Goal: Task Accomplishment & Management: Manage account settings

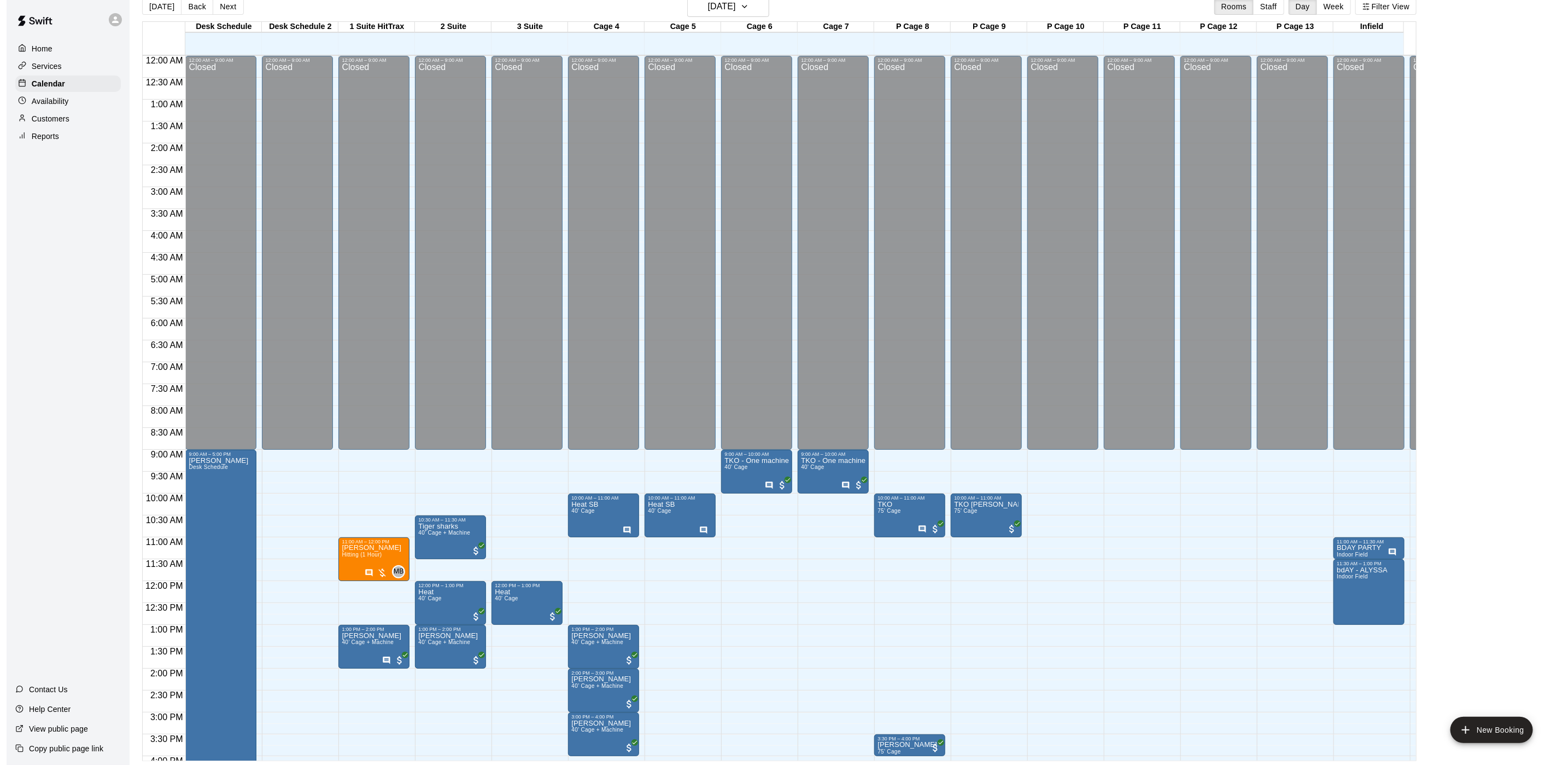
scroll to position [358, 0]
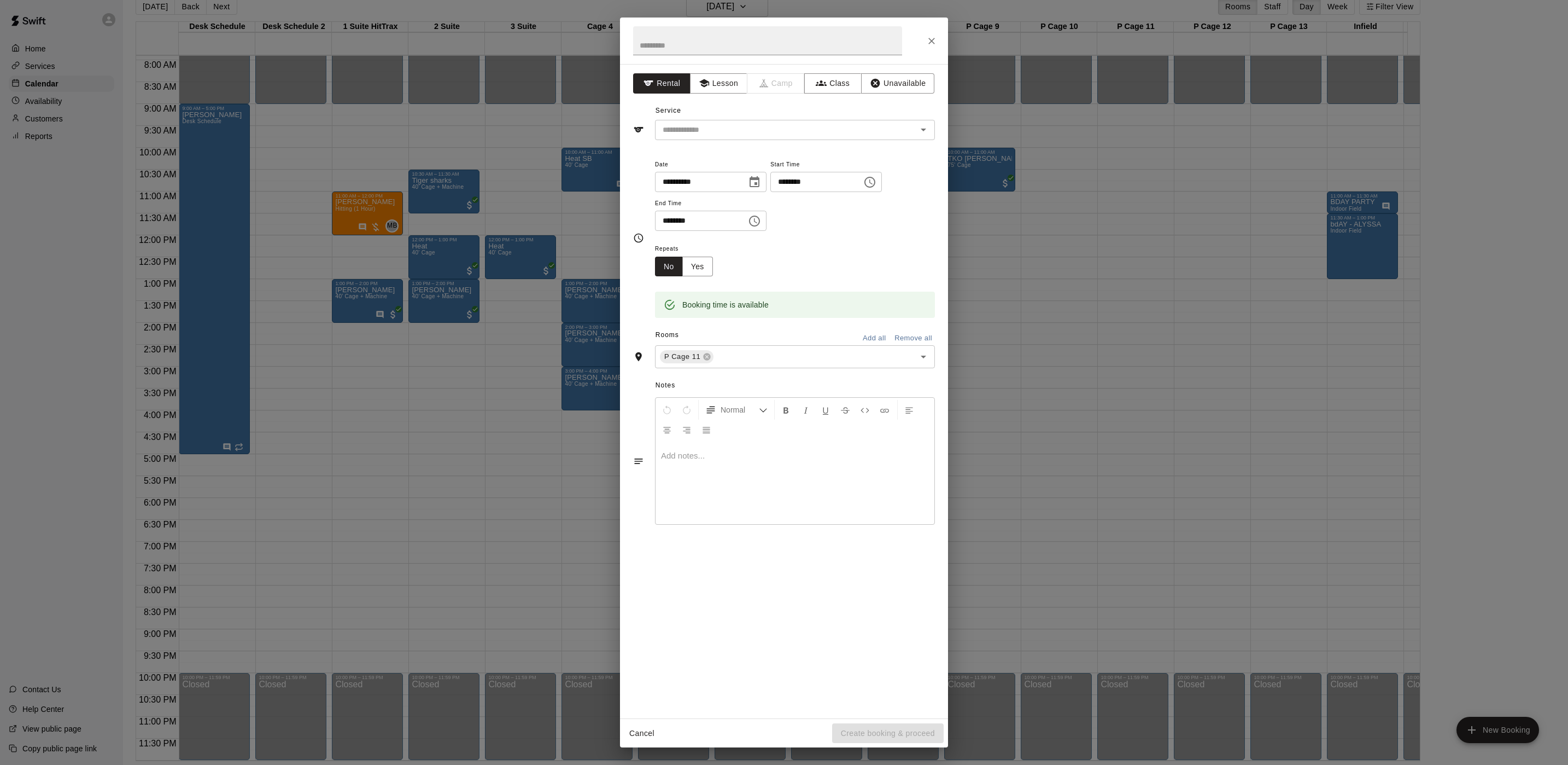
click at [755, 7] on div "**********" at bounding box center [784, 382] width 1568 height 765
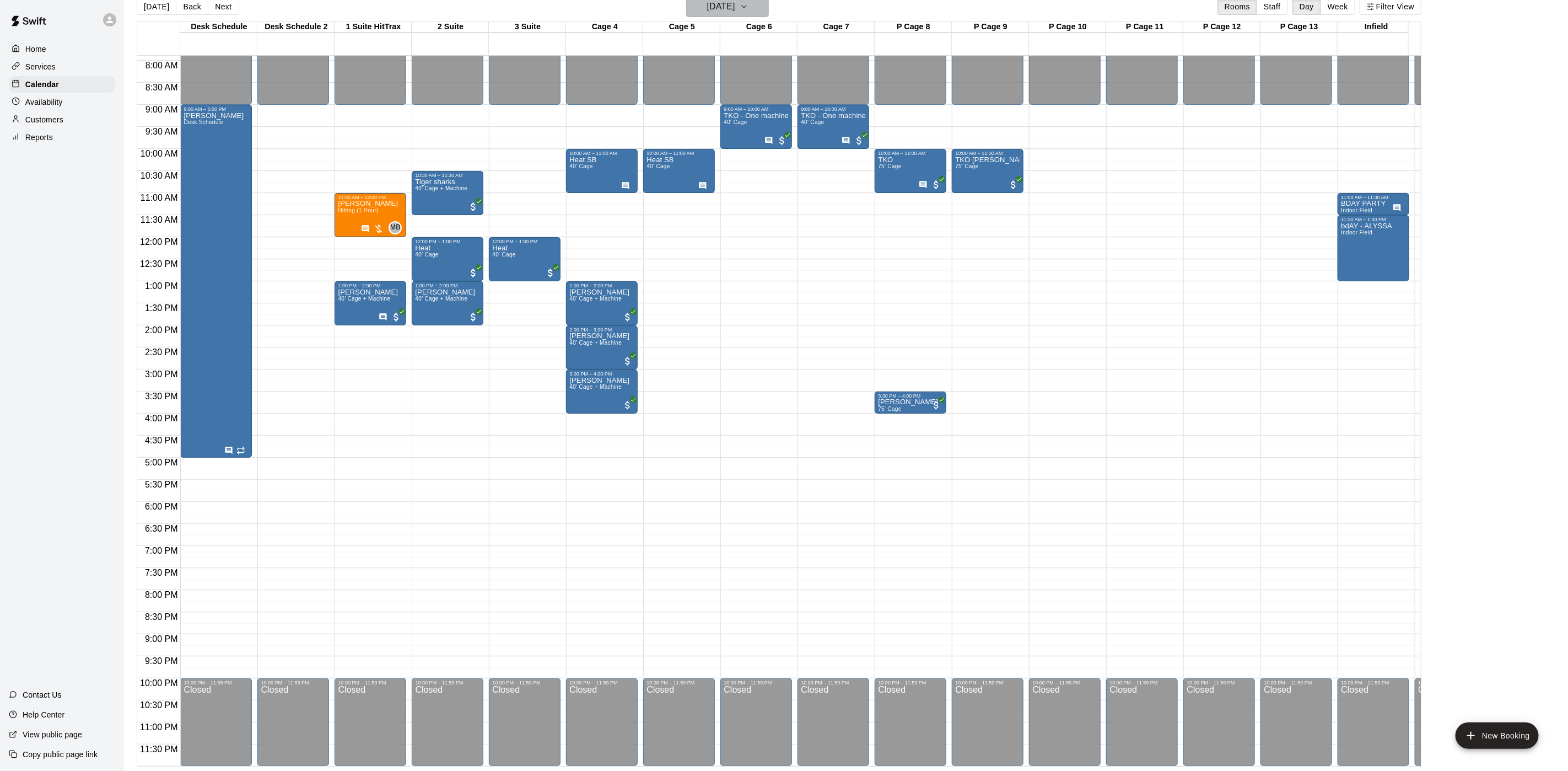
click at [749, 6] on icon "button" at bounding box center [744, 7] width 9 height 14
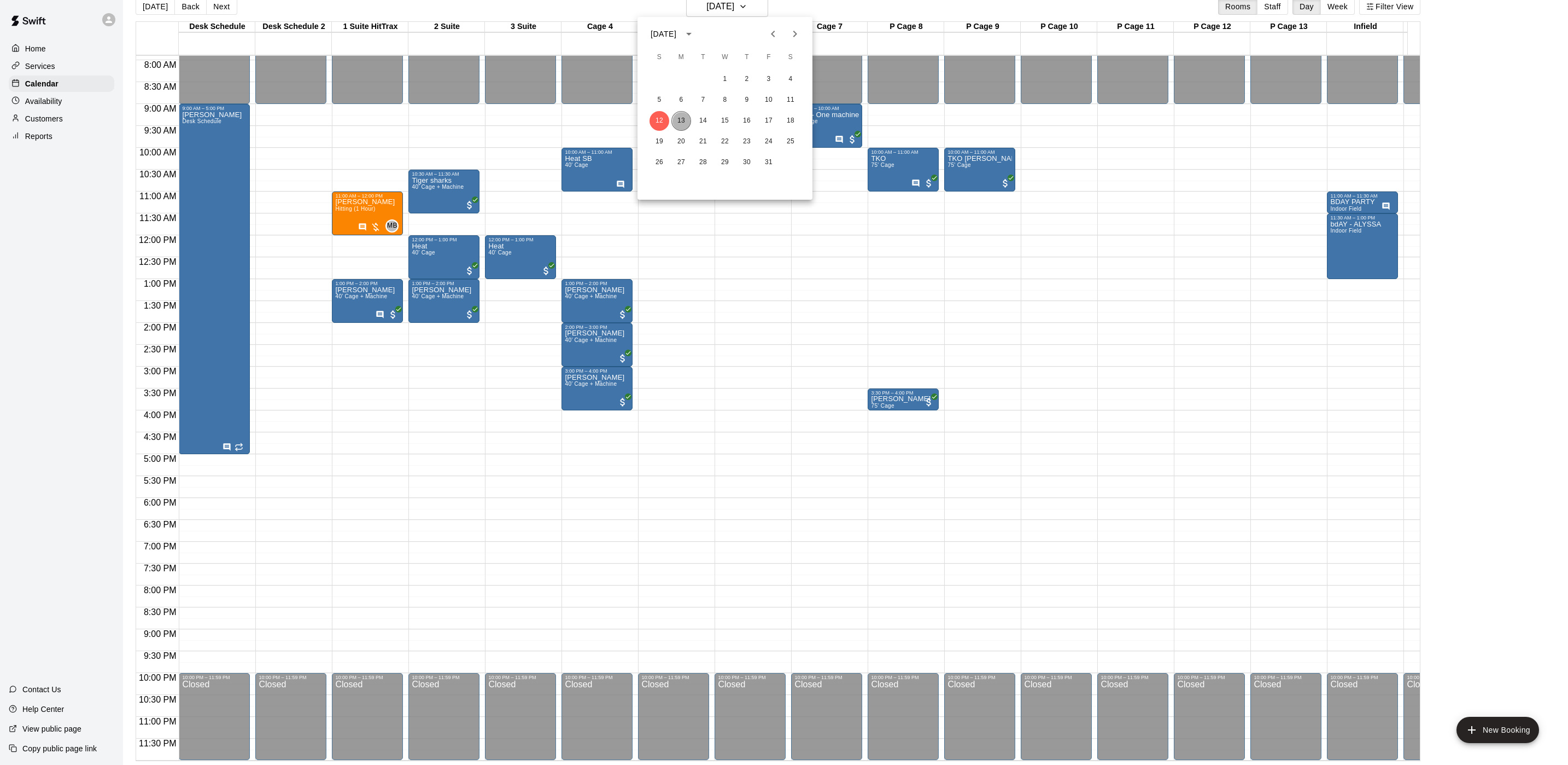
click at [685, 121] on button "13" at bounding box center [681, 121] width 19 height 19
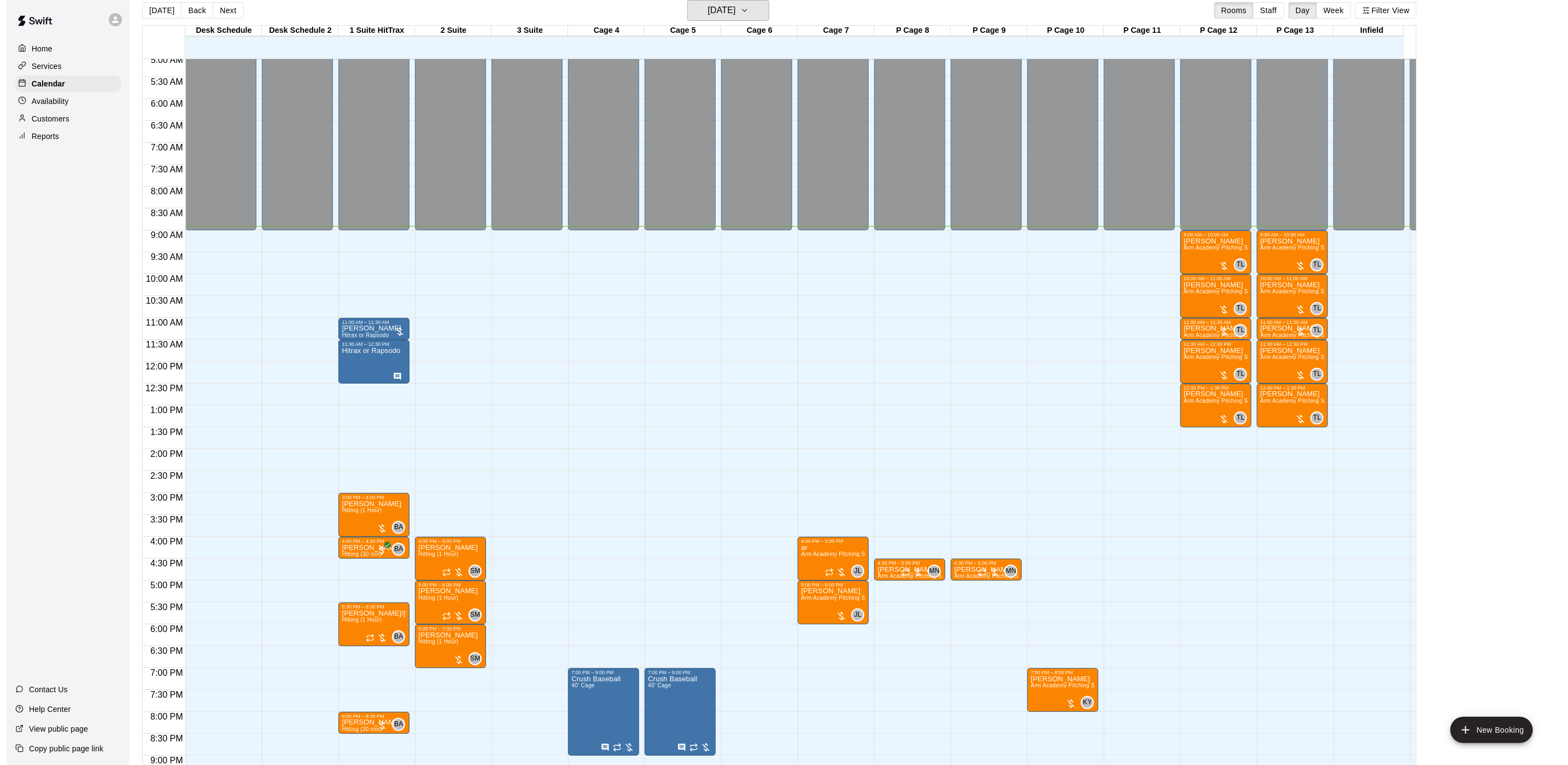
scroll to position [194, 0]
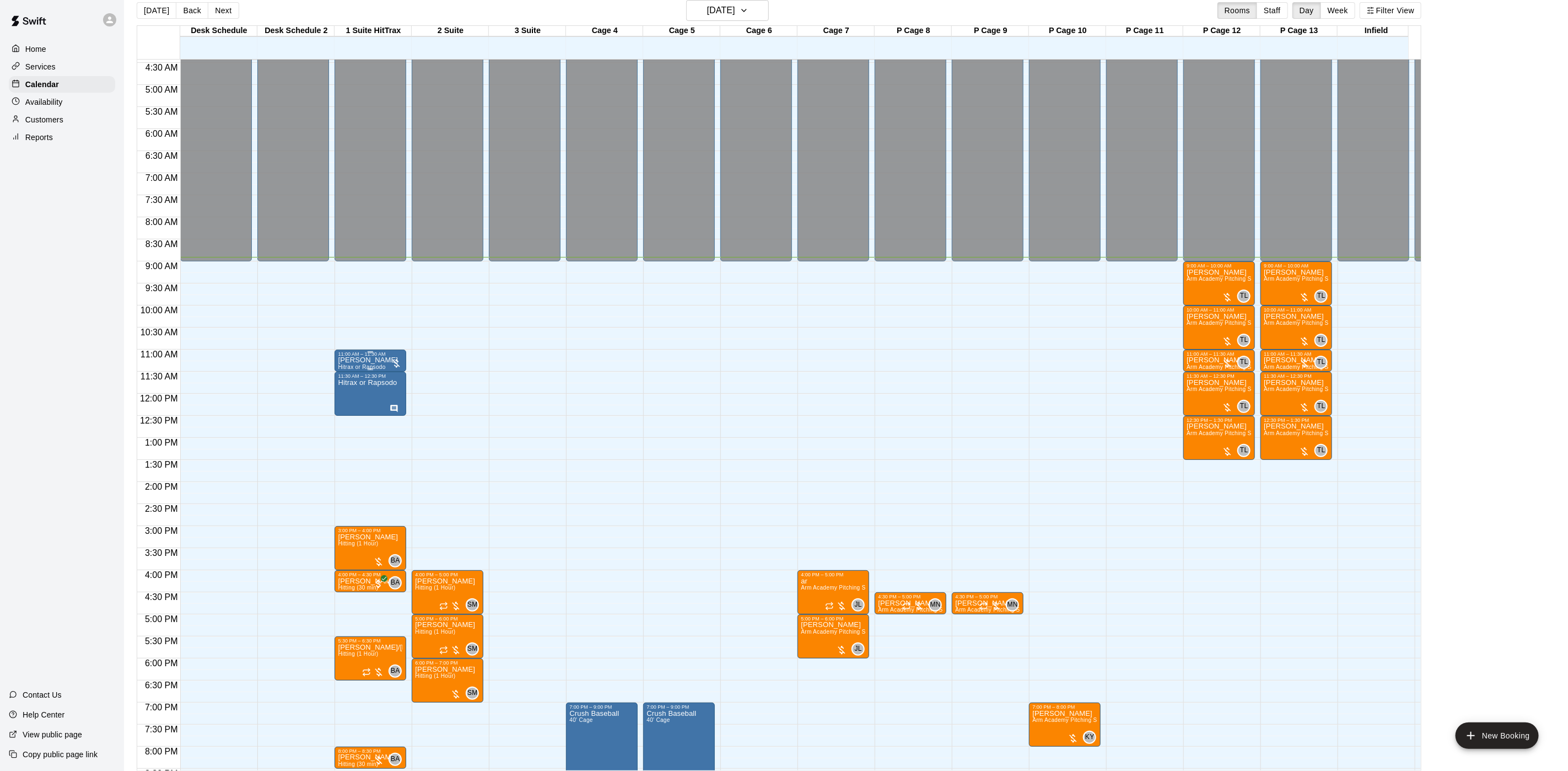
click at [355, 357] on div "11:00 AM – 11:30 AM" at bounding box center [371, 354] width 65 height 6
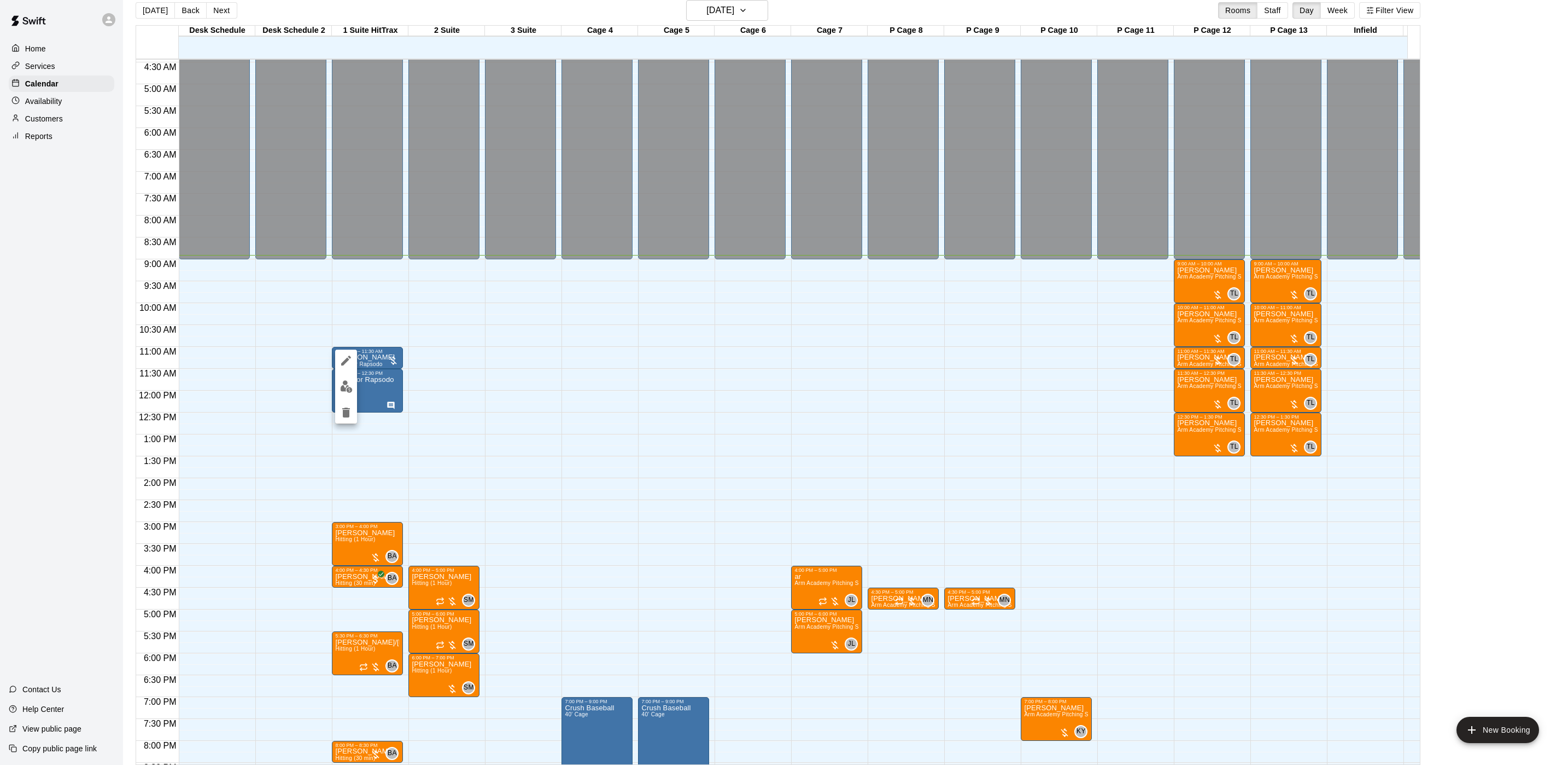
click at [512, 356] on div at bounding box center [784, 382] width 1568 height 765
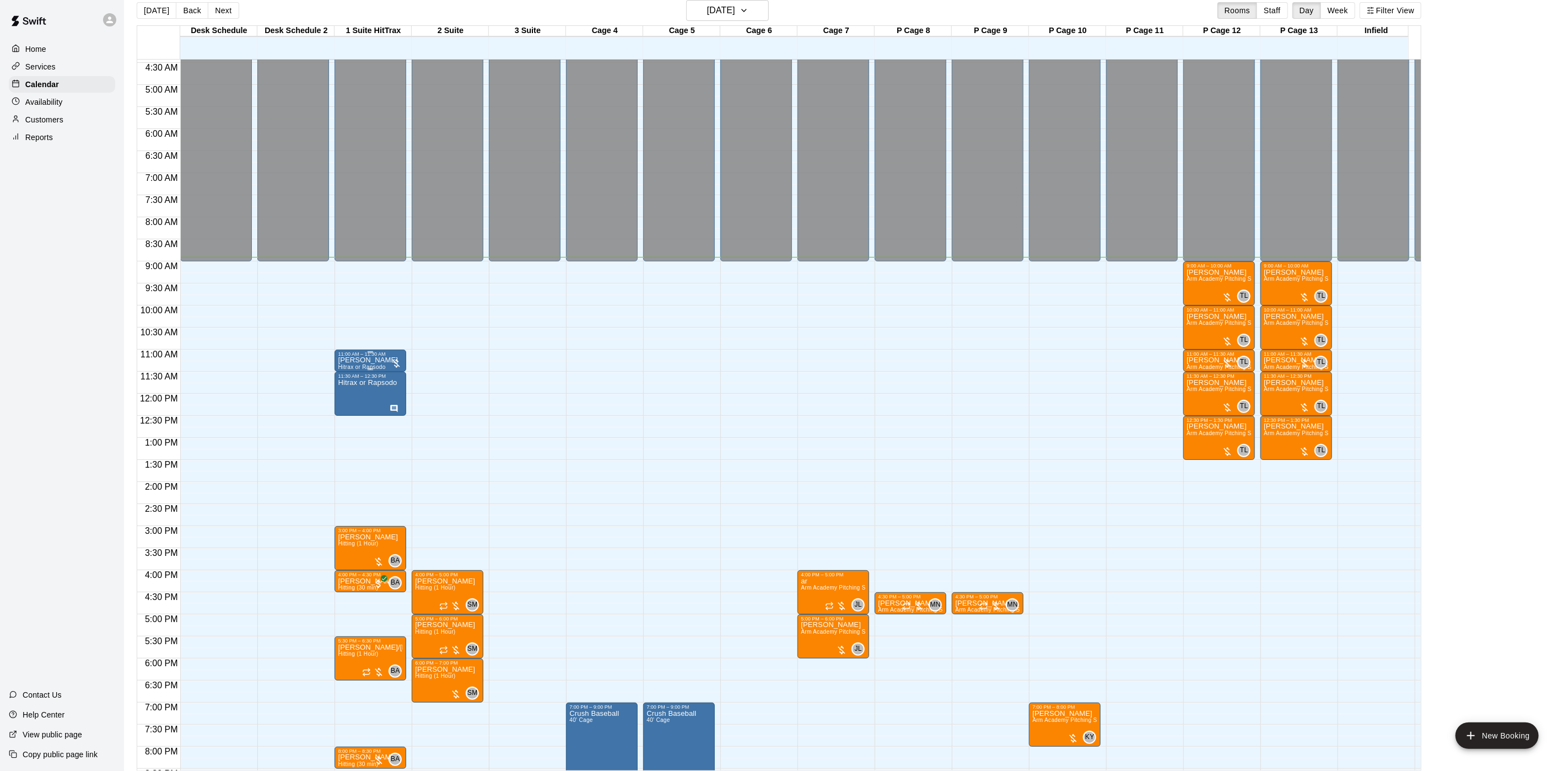
click at [374, 360] on p "[PERSON_NAME]" at bounding box center [368, 360] width 60 height 0
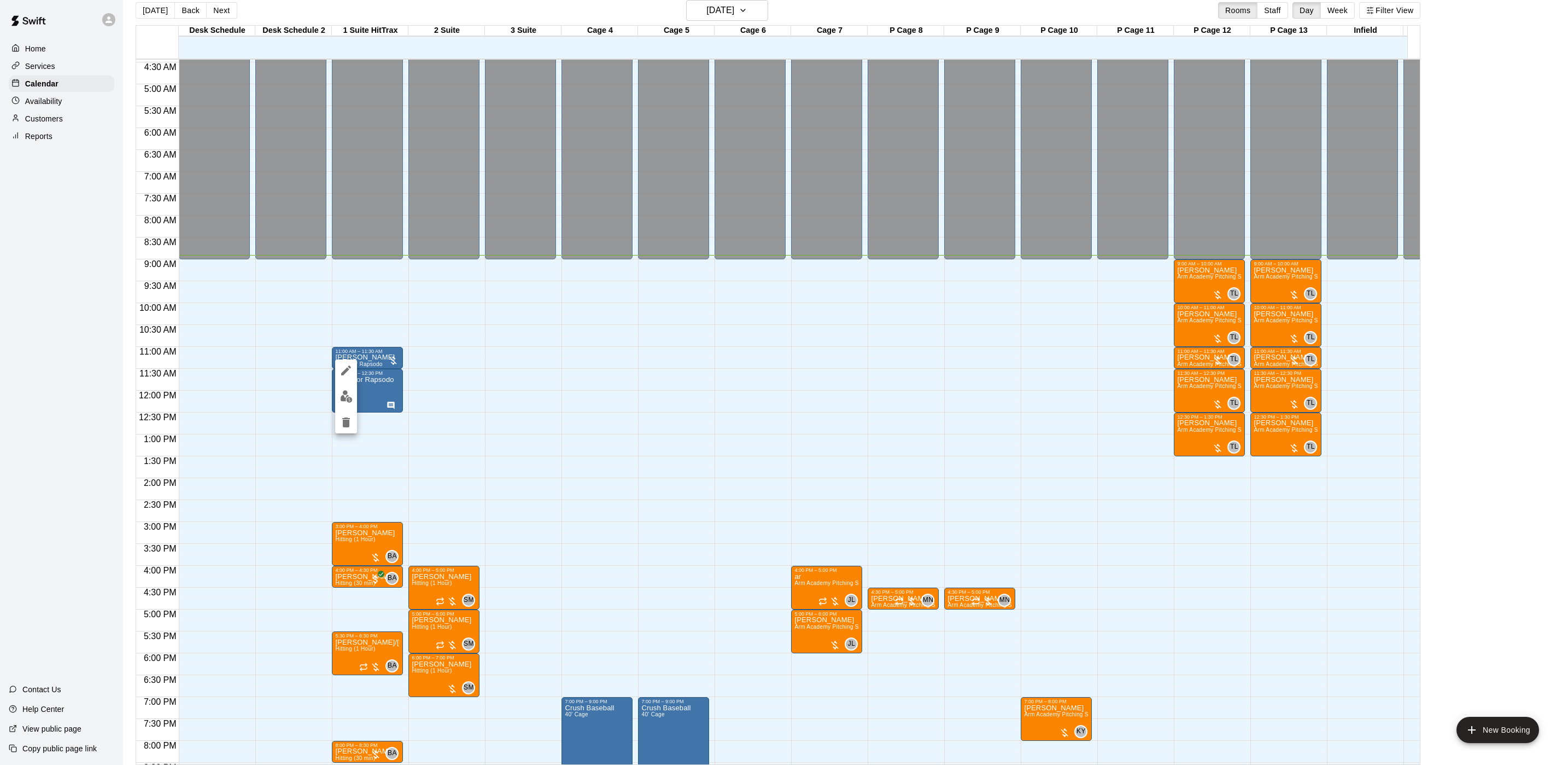
click at [632, 390] on div at bounding box center [784, 382] width 1568 height 765
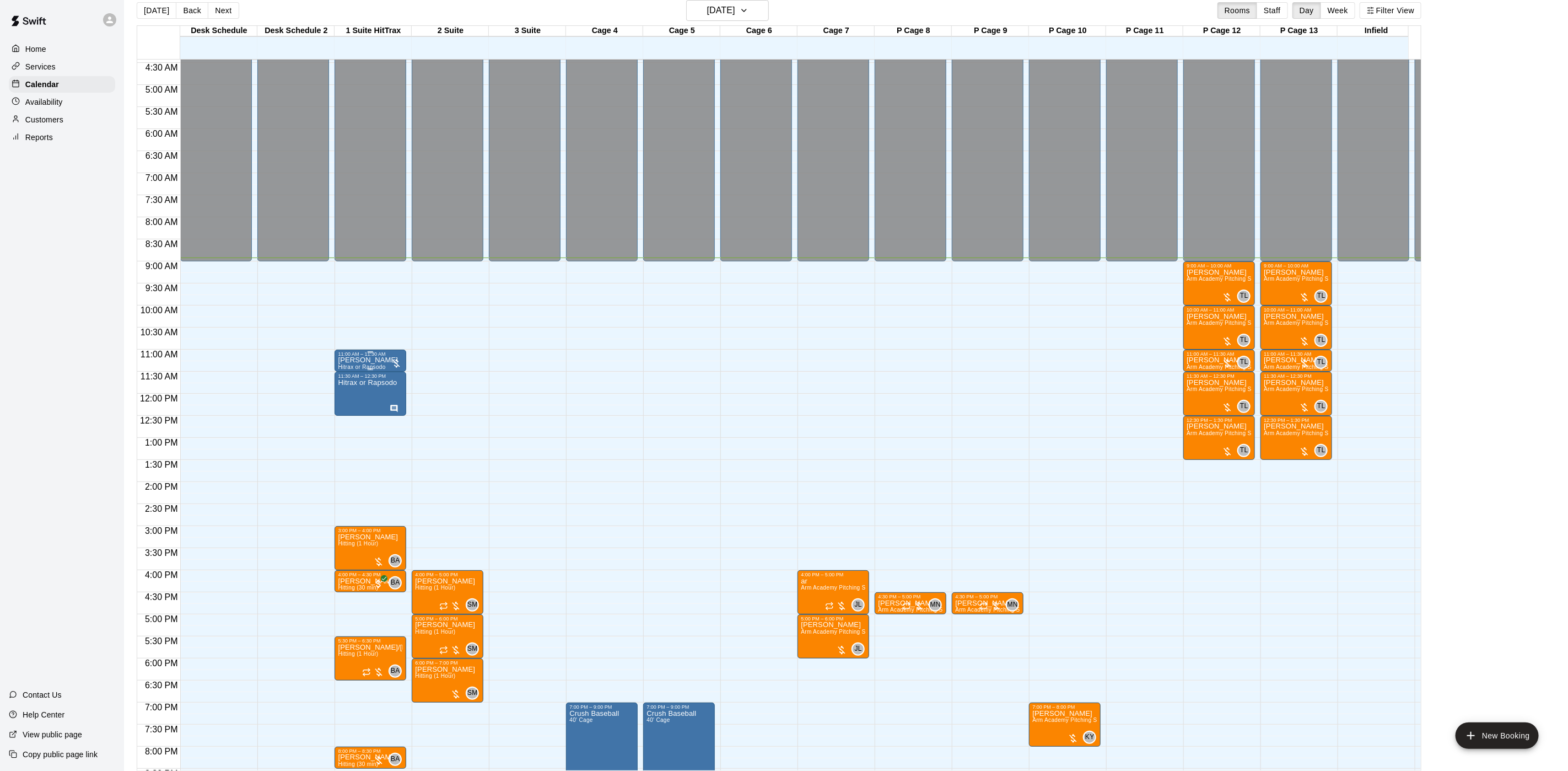
click at [361, 360] on p "[PERSON_NAME]" at bounding box center [368, 360] width 60 height 0
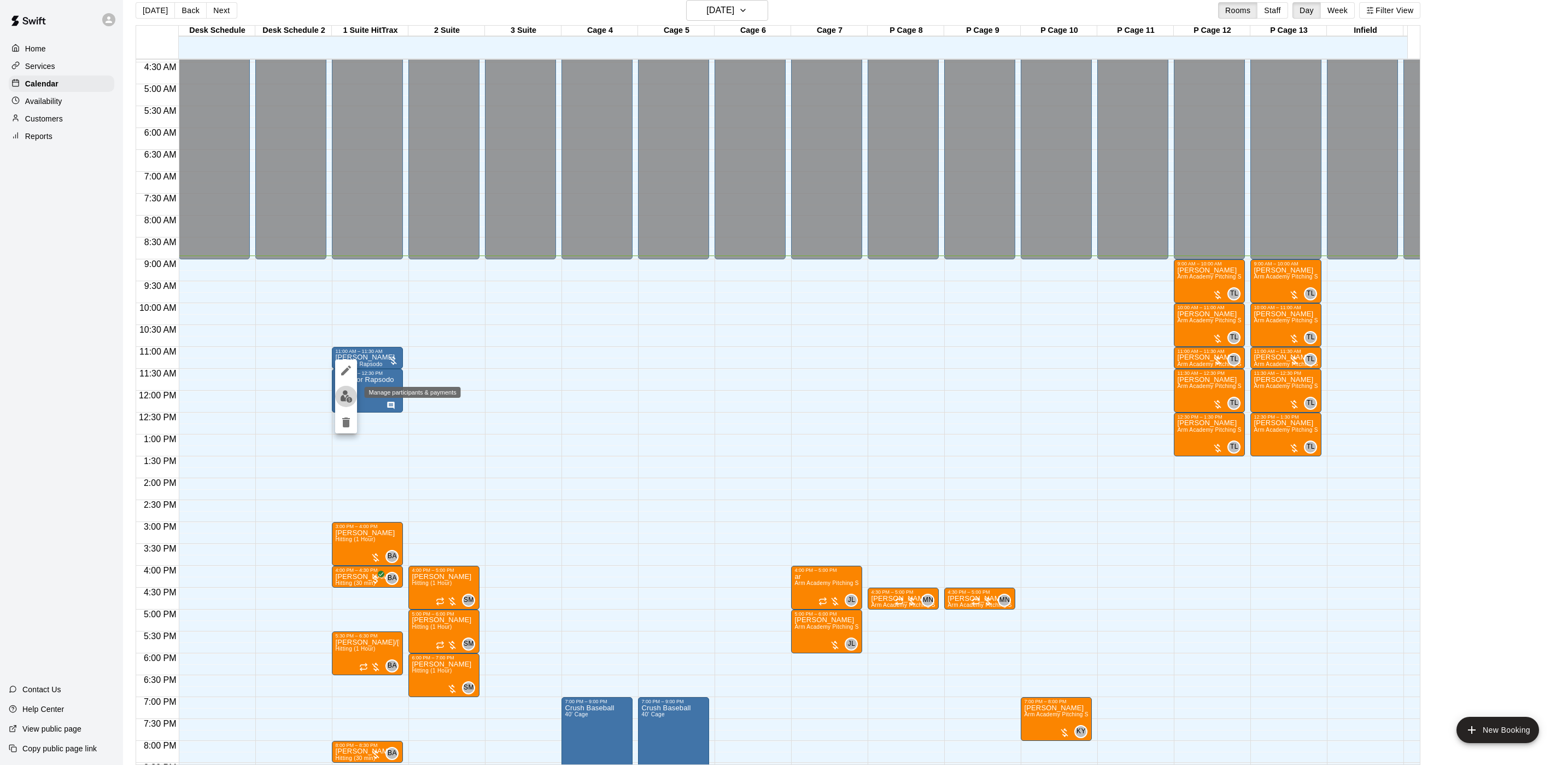
click at [343, 398] on img "edit" at bounding box center [346, 396] width 13 height 13
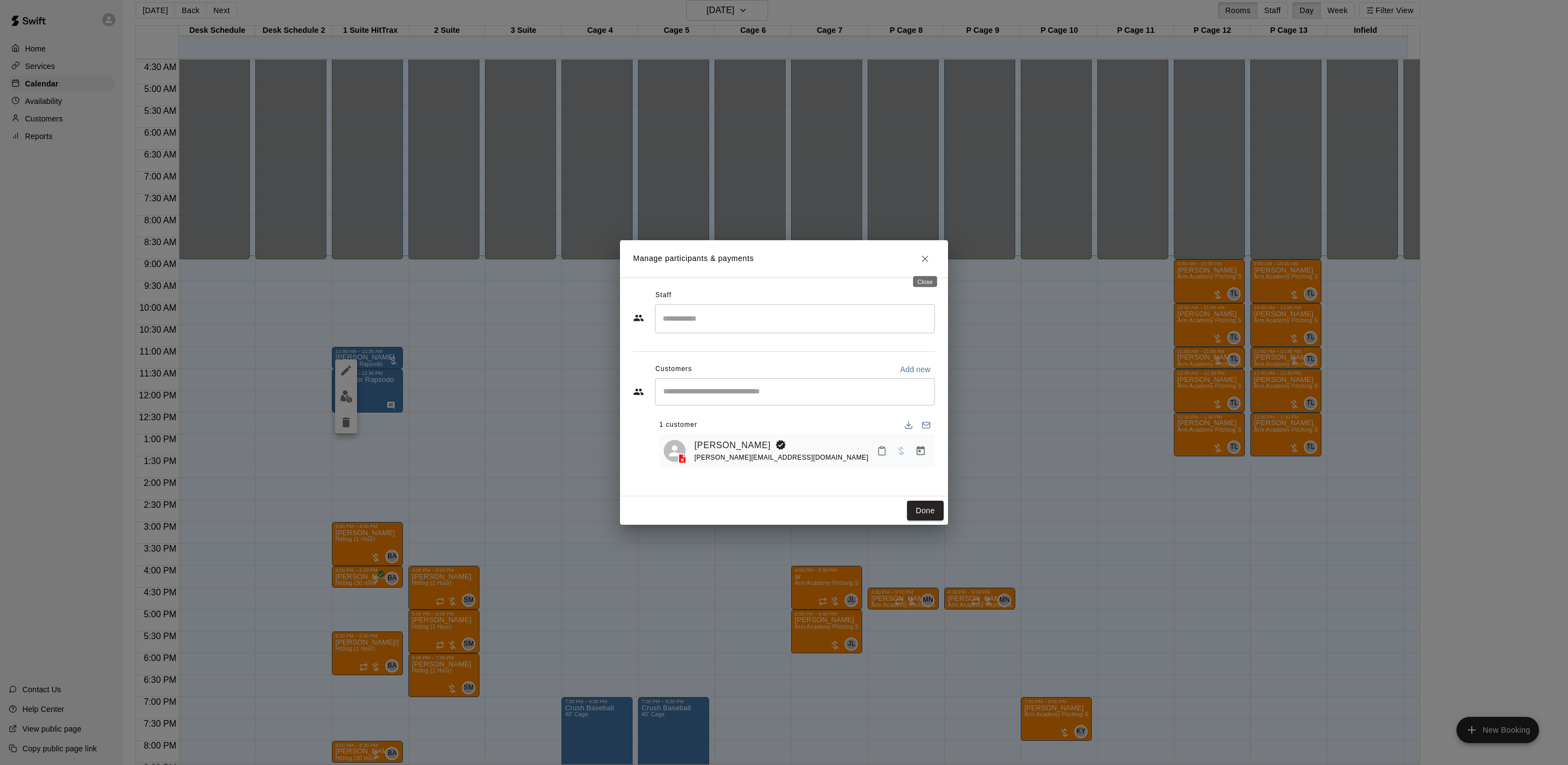
click at [928, 253] on icon "Close" at bounding box center [925, 259] width 11 height 11
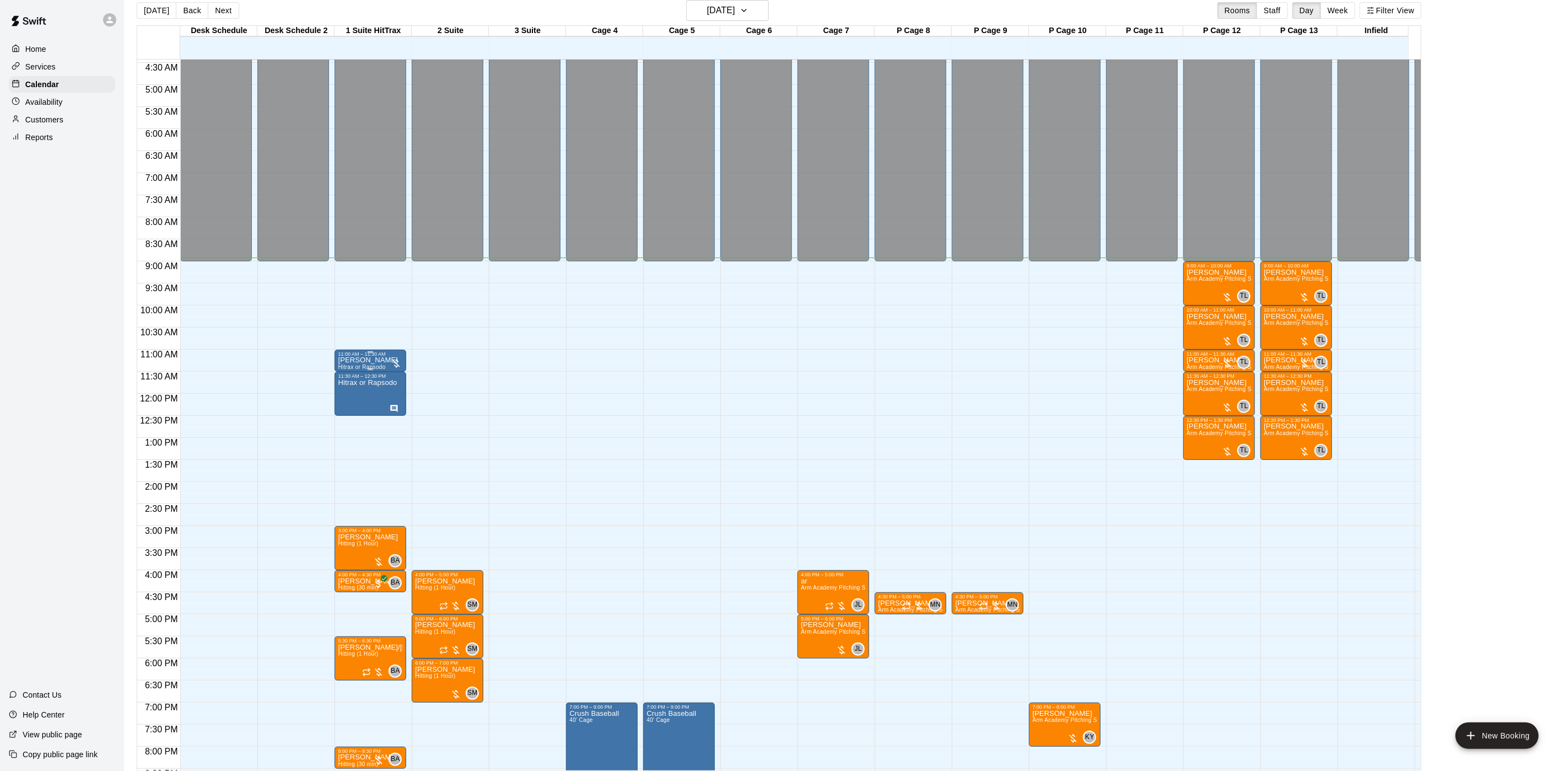
click at [365, 360] on p "[PERSON_NAME]" at bounding box center [368, 360] width 60 height 0
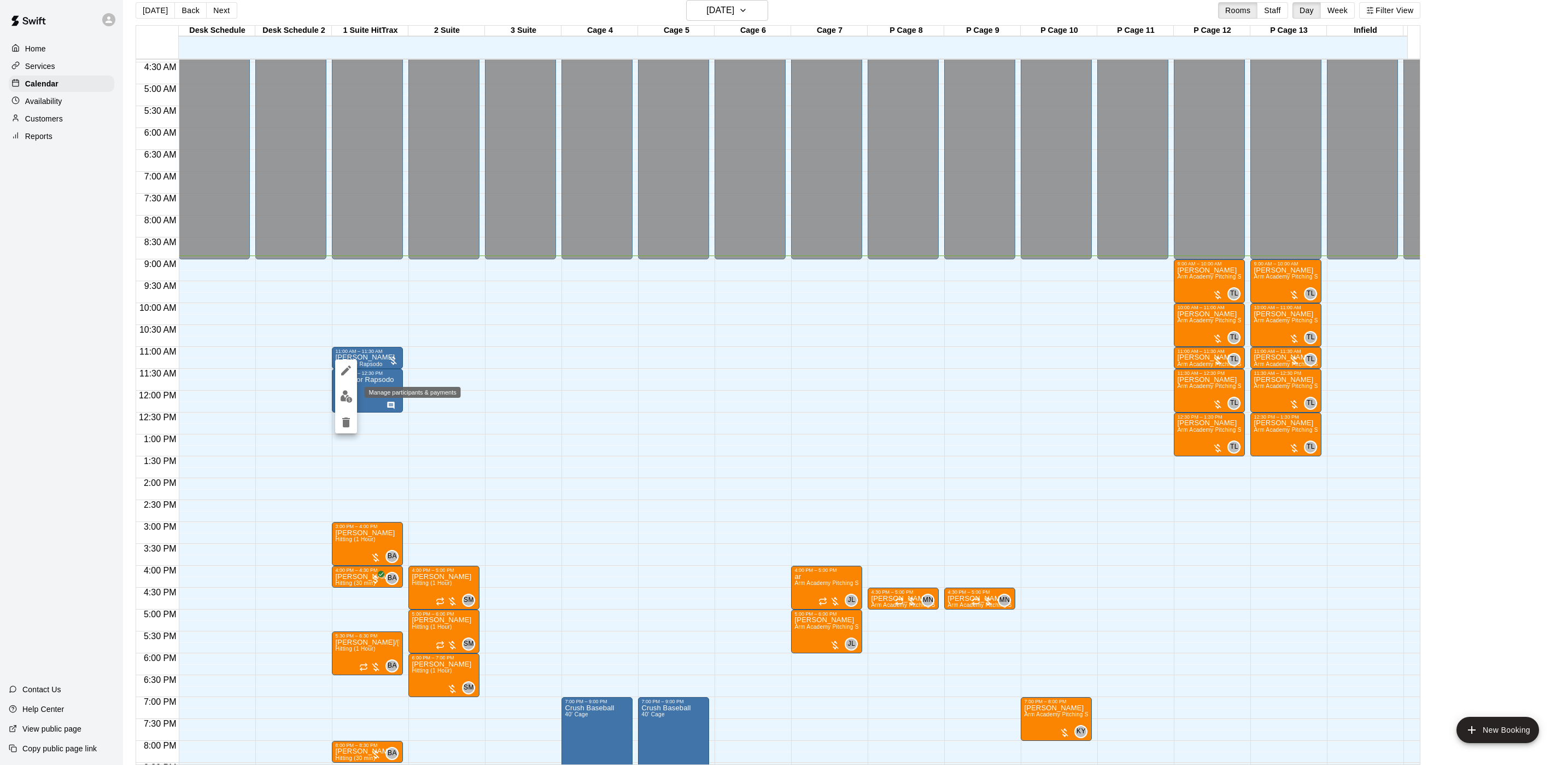
click at [346, 395] on img "edit" at bounding box center [346, 396] width 13 height 13
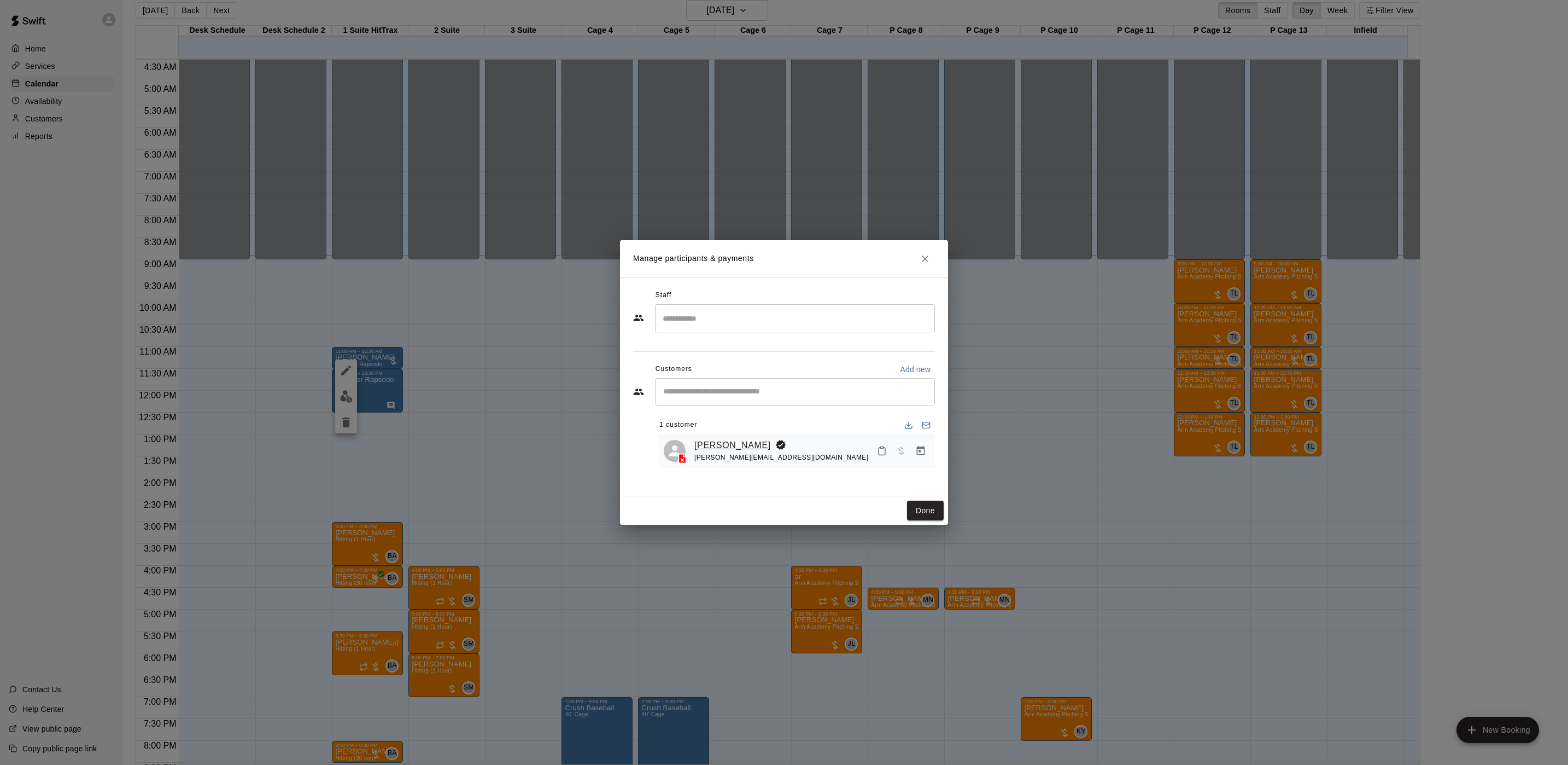
click at [717, 447] on link "[PERSON_NAME]" at bounding box center [733, 445] width 77 height 14
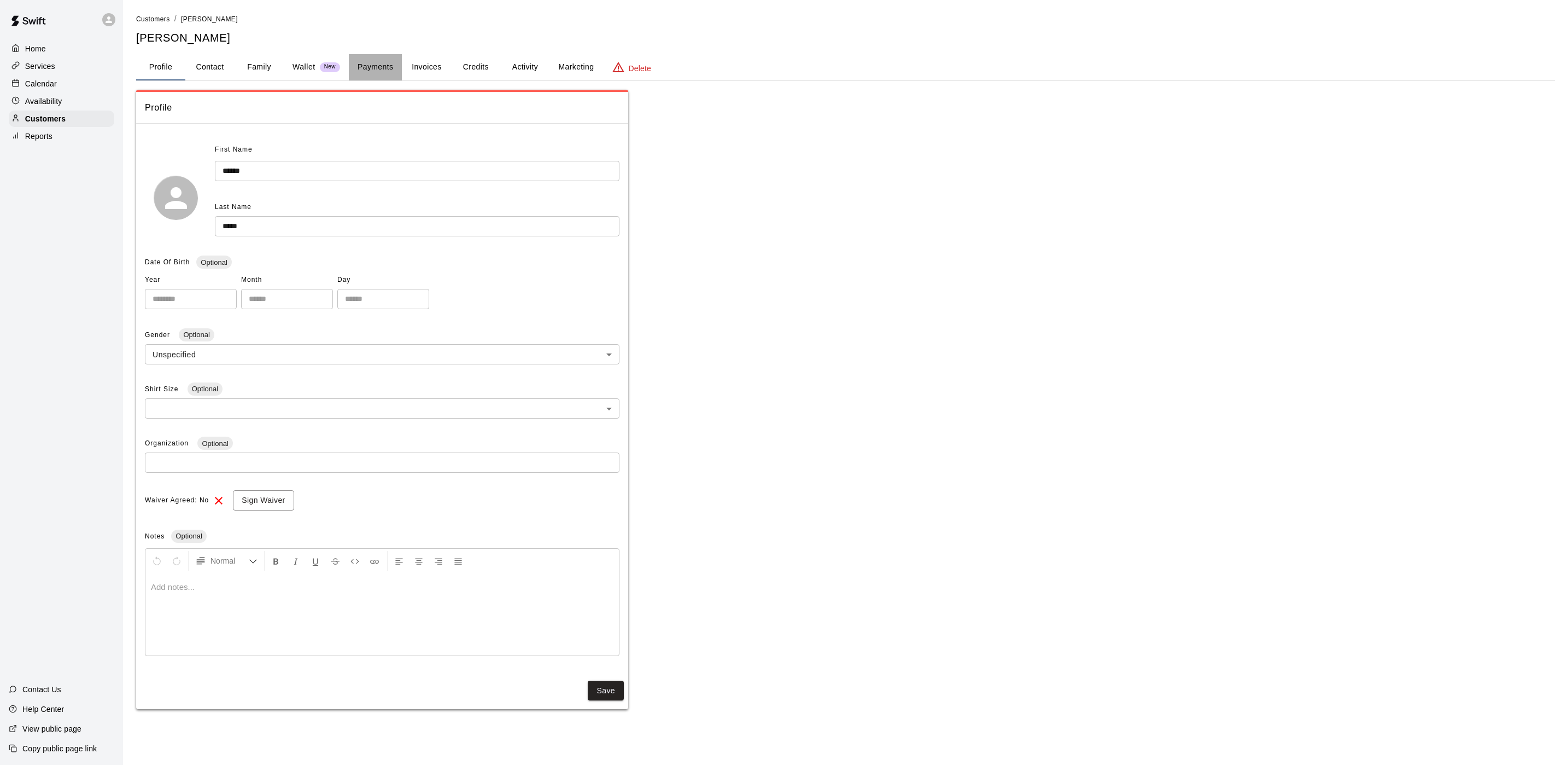
click at [368, 72] on button "Payments" at bounding box center [375, 67] width 53 height 26
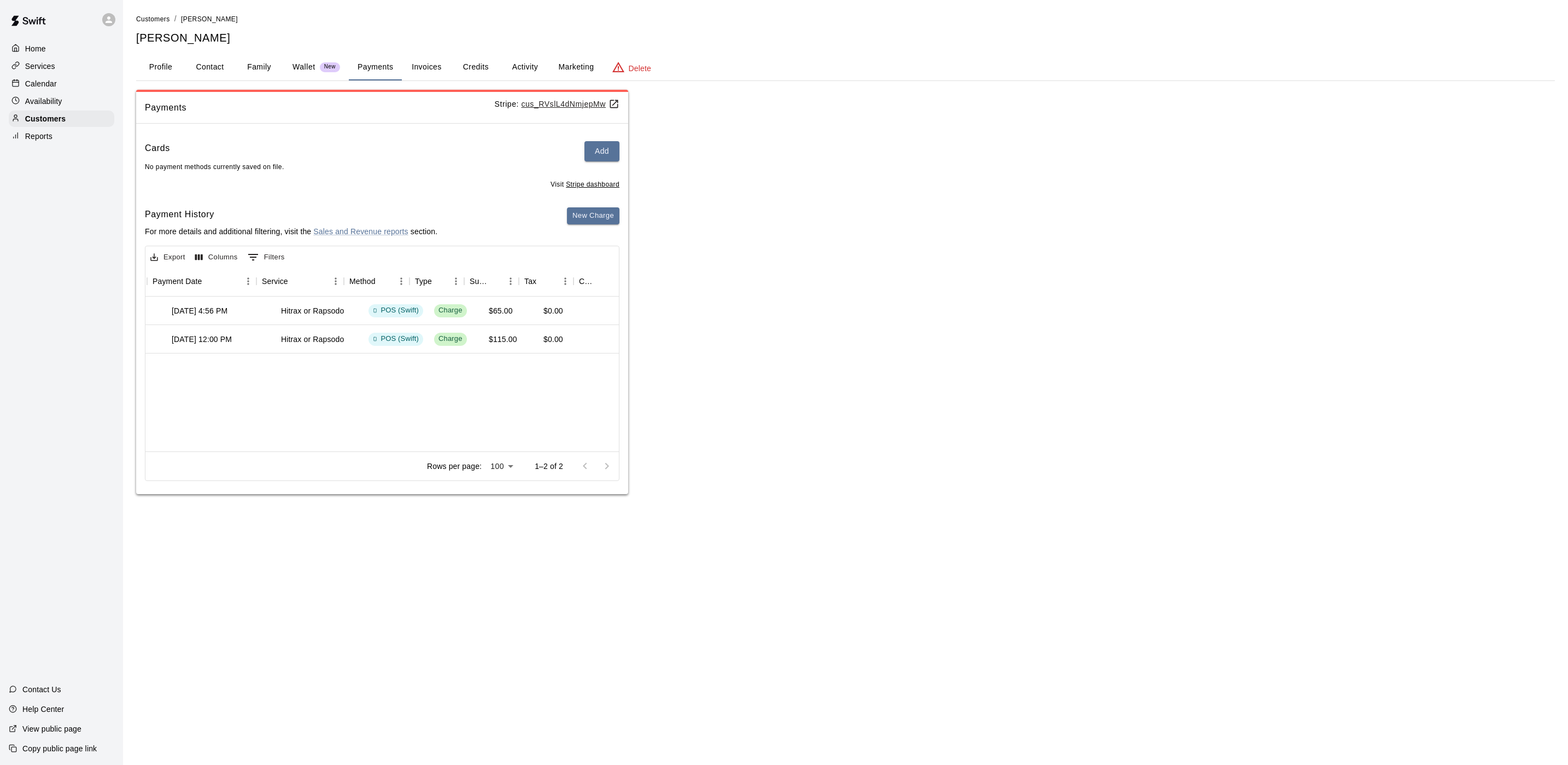
scroll to position [0, 164]
drag, startPoint x: 310, startPoint y: 425, endPoint x: 281, endPoint y: 432, distance: 29.8
click at [281, 432] on div "586635 [DATE] 4:56 PM Hitrax or Rapsodo POS (Swift) Charge $65.00 $0.00 $65.00 …" at bounding box center [382, 374] width 474 height 155
click at [46, 120] on p "Customers" at bounding box center [45, 119] width 40 height 11
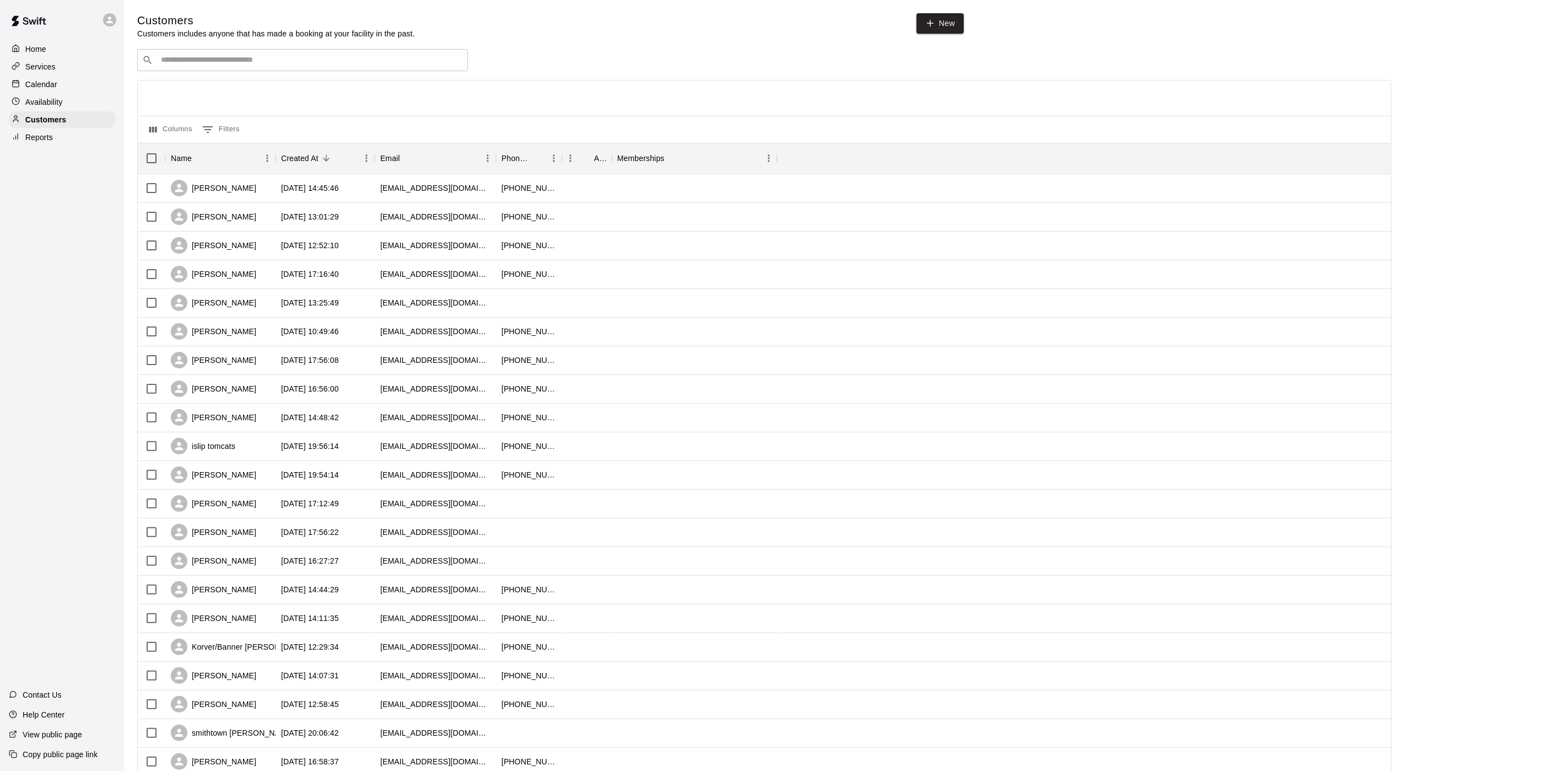
click at [52, 68] on p "Services" at bounding box center [40, 67] width 30 height 11
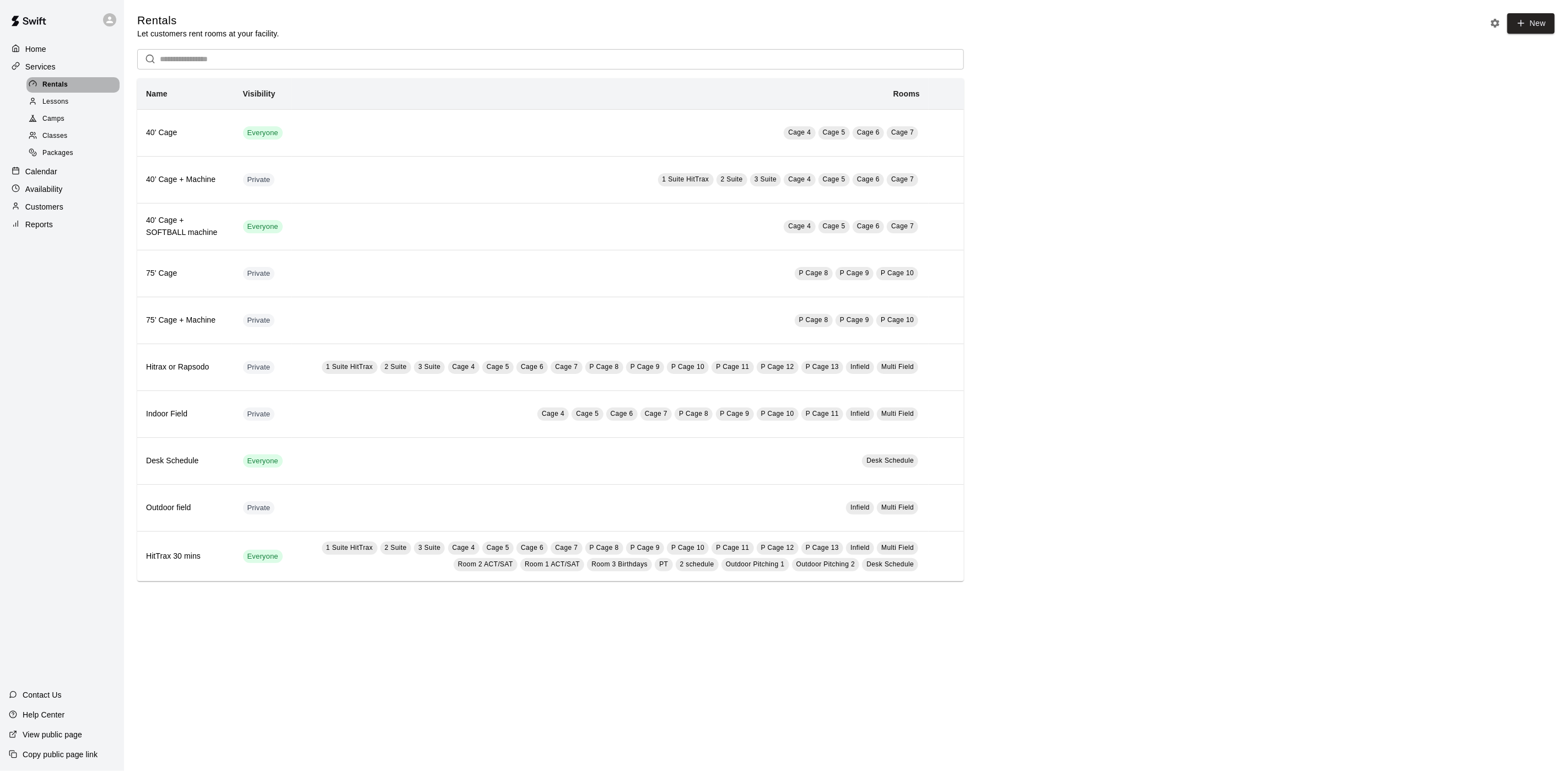
click at [53, 93] on div "Rentals" at bounding box center [73, 85] width 93 height 15
click at [41, 50] on p "Home" at bounding box center [36, 49] width 21 height 11
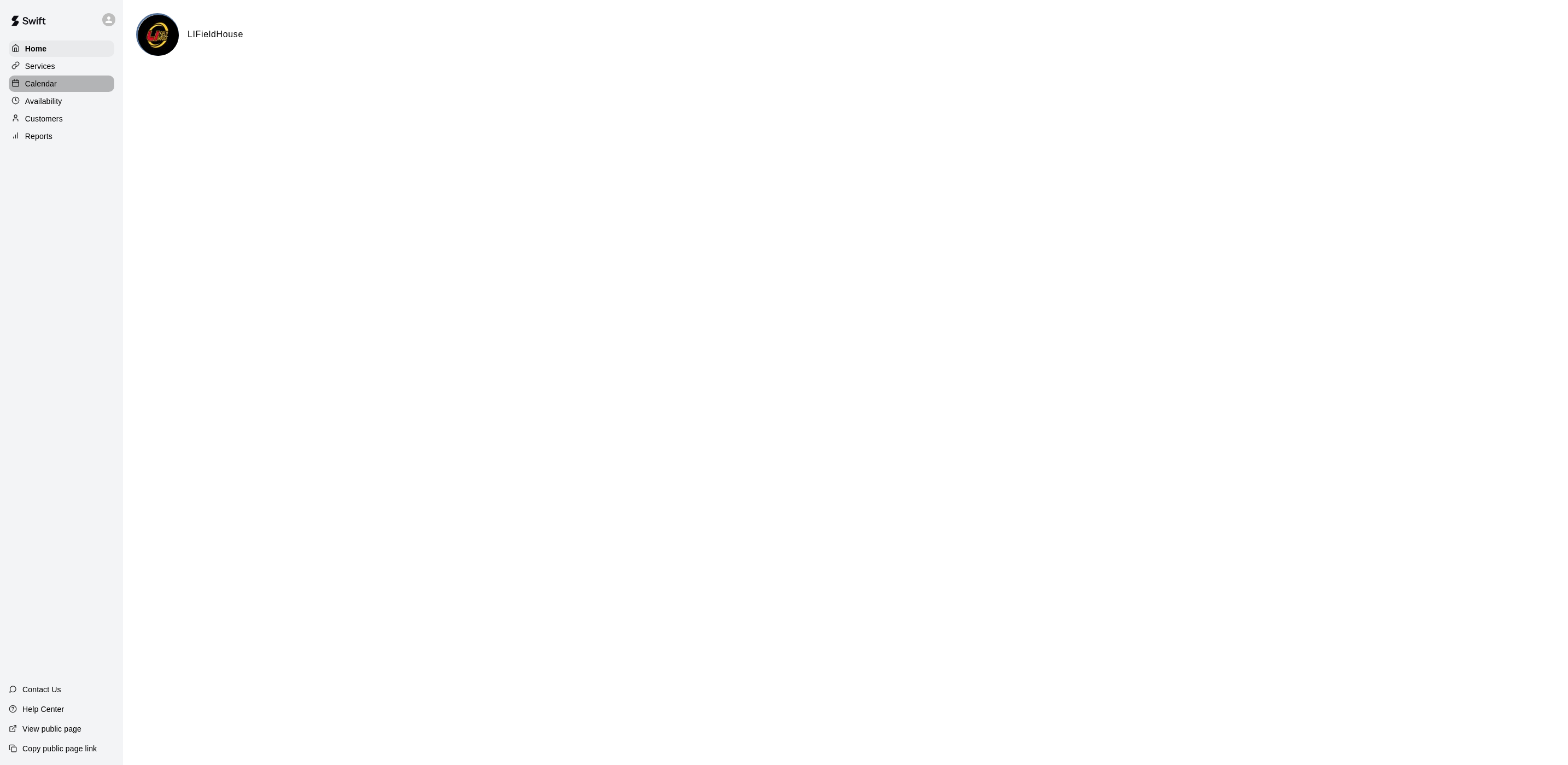
click at [49, 83] on p "Calendar" at bounding box center [41, 83] width 32 height 11
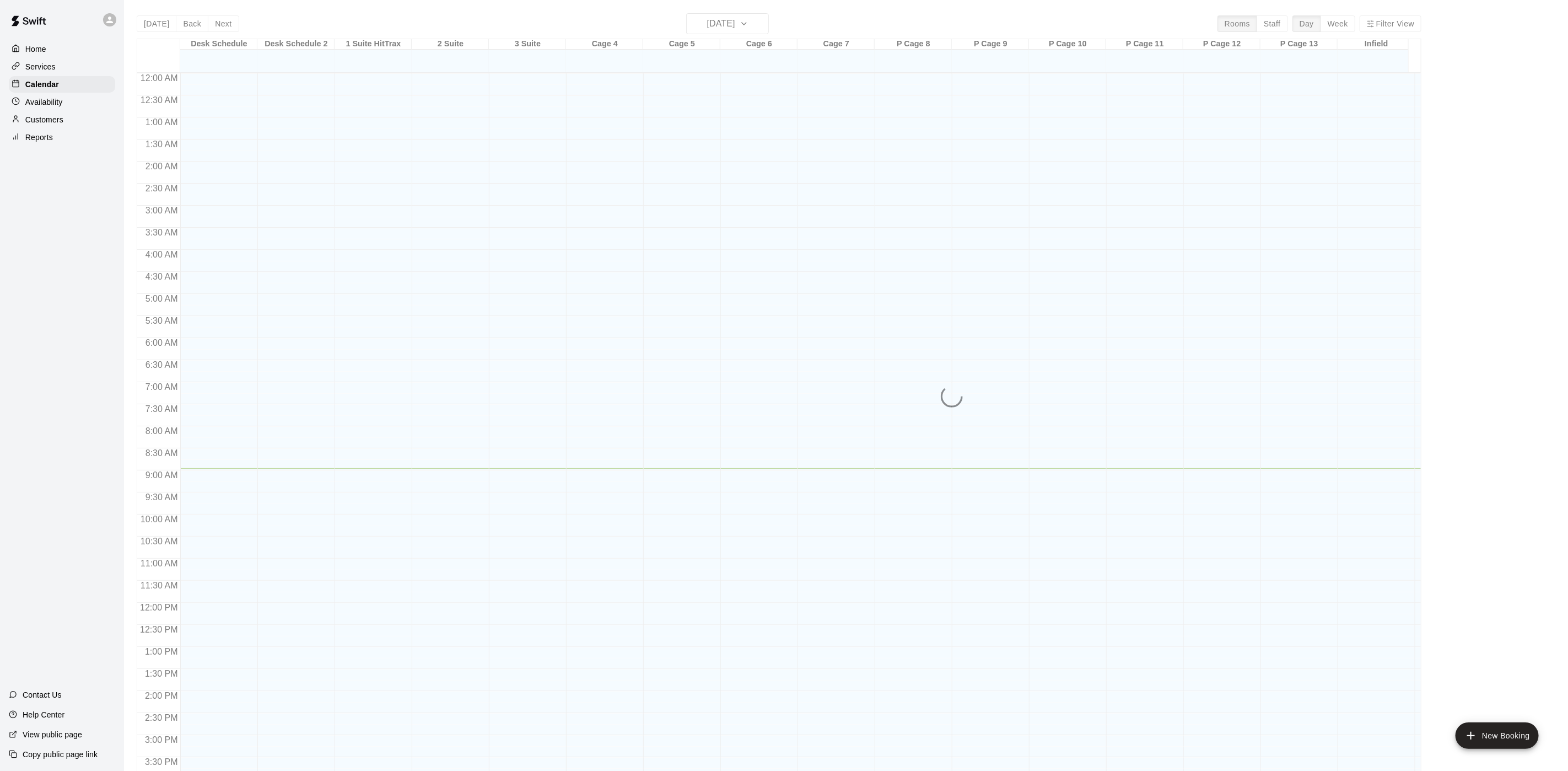
scroll to position [316, 0]
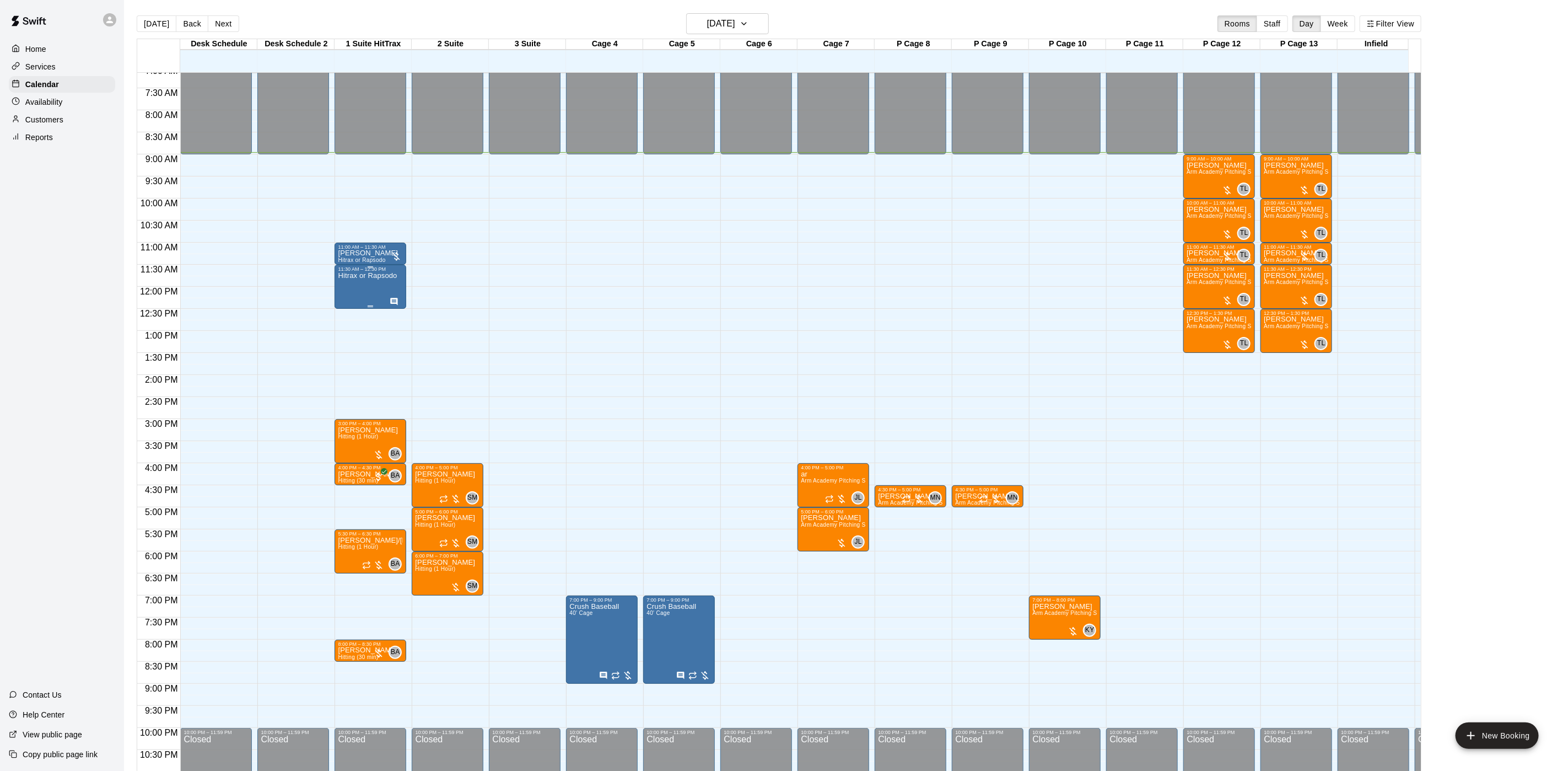
click at [373, 276] on p "Hitrax or Rapsodo" at bounding box center [368, 276] width 59 height 0
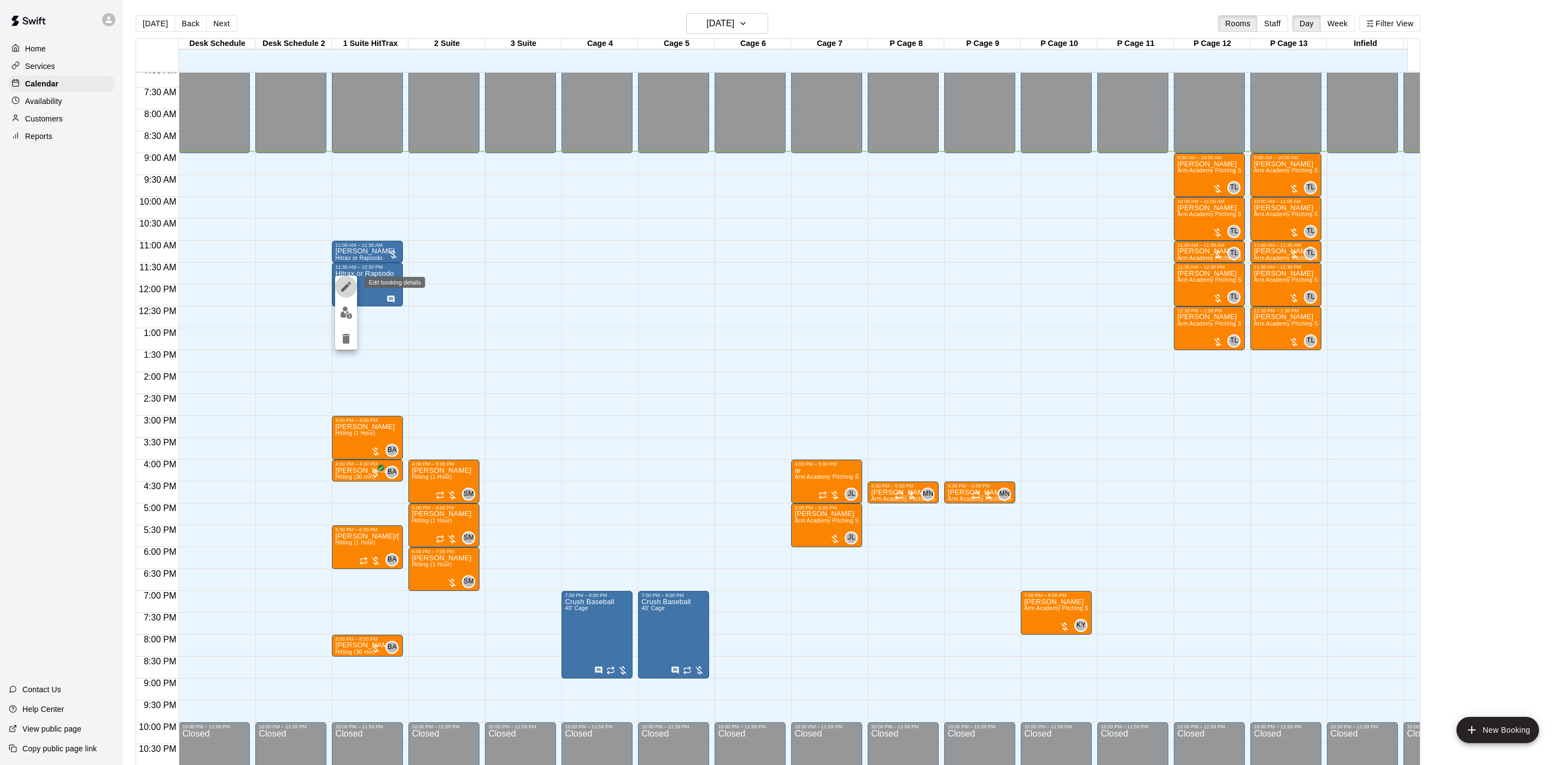
click at [349, 294] on button "edit" at bounding box center [346, 287] width 22 height 22
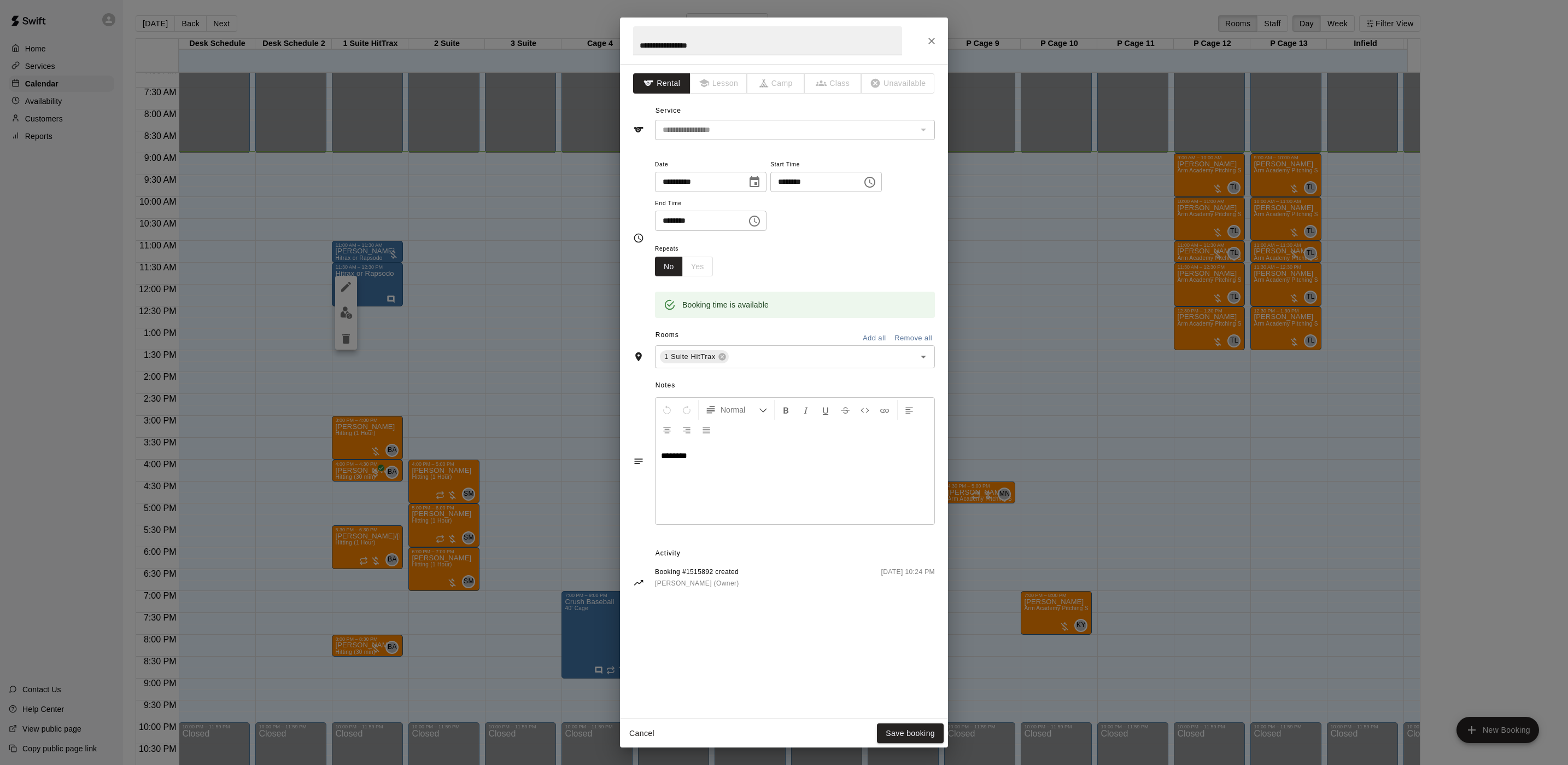
click at [931, 38] on icon "Close" at bounding box center [932, 41] width 11 height 11
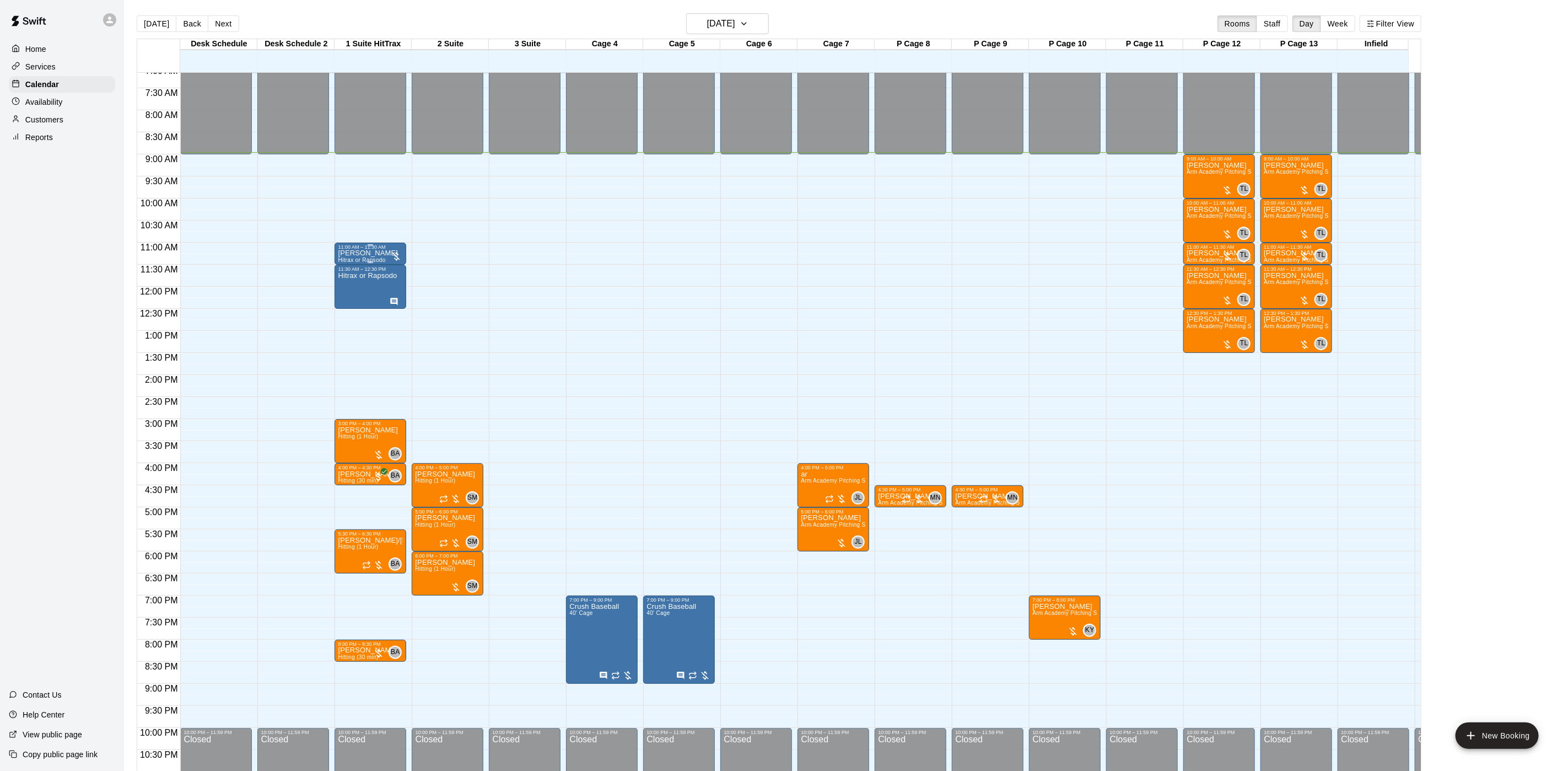
click at [366, 250] on div "11:00 AM – 11:30 AM" at bounding box center [371, 247] width 65 height 6
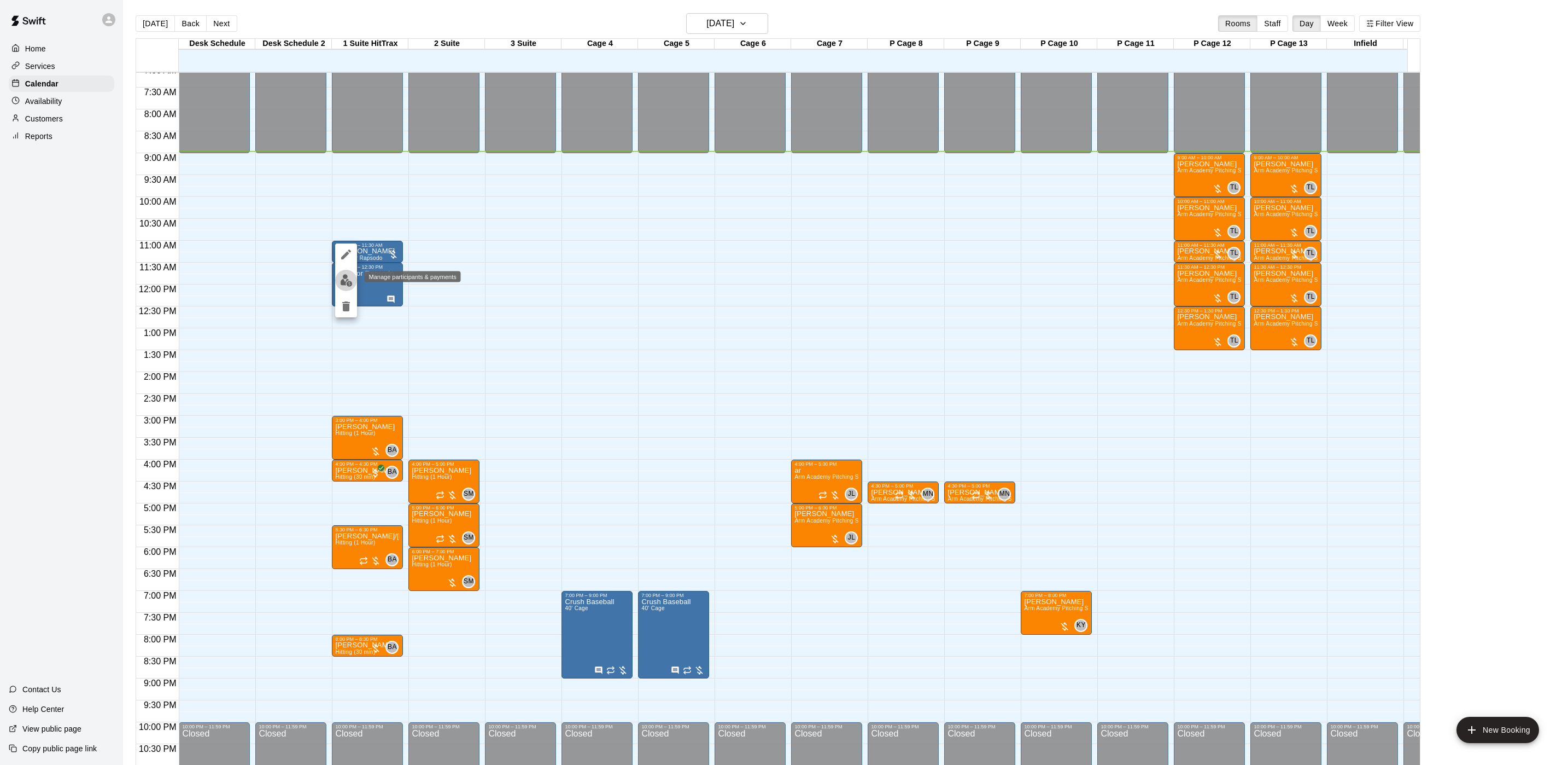
click at [338, 275] on button "edit" at bounding box center [346, 280] width 22 height 21
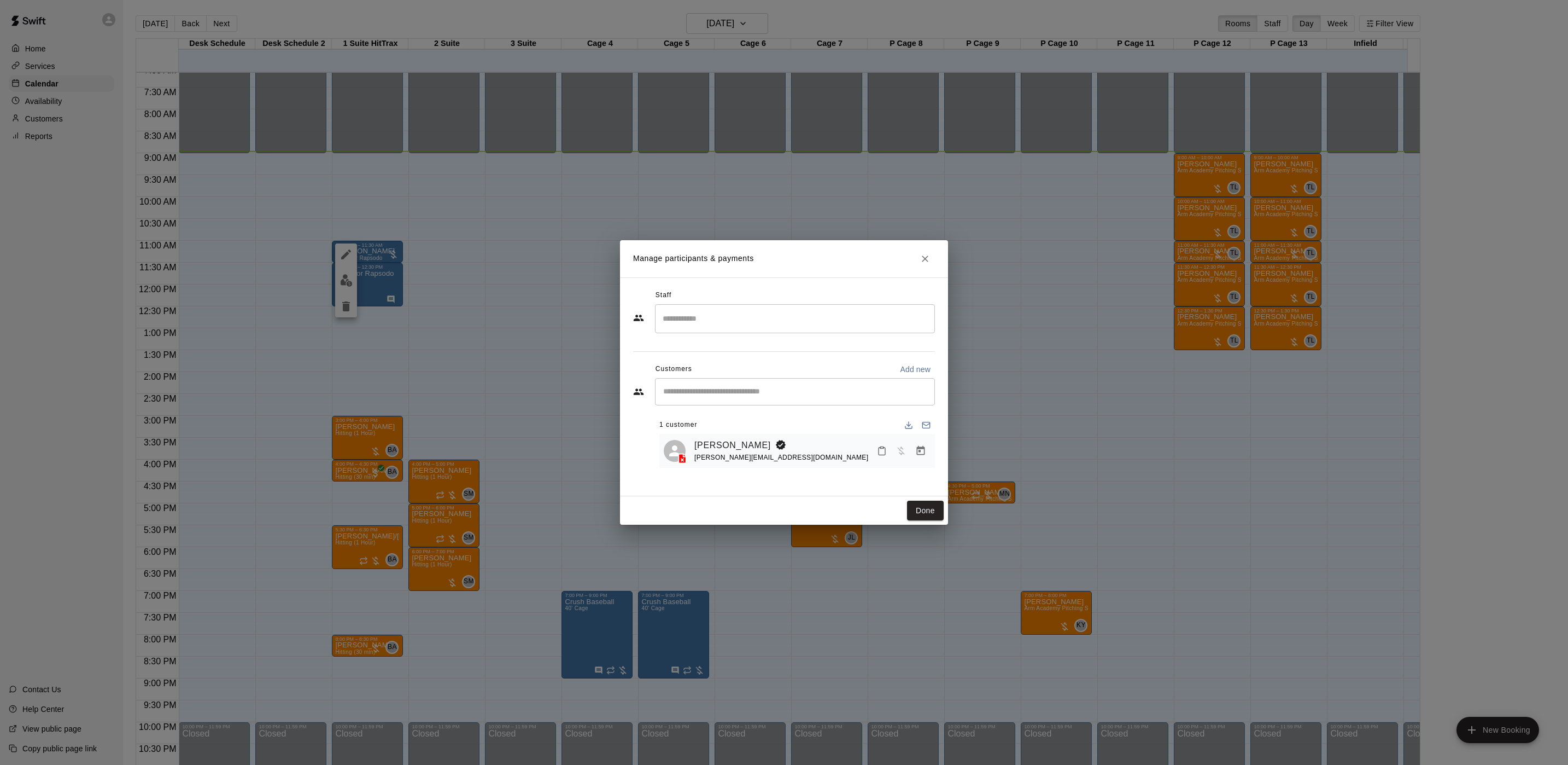
click at [927, 258] on icon "Close" at bounding box center [925, 259] width 11 height 11
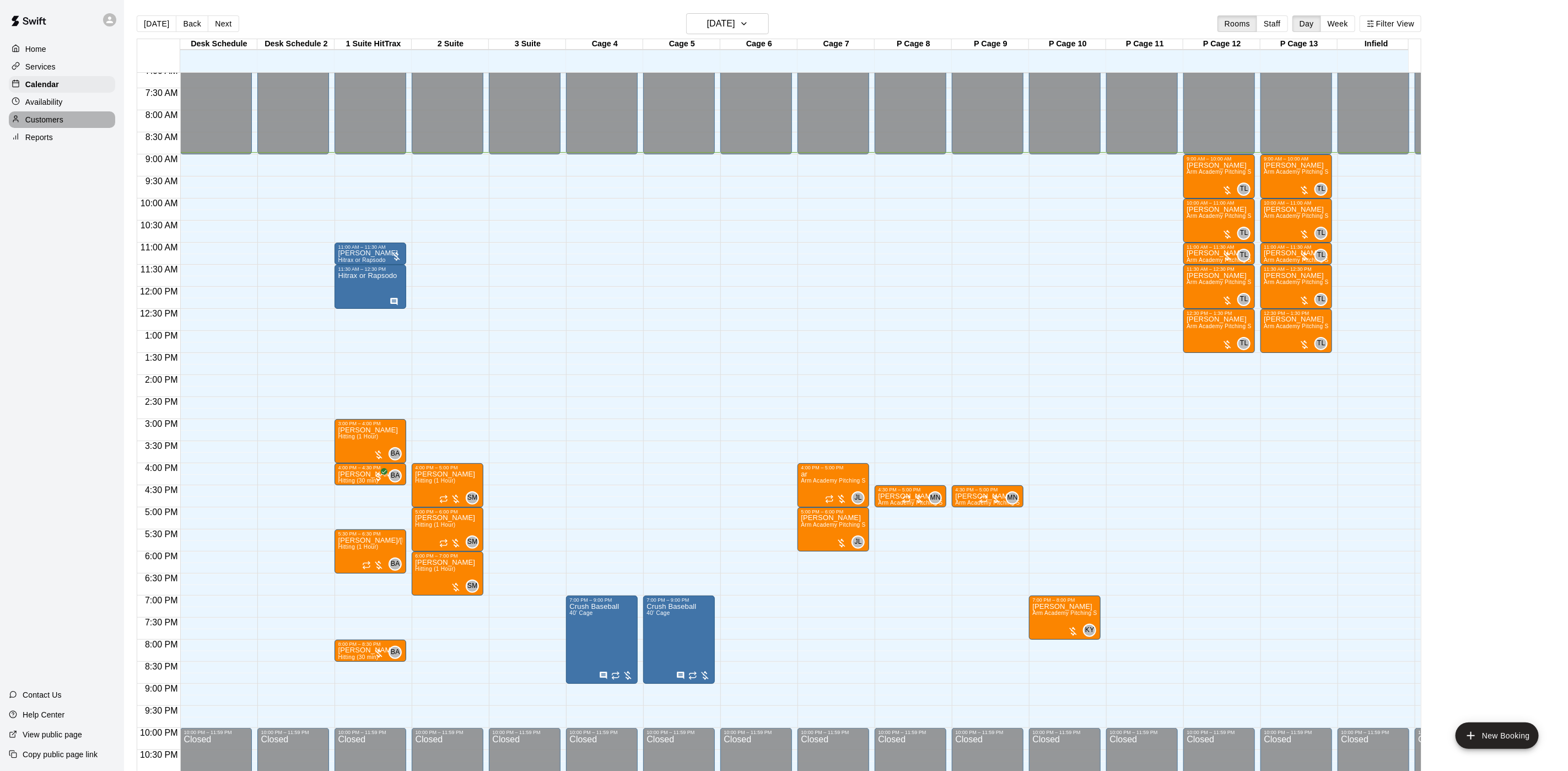
click at [65, 126] on div "Customers" at bounding box center [61, 119] width 106 height 17
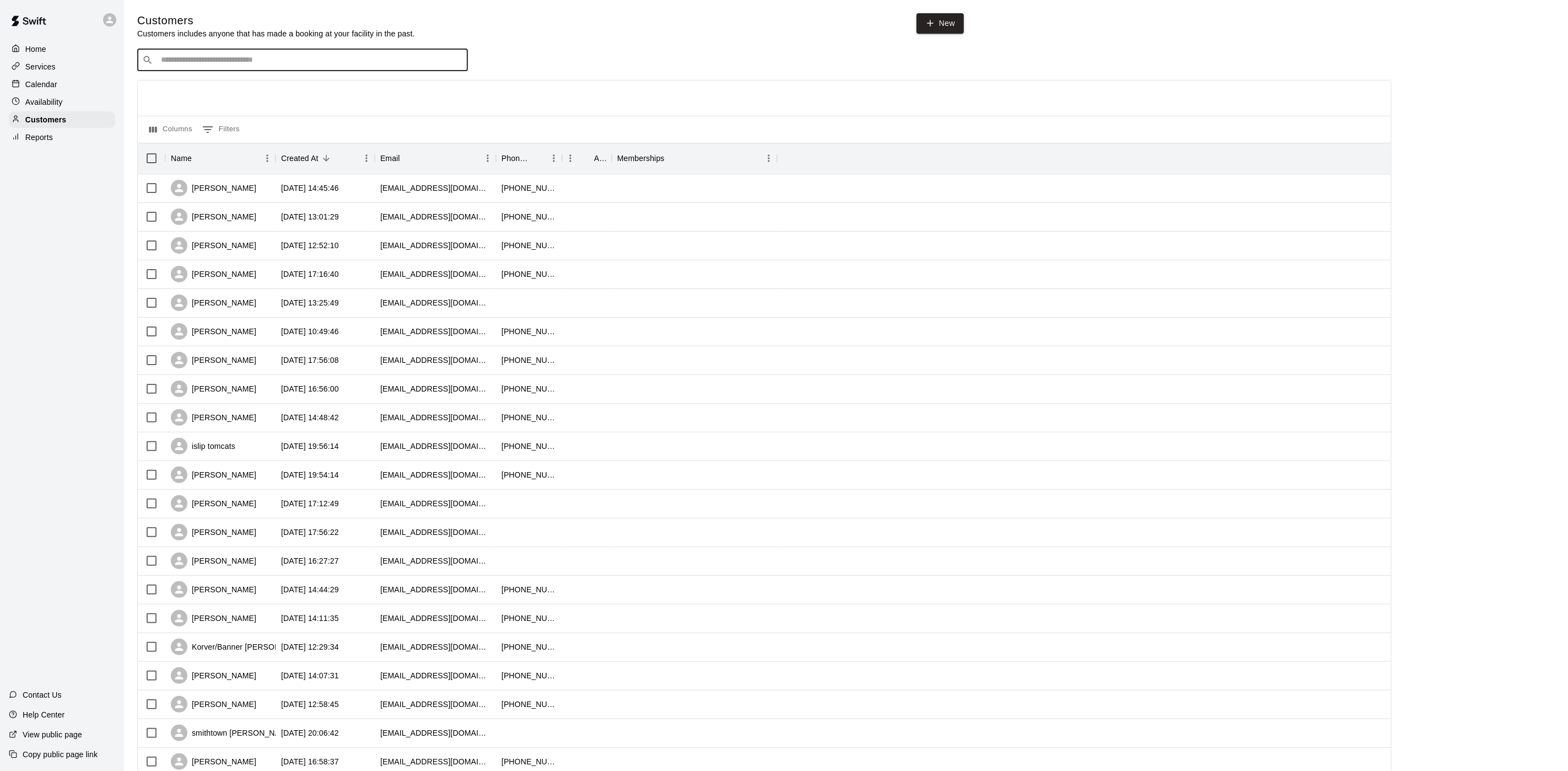
click at [179, 65] on input "Search customers by name or email" at bounding box center [311, 60] width 306 height 11
type input "*"
type input "******"
click at [219, 129] on span "[PERSON_NAME][EMAIL_ADDRESS][DOMAIN_NAME]" at bounding box center [256, 132] width 176 height 8
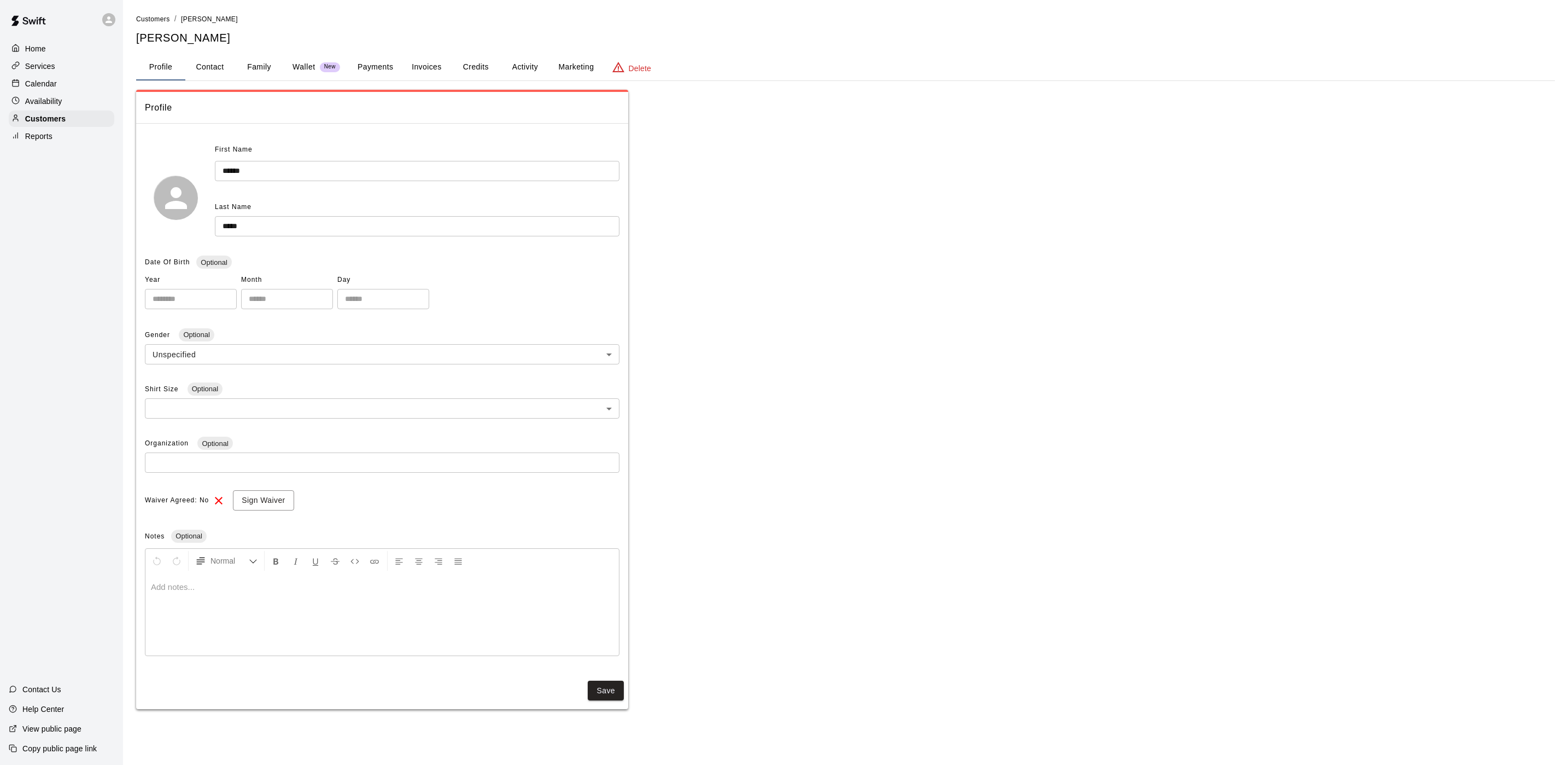
click at [369, 71] on button "Payments" at bounding box center [375, 67] width 53 height 26
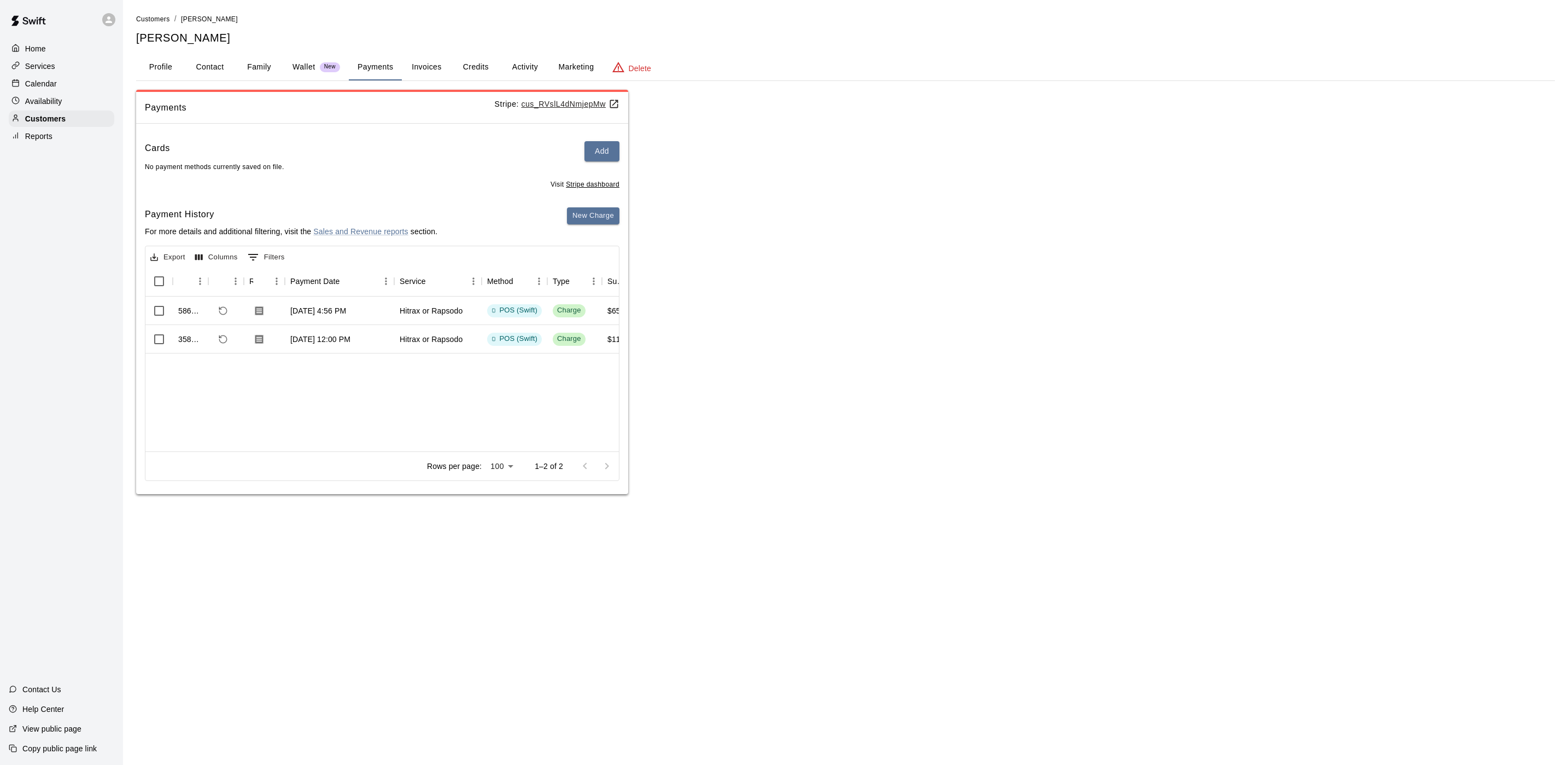
click at [368, 76] on button "Payments" at bounding box center [375, 67] width 53 height 26
click at [584, 213] on button "New Charge" at bounding box center [593, 216] width 52 height 17
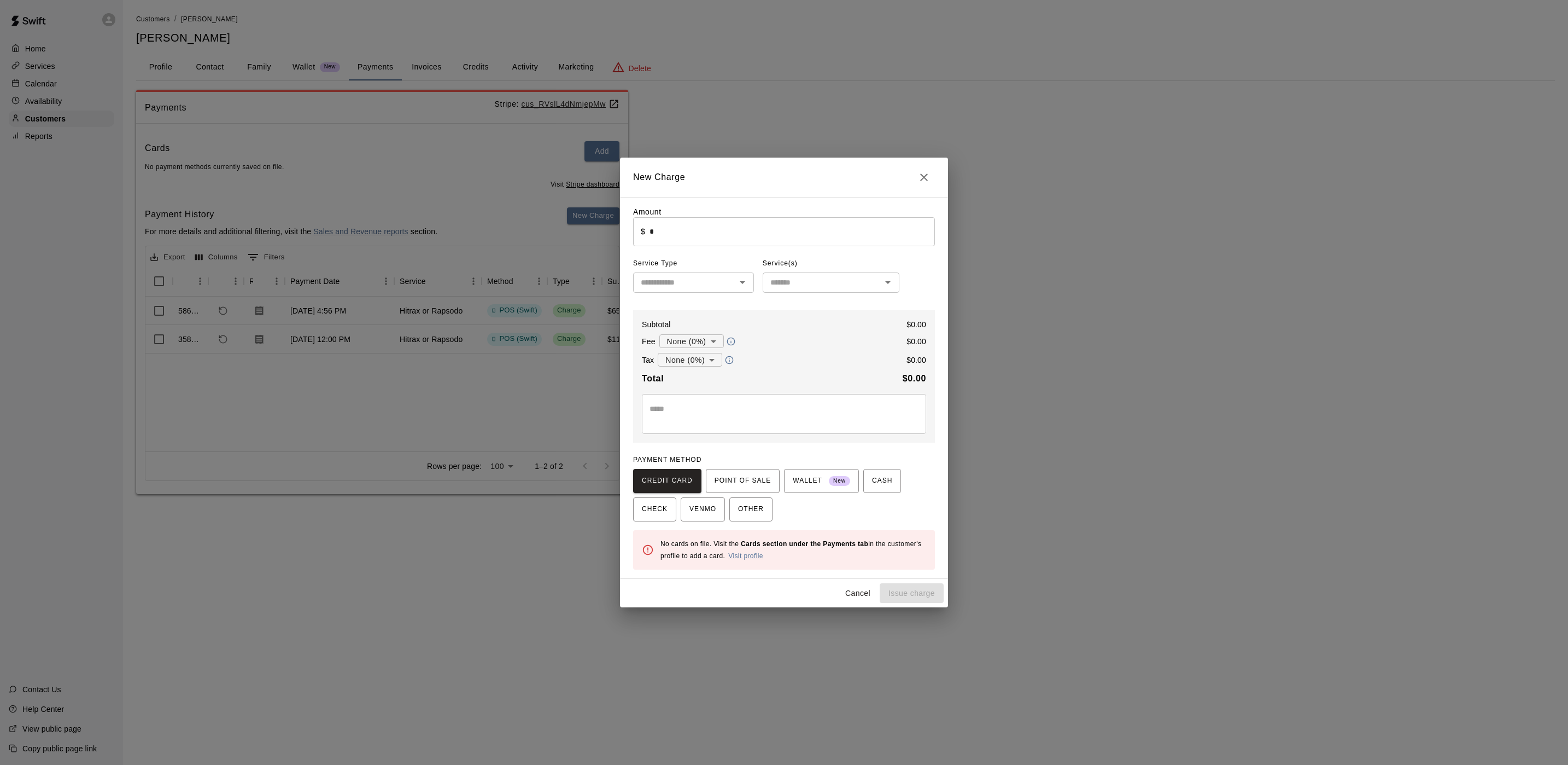
click at [705, 235] on input "*" at bounding box center [792, 232] width 285 height 29
type input "*"
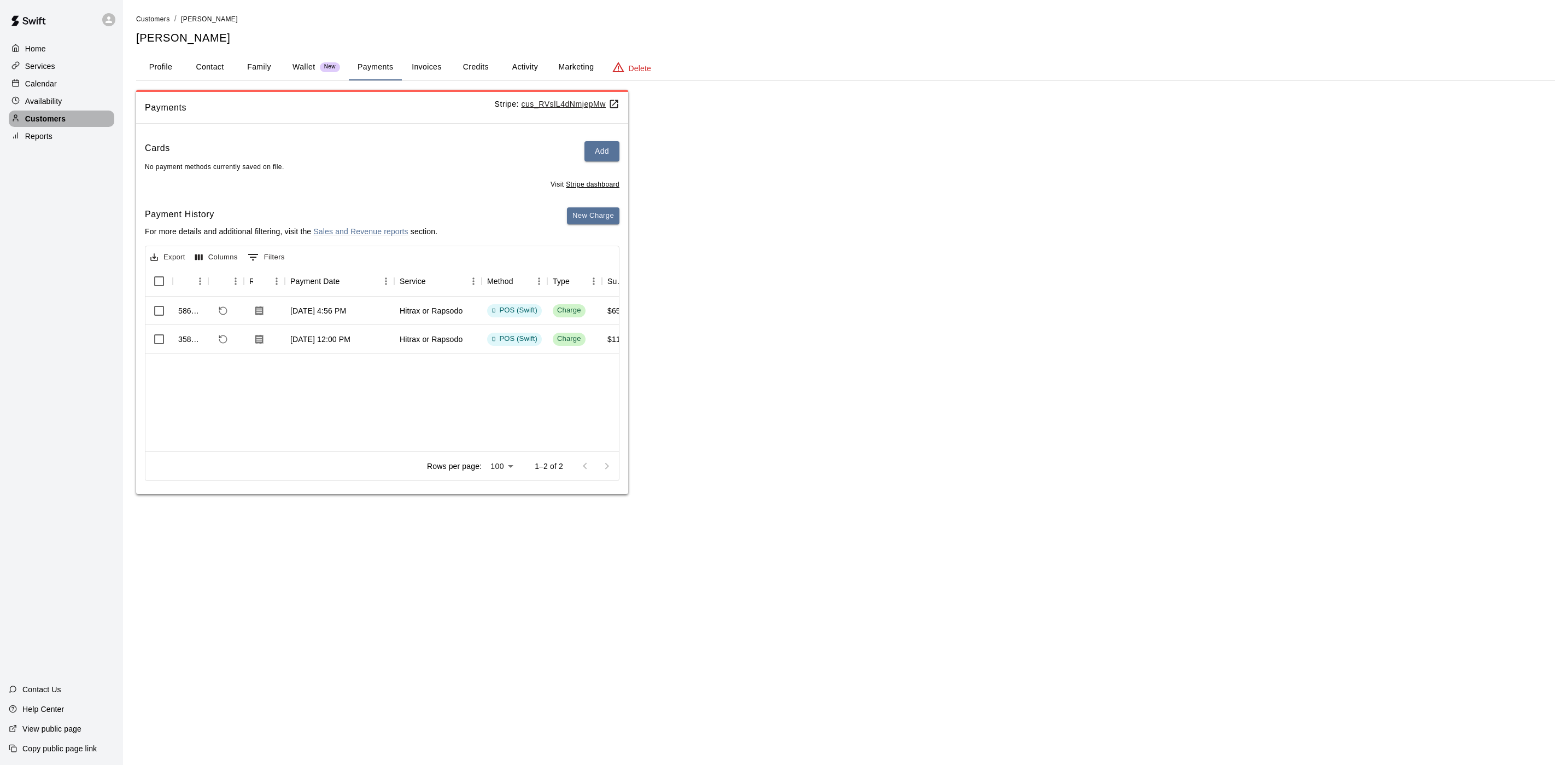
click at [58, 121] on p "Customers" at bounding box center [45, 119] width 40 height 11
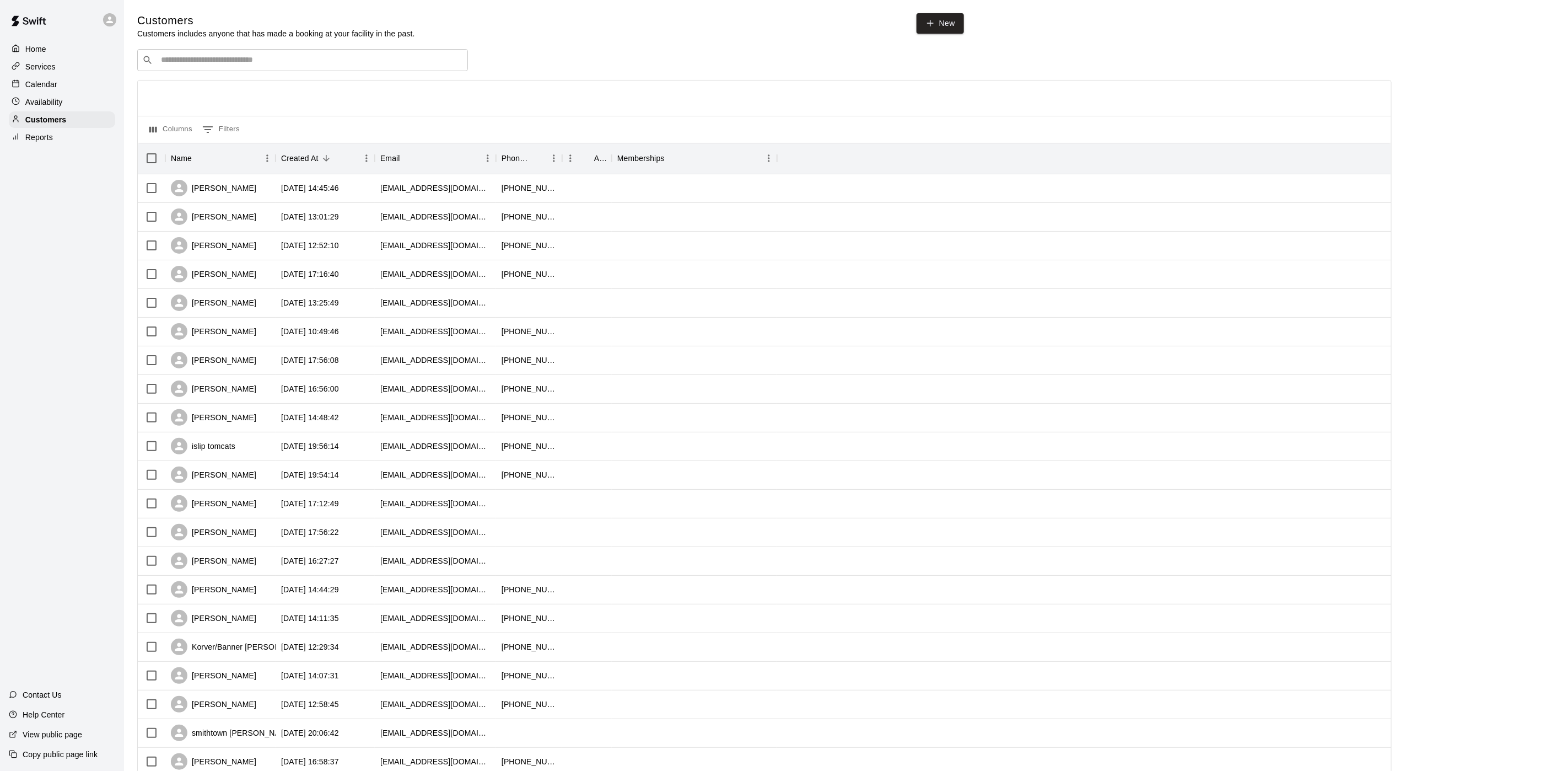
click at [68, 91] on div "Calendar" at bounding box center [61, 84] width 106 height 17
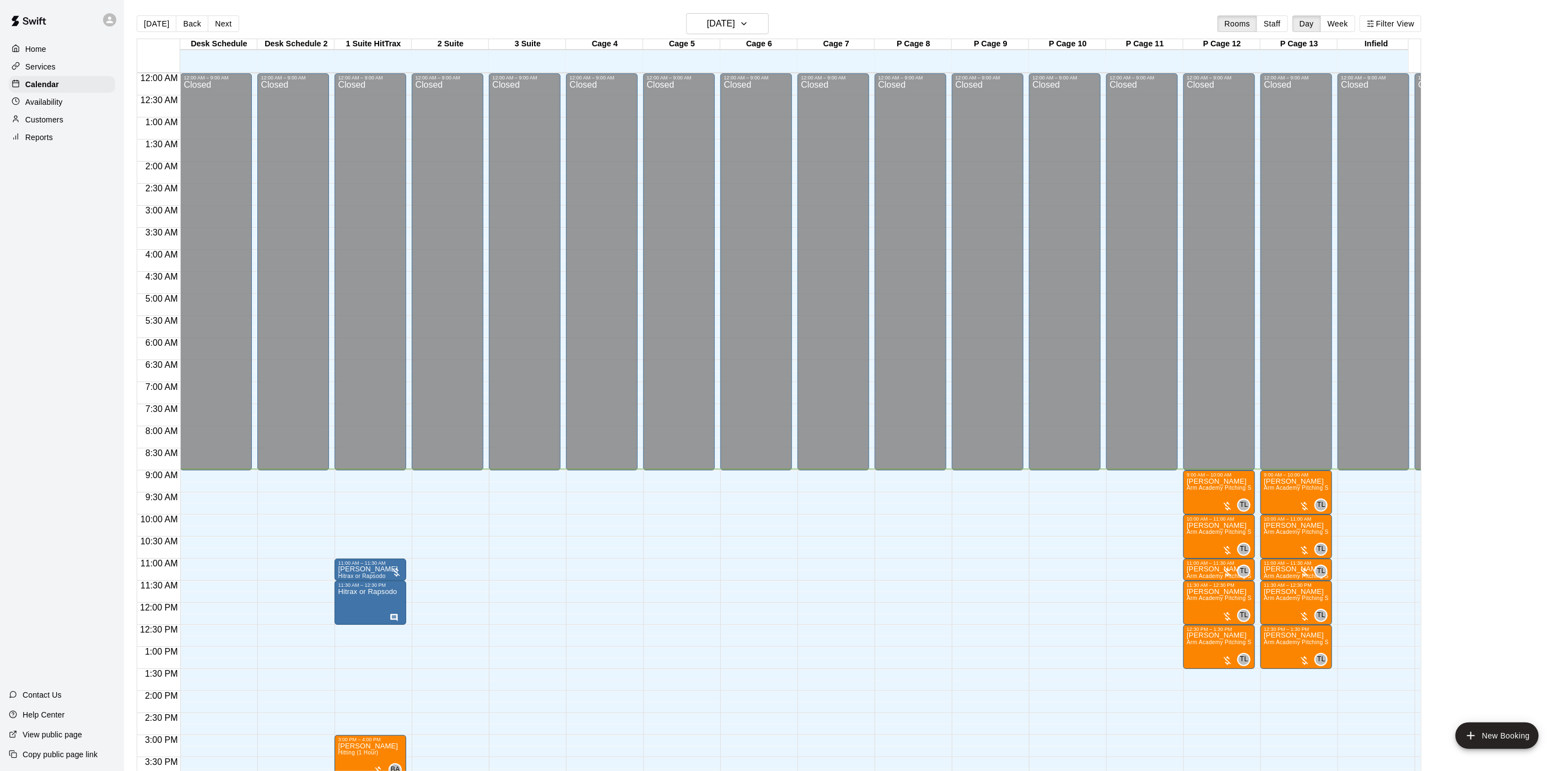
scroll to position [316, 0]
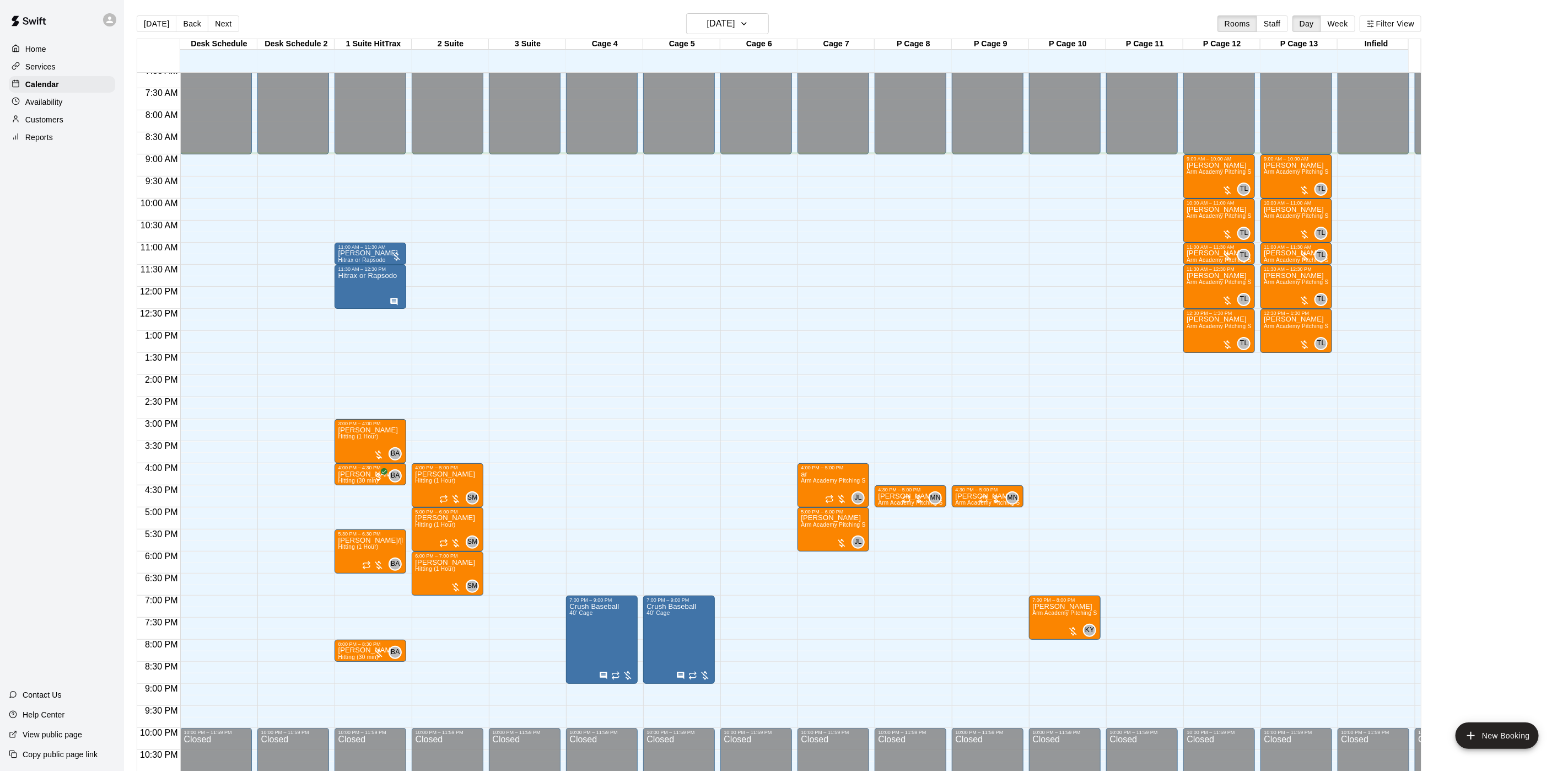
drag, startPoint x: 528, startPoint y: 262, endPoint x: 521, endPoint y: 296, distance: 34.7
drag, startPoint x: 521, startPoint y: 296, endPoint x: 131, endPoint y: 209, distance: 399.6
click at [27, 219] on div "Home Services Calendar Availability Customers Reports Contact Us Help Center Vi…" at bounding box center [62, 385] width 124 height 771
click at [392, 246] on div at bounding box center [371, 245] width 65 height 2
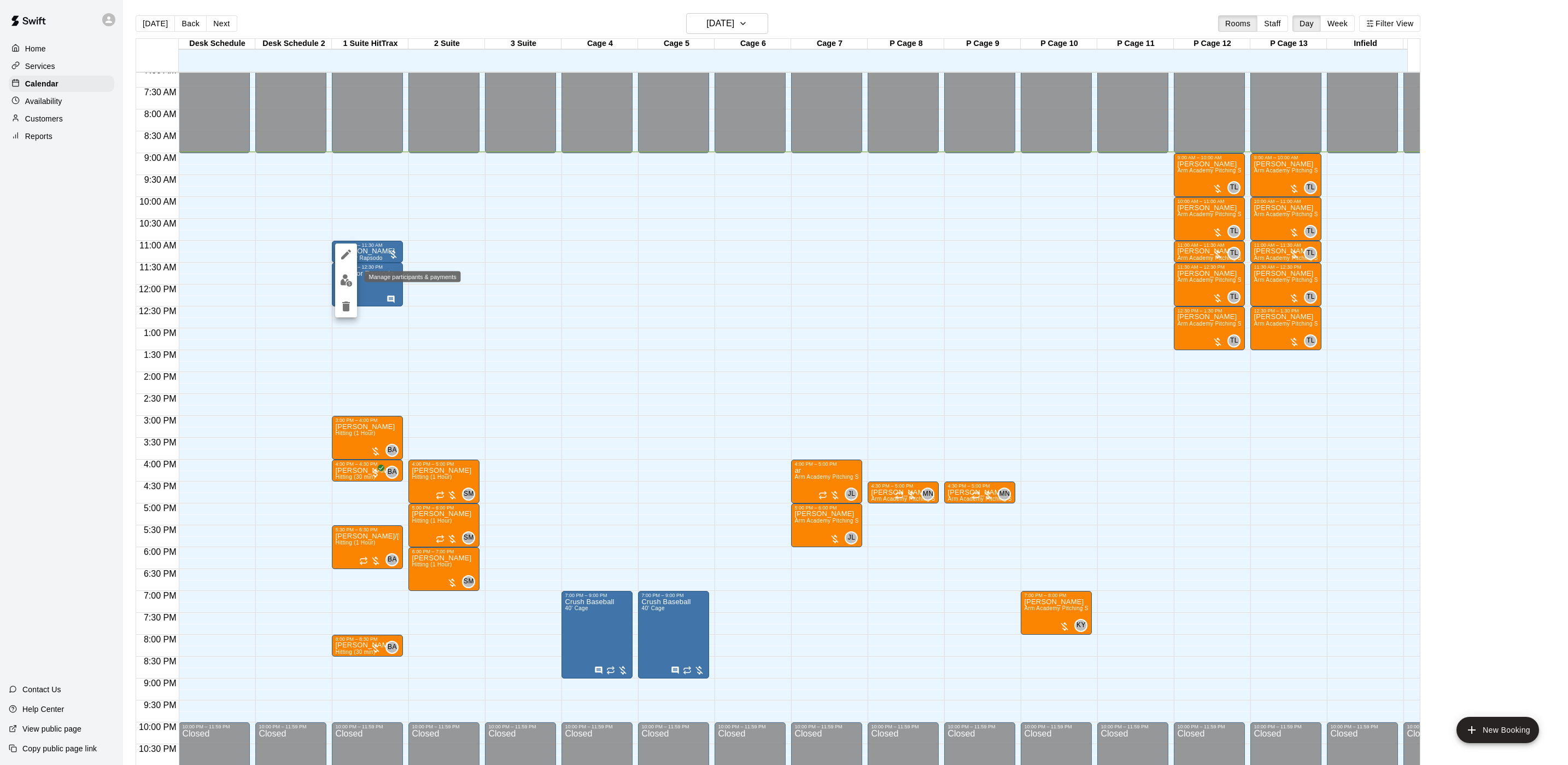
click at [350, 286] on img "edit" at bounding box center [346, 280] width 13 height 13
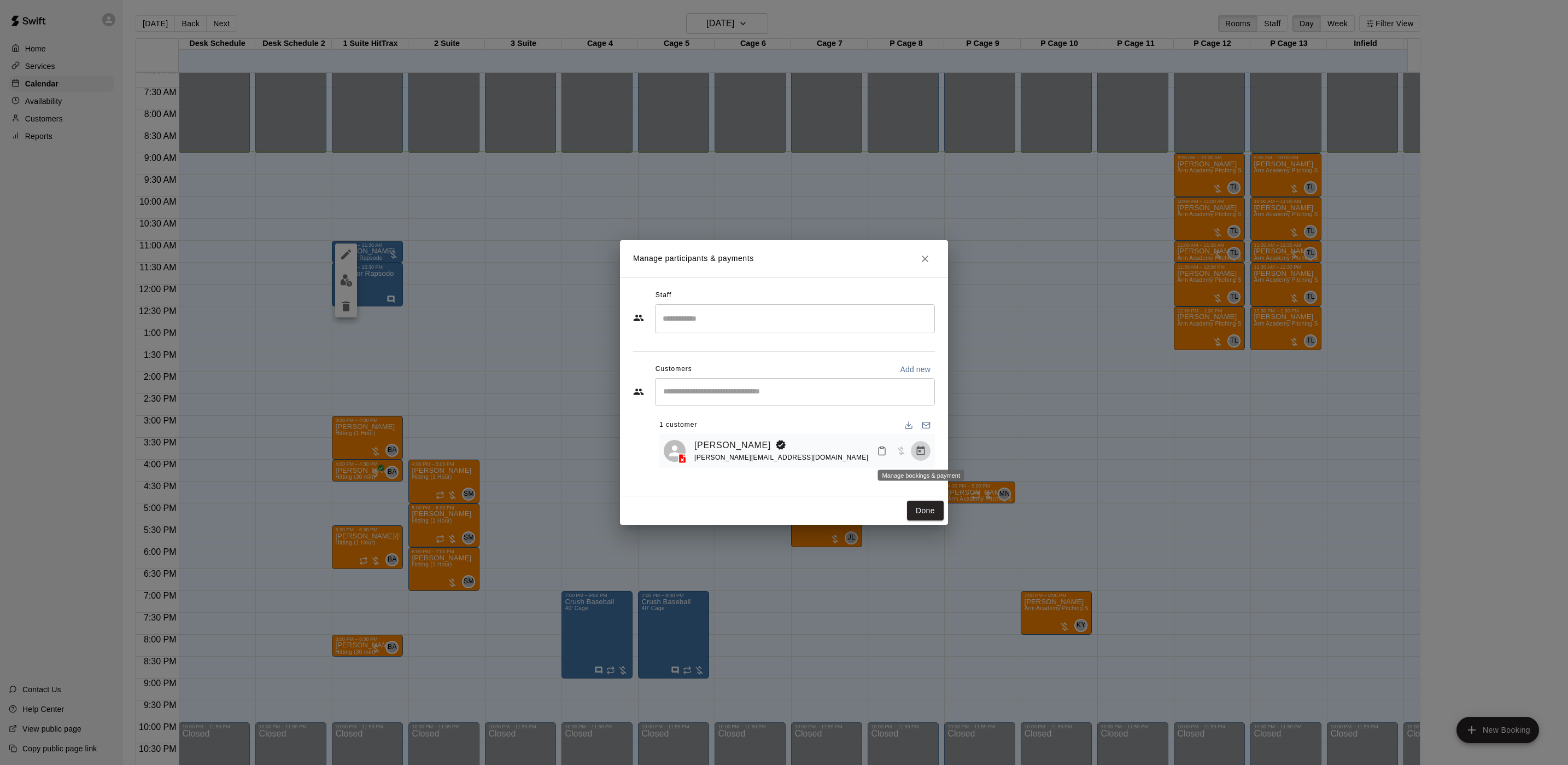
click at [915, 453] on icon "Manage bookings & payment" at bounding box center [921, 451] width 11 height 11
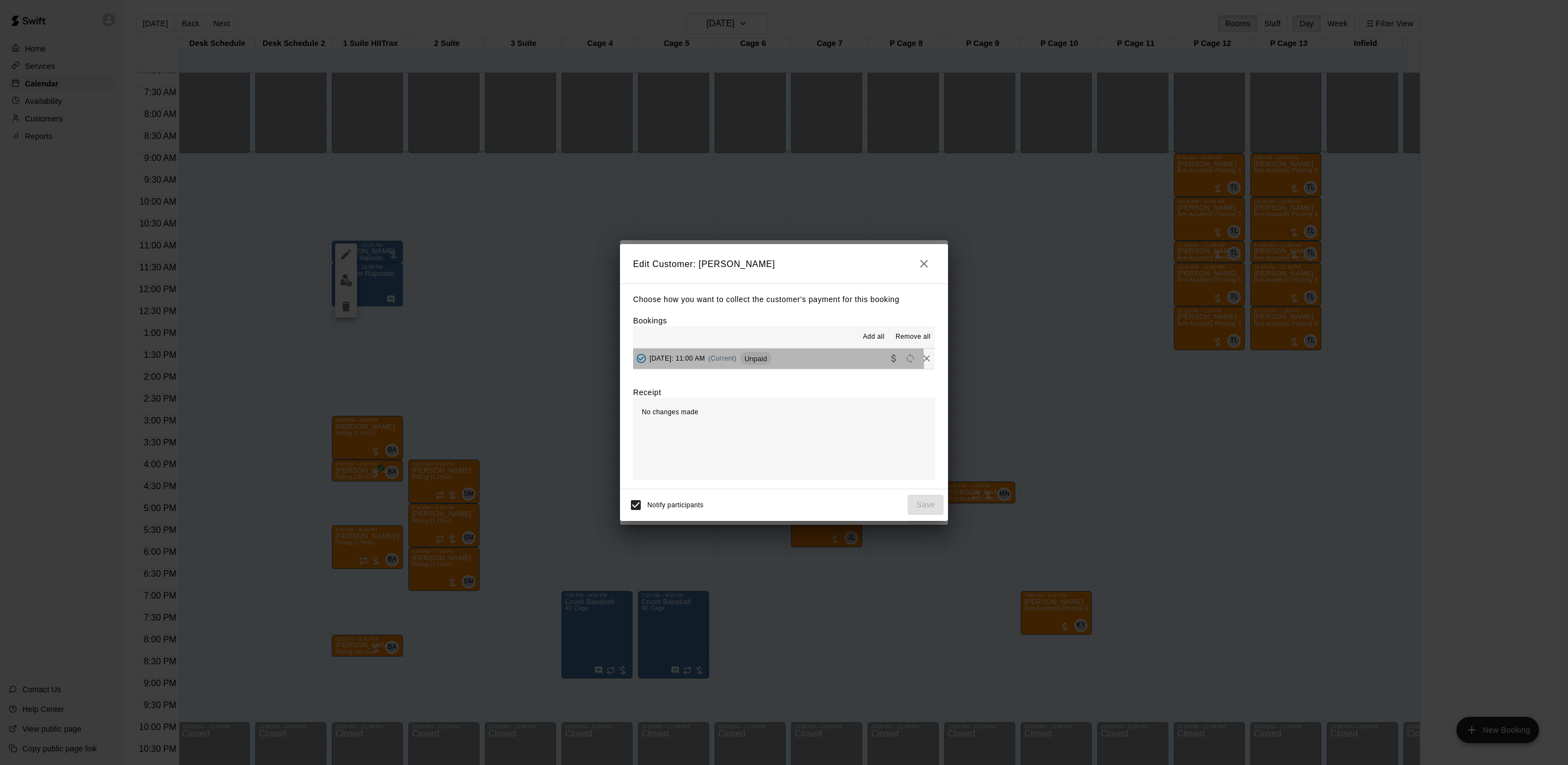
click at [705, 362] on span "[DATE]: 11:00 AM" at bounding box center [677, 358] width 56 height 8
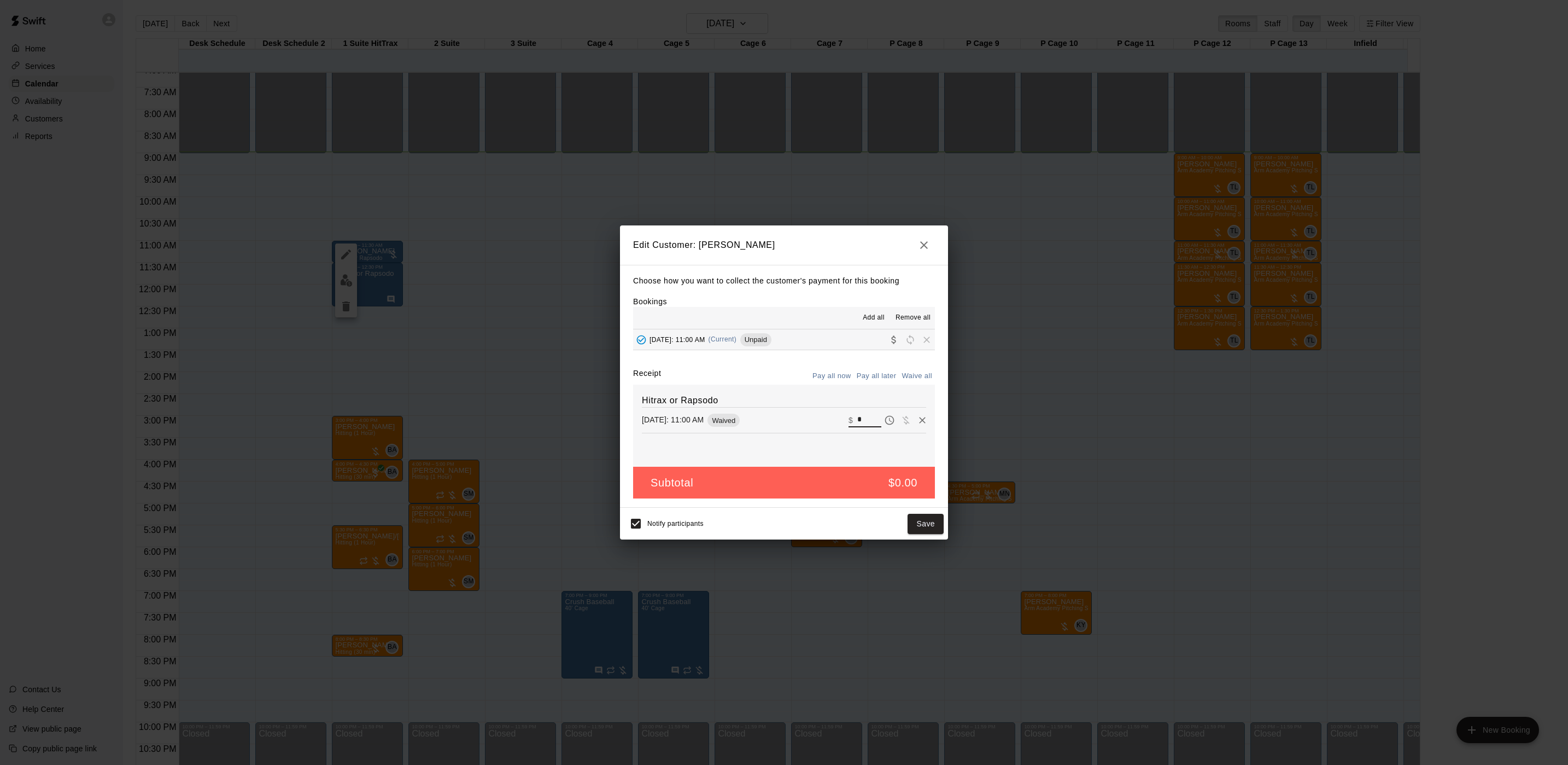
click at [857, 421] on input "*" at bounding box center [869, 420] width 24 height 14
type input "*"
click at [903, 248] on h2 "Edit Customer: [PERSON_NAME]" at bounding box center [784, 245] width 328 height 40
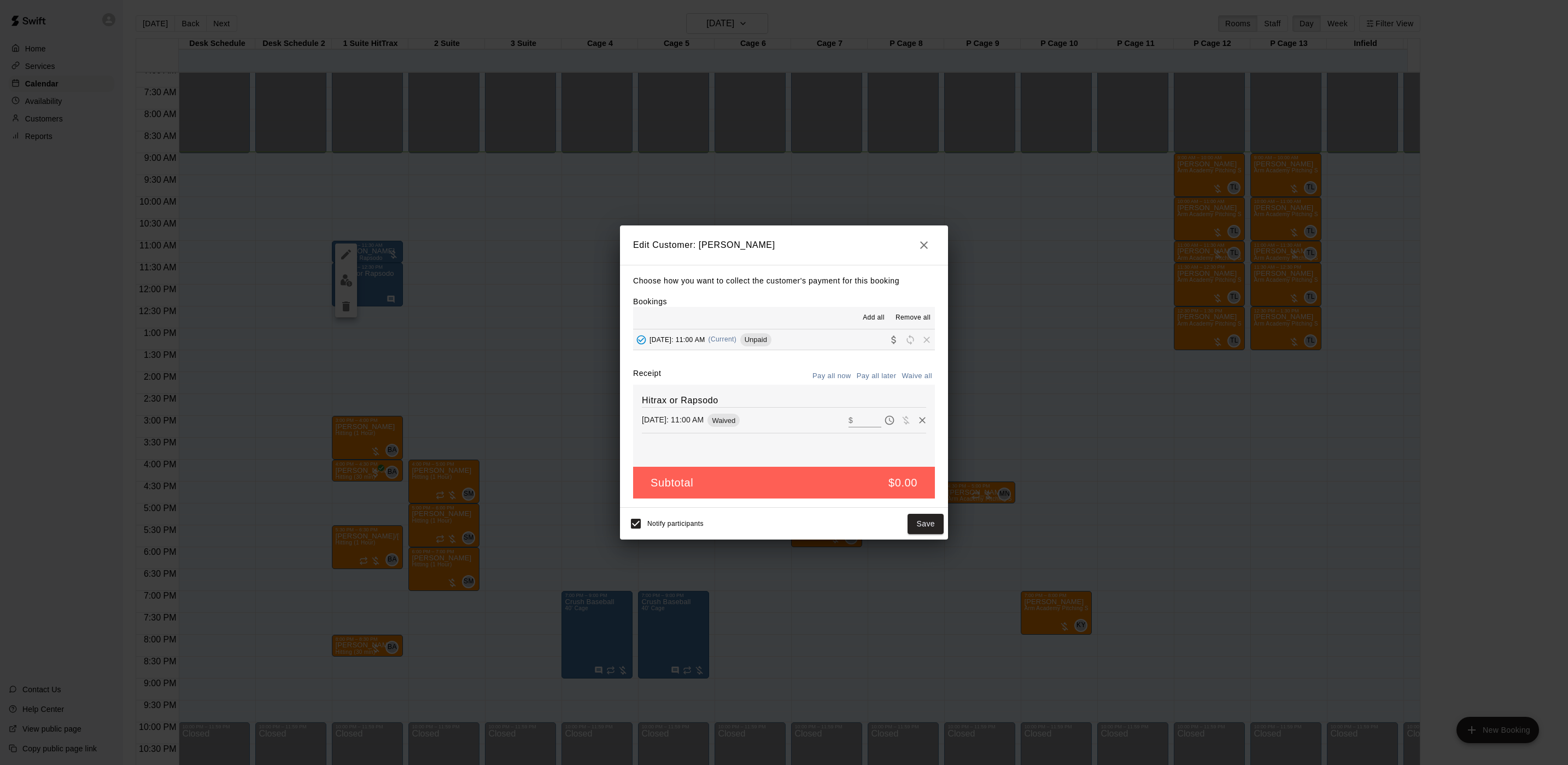
click at [921, 241] on icon "button" at bounding box center [924, 245] width 8 height 8
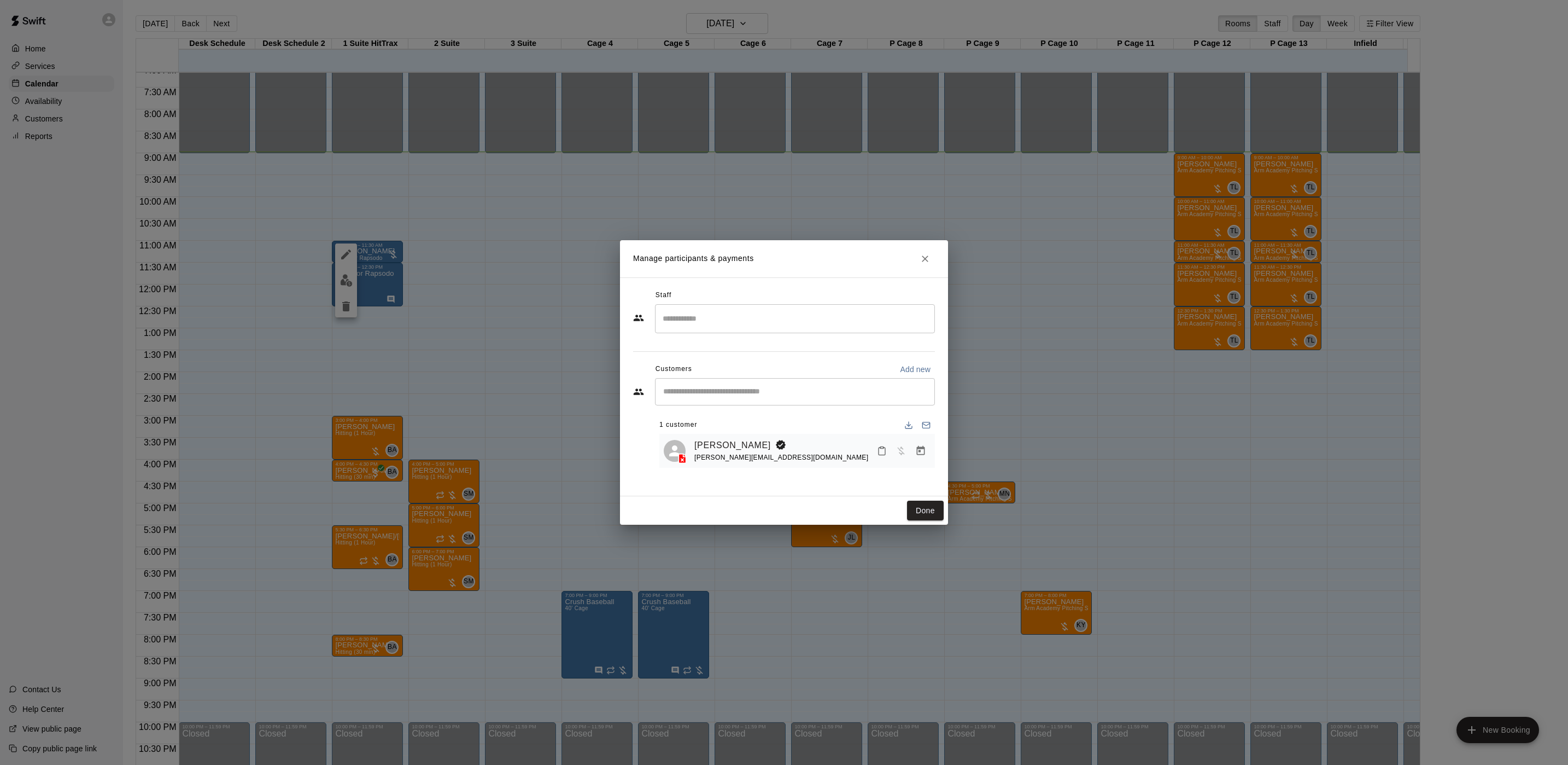
click at [926, 264] on button "Close" at bounding box center [925, 259] width 19 height 19
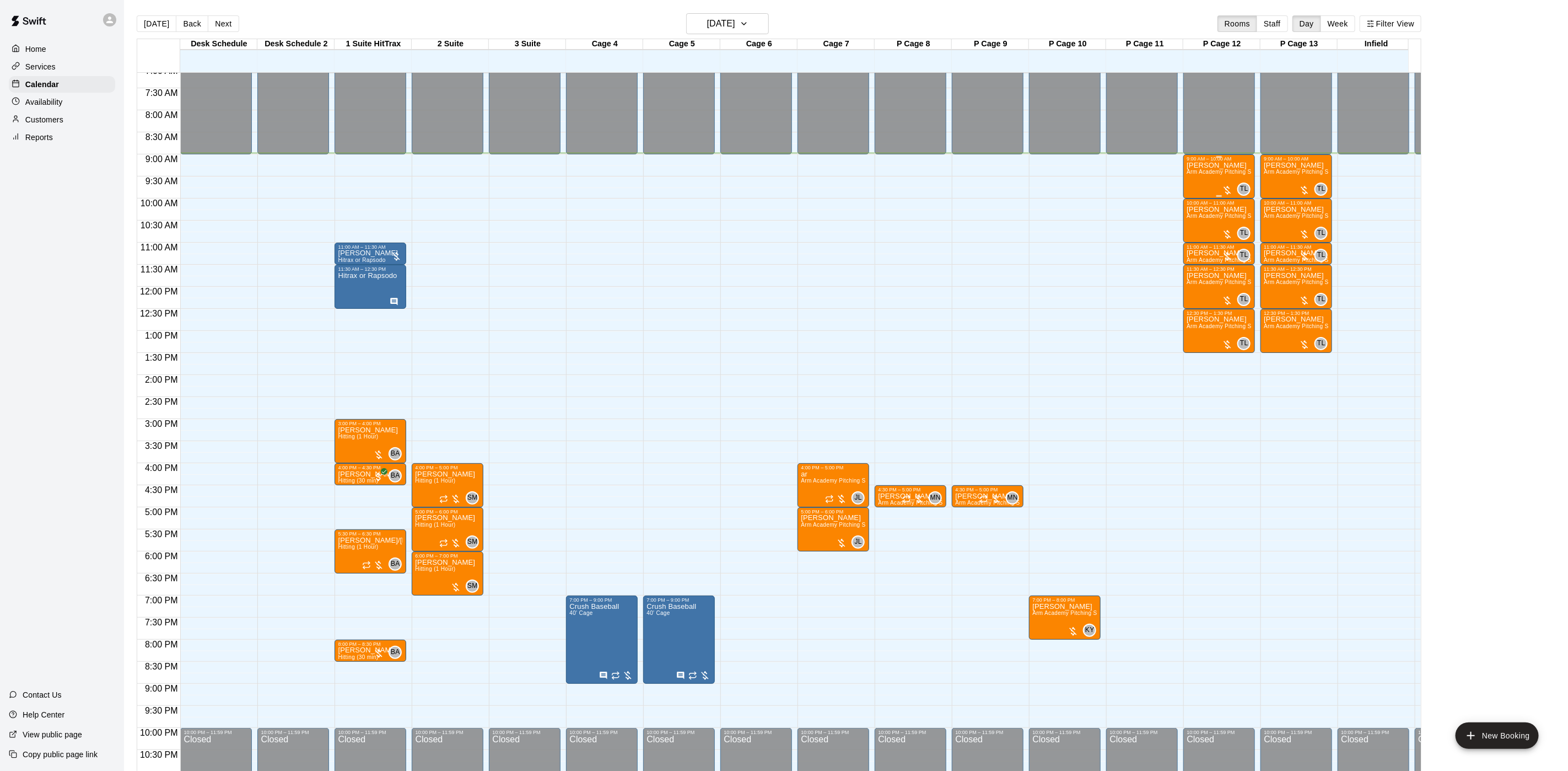
click at [1217, 175] on span "Arm Academy Pitching Session 1 Hour - Pitching" at bounding box center [1251, 172] width 128 height 6
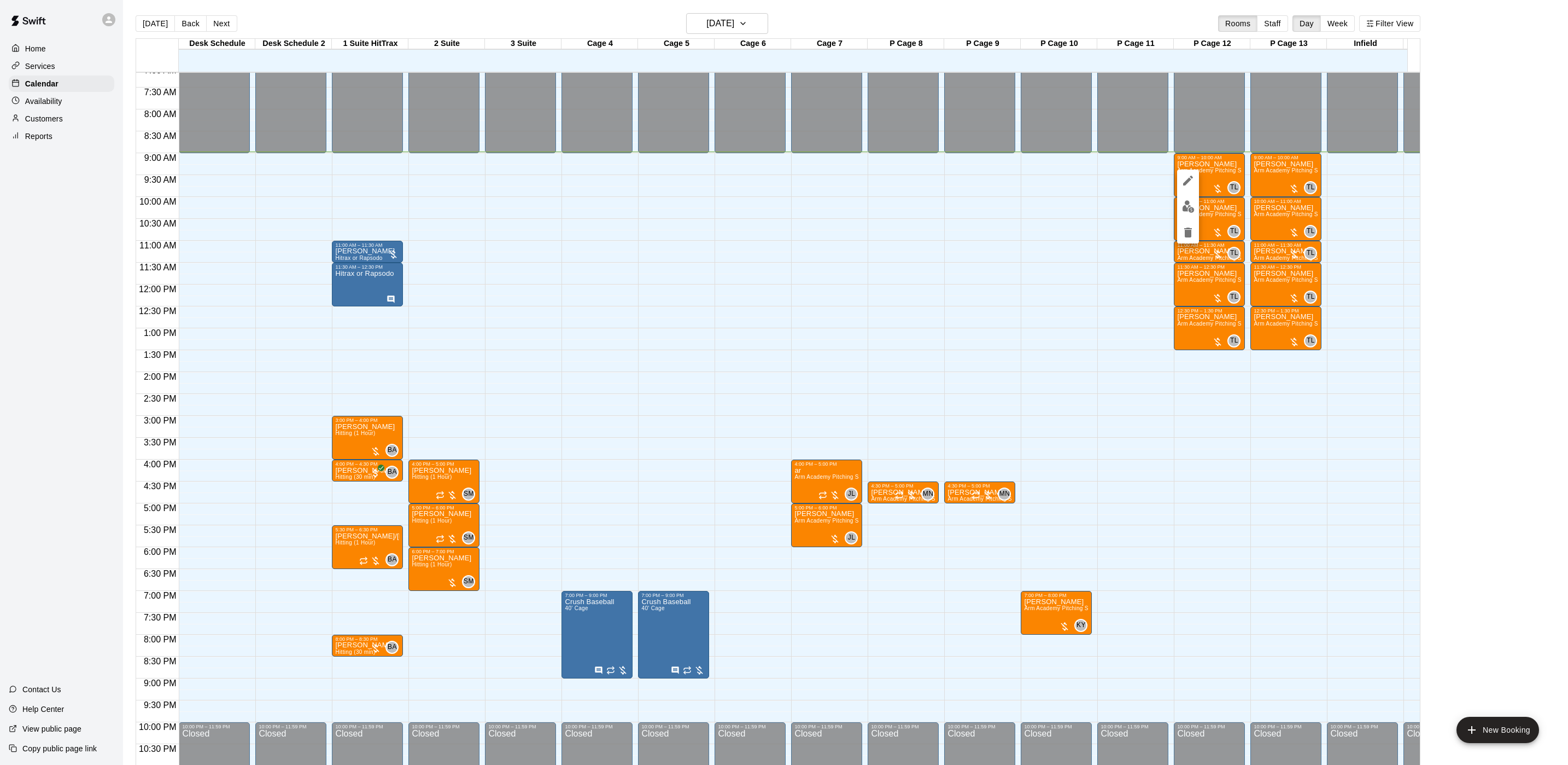
click at [965, 25] on div at bounding box center [784, 382] width 1568 height 765
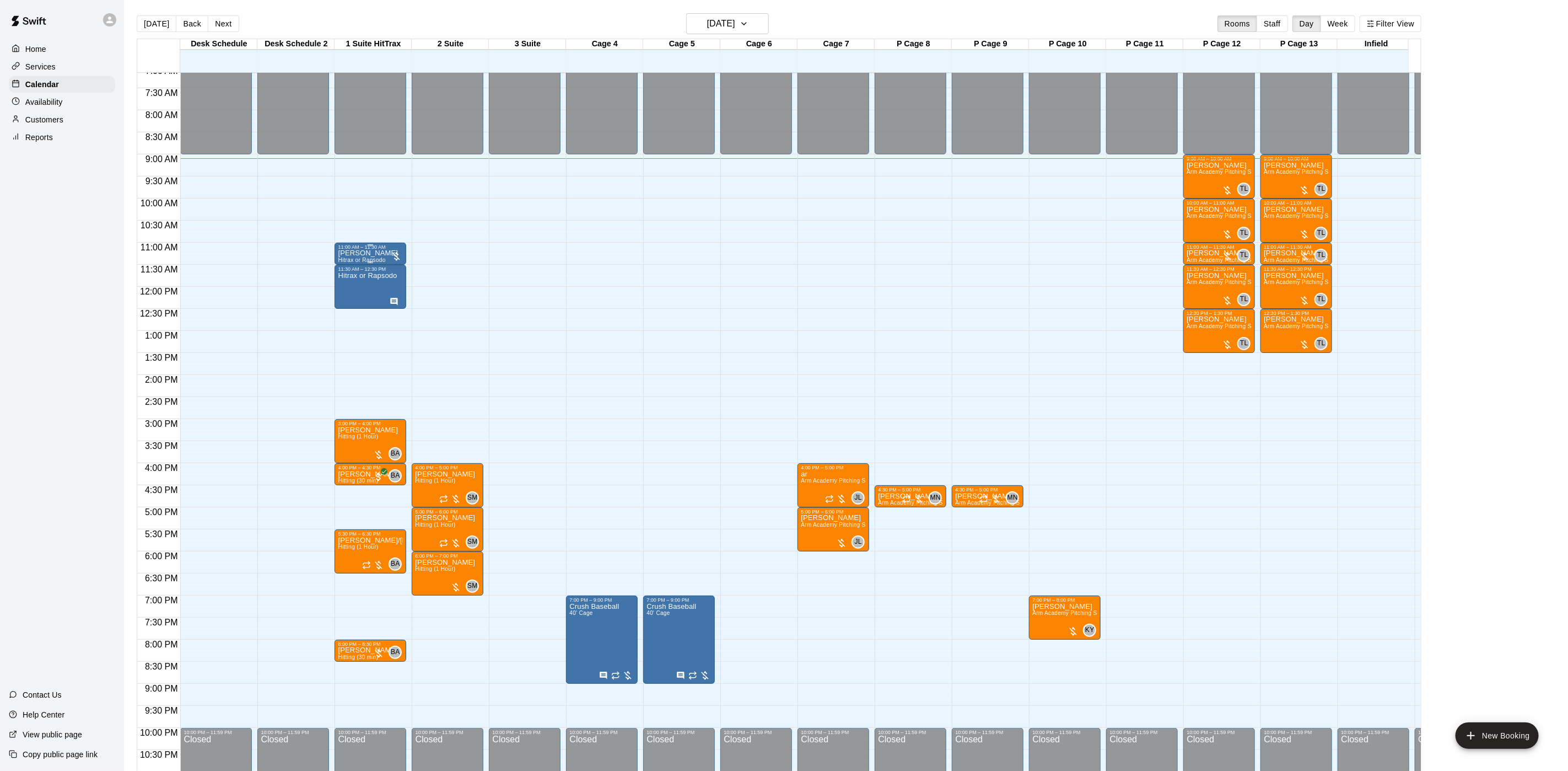
click at [364, 253] on p "[PERSON_NAME]" at bounding box center [368, 253] width 60 height 0
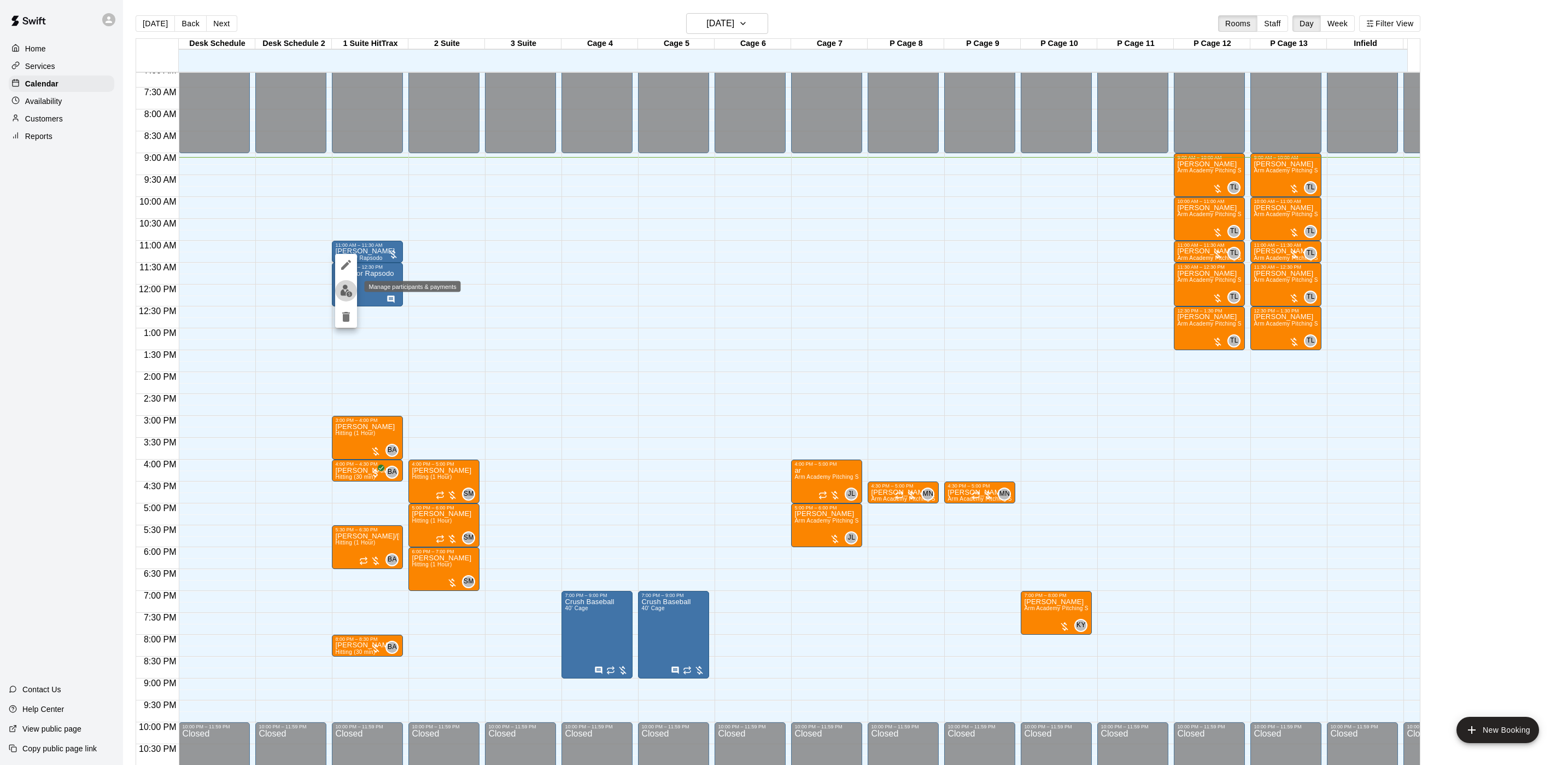
click at [346, 294] on img "edit" at bounding box center [346, 291] width 13 height 13
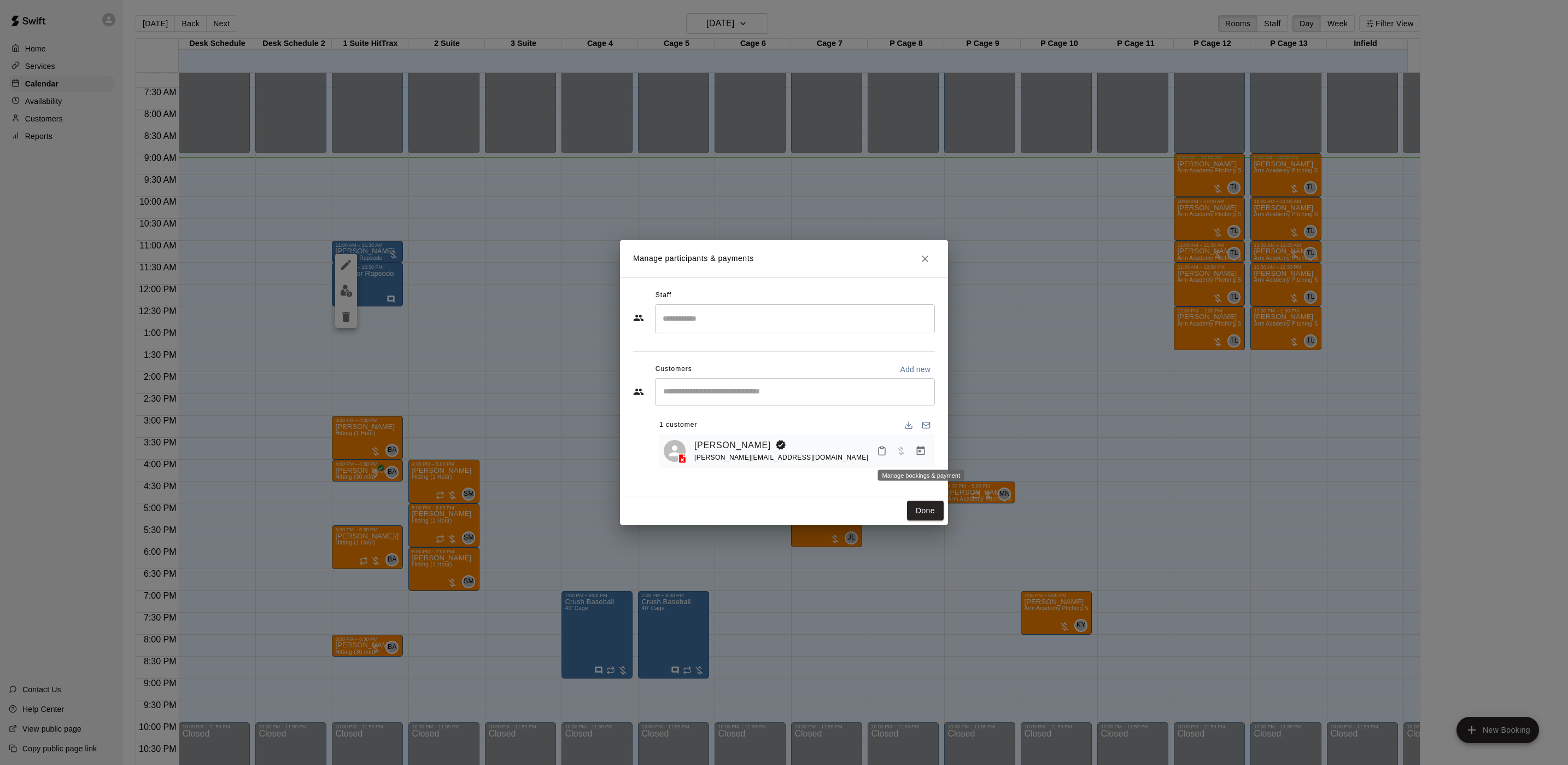
click at [922, 449] on icon "Manage bookings & payment" at bounding box center [920, 450] width 8 height 9
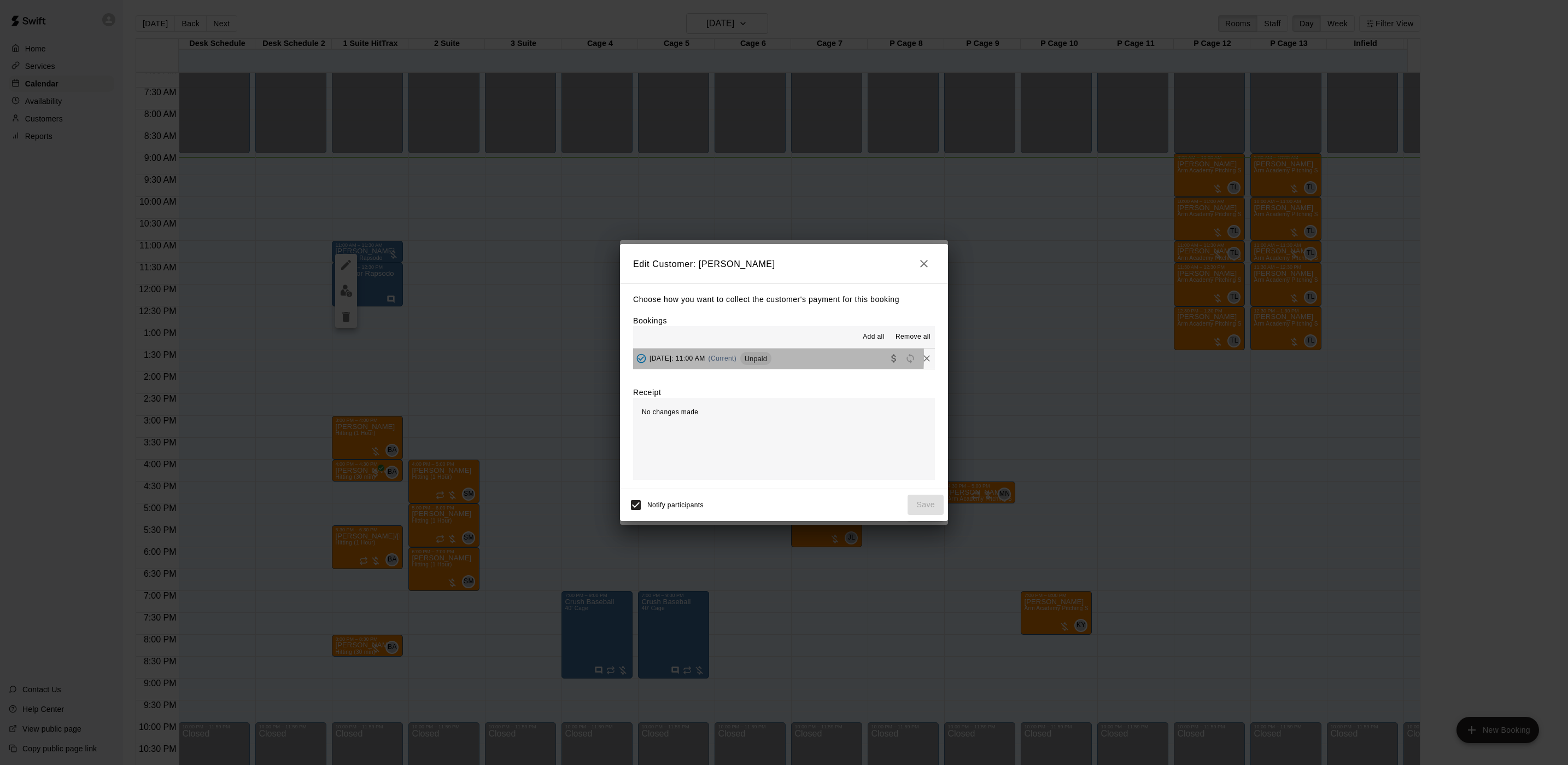
click at [697, 357] on span "[DATE]: 11:00 AM" at bounding box center [677, 358] width 56 height 8
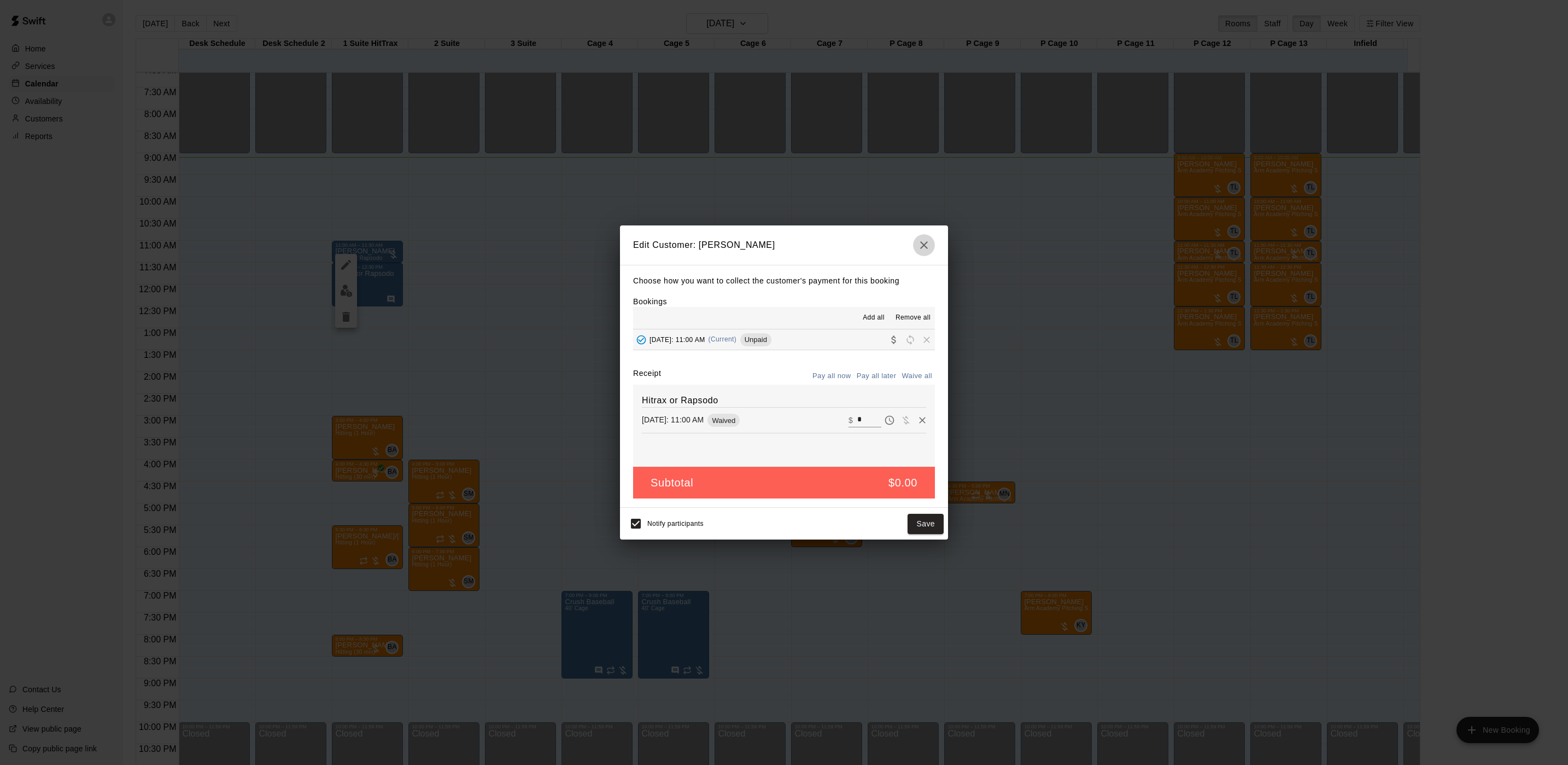
click at [926, 242] on icon "button" at bounding box center [924, 245] width 13 height 13
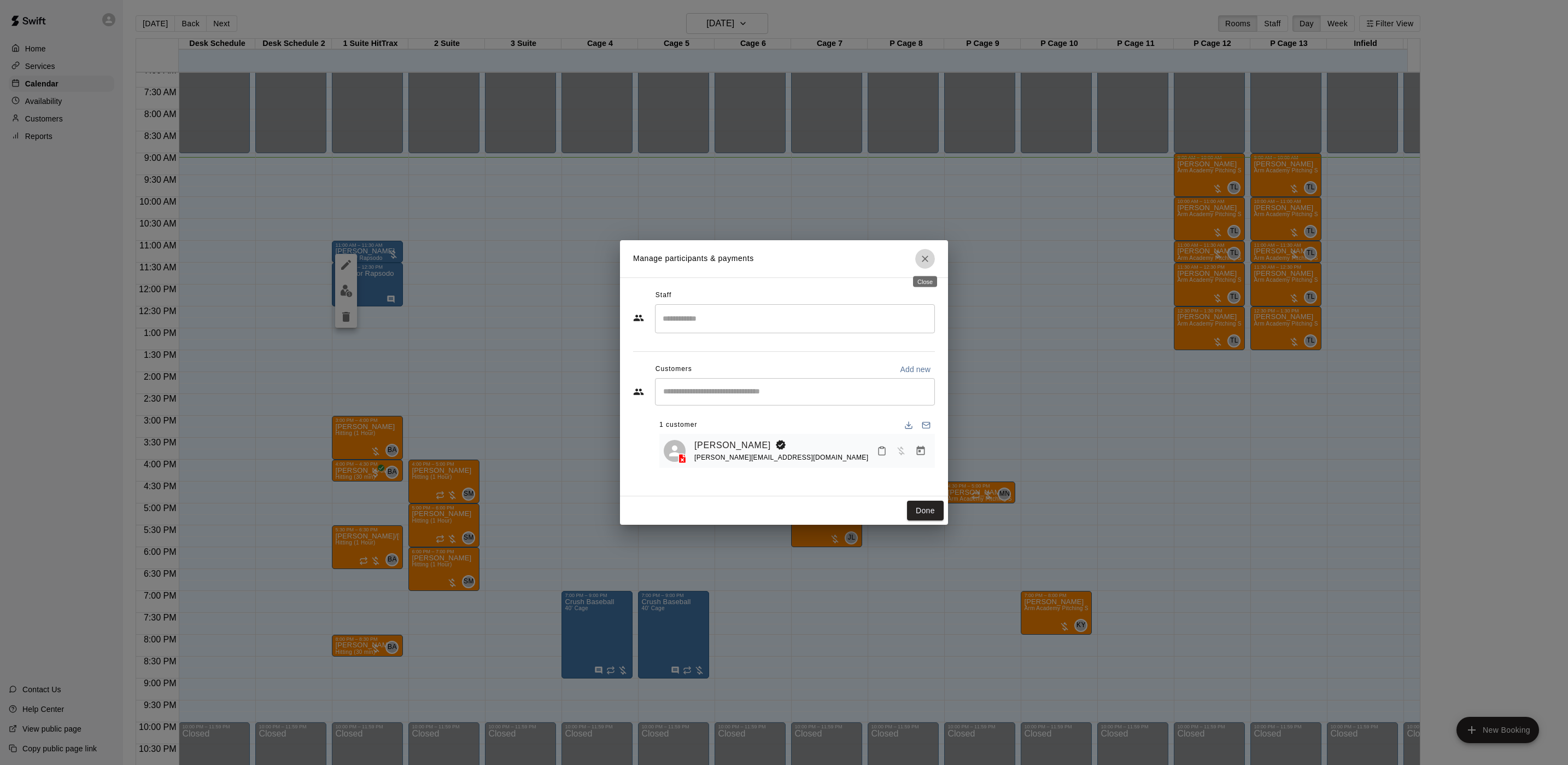
click at [922, 258] on icon "Close" at bounding box center [925, 259] width 11 height 11
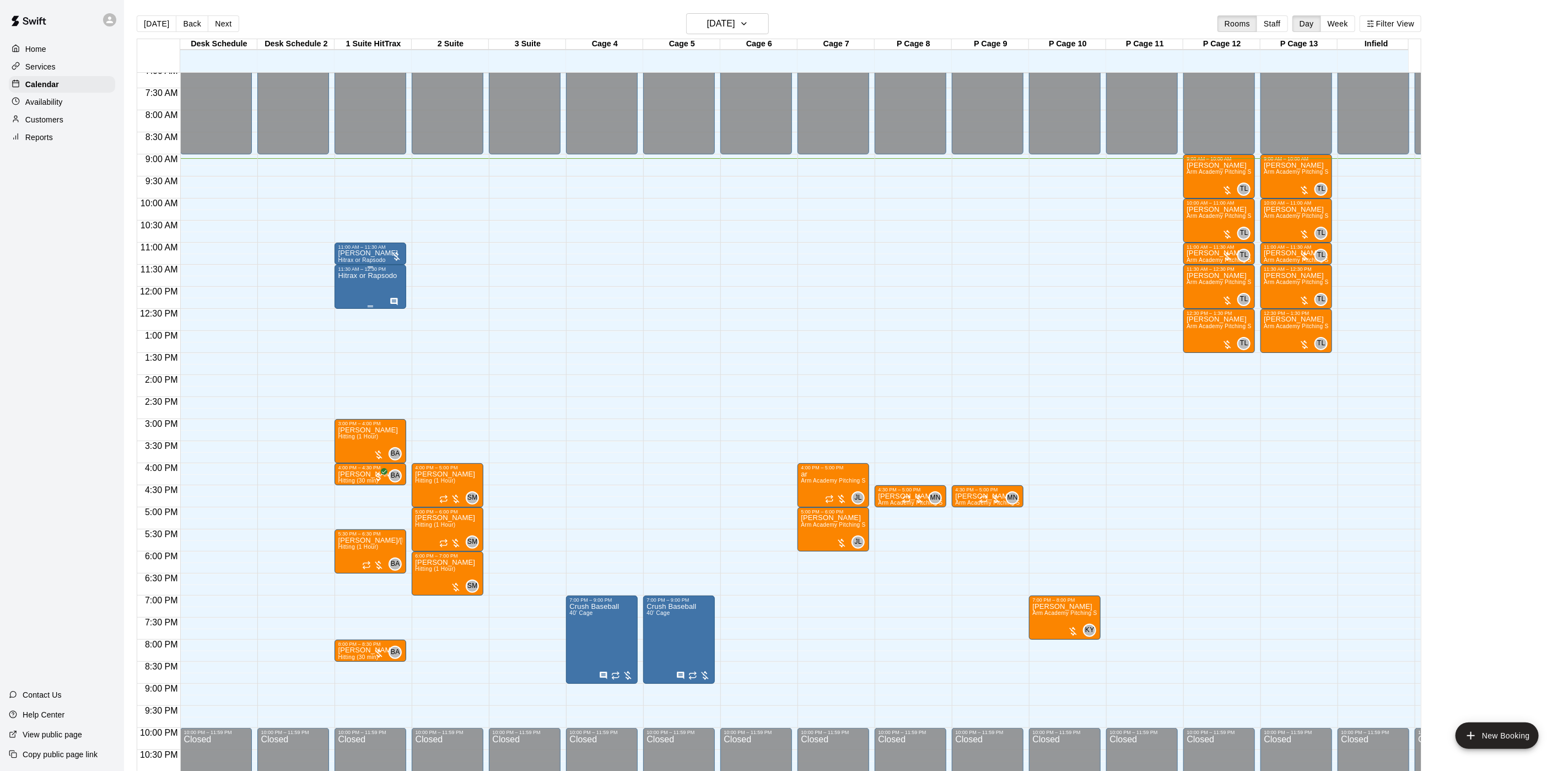
click at [363, 276] on p "Hitrax or Rapsodo" at bounding box center [368, 276] width 59 height 0
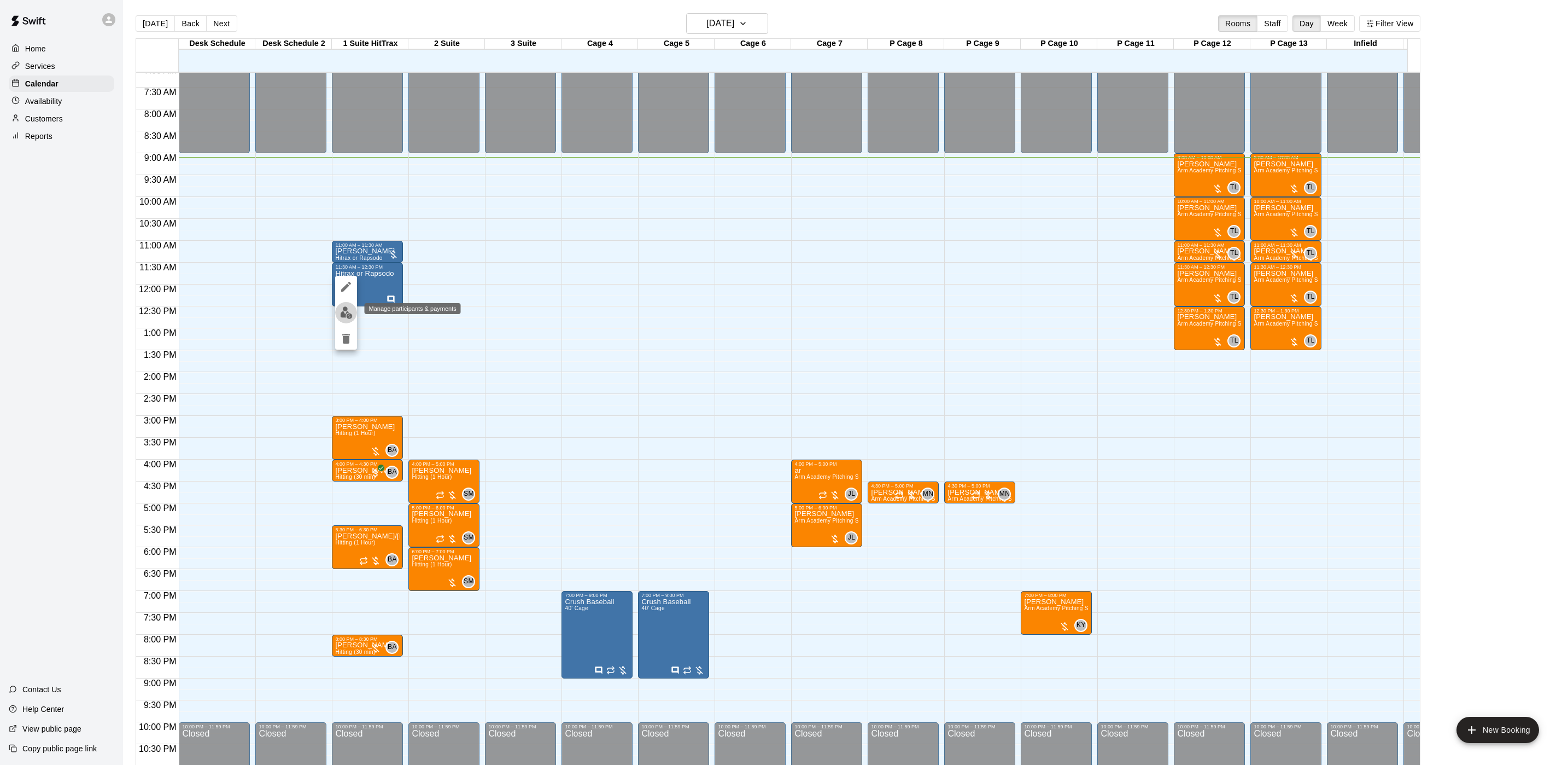
click at [348, 315] on img "edit" at bounding box center [346, 312] width 13 height 13
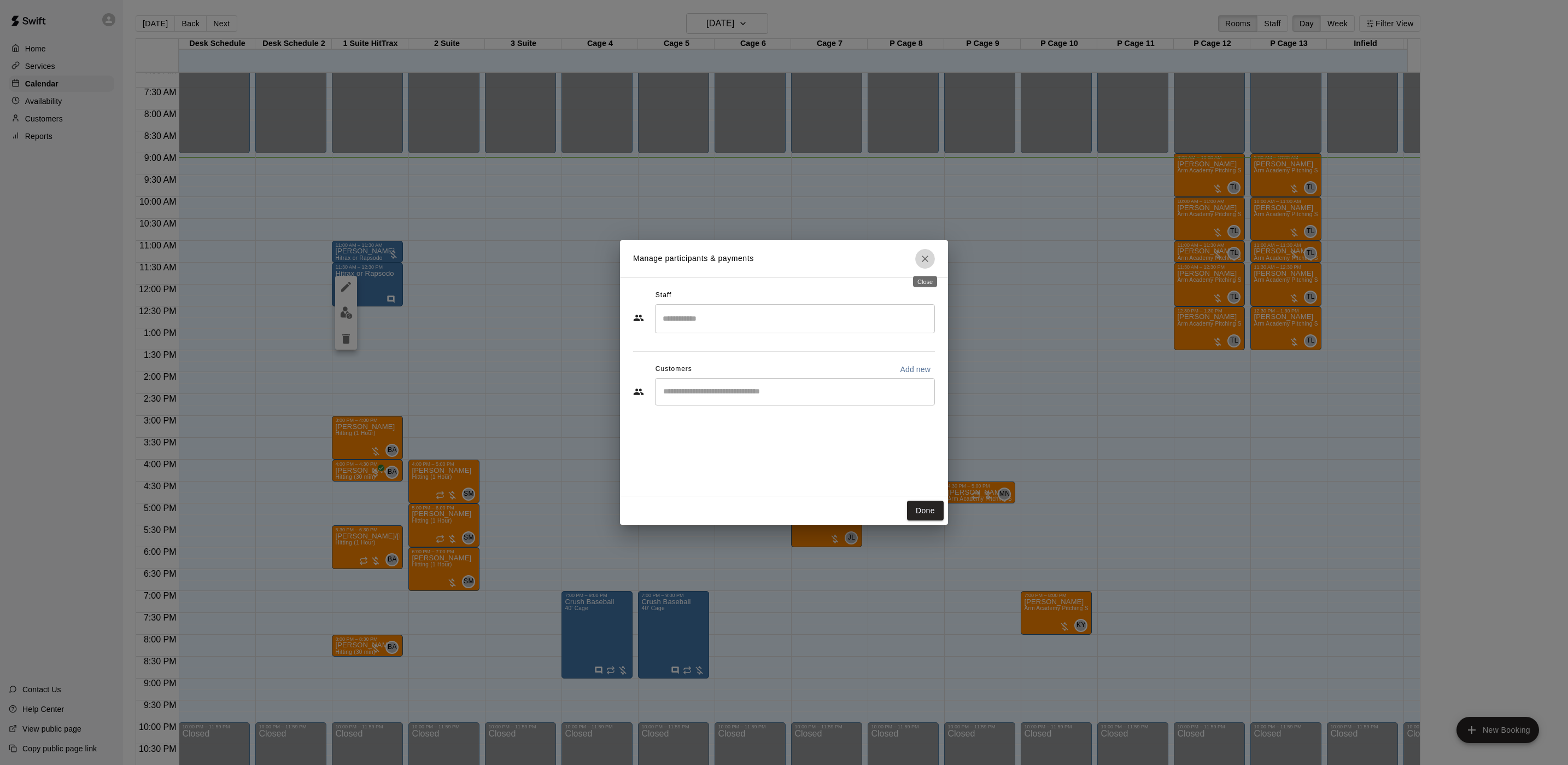
click at [928, 258] on icon "Close" at bounding box center [925, 259] width 11 height 11
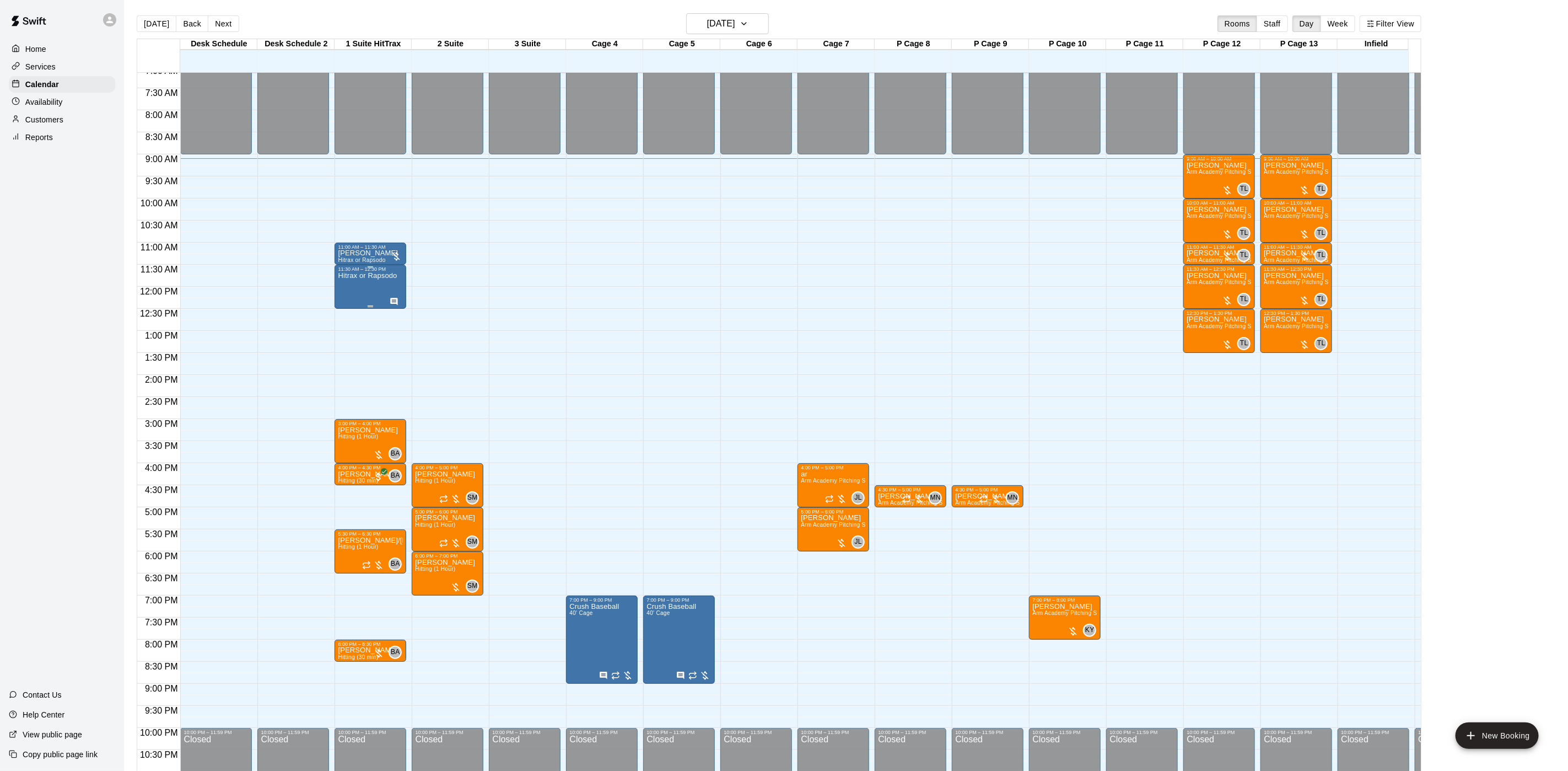
click at [361, 276] on p "Hitrax or Rapsodo" at bounding box center [368, 276] width 59 height 0
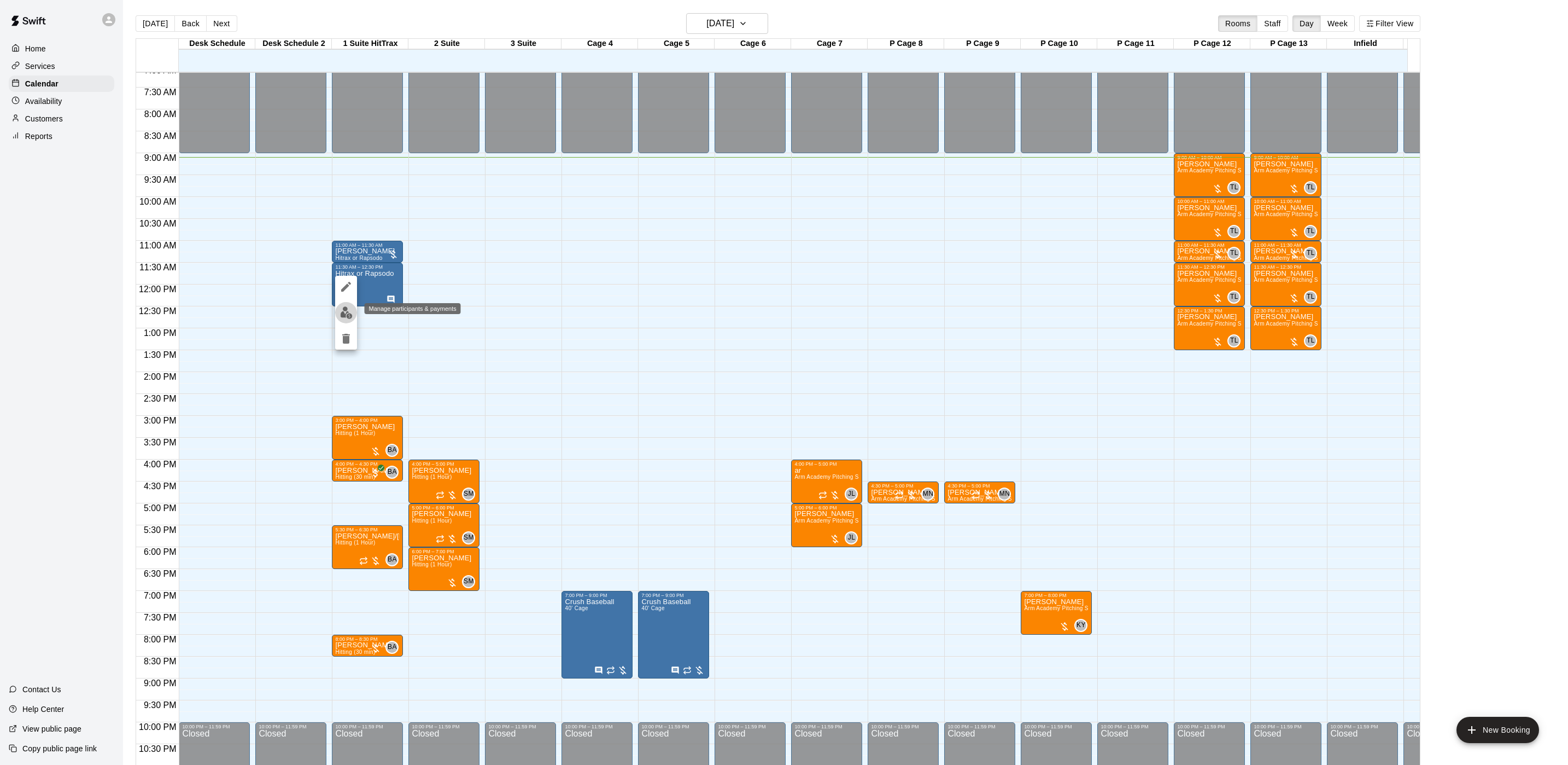
click at [343, 314] on img "edit" at bounding box center [346, 312] width 13 height 13
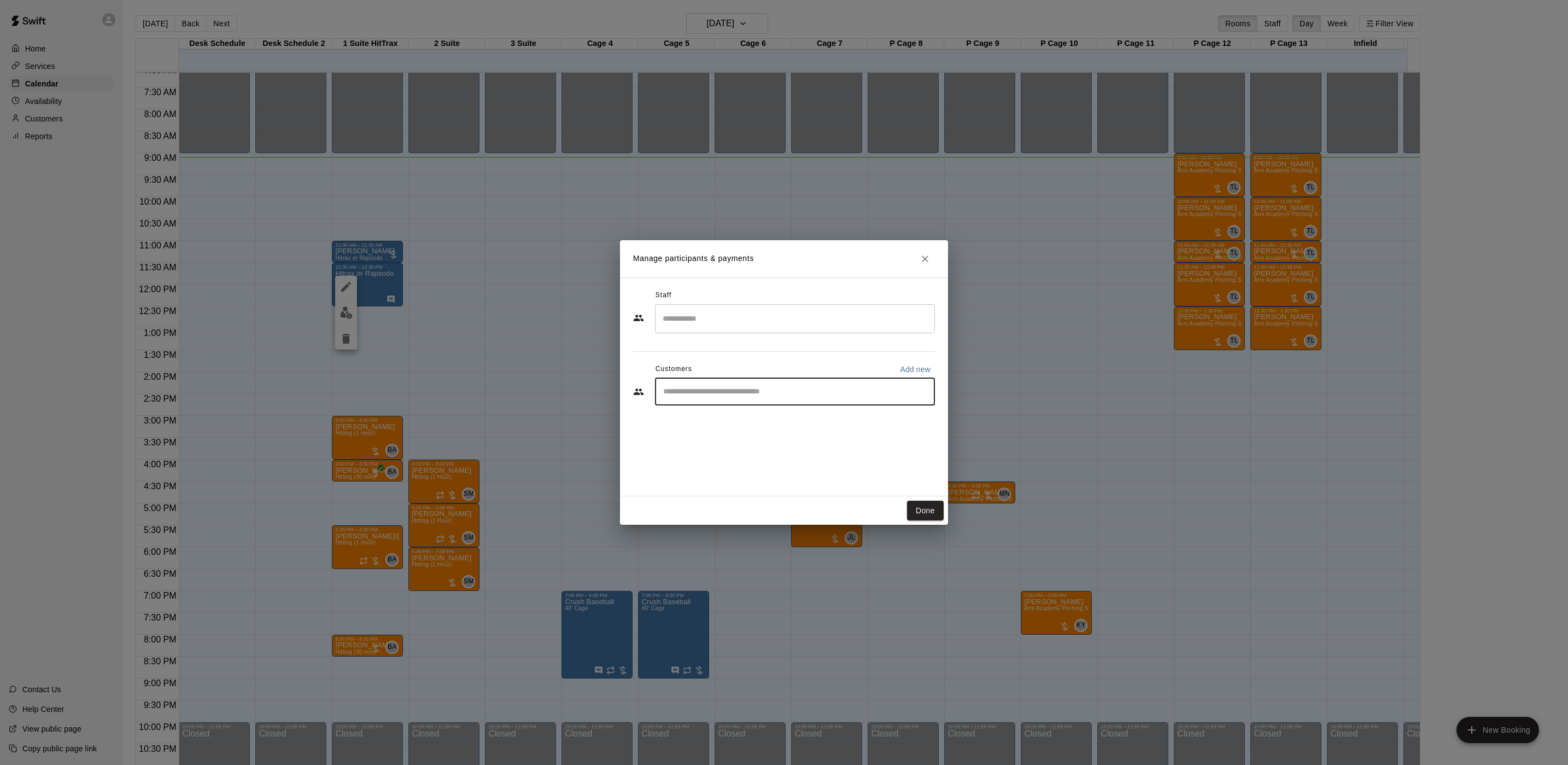
click at [723, 395] on input "Start typing to search customers..." at bounding box center [795, 392] width 270 height 11
type input "*******"
click at [922, 253] on icon "Close" at bounding box center [925, 259] width 11 height 11
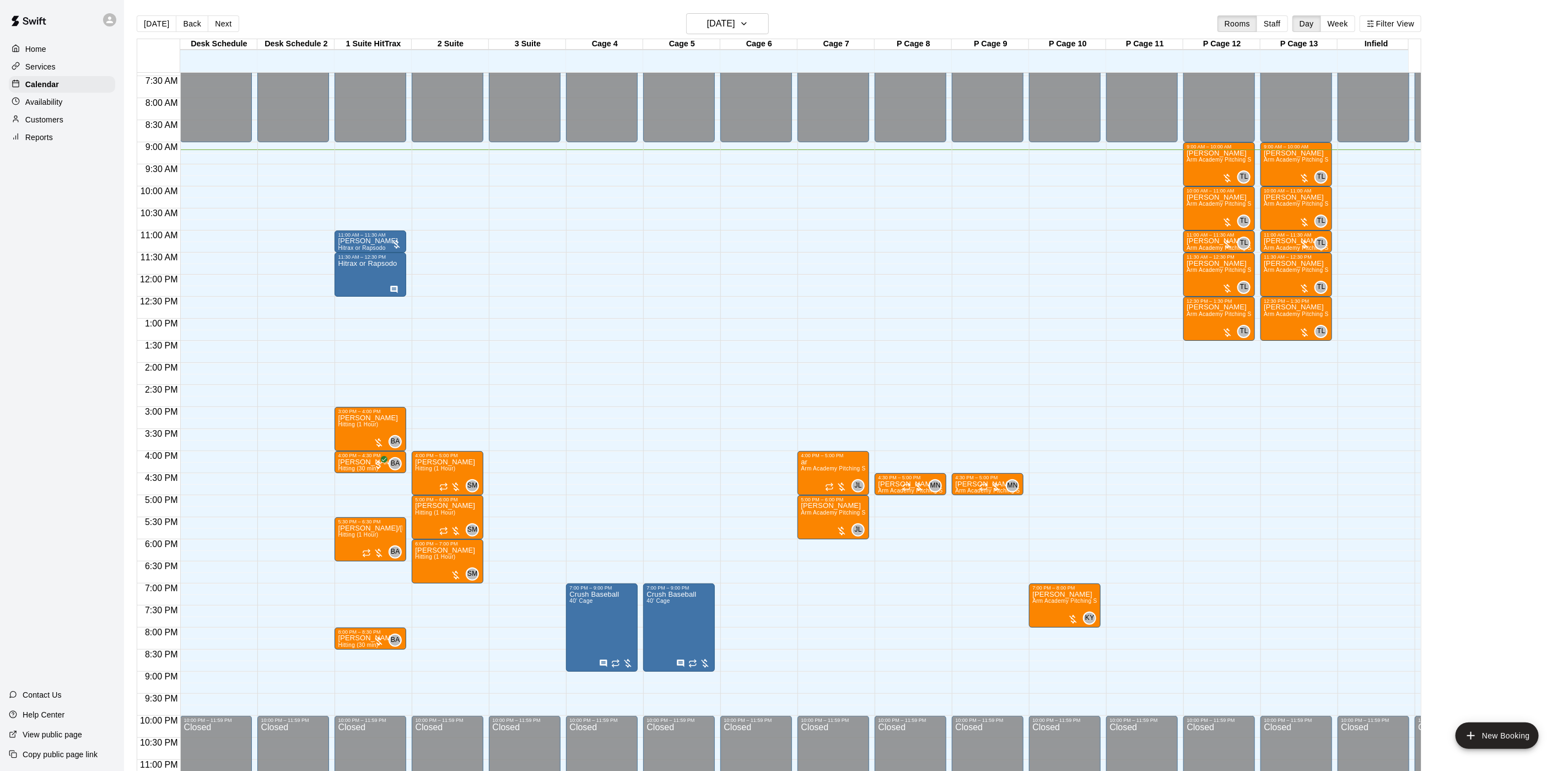
scroll to position [196, 0]
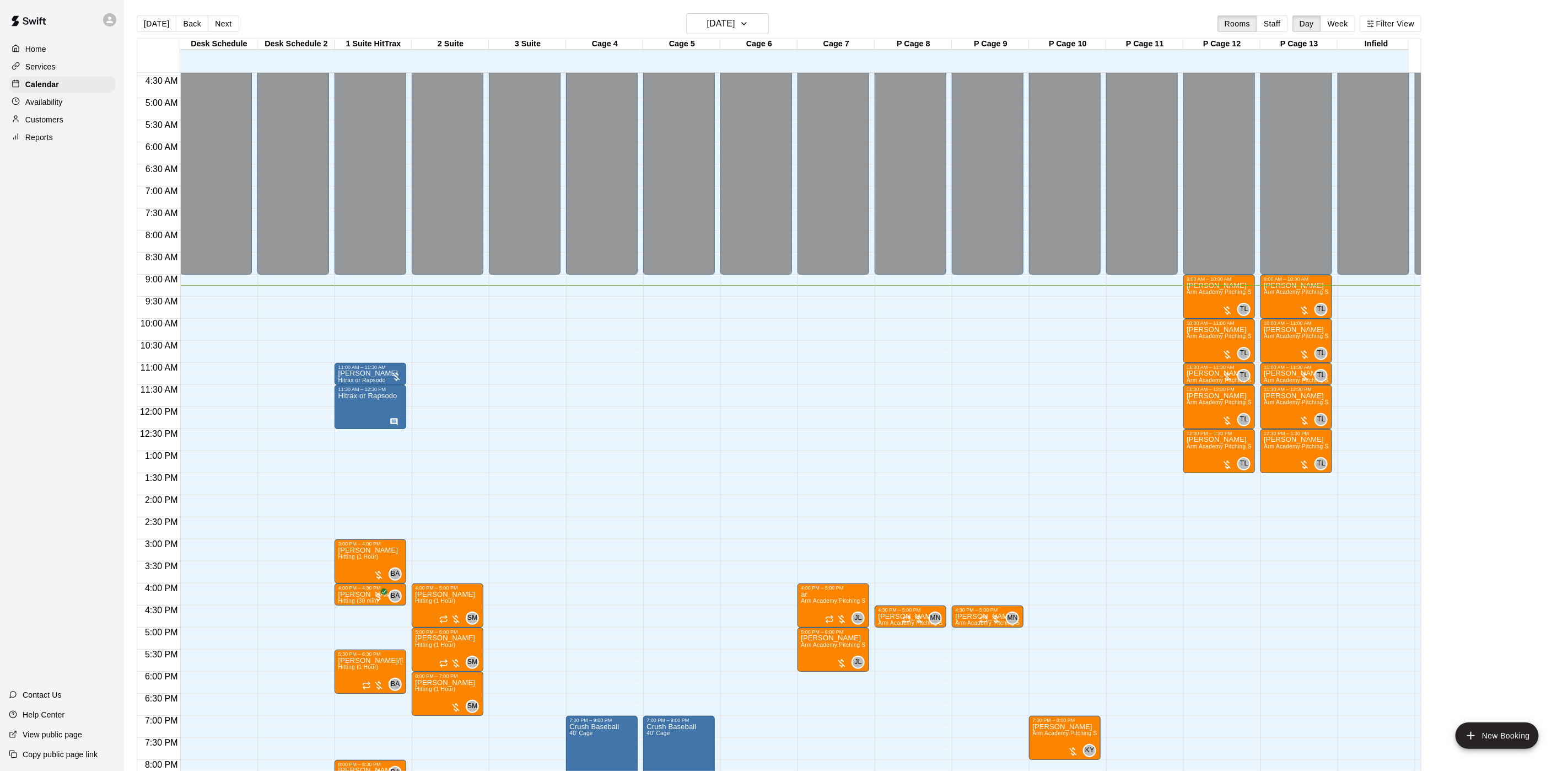
click at [43, 125] on p "Customers" at bounding box center [44, 120] width 38 height 11
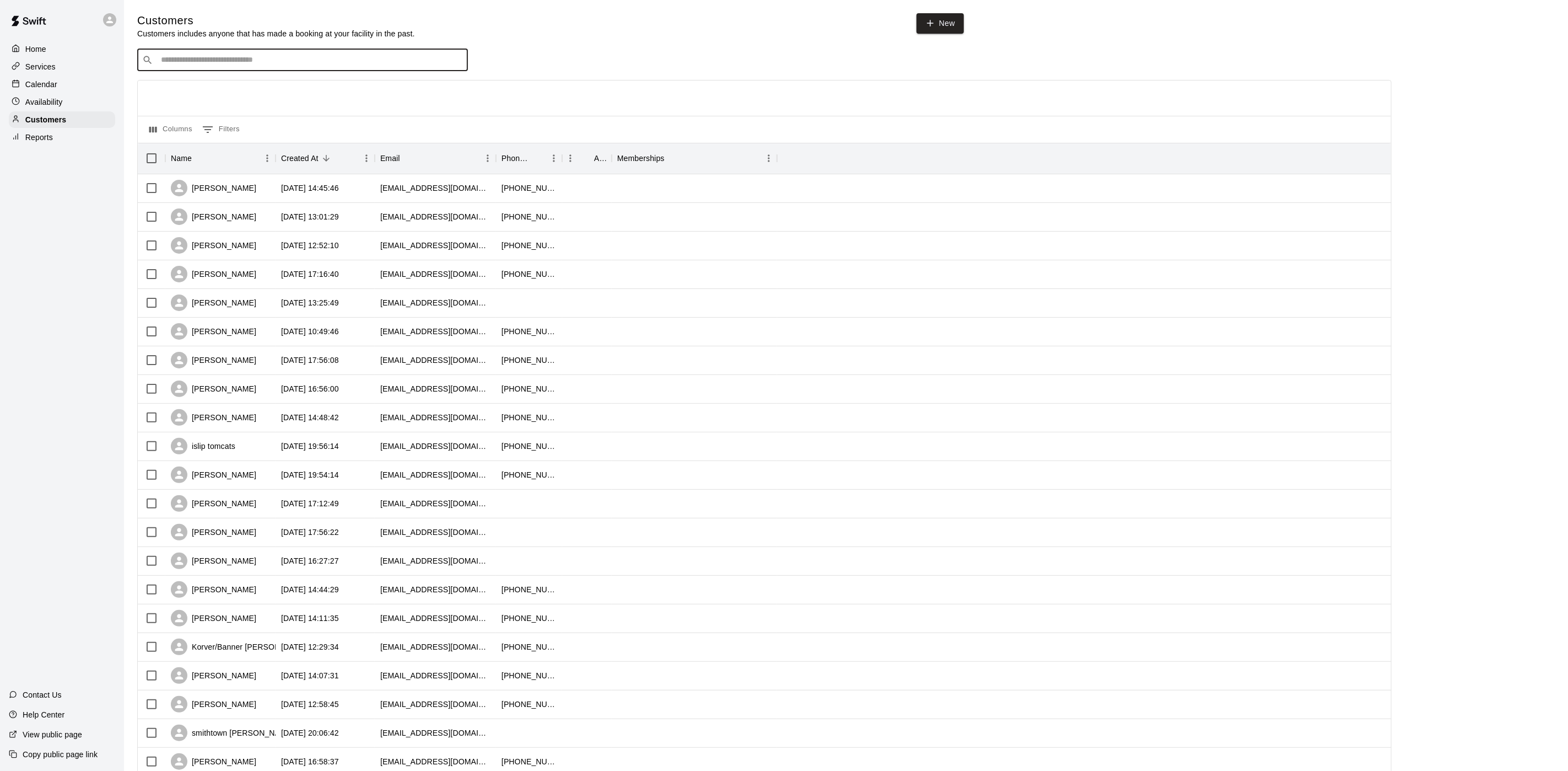
click at [206, 60] on input "Search customers by name or email" at bounding box center [311, 60] width 306 height 11
type input "********"
click at [334, 95] on div "[PERSON_NAME] [EMAIL_ADDRESS][DOMAIN_NAME]" at bounding box center [314, 91] width 291 height 24
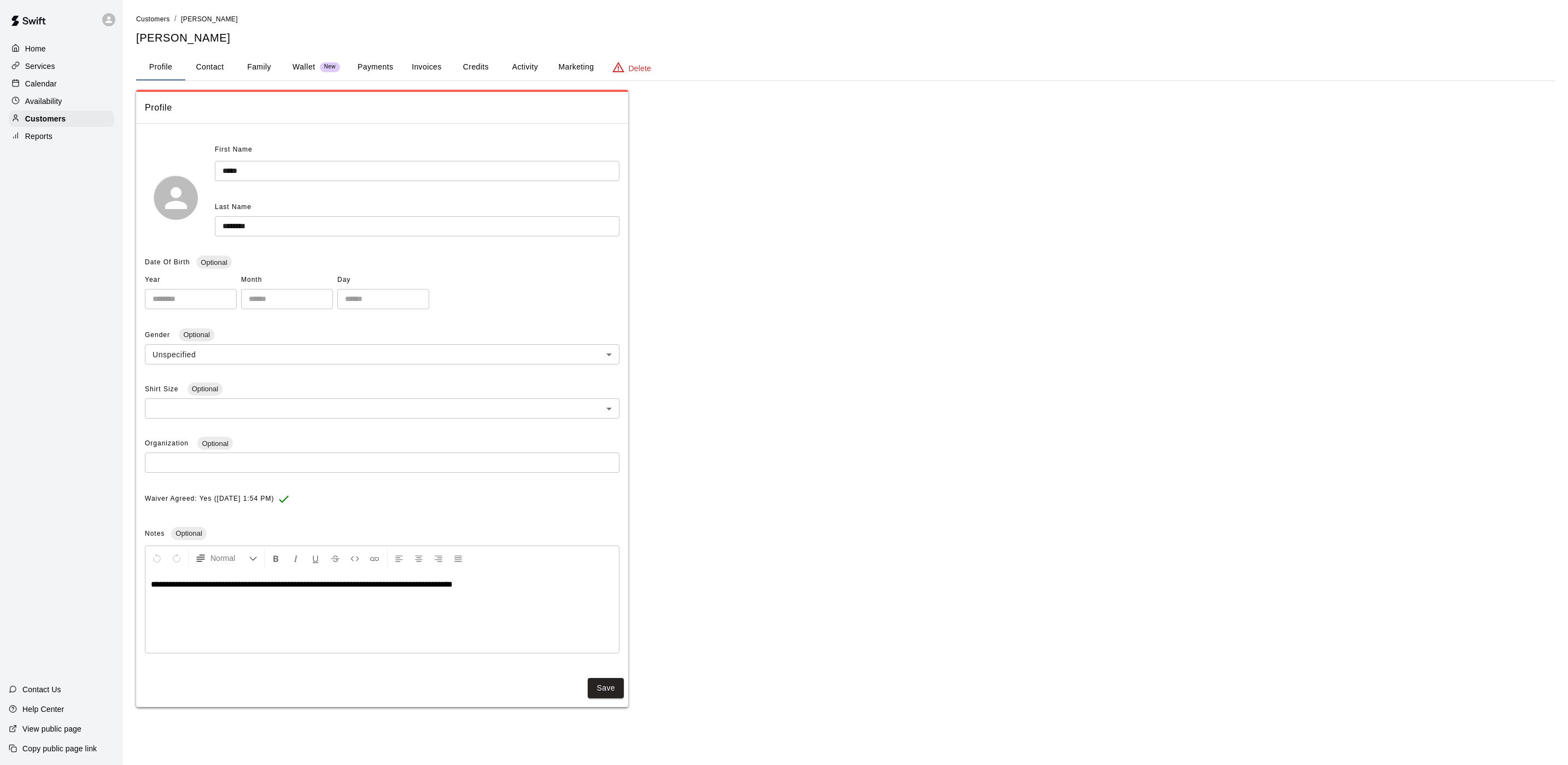
click at [379, 71] on button "Payments" at bounding box center [375, 67] width 53 height 26
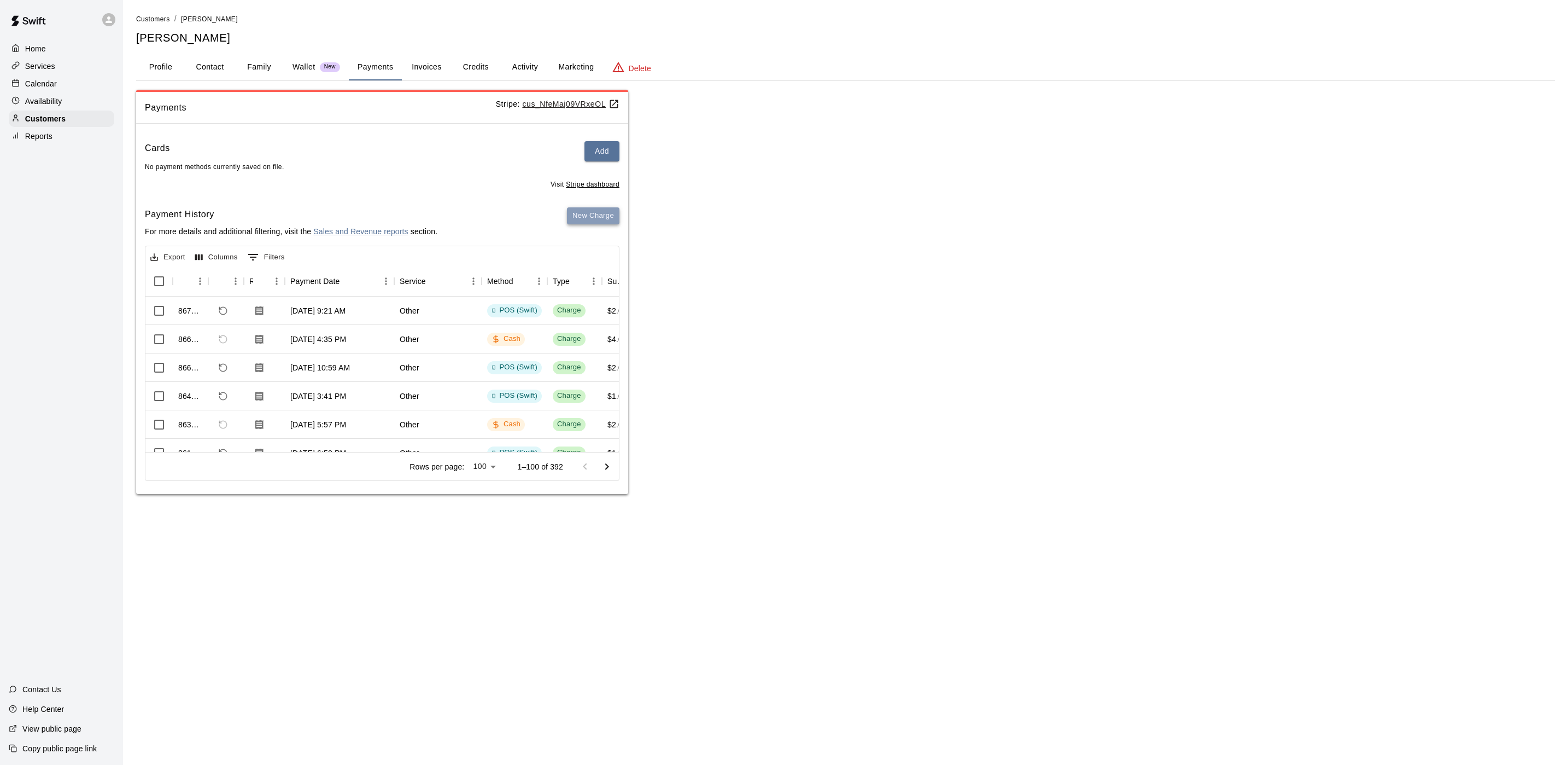
click at [586, 212] on button "New Charge" at bounding box center [593, 216] width 52 height 17
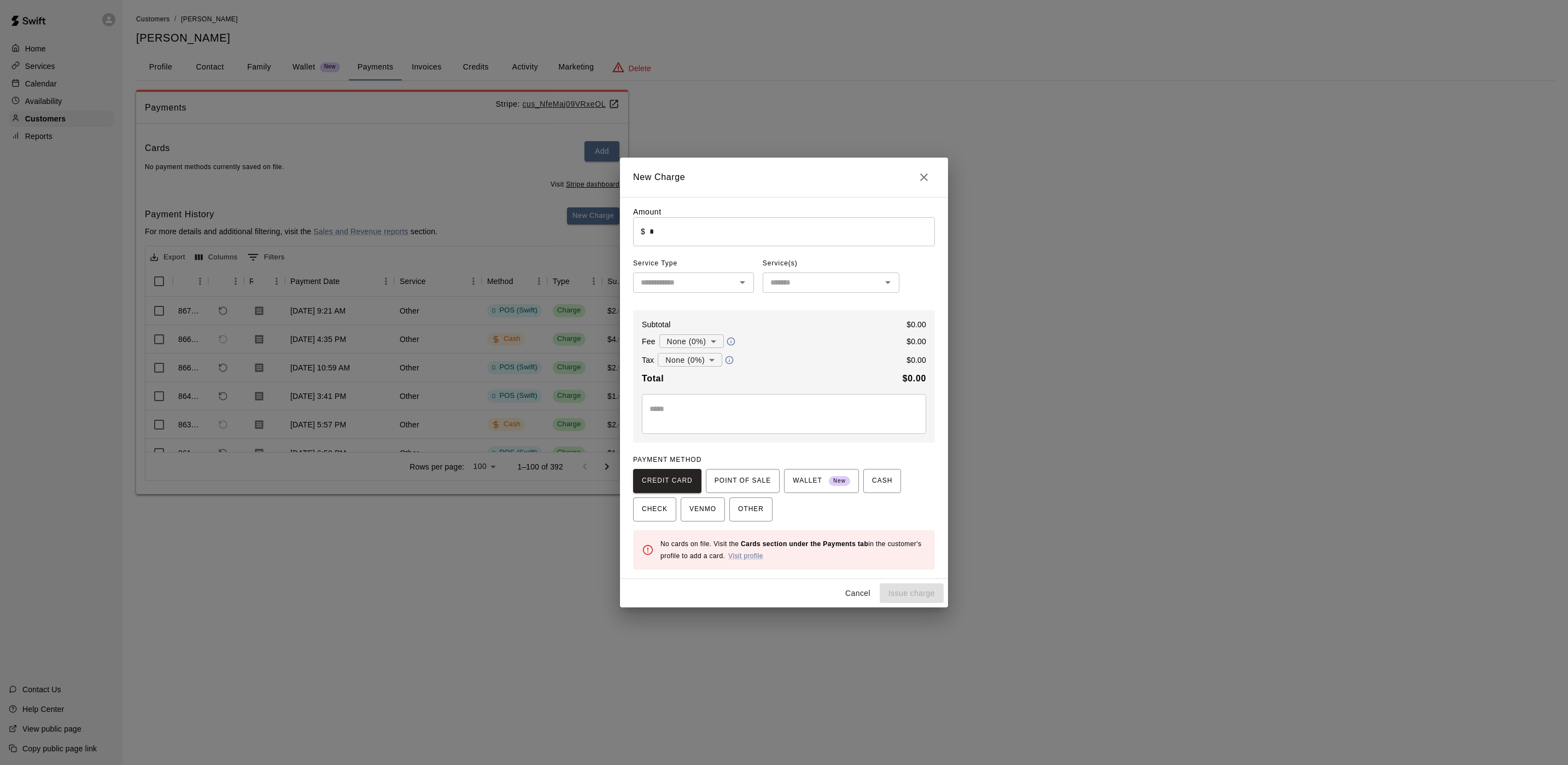
click at [659, 228] on input "*" at bounding box center [792, 232] width 285 height 29
click at [713, 471] on button "POINT OF SALE" at bounding box center [743, 481] width 74 height 24
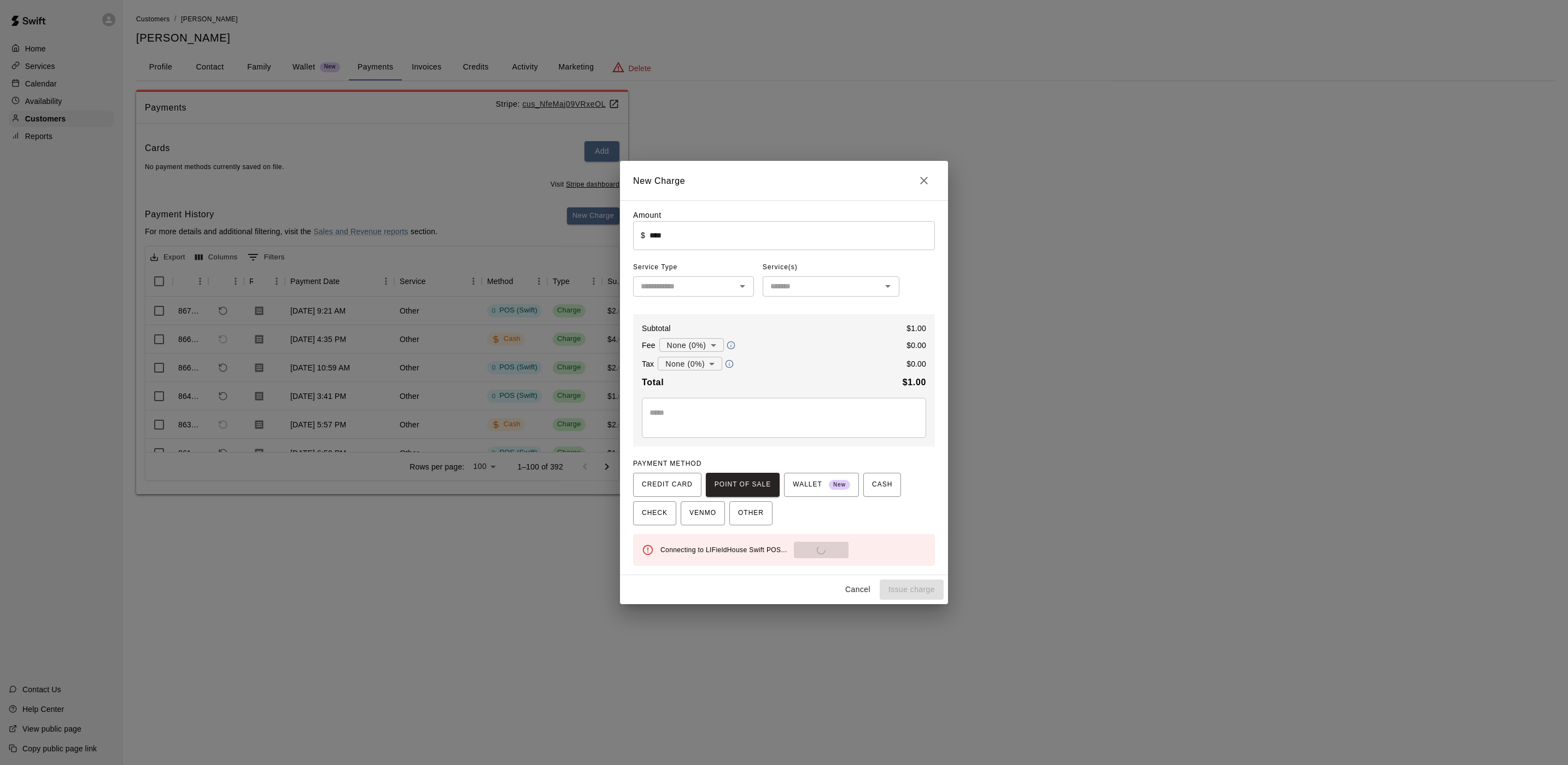
click at [805, 545] on div "Connecting to LIFieldHouse Swift POS... Send to POS" at bounding box center [793, 549] width 266 height 16
click at [807, 549] on div "Connecting to LIFieldHouse Swift POS... Send to POS" at bounding box center [793, 549] width 266 height 16
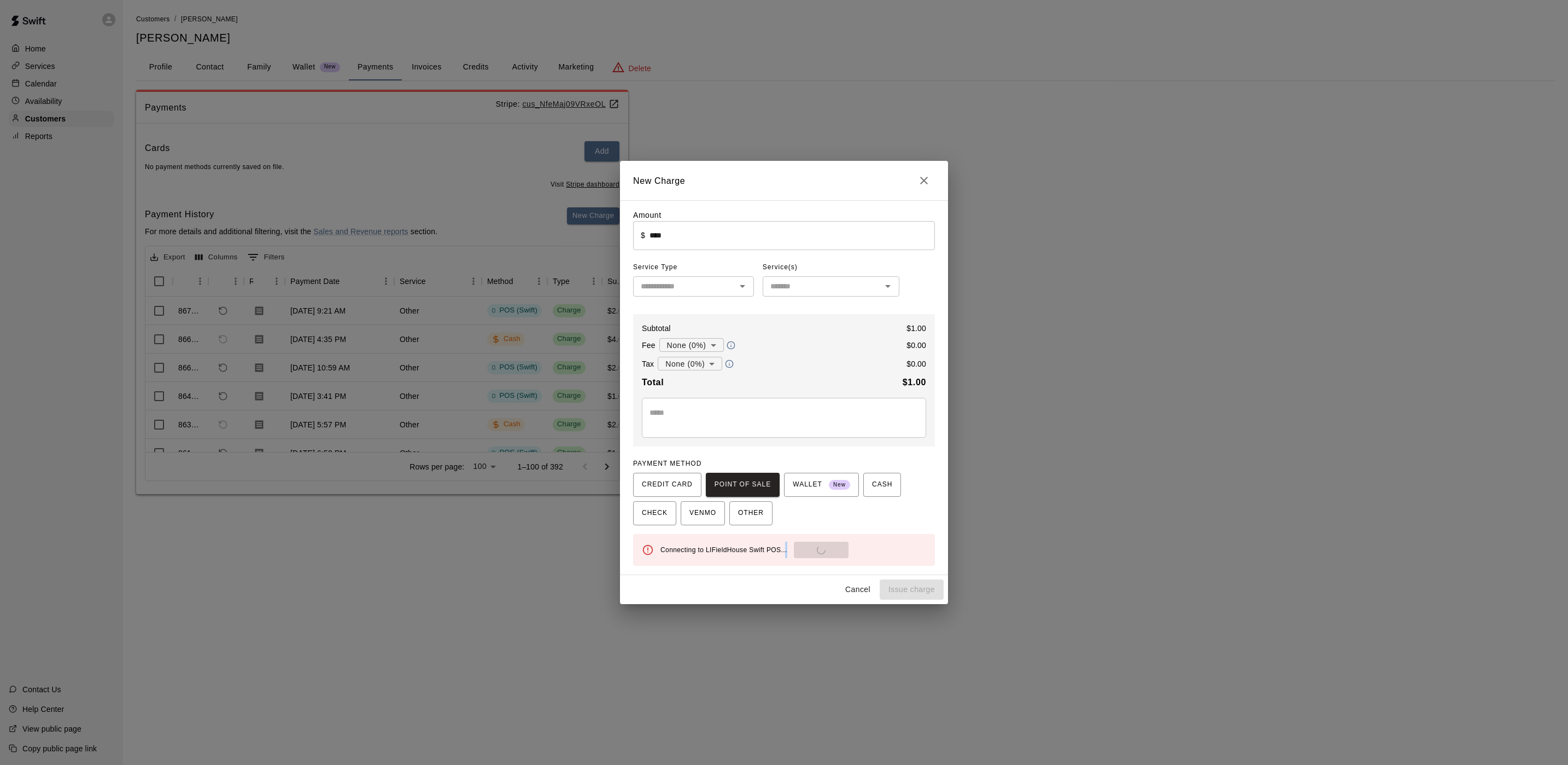
click at [807, 549] on div "Connecting to LIFieldHouse Swift POS... Send to POS" at bounding box center [793, 549] width 266 height 16
click at [827, 549] on button "Send to POS" at bounding box center [855, 549] width 55 height 16
click at [808, 548] on div "Connected to LIFieldHouse [PERSON_NAME] POS Send to POS" at bounding box center [793, 549] width 266 height 16
type input "*"
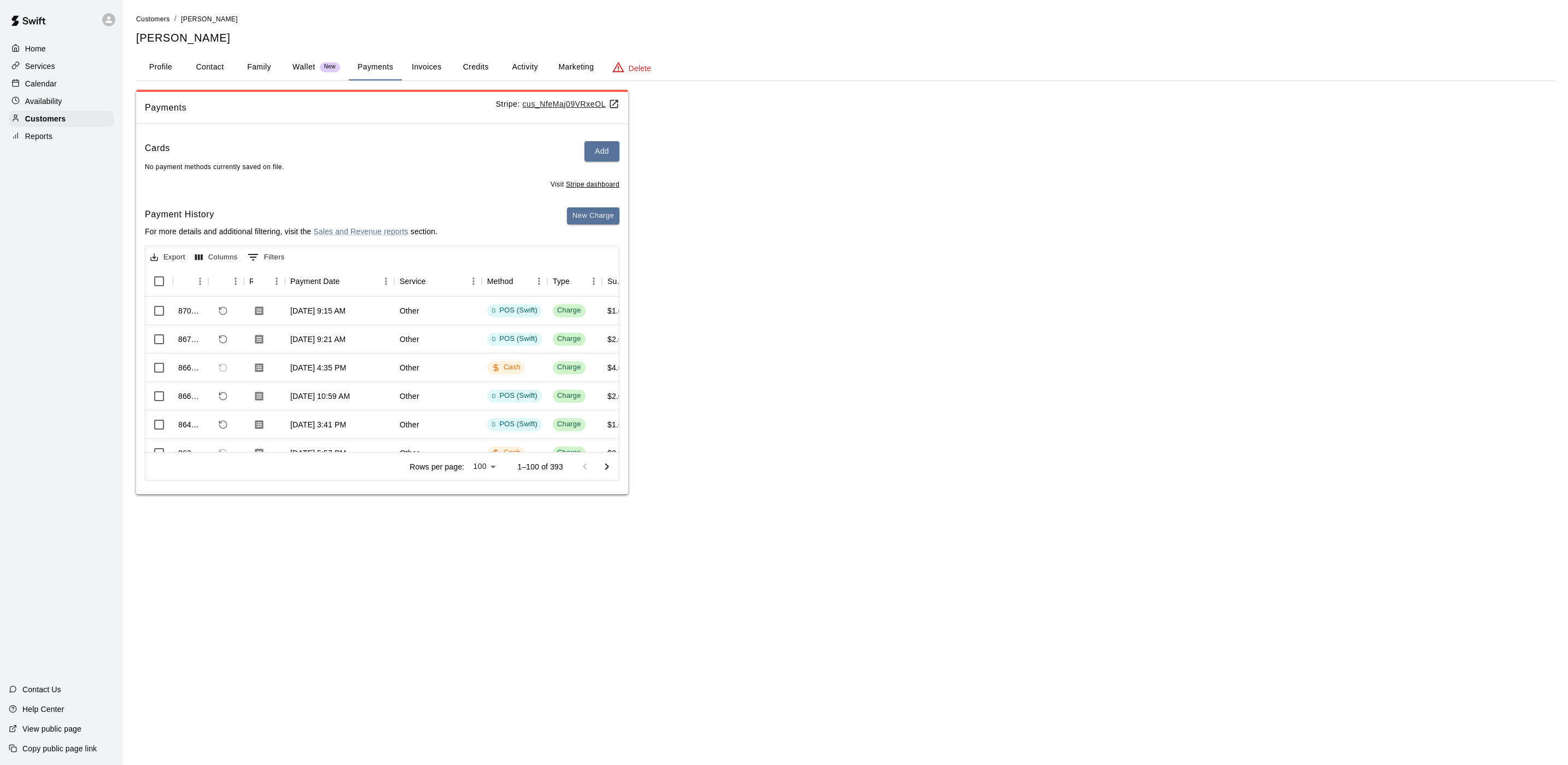
click at [36, 80] on div "Calendar" at bounding box center [61, 83] width 105 height 16
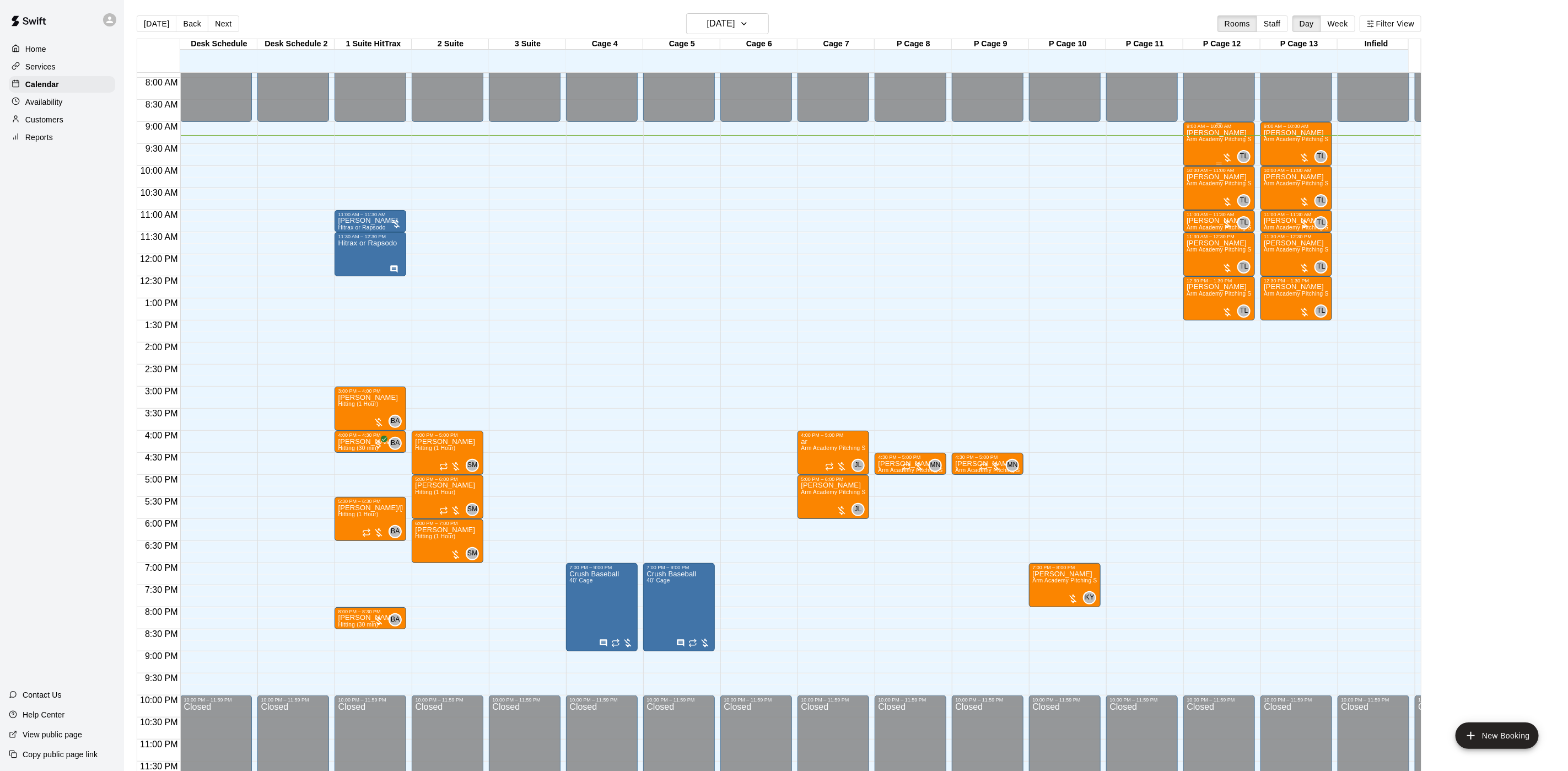
click at [1194, 136] on div "[PERSON_NAME] Arm Academy Pitching Session 1 Hour - Pitching" at bounding box center [1219, 514] width 65 height 771
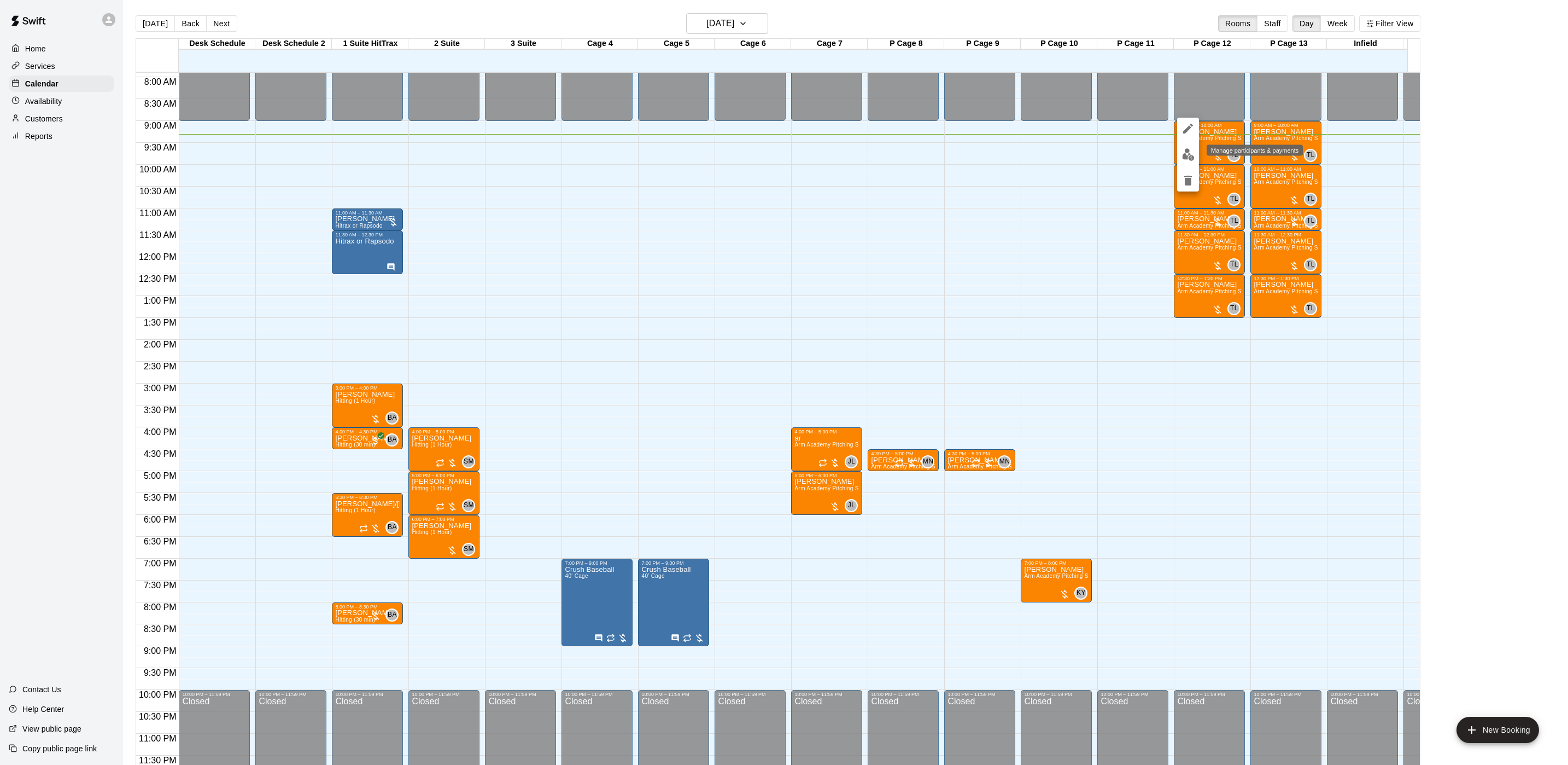
click at [1180, 160] on button "edit" at bounding box center [1188, 154] width 22 height 21
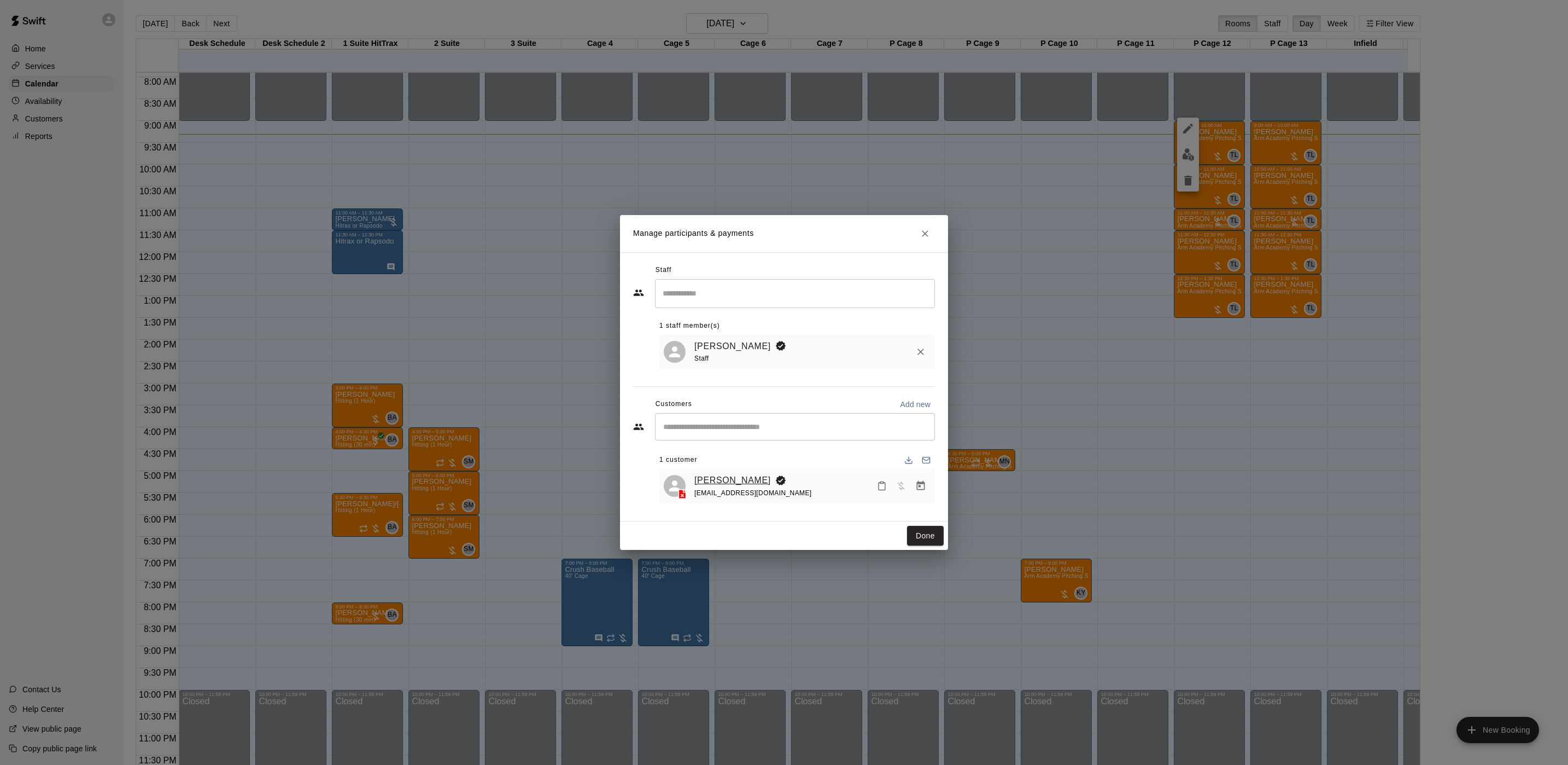
click at [721, 478] on link "[PERSON_NAME]" at bounding box center [733, 480] width 77 height 14
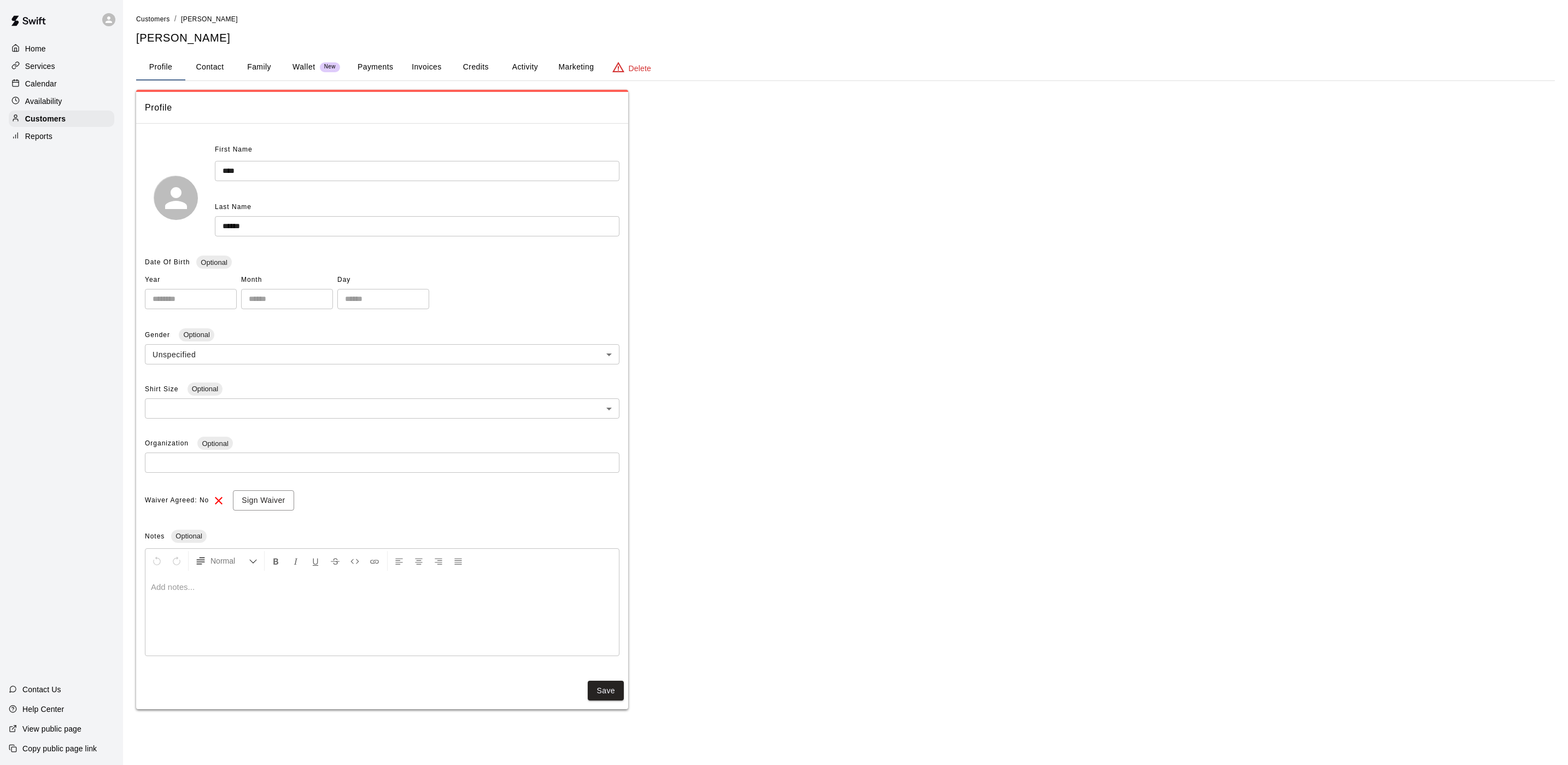
click at [509, 57] on button "Activity" at bounding box center [525, 67] width 49 height 26
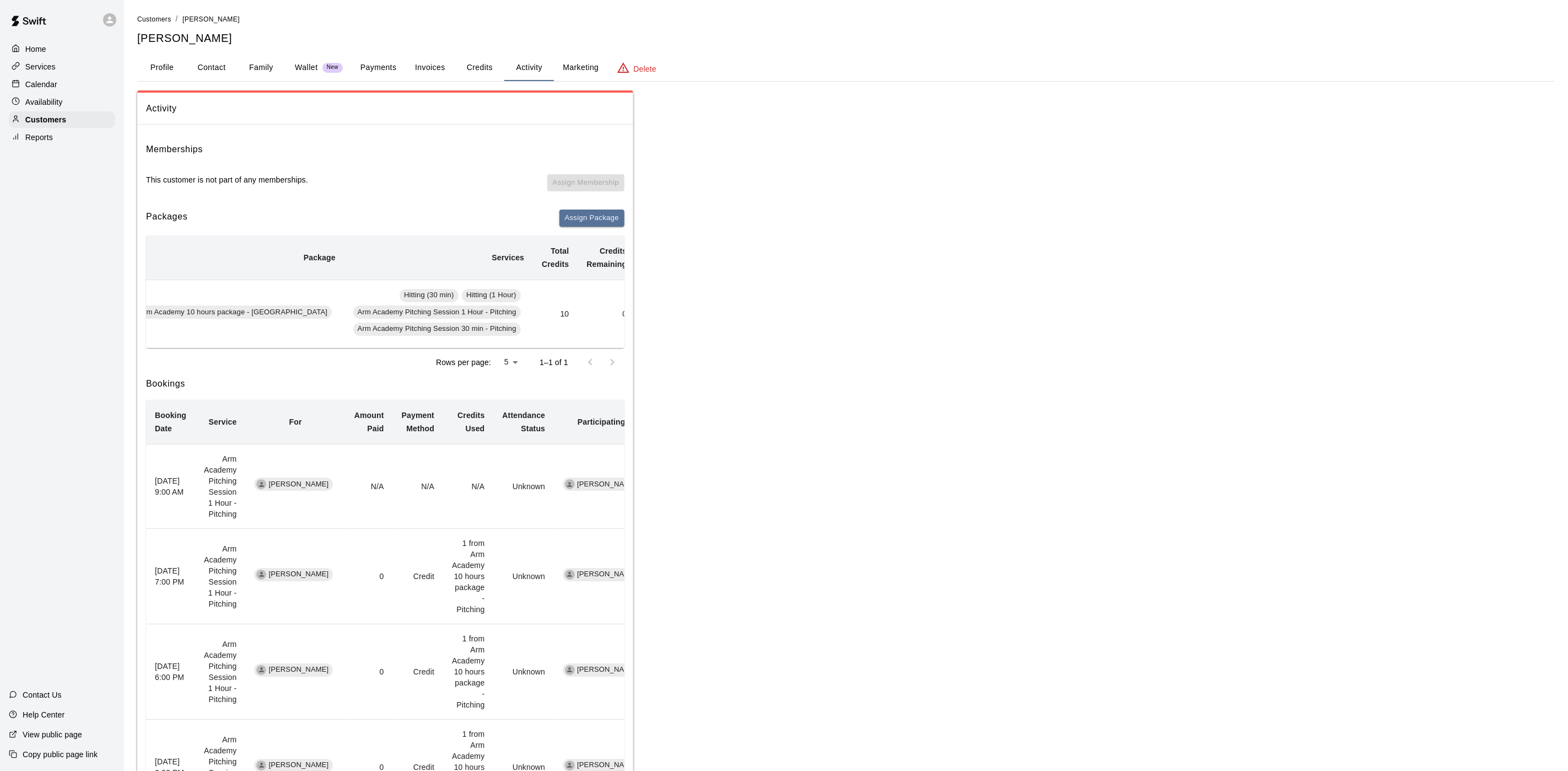
scroll to position [0, 138]
click at [622, 317] on button "Add" at bounding box center [633, 314] width 22 height 17
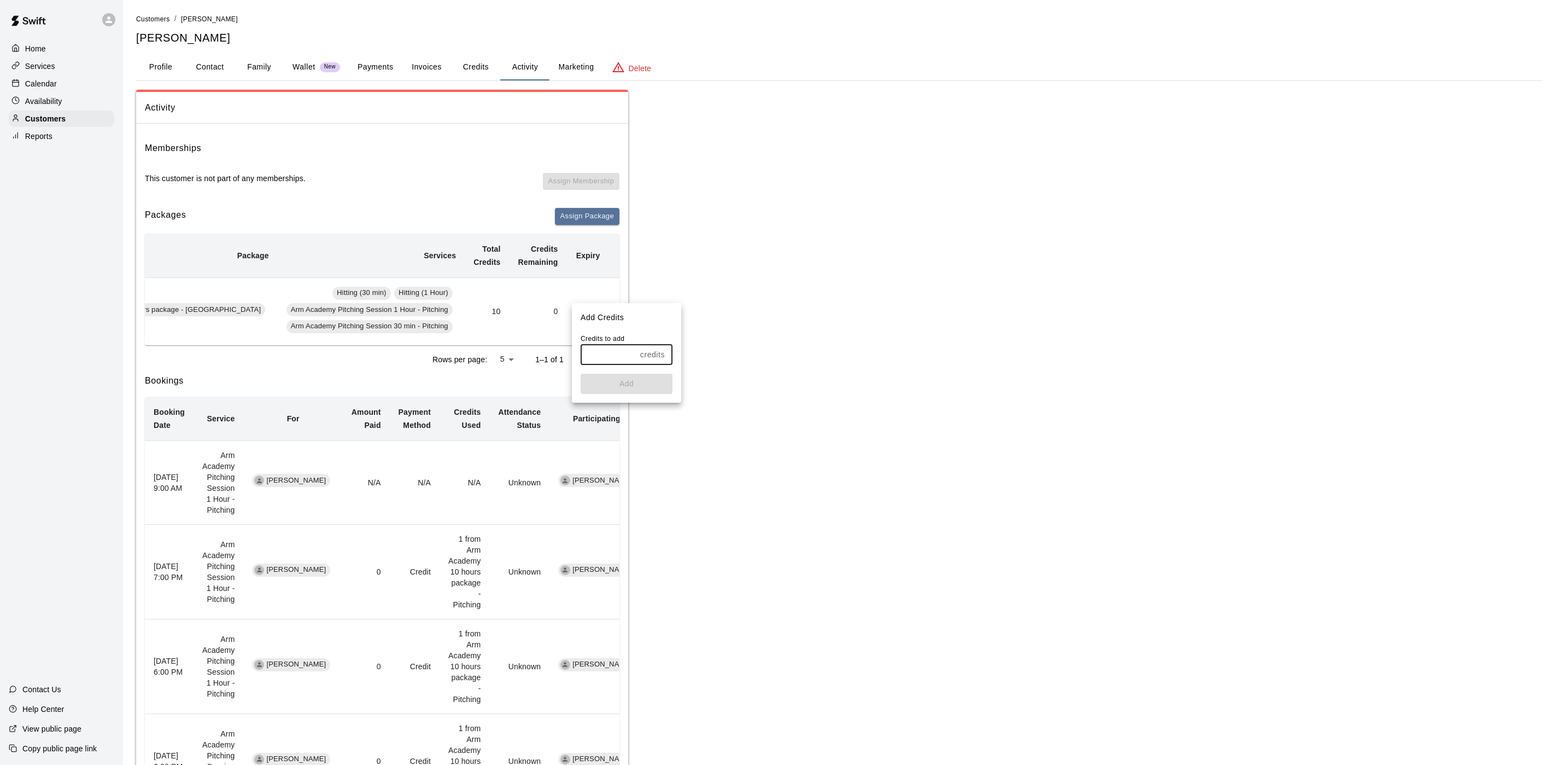
click at [598, 357] on input "text" at bounding box center [608, 354] width 55 height 20
type input "*"
click at [610, 381] on button "Add" at bounding box center [626, 383] width 92 height 20
click at [66, 90] on div "Calendar" at bounding box center [61, 83] width 105 height 16
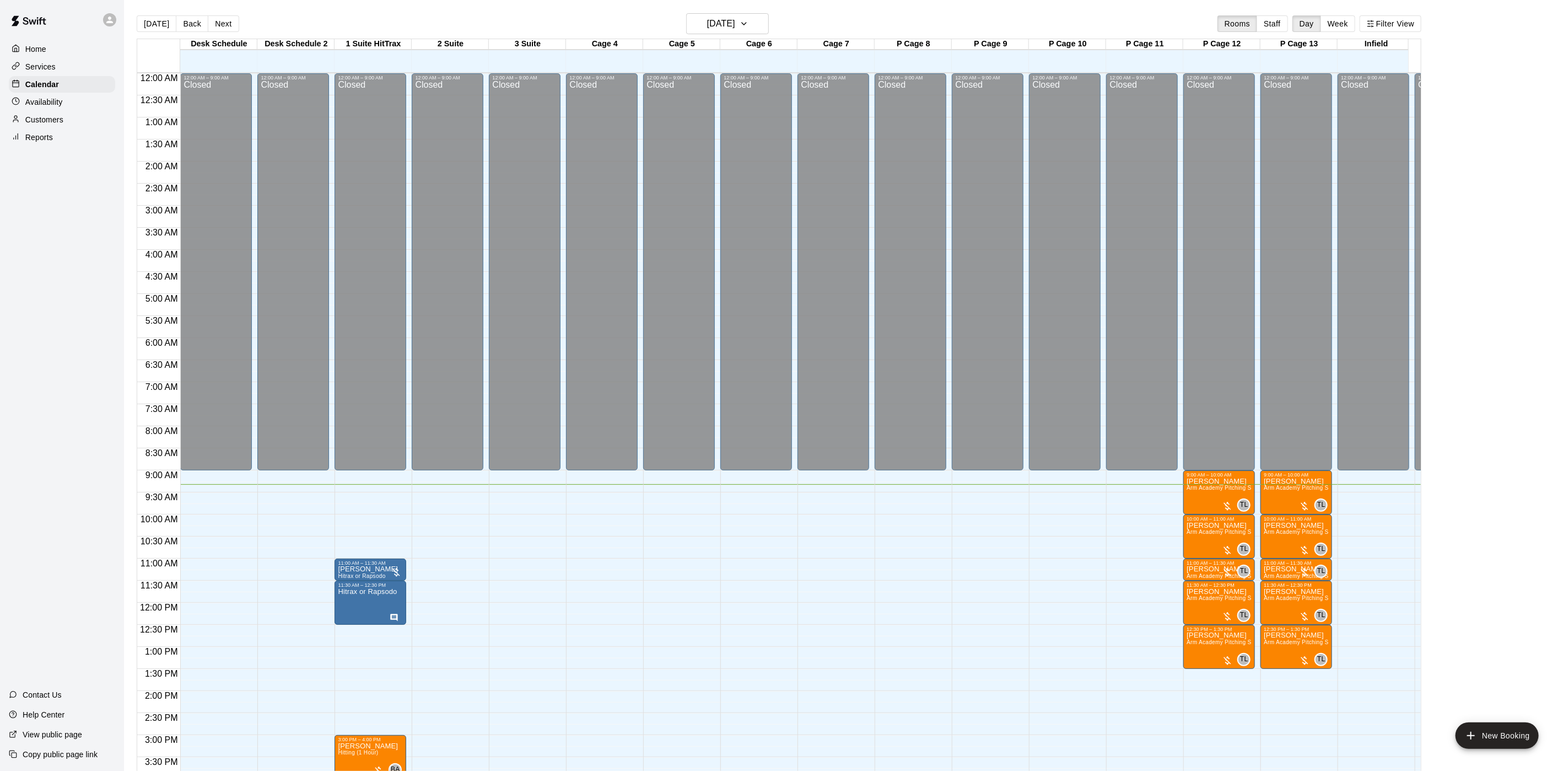
scroll to position [316, 0]
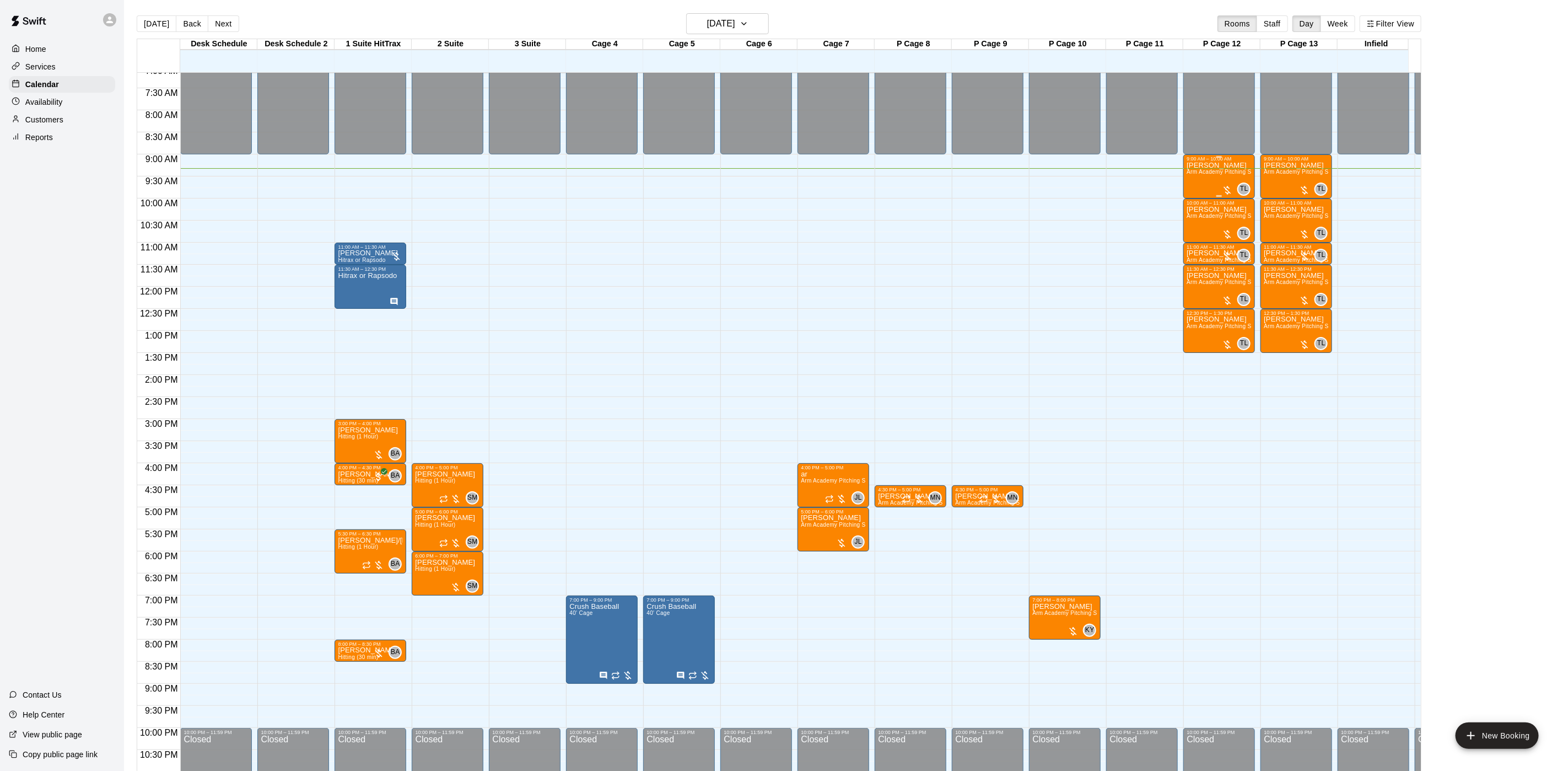
click at [1205, 175] on span "Arm Academy Pitching Session 1 Hour - Pitching" at bounding box center [1251, 172] width 128 height 6
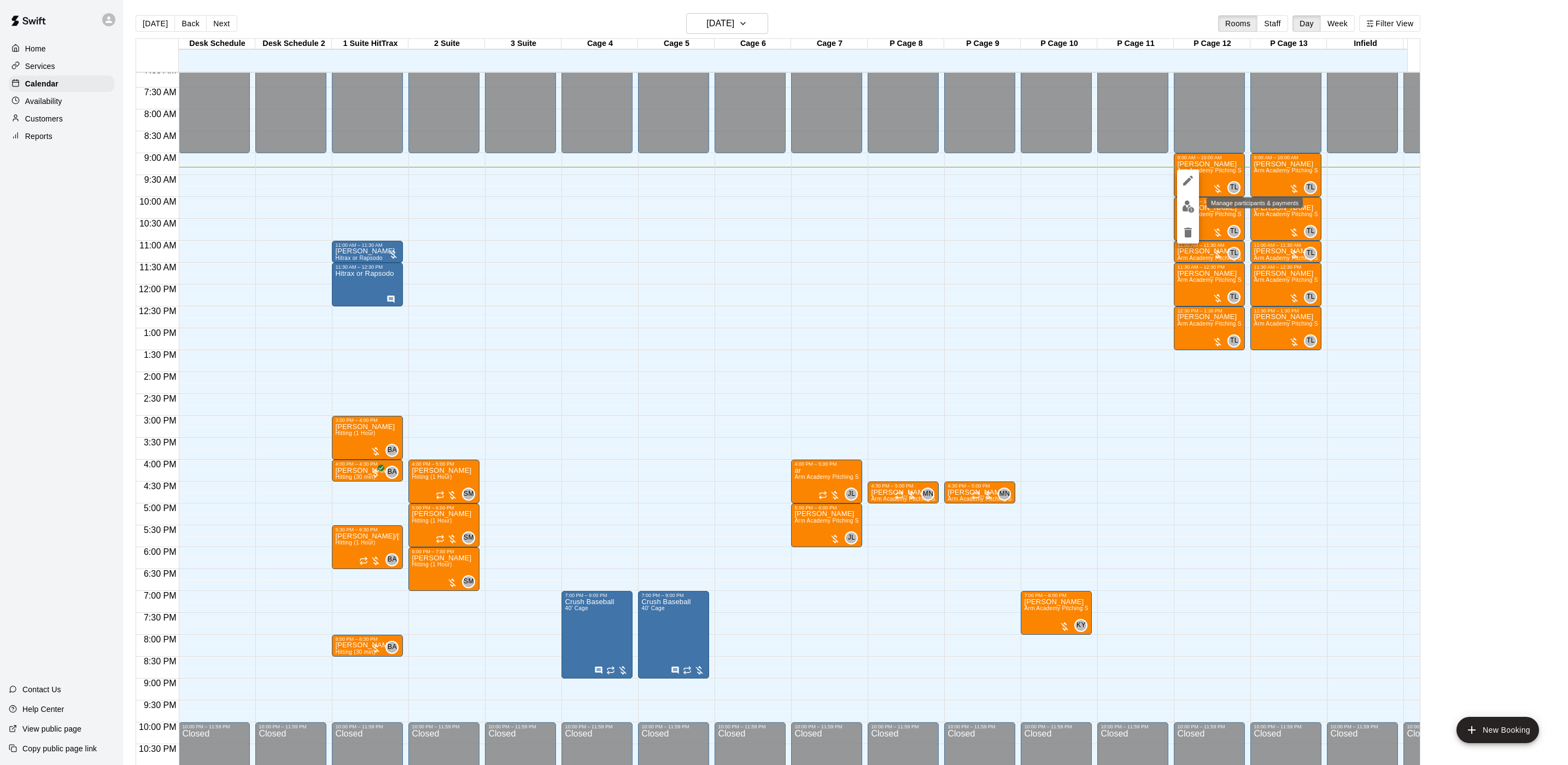
click at [1183, 207] on img "edit" at bounding box center [1188, 206] width 13 height 13
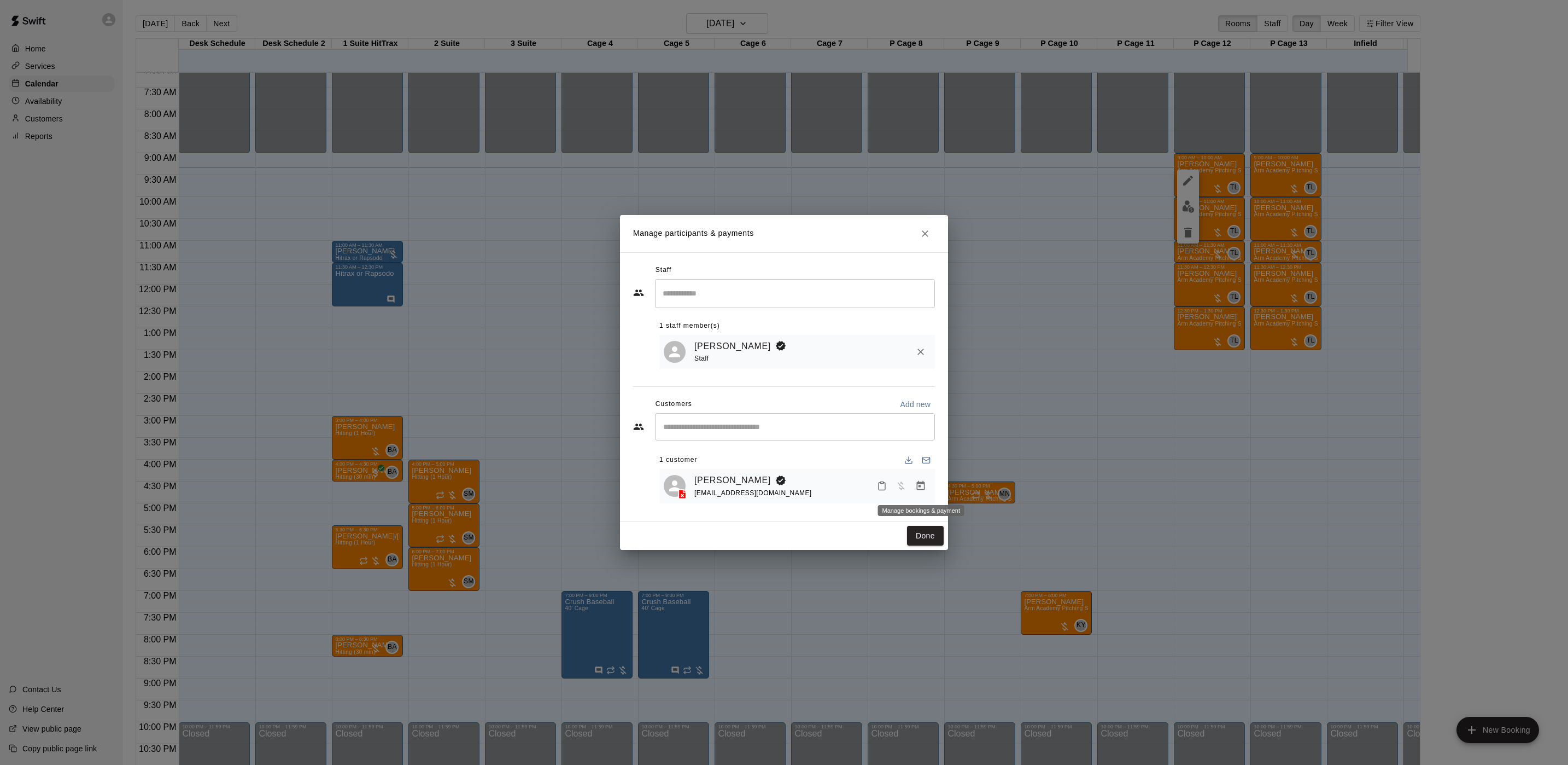
click at [920, 489] on icon "Manage bookings & payment" at bounding box center [921, 486] width 11 height 11
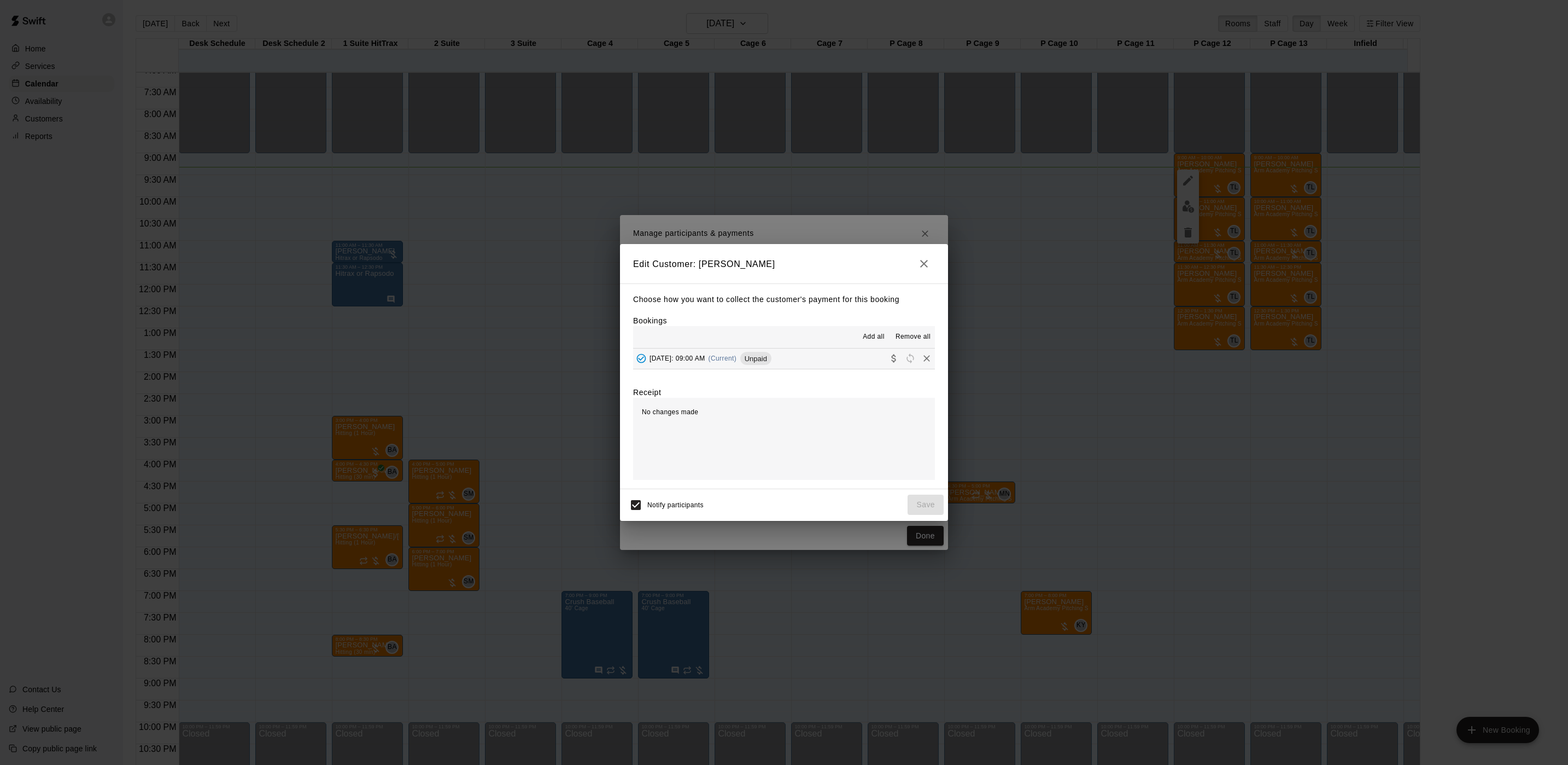
click at [815, 353] on button "[DATE]: 09:00 AM (Current) Unpaid" at bounding box center [784, 358] width 302 height 20
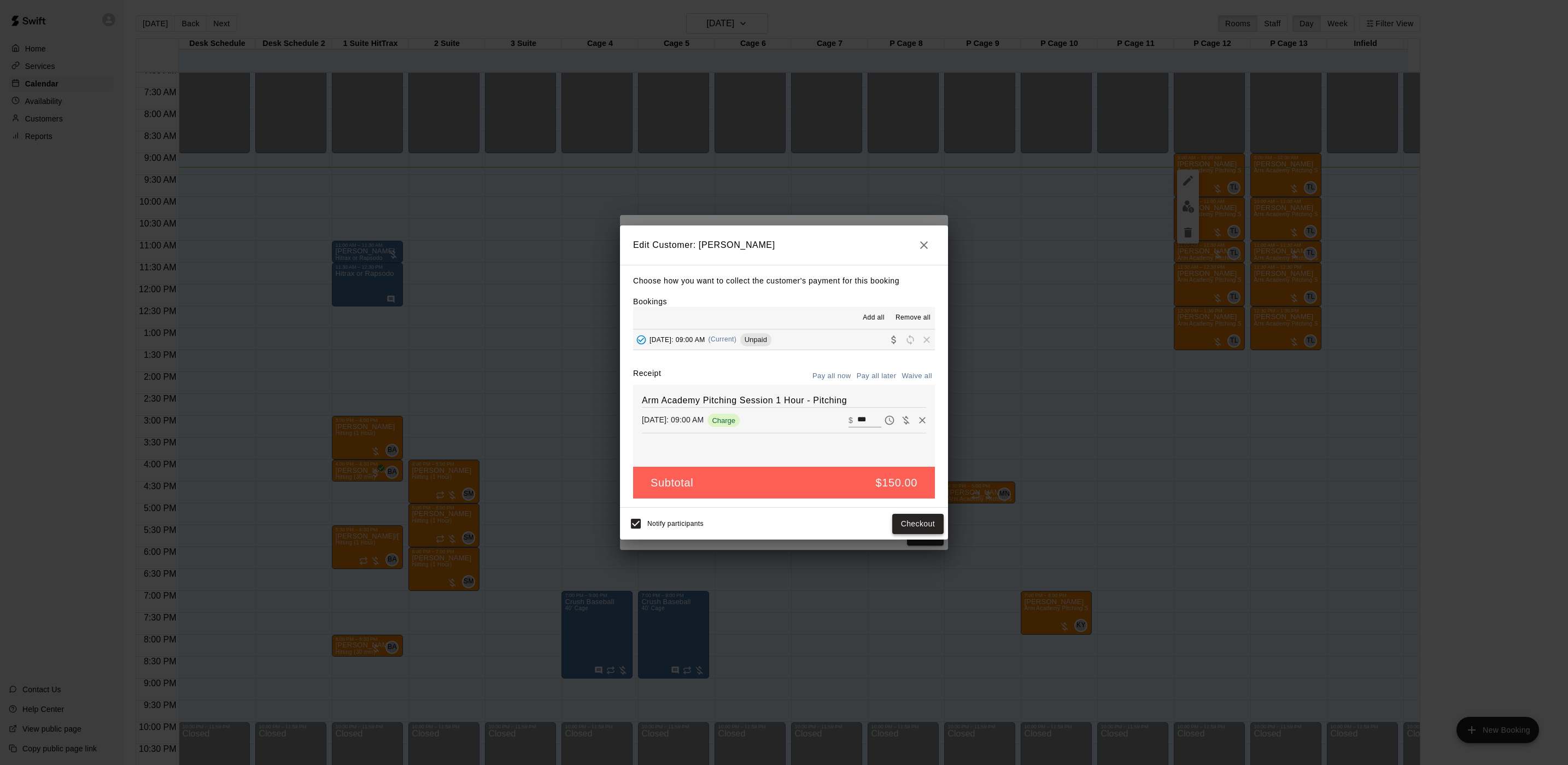
click at [917, 529] on button "Checkout" at bounding box center [918, 523] width 51 height 20
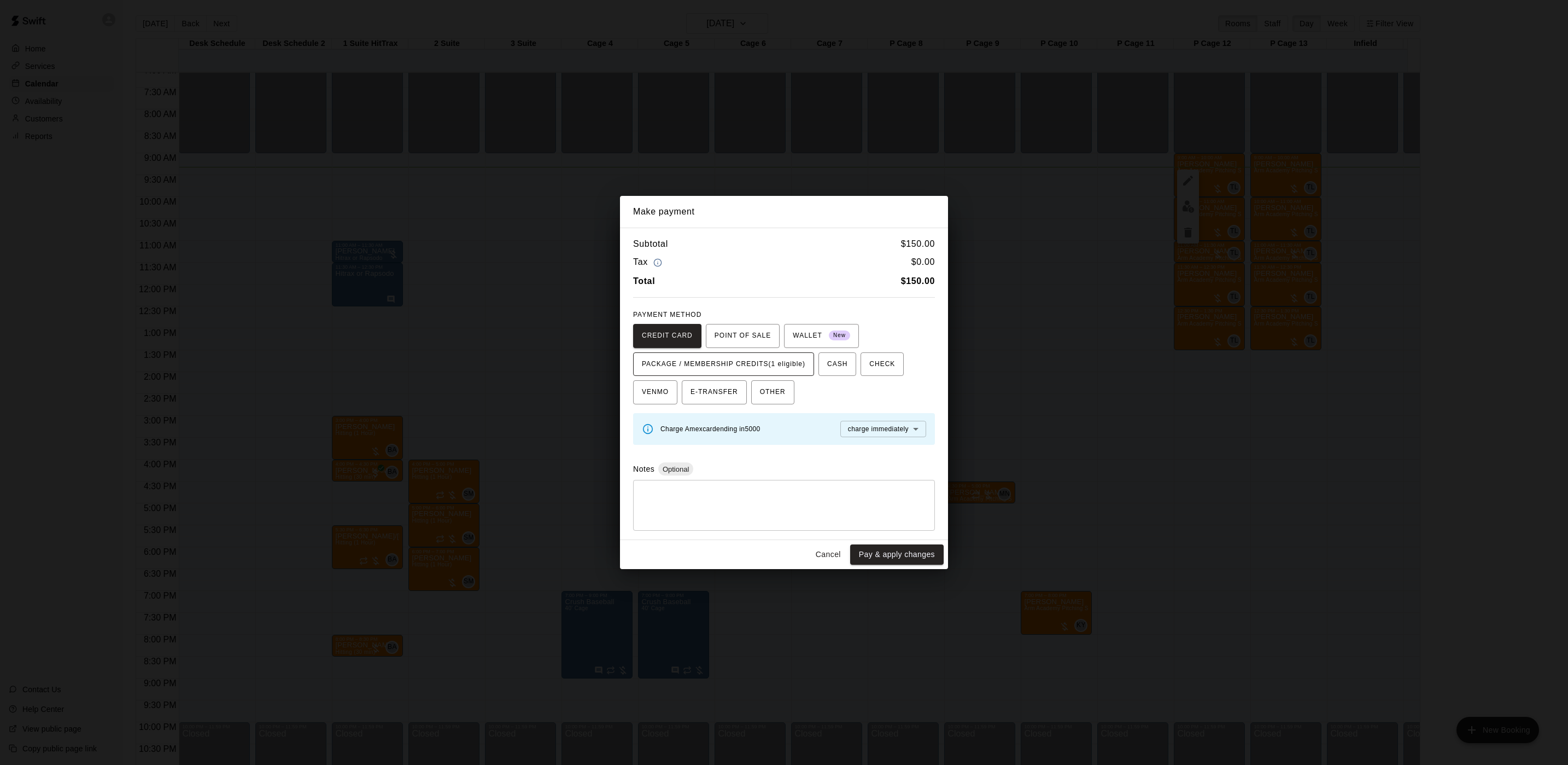
click at [788, 359] on span "PACKAGE / MEMBERSHIP CREDITS (1 eligible)" at bounding box center [723, 364] width 164 height 18
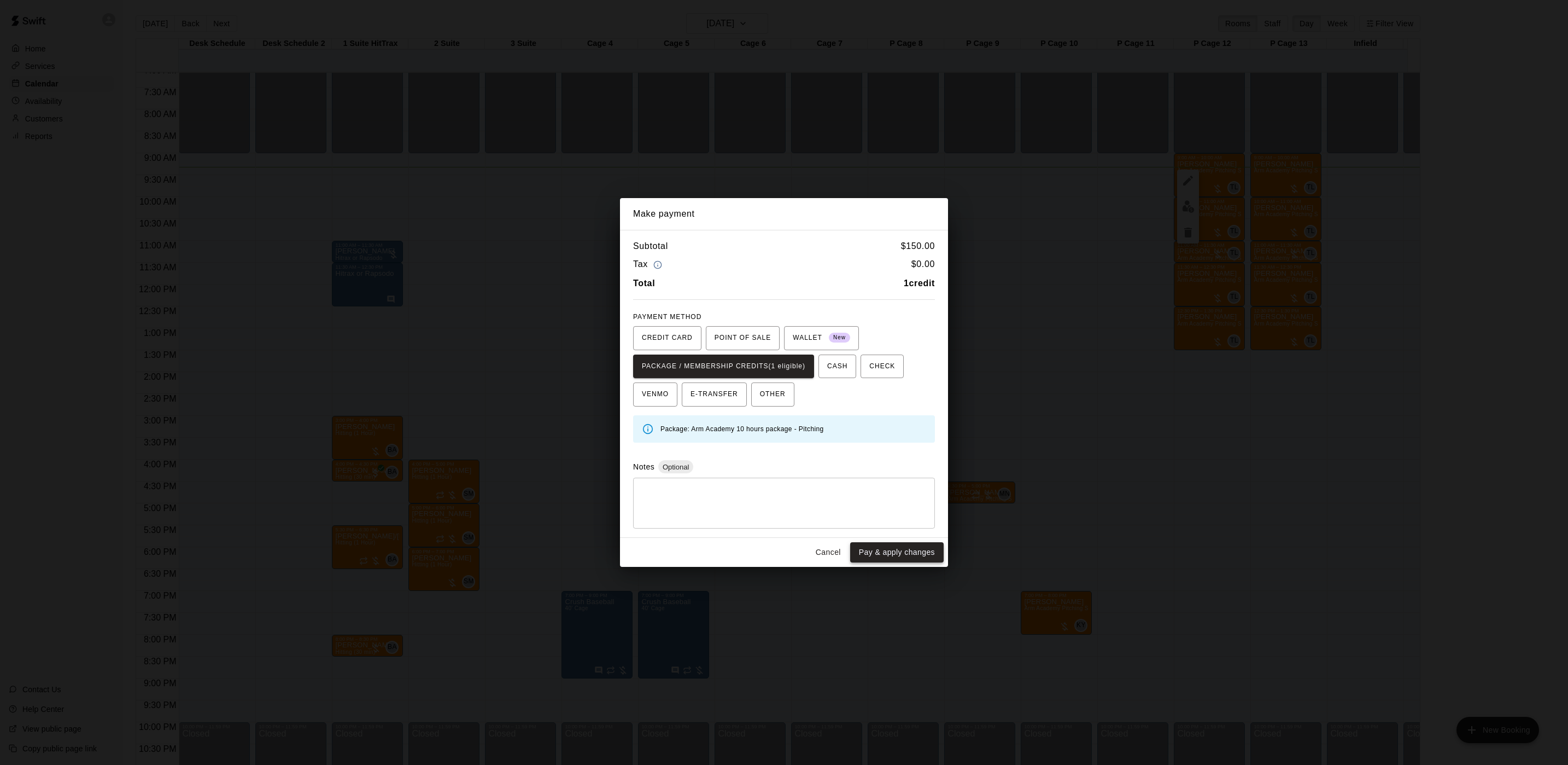
click at [905, 557] on button "Pay & apply changes" at bounding box center [897, 552] width 94 height 20
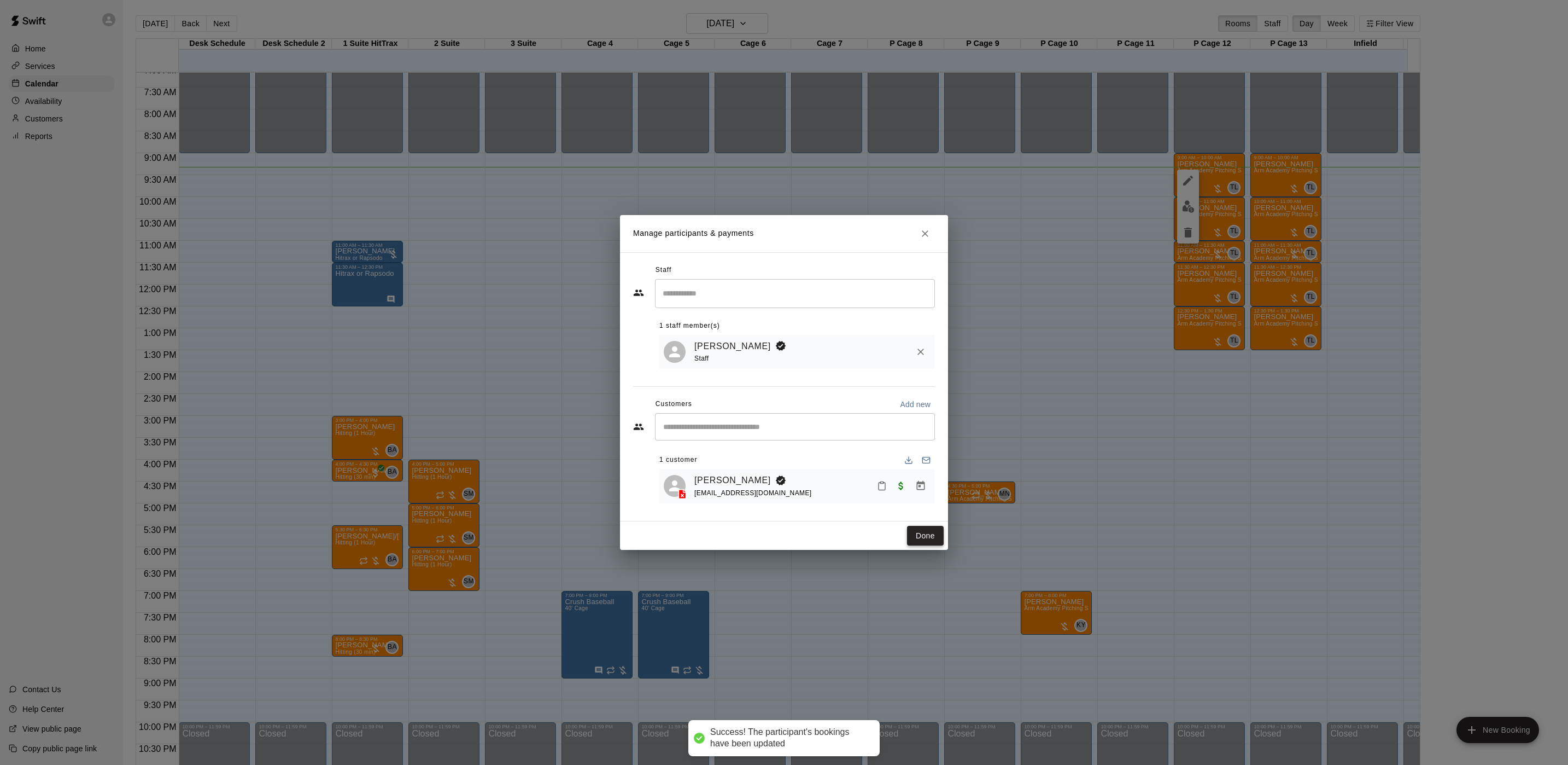
click at [938, 529] on button "Done" at bounding box center [925, 535] width 37 height 20
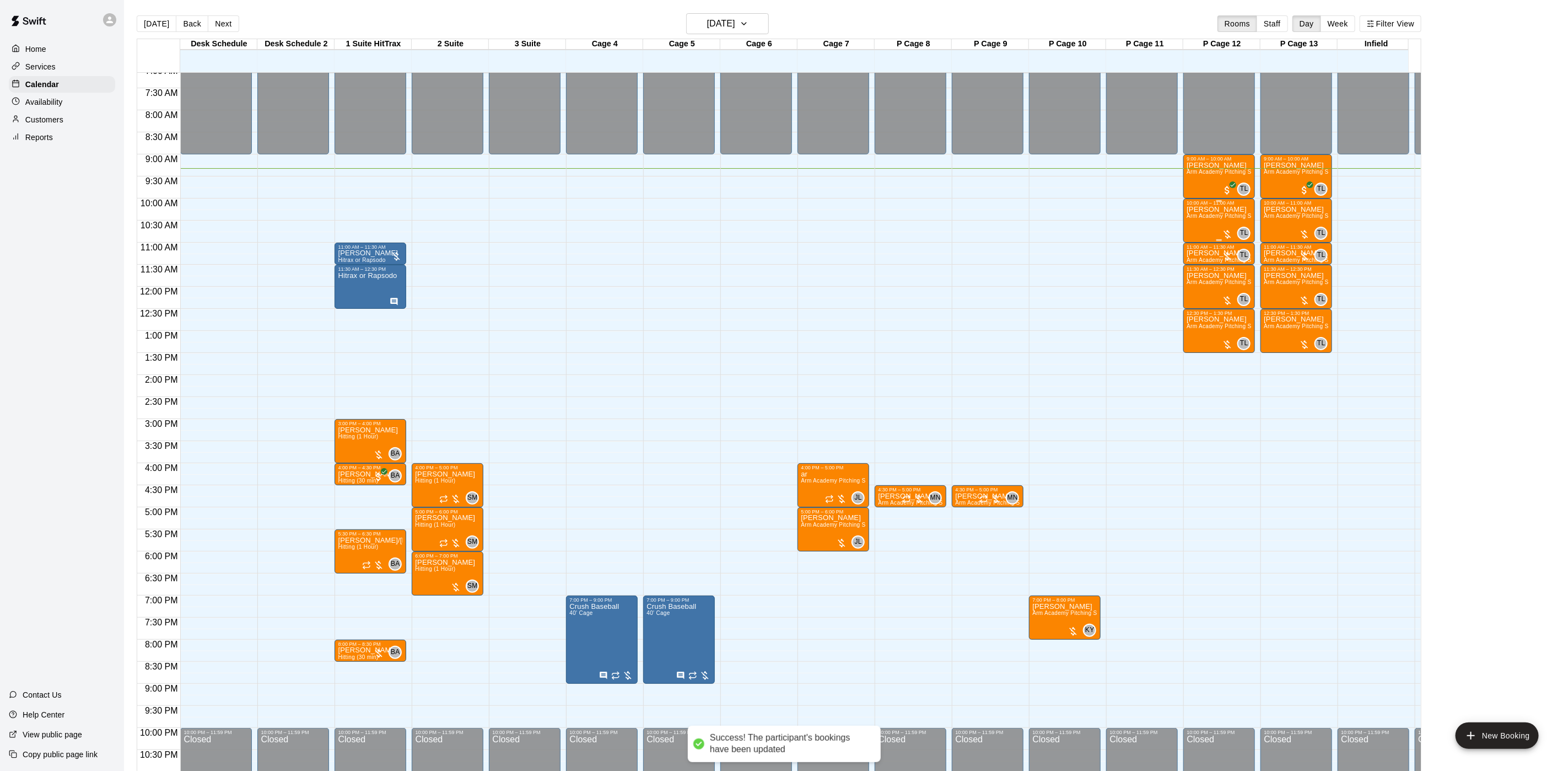
click at [1188, 214] on div "[PERSON_NAME] Arm Academy Pitching Session 1 Hour - Pitching" at bounding box center [1219, 591] width 65 height 771
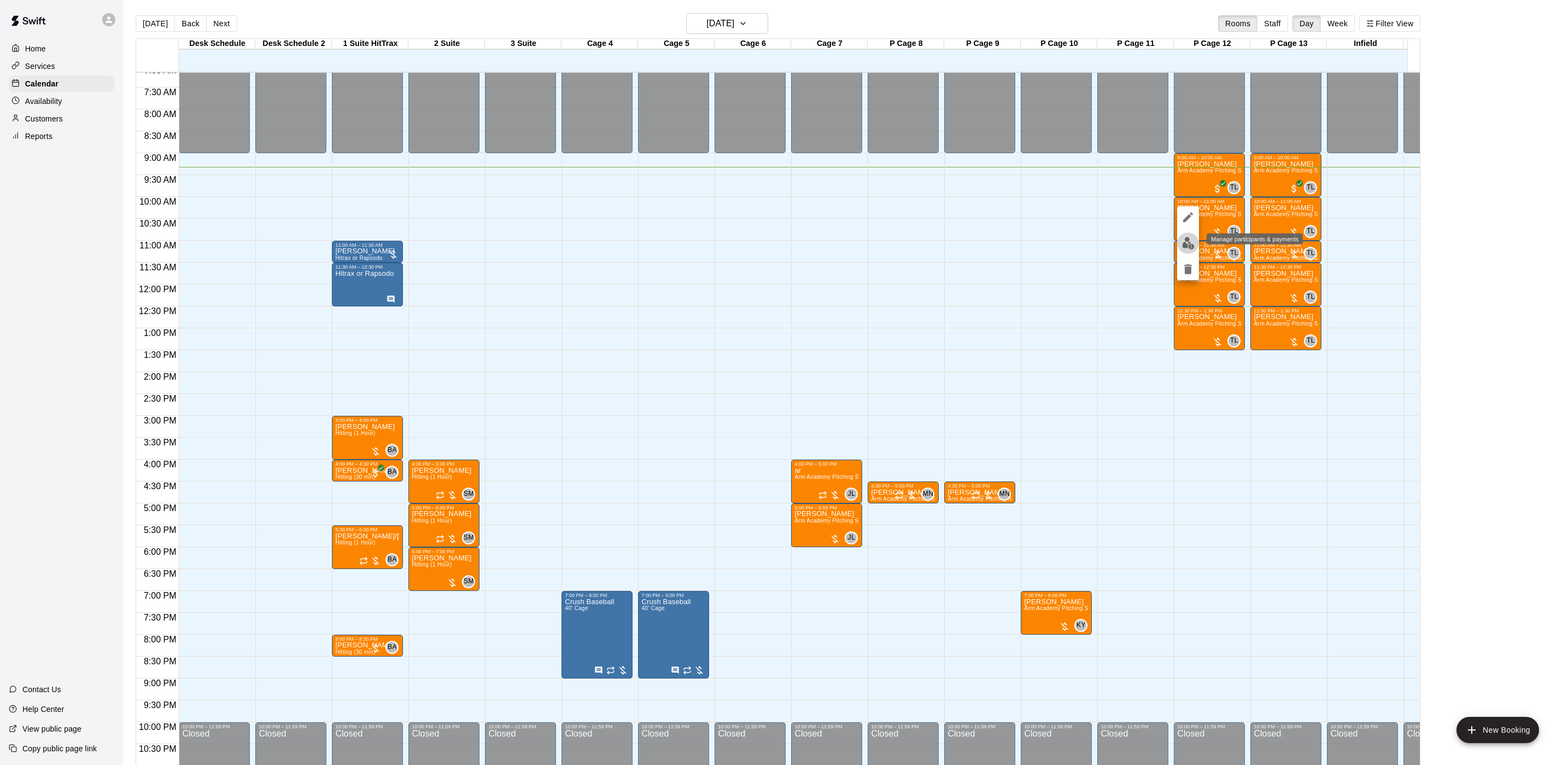
click at [1183, 244] on img "edit" at bounding box center [1188, 243] width 13 height 13
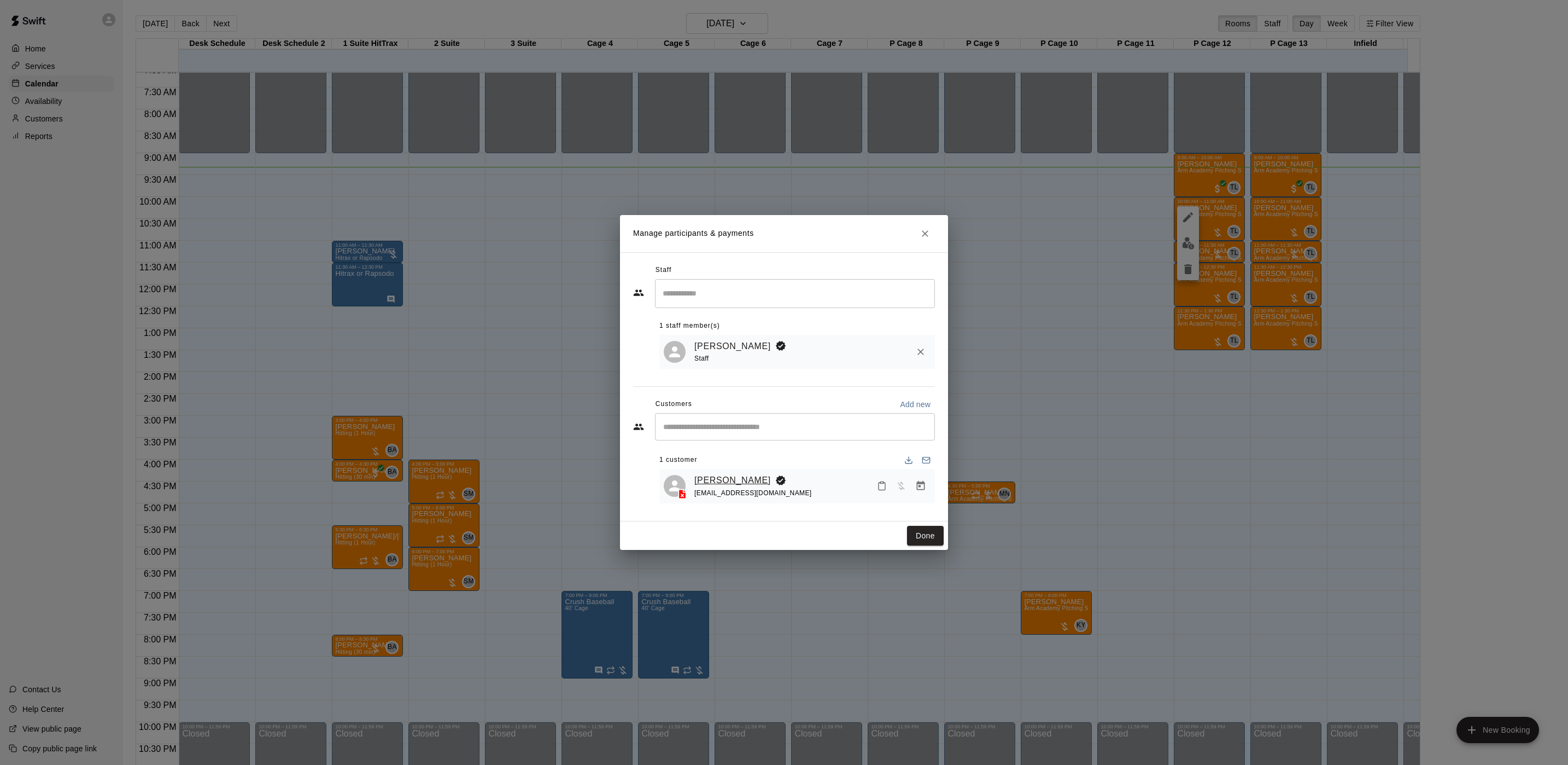
click at [753, 476] on link "[PERSON_NAME]" at bounding box center [733, 480] width 77 height 14
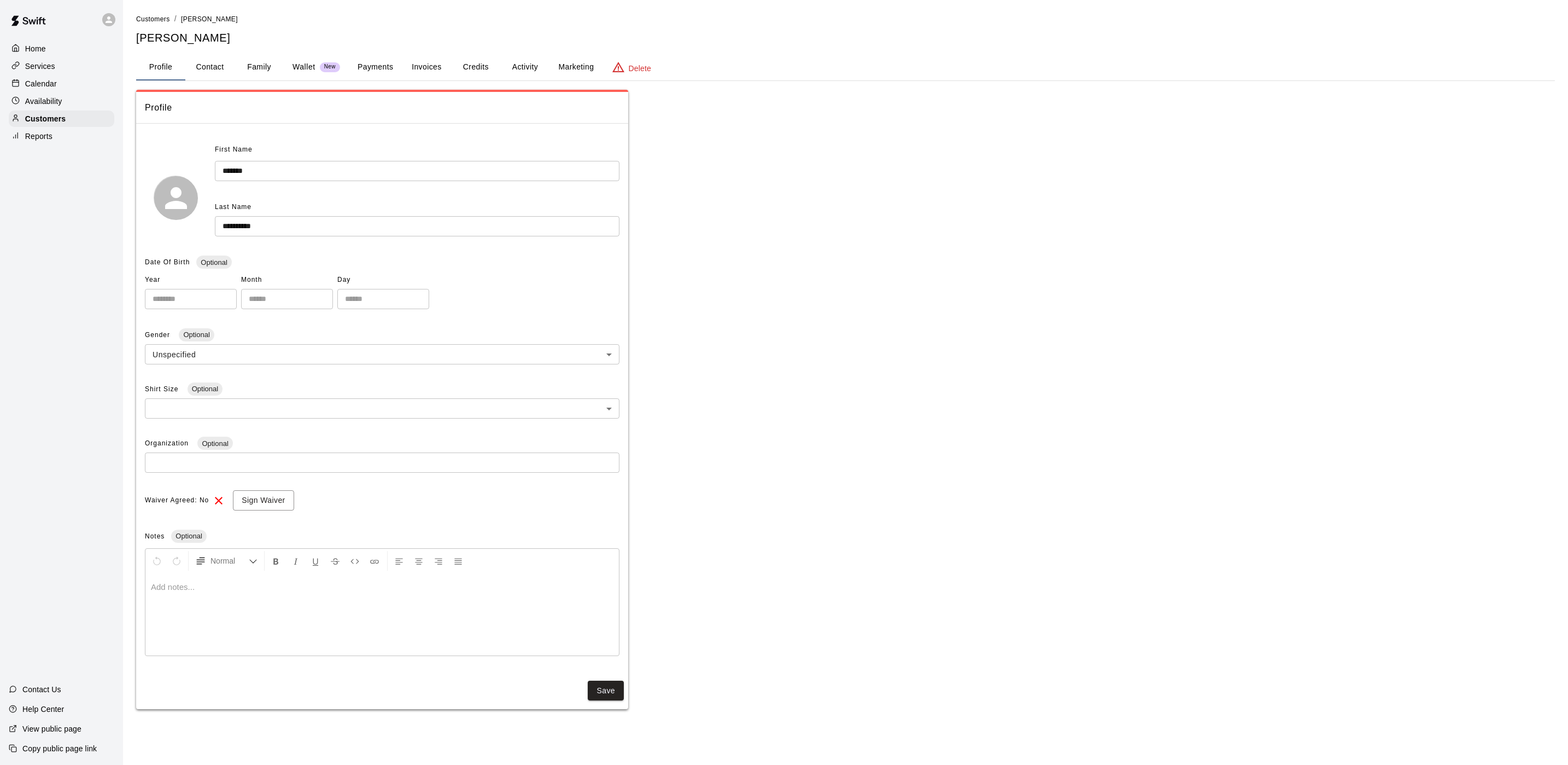
click at [530, 58] on button "Activity" at bounding box center [525, 67] width 49 height 26
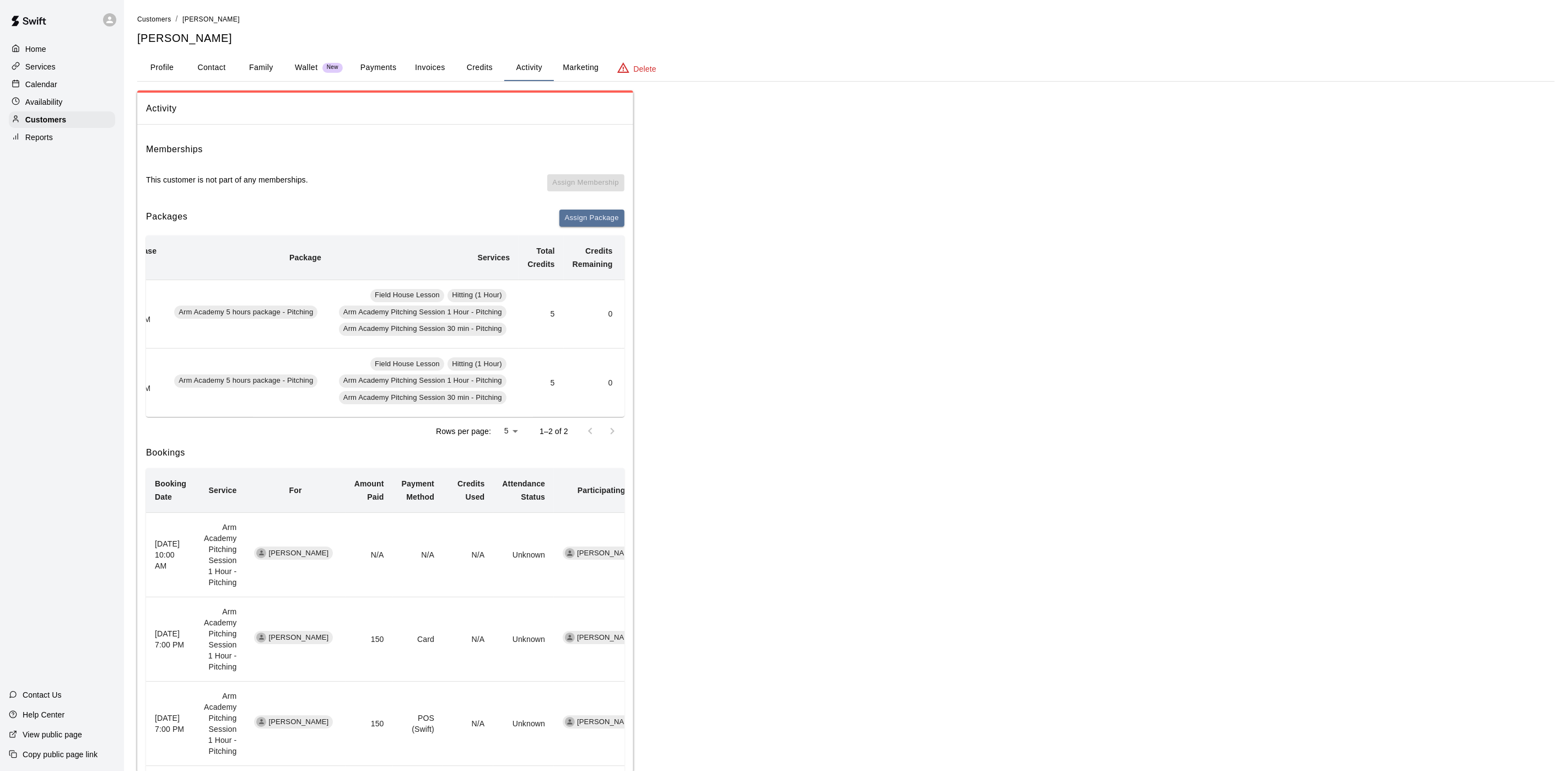
scroll to position [0, 41]
click at [63, 90] on div "Calendar" at bounding box center [61, 84] width 106 height 17
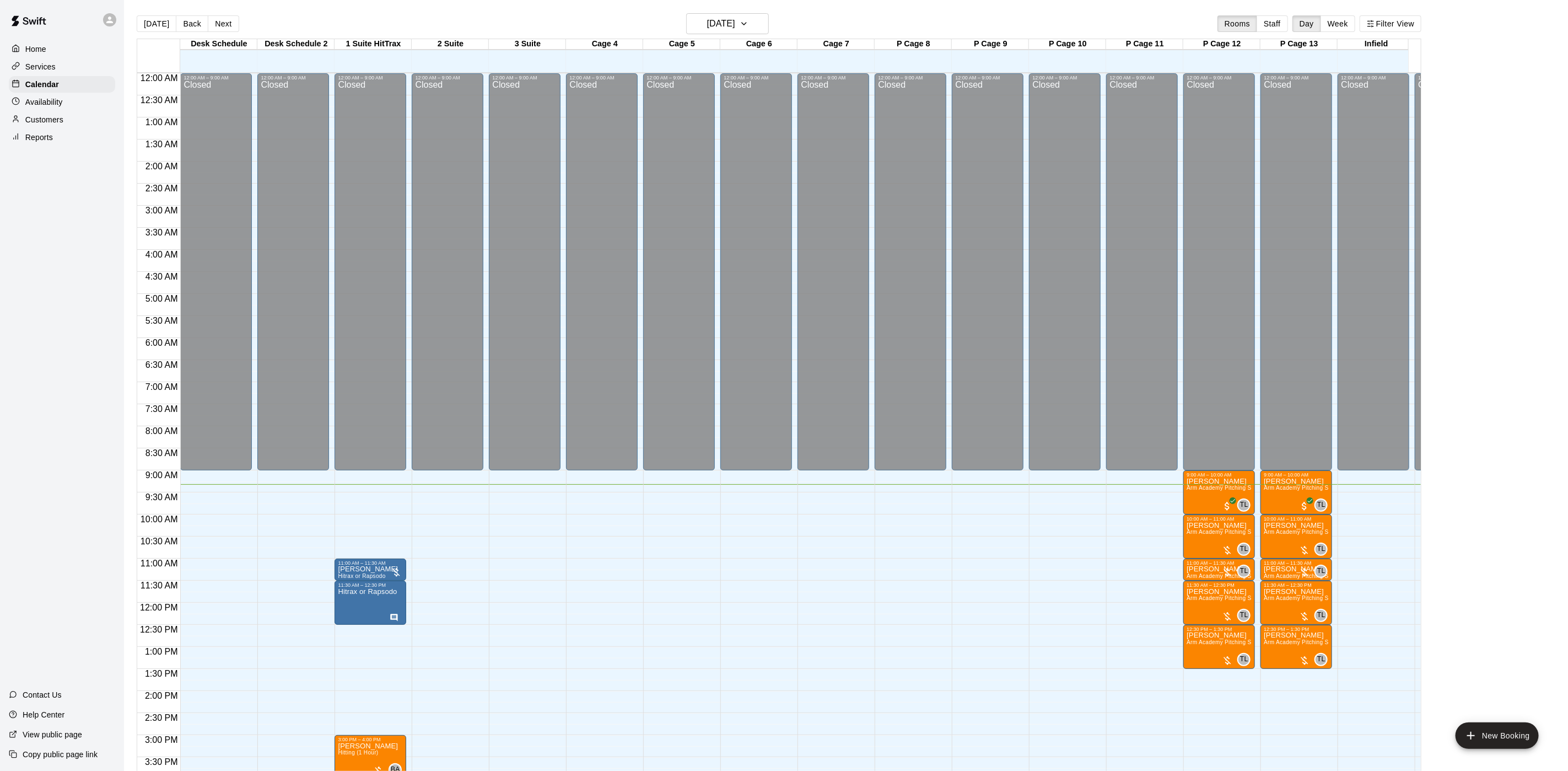
scroll to position [316, 0]
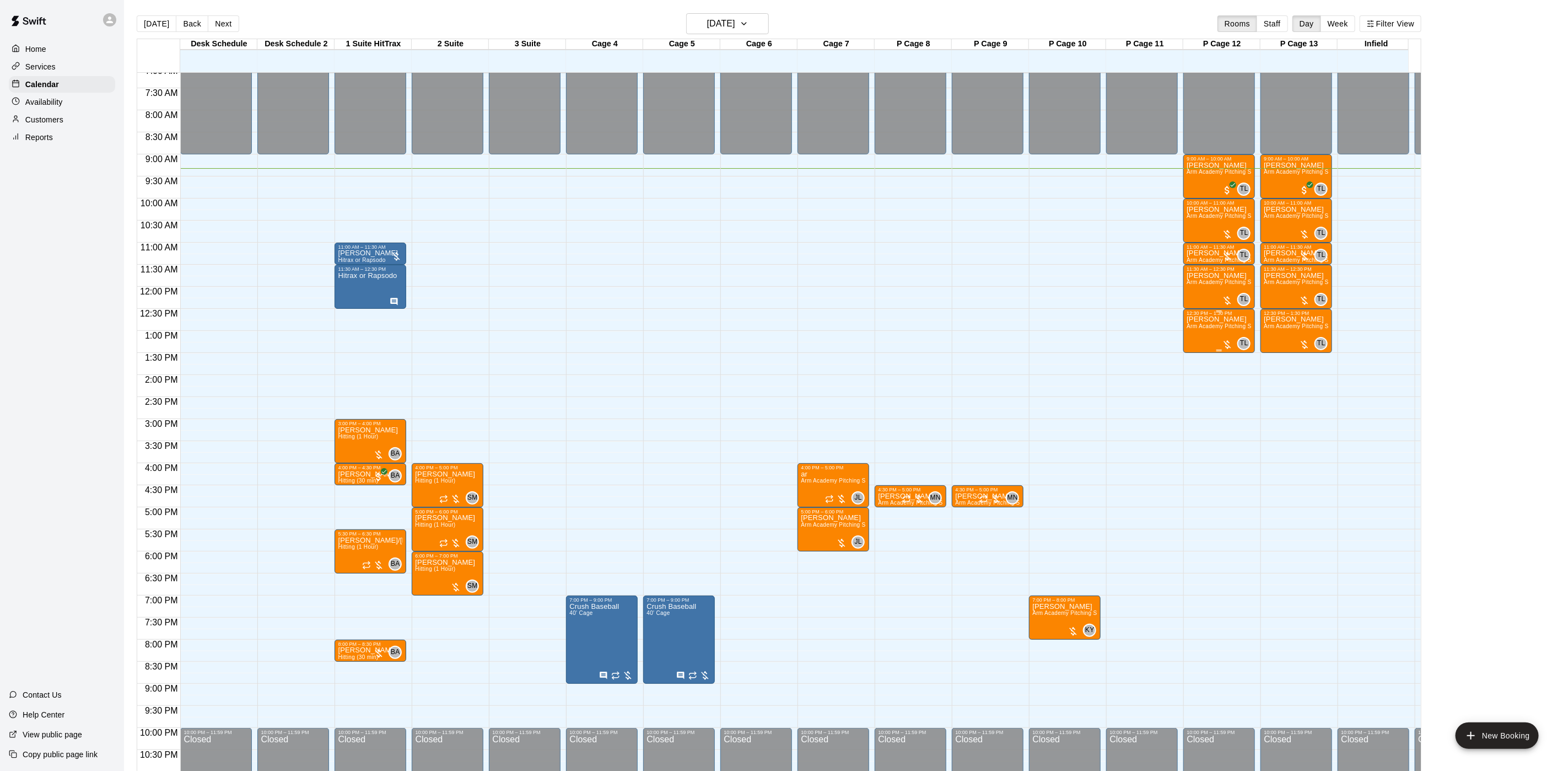
click at [1205, 319] on p "[PERSON_NAME]" at bounding box center [1219, 319] width 65 height 0
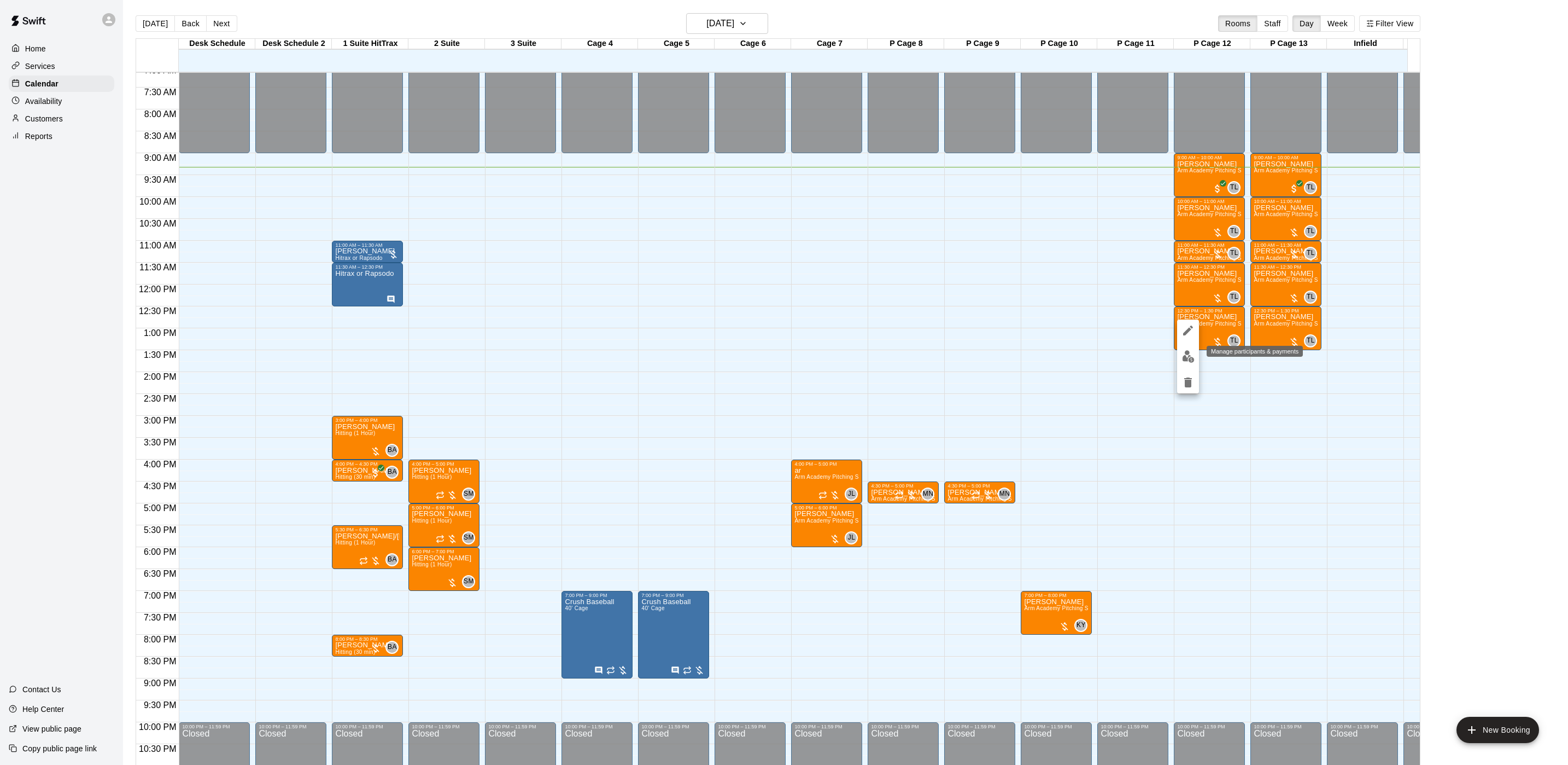
click at [1189, 355] on img "edit" at bounding box center [1188, 356] width 13 height 13
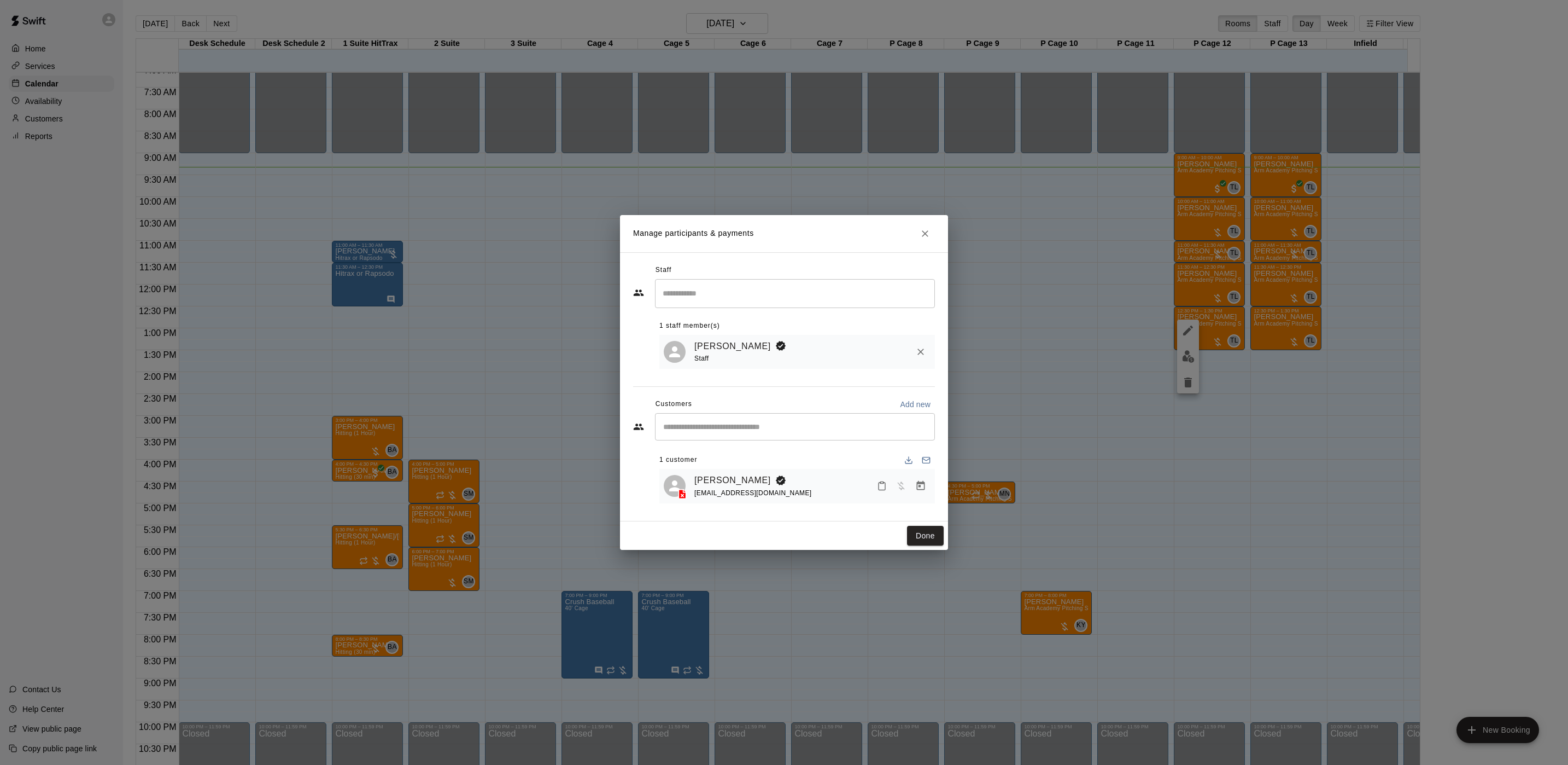
click at [1231, 332] on div "Manage participants & payments Staff ​ 1 staff member(s) [PERSON_NAME] Staff Cu…" at bounding box center [784, 382] width 1568 height 765
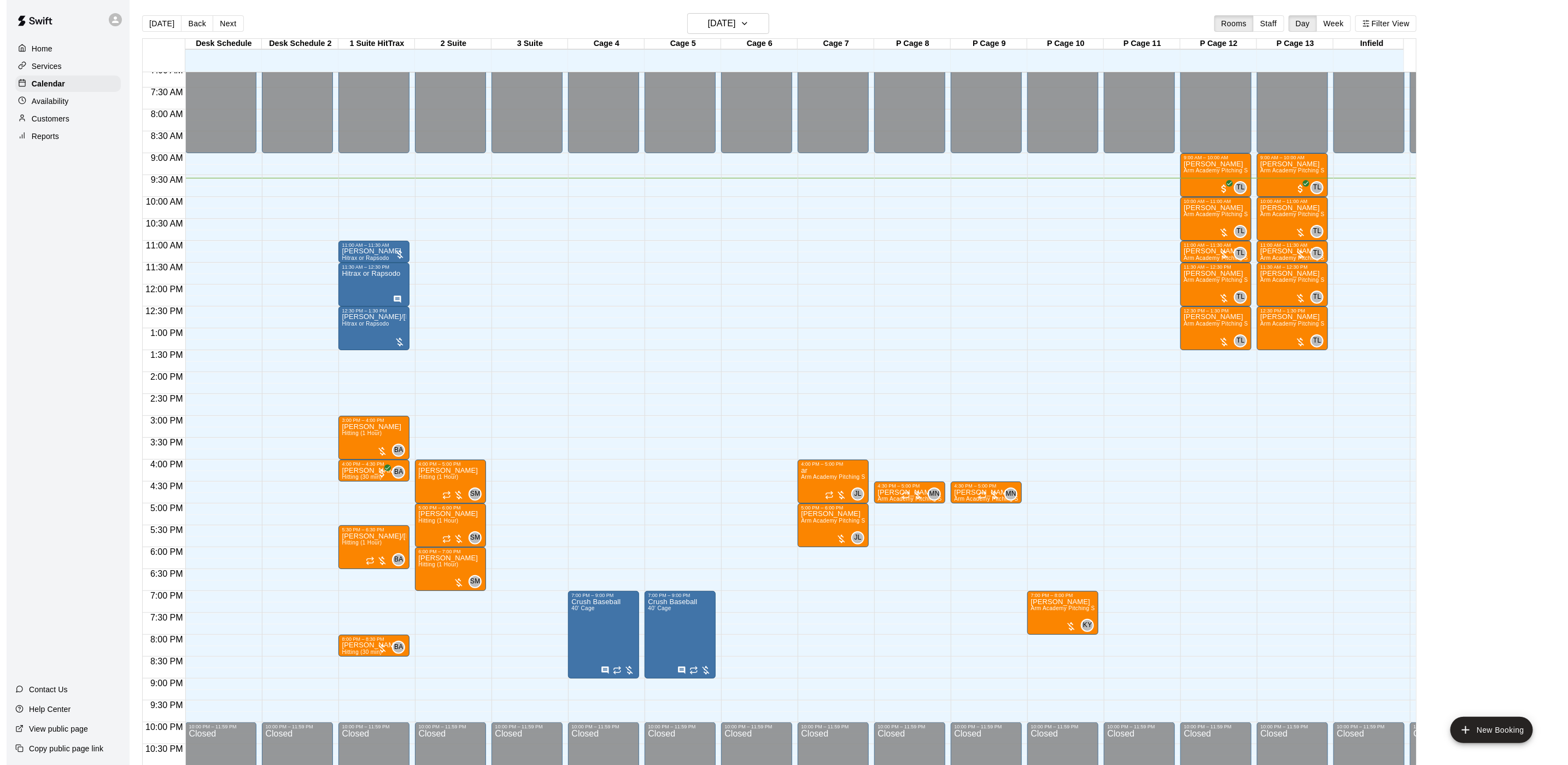
scroll to position [17, 0]
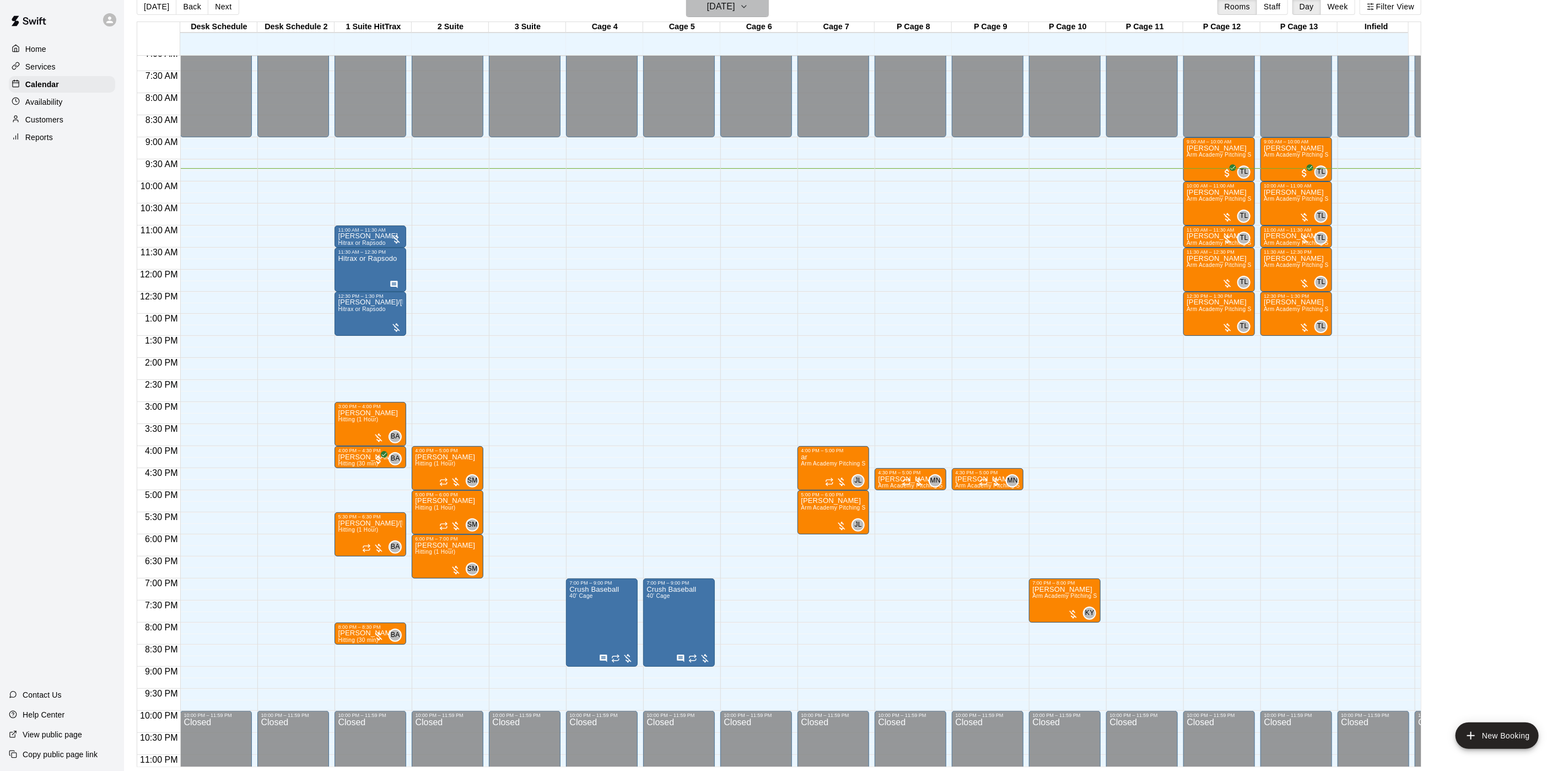
click at [749, 5] on icon "button" at bounding box center [744, 7] width 9 height 14
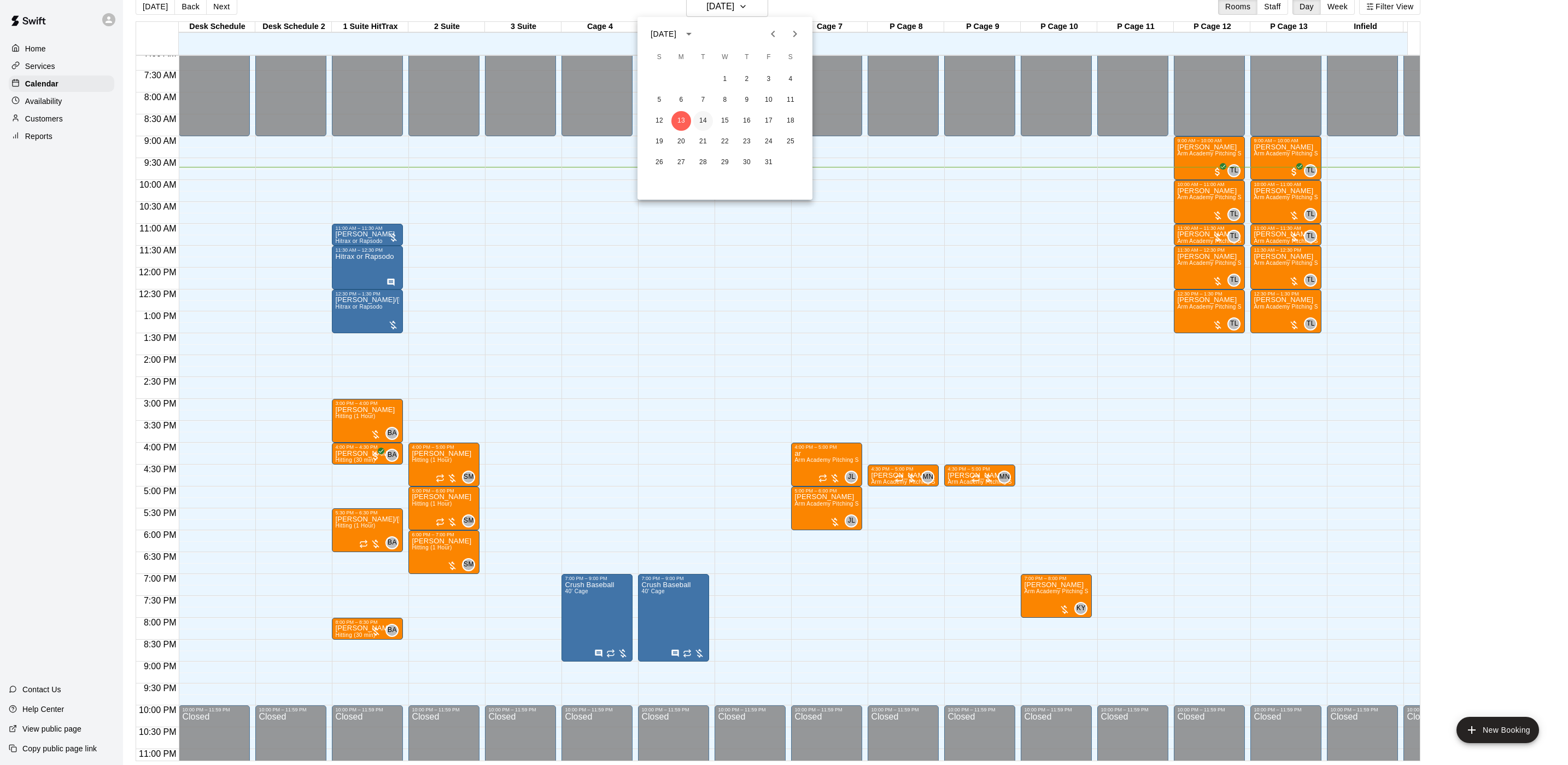
click at [705, 123] on button "14" at bounding box center [703, 121] width 19 height 19
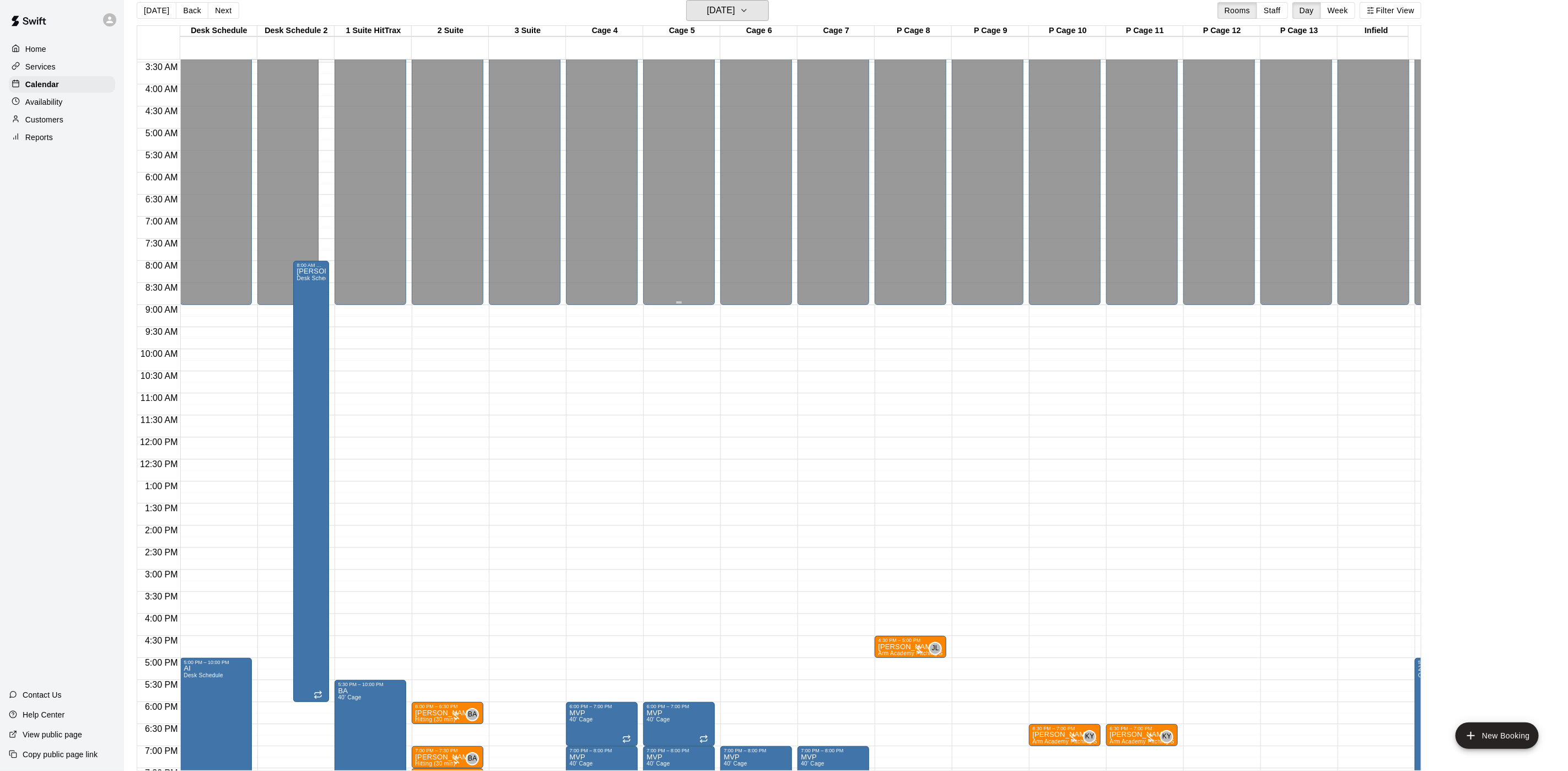
scroll to position [150, 0]
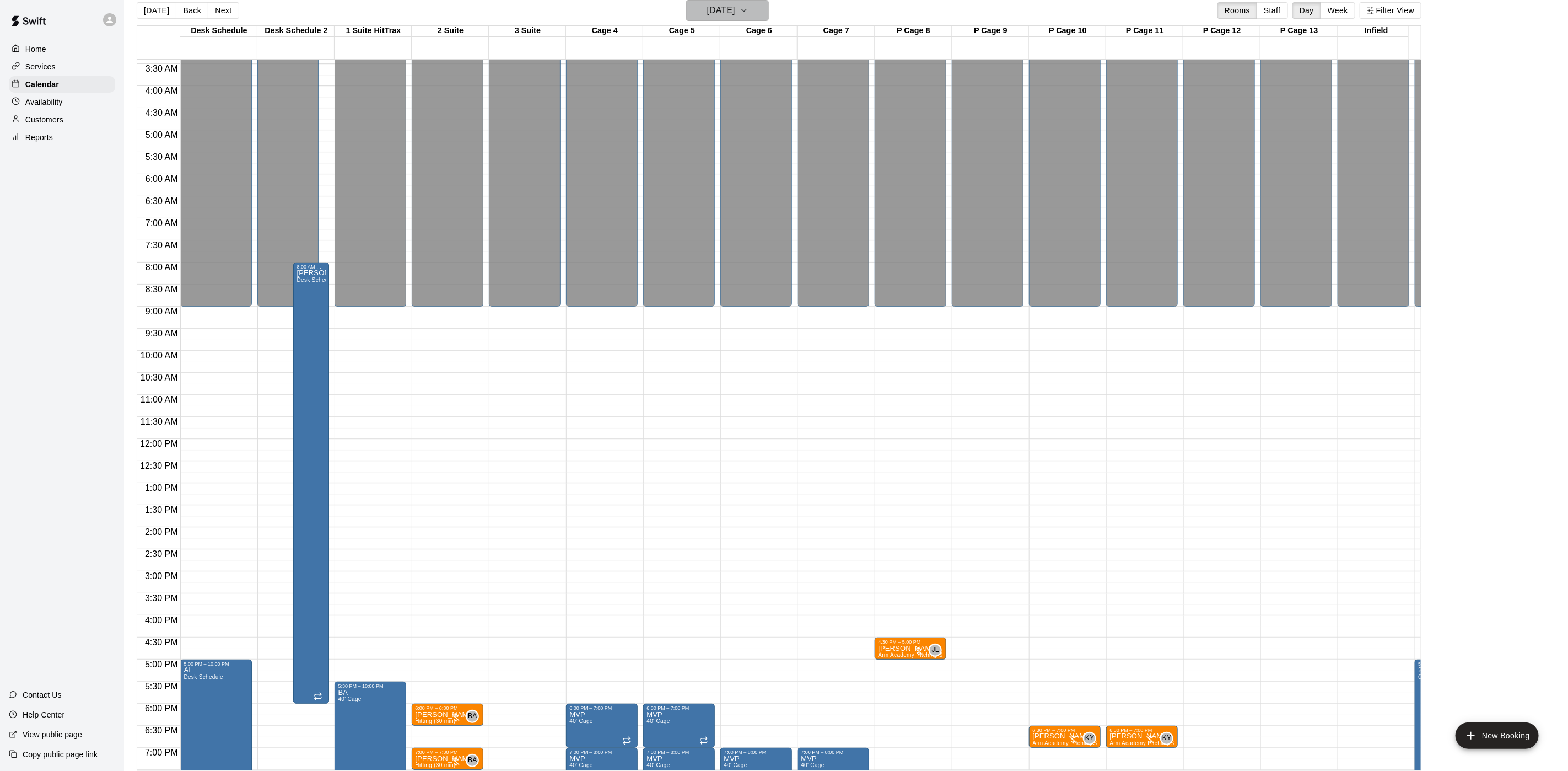
click at [749, 10] on icon "button" at bounding box center [744, 10] width 9 height 14
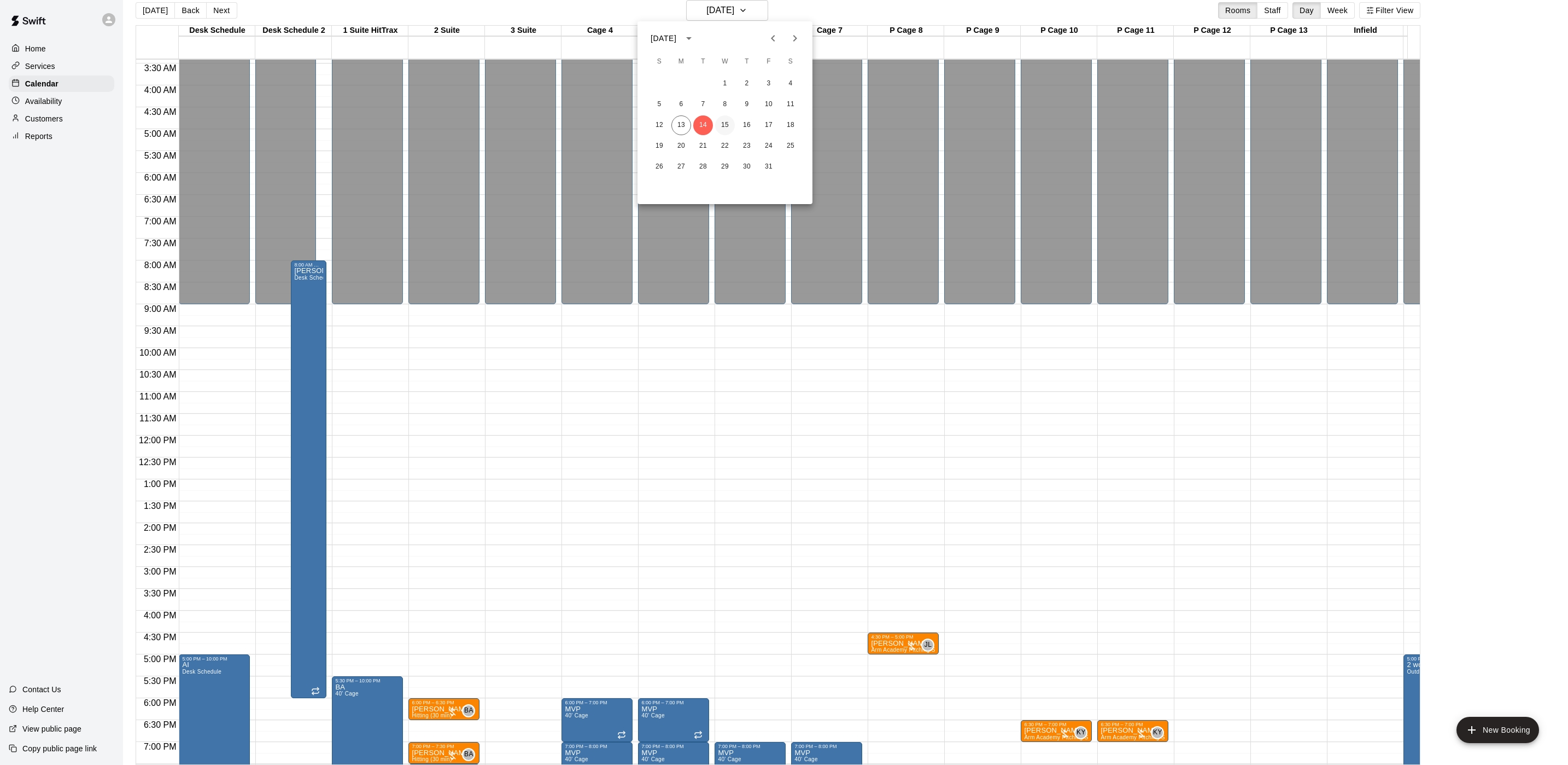
click at [728, 126] on button "15" at bounding box center [725, 125] width 19 height 19
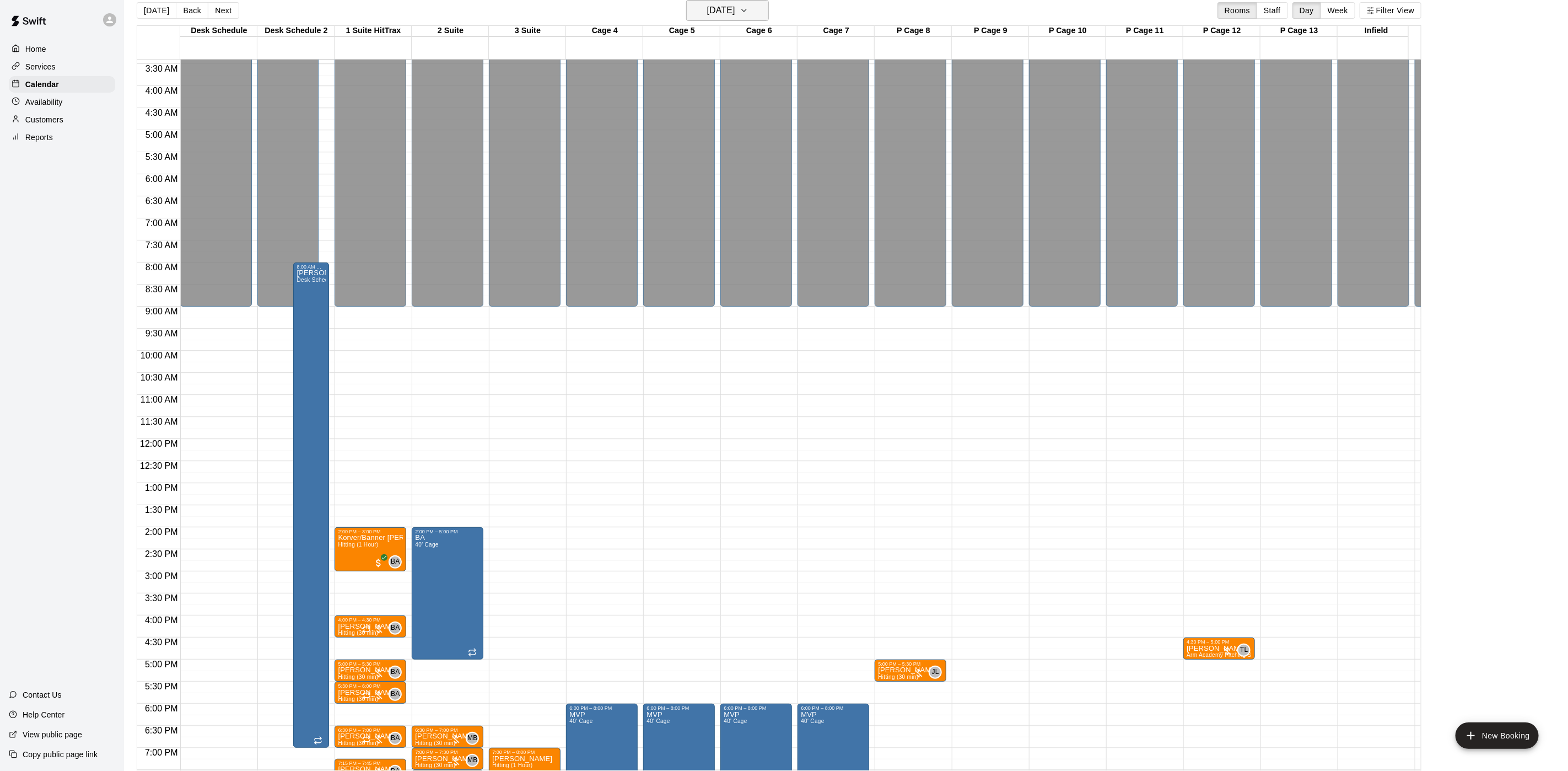
click at [749, 14] on icon "button" at bounding box center [744, 10] width 9 height 14
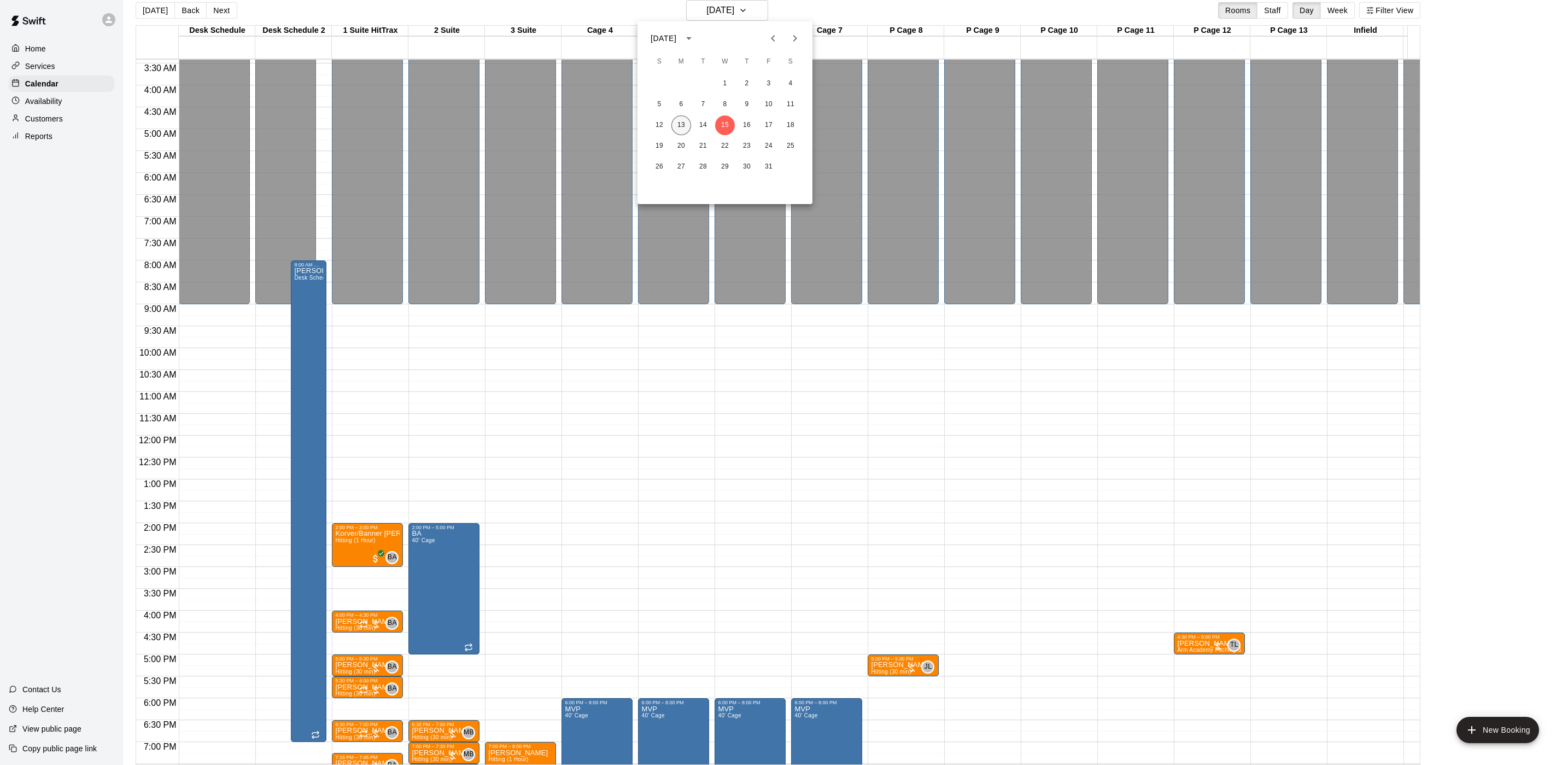
click at [681, 125] on button "13" at bounding box center [681, 125] width 19 height 19
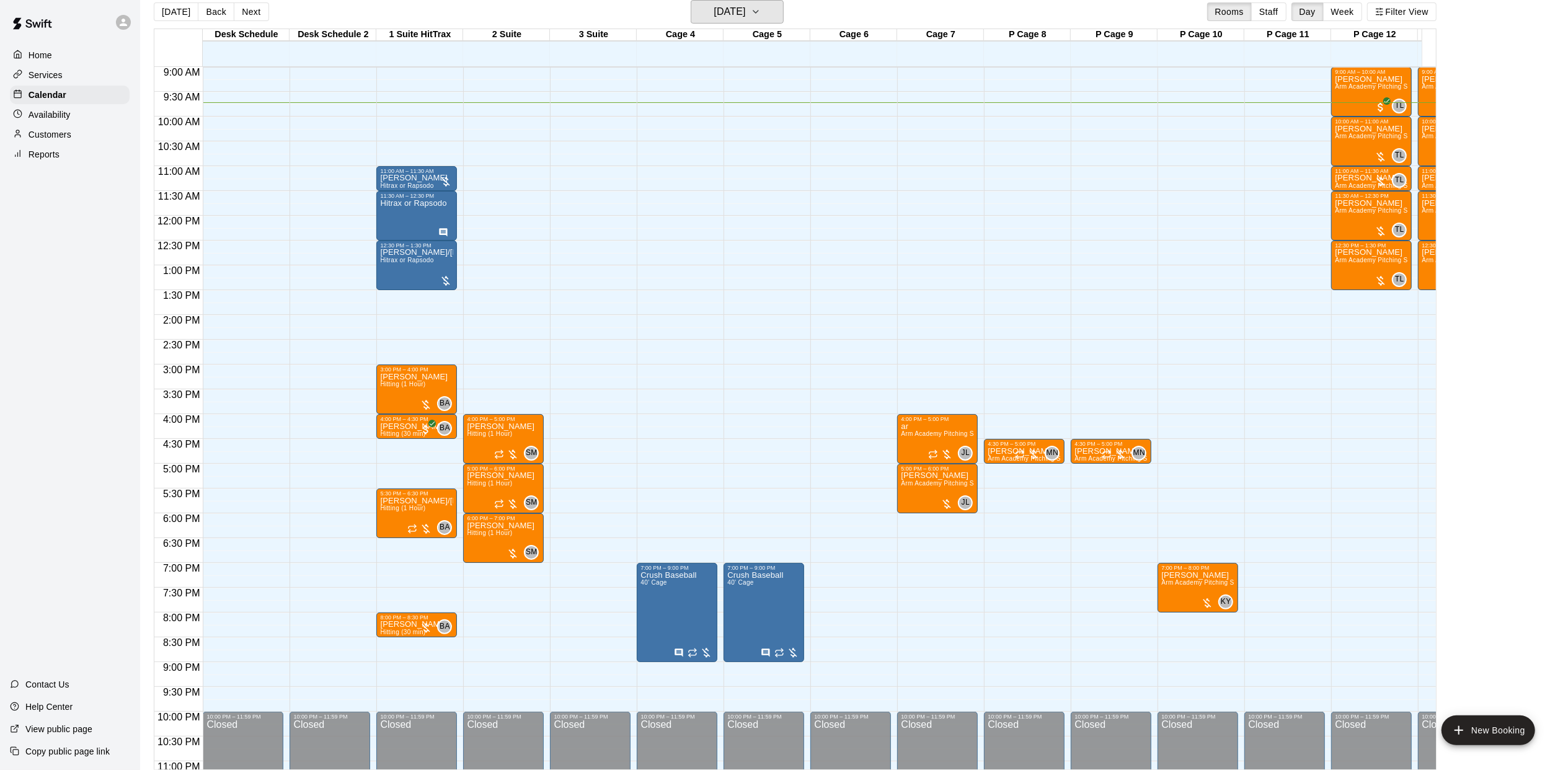
scroll to position [419, 0]
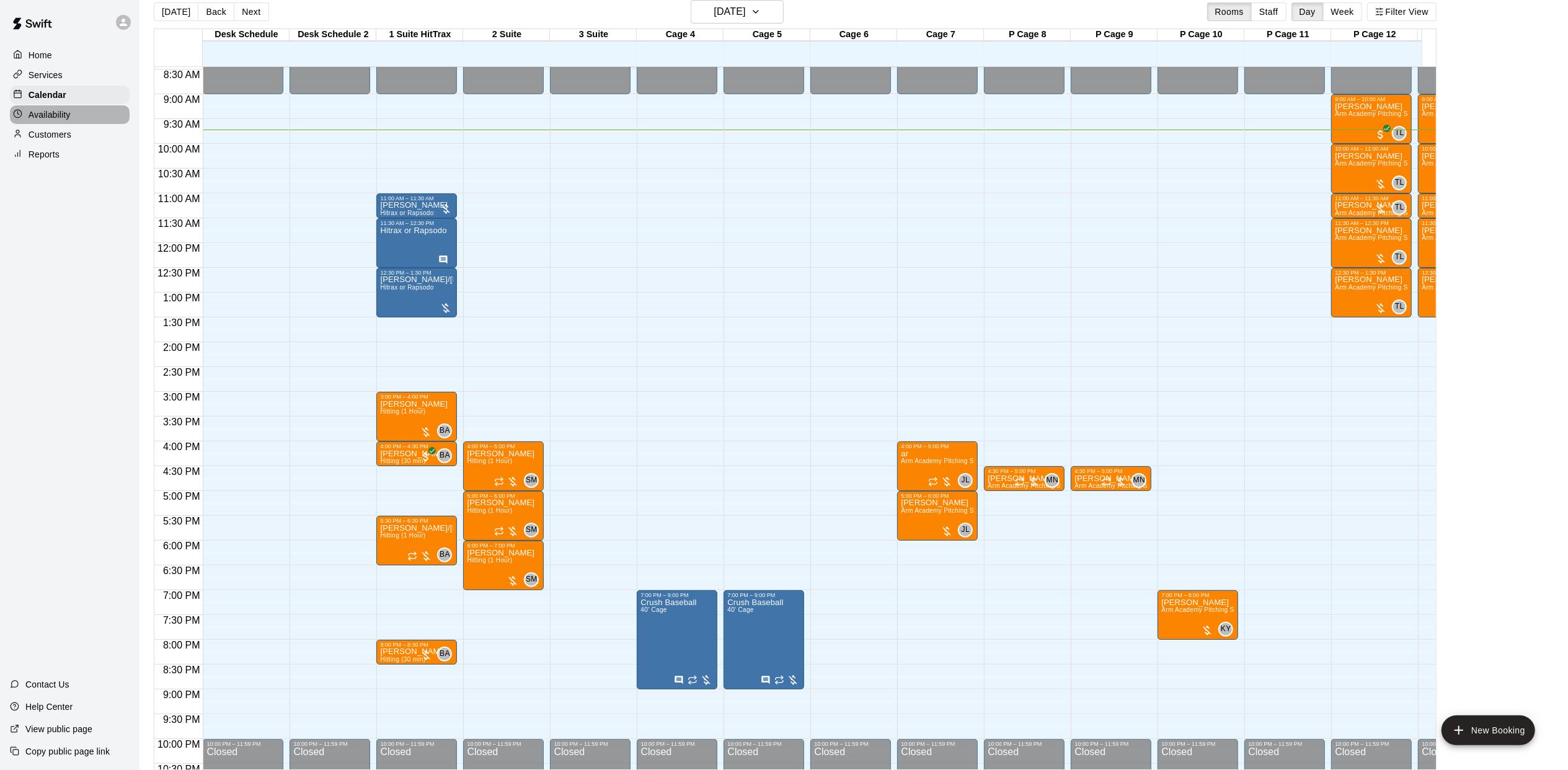
click at [62, 119] on p "Availability" at bounding box center [49, 115] width 42 height 12
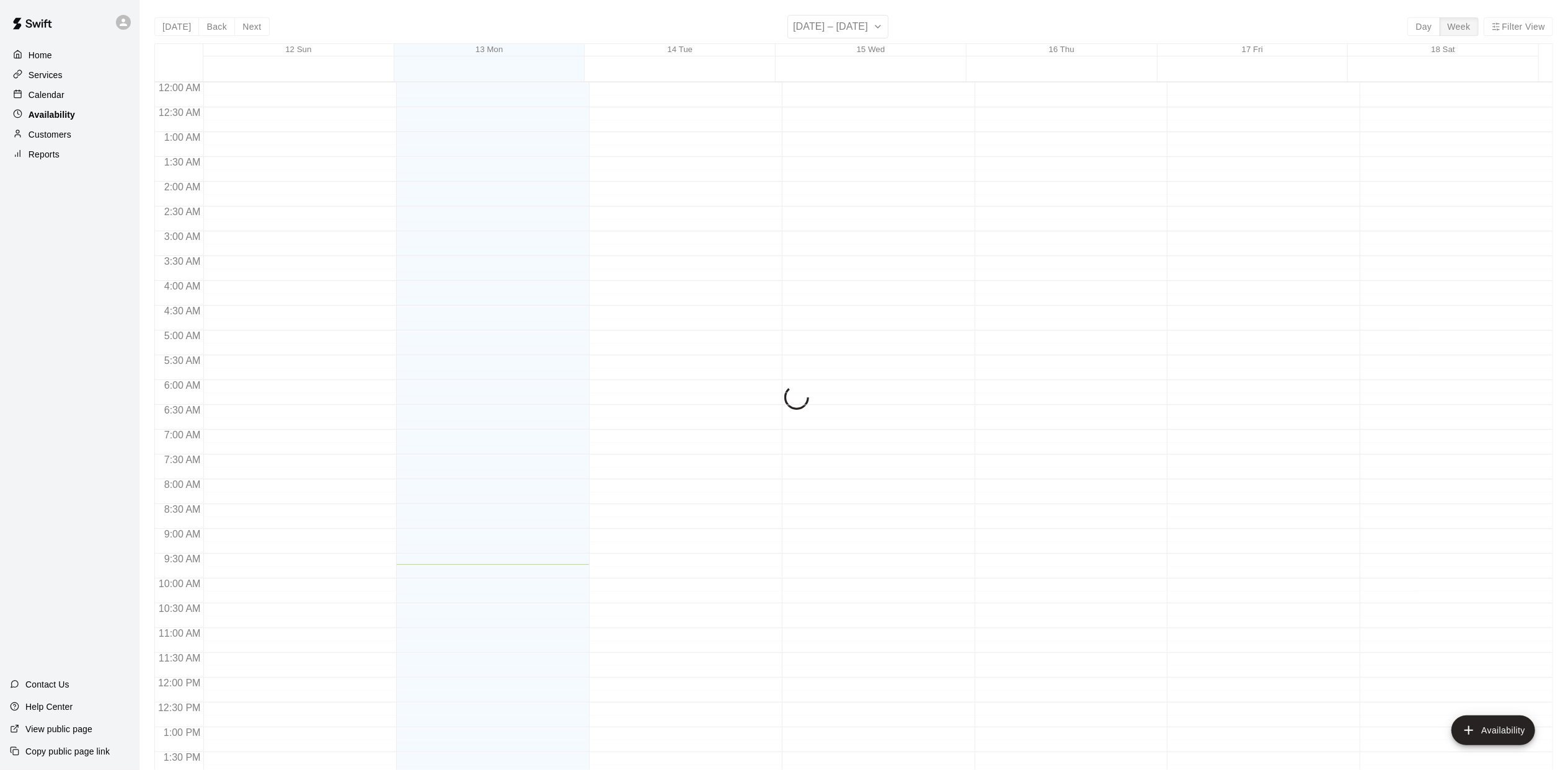
scroll to position [482, 0]
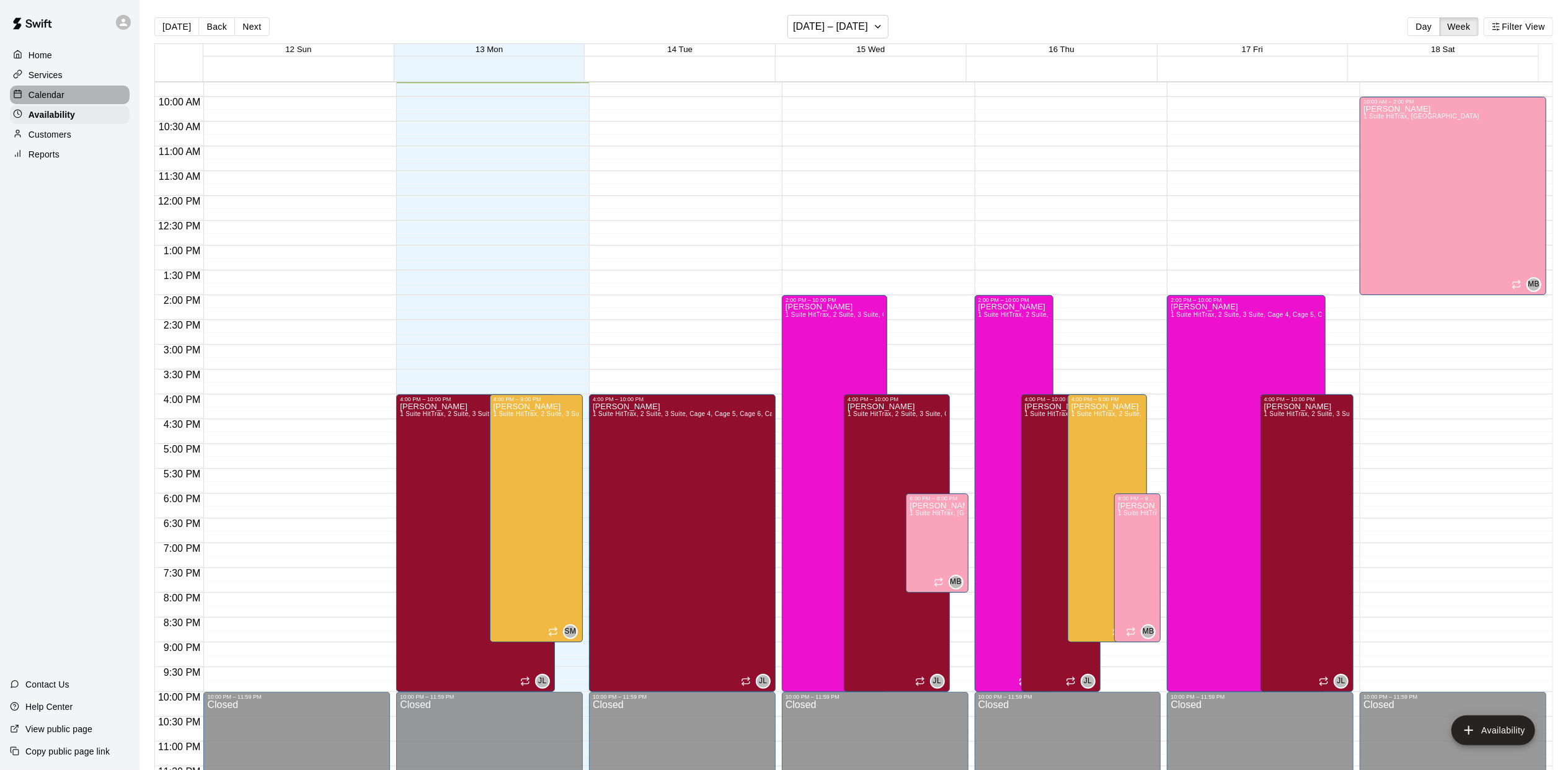
click at [45, 97] on p "Calendar" at bounding box center [46, 95] width 36 height 12
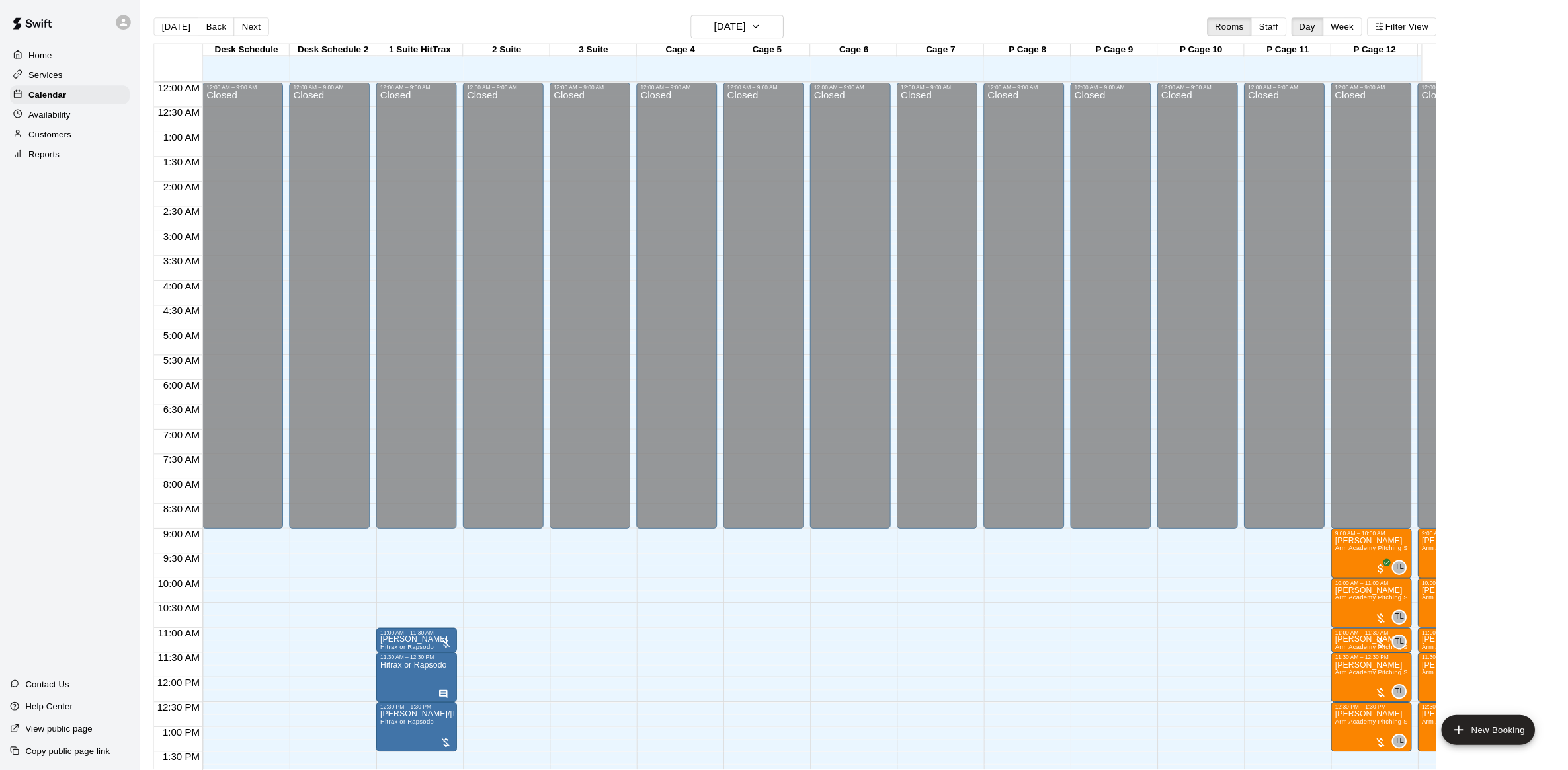
scroll to position [481, 0]
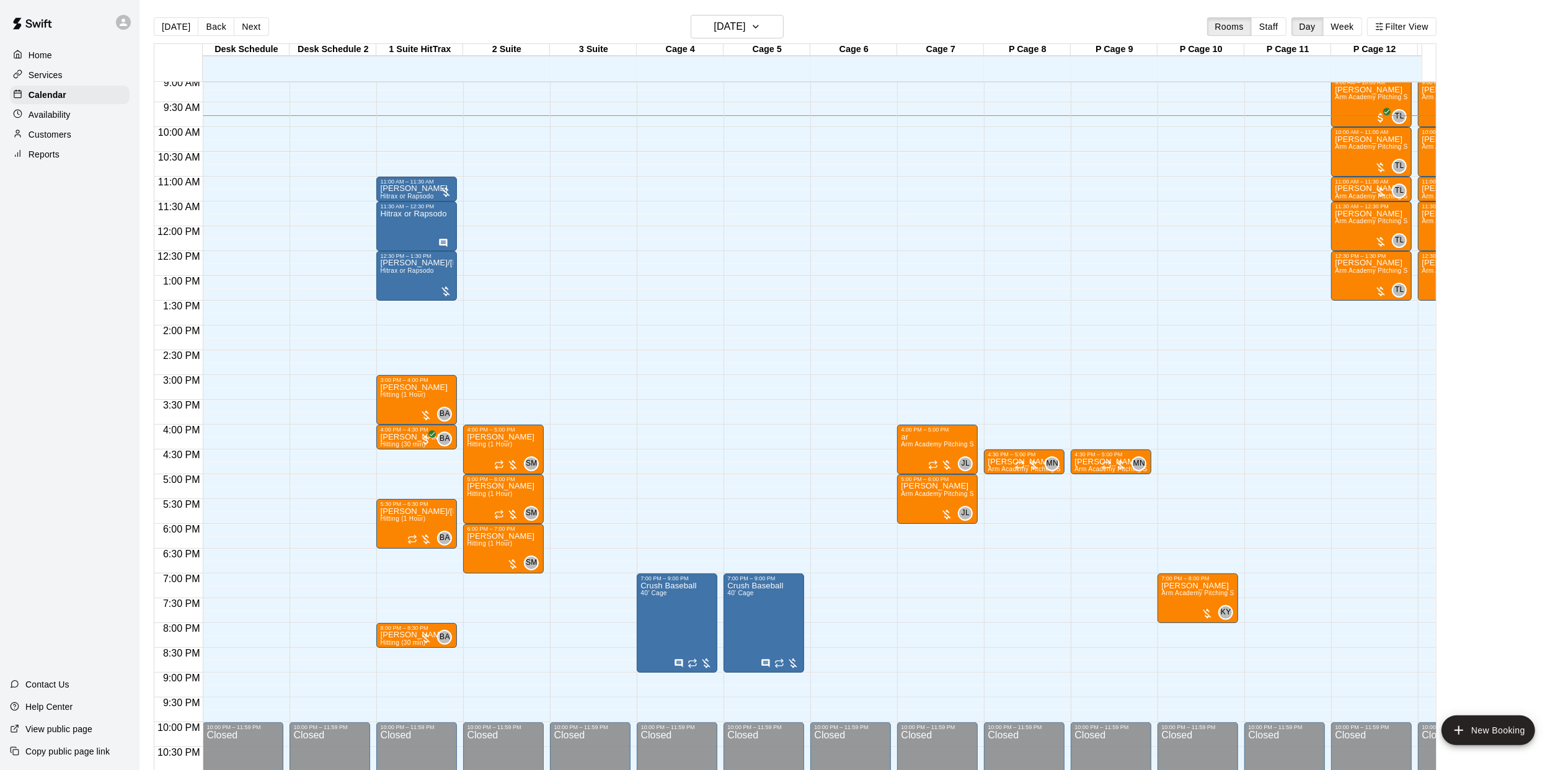
click at [398, 465] on div "12:00 AM – 9:00 AM Closed 11:00 AM – 11:30 AM [PERSON_NAME] Hitrax or Rapsodo 1…" at bounding box center [416, 226] width 81 height 1190
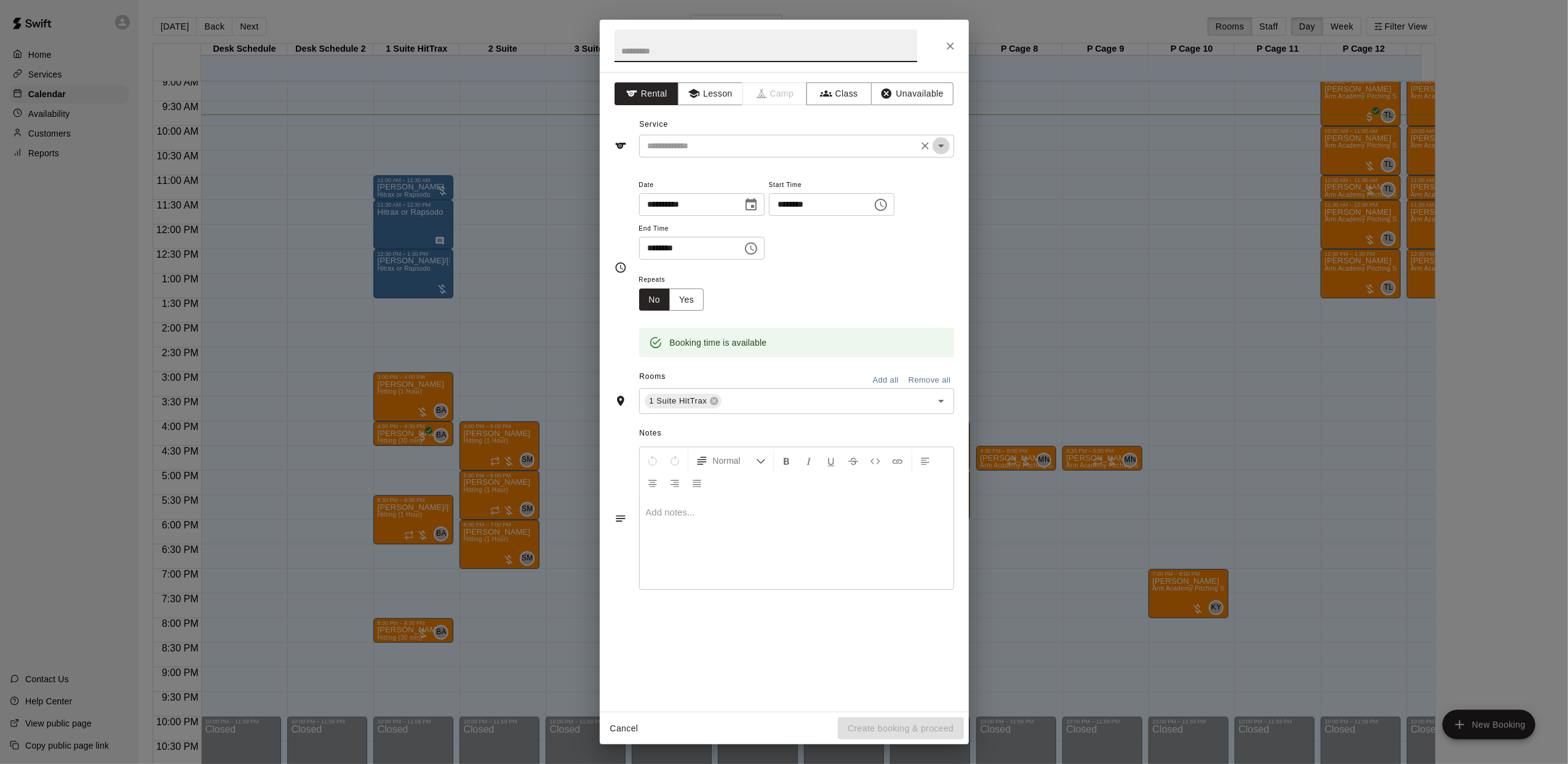
click at [941, 144] on icon "Open" at bounding box center [941, 146] width 15 height 15
click at [719, 94] on button "Lesson" at bounding box center [710, 93] width 64 height 23
click at [690, 45] on input "text" at bounding box center [766, 46] width 303 height 33
click at [722, 145] on input "text" at bounding box center [779, 146] width 271 height 15
click at [798, 118] on div "Service ​" at bounding box center [784, 136] width 340 height 42
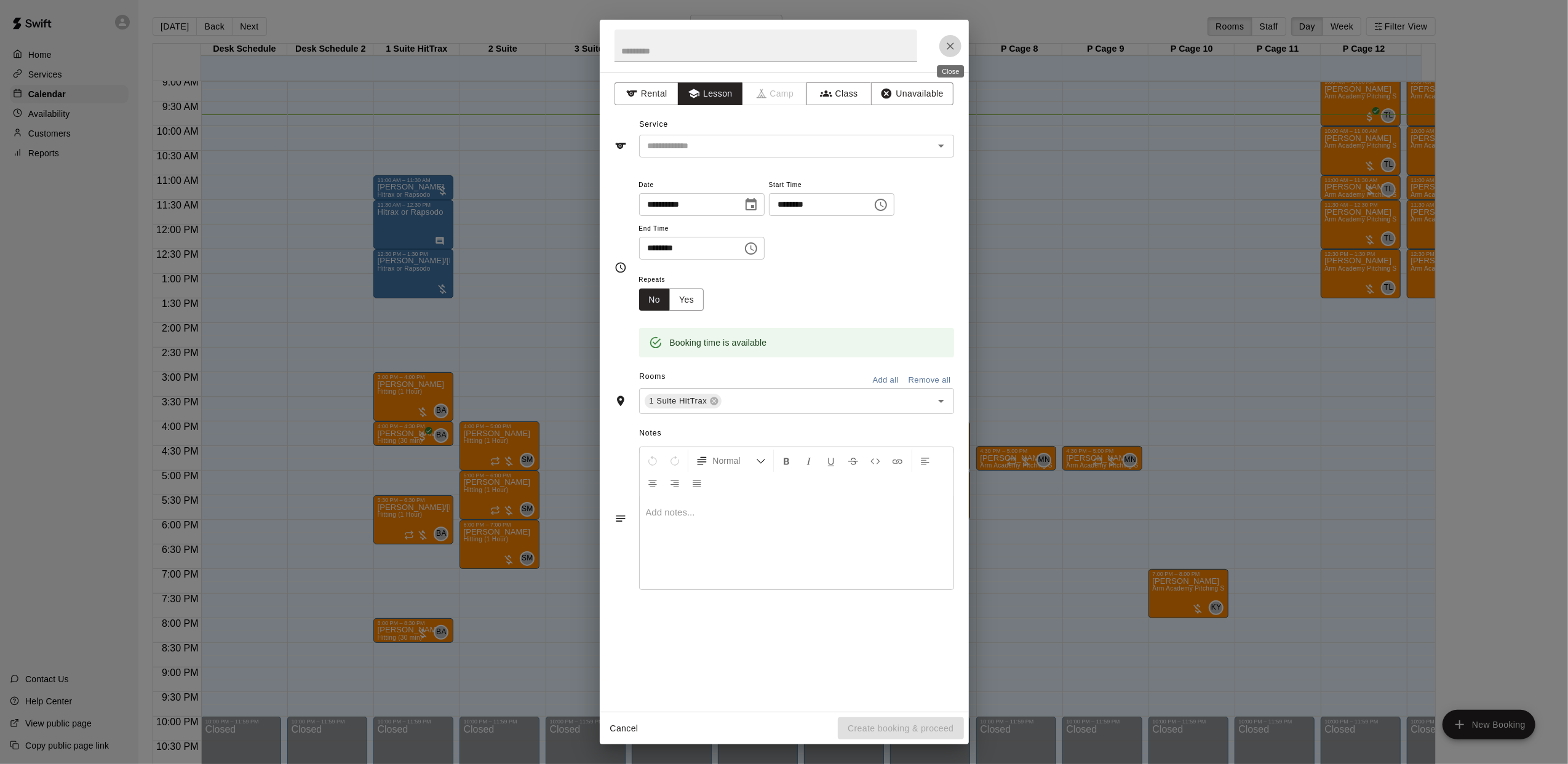
click at [951, 45] on icon "Close" at bounding box center [951, 46] width 12 height 12
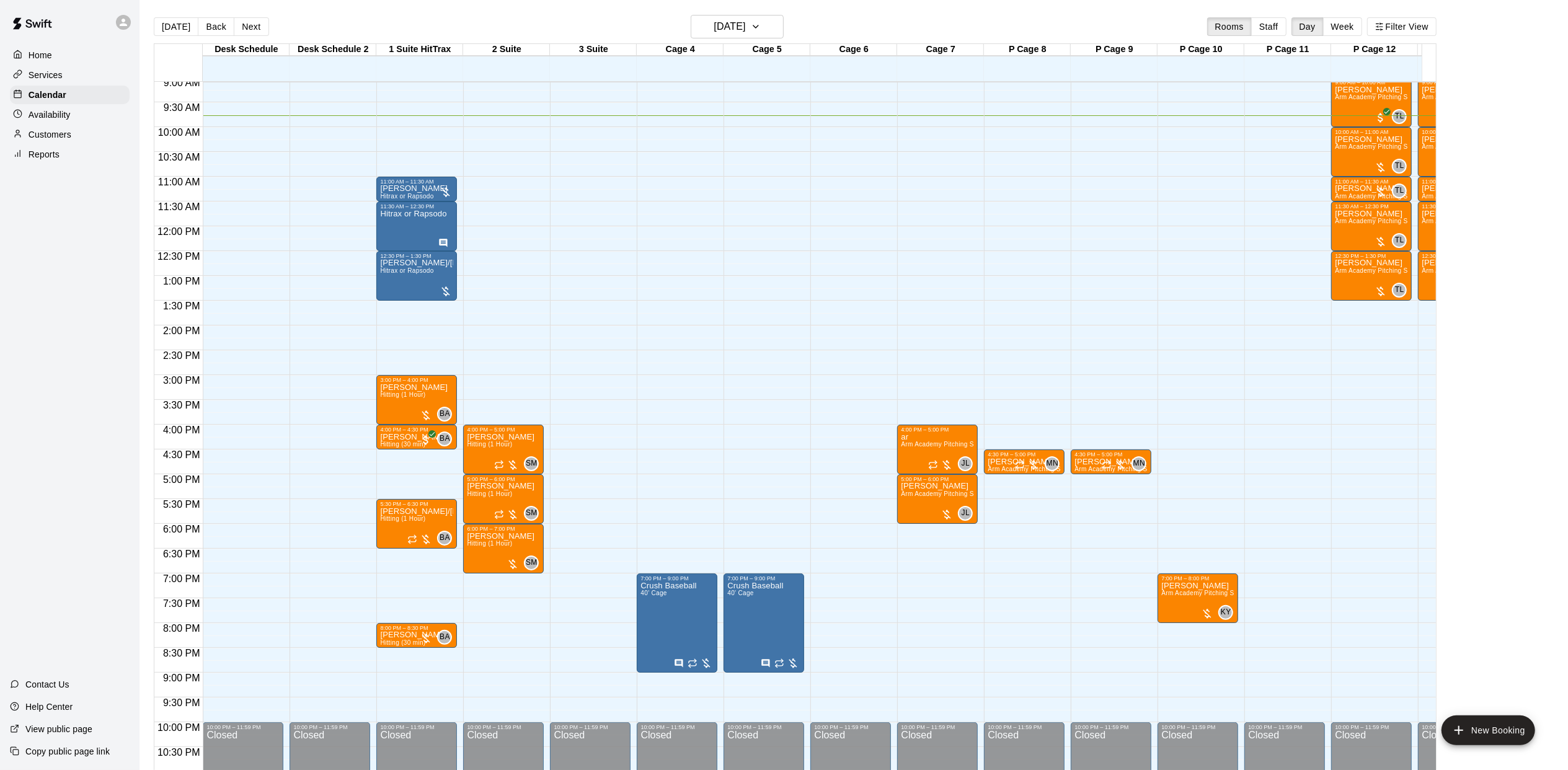
click at [388, 466] on div "12:00 AM – 9:00 AM Closed 11:00 AM – 11:30 AM [PERSON_NAME] Hitrax or Rapsodo 1…" at bounding box center [416, 226] width 81 height 1190
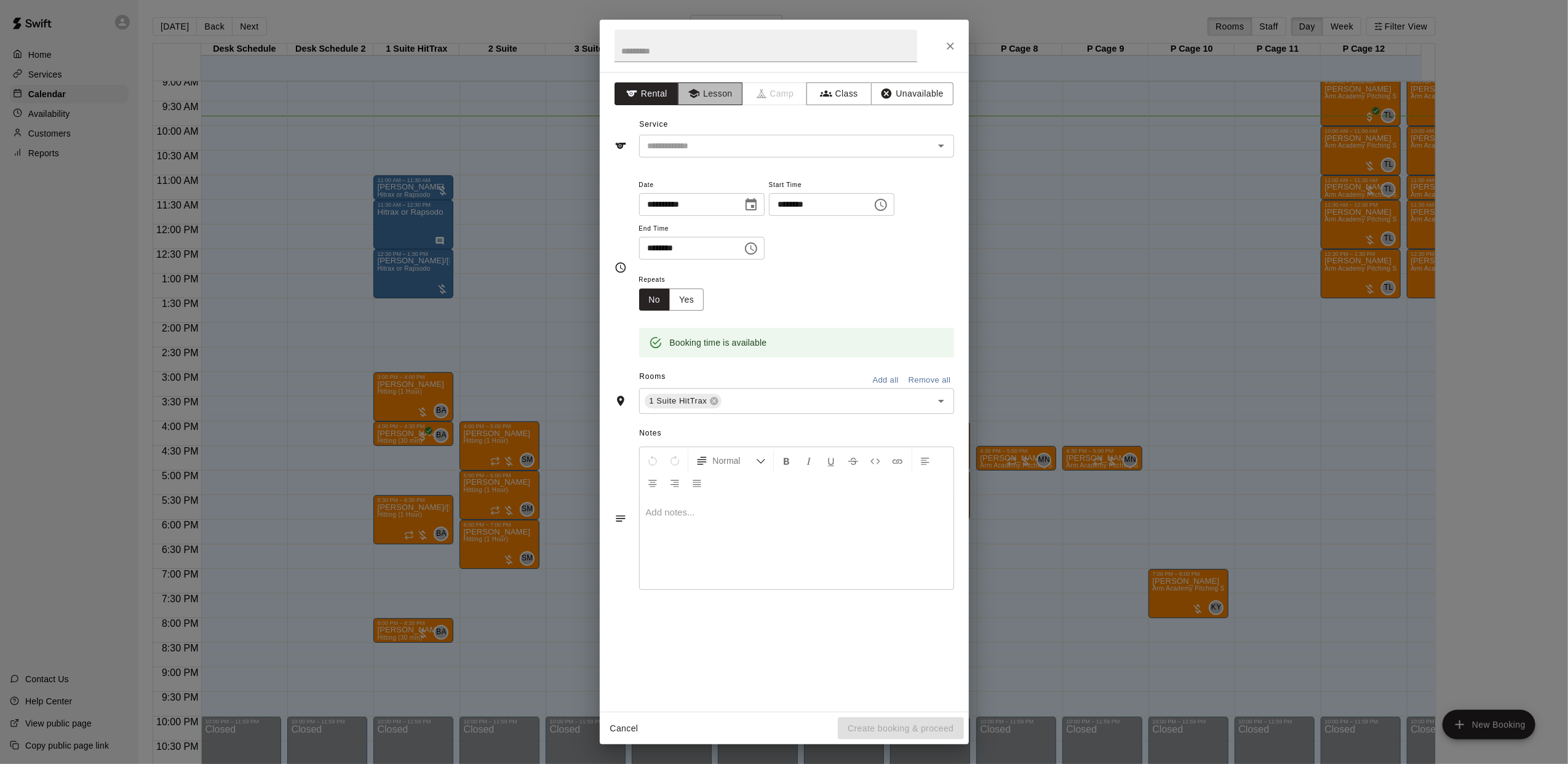
click at [729, 92] on button "Lesson" at bounding box center [710, 93] width 64 height 23
click at [705, 151] on input "text" at bounding box center [779, 146] width 271 height 15
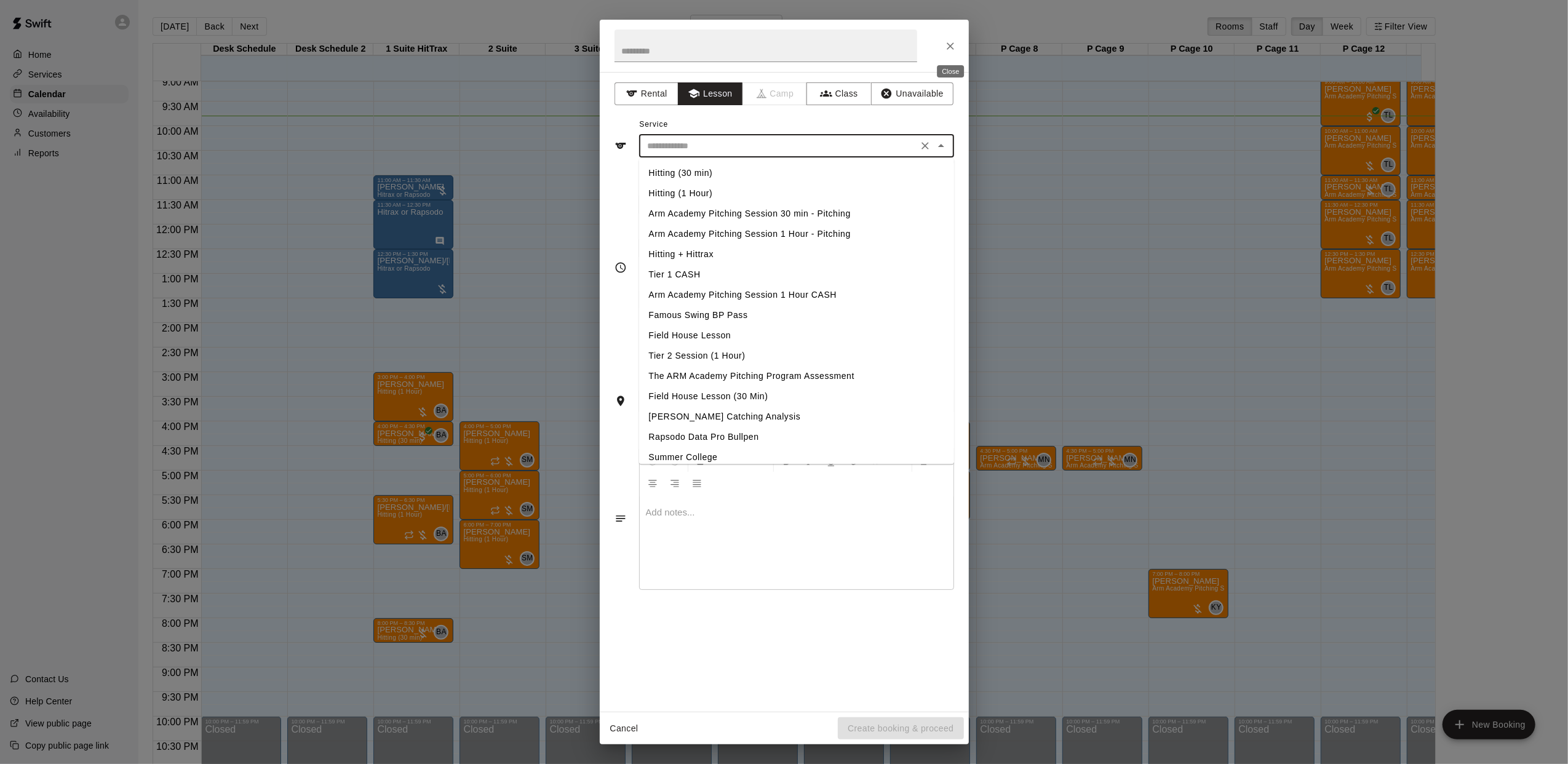
click at [945, 49] on icon "Close" at bounding box center [951, 46] width 12 height 12
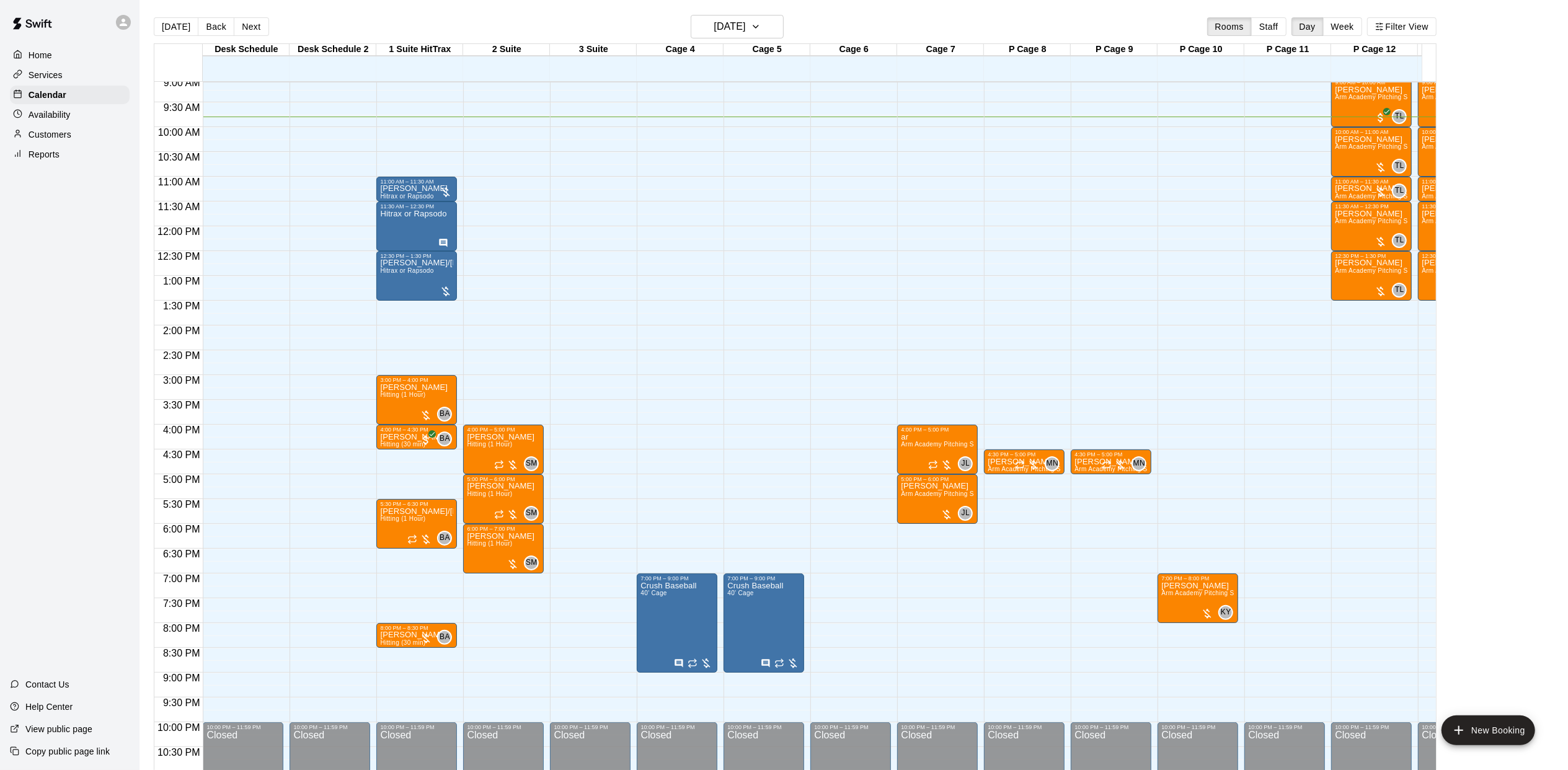
click at [388, 464] on div "12:00 AM – 9:00 AM Closed 11:00 AM – 11:30 AM [PERSON_NAME] Hitrax or Rapsodo 1…" at bounding box center [416, 226] width 81 height 1190
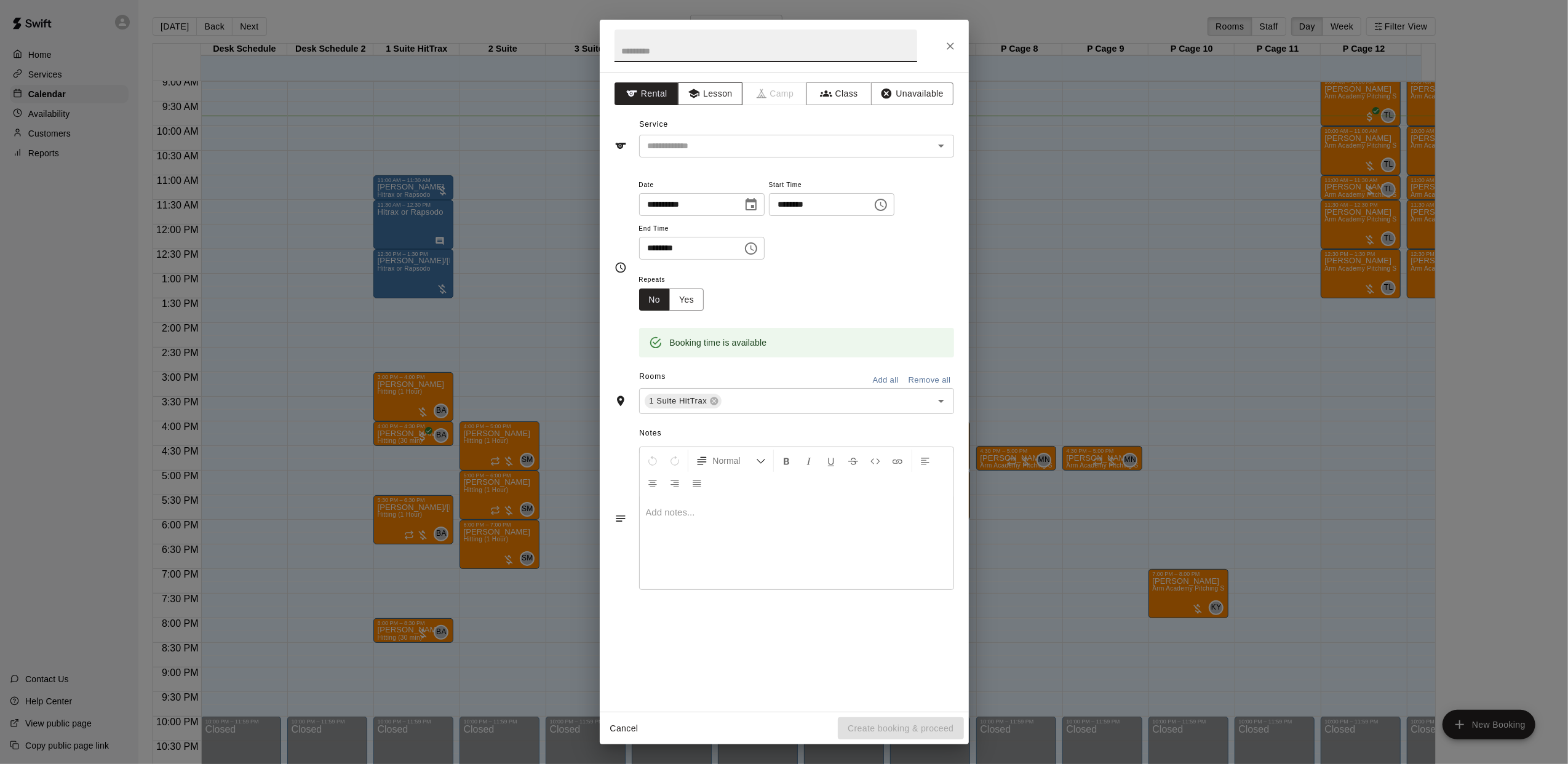
click at [715, 94] on button "Lesson" at bounding box center [710, 93] width 64 height 23
click at [734, 142] on input "text" at bounding box center [779, 146] width 271 height 15
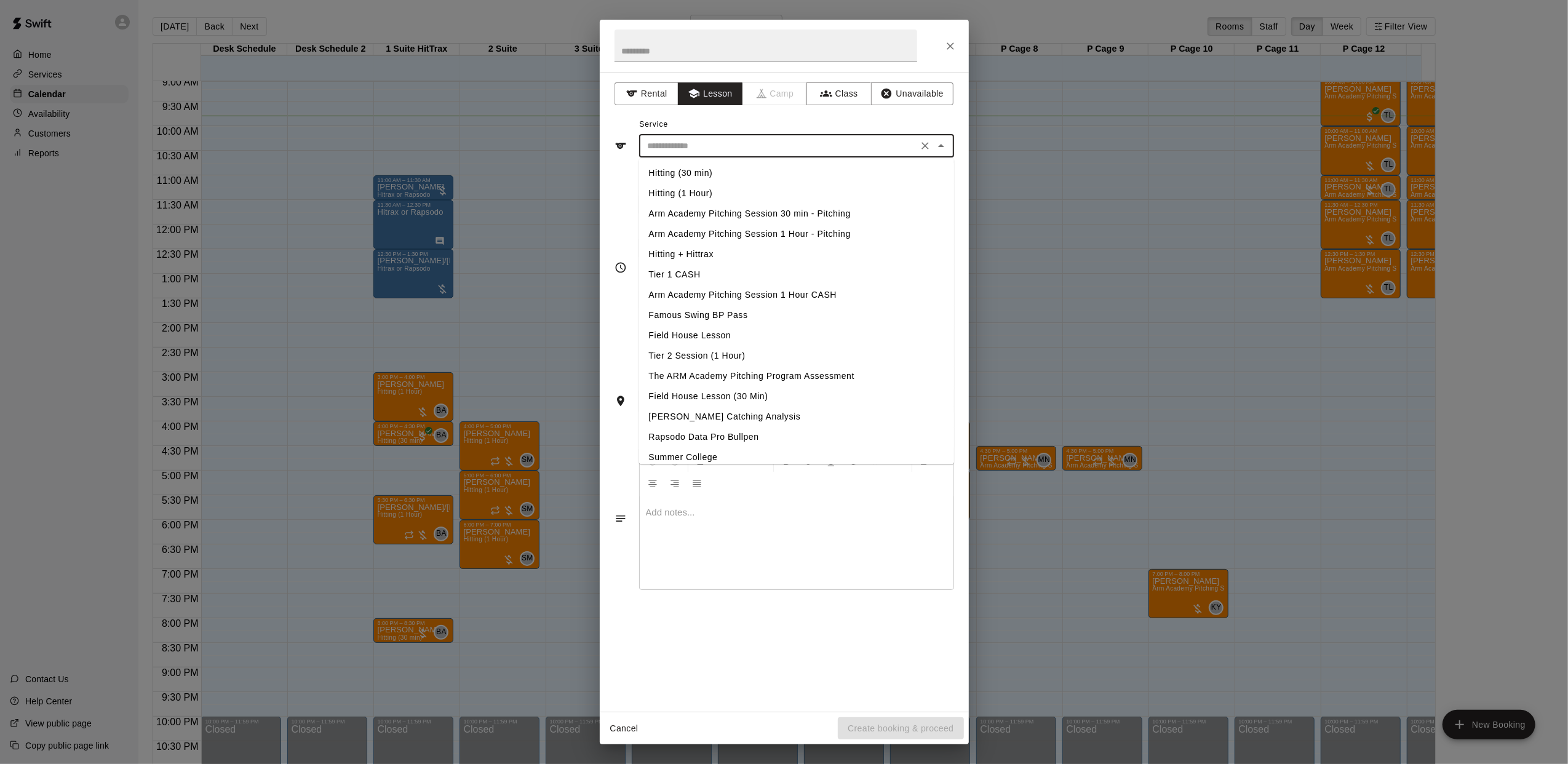
click at [690, 171] on li "Hitting (30 min)" at bounding box center [797, 173] width 315 height 21
type input "**********"
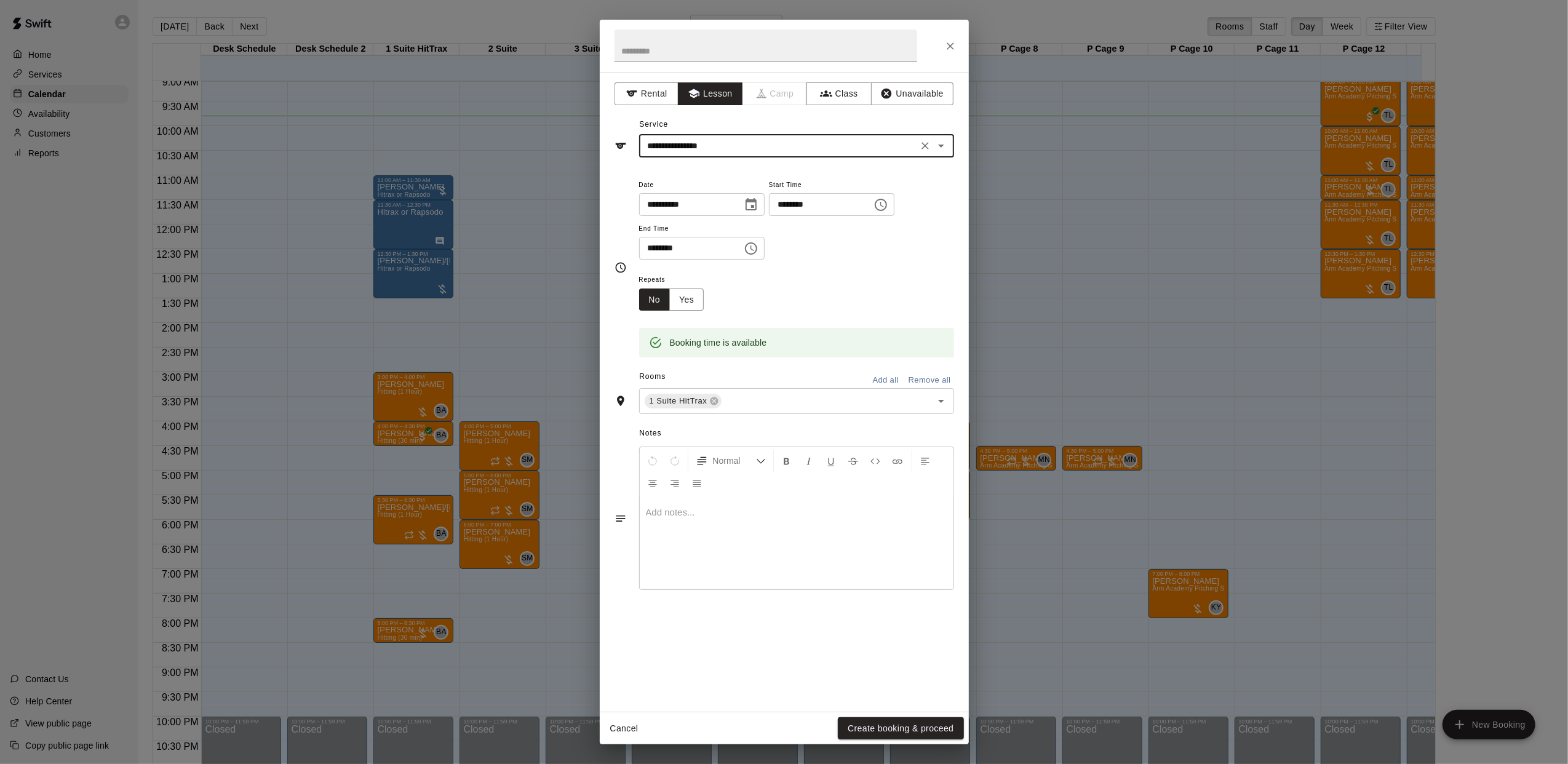
click at [812, 203] on input "********" at bounding box center [817, 204] width 95 height 23
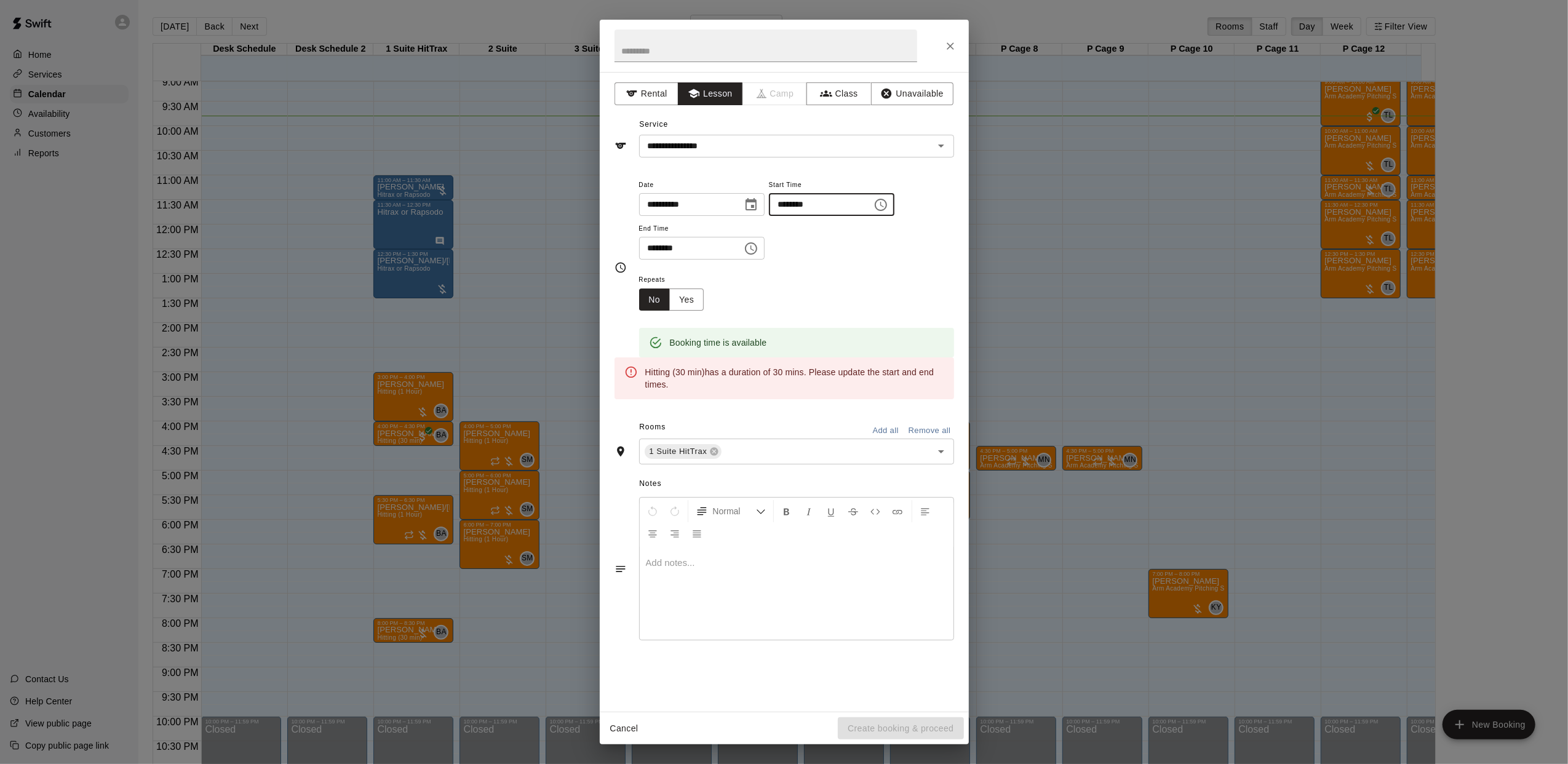
type input "********"
click at [668, 242] on input "********" at bounding box center [686, 248] width 95 height 23
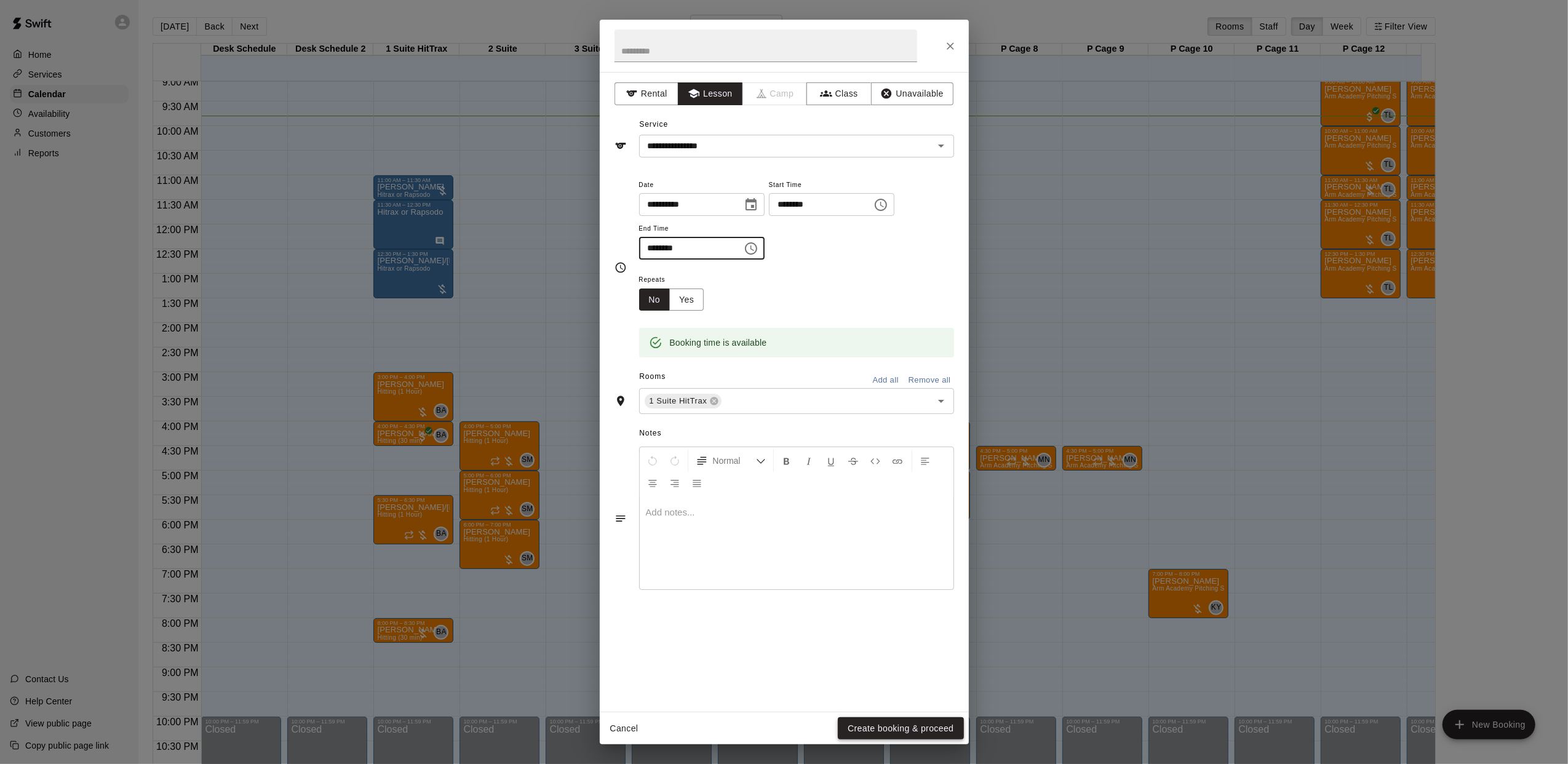
type input "********"
click at [882, 726] on button "Create booking & proceed" at bounding box center [900, 728] width 125 height 23
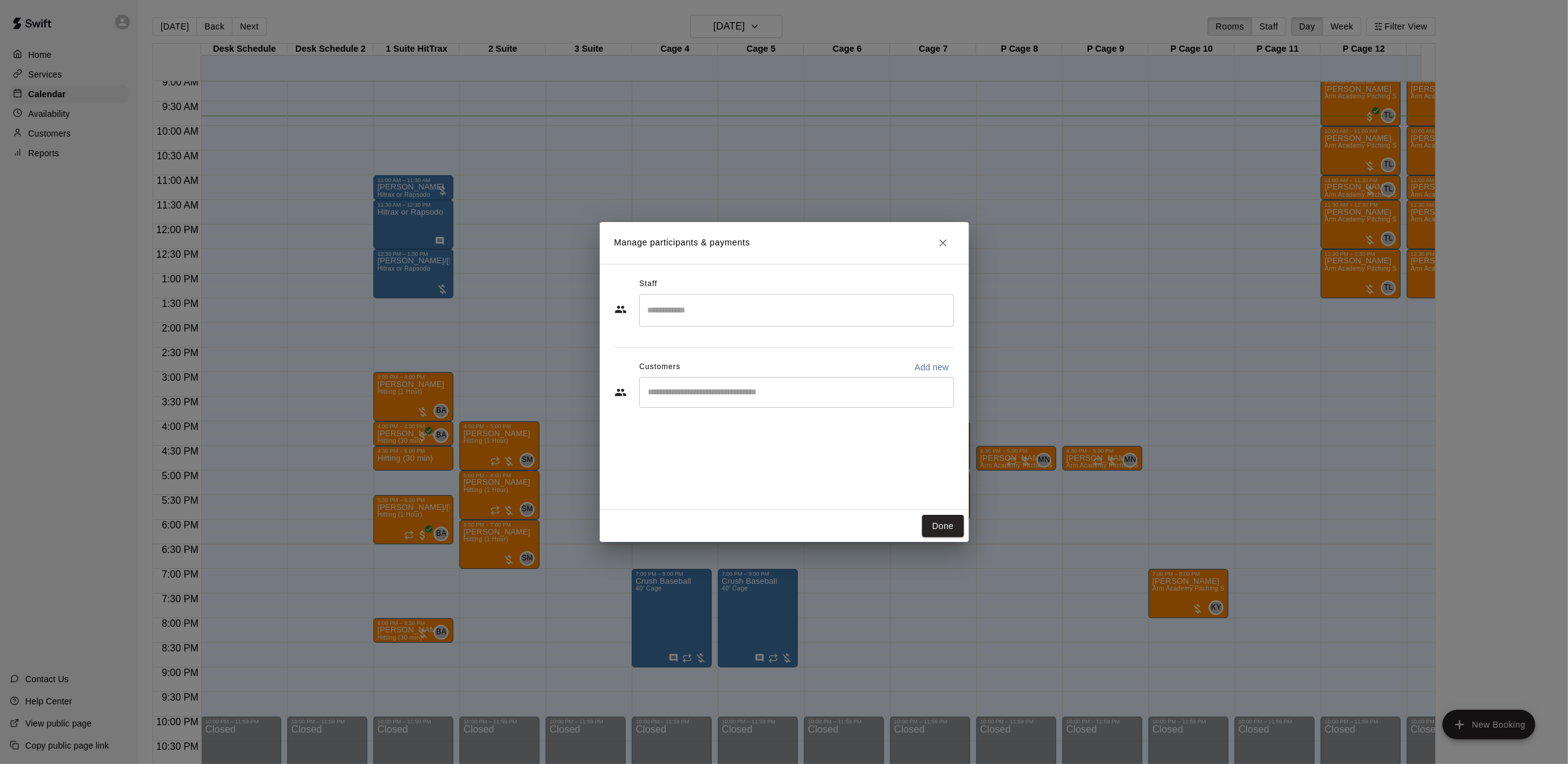
click at [756, 305] on input "Search staff" at bounding box center [797, 309] width 304 height 21
click at [714, 389] on p "[PERSON_NAME]" at bounding box center [708, 387] width 75 height 13
click at [751, 396] on input "Start typing to search customers..." at bounding box center [797, 392] width 304 height 12
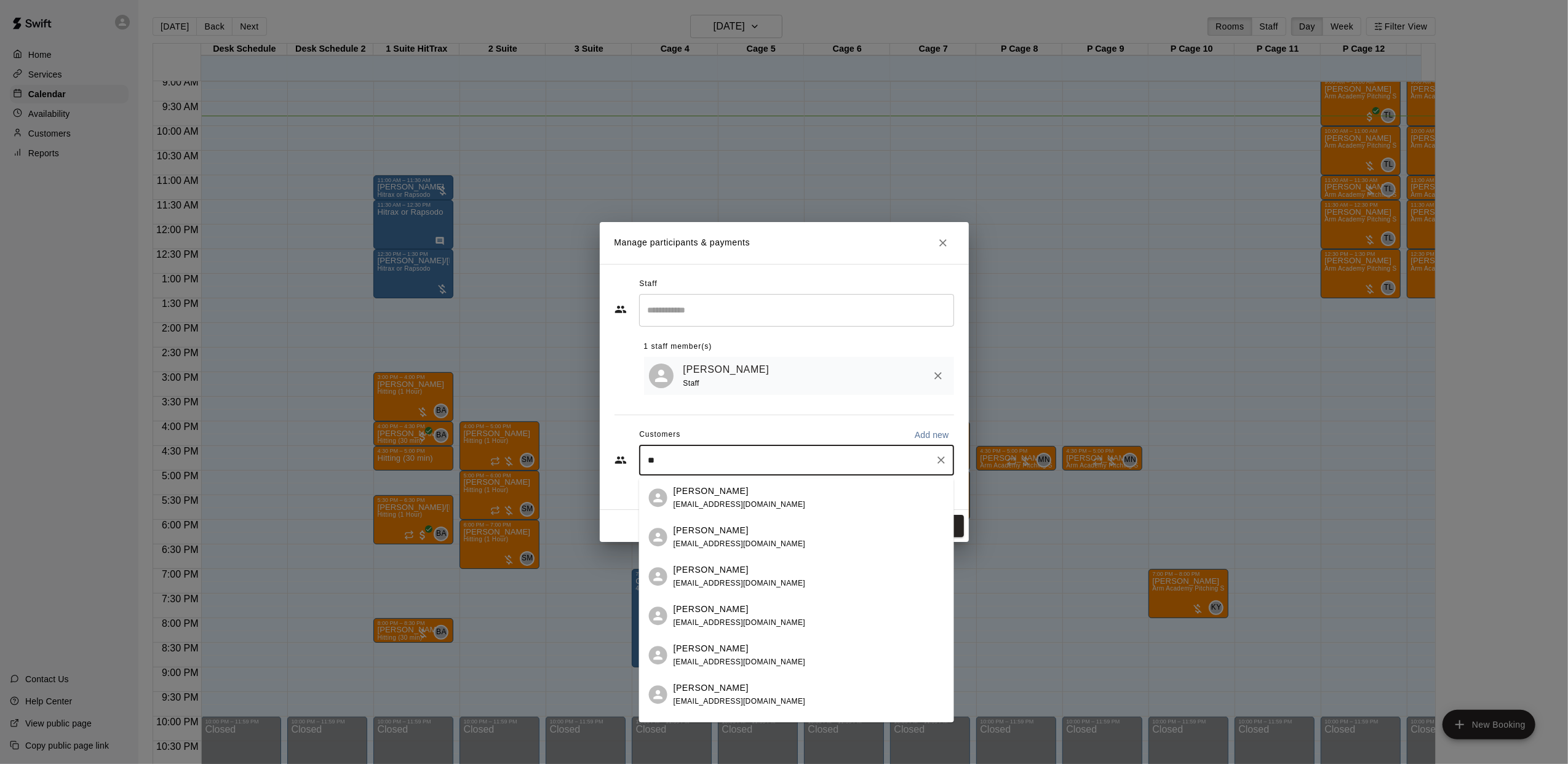
type input "*"
type input "*******"
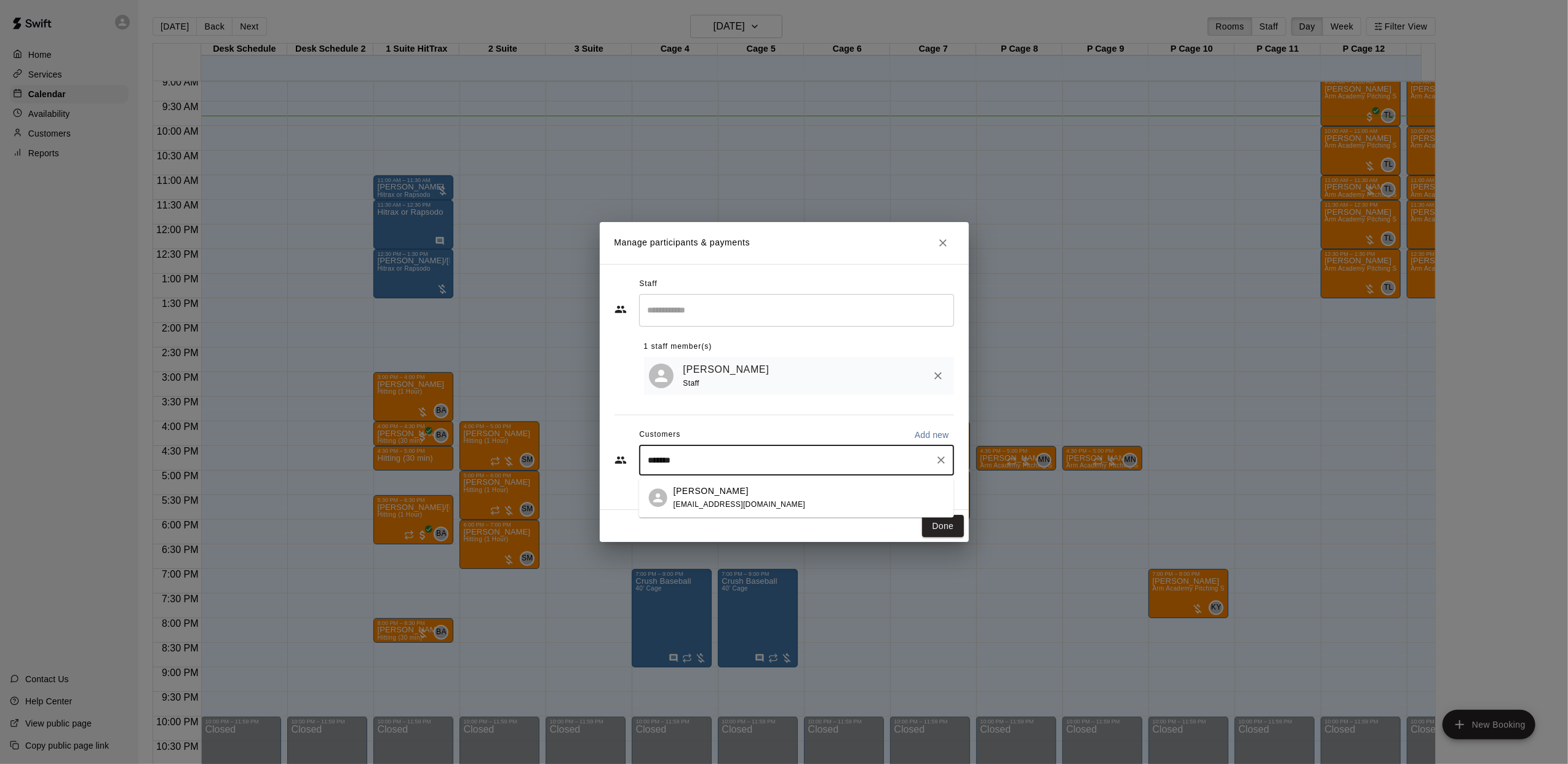
click at [702, 500] on span "[EMAIL_ADDRESS][DOMAIN_NAME]" at bounding box center [740, 504] width 132 height 9
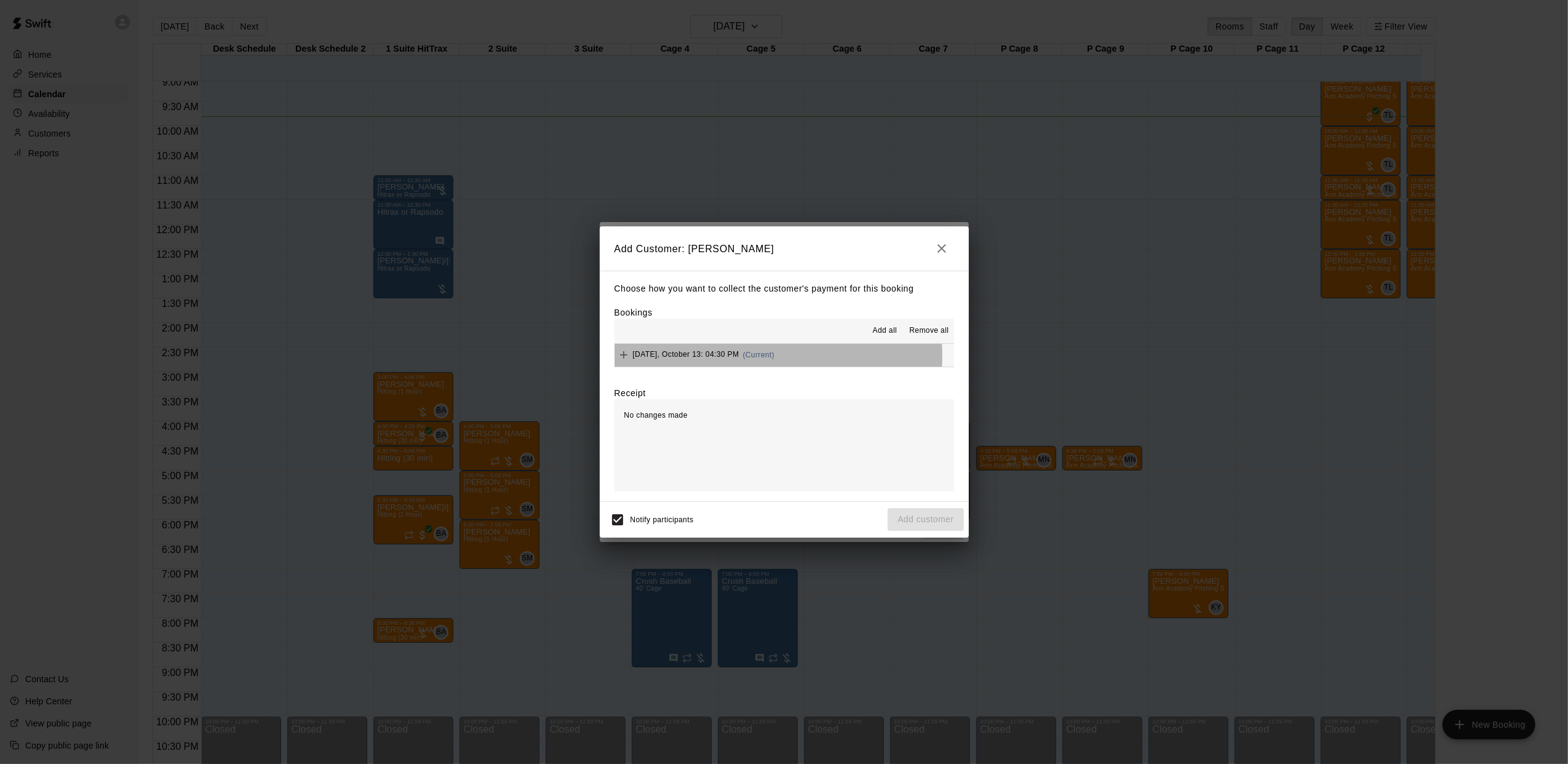
click at [706, 357] on span "[DATE], October 13: 04:30 PM" at bounding box center [686, 355] width 106 height 9
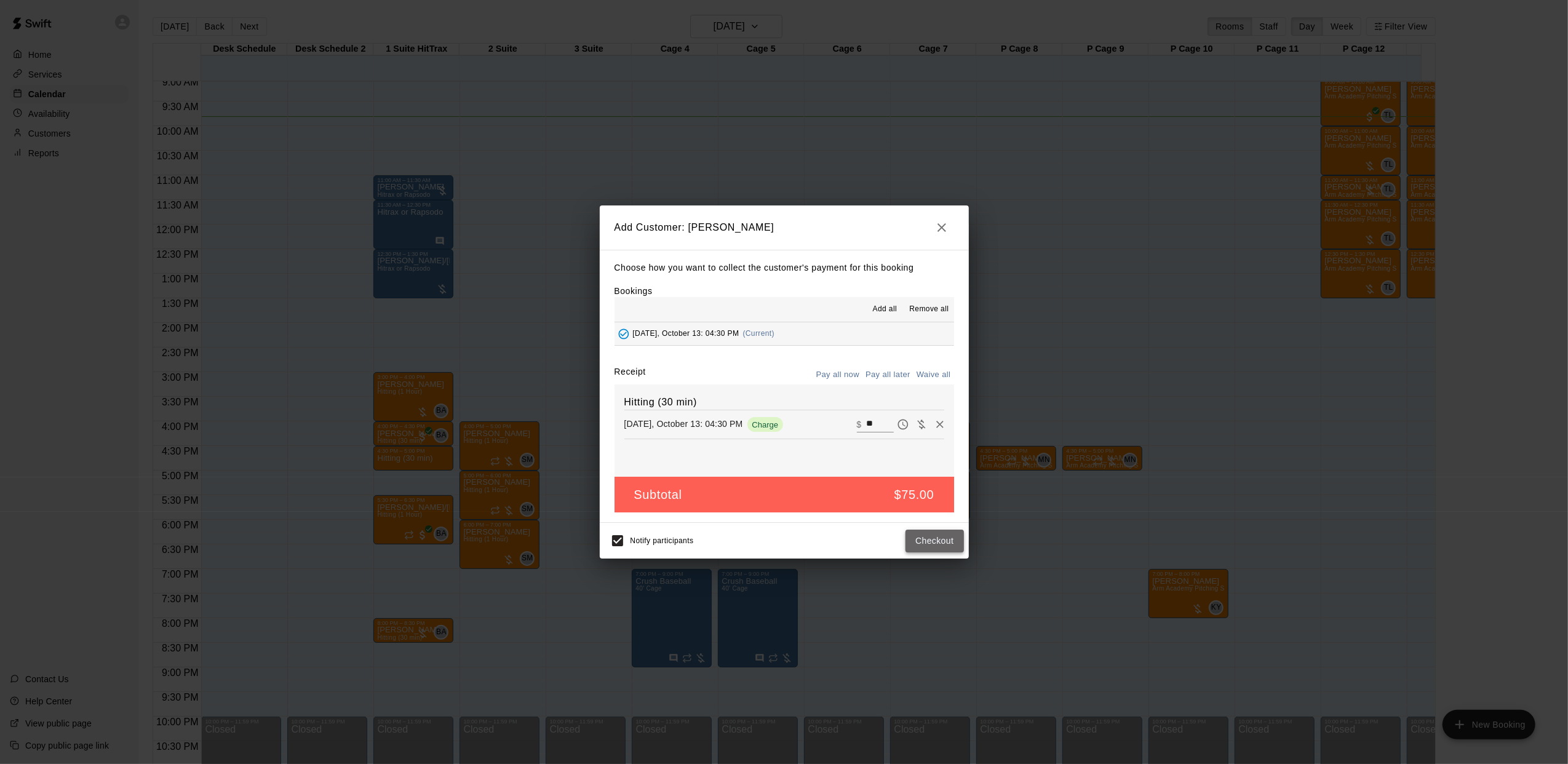
click at [929, 540] on button "Checkout" at bounding box center [934, 540] width 58 height 23
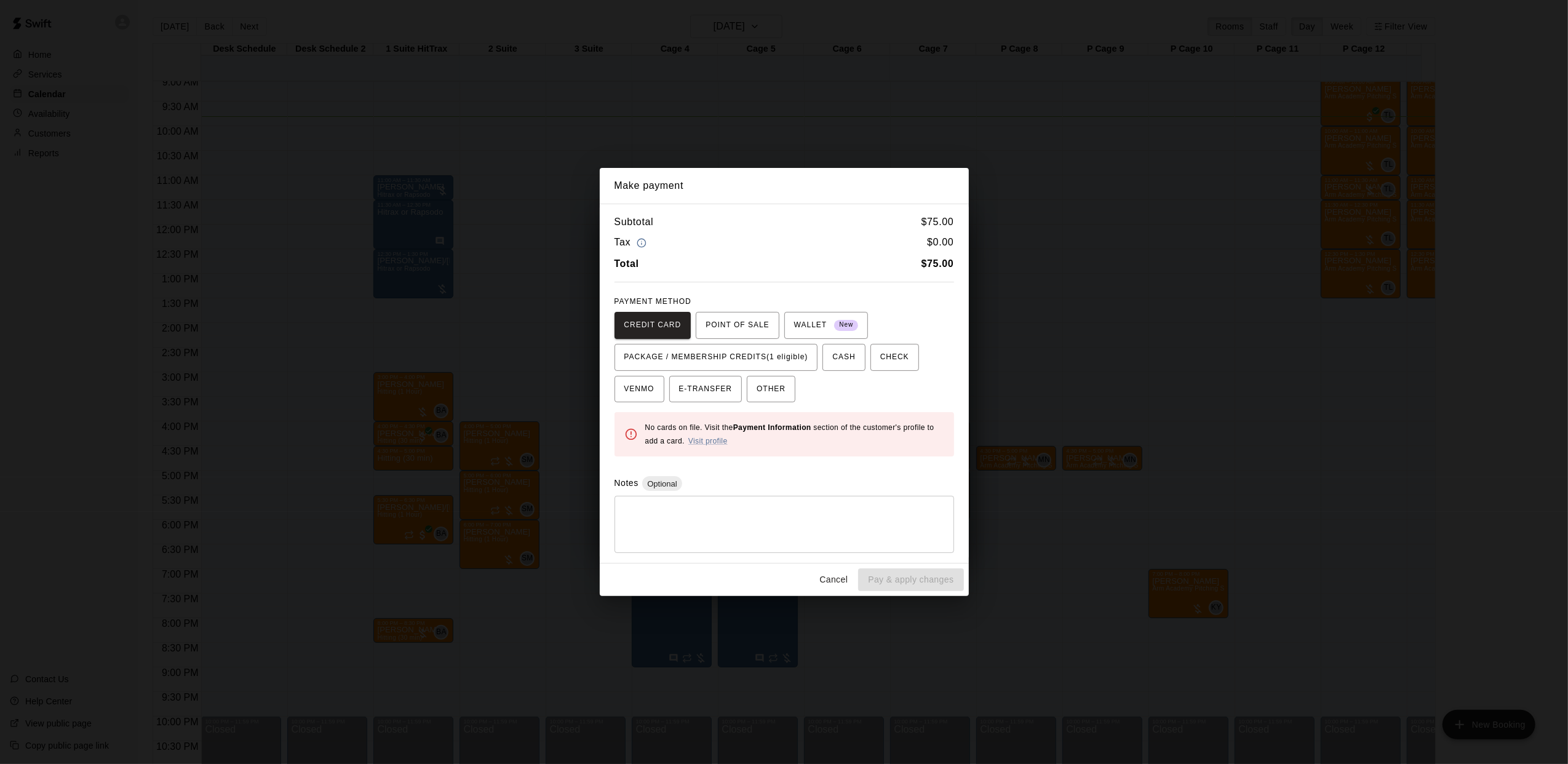
click at [820, 578] on button "Cancel" at bounding box center [833, 579] width 39 height 23
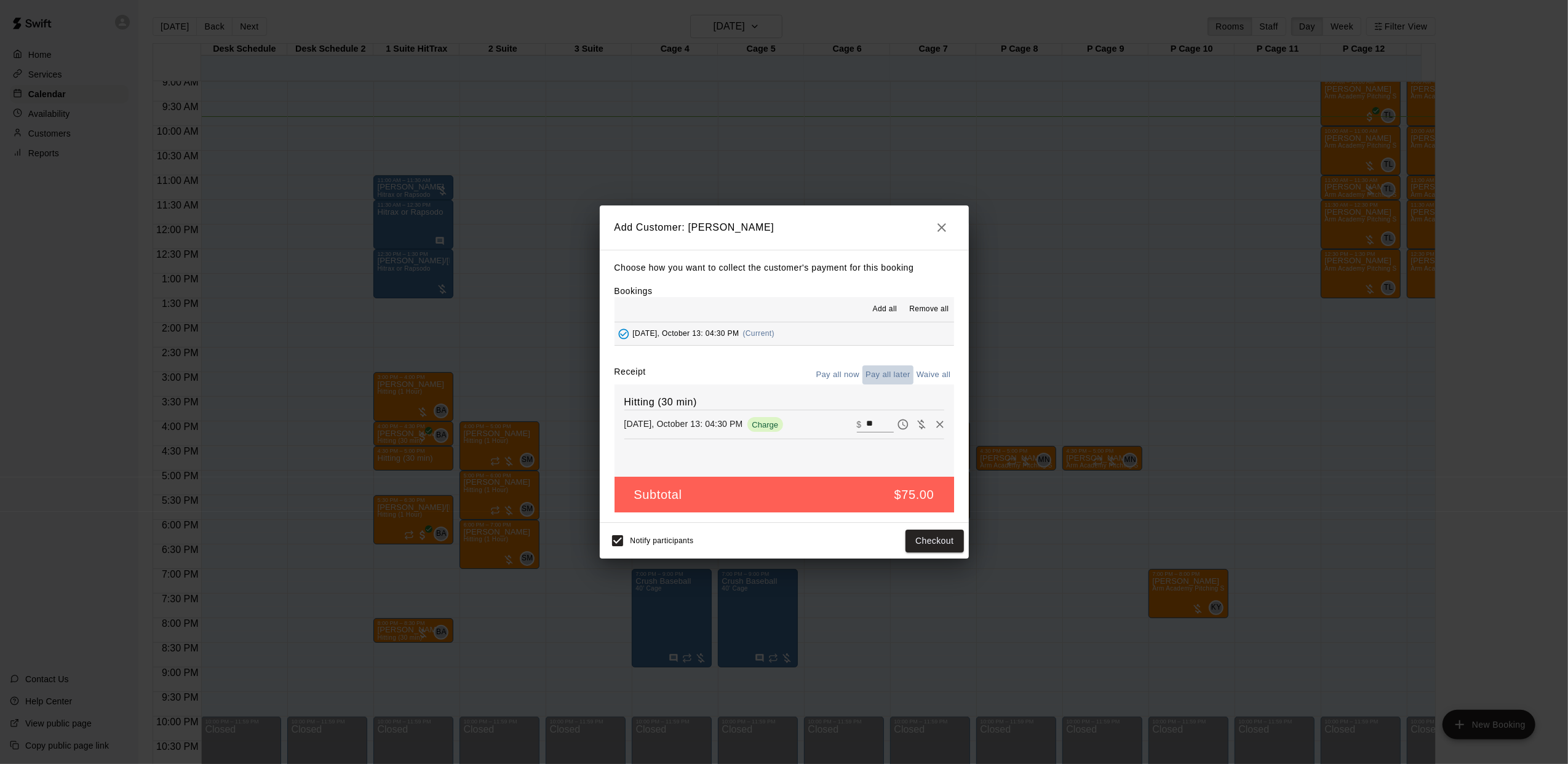
click at [901, 370] on button "Pay all later" at bounding box center [888, 375] width 51 height 19
click at [921, 540] on button "Add customer" at bounding box center [925, 540] width 75 height 23
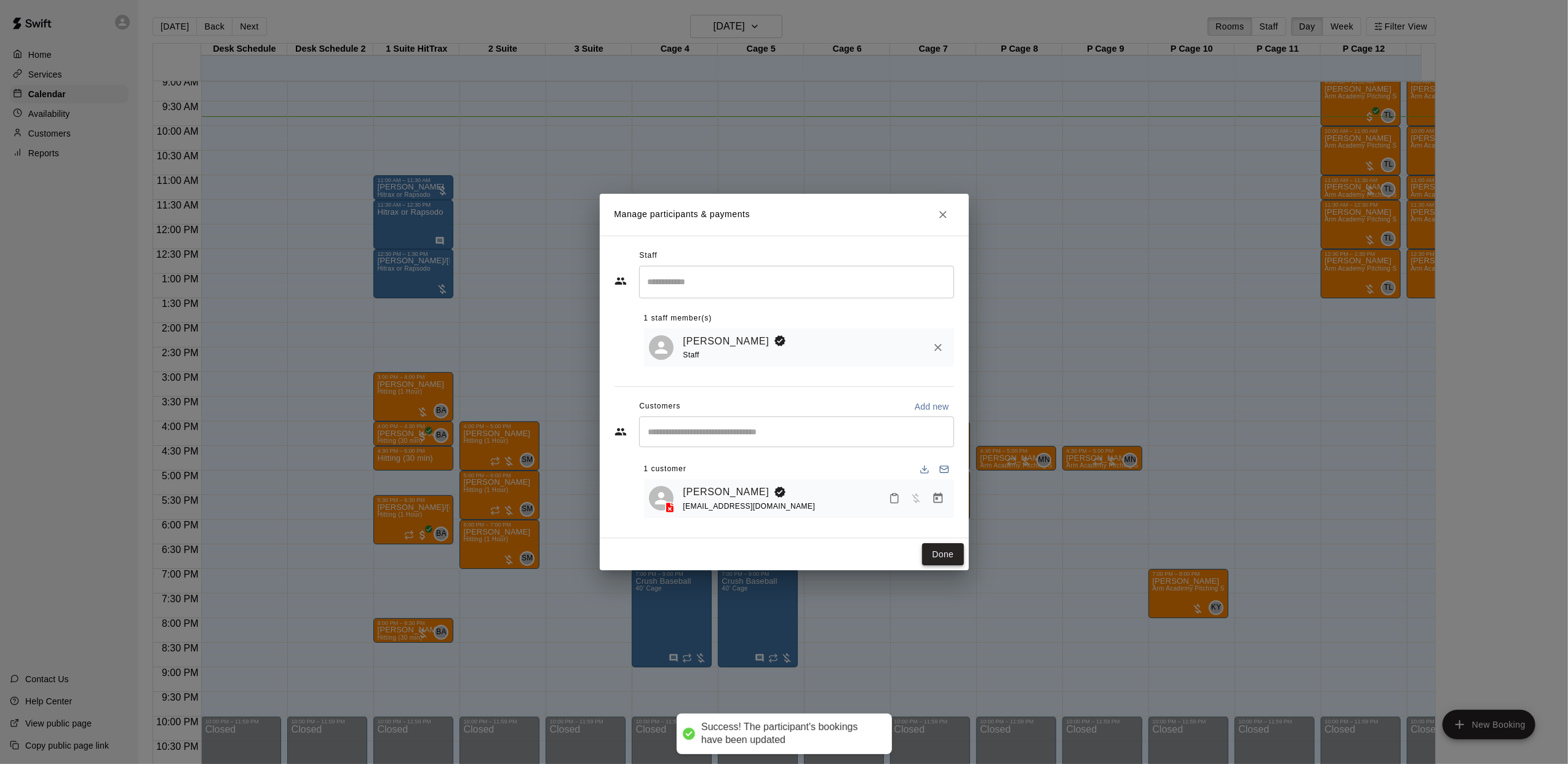
click at [941, 545] on button "Done" at bounding box center [943, 554] width 41 height 23
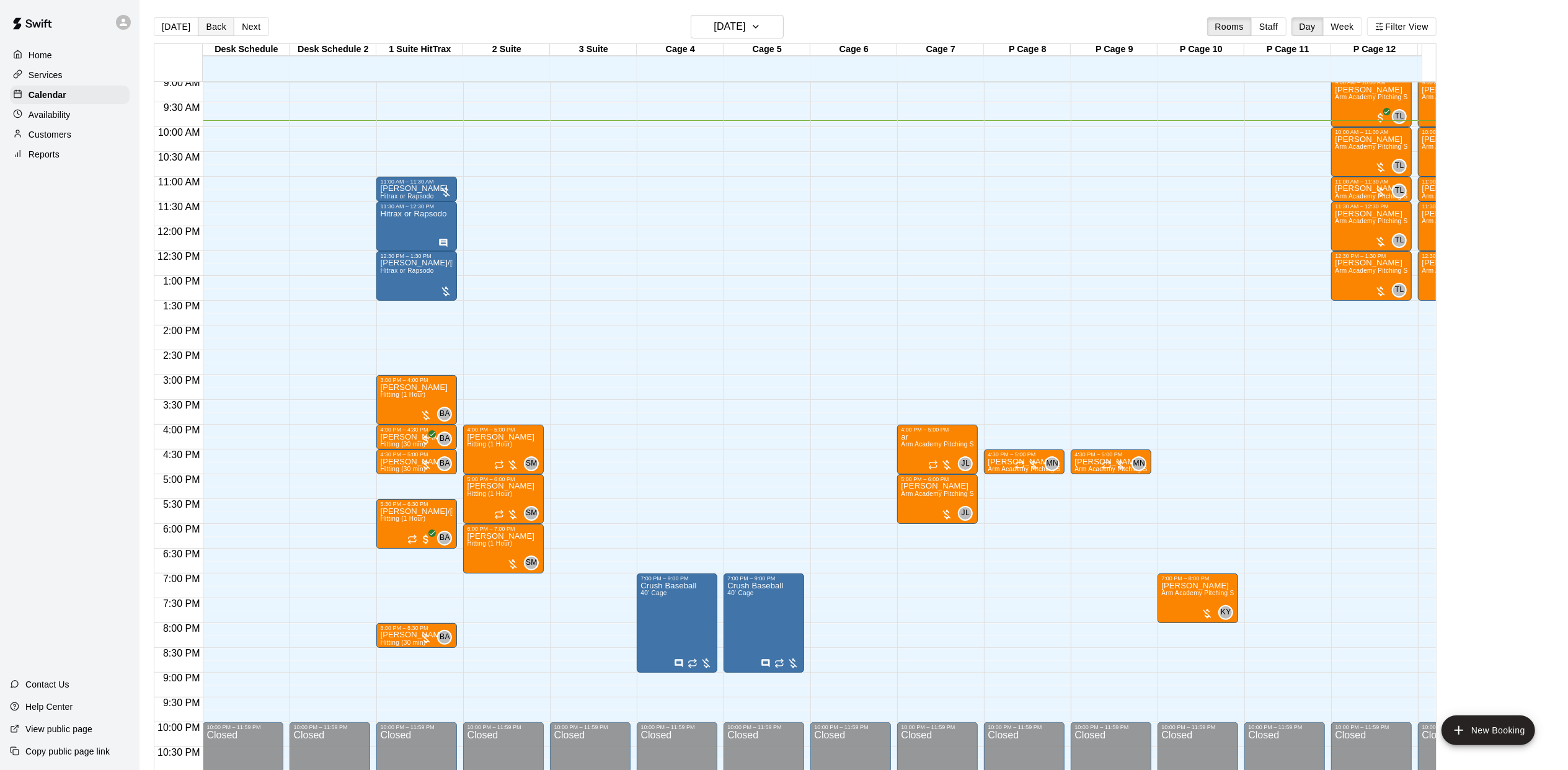
click at [214, 23] on button "Back" at bounding box center [216, 26] width 37 height 19
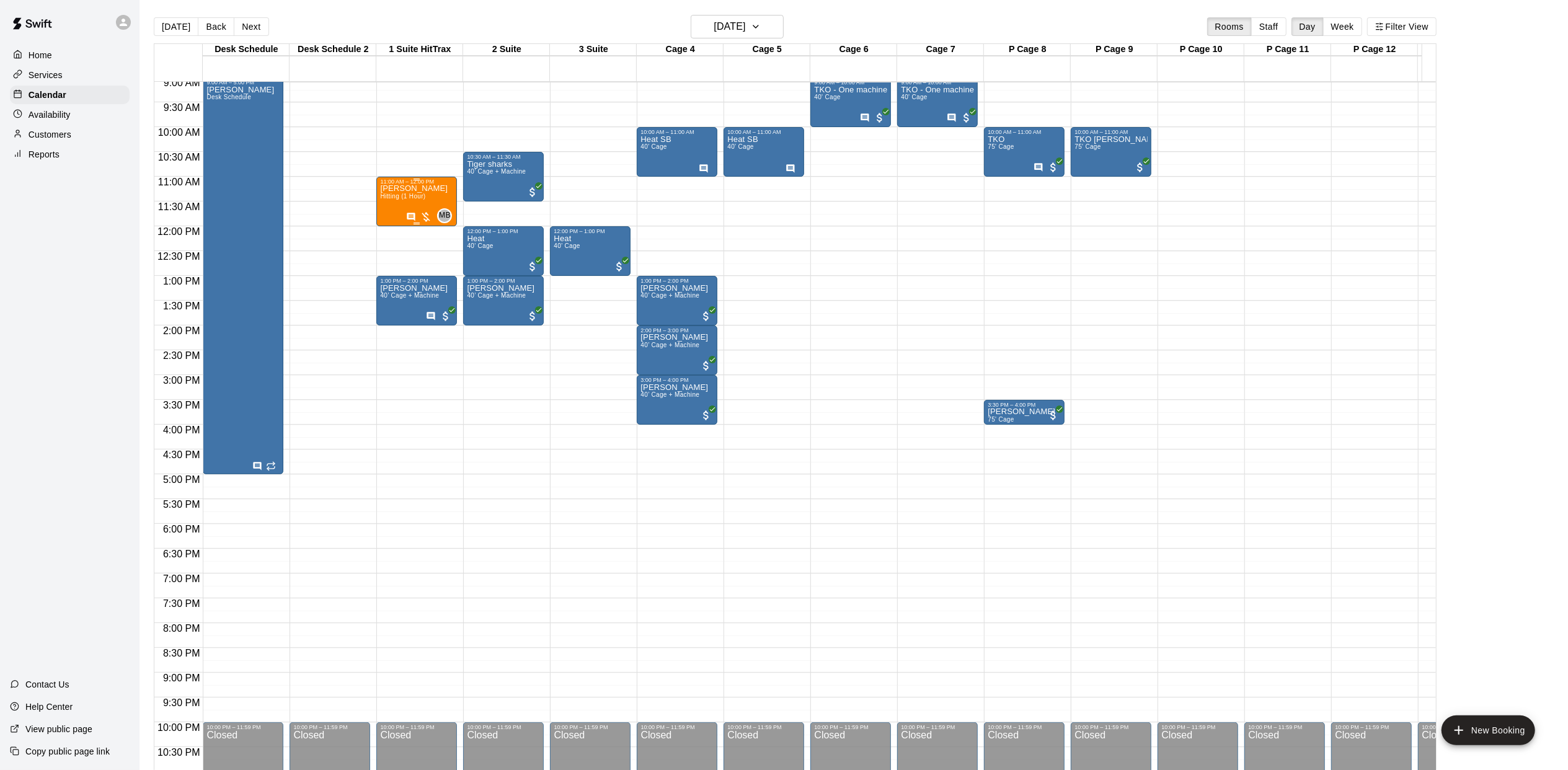
click at [405, 199] on span "Hitting (1 Hour)" at bounding box center [403, 196] width 46 height 7
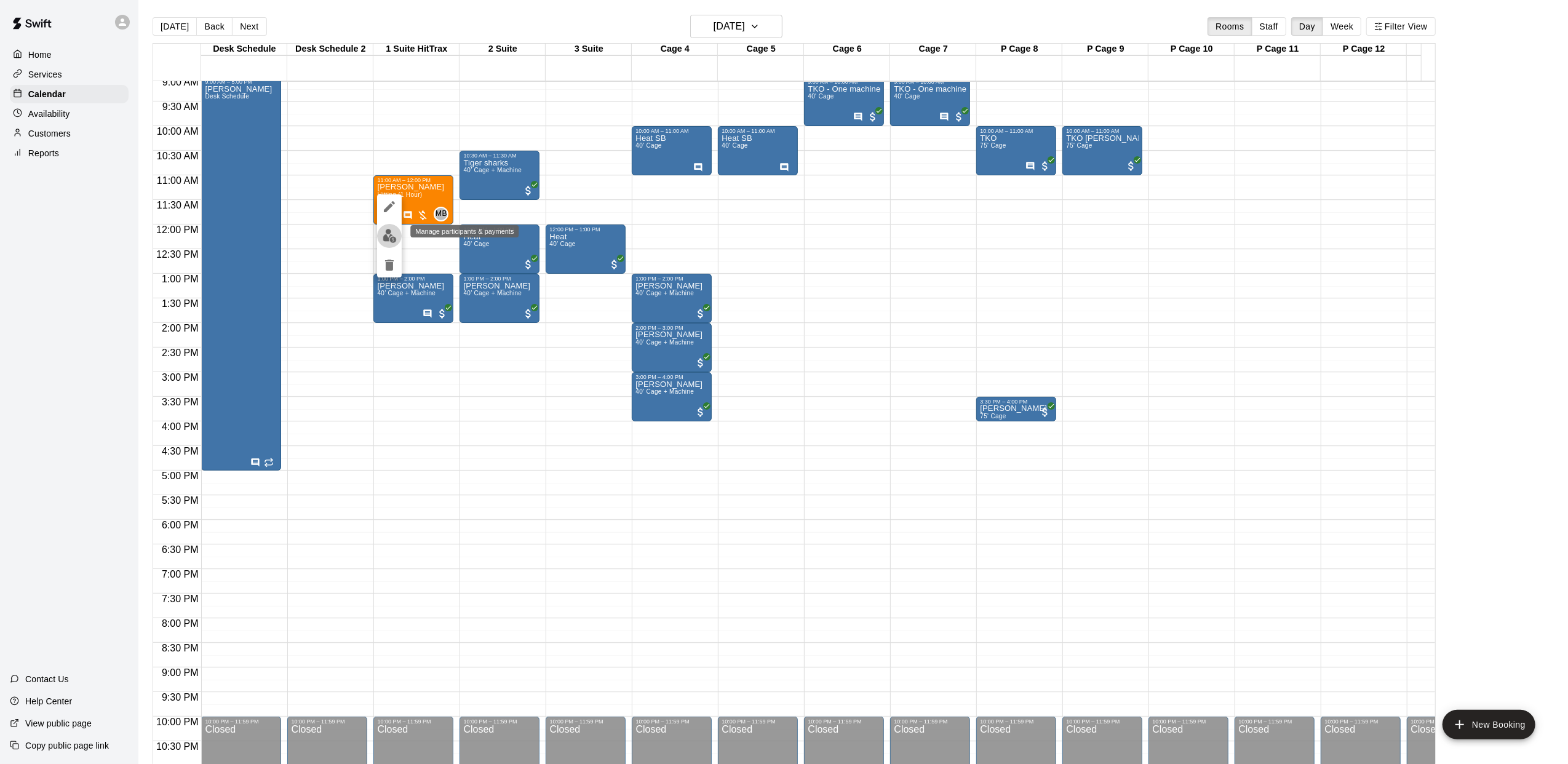
click at [394, 233] on img "edit" at bounding box center [390, 235] width 14 height 14
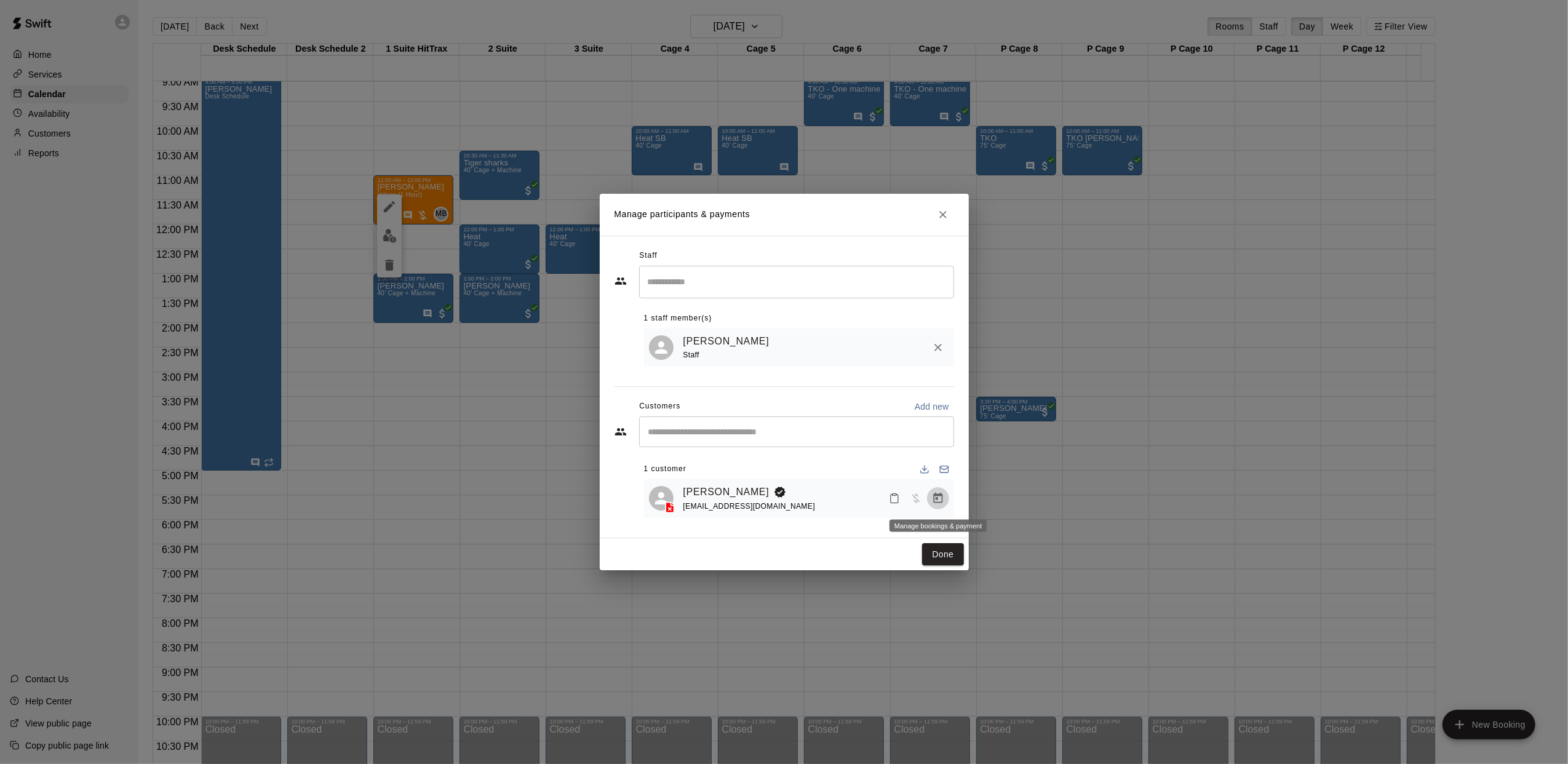
click at [936, 494] on icon "Manage bookings & payment" at bounding box center [938, 498] width 12 height 12
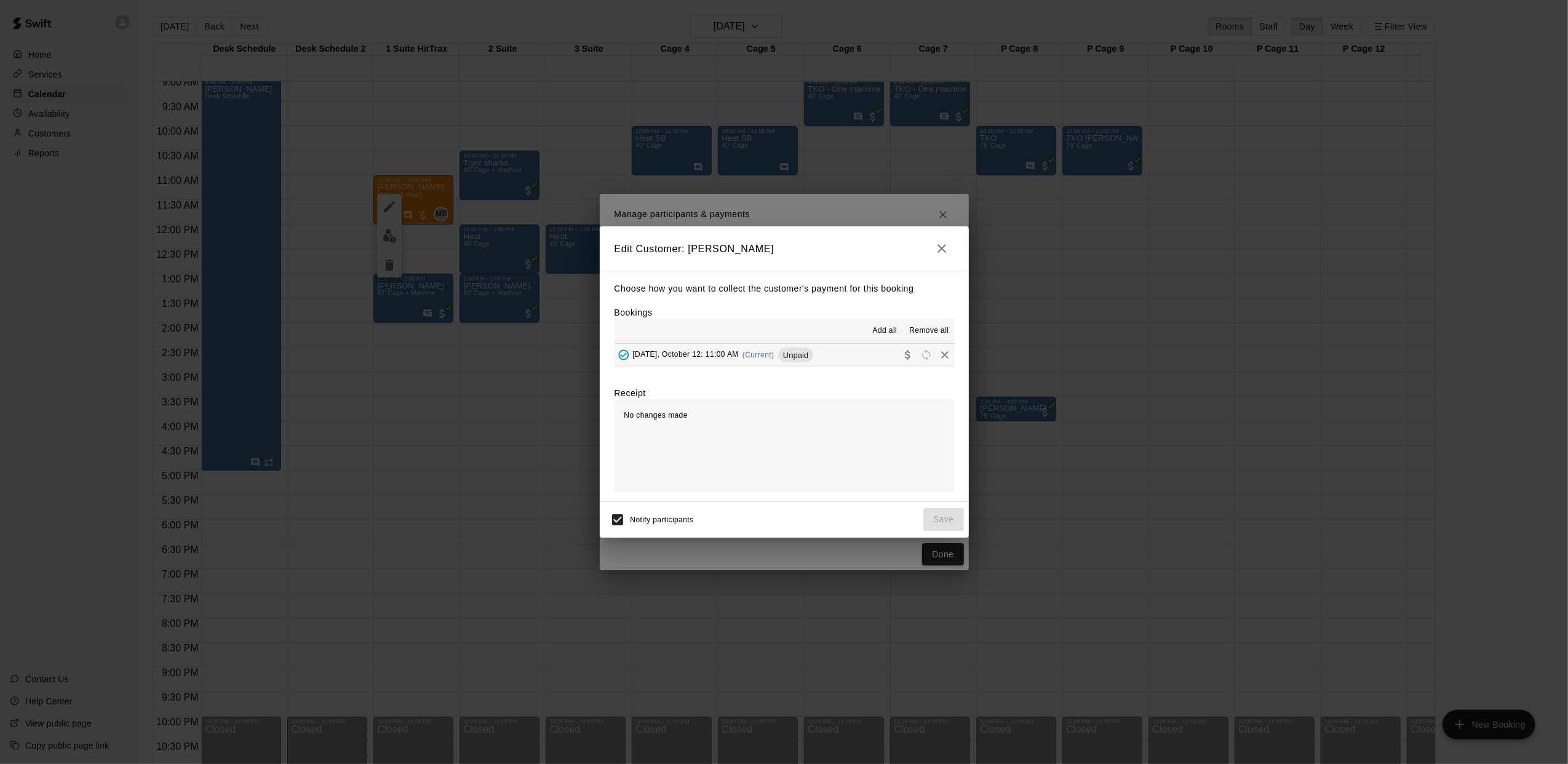
click at [955, 257] on h2 "Edit Customer: [PERSON_NAME]" at bounding box center [784, 249] width 369 height 44
click at [947, 251] on icon "button" at bounding box center [942, 249] width 15 height 15
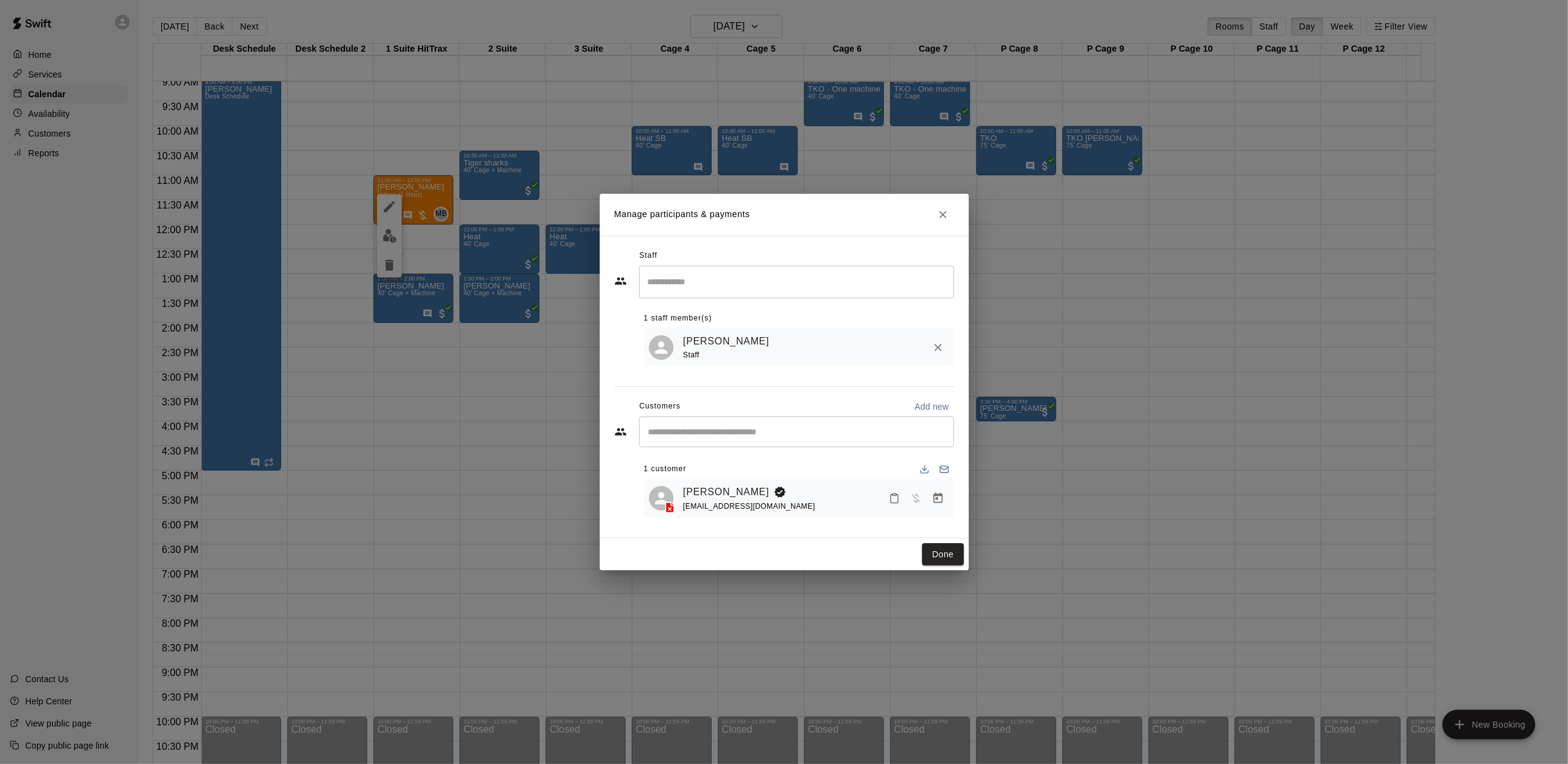
click at [948, 220] on button "Close" at bounding box center [943, 214] width 22 height 22
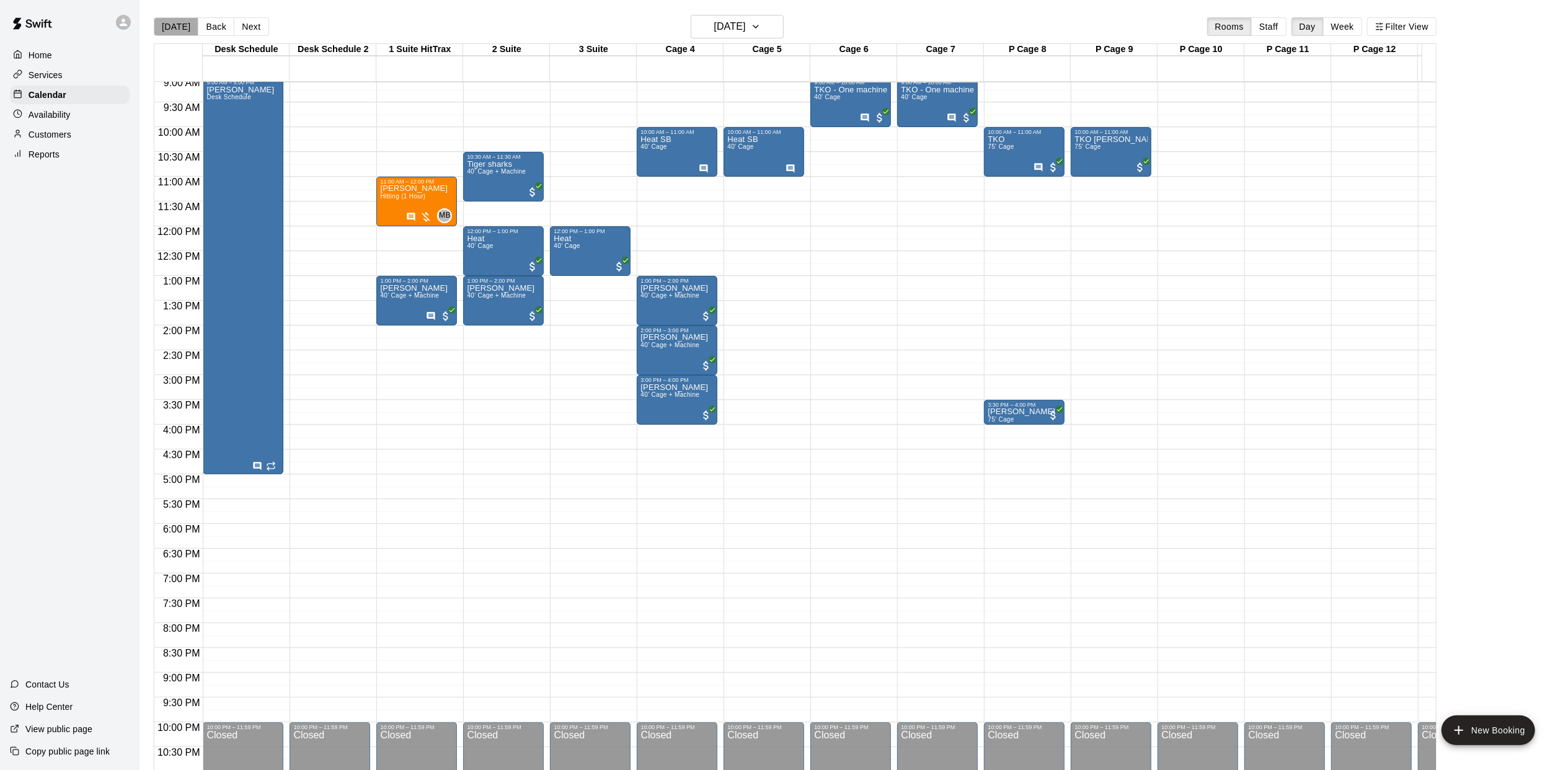
click at [188, 26] on button "[DATE]" at bounding box center [176, 26] width 45 height 19
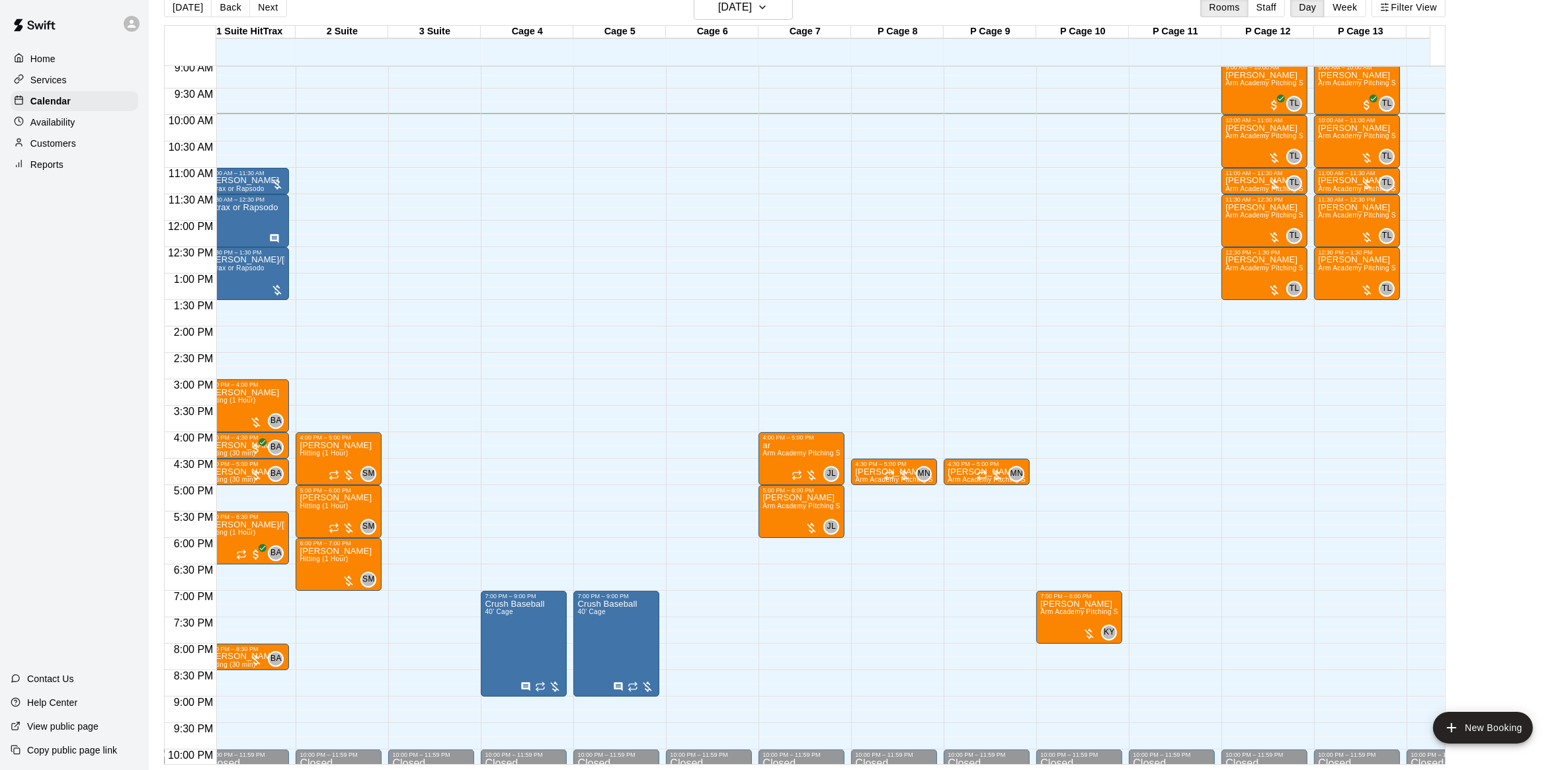
scroll to position [0, 166]
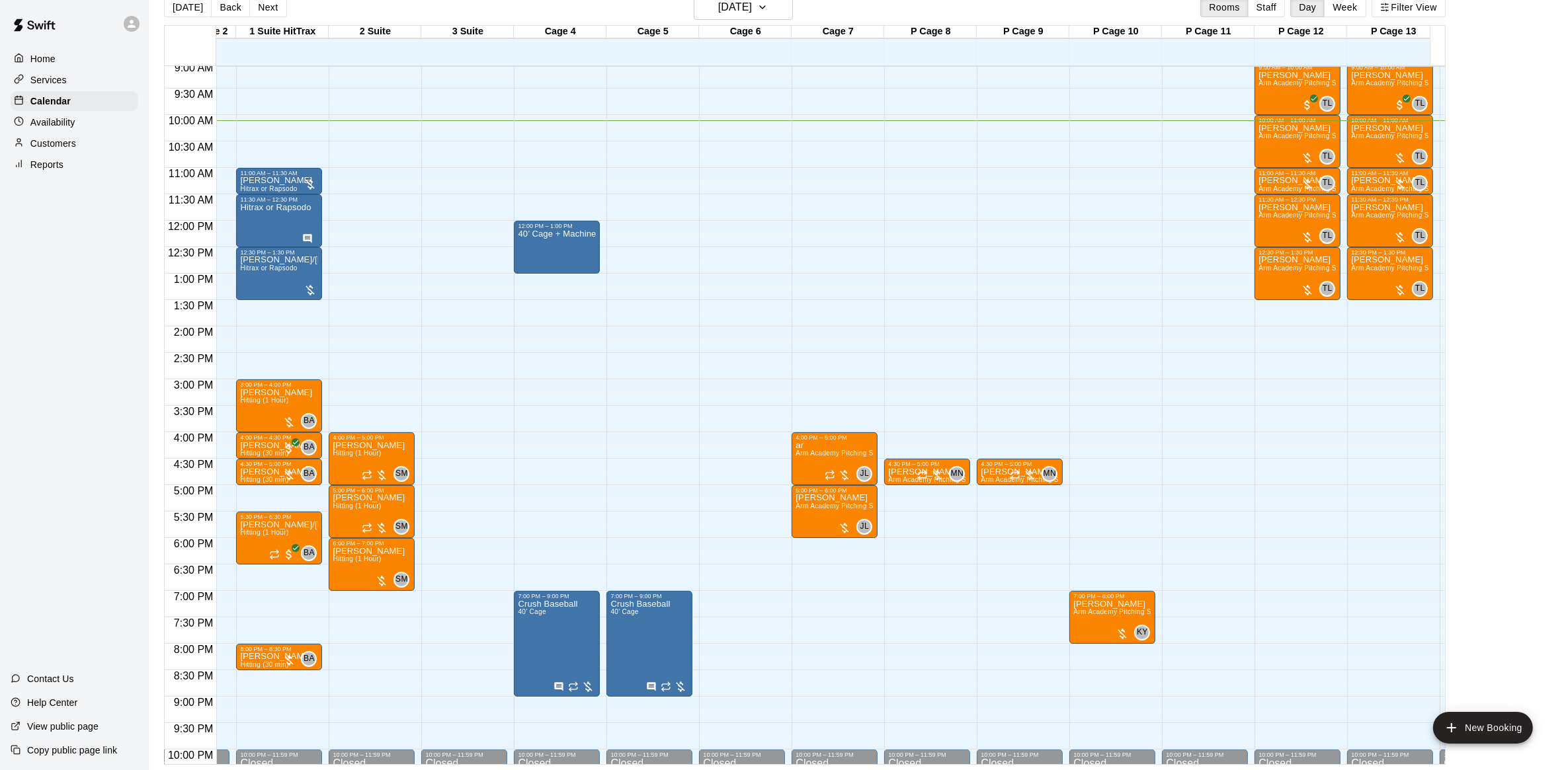
click at [635, 182] on div "12:00 AM – 9:00 AM Closed 7:00 PM – 9:00 PM Crush Baseball 40' Cage 10:00 PM – …" at bounding box center [649, 221] width 86 height 1270
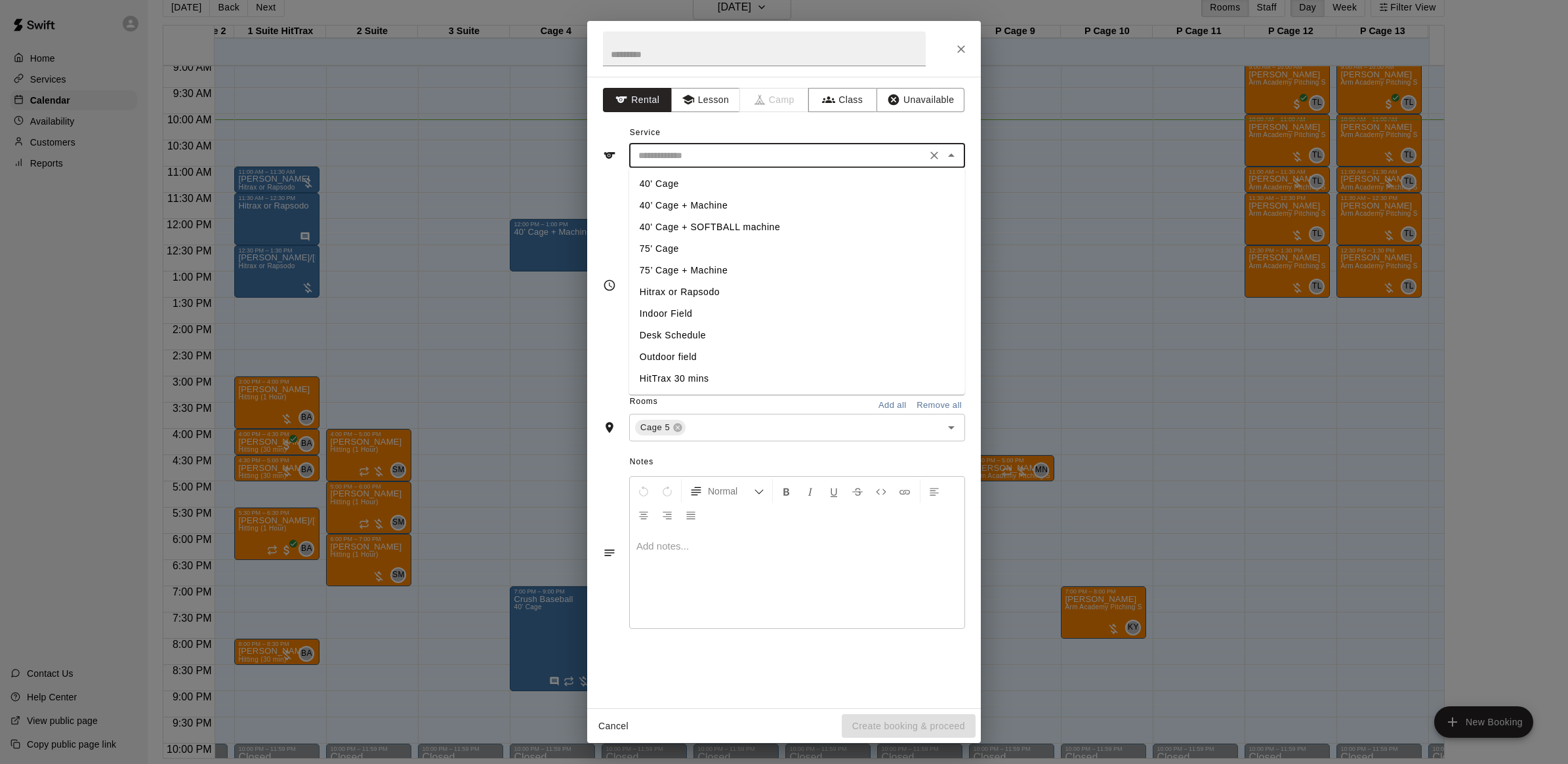
click at [709, 158] on input "text" at bounding box center [778, 156] width 289 height 16
click at [676, 203] on li "40’ Cage + Machine" at bounding box center [797, 206] width 336 height 22
type input "**********"
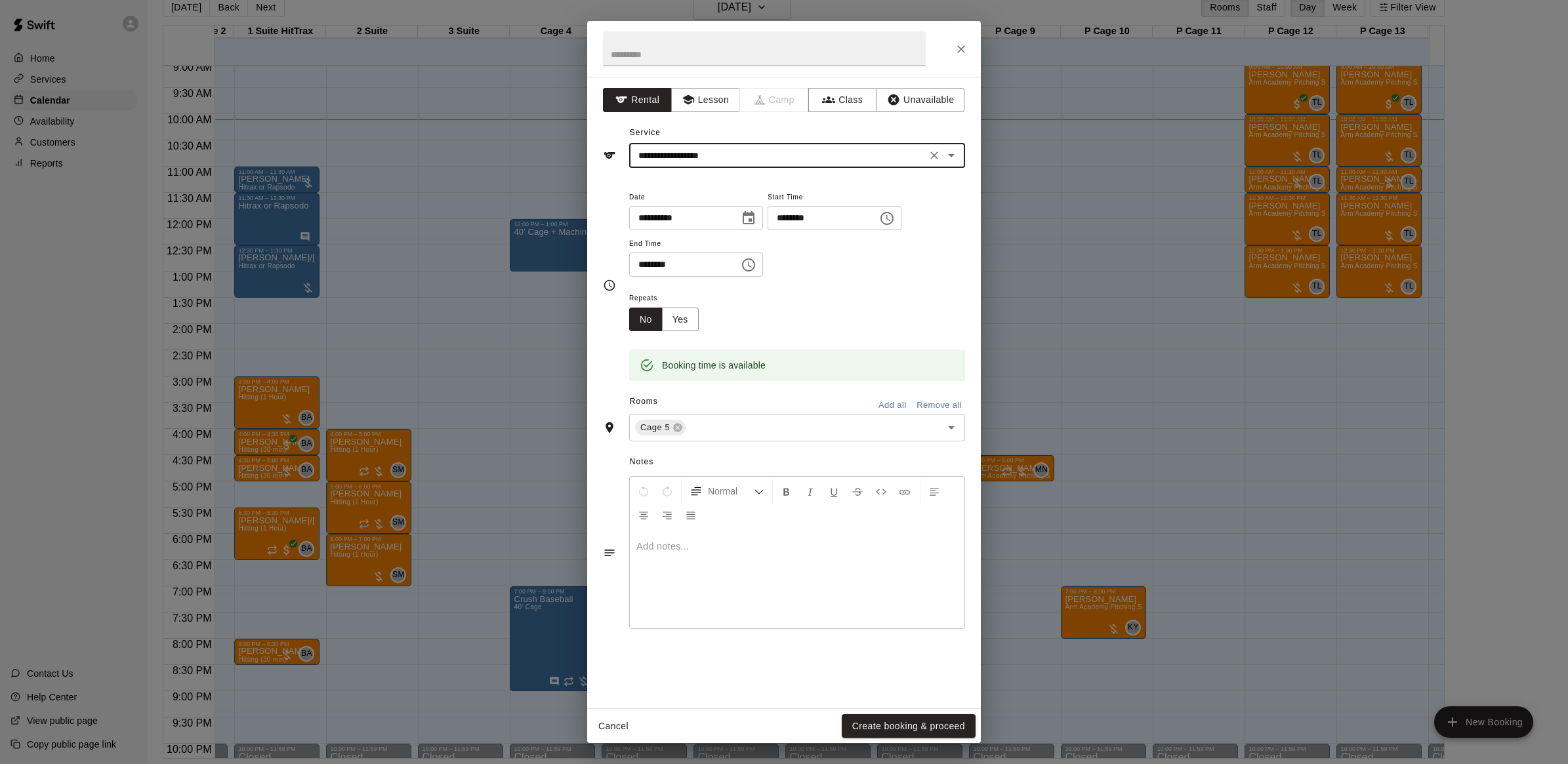
click at [820, 216] on input "********" at bounding box center [818, 218] width 101 height 24
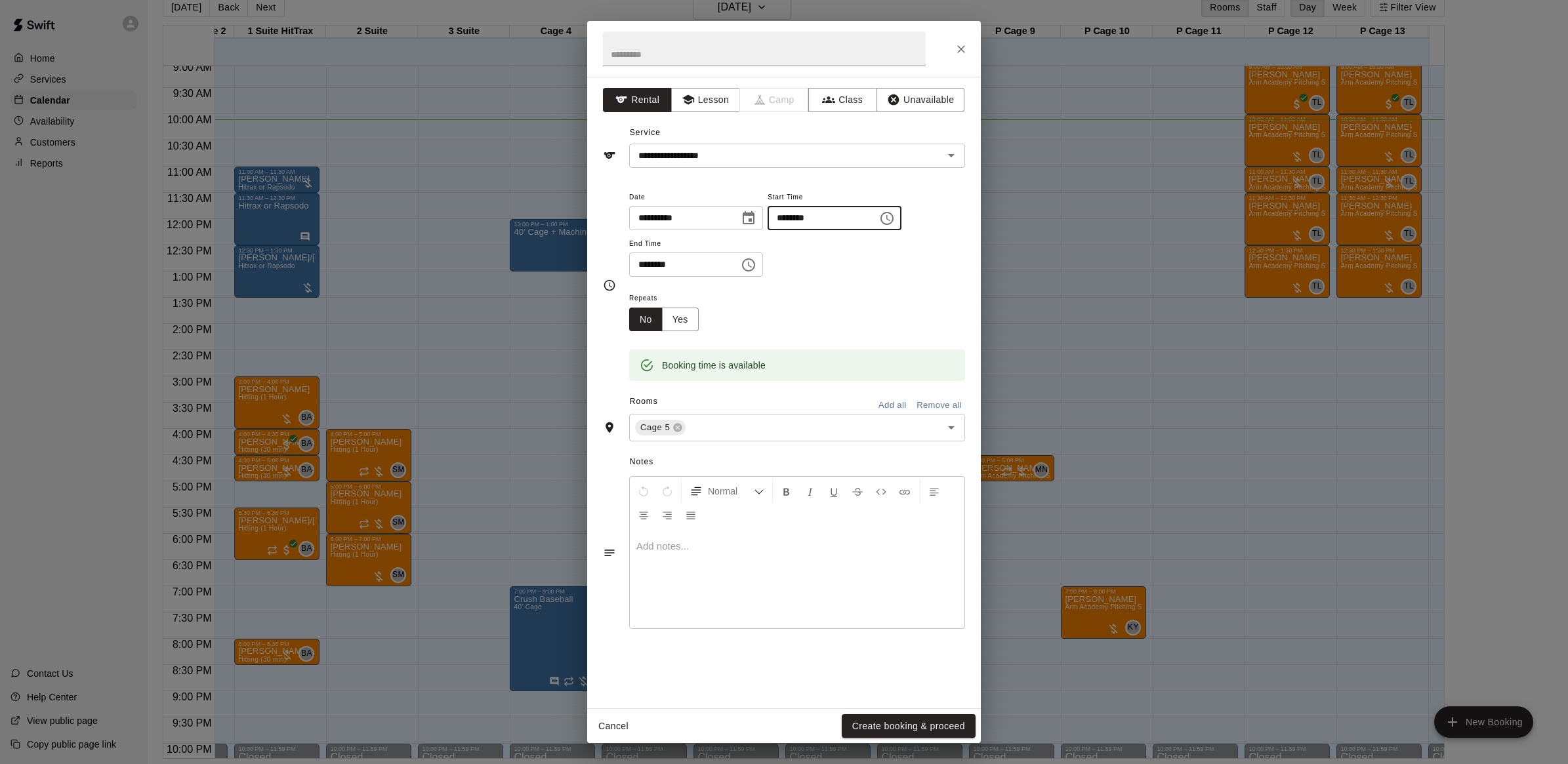
type input "********"
click at [661, 262] on input "********" at bounding box center [679, 264] width 101 height 24
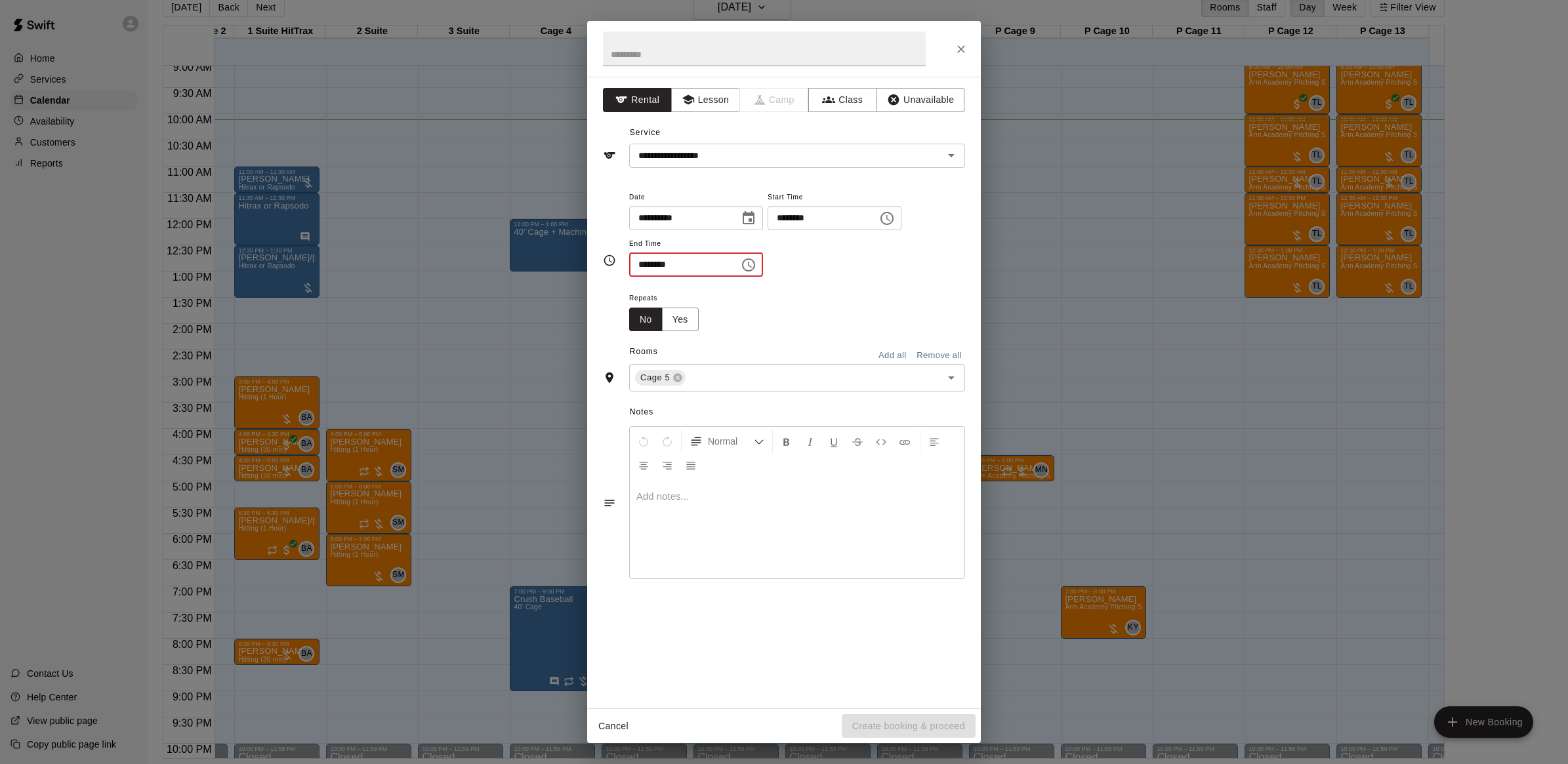
click at [648, 264] on input "********" at bounding box center [679, 264] width 101 height 24
type input "********"
click at [635, 313] on div "**********" at bounding box center [784, 286] width 362 height 193
click at [894, 733] on div "Cancel Create booking & proceed" at bounding box center [784, 727] width 394 height 35
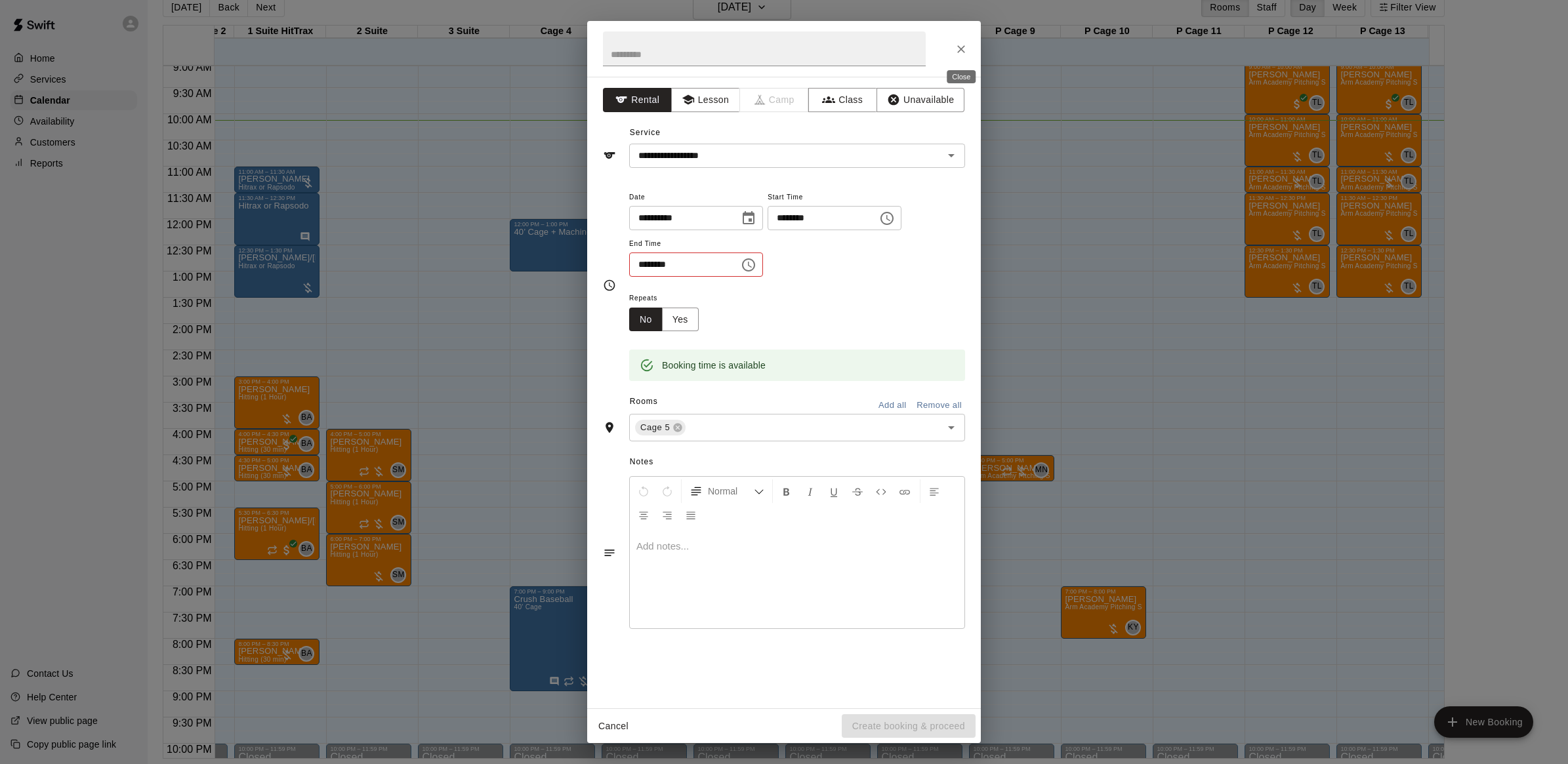
click at [965, 50] on icon "Close" at bounding box center [961, 49] width 13 height 13
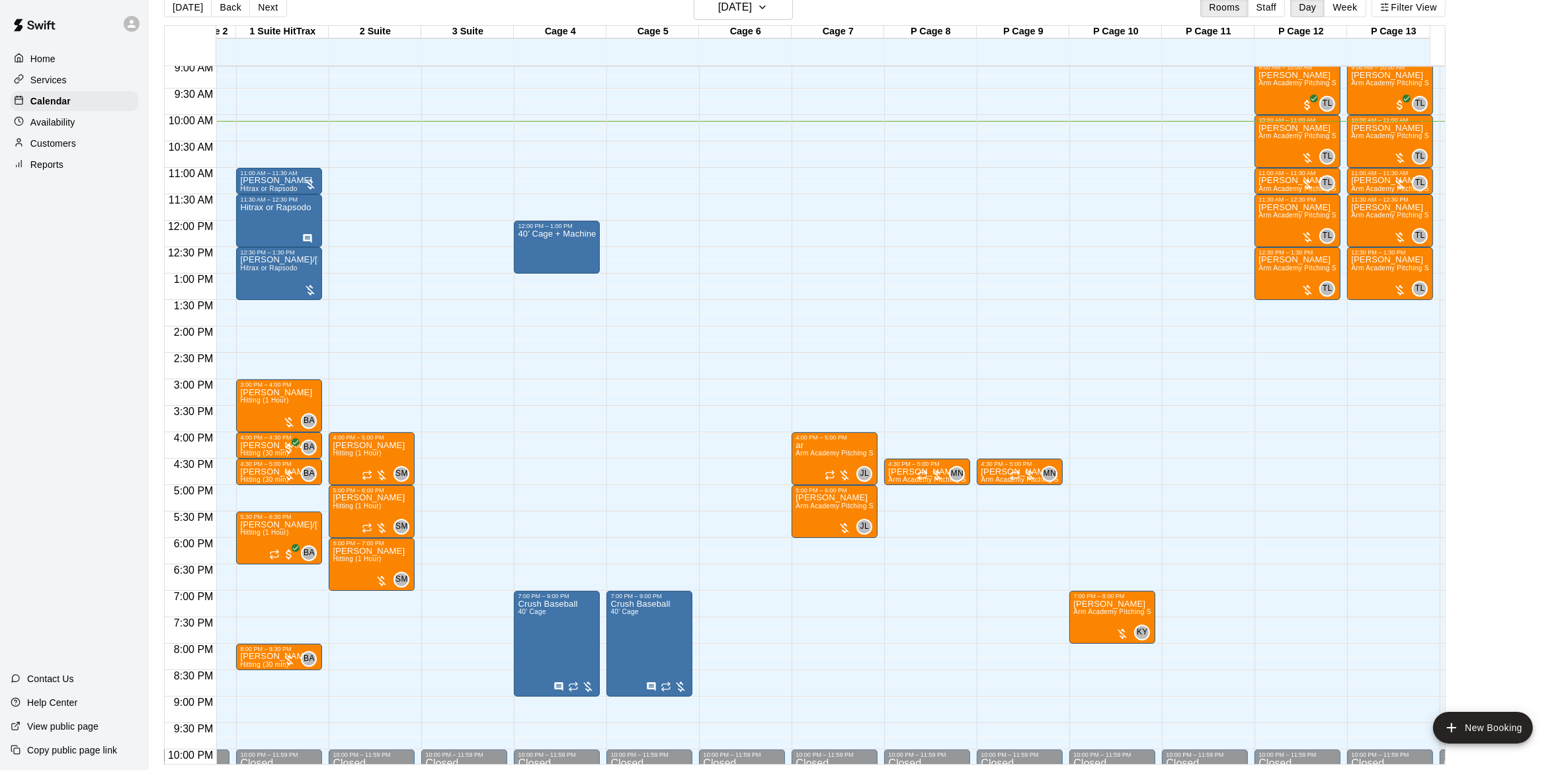
click at [649, 228] on div "12:00 AM – 9:00 AM Closed 7:00 PM – 9:00 PM Crush Baseball 40' Cage 10:00 PM – …" at bounding box center [649, 221] width 86 height 1270
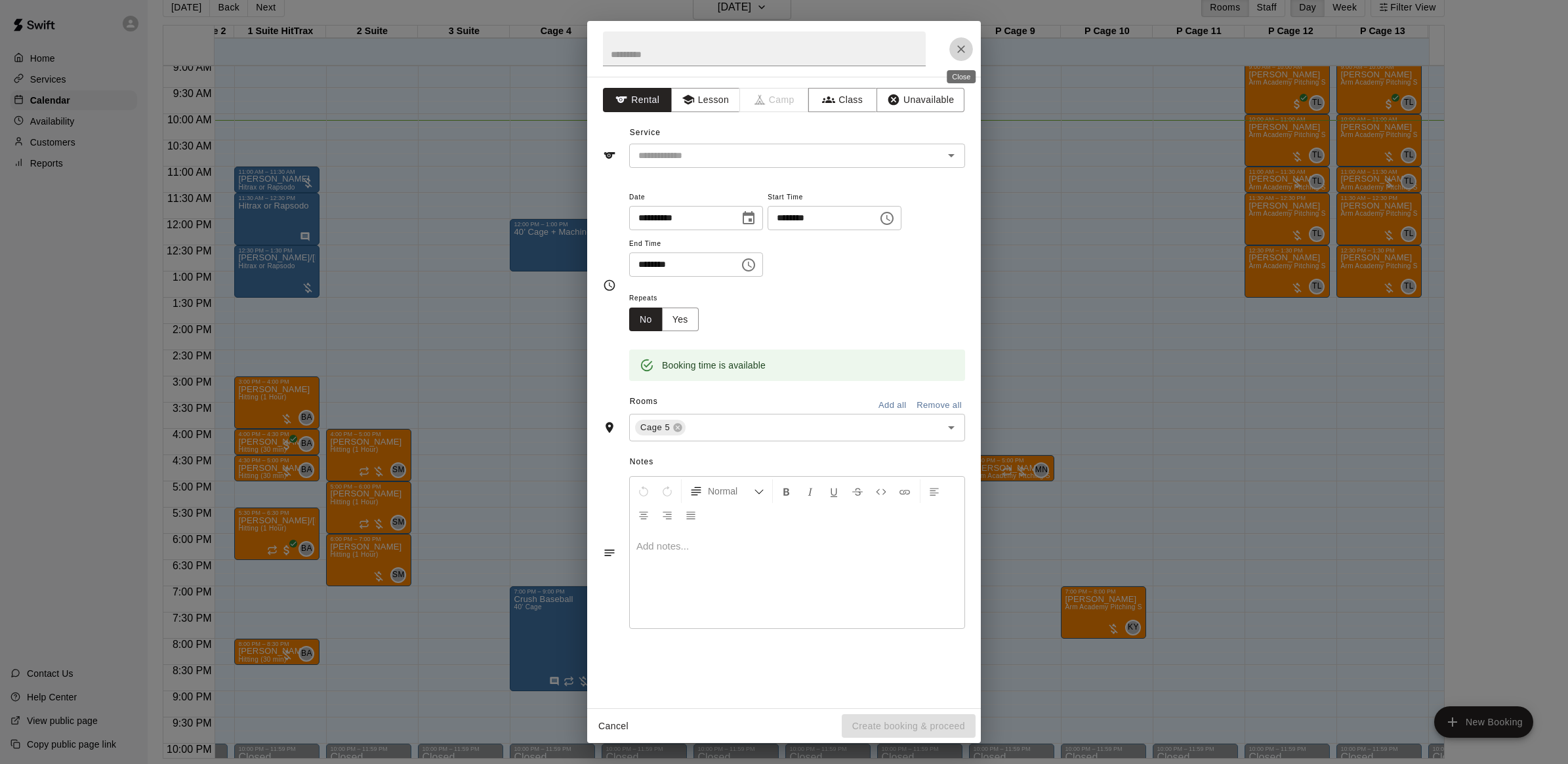
click at [961, 46] on icon "Close" at bounding box center [961, 49] width 13 height 13
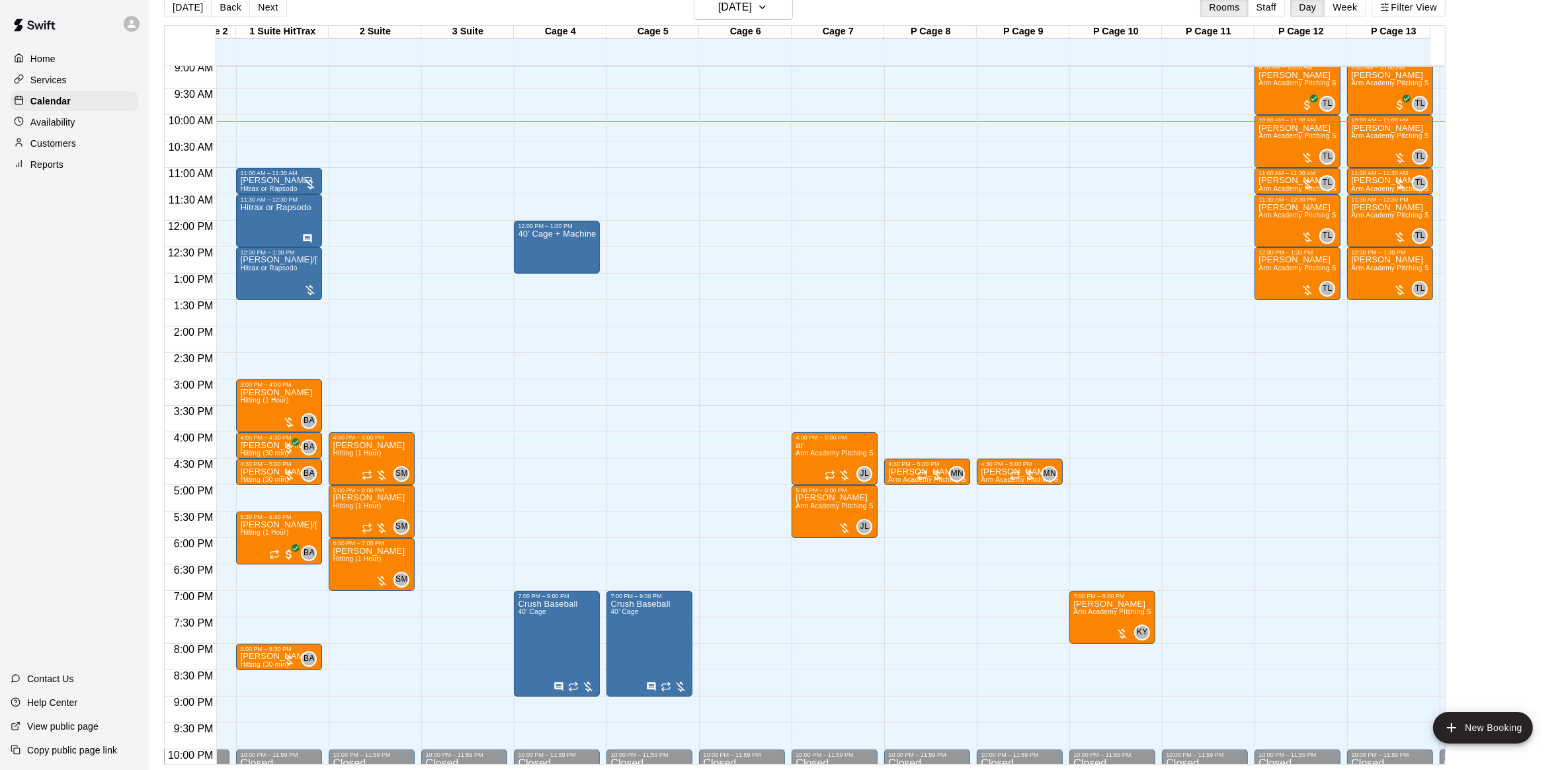
click at [642, 175] on div "12:00 AM – 9:00 AM Closed 7:00 PM – 9:00 PM Crush Baseball 40' Cage 10:00 PM – …" at bounding box center [649, 221] width 86 height 1270
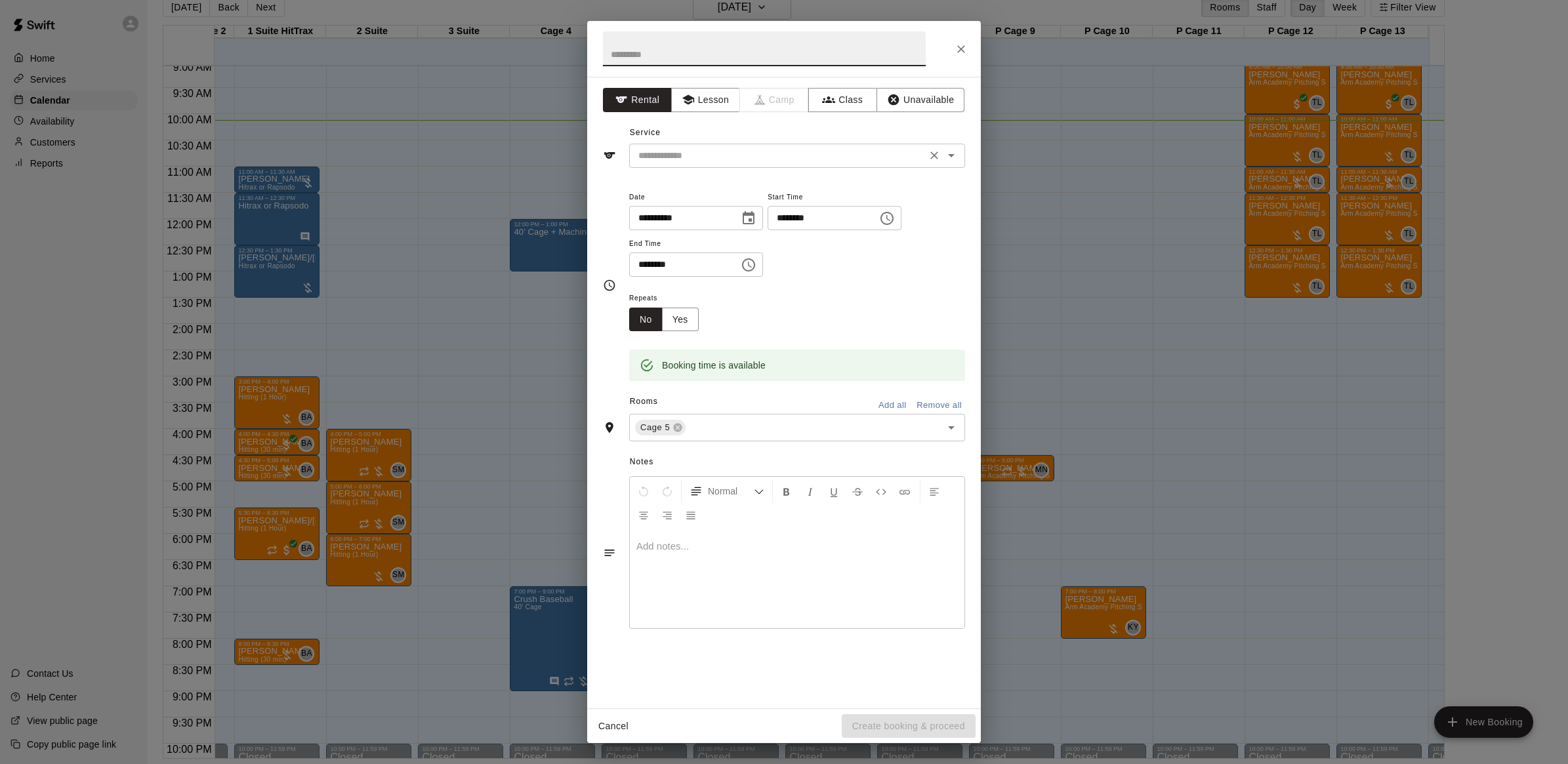
click at [689, 155] on input "text" at bounding box center [778, 156] width 289 height 16
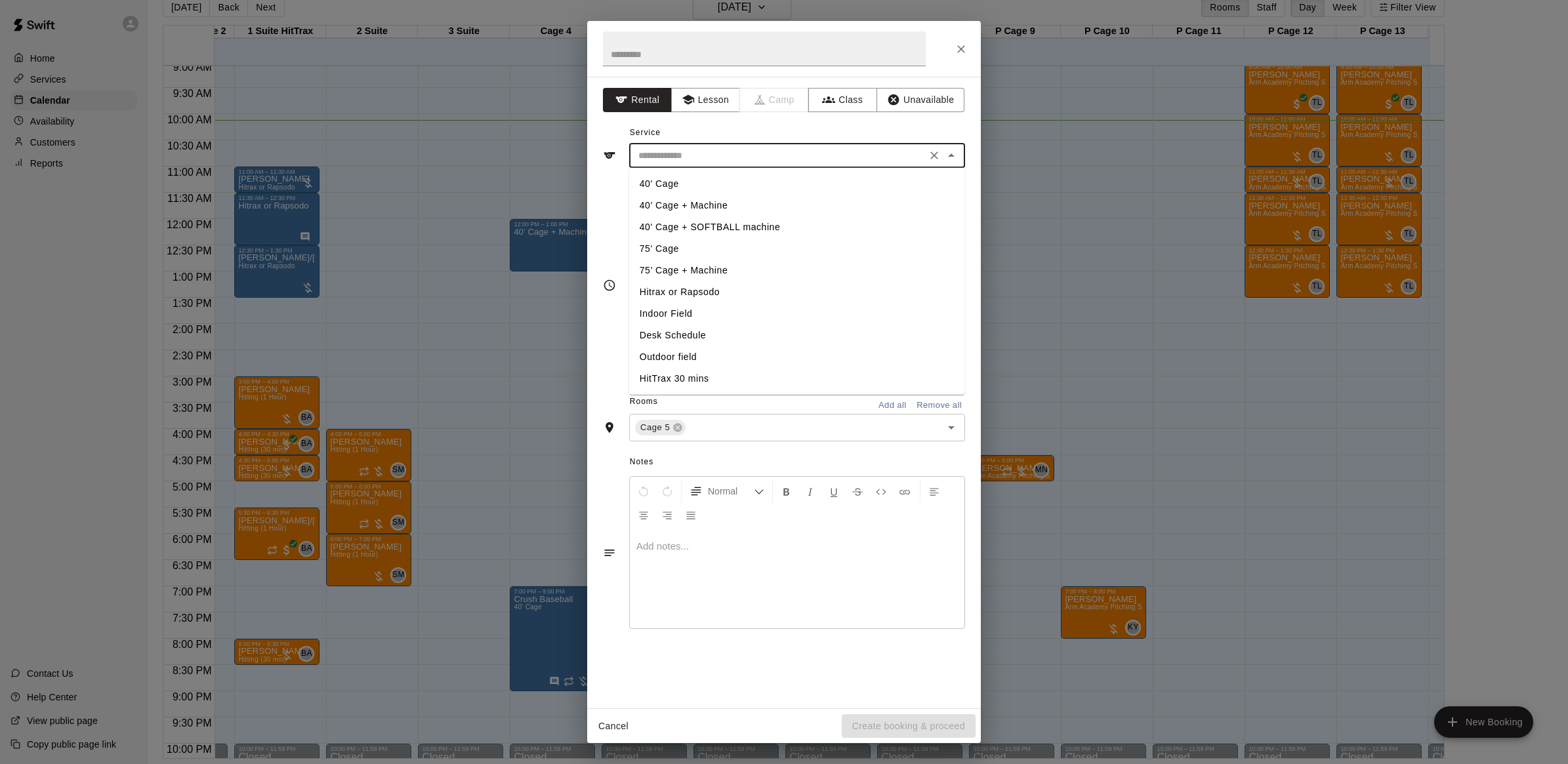
click at [695, 205] on li "40’ Cage + Machine" at bounding box center [797, 206] width 336 height 22
type input "**********"
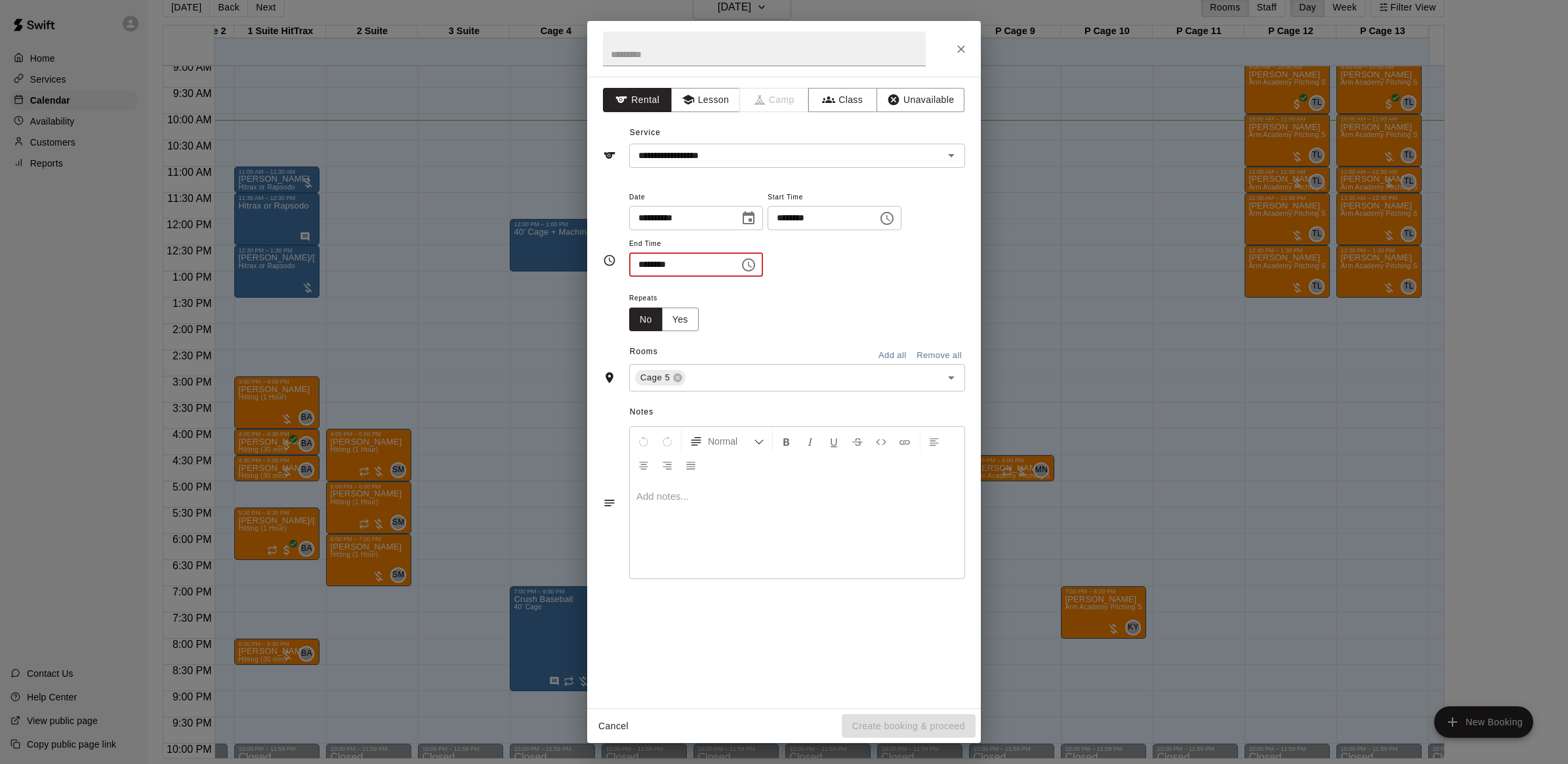
click at [647, 267] on input "********" at bounding box center [679, 264] width 101 height 24
click at [827, 56] on input "text" at bounding box center [764, 49] width 323 height 35
click at [886, 722] on div "Cancel Create booking & proceed" at bounding box center [784, 727] width 394 height 35
click at [681, 261] on input "********" at bounding box center [679, 264] width 101 height 24
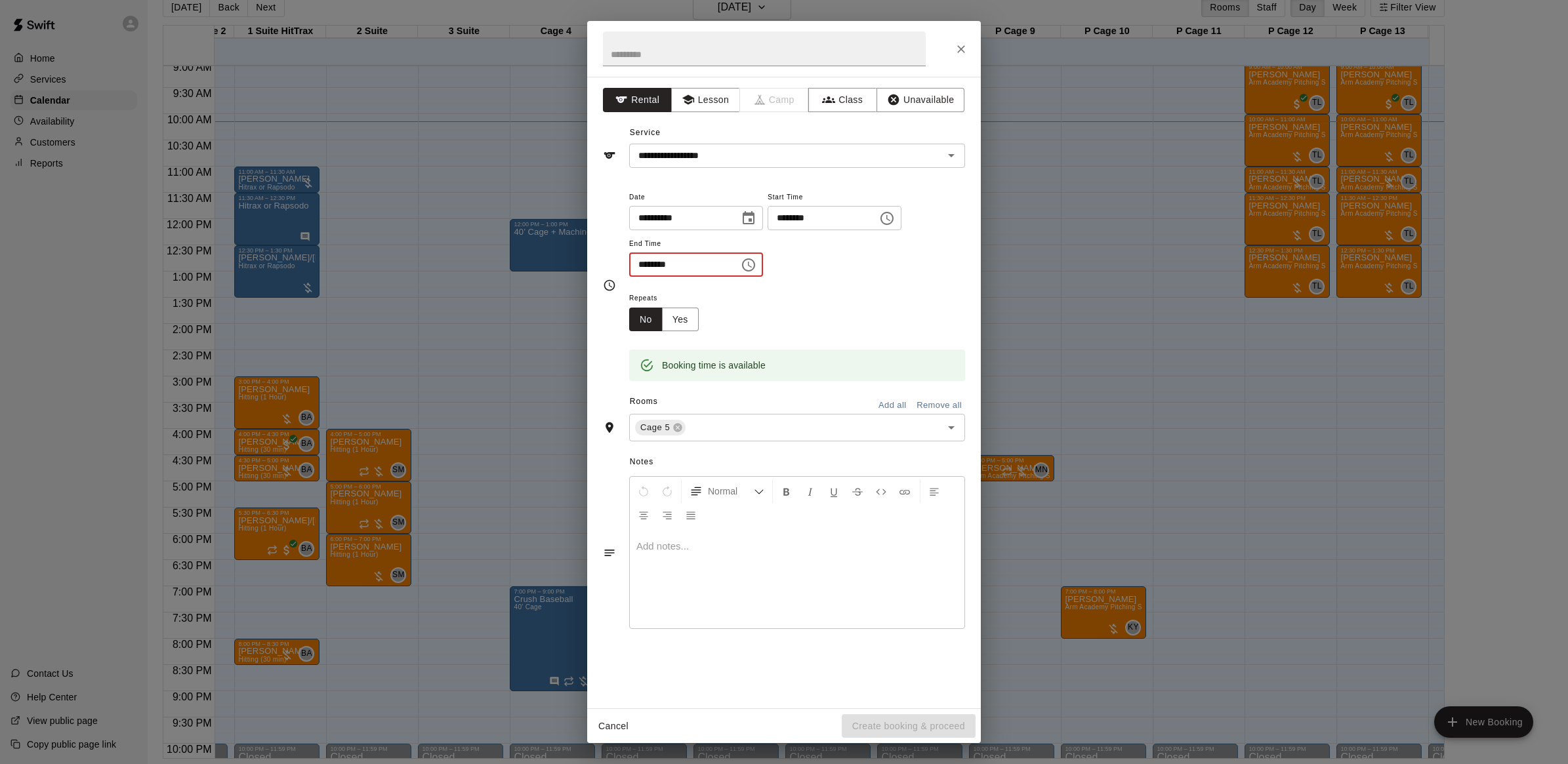
click at [676, 264] on input "********" at bounding box center [679, 264] width 101 height 24
type input "********"
click at [957, 53] on icon "Close" at bounding box center [961, 49] width 13 height 13
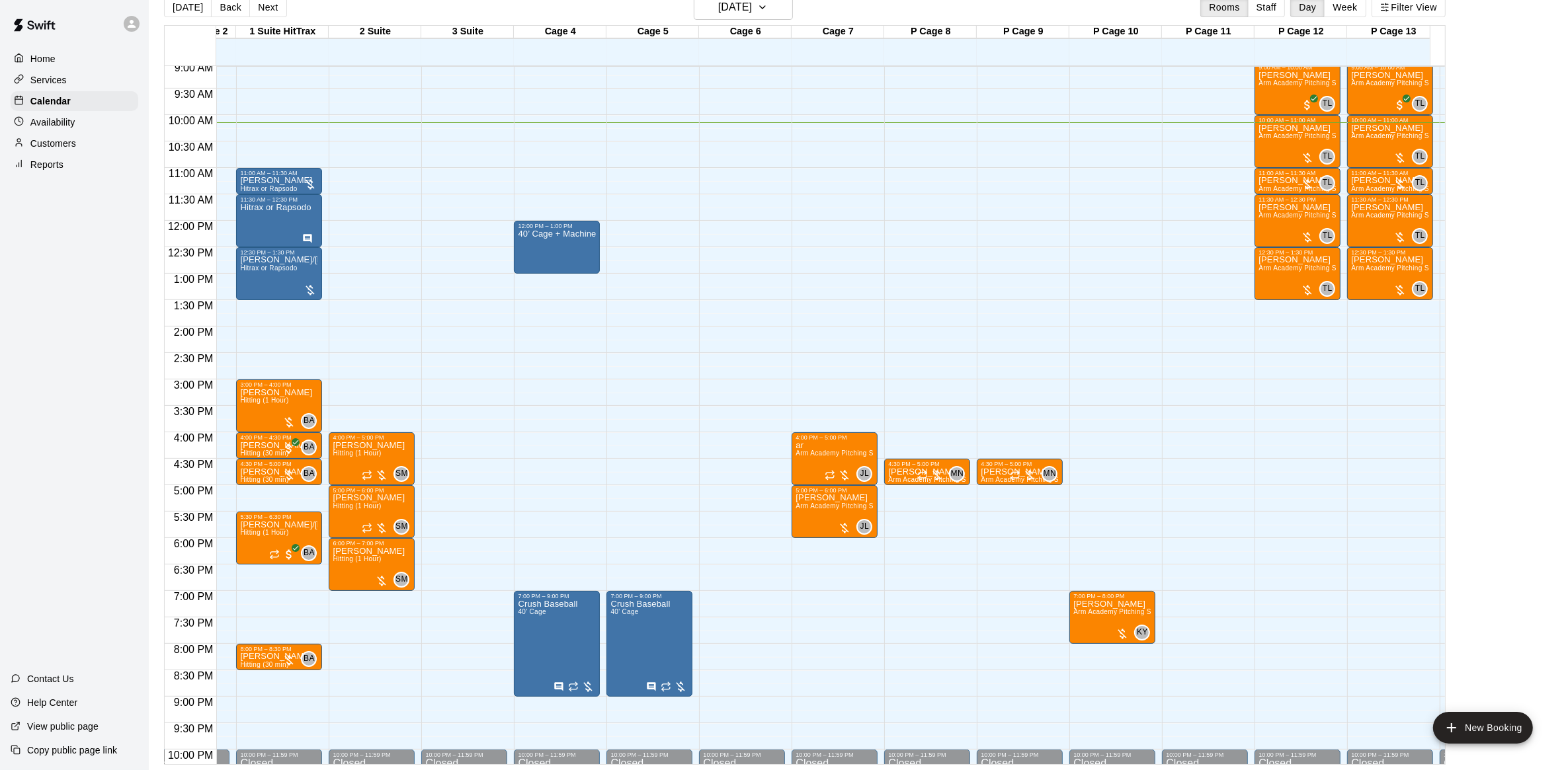
click at [641, 235] on div "12:00 AM – 9:00 AM Closed 7:00 PM – 9:00 PM Crush Baseball 40' Cage 10:00 PM – …" at bounding box center [649, 221] width 86 height 1270
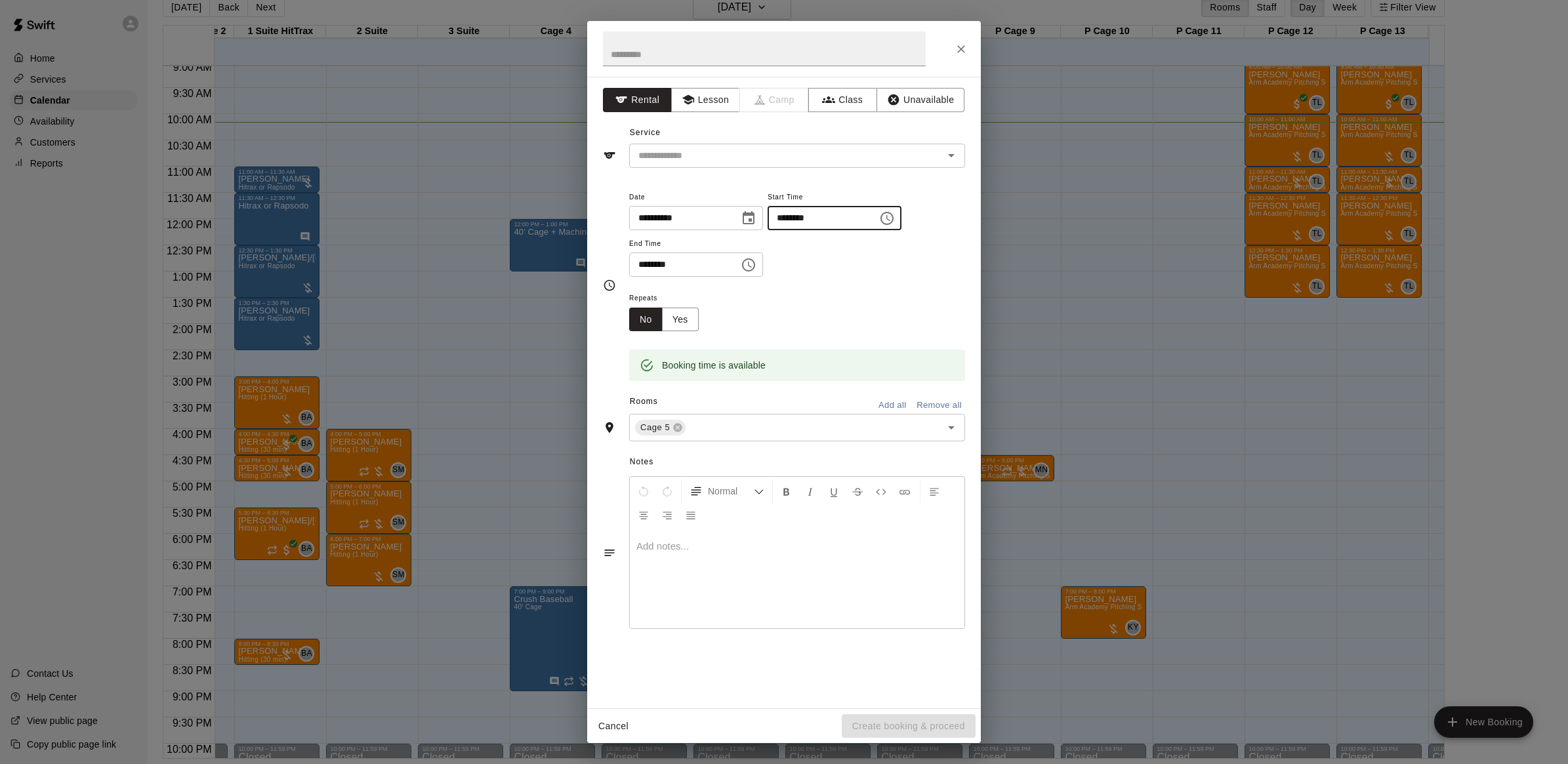
click at [812, 215] on input "********" at bounding box center [818, 218] width 101 height 24
drag, startPoint x: 822, startPoint y: 215, endPoint x: 794, endPoint y: 218, distance: 28.2
click at [794, 218] on input "********" at bounding box center [818, 218] width 101 height 24
type input "********"
click at [661, 260] on input "********" at bounding box center [679, 264] width 101 height 24
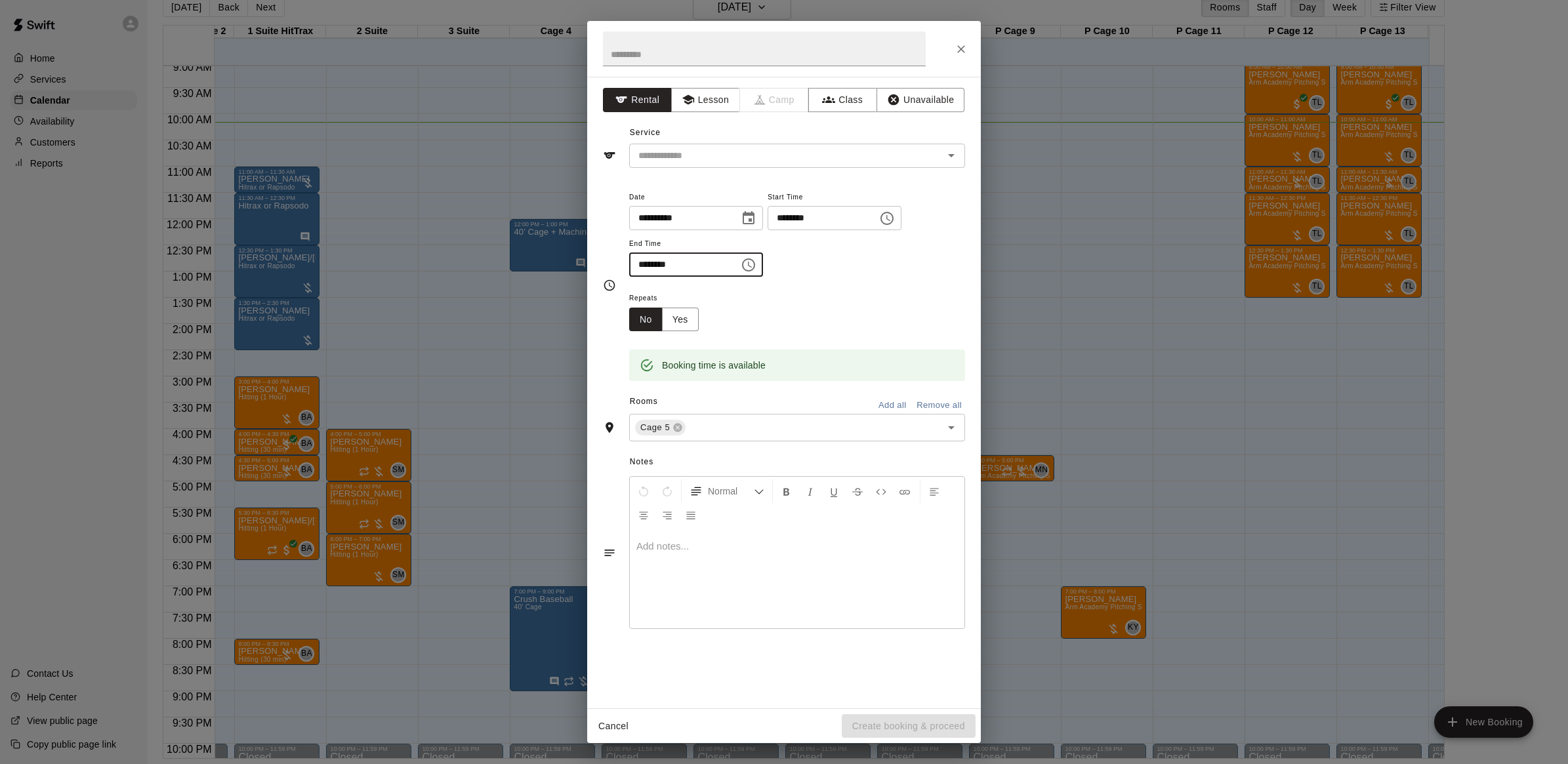
type input "********"
click at [757, 296] on div "Repeats No Yes" at bounding box center [797, 310] width 336 height 42
click at [662, 93] on button "Rental" at bounding box center [637, 99] width 69 height 24
click at [827, 53] on input "text" at bounding box center [764, 49] width 323 height 35
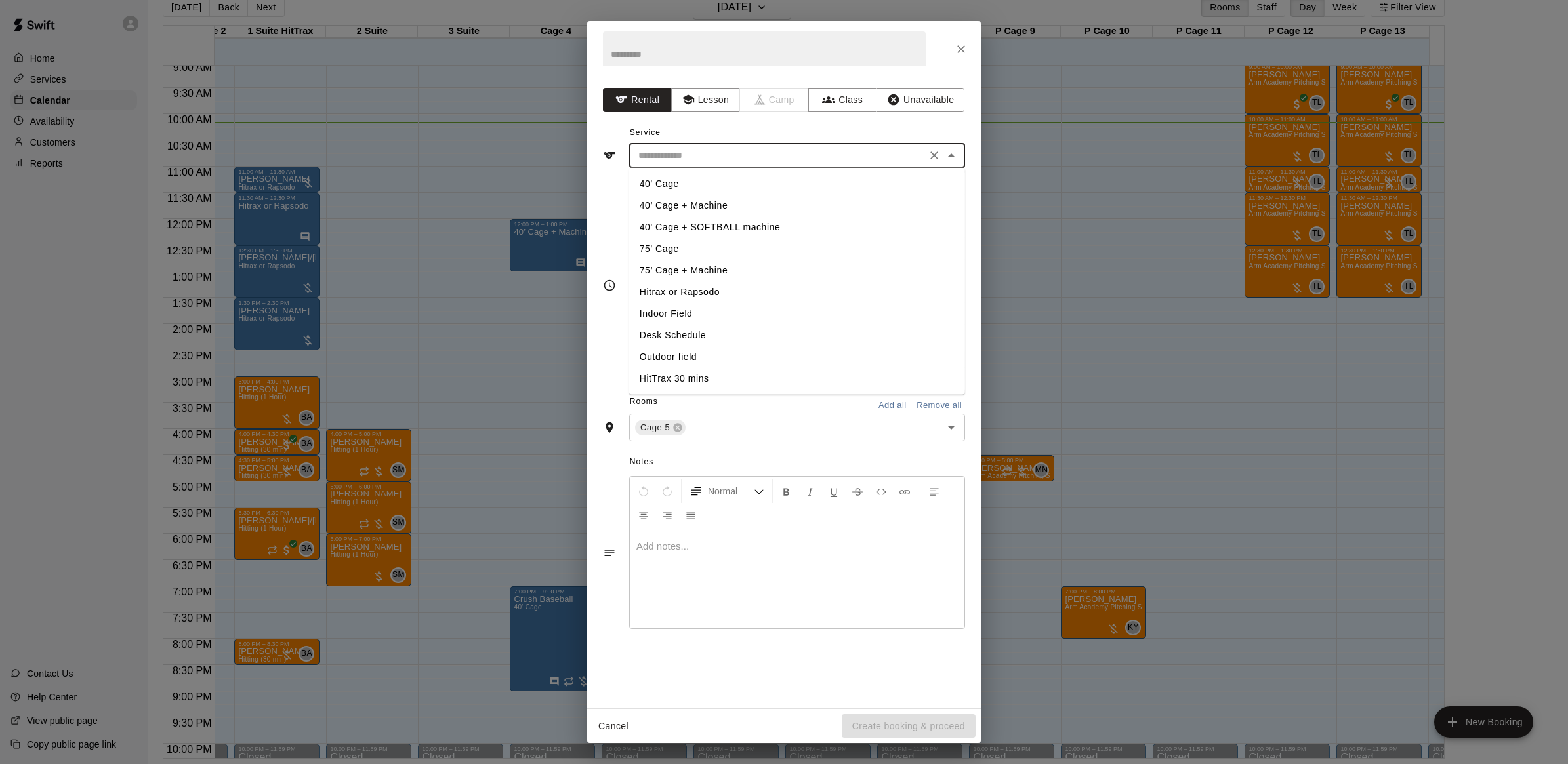
click at [819, 158] on input "text" at bounding box center [778, 156] width 289 height 16
click at [762, 200] on li "40’ Cage + Machine" at bounding box center [797, 206] width 336 height 22
type input "**********"
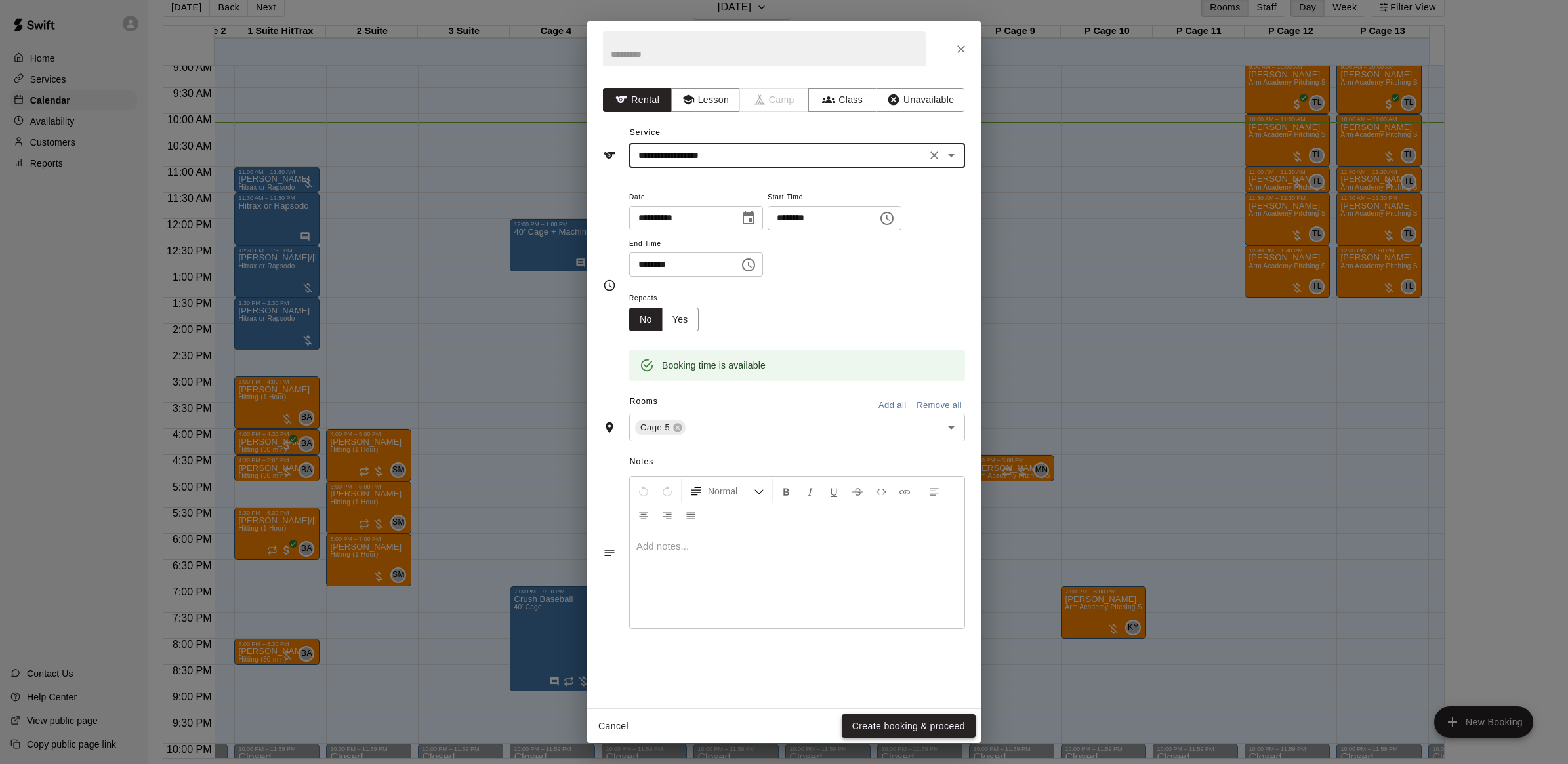
click at [869, 725] on button "Create booking & proceed" at bounding box center [908, 726] width 134 height 24
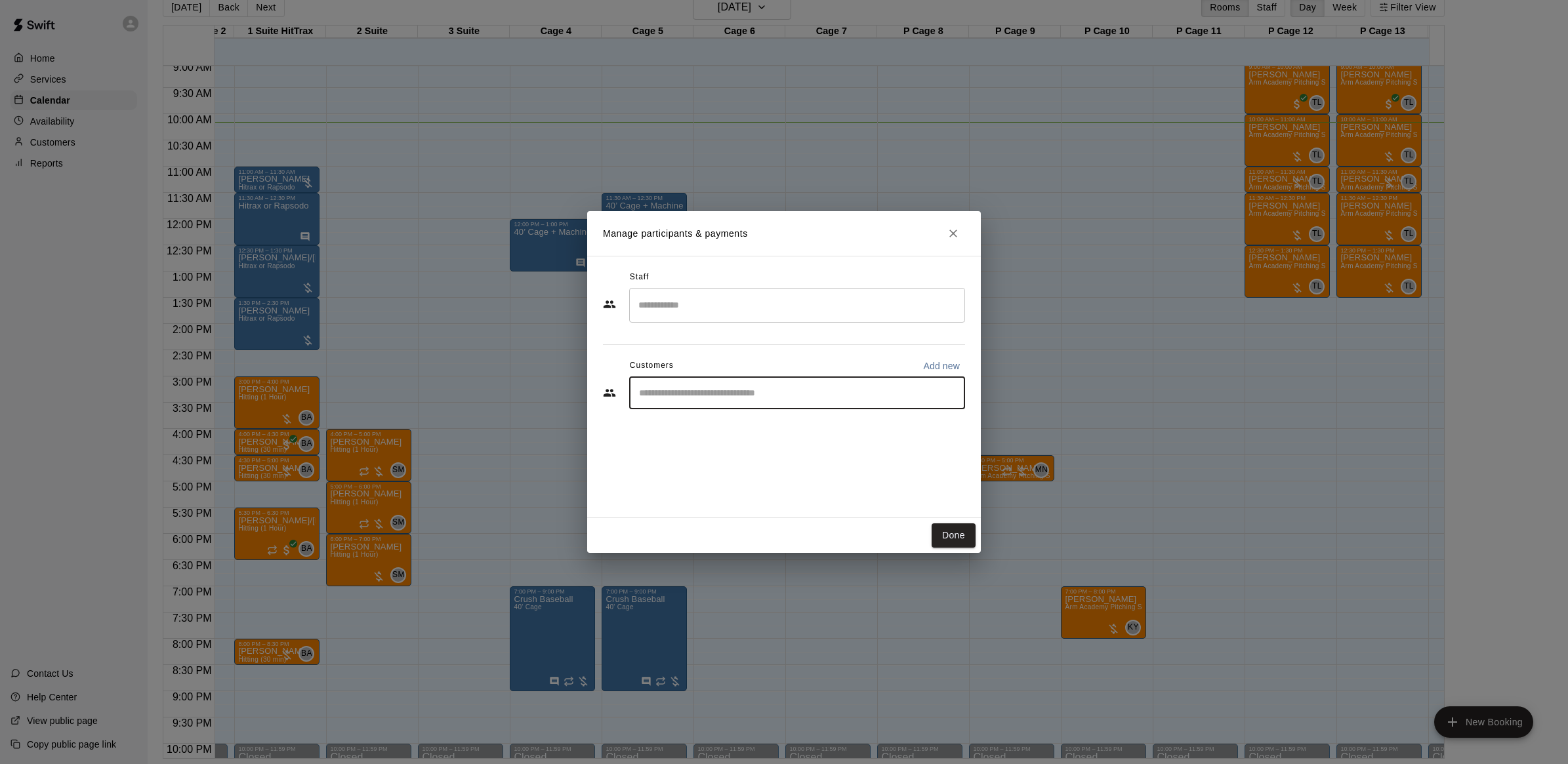
click at [705, 397] on input "Start typing to search customers..." at bounding box center [797, 393] width 324 height 13
type input "*"
type input "****"
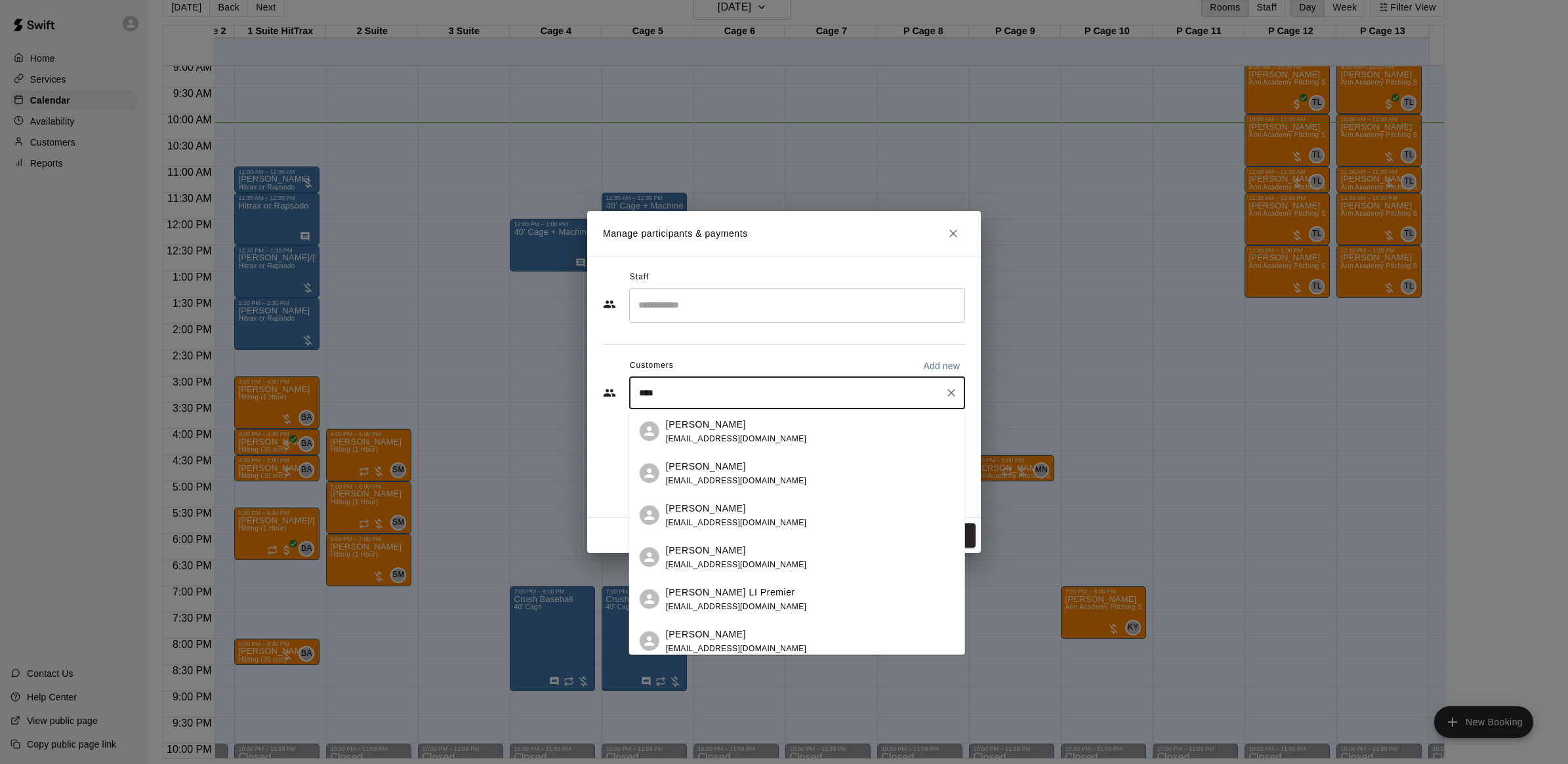
click at [706, 549] on p "[PERSON_NAME]" at bounding box center [706, 550] width 80 height 14
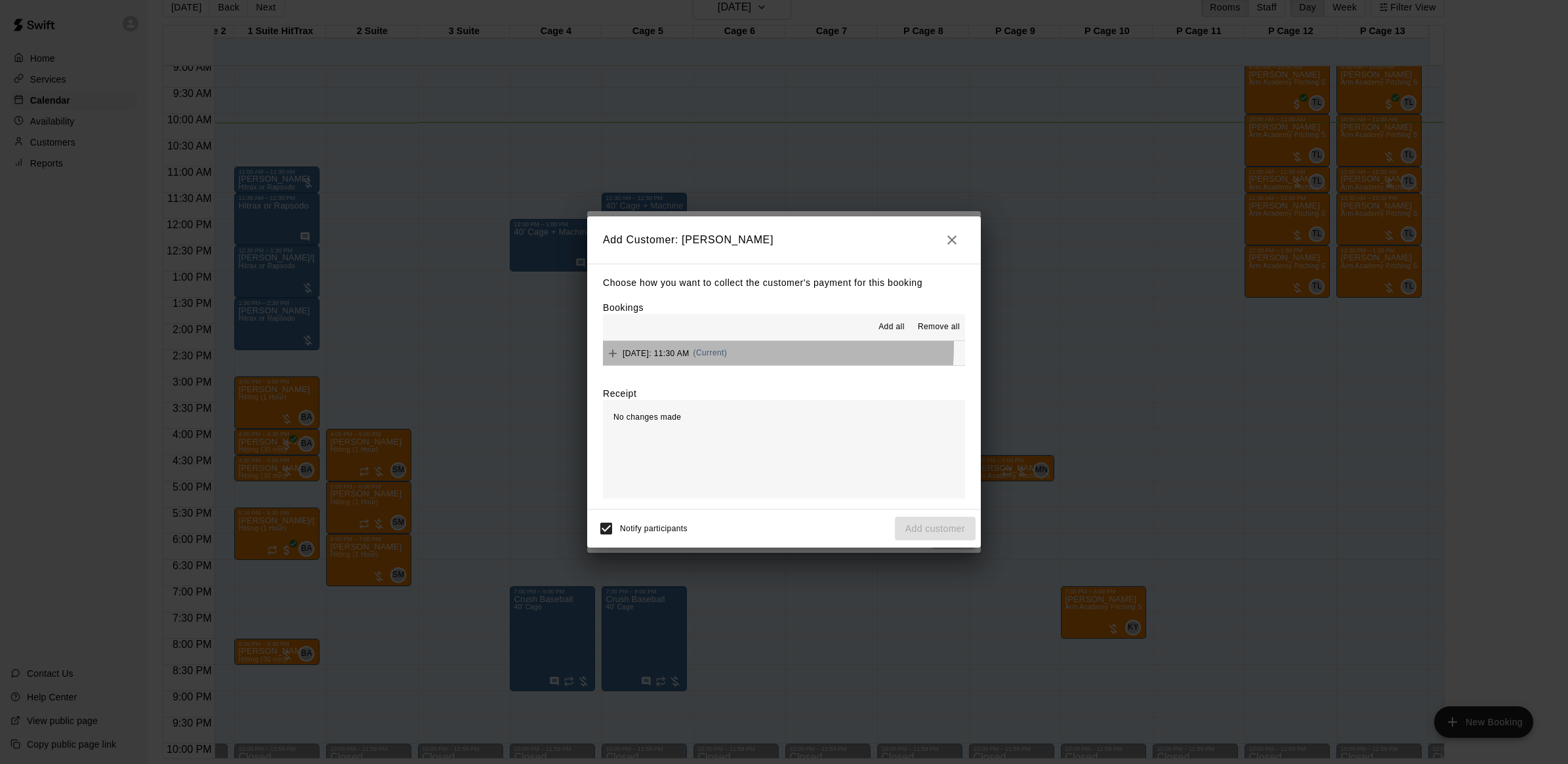
click at [681, 346] on div "[DATE]: 11:30 AM (Current)" at bounding box center [665, 354] width 124 height 20
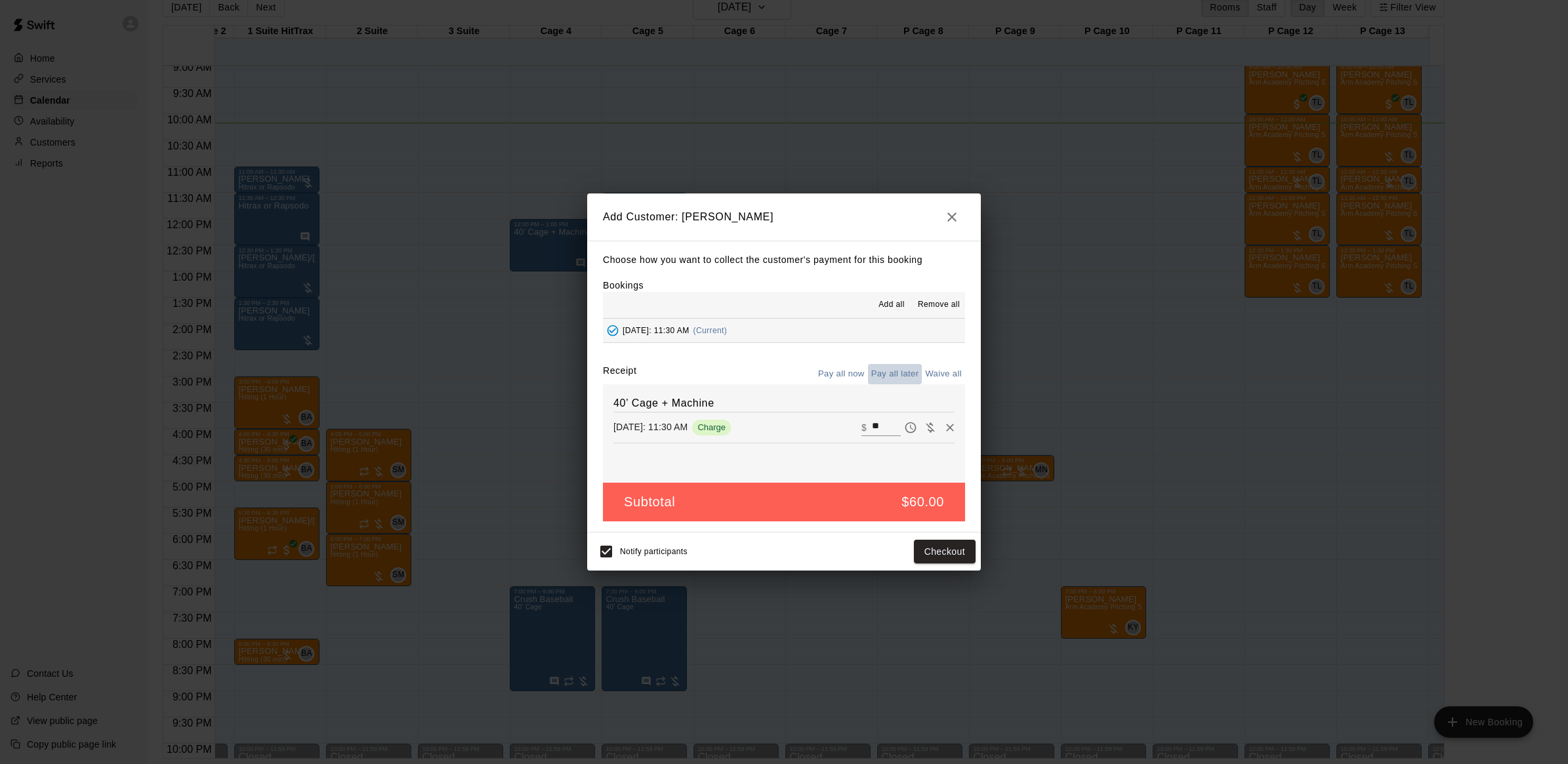
click at [897, 375] on button "Pay all later" at bounding box center [895, 374] width 55 height 20
click at [893, 370] on button "Pay all later" at bounding box center [895, 374] width 55 height 20
click at [933, 546] on button "Add customer" at bounding box center [935, 551] width 80 height 24
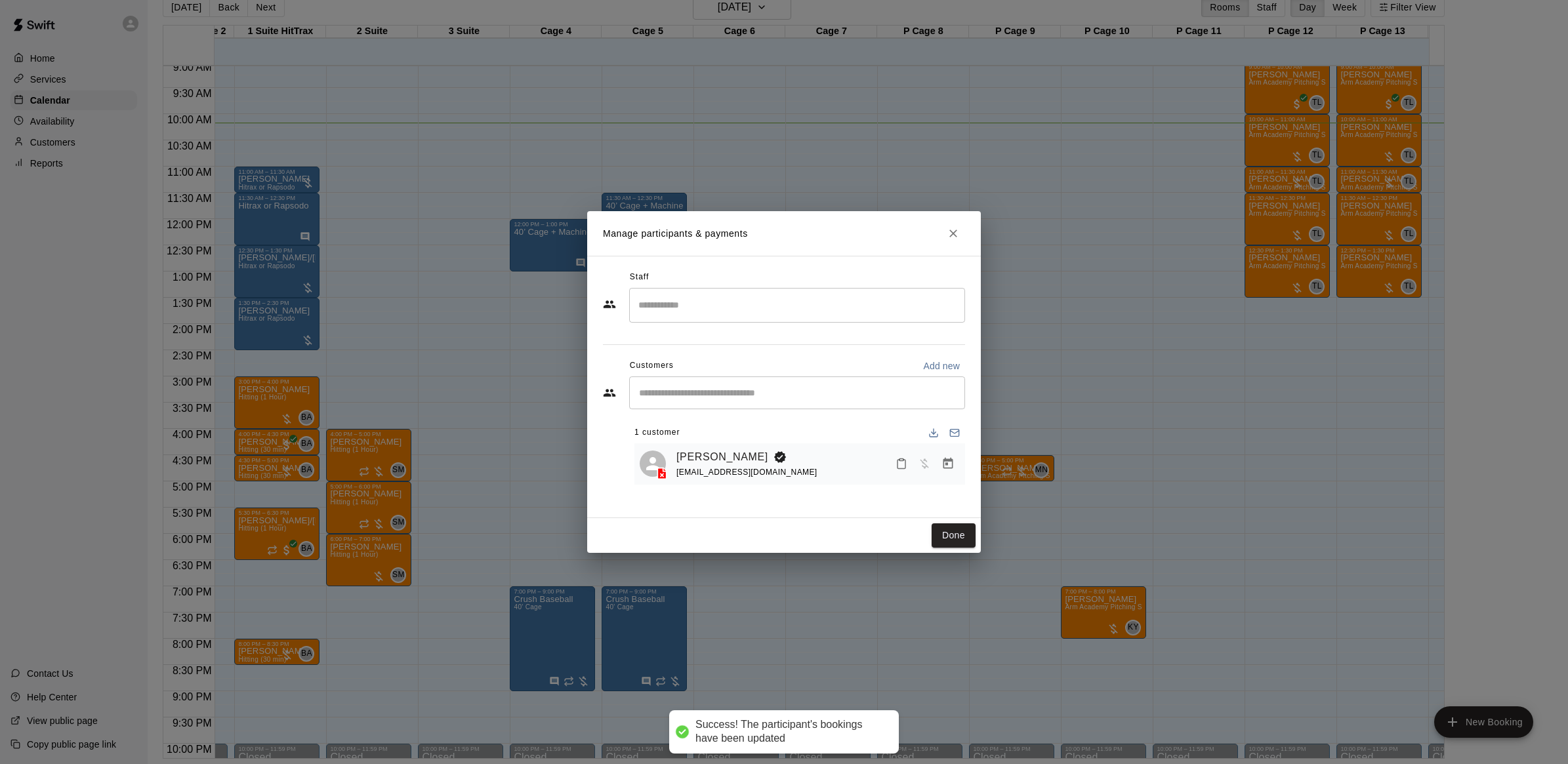
drag, startPoint x: 949, startPoint y: 530, endPoint x: 870, endPoint y: 502, distance: 83.8
click at [949, 530] on button "Done" at bounding box center [953, 535] width 44 height 24
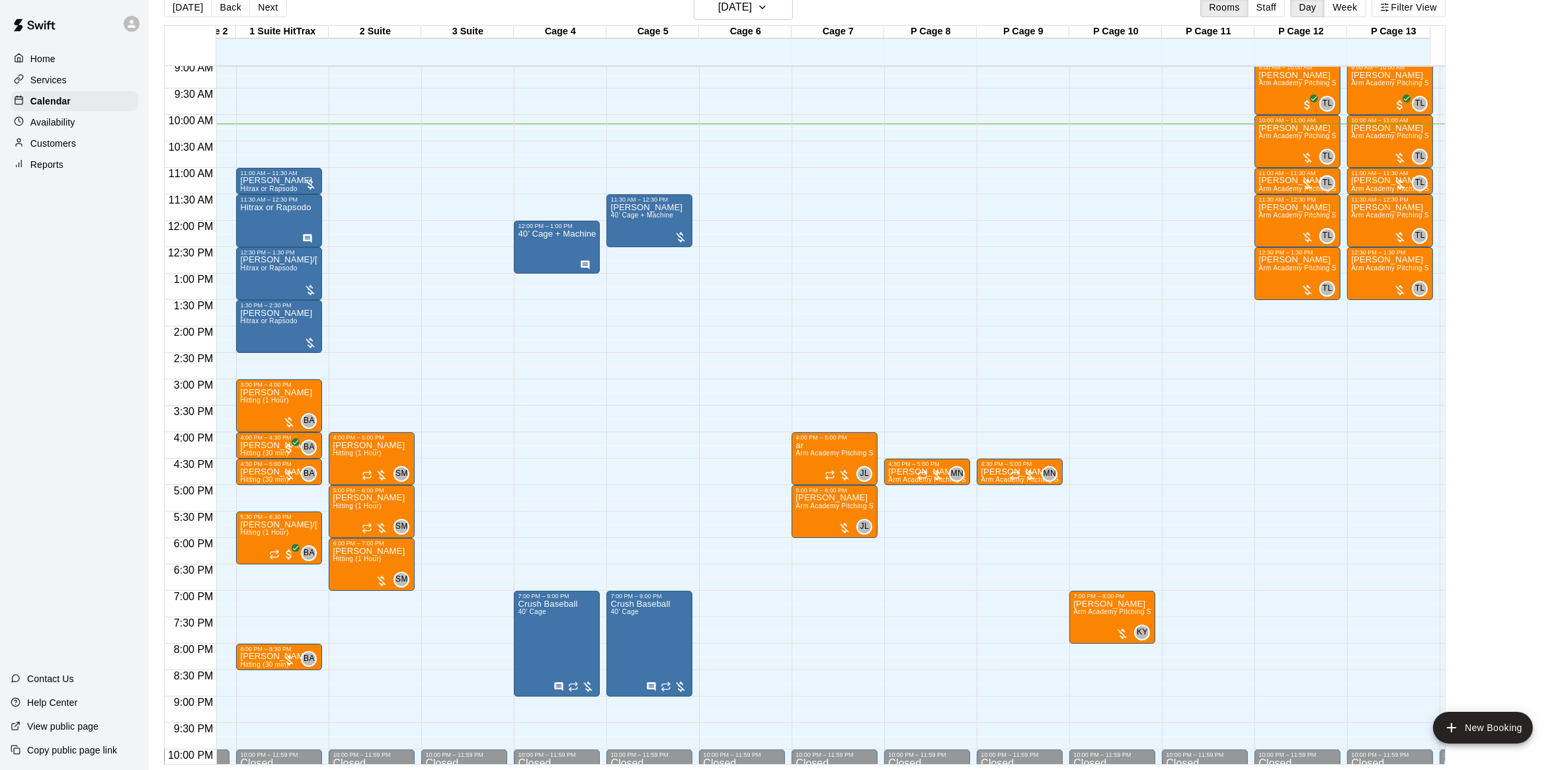
click at [707, 208] on div "12:00 AM – 9:00 AM Closed 10:00 PM – 11:59 PM Closed" at bounding box center [741, 221] width 86 height 1270
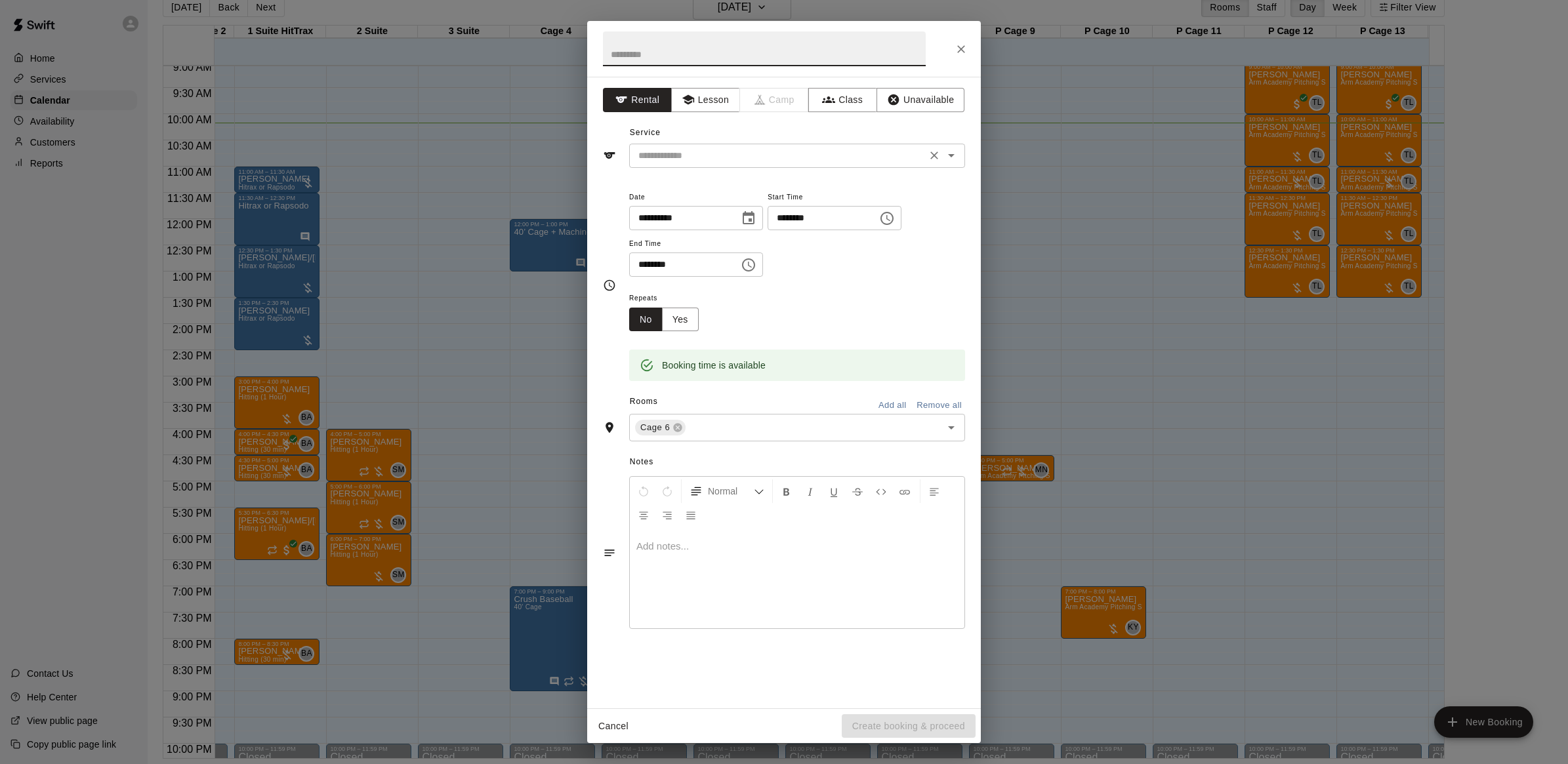
click at [709, 156] on input "text" at bounding box center [778, 156] width 289 height 16
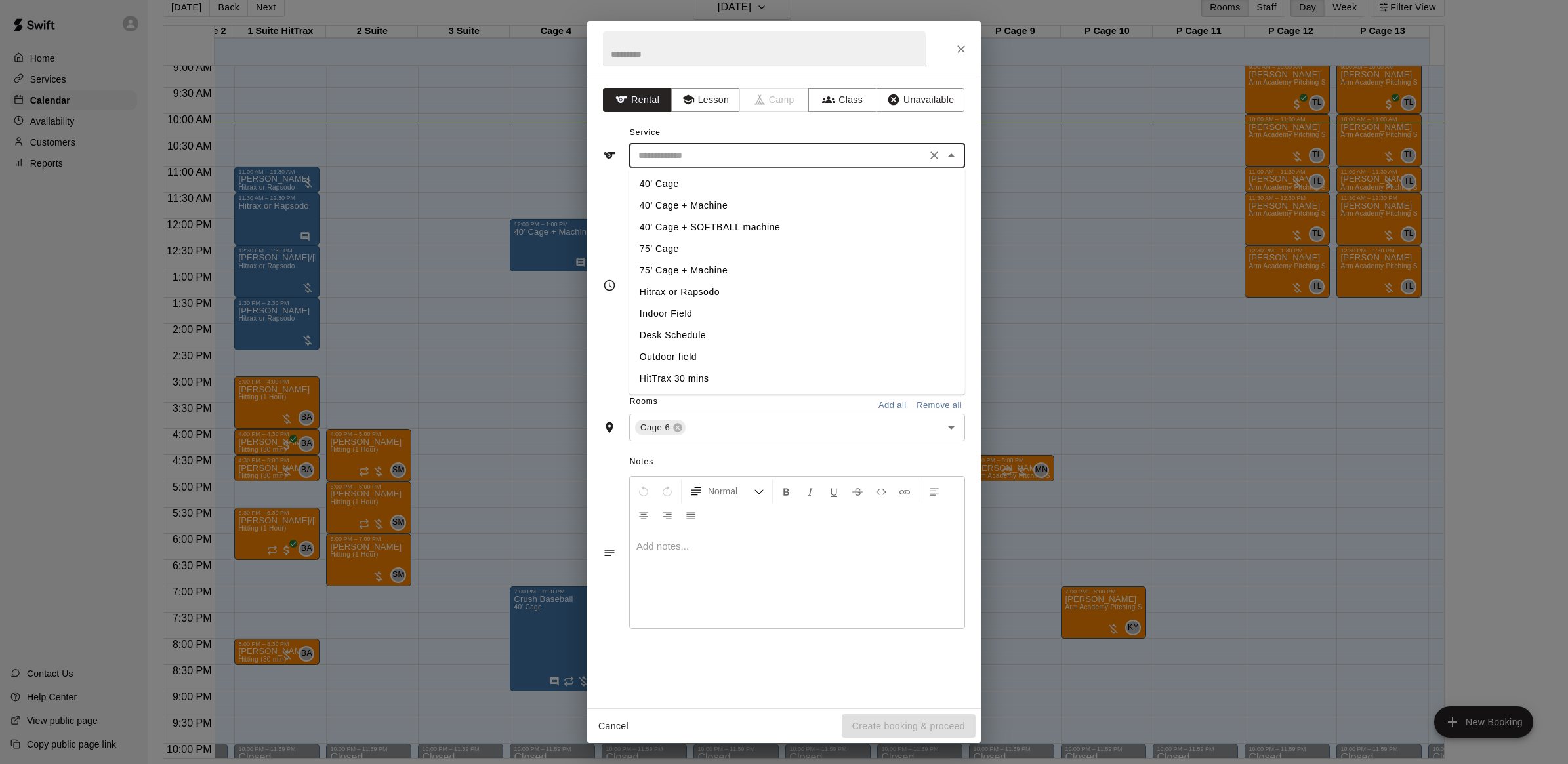
click at [707, 202] on li "40’ Cage + Machine" at bounding box center [797, 206] width 336 height 22
type input "**********"
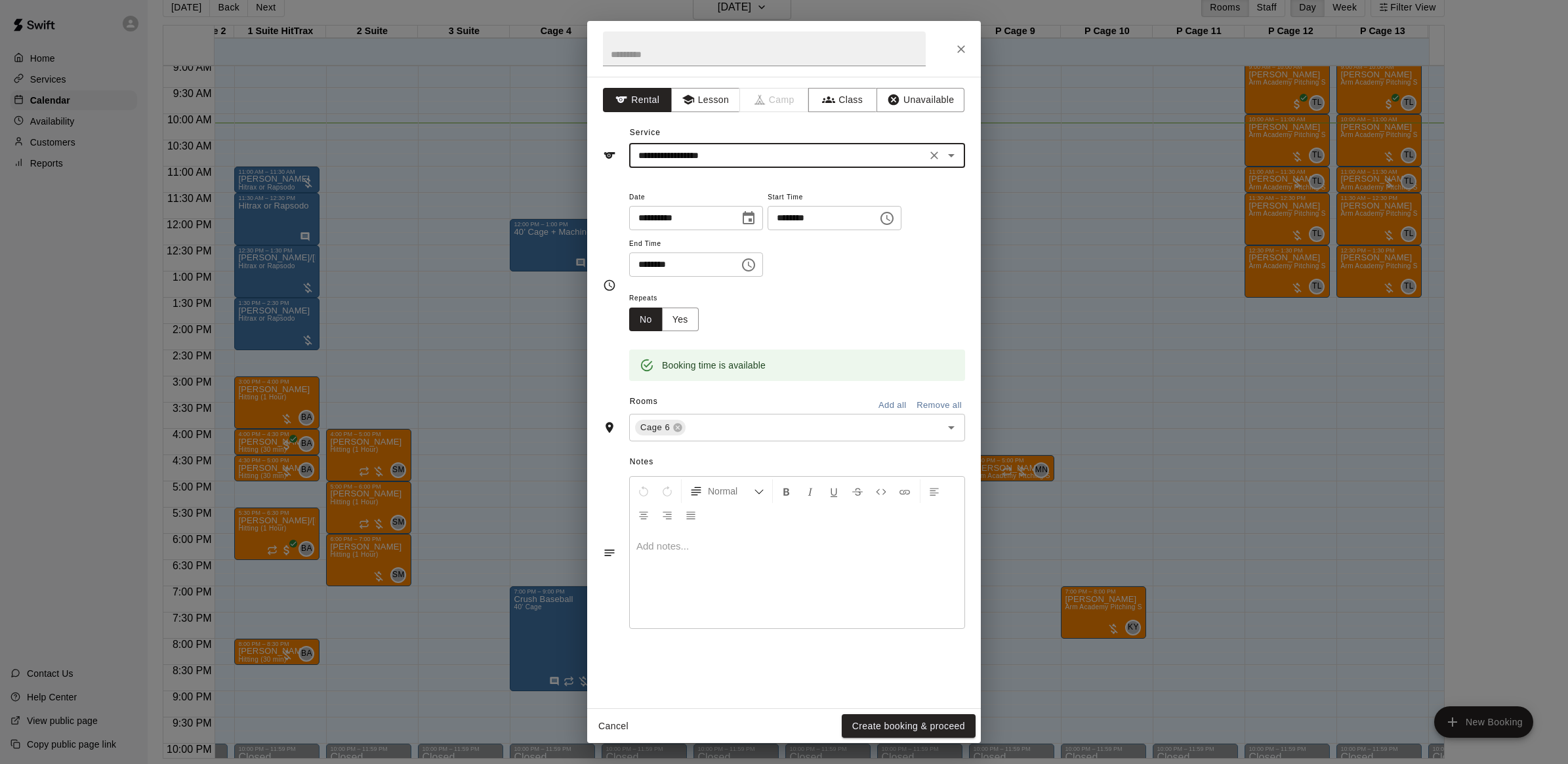
click at [817, 220] on input "********" at bounding box center [818, 218] width 101 height 24
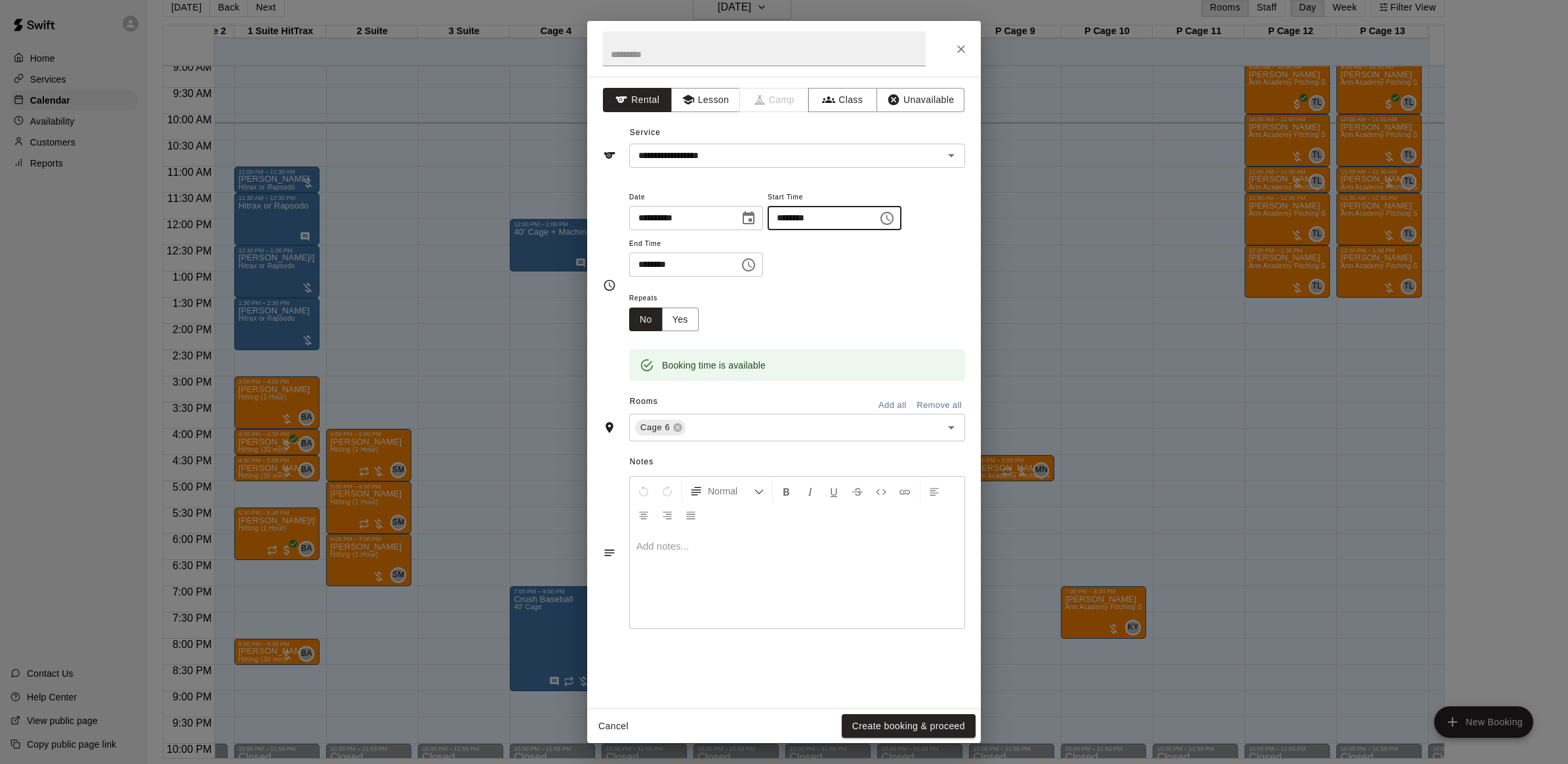
type input "********"
click at [660, 267] on input "********" at bounding box center [679, 264] width 101 height 24
type input "********"
click at [879, 725] on button "Create booking & proceed" at bounding box center [908, 726] width 134 height 24
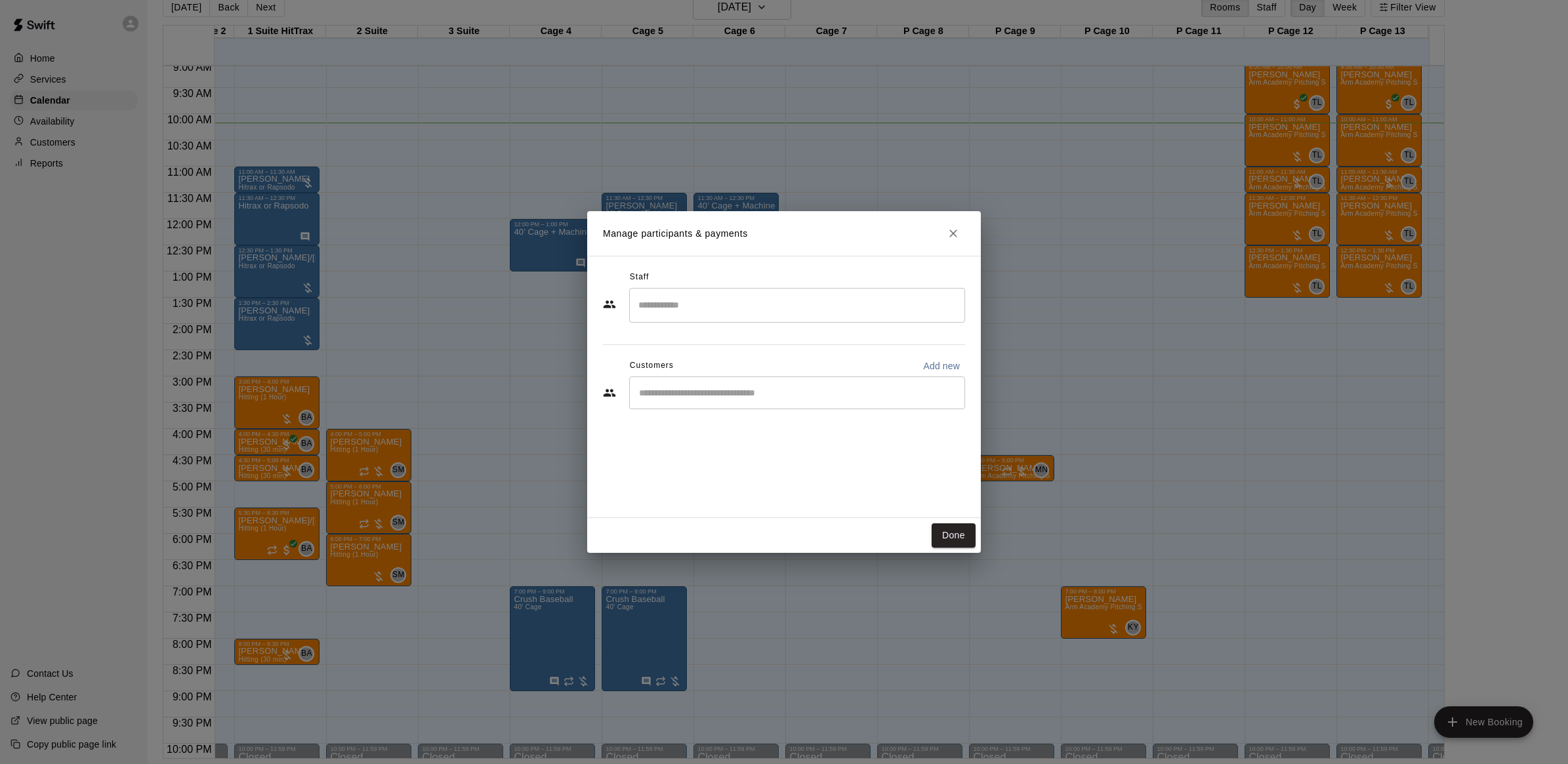
click at [719, 387] on input "Start typing to search customers..." at bounding box center [797, 393] width 324 height 13
type input "****"
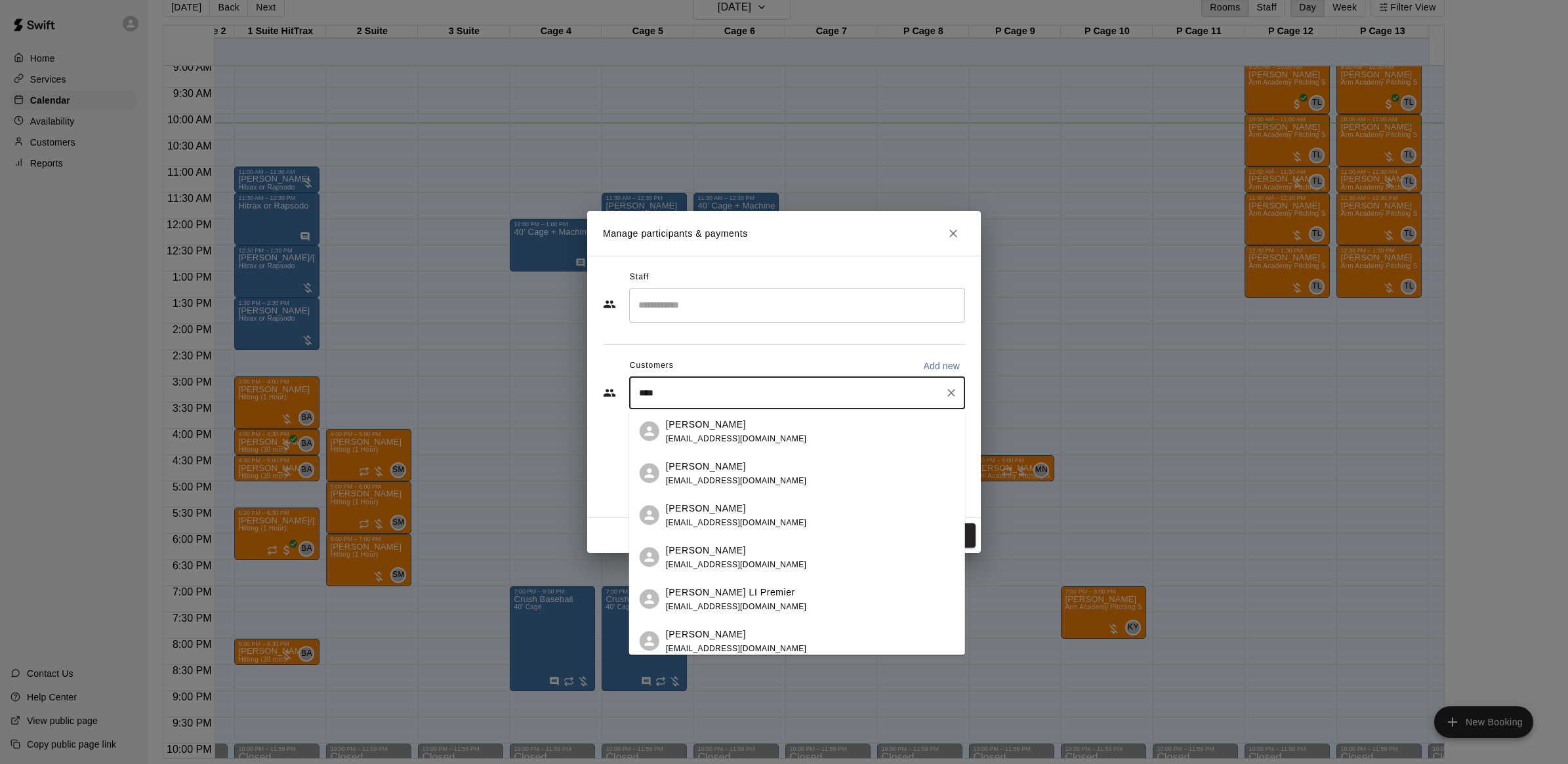
click at [783, 549] on div "[PERSON_NAME] [EMAIL_ADDRESS][DOMAIN_NAME]" at bounding box center [810, 557] width 288 height 28
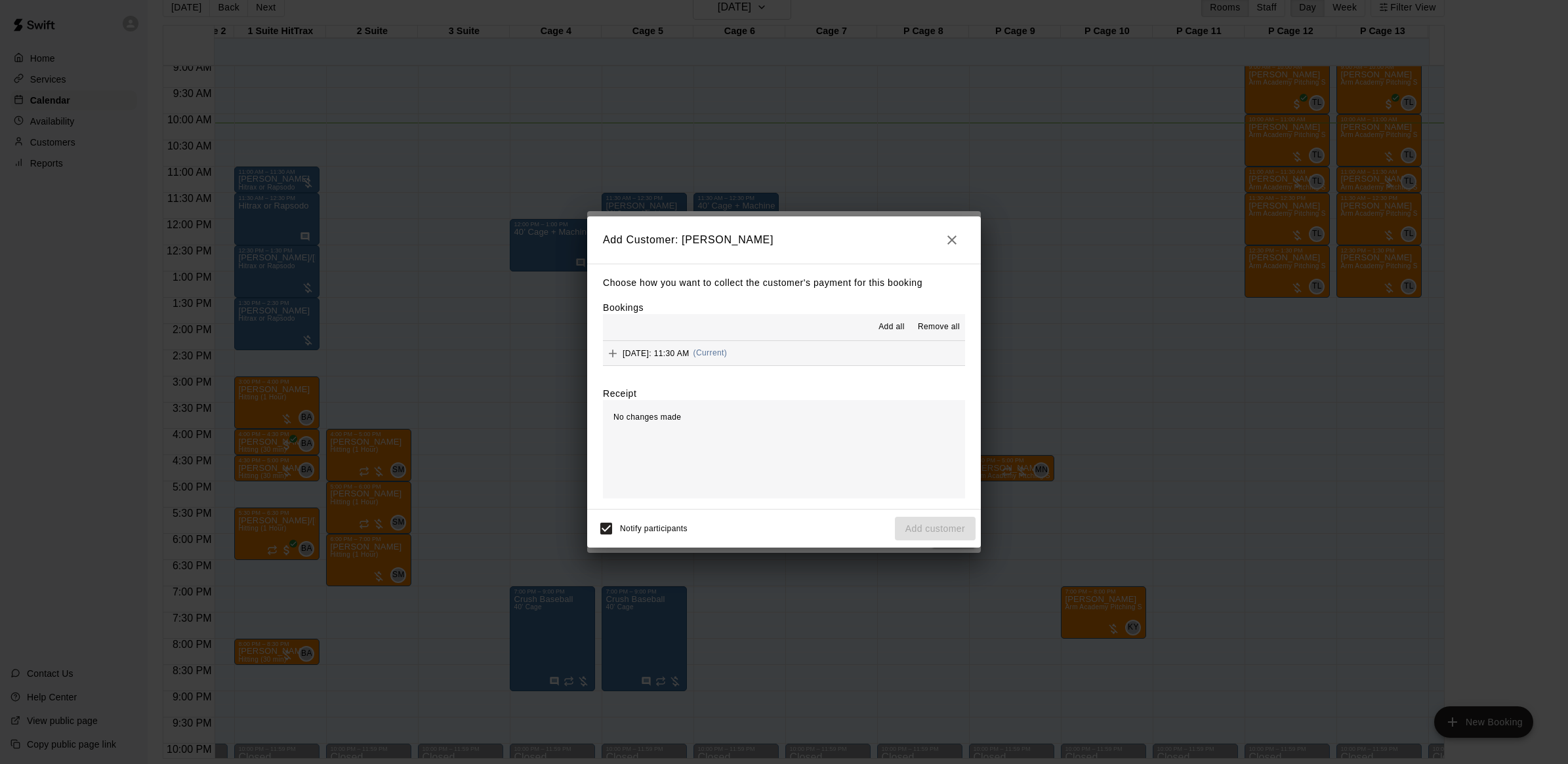
click at [686, 358] on span "[DATE]: 11:30 AM" at bounding box center [656, 353] width 67 height 9
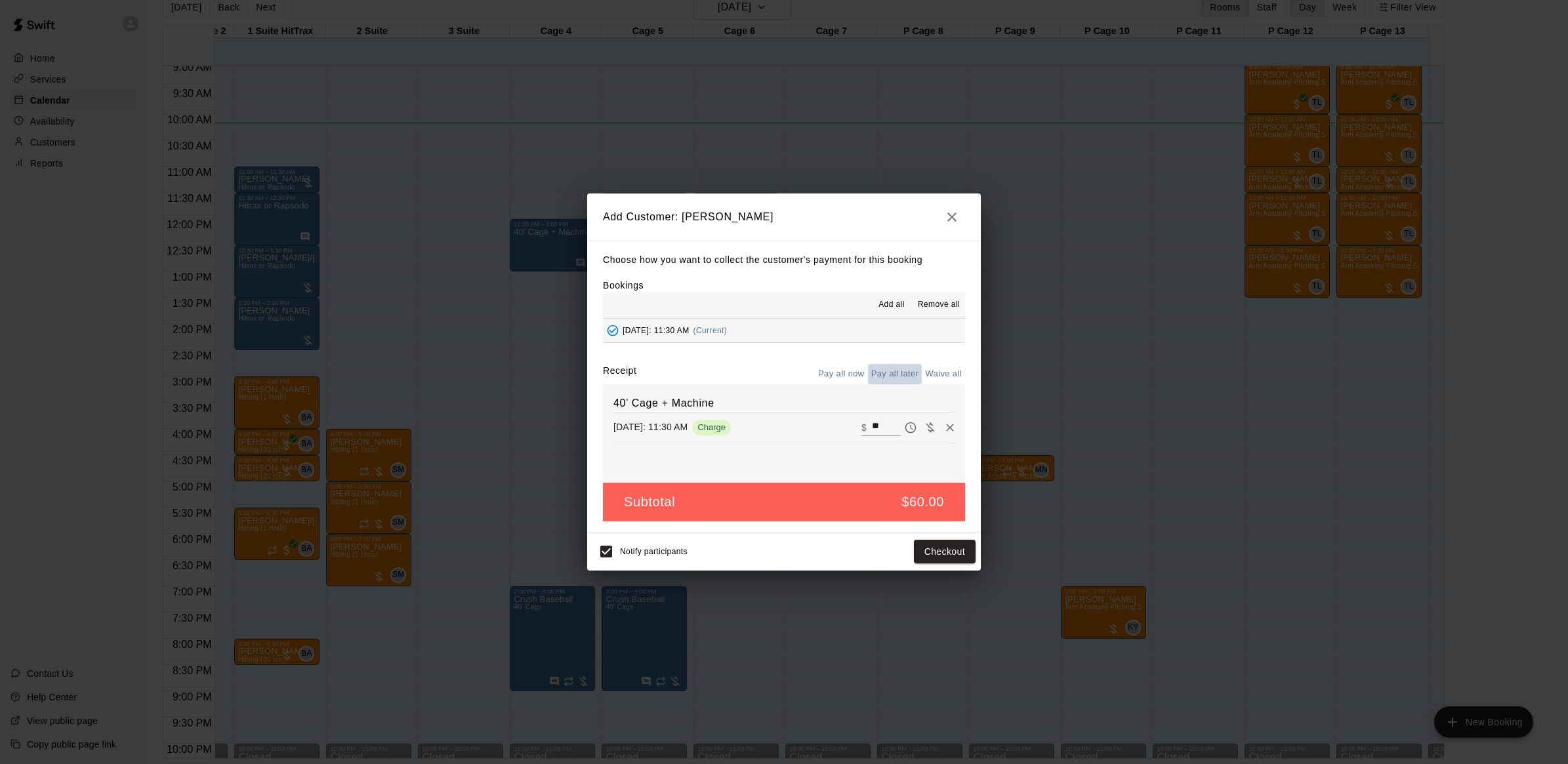
click at [892, 370] on button "Pay all later" at bounding box center [895, 374] width 55 height 20
click at [944, 554] on button "Add customer" at bounding box center [935, 551] width 80 height 24
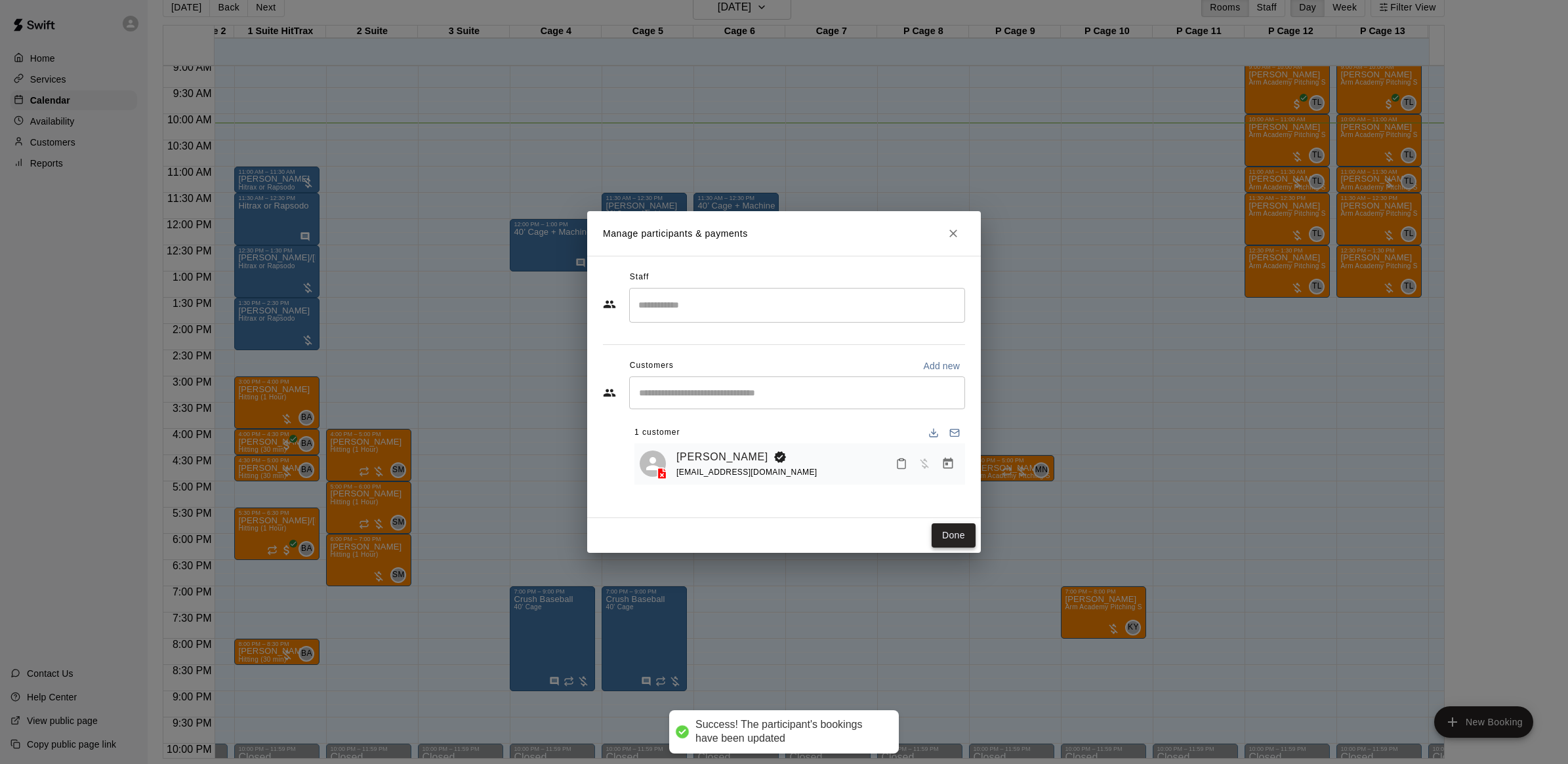
click at [971, 532] on button "Done" at bounding box center [953, 535] width 44 height 24
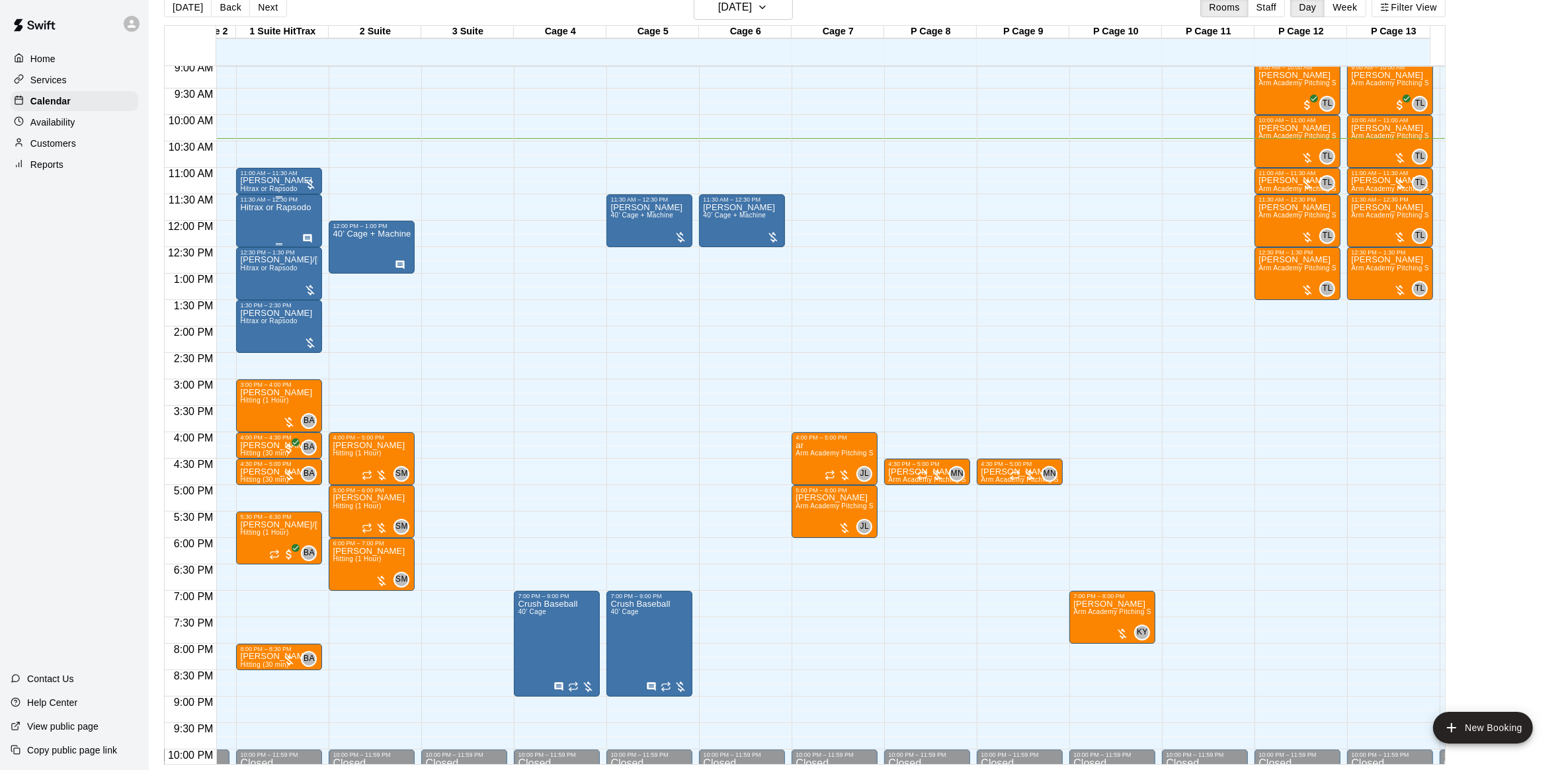
click at [250, 230] on div "Hitrax or Rapsodo" at bounding box center [275, 588] width 71 height 770
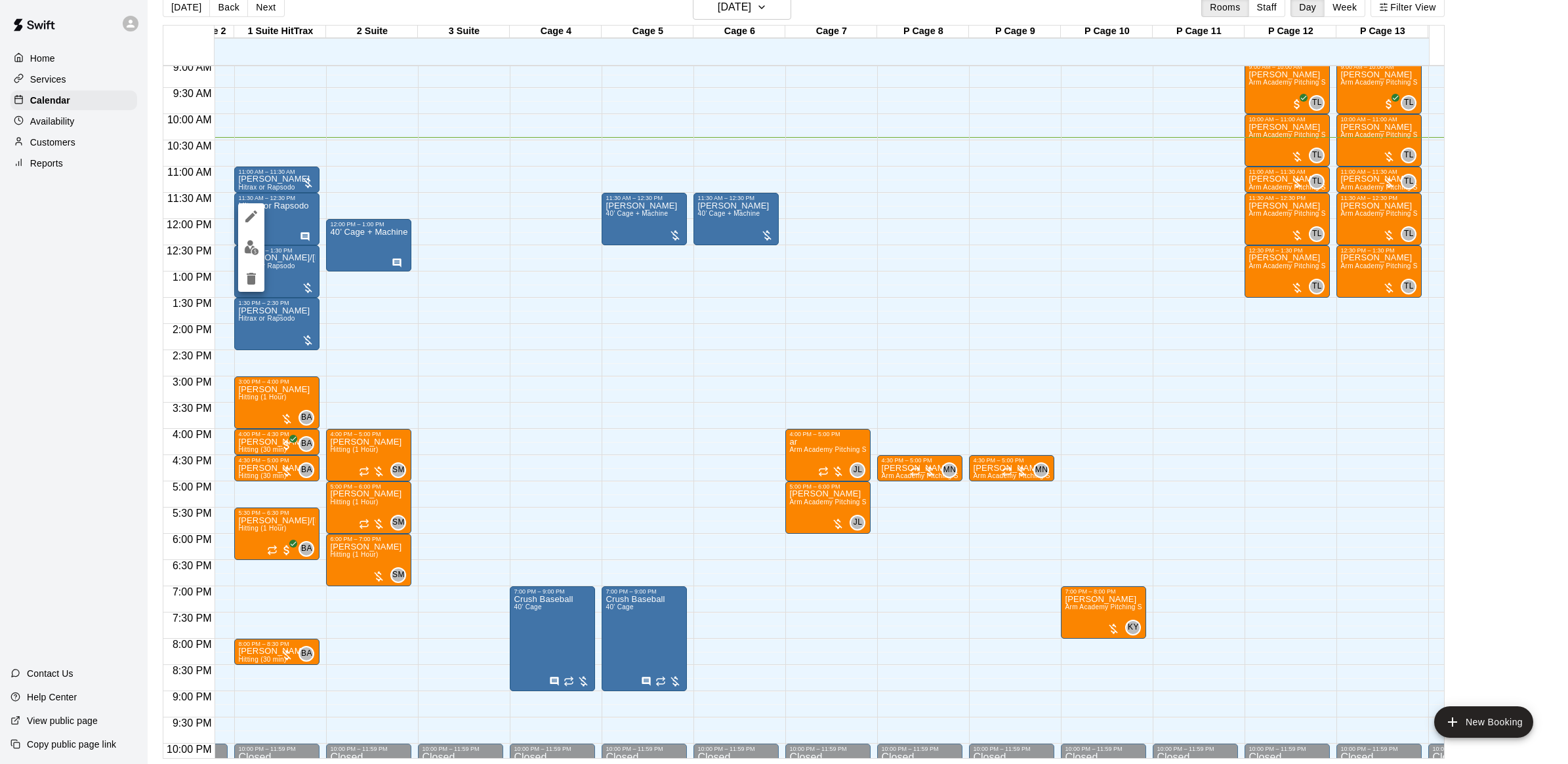
click at [247, 220] on icon "edit" at bounding box center [251, 216] width 12 height 12
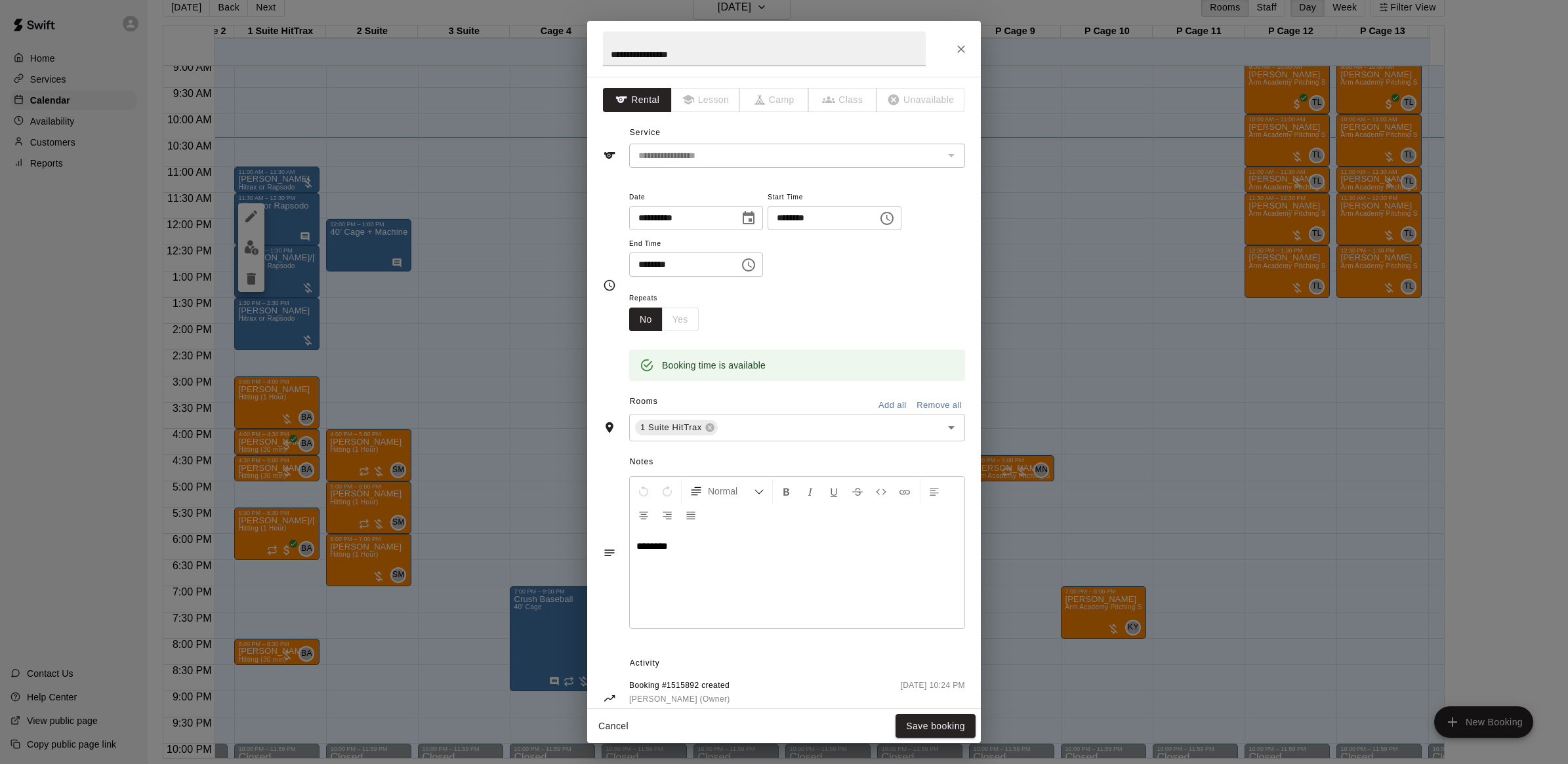
click at [519, 408] on div "**********" at bounding box center [784, 382] width 1568 height 764
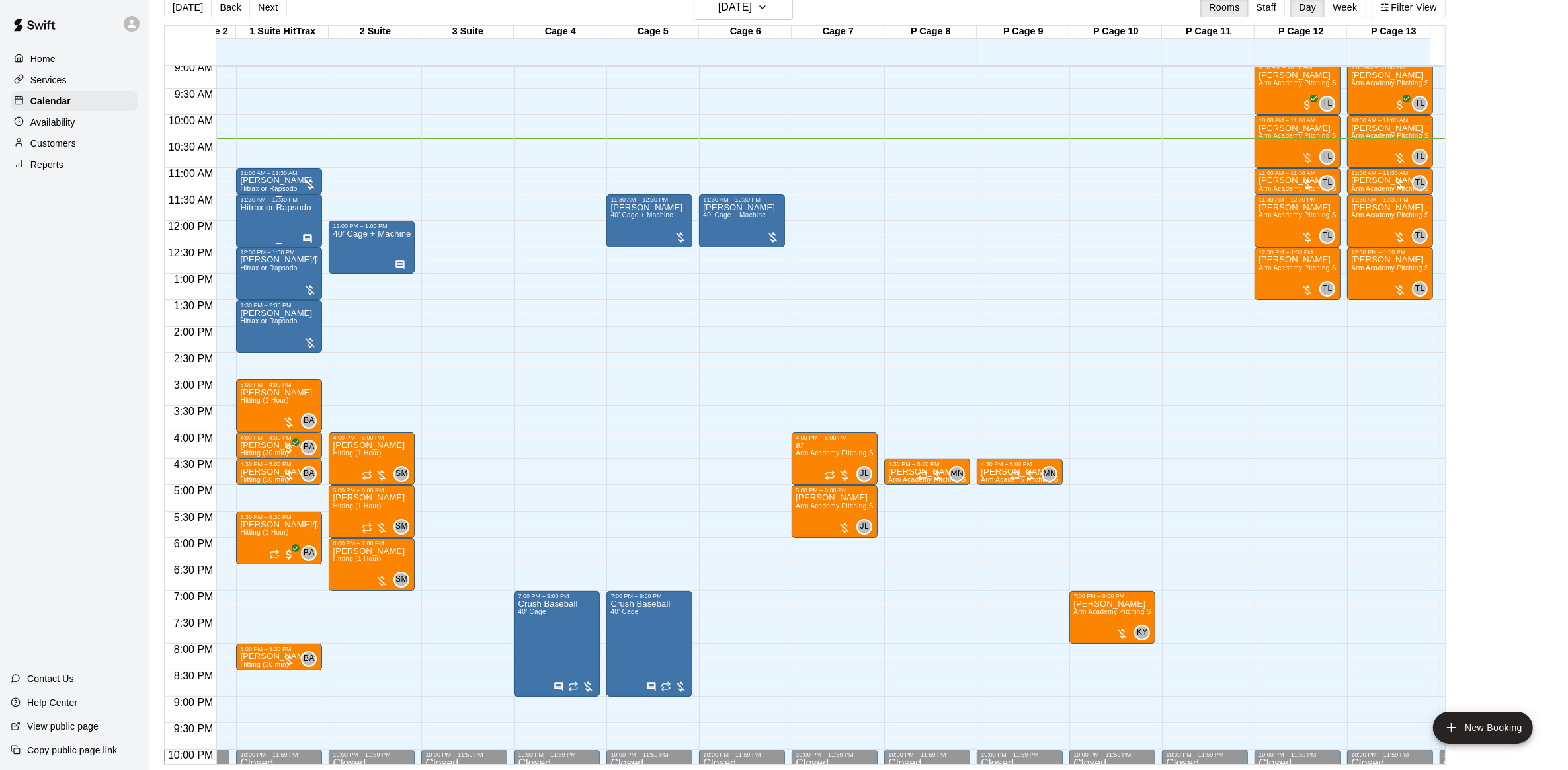
click at [272, 223] on div "Hitrax or Rapsodo" at bounding box center [275, 588] width 71 height 770
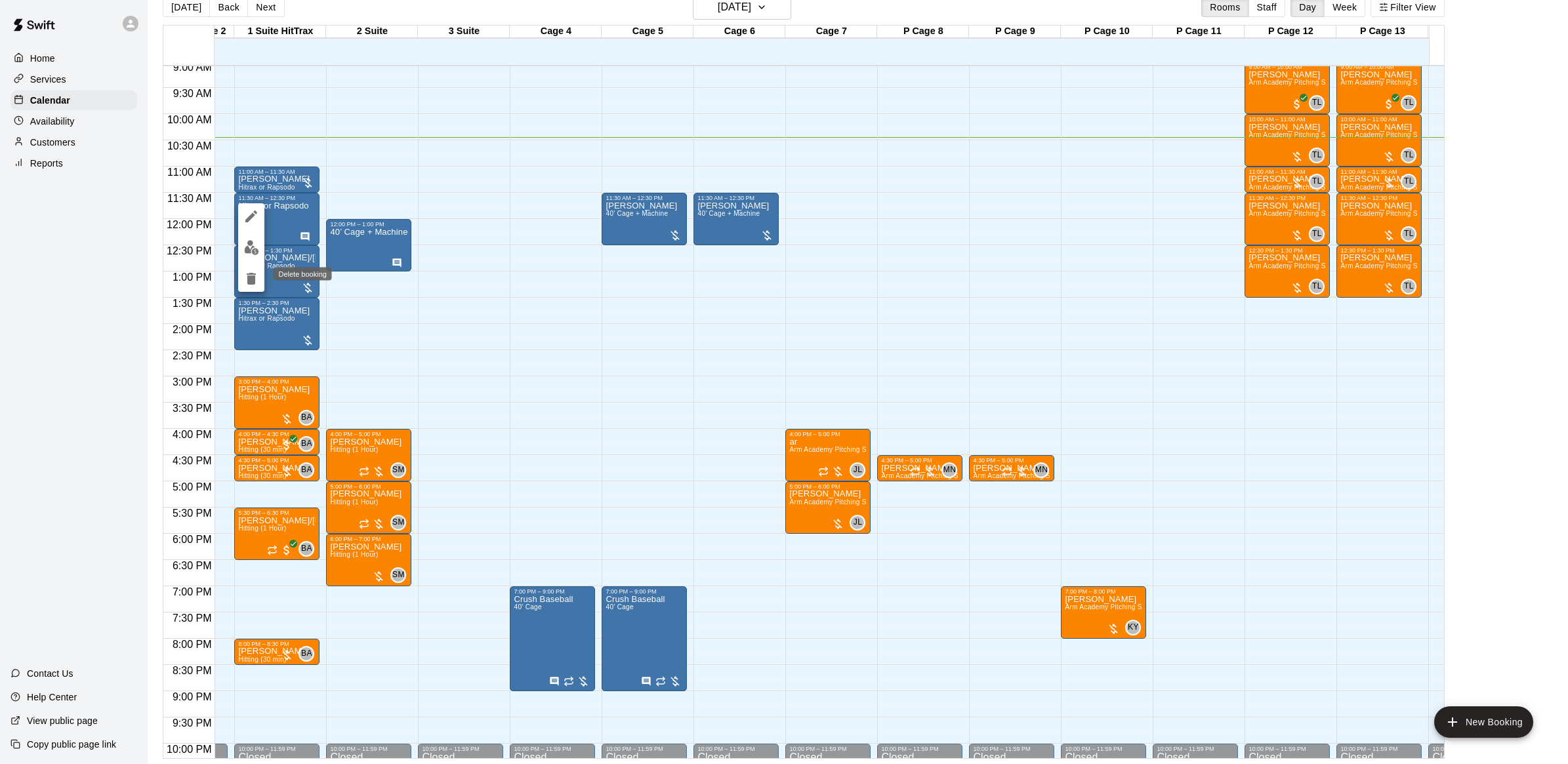
click at [256, 283] on icon "delete" at bounding box center [251, 279] width 16 height 16
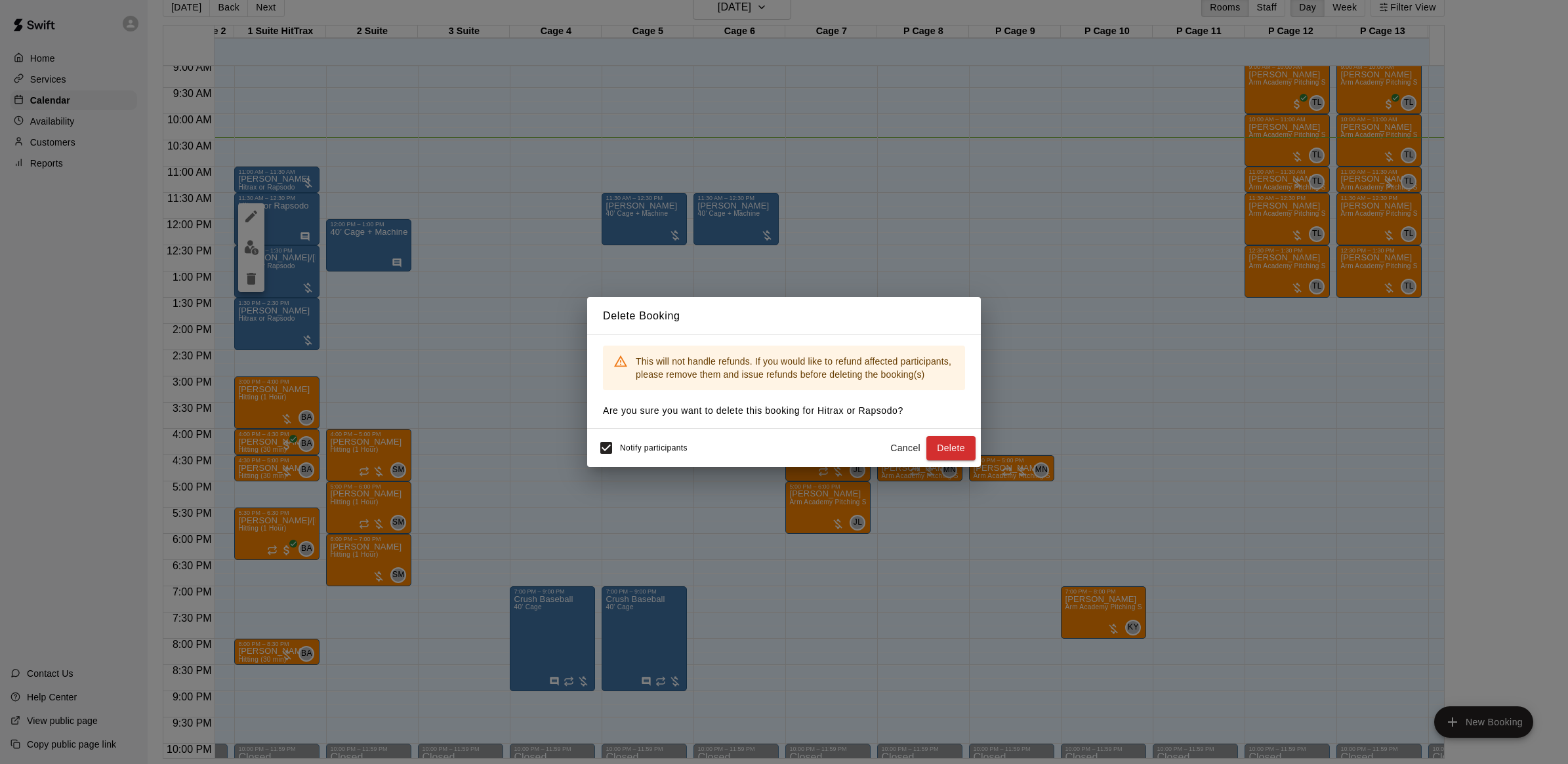
click at [957, 443] on button "Delete" at bounding box center [950, 448] width 49 height 24
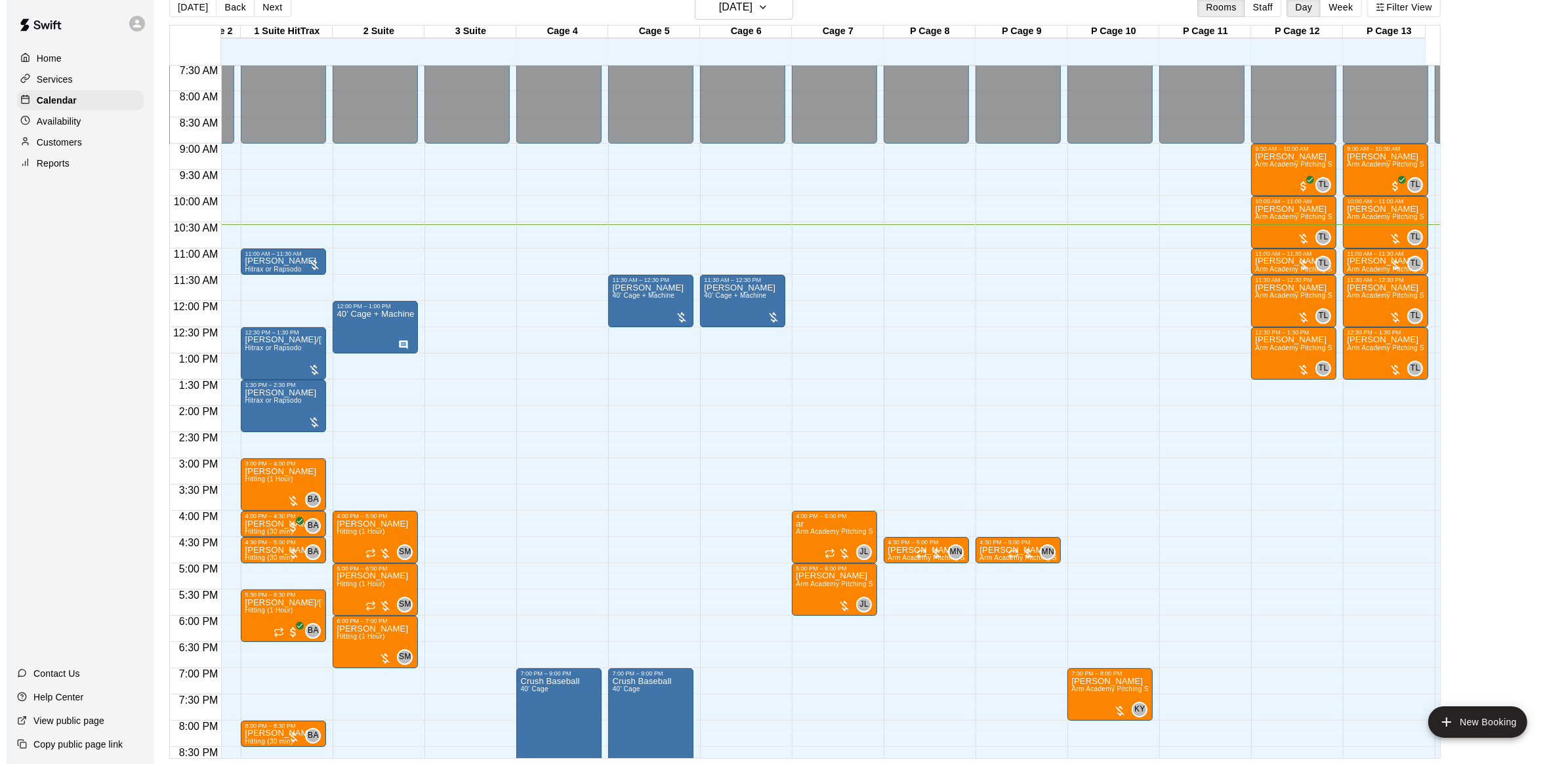
scroll to position [0, 0]
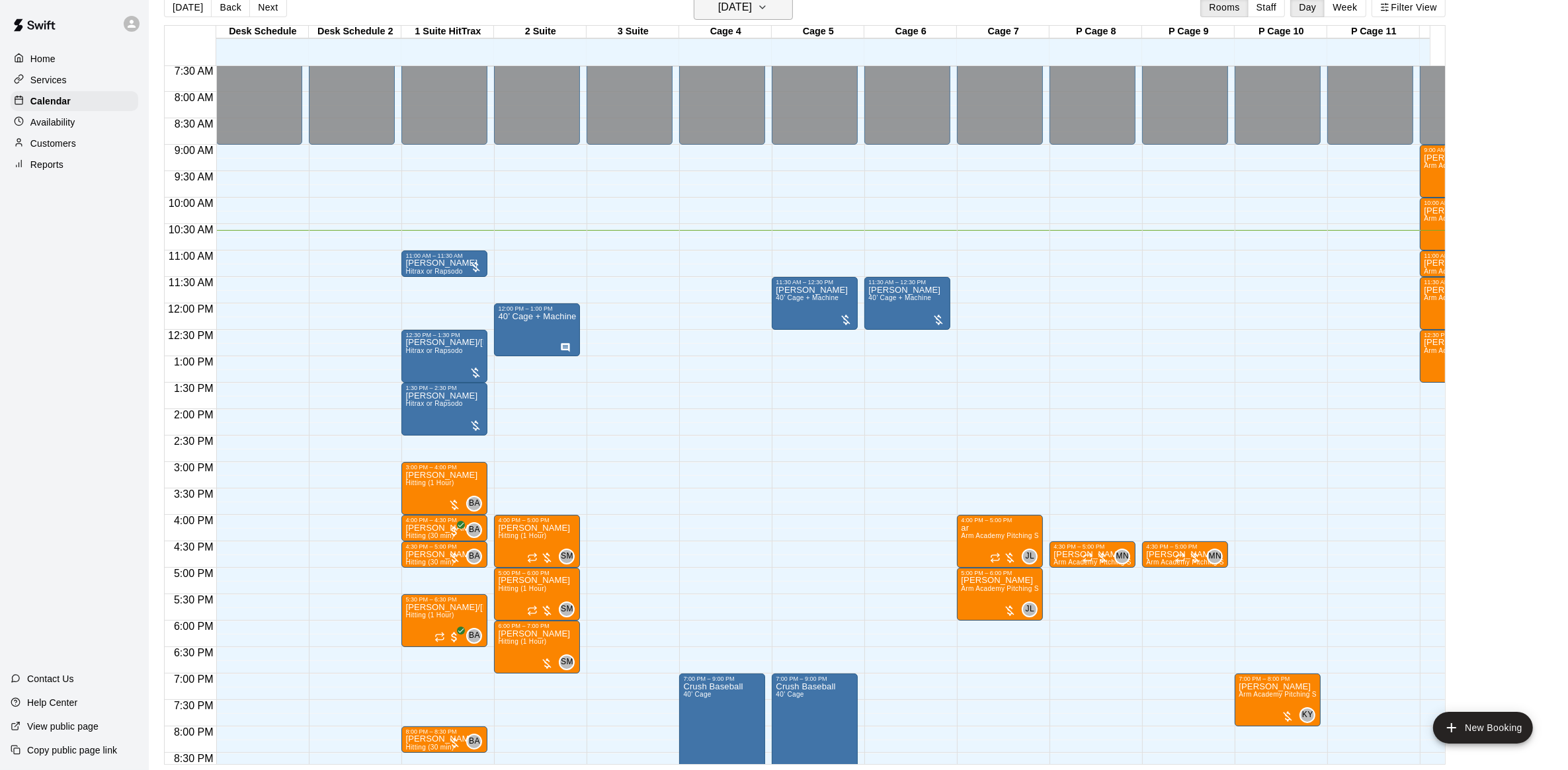
click at [765, 7] on icon "button" at bounding box center [762, 7] width 5 height 3
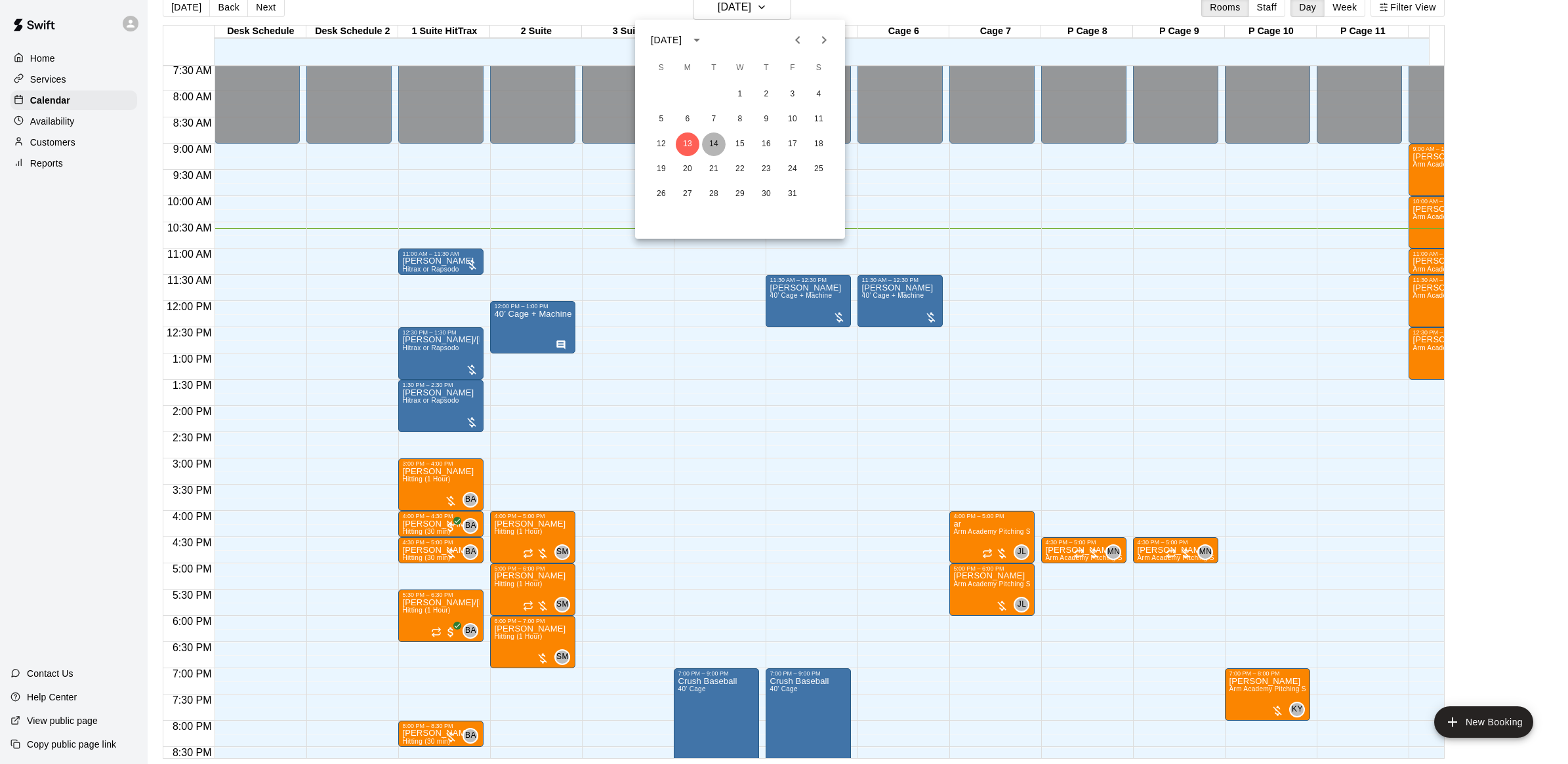
click at [719, 148] on button "14" at bounding box center [714, 144] width 23 height 23
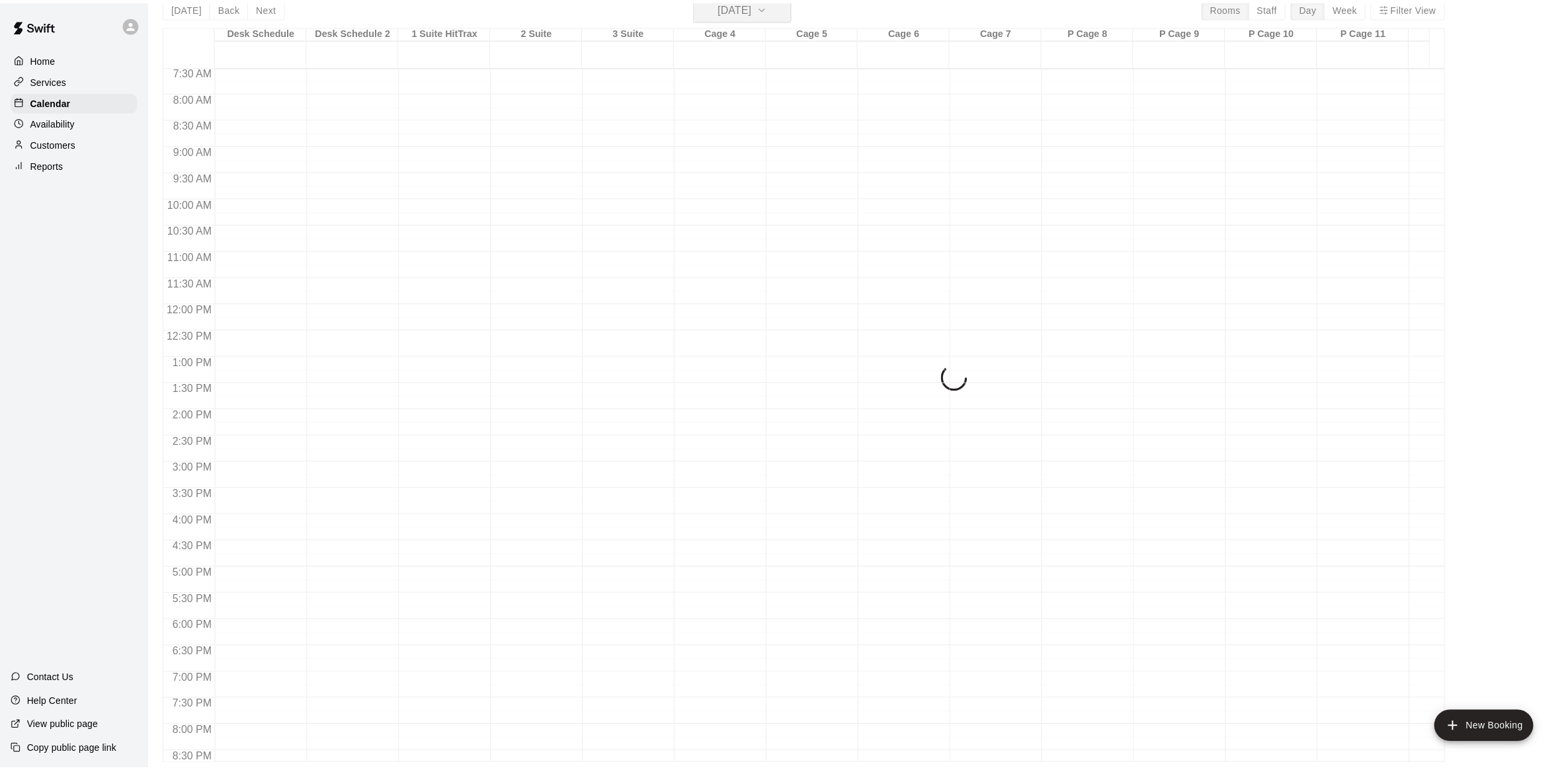
scroll to position [15, 0]
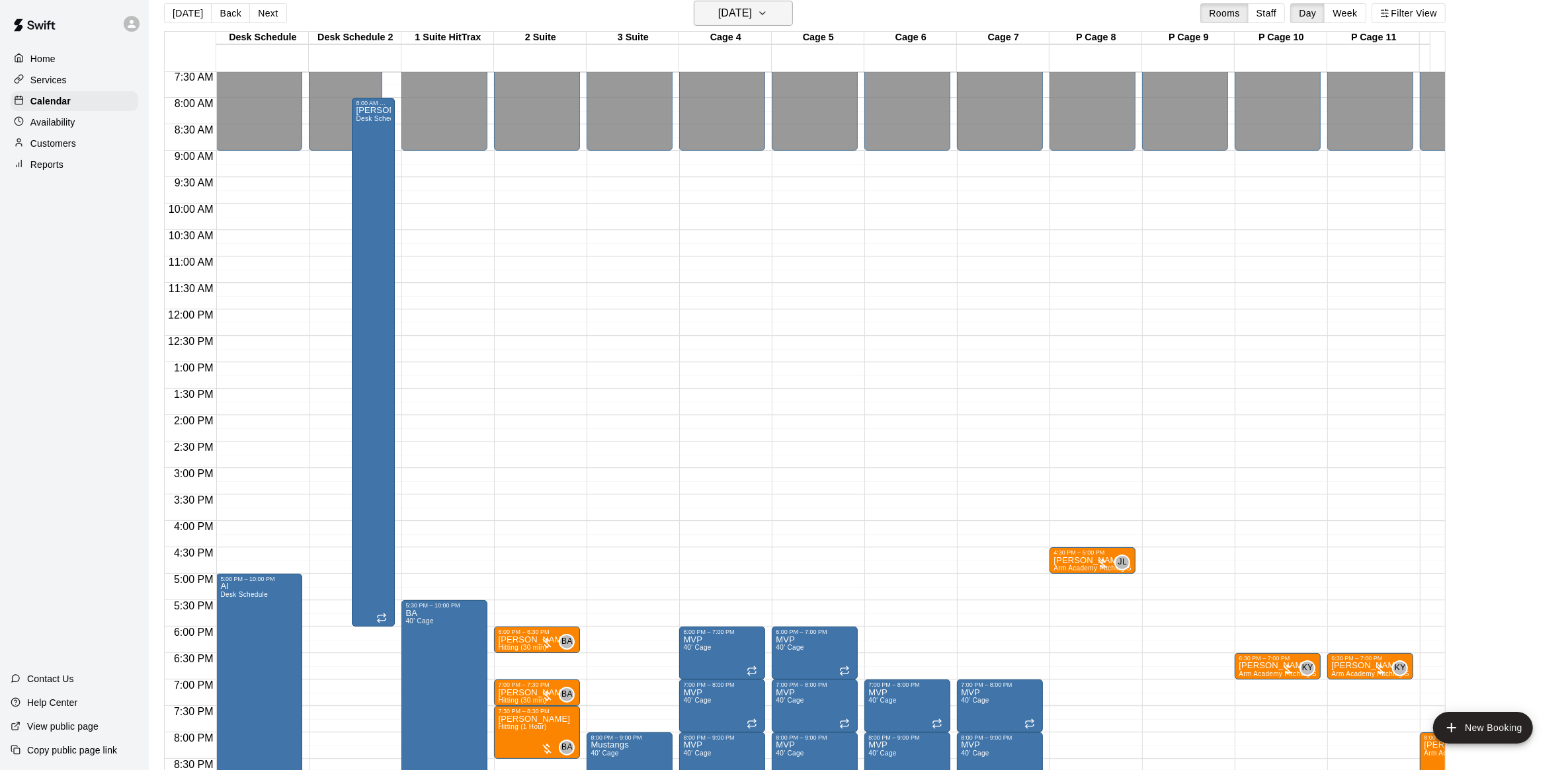
click at [768, 12] on icon "button" at bounding box center [762, 13] width 10 height 16
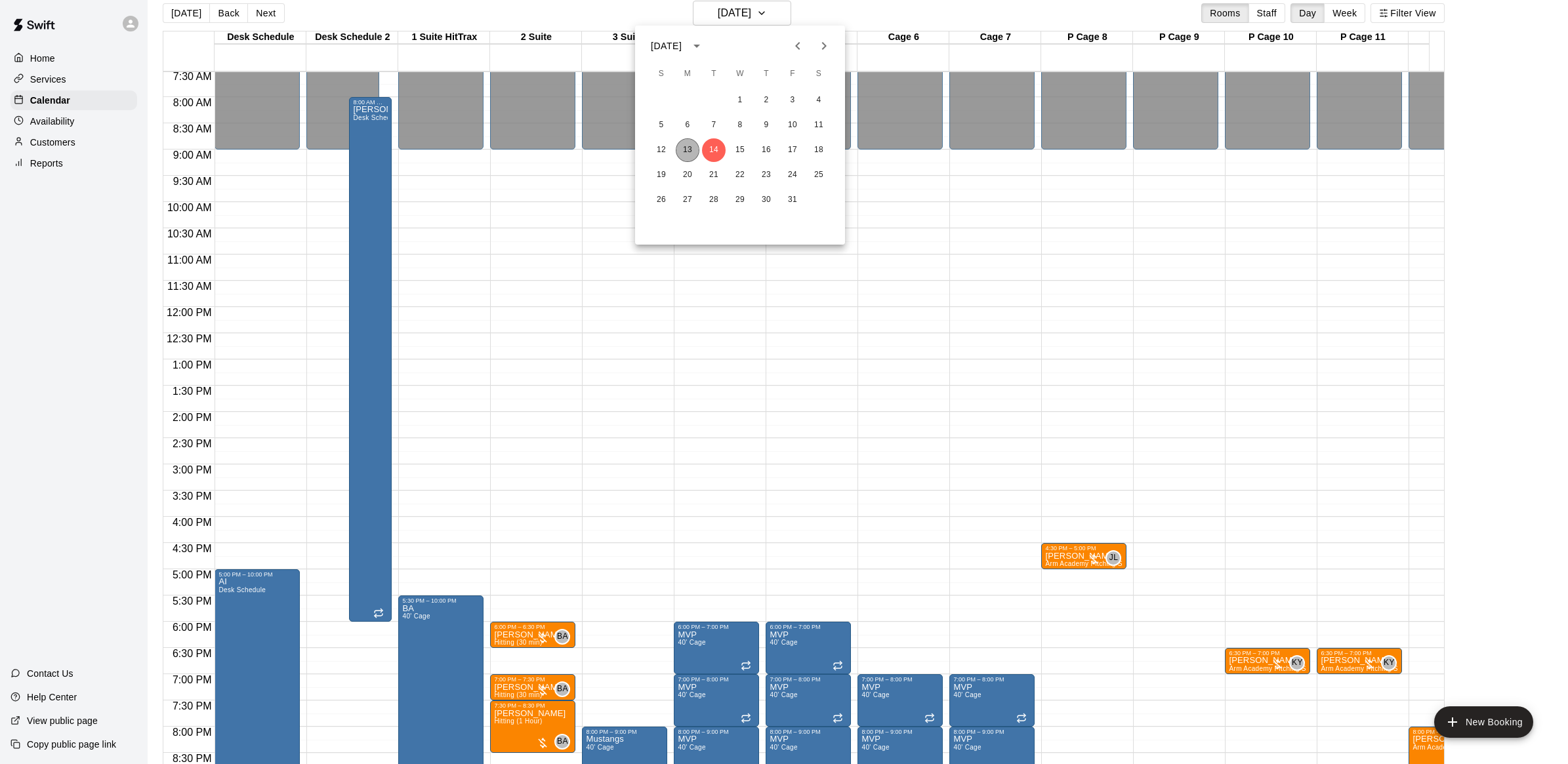
click at [687, 145] on button "13" at bounding box center [687, 150] width 23 height 23
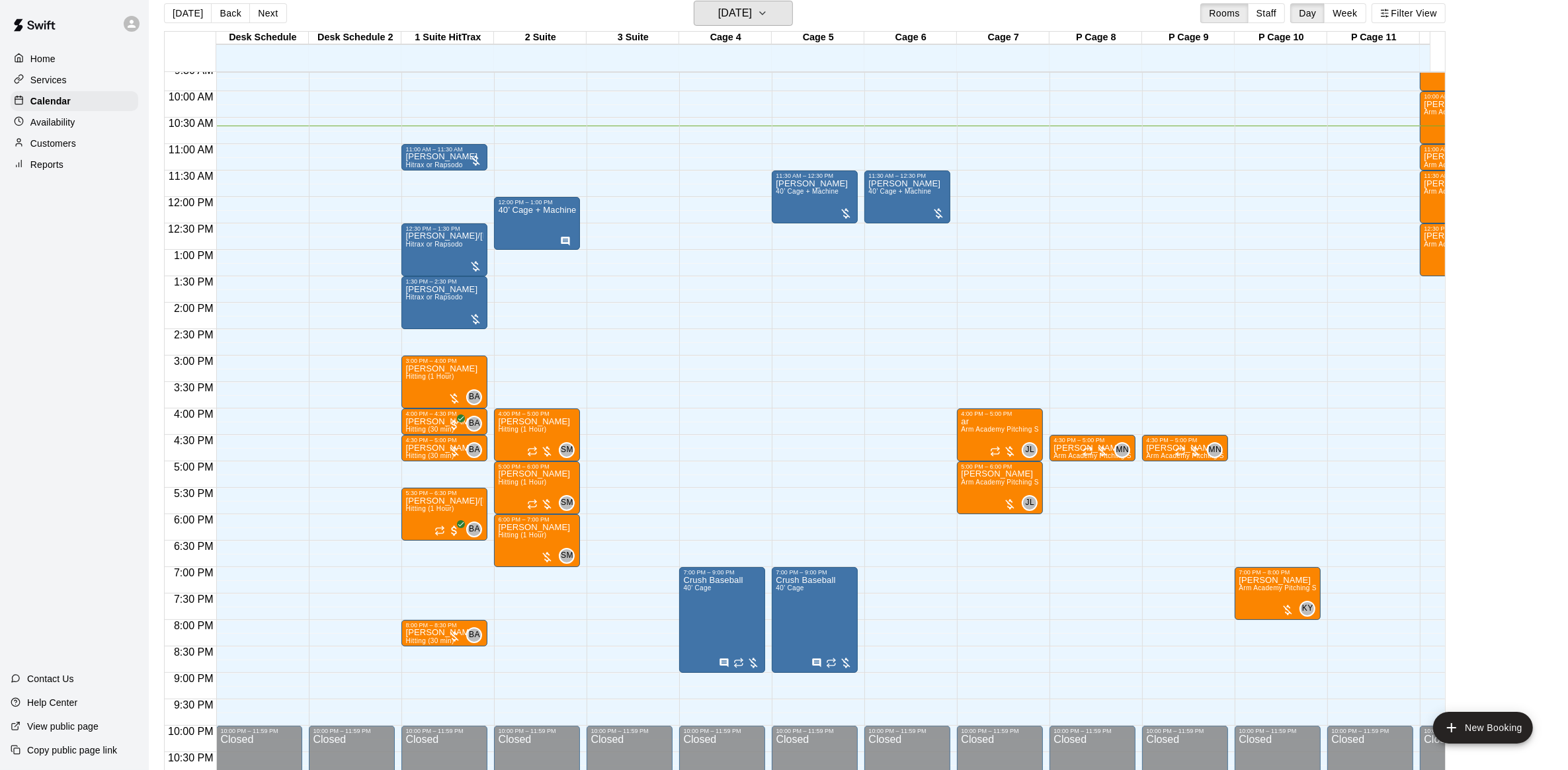
scroll to position [481, 0]
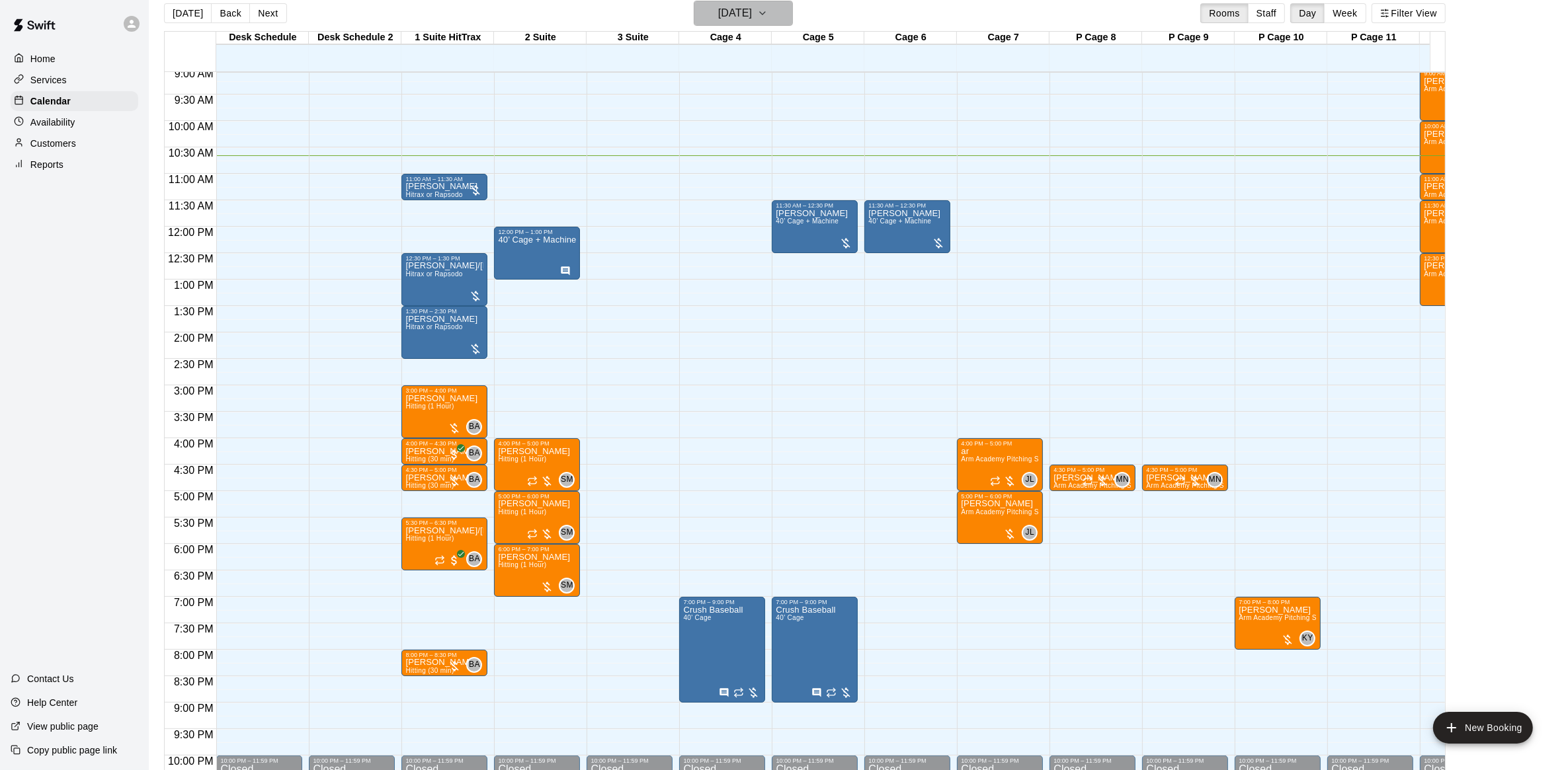
click at [765, 13] on icon "button" at bounding box center [762, 13] width 5 height 3
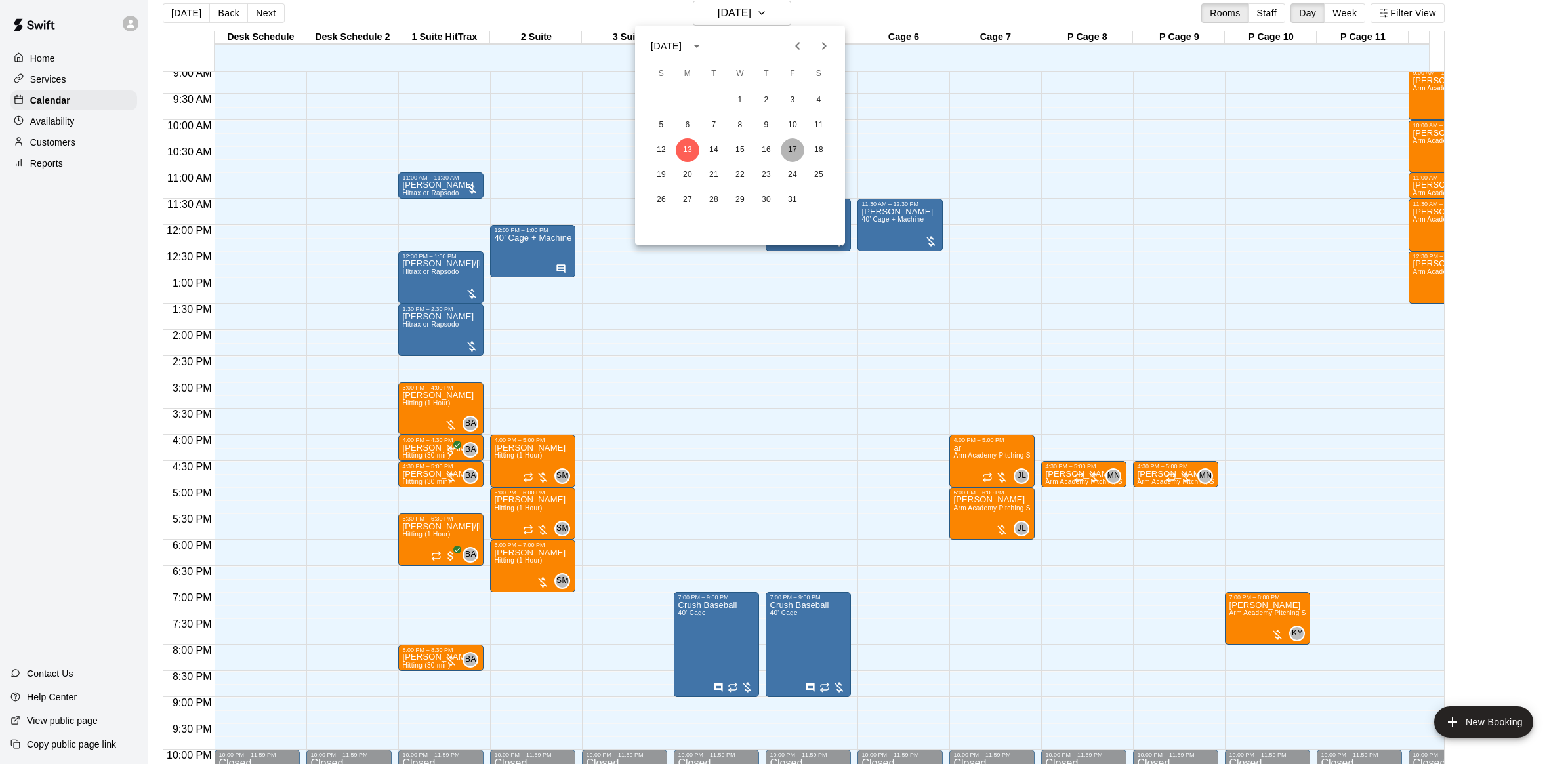
click at [790, 151] on button "17" at bounding box center [792, 150] width 23 height 23
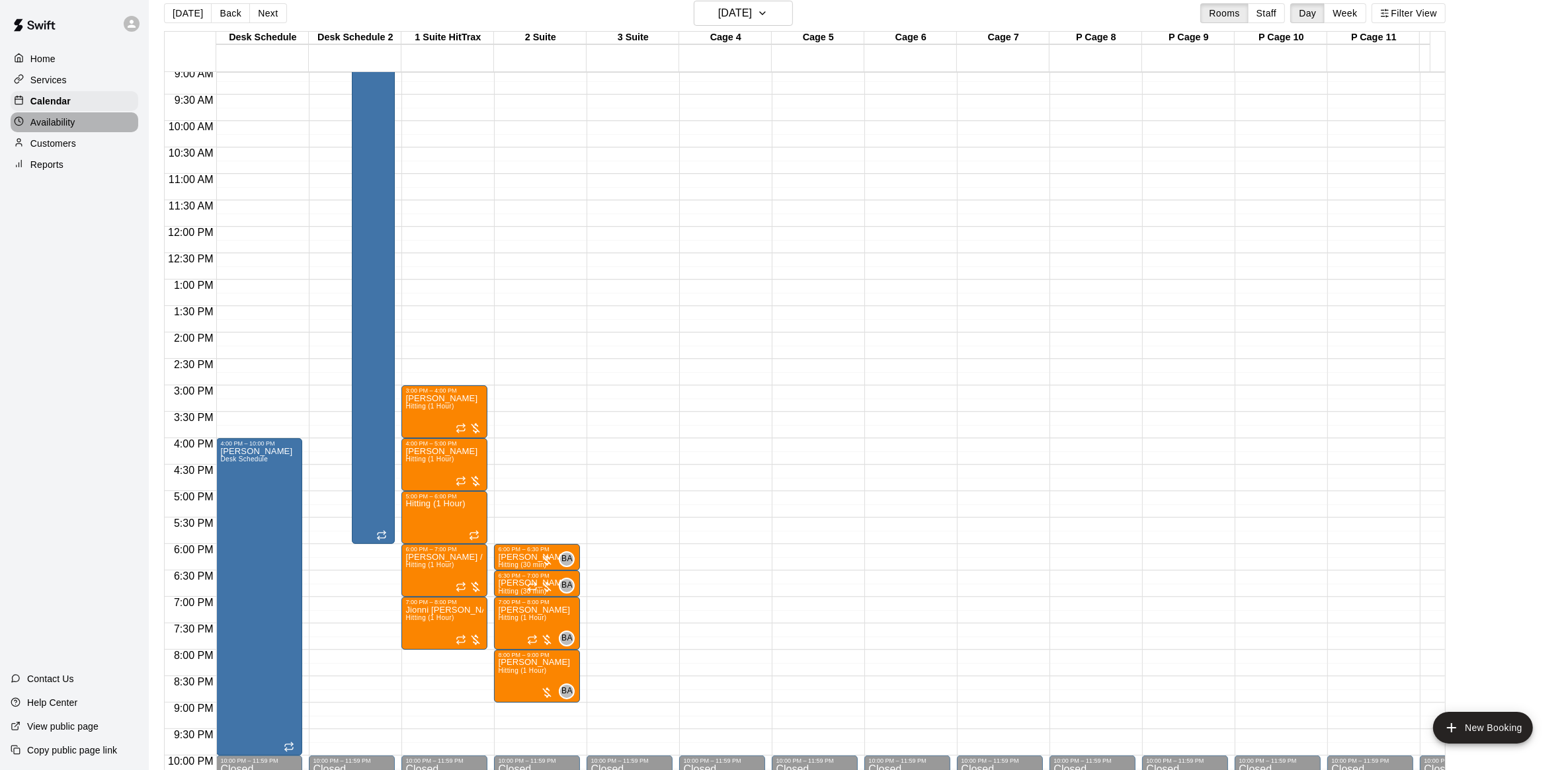
click at [44, 122] on p "Availability" at bounding box center [52, 122] width 45 height 13
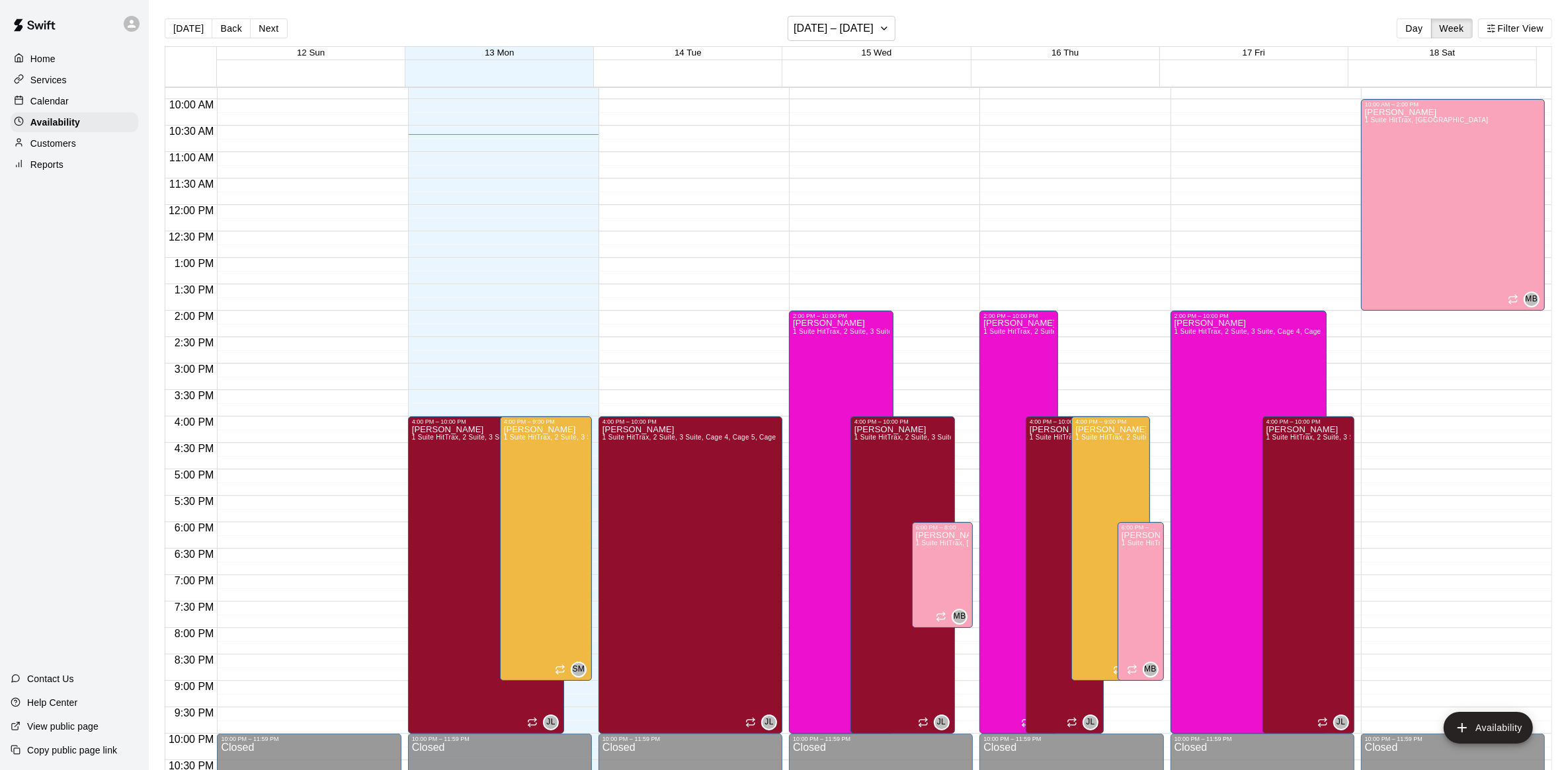
scroll to position [490, 0]
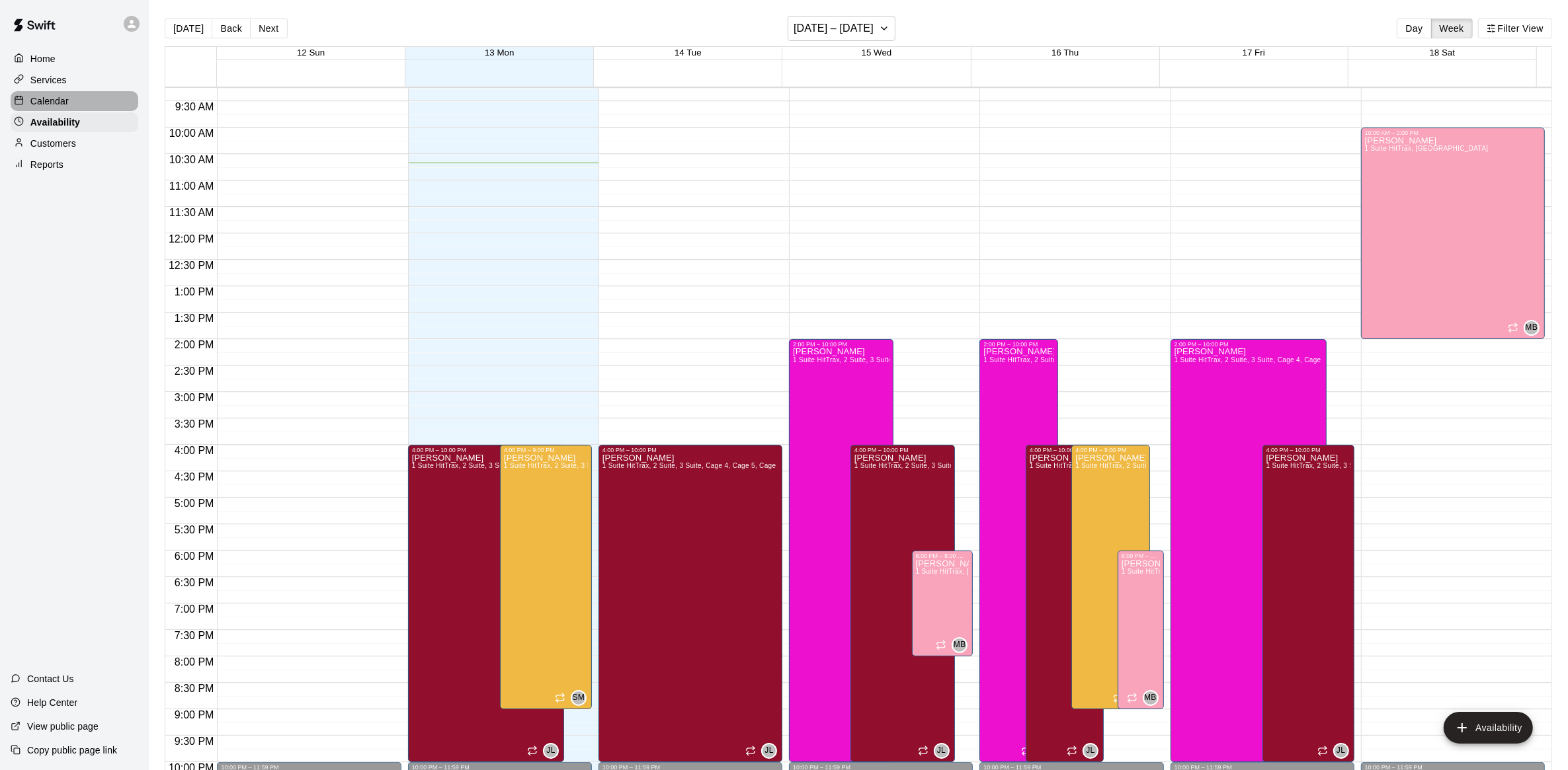
click at [60, 99] on p "Calendar" at bounding box center [49, 101] width 38 height 13
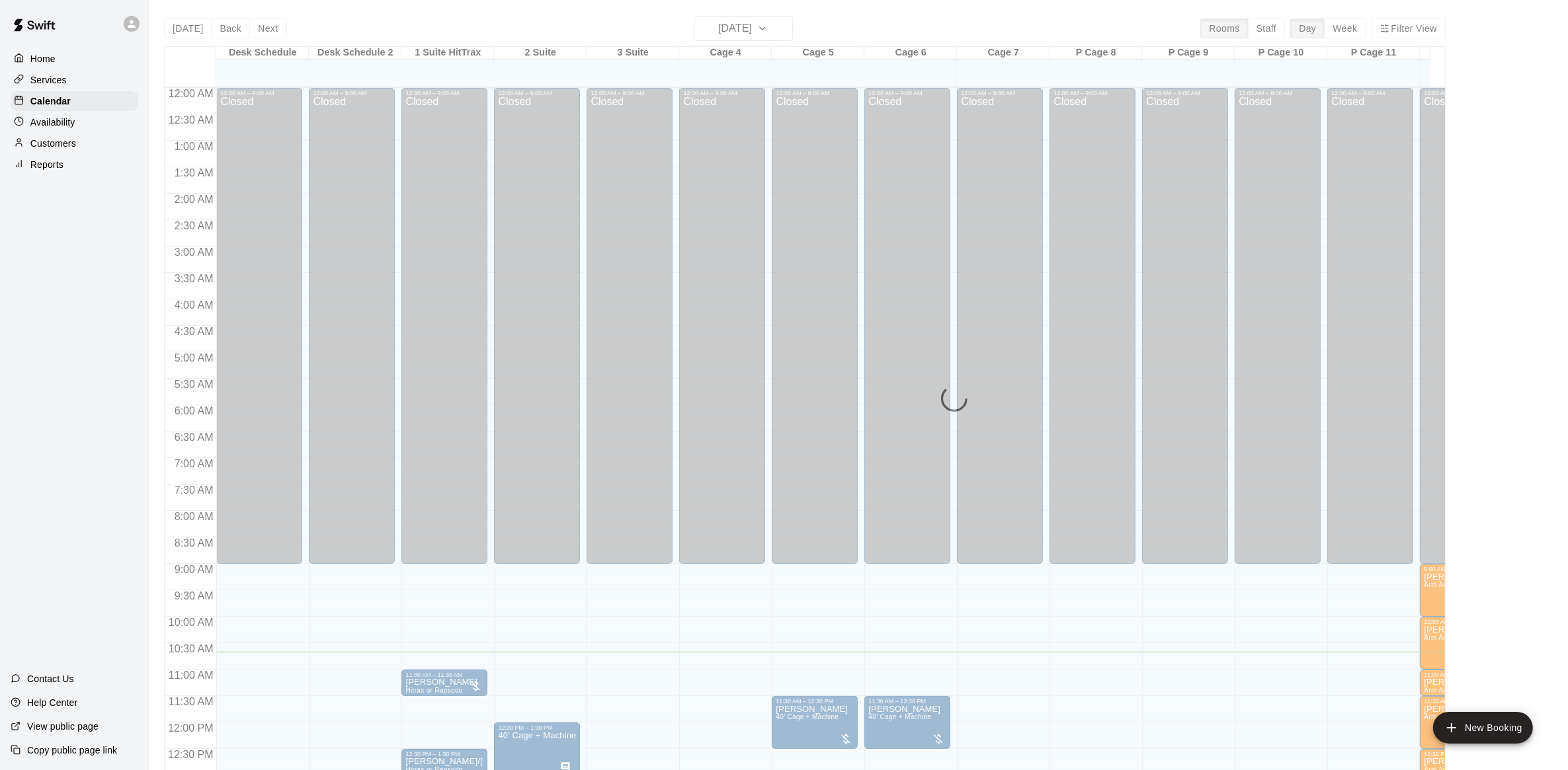
scroll to position [532, 0]
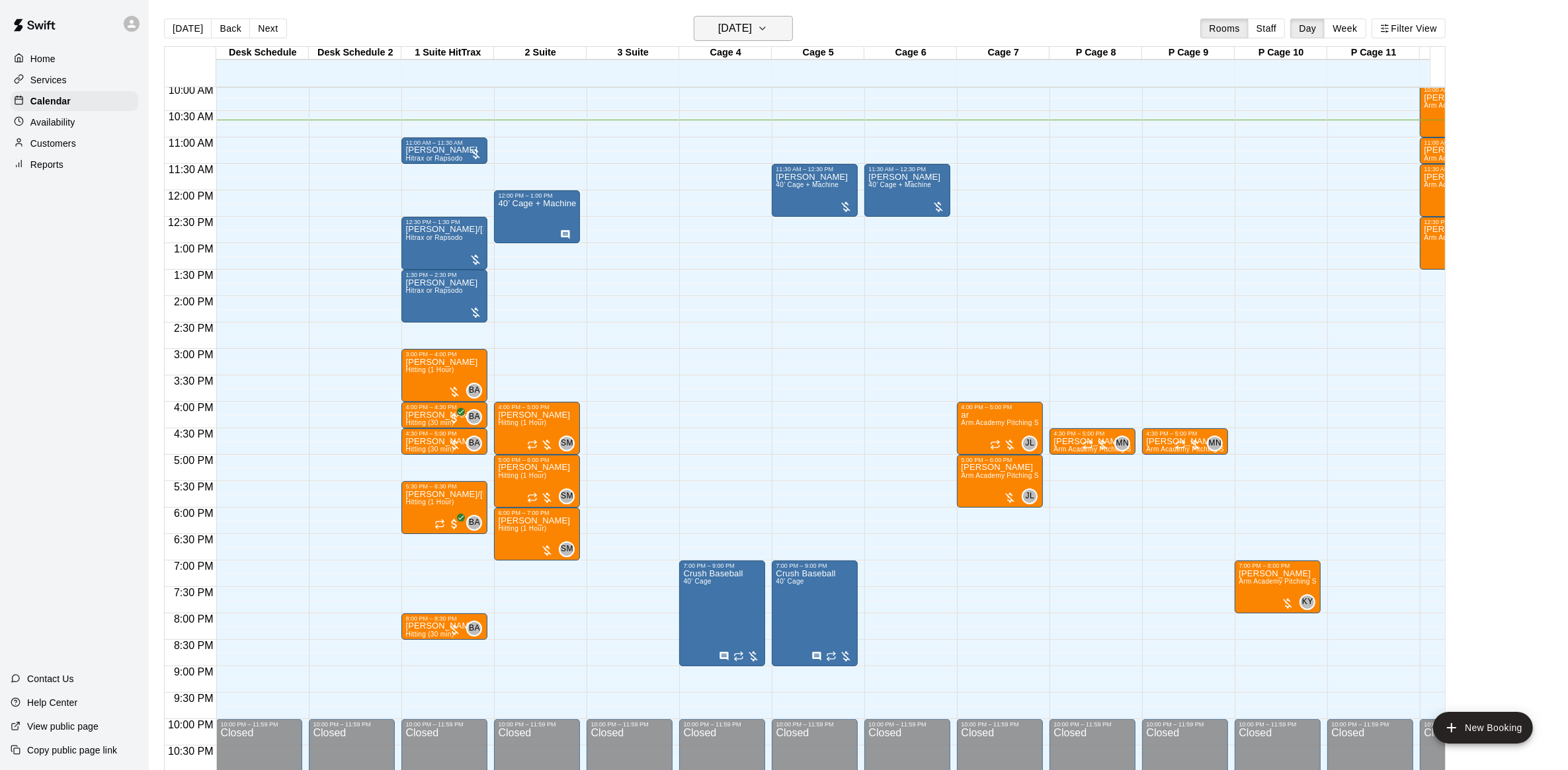
click at [768, 24] on icon "button" at bounding box center [762, 29] width 10 height 16
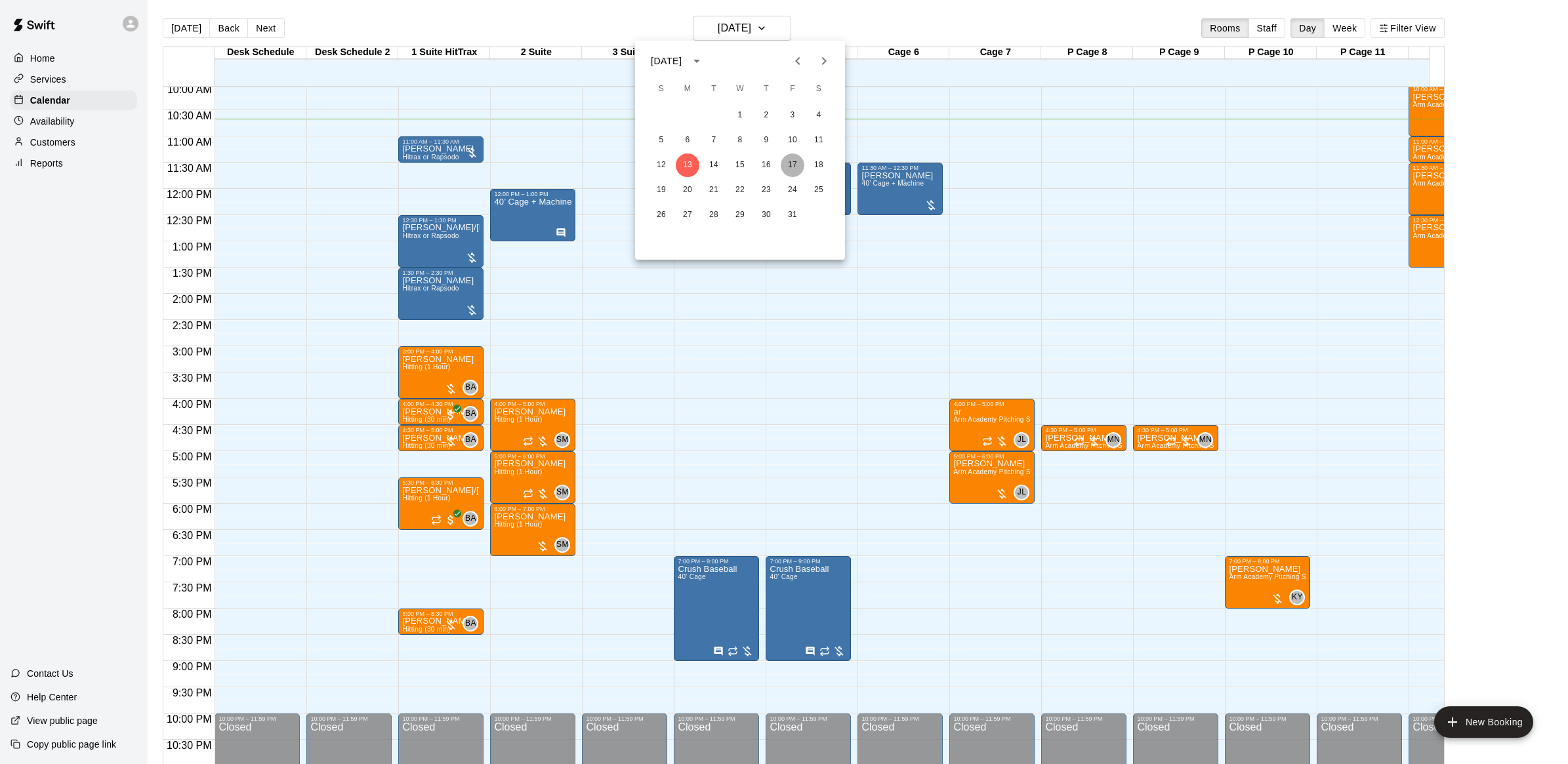
click at [789, 168] on button "17" at bounding box center [792, 165] width 23 height 23
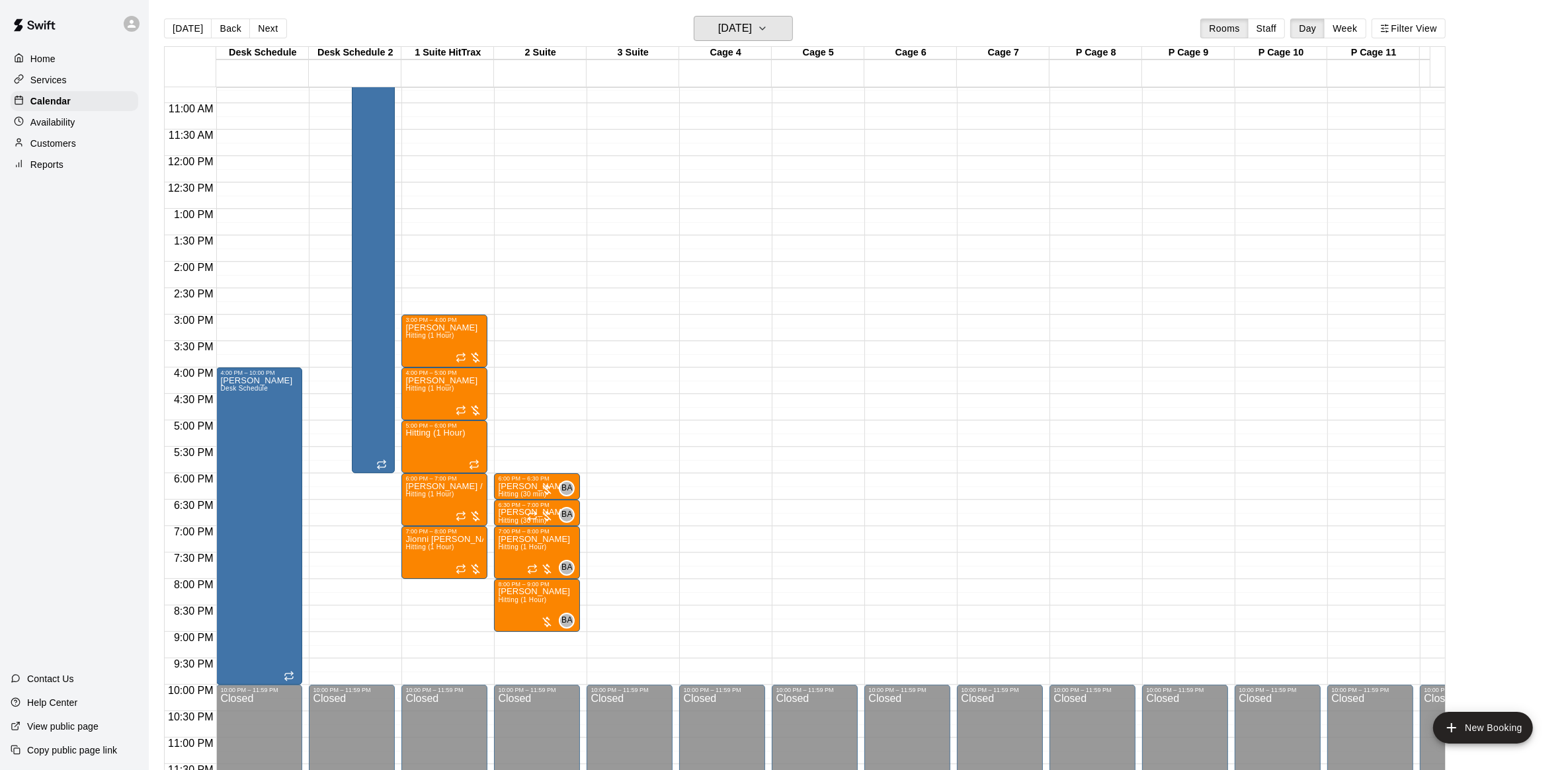
scroll to position [585, 0]
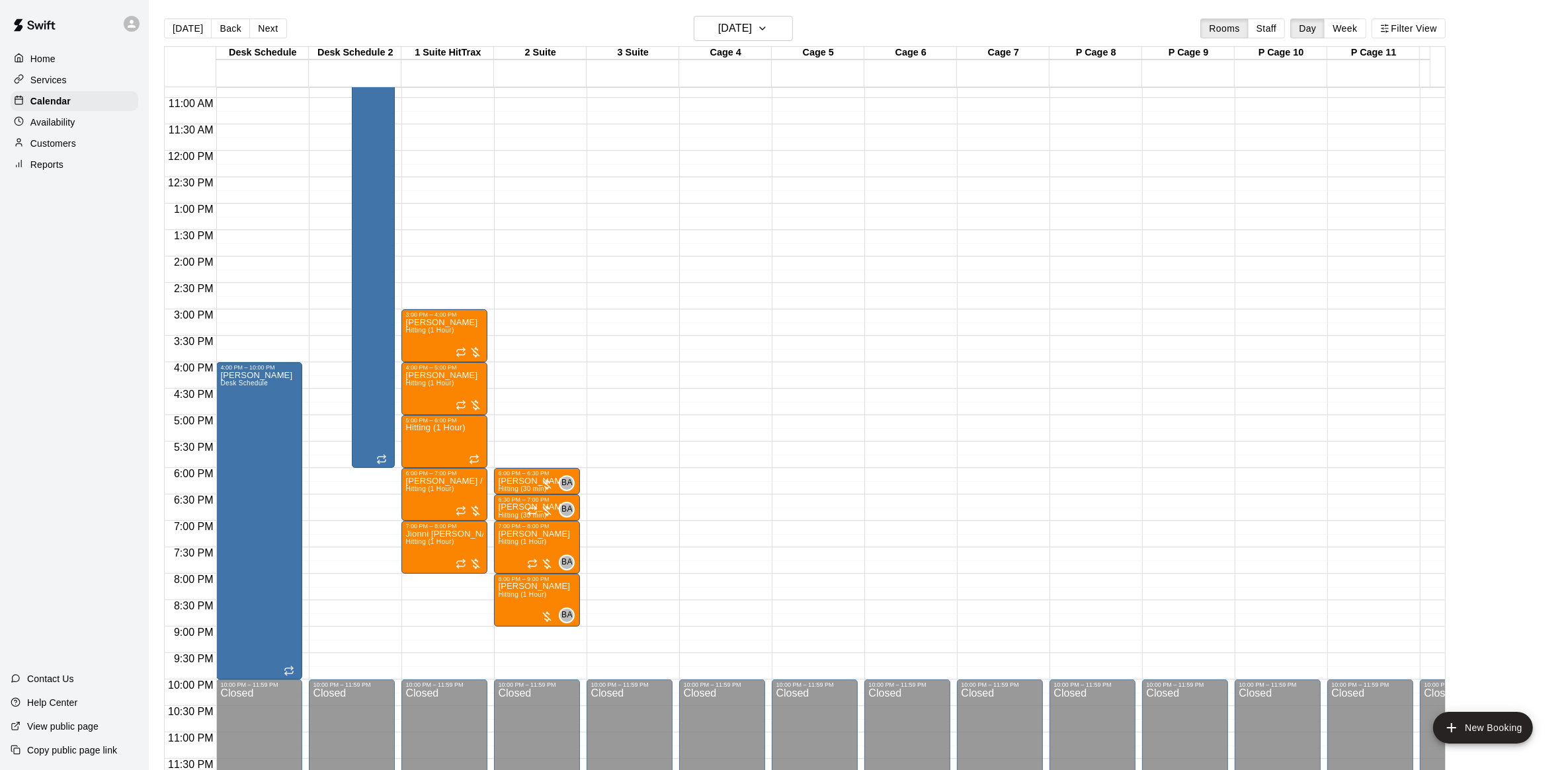
click at [537, 411] on div "12:00 AM – 9:00 AM Closed 6:00 PM – 6:30 PM [PERSON_NAME] Hitting (30 min) BA 0…" at bounding box center [537, 151] width 86 height 1270
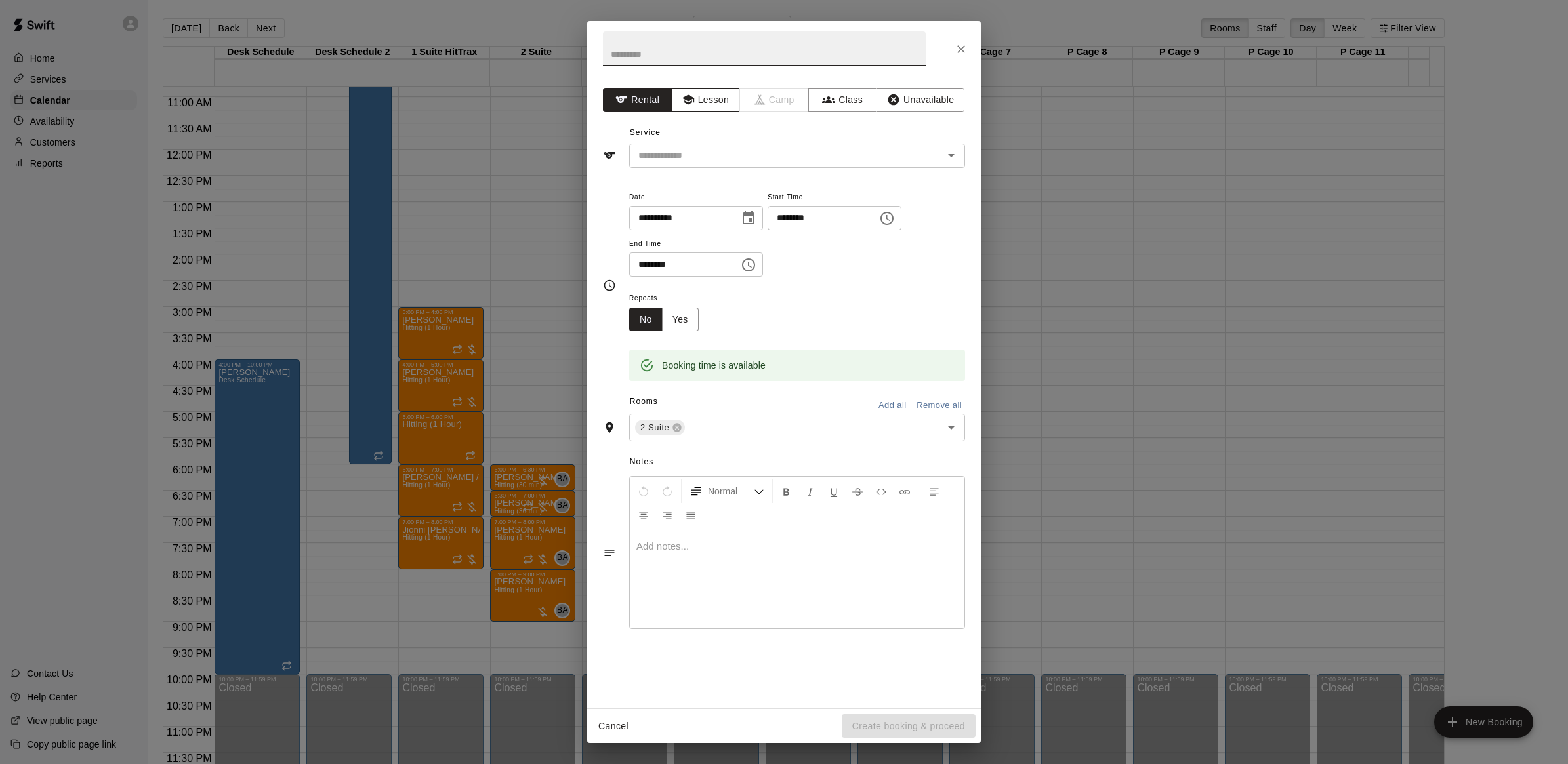
click at [700, 95] on button "Lesson" at bounding box center [705, 99] width 69 height 24
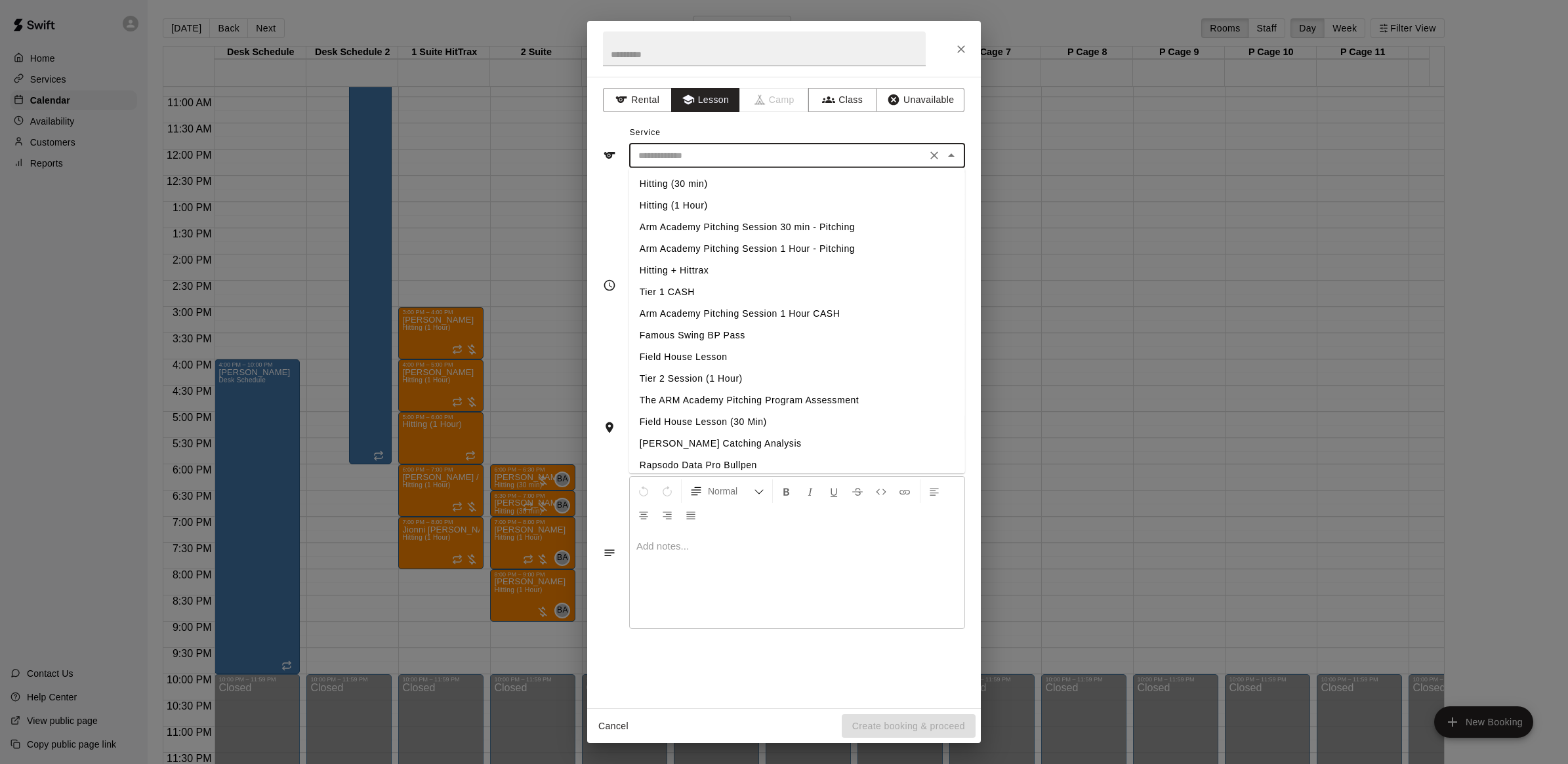
click at [752, 156] on input "text" at bounding box center [778, 156] width 289 height 16
click at [674, 202] on li "Hitting (1 Hour)" at bounding box center [797, 206] width 336 height 22
type input "**********"
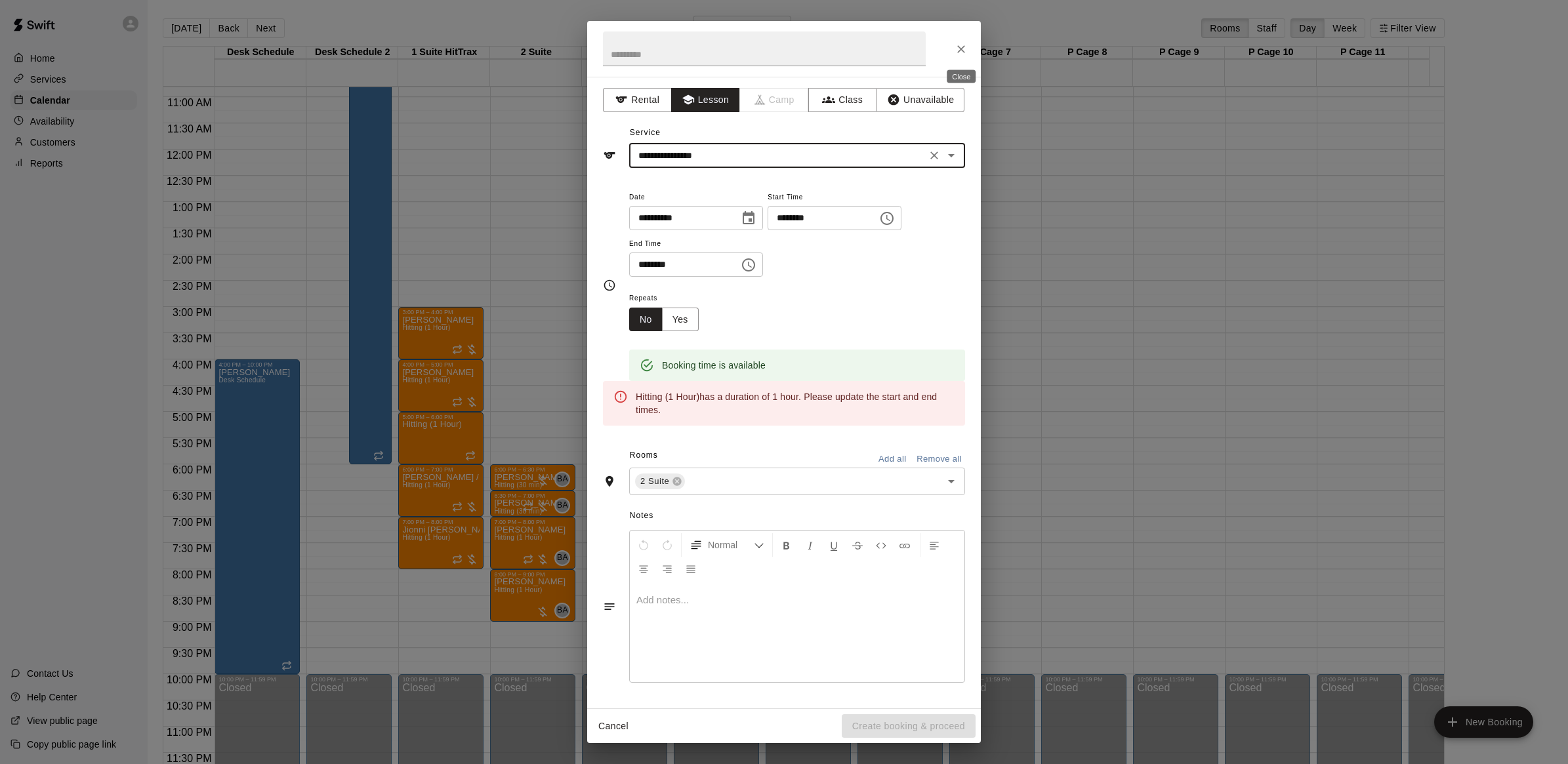
click at [965, 46] on icon "Close" at bounding box center [961, 49] width 13 height 13
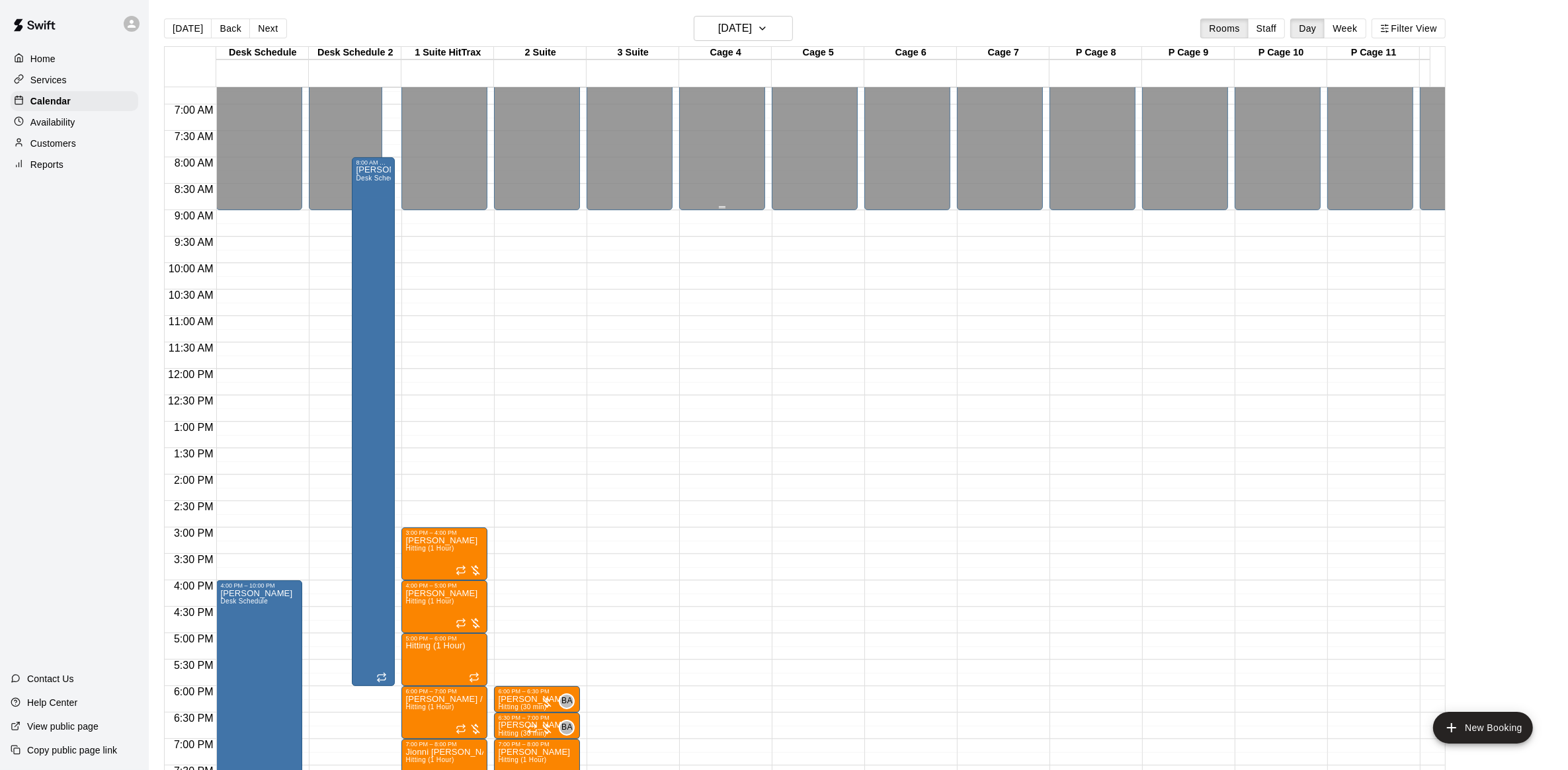
scroll to position [337, 0]
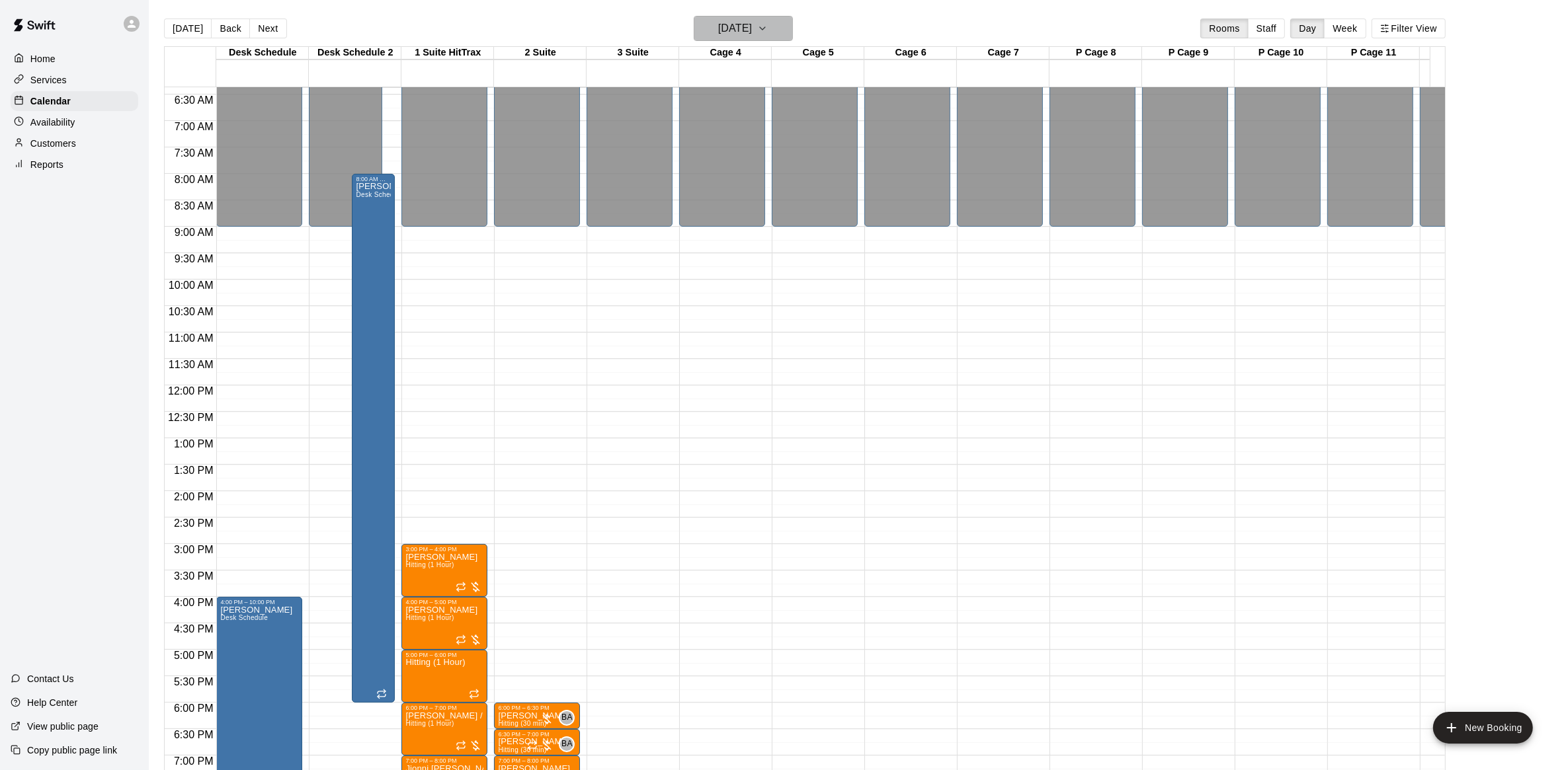
click at [768, 27] on icon "button" at bounding box center [762, 29] width 10 height 16
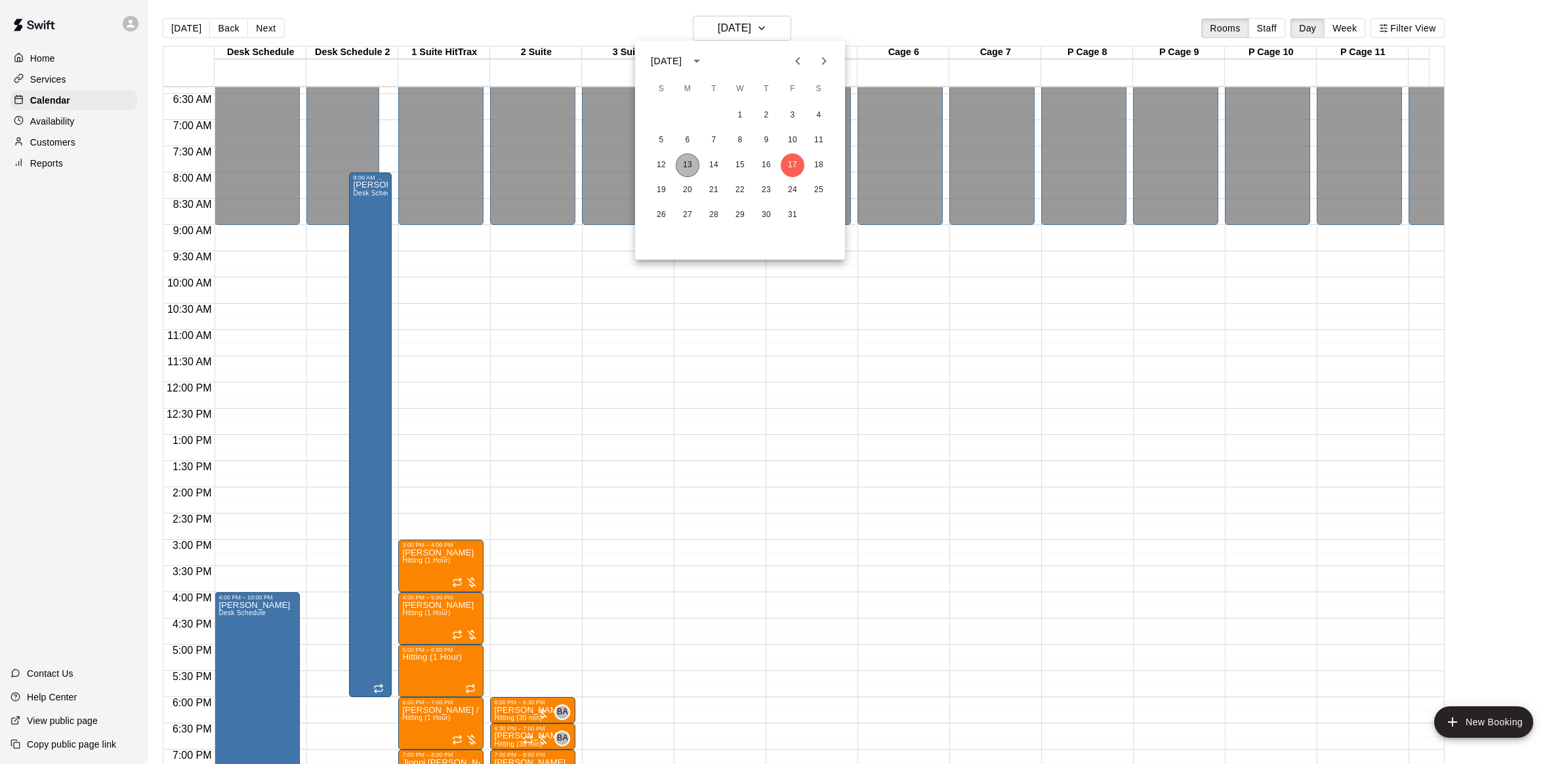
click at [691, 161] on button "13" at bounding box center [687, 165] width 23 height 23
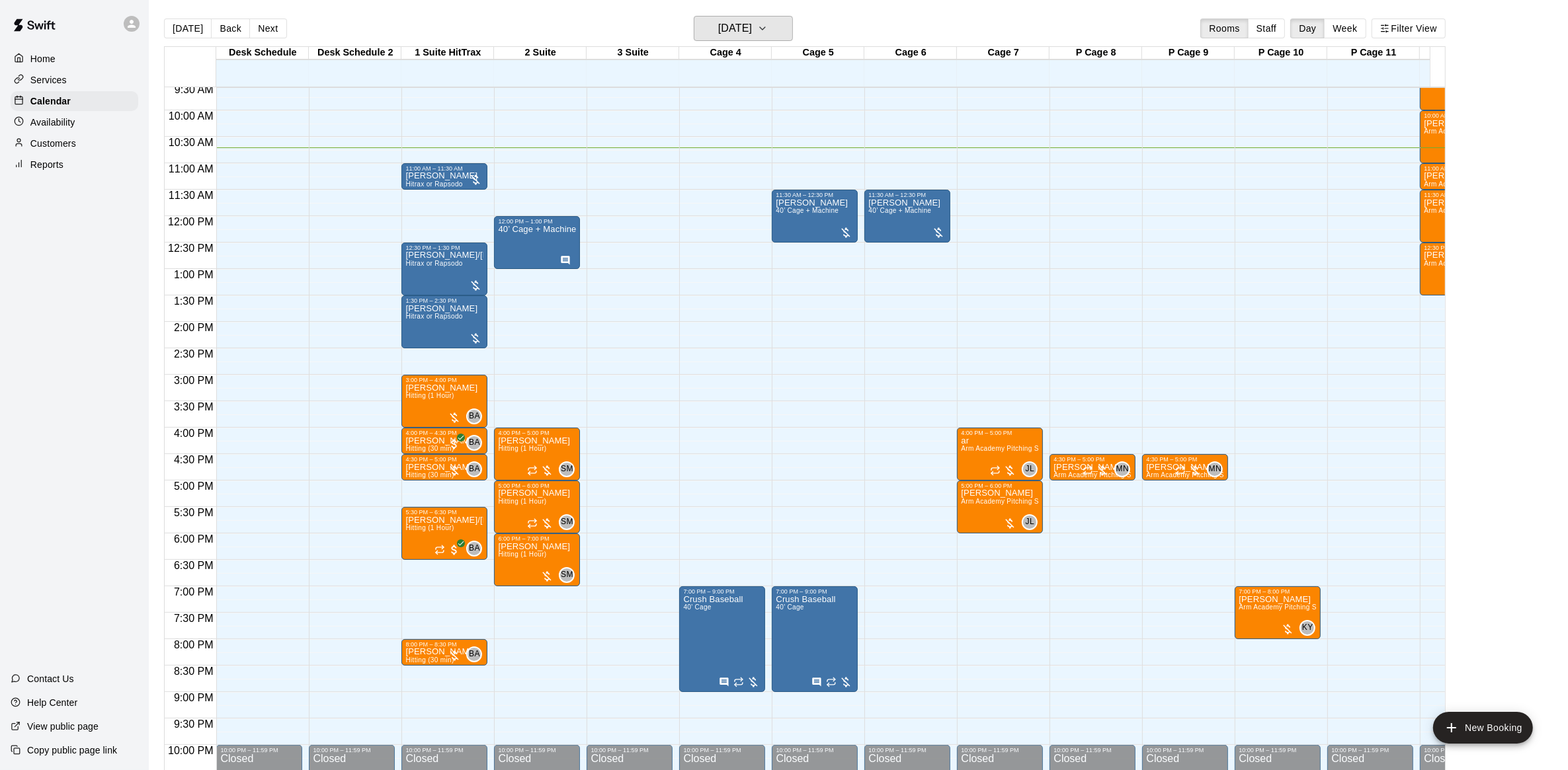
scroll to position [420, 0]
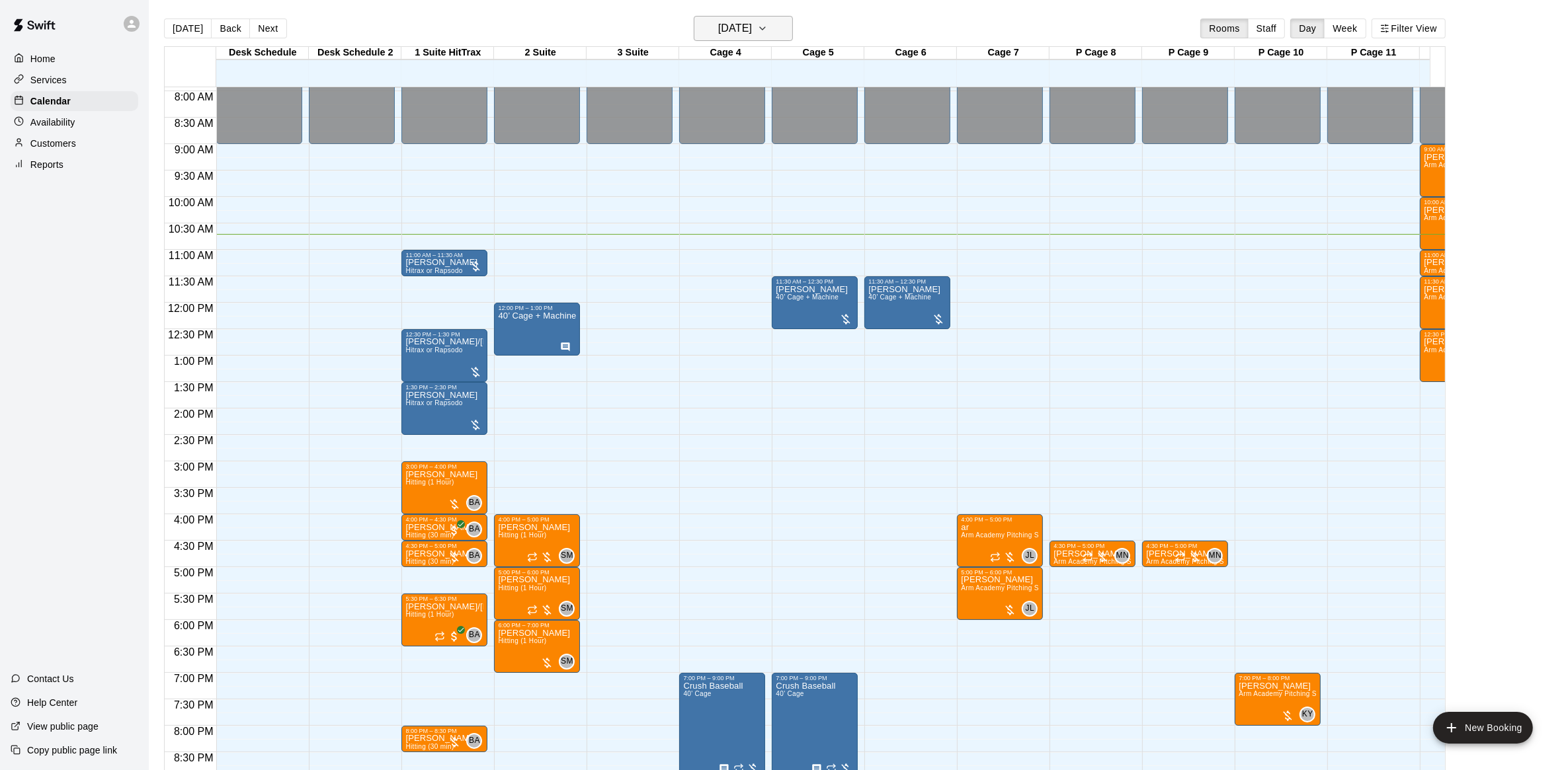
click at [768, 29] on icon "button" at bounding box center [762, 29] width 10 height 16
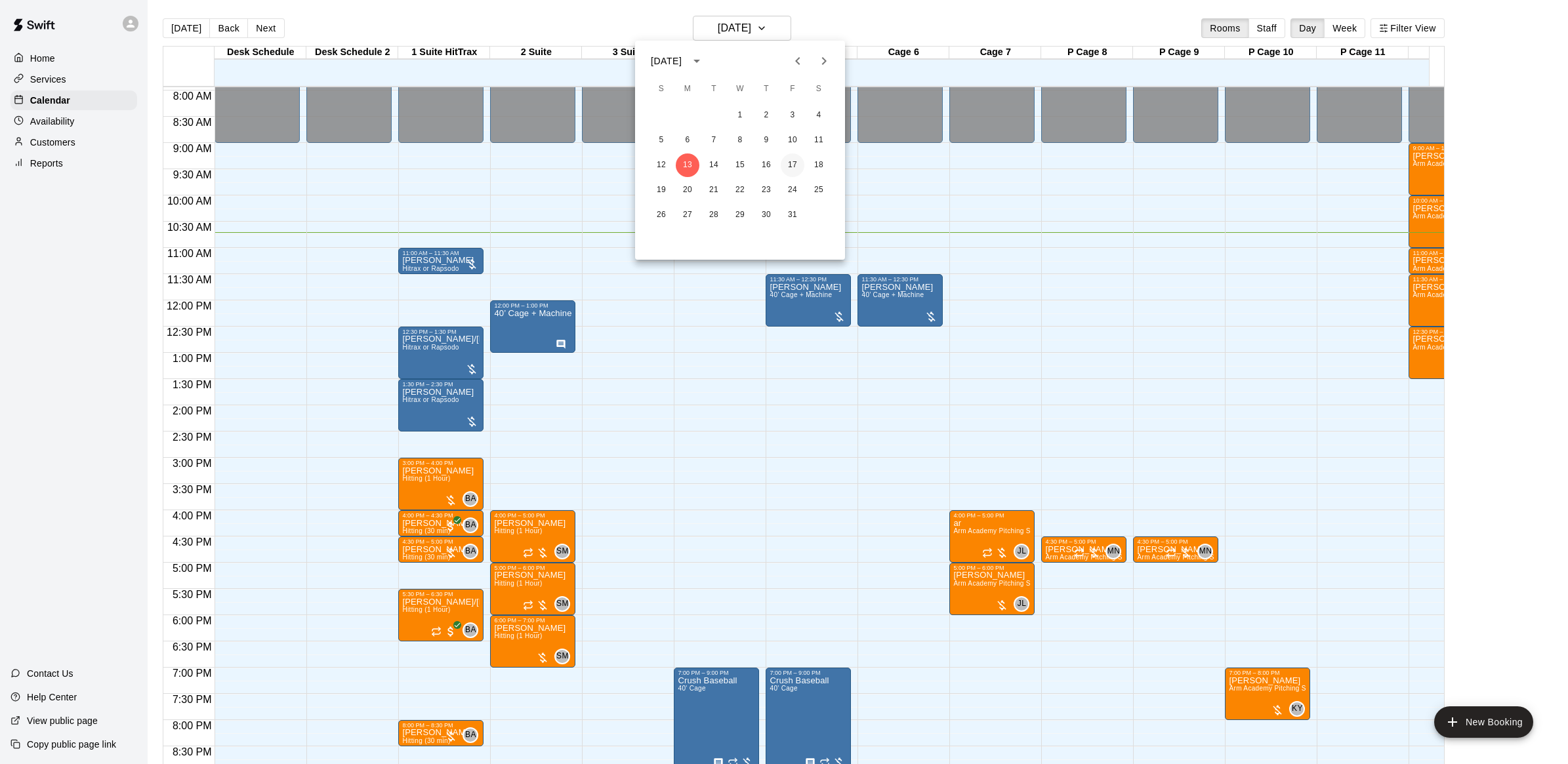
click at [795, 158] on button "17" at bounding box center [792, 165] width 23 height 23
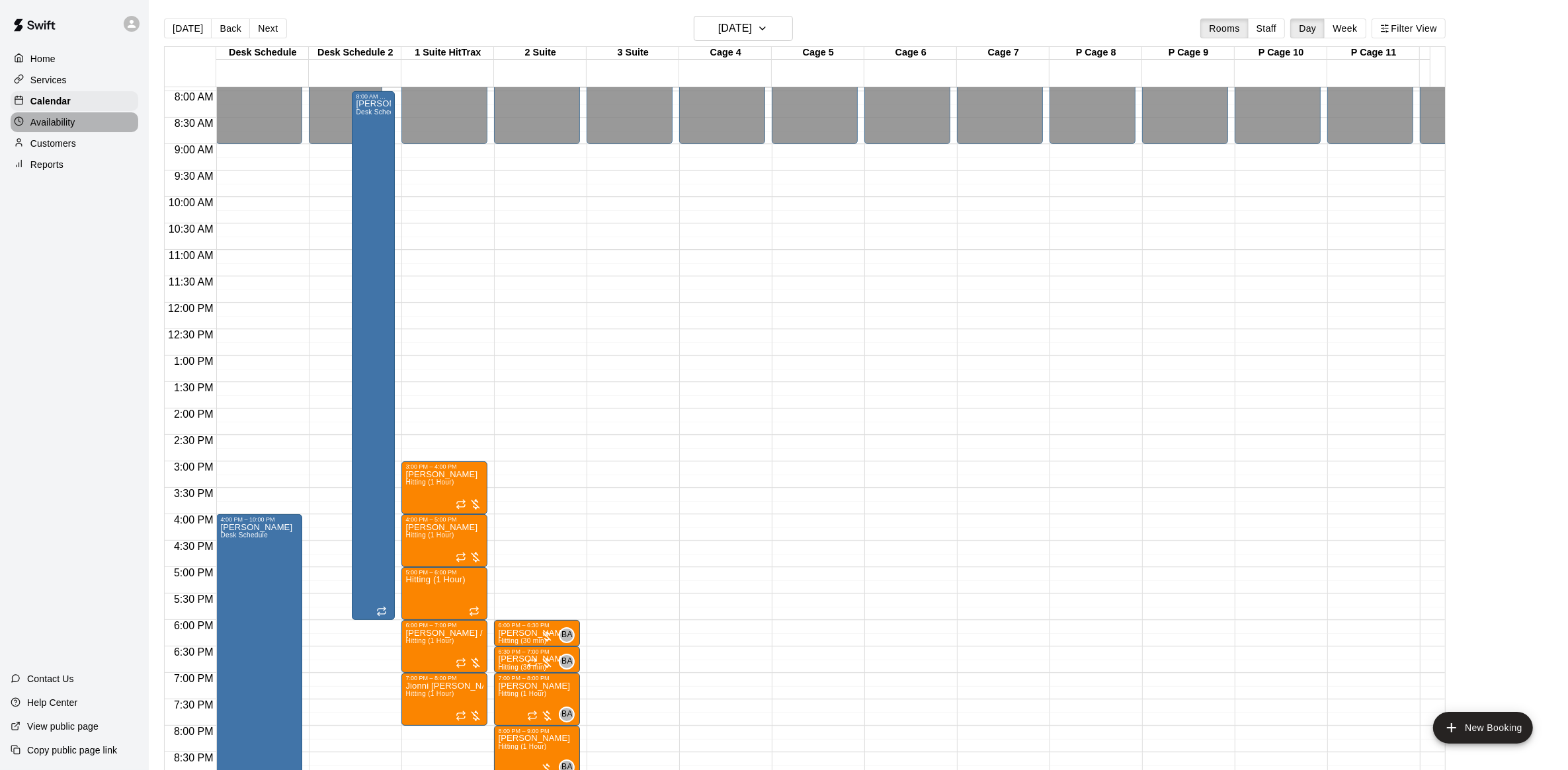
click at [71, 124] on p "Availability" at bounding box center [52, 122] width 45 height 13
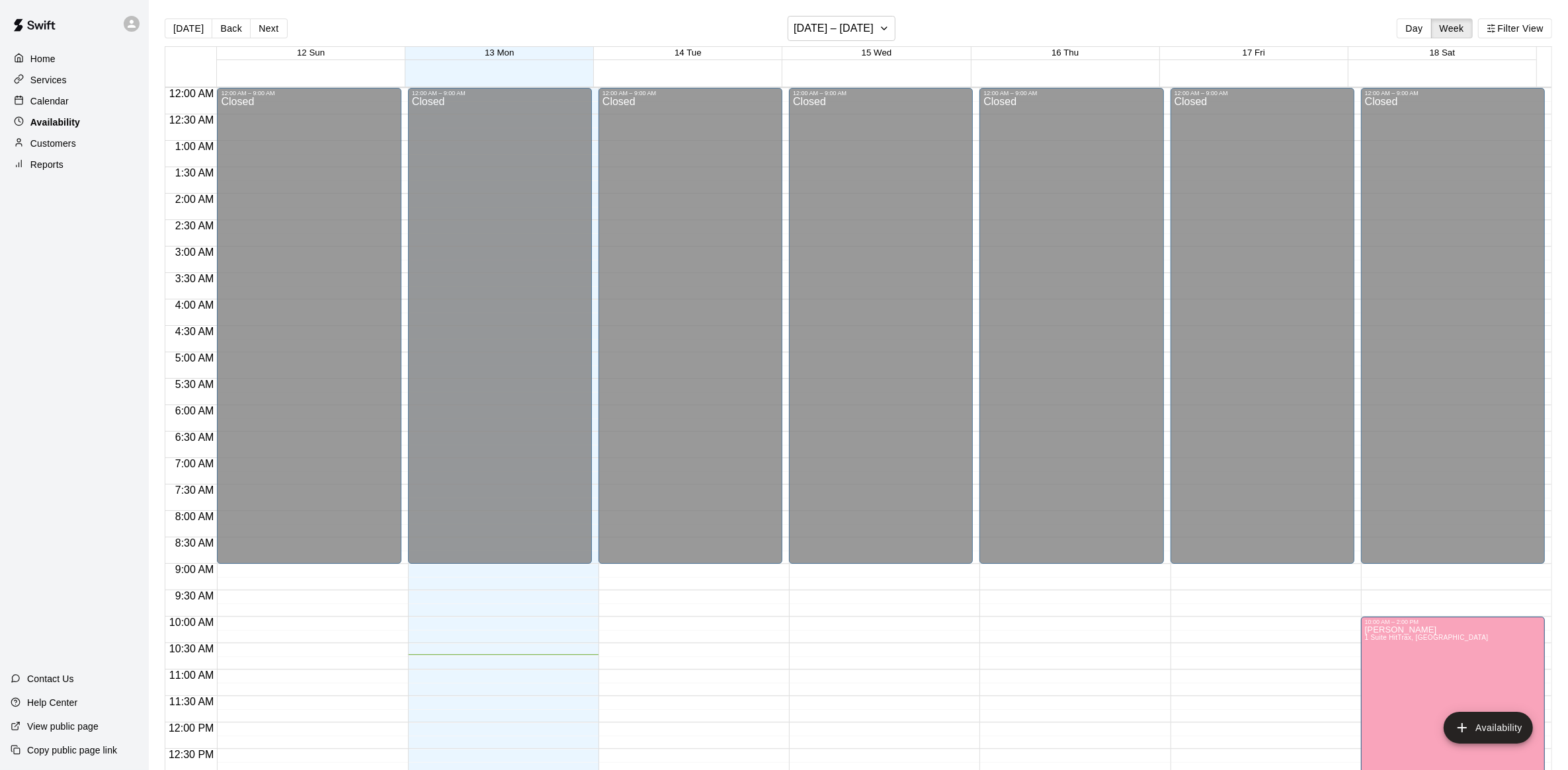
scroll to position [567, 0]
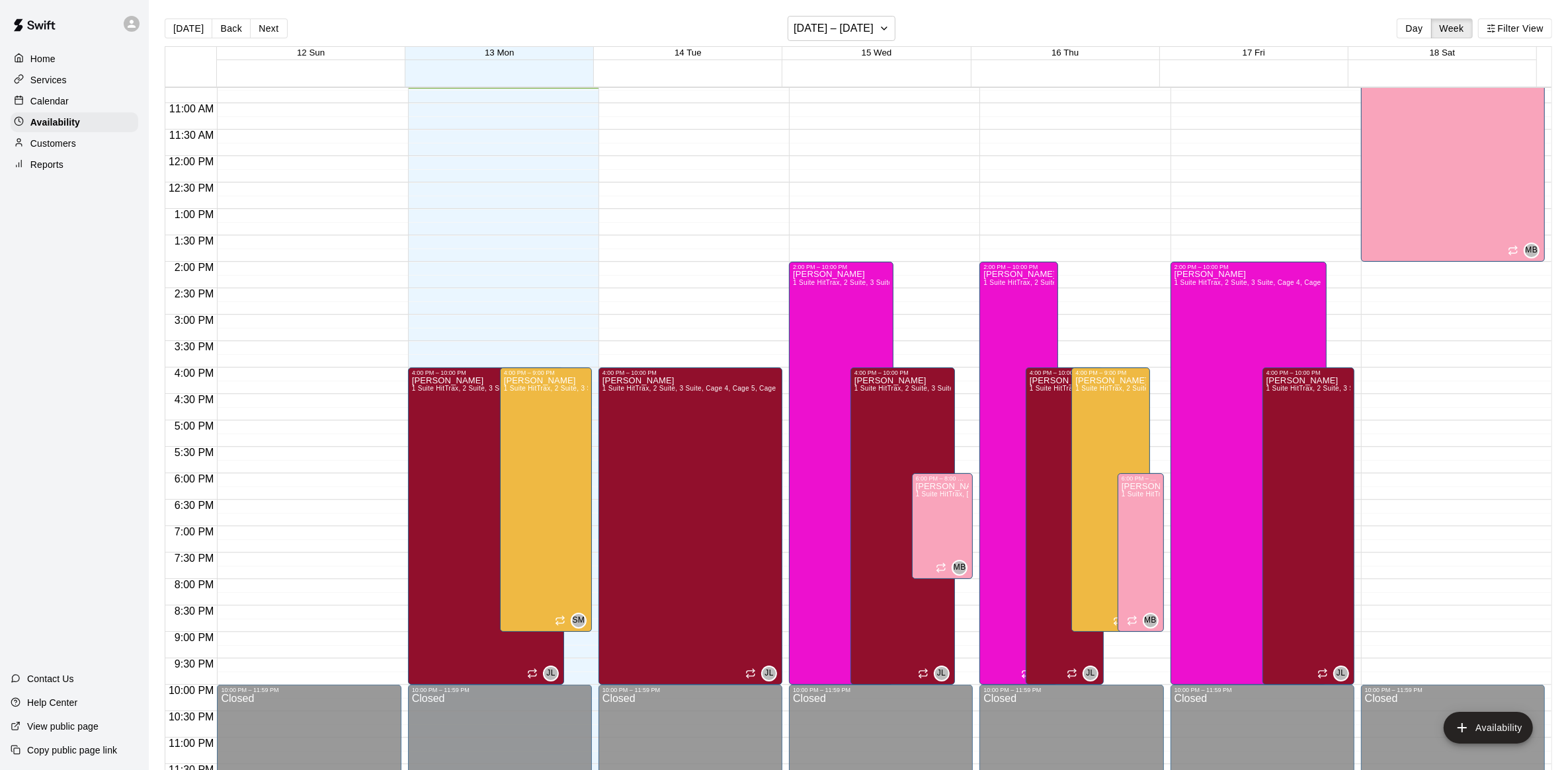
click at [71, 99] on div "Calendar" at bounding box center [74, 101] width 127 height 20
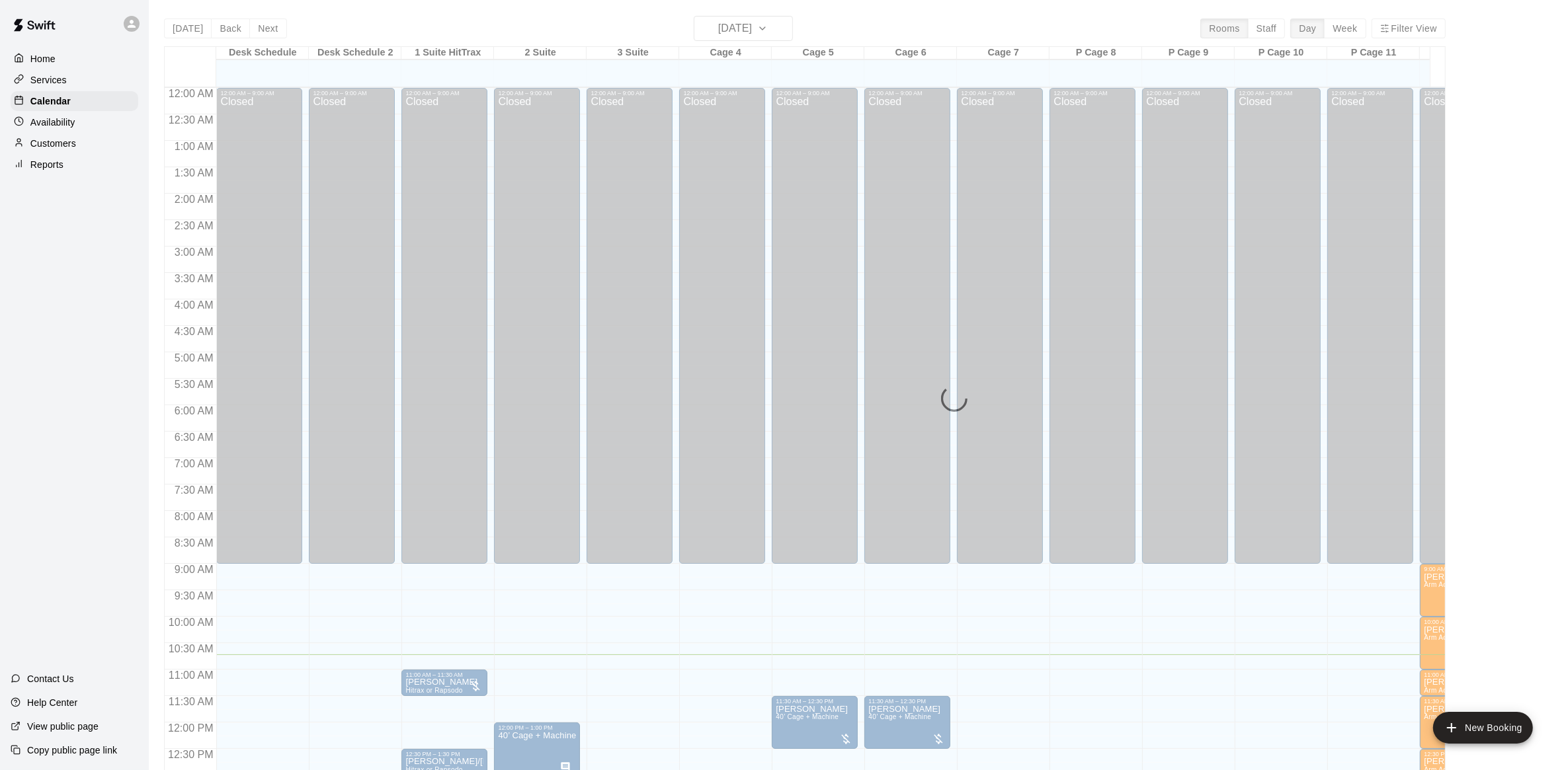
scroll to position [532, 0]
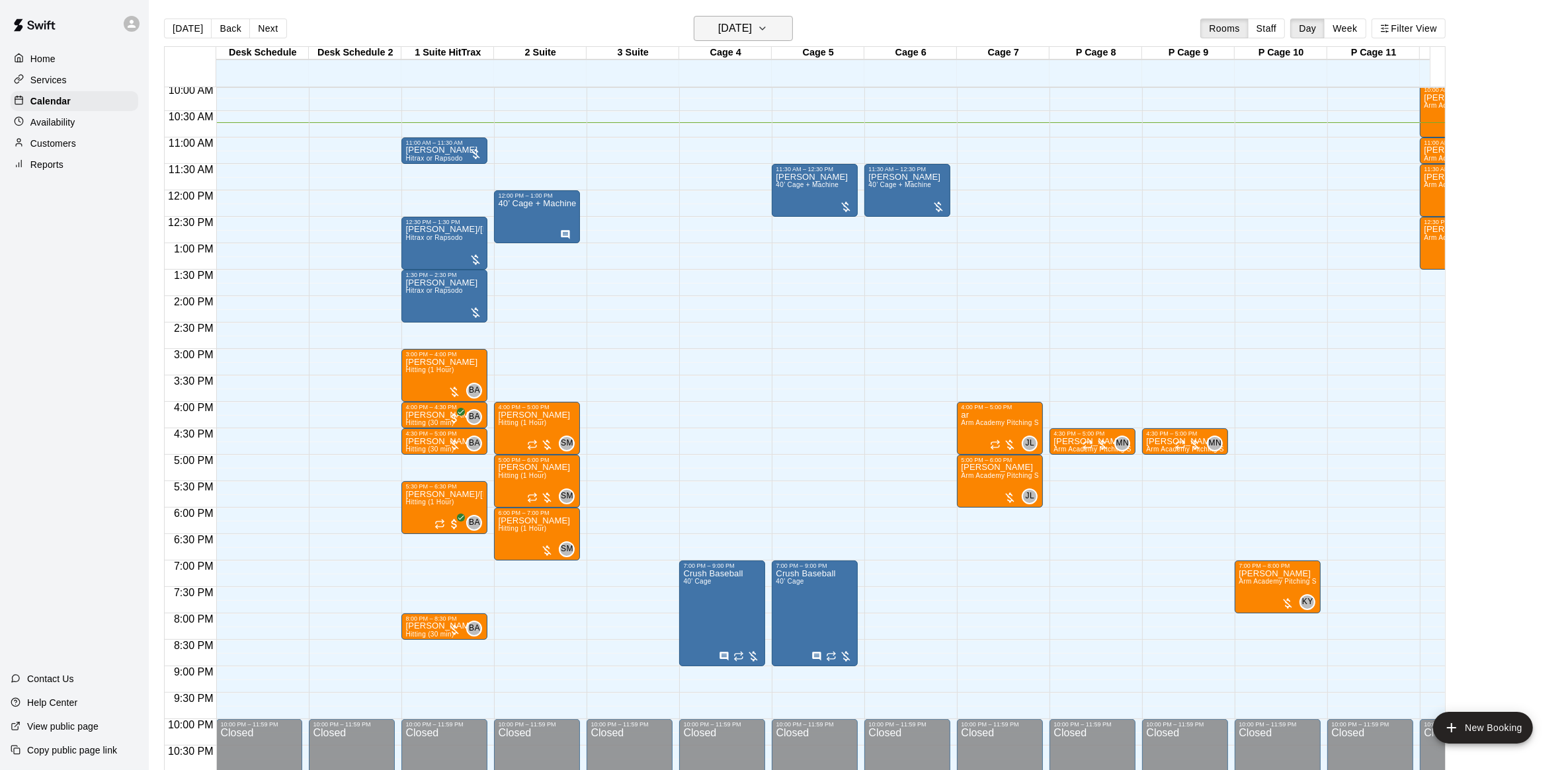
click at [768, 27] on icon "button" at bounding box center [762, 29] width 10 height 16
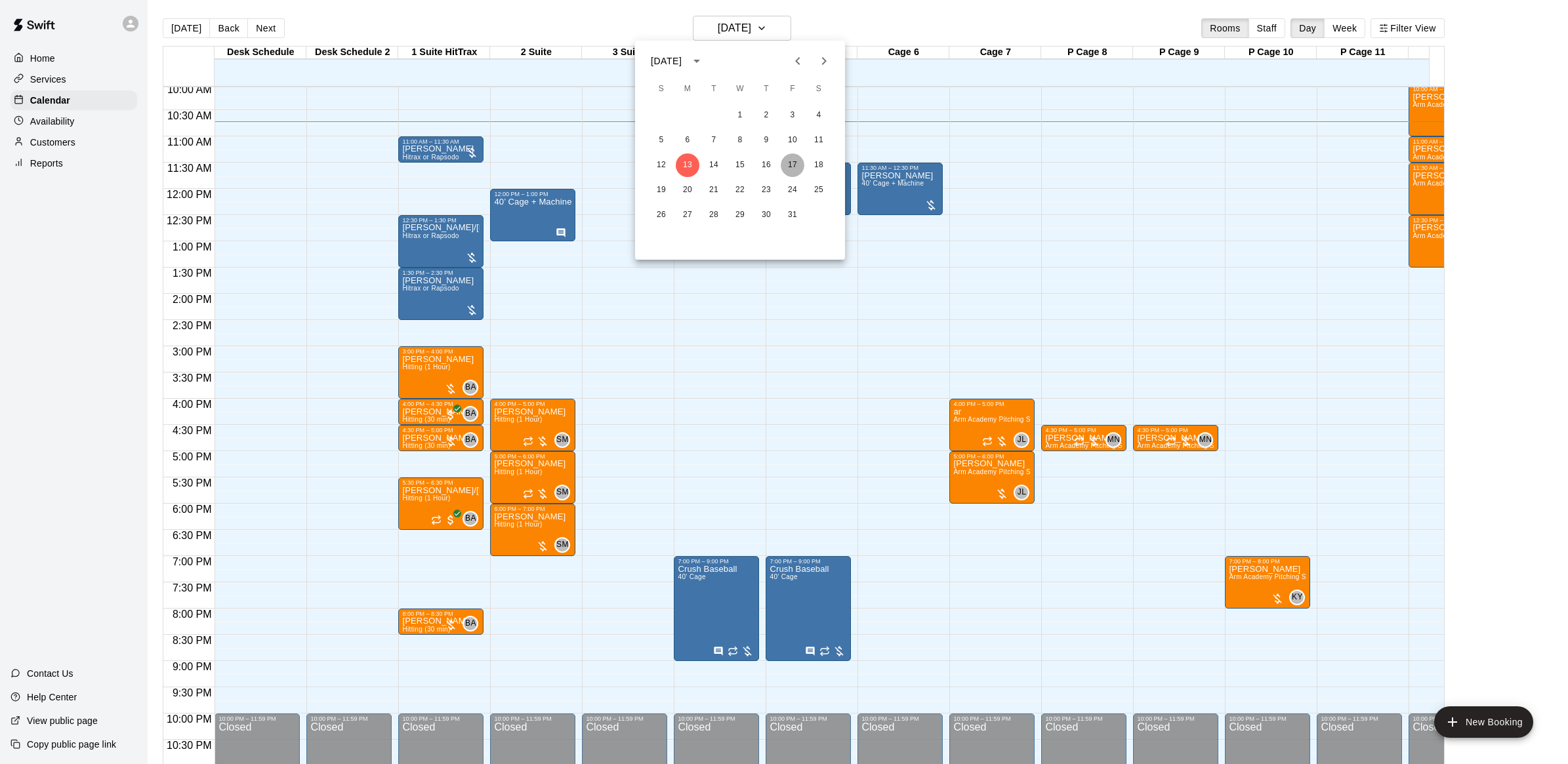
click at [786, 162] on button "17" at bounding box center [792, 165] width 23 height 23
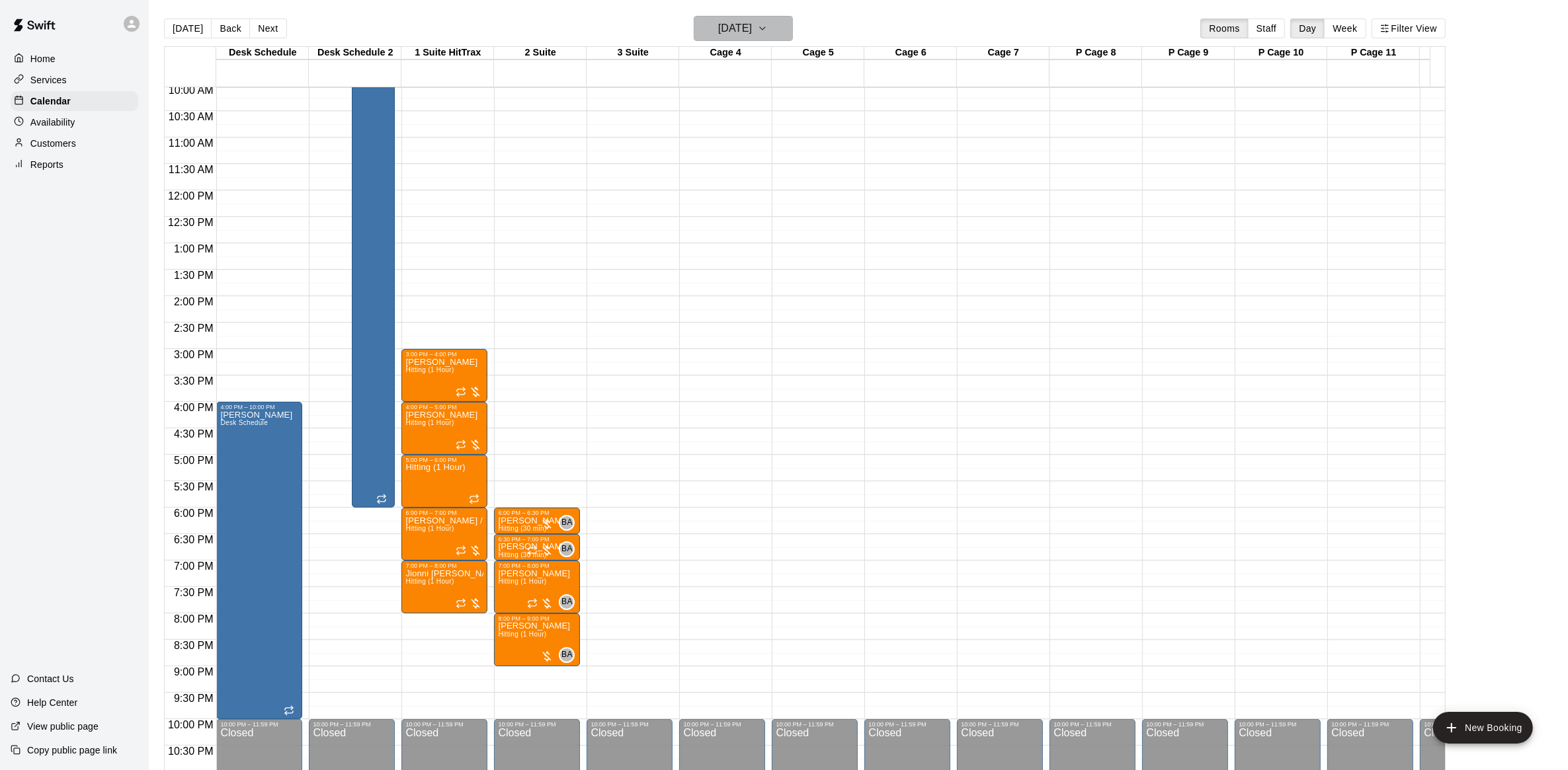
click at [768, 25] on icon "button" at bounding box center [762, 29] width 10 height 16
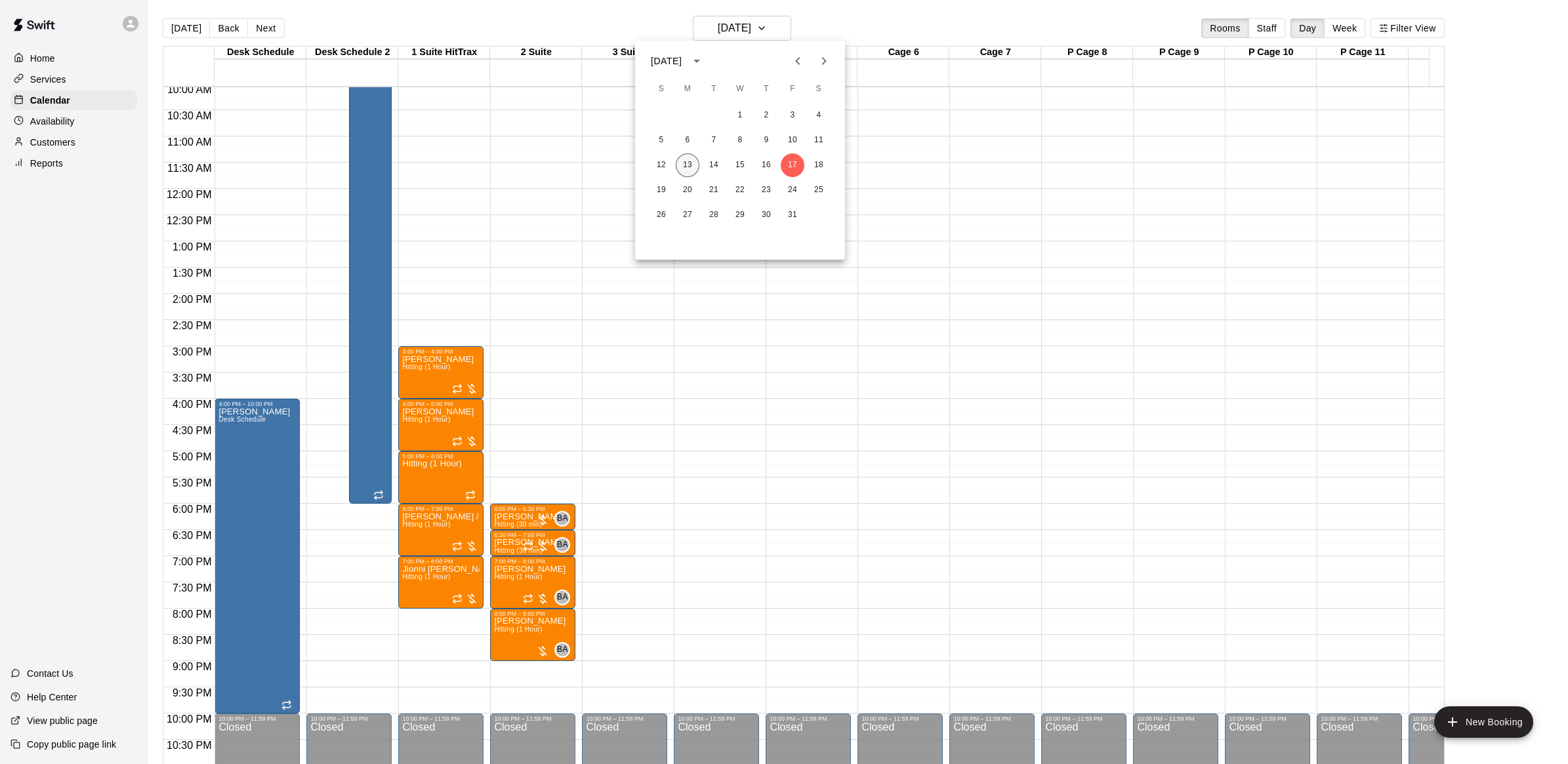
click at [689, 168] on button "13" at bounding box center [687, 165] width 23 height 23
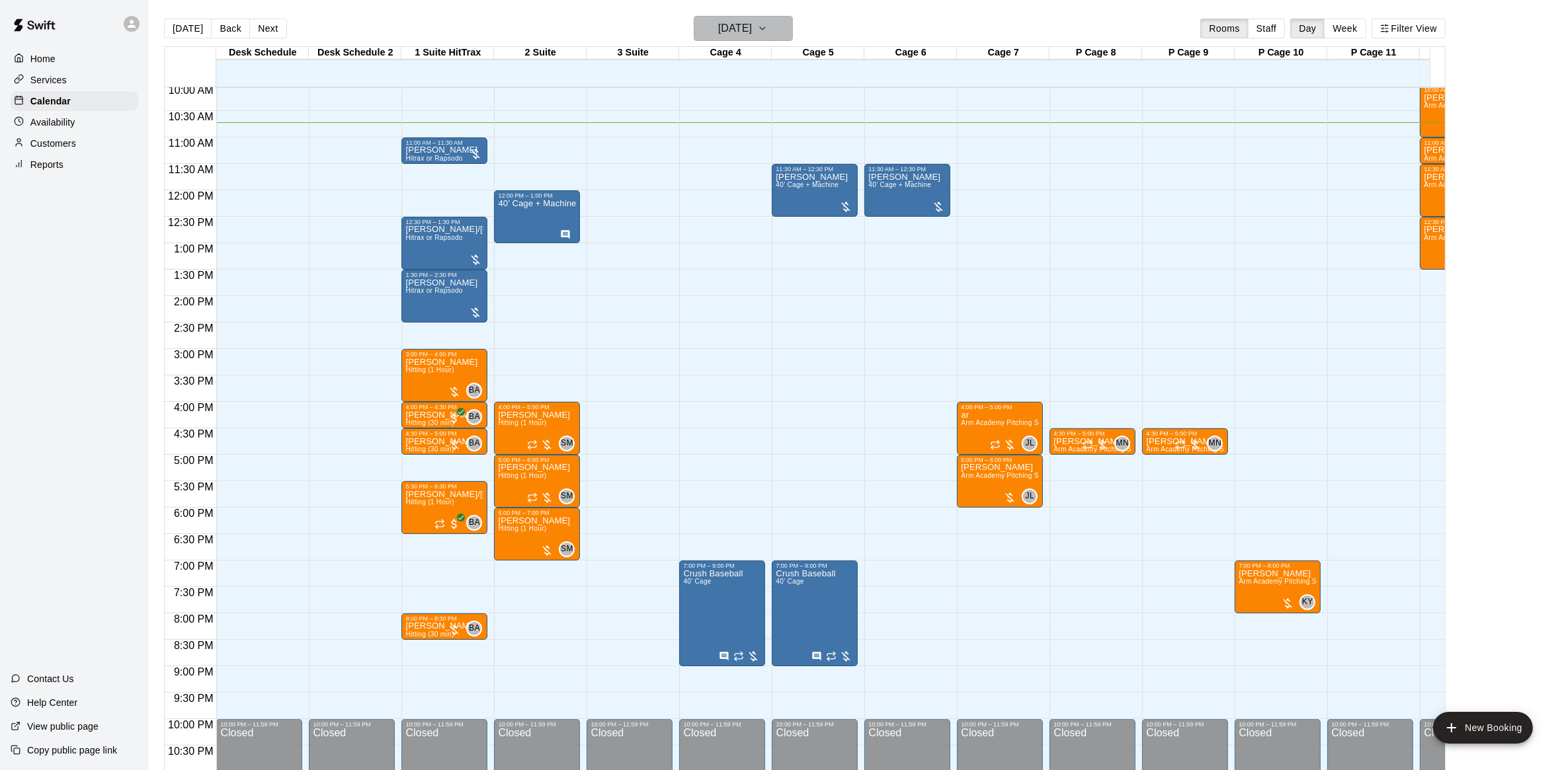
click at [768, 24] on icon "button" at bounding box center [762, 29] width 10 height 16
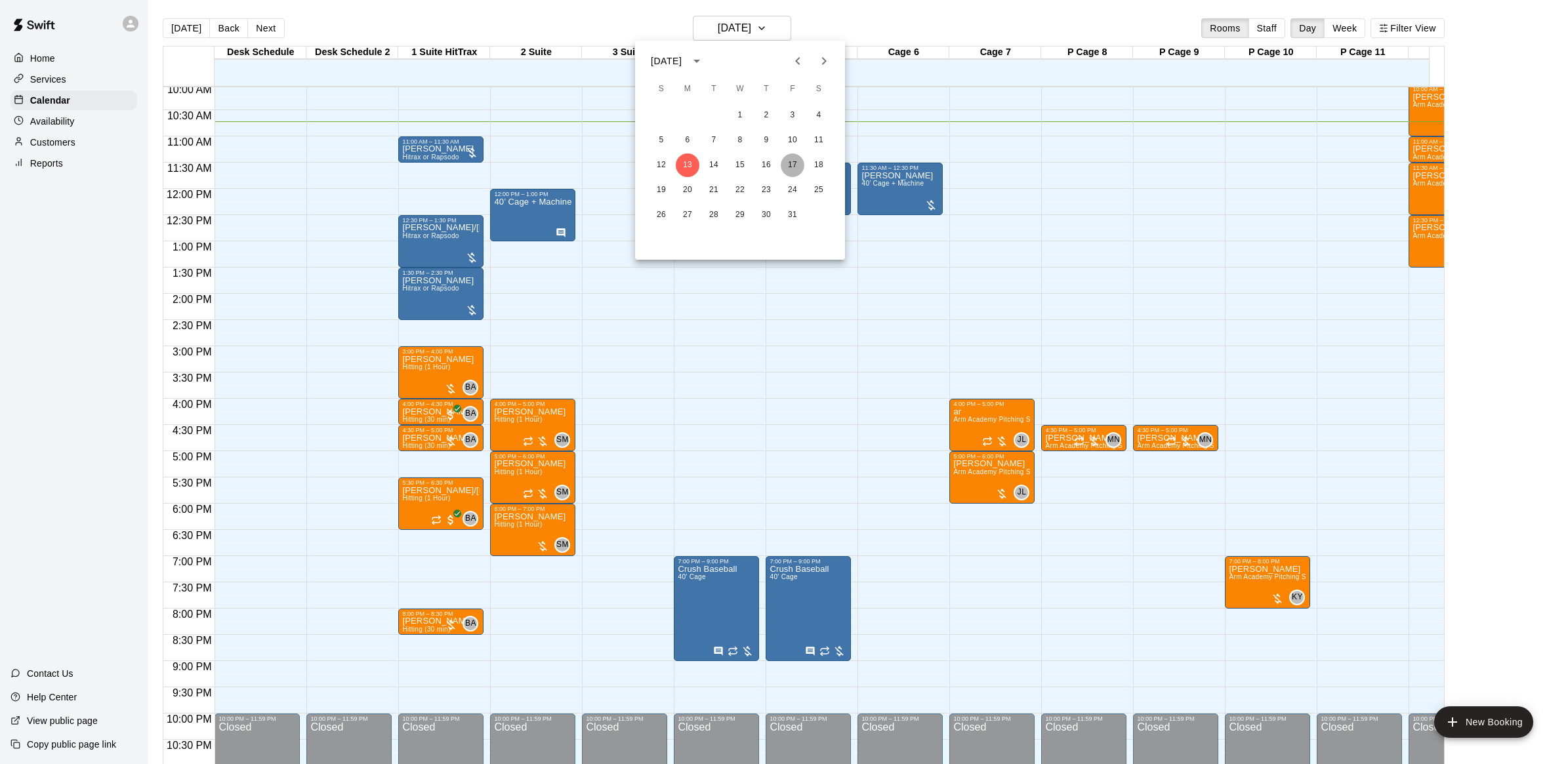
click at [792, 162] on button "17" at bounding box center [792, 165] width 23 height 23
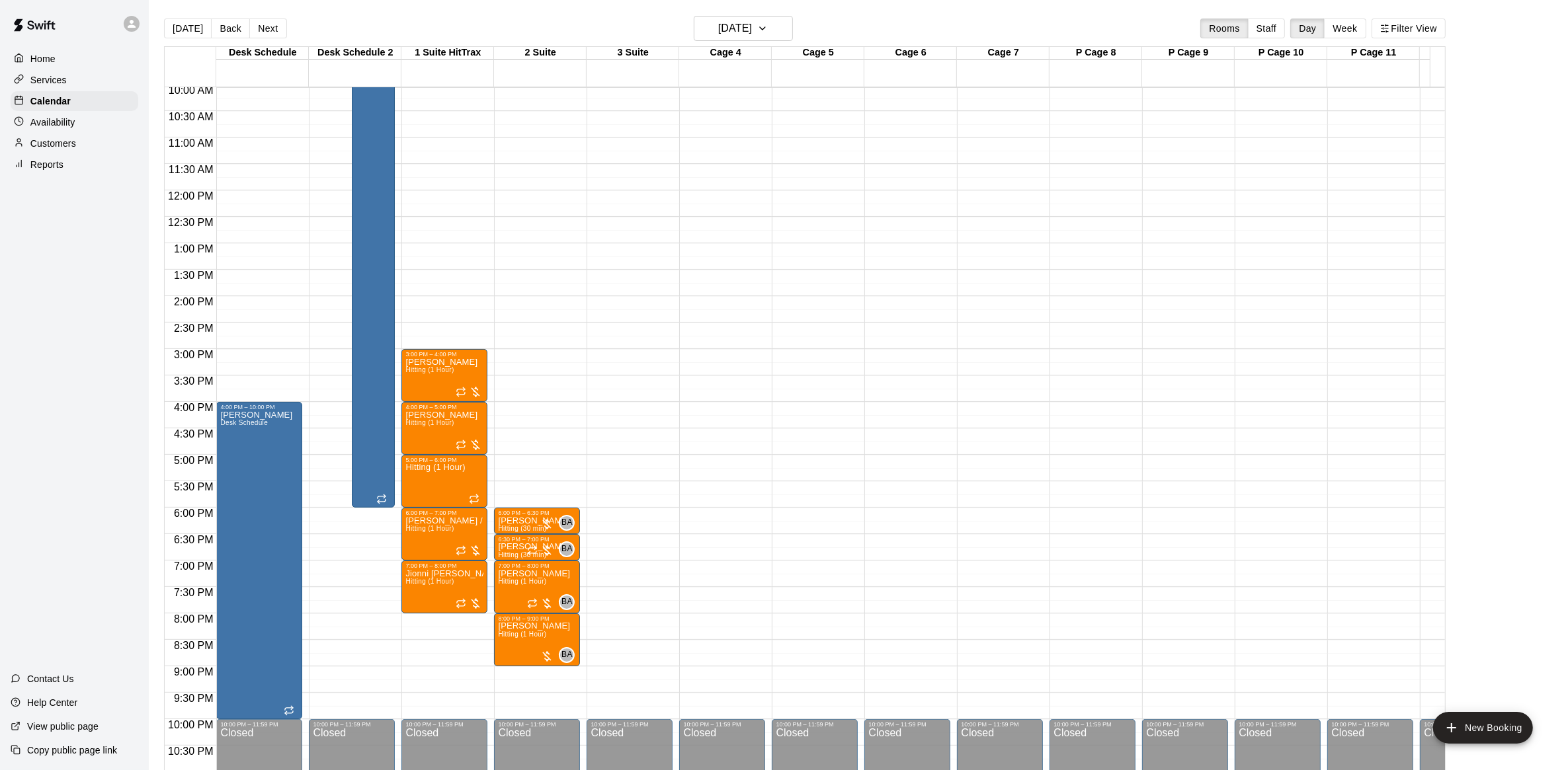
click at [539, 466] on div "12:00 AM – 9:00 AM Closed 6:00 PM – 6:30 PM [PERSON_NAME] Hitting (30 min) BA 0…" at bounding box center [537, 190] width 86 height 1270
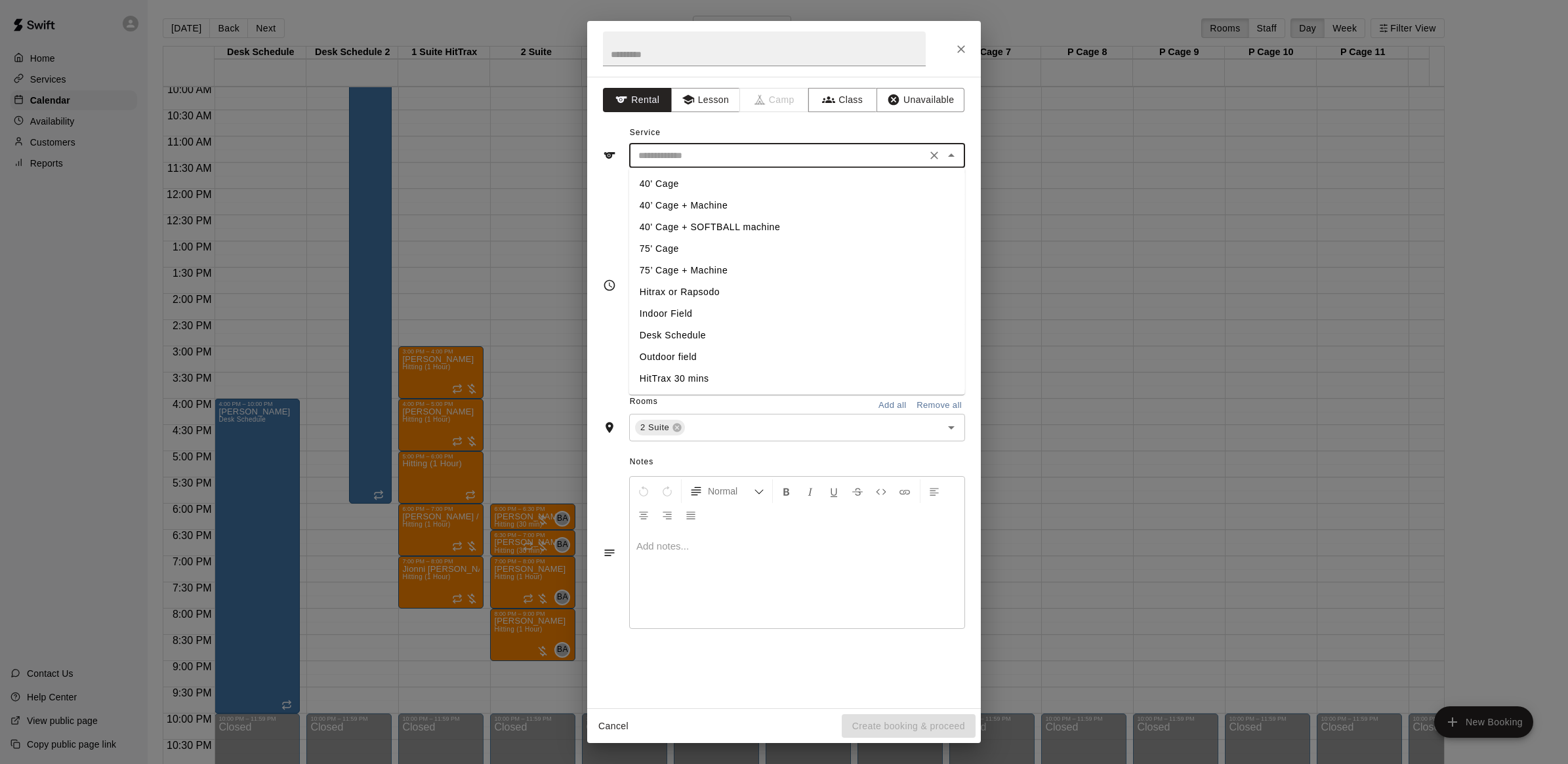
click at [822, 149] on input "text" at bounding box center [778, 156] width 289 height 16
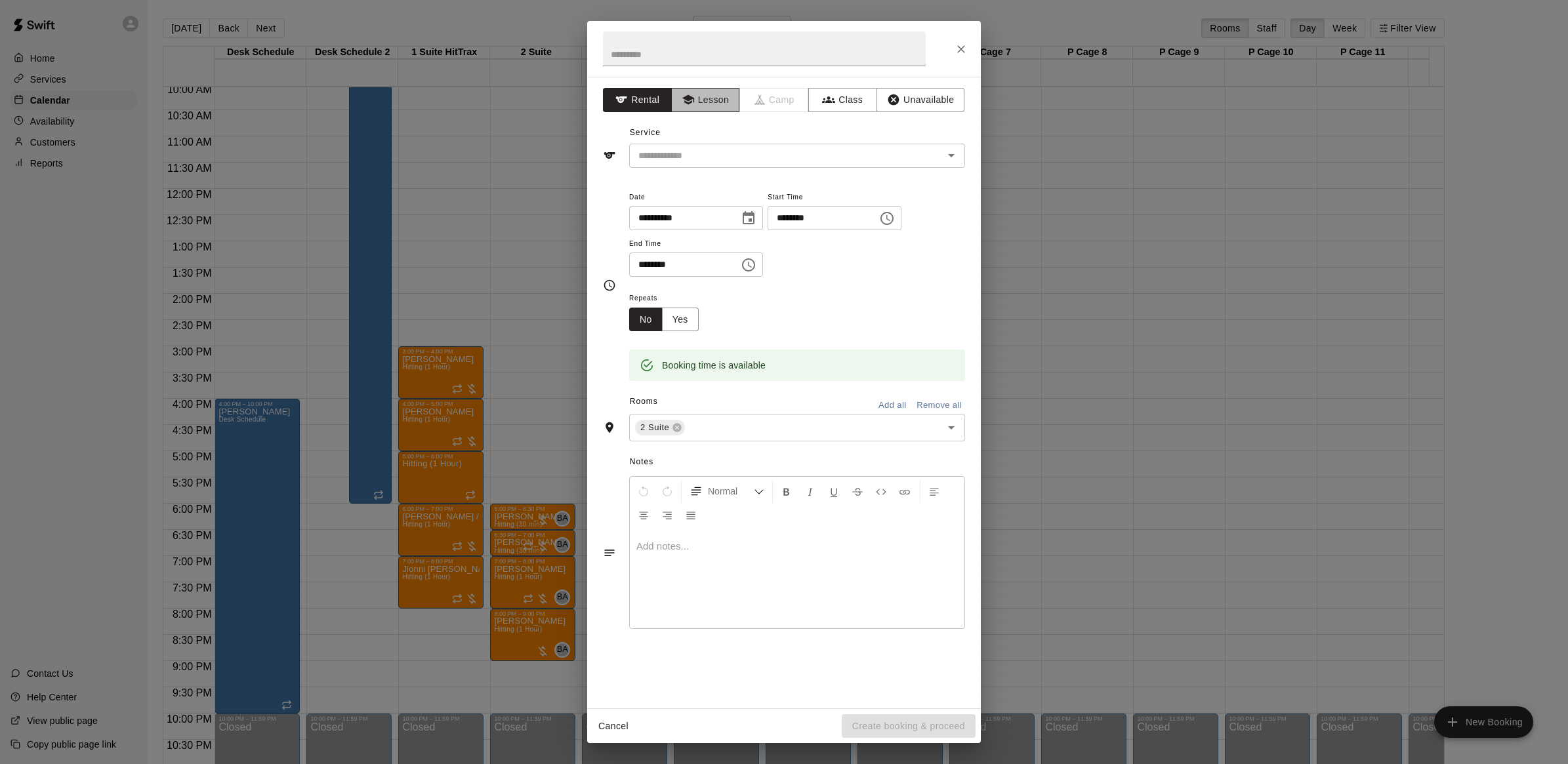
click at [695, 97] on button "Lesson" at bounding box center [705, 99] width 69 height 24
click at [722, 158] on input "text" at bounding box center [778, 156] width 289 height 16
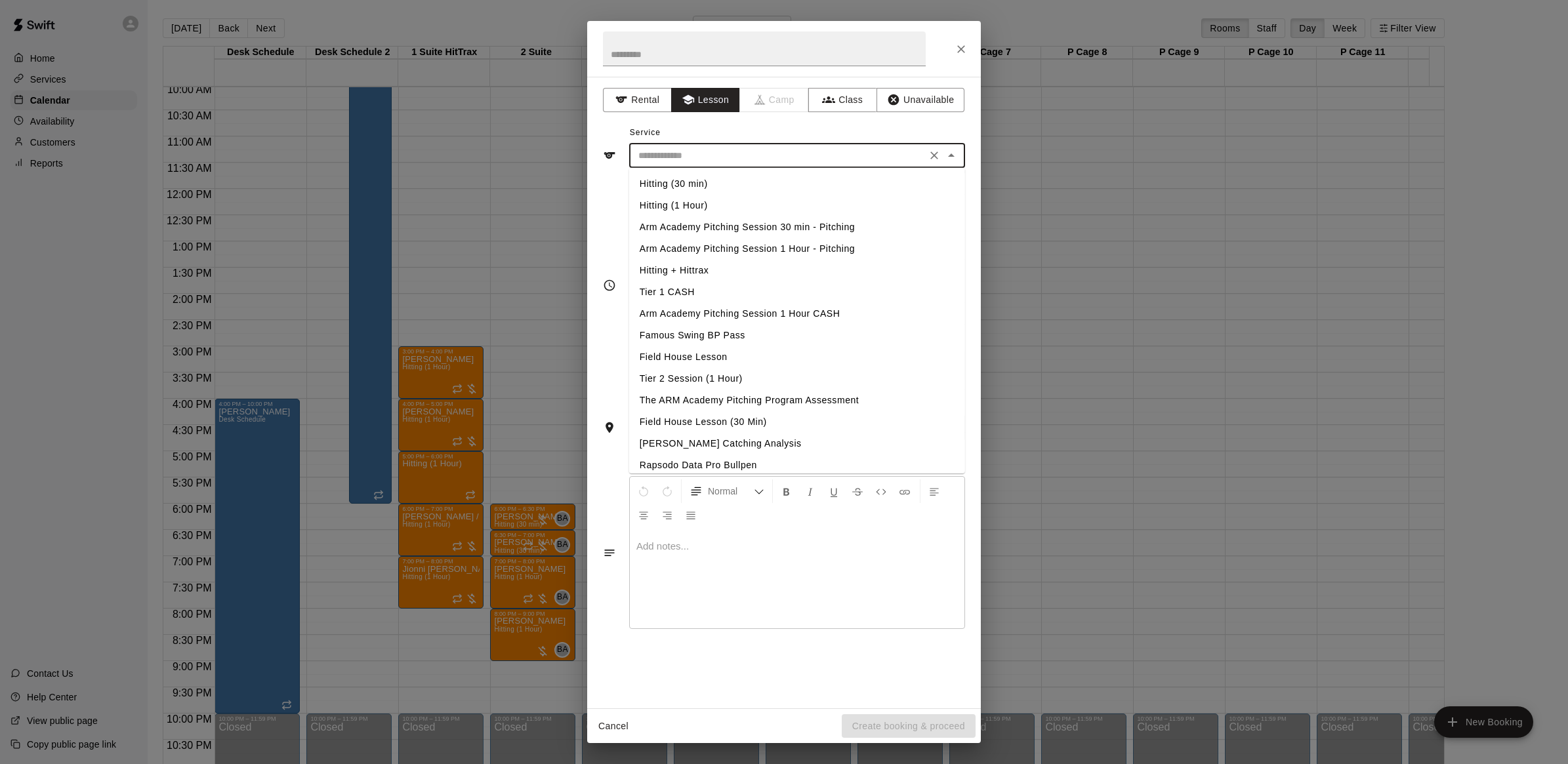
click at [689, 202] on li "Hitting (1 Hour)" at bounding box center [797, 206] width 336 height 22
type input "**********"
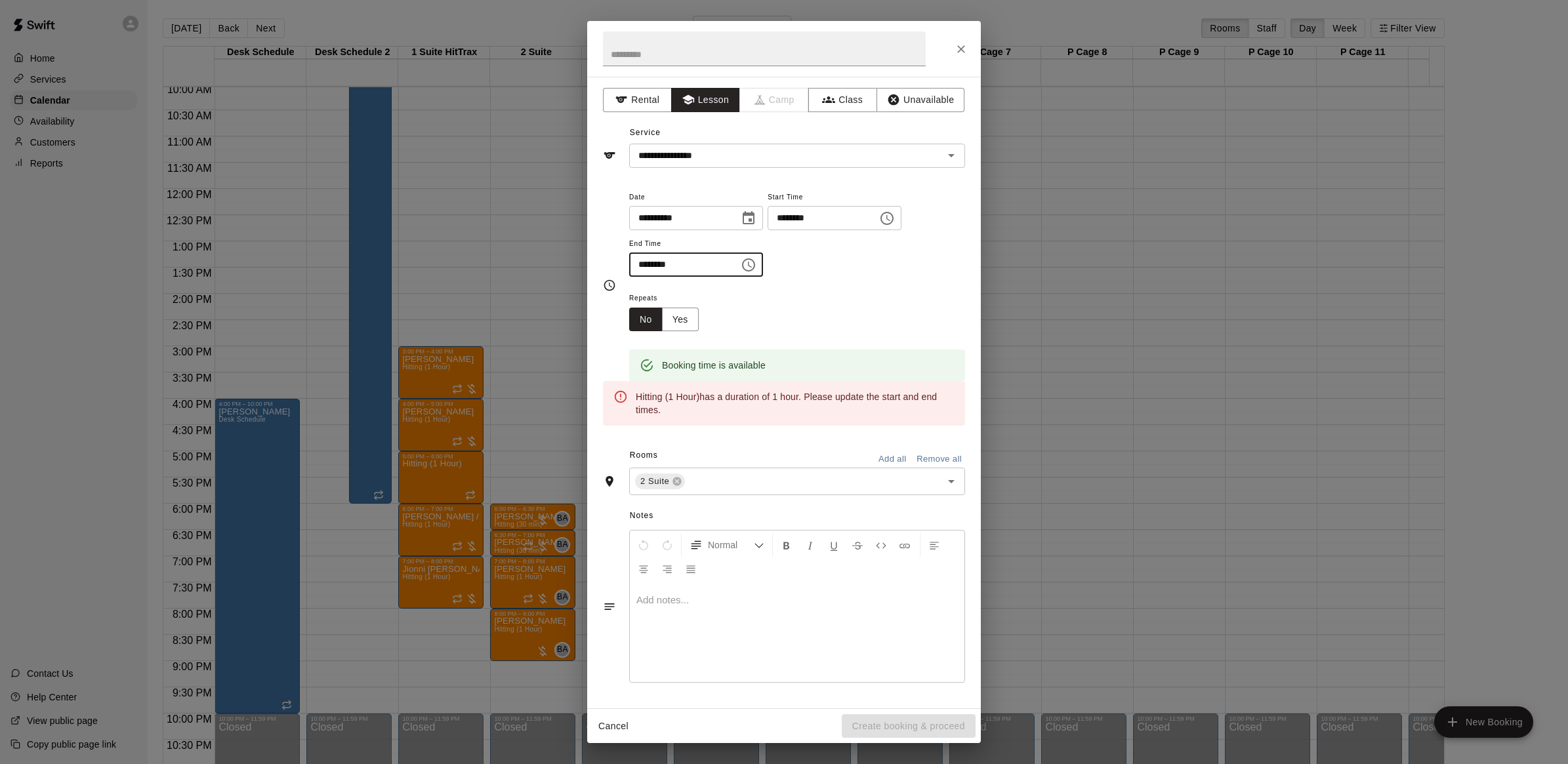
click at [647, 266] on input "********" at bounding box center [679, 264] width 101 height 24
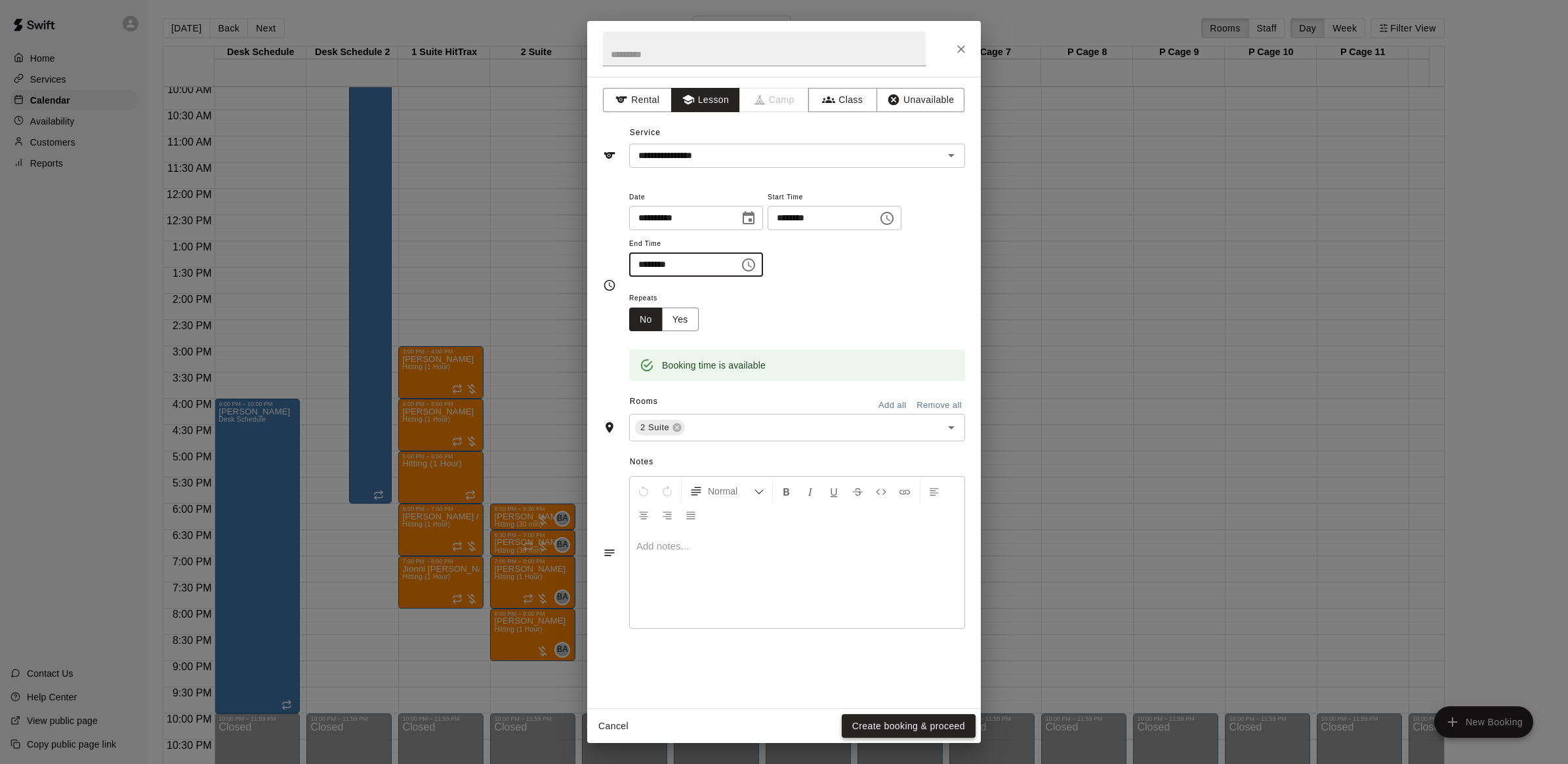
type input "********"
click at [890, 722] on button "Create booking & proceed" at bounding box center [908, 726] width 134 height 24
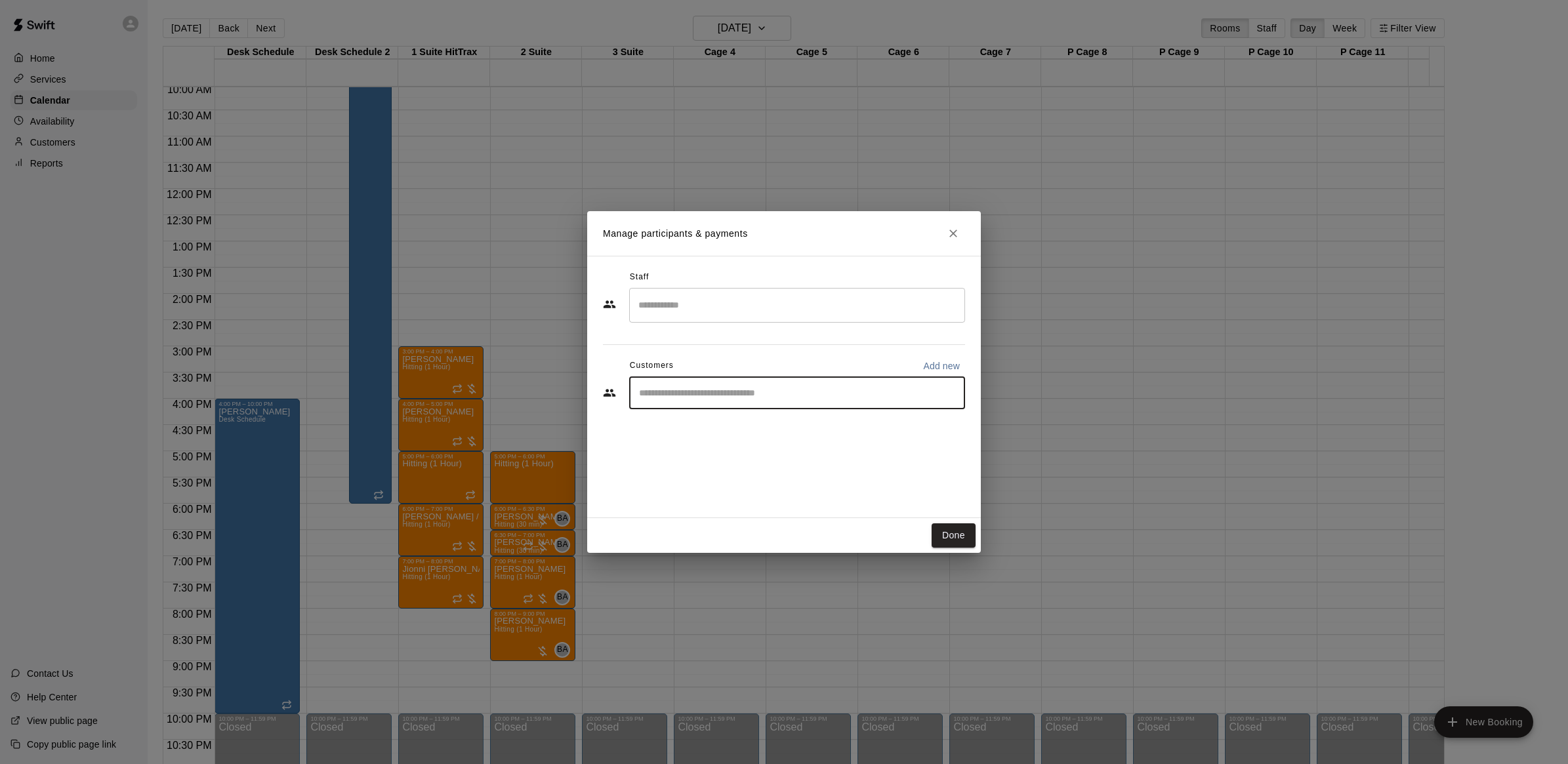
click at [742, 395] on input "Start typing to search customers..." at bounding box center [797, 393] width 324 height 13
type input "*****"
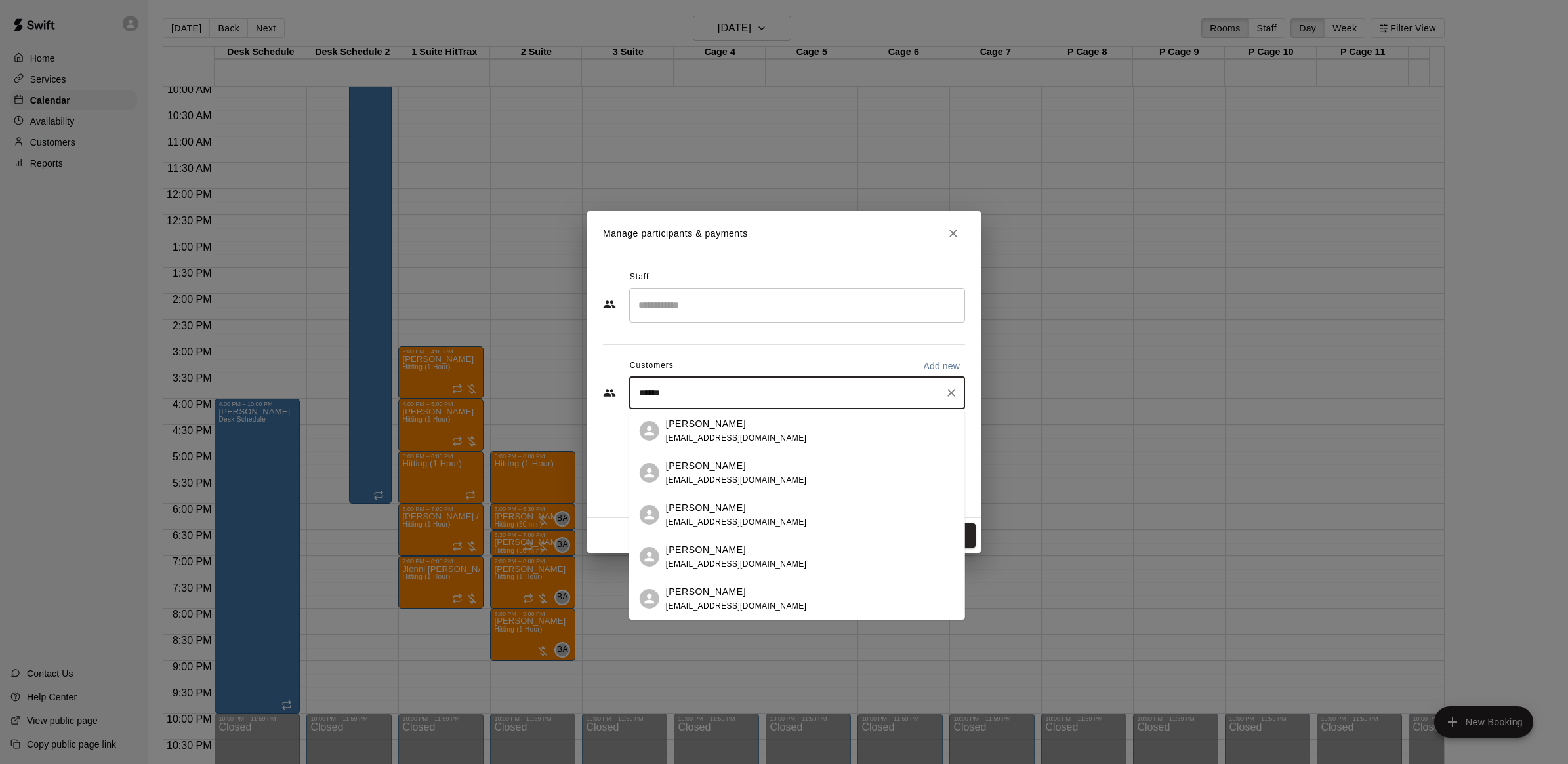
click at [754, 437] on span "[EMAIL_ADDRESS][DOMAIN_NAME]" at bounding box center [736, 438] width 141 height 9
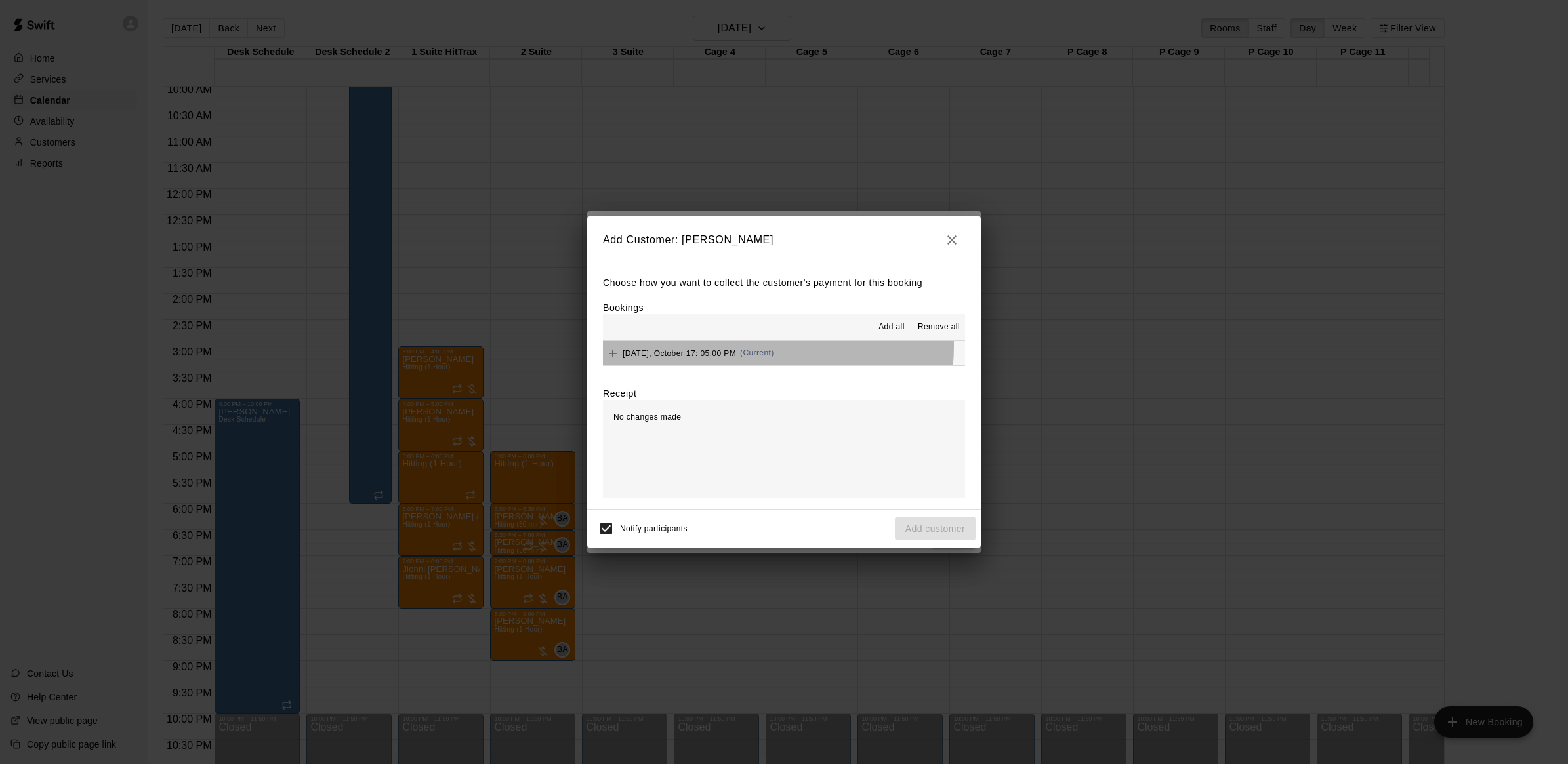
click at [726, 346] on div "[DATE], October 17: 05:00 PM (Current)" at bounding box center [688, 354] width 171 height 20
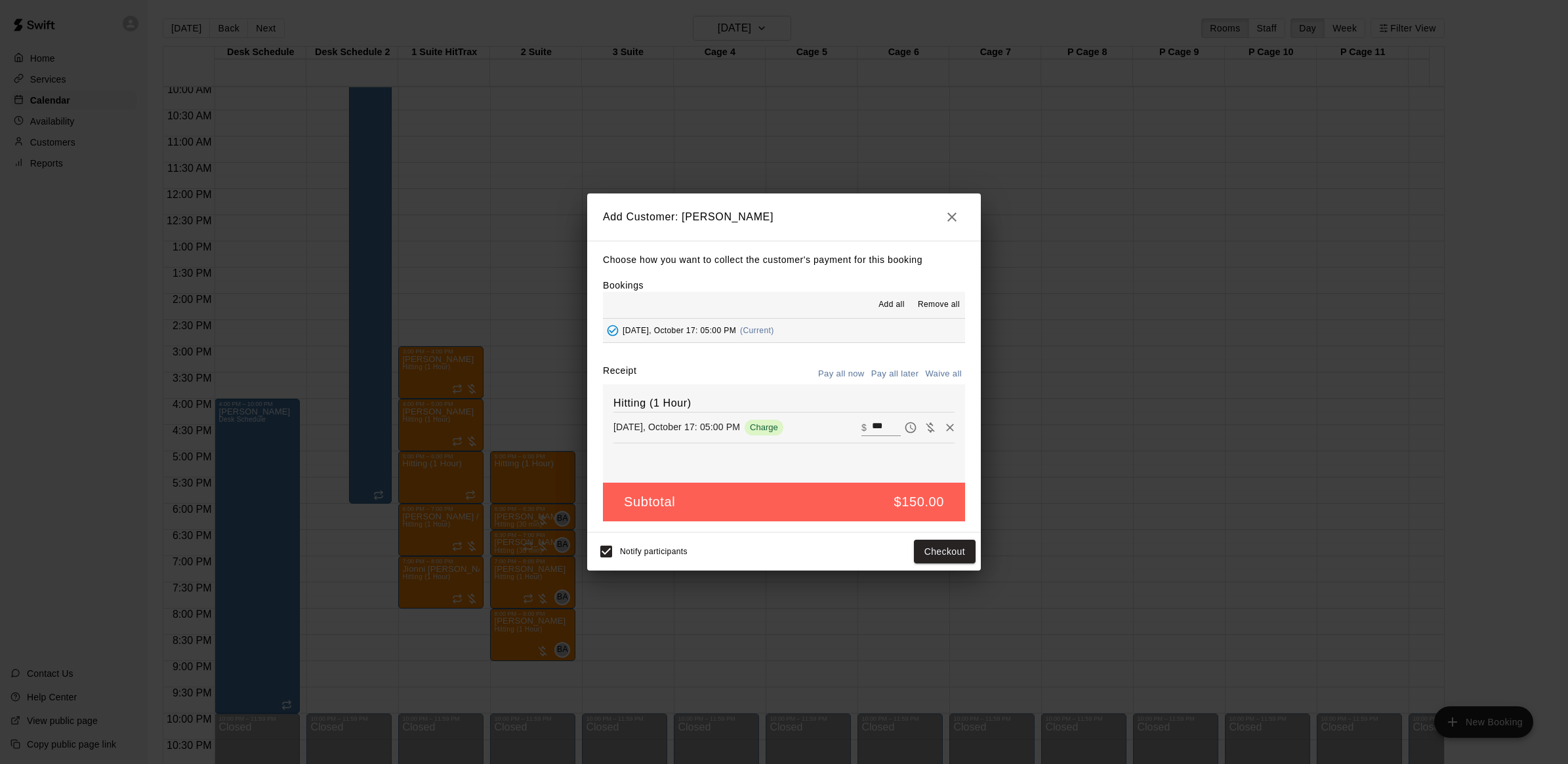
click at [951, 218] on icon "button" at bounding box center [952, 218] width 16 height 16
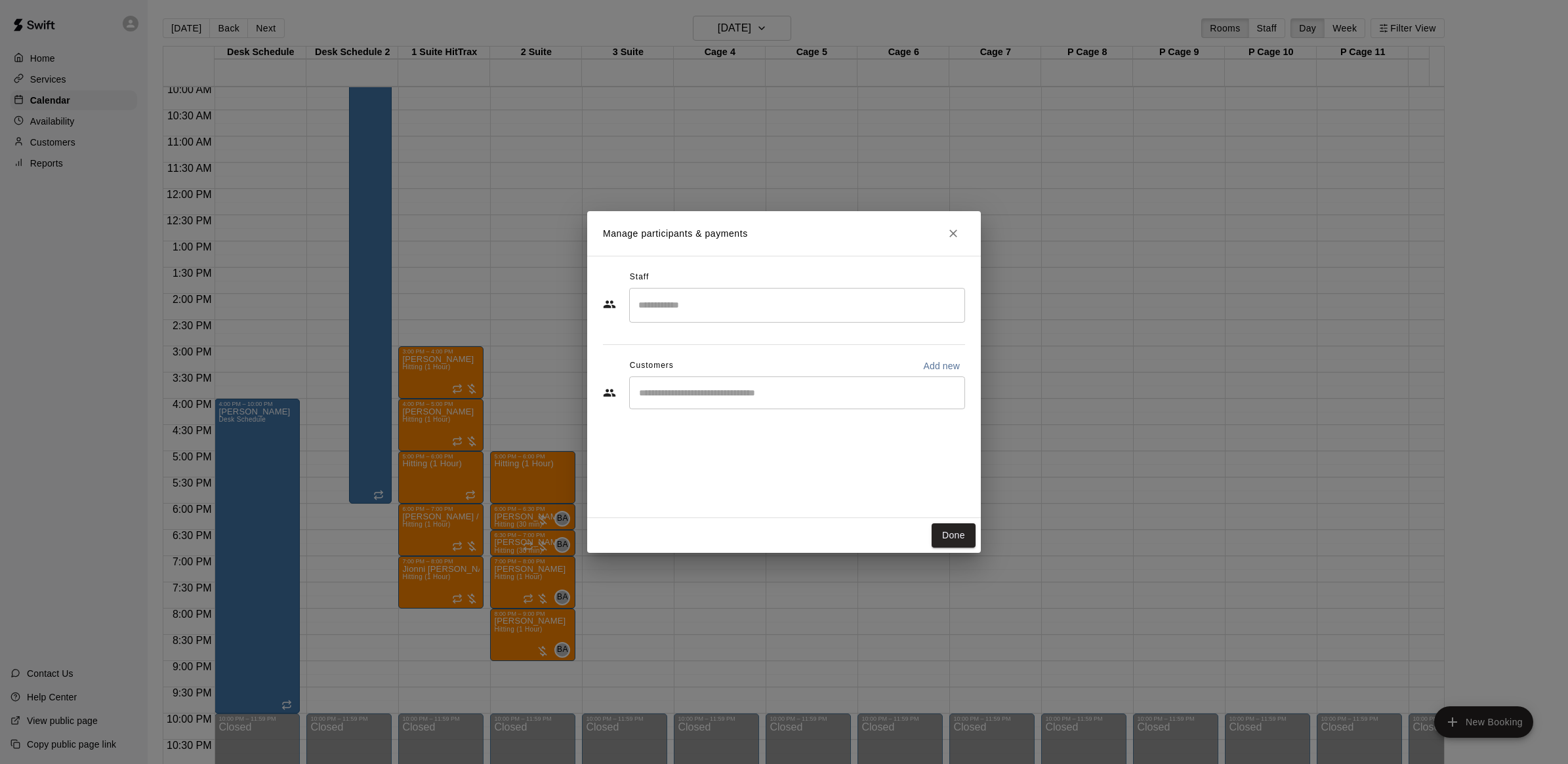
click at [710, 313] on input "Search staff" at bounding box center [797, 305] width 324 height 23
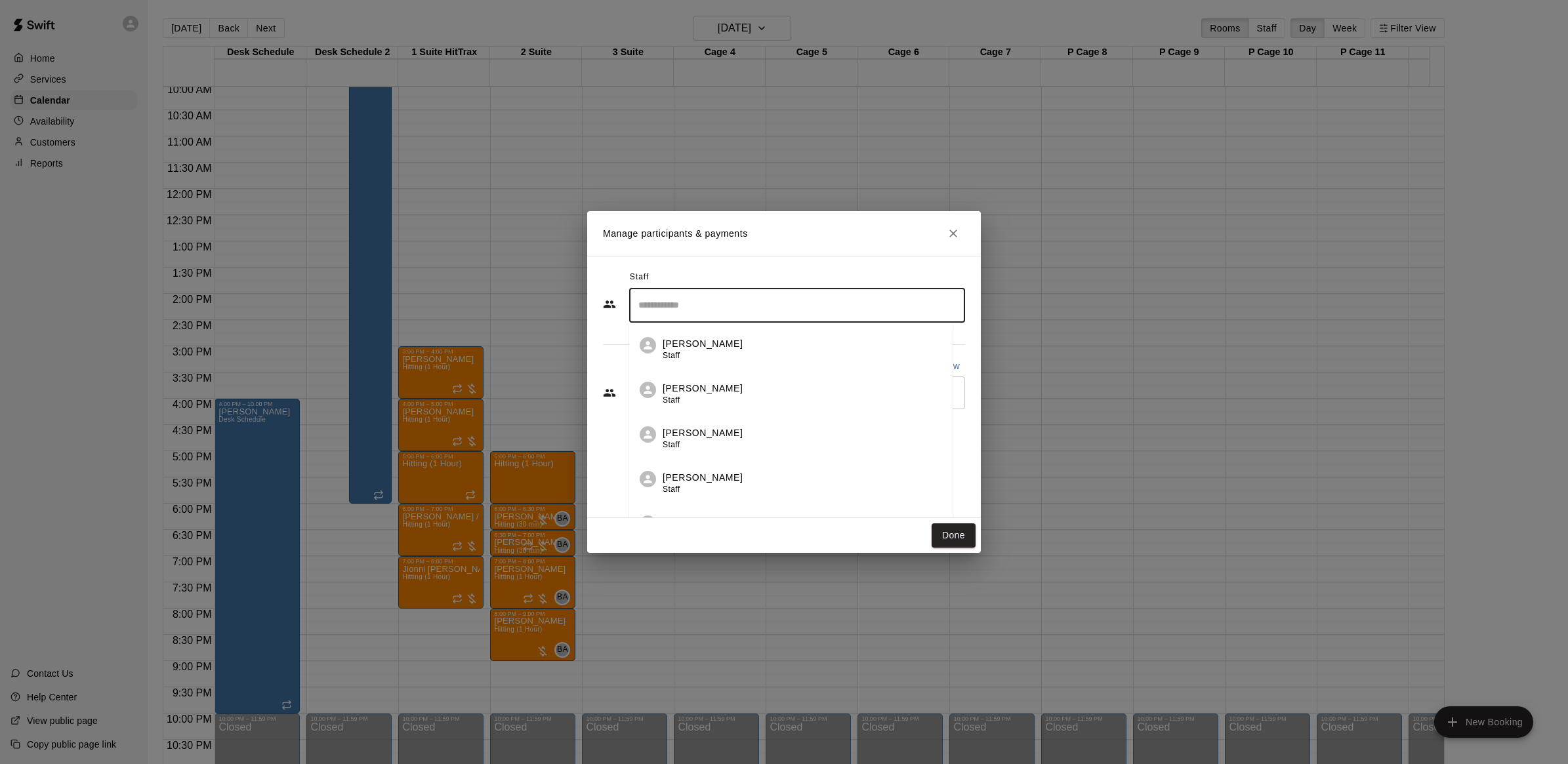
click at [719, 382] on p "[PERSON_NAME]" at bounding box center [703, 389] width 80 height 14
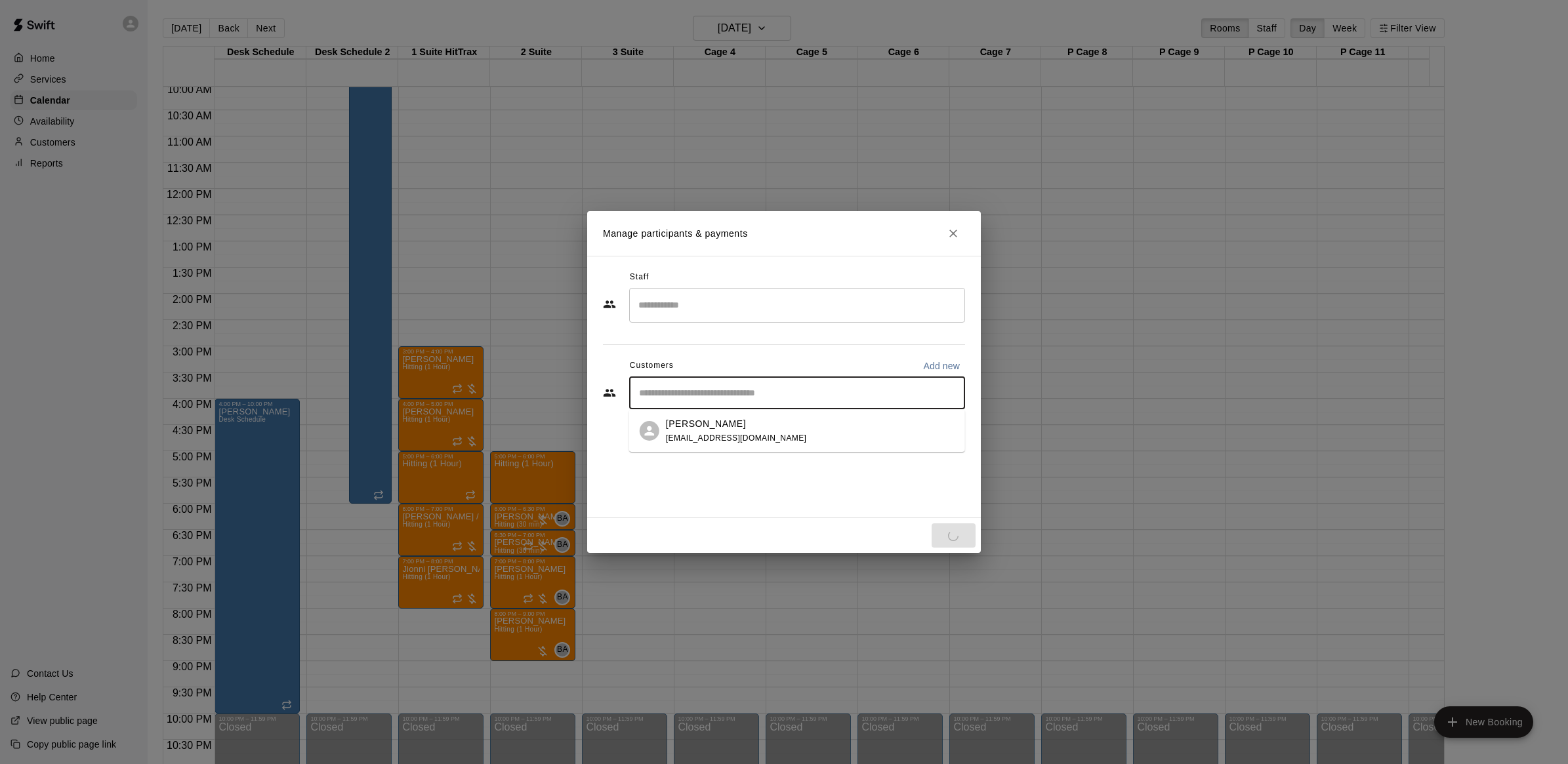
click at [716, 391] on input "Start typing to search customers..." at bounding box center [797, 393] width 324 height 13
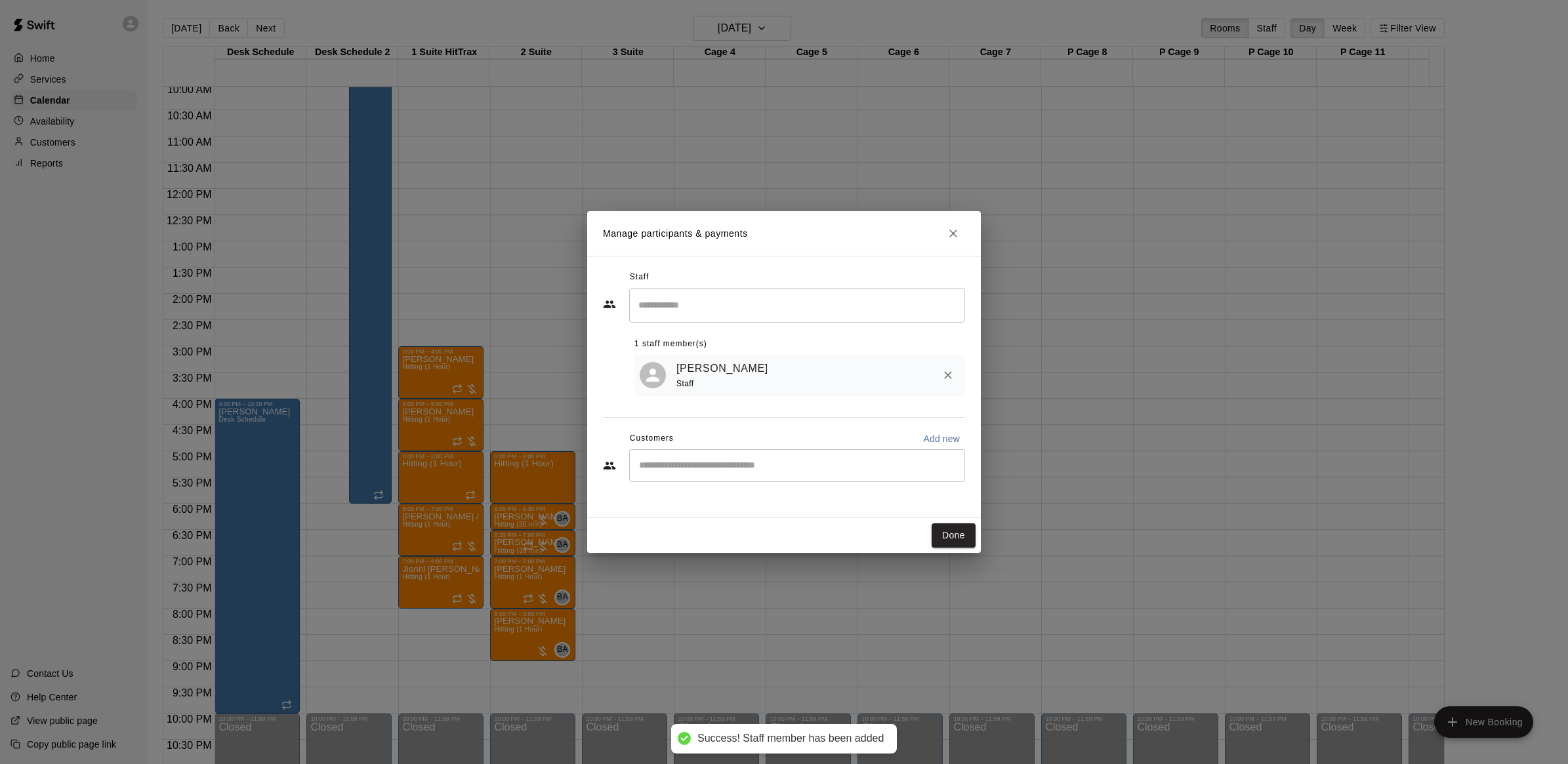
click at [707, 435] on div "Customers Add new" at bounding box center [784, 439] width 362 height 21
click at [705, 460] on div "​" at bounding box center [797, 465] width 336 height 33
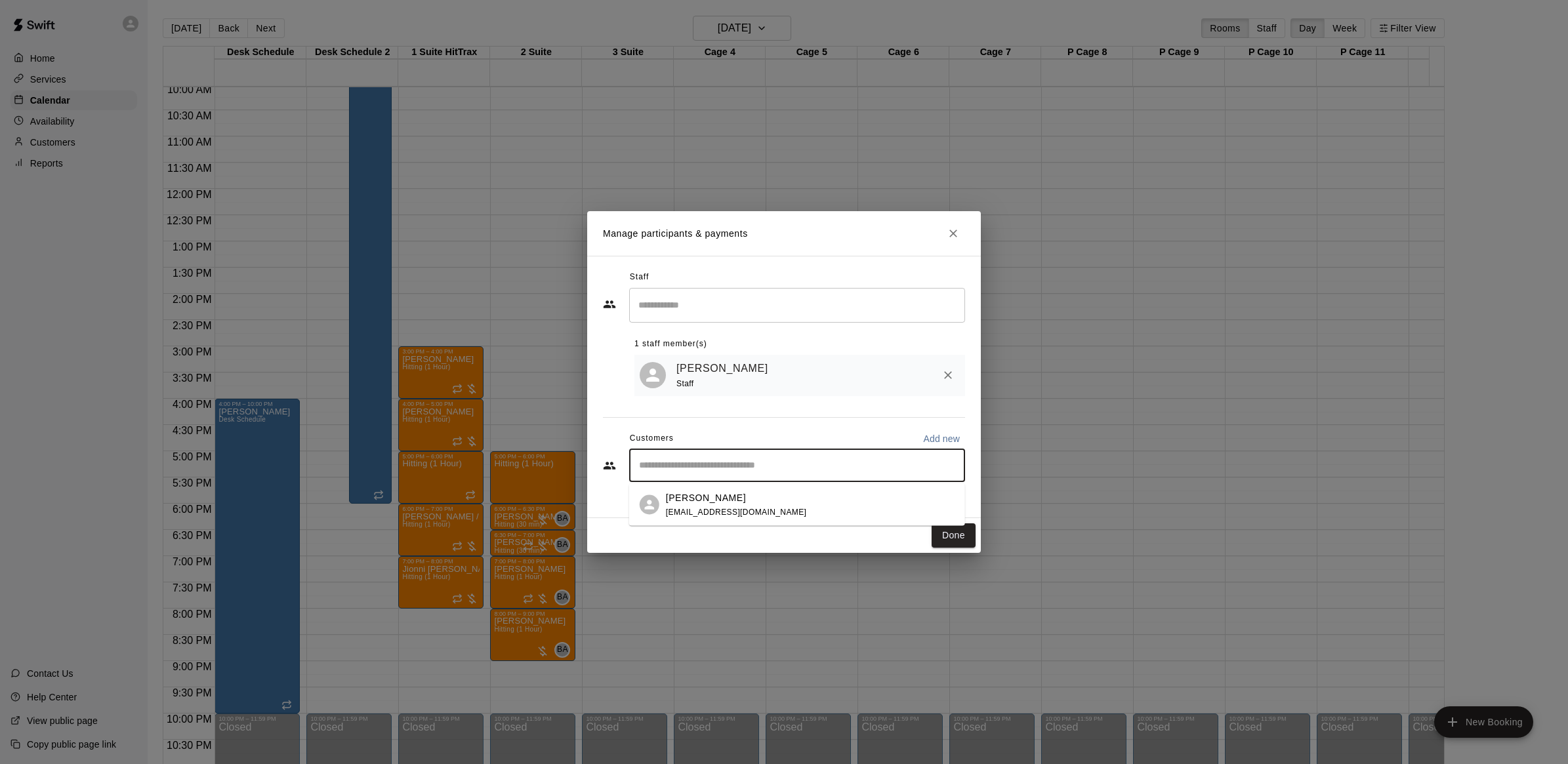
click at [703, 503] on p "[PERSON_NAME]" at bounding box center [706, 497] width 80 height 14
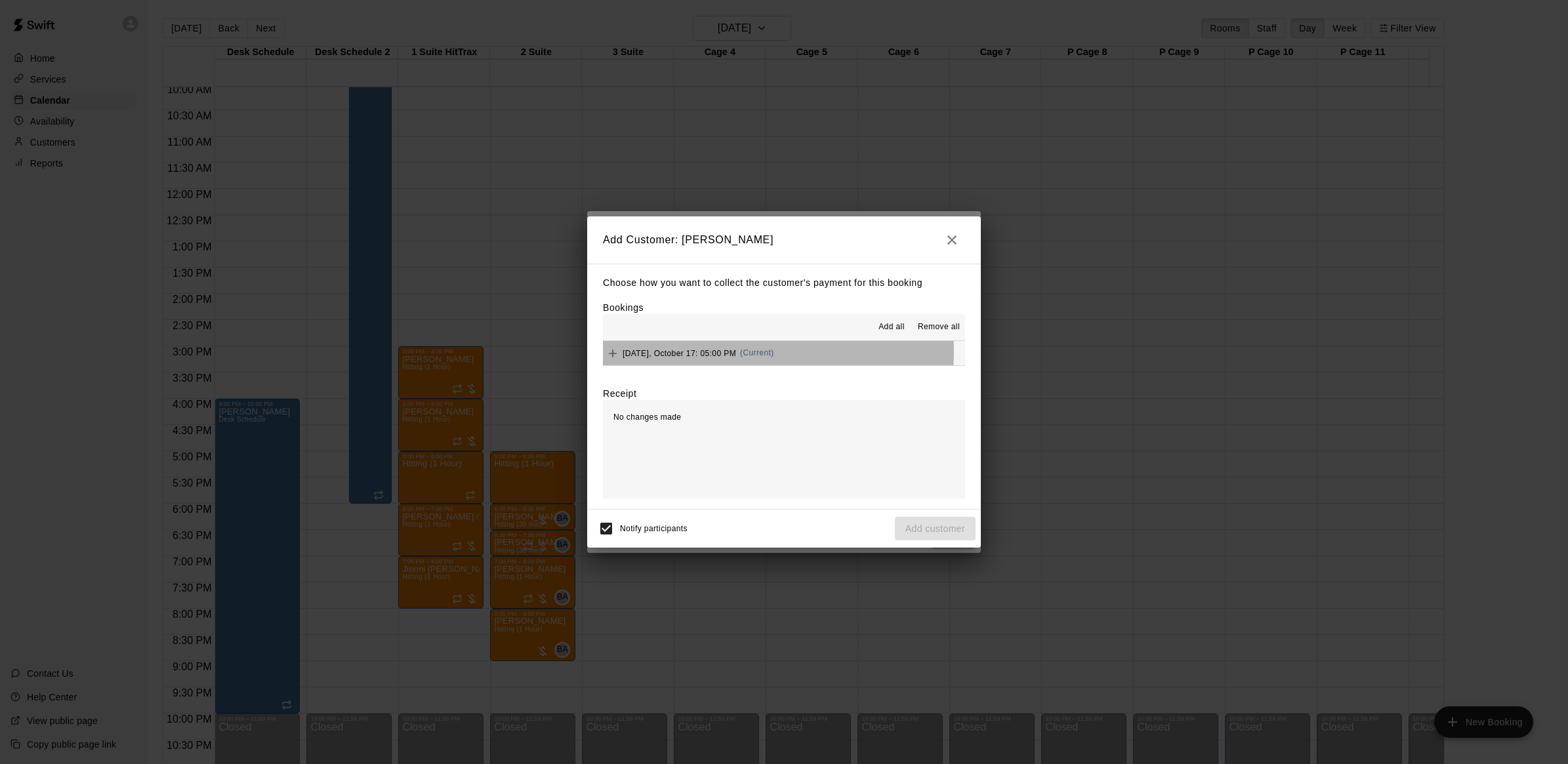
click at [711, 351] on span "[DATE], October 17: 05:00 PM" at bounding box center [678, 353] width 113 height 9
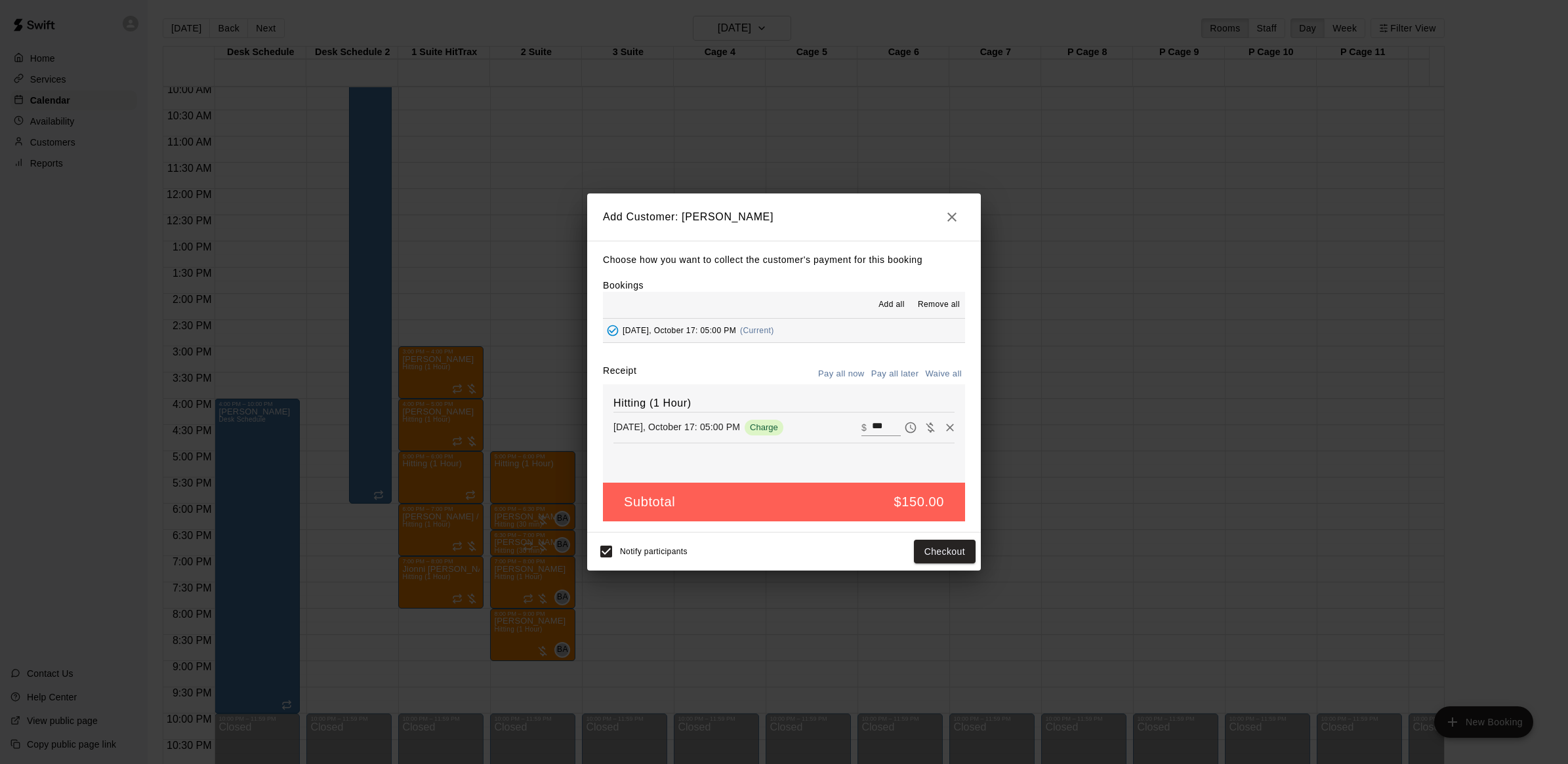
click at [886, 376] on button "Pay all later" at bounding box center [895, 374] width 55 height 20
click at [918, 556] on button "Add customer" at bounding box center [935, 551] width 80 height 24
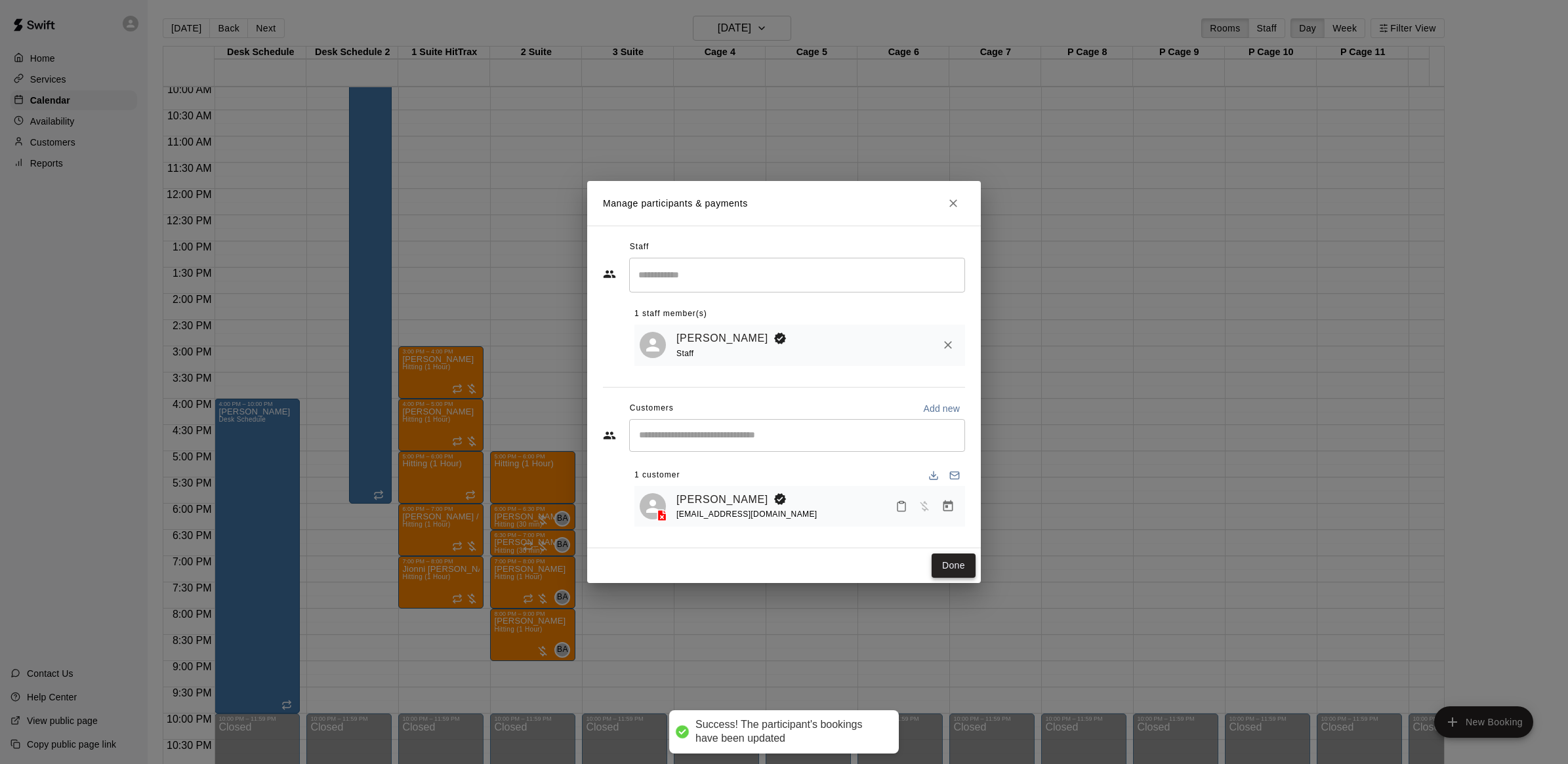
click at [949, 565] on button "Done" at bounding box center [953, 565] width 44 height 24
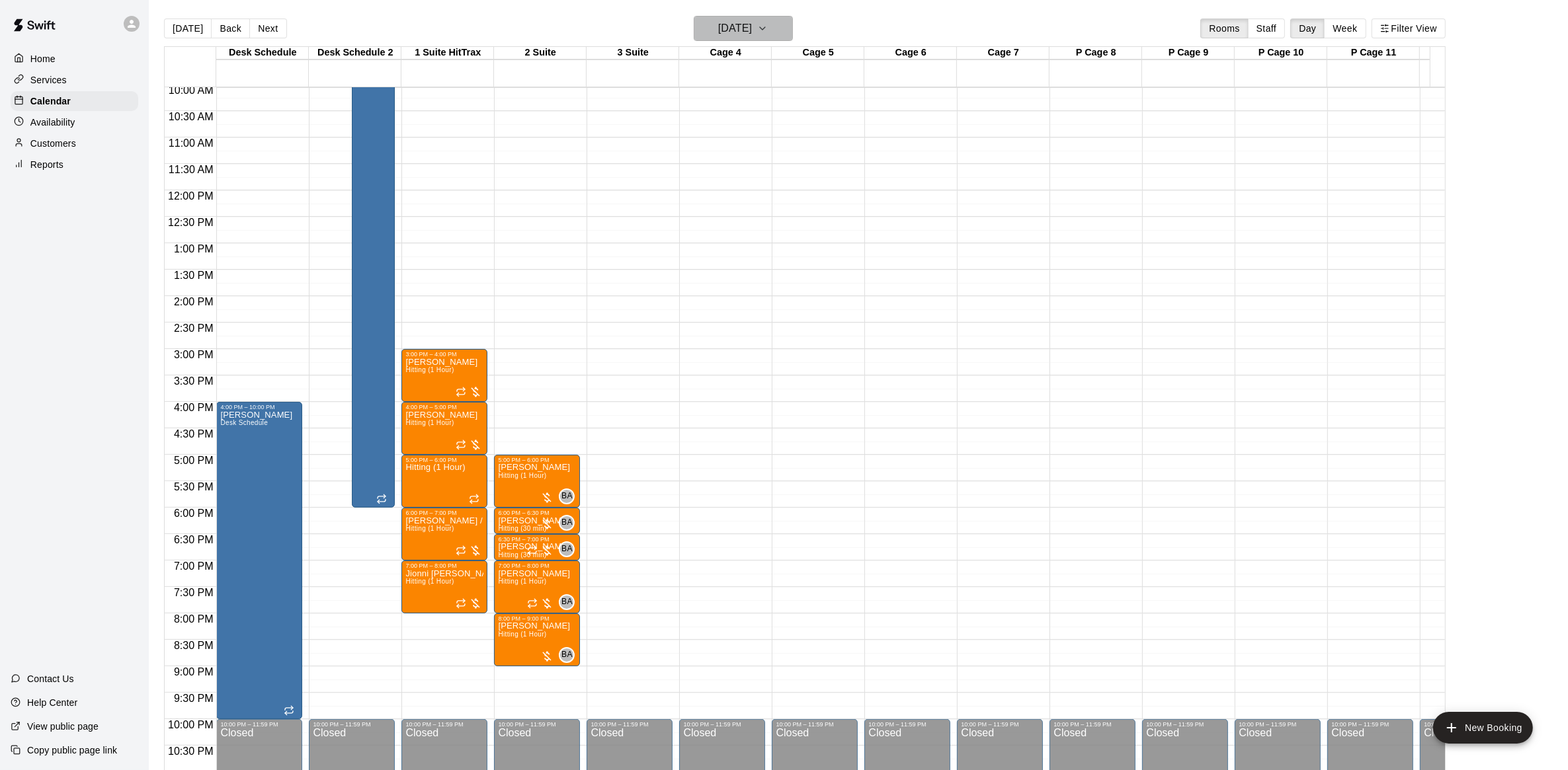
click at [768, 35] on icon "button" at bounding box center [762, 29] width 10 height 16
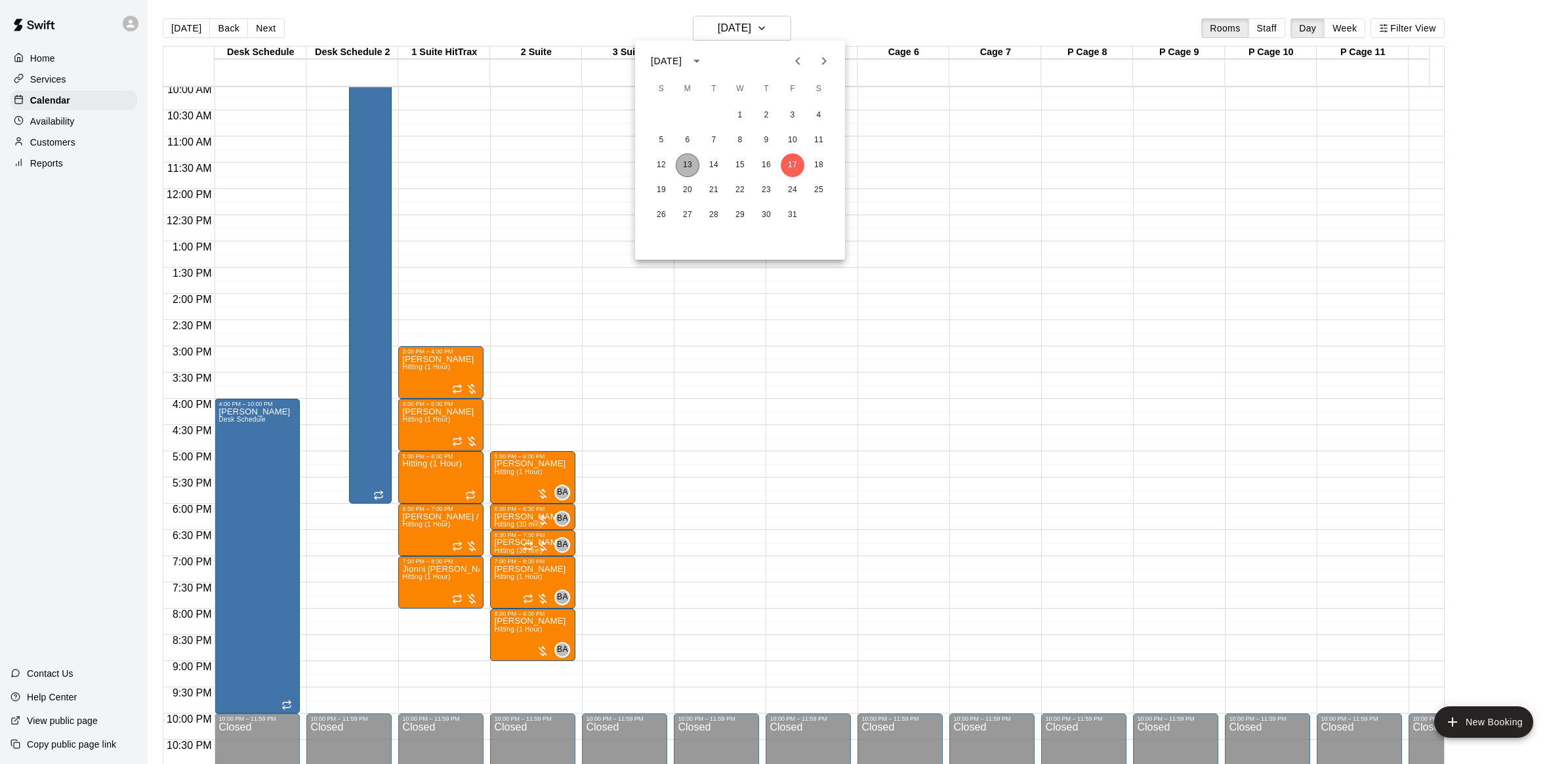
click at [694, 171] on button "13" at bounding box center [687, 165] width 23 height 23
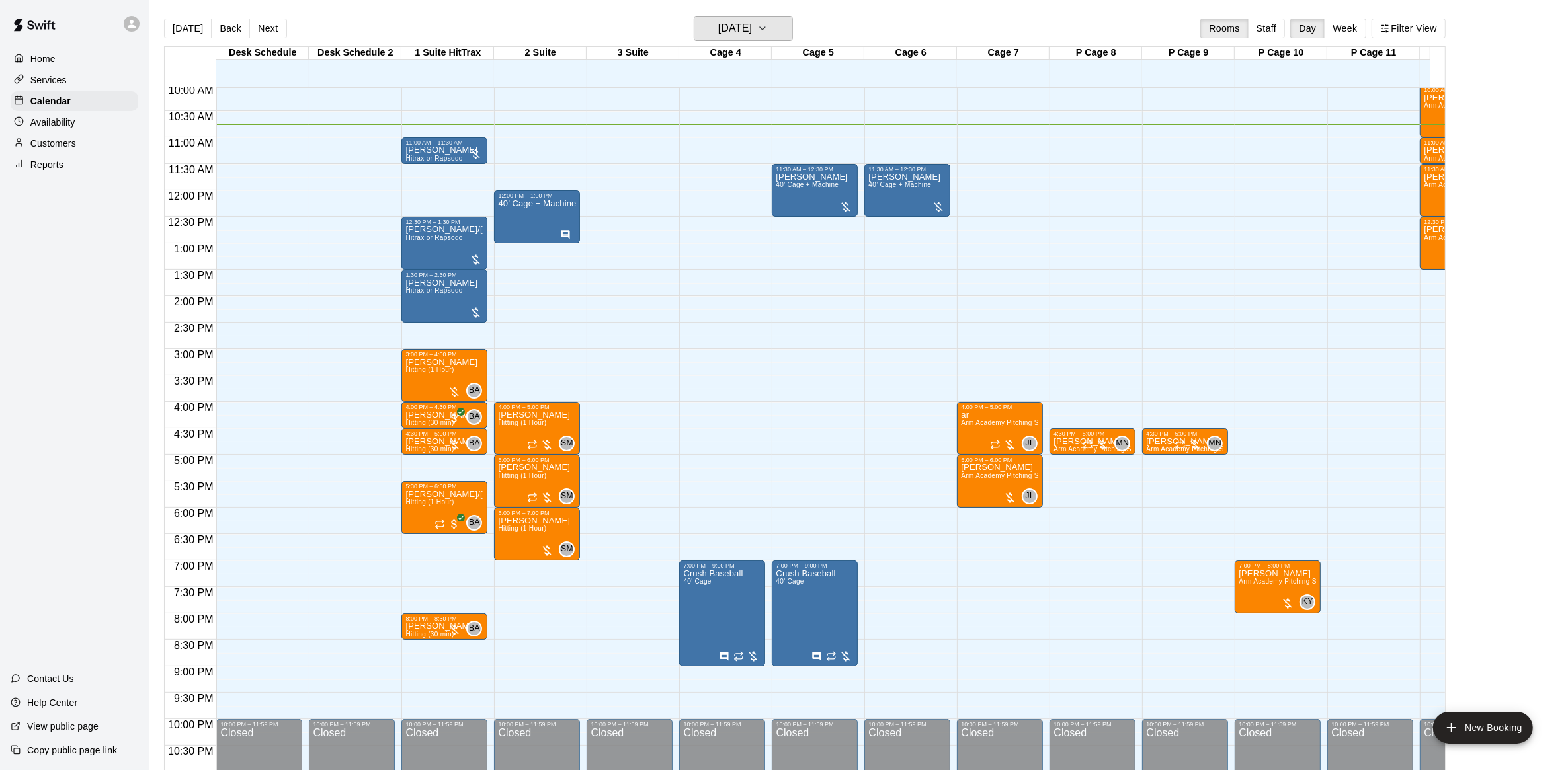
scroll to position [450, 0]
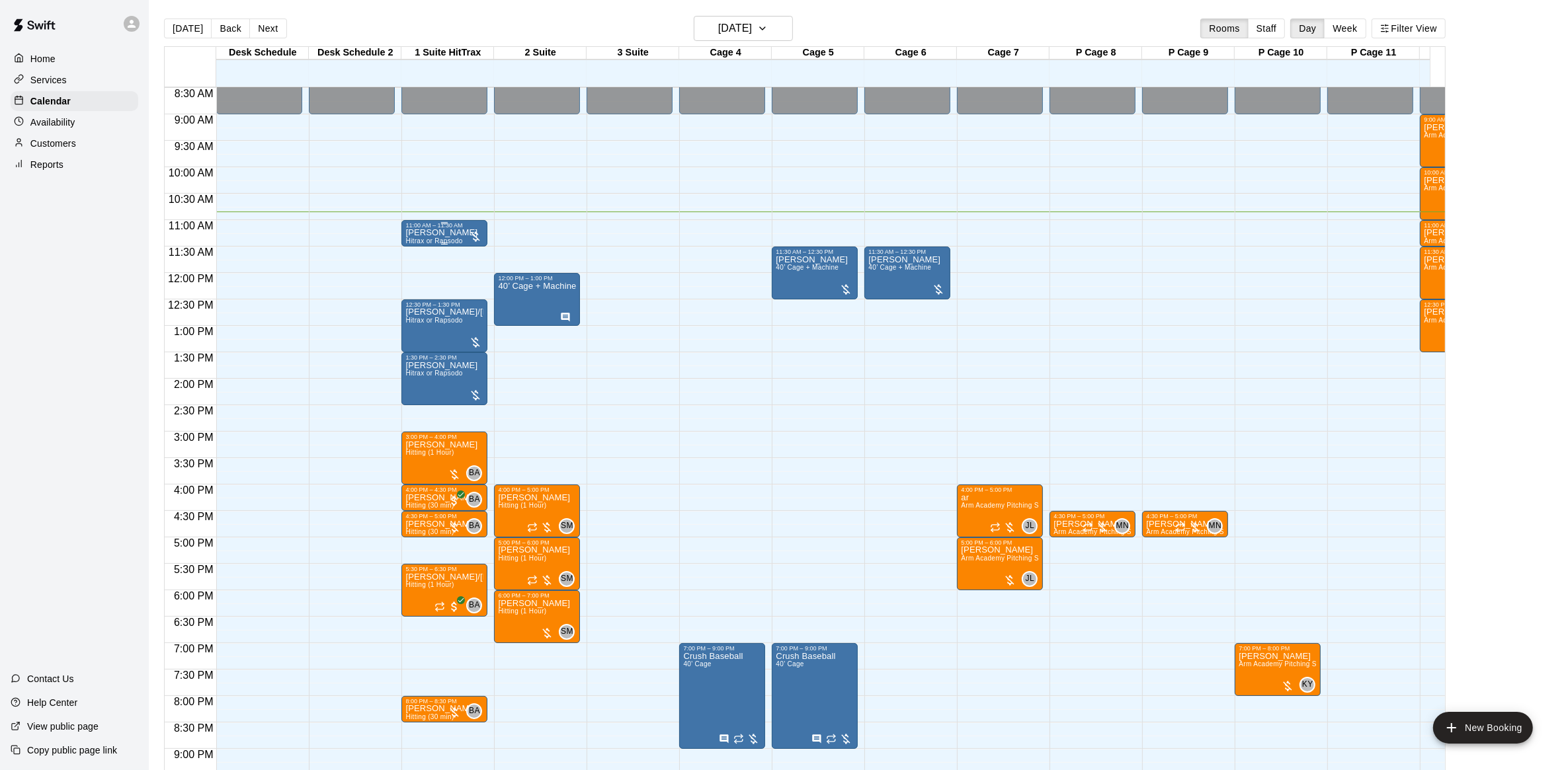
click at [432, 243] on div at bounding box center [445, 244] width 78 height 2
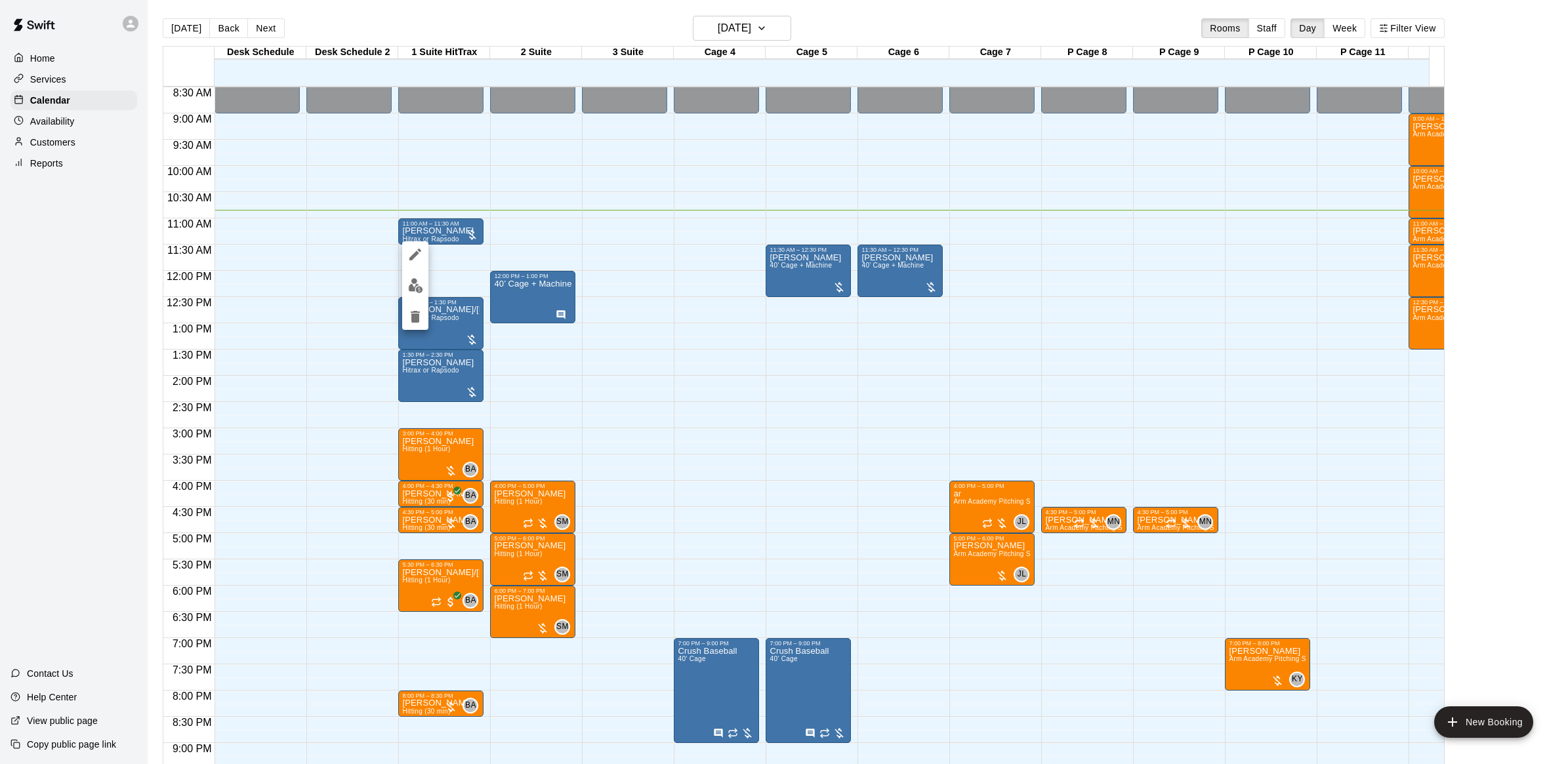
drag, startPoint x: 130, startPoint y: 159, endPoint x: 69, endPoint y: 113, distance: 76.4
click at [128, 155] on div at bounding box center [784, 382] width 1568 height 764
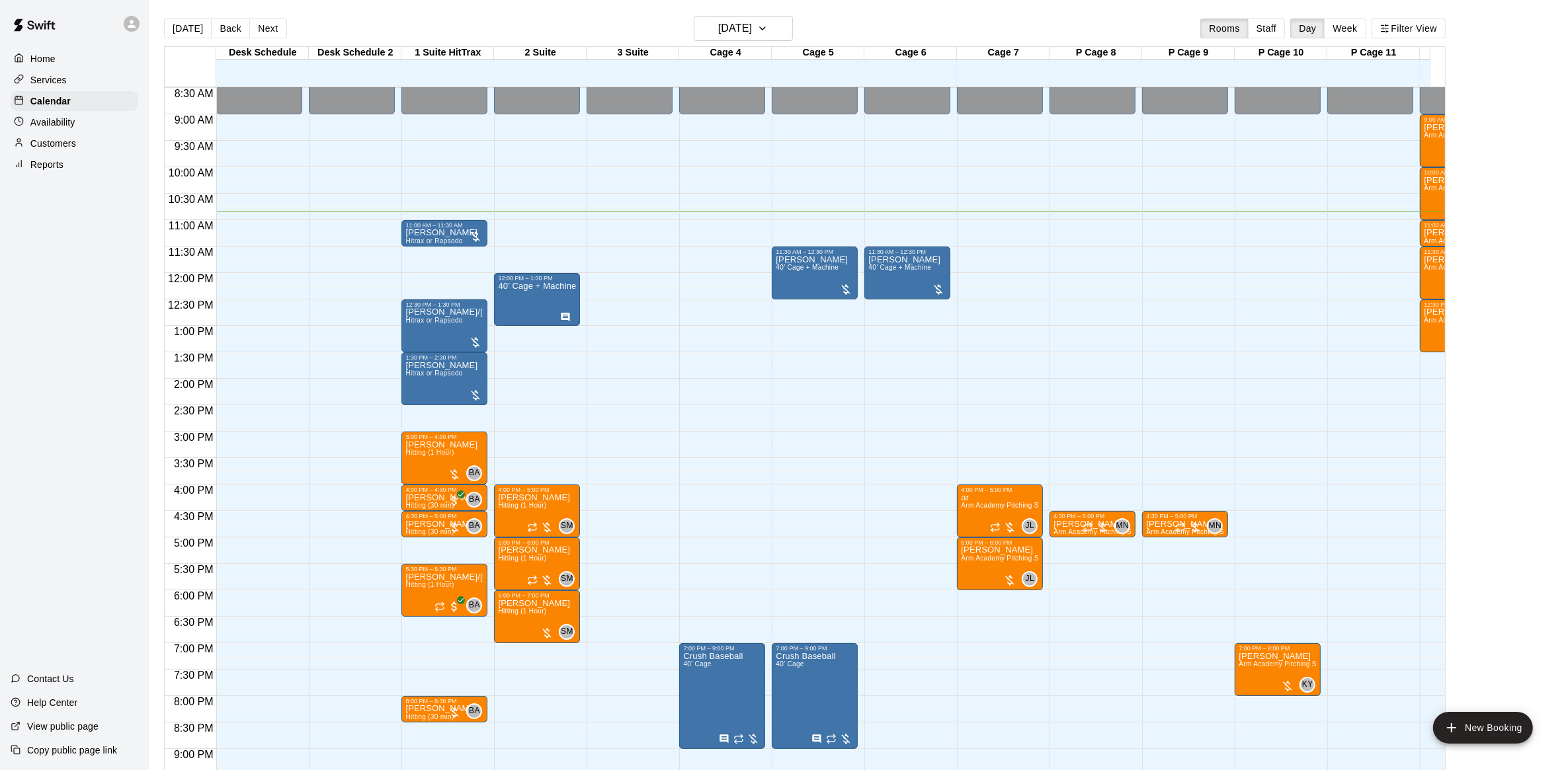
click at [58, 87] on p "Services" at bounding box center [48, 80] width 36 height 13
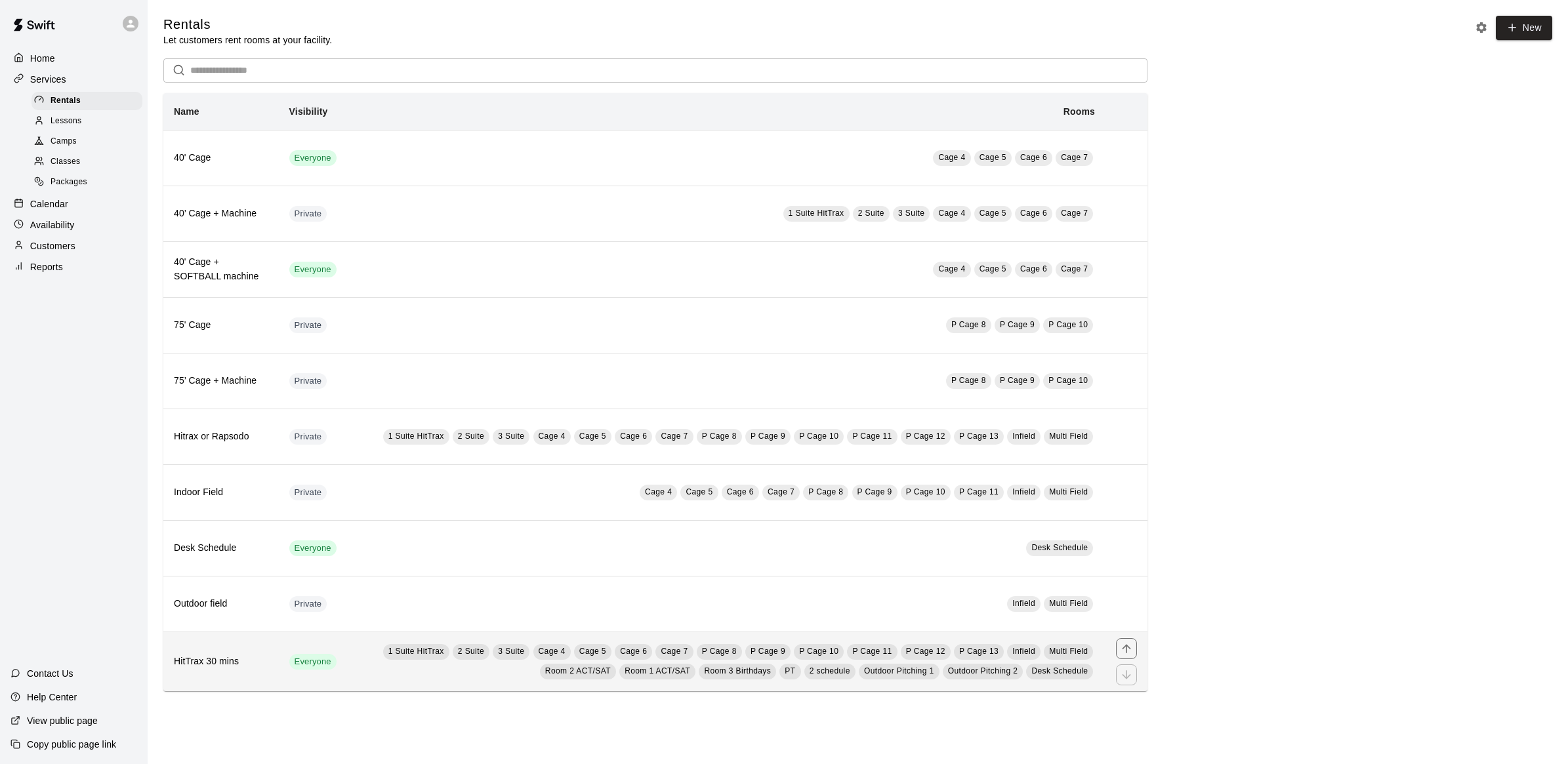
click at [319, 648] on td "Everyone" at bounding box center [313, 662] width 68 height 60
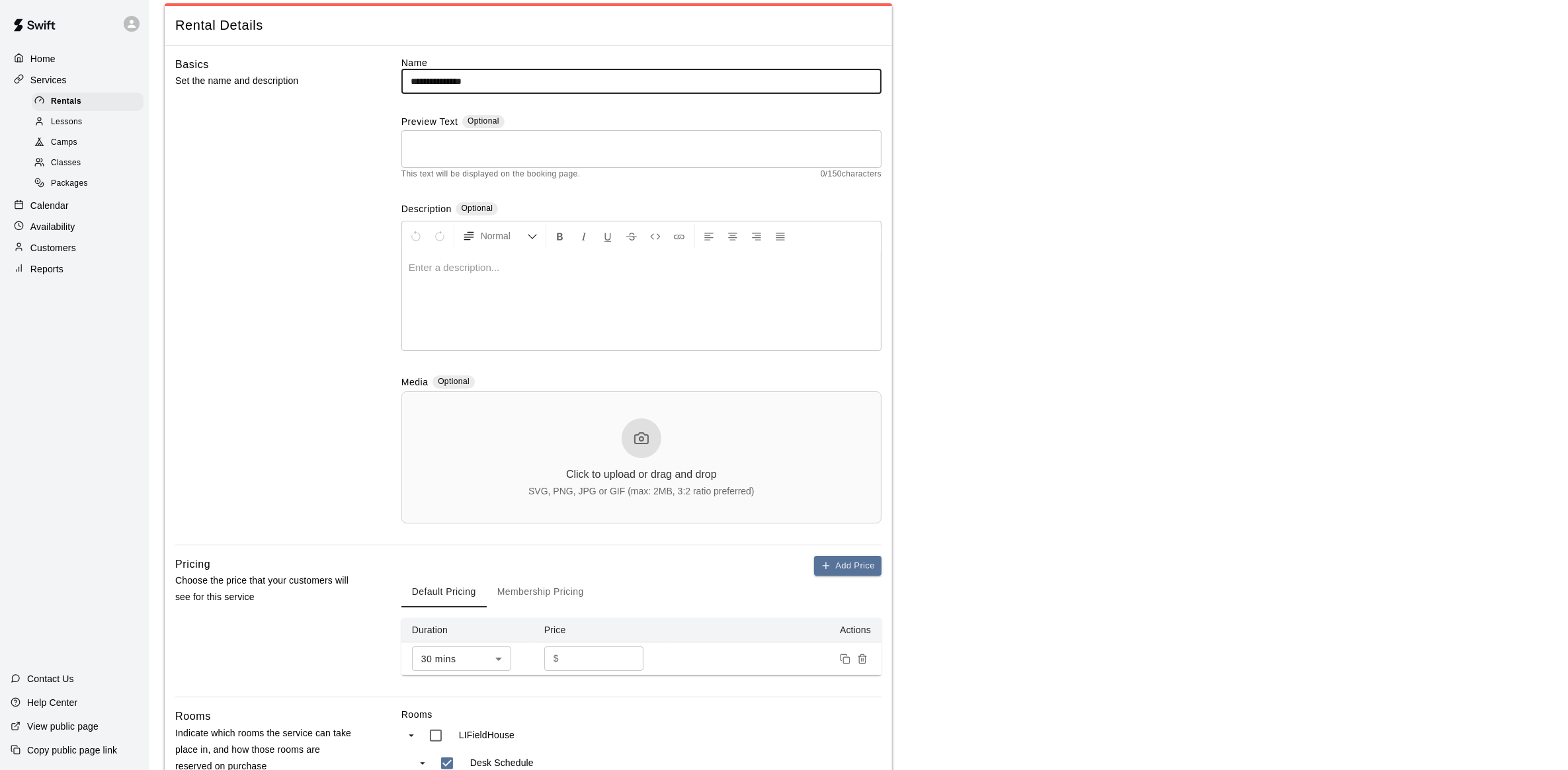
scroll to position [166, 0]
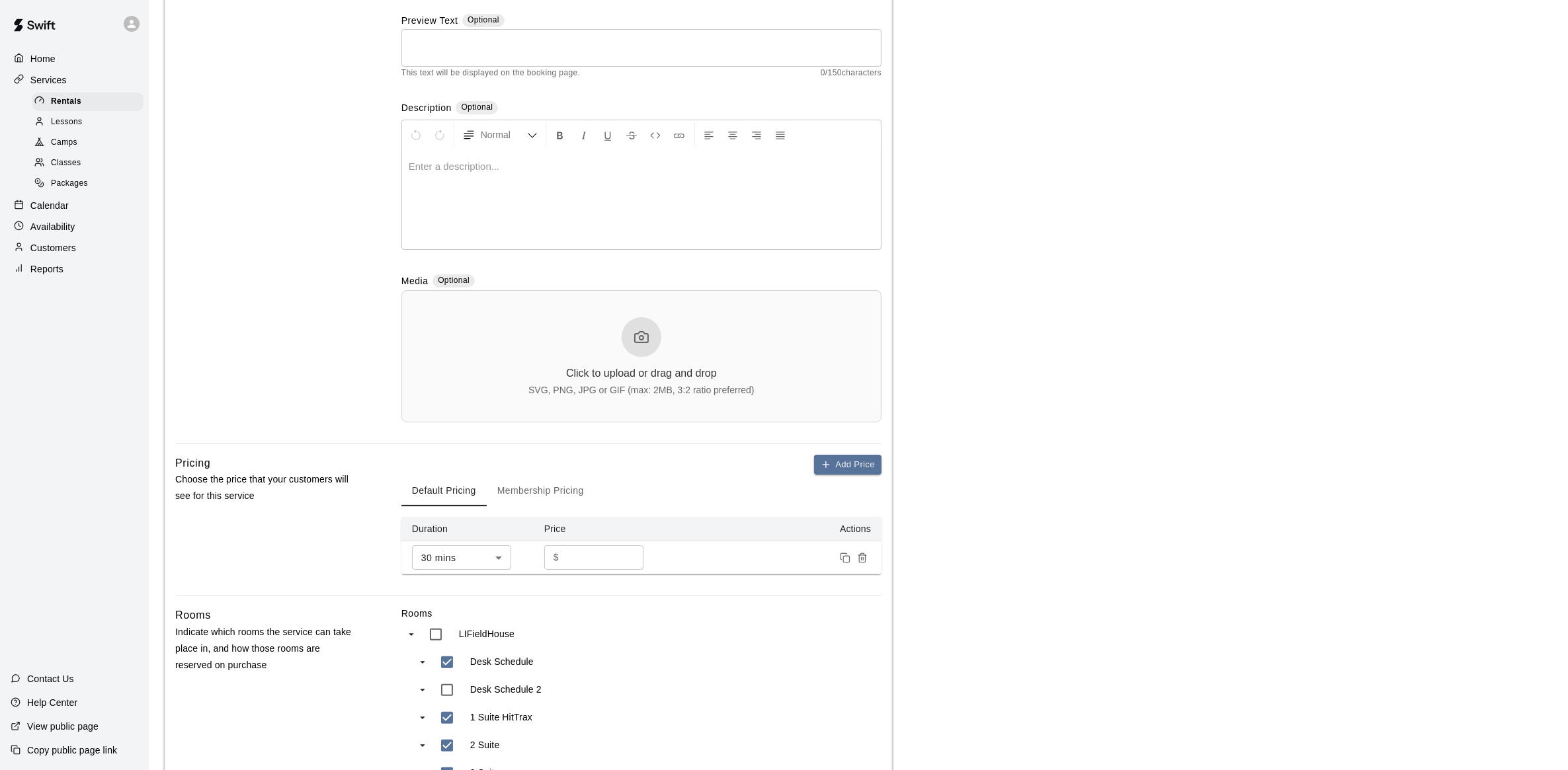
click at [38, 210] on p "Calendar" at bounding box center [49, 205] width 38 height 13
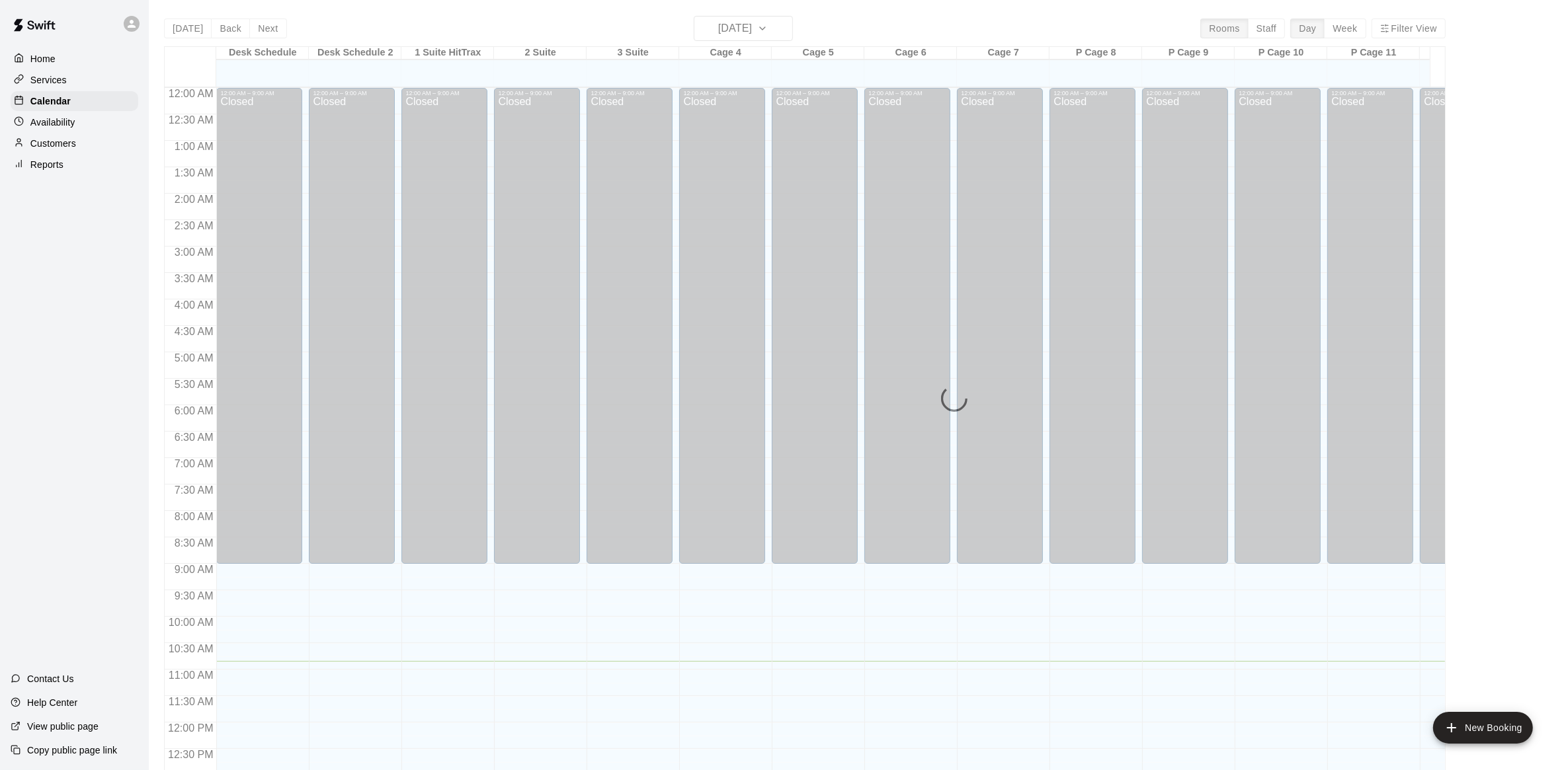
scroll to position [532, 0]
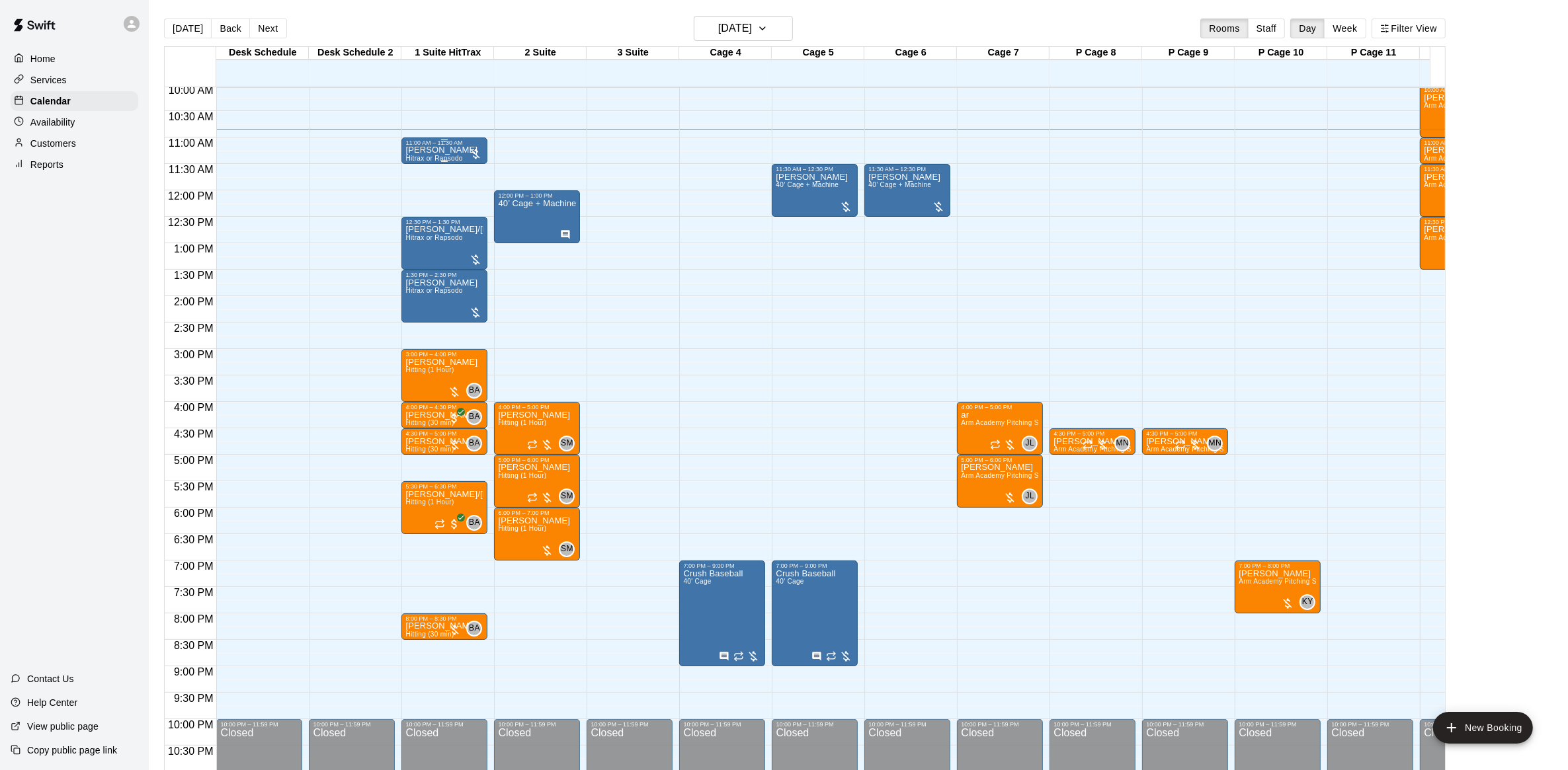
click at [445, 150] on p "[PERSON_NAME]" at bounding box center [442, 150] width 72 height 0
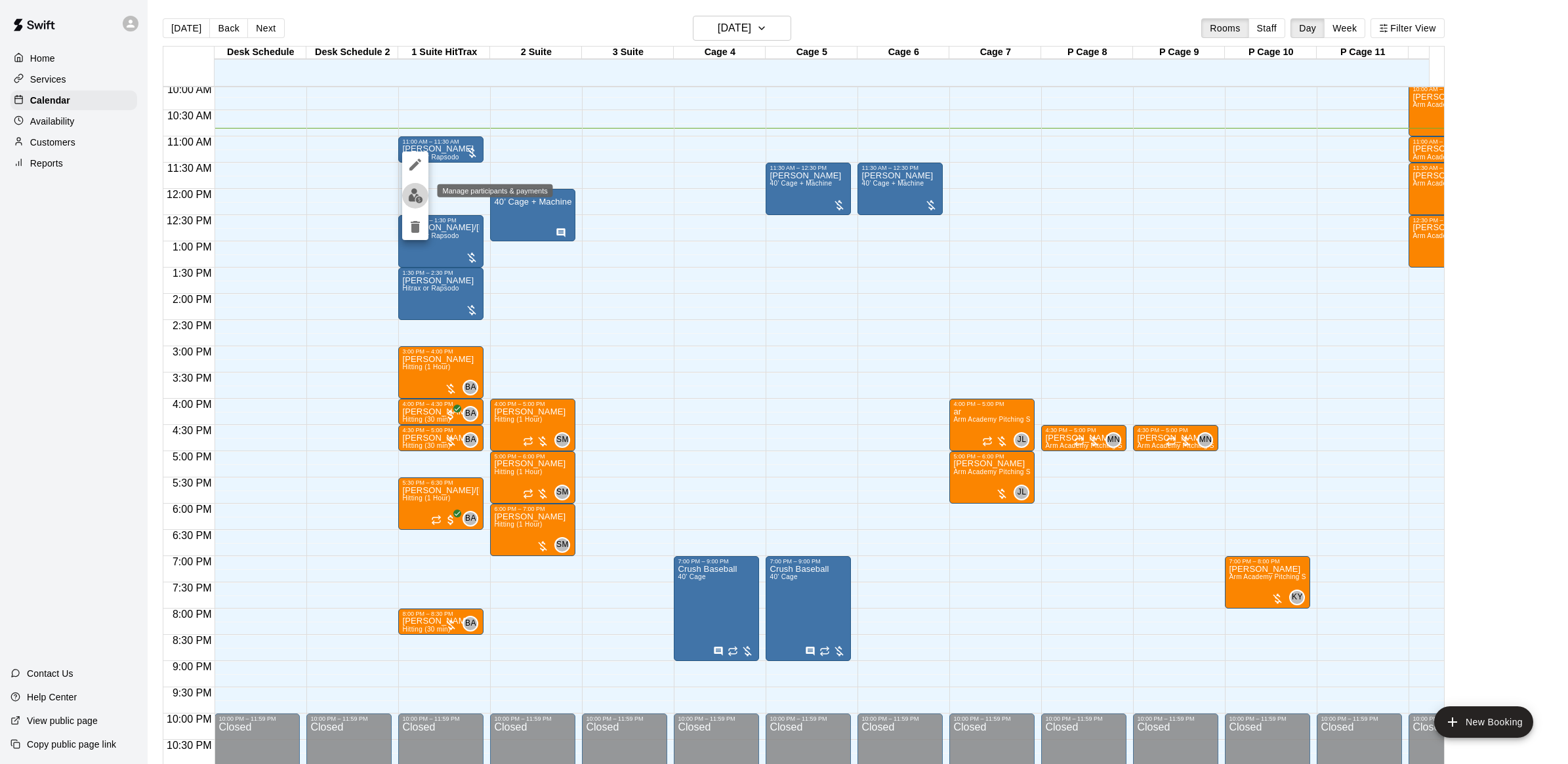
click at [423, 200] on button "edit" at bounding box center [416, 196] width 26 height 26
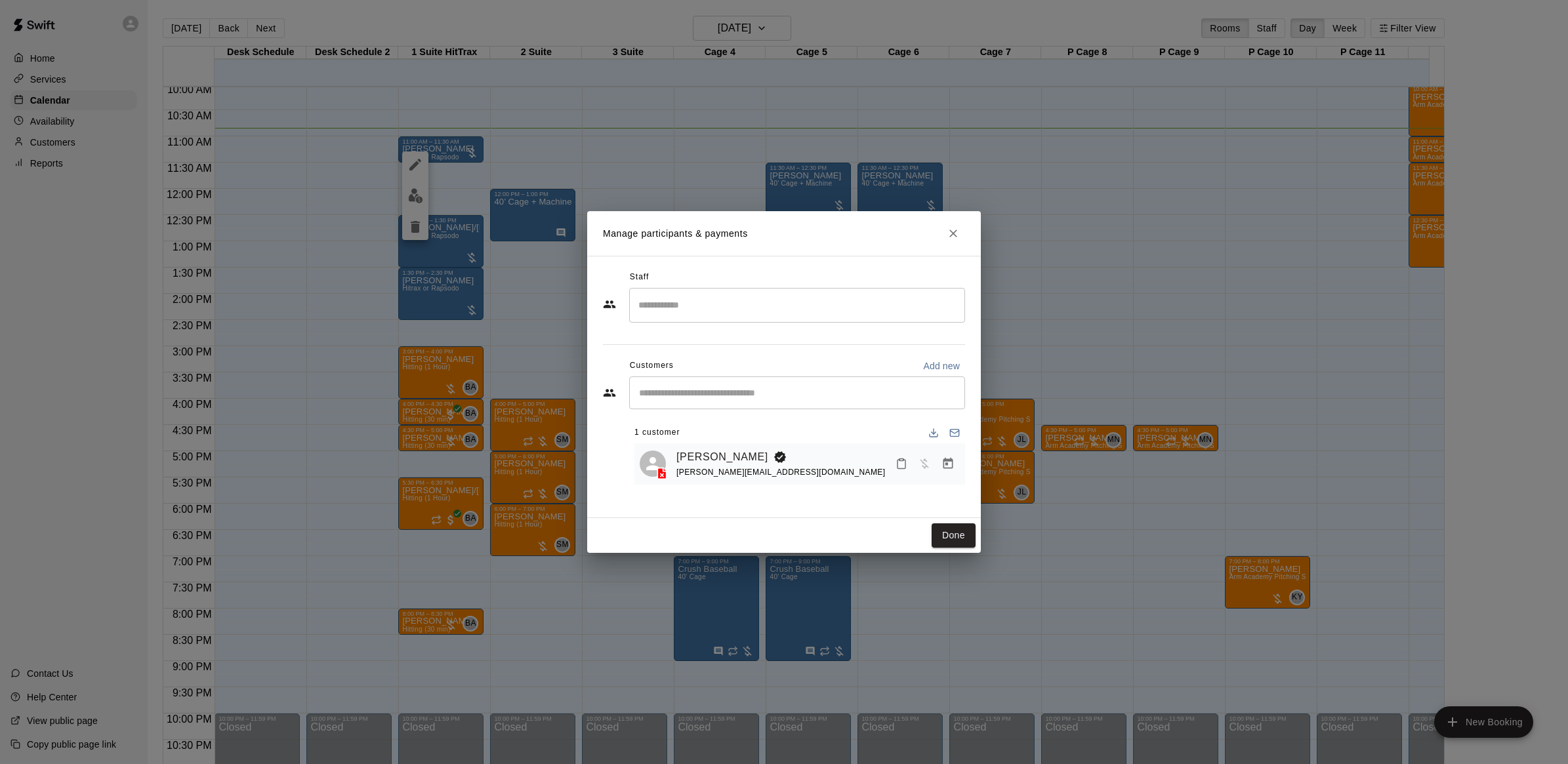
click at [952, 461] on icon "Manage bookings & payment" at bounding box center [948, 463] width 9 height 11
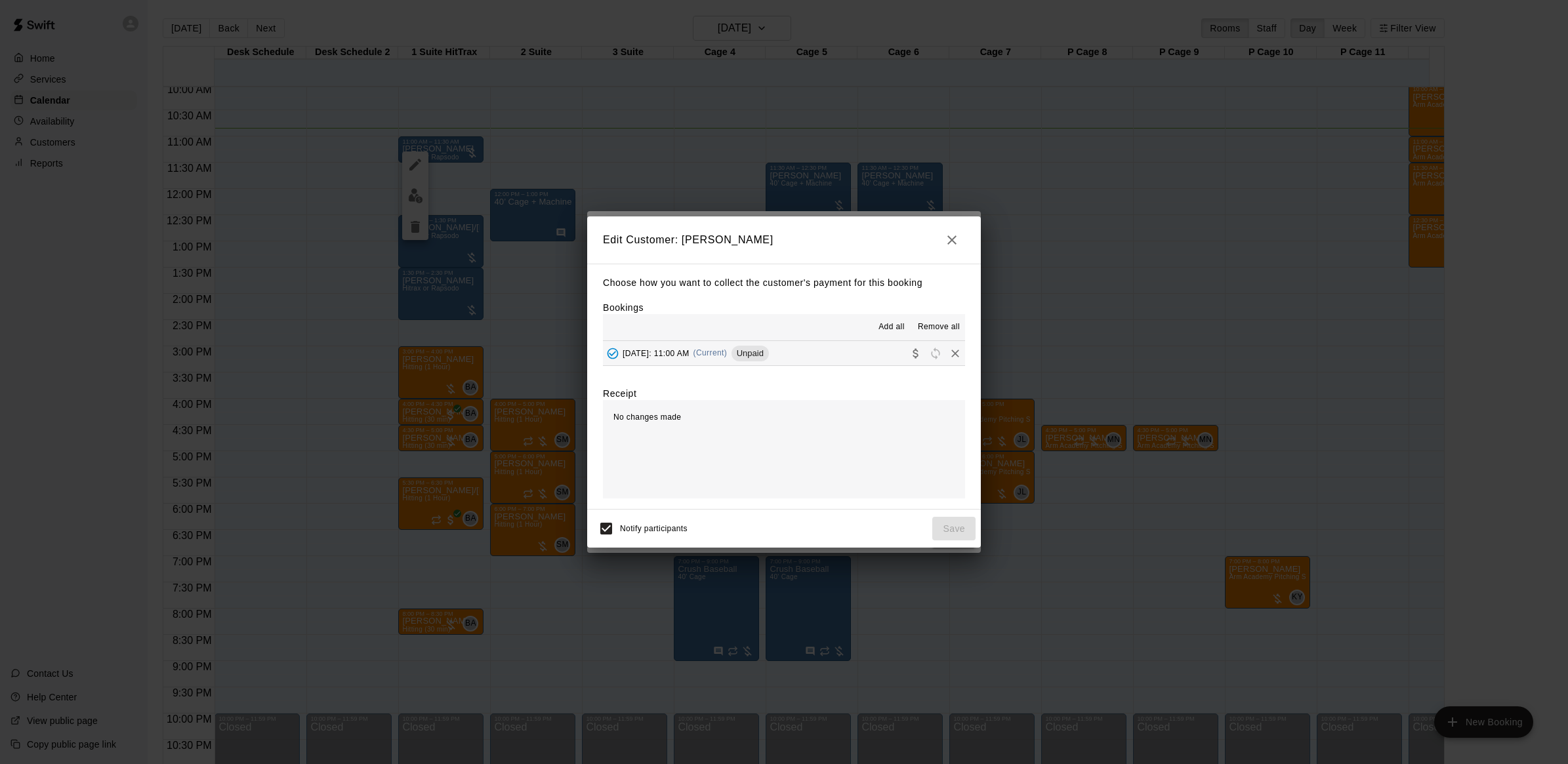
click at [815, 348] on button "[DATE]: 11:00 AM (Current) Unpaid" at bounding box center [784, 353] width 362 height 24
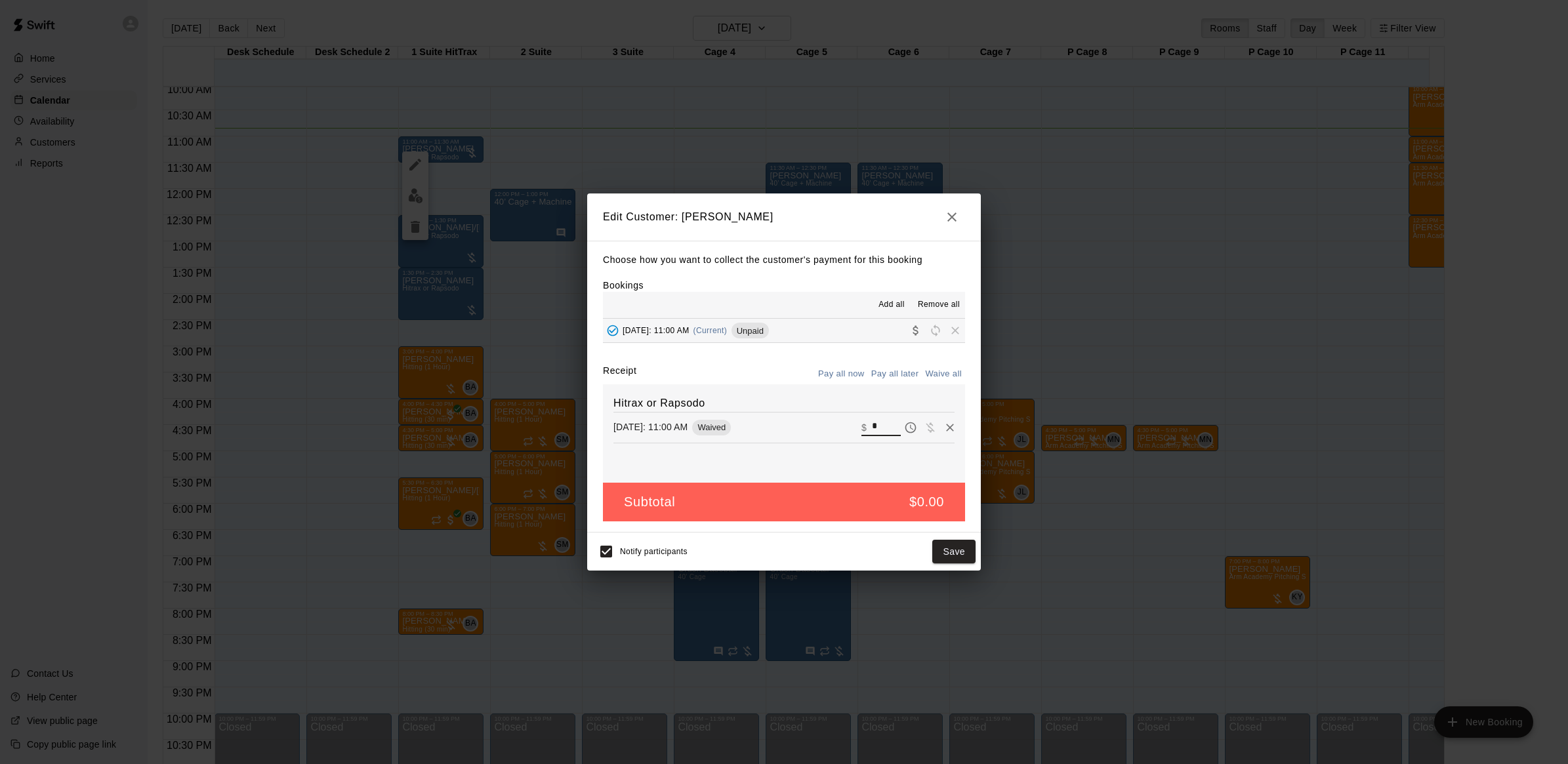
click at [872, 423] on input "*" at bounding box center [887, 427] width 29 height 17
type input "**"
click at [964, 549] on button "Checkout" at bounding box center [944, 551] width 61 height 24
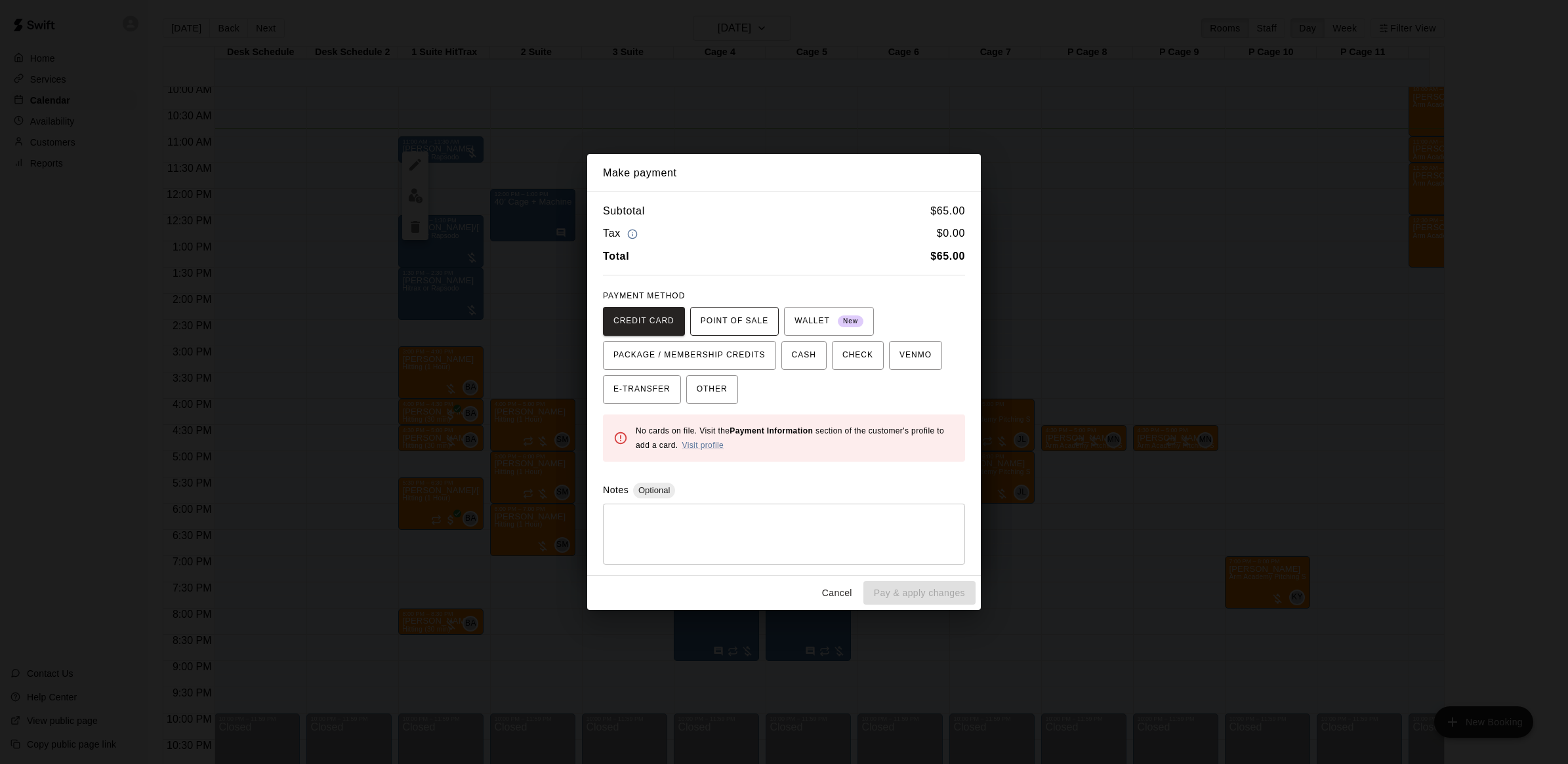
click at [726, 317] on span "POINT OF SALE" at bounding box center [734, 321] width 68 height 21
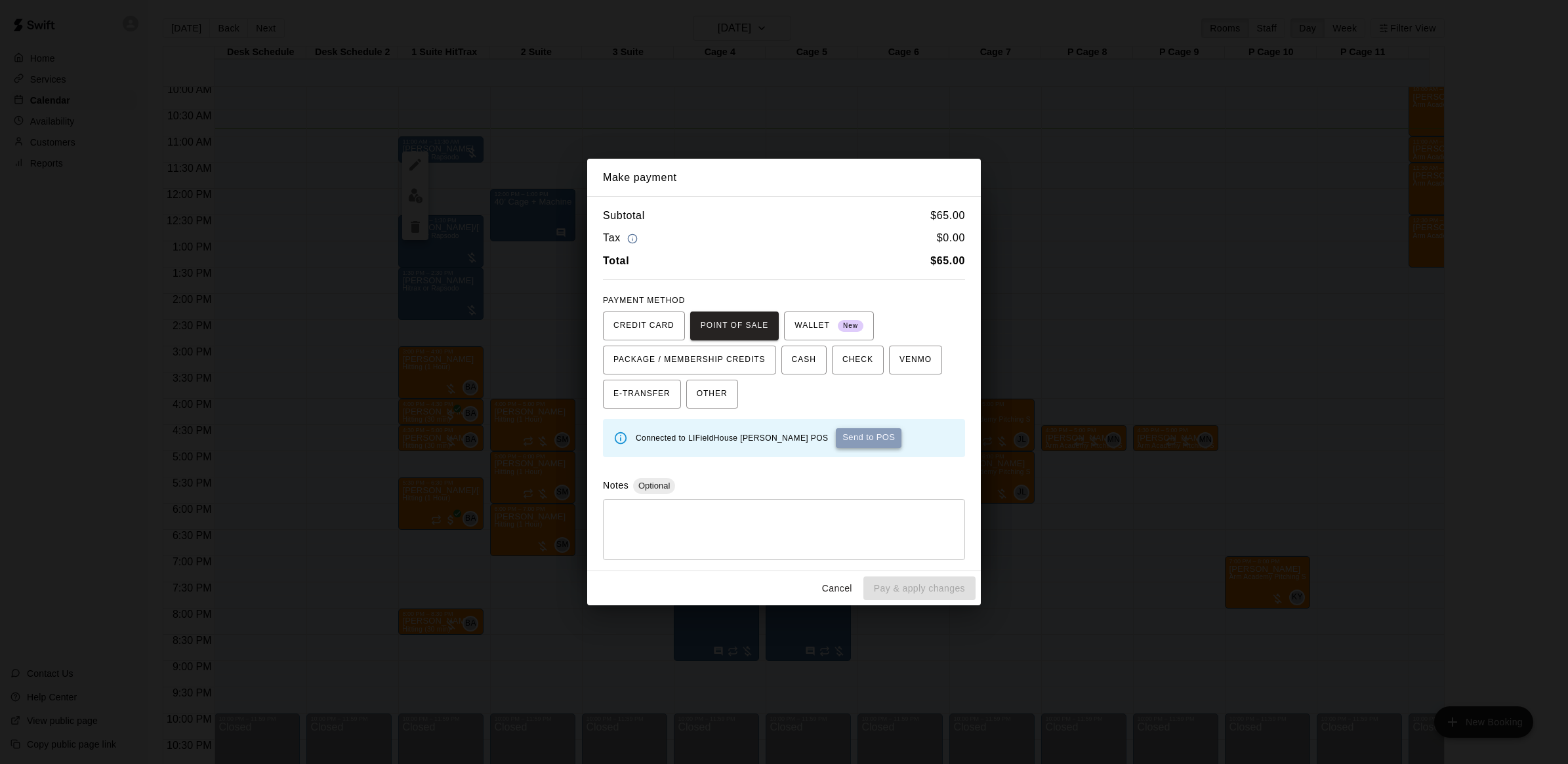
click at [835, 448] on button "Send to POS" at bounding box center [868, 438] width 66 height 20
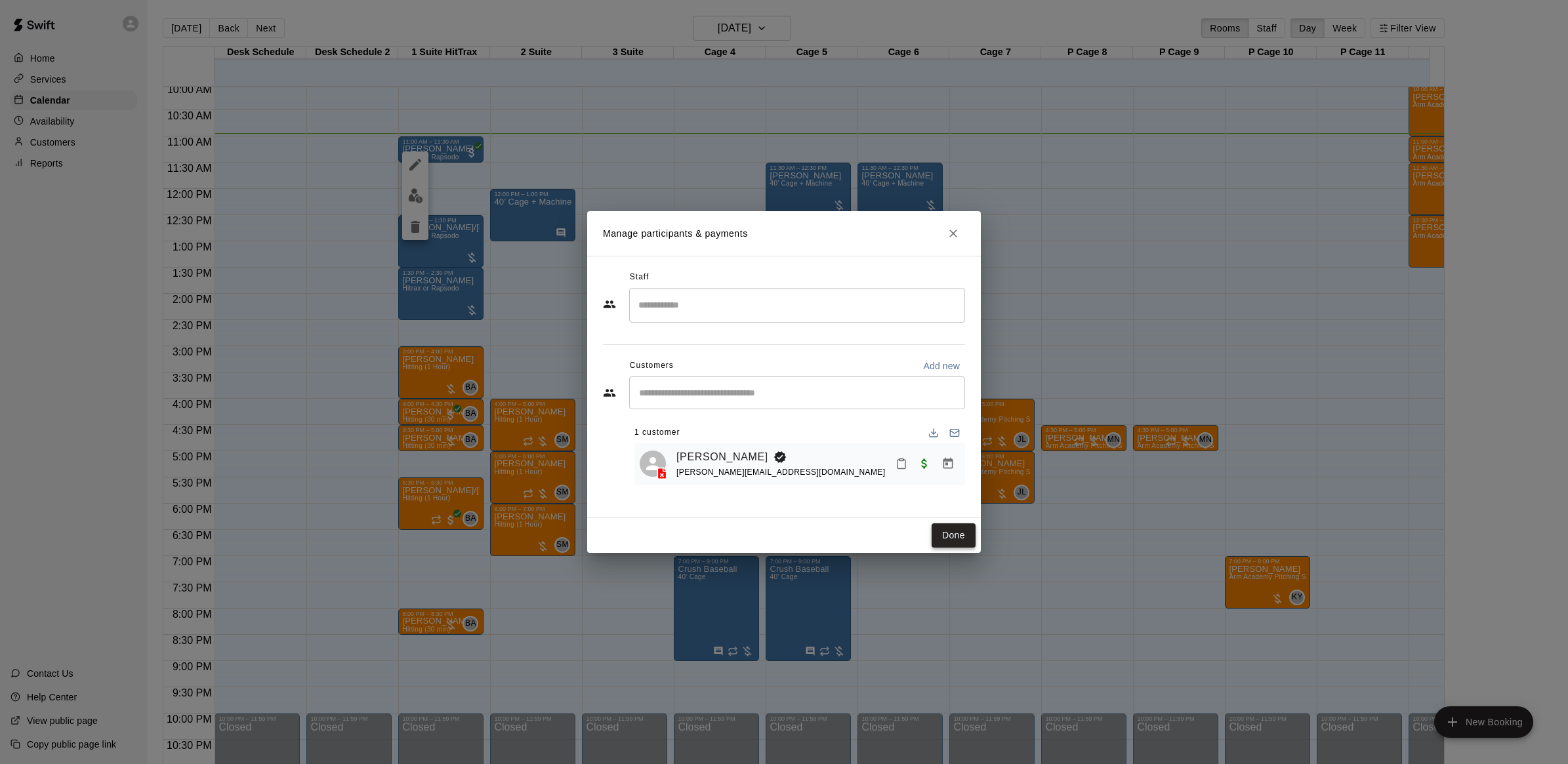
click at [949, 526] on button "Done" at bounding box center [953, 535] width 44 height 24
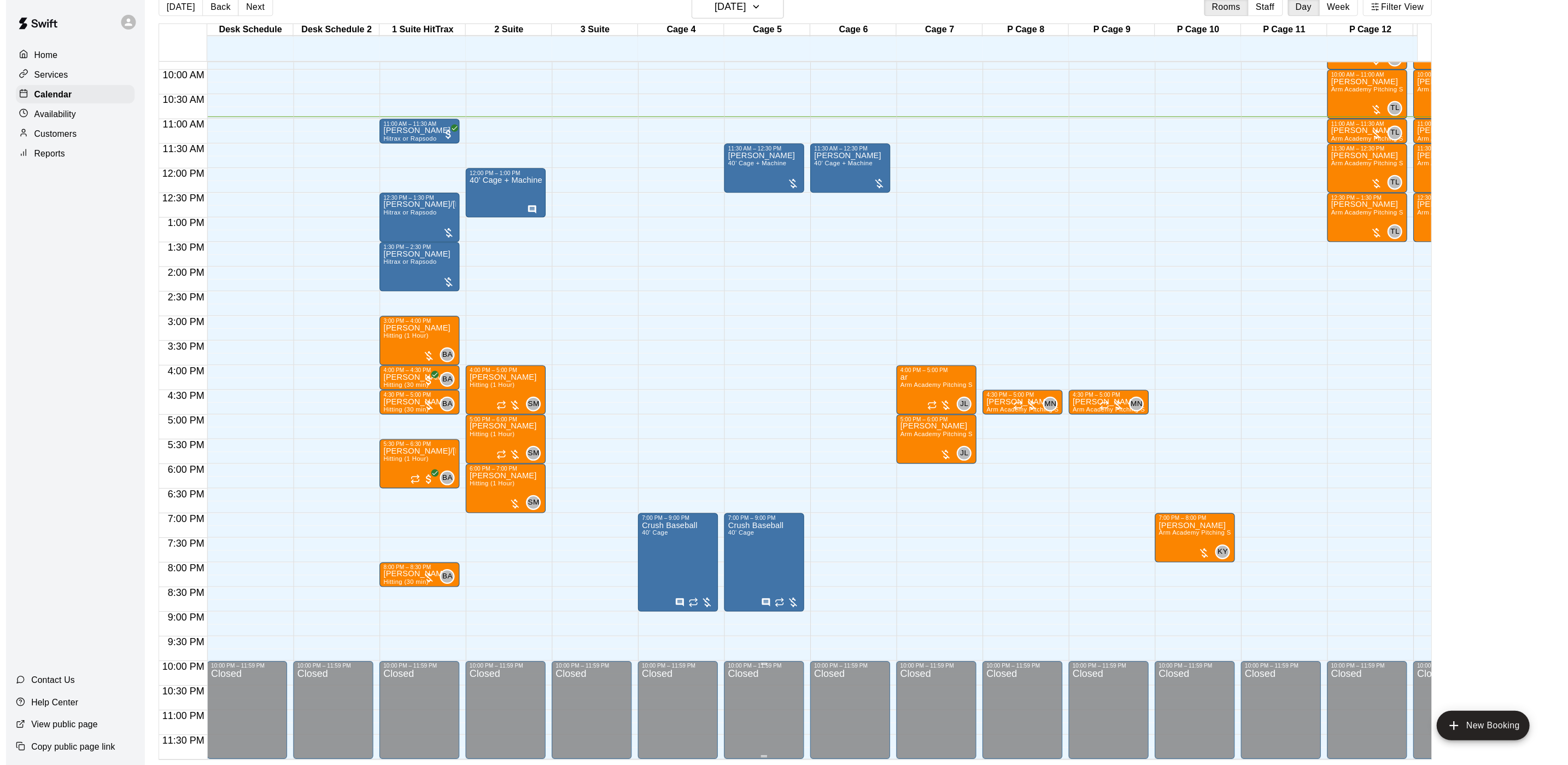
scroll to position [359, 0]
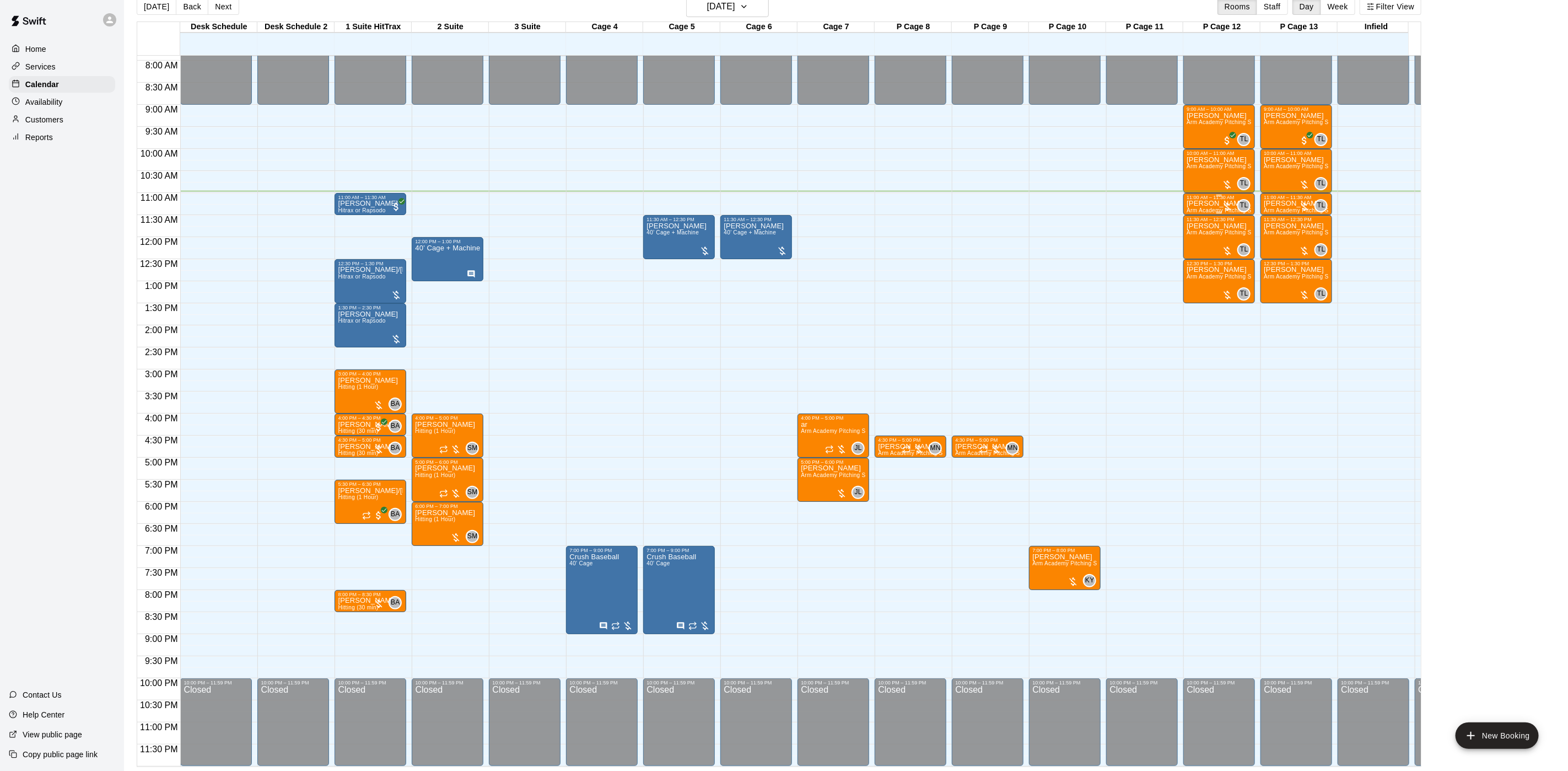
click at [1198, 195] on div "11:00 AM – 11:30 AM" at bounding box center [1219, 197] width 65 height 6
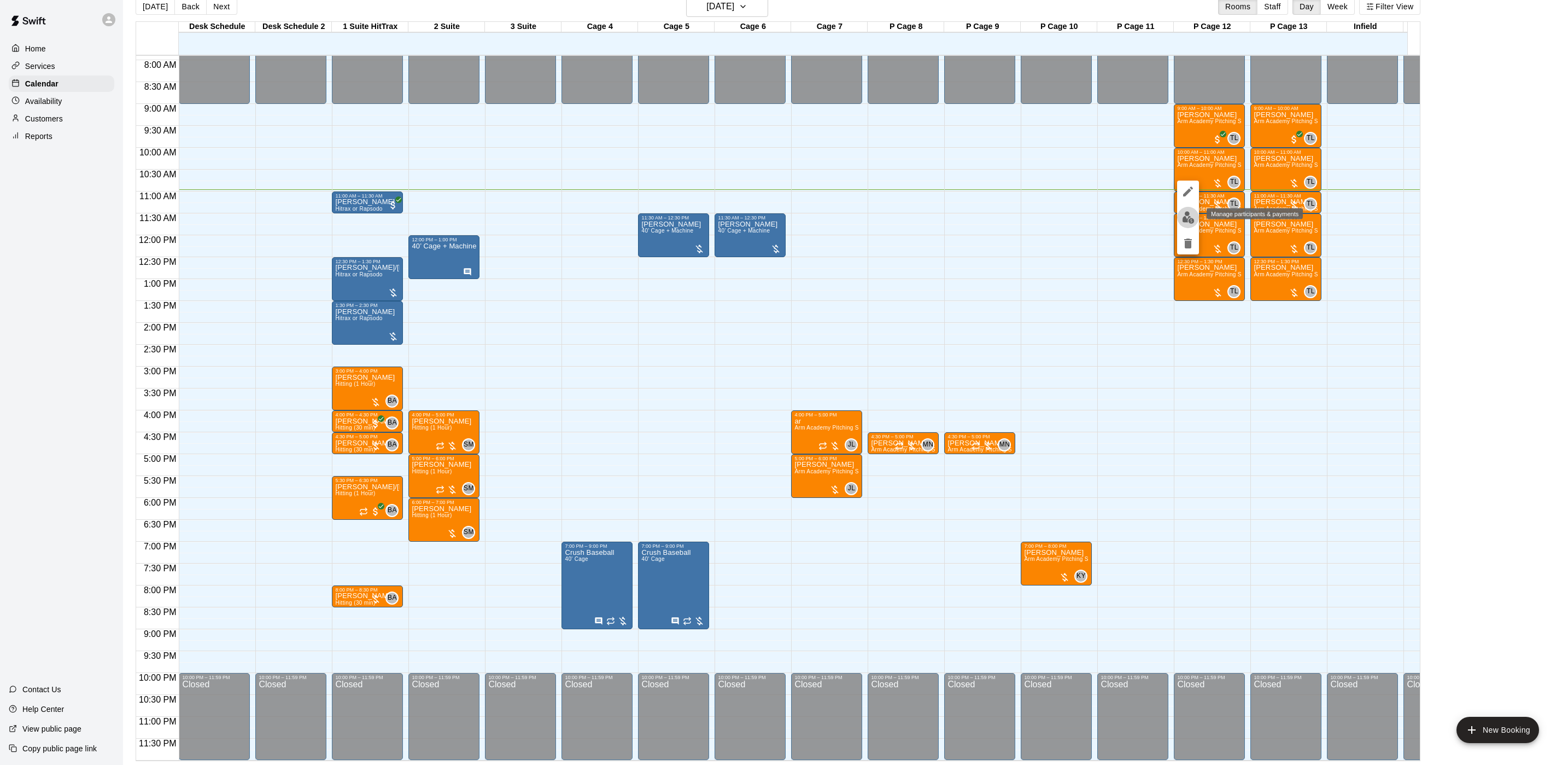
click at [1193, 222] on img "edit" at bounding box center [1188, 217] width 13 height 13
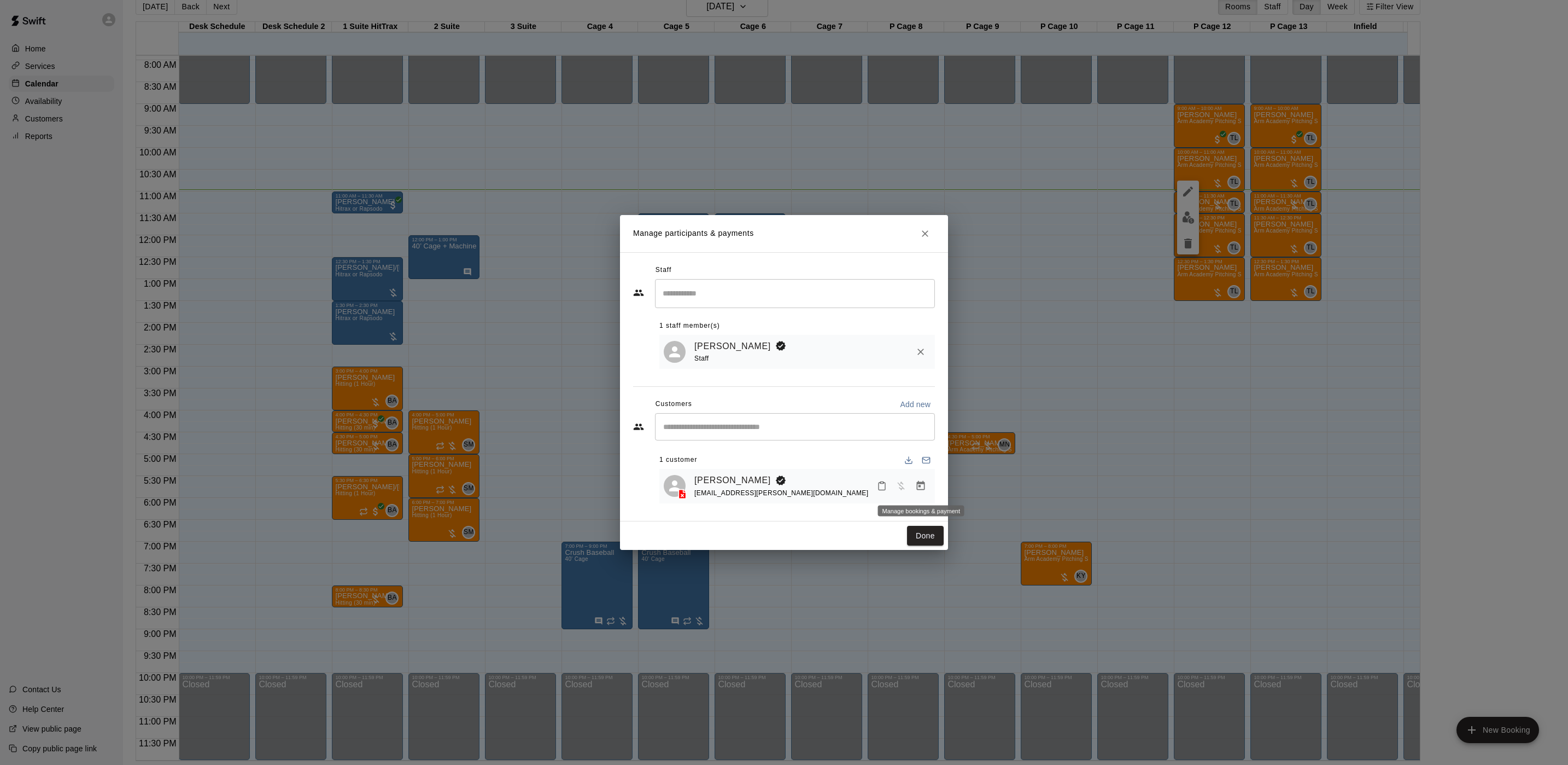
click at [922, 490] on icon "Manage bookings & payment" at bounding box center [920, 485] width 8 height 9
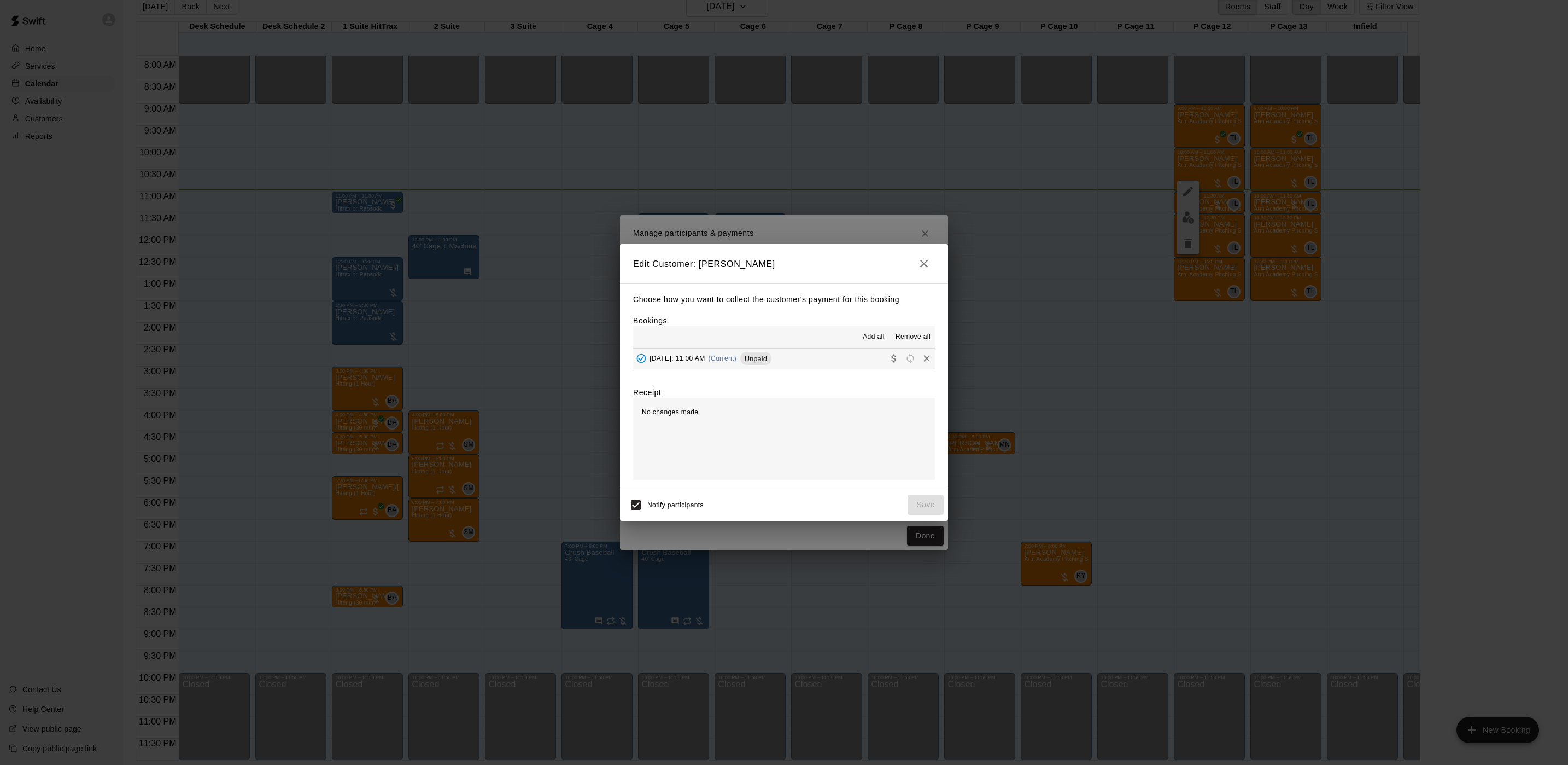
click at [771, 364] on div "[DATE]: 11:00 AM (Current) Unpaid" at bounding box center [702, 358] width 138 height 16
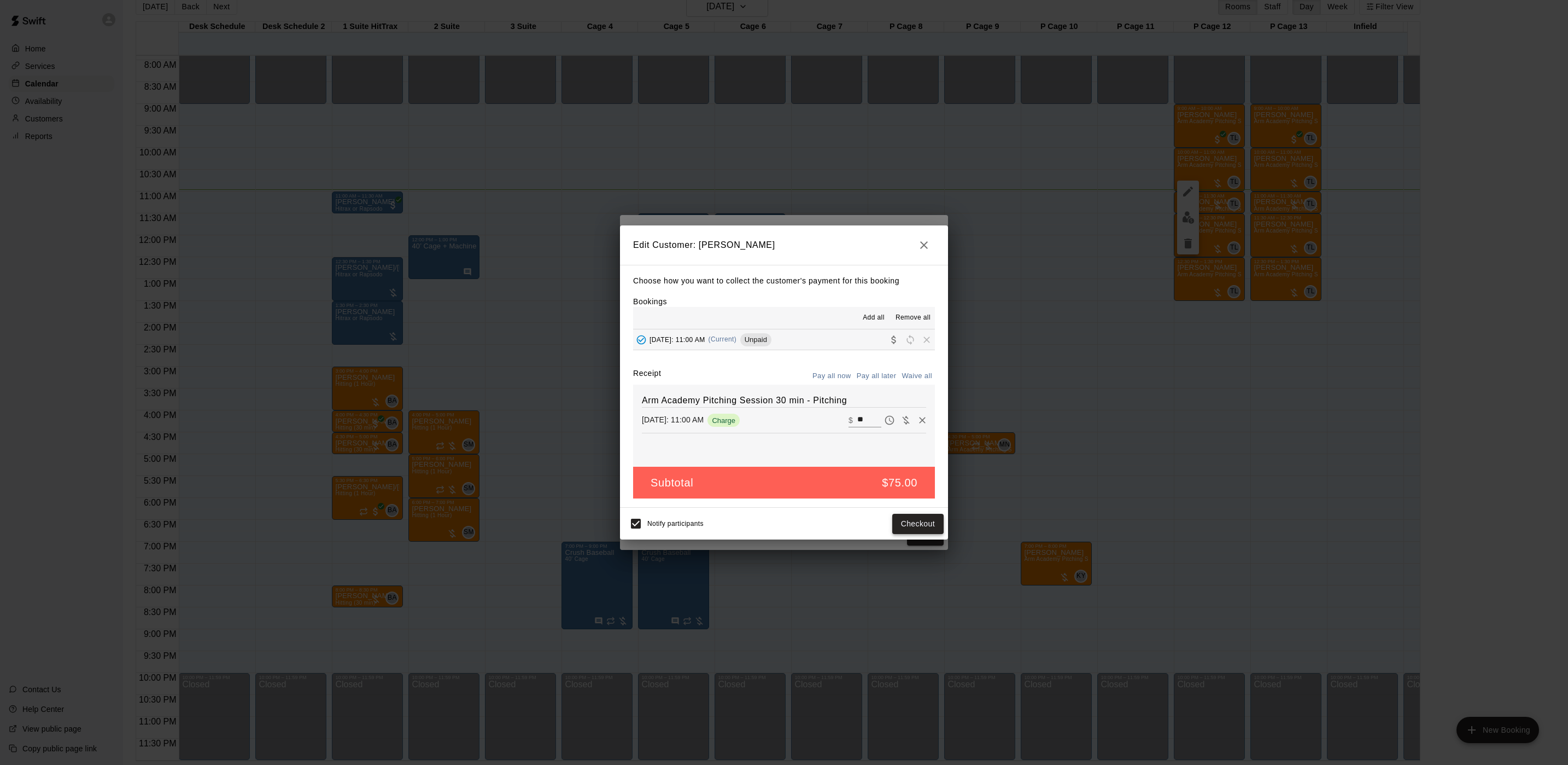
click at [914, 524] on button "Checkout" at bounding box center [918, 523] width 51 height 20
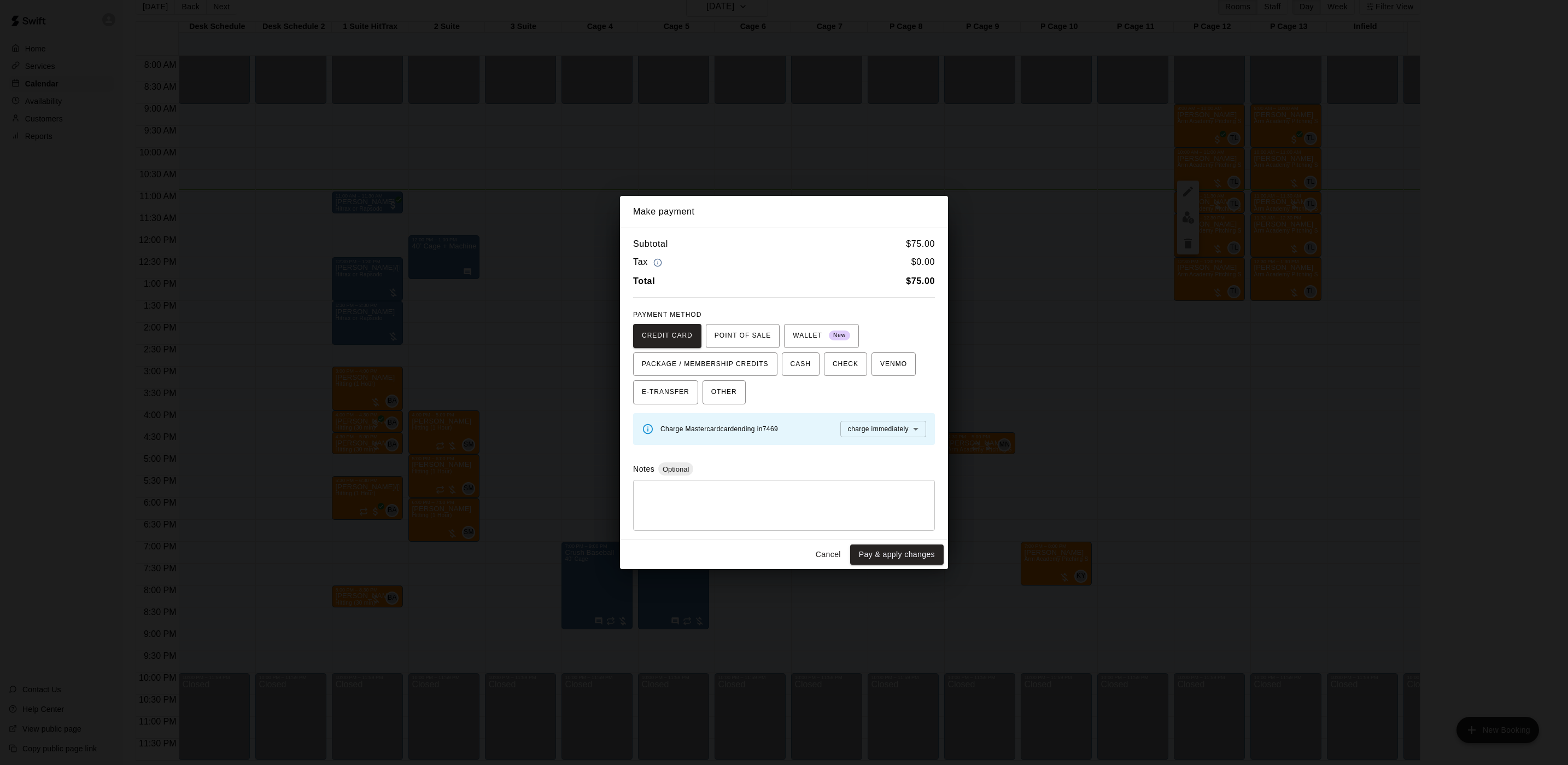
click at [1050, 442] on div "Make payment Subtotal $ 75.00 Tax $ 0.00 Total $ 75.00 PAYMENT METHOD CREDIT CA…" at bounding box center [784, 382] width 1568 height 765
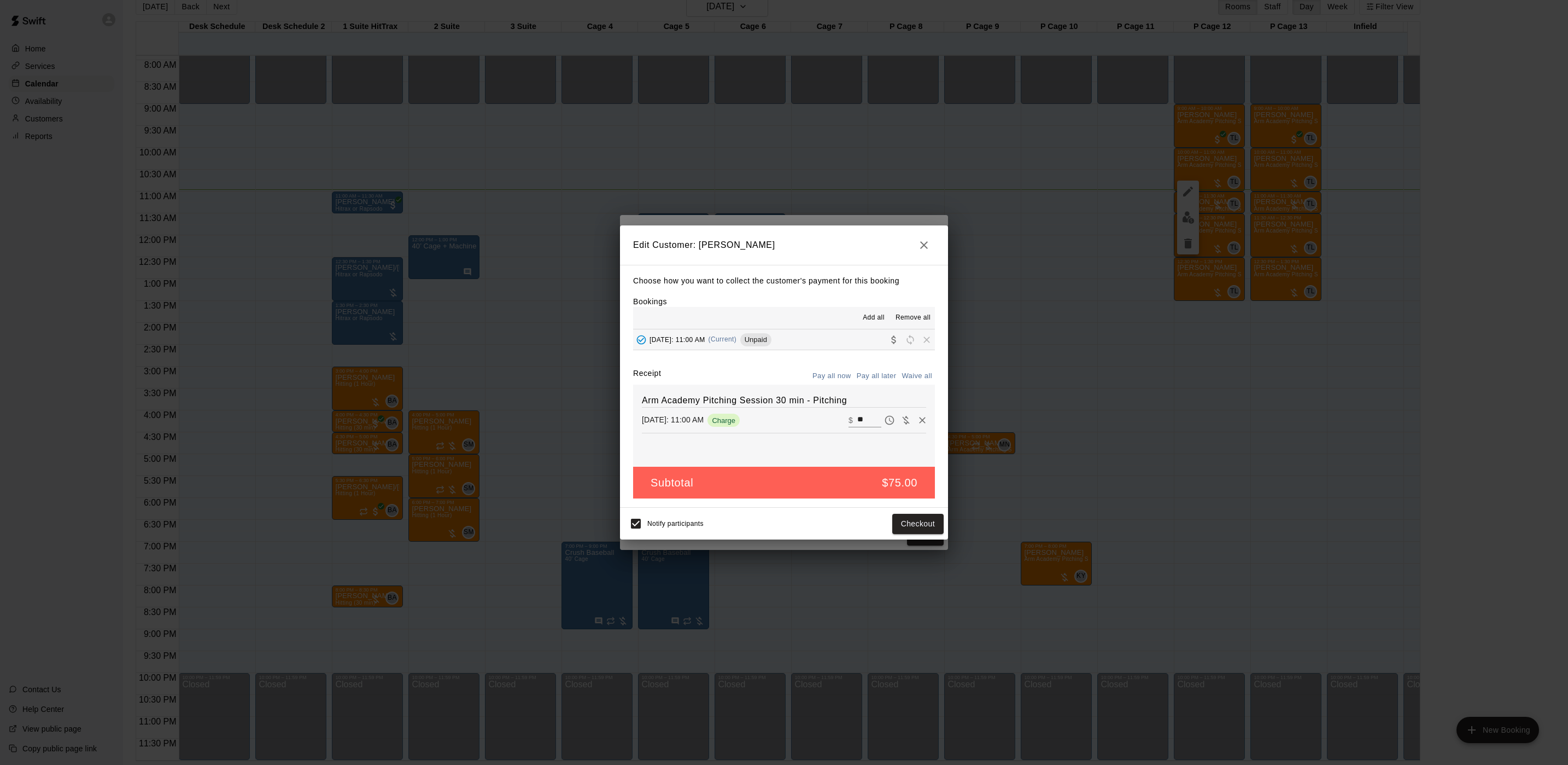
click at [917, 376] on button "Waive all" at bounding box center [917, 376] width 36 height 17
type input "*"
click at [931, 521] on button "Save" at bounding box center [925, 523] width 36 height 20
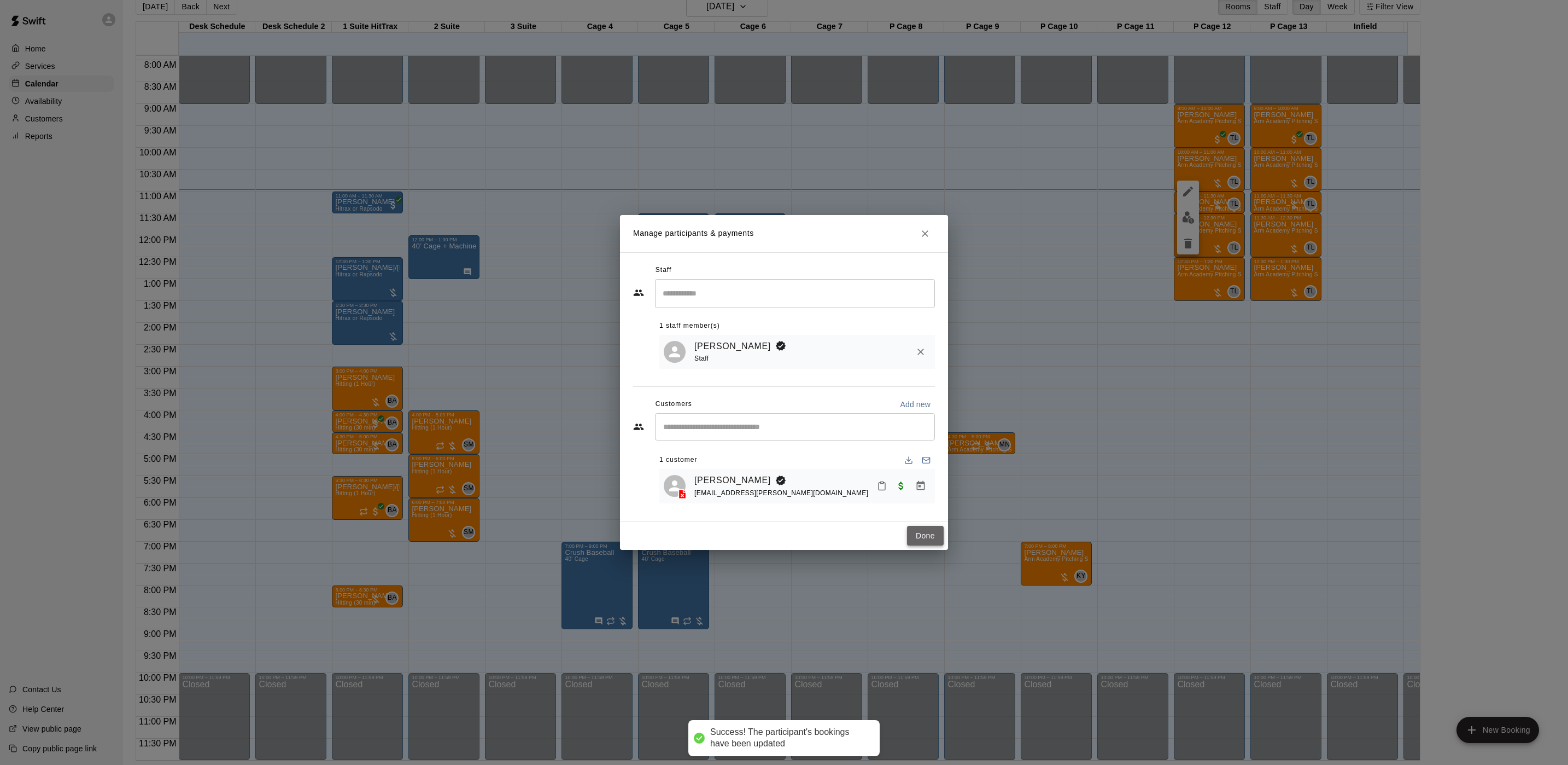
click at [915, 531] on button "Done" at bounding box center [925, 535] width 37 height 20
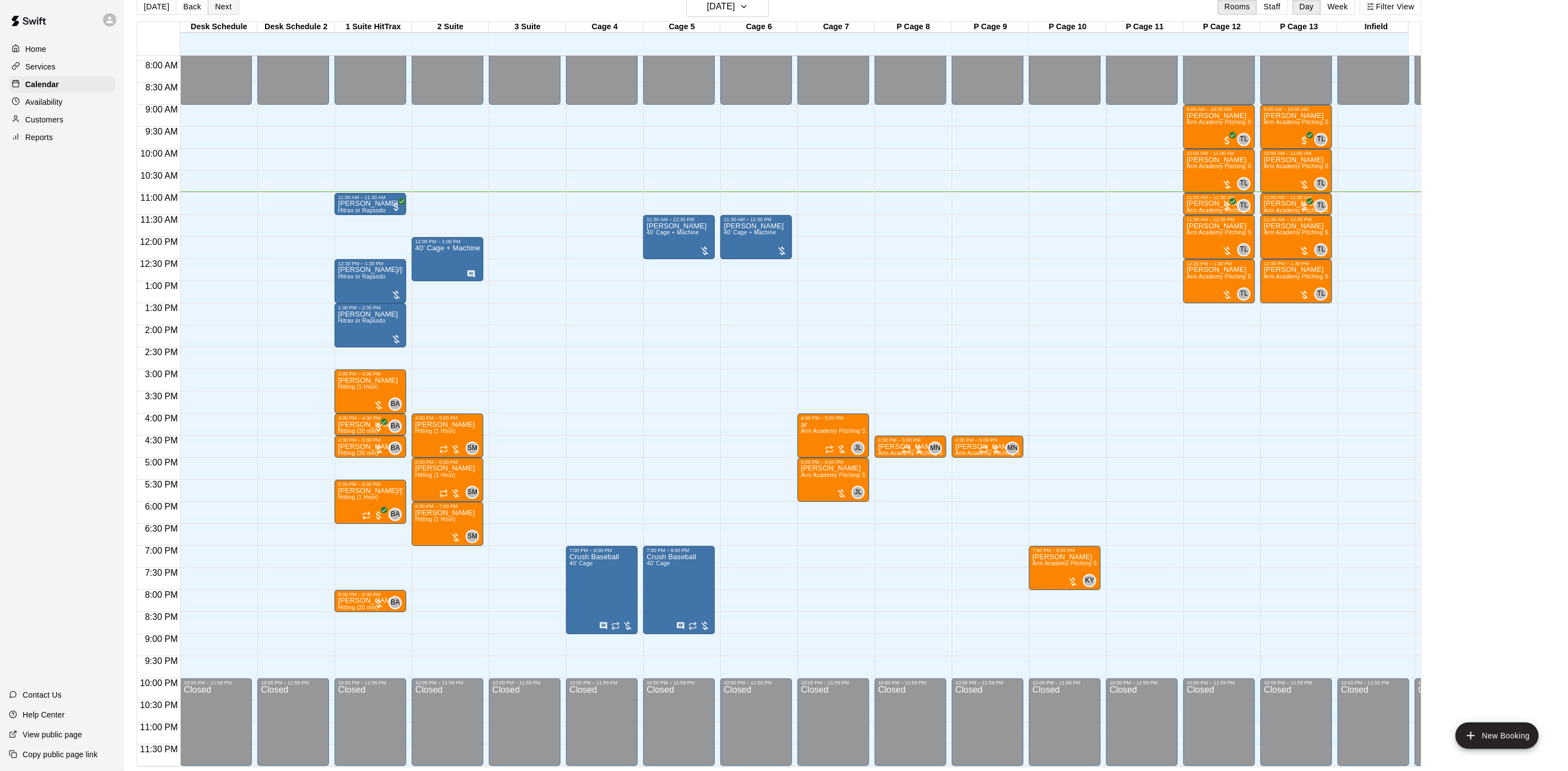
click at [214, 12] on button "Next" at bounding box center [223, 6] width 31 height 17
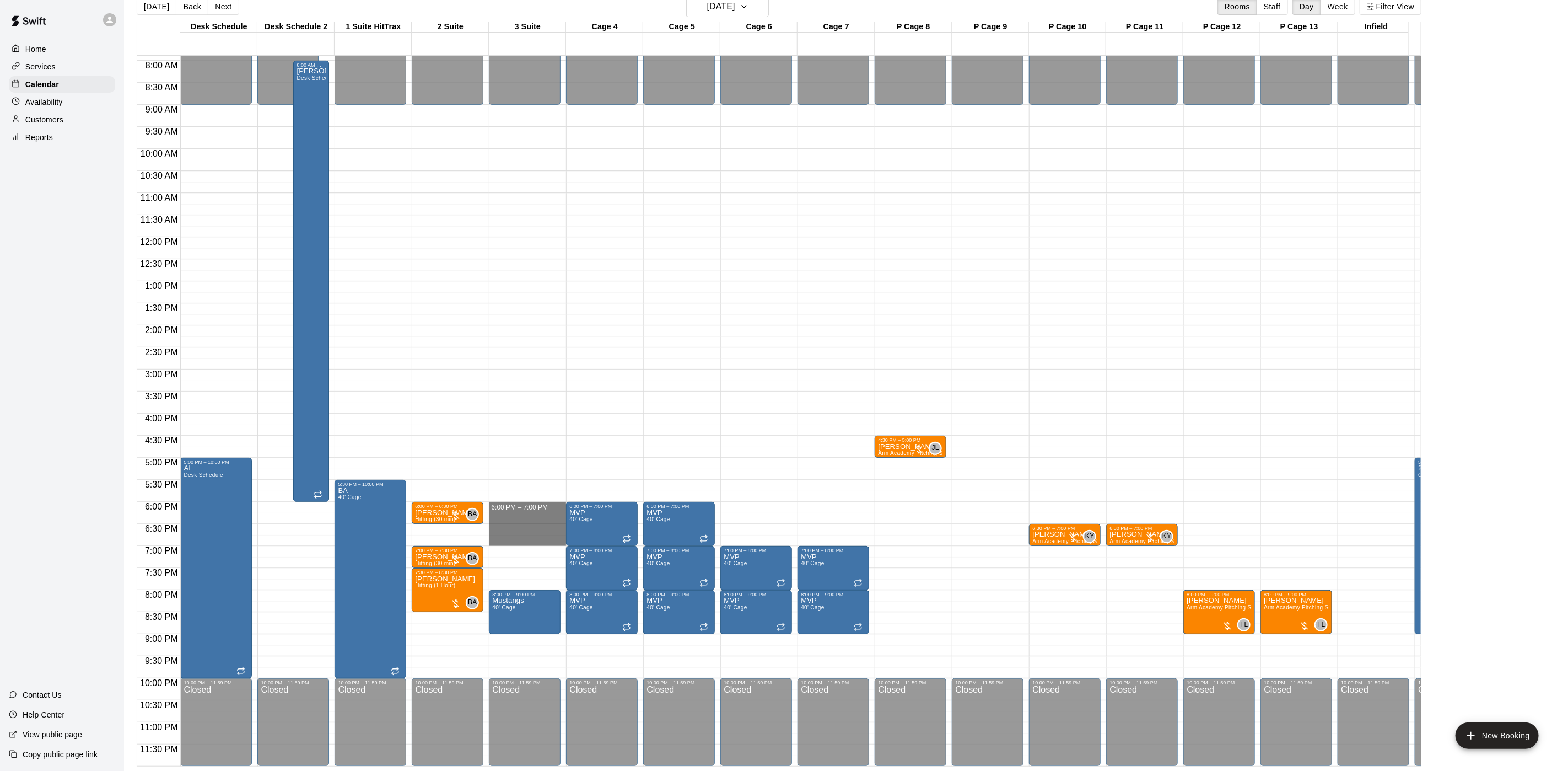
drag, startPoint x: 531, startPoint y: 493, endPoint x: 521, endPoint y: 532, distance: 40.3
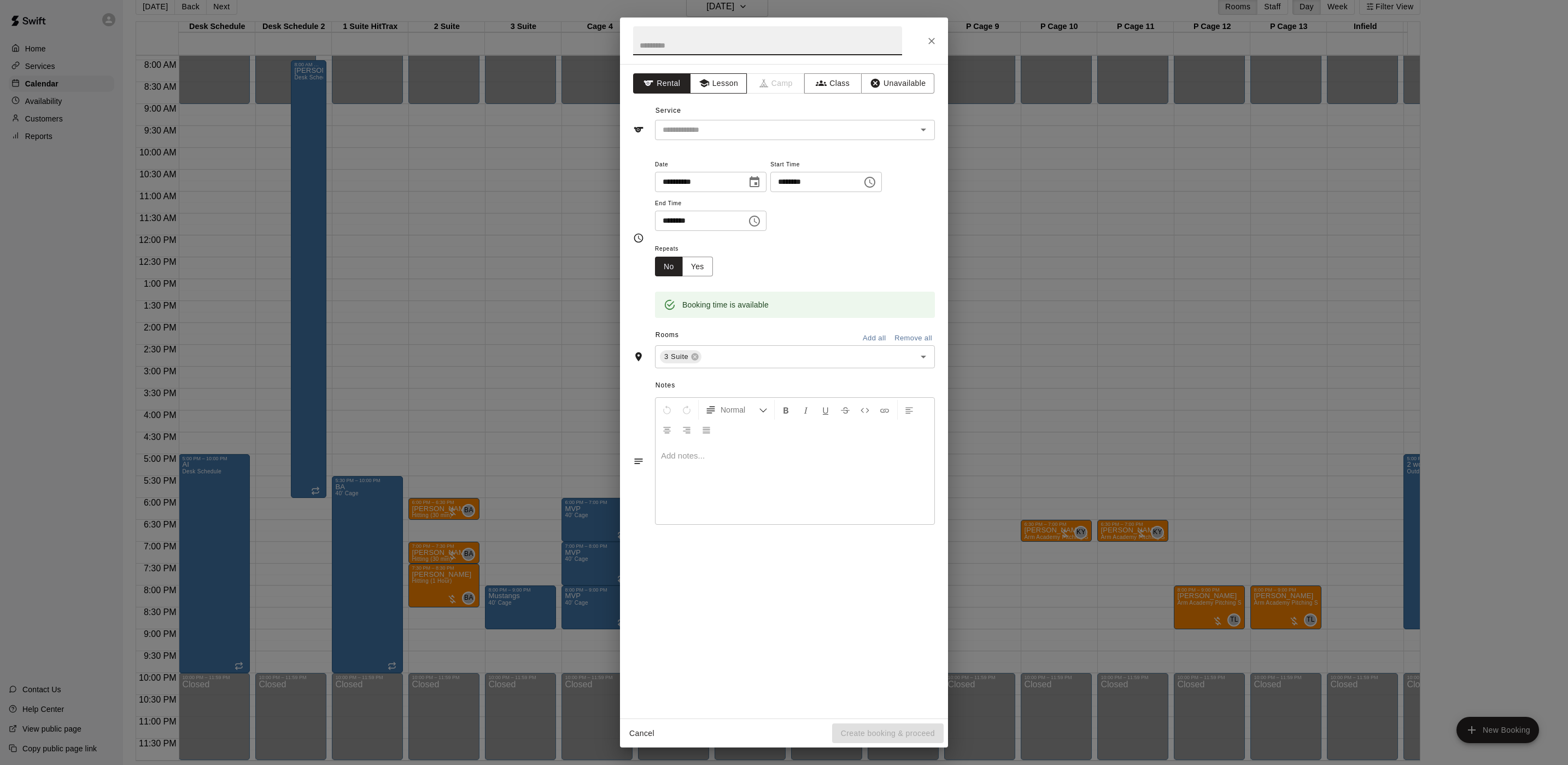
click at [723, 78] on button "Lesson" at bounding box center [719, 83] width 57 height 20
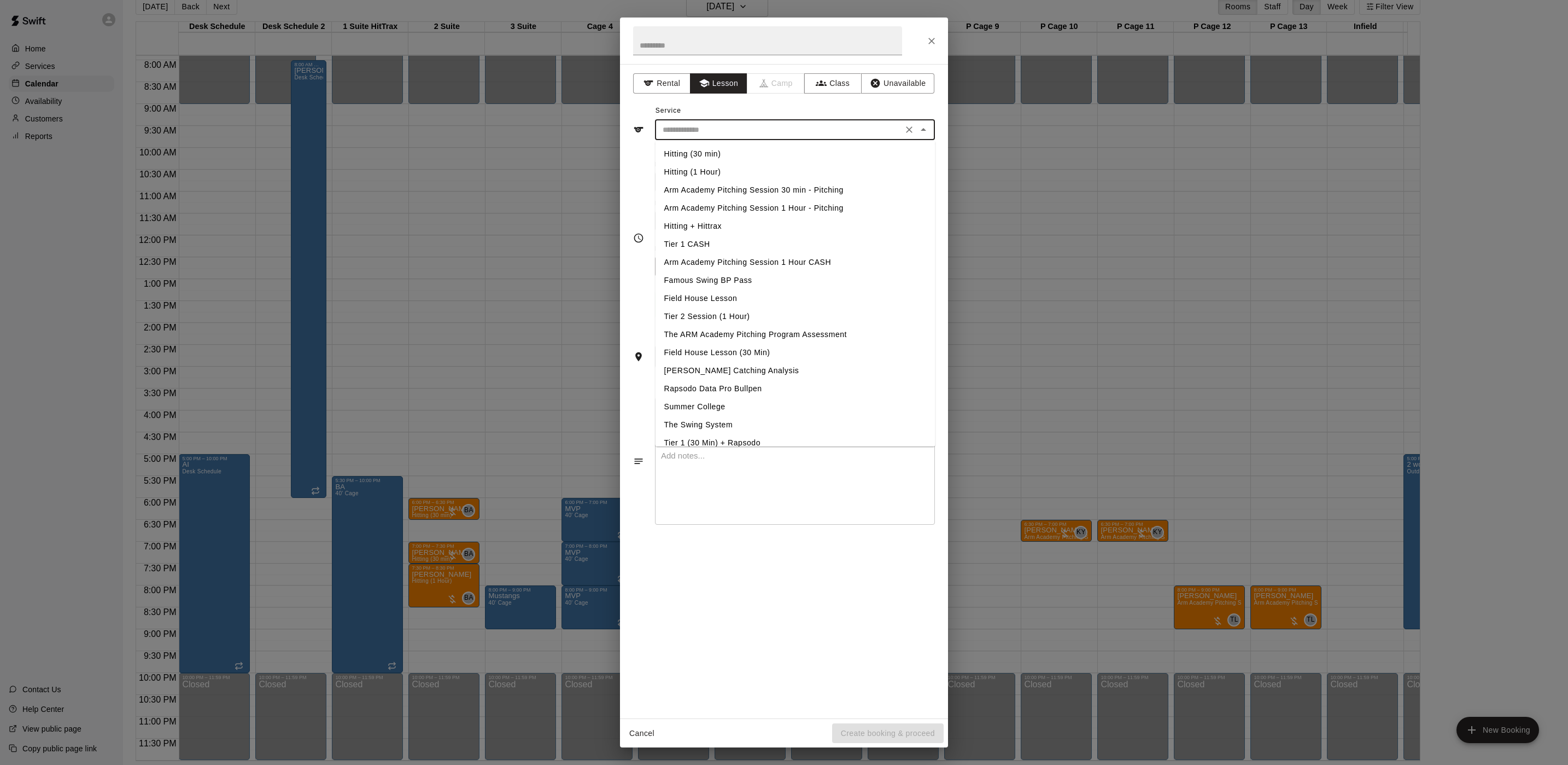
click at [717, 132] on input "text" at bounding box center [779, 130] width 241 height 13
click at [697, 169] on li "Hitting (1 Hour)" at bounding box center [796, 172] width 280 height 18
type input "**********"
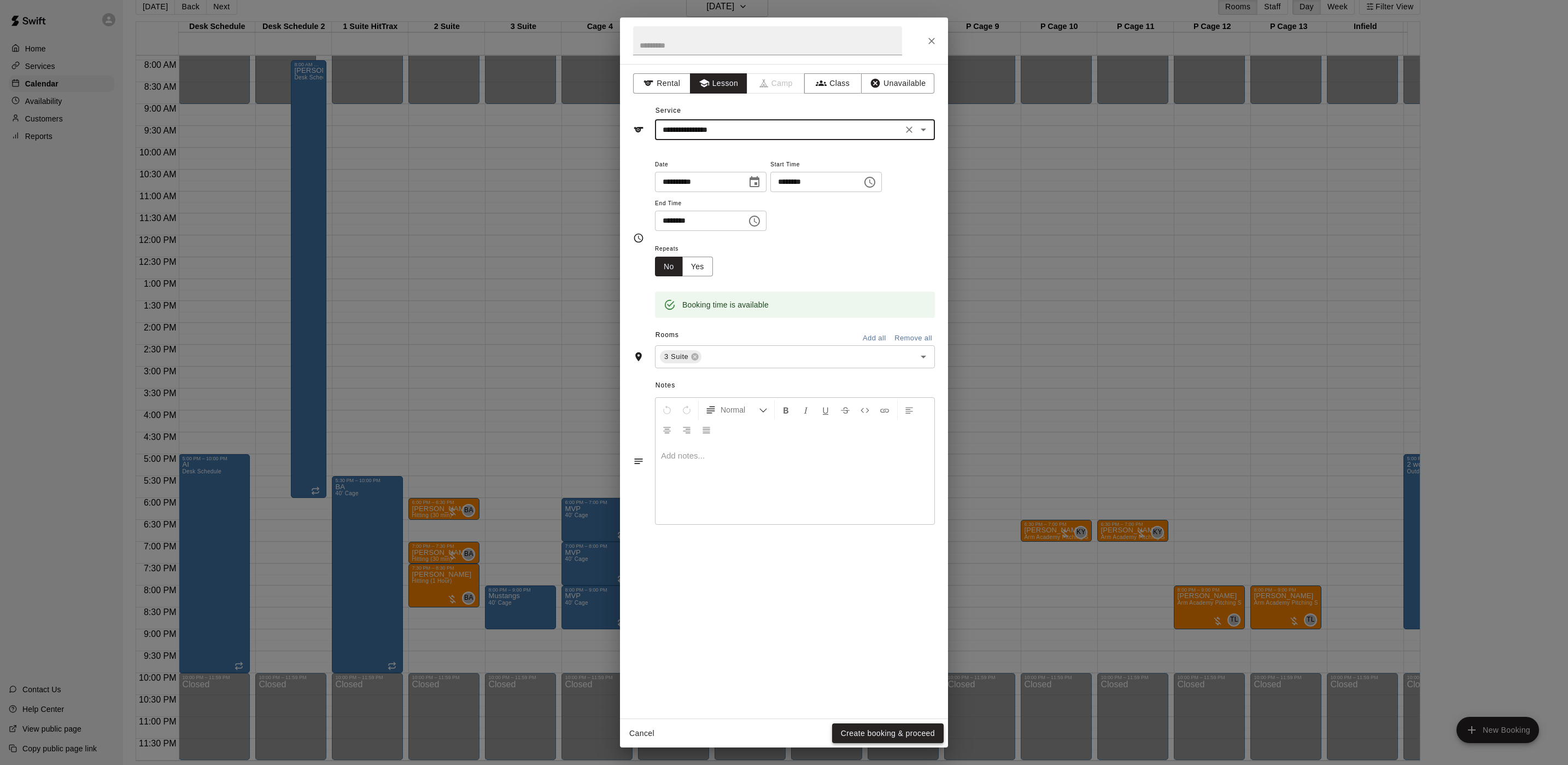
click at [891, 737] on button "Create booking & proceed" at bounding box center [887, 733] width 111 height 20
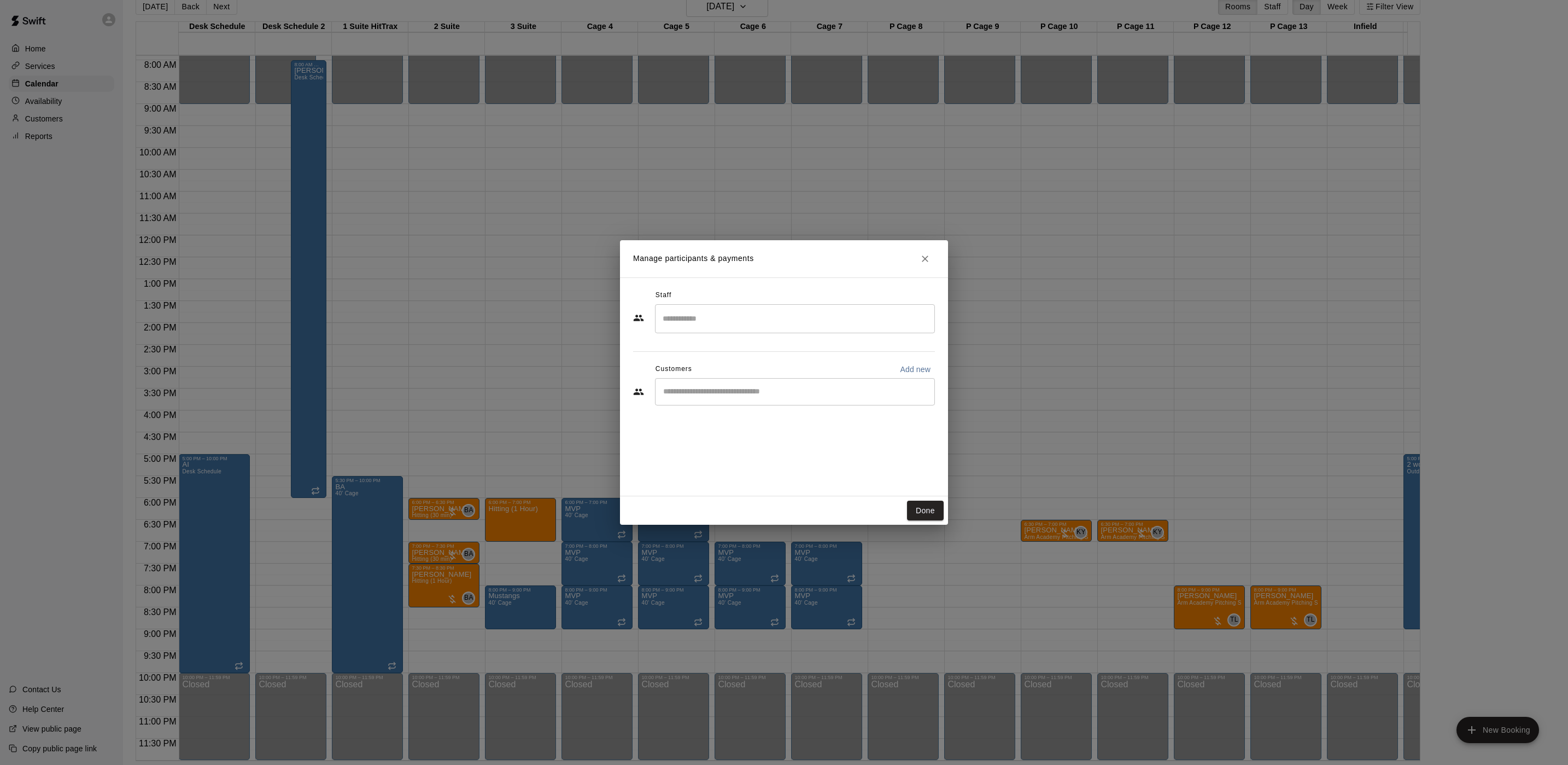
click at [719, 328] on input "Search staff" at bounding box center [795, 318] width 270 height 19
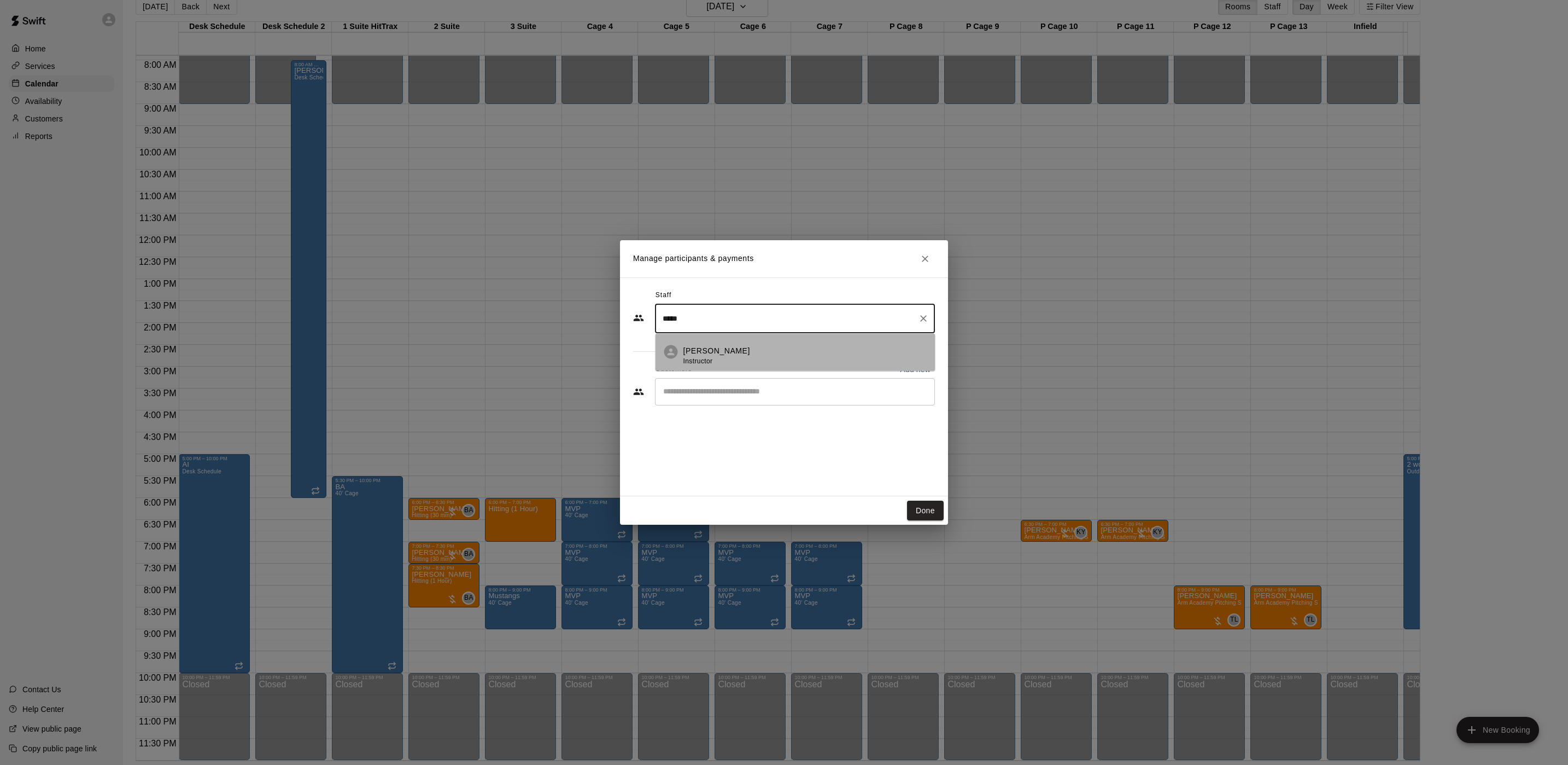
click at [704, 357] on span "Instructor" at bounding box center [698, 361] width 30 height 8
type input "*****"
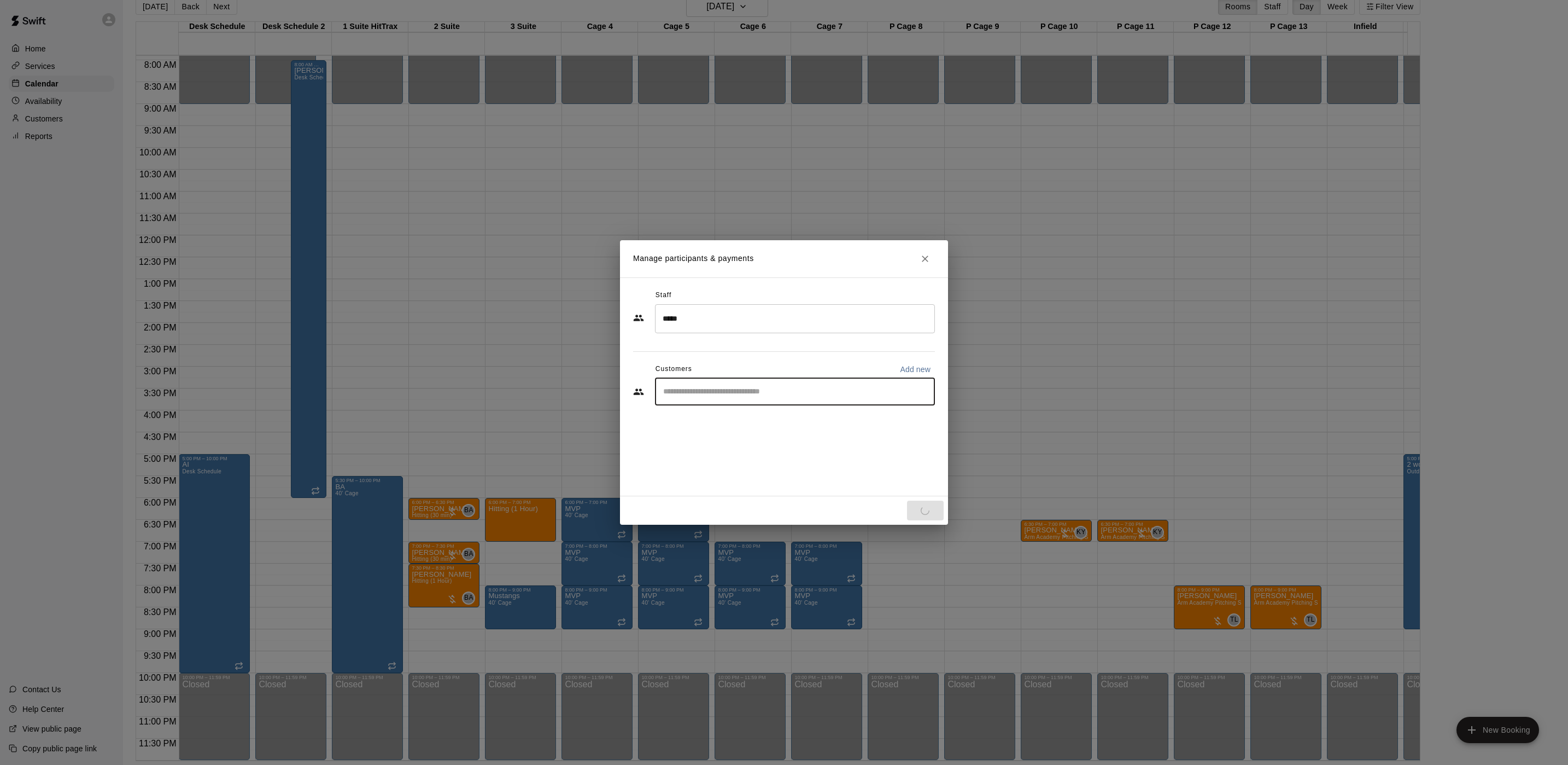
click at [705, 386] on input "Start typing to search customers..." at bounding box center [795, 392] width 270 height 11
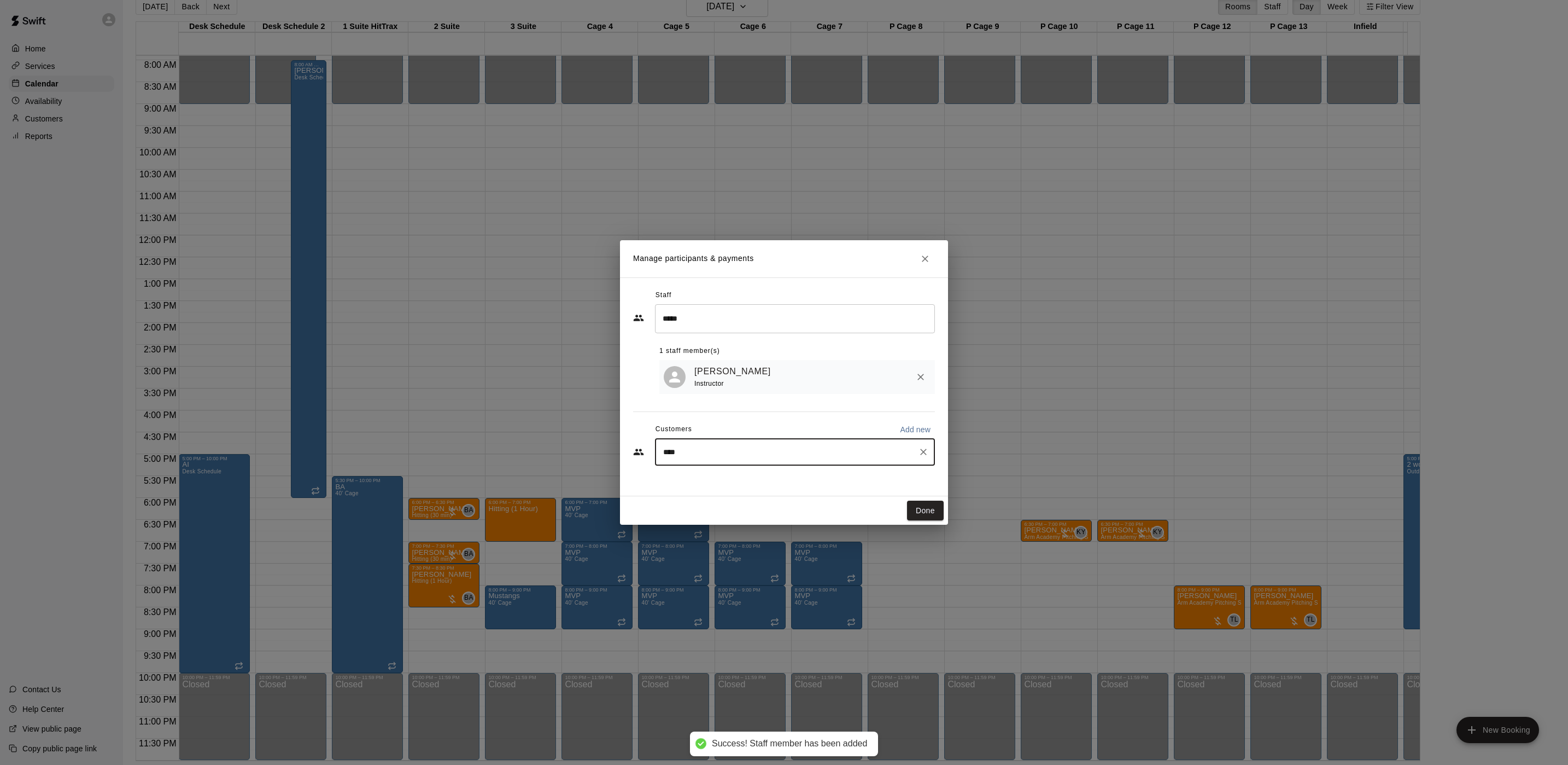
type input "*****"
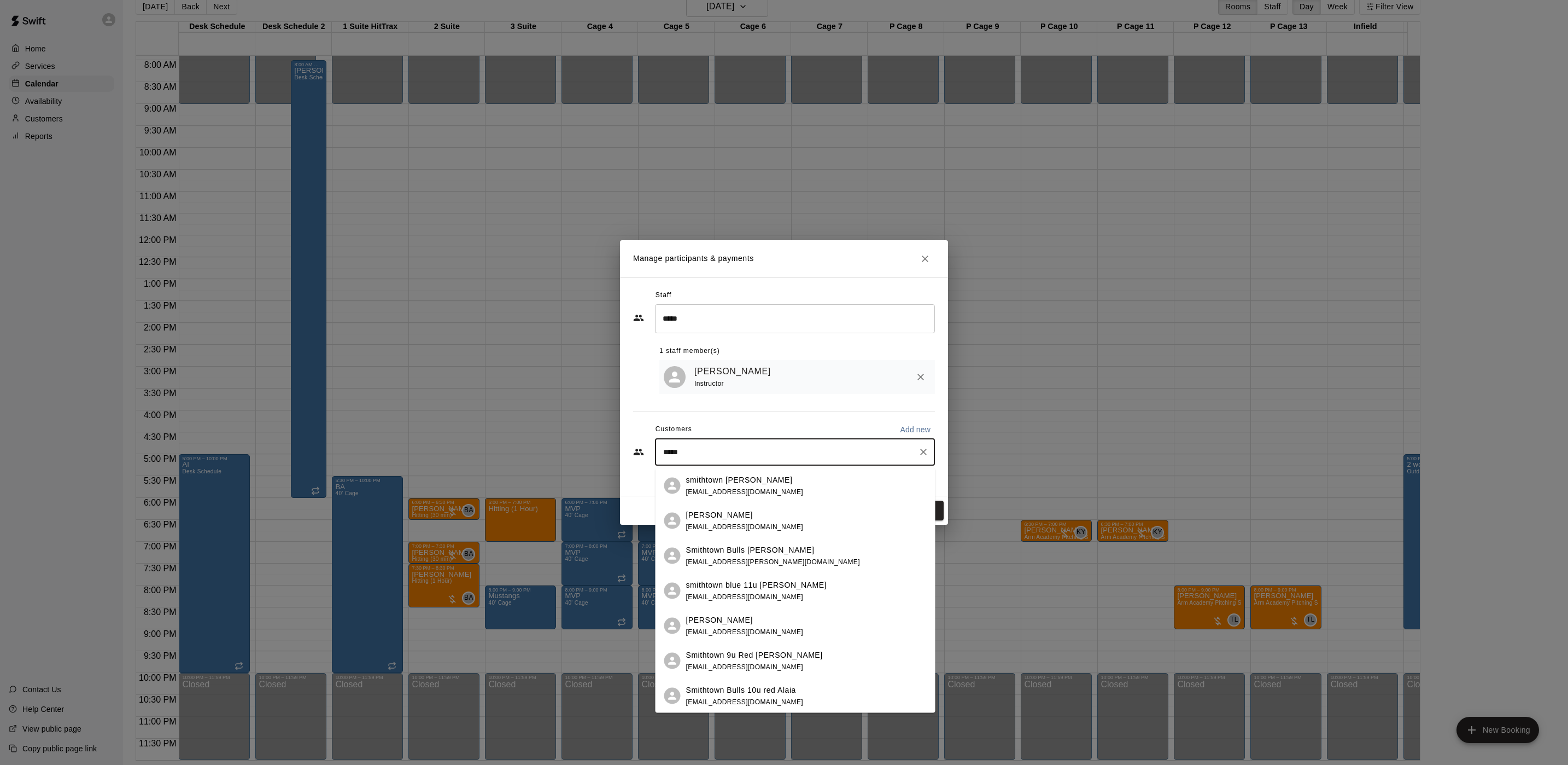
click at [750, 614] on div "[PERSON_NAME]" at bounding box center [744, 619] width 117 height 12
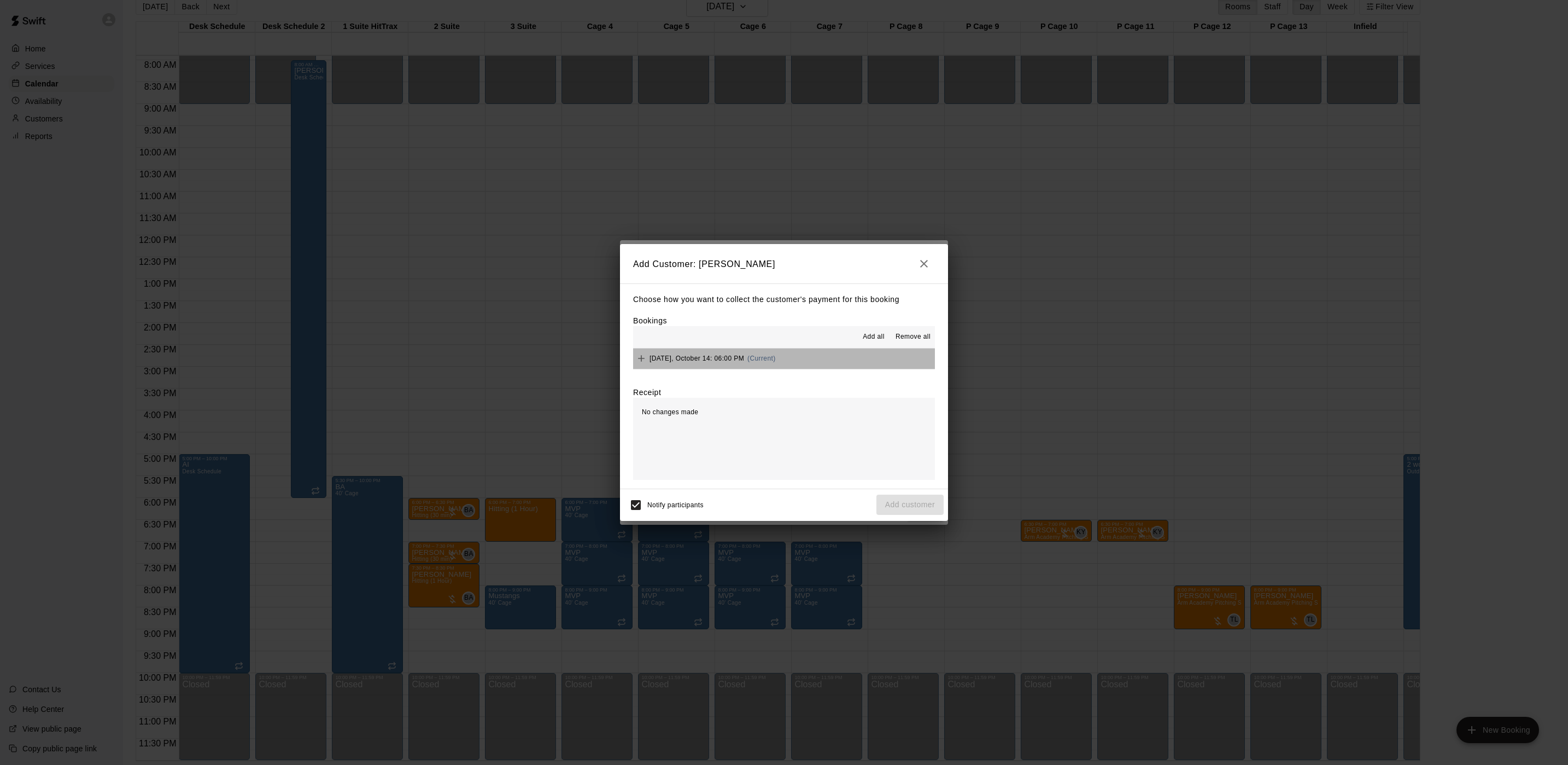
click at [793, 362] on button "[DATE], October 14: 06:00 PM (Current)" at bounding box center [784, 358] width 302 height 20
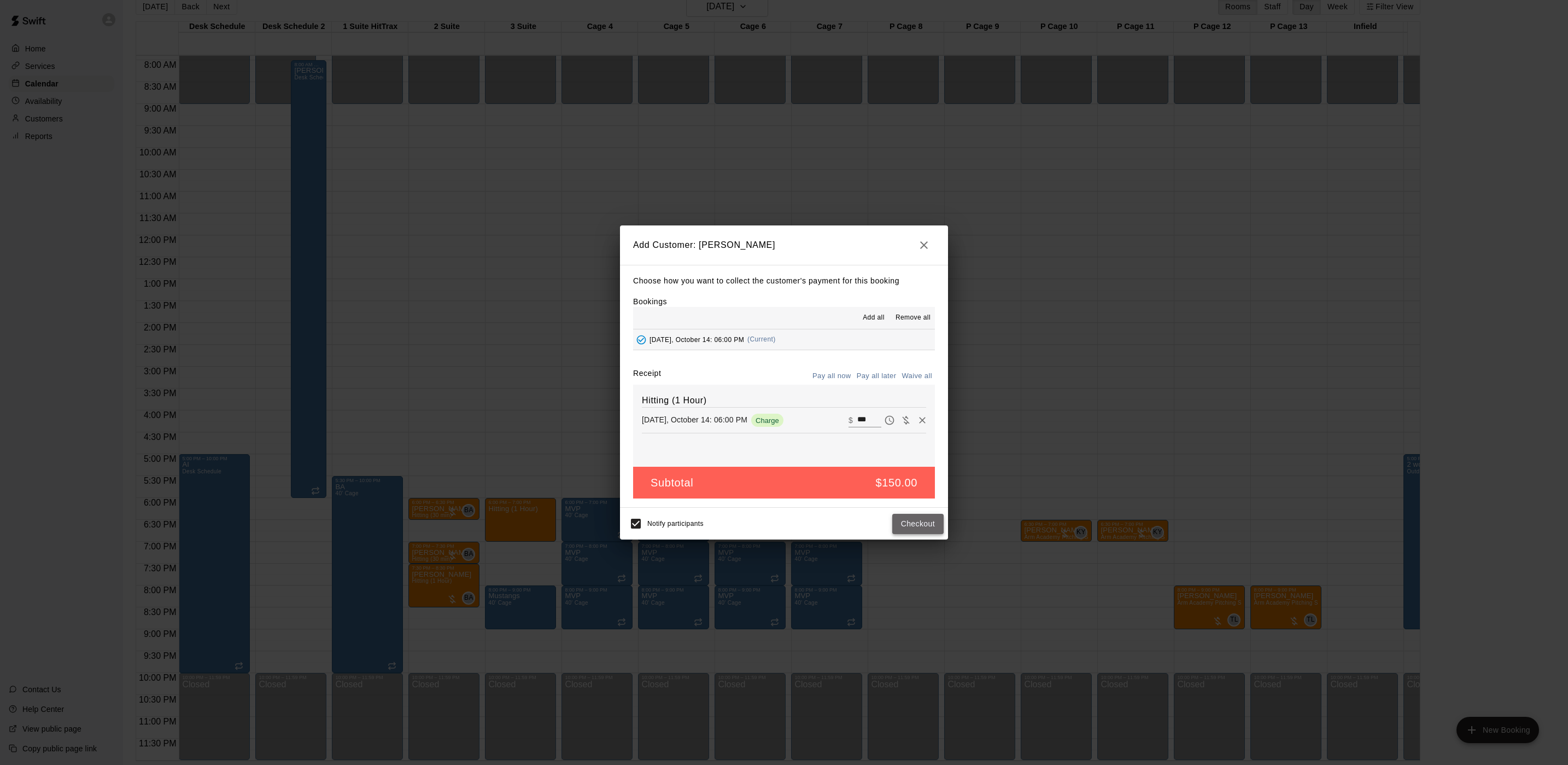
click at [909, 518] on button "Checkout" at bounding box center [918, 523] width 51 height 20
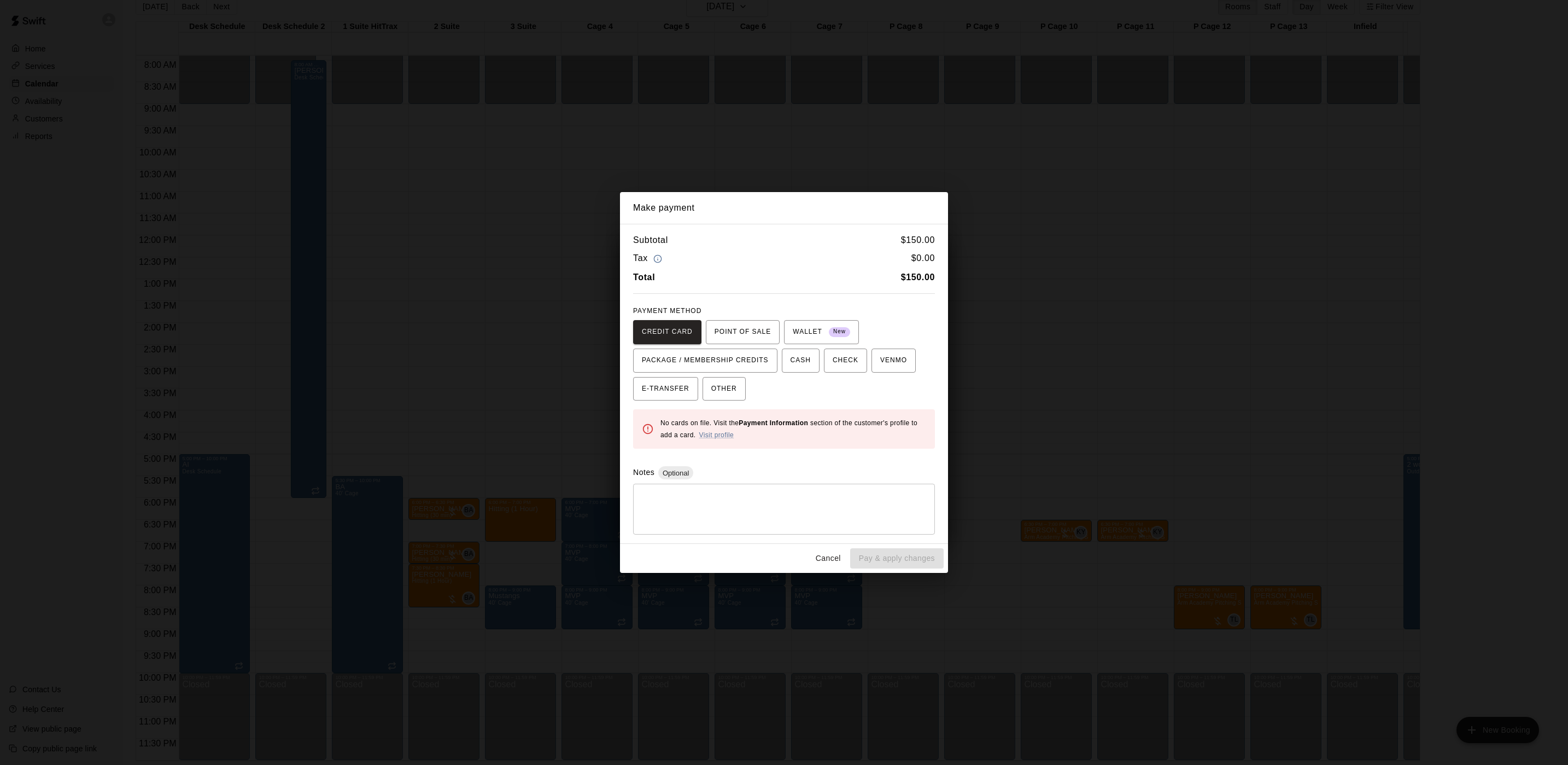
click at [1085, 412] on div "Make payment Subtotal $ 150.00 Tax $ 0.00 Total $ 150.00 PAYMENT METHOD CREDIT …" at bounding box center [784, 382] width 1568 height 765
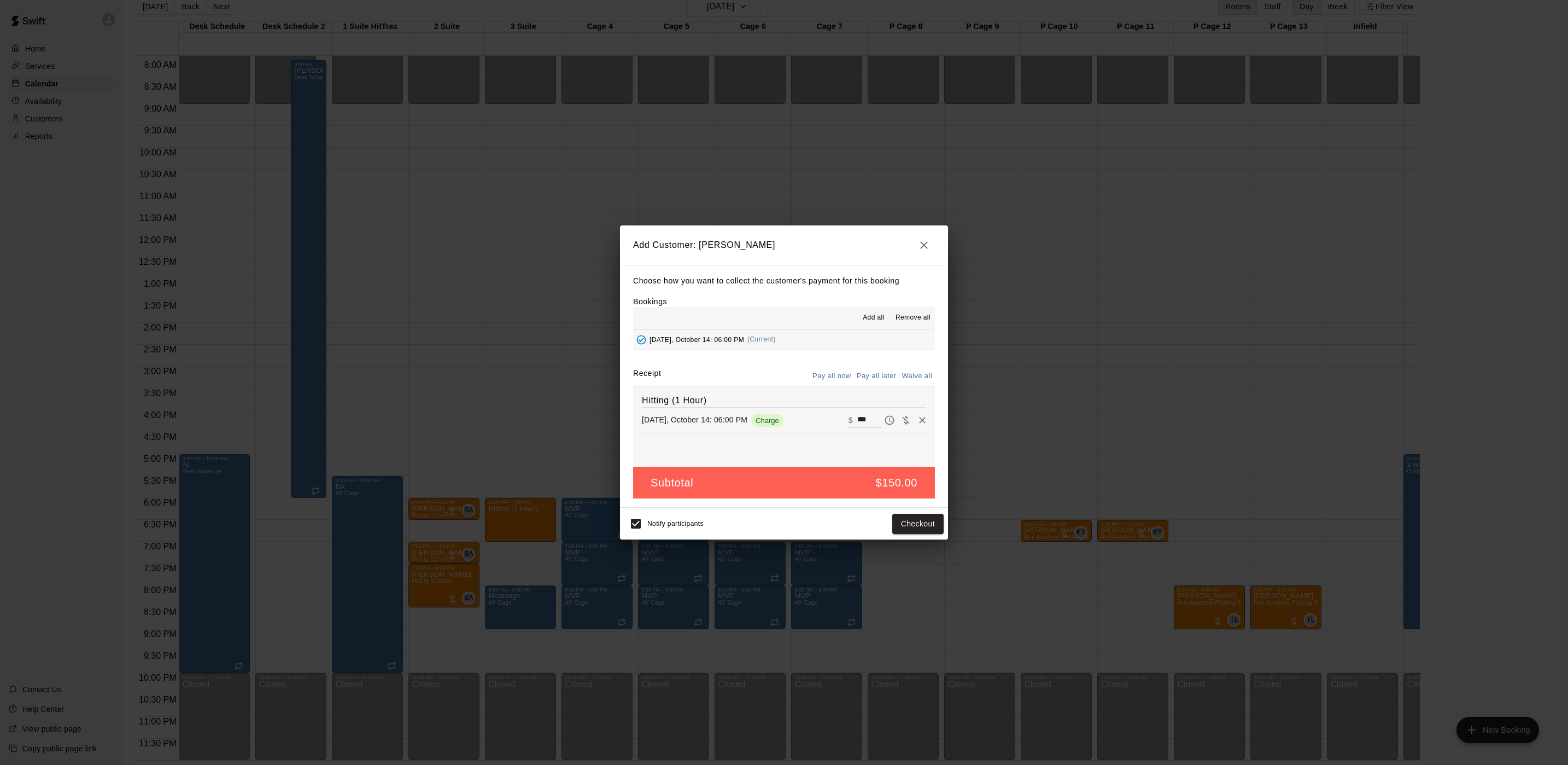
click at [874, 371] on button "Pay all later" at bounding box center [877, 376] width 46 height 17
click at [919, 522] on button "Add customer" at bounding box center [910, 523] width 67 height 20
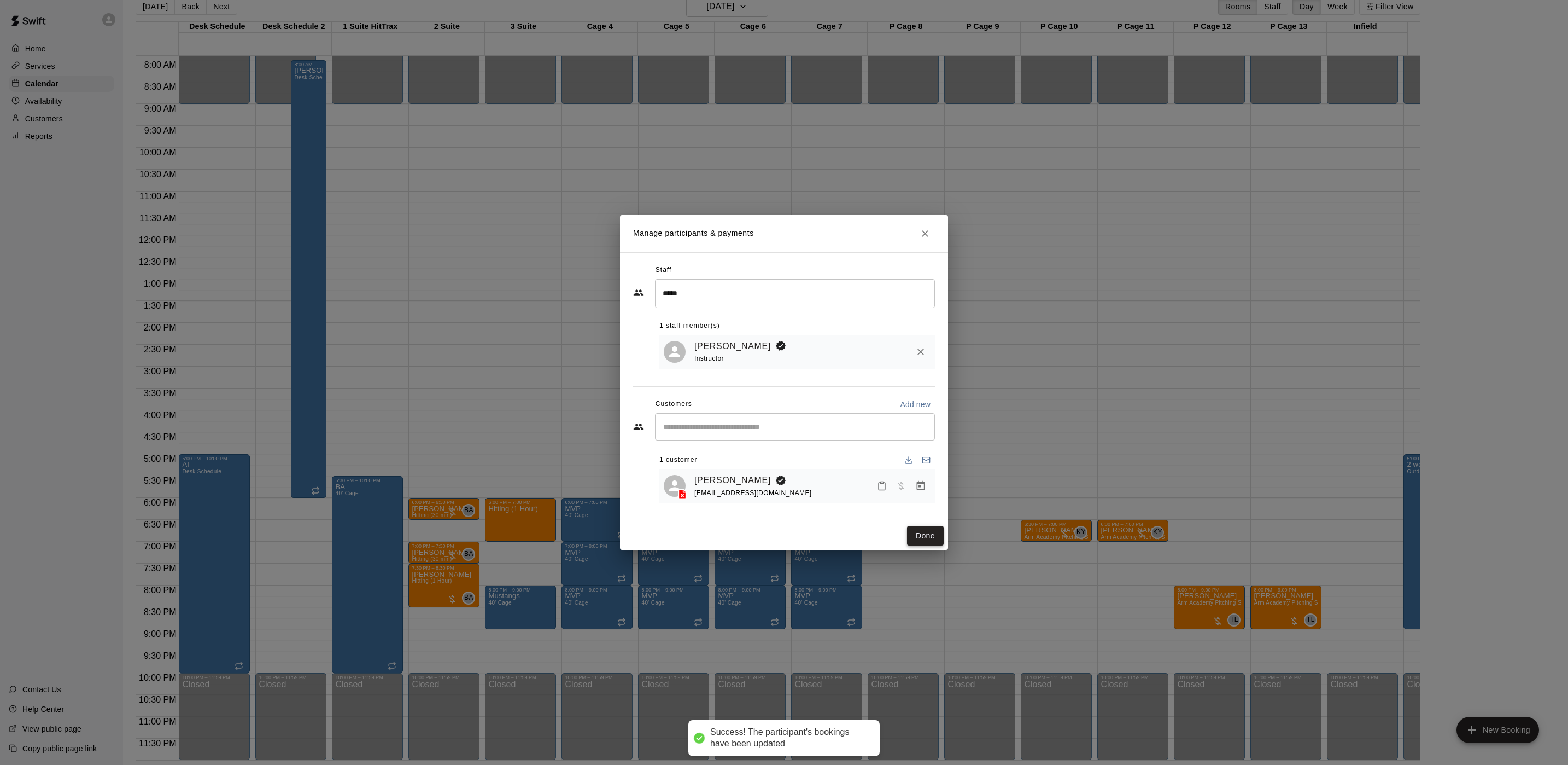
click at [922, 532] on button "Done" at bounding box center [925, 535] width 37 height 20
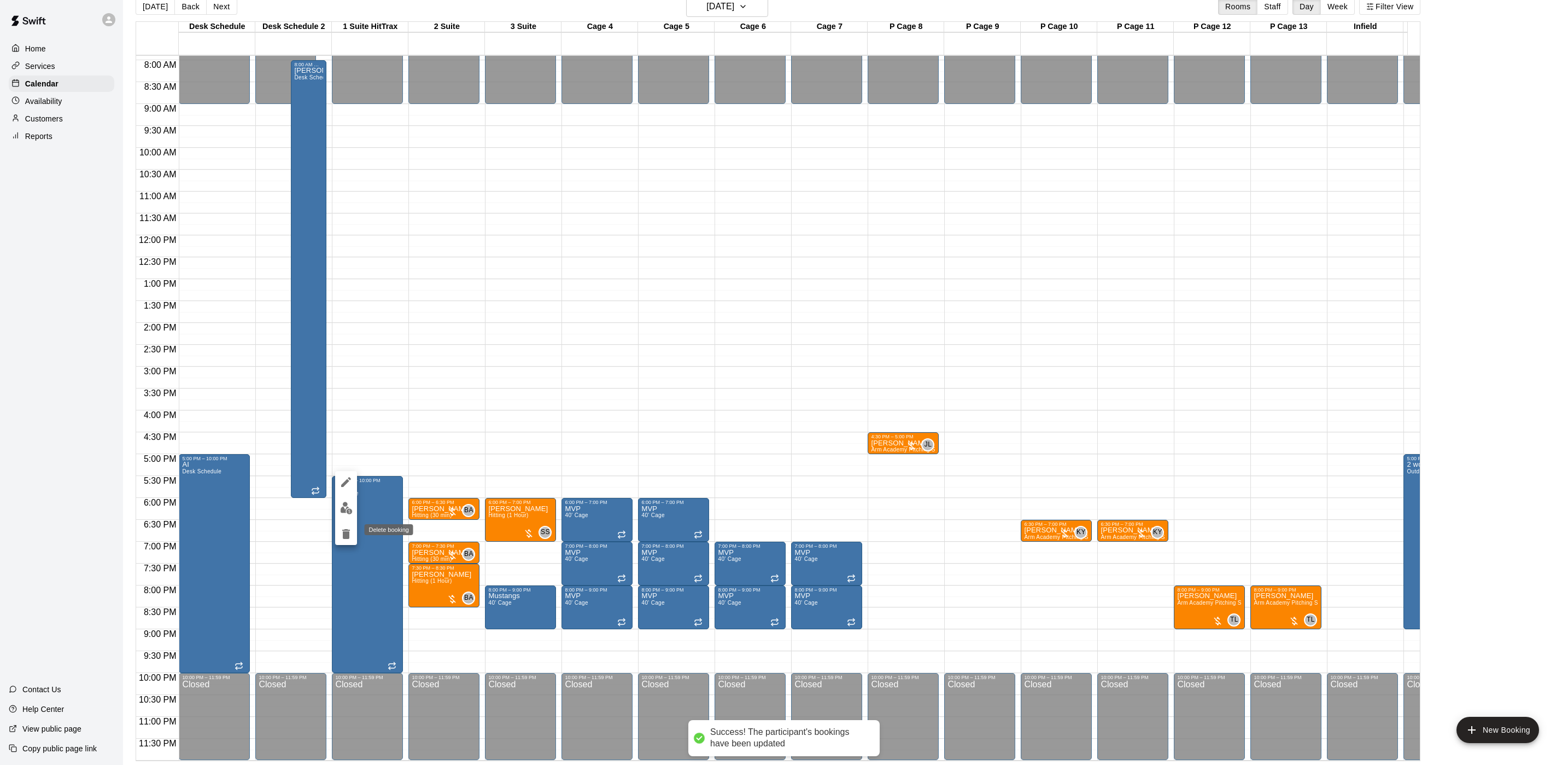
click at [351, 532] on icon "delete" at bounding box center [346, 534] width 13 height 13
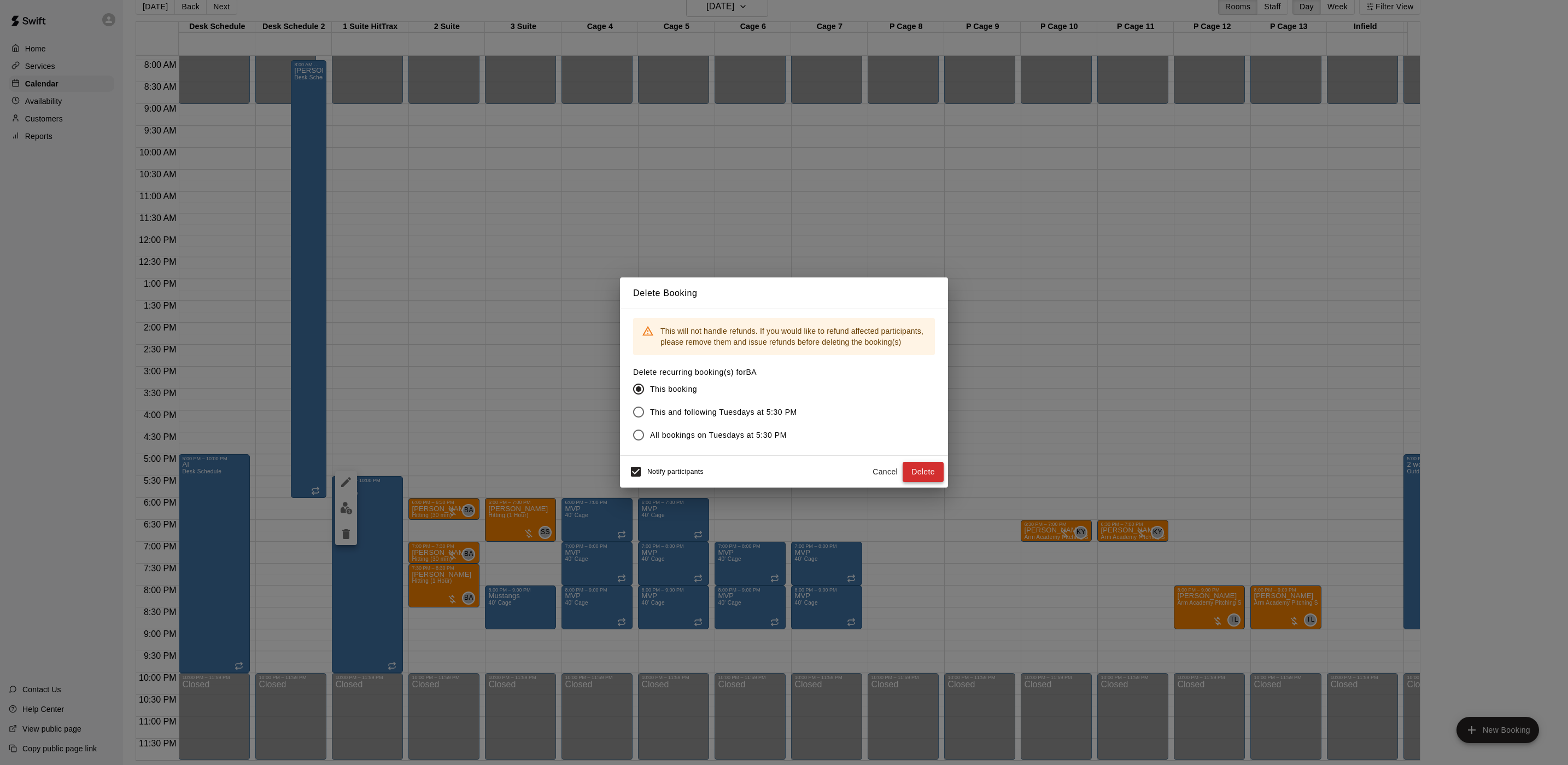
click at [931, 470] on button "Delete" at bounding box center [923, 471] width 41 height 20
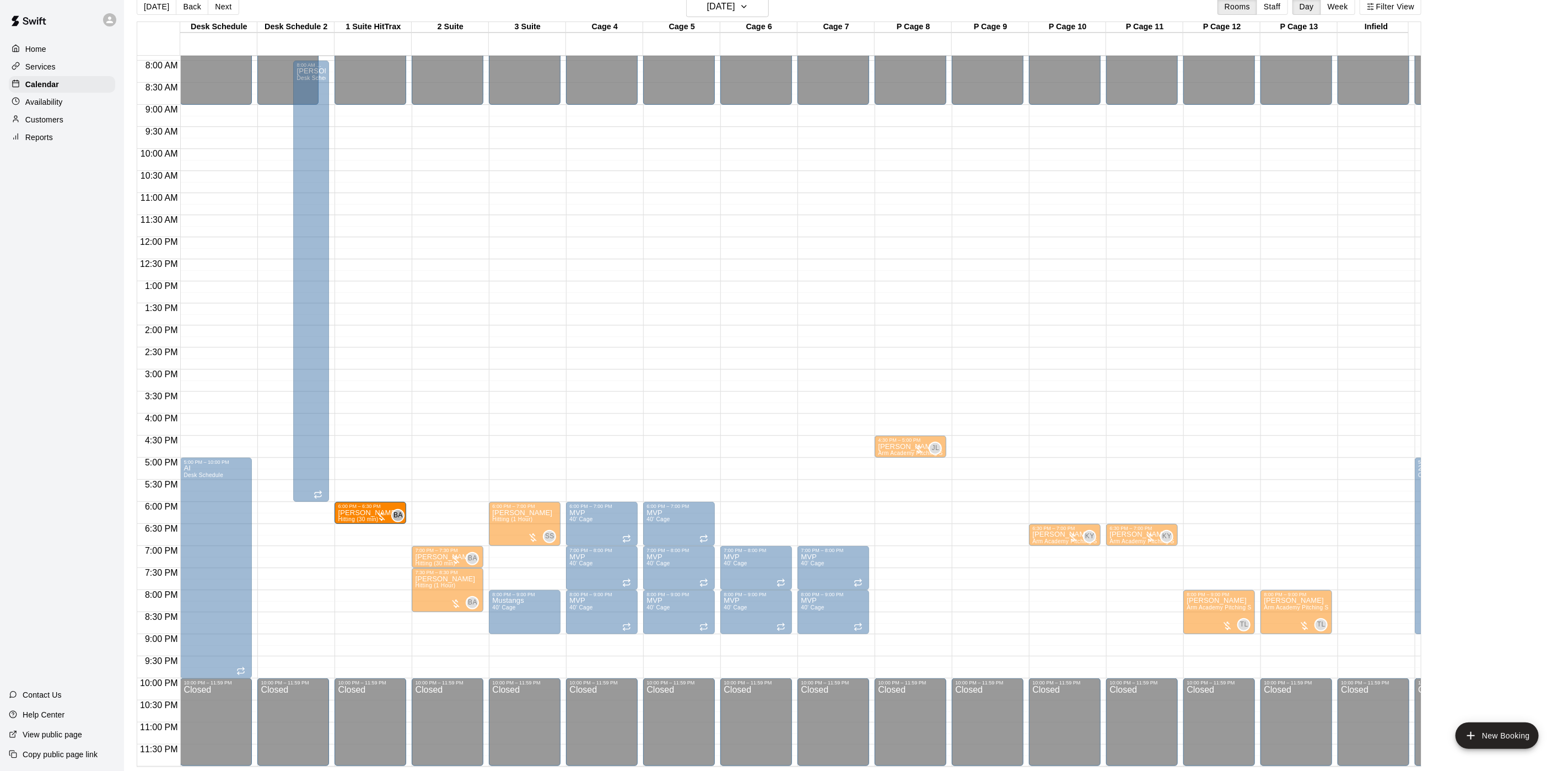
drag, startPoint x: 427, startPoint y: 494, endPoint x: 407, endPoint y: 495, distance: 20.0
click at [407, 495] on div "12:00 AM 12:30 AM 1:00 AM 1:30 AM 2:00 AM 2:30 AM 3:00 AM 3:30 AM 4:00 AM 4:30 …" at bounding box center [779, 411] width 1284 height 711
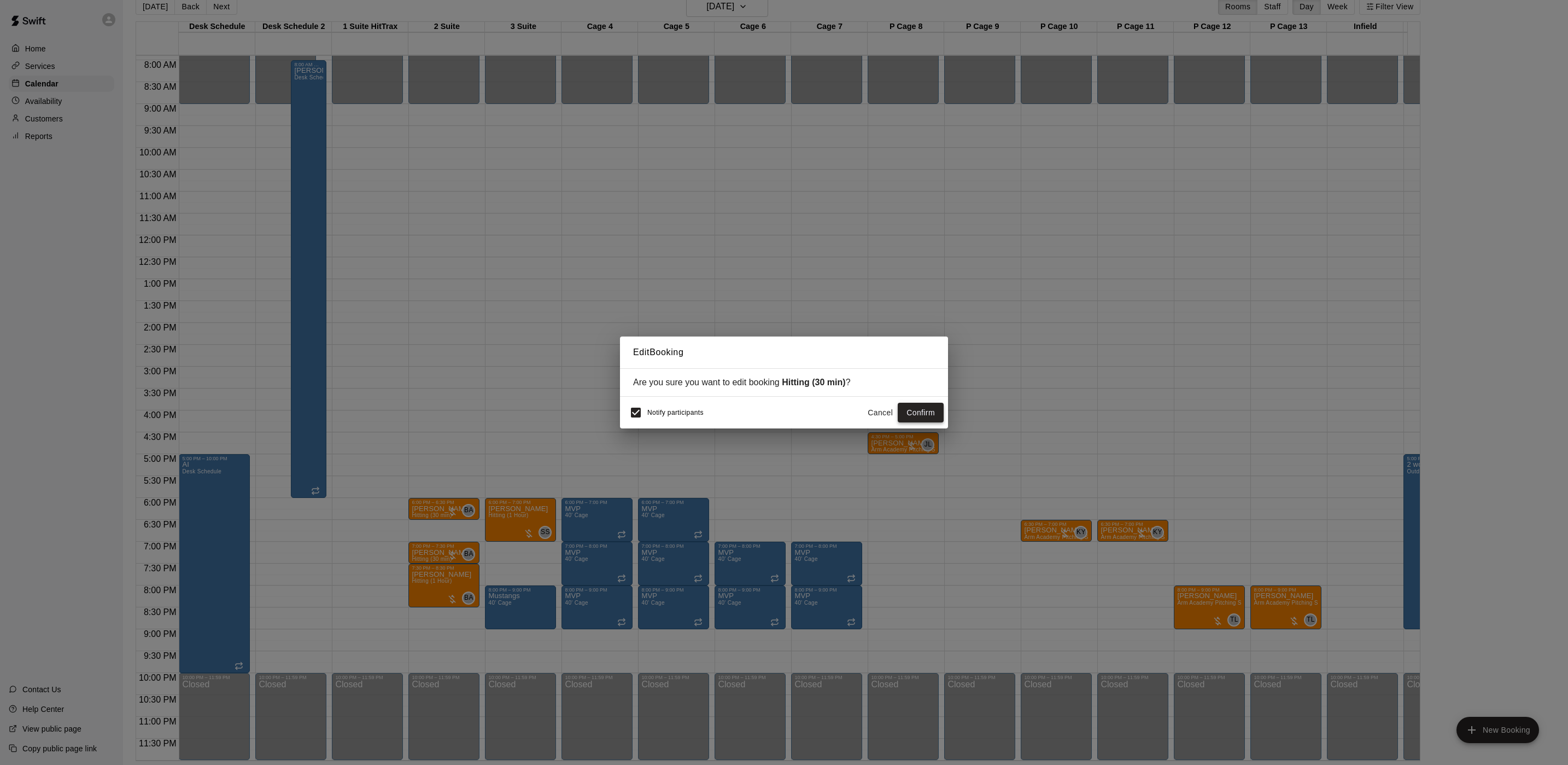
click at [905, 412] on button "Confirm" at bounding box center [920, 412] width 46 height 20
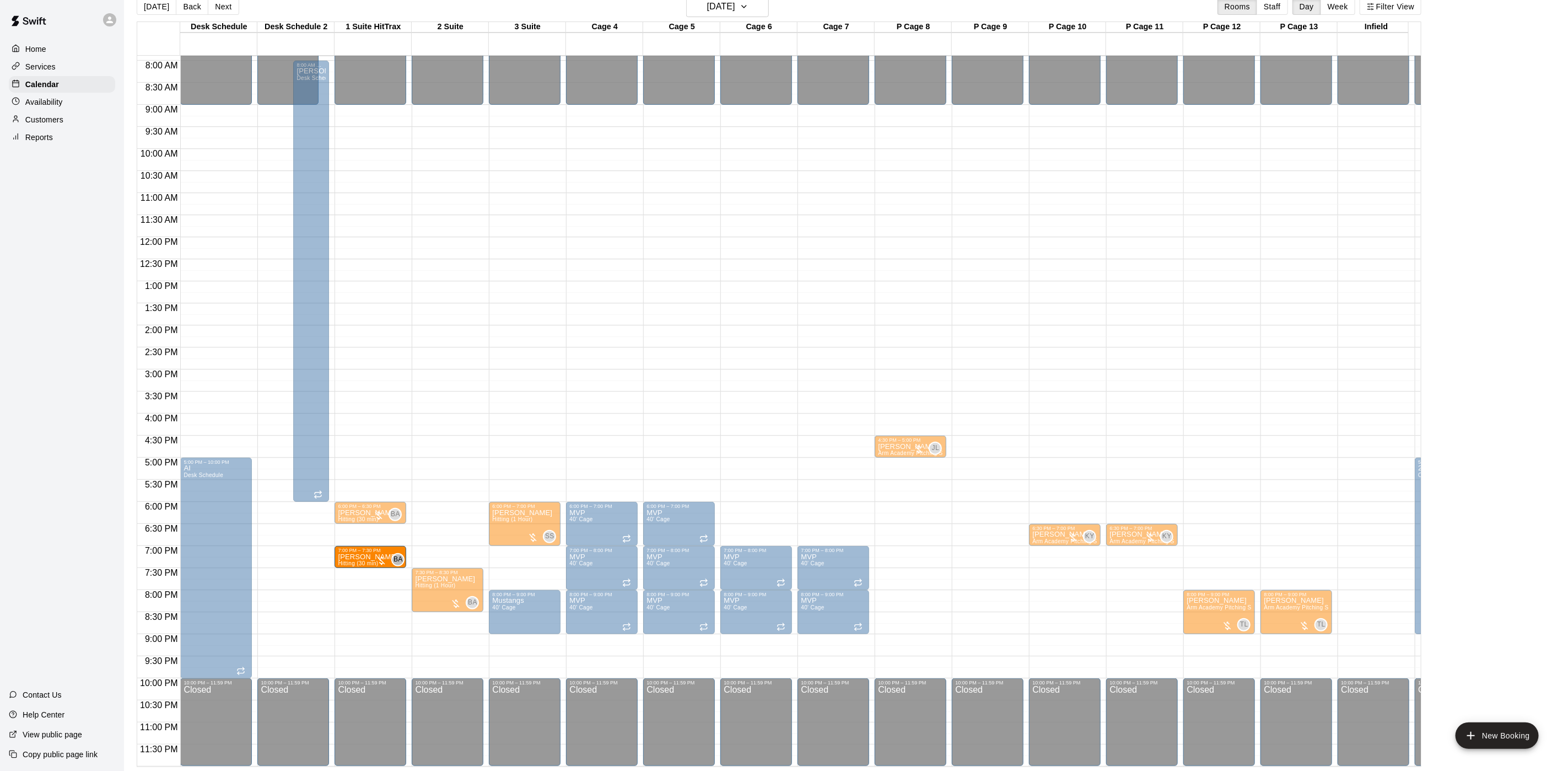
drag, startPoint x: 425, startPoint y: 546, endPoint x: 403, endPoint y: 546, distance: 22.0
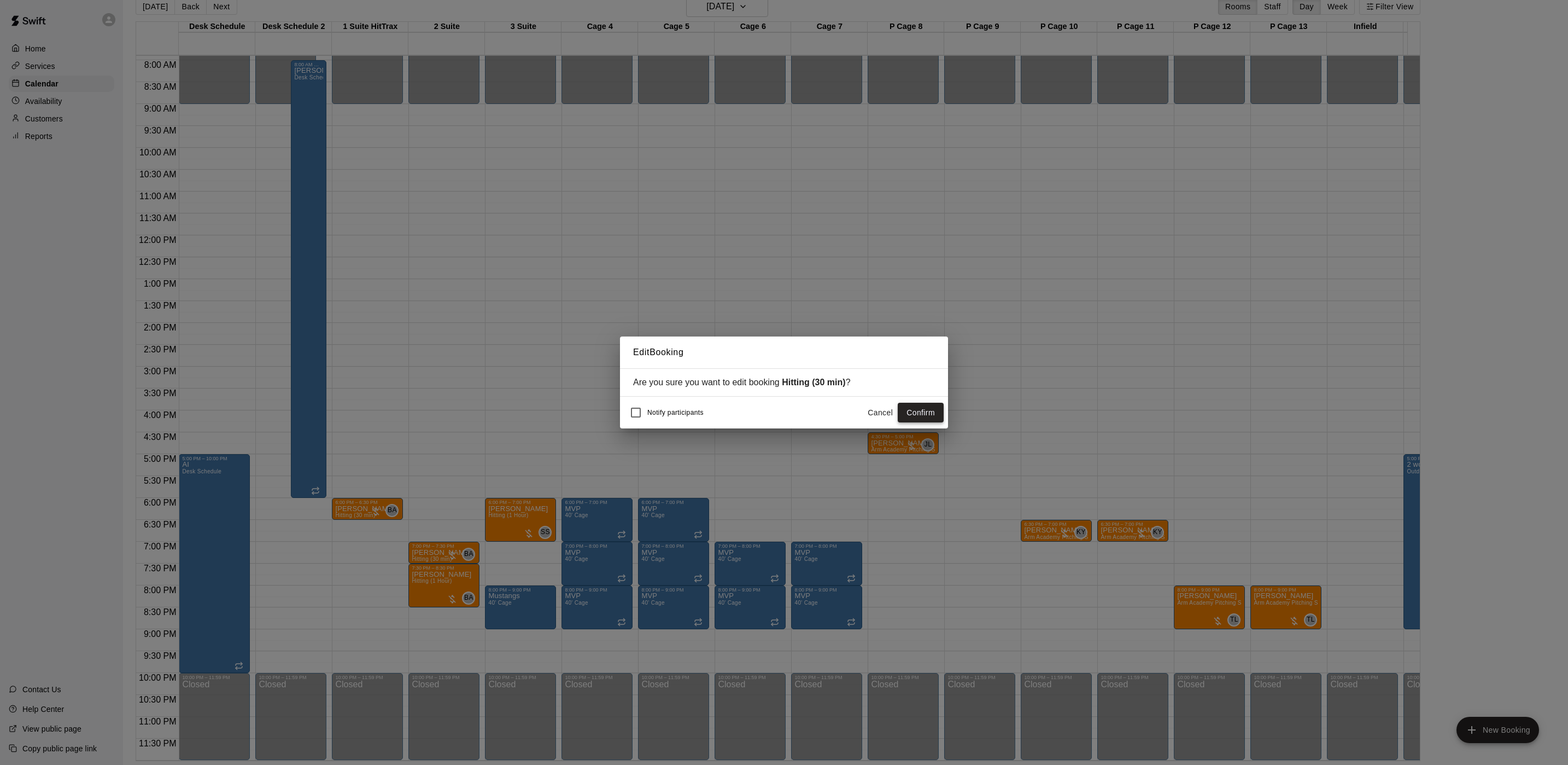
drag, startPoint x: 895, startPoint y: 403, endPoint x: 914, endPoint y: 411, distance: 20.6
click at [895, 404] on div "Notify participants Cancel Confirm" at bounding box center [784, 412] width 320 height 23
click at [914, 411] on button "Confirm" at bounding box center [920, 412] width 46 height 20
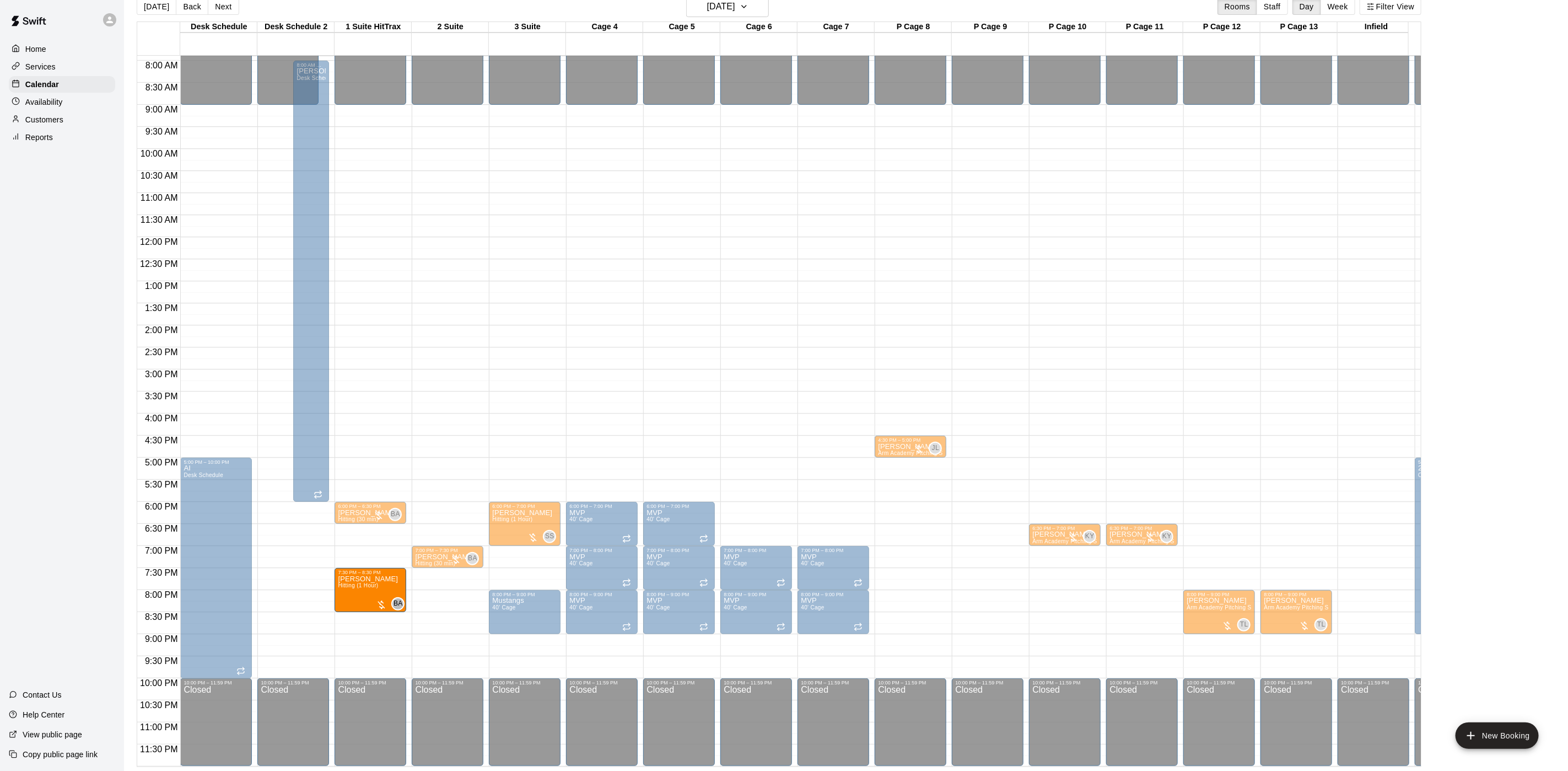
drag, startPoint x: 437, startPoint y: 579, endPoint x: 376, endPoint y: 583, distance: 61.1
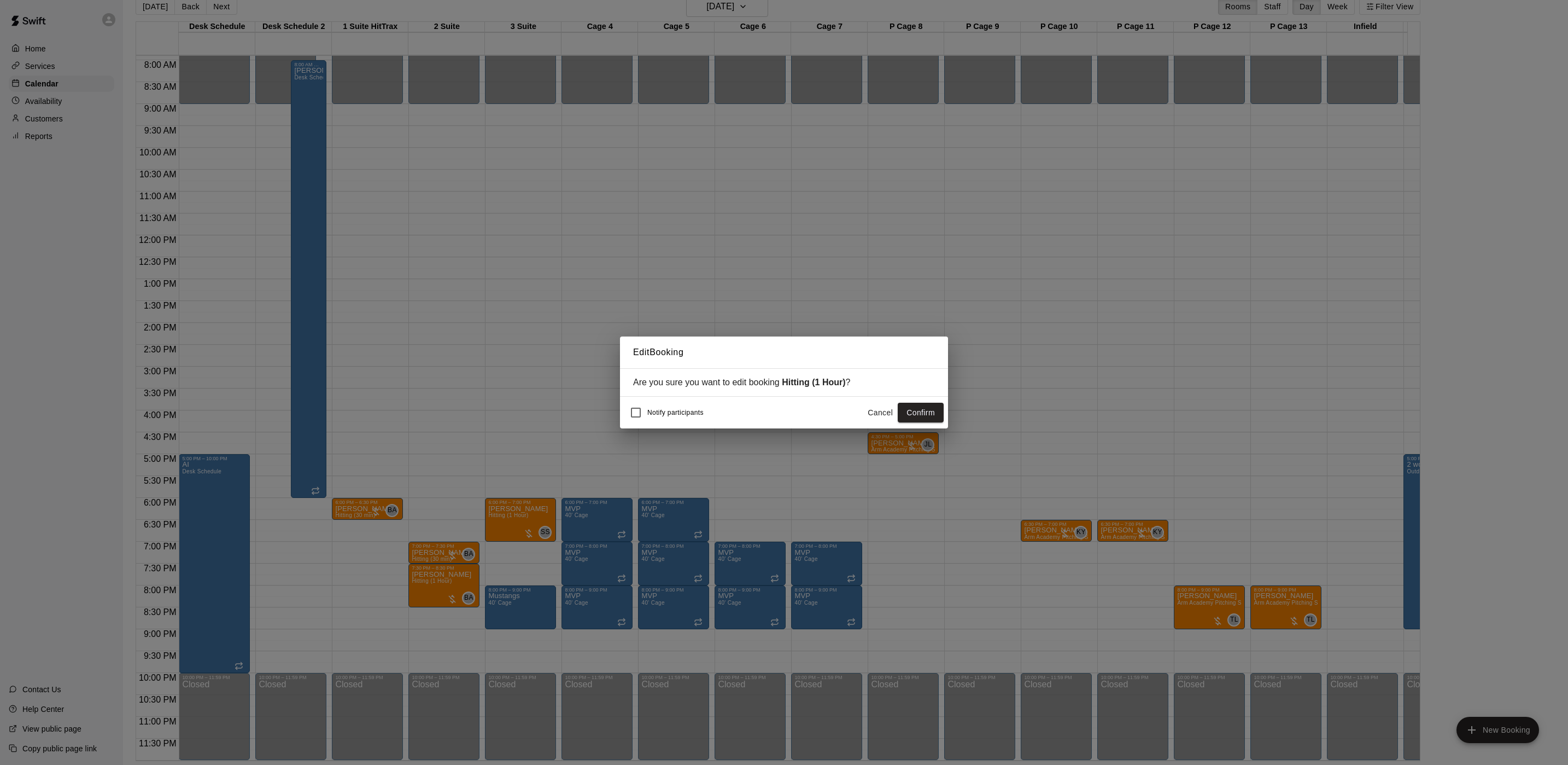
click at [924, 421] on button "Confirm" at bounding box center [920, 412] width 46 height 20
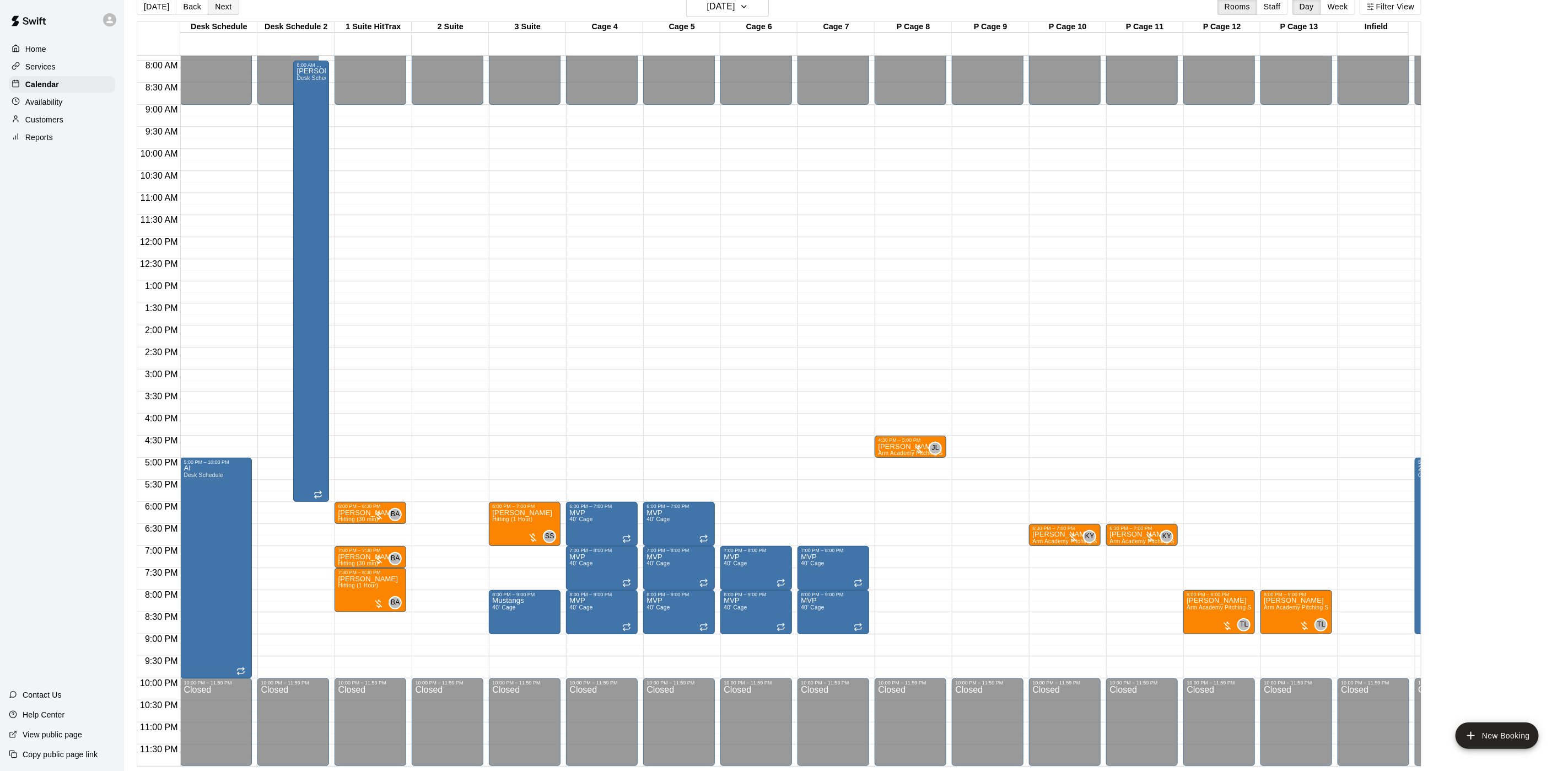
click at [209, 9] on button "Next" at bounding box center [223, 6] width 31 height 17
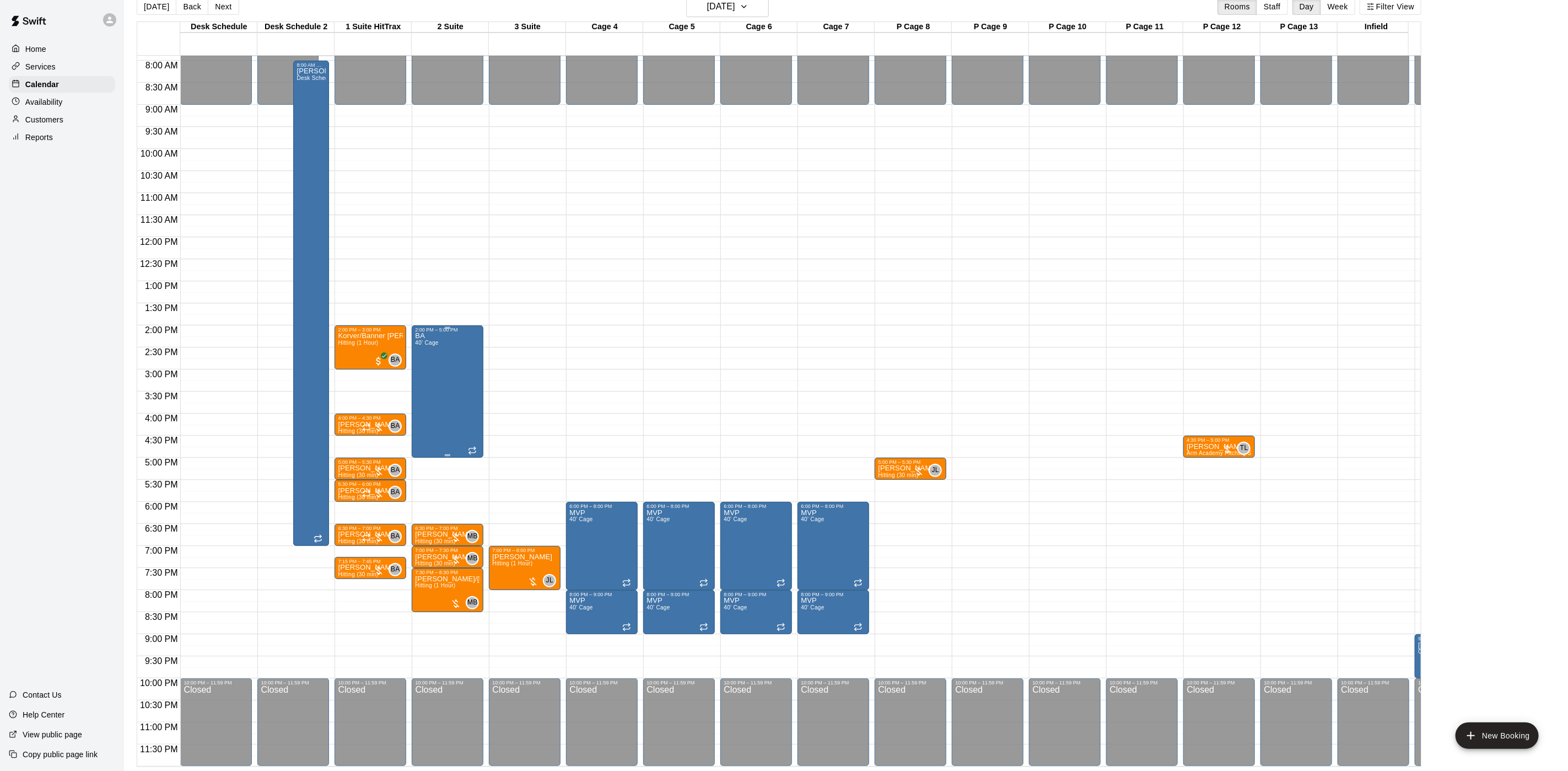
click at [441, 344] on div "BA 40' Cage" at bounding box center [447, 718] width 65 height 771
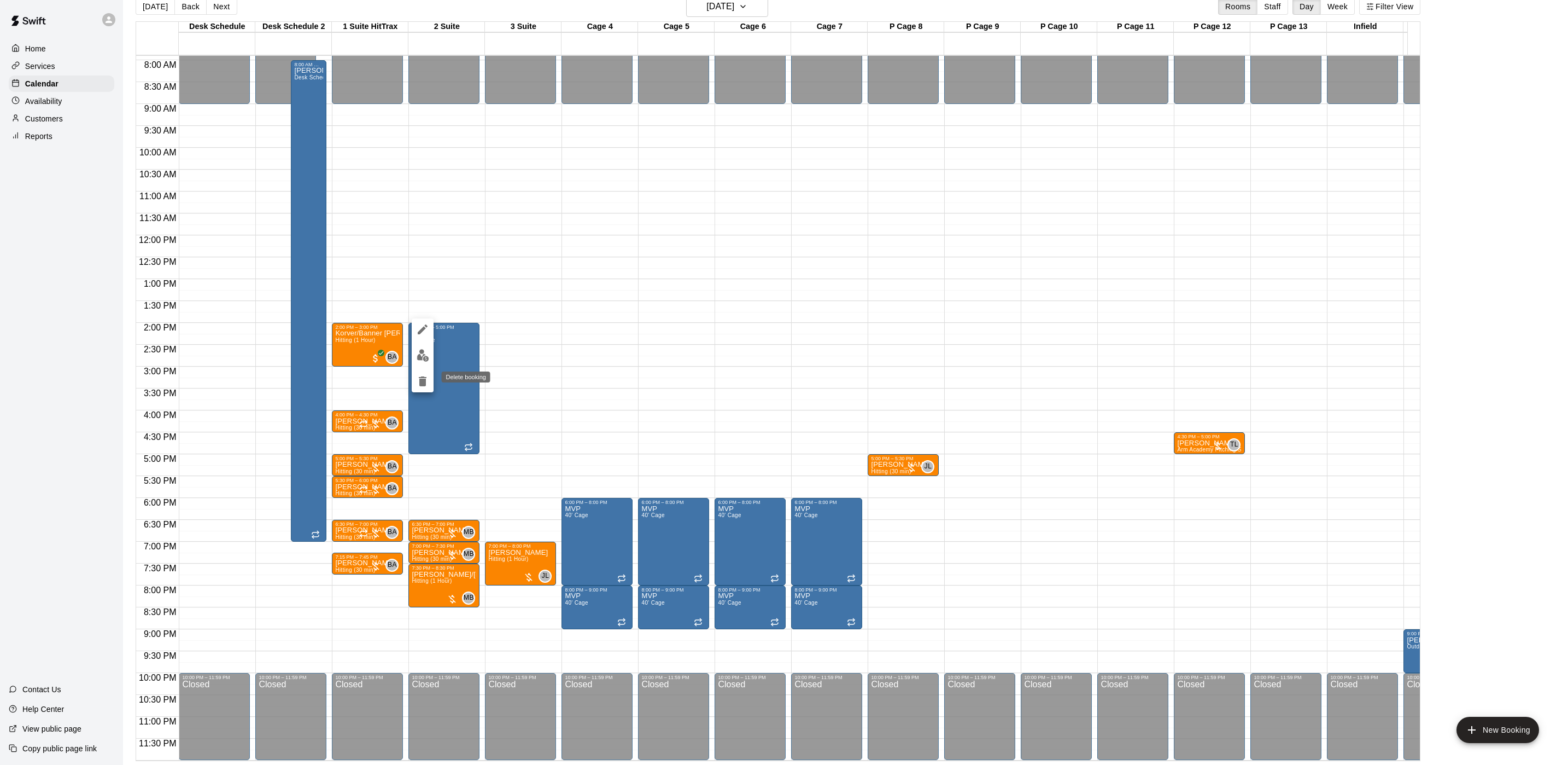
click at [423, 371] on button "delete" at bounding box center [422, 381] width 22 height 22
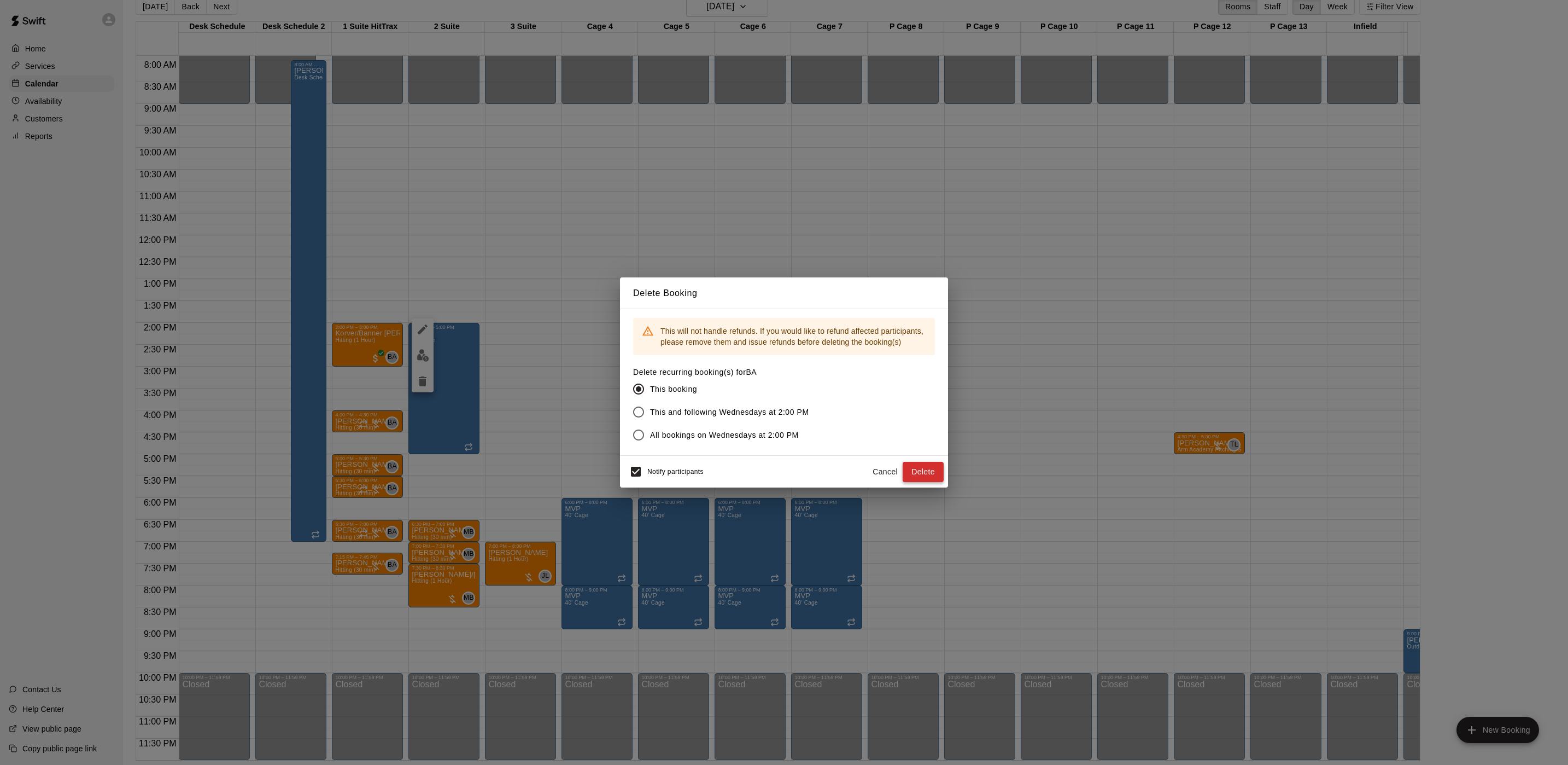
click at [926, 475] on button "Delete" at bounding box center [923, 471] width 41 height 20
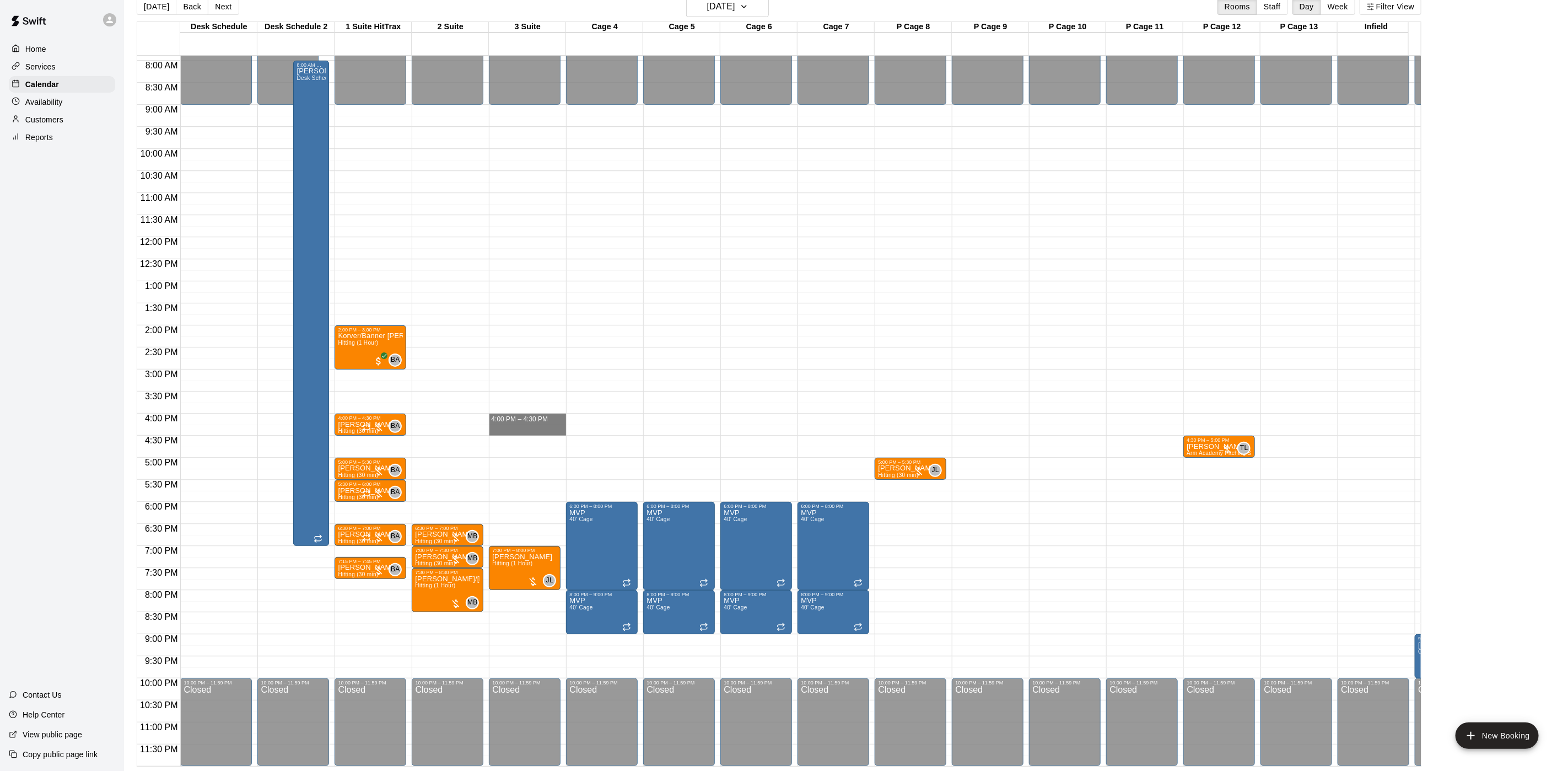
drag, startPoint x: 526, startPoint y: 405, endPoint x: 517, endPoint y: 413, distance: 12.0
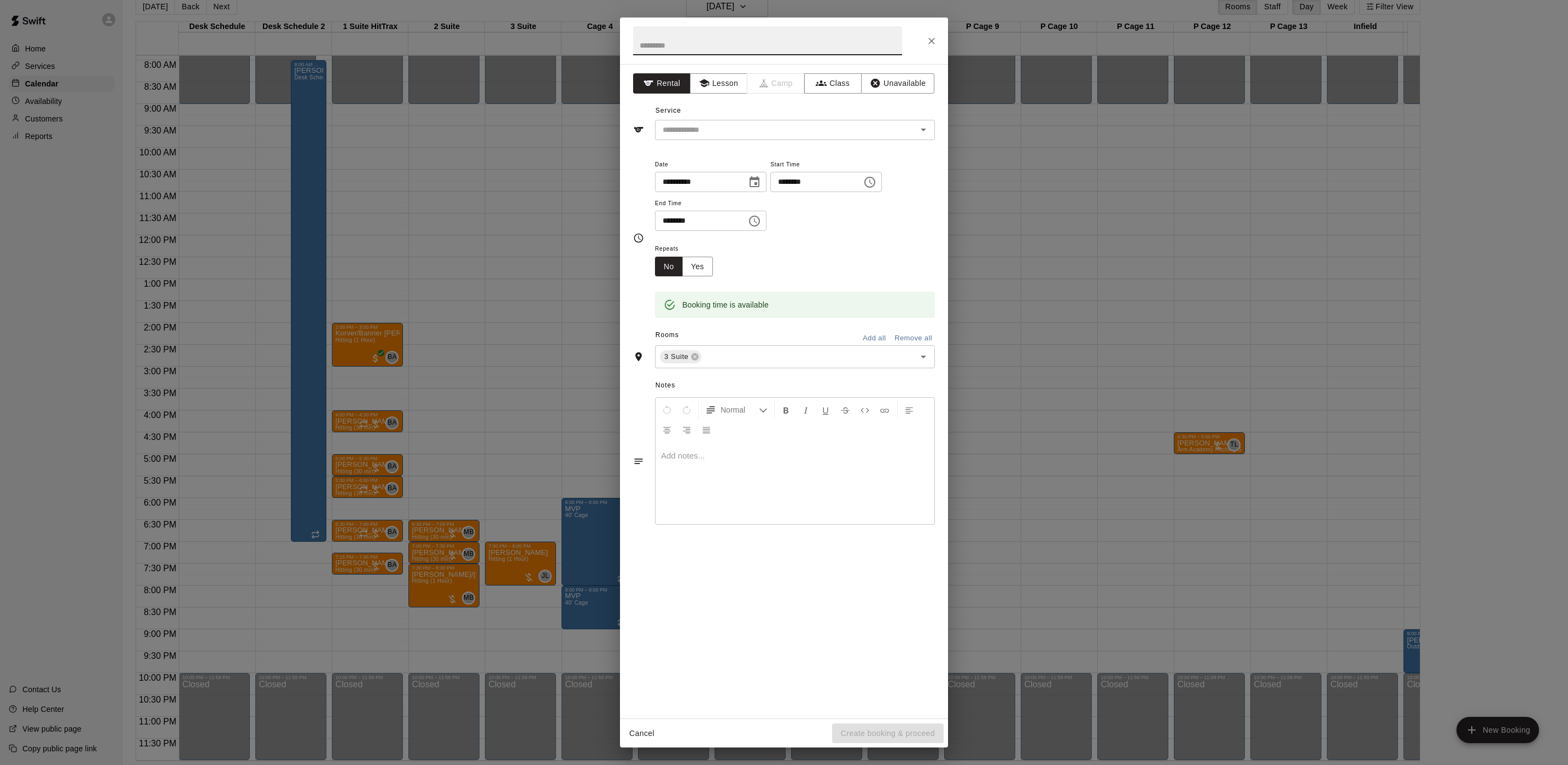
click at [733, 97] on div "**********" at bounding box center [784, 391] width 328 height 654
click at [719, 76] on button "Lesson" at bounding box center [719, 83] width 57 height 20
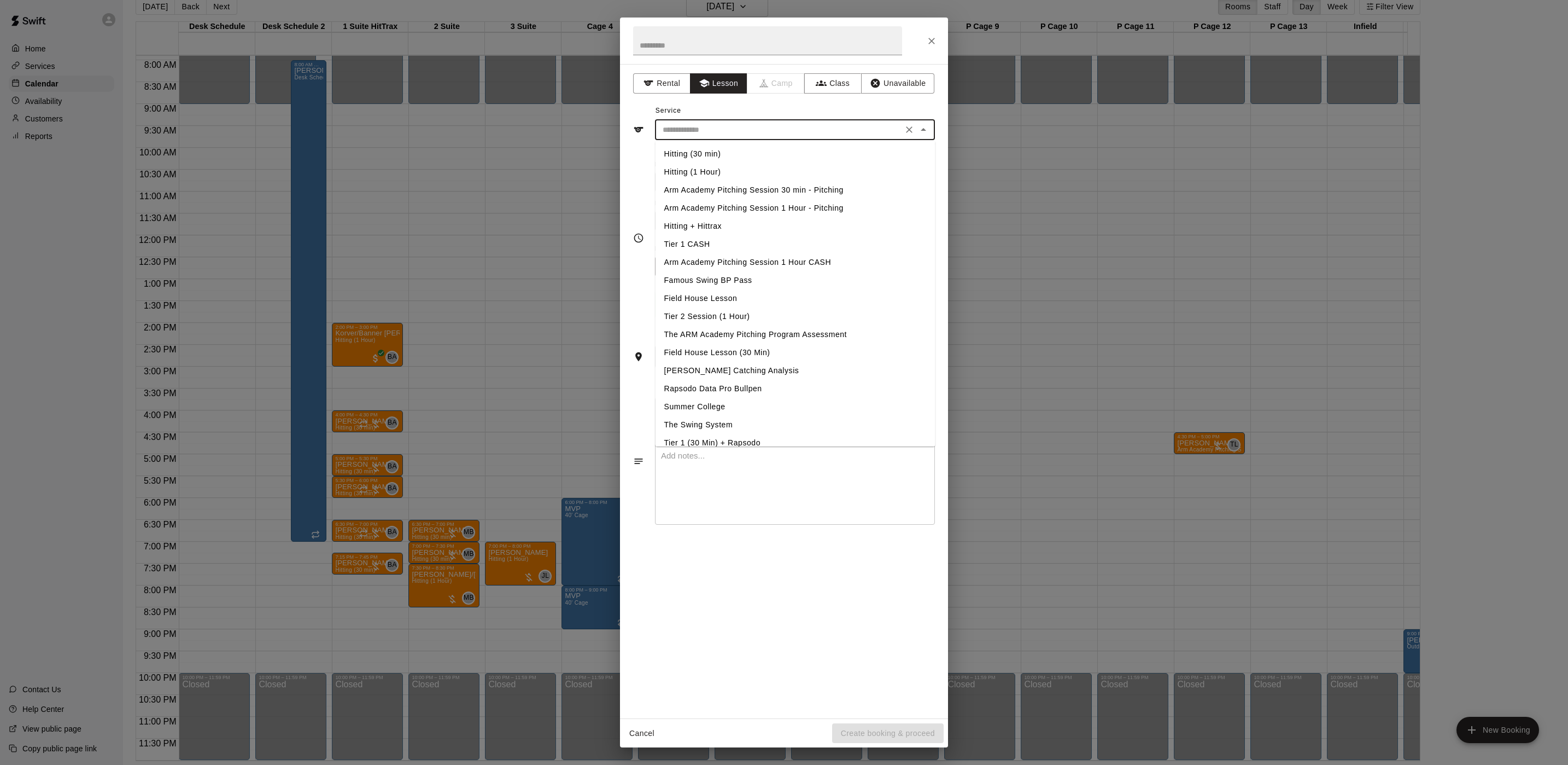
click at [730, 125] on input "text" at bounding box center [779, 130] width 241 height 13
click at [704, 148] on li "Hitting (30 min)" at bounding box center [796, 154] width 280 height 18
type input "**********"
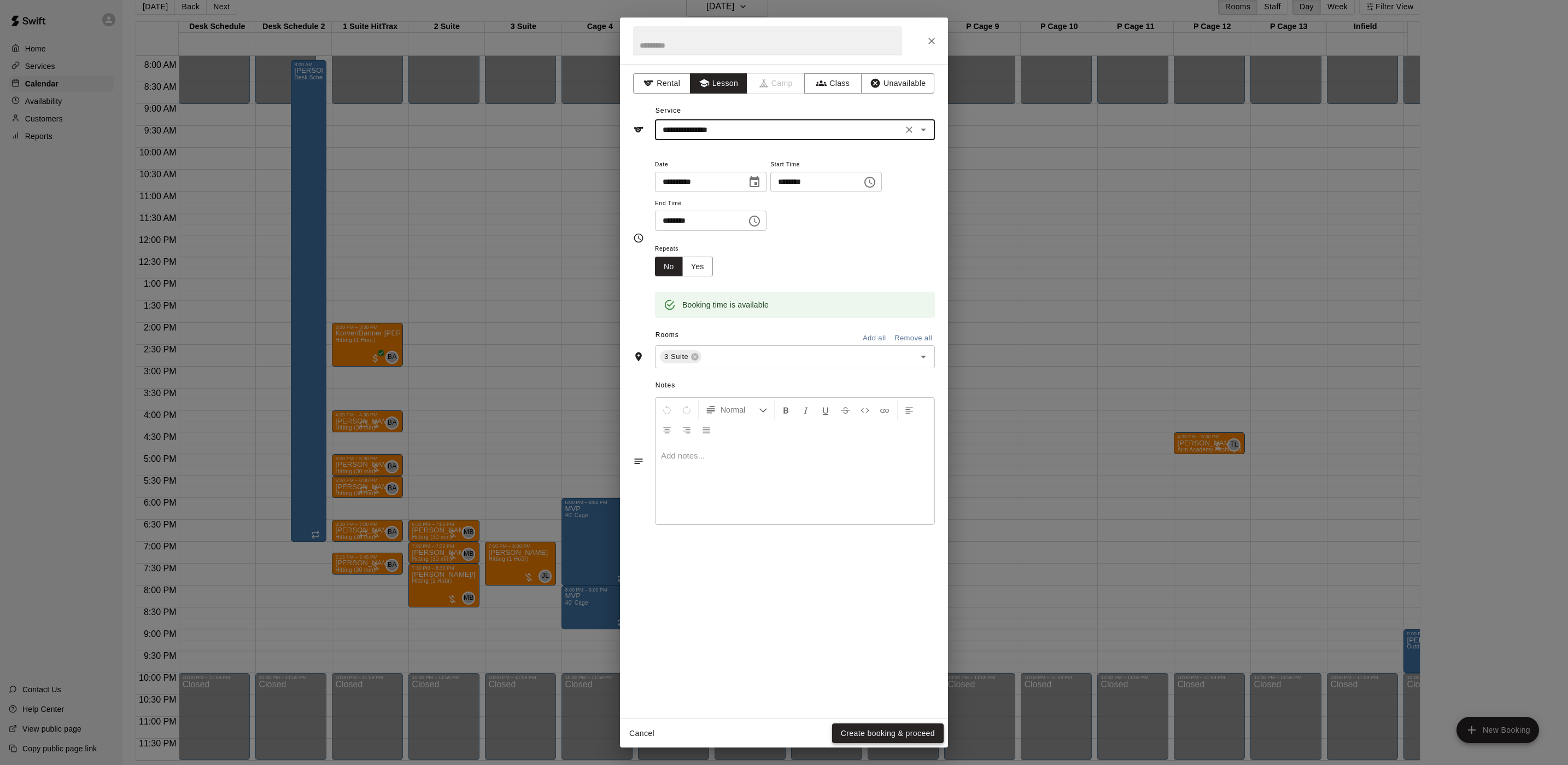
click at [864, 733] on button "Create booking & proceed" at bounding box center [887, 733] width 111 height 20
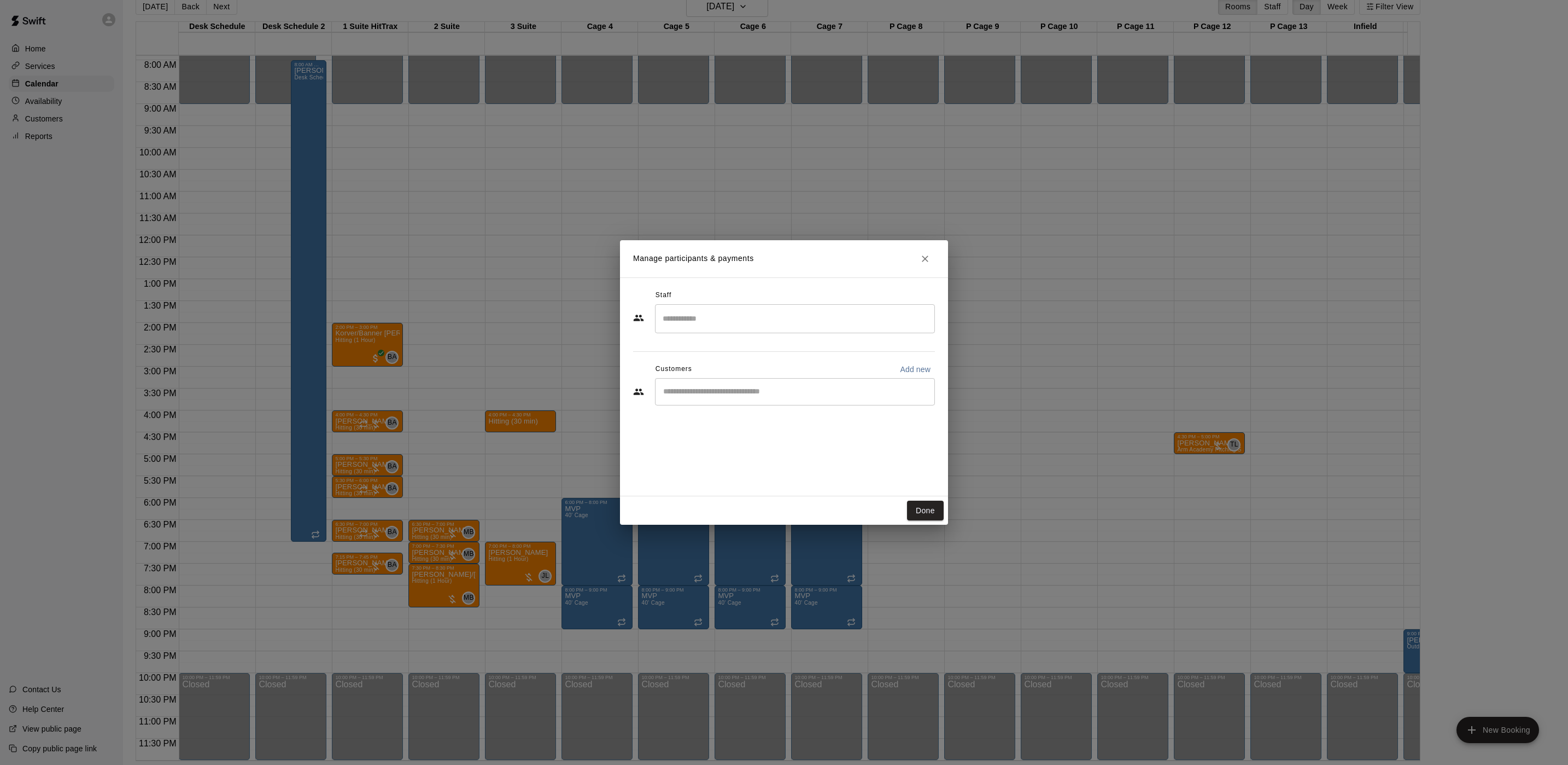
click at [796, 314] on input "Search staff" at bounding box center [795, 318] width 270 height 19
click at [712, 342] on li "[PERSON_NAME] Instructor" at bounding box center [796, 351] width 280 height 37
type input "*****"
click at [679, 392] on input "Start typing to search customers..." at bounding box center [795, 392] width 270 height 11
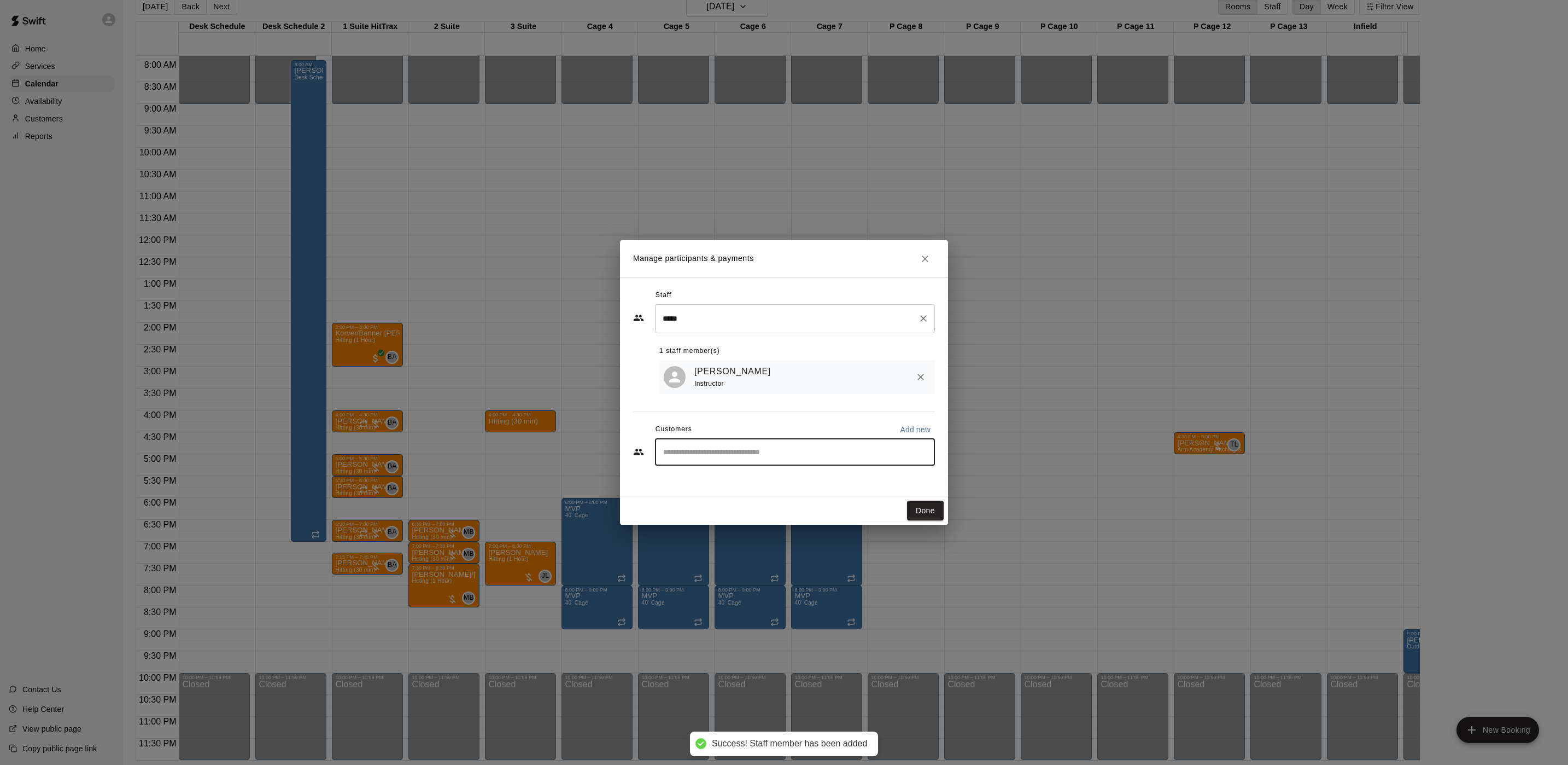
type input "*"
type input "*****"
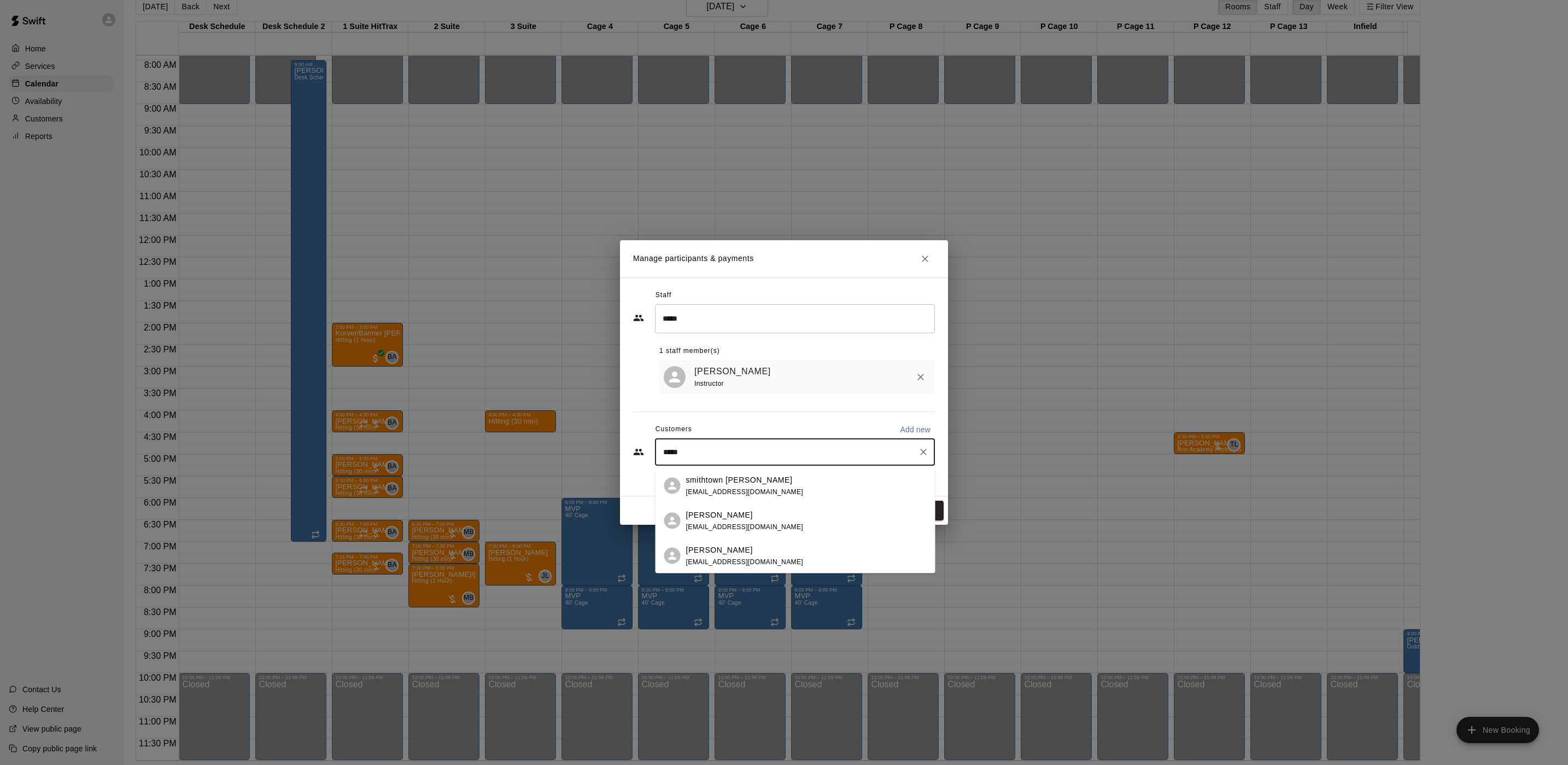
click at [737, 551] on p "[PERSON_NAME]" at bounding box center [719, 549] width 67 height 12
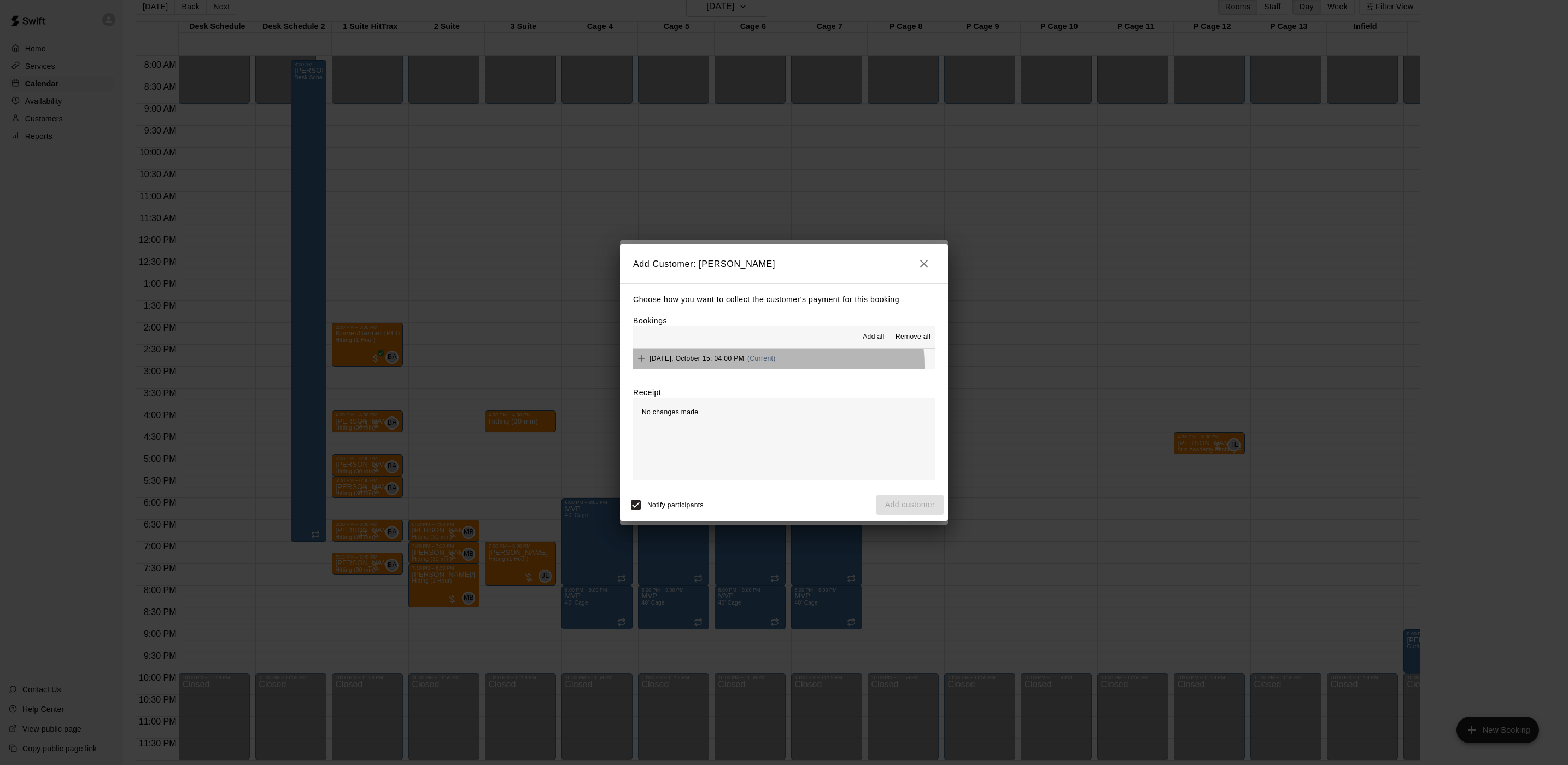
click at [769, 366] on div "[DATE], October 15: 04:00 PM (Current)" at bounding box center [704, 358] width 142 height 16
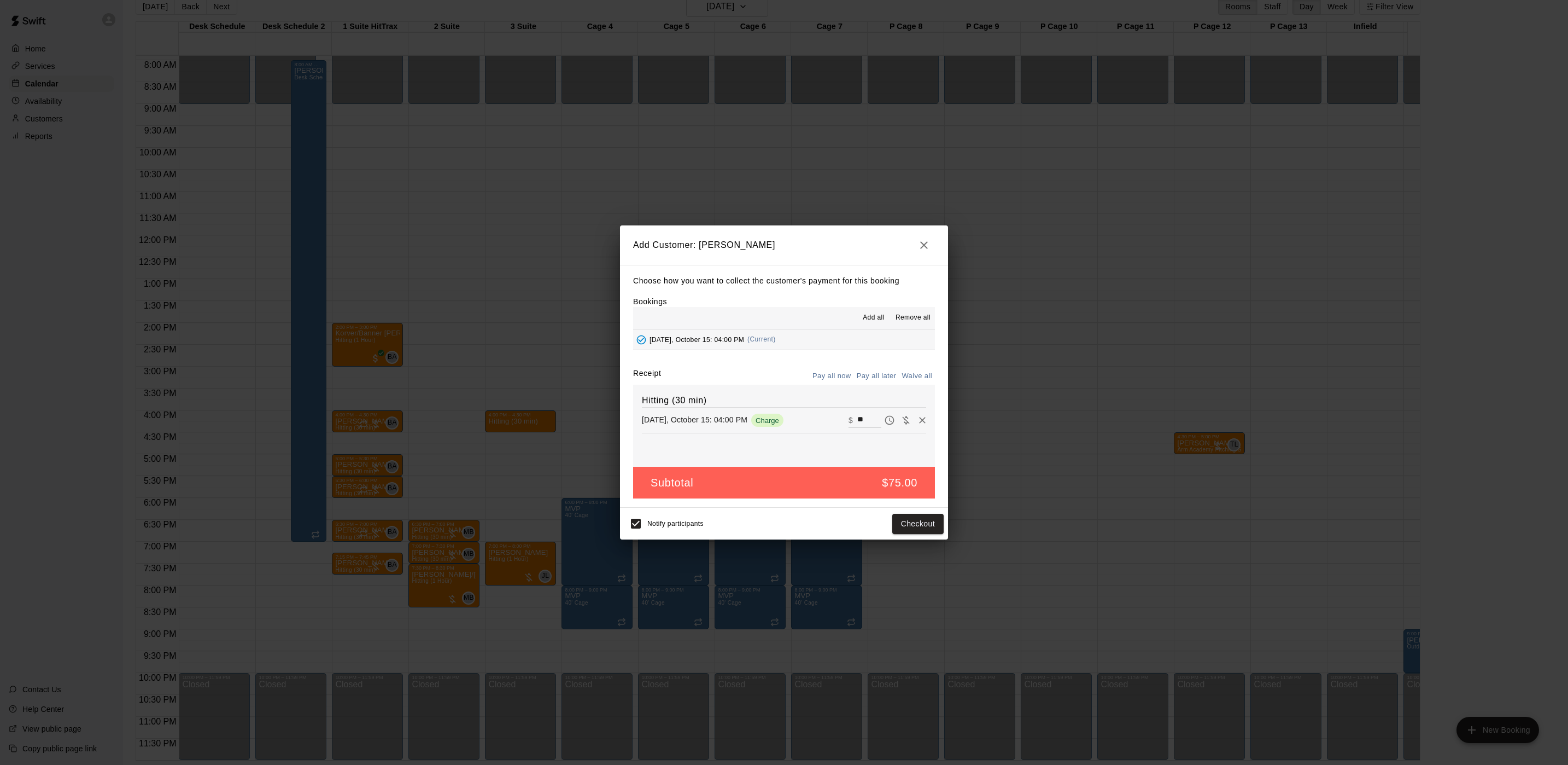
click at [870, 376] on button "Pay all later" at bounding box center [877, 376] width 46 height 17
click at [901, 524] on button "Add customer" at bounding box center [910, 523] width 67 height 20
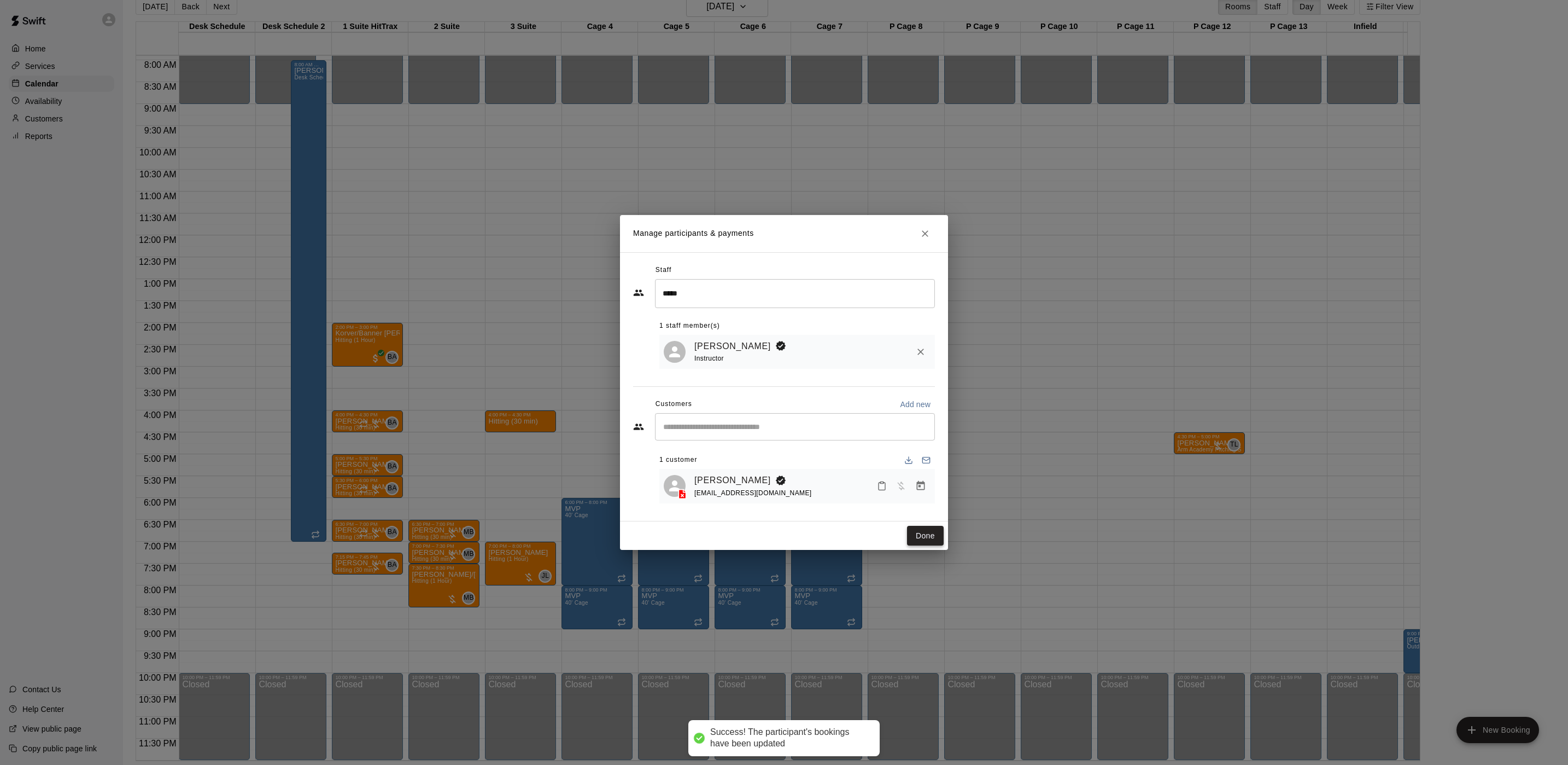
click at [923, 544] on button "Done" at bounding box center [925, 535] width 37 height 20
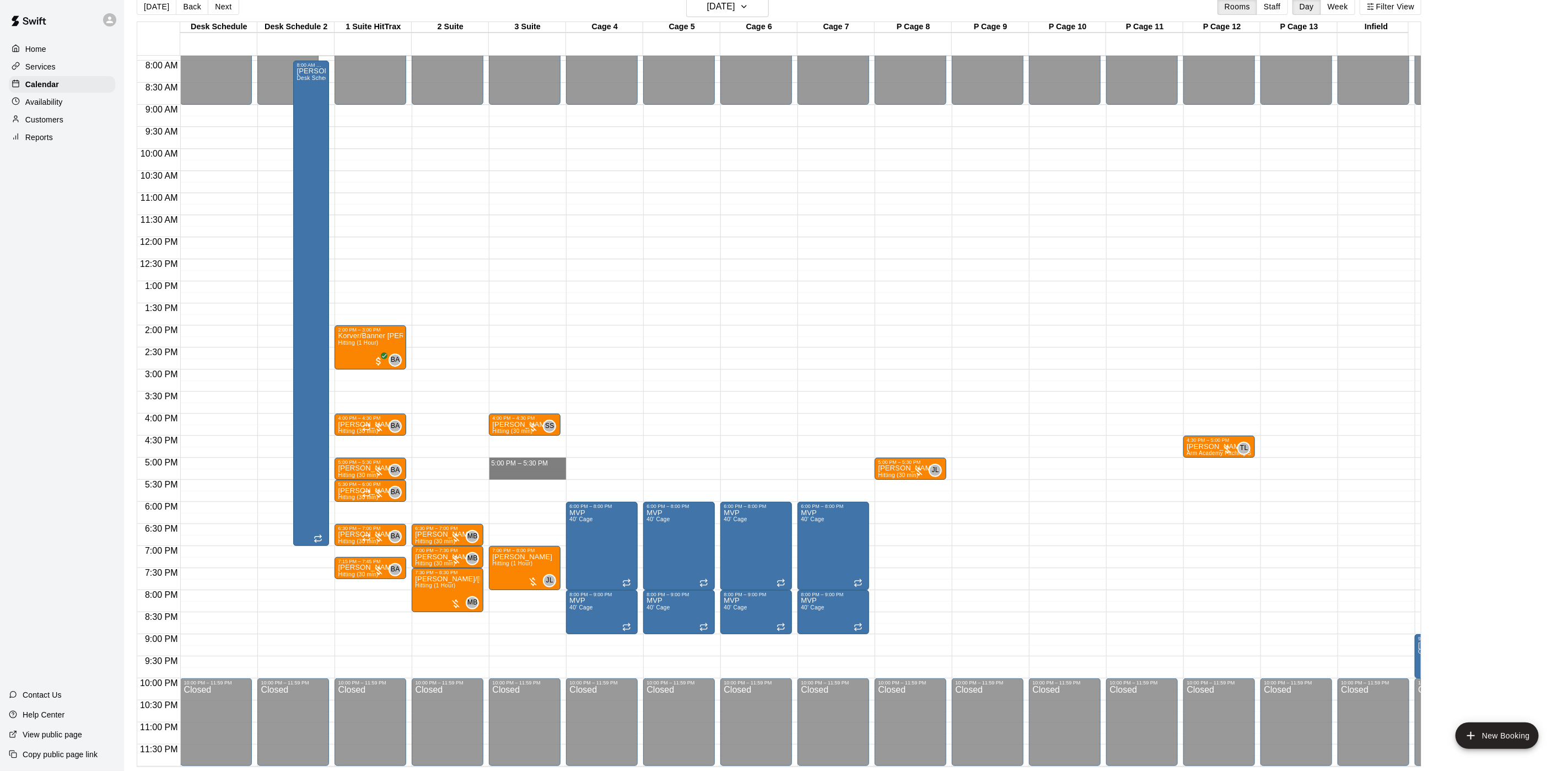
drag, startPoint x: 509, startPoint y: 450, endPoint x: 506, endPoint y: 462, distance: 12.4
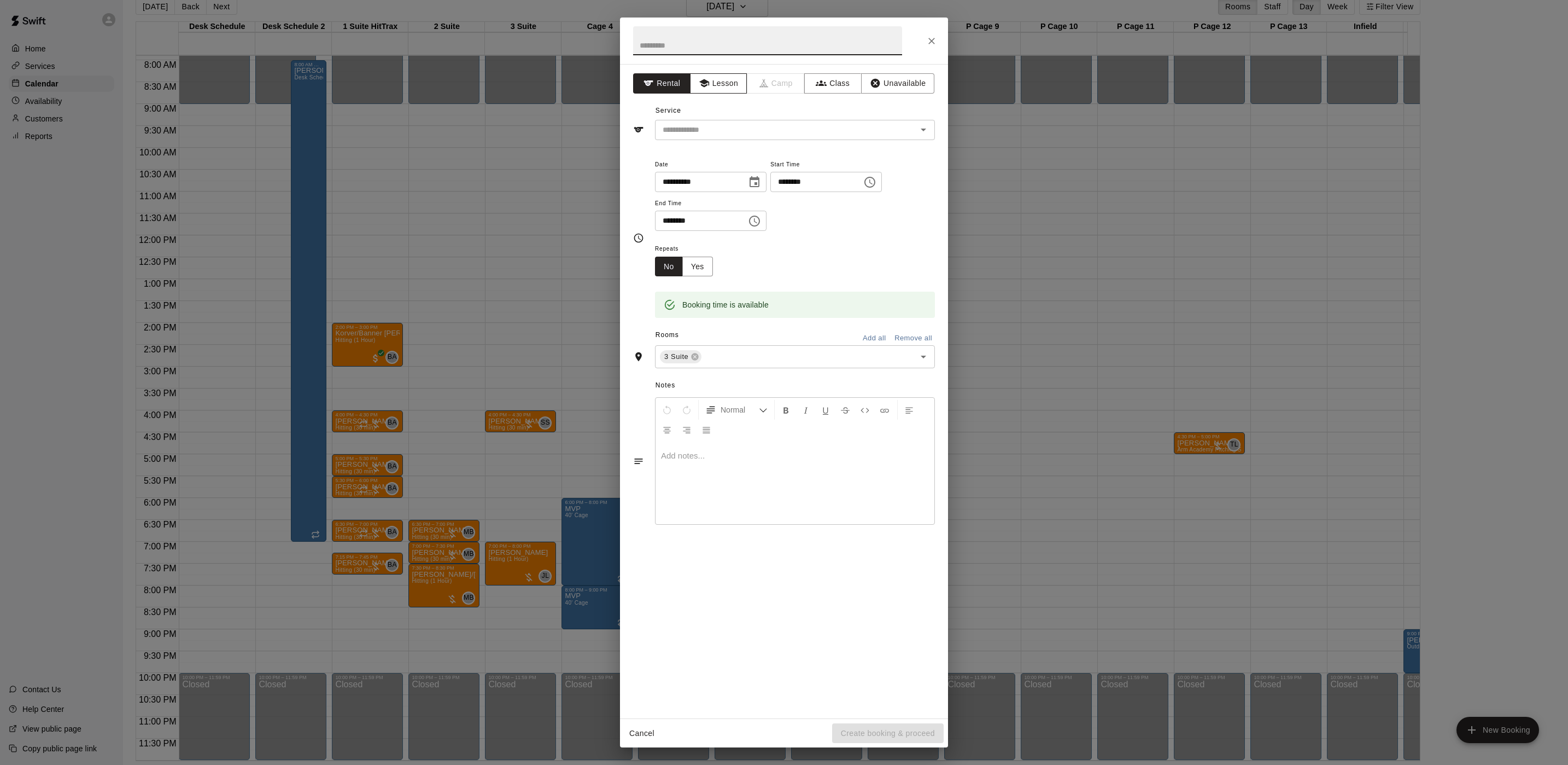
click at [722, 91] on button "Lesson" at bounding box center [719, 83] width 57 height 20
click at [714, 122] on div "​" at bounding box center [795, 130] width 280 height 20
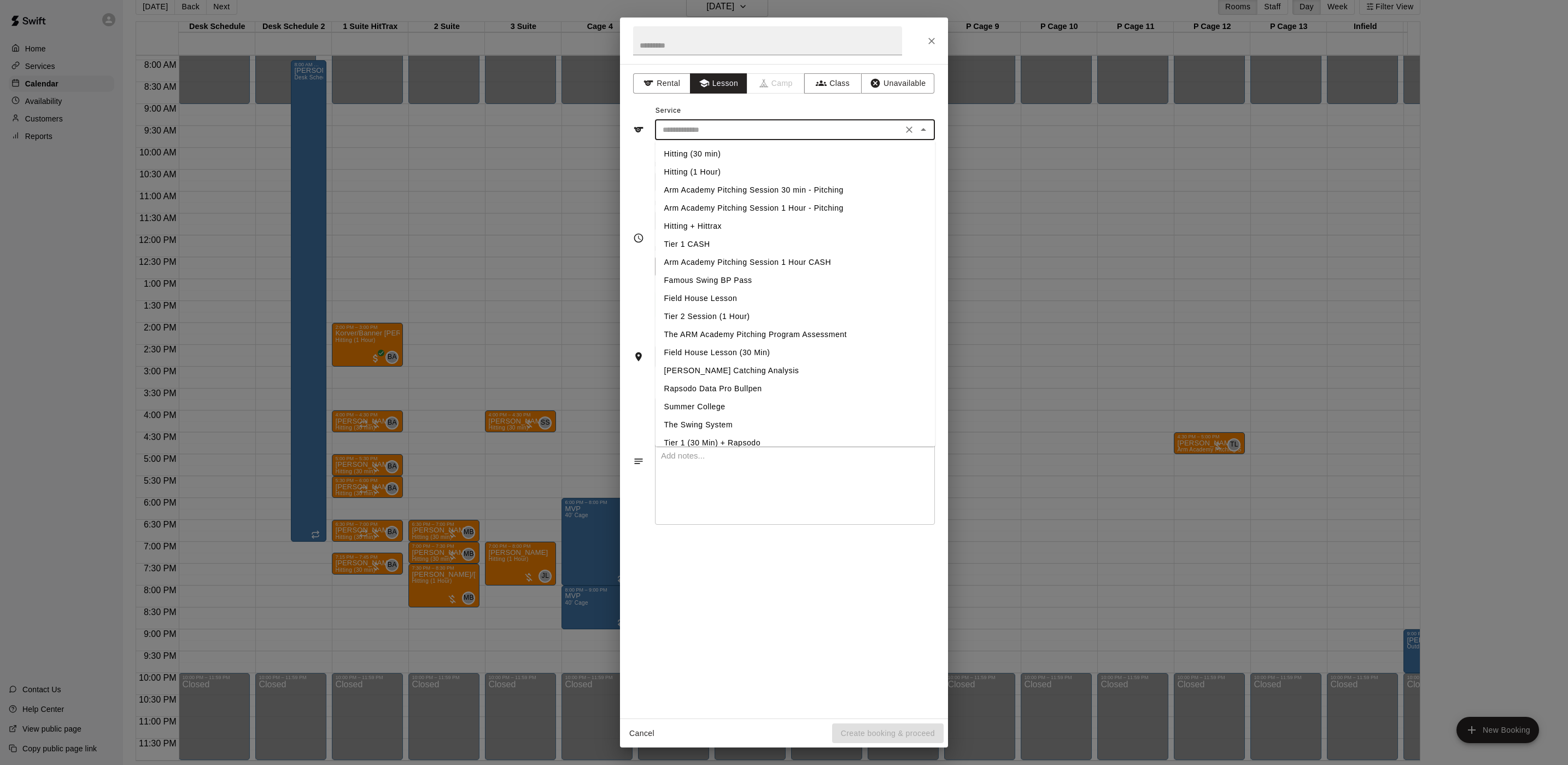
click at [699, 153] on li "Hitting (30 min)" at bounding box center [796, 154] width 280 height 18
type input "**********"
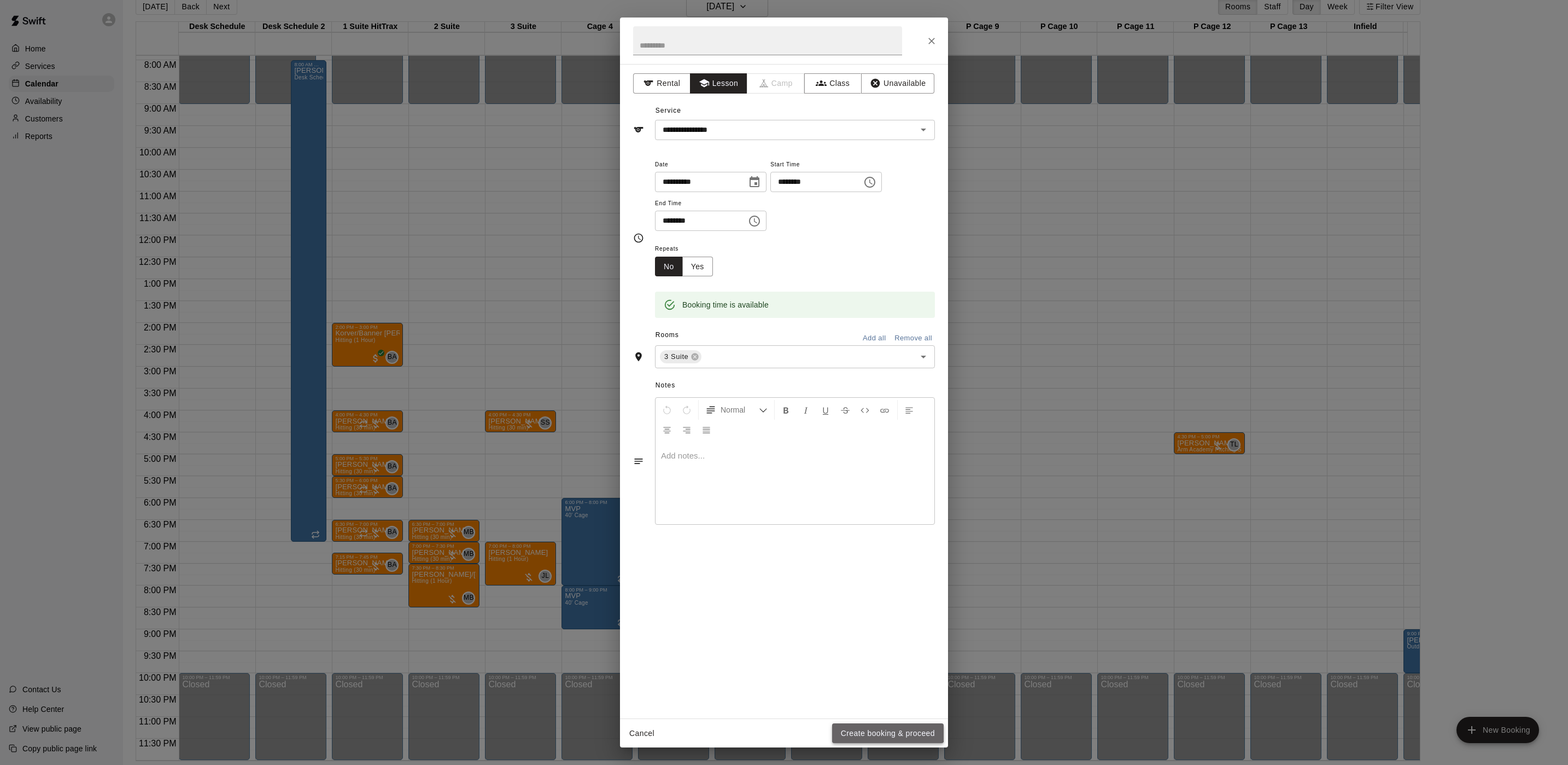
click at [883, 726] on button "Create booking & proceed" at bounding box center [887, 733] width 111 height 20
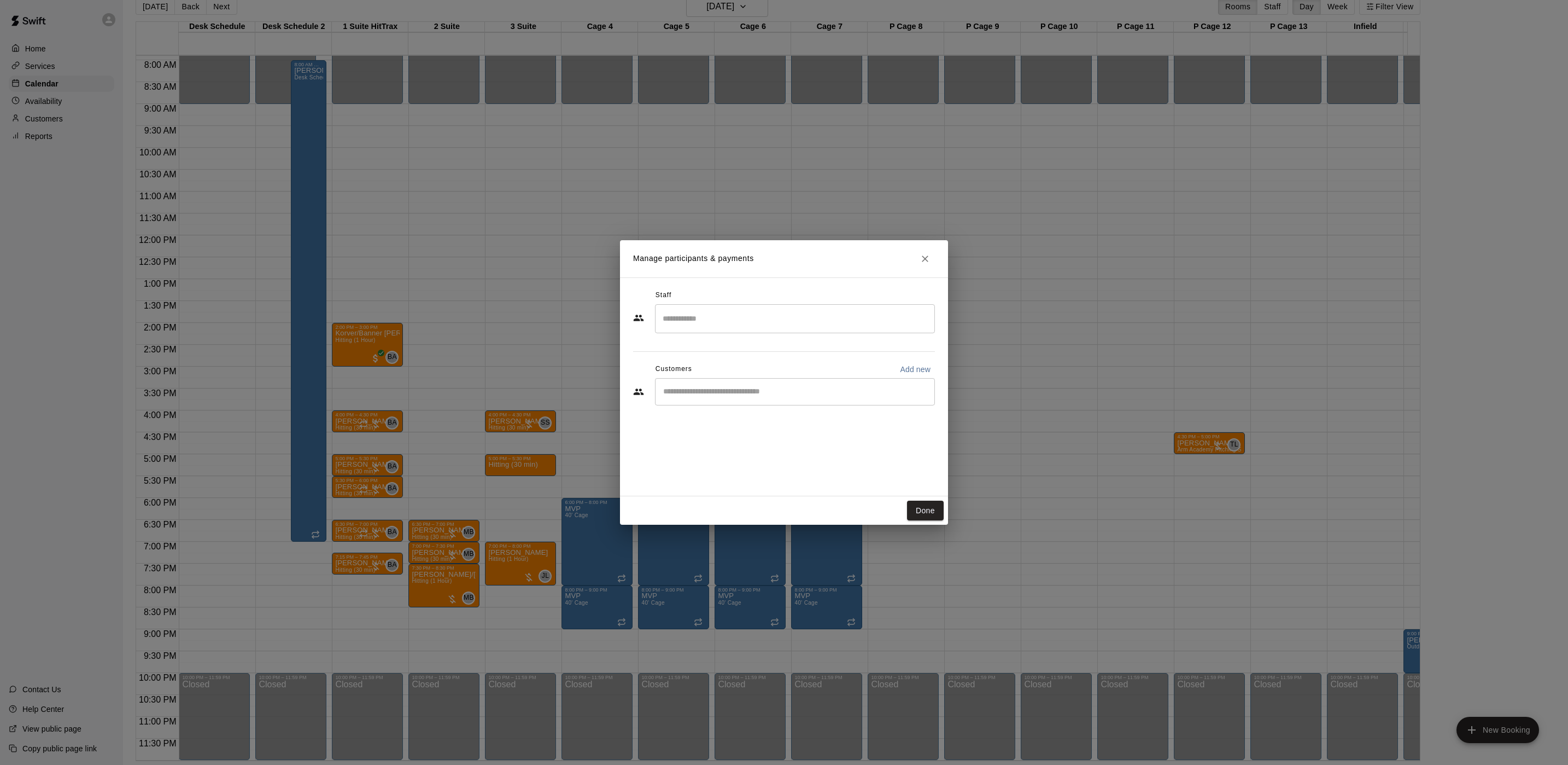
click at [726, 308] on div "​" at bounding box center [795, 319] width 280 height 29
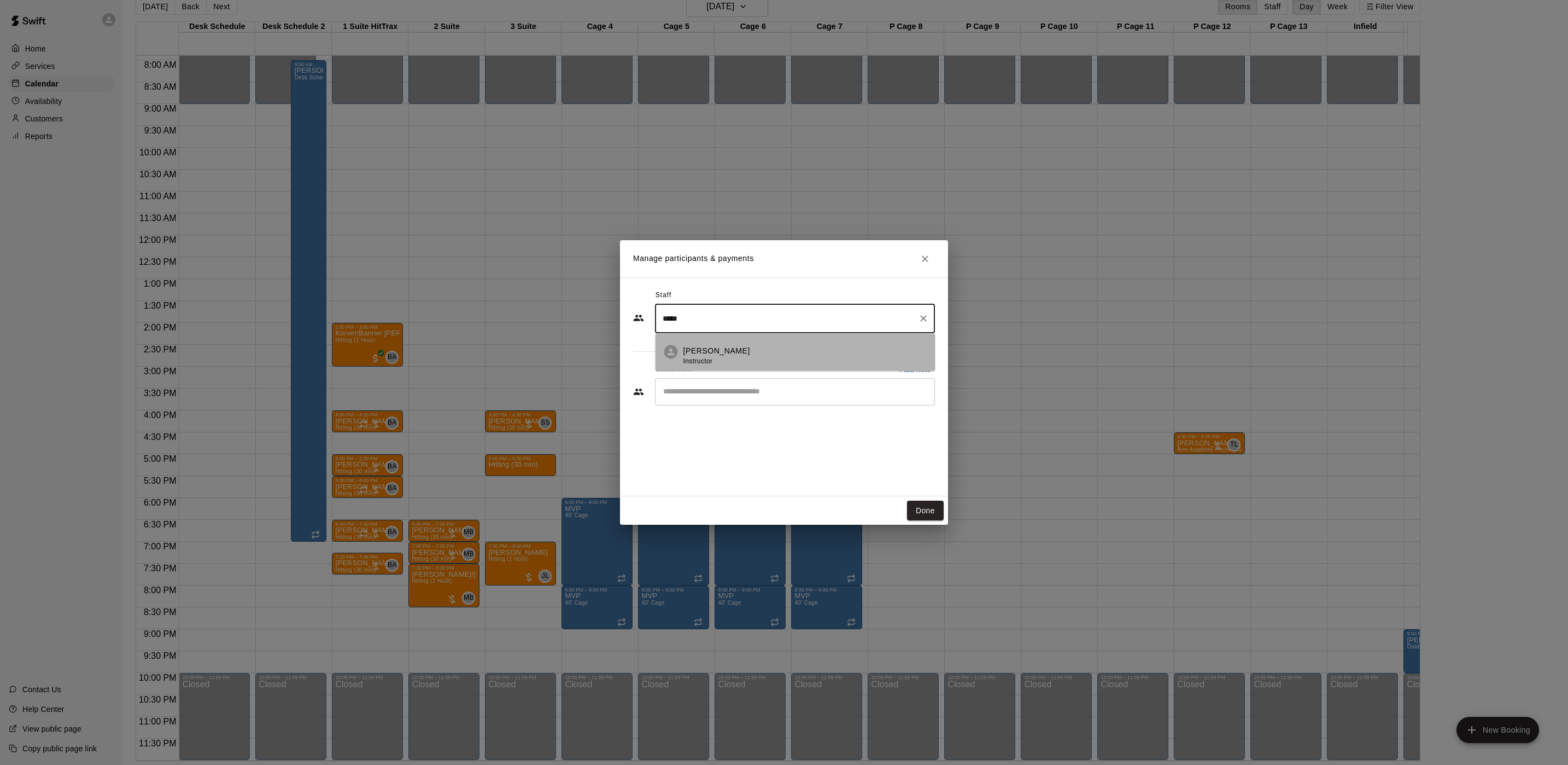
click at [833, 358] on div "[PERSON_NAME] Instructor" at bounding box center [805, 356] width 243 height 21
click at [773, 399] on div "​" at bounding box center [795, 392] width 280 height 27
type input "*****"
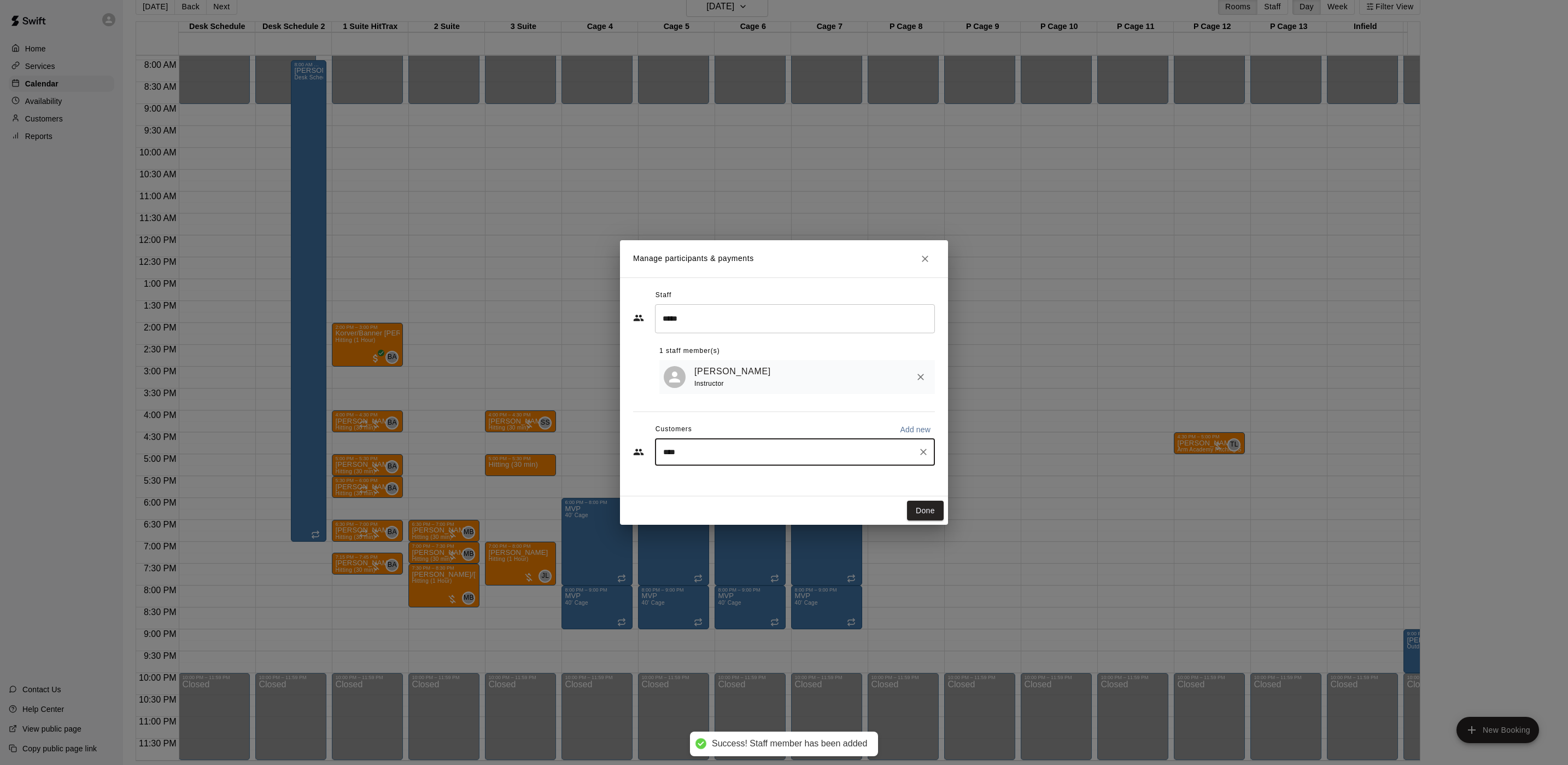
type input "*****"
click at [760, 479] on div "[PERSON_NAME] [EMAIL_ADDRESS][DOMAIN_NAME]" at bounding box center [806, 485] width 240 height 24
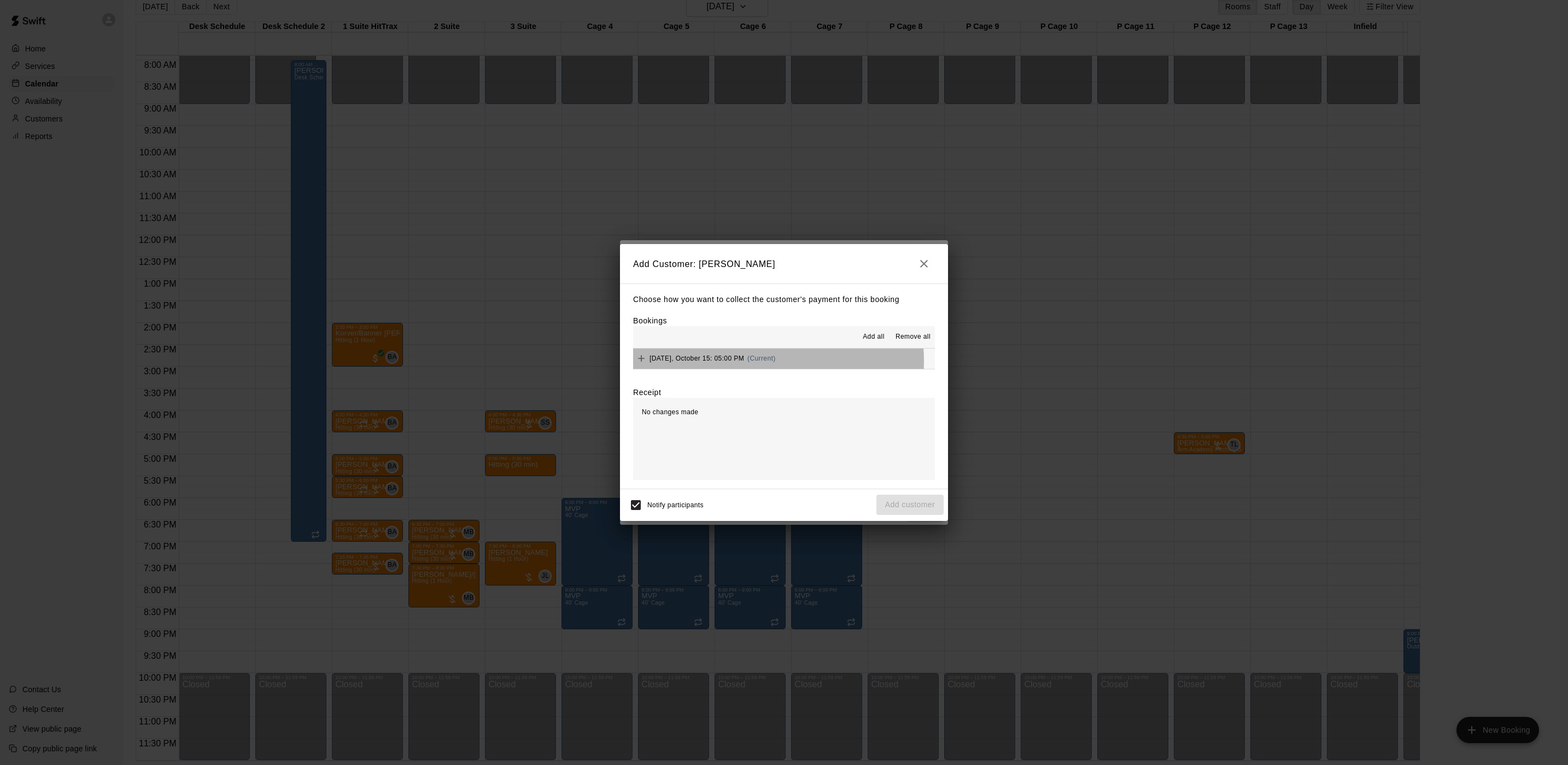
click at [760, 361] on span "(Current)" at bounding box center [761, 358] width 29 height 8
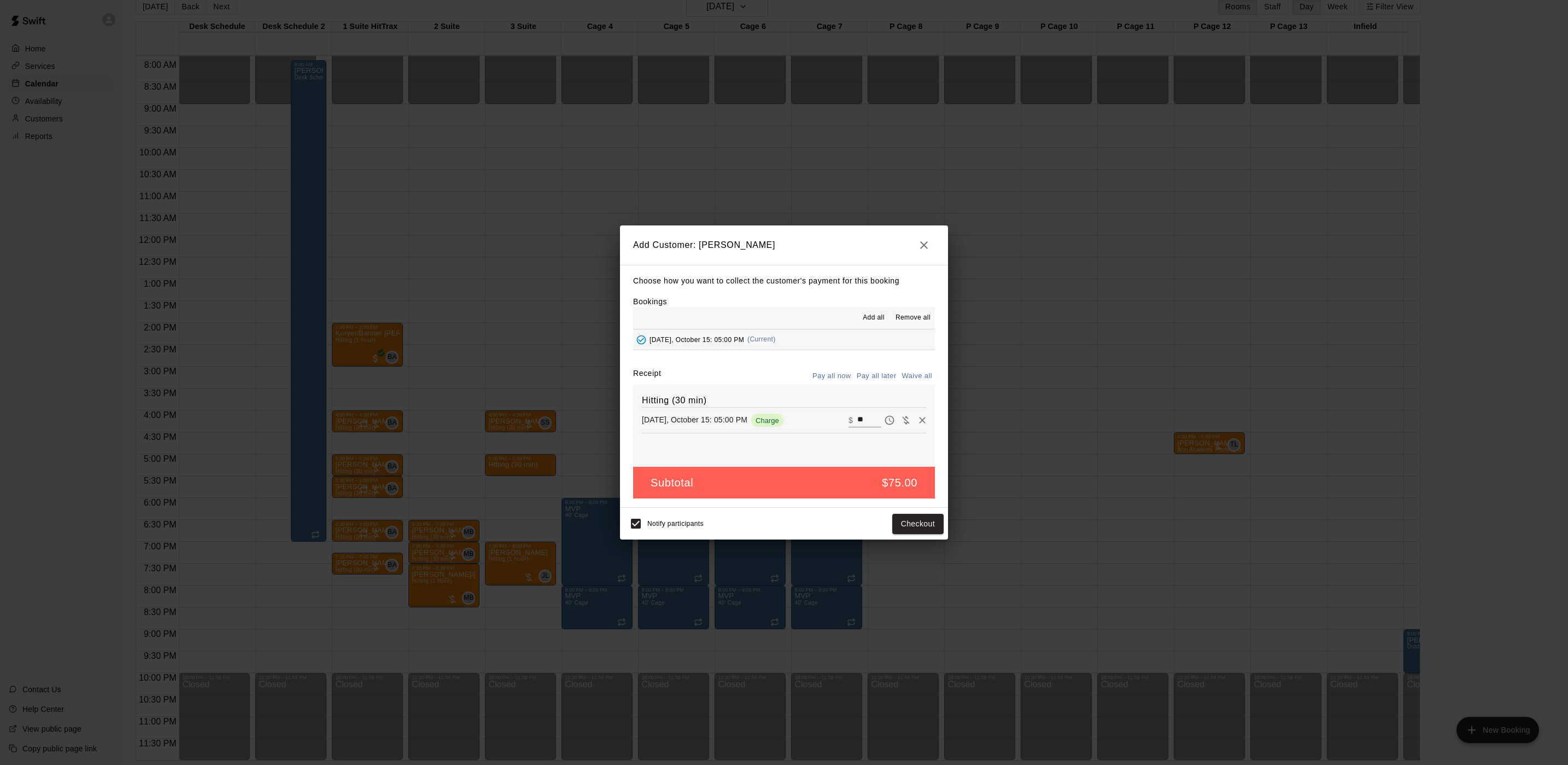
click at [870, 373] on button "Pay all later" at bounding box center [877, 376] width 46 height 17
click at [891, 522] on button "Add customer" at bounding box center [910, 523] width 67 height 20
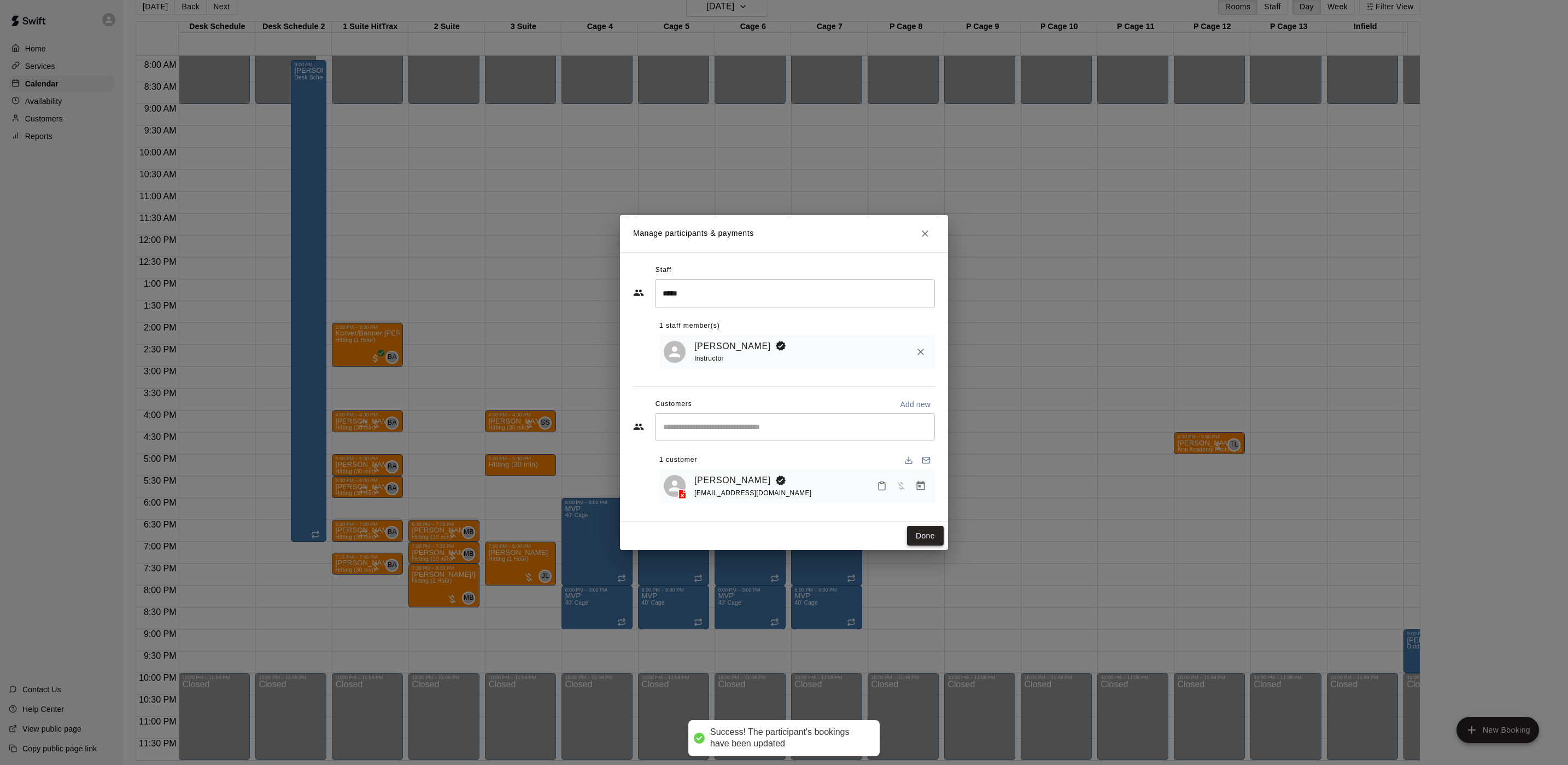
click at [925, 534] on button "Done" at bounding box center [925, 535] width 37 height 20
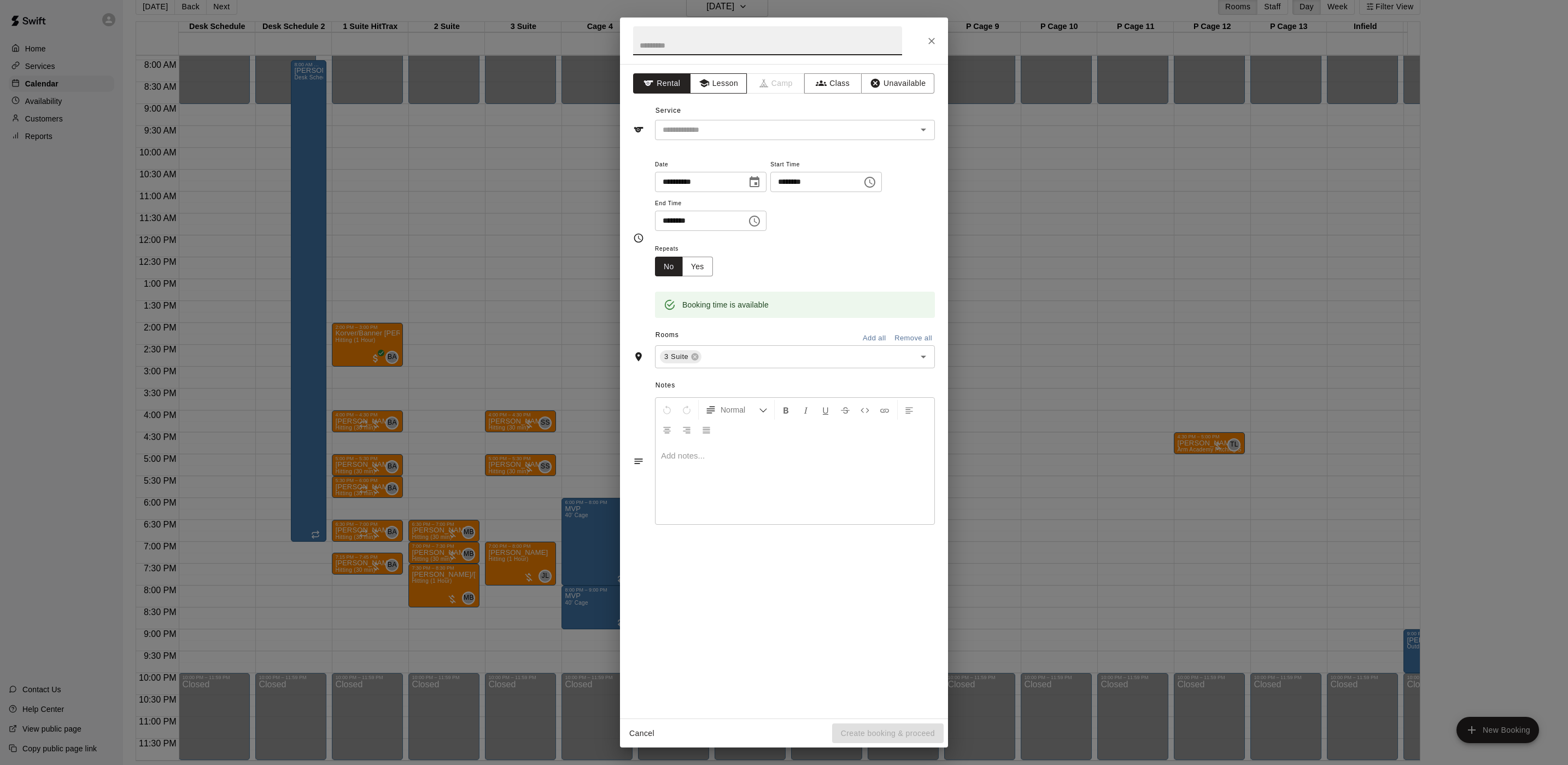
click at [713, 80] on button "Lesson" at bounding box center [719, 83] width 57 height 20
click at [705, 123] on input "text" at bounding box center [779, 130] width 241 height 13
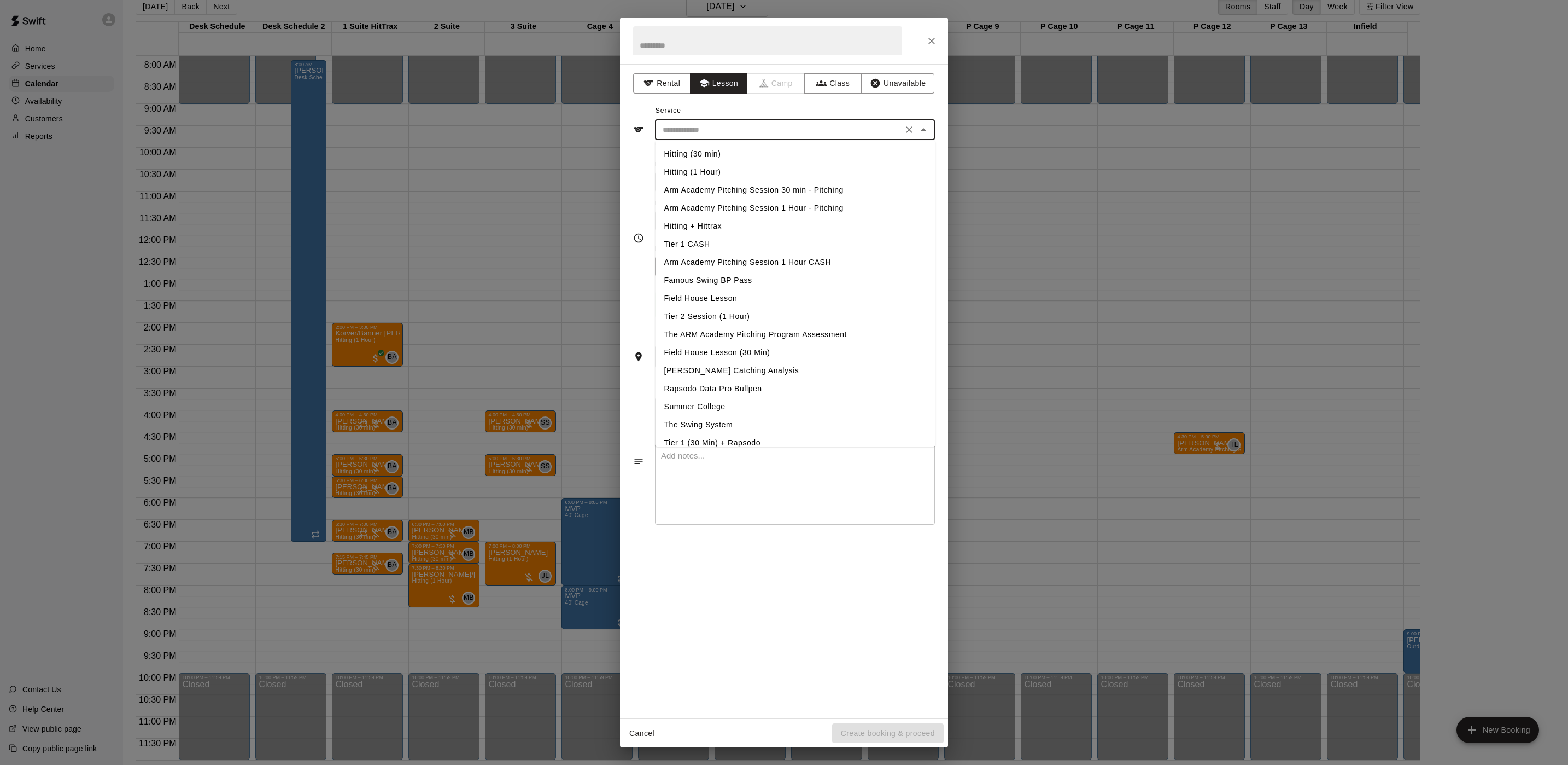
click at [720, 152] on li "Hitting (30 min)" at bounding box center [796, 154] width 280 height 18
type input "**********"
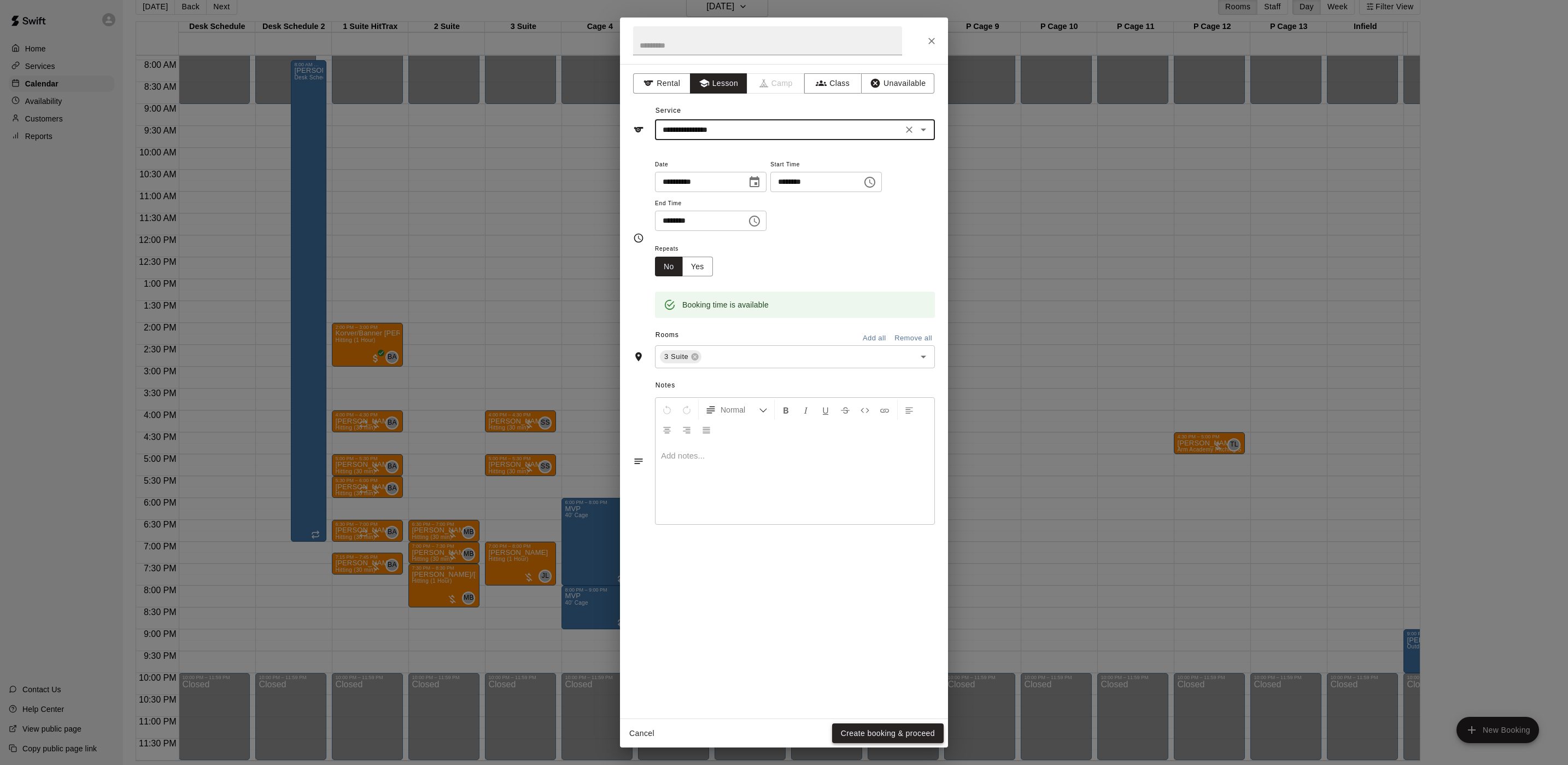
click at [912, 733] on button "Create booking & proceed" at bounding box center [887, 733] width 111 height 20
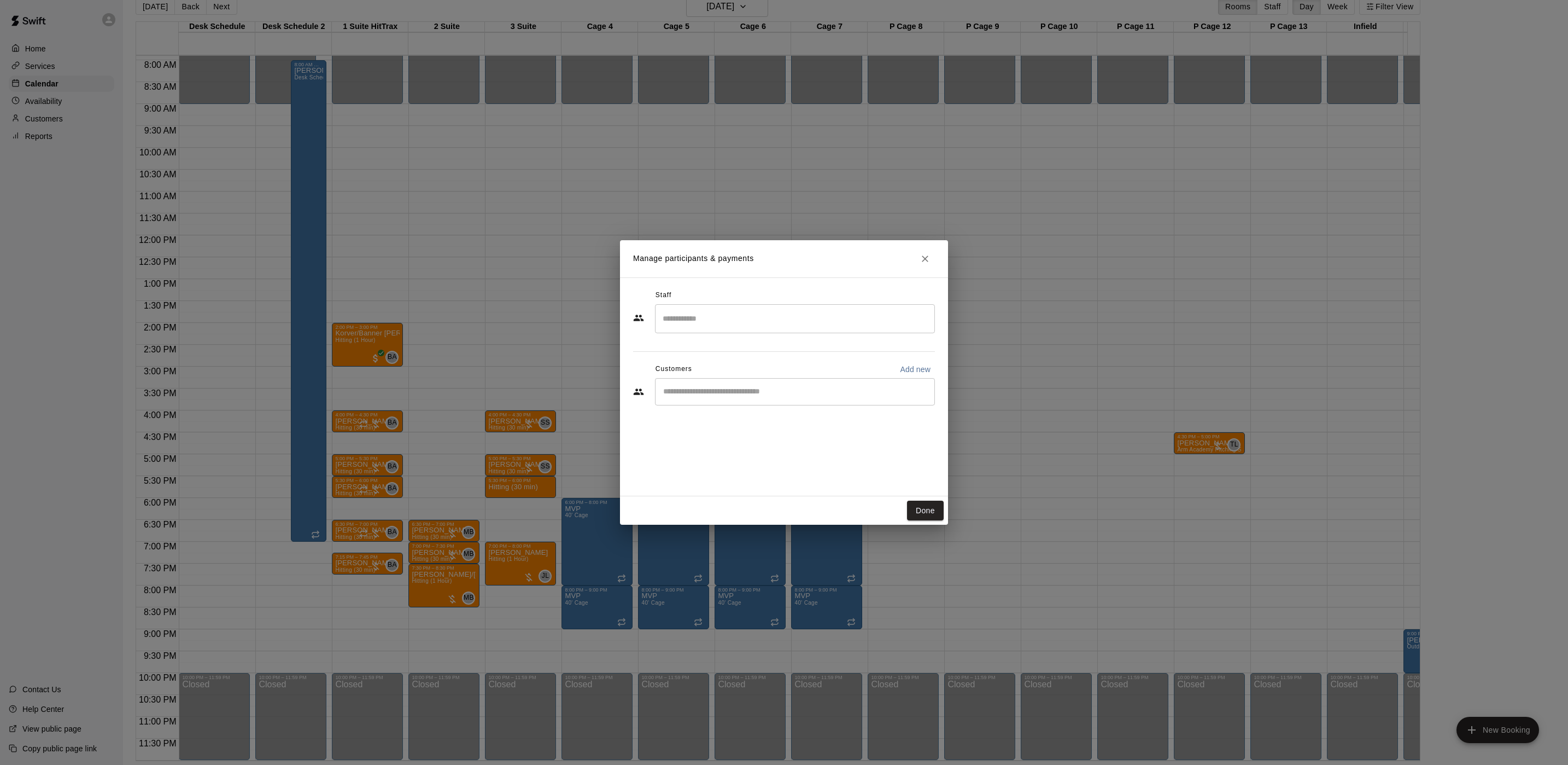
click at [794, 335] on div "Staff ​ Customers Add new ​" at bounding box center [784, 351] width 302 height 130
click at [788, 294] on div "Staff" at bounding box center [784, 295] width 302 height 18
click at [780, 311] on input "Search staff" at bounding box center [795, 318] width 270 height 19
click at [744, 365] on div "[PERSON_NAME] Instructor" at bounding box center [805, 356] width 243 height 21
type input "*****"
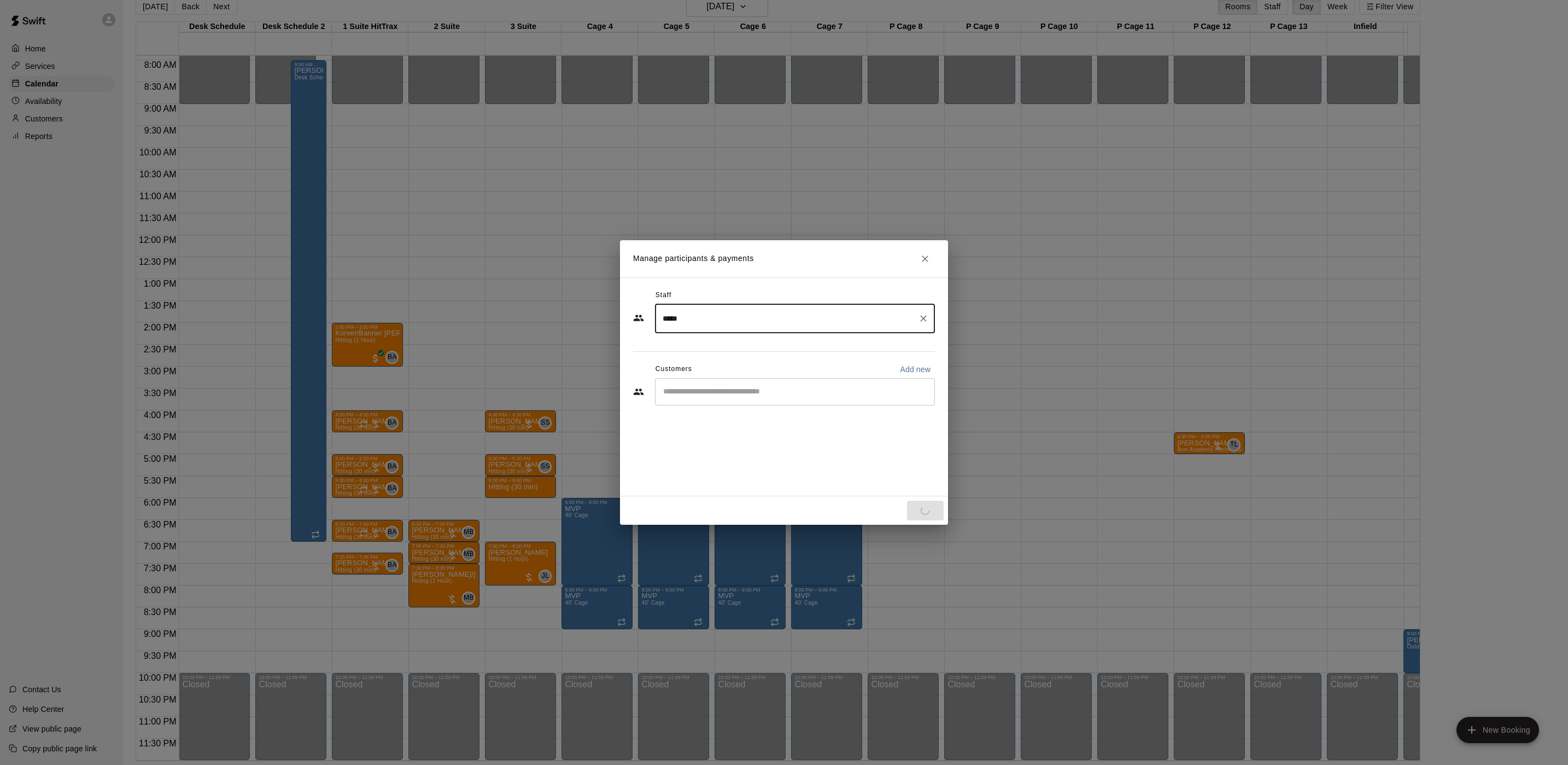
click at [738, 391] on input "Start typing to search customers..." at bounding box center [795, 392] width 270 height 11
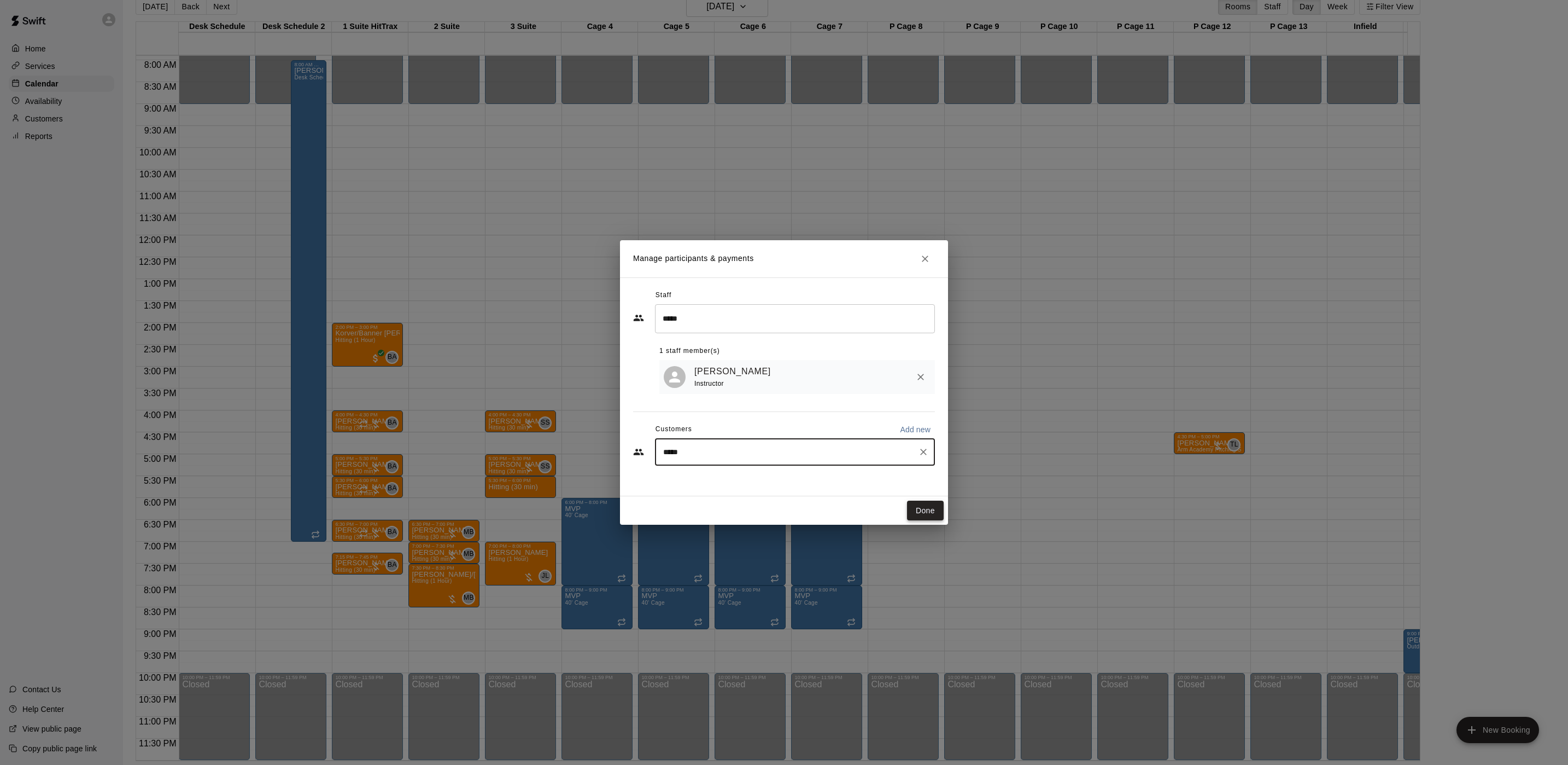
type input "*****"
click at [926, 504] on button "Done" at bounding box center [925, 510] width 37 height 20
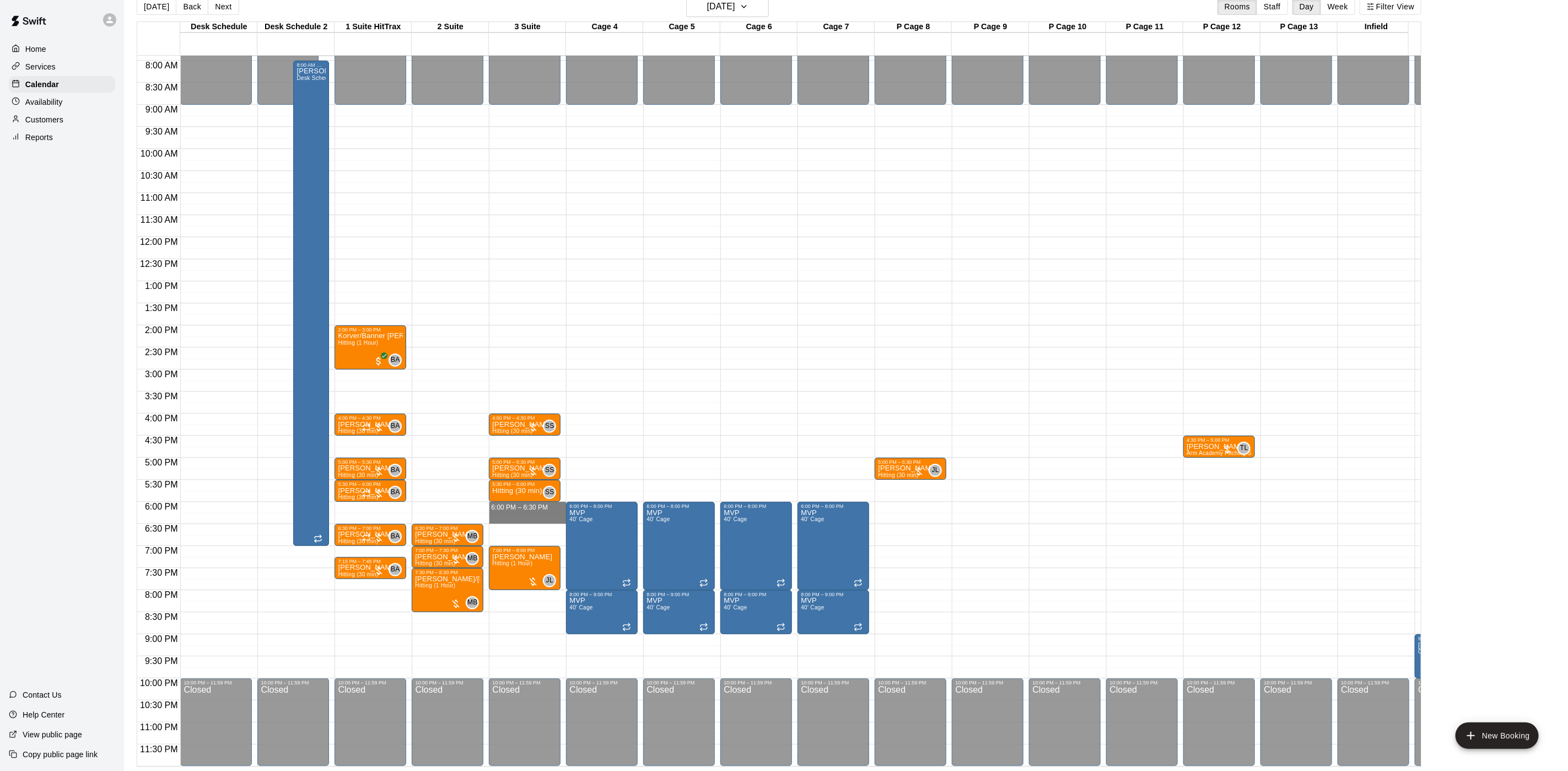
drag, startPoint x: 534, startPoint y: 494, endPoint x: 533, endPoint y: 506, distance: 12.0
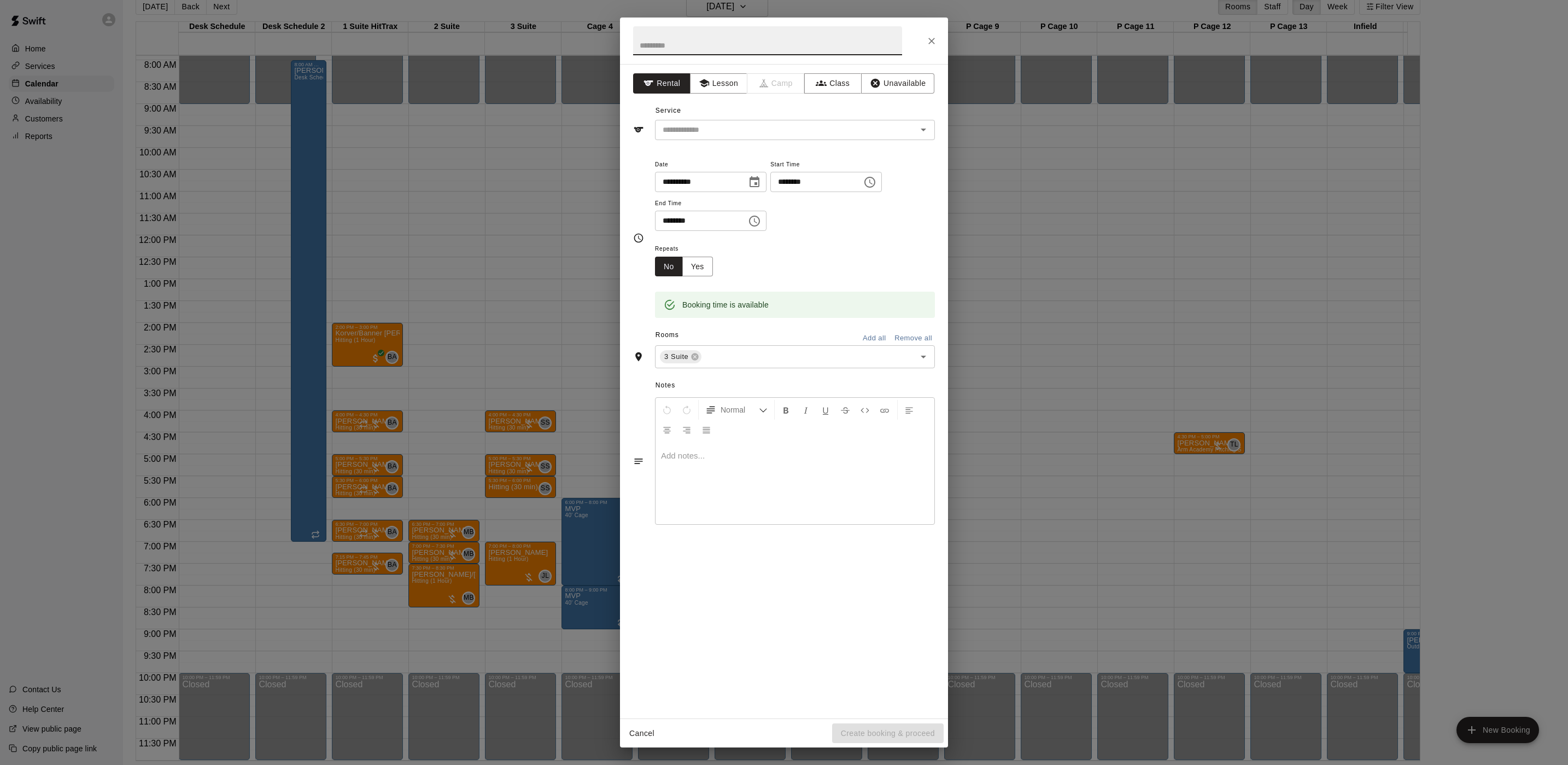
click at [539, 499] on div "**********" at bounding box center [784, 382] width 1568 height 765
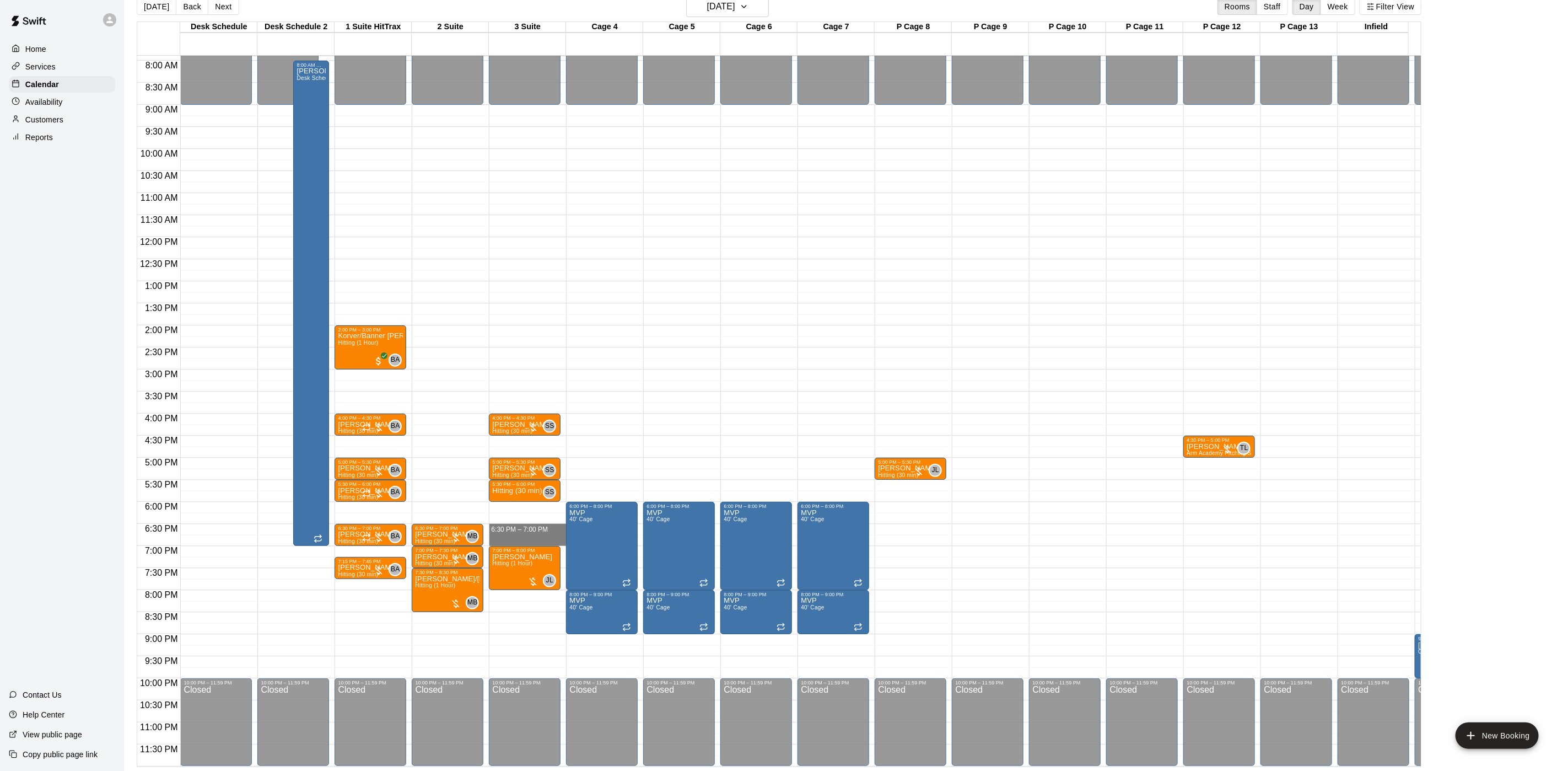
drag, startPoint x: 527, startPoint y: 522, endPoint x: 535, endPoint y: 516, distance: 10.0
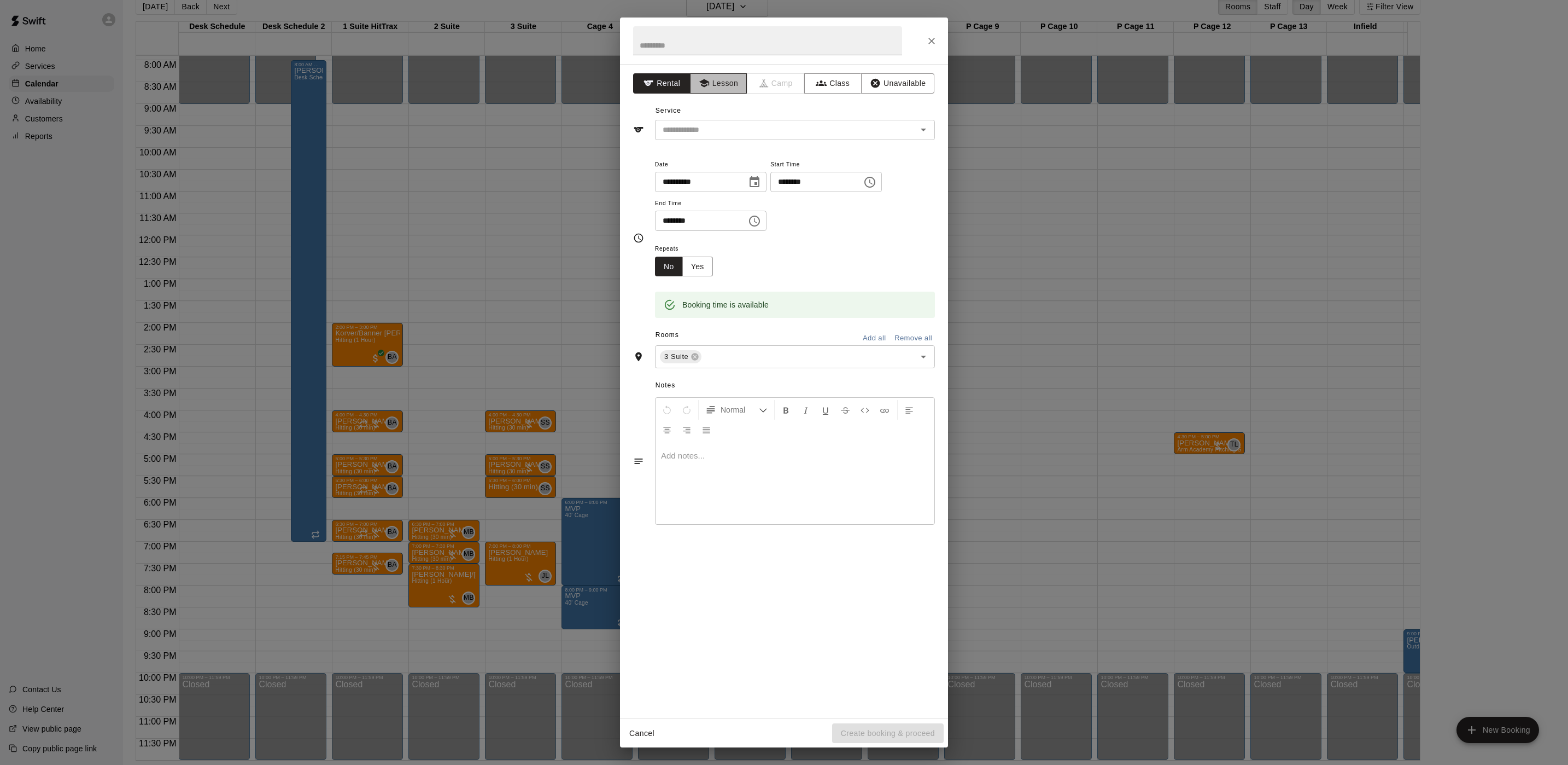
click at [737, 77] on button "Lesson" at bounding box center [719, 83] width 57 height 20
click at [699, 123] on input "text" at bounding box center [779, 130] width 241 height 13
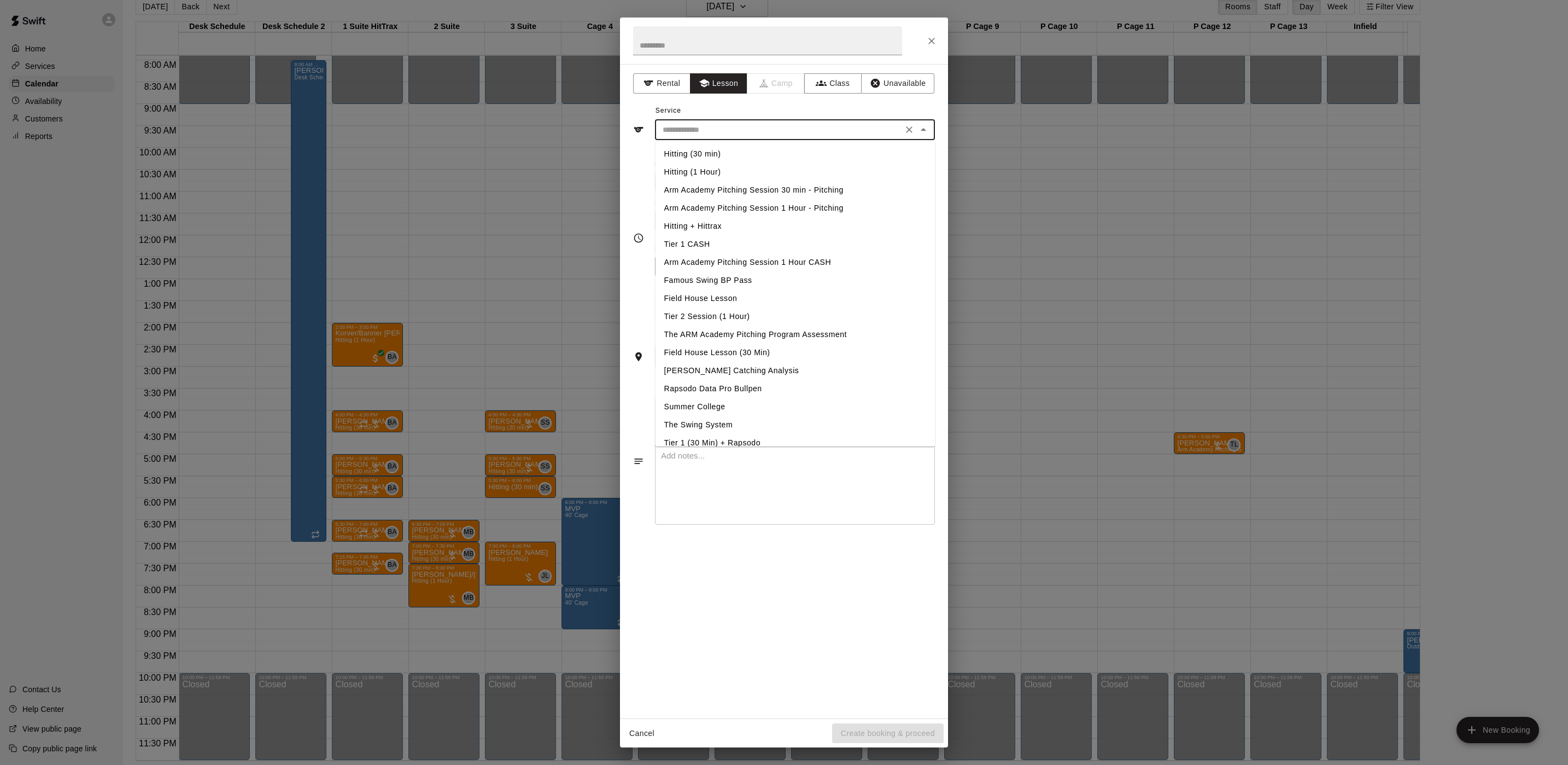
drag, startPoint x: 698, startPoint y: 153, endPoint x: 769, endPoint y: 236, distance: 109.2
click at [698, 152] on li "Hitting (30 min)" at bounding box center [796, 154] width 280 height 18
type input "**********"
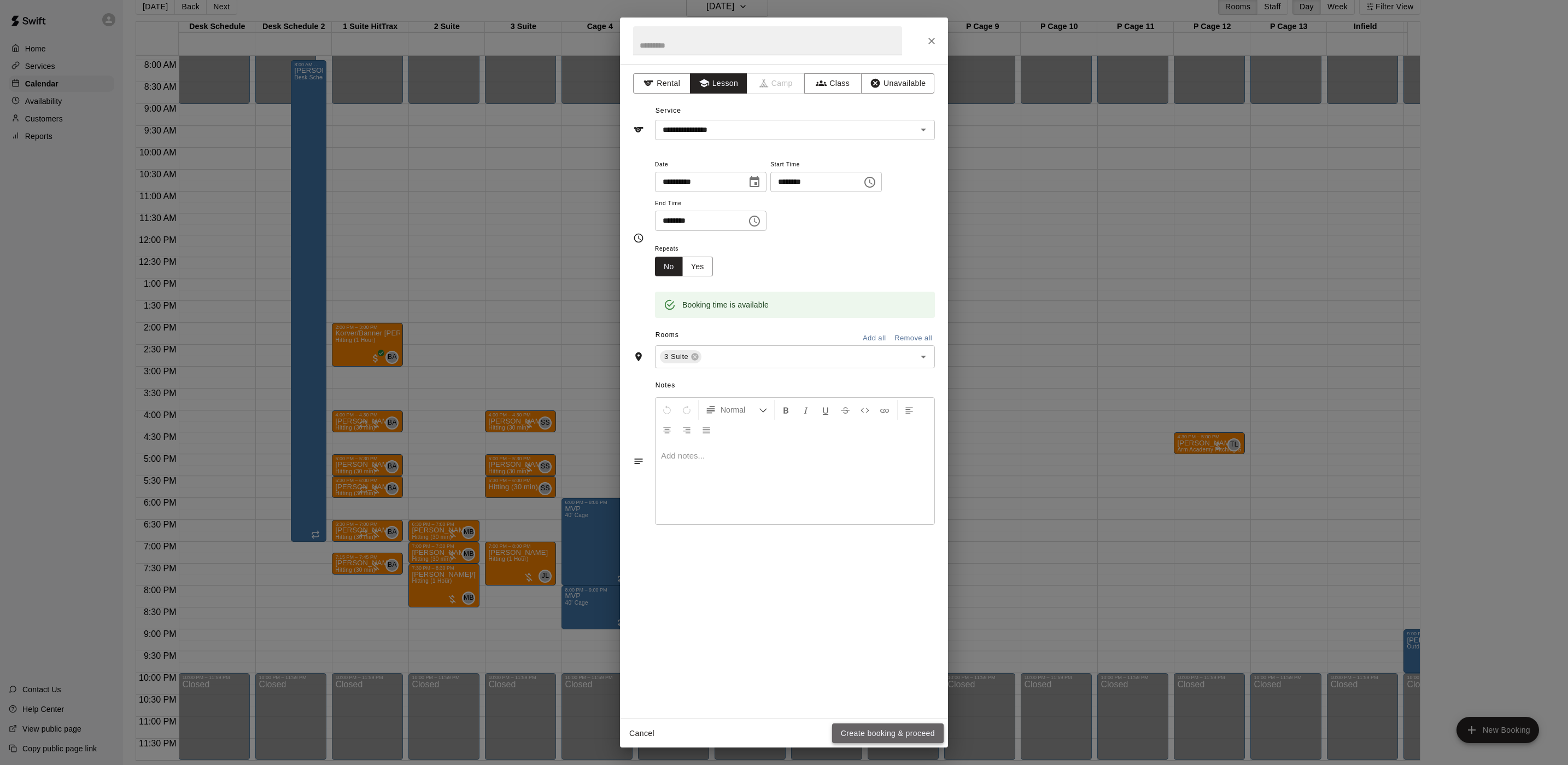
click at [867, 739] on button "Create booking & proceed" at bounding box center [887, 733] width 111 height 20
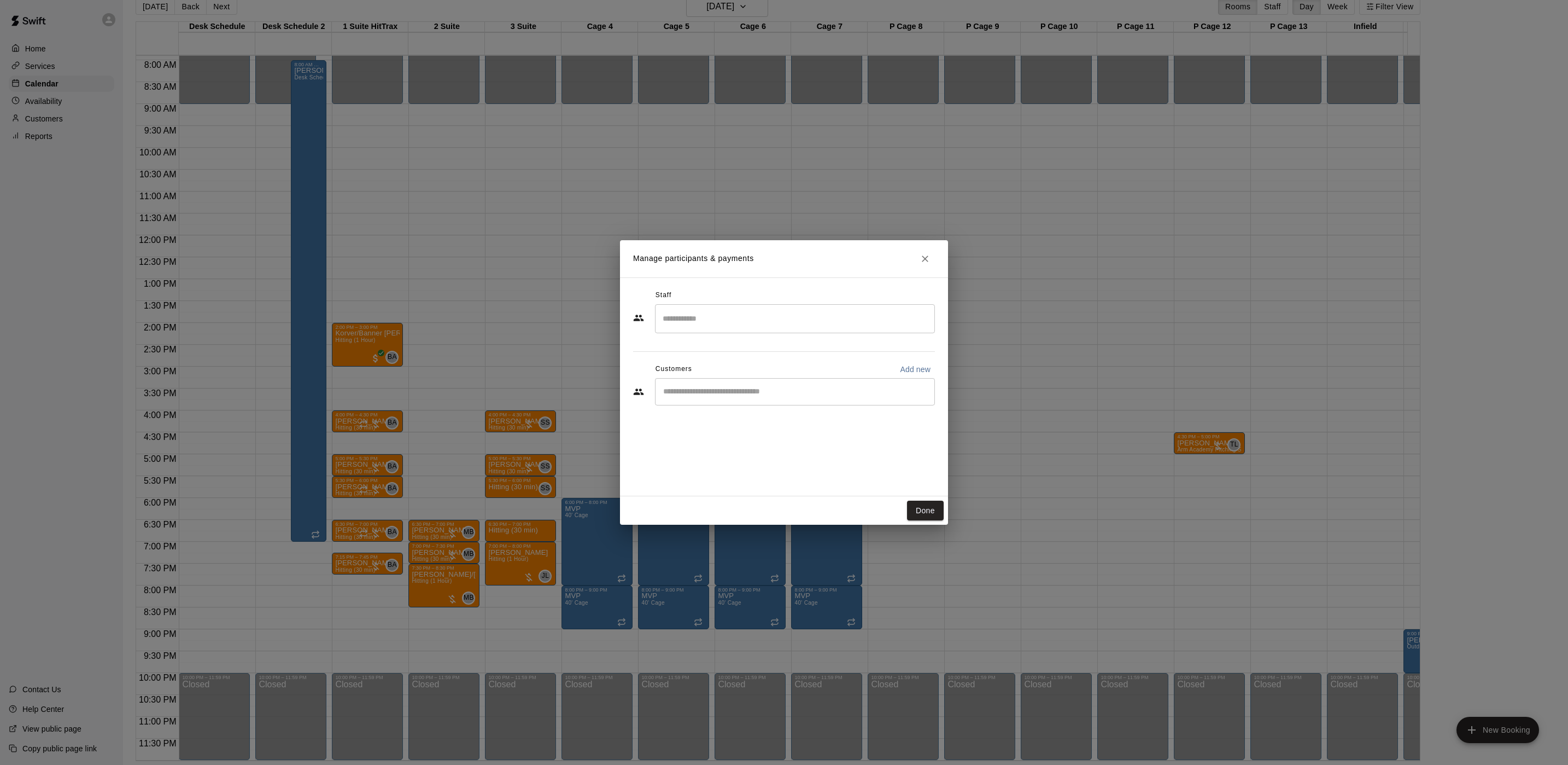
click at [710, 310] on input "Search staff" at bounding box center [795, 318] width 270 height 19
type input "*"
click at [710, 347] on p "[PERSON_NAME]" at bounding box center [717, 351] width 67 height 12
type input "*****"
click at [717, 391] on input "Start typing to search customers..." at bounding box center [795, 392] width 270 height 11
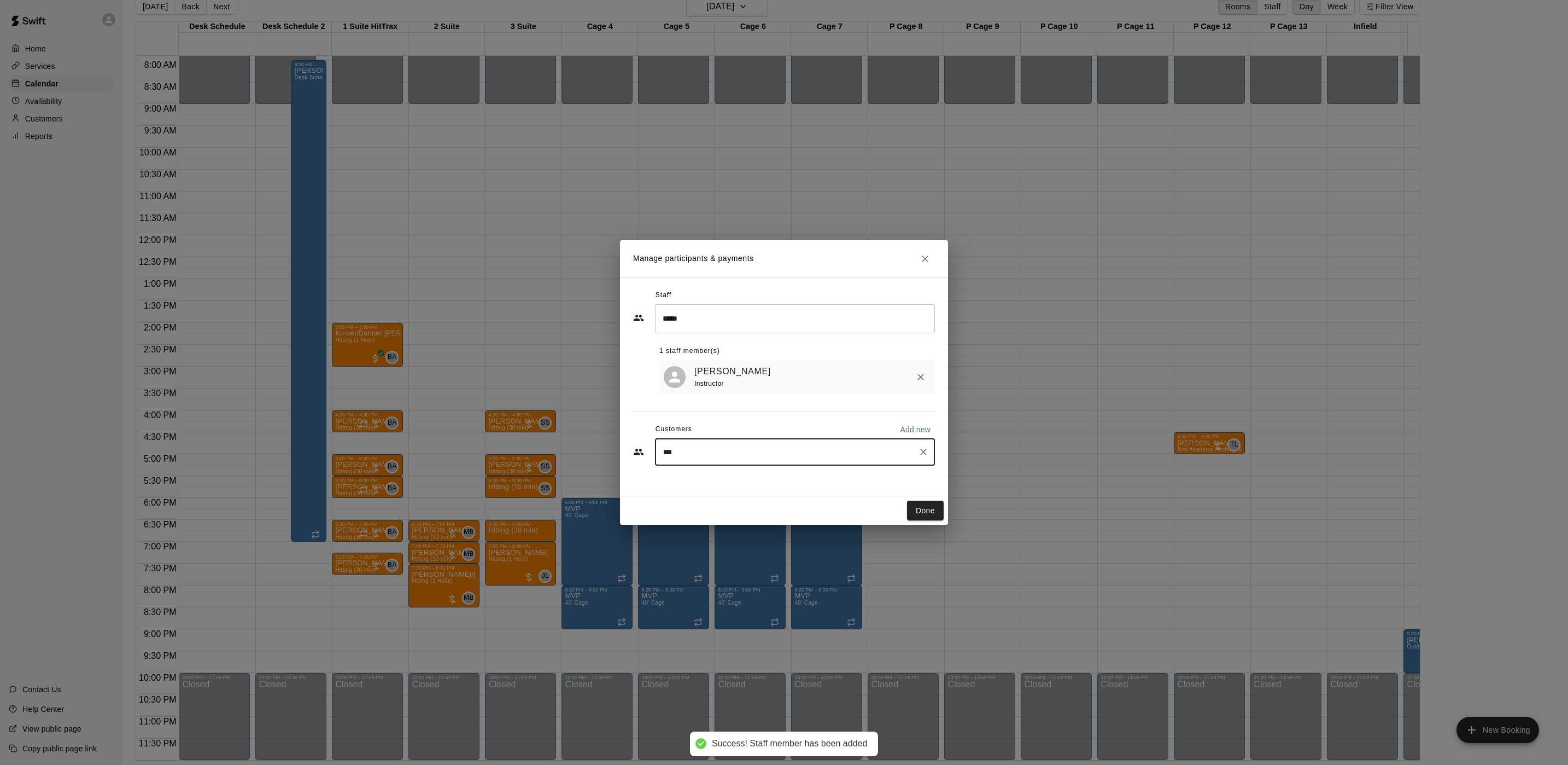
type input "****"
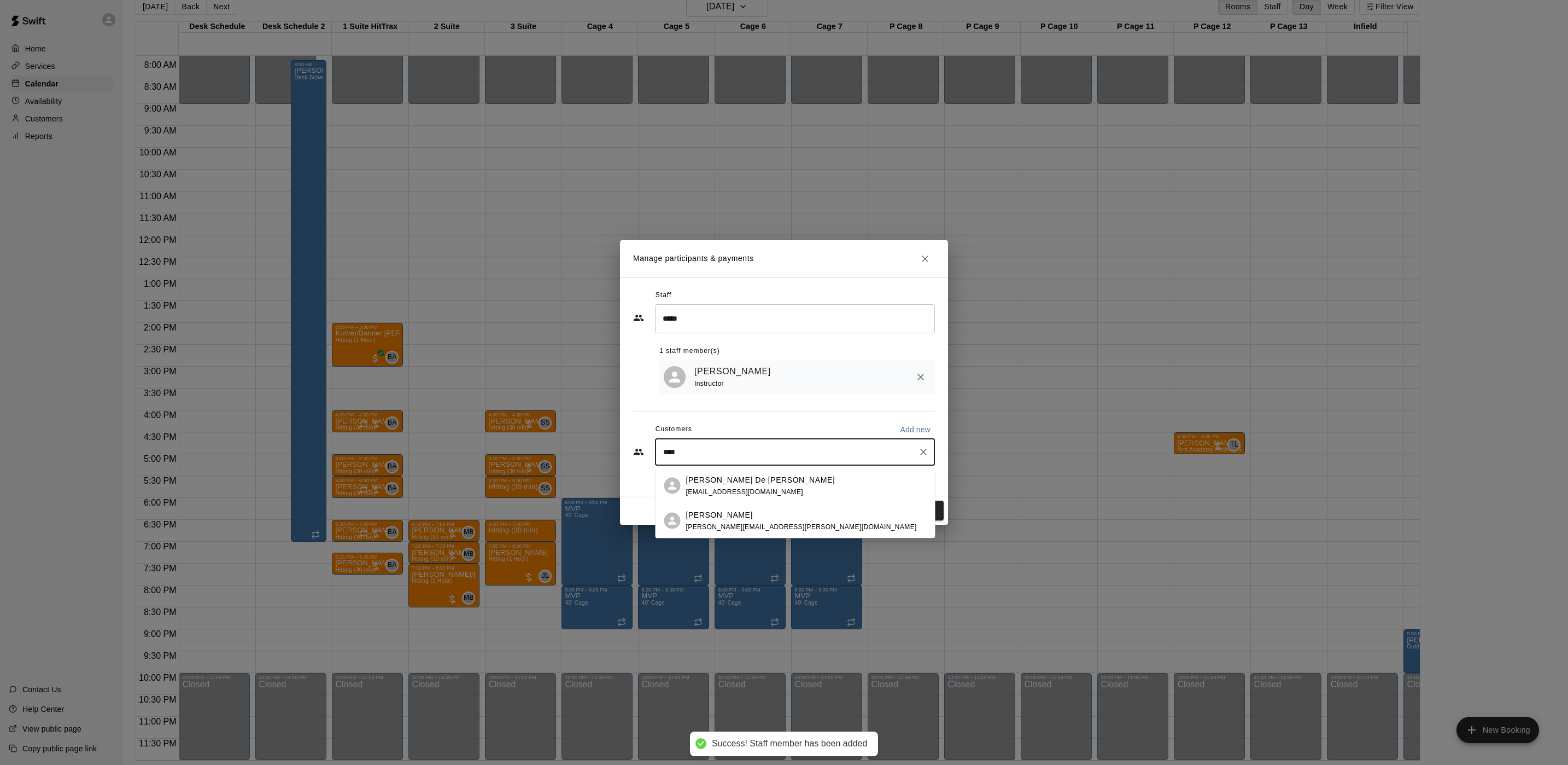
click at [727, 482] on p "[PERSON_NAME] De [PERSON_NAME]" at bounding box center [760, 479] width 149 height 12
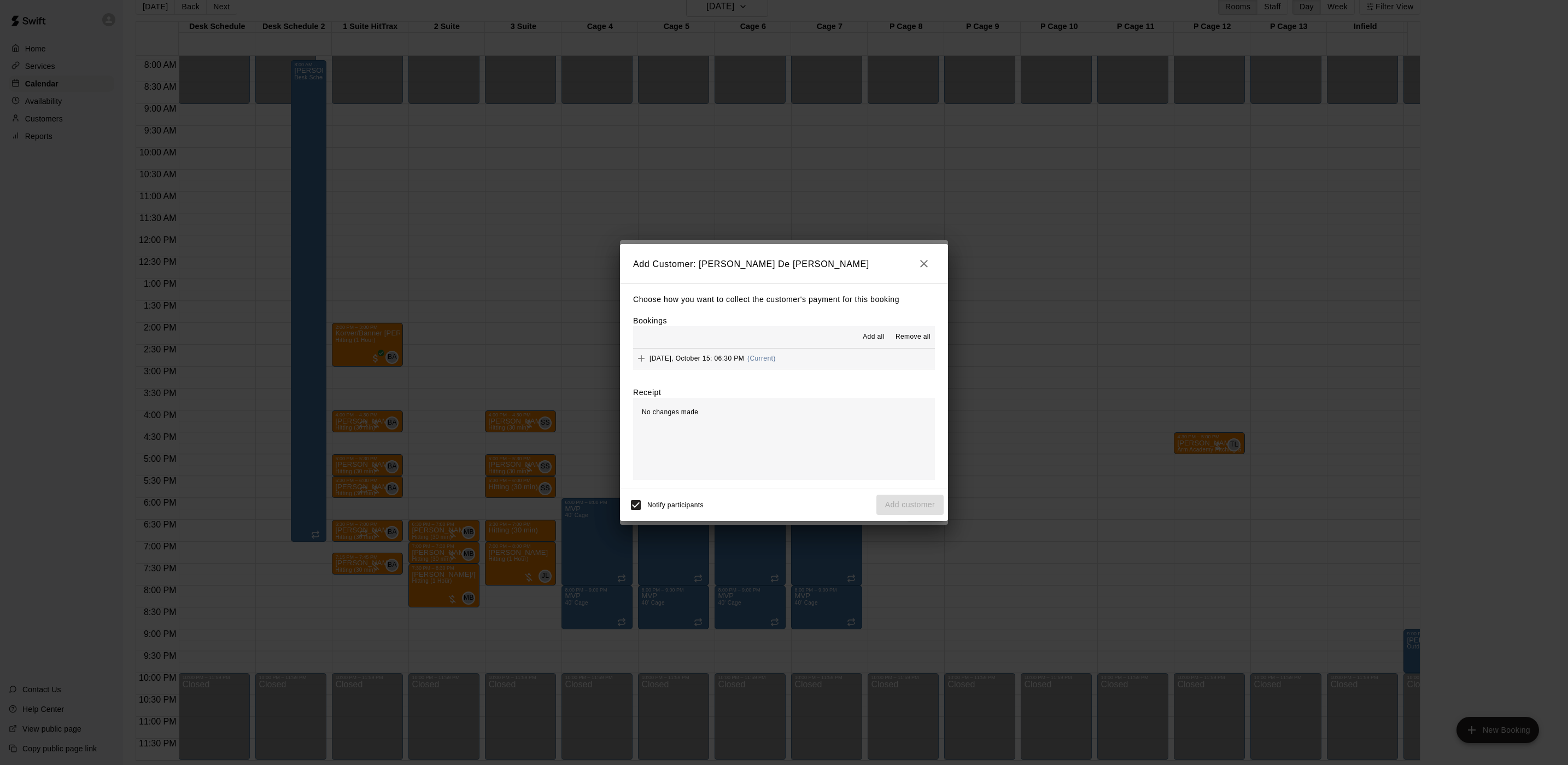
click at [766, 368] on button "[DATE], October 15: 06:30 PM (Current)" at bounding box center [784, 358] width 302 height 20
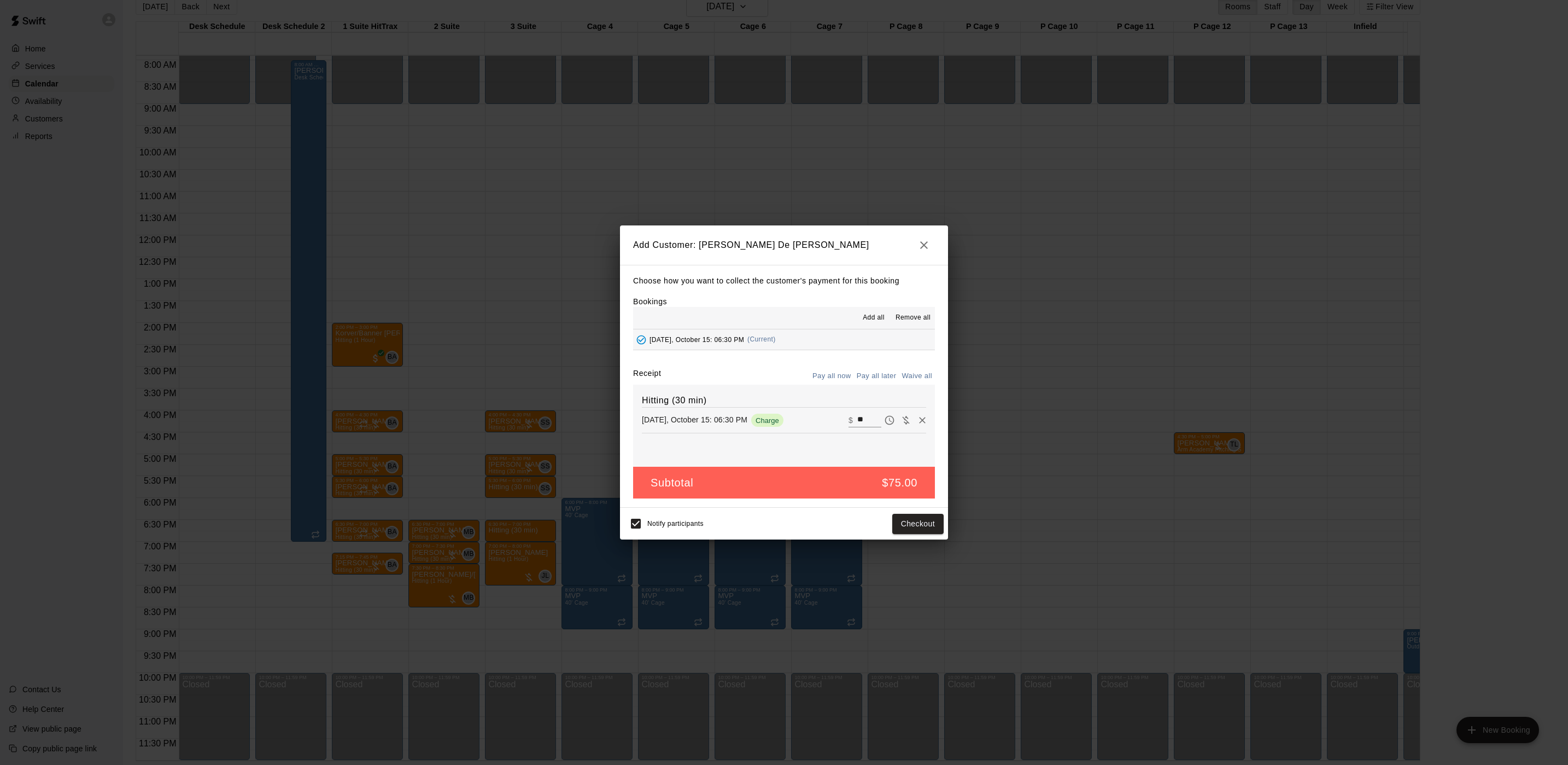
click at [873, 375] on button "Pay all later" at bounding box center [877, 376] width 46 height 17
click at [893, 524] on button "Add customer" at bounding box center [910, 523] width 67 height 20
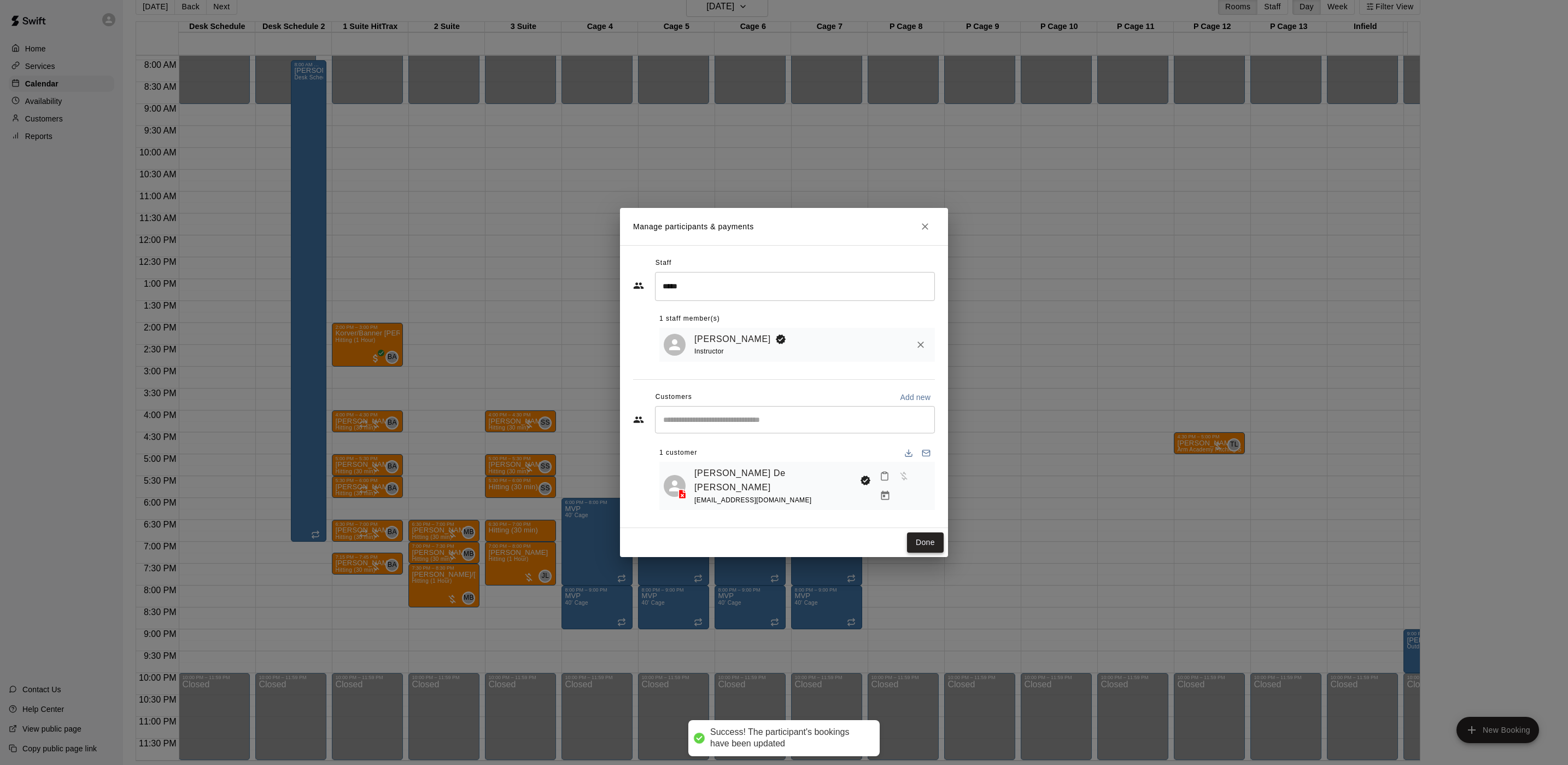
click at [921, 534] on button "Done" at bounding box center [925, 542] width 37 height 20
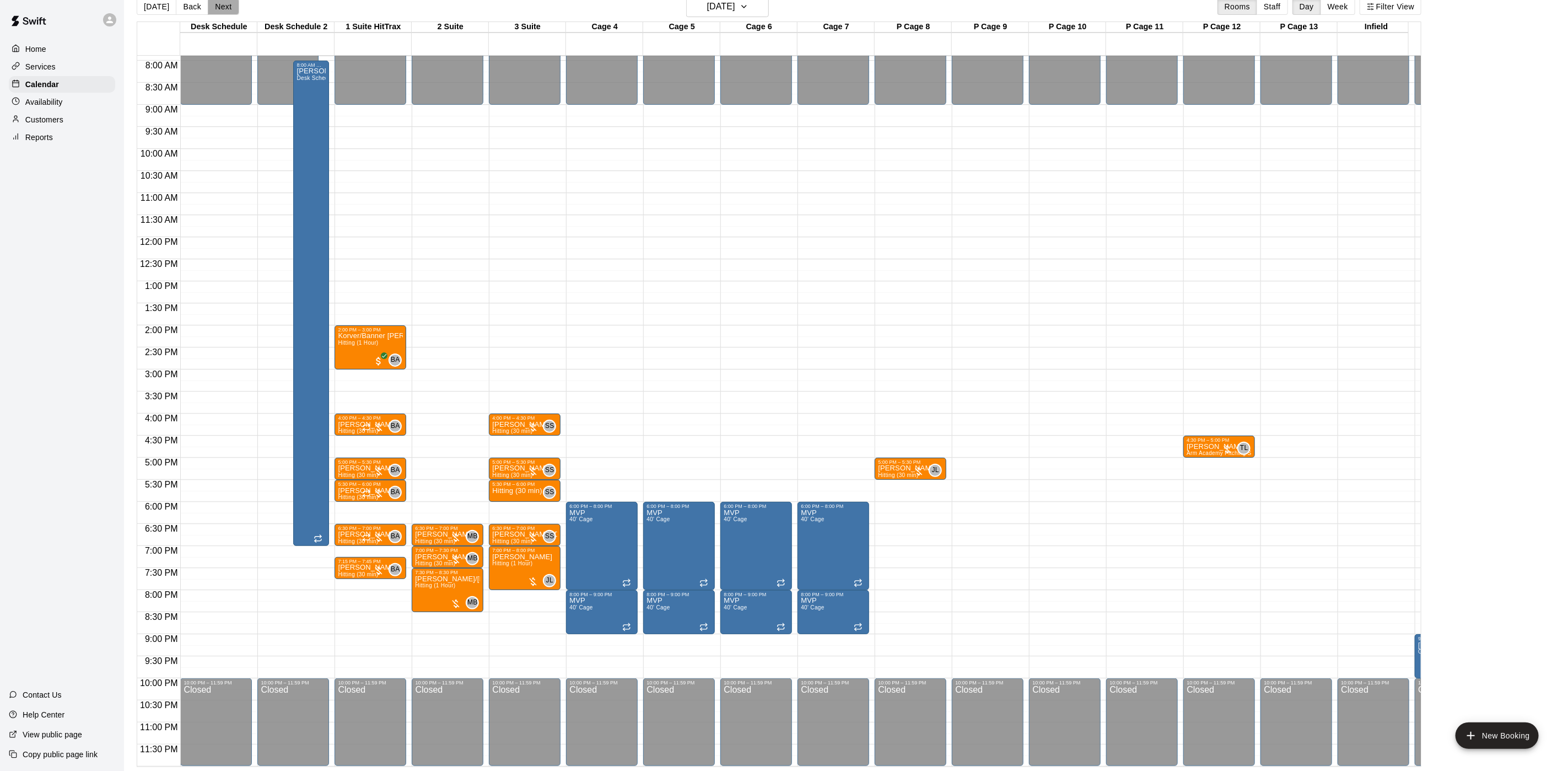
click at [229, 1] on button "Next" at bounding box center [223, 6] width 31 height 17
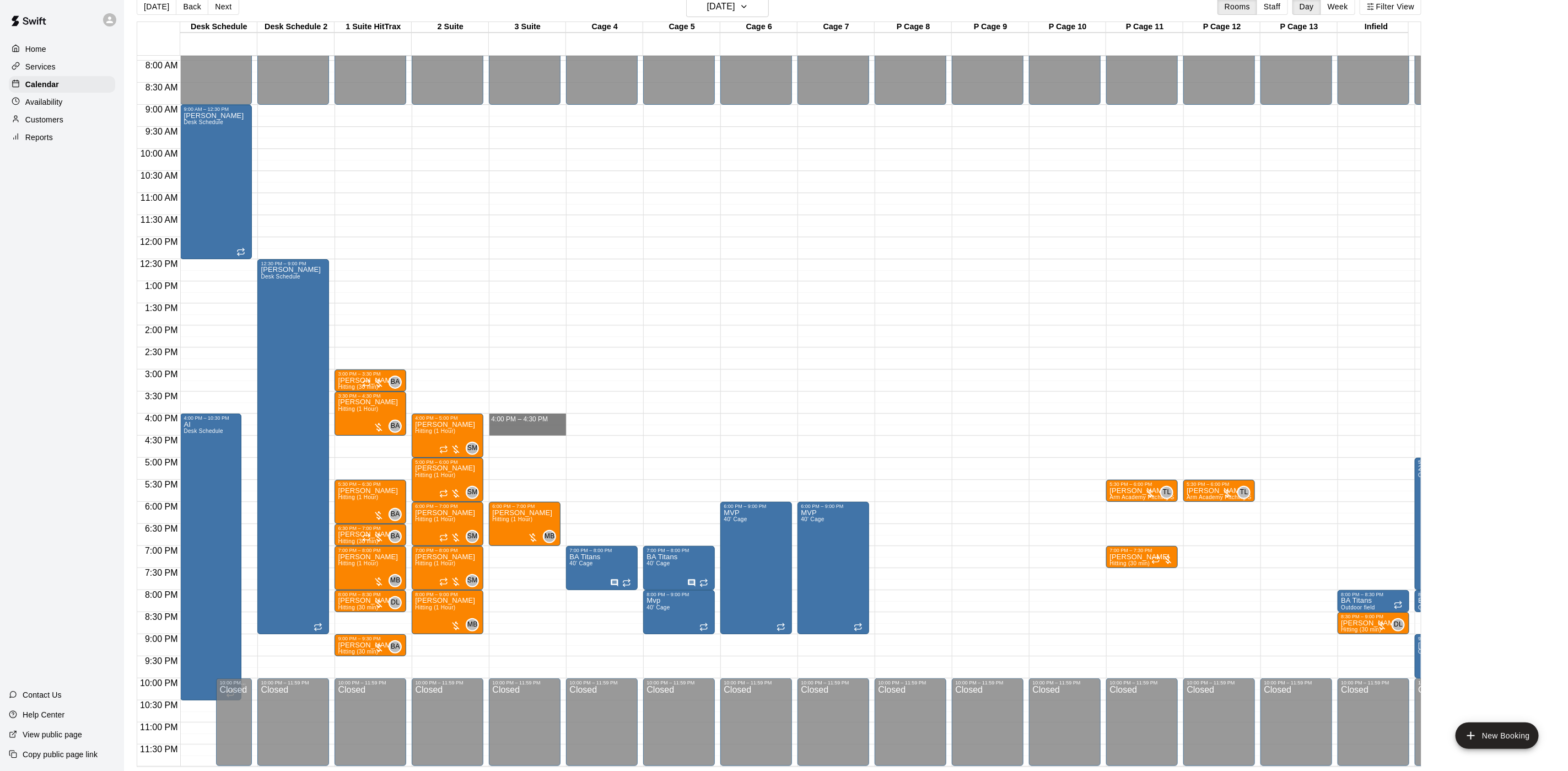
drag, startPoint x: 511, startPoint y: 404, endPoint x: 510, endPoint y: 416, distance: 12.0
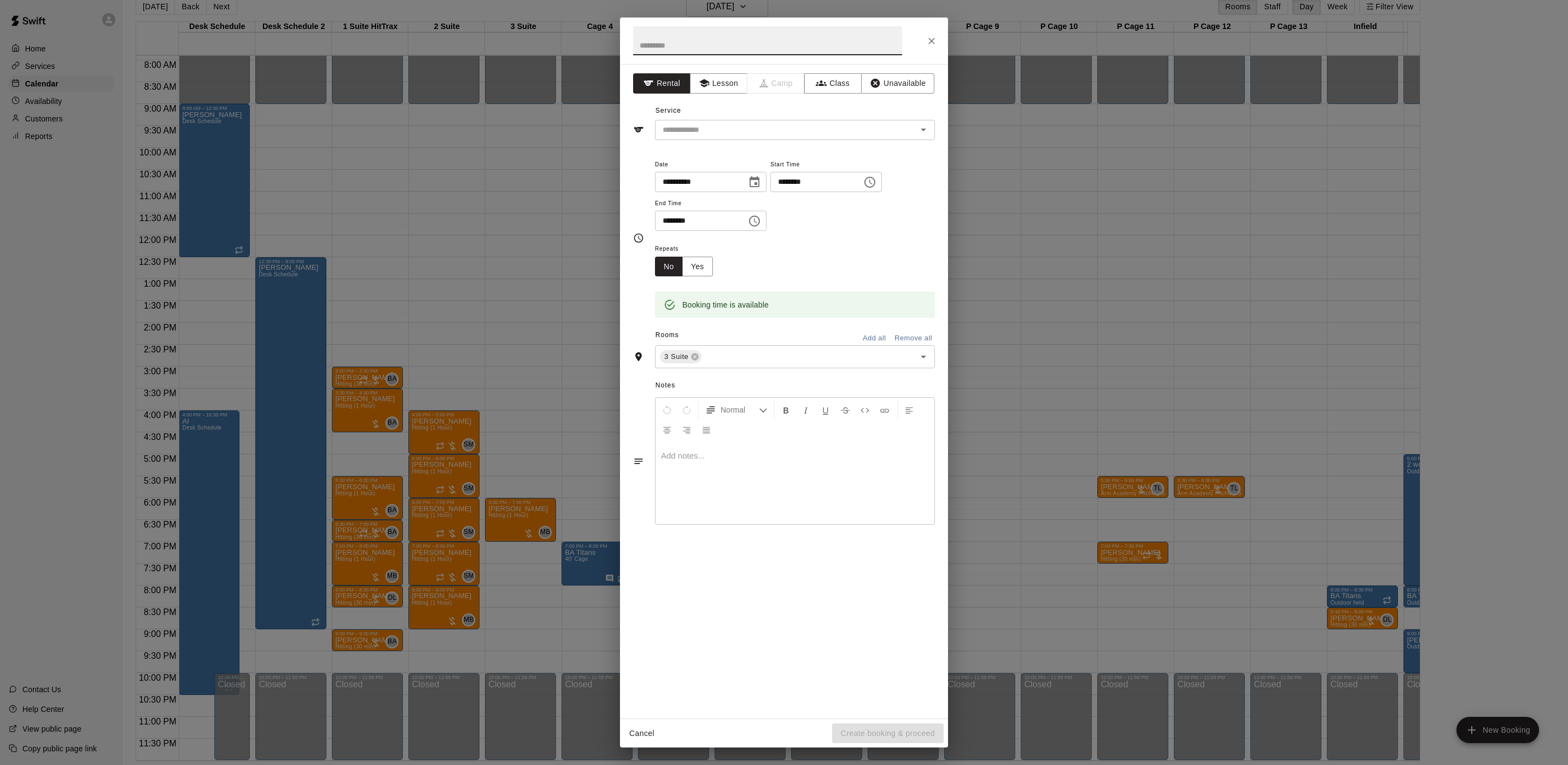
click at [539, 465] on div "**********" at bounding box center [784, 382] width 1568 height 765
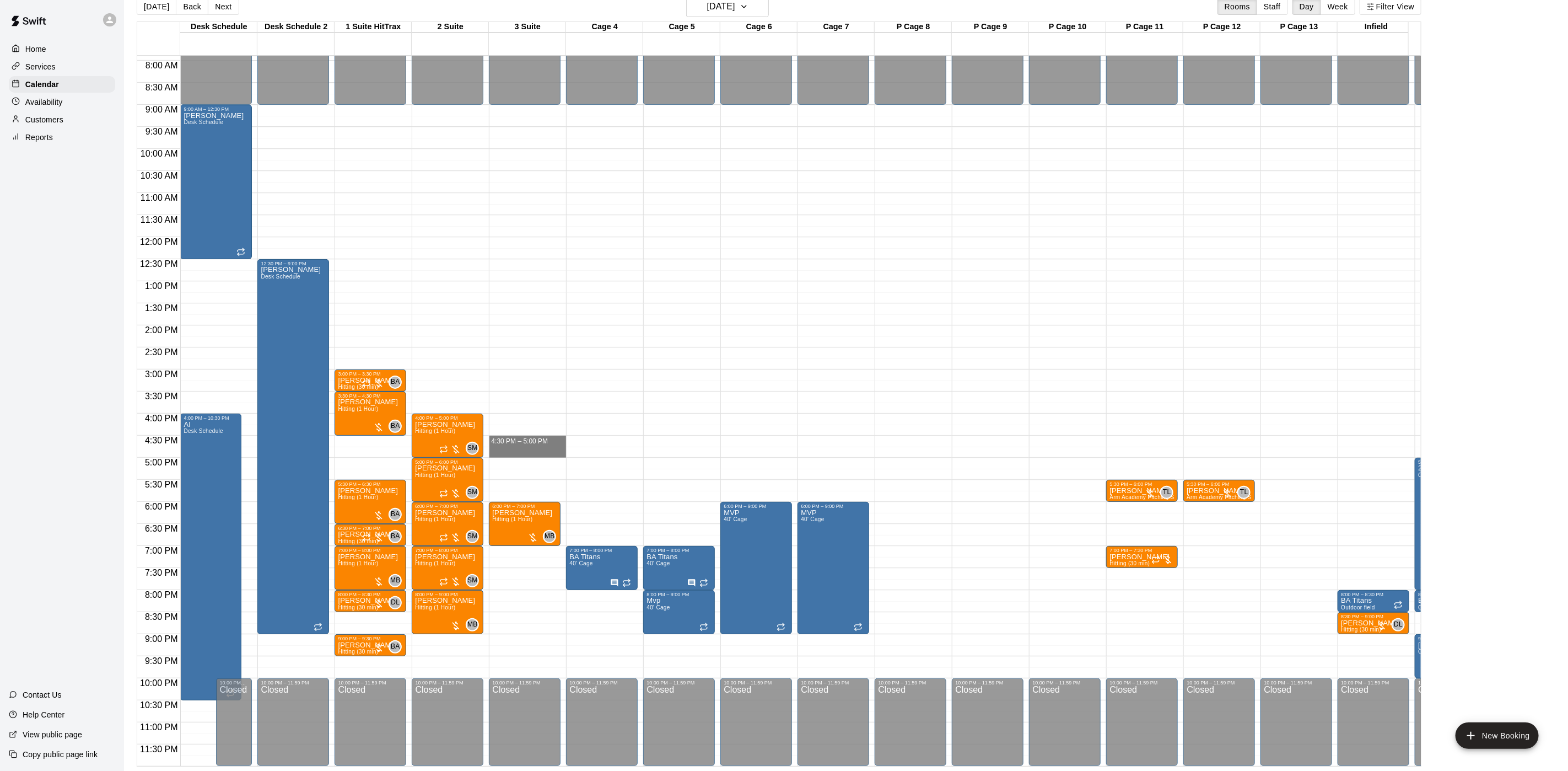
drag, startPoint x: 524, startPoint y: 425, endPoint x: 524, endPoint y: 437, distance: 12.0
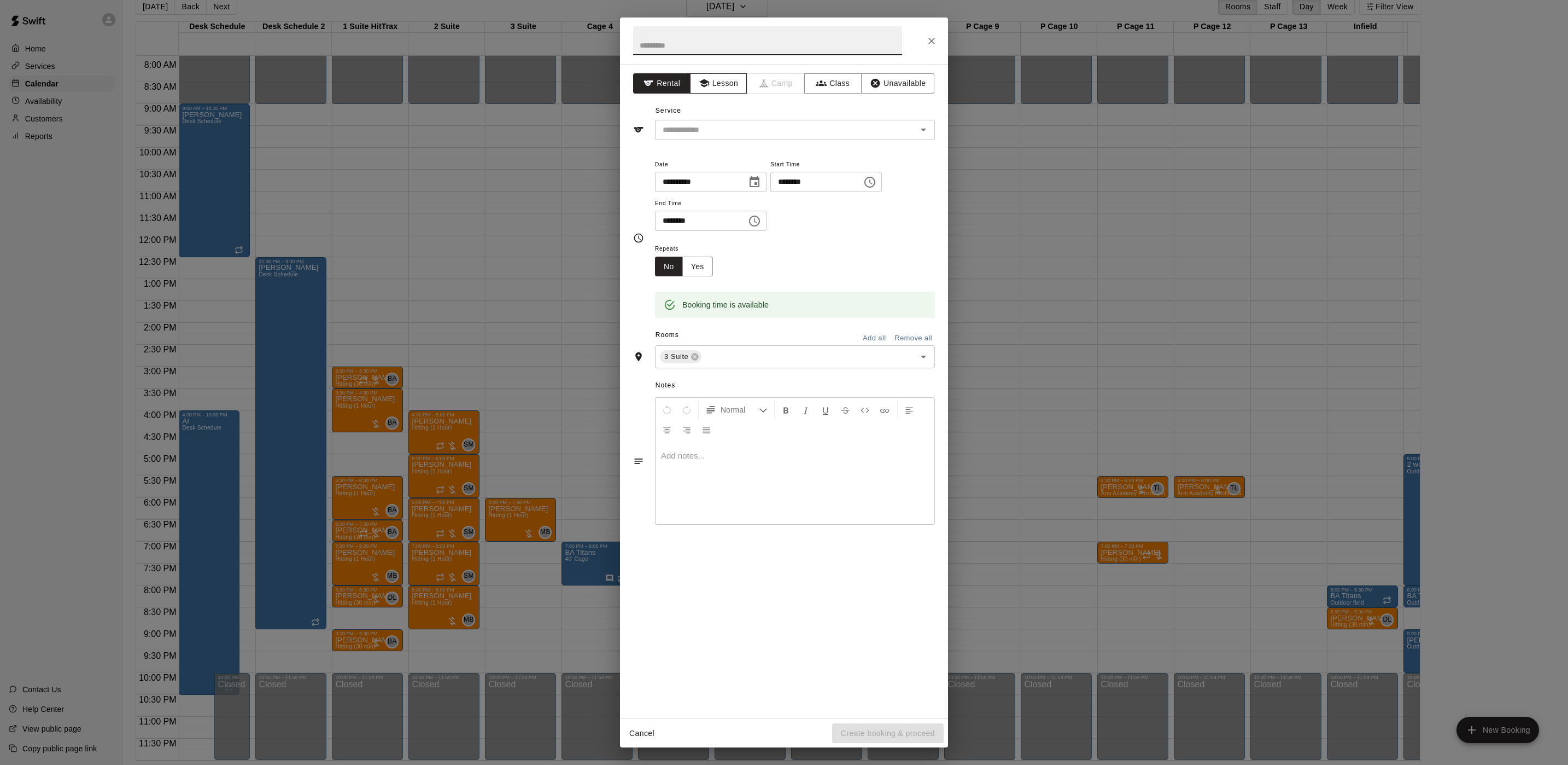
click at [718, 78] on button "Lesson" at bounding box center [719, 83] width 57 height 20
drag, startPoint x: 720, startPoint y: 121, endPoint x: 719, endPoint y: 127, distance: 6.1
click at [719, 121] on div "​" at bounding box center [795, 130] width 280 height 20
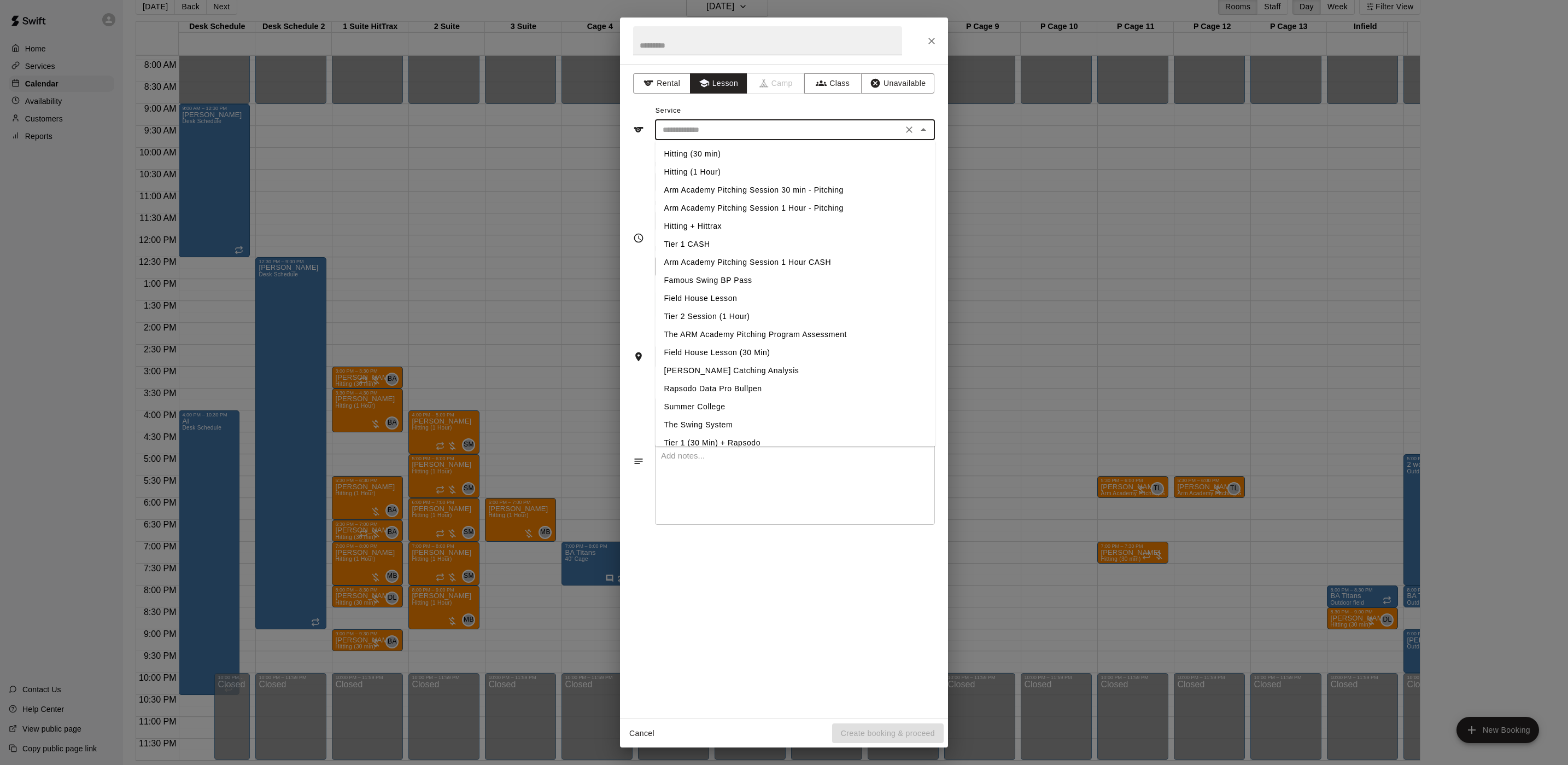
click at [685, 151] on li "Hitting (30 min)" at bounding box center [796, 154] width 280 height 18
type input "**********"
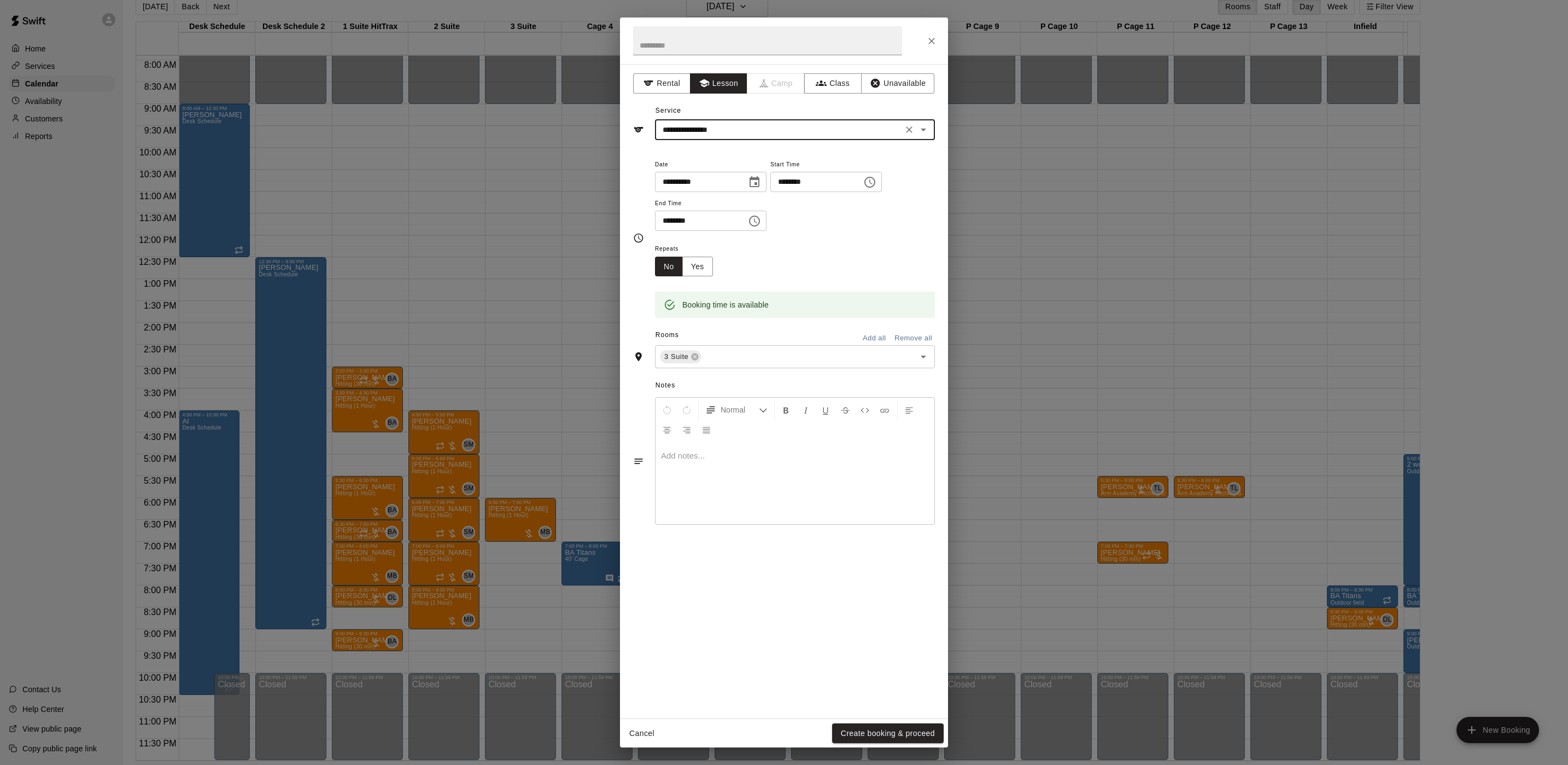
click at [867, 727] on button "Create booking & proceed" at bounding box center [887, 733] width 111 height 20
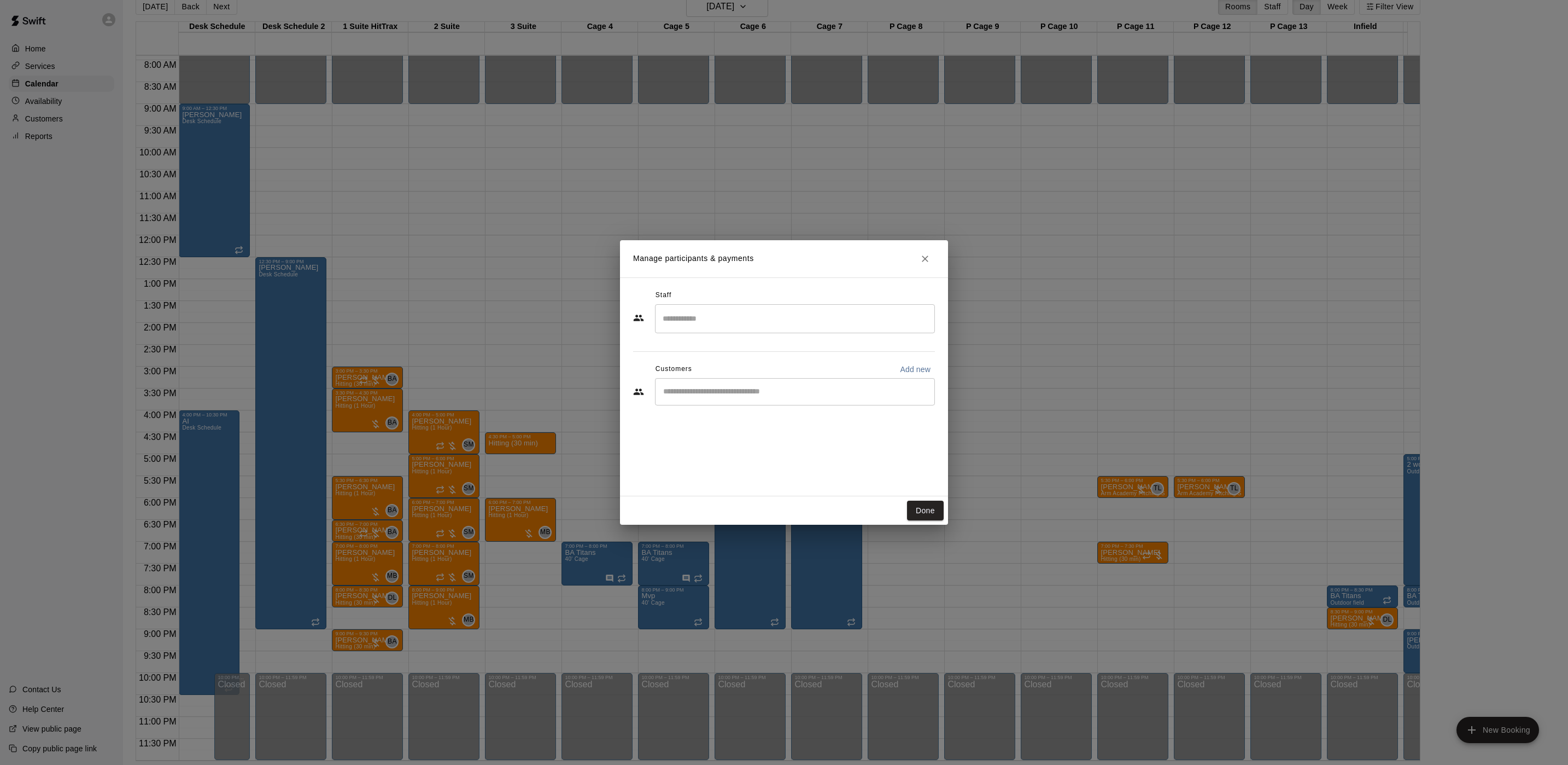
click at [715, 325] on input "Search staff" at bounding box center [795, 318] width 270 height 19
click at [735, 362] on div "[PERSON_NAME] Instructor" at bounding box center [805, 356] width 243 height 21
type input "*****"
click at [726, 394] on input "Start typing to search customers..." at bounding box center [795, 392] width 270 height 11
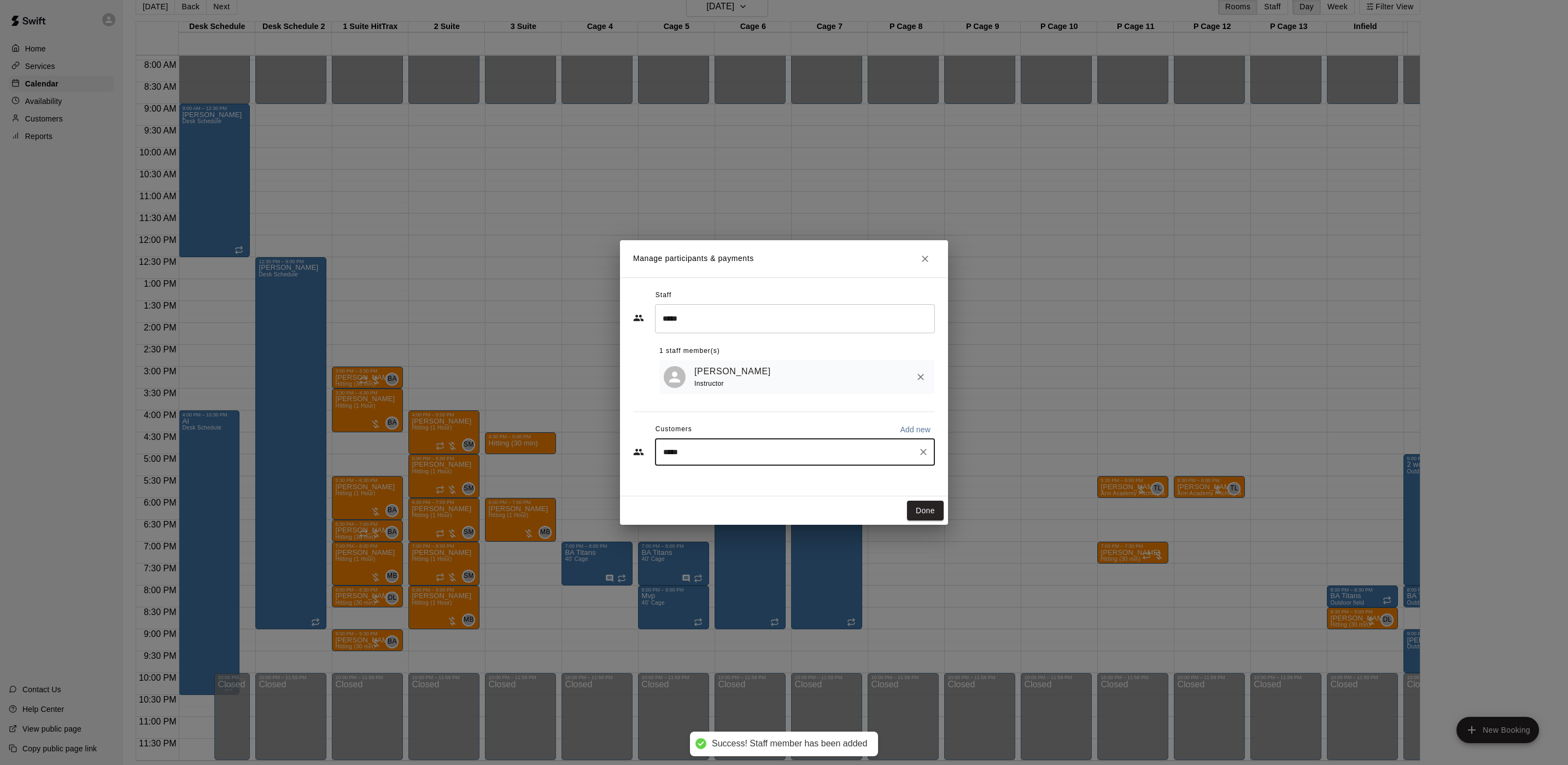
type input "******"
click at [747, 488] on div "[PERSON_NAME] [EMAIL_ADDRESS][DOMAIN_NAME]" at bounding box center [744, 485] width 117 height 24
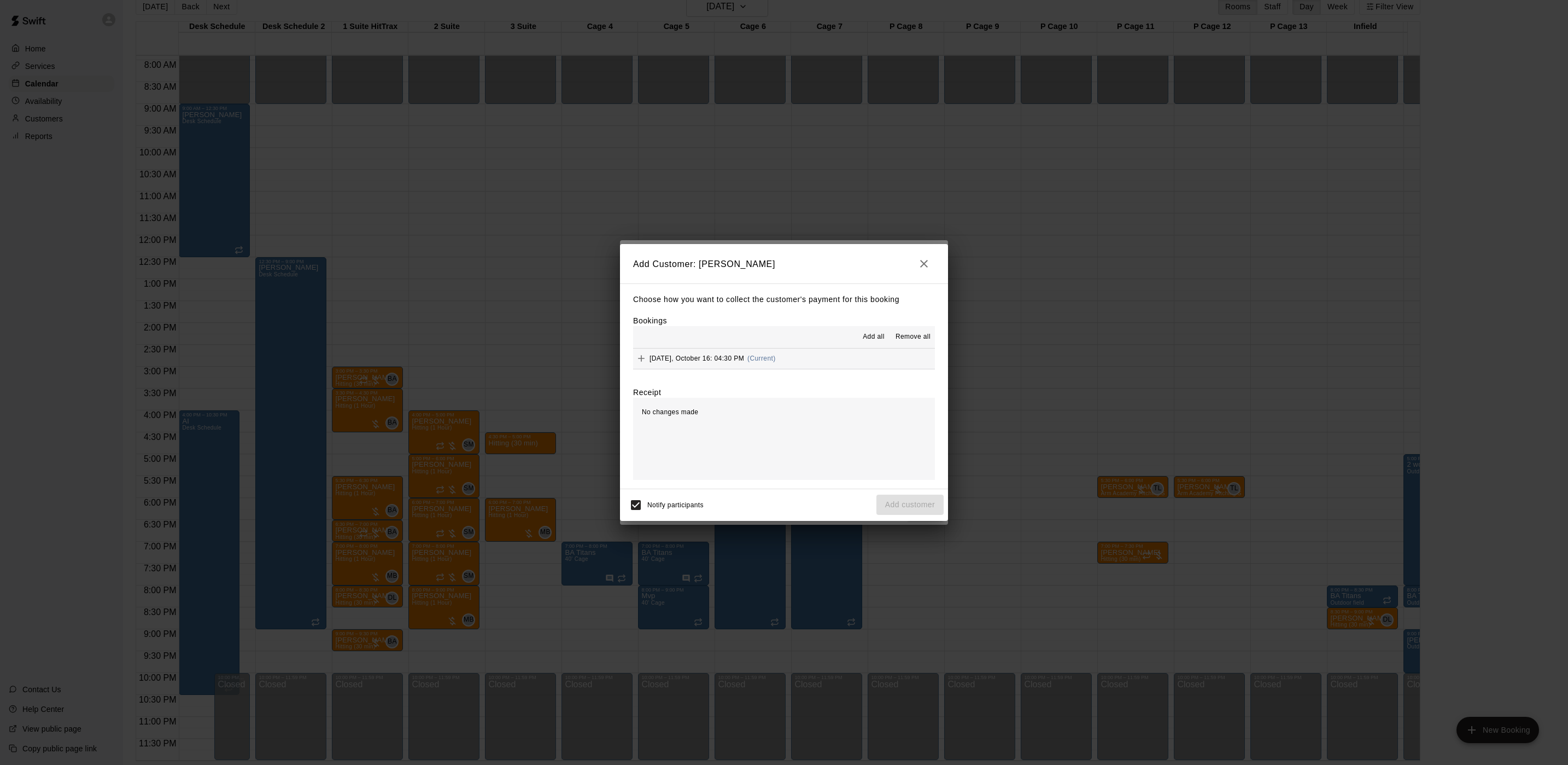
click at [786, 365] on button "[DATE], October 16: 04:30 PM (Current)" at bounding box center [784, 358] width 302 height 20
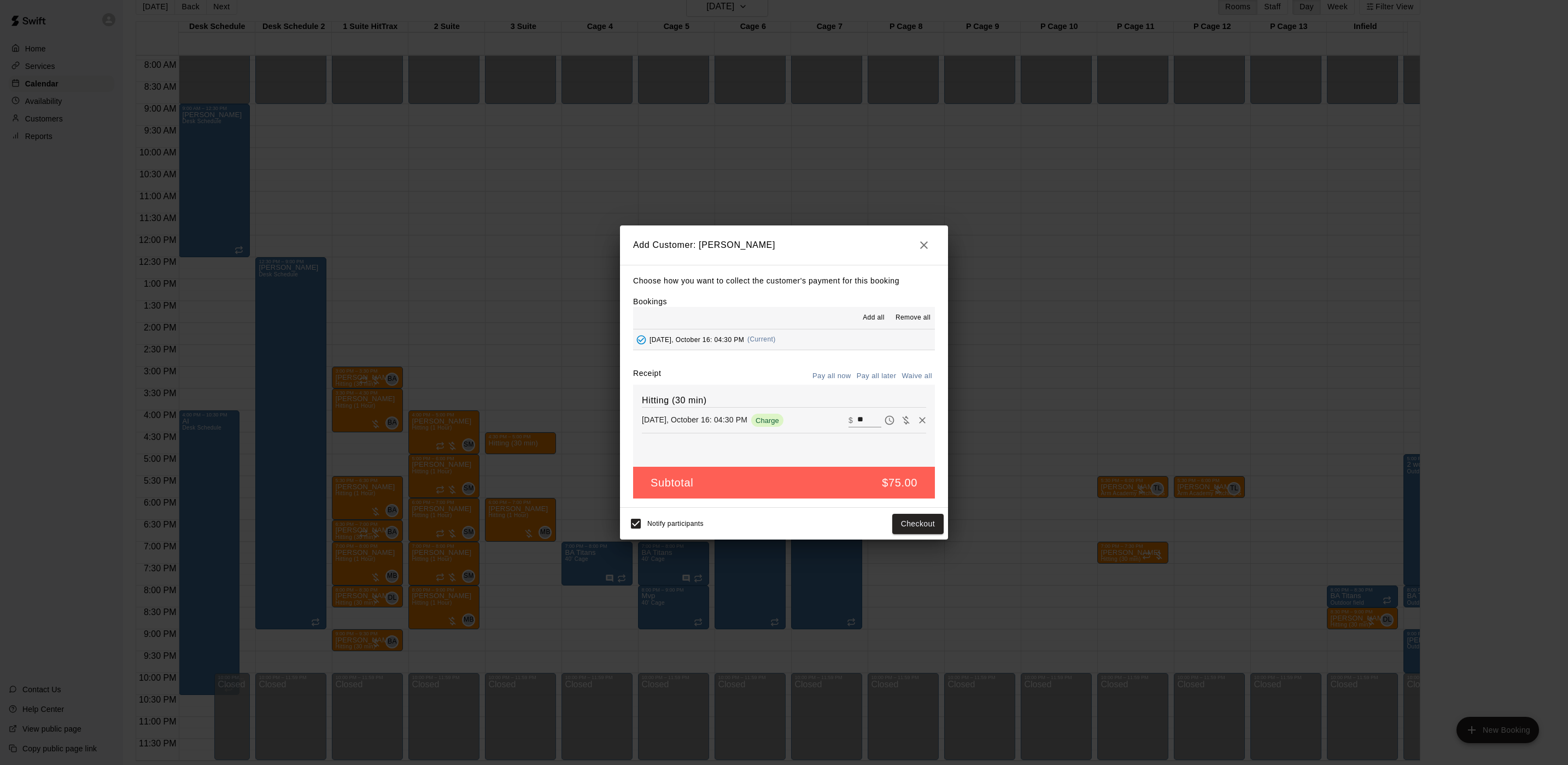
click at [876, 368] on button "Pay all later" at bounding box center [877, 376] width 46 height 17
click at [912, 517] on button "Add customer" at bounding box center [910, 523] width 67 height 20
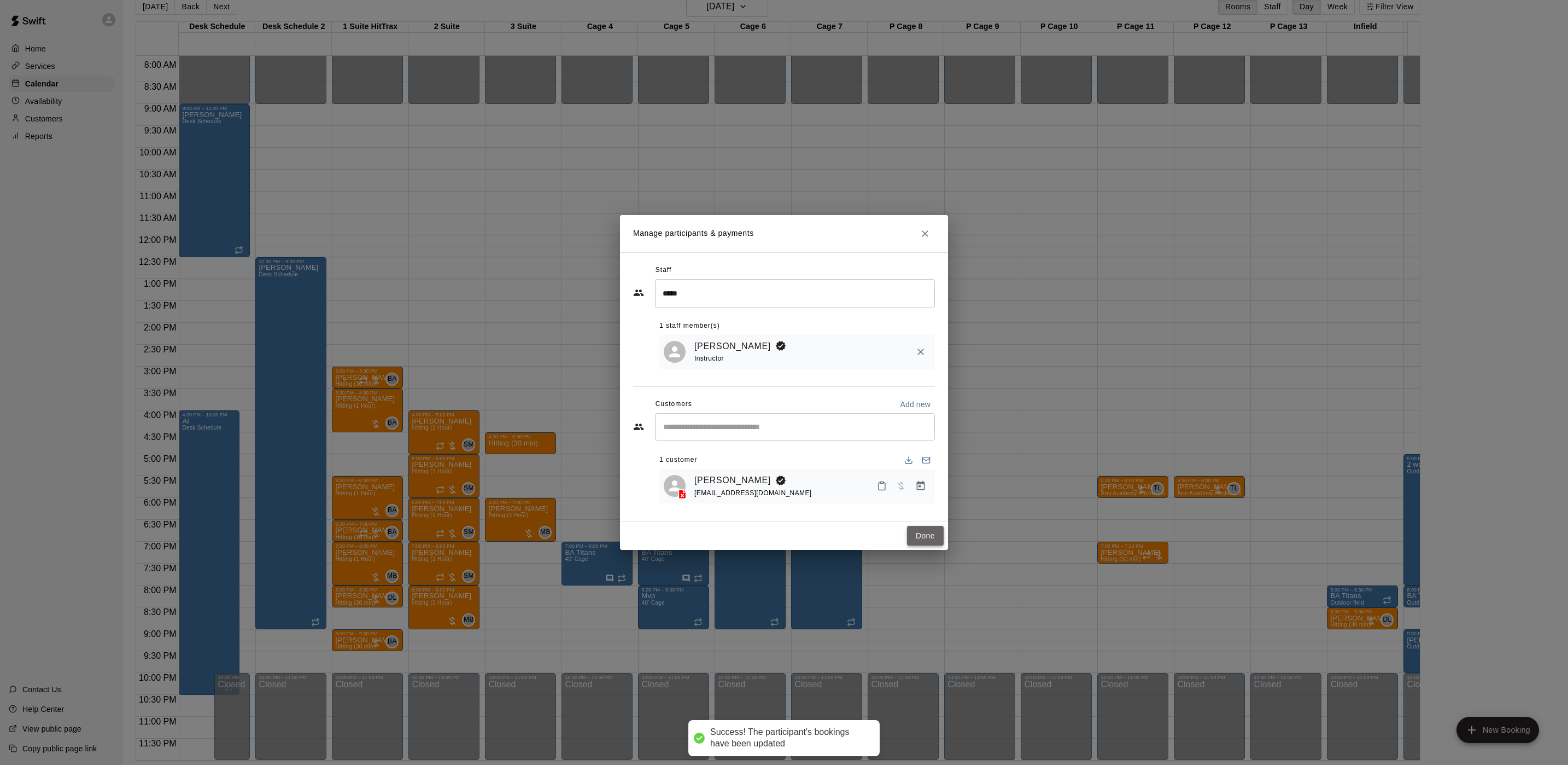
click at [933, 531] on button "Done" at bounding box center [925, 535] width 37 height 20
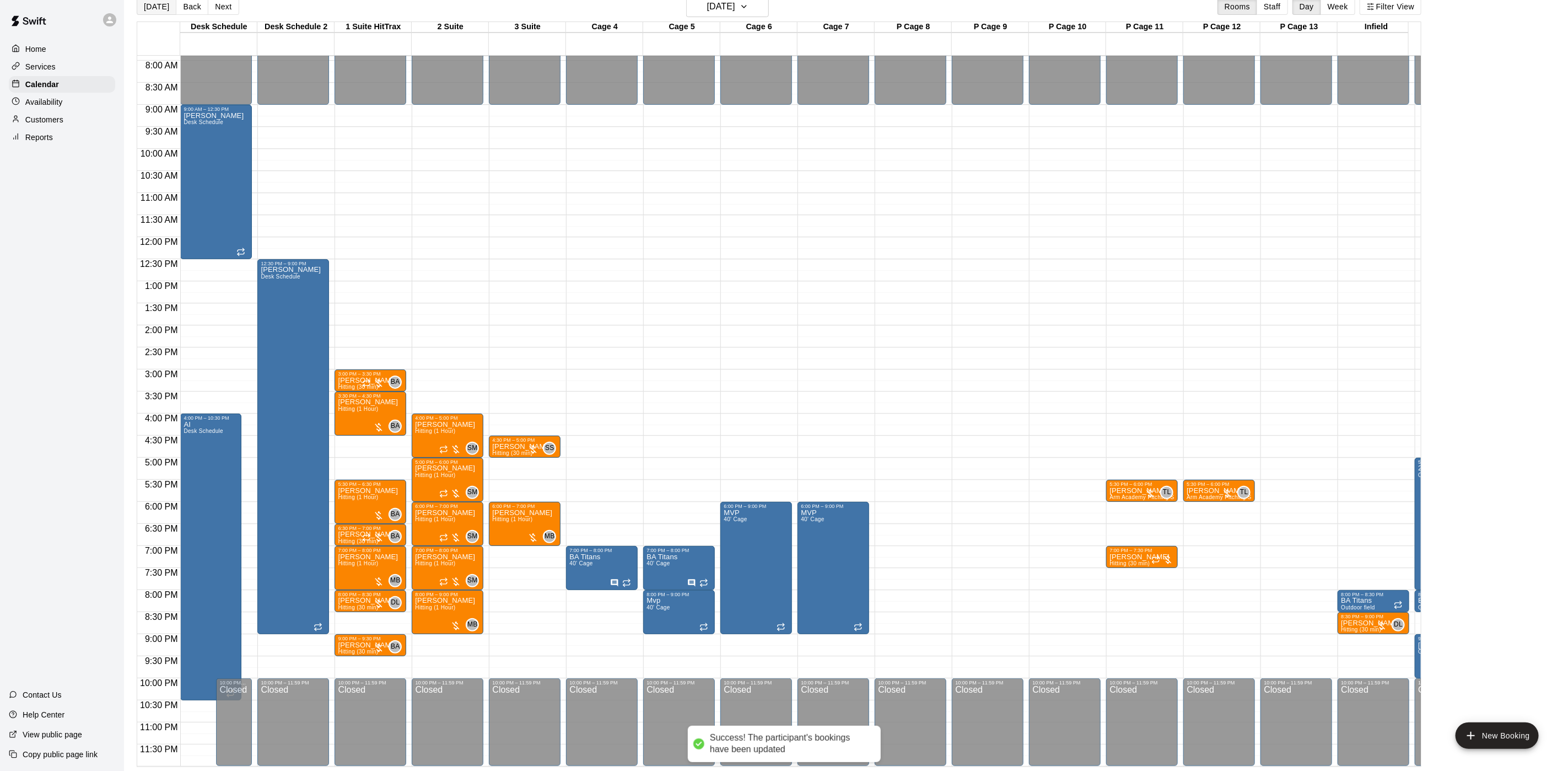
click at [149, 2] on button "[DATE]" at bounding box center [156, 6] width 40 height 17
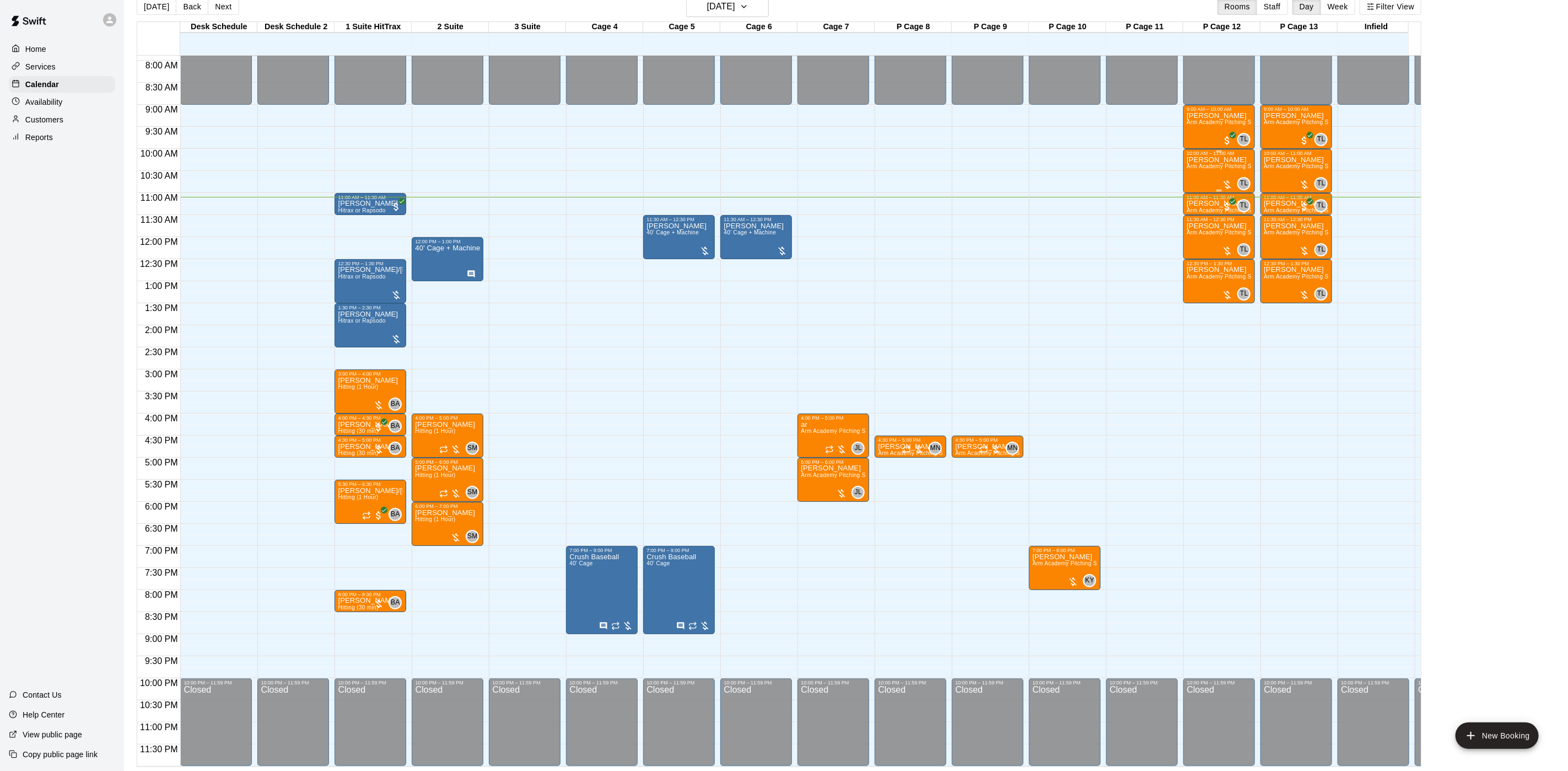
click at [1204, 163] on div "[PERSON_NAME] Arm Academy Pitching Session 1 Hour - Pitching" at bounding box center [1219, 541] width 65 height 771
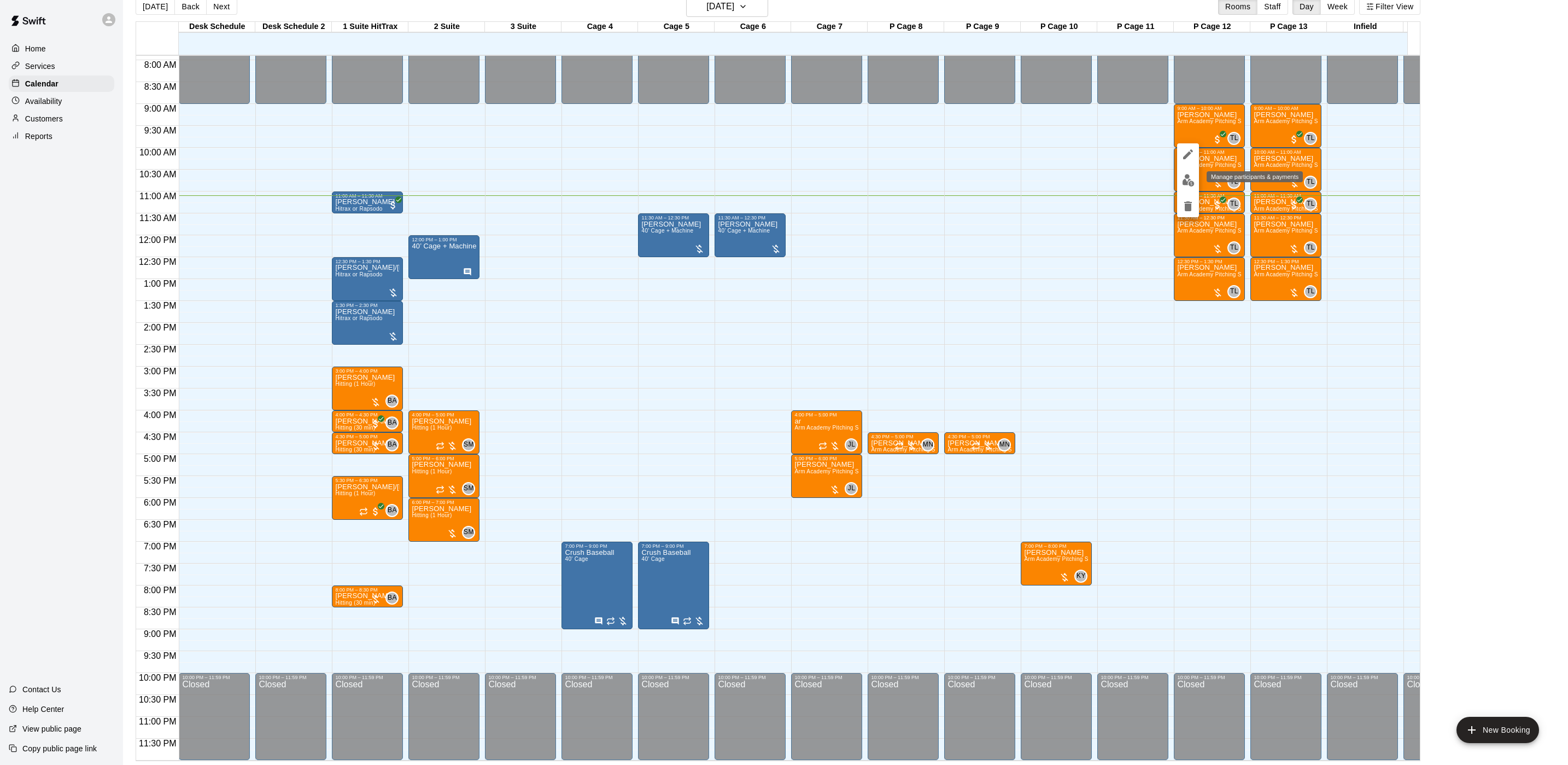
click at [1188, 183] on img "edit" at bounding box center [1188, 180] width 13 height 13
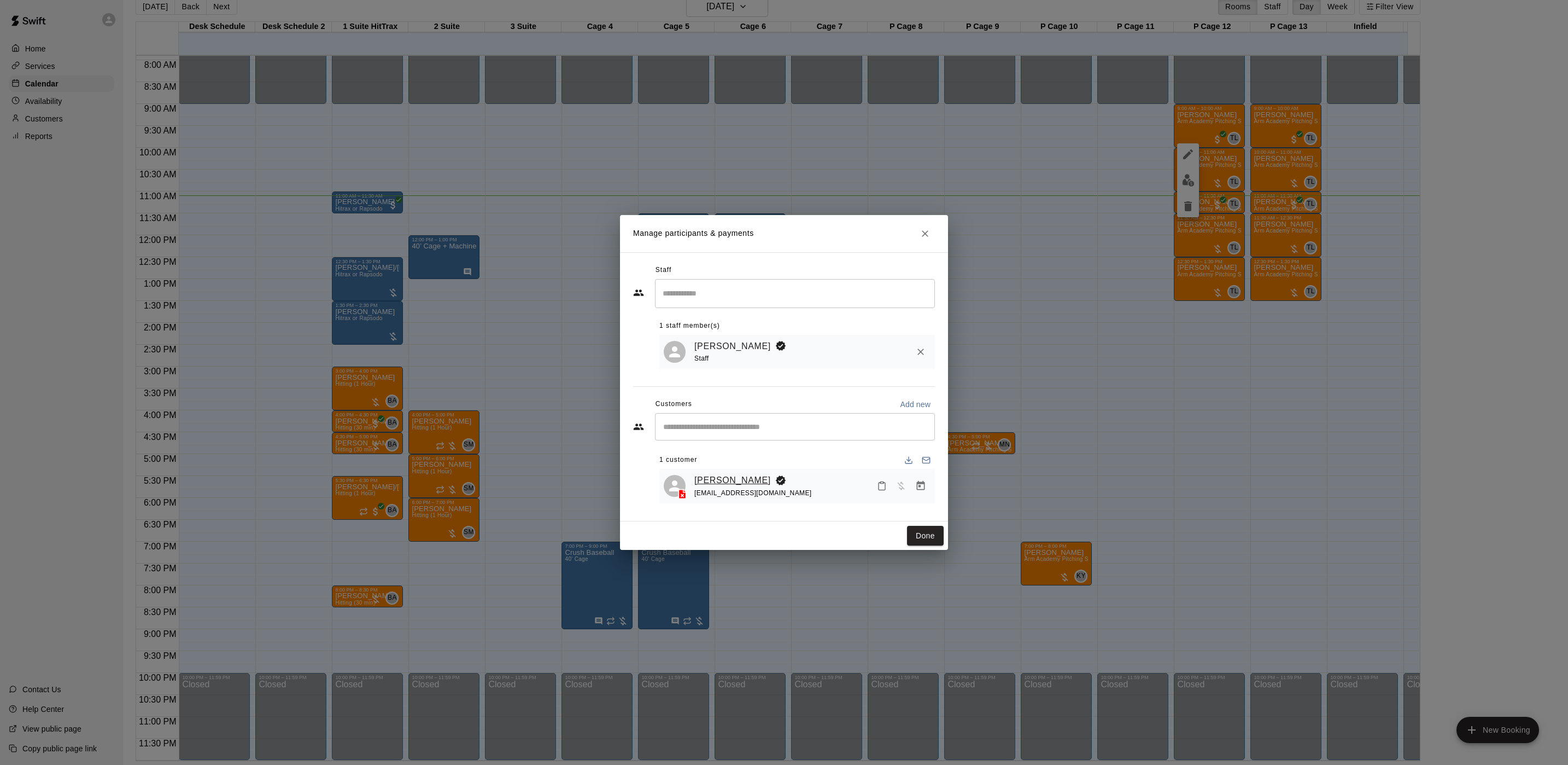
click at [712, 481] on link "[PERSON_NAME]" at bounding box center [733, 480] width 77 height 14
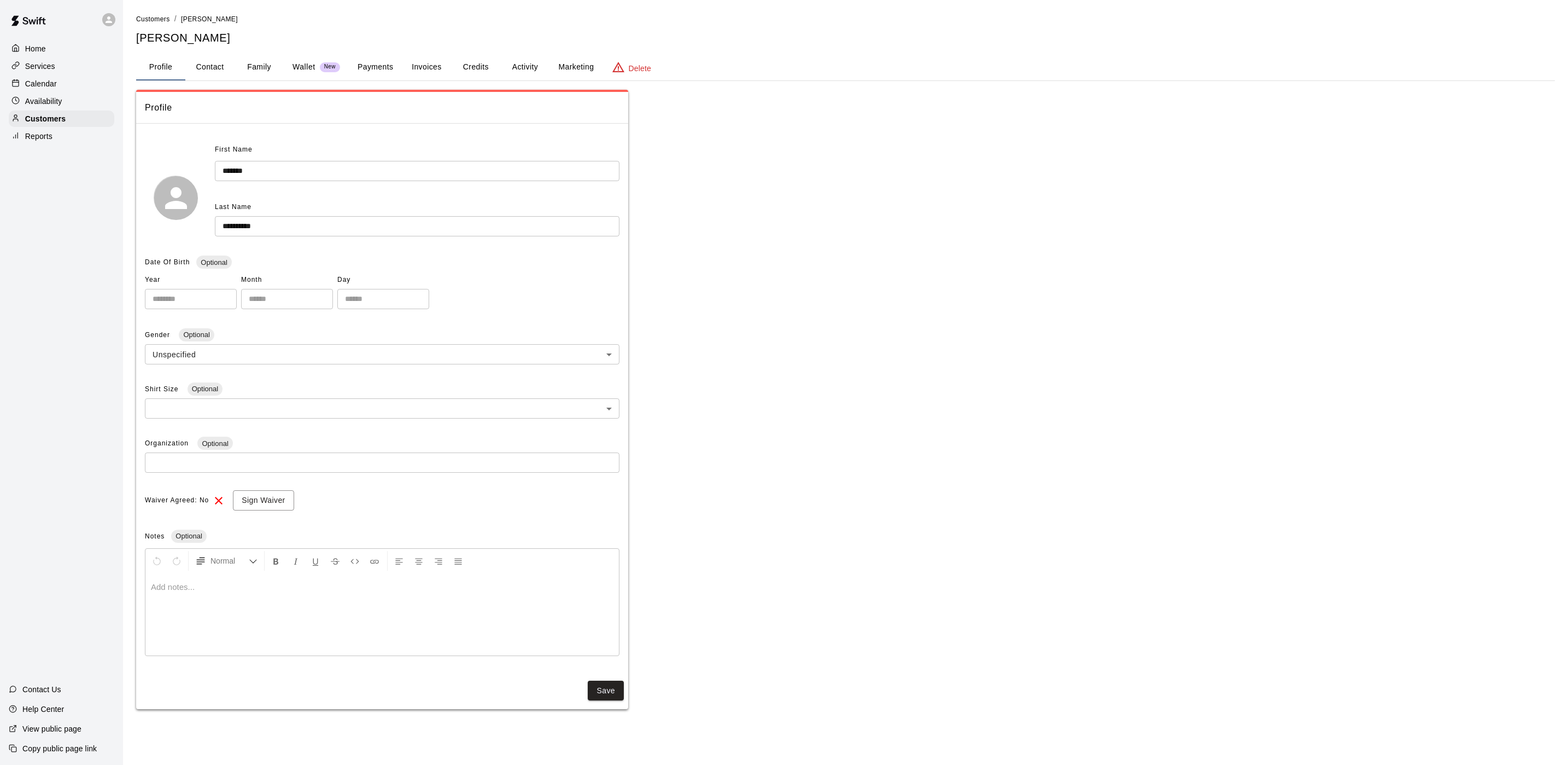
click at [522, 56] on button "Activity" at bounding box center [525, 67] width 49 height 26
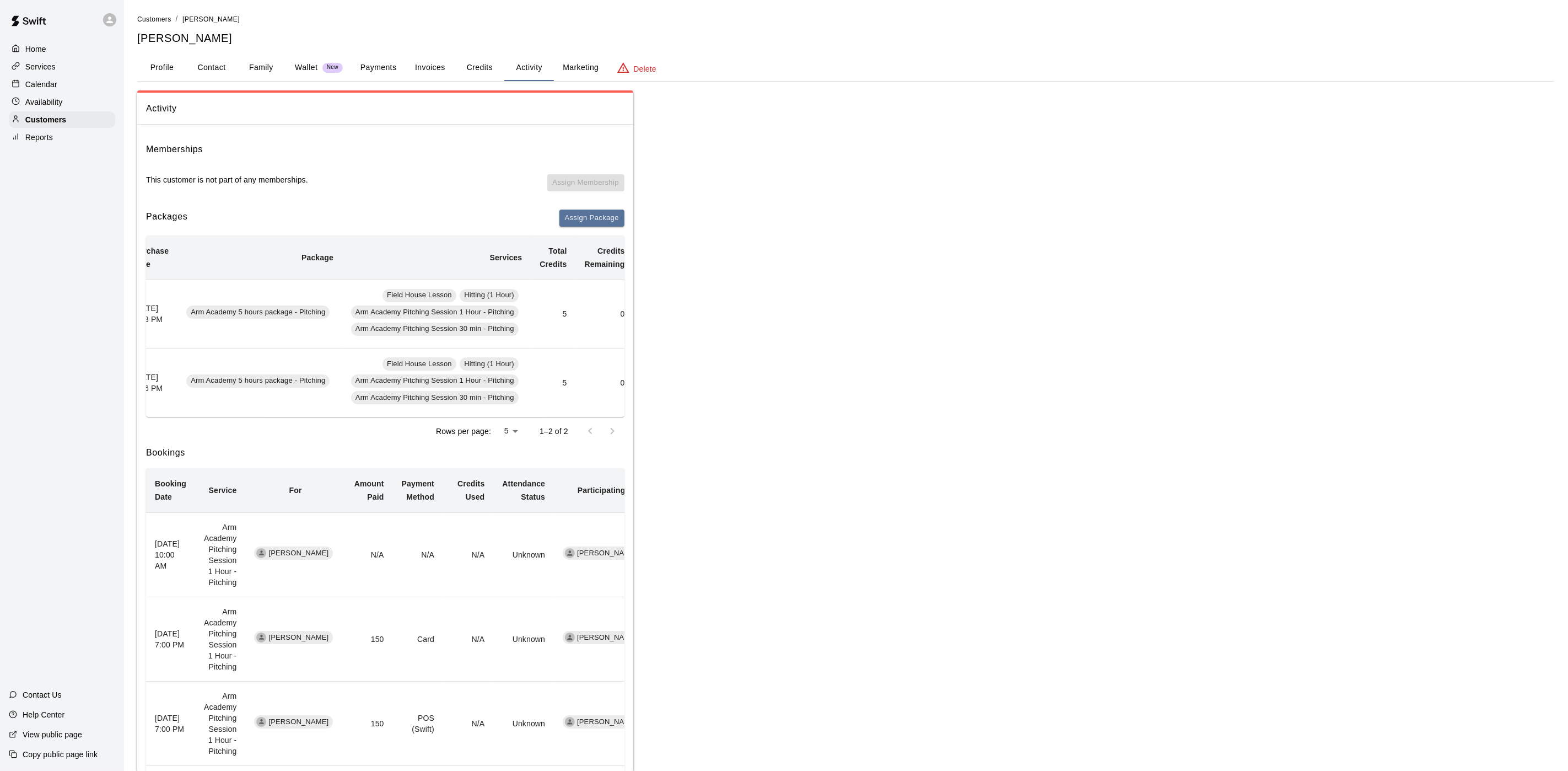
scroll to position [0, 25]
click at [63, 87] on div "Calendar" at bounding box center [61, 84] width 106 height 17
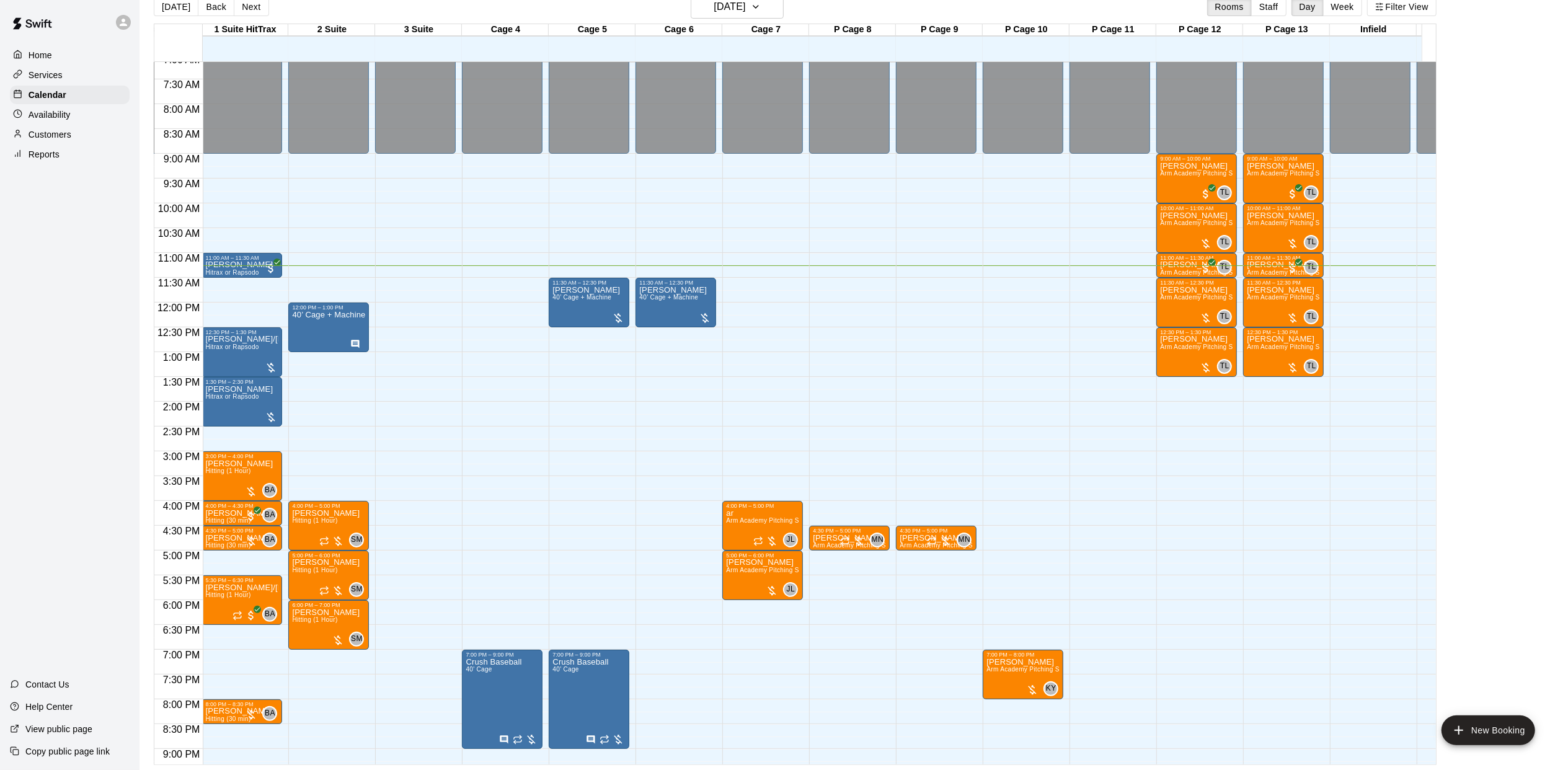
scroll to position [0, 165]
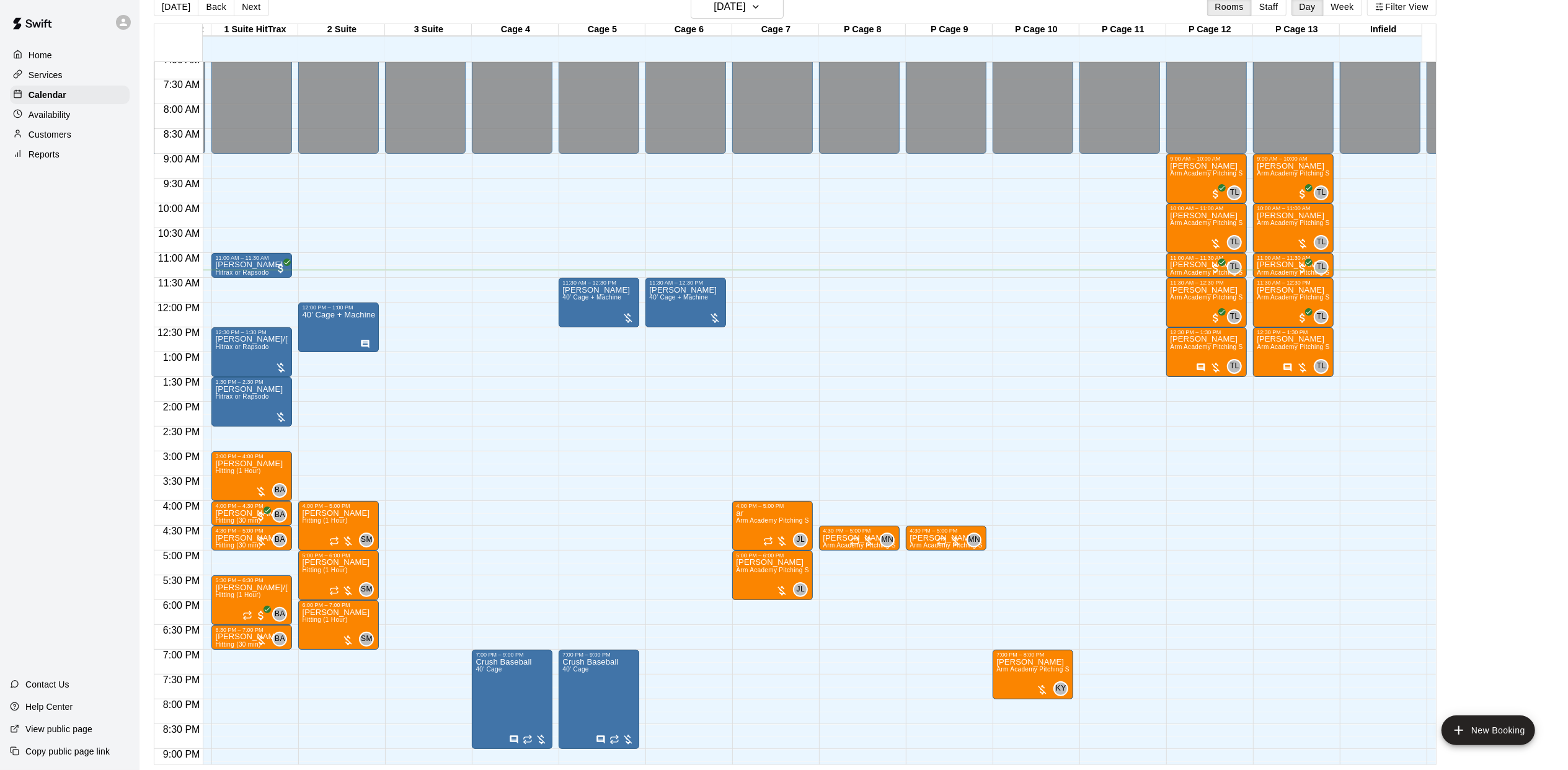
click at [660, 371] on div "12:00 AM – 9:00 AM Closed 11:30 AM – 12:30 PM [PERSON_NAME] 40’ Cage + Machine …" at bounding box center [685, 302] width 81 height 1190
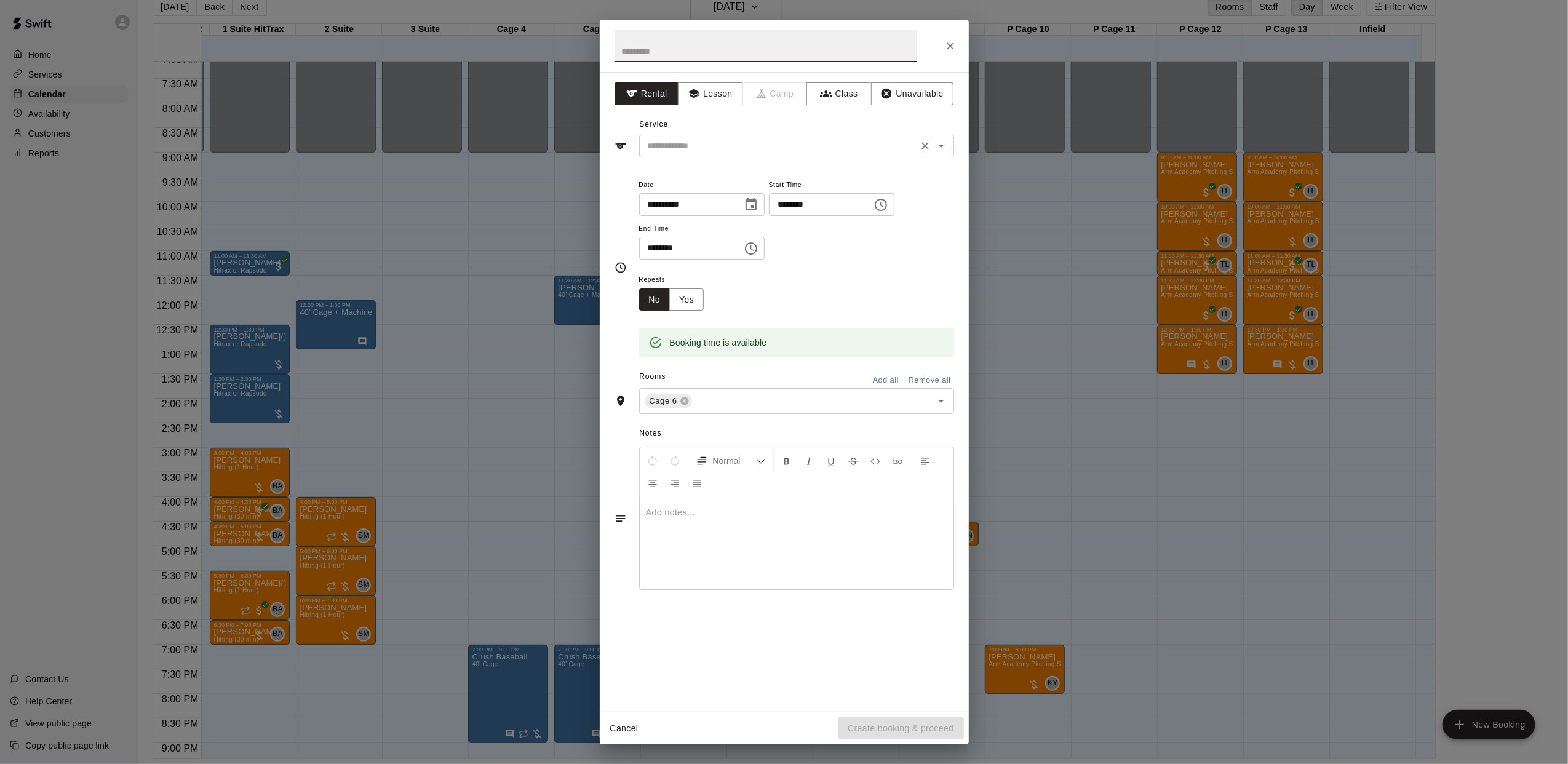
click at [710, 148] on input "text" at bounding box center [779, 146] width 271 height 15
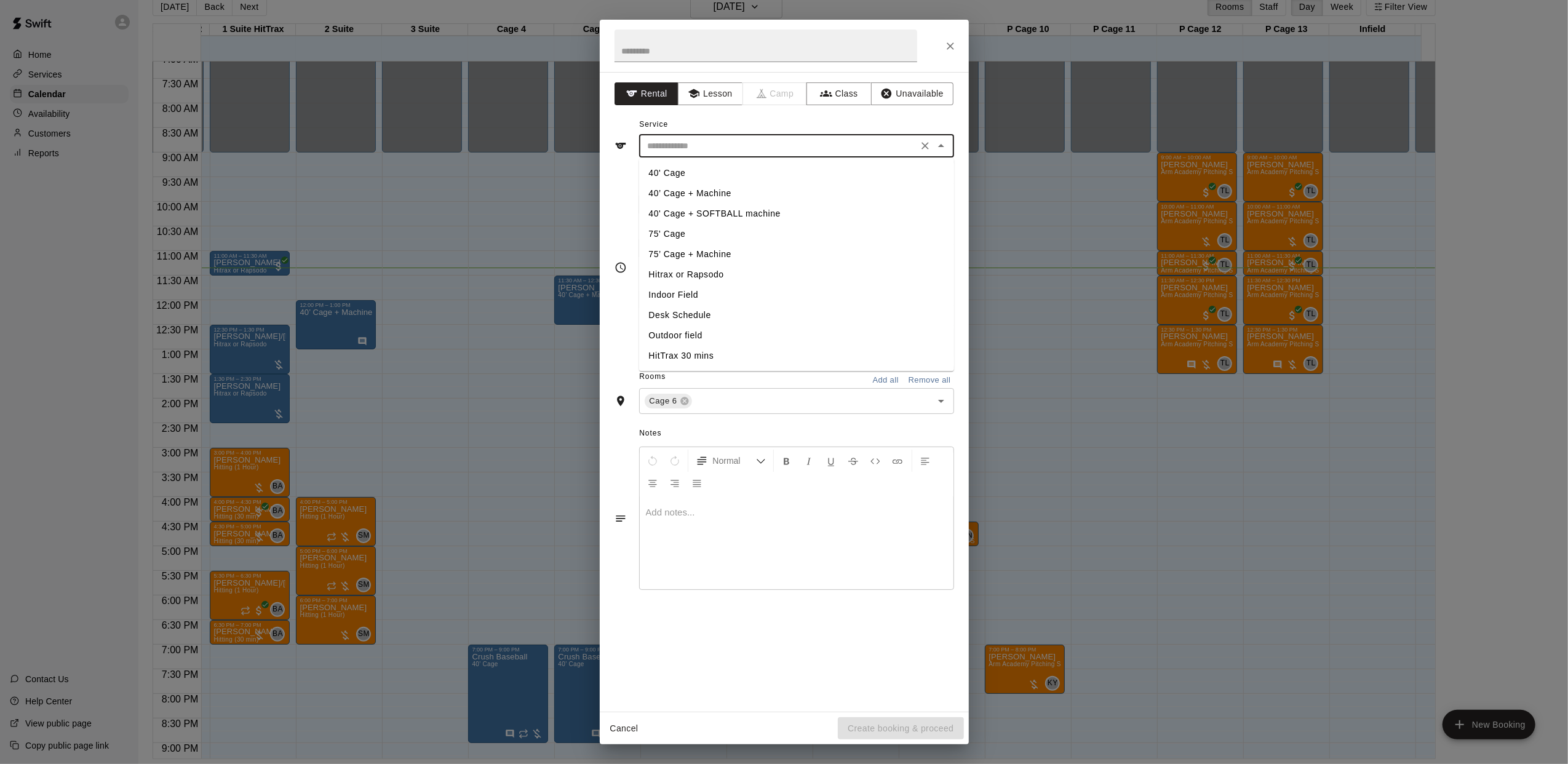
click at [719, 188] on li "40’ Cage + Machine" at bounding box center [797, 194] width 315 height 21
type input "**********"
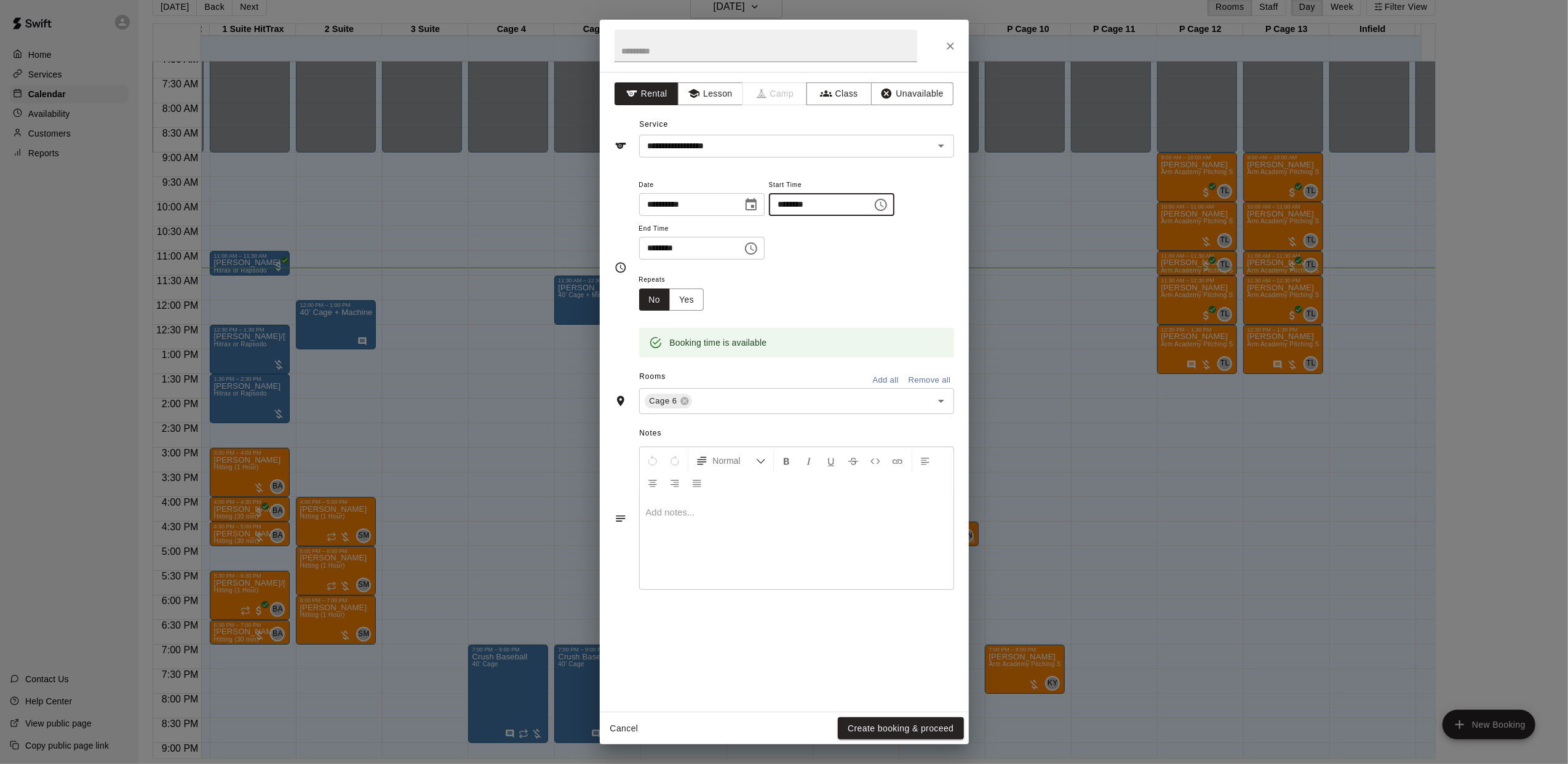
click at [810, 201] on input "********" at bounding box center [817, 204] width 95 height 23
type input "********"
click at [658, 251] on input "********" at bounding box center [686, 248] width 95 height 23
type input "********"
click at [907, 724] on button "Create booking & proceed" at bounding box center [900, 728] width 125 height 23
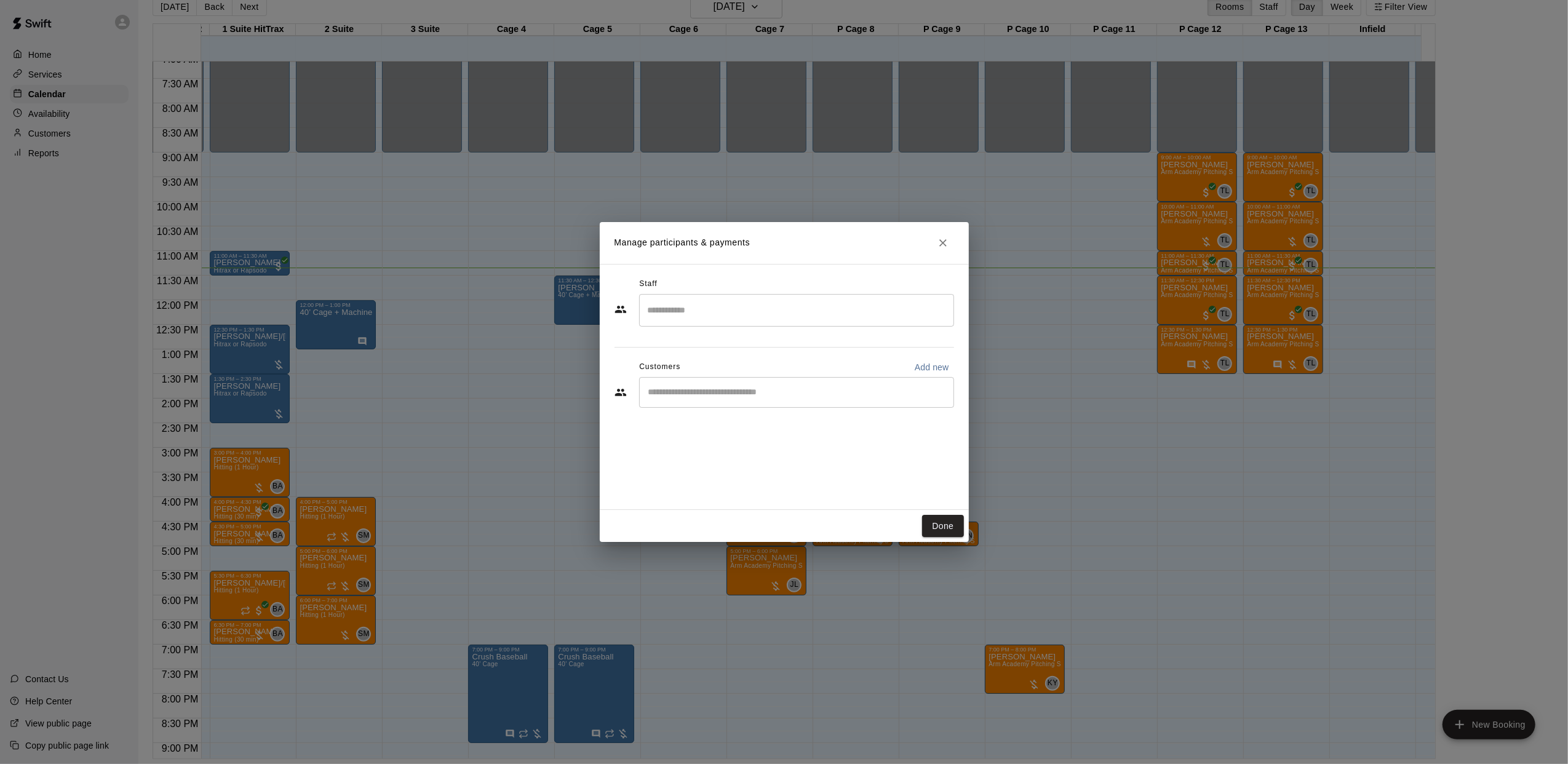
click at [690, 390] on input "Start typing to search customers..." at bounding box center [797, 392] width 304 height 12
type input "**********"
click at [723, 421] on p "[PERSON_NAME]" at bounding box center [712, 421] width 75 height 13
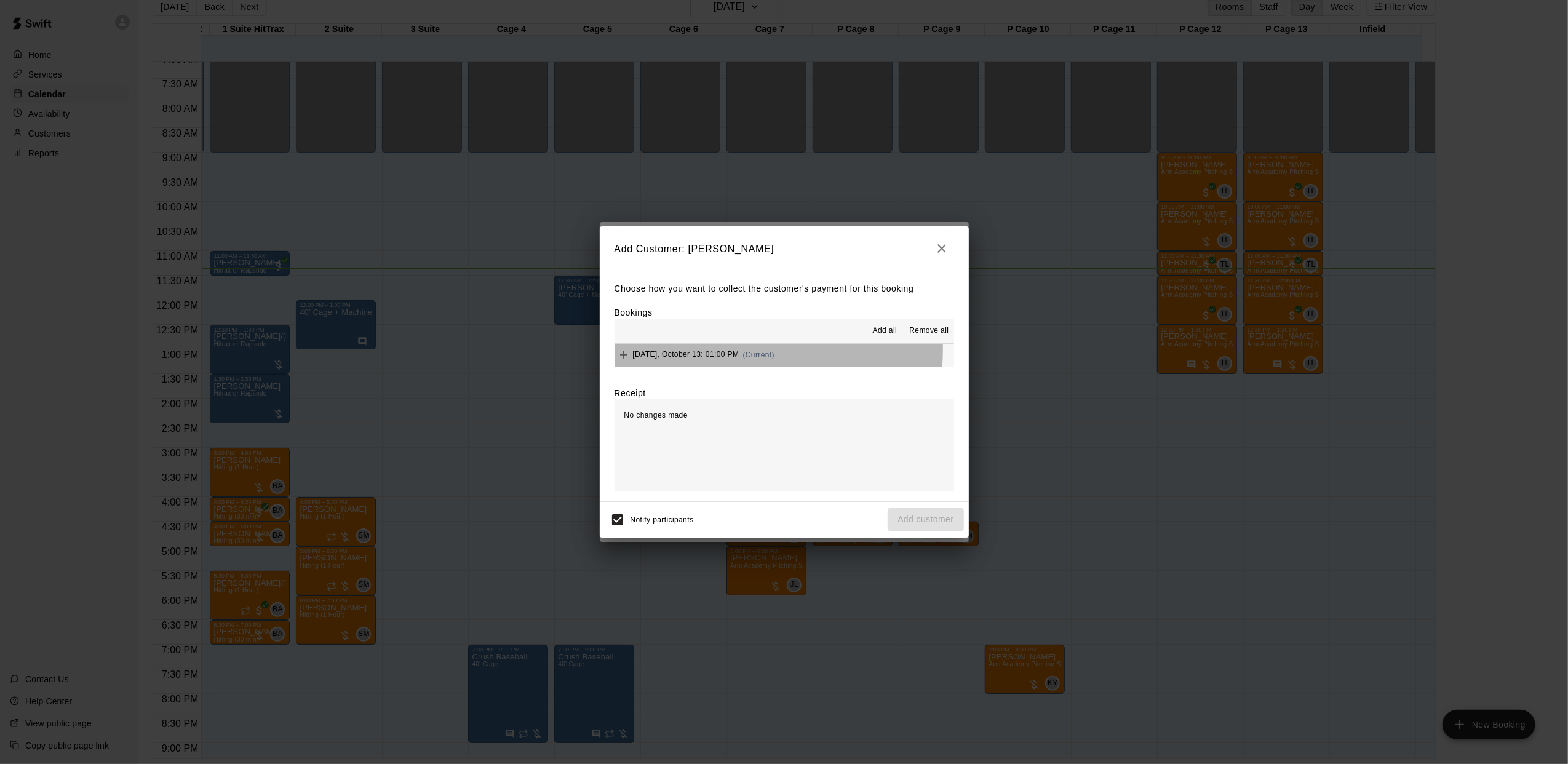
click at [715, 351] on span "[DATE], October 13: 01:00 PM" at bounding box center [686, 355] width 106 height 9
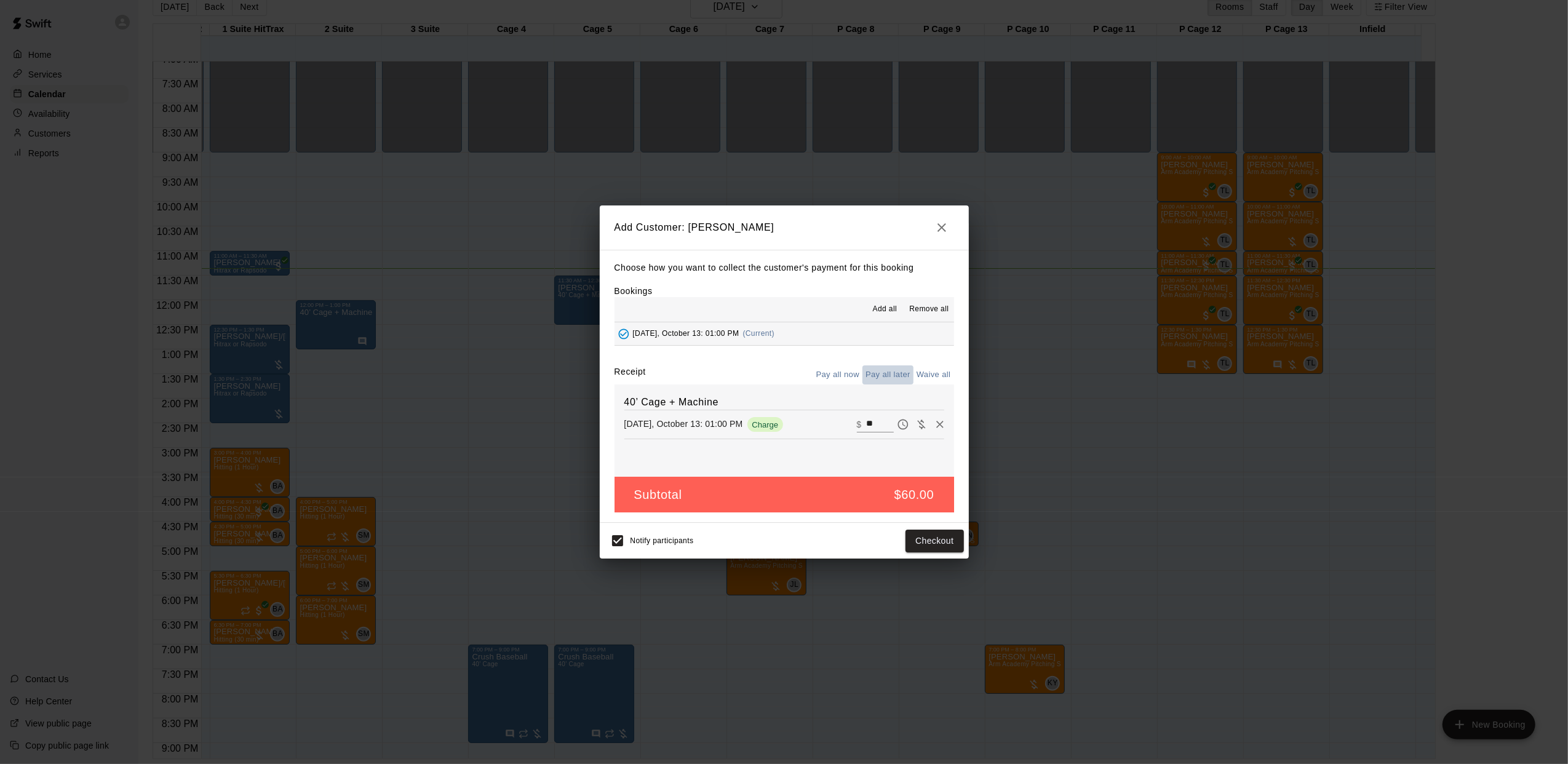
click at [891, 375] on button "Pay all later" at bounding box center [888, 375] width 51 height 19
click at [916, 542] on button "Add customer" at bounding box center [925, 540] width 75 height 23
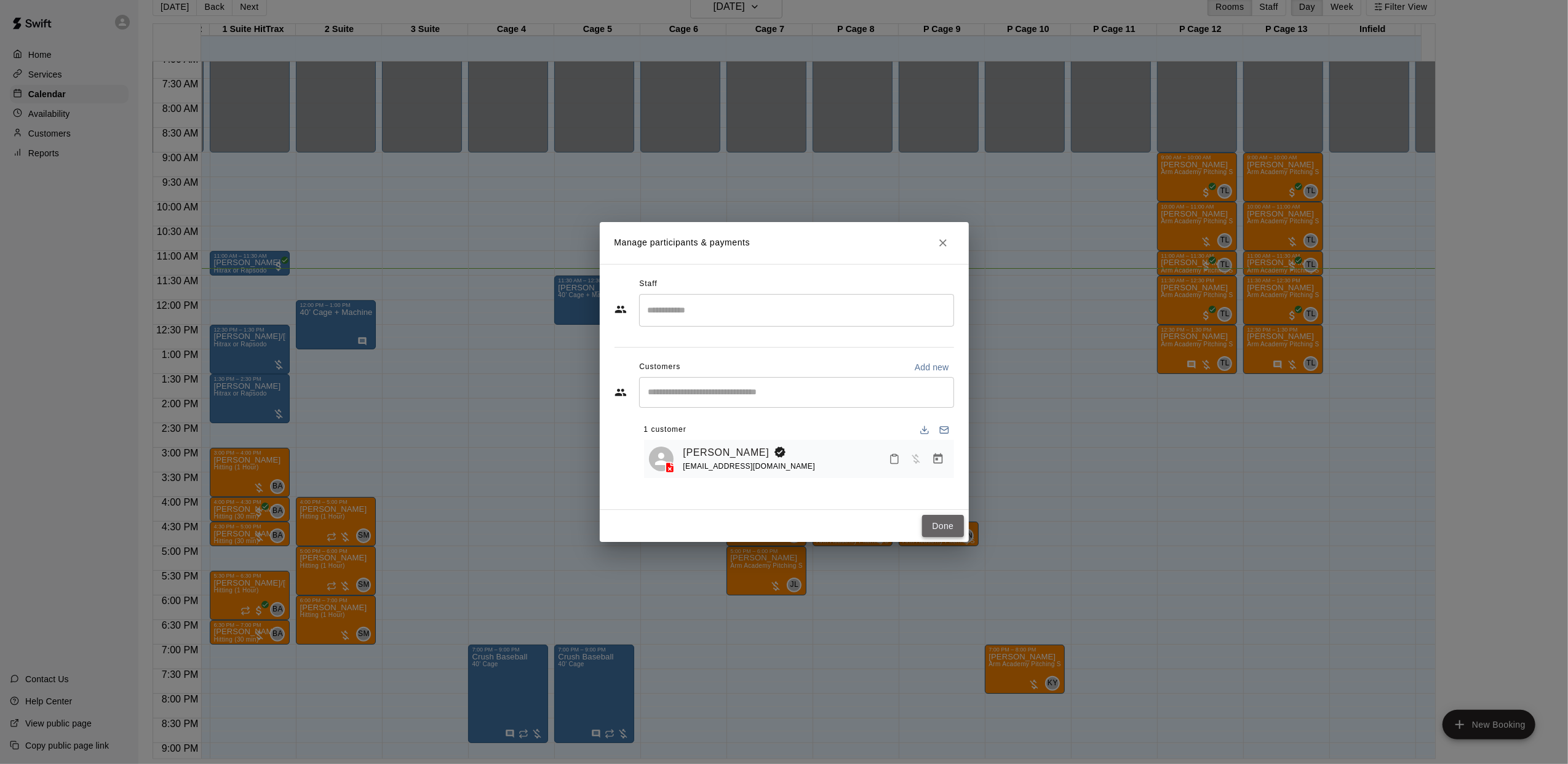
click at [934, 526] on button "Done" at bounding box center [943, 526] width 41 height 23
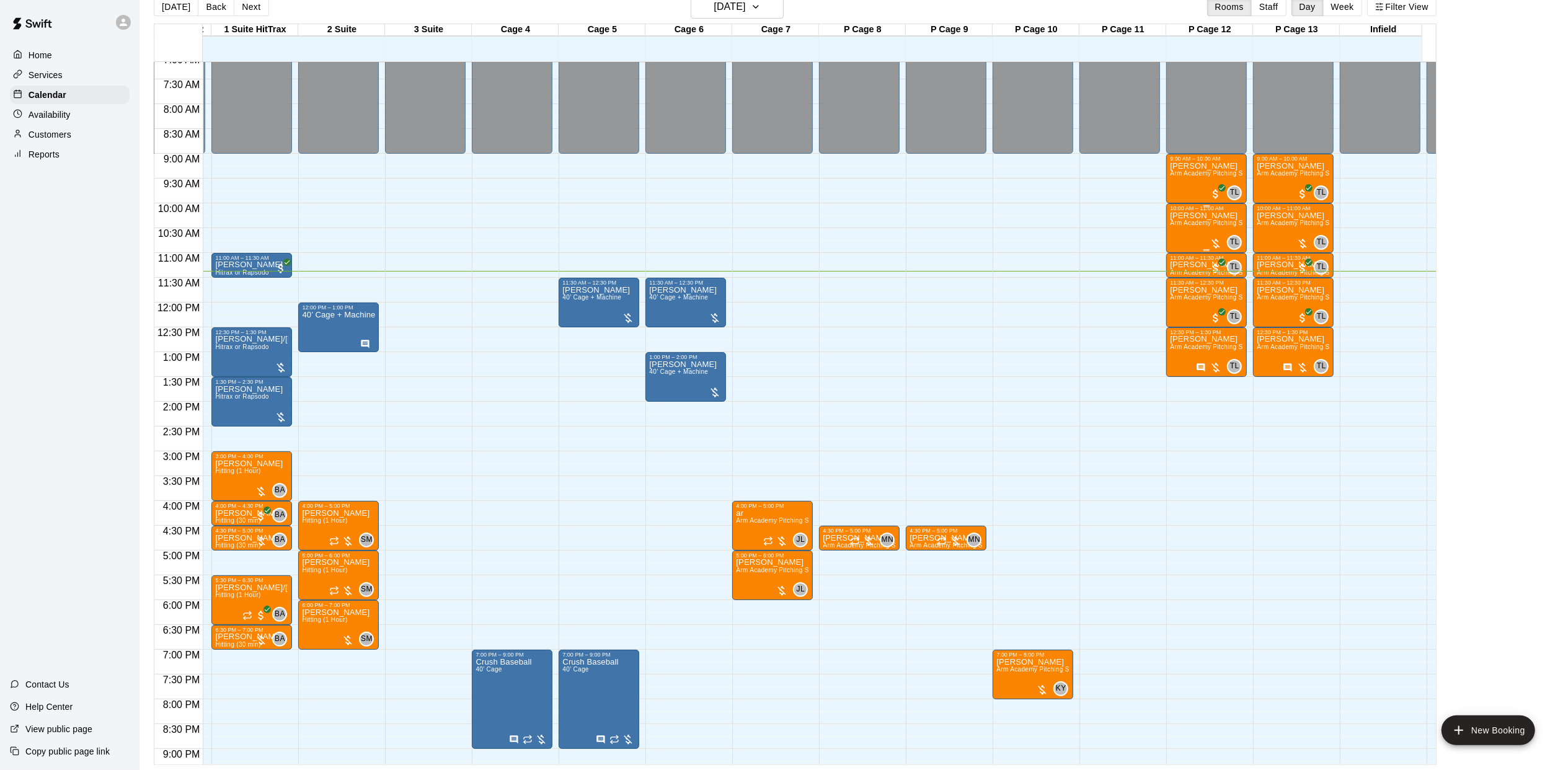
click at [1177, 235] on div "[PERSON_NAME] Arm Academy Pitching Session 1 Hour - Pitching" at bounding box center [1206, 596] width 73 height 770
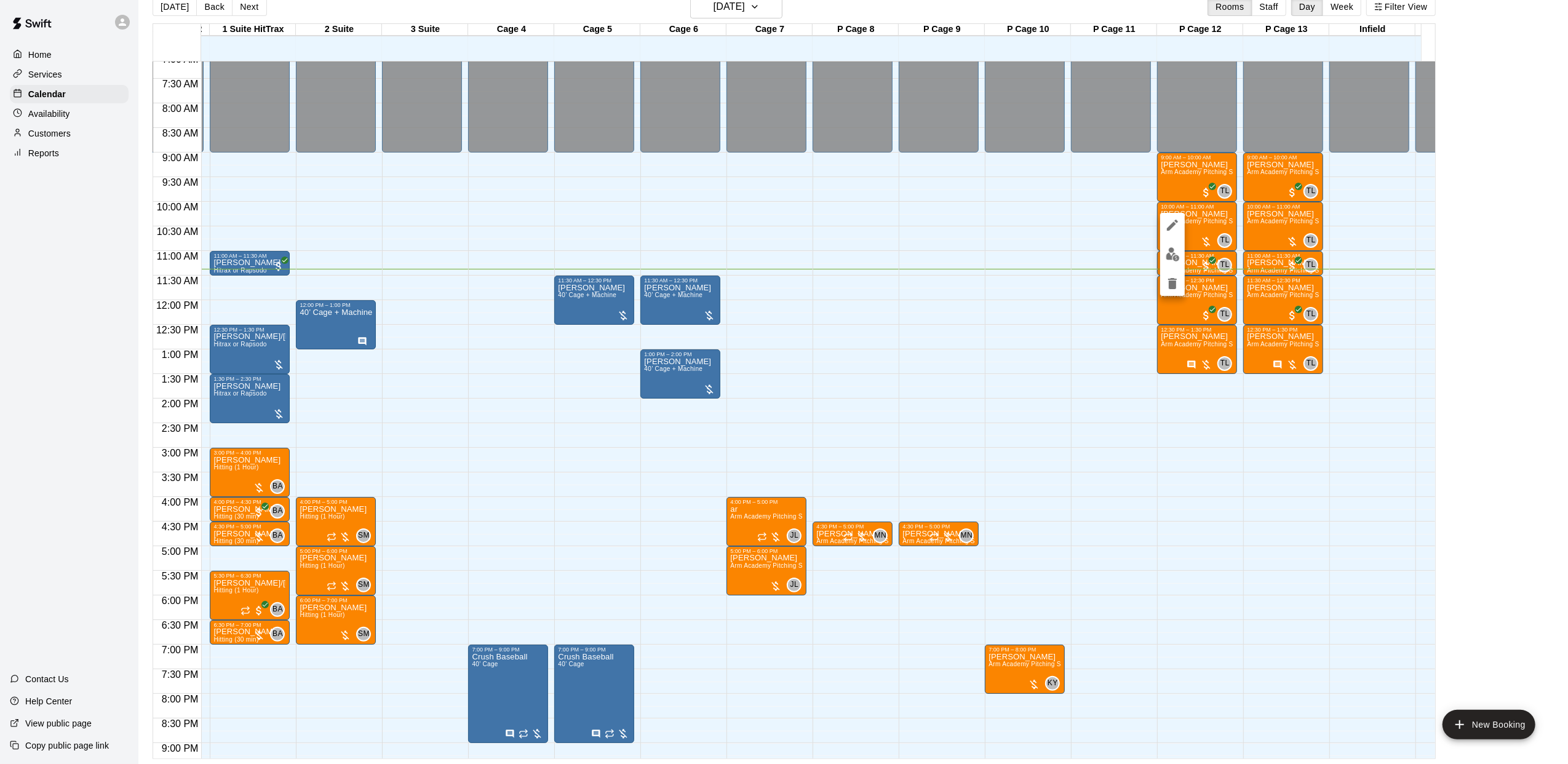
click at [1169, 252] on img "edit" at bounding box center [1173, 254] width 14 height 14
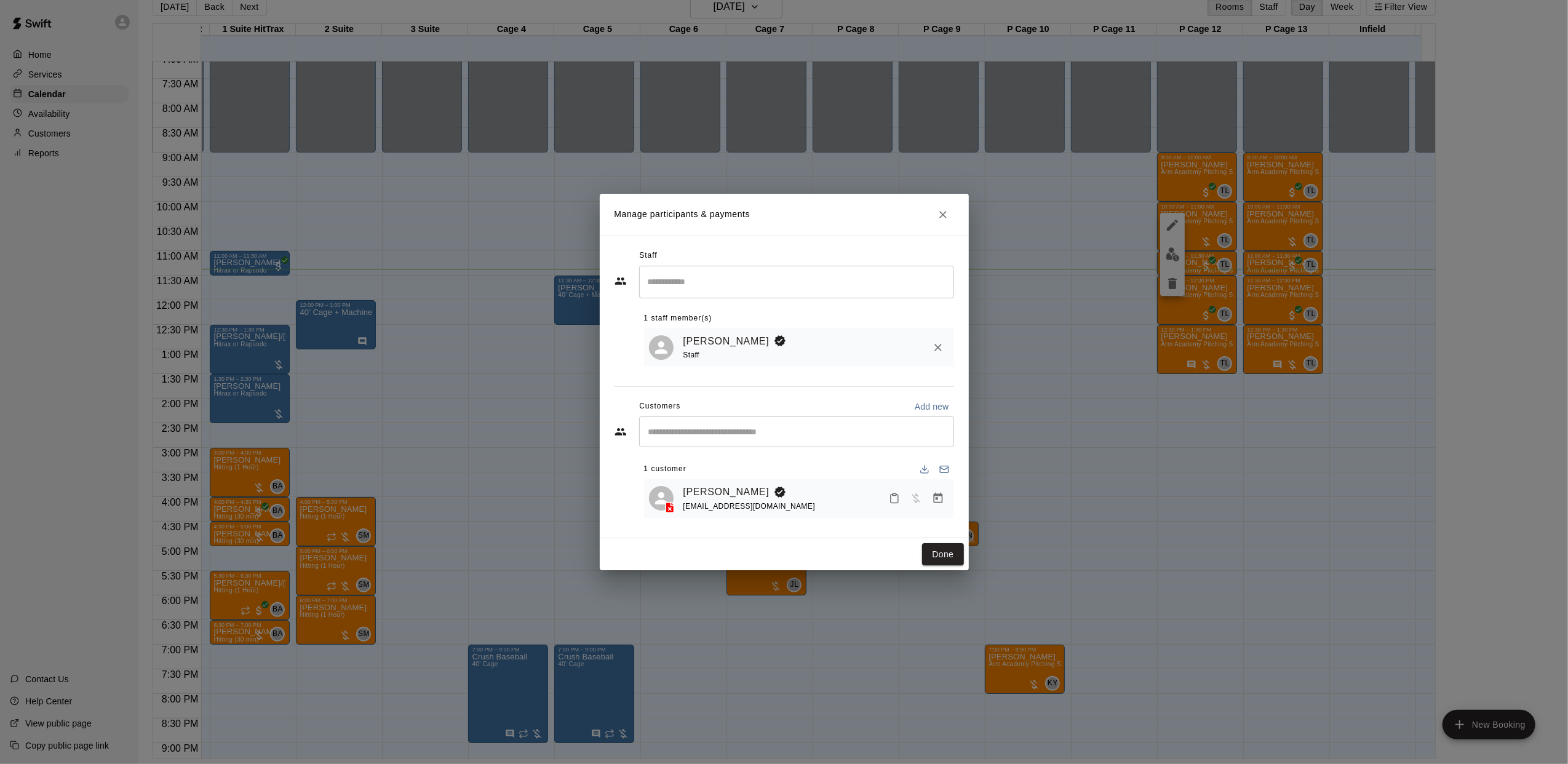
click at [938, 505] on icon "Manage bookings & payment" at bounding box center [938, 498] width 12 height 12
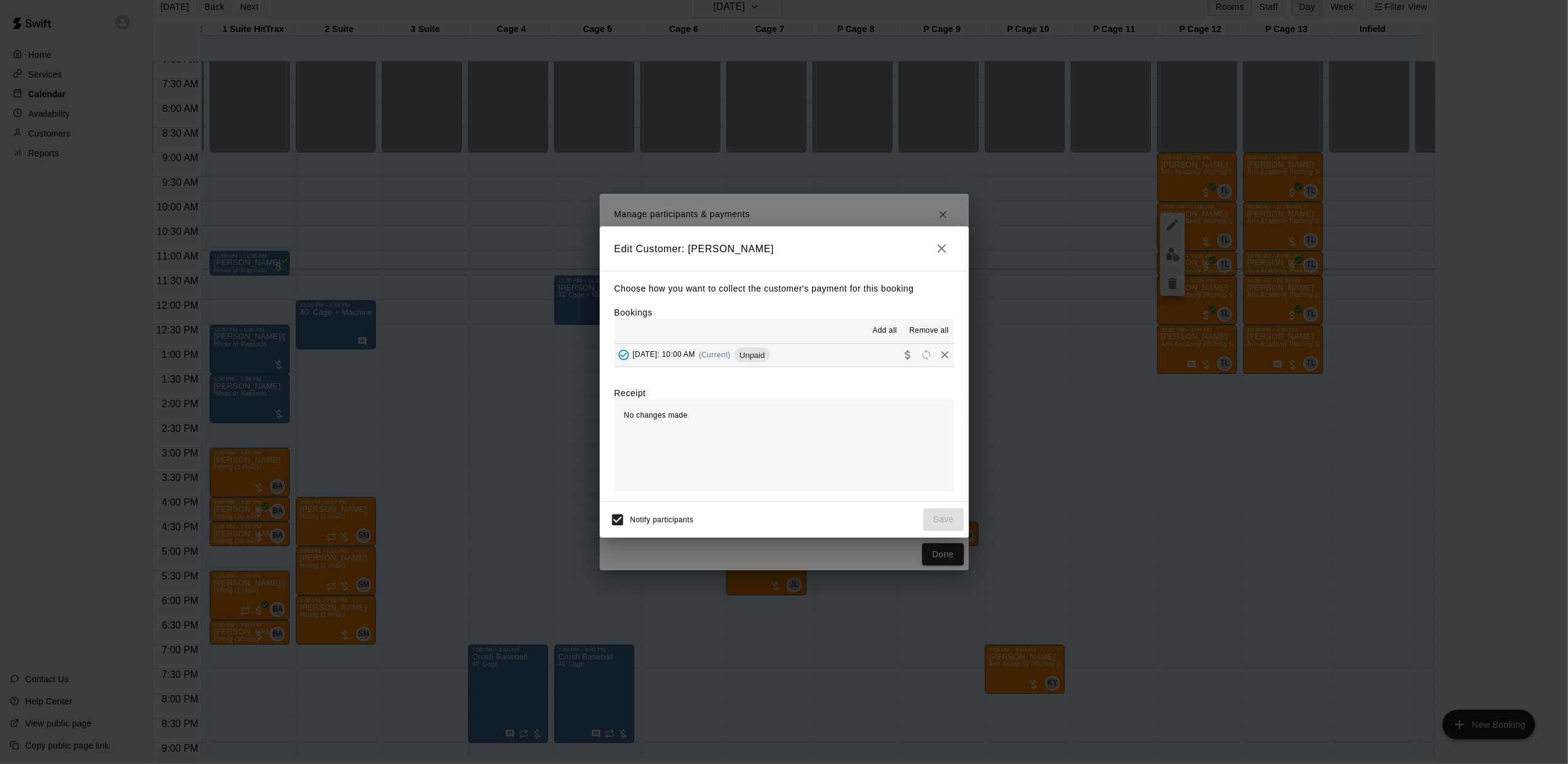
click at [768, 343] on hr at bounding box center [784, 343] width 340 height 1
click at [770, 357] on span "Unpaid" at bounding box center [751, 355] width 35 height 9
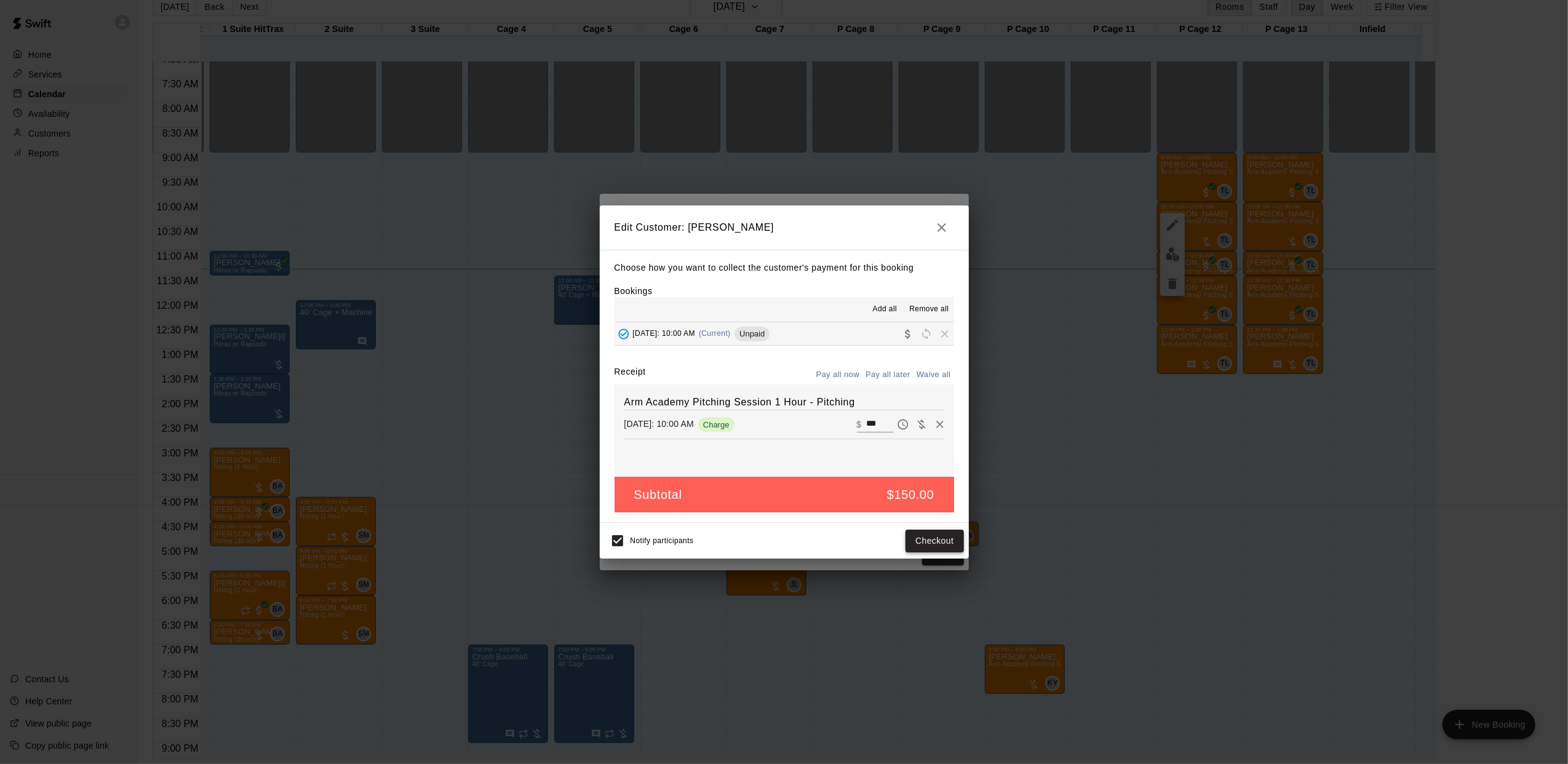
click at [921, 535] on button "Checkout" at bounding box center [934, 540] width 58 height 23
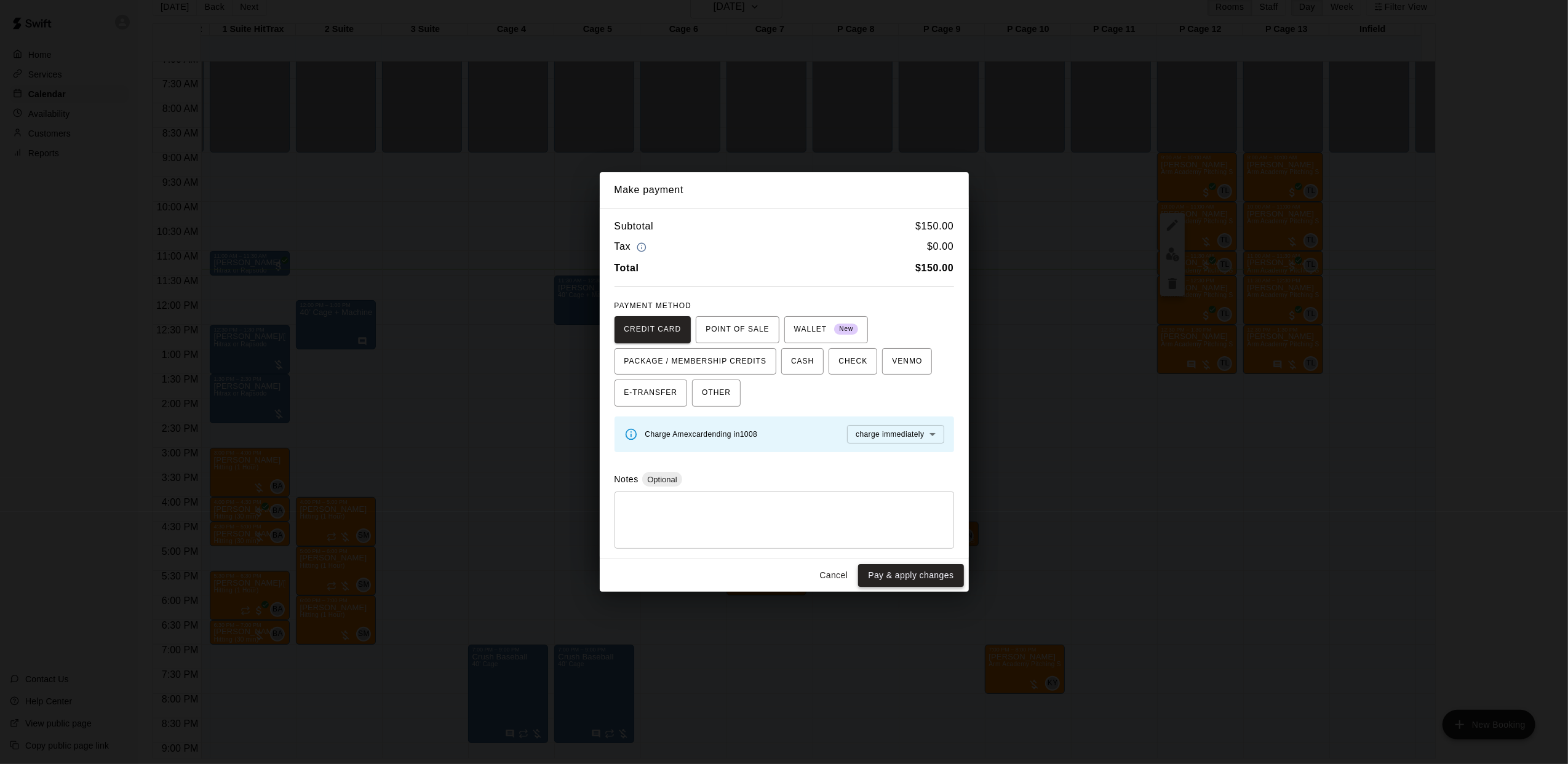
click at [927, 573] on button "Pay & apply changes" at bounding box center [911, 575] width 105 height 23
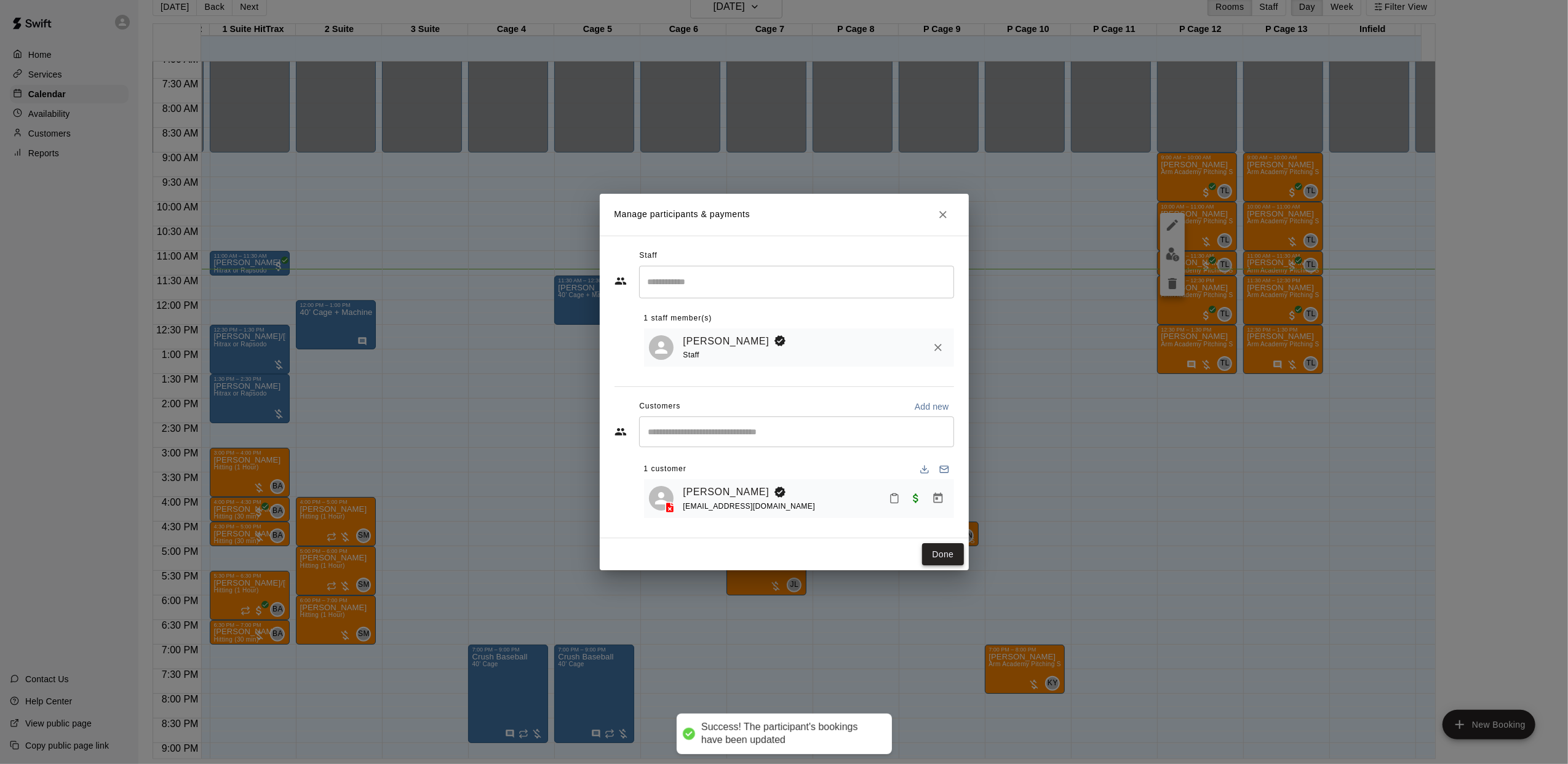
click at [945, 552] on button "Done" at bounding box center [943, 554] width 41 height 23
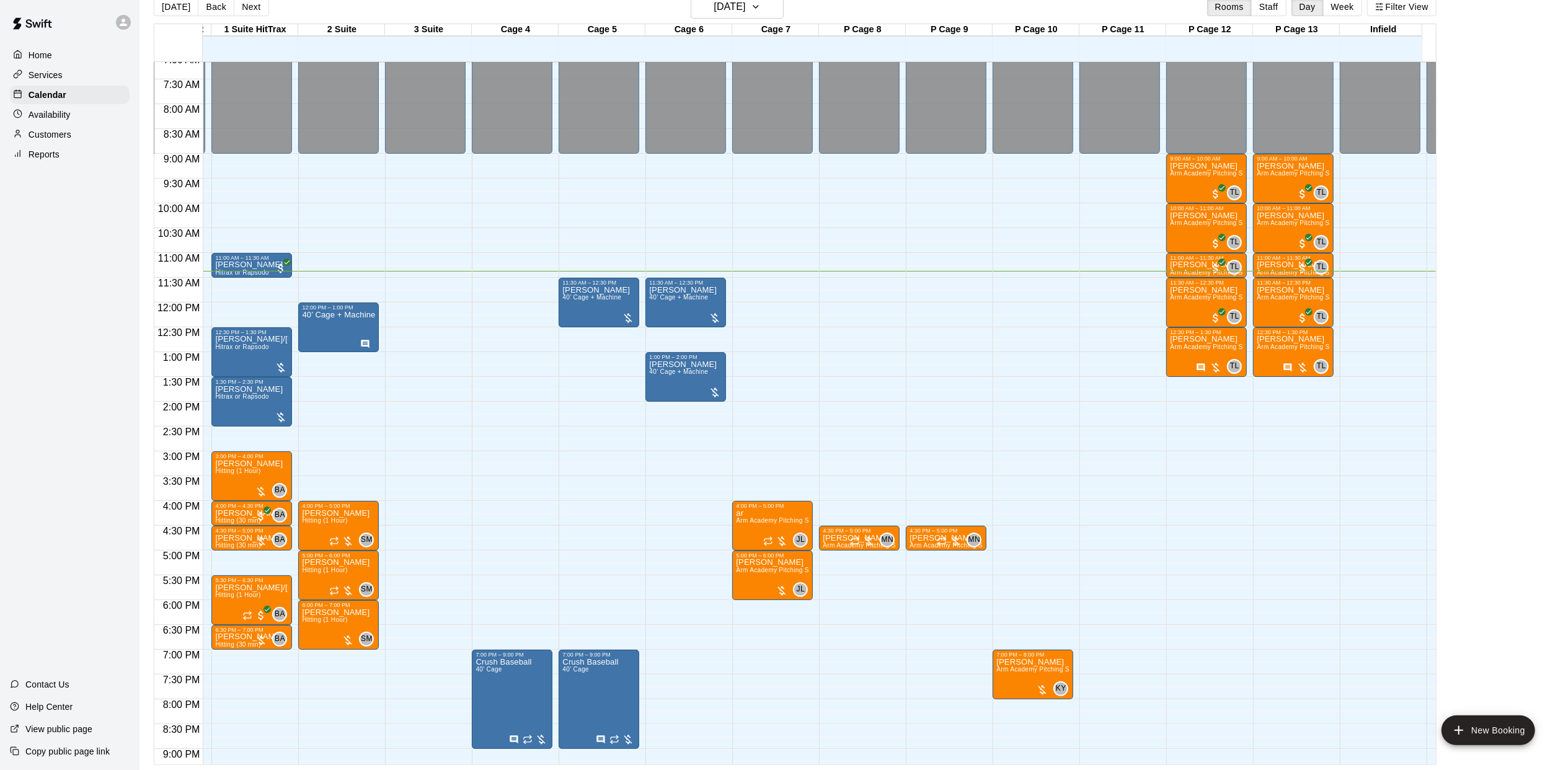
click at [564, 764] on div "Desk Schedule 13 Mon Desk Schedule 2 13 Mon 1 Suite HitTrax 13 Mon 2 Suite 13 M…" at bounding box center [795, 394] width 1282 height 741
click at [598, 297] on span "40’ Cage + Machine" at bounding box center [591, 297] width 59 height 7
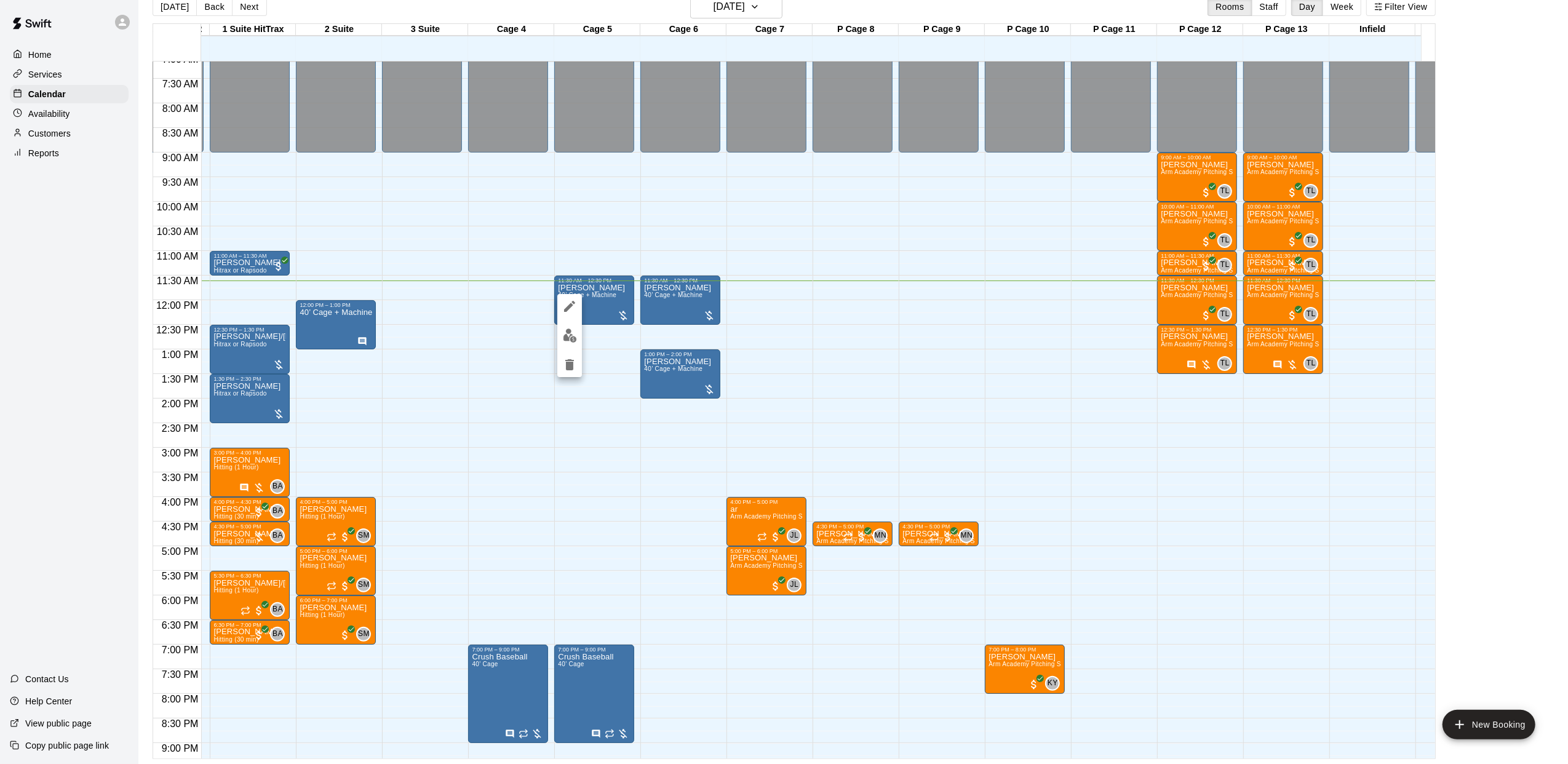
click at [575, 329] on img "edit" at bounding box center [570, 335] width 14 height 14
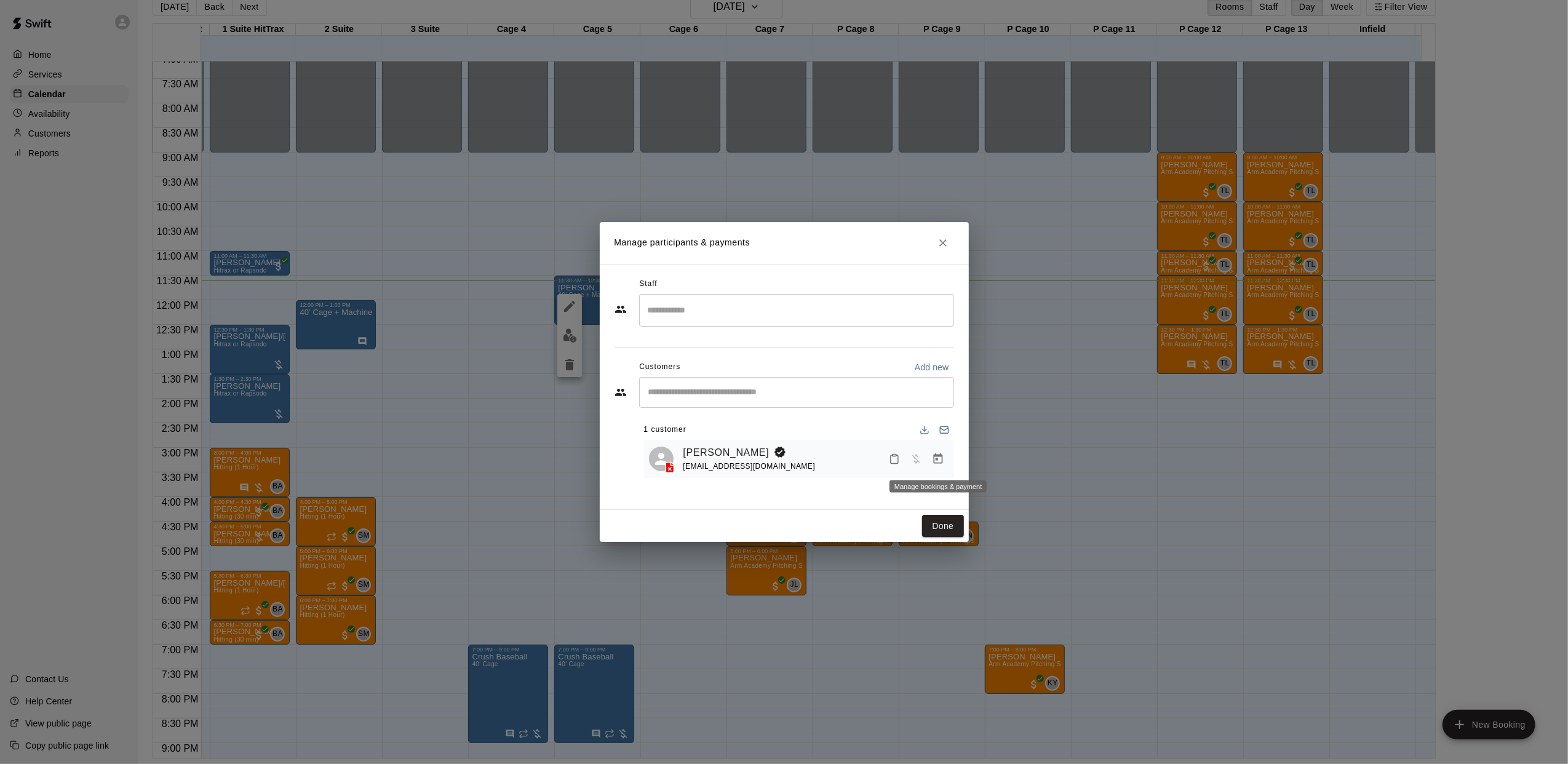
click at [934, 463] on icon "Manage bookings & payment" at bounding box center [938, 458] width 9 height 10
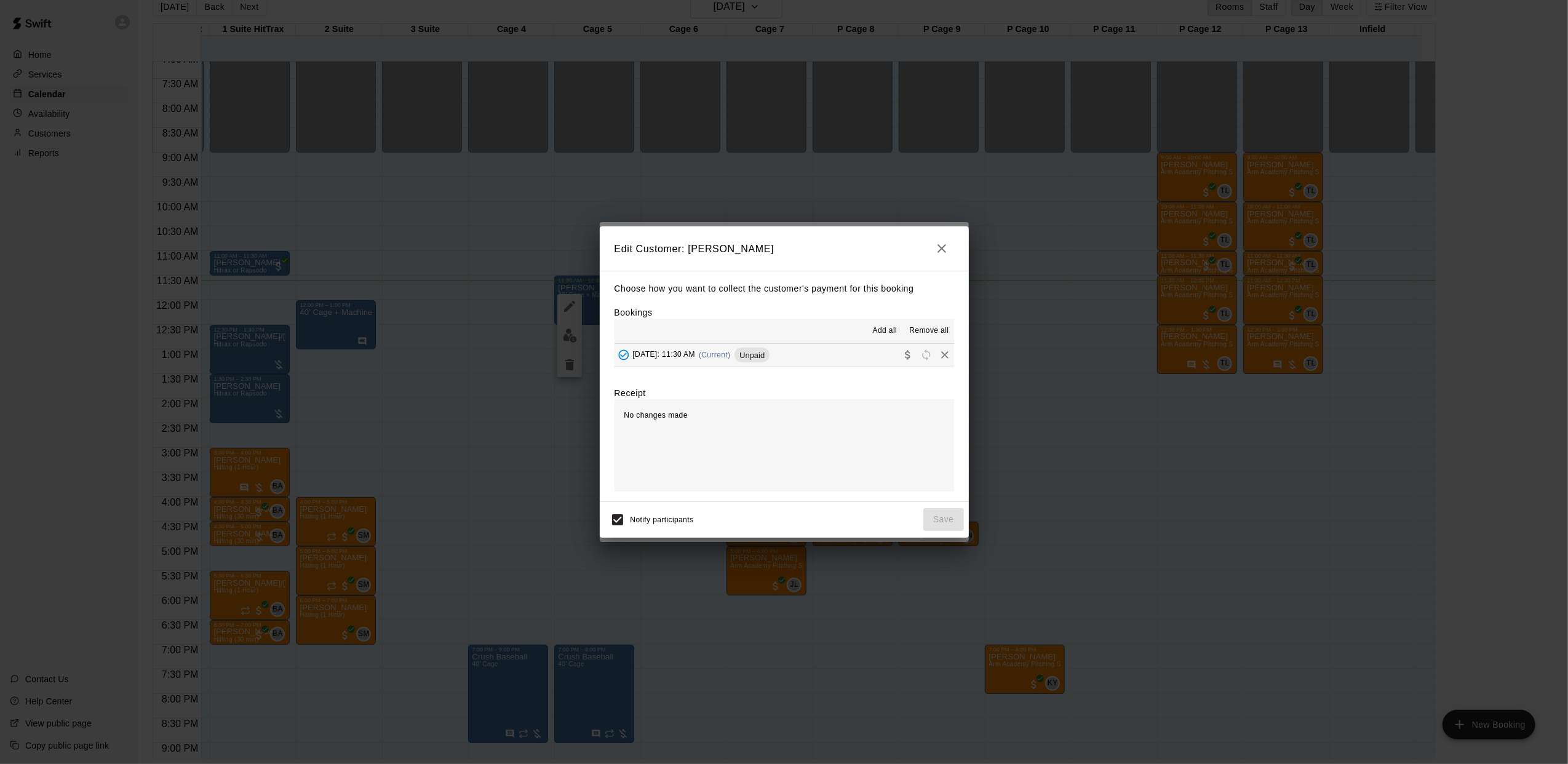
click at [727, 346] on div "[DATE]: 11:30 AM (Current) Unpaid" at bounding box center [692, 355] width 155 height 18
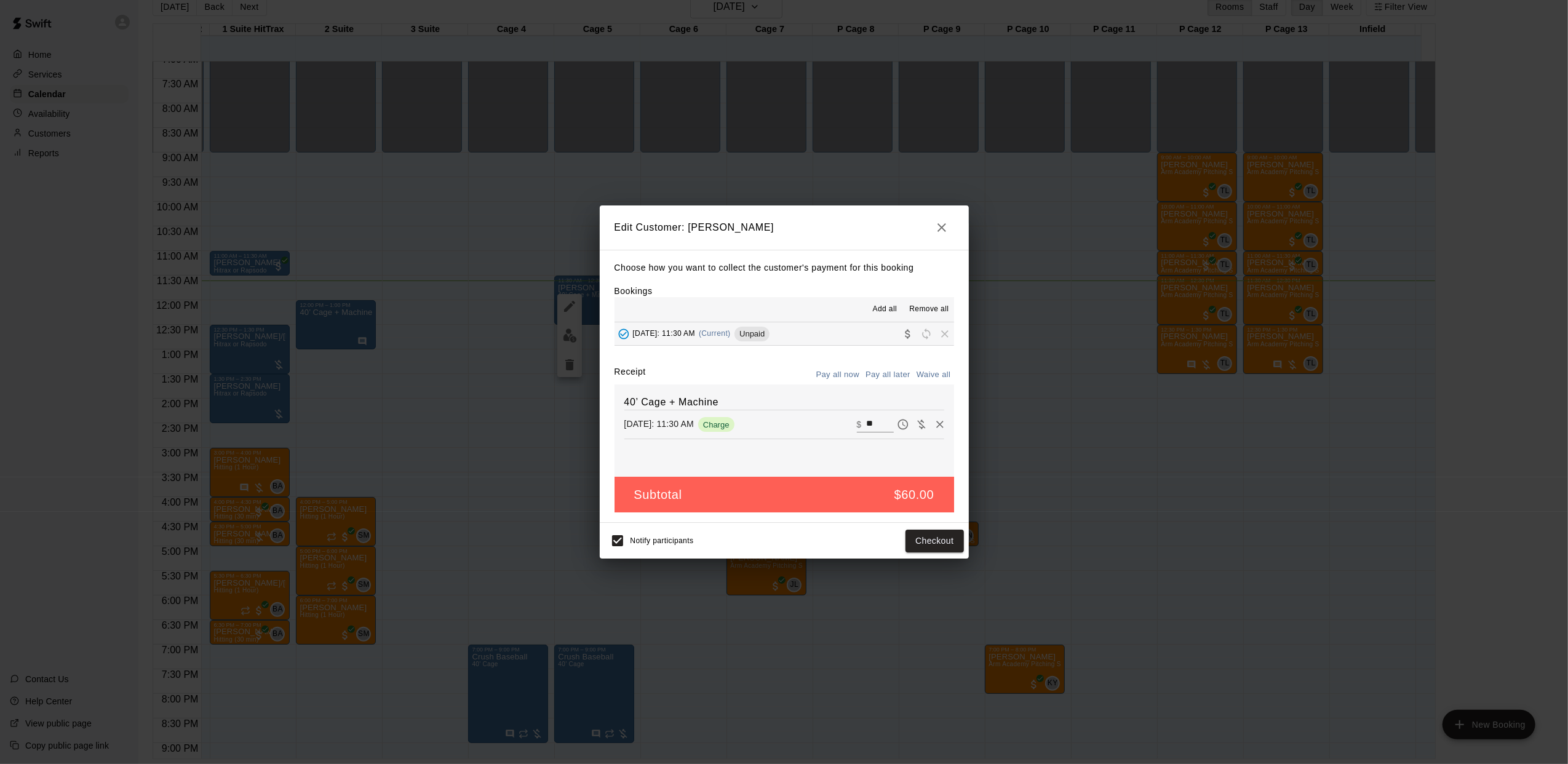
click at [867, 418] on input "**" at bounding box center [880, 424] width 27 height 16
type input "***"
click at [921, 550] on button "Checkout" at bounding box center [934, 540] width 58 height 23
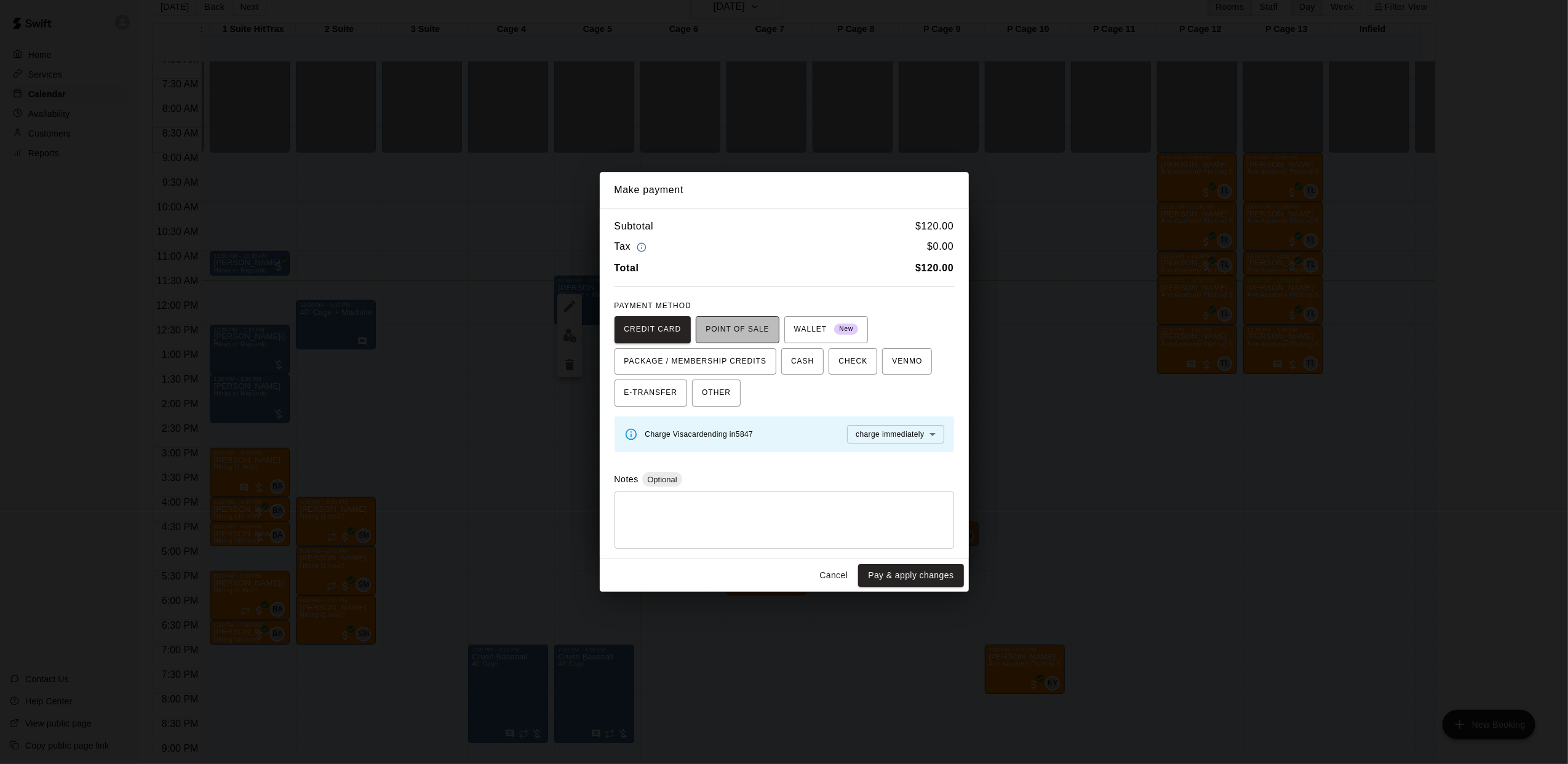
click at [738, 329] on span "POINT OF SALE" at bounding box center [737, 329] width 64 height 20
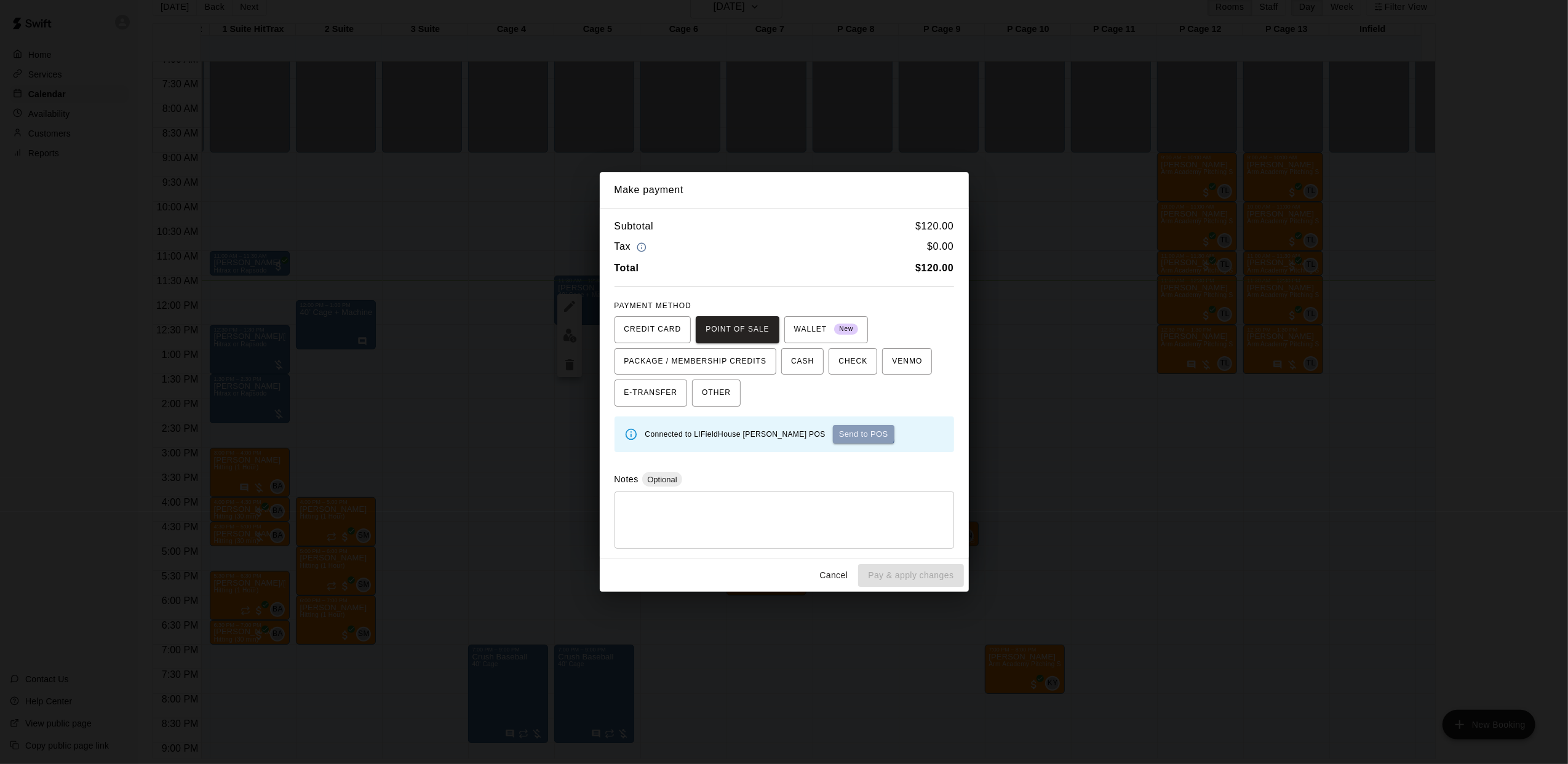
click at [833, 431] on button "Send to POS" at bounding box center [864, 434] width 62 height 18
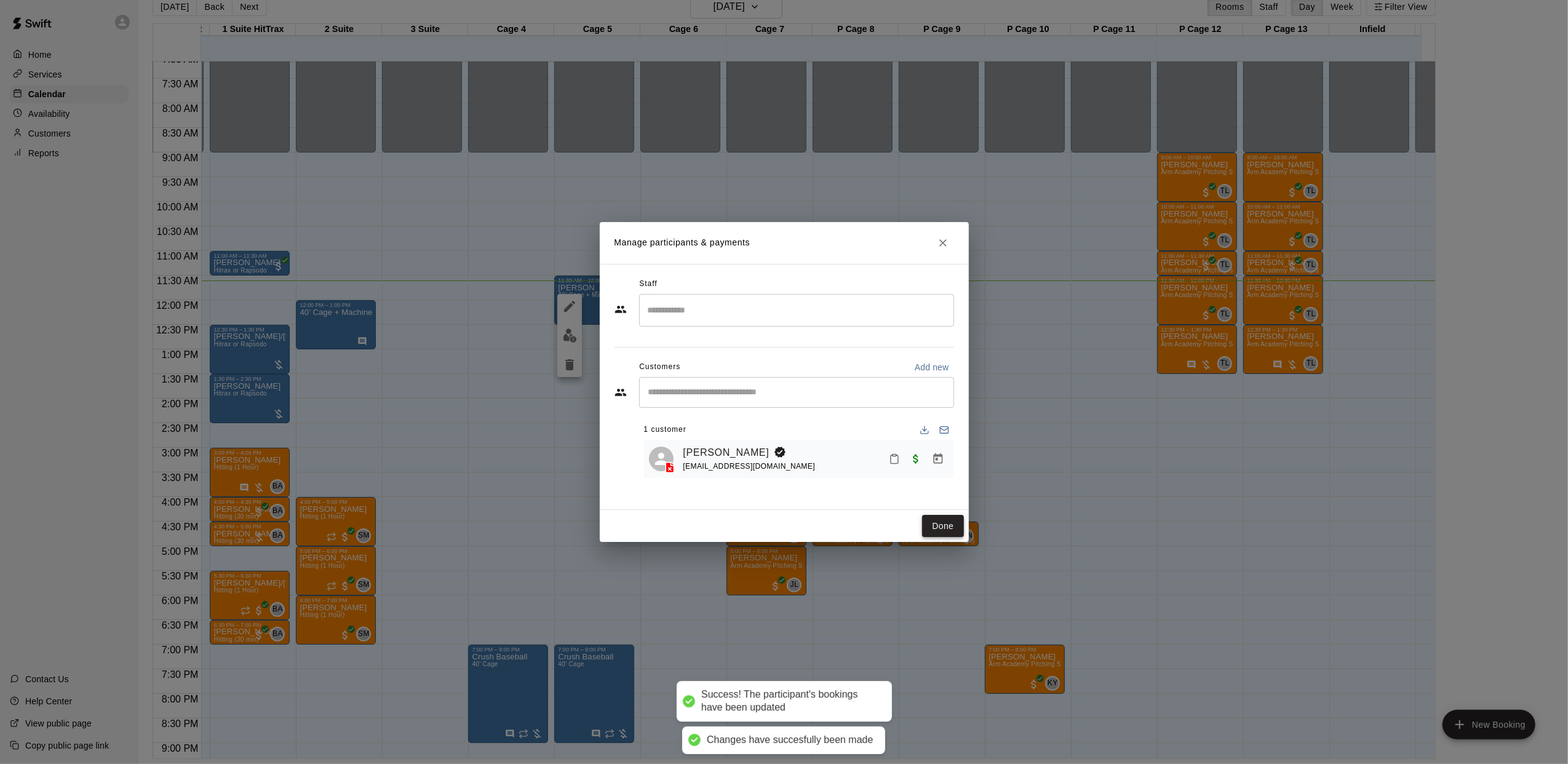
click at [936, 520] on button "Done" at bounding box center [943, 526] width 41 height 23
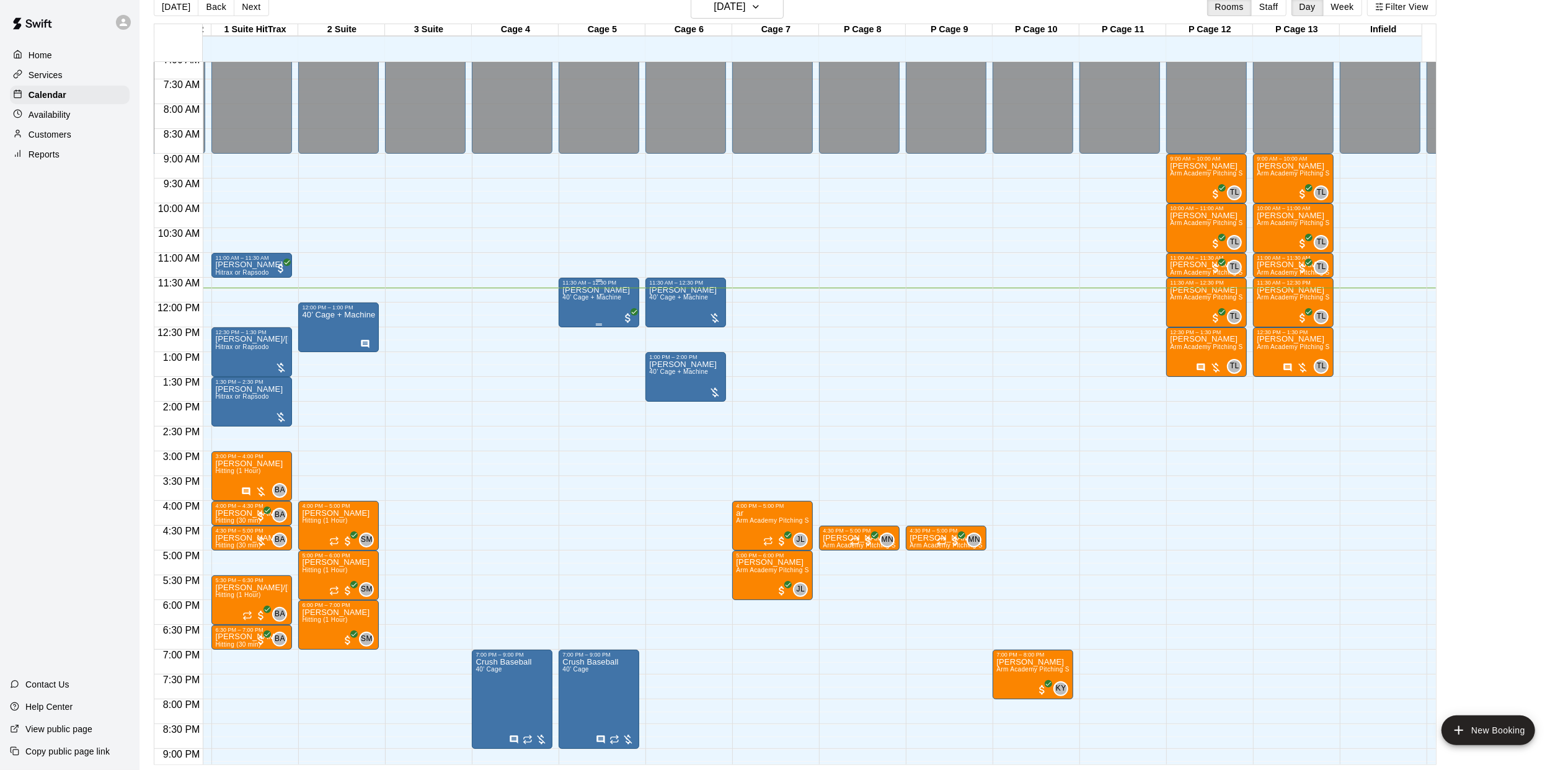
click at [576, 306] on div "[PERSON_NAME] 40’ Cage + Machine" at bounding box center [596, 671] width 68 height 770
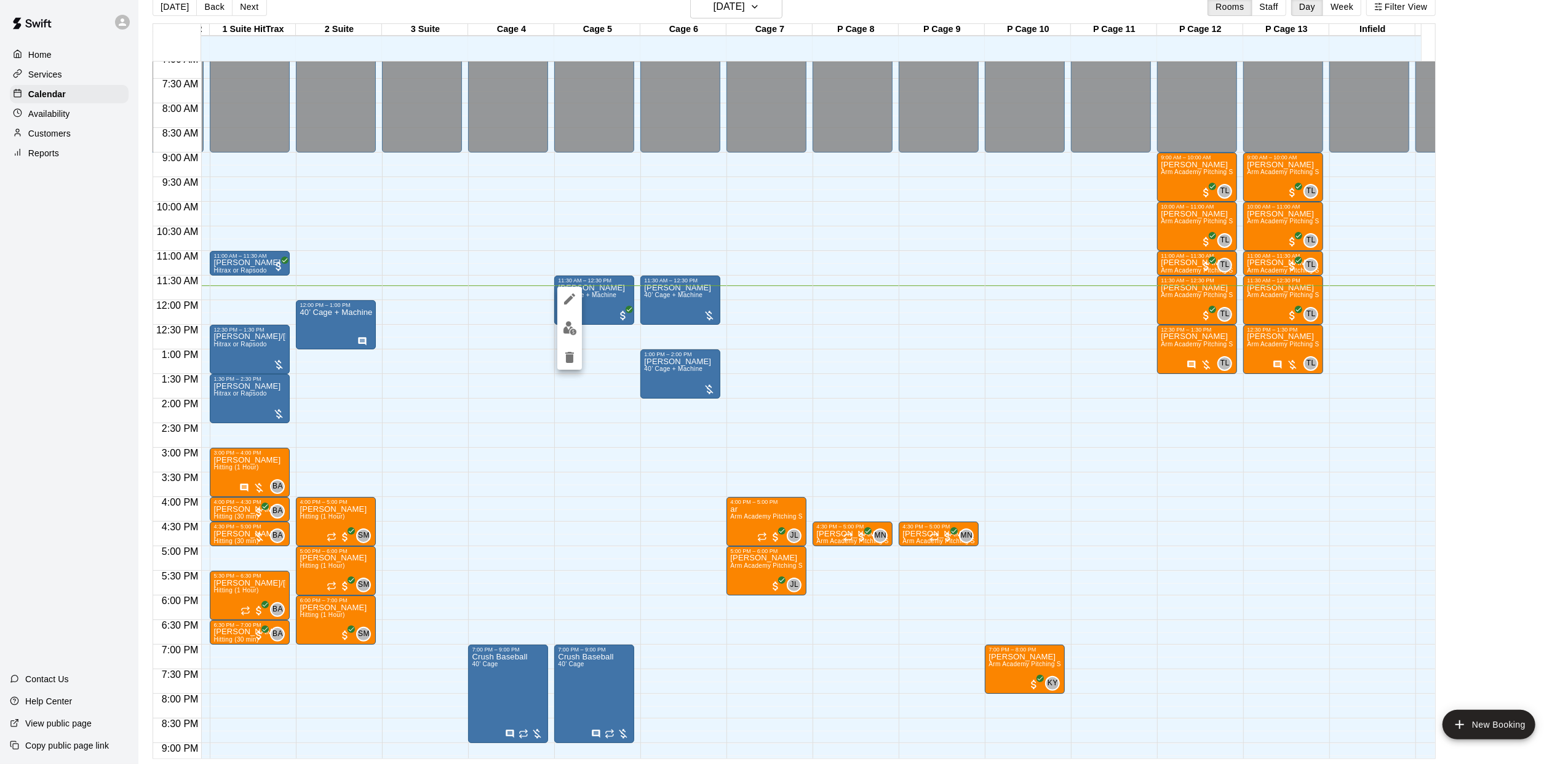
click at [572, 338] on button "edit" at bounding box center [570, 328] width 25 height 24
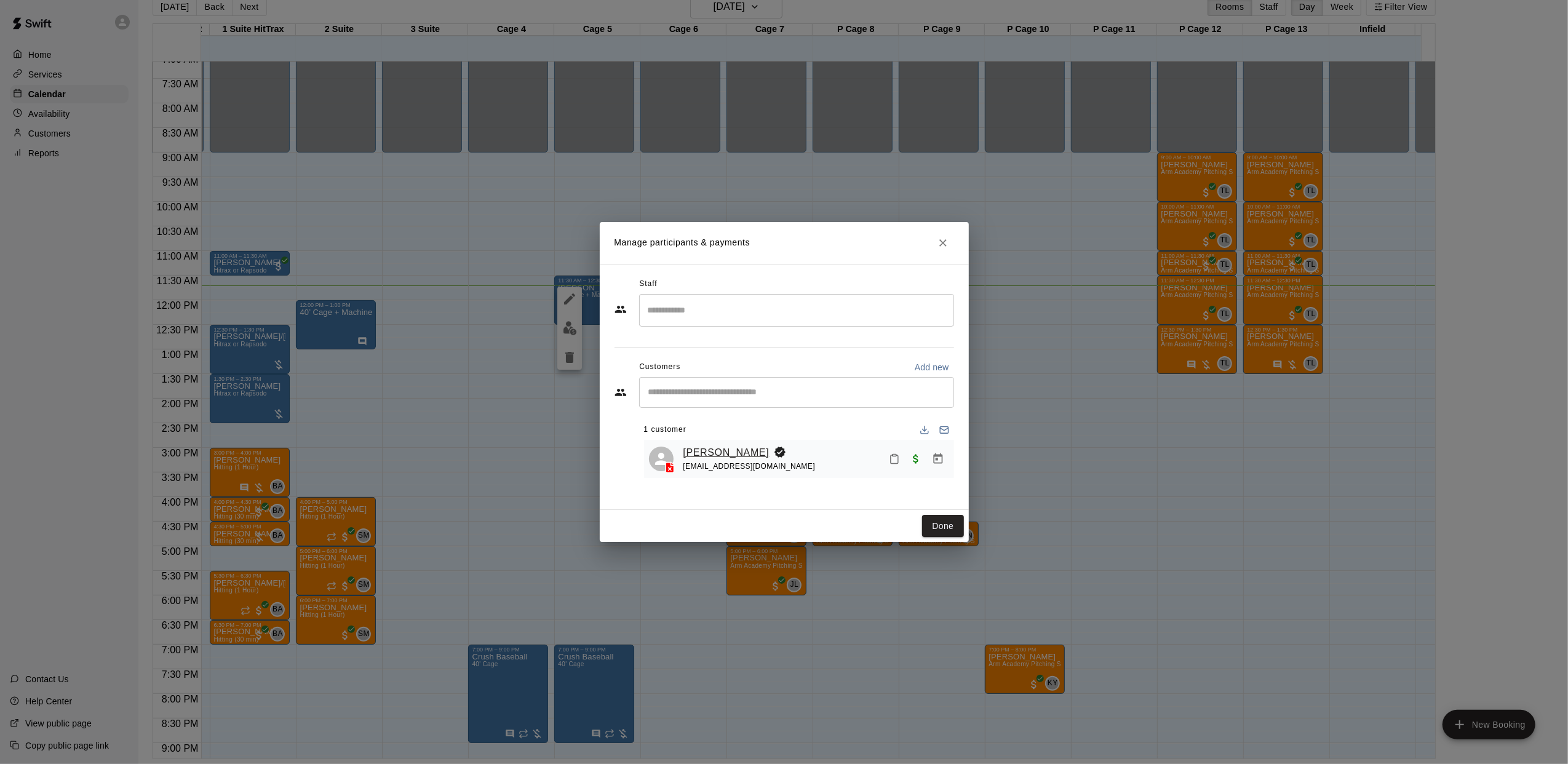
click at [704, 458] on link "[PERSON_NAME]" at bounding box center [727, 452] width 86 height 16
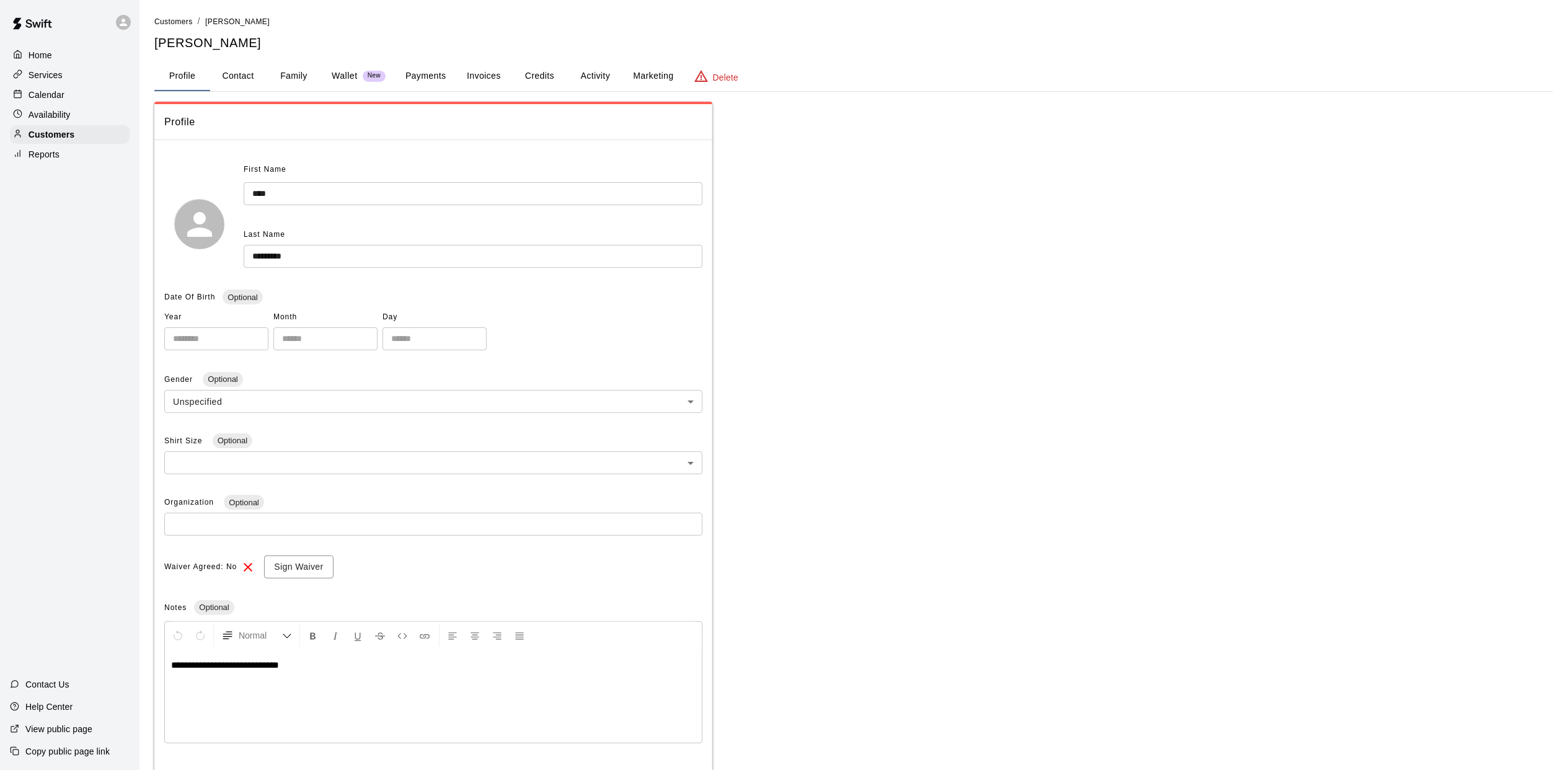
click at [427, 77] on button "Payments" at bounding box center [425, 76] width 60 height 30
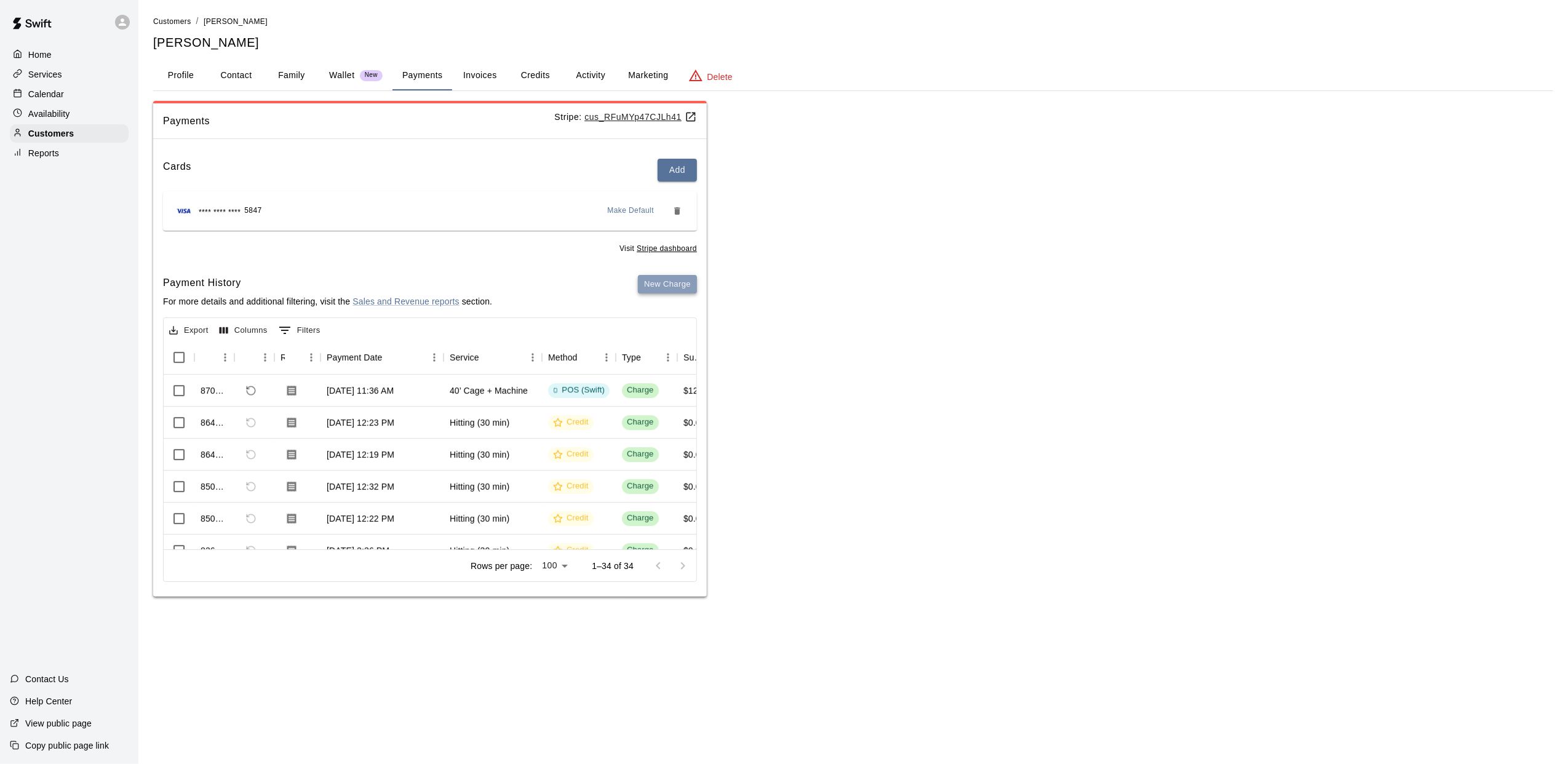
click at [671, 281] on button "New Charge" at bounding box center [667, 284] width 59 height 19
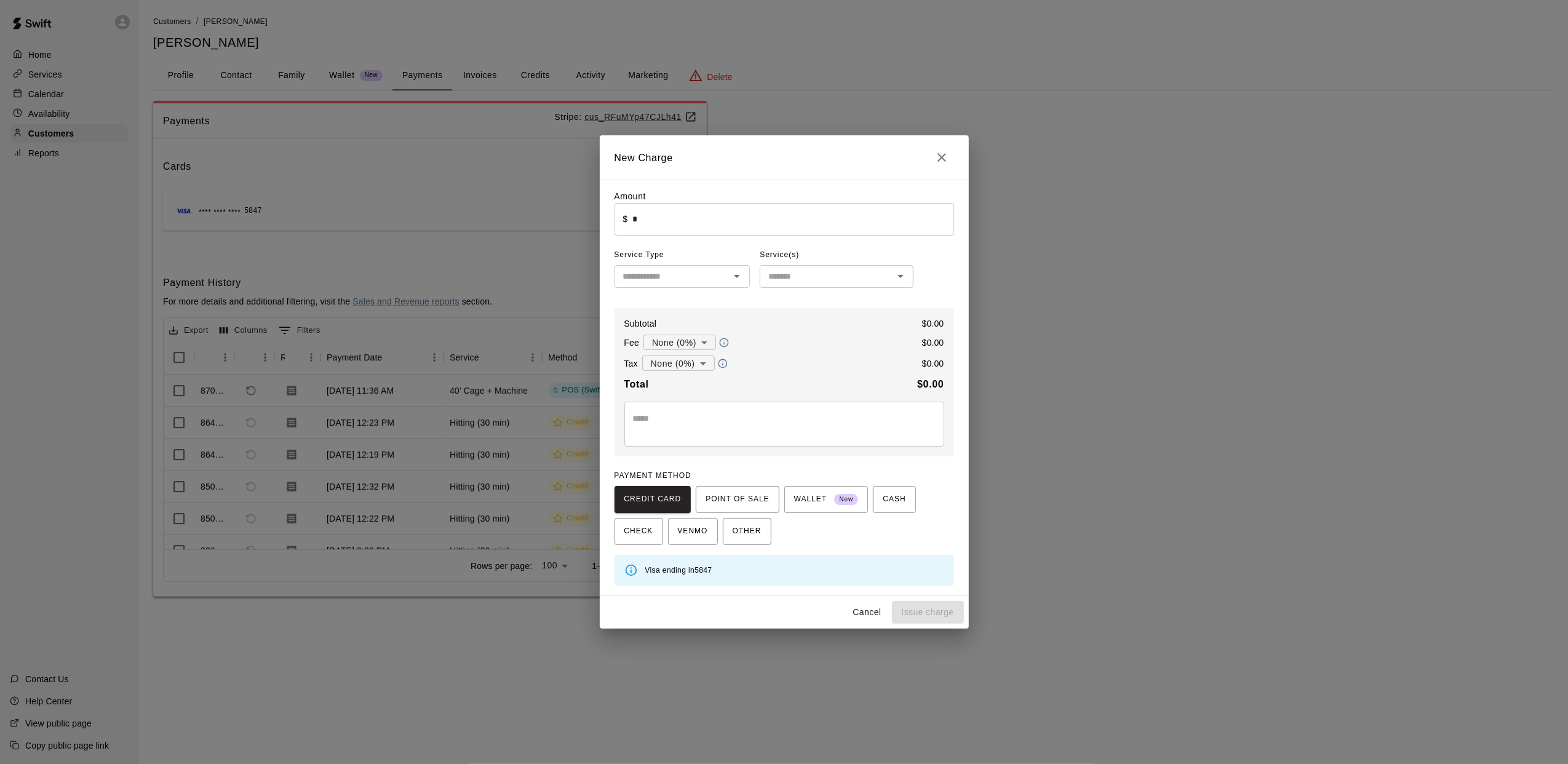
click at [673, 227] on input "*" at bounding box center [793, 219] width 321 height 33
type input "****"
click at [704, 423] on textarea at bounding box center [784, 424] width 303 height 25
type textarea "*****"
click at [887, 500] on span "CASH" at bounding box center [894, 499] width 23 height 20
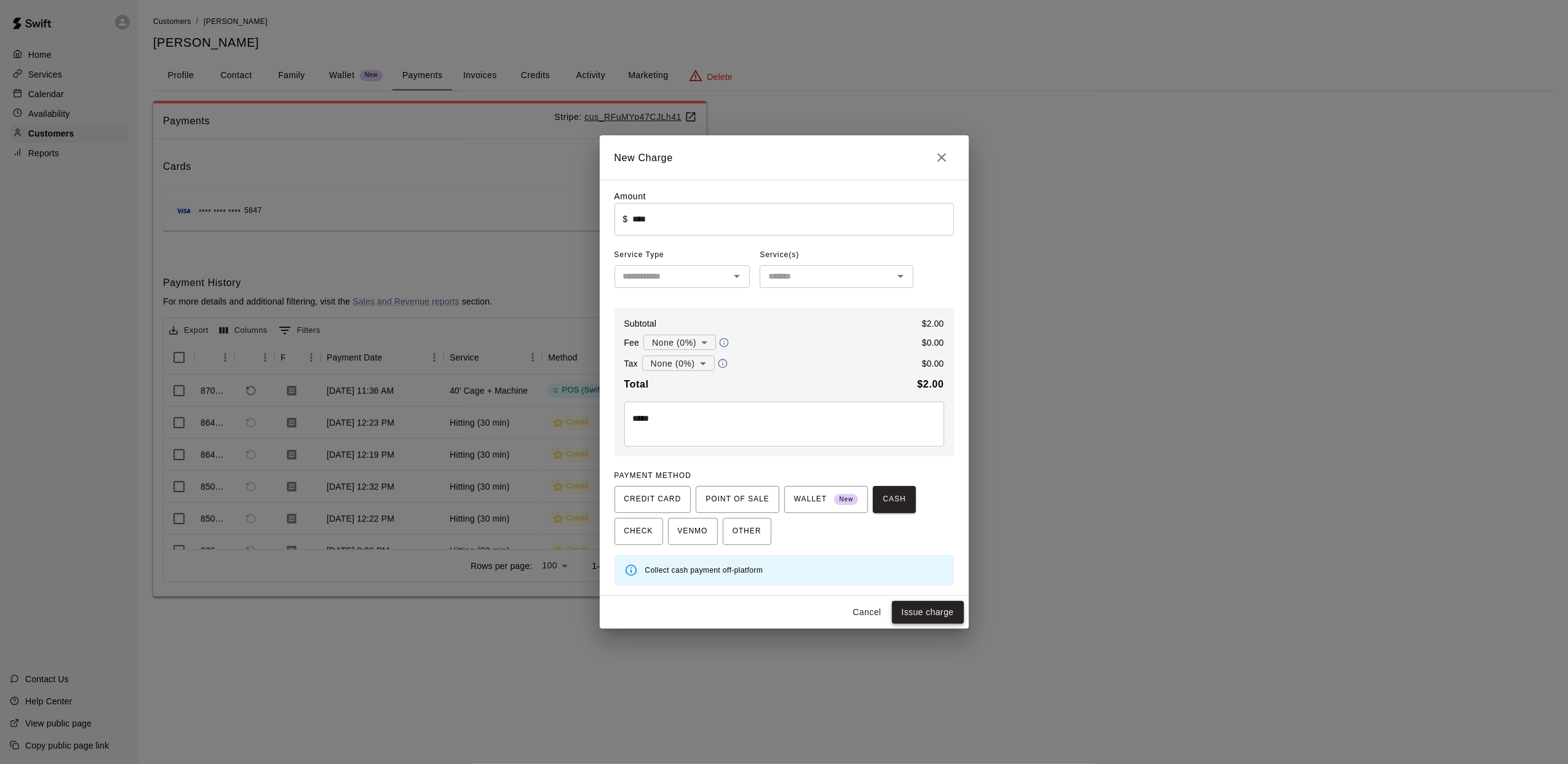
click at [934, 613] on button "Issue charge" at bounding box center [928, 612] width 72 height 23
type input "*"
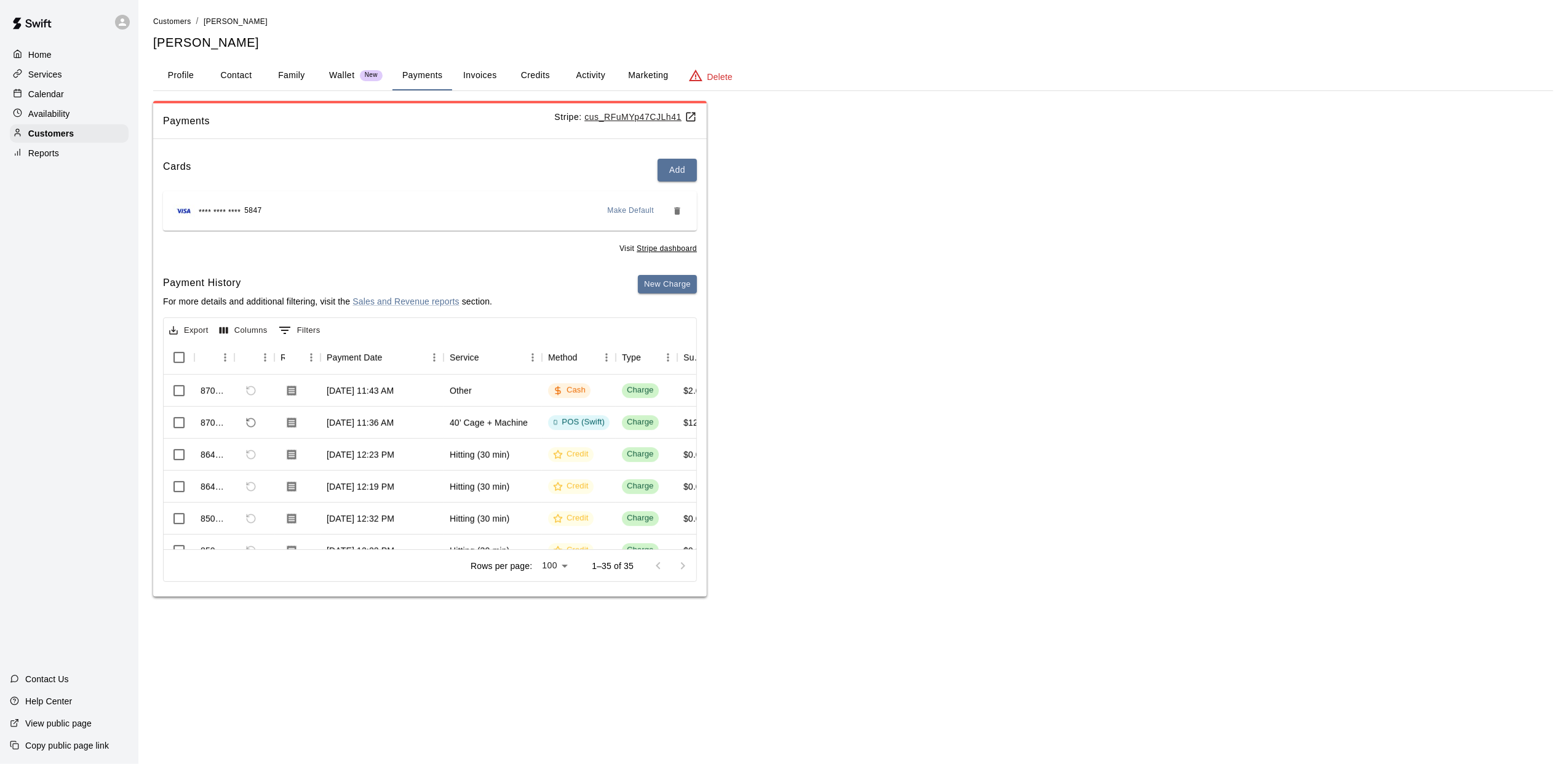
click at [67, 94] on div "Calendar" at bounding box center [69, 94] width 119 height 18
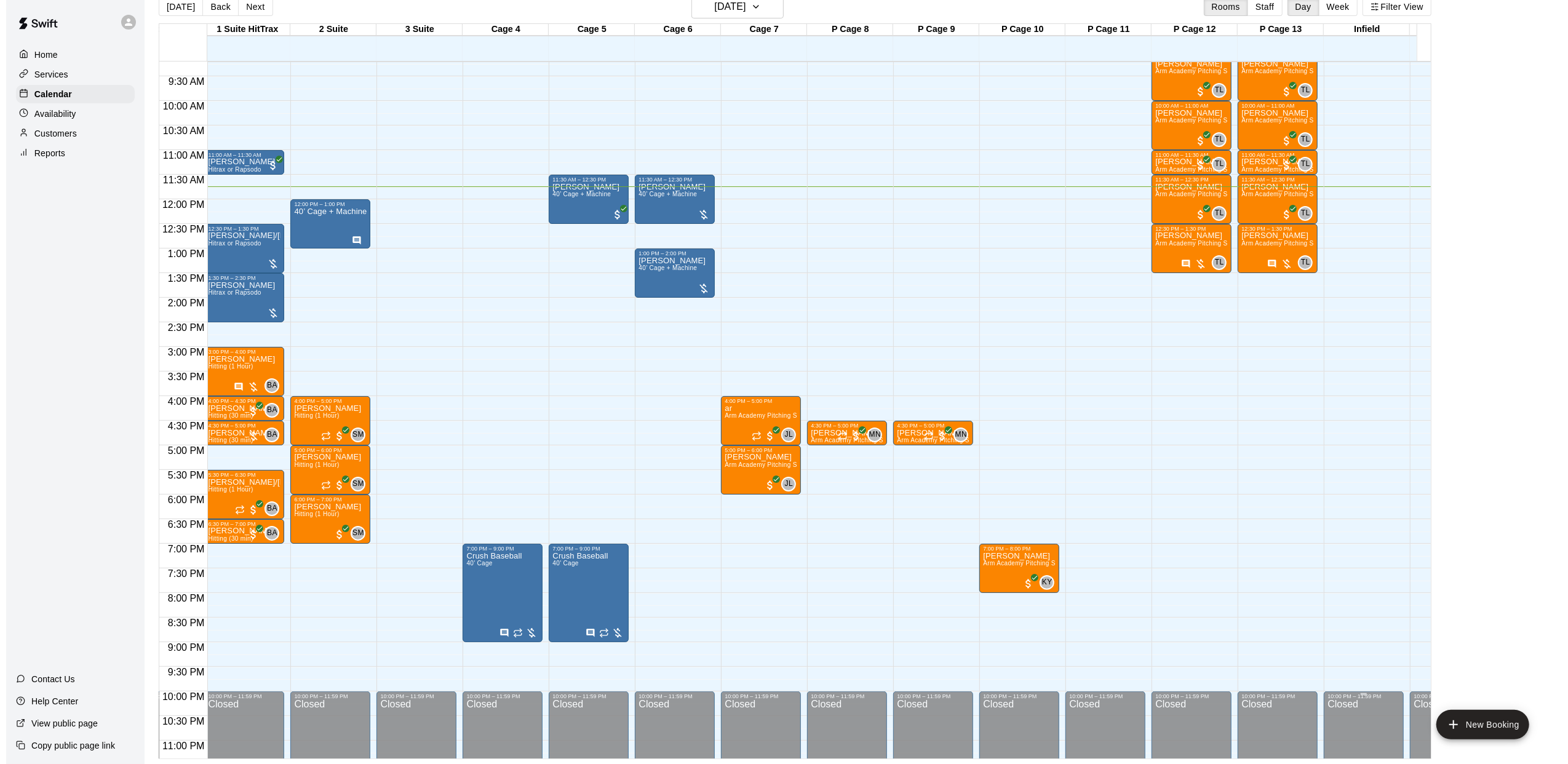
scroll to position [416, 175]
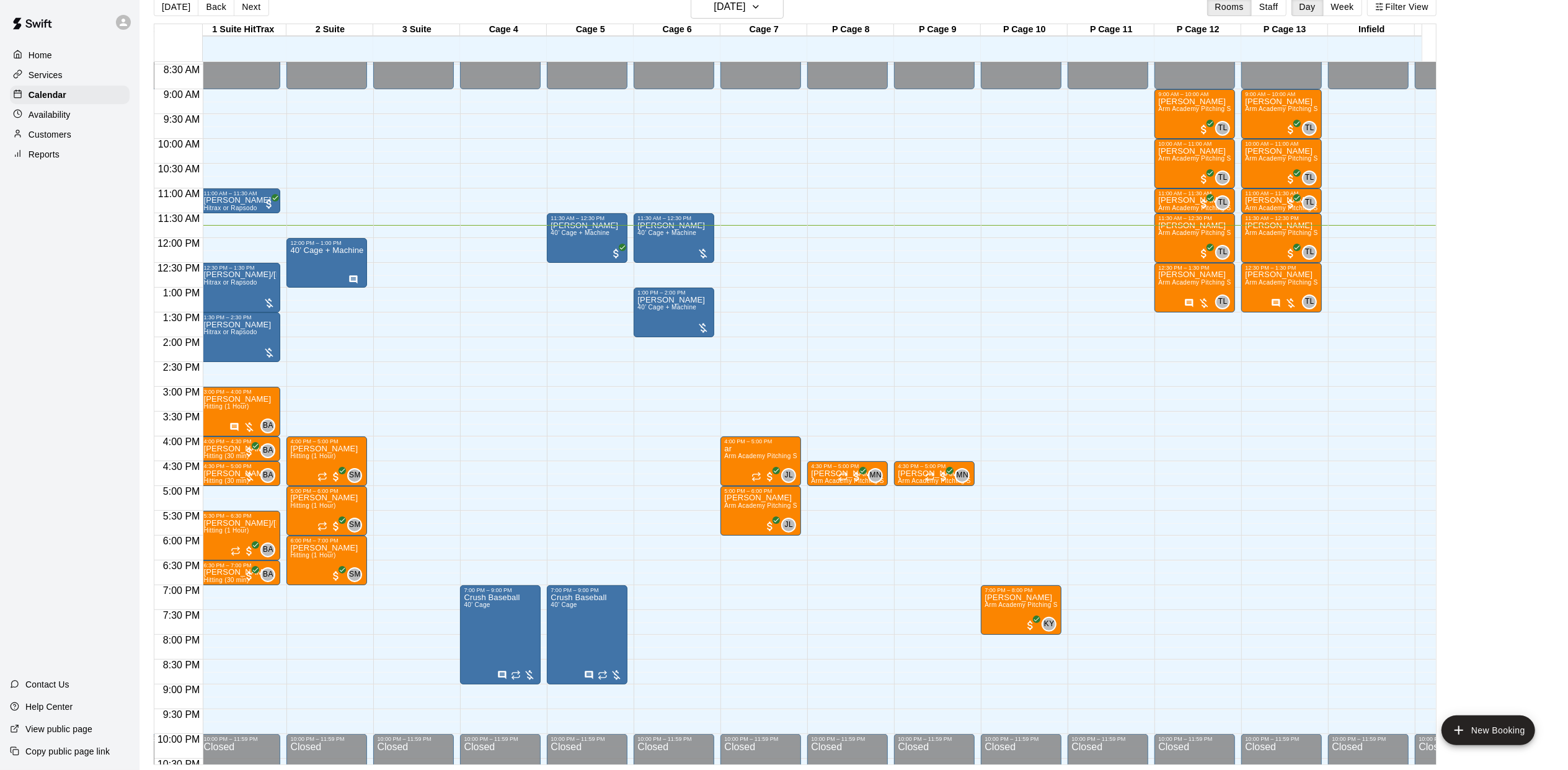
click at [843, 624] on div "12:00 AM – 9:00 AM Closed 4:30 PM – 5:00 PM [PERSON_NAME][GEOGRAPHIC_DATA] Pitc…" at bounding box center [847, 238] width 81 height 1190
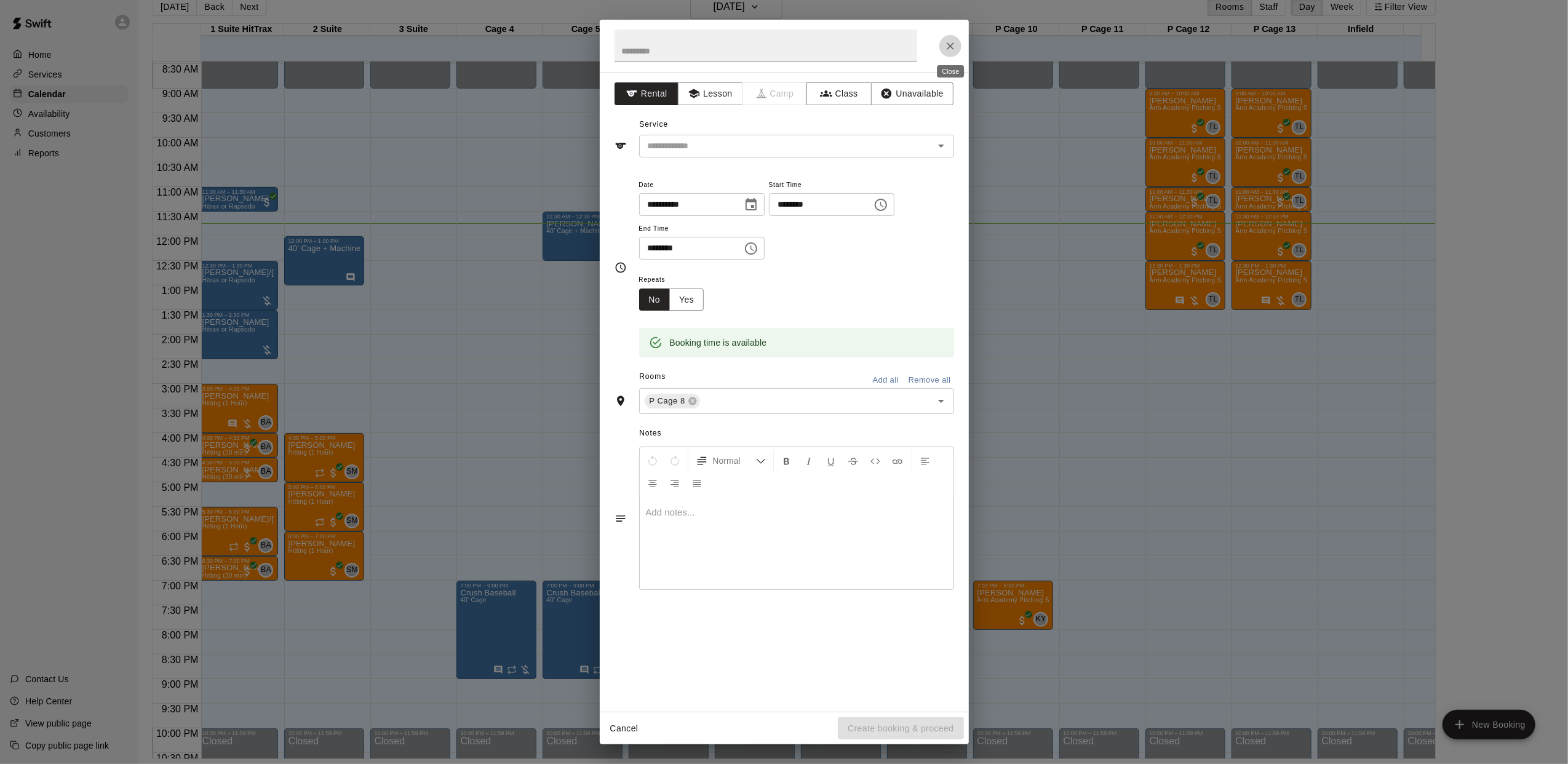
click at [946, 51] on icon "Close" at bounding box center [951, 46] width 12 height 12
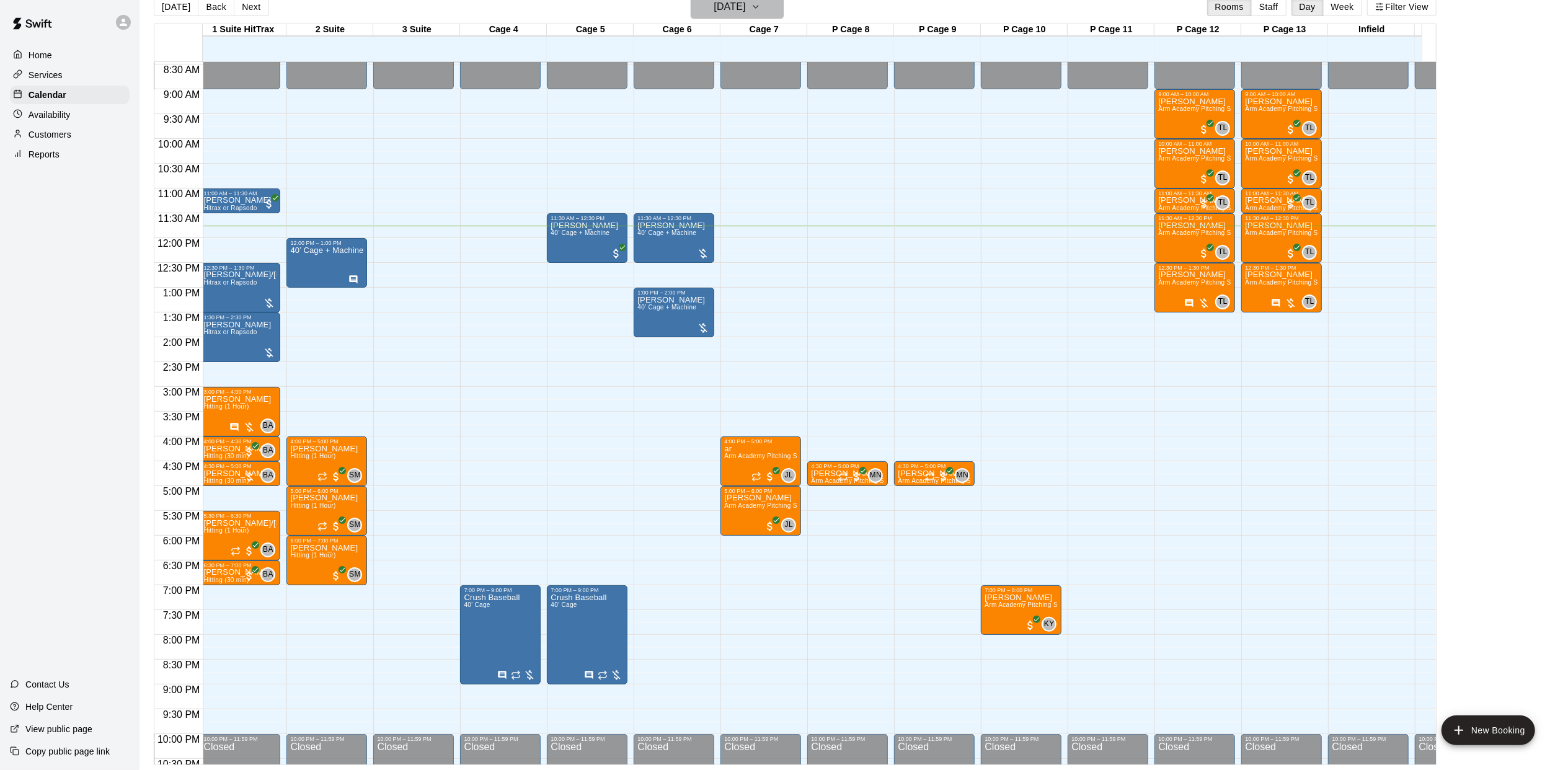
click at [761, 12] on icon "button" at bounding box center [756, 7] width 10 height 15
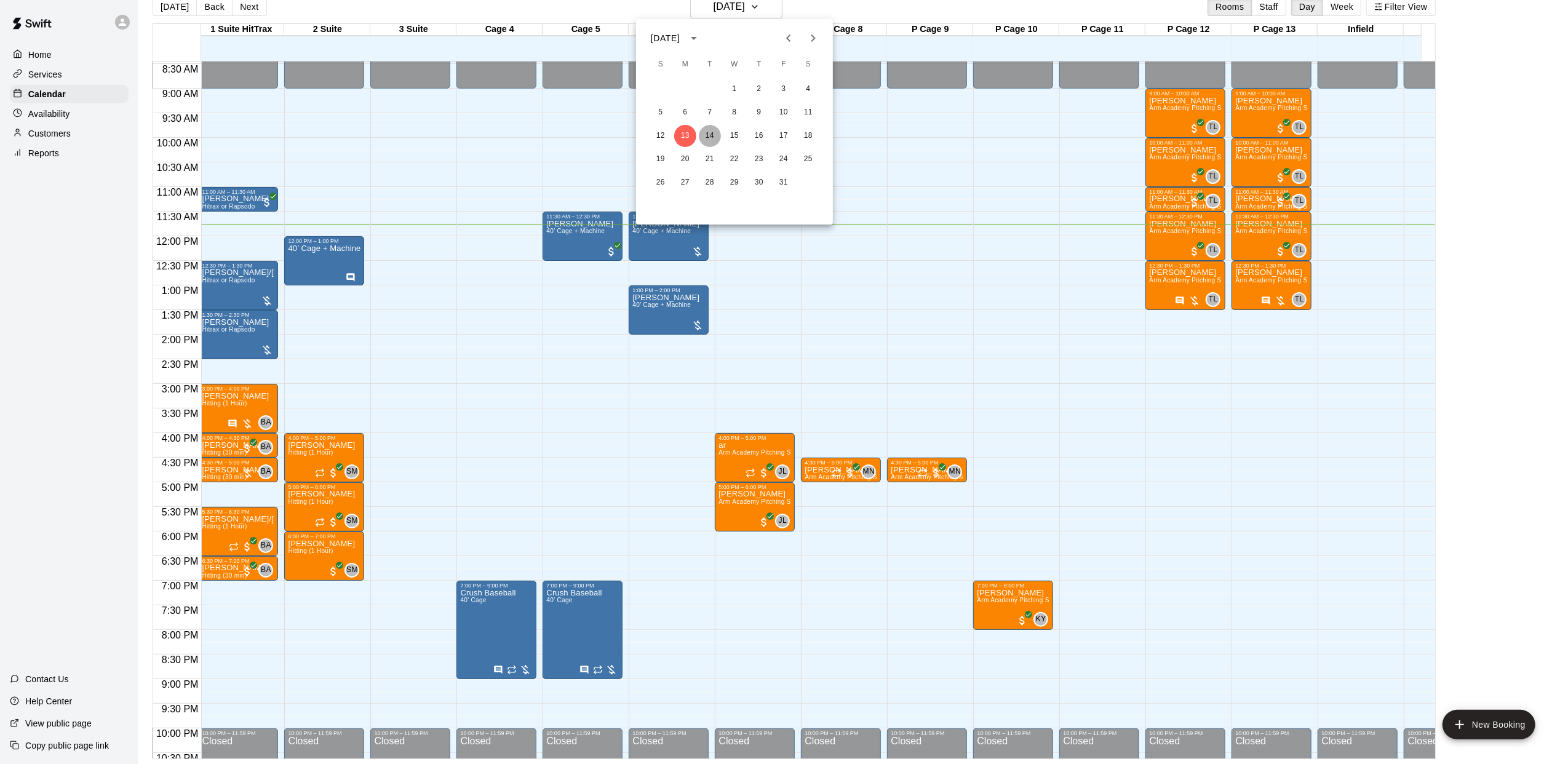
click at [717, 138] on button "14" at bounding box center [710, 136] width 22 height 22
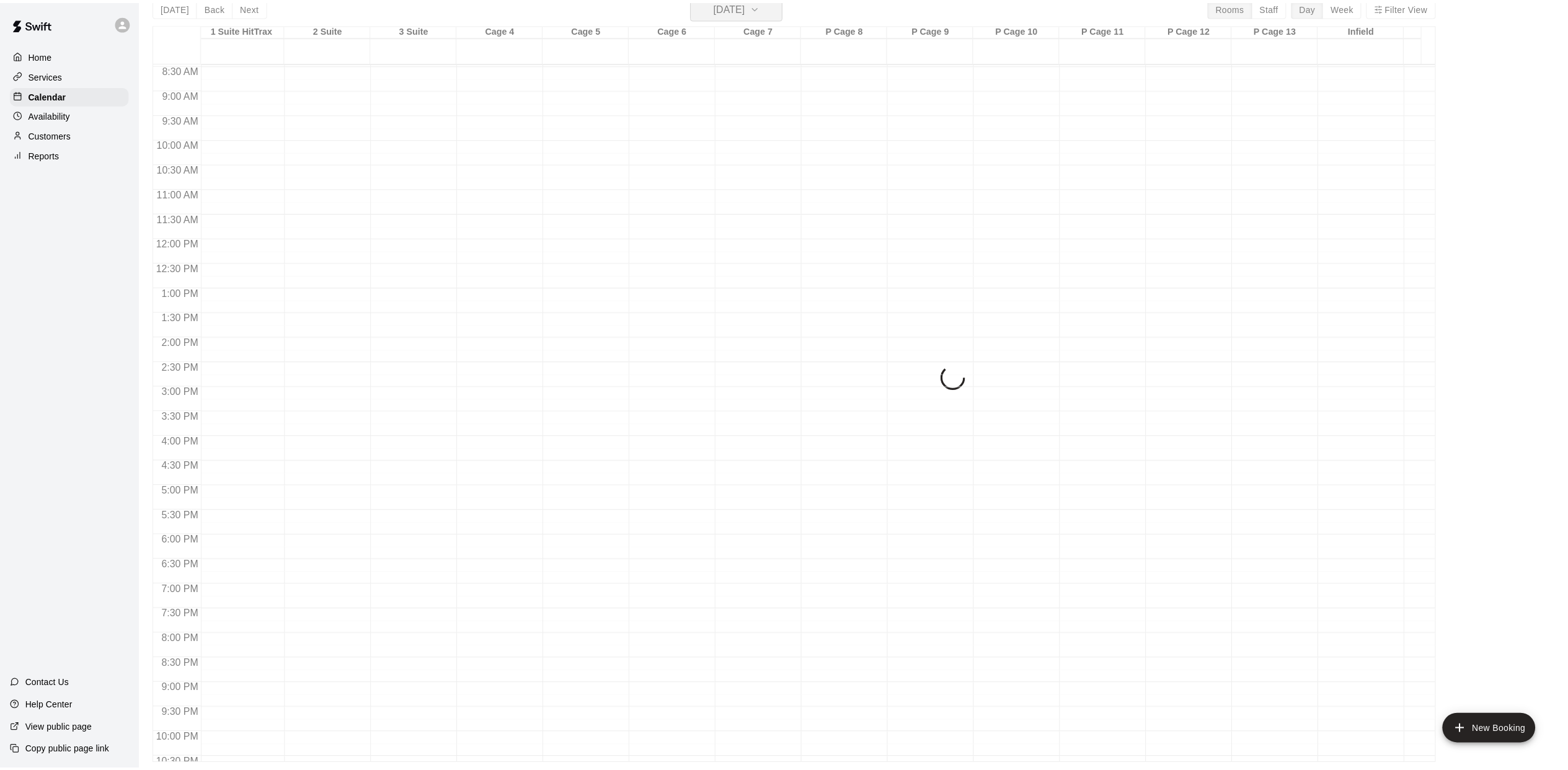
scroll to position [15, 0]
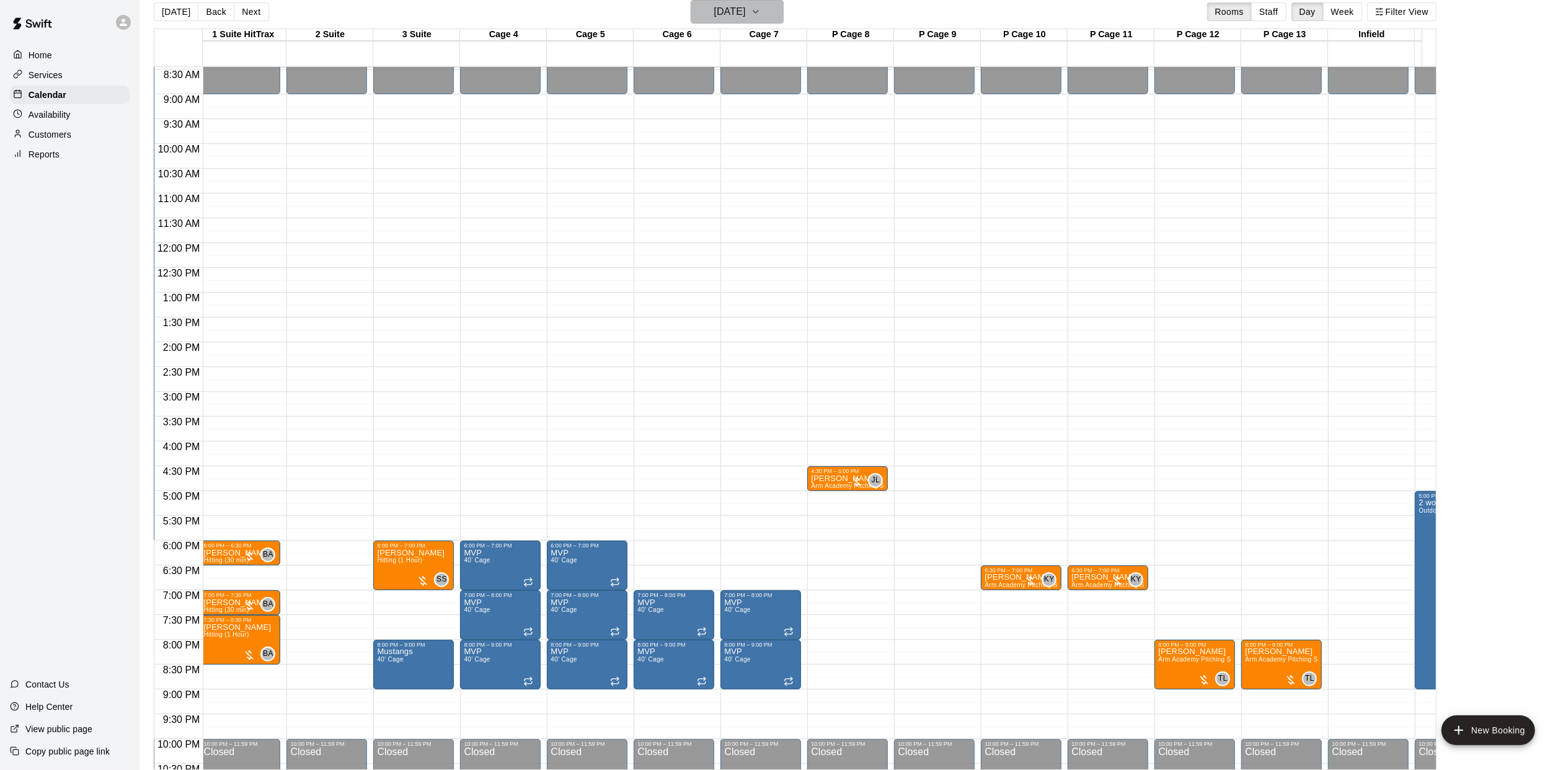
click at [761, 9] on icon "button" at bounding box center [756, 12] width 10 height 15
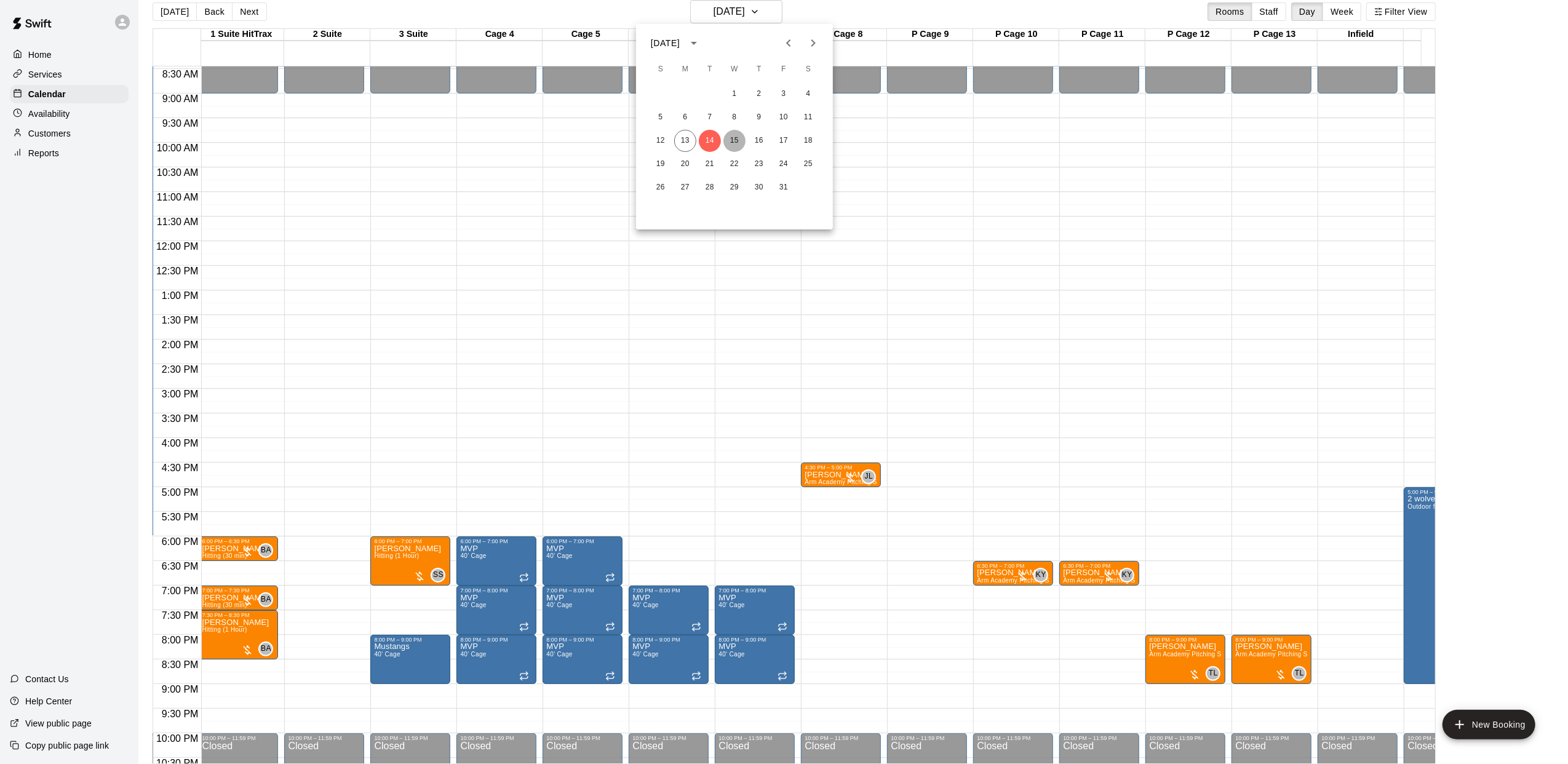
click at [732, 140] on button "15" at bounding box center [734, 141] width 22 height 22
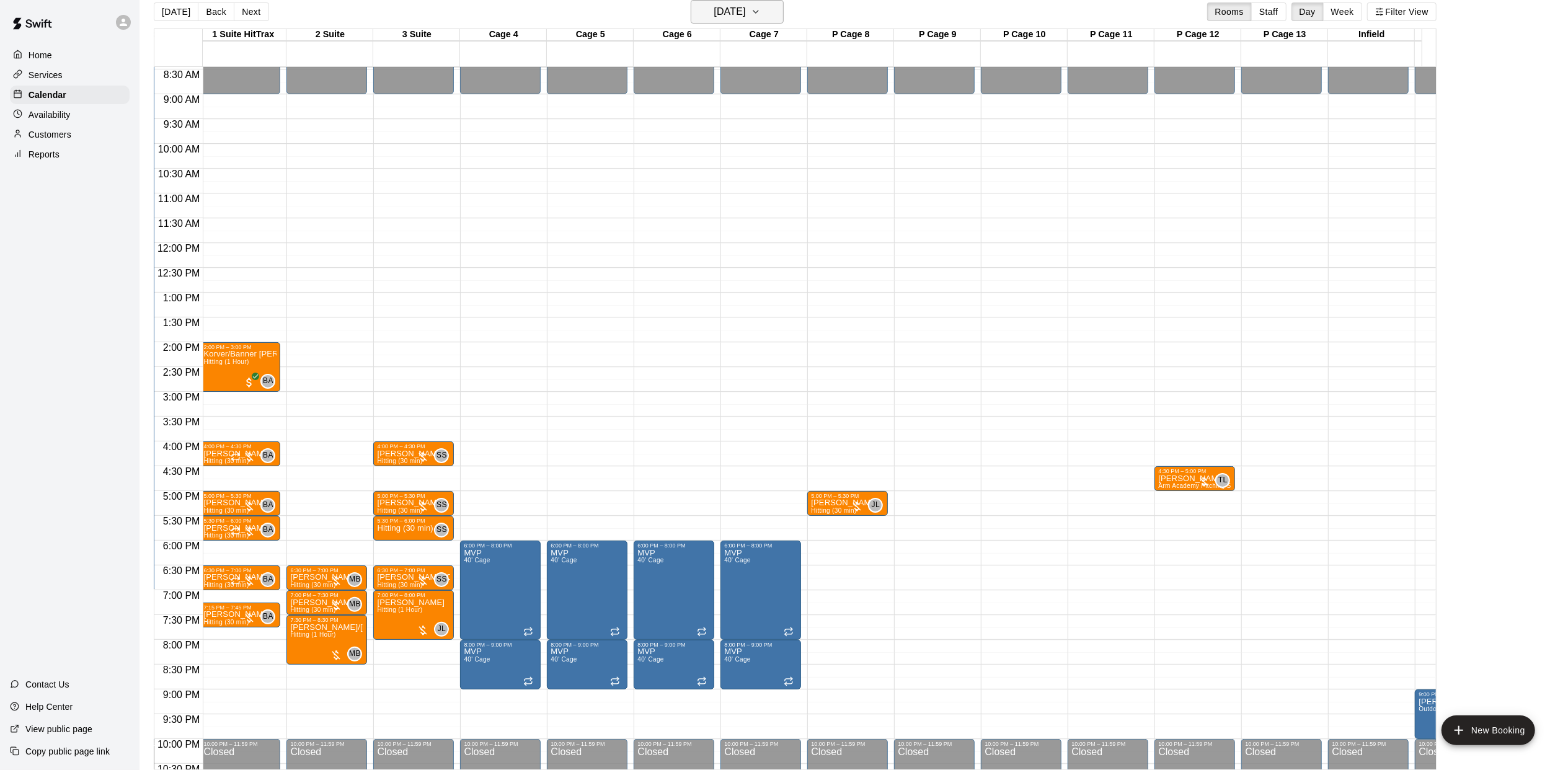
click at [761, 10] on icon "button" at bounding box center [756, 12] width 10 height 15
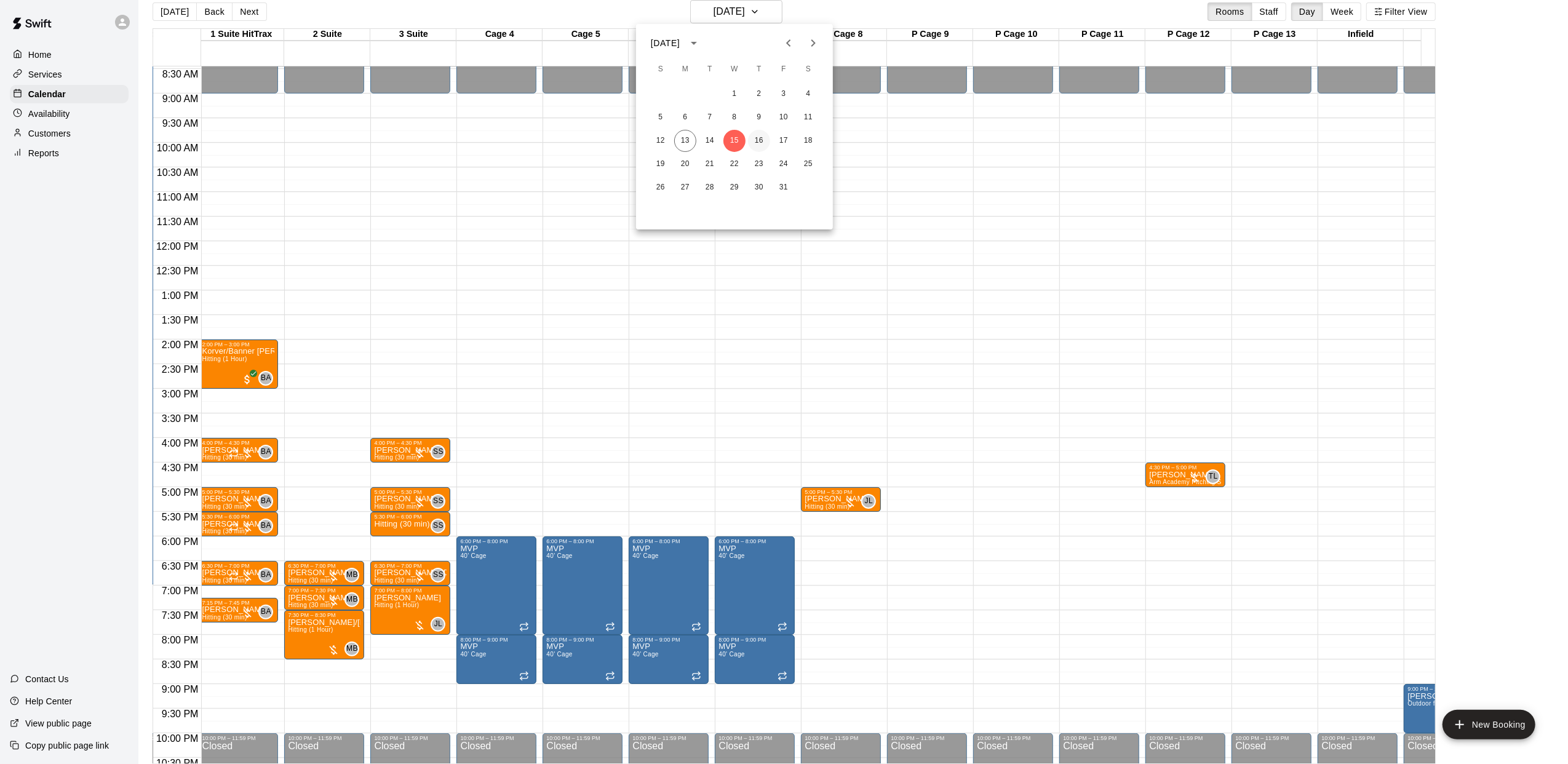
click at [766, 138] on button "16" at bounding box center [759, 141] width 22 height 22
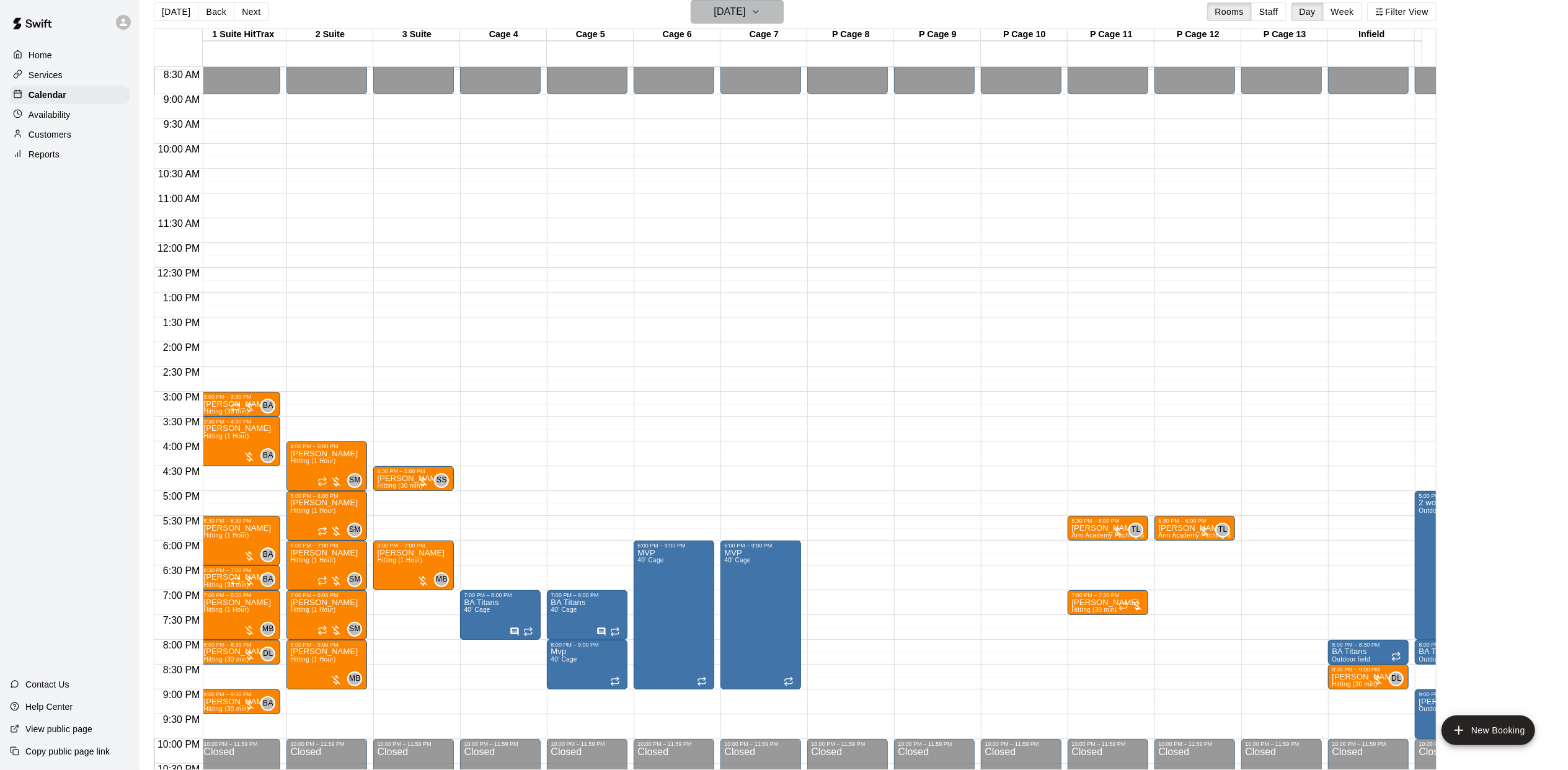
click at [761, 10] on icon "button" at bounding box center [756, 12] width 10 height 15
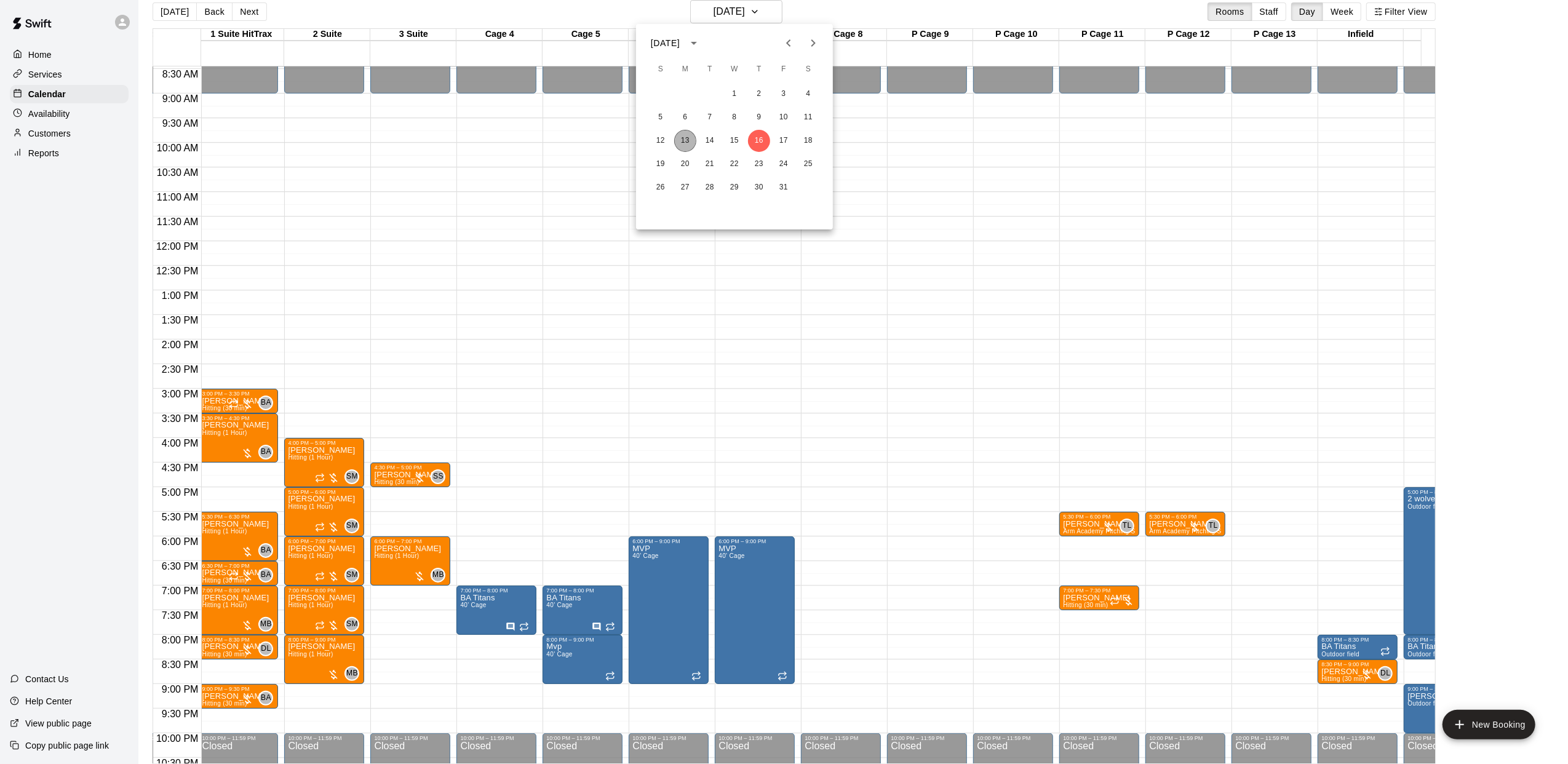
click at [685, 136] on button "13" at bounding box center [685, 141] width 22 height 22
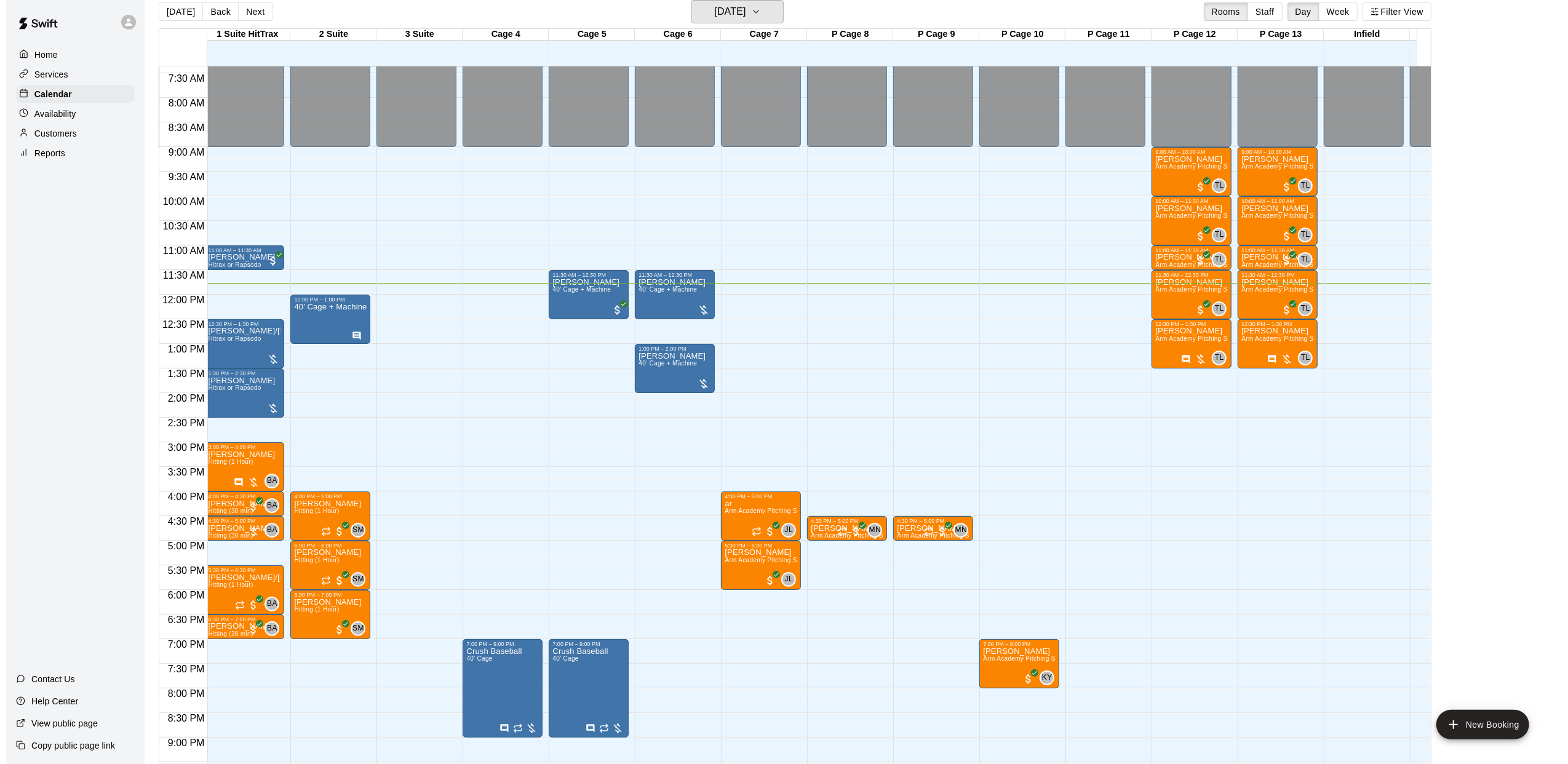
scroll to position [335, 175]
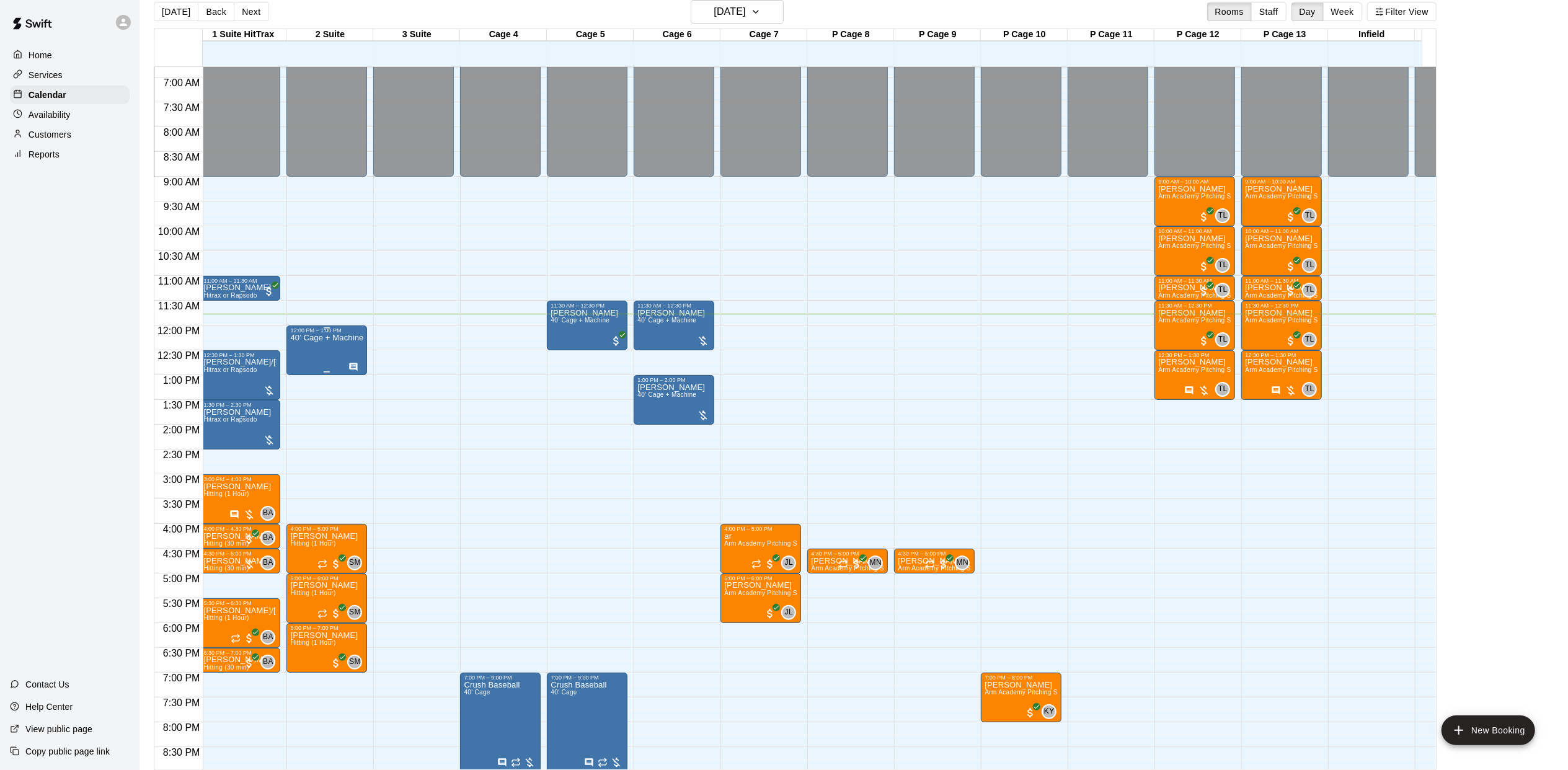
click at [325, 351] on div "40’ Cage + Machine" at bounding box center [326, 718] width 73 height 770
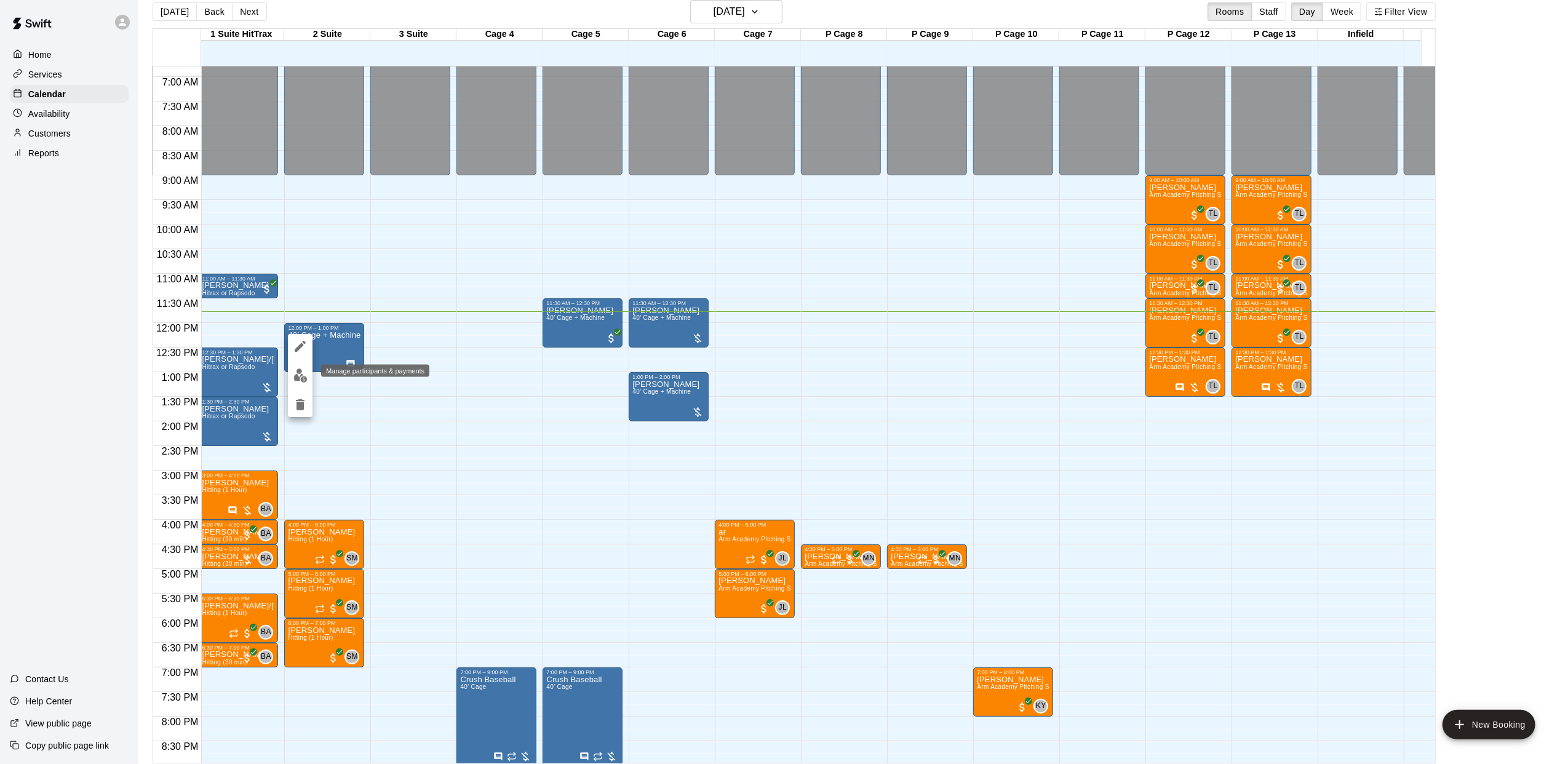
click at [303, 374] on img "edit" at bounding box center [300, 375] width 14 height 14
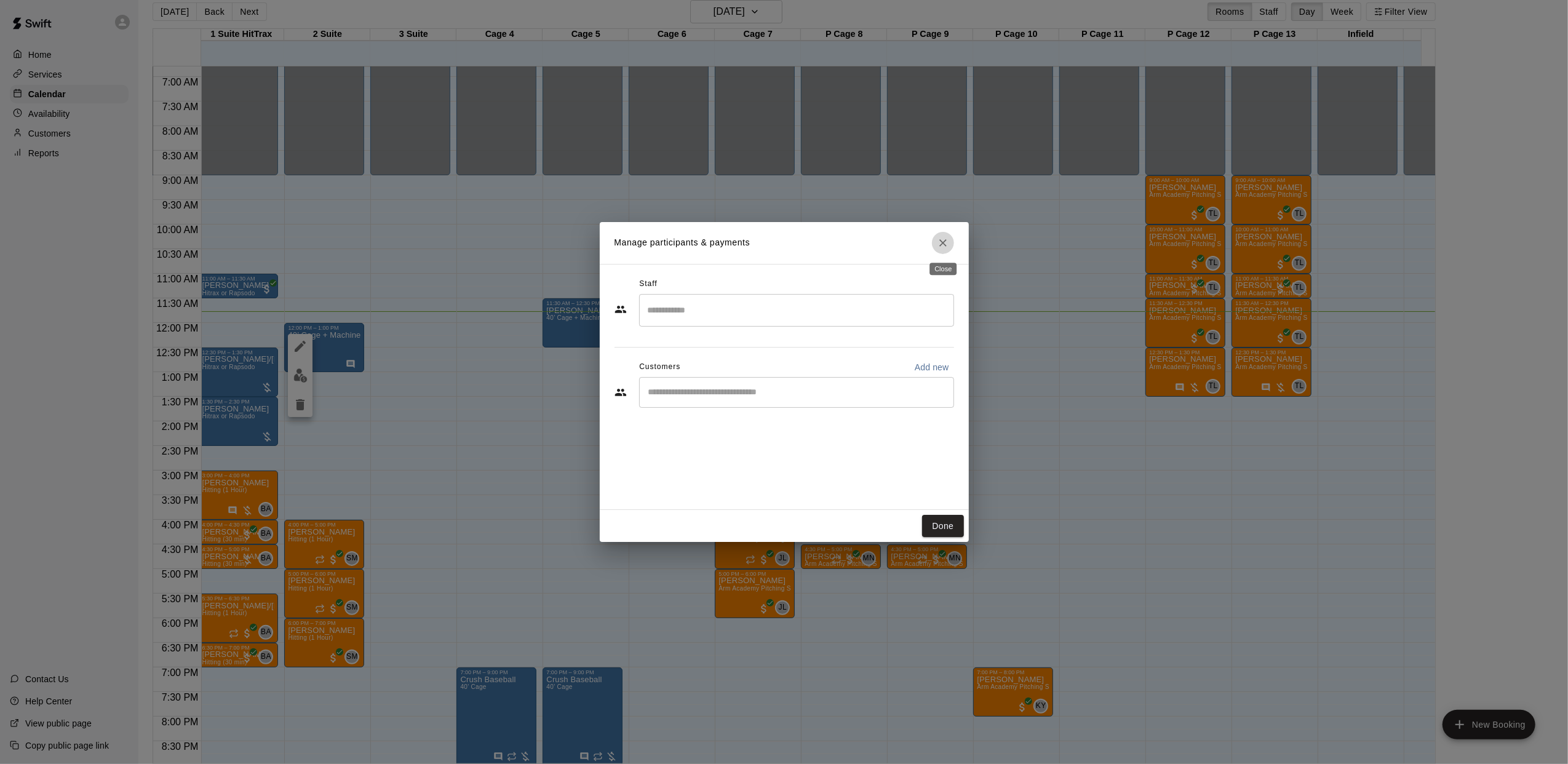
click at [939, 242] on icon "Close" at bounding box center [943, 243] width 12 height 12
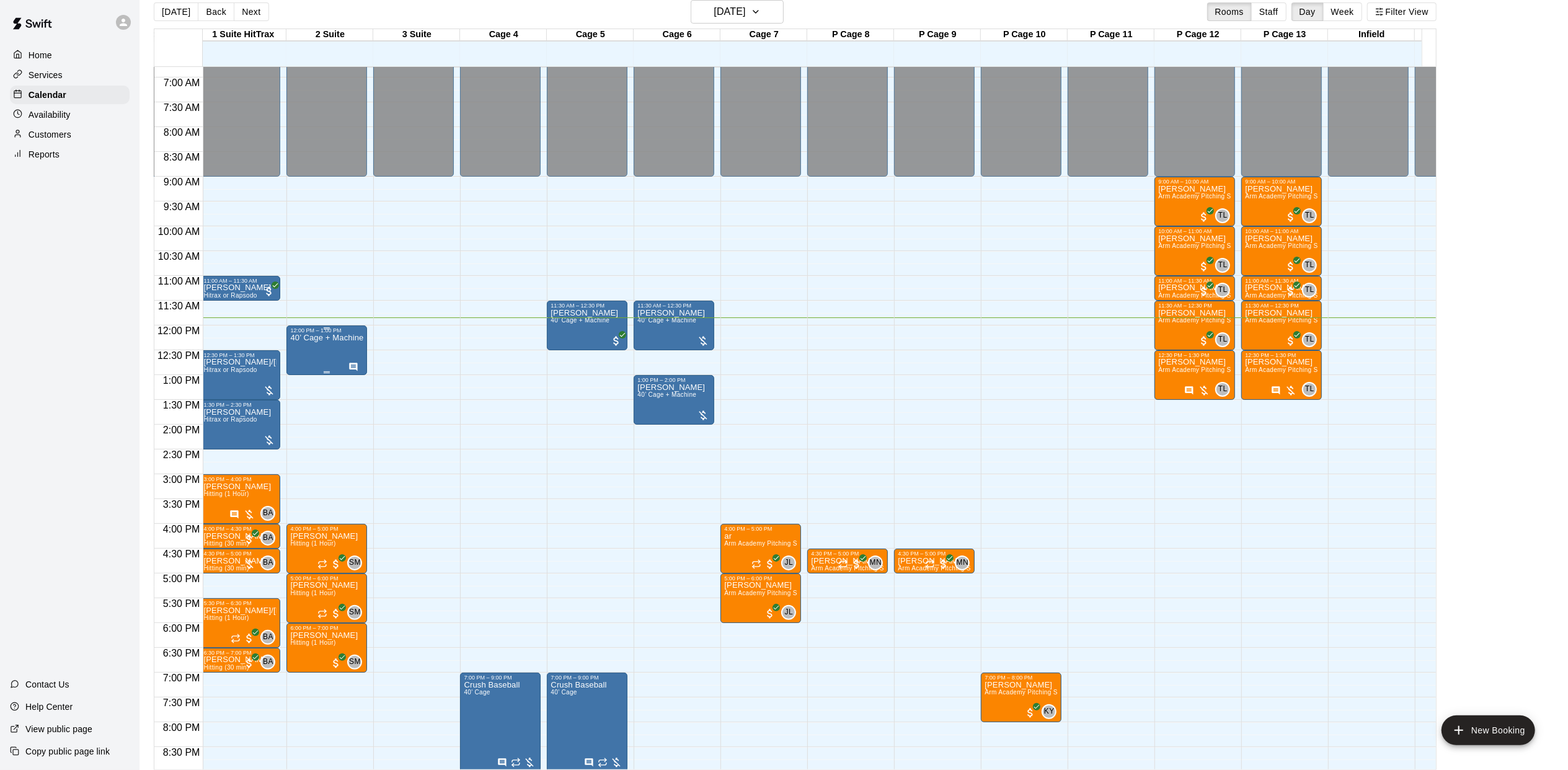
click at [317, 359] on div "40’ Cage + Machine" at bounding box center [326, 718] width 73 height 770
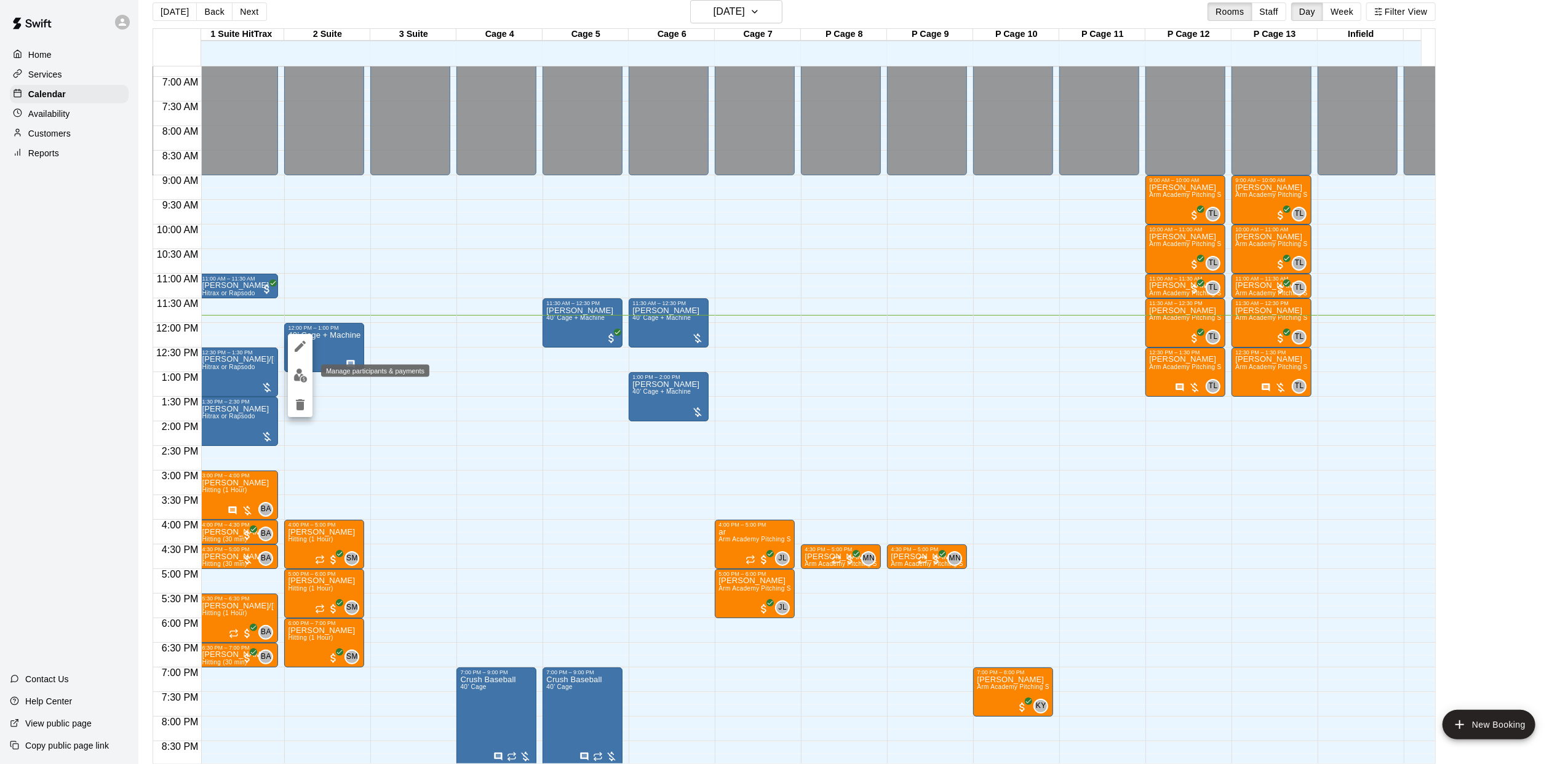
click at [321, 367] on div "Manage participants & payments" at bounding box center [375, 371] width 108 height 12
click at [301, 377] on img "edit" at bounding box center [300, 375] width 14 height 14
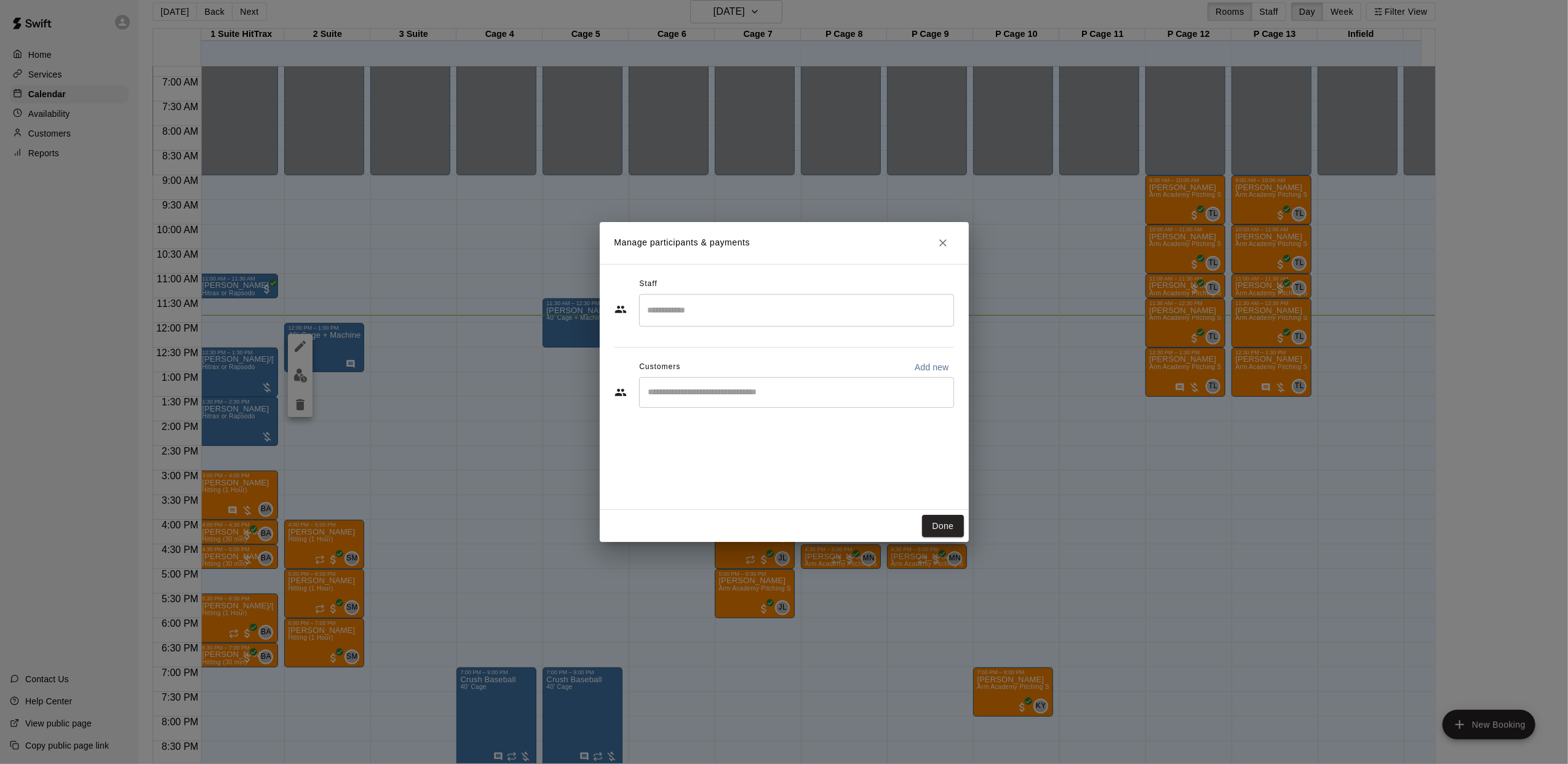
click at [714, 391] on input "Start typing to search customers..." at bounding box center [797, 392] width 304 height 12
click at [927, 379] on div "​" at bounding box center [797, 392] width 315 height 31
click at [927, 372] on p "Add new" at bounding box center [932, 367] width 34 height 12
select select "**"
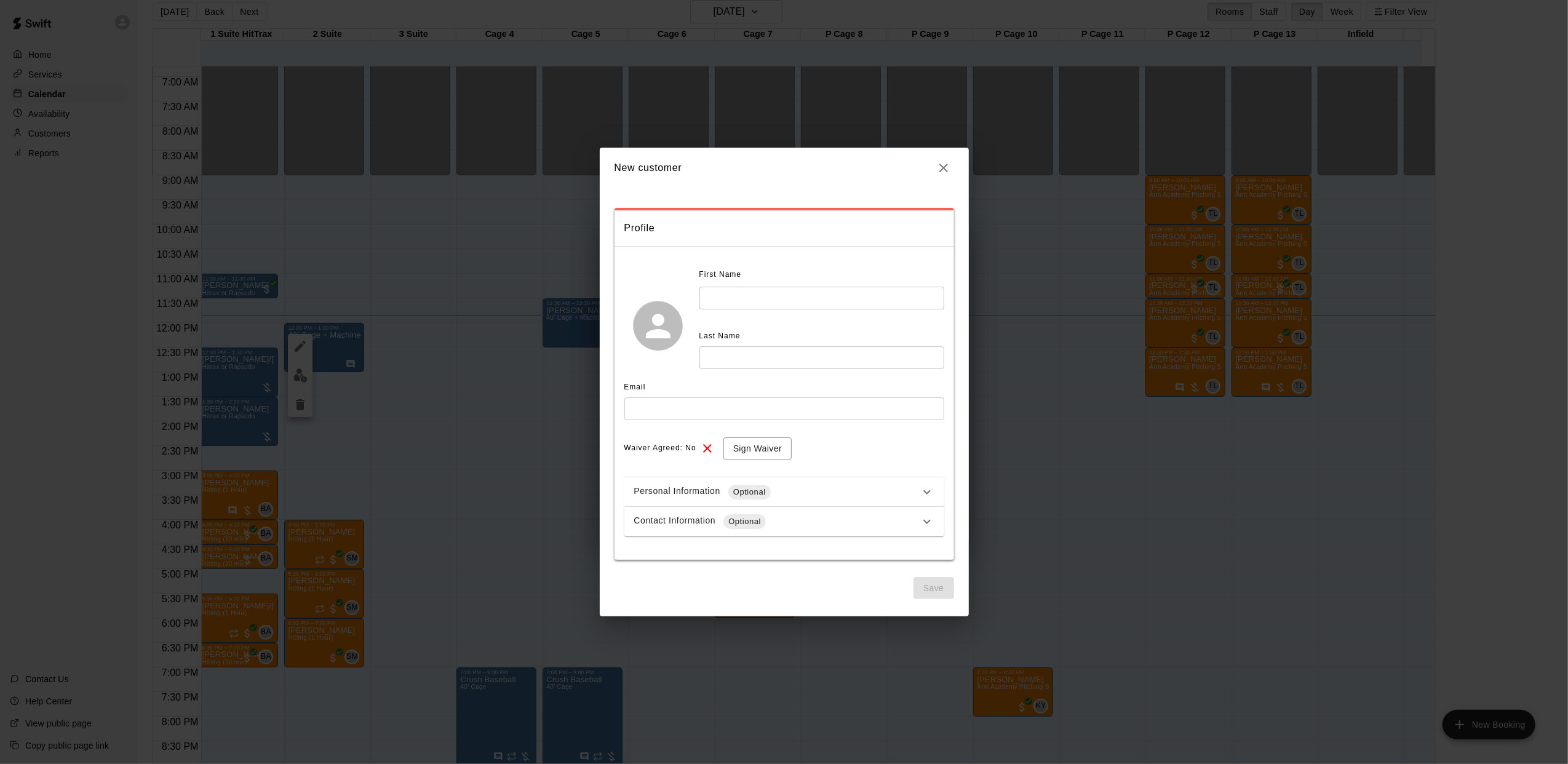
click at [719, 289] on input "text" at bounding box center [821, 298] width 245 height 23
type input "****"
type input "*******"
type input "**********"
click at [699, 531] on div "Contact Information Optional" at bounding box center [784, 521] width 320 height 29
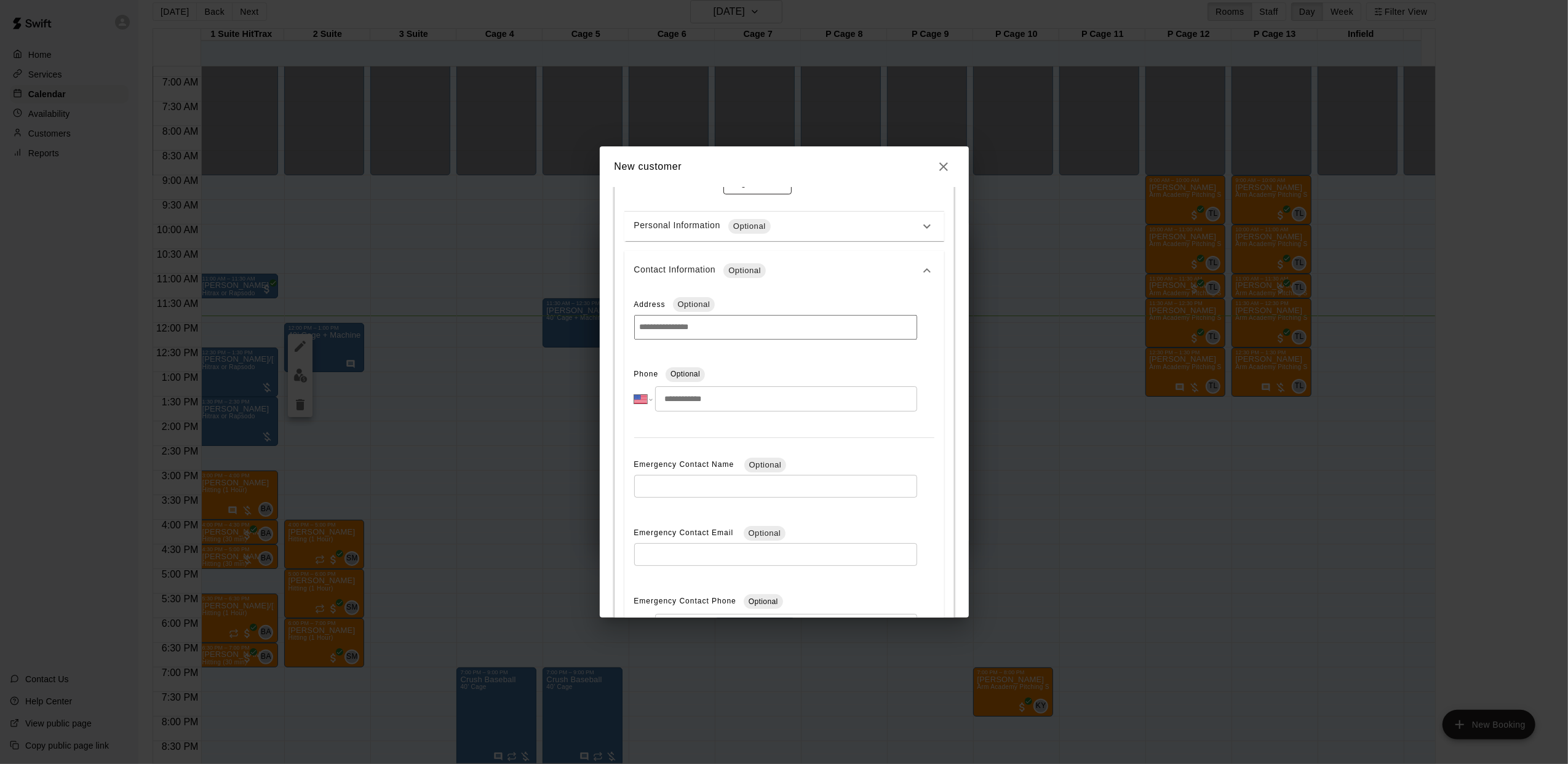
scroll to position [396, 0]
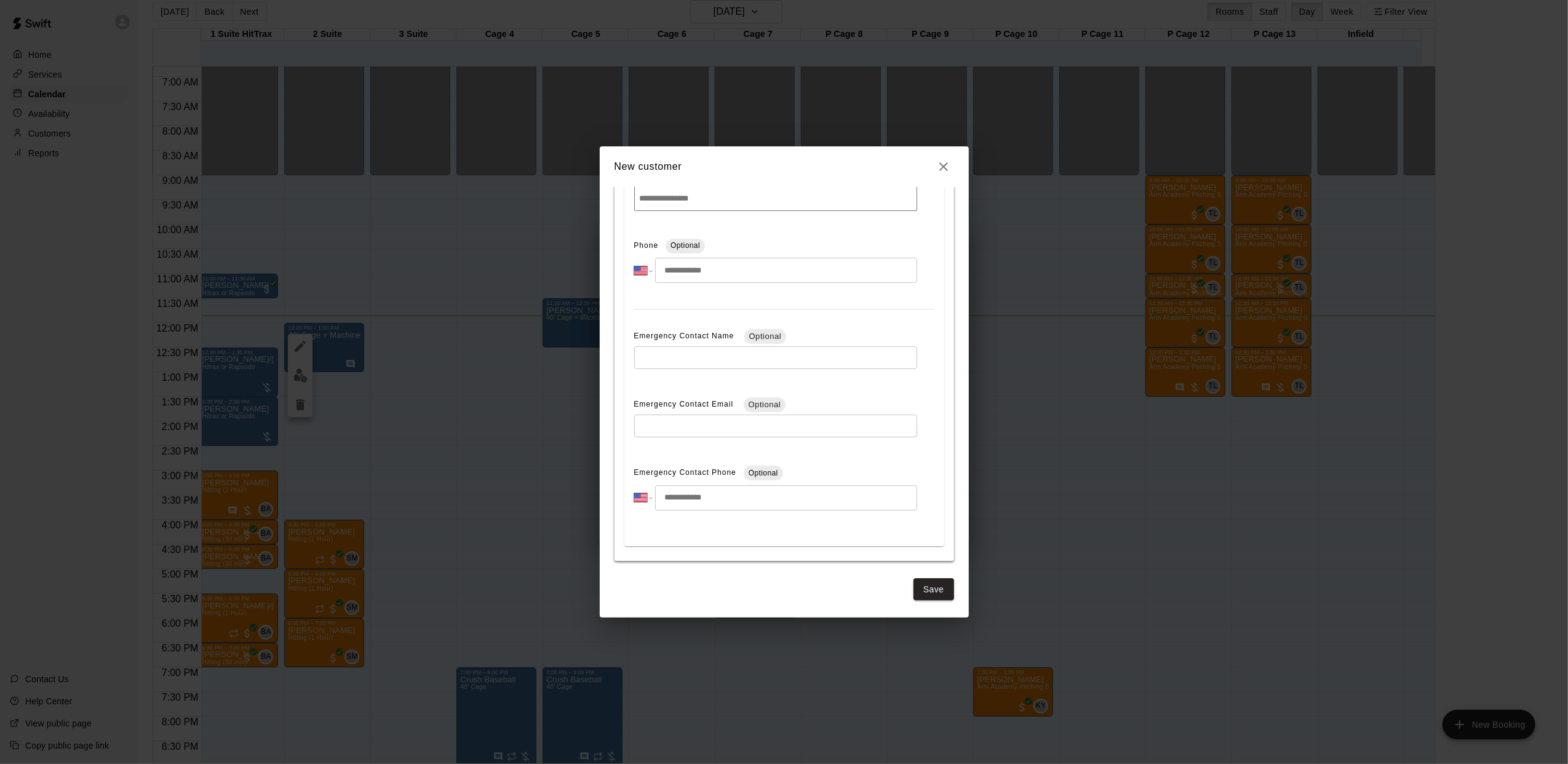
click at [694, 251] on div "Phone Optional" at bounding box center [775, 246] width 283 height 20
click at [701, 267] on input "tel" at bounding box center [786, 270] width 262 height 25
type input "**********"
click at [924, 586] on button "Save" at bounding box center [934, 589] width 40 height 23
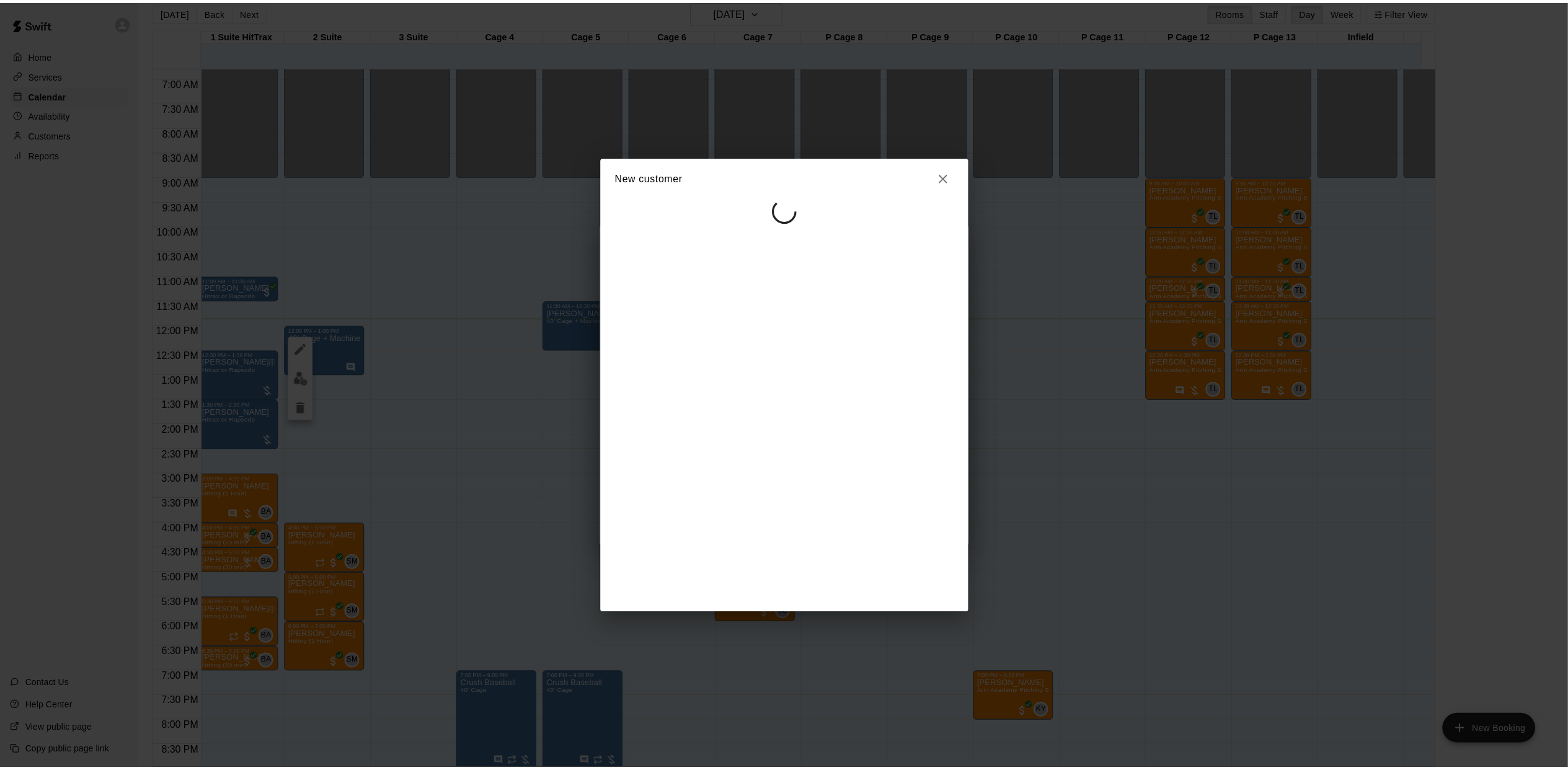
scroll to position [0, 0]
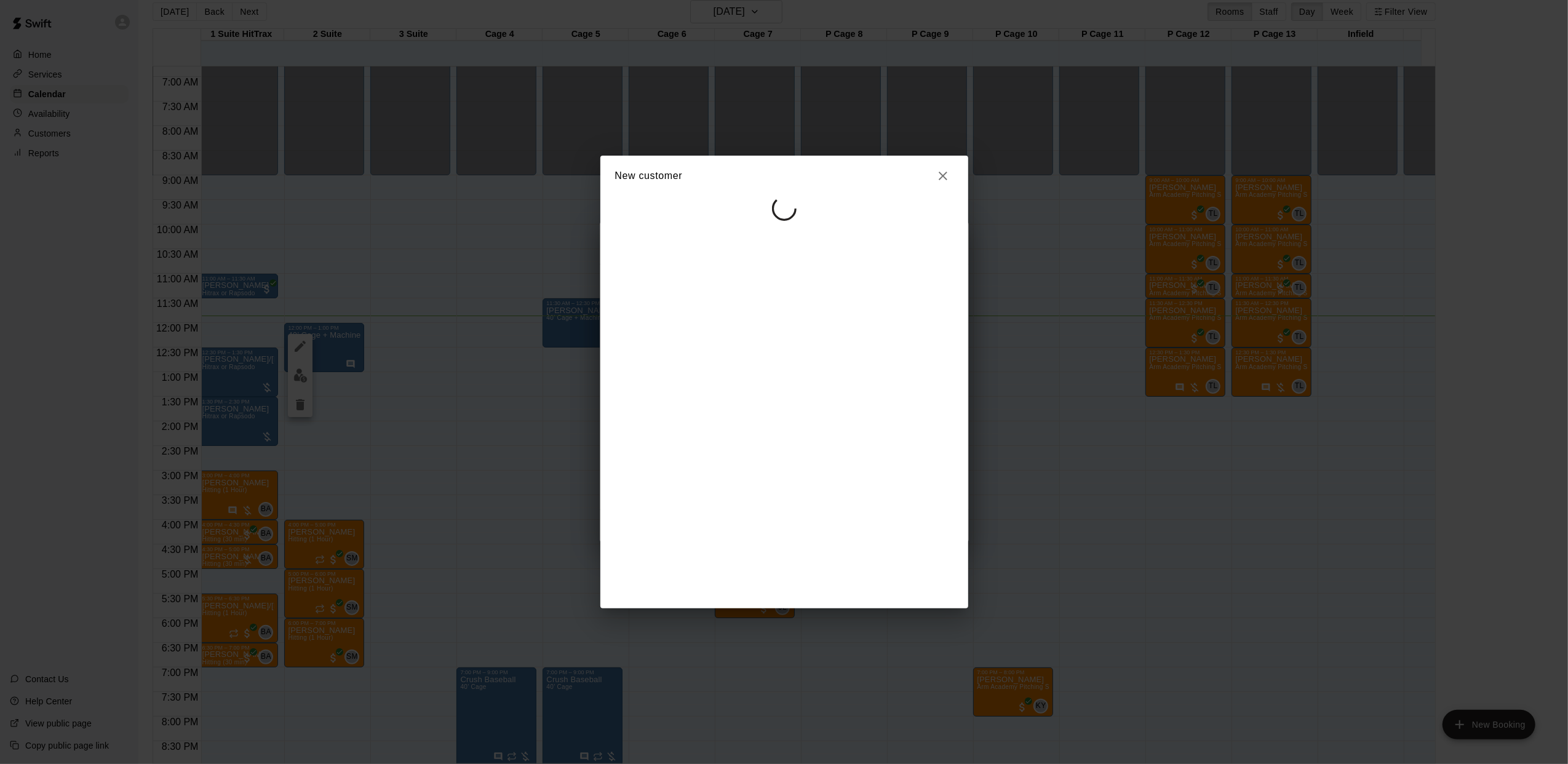
select select "**"
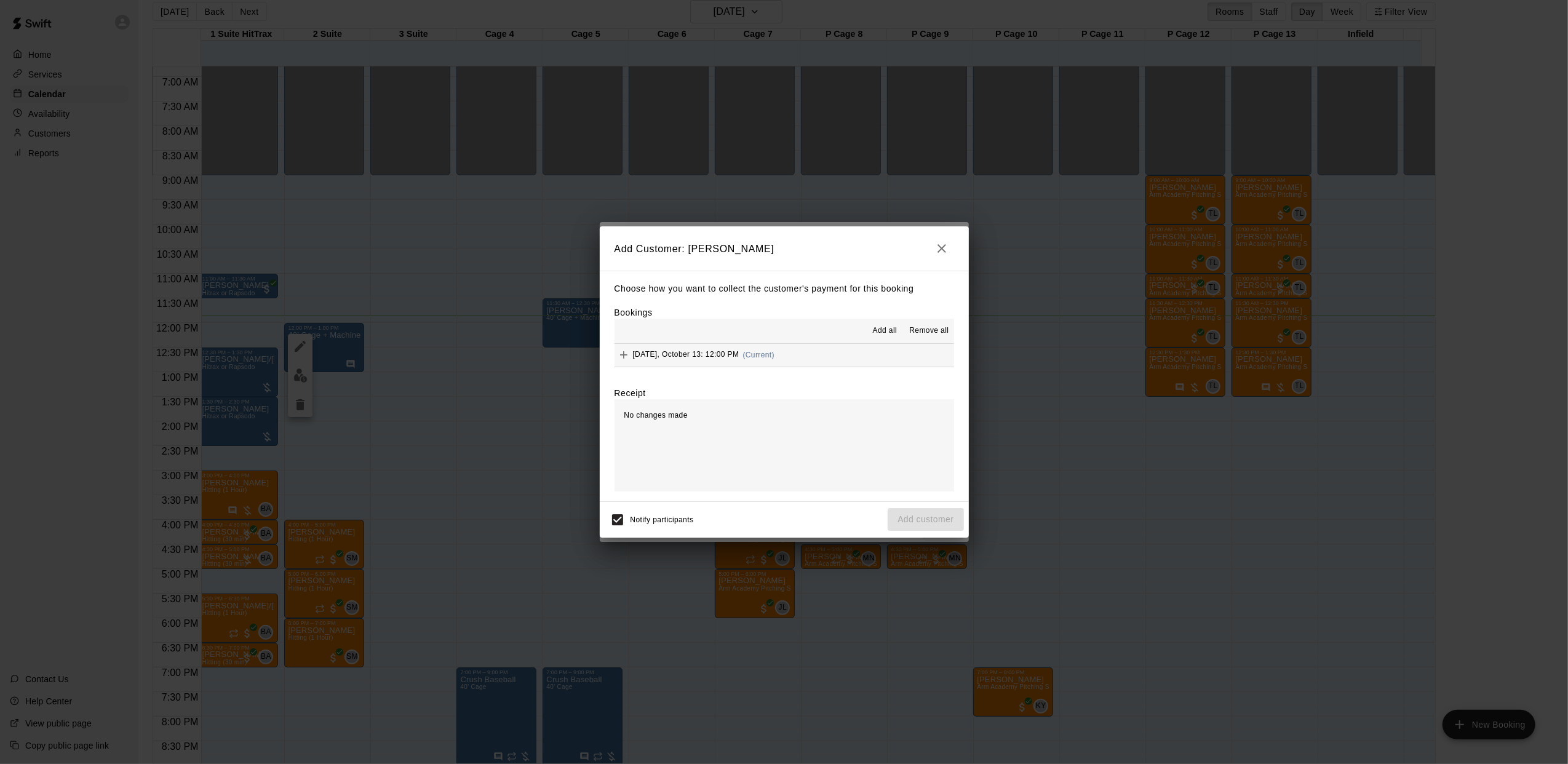
click at [791, 358] on button "[DATE], October 13: 12:00 PM (Current)" at bounding box center [784, 355] width 340 height 23
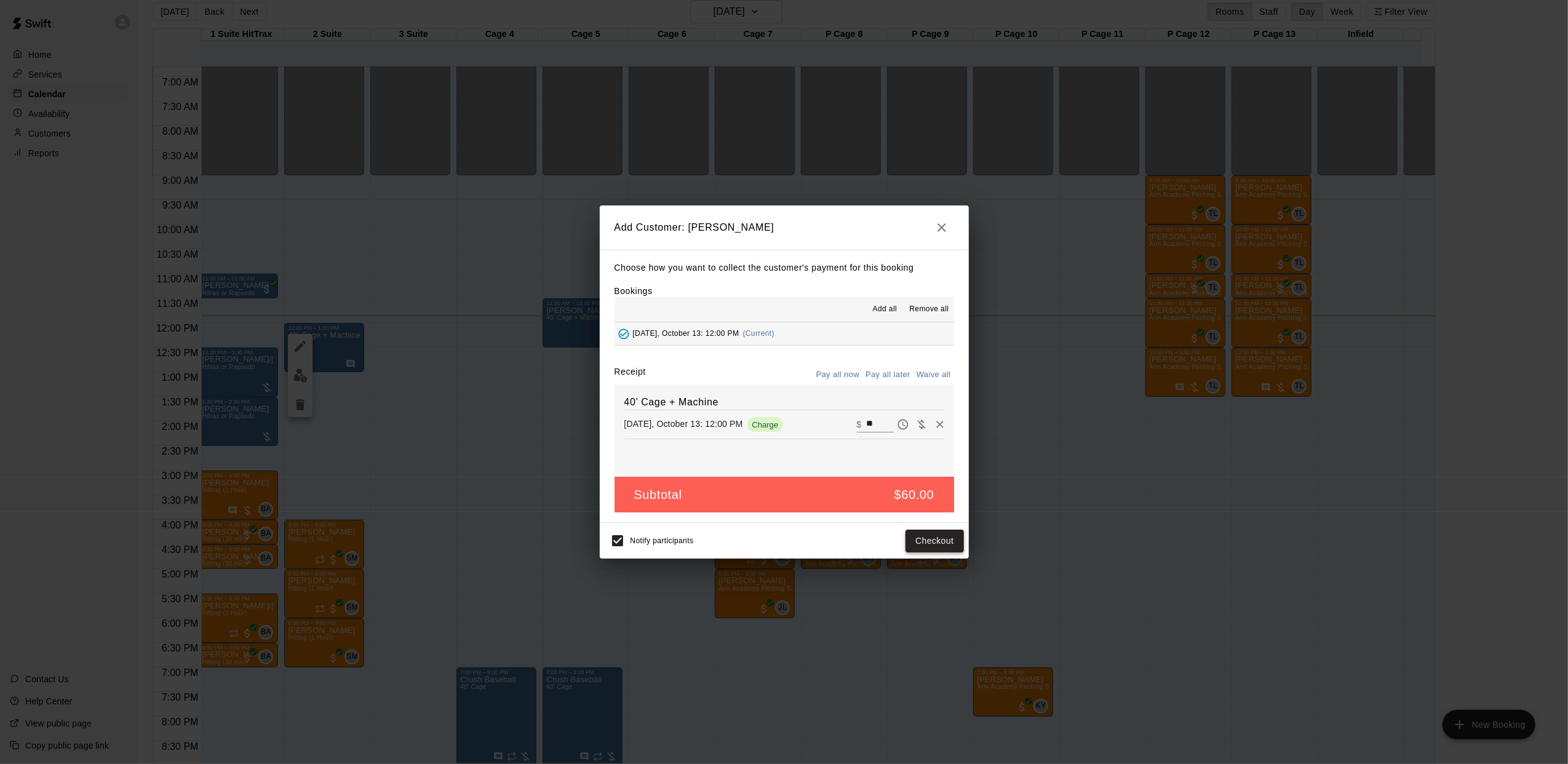
click at [946, 544] on button "Checkout" at bounding box center [934, 540] width 58 height 23
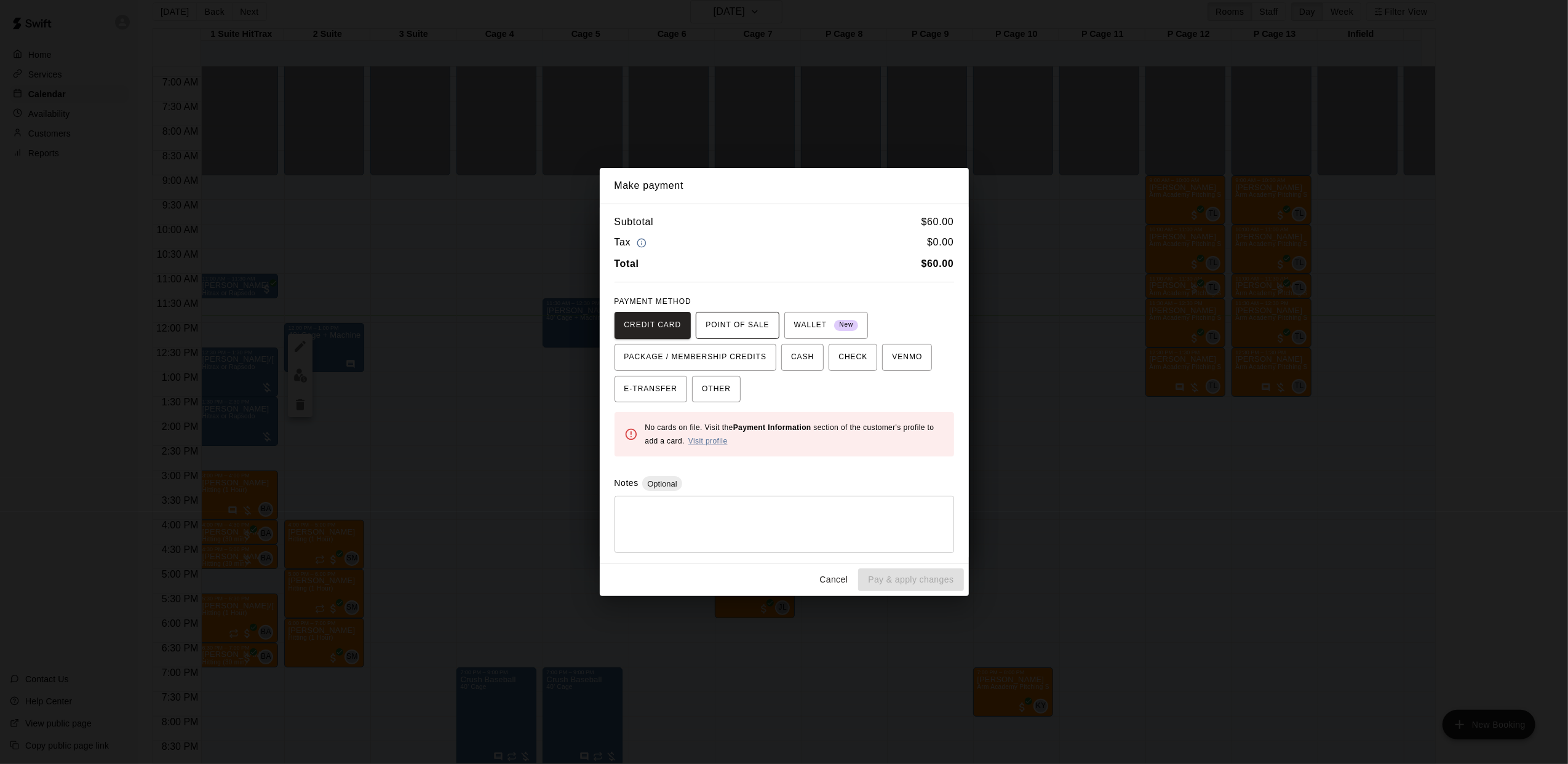
click at [736, 330] on span "POINT OF SALE" at bounding box center [737, 325] width 64 height 20
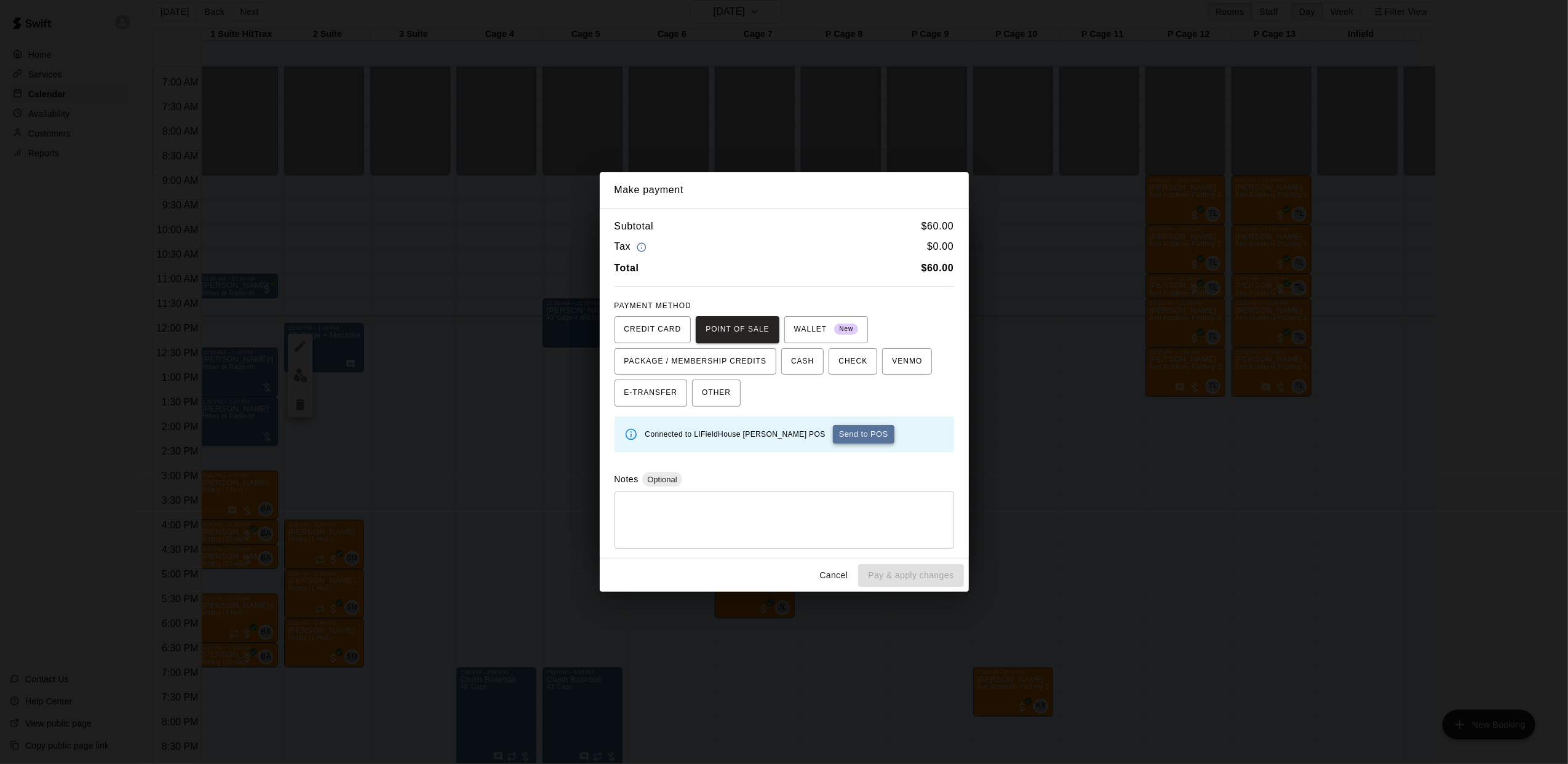
click at [833, 438] on button "Send to POS" at bounding box center [864, 434] width 62 height 18
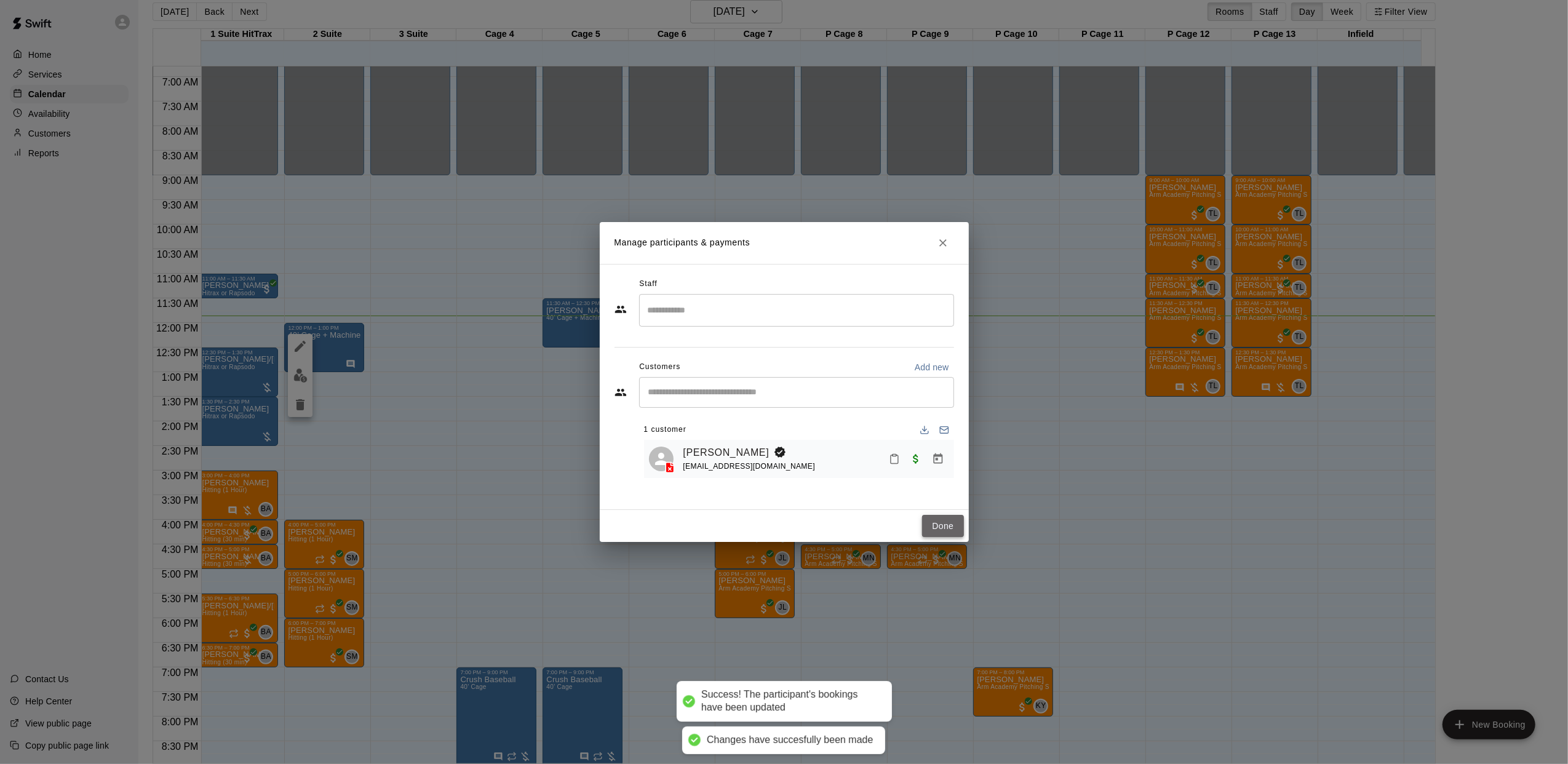
click at [950, 534] on button "Done" at bounding box center [943, 526] width 41 height 23
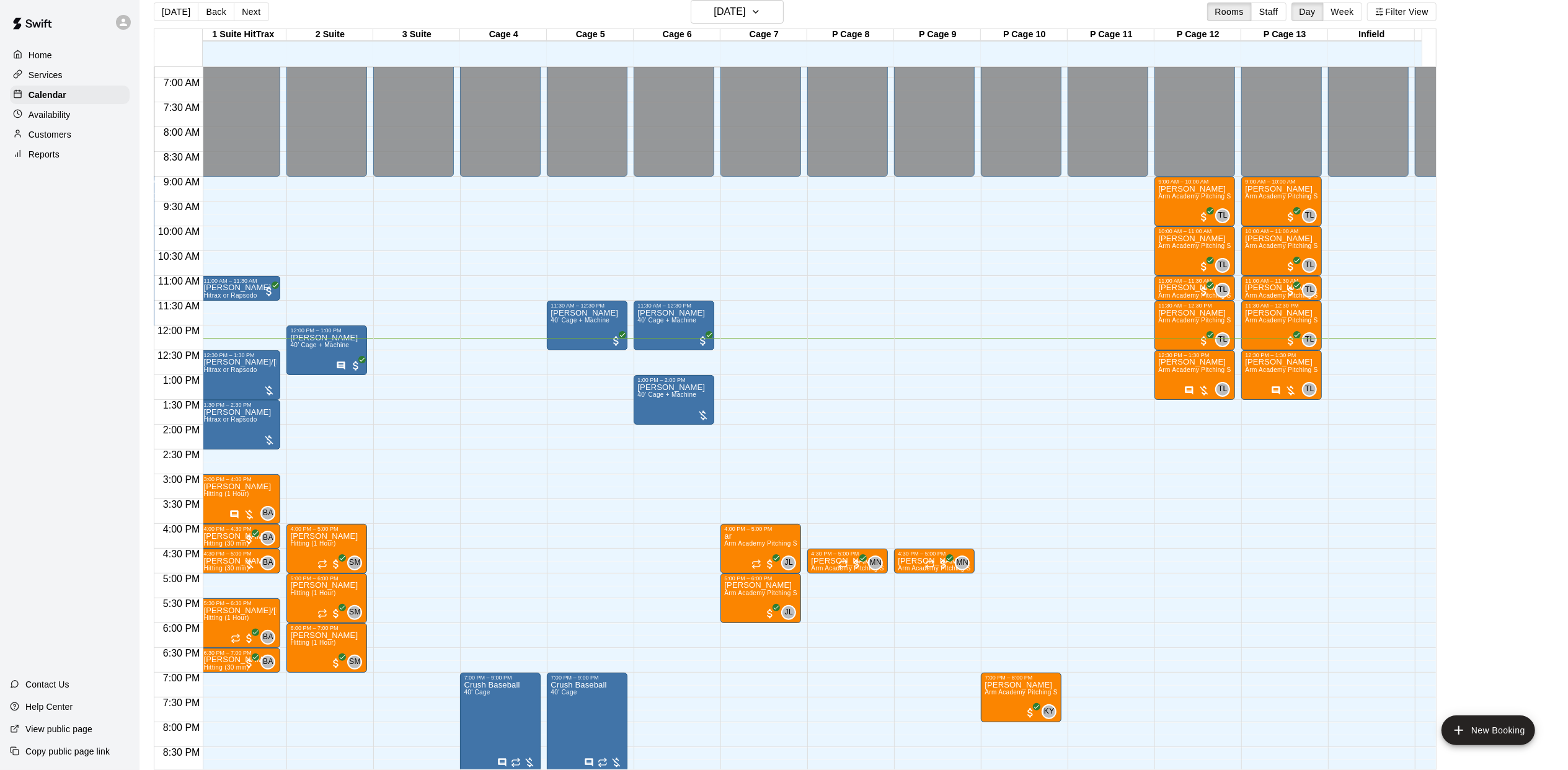
click at [1089, 246] on div "12:00 AM – 9:00 AM Closed 10:00 PM – 11:59 PM Closed" at bounding box center [1108, 325] width 81 height 1190
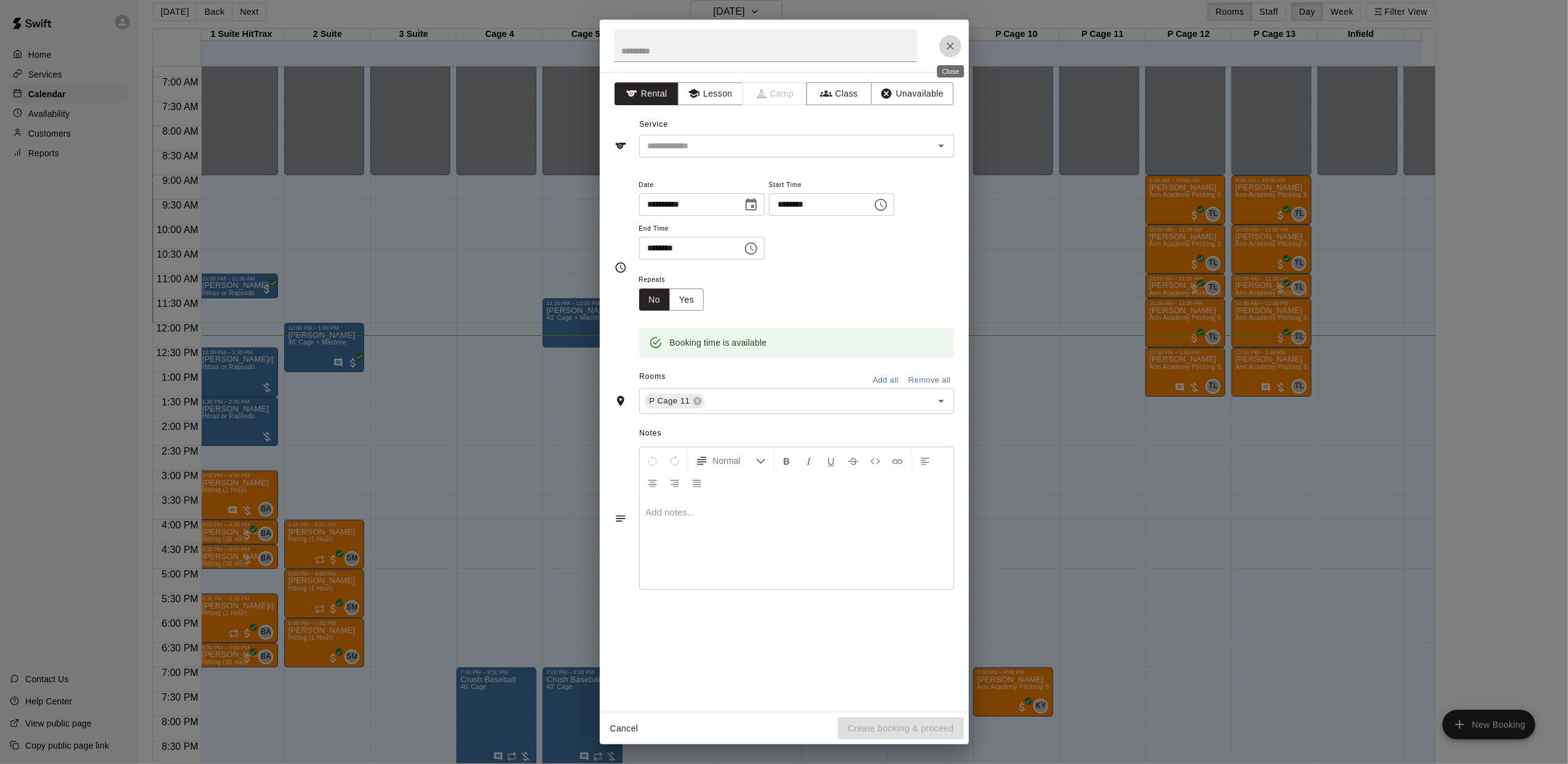
click at [950, 40] on icon "Close" at bounding box center [951, 46] width 12 height 12
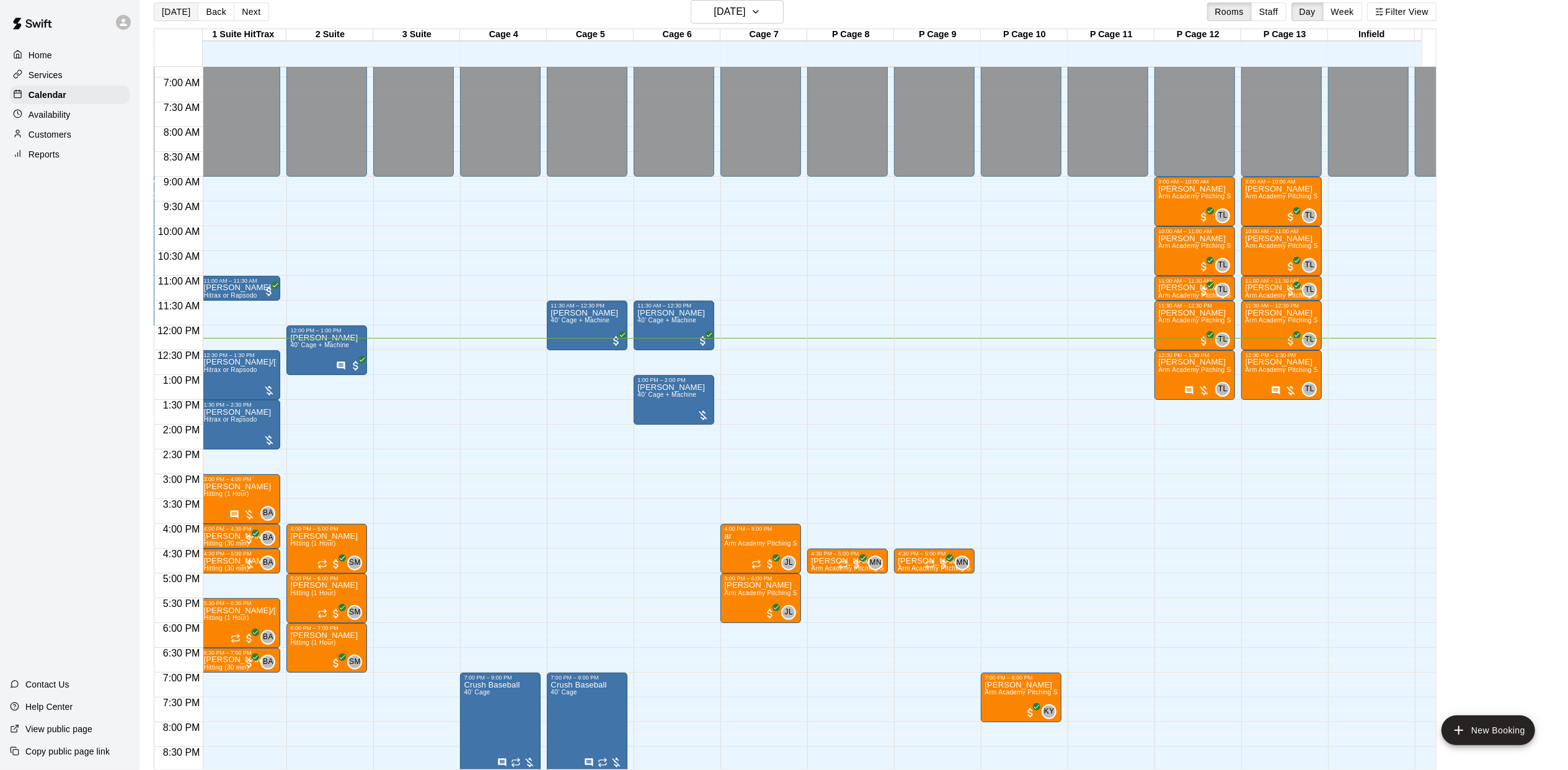
click at [168, 16] on button "[DATE]" at bounding box center [176, 12] width 45 height 19
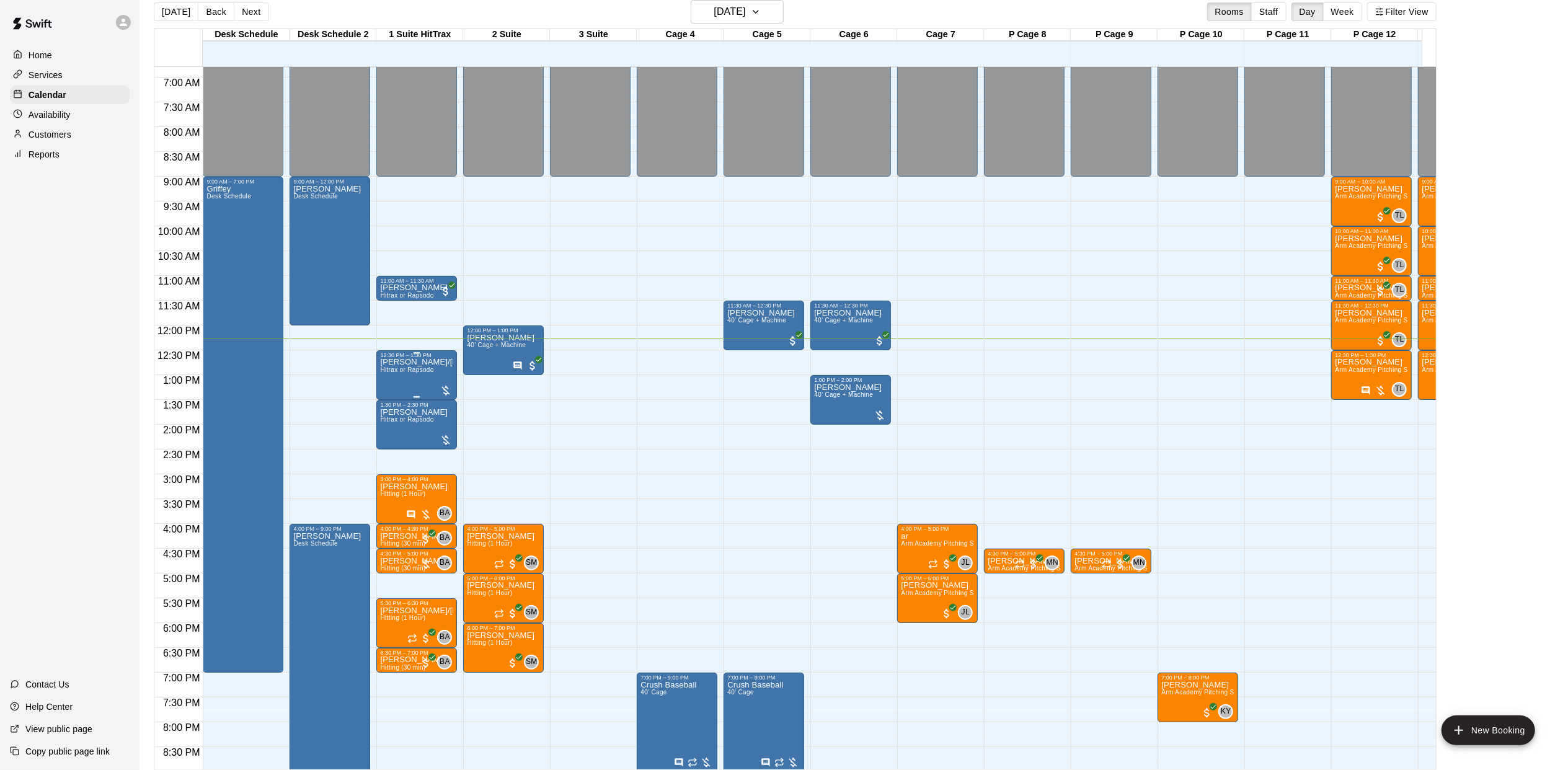
click at [398, 371] on span "Hitrax or Rapsodo" at bounding box center [406, 370] width 53 height 7
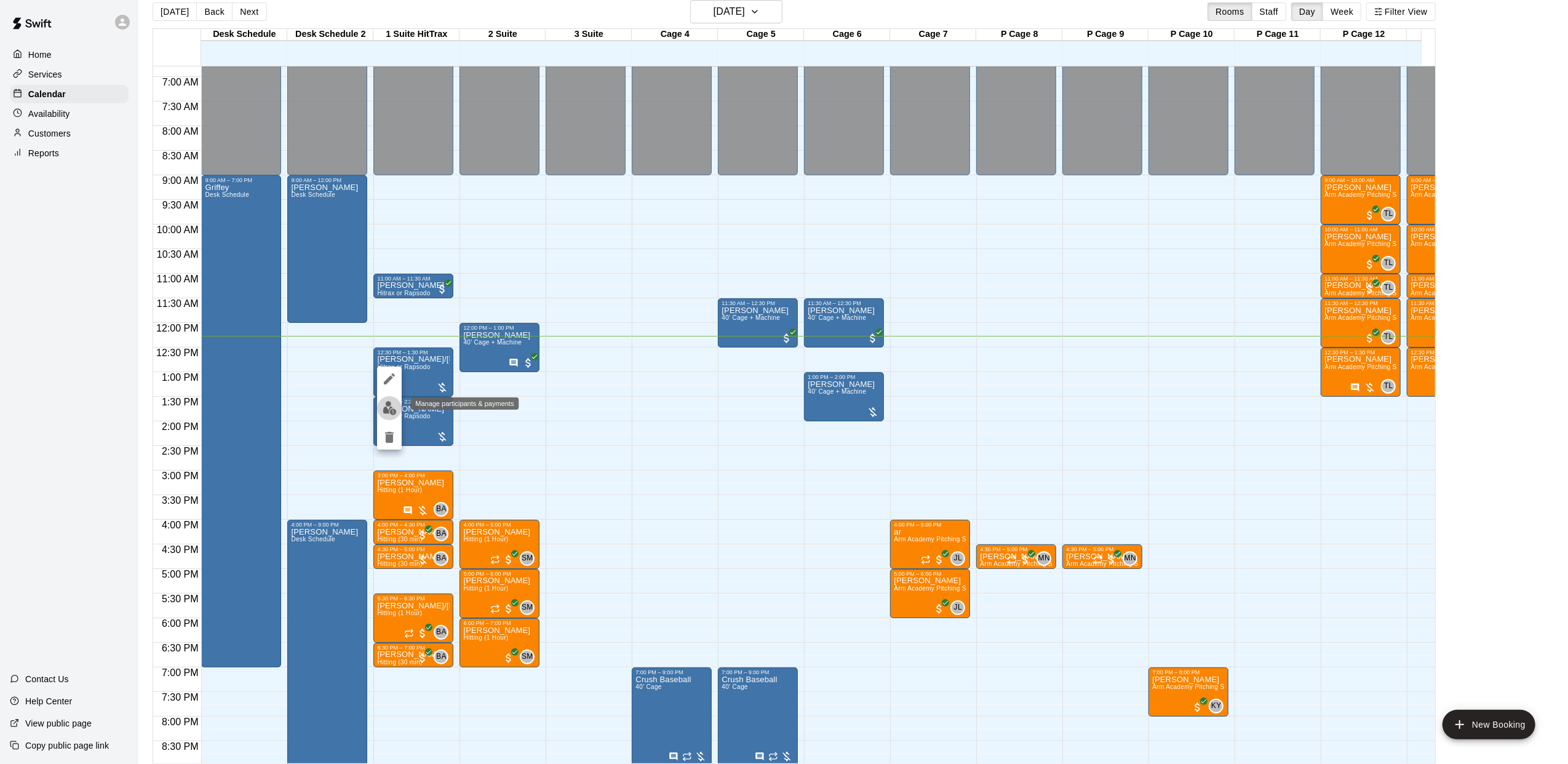
click at [386, 396] on button "edit" at bounding box center [390, 407] width 25 height 24
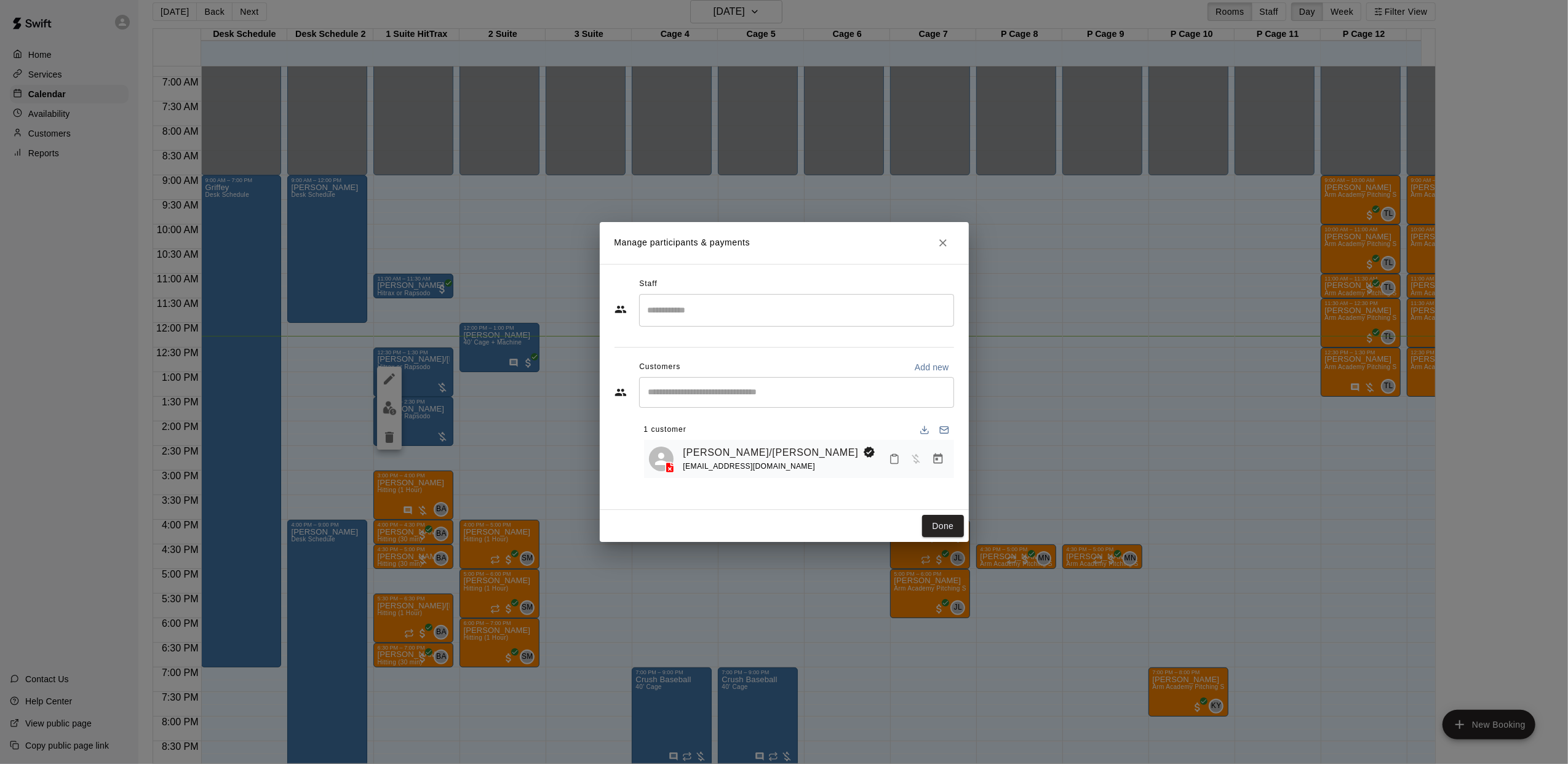
click at [1228, 426] on div "Manage participants & payments Staff ​ Customers Add new ​ 1 customer [PERSON_N…" at bounding box center [784, 382] width 1568 height 764
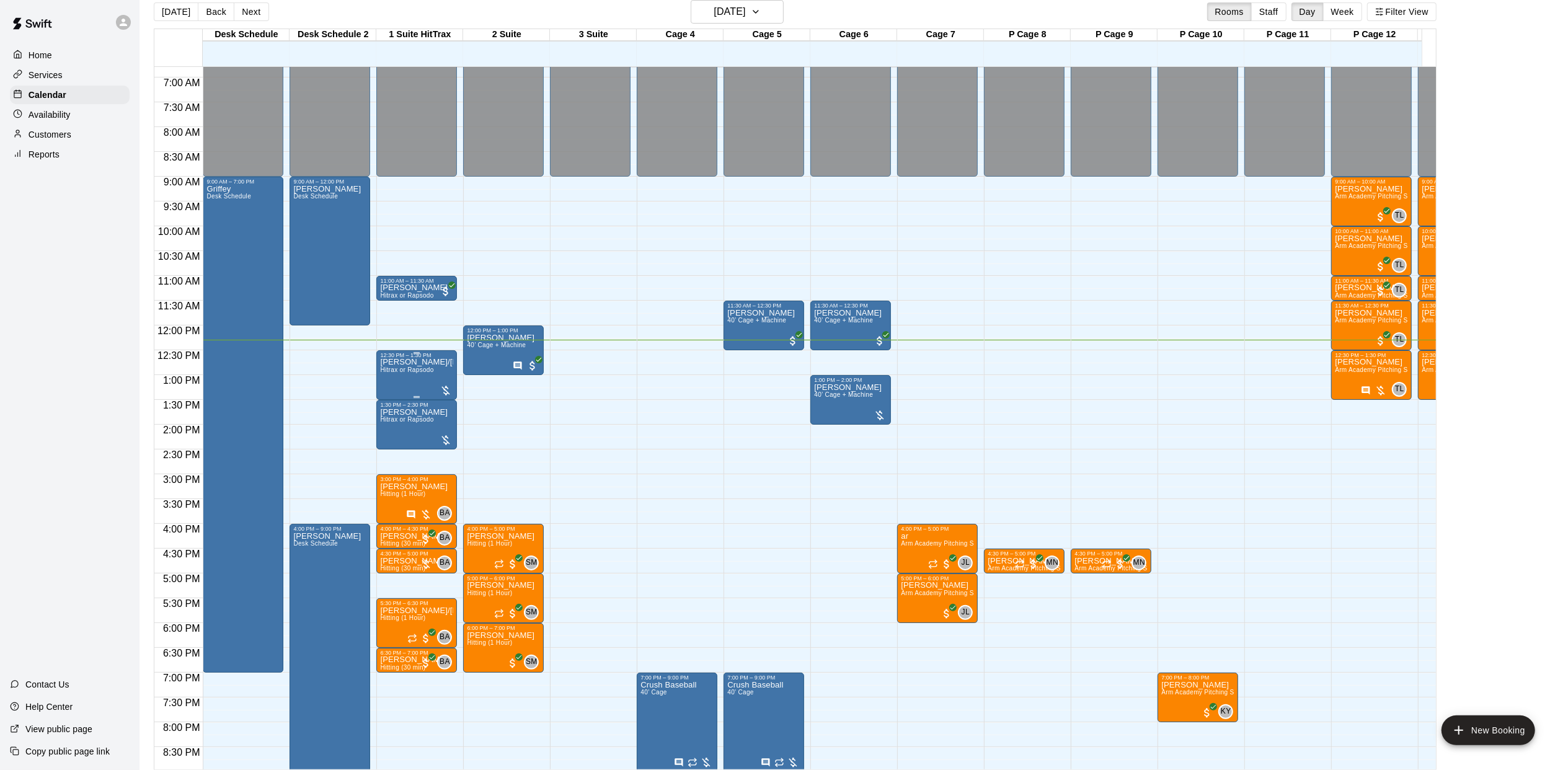
click at [410, 362] on p "[PERSON_NAME]/[PERSON_NAME]" at bounding box center [417, 362] width 73 height 0
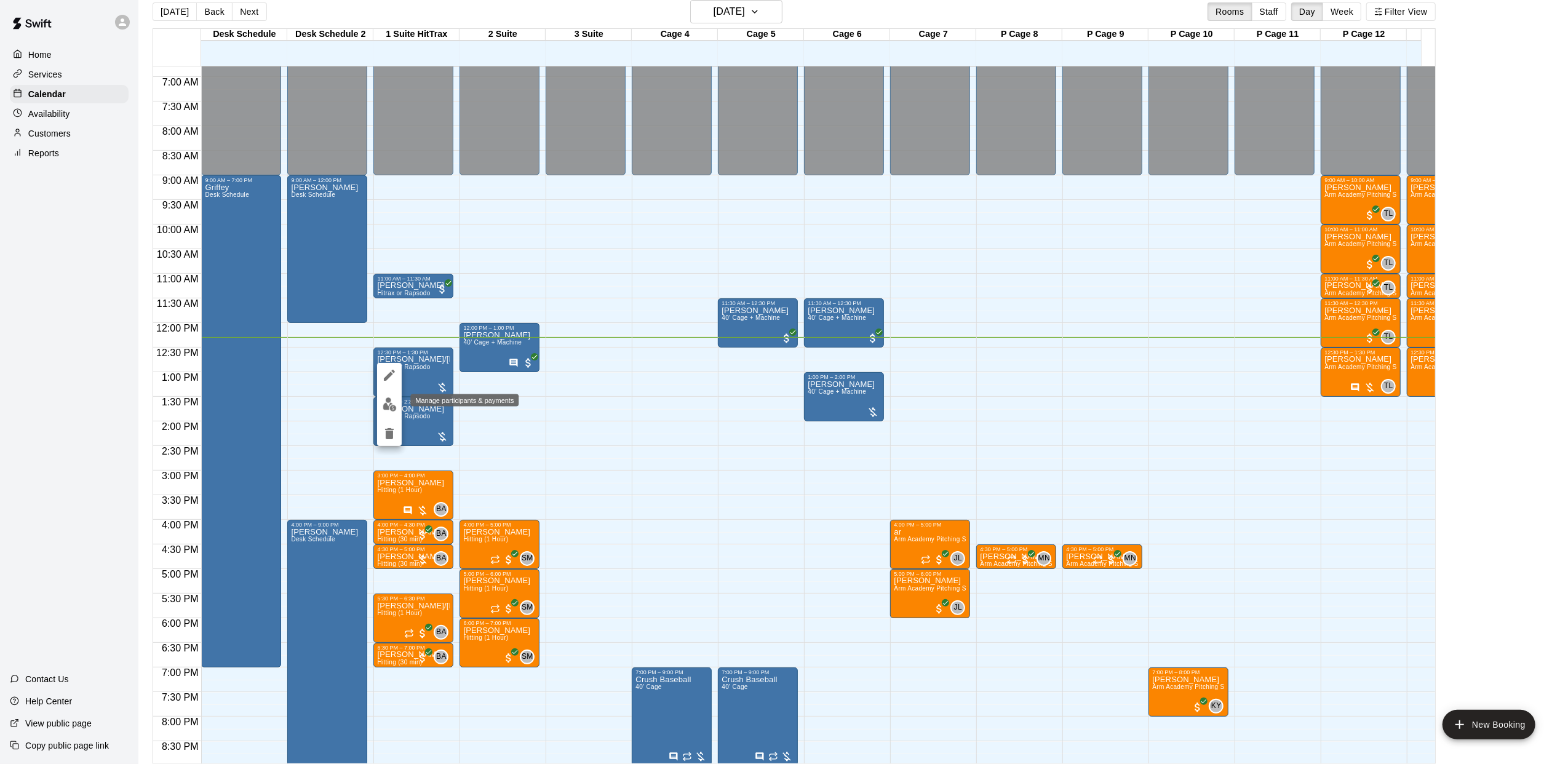
click at [390, 398] on img "edit" at bounding box center [390, 404] width 14 height 14
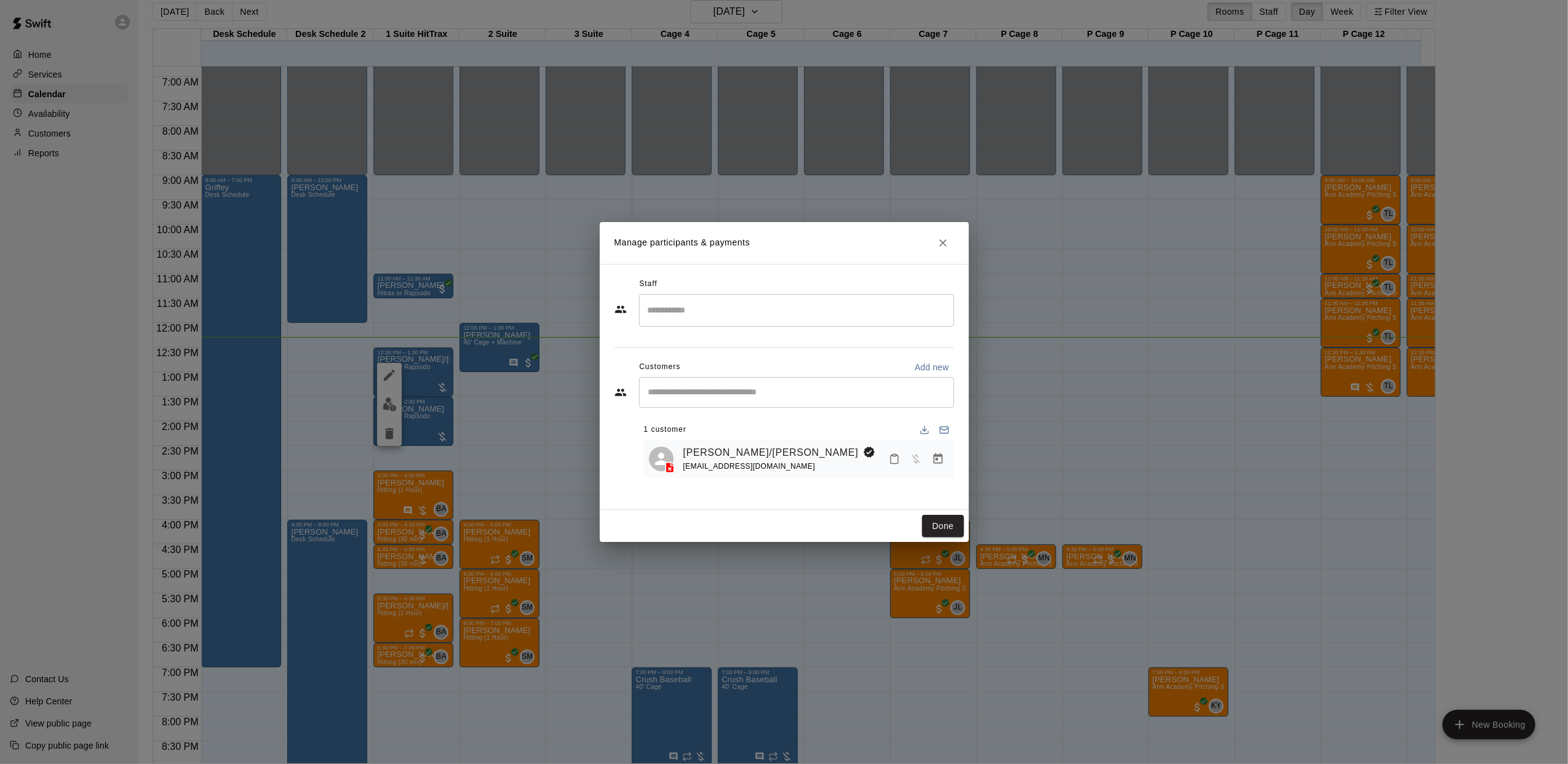
click at [1202, 320] on div "Manage participants & payments Staff ​ Customers Add new ​ 1 customer [PERSON_N…" at bounding box center [784, 382] width 1568 height 764
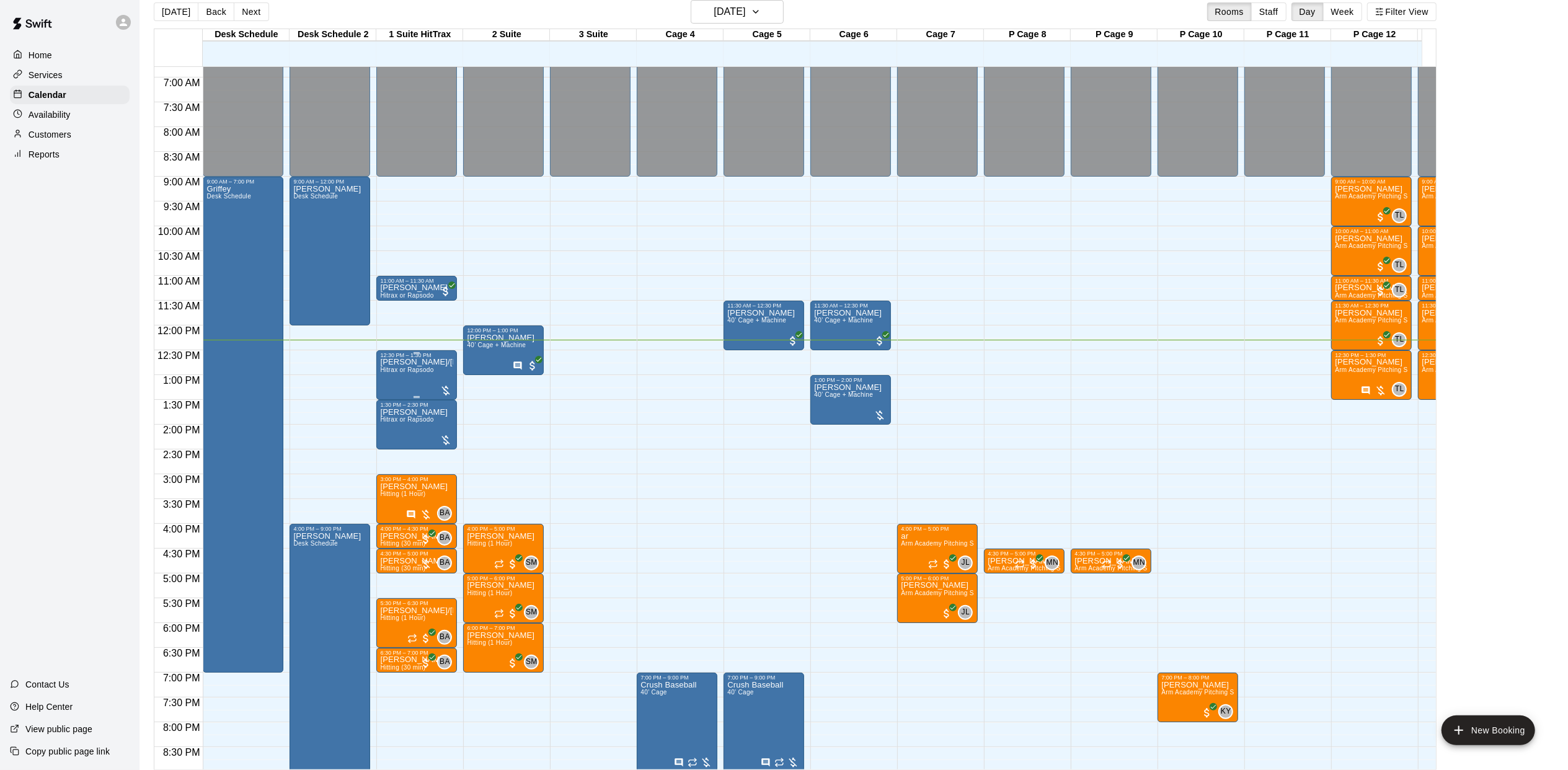
click at [402, 369] on span "Hitrax or Rapsodo" at bounding box center [406, 370] width 53 height 7
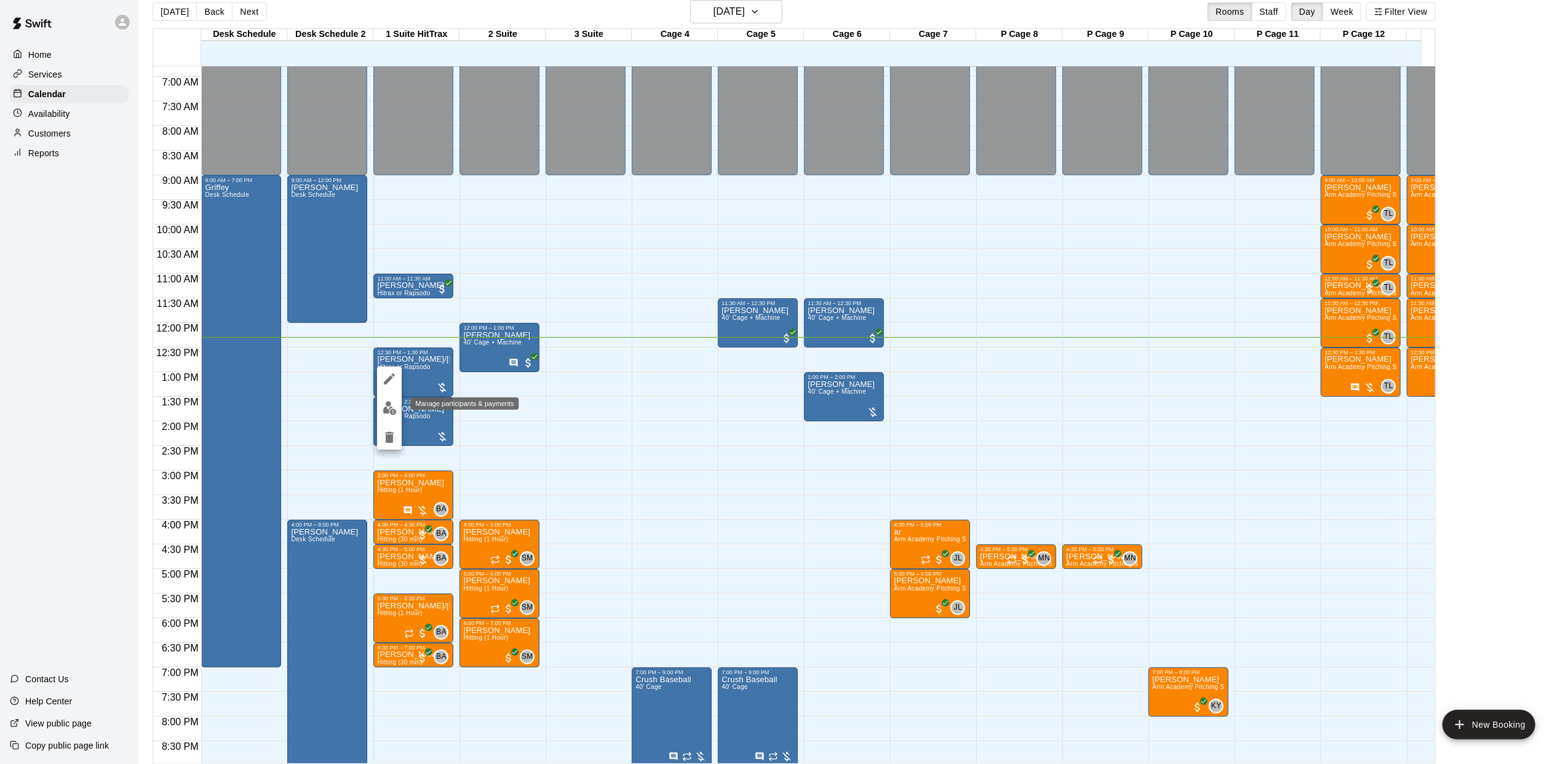
click at [391, 404] on img "edit" at bounding box center [390, 408] width 14 height 14
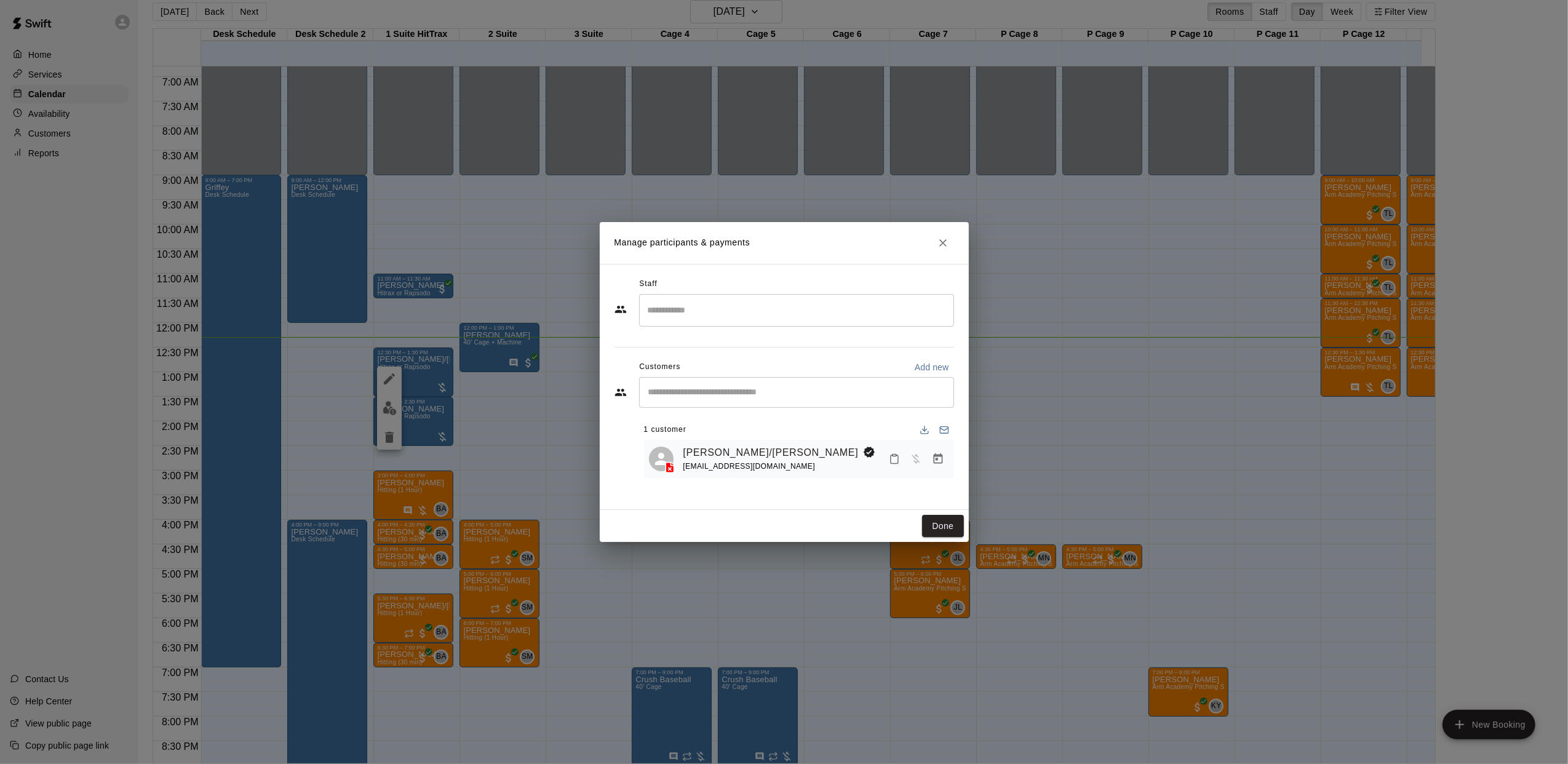
click at [949, 460] on div "[PERSON_NAME]/[PERSON_NAME] [EMAIL_ADDRESS][DOMAIN_NAME]" at bounding box center [799, 459] width 310 height 39
click at [938, 460] on icon "Manage bookings & payment" at bounding box center [938, 459] width 12 height 12
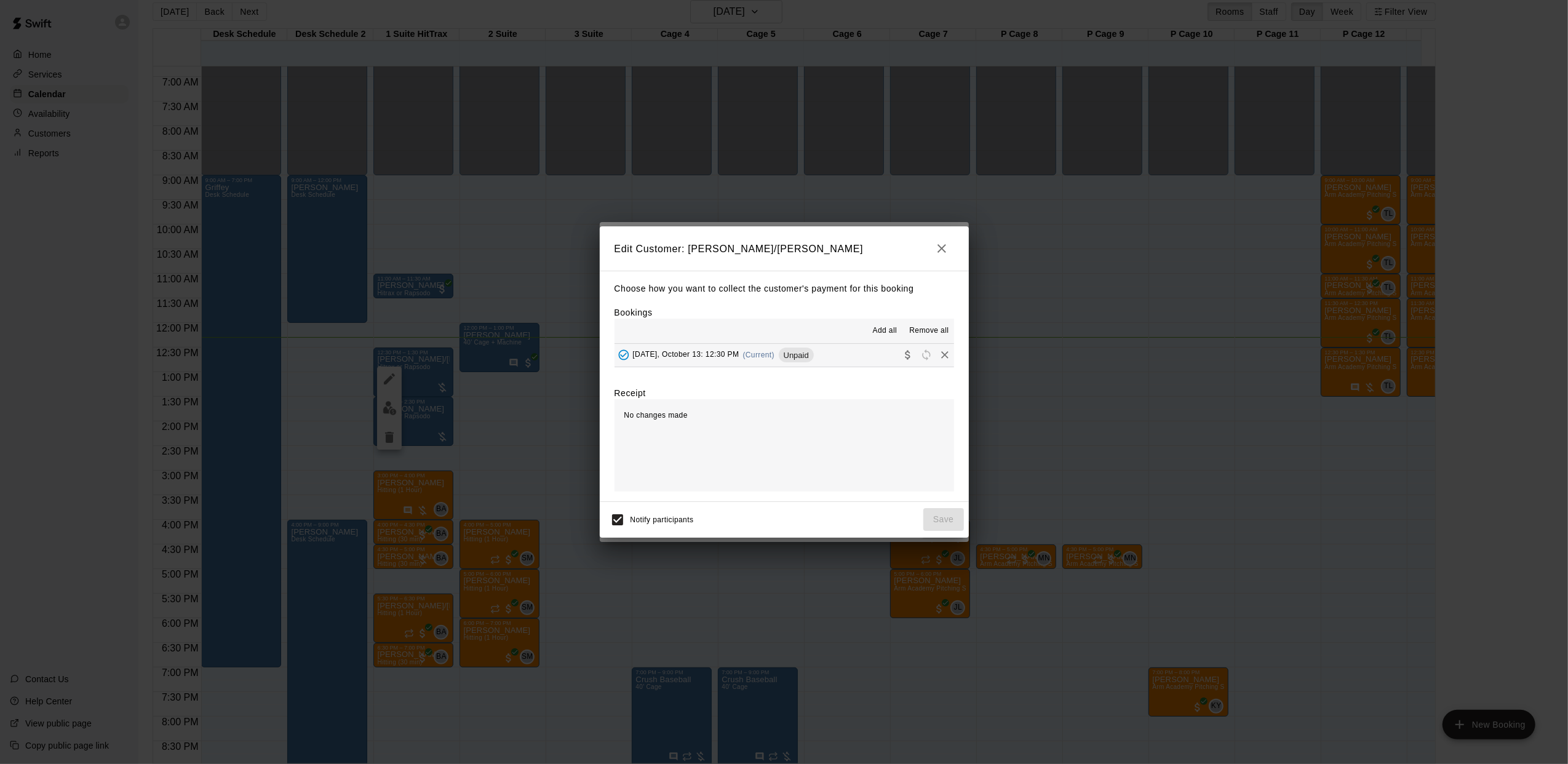
click at [738, 338] on div "Add all Remove all" at bounding box center [784, 331] width 340 height 25
drag, startPoint x: 757, startPoint y: 364, endPoint x: 800, endPoint y: 377, distance: 44.9
click at [758, 364] on div "[DATE], October 13: 12:30 PM (Current) Unpaid" at bounding box center [714, 355] width 199 height 18
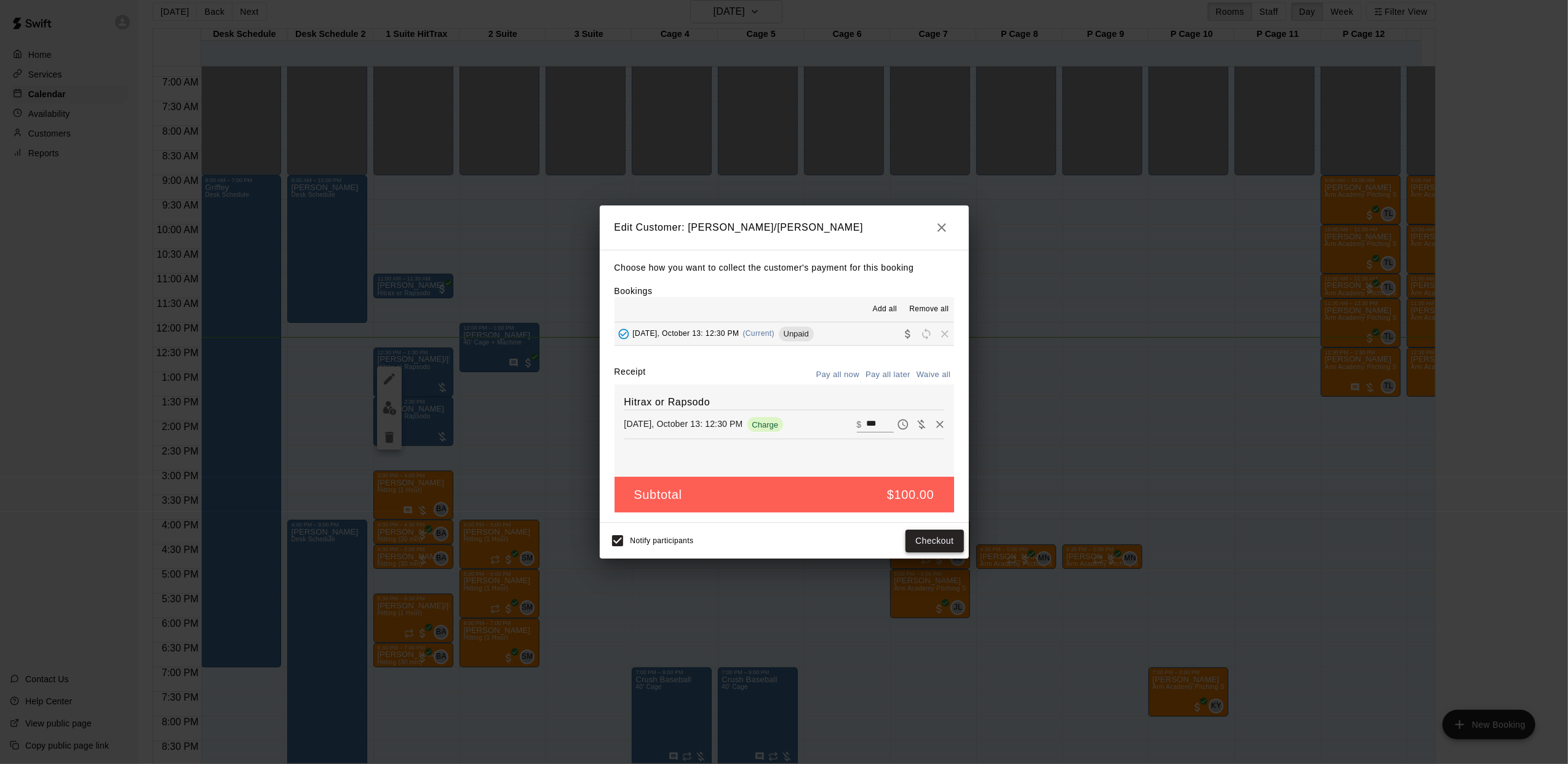
click at [911, 533] on button "Checkout" at bounding box center [934, 540] width 58 height 23
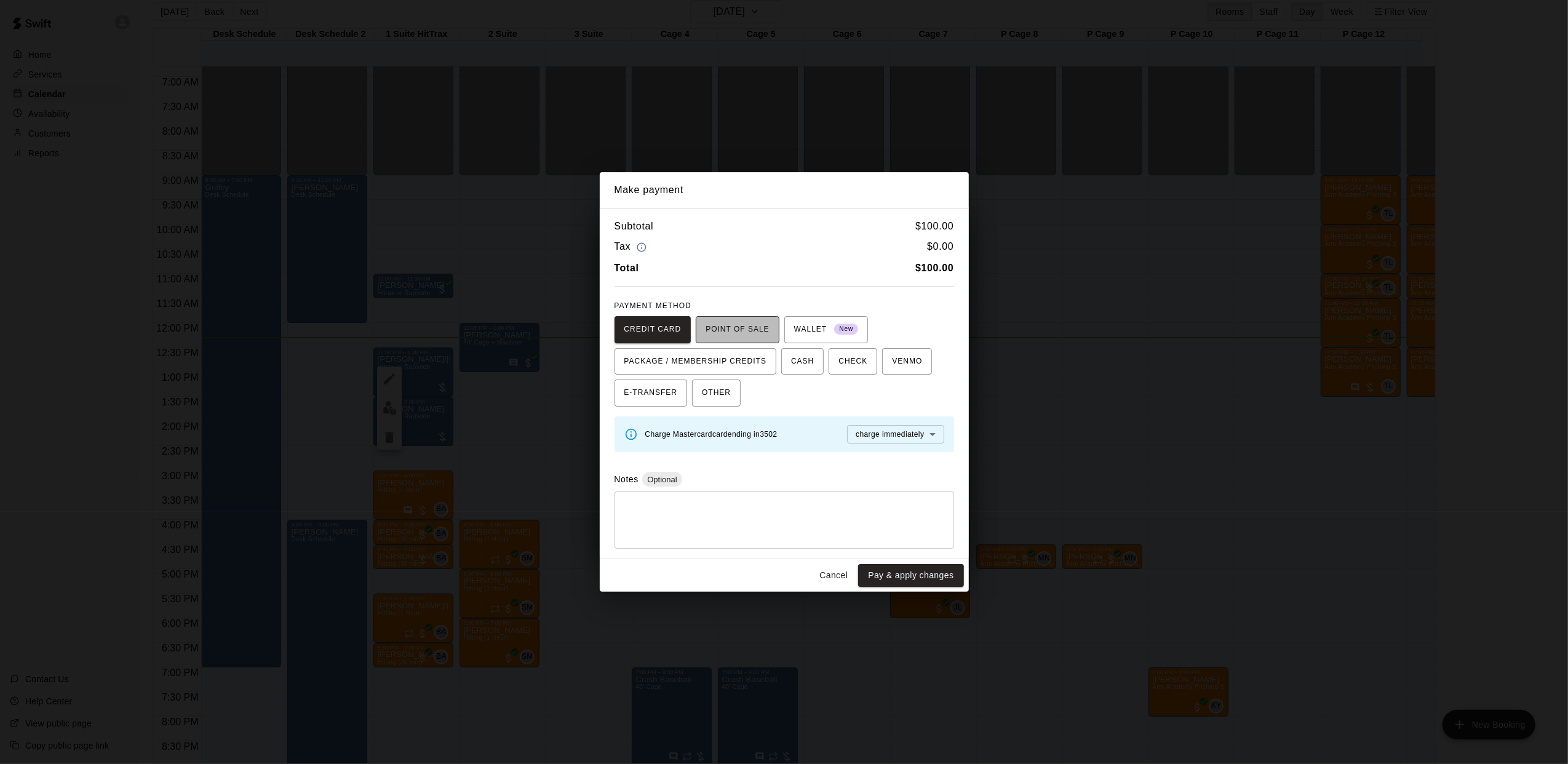
click at [738, 326] on span "POINT OF SALE" at bounding box center [737, 329] width 64 height 20
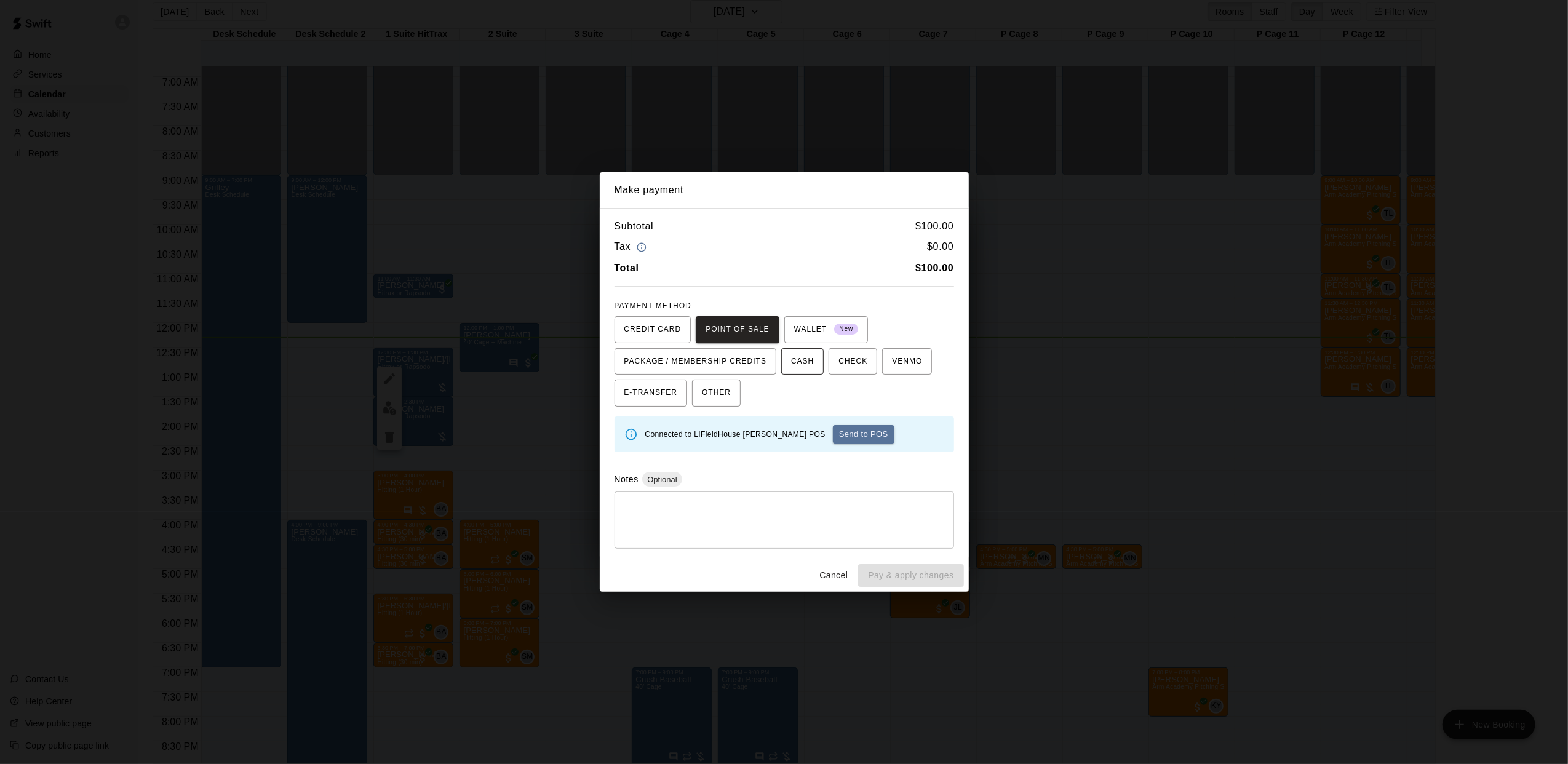
click at [795, 364] on span "CASH" at bounding box center [802, 361] width 23 height 20
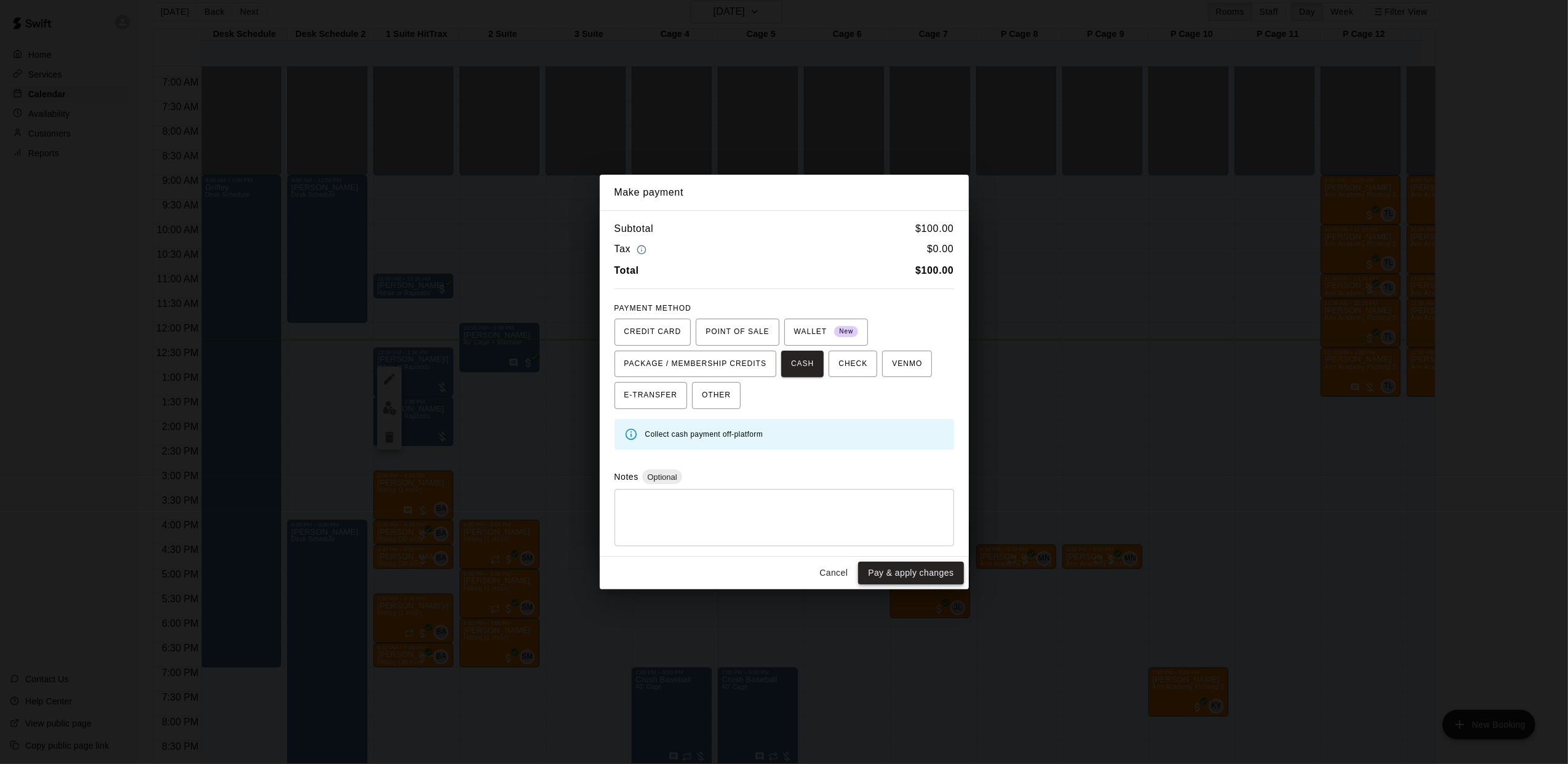
click at [917, 563] on div "Cancel Pay & apply changes" at bounding box center [784, 573] width 369 height 33
click at [917, 564] on button "Pay & apply changes" at bounding box center [911, 572] width 105 height 23
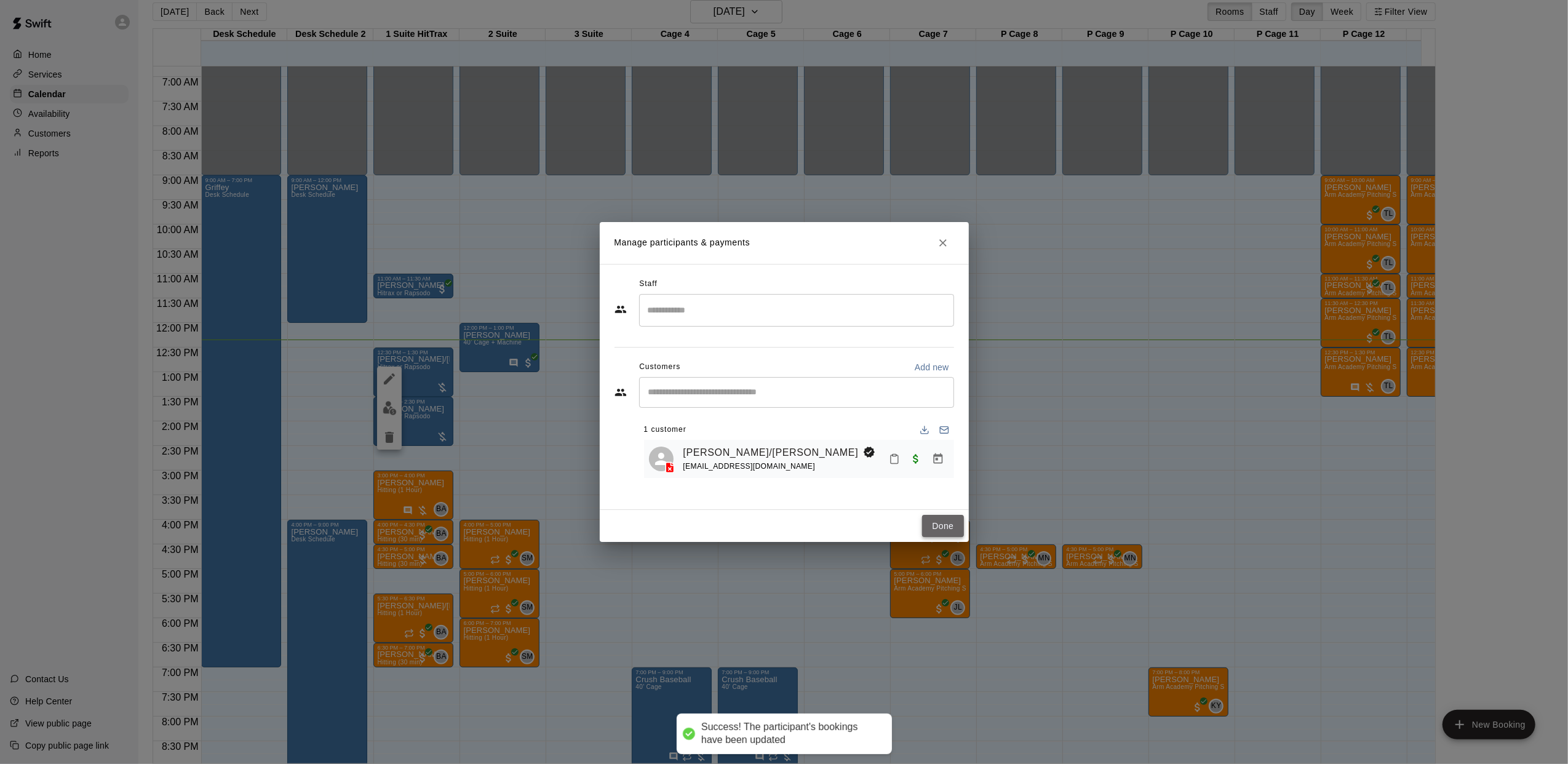
click at [930, 522] on button "Done" at bounding box center [943, 526] width 41 height 23
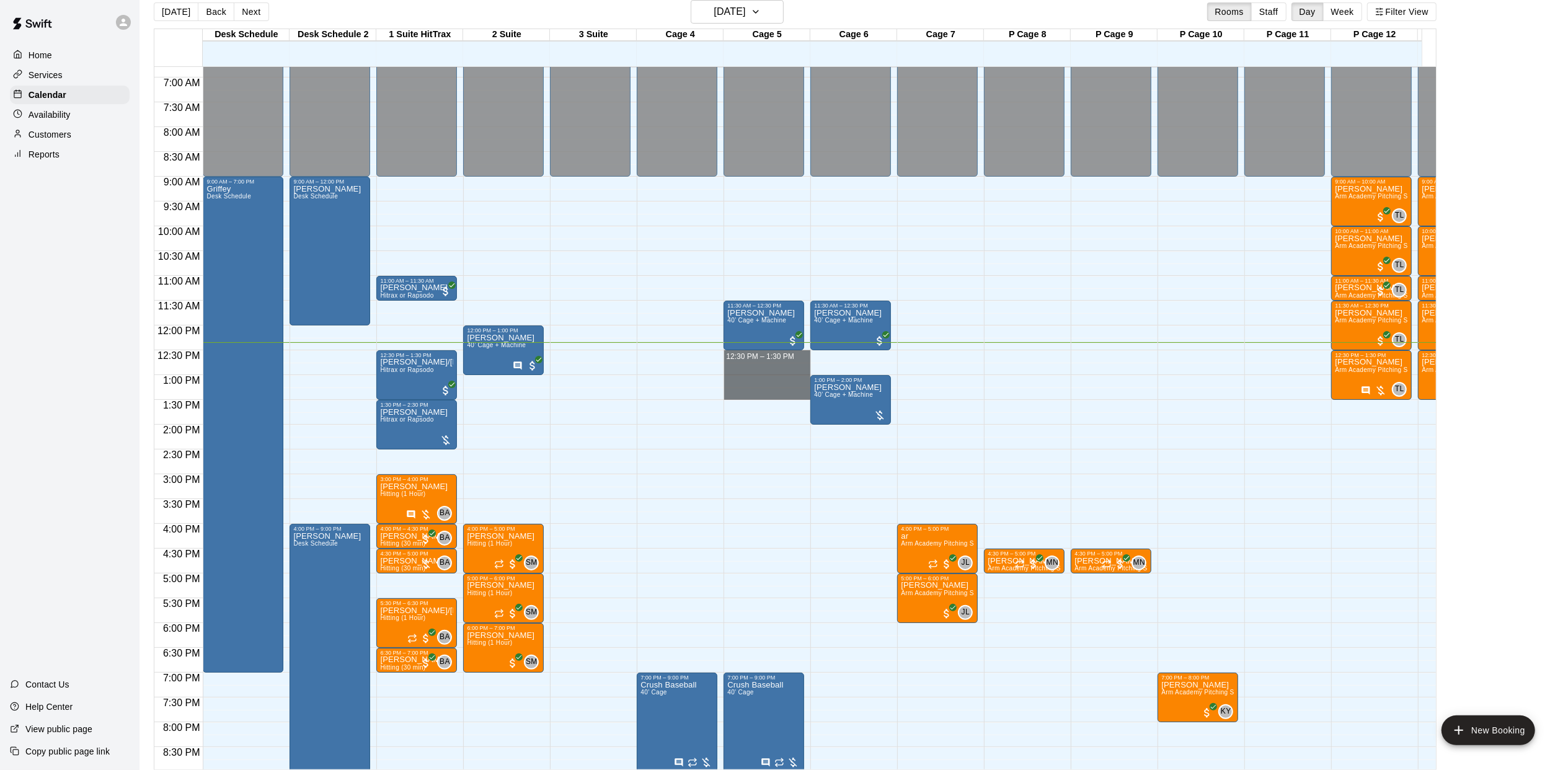
drag, startPoint x: 752, startPoint y: 356, endPoint x: 749, endPoint y: 390, distance: 34.1
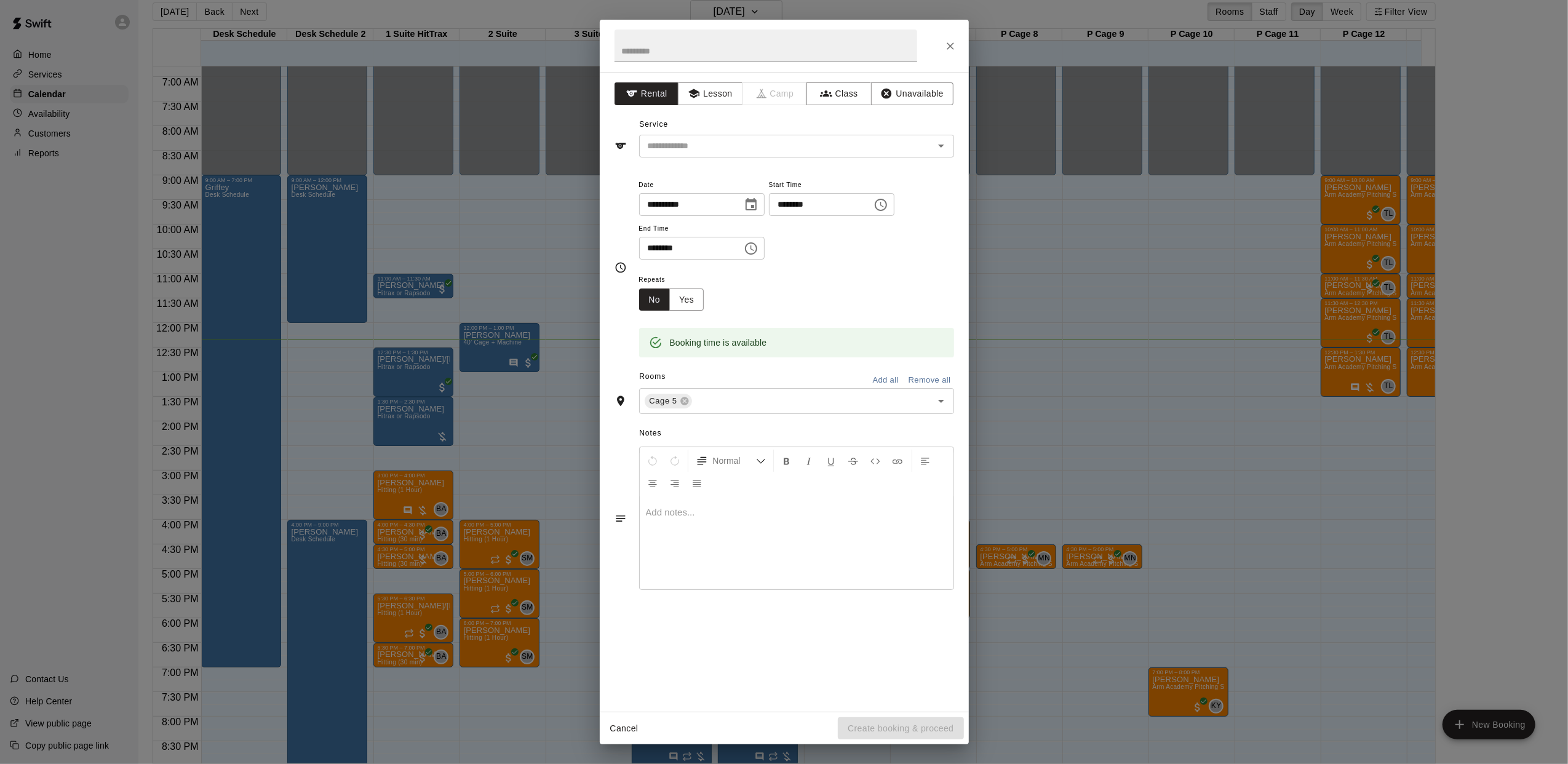
click at [555, 489] on div "**********" at bounding box center [784, 382] width 1568 height 764
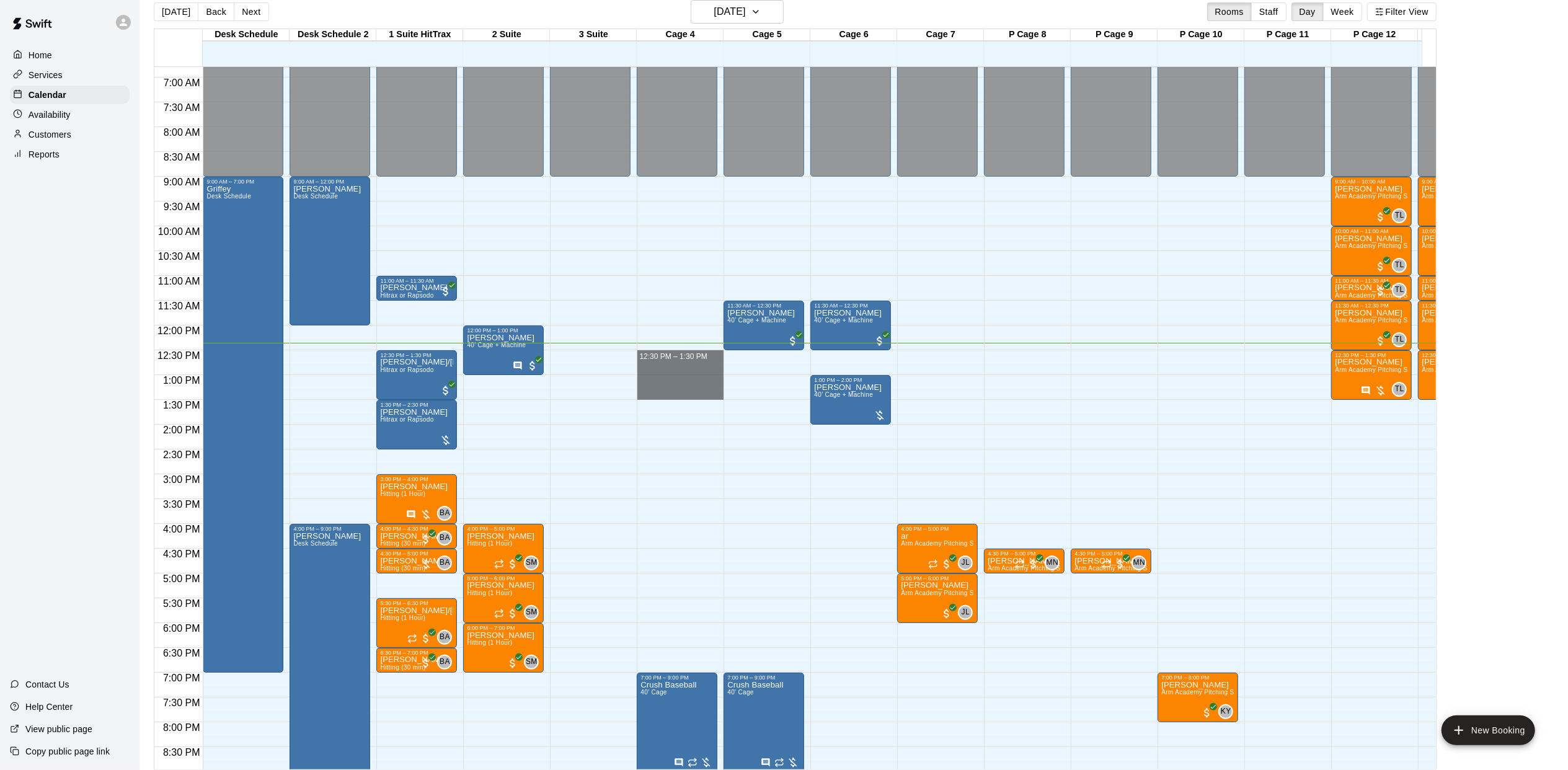
drag, startPoint x: 658, startPoint y: 355, endPoint x: 656, endPoint y: 391, distance: 36.1
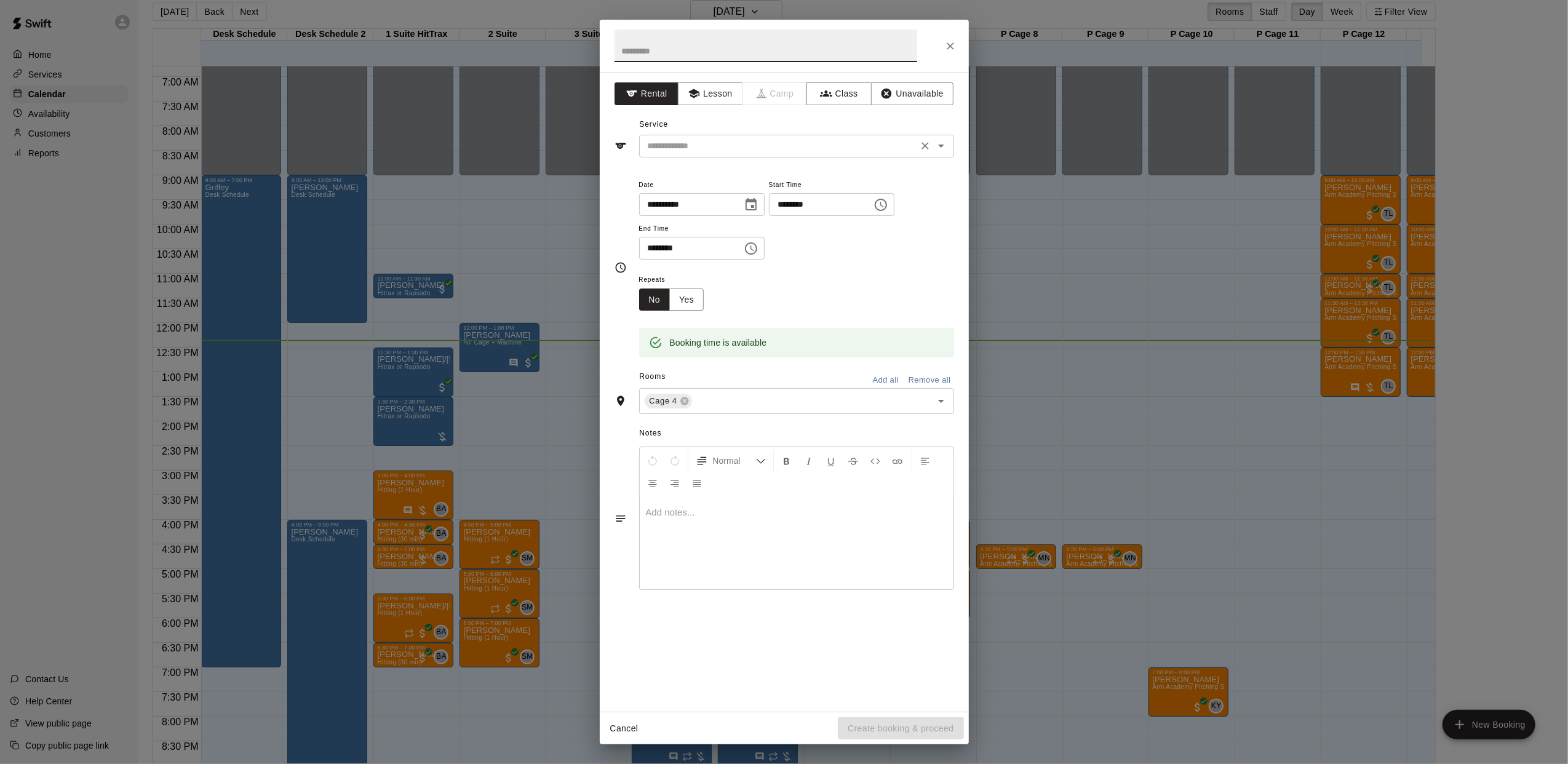
click at [719, 145] on input "text" at bounding box center [779, 146] width 271 height 15
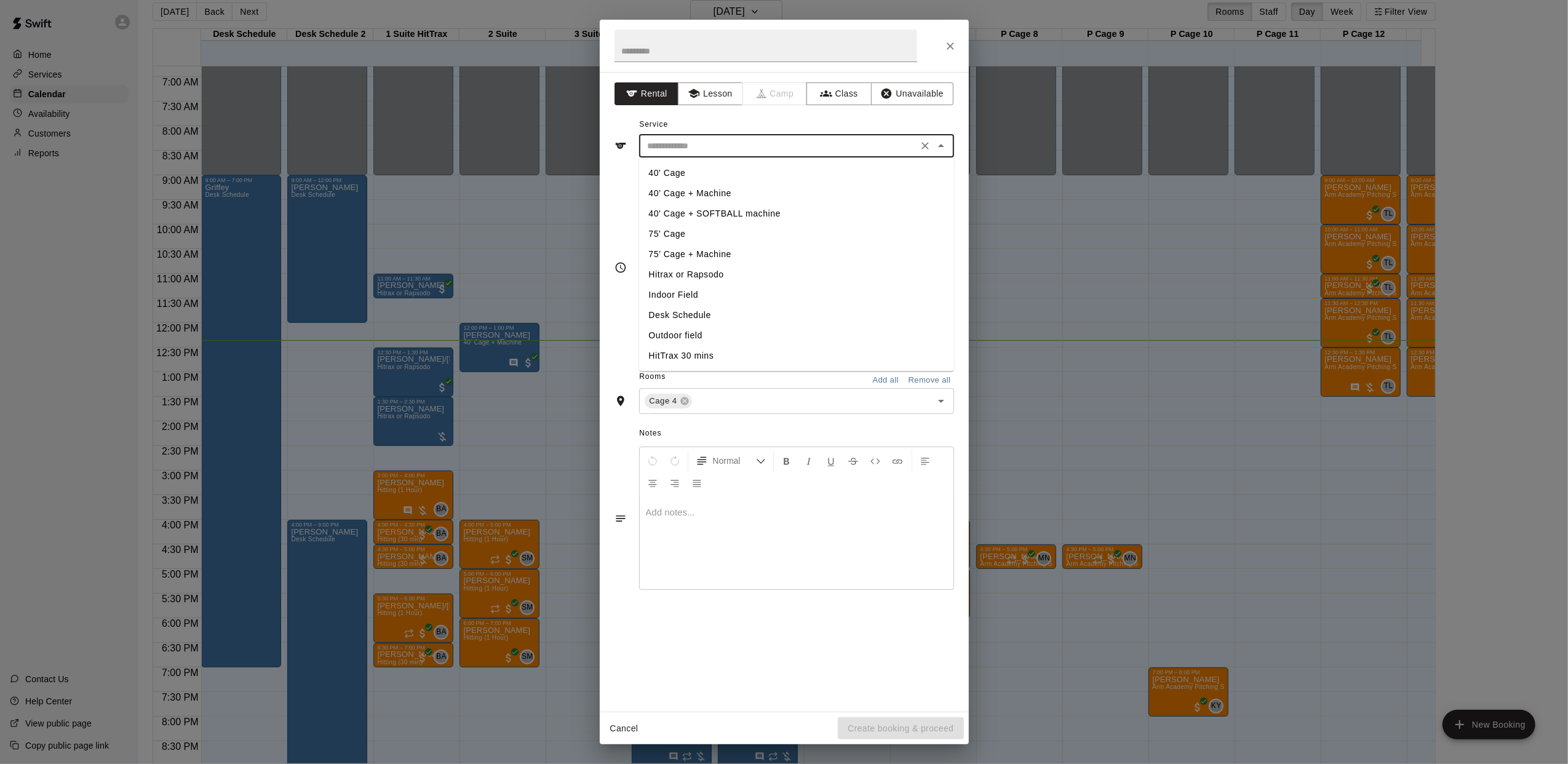
click at [698, 192] on li "40’ Cage + Machine" at bounding box center [797, 194] width 315 height 21
type input "**********"
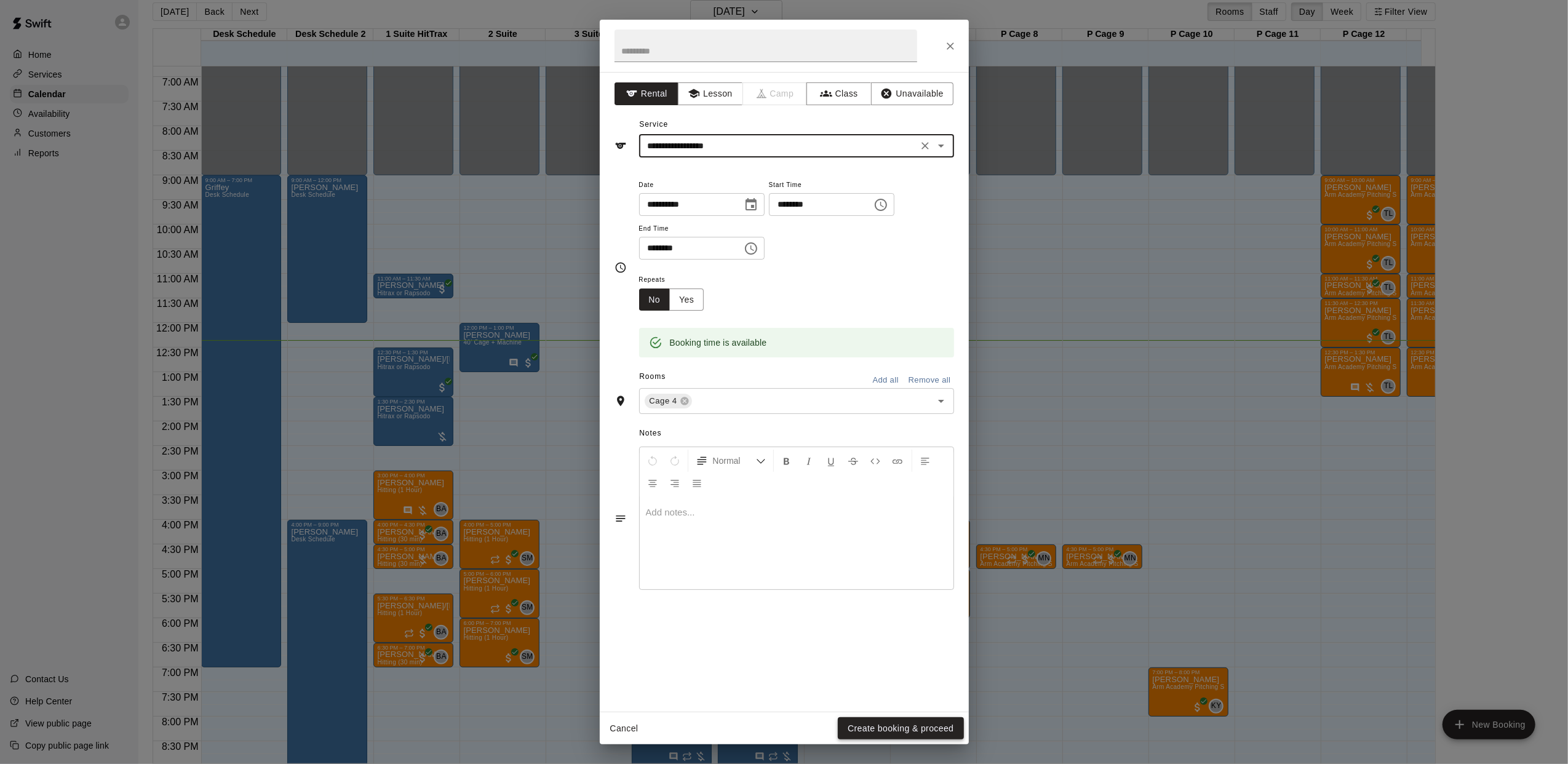
click at [919, 723] on button "Create booking & proceed" at bounding box center [900, 728] width 125 height 23
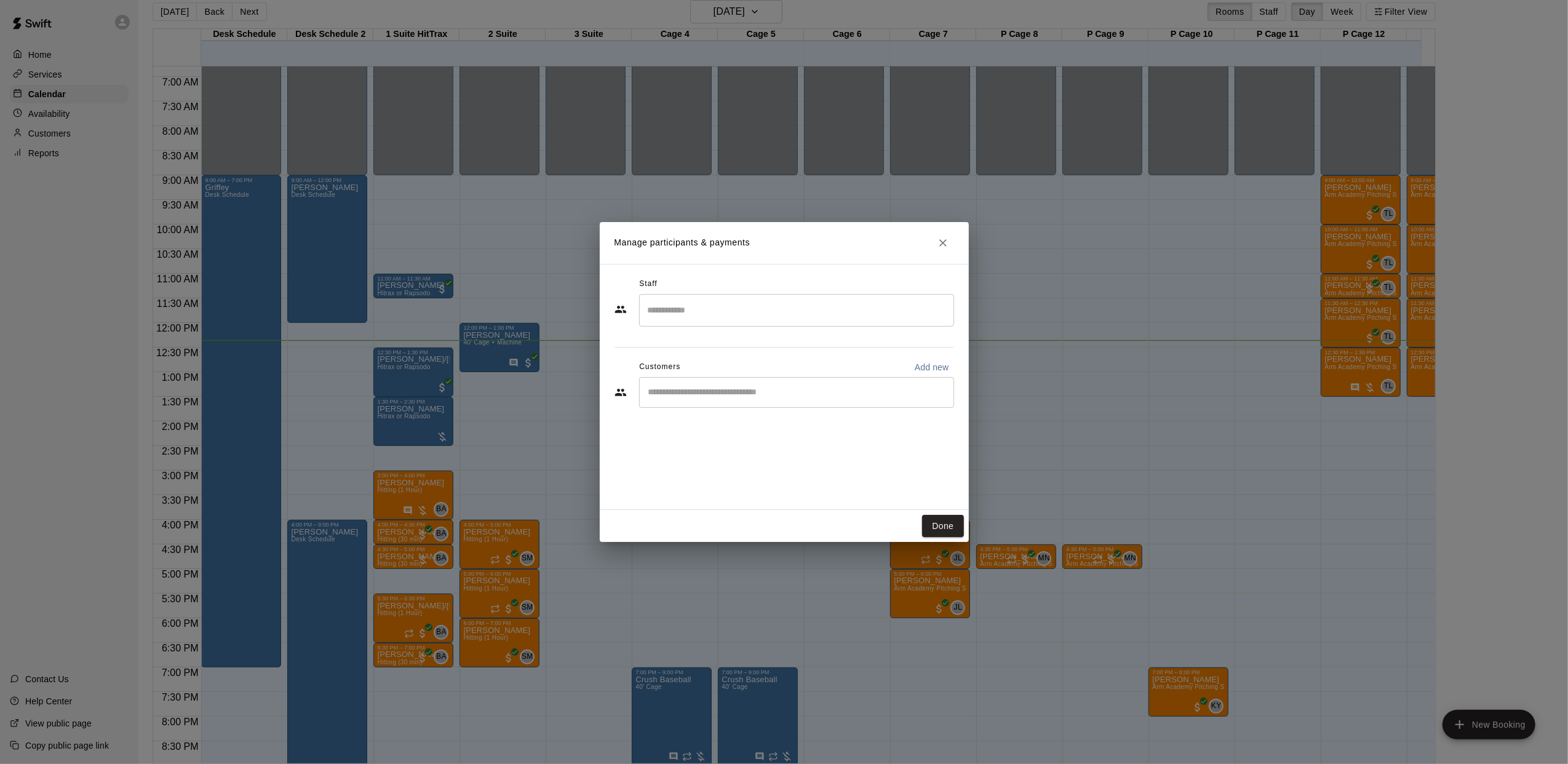
click at [698, 397] on input "Start typing to search customers..." at bounding box center [797, 392] width 304 height 12
type input "*******"
click at [704, 426] on p "[PERSON_NAME]" at bounding box center [712, 421] width 75 height 13
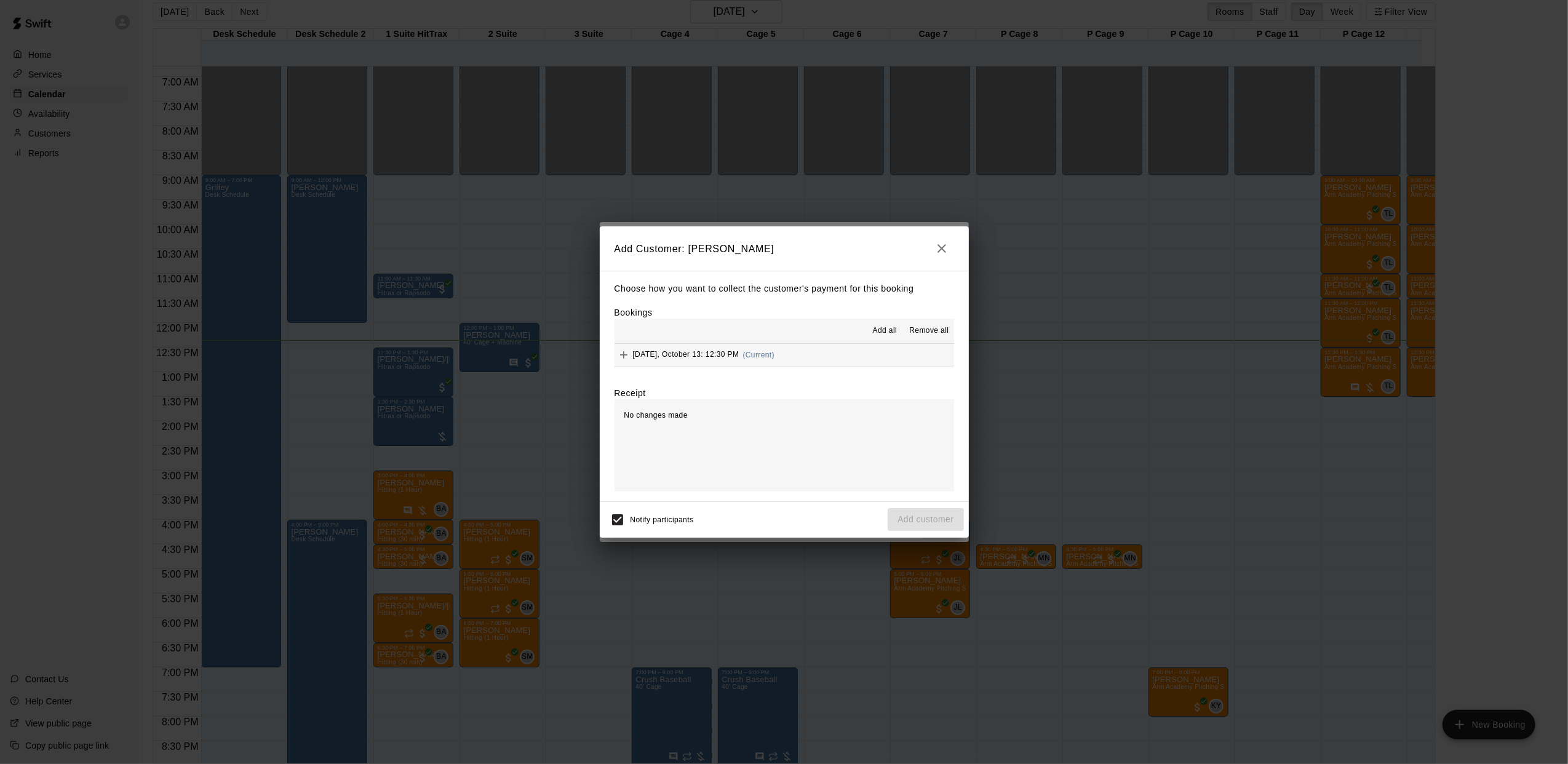
click at [744, 357] on span "(Current)" at bounding box center [759, 355] width 32 height 9
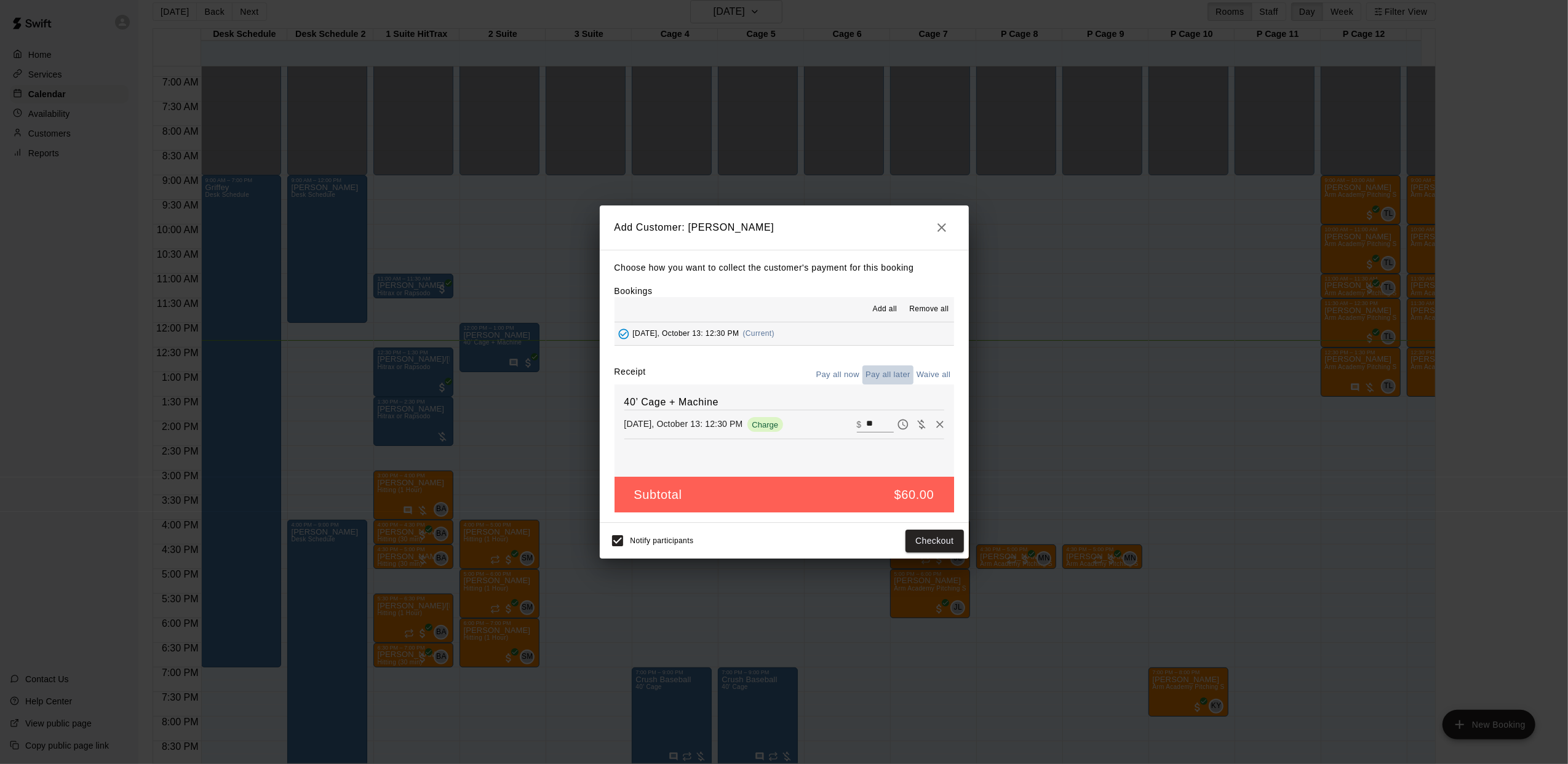
click at [878, 369] on button "Pay all later" at bounding box center [888, 375] width 51 height 19
click at [928, 535] on button "Add customer" at bounding box center [925, 540] width 75 height 23
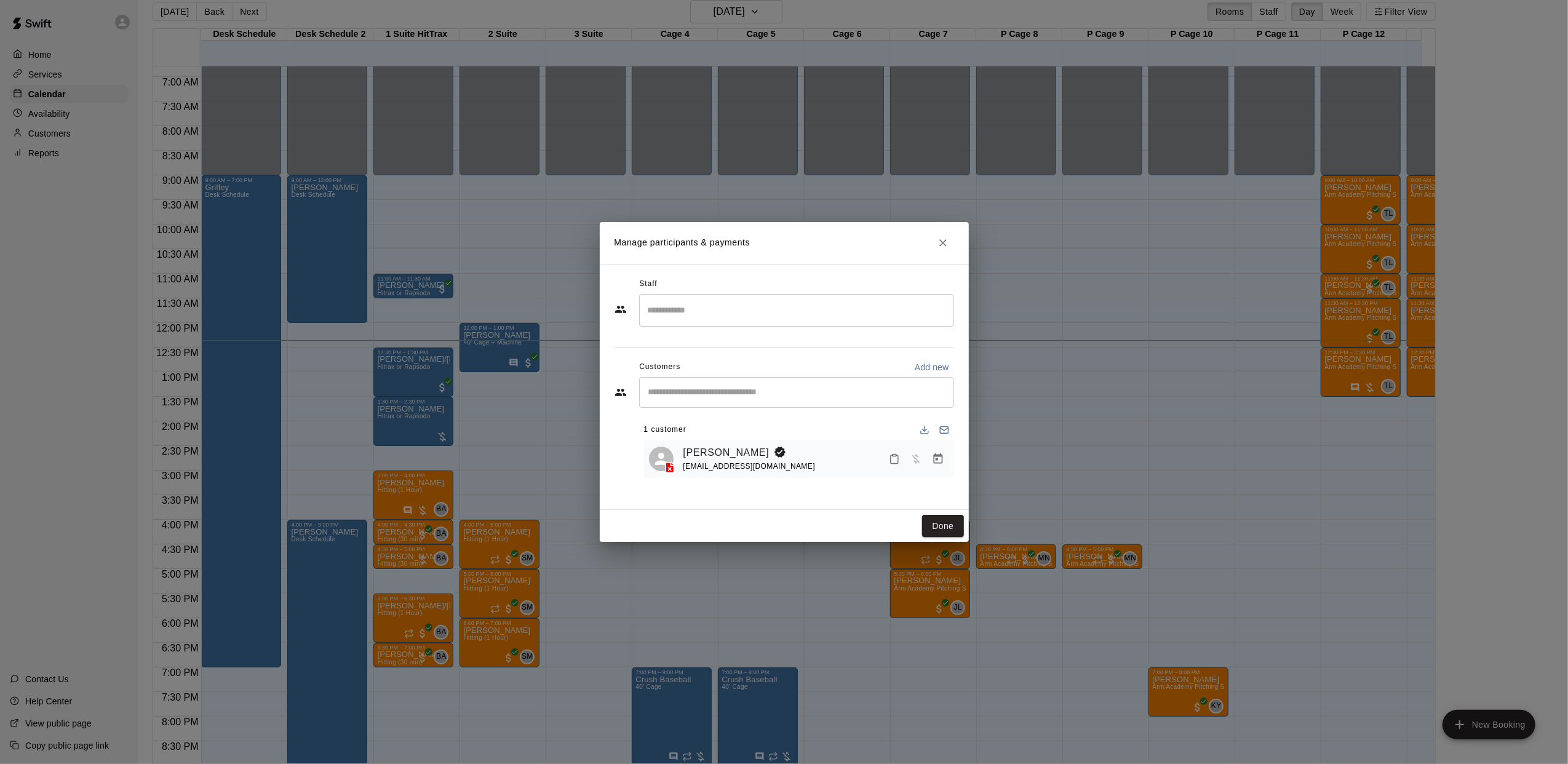
click at [910, 533] on div "Done" at bounding box center [784, 526] width 369 height 33
click at [934, 525] on button "Done" at bounding box center [943, 526] width 41 height 23
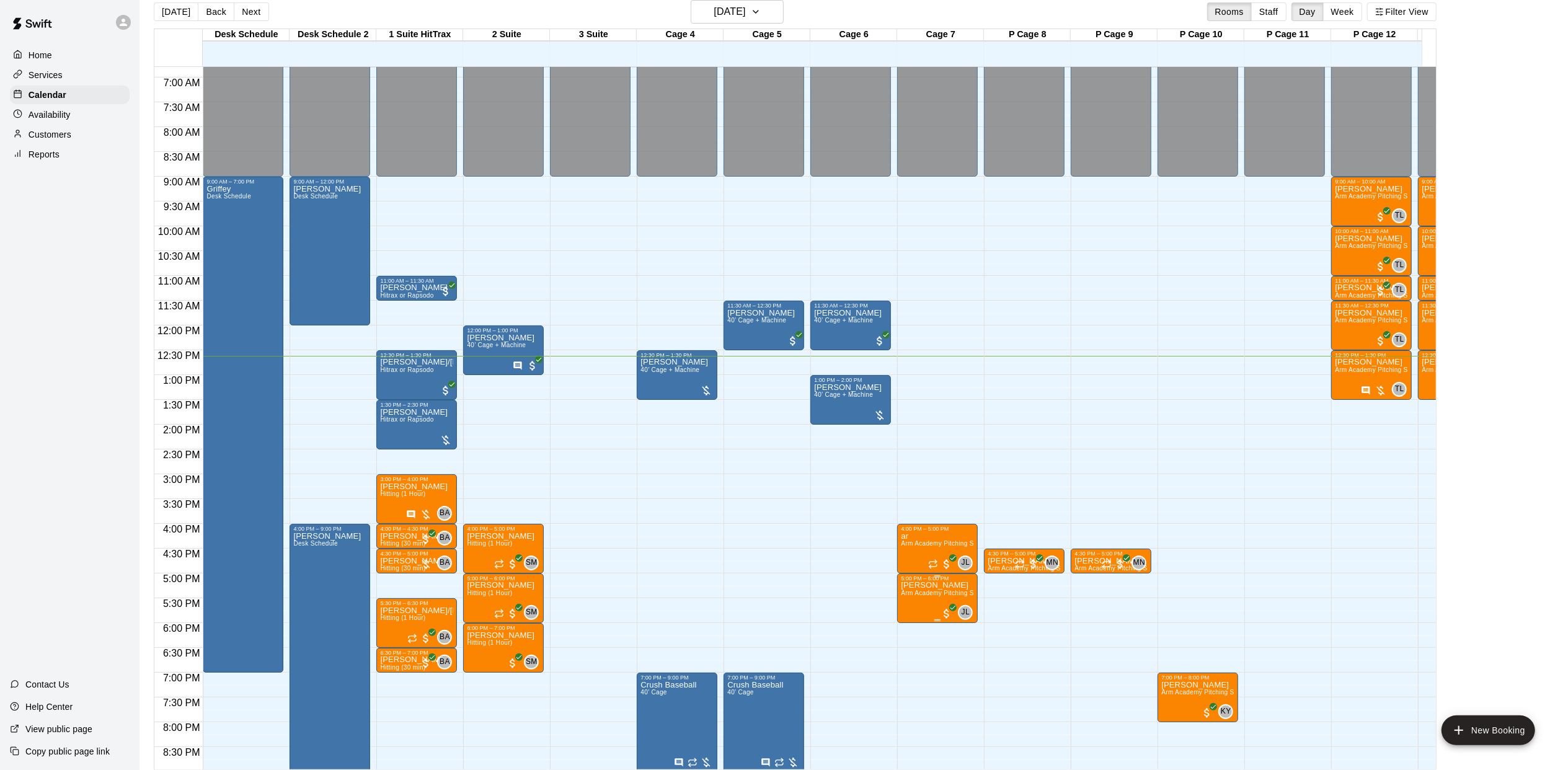
click at [908, 595] on span "Arm Academy Pitching Session 1 Hour - Pitching" at bounding box center [972, 593] width 144 height 7
click at [291, 603] on div "4:00 PM – 9:00 PM [PERSON_NAME] Desk Schedule" at bounding box center [329, 647] width 81 height 248
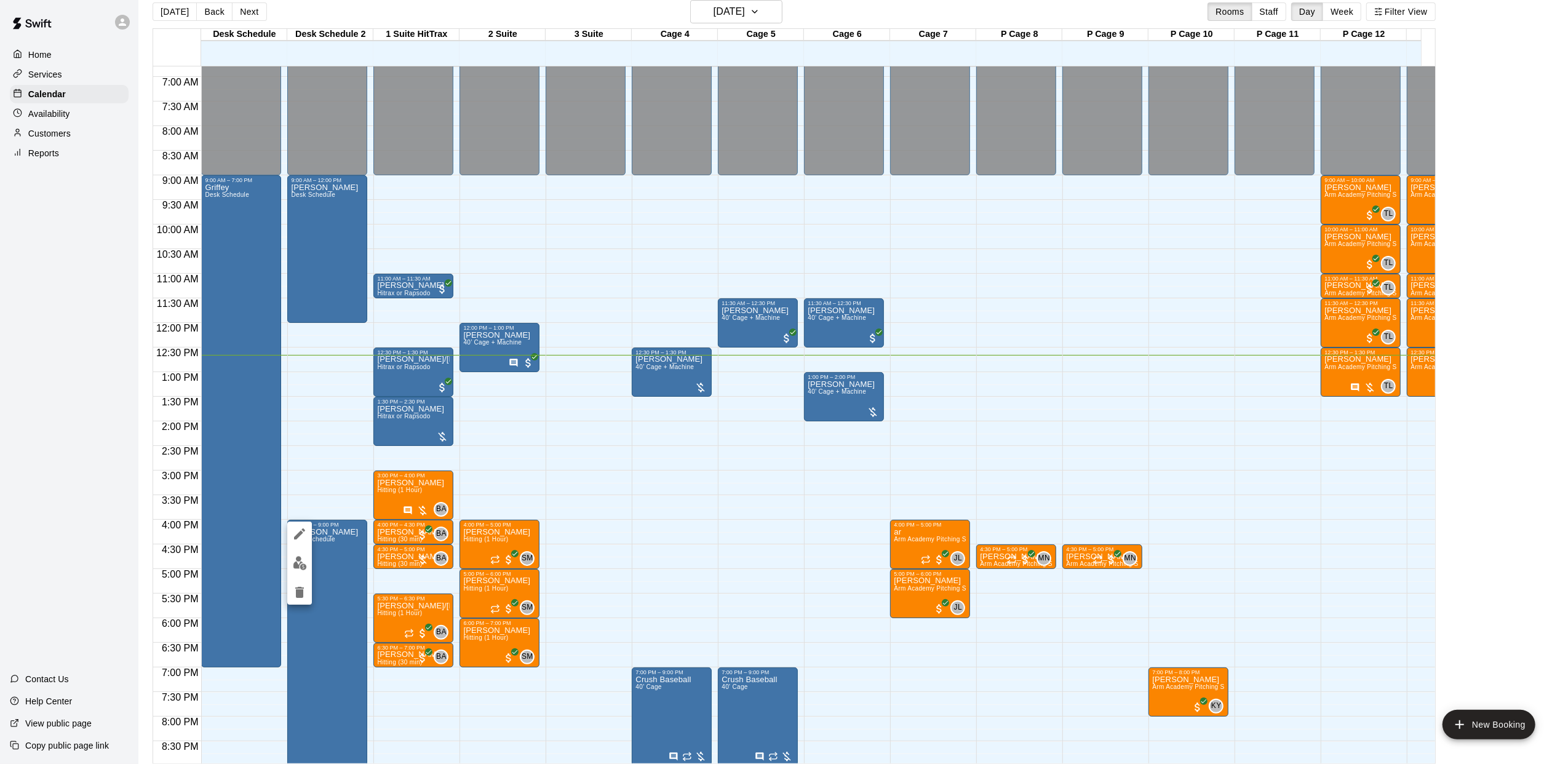
click at [298, 540] on icon "edit" at bounding box center [300, 534] width 15 height 15
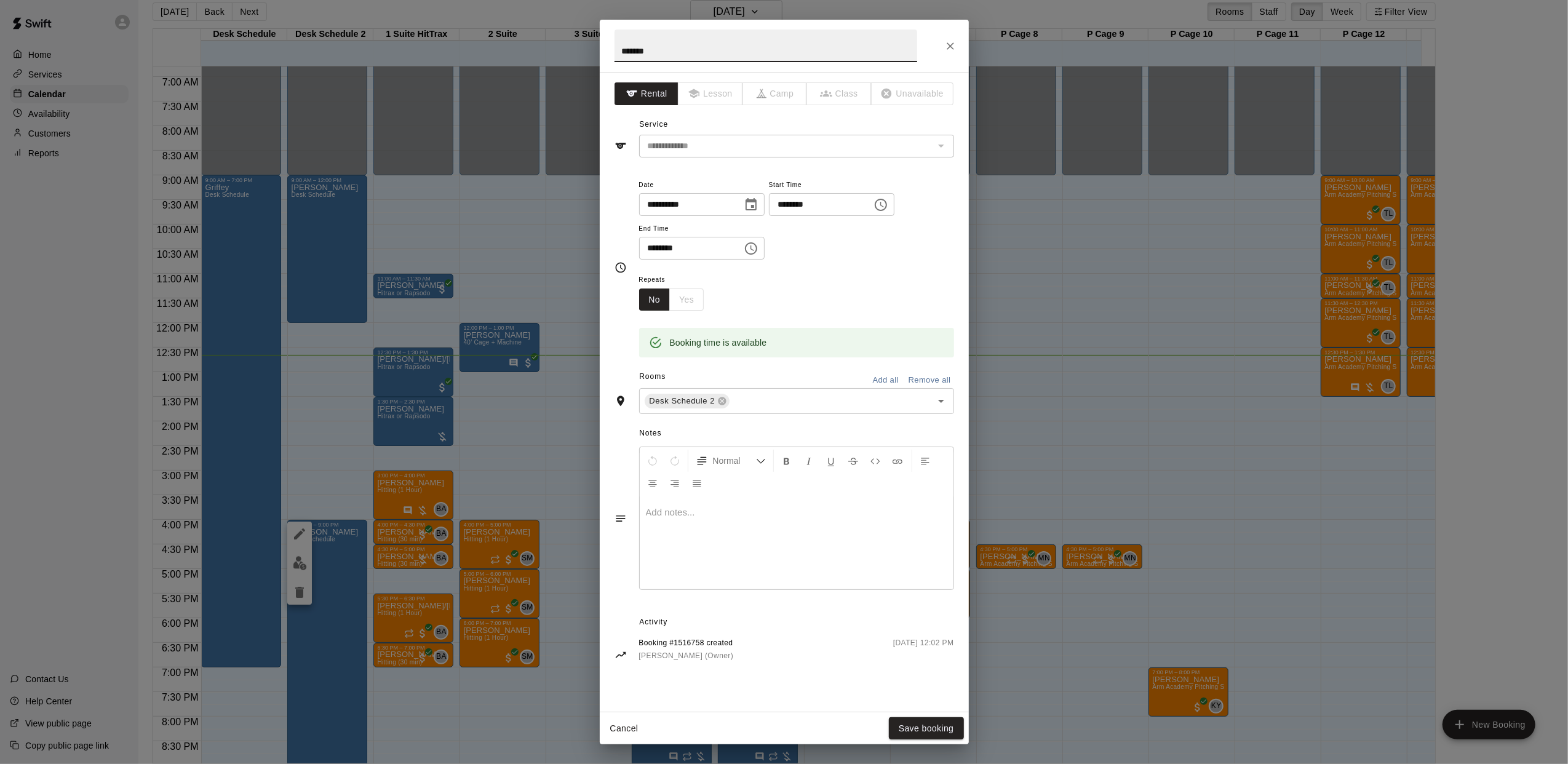
click at [680, 531] on div at bounding box center [797, 543] width 314 height 92
click at [916, 724] on button "Save booking" at bounding box center [927, 728] width 75 height 23
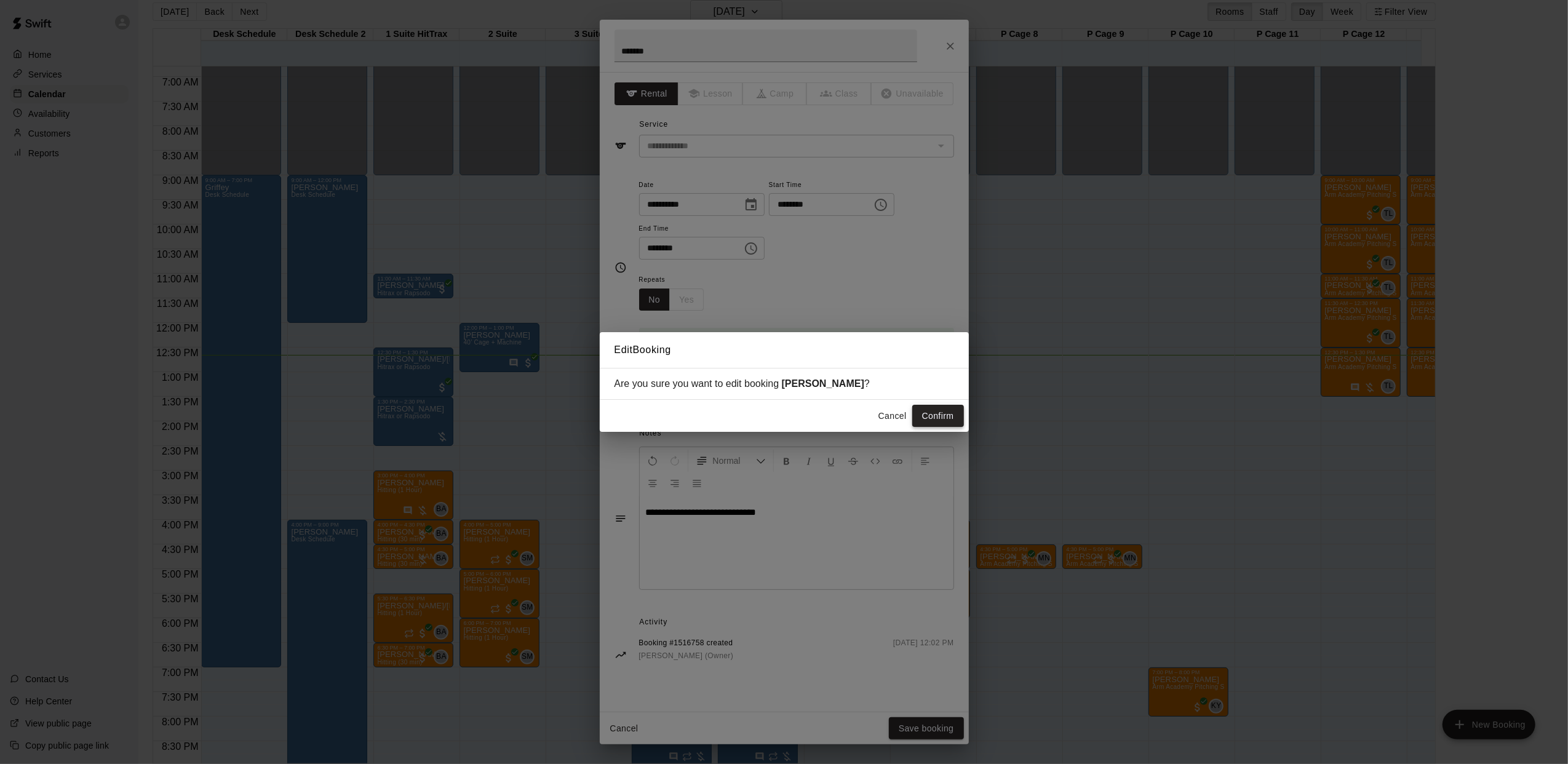
click at [958, 411] on button "Confirm" at bounding box center [938, 416] width 51 height 23
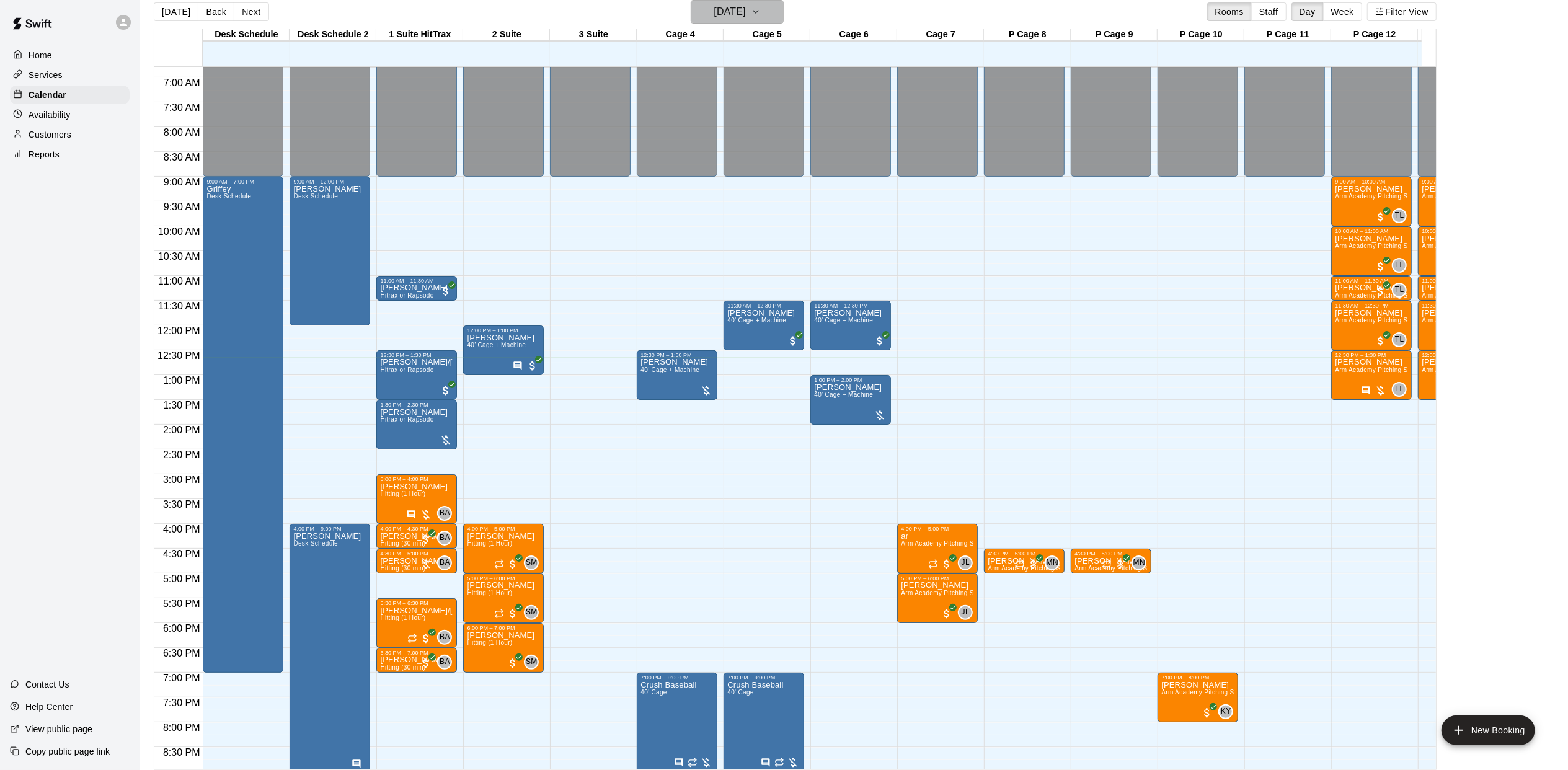
click at [721, 17] on h6 "[DATE]" at bounding box center [729, 11] width 32 height 17
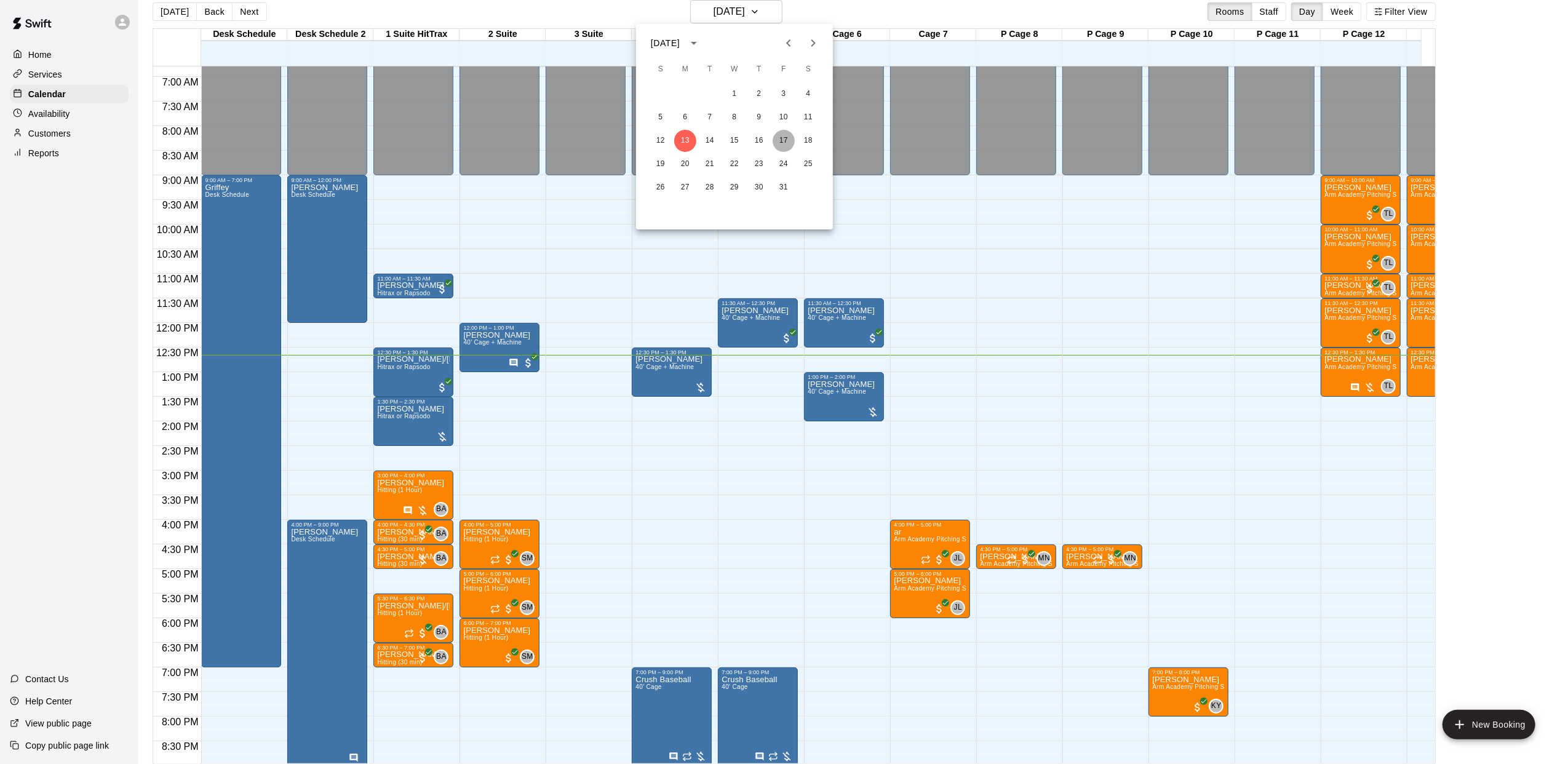
click at [775, 138] on button "17" at bounding box center [784, 141] width 22 height 22
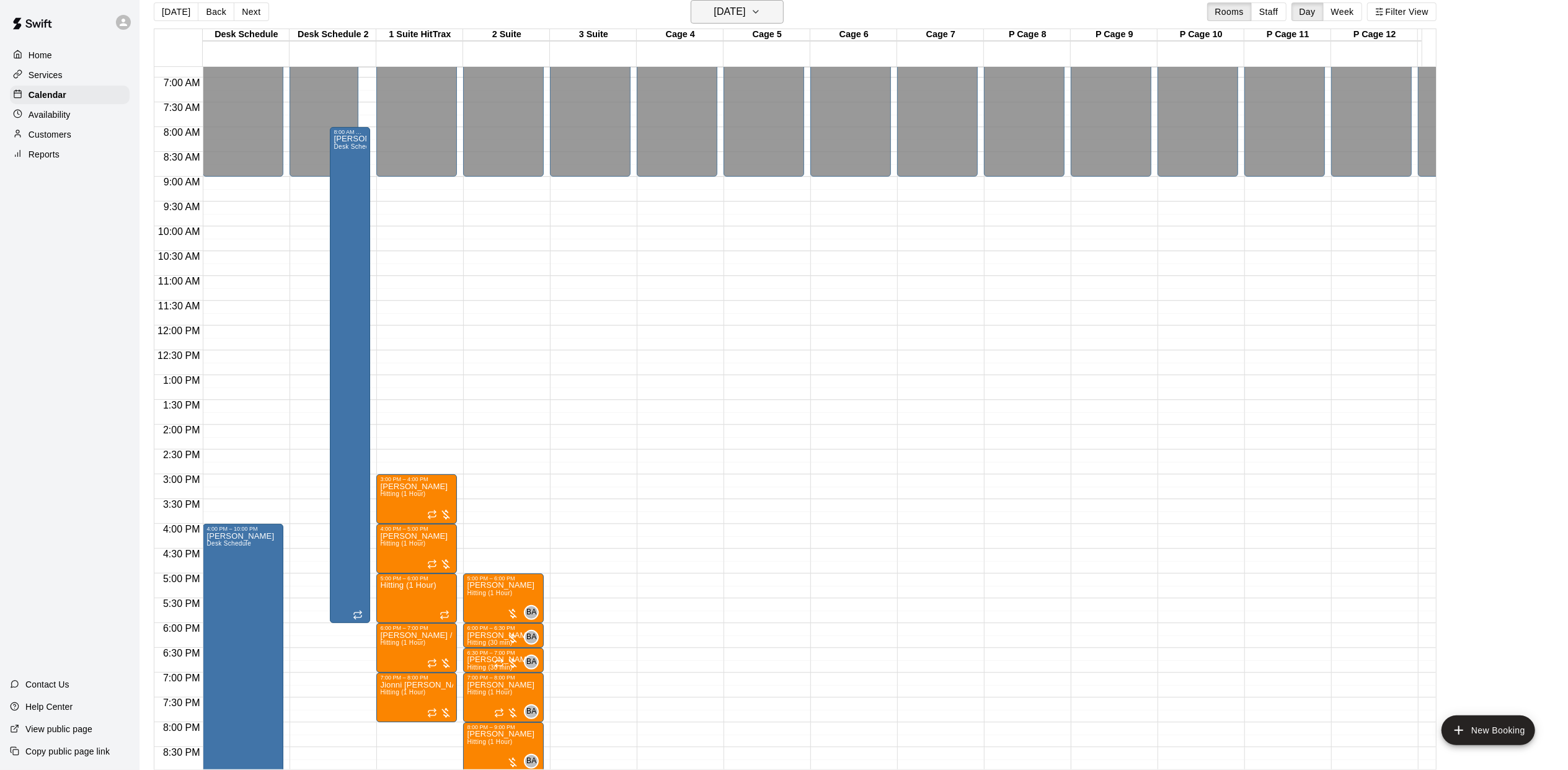
click at [714, 10] on h6 "[DATE]" at bounding box center [729, 11] width 32 height 17
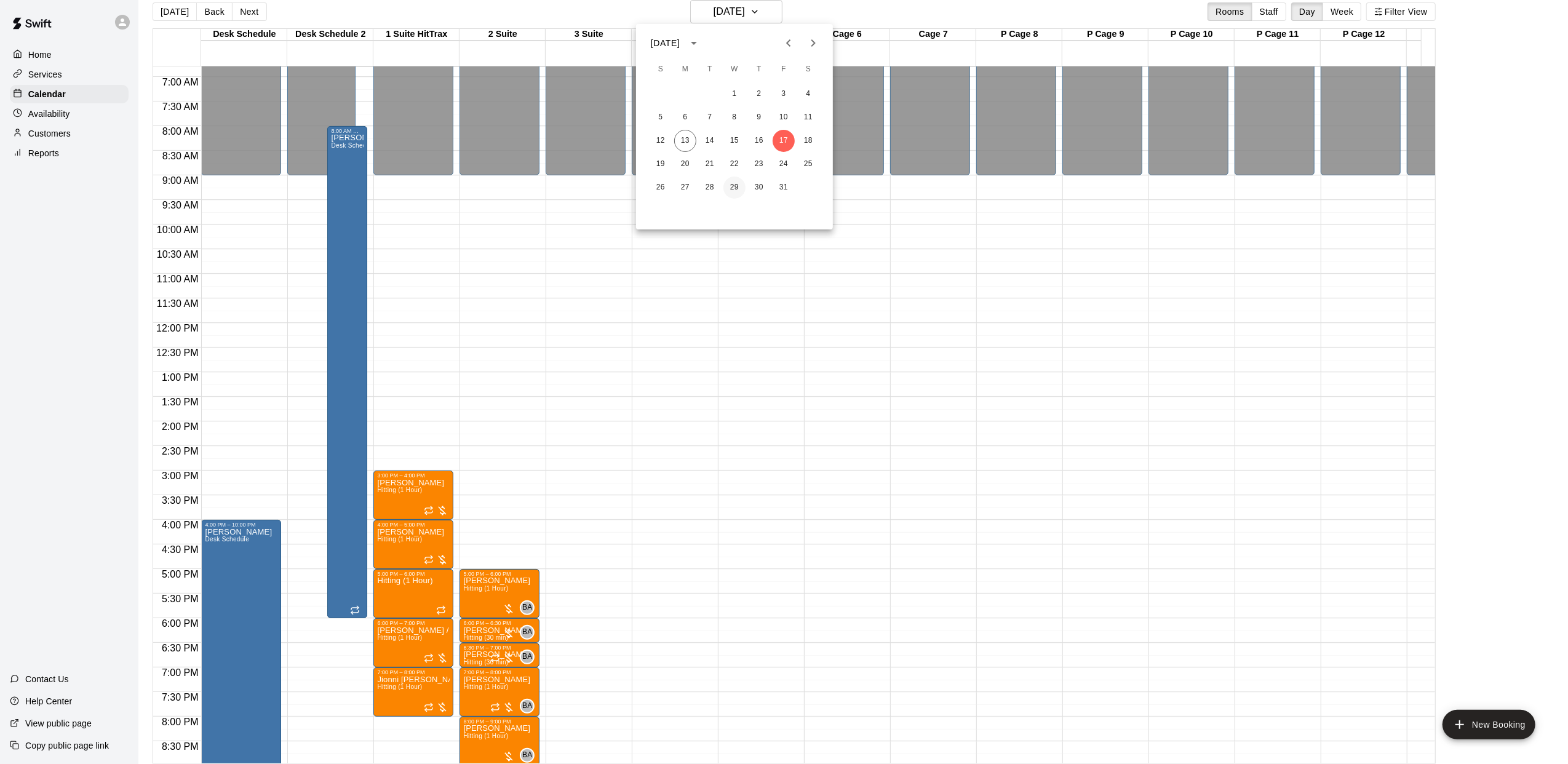
click at [734, 180] on button "29" at bounding box center [734, 188] width 22 height 22
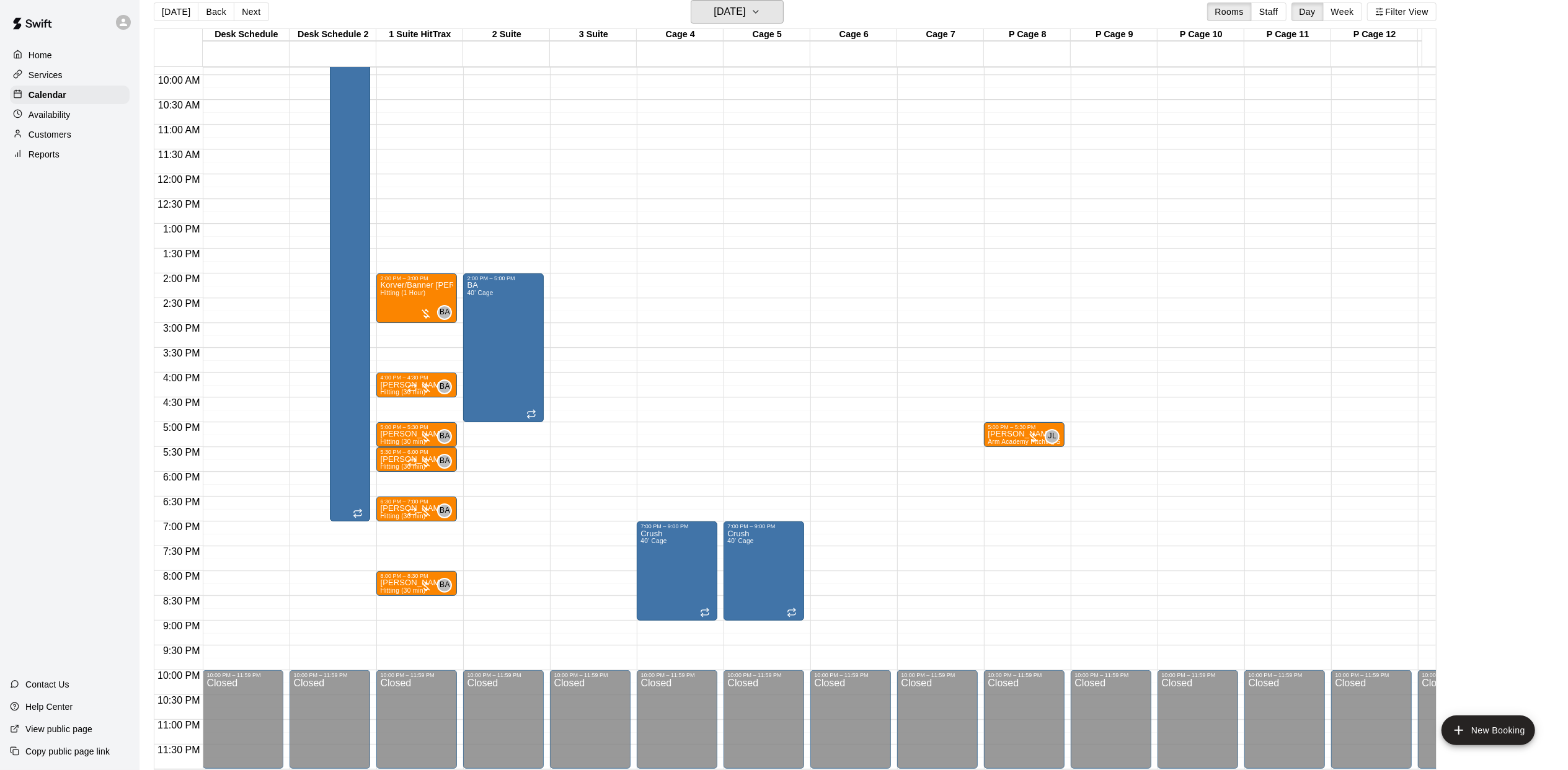
scroll to position [20, 0]
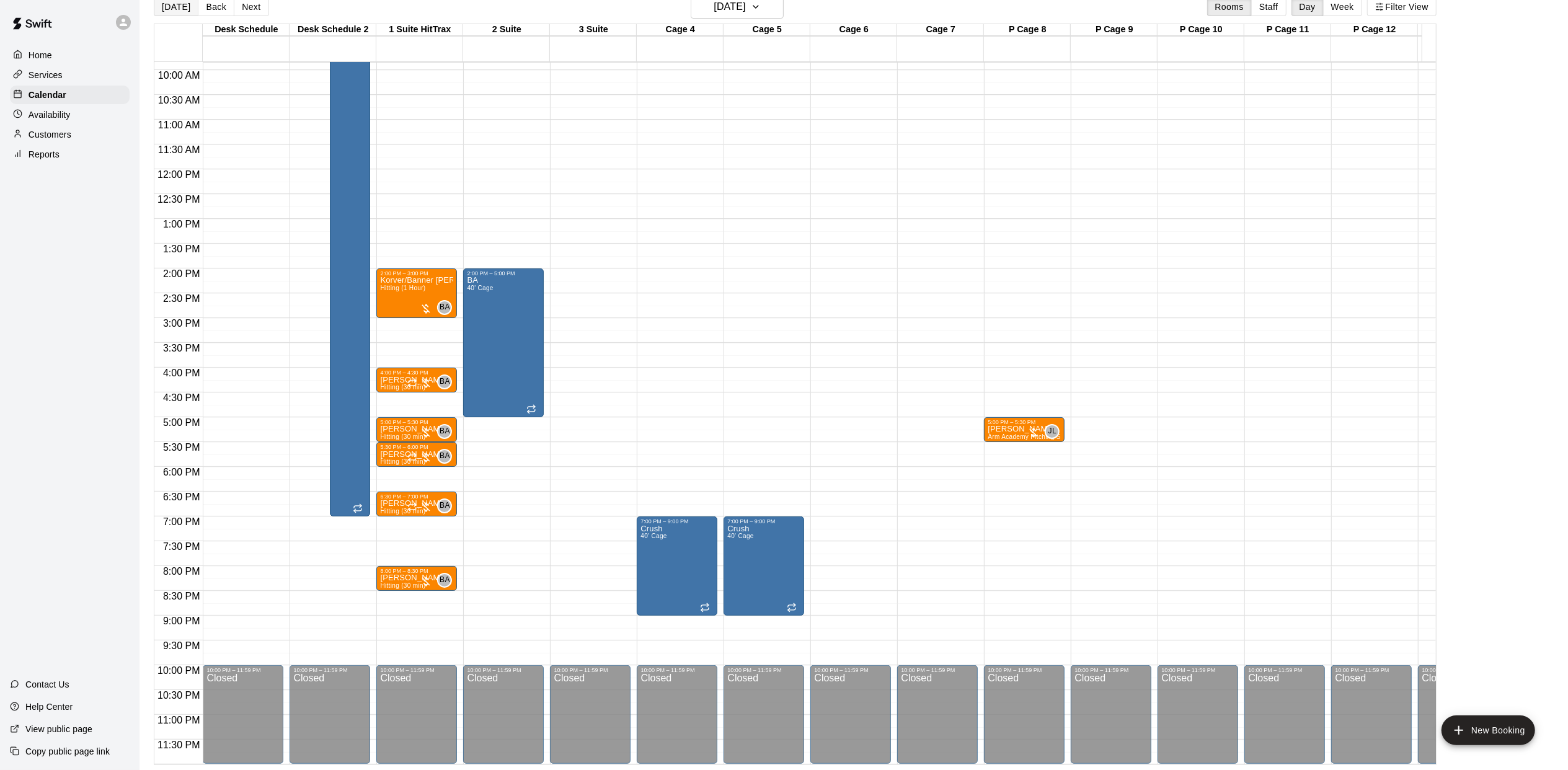
click at [166, 10] on button "[DATE]" at bounding box center [176, 6] width 45 height 19
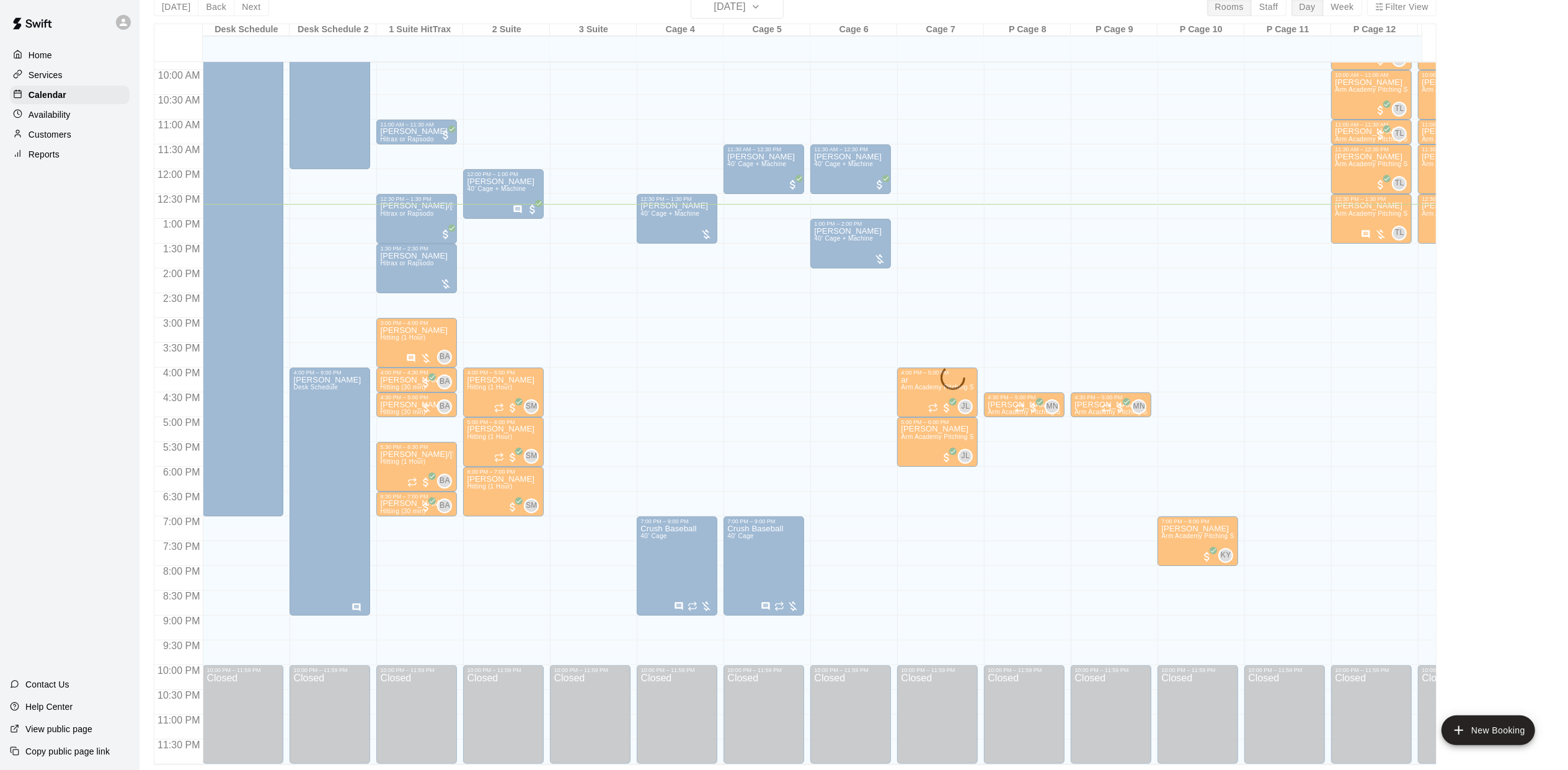
click at [257, 13] on button "Next" at bounding box center [251, 6] width 35 height 19
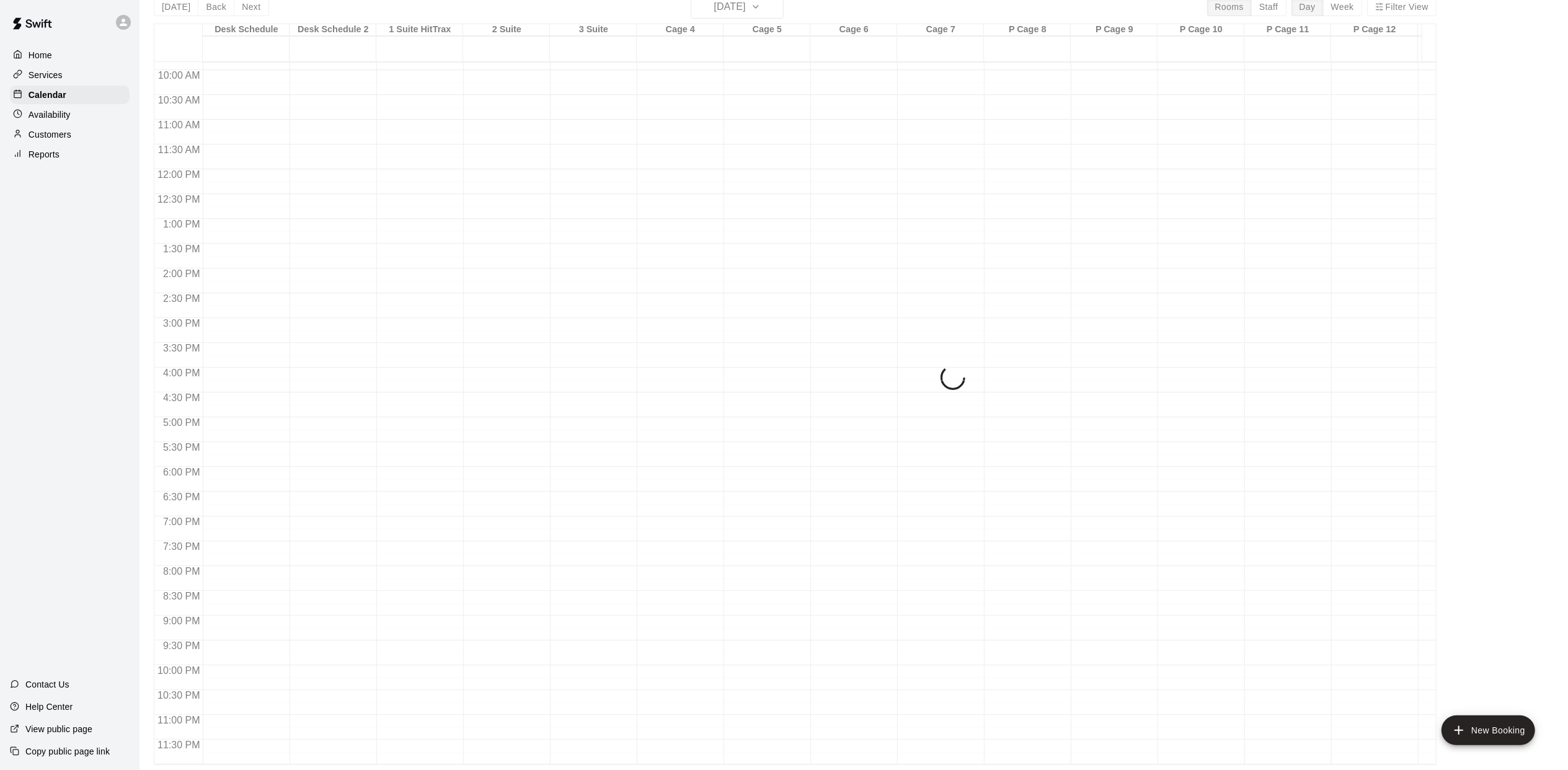
click at [257, 13] on div "[DATE] Back [DATE][DATE] Rooms Staff Day Week Filter View Desk Schedule 14 Tue …" at bounding box center [795, 380] width 1282 height 770
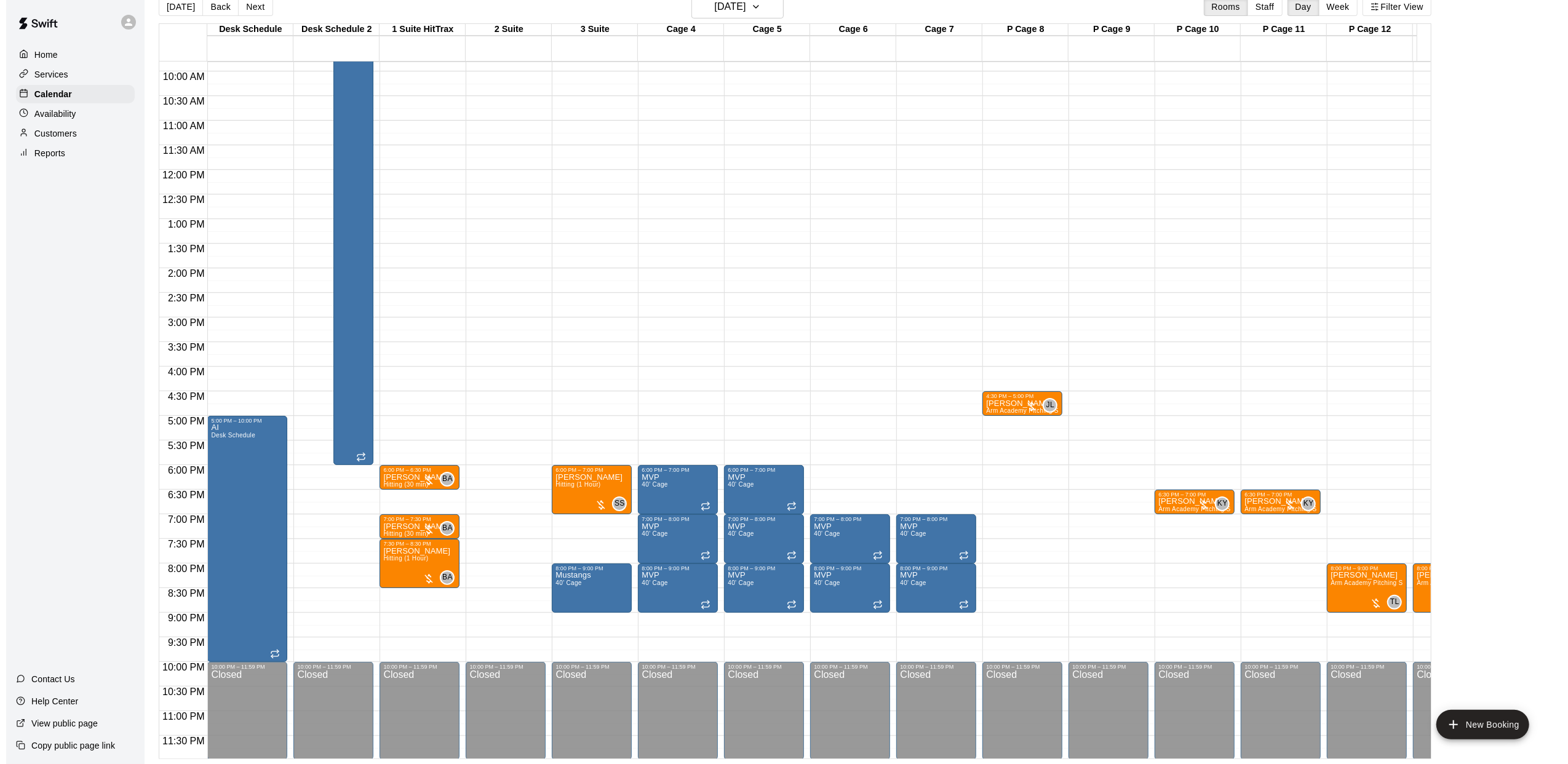
scroll to position [498, 0]
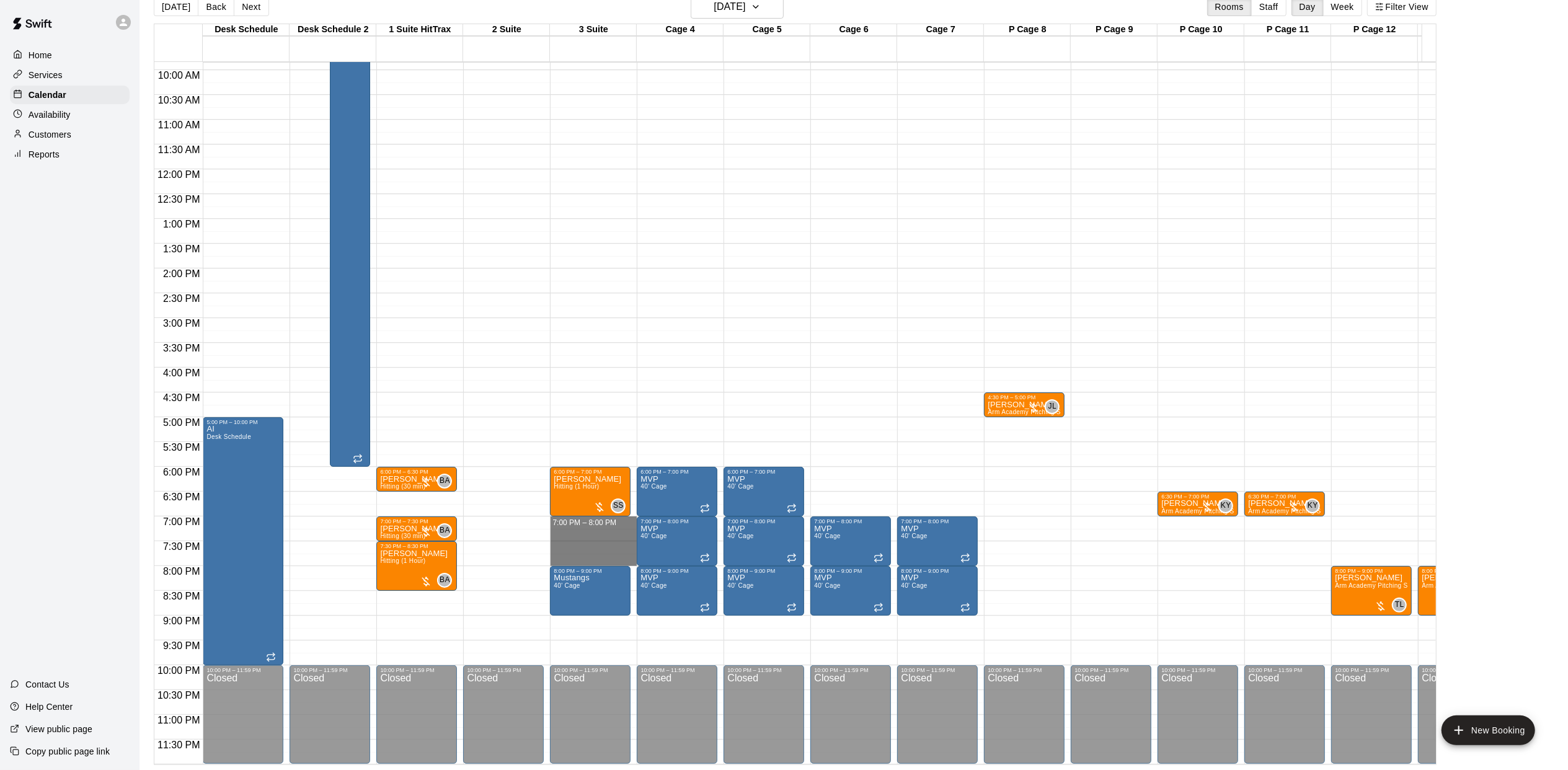
drag, startPoint x: 573, startPoint y: 511, endPoint x: 576, endPoint y: 546, distance: 35.1
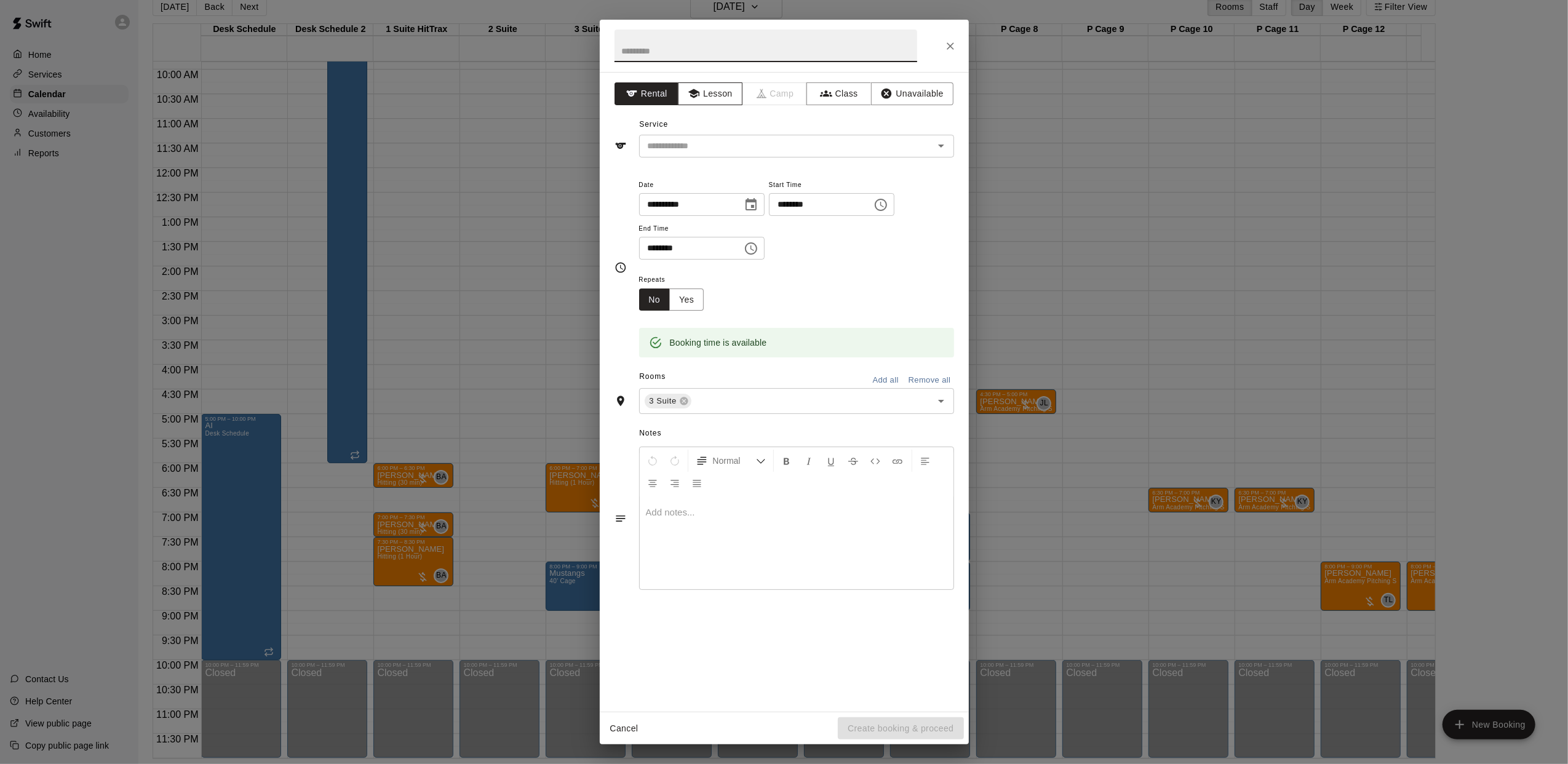
click at [719, 97] on button "Lesson" at bounding box center [710, 93] width 64 height 23
click at [701, 158] on div "**********" at bounding box center [784, 392] width 369 height 639
click at [698, 153] on input "text" at bounding box center [779, 146] width 271 height 15
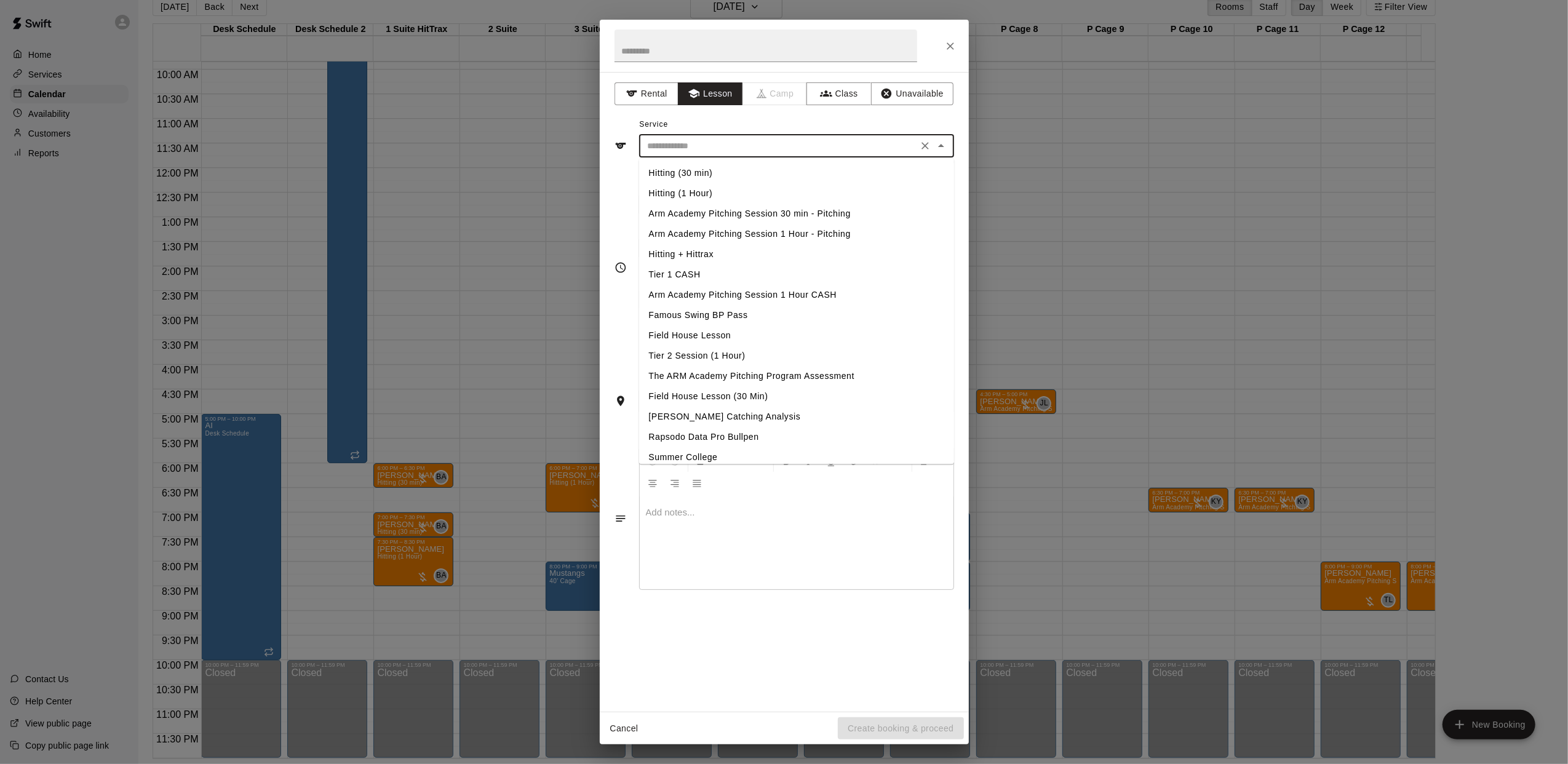
click at [692, 196] on li "Hitting (1 Hour)" at bounding box center [797, 194] width 315 height 21
type input "**********"
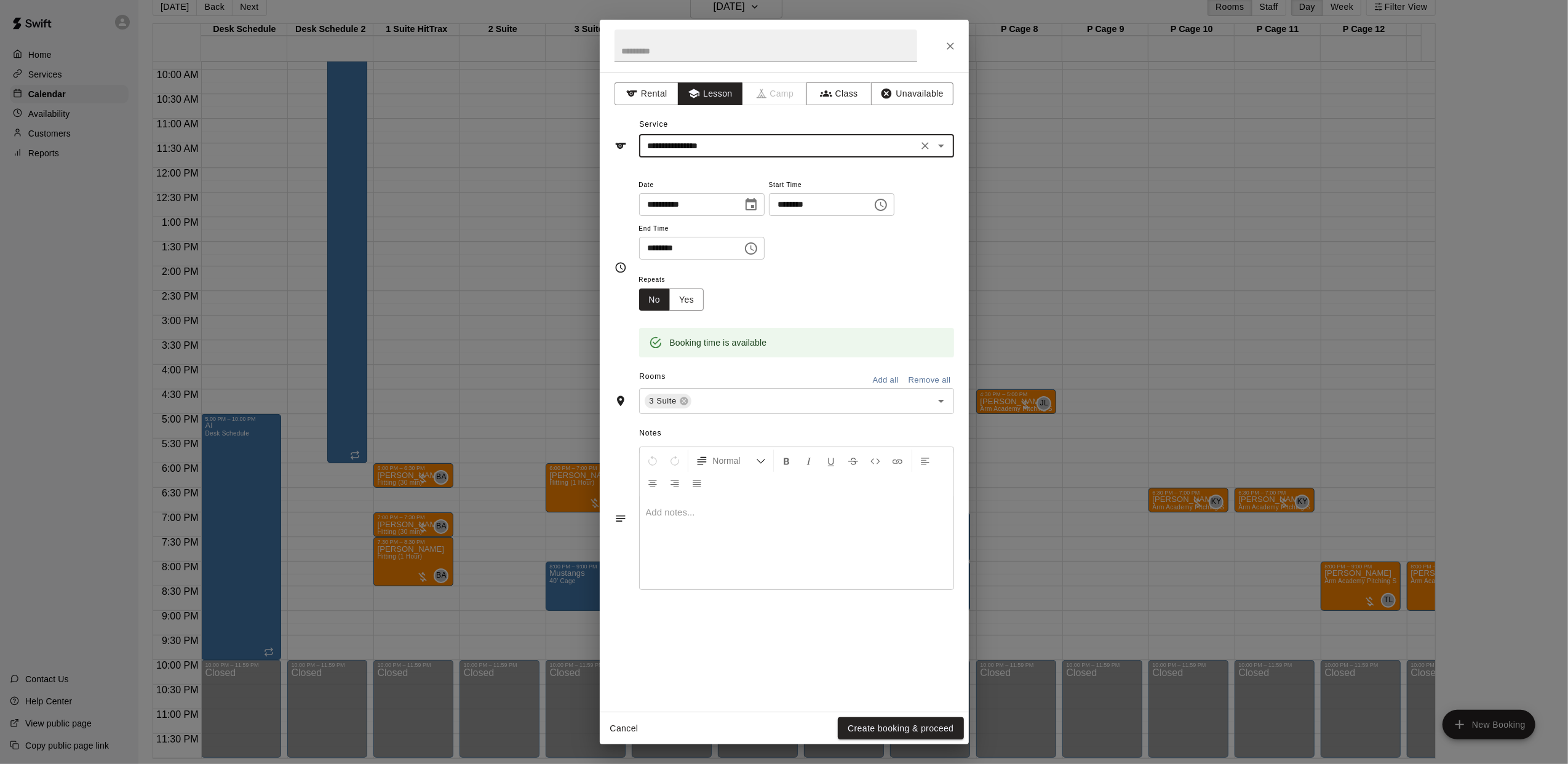
drag, startPoint x: 917, startPoint y: 734, endPoint x: 916, endPoint y: 726, distance: 8.1
click at [917, 735] on button "Create booking & proceed" at bounding box center [900, 728] width 125 height 23
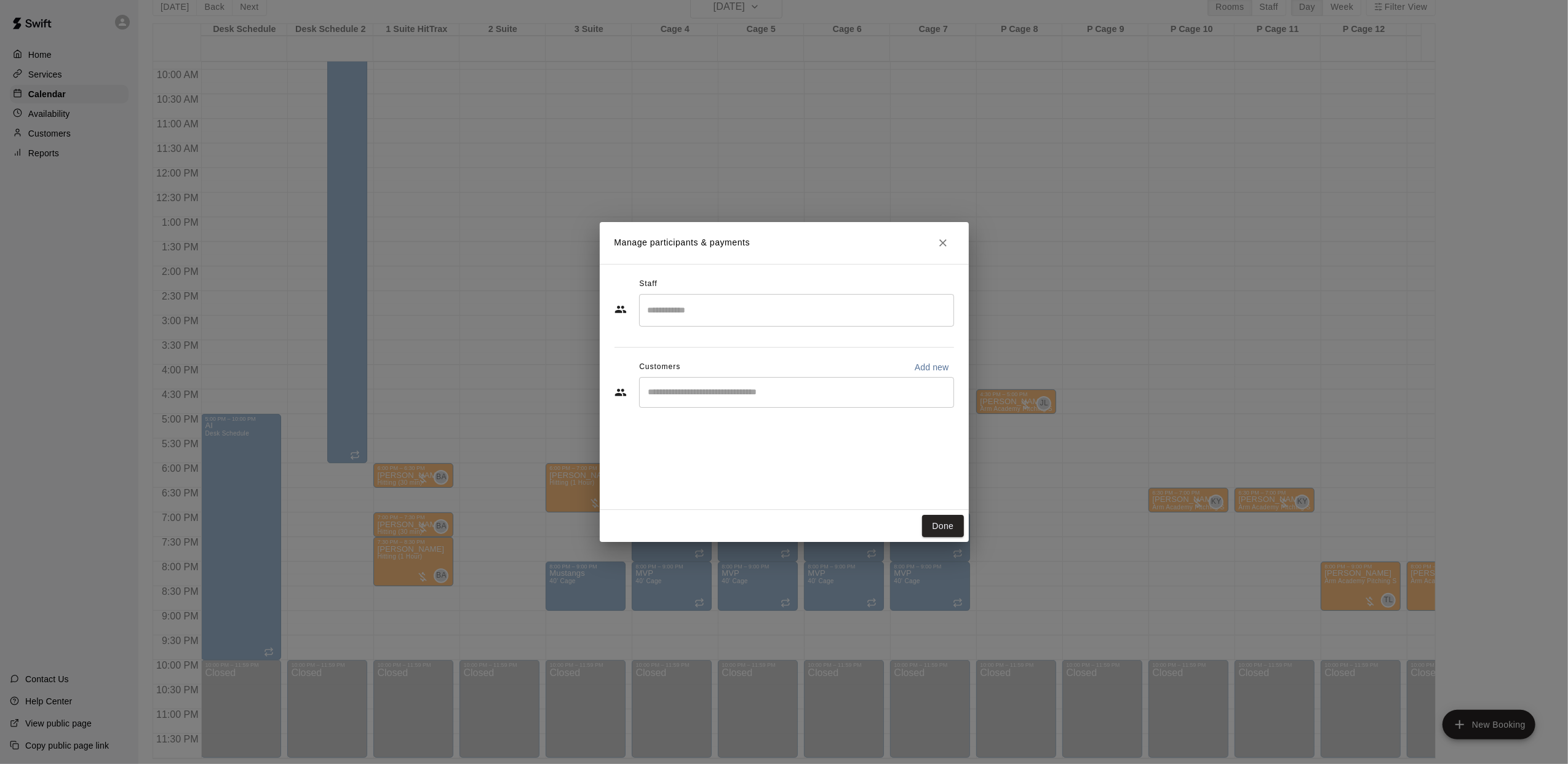
click at [692, 386] on input "Start typing to search customers..." at bounding box center [797, 392] width 304 height 12
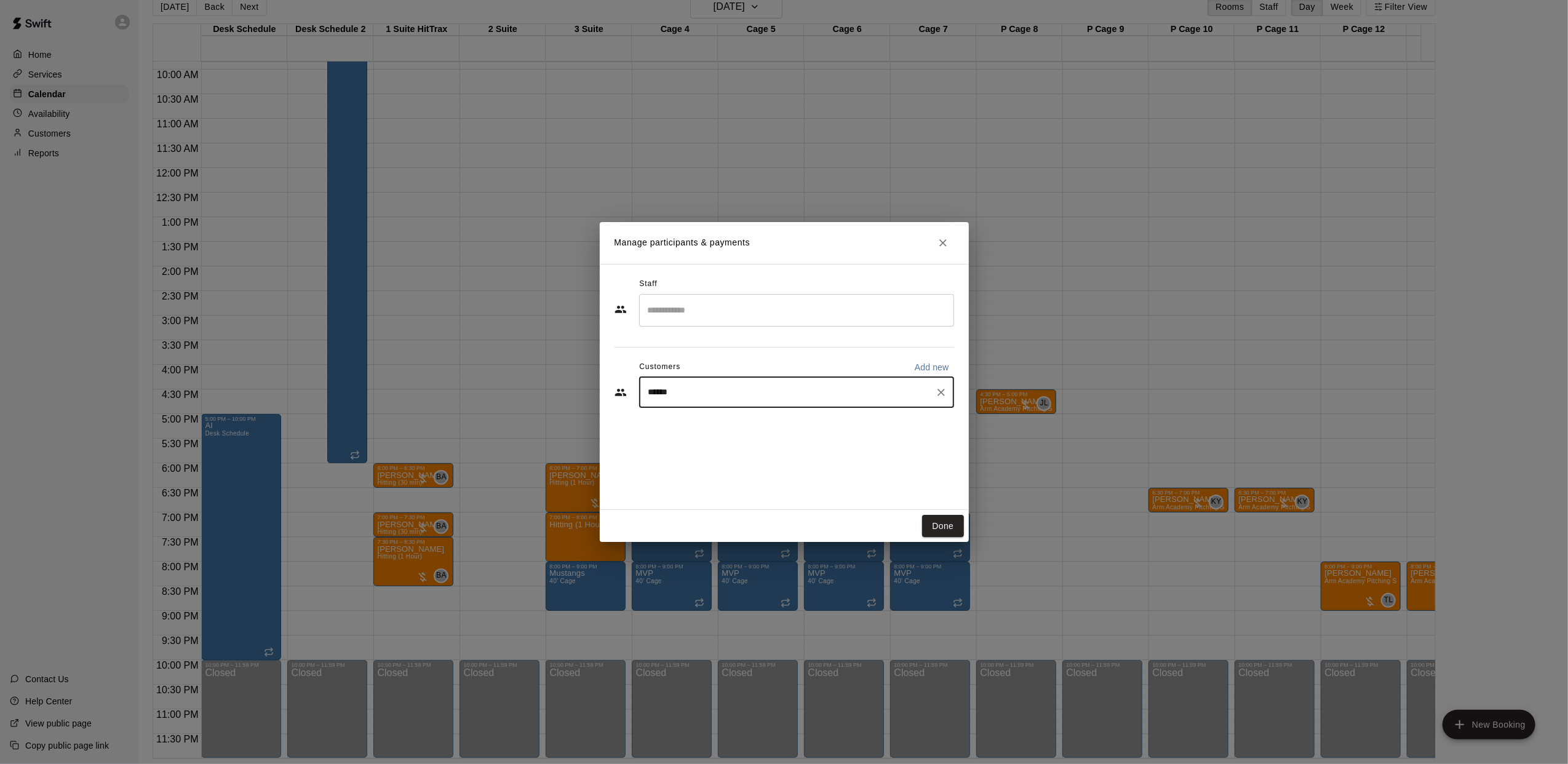
type input "*******"
click at [692, 424] on p "[PERSON_NAME]" at bounding box center [712, 421] width 75 height 13
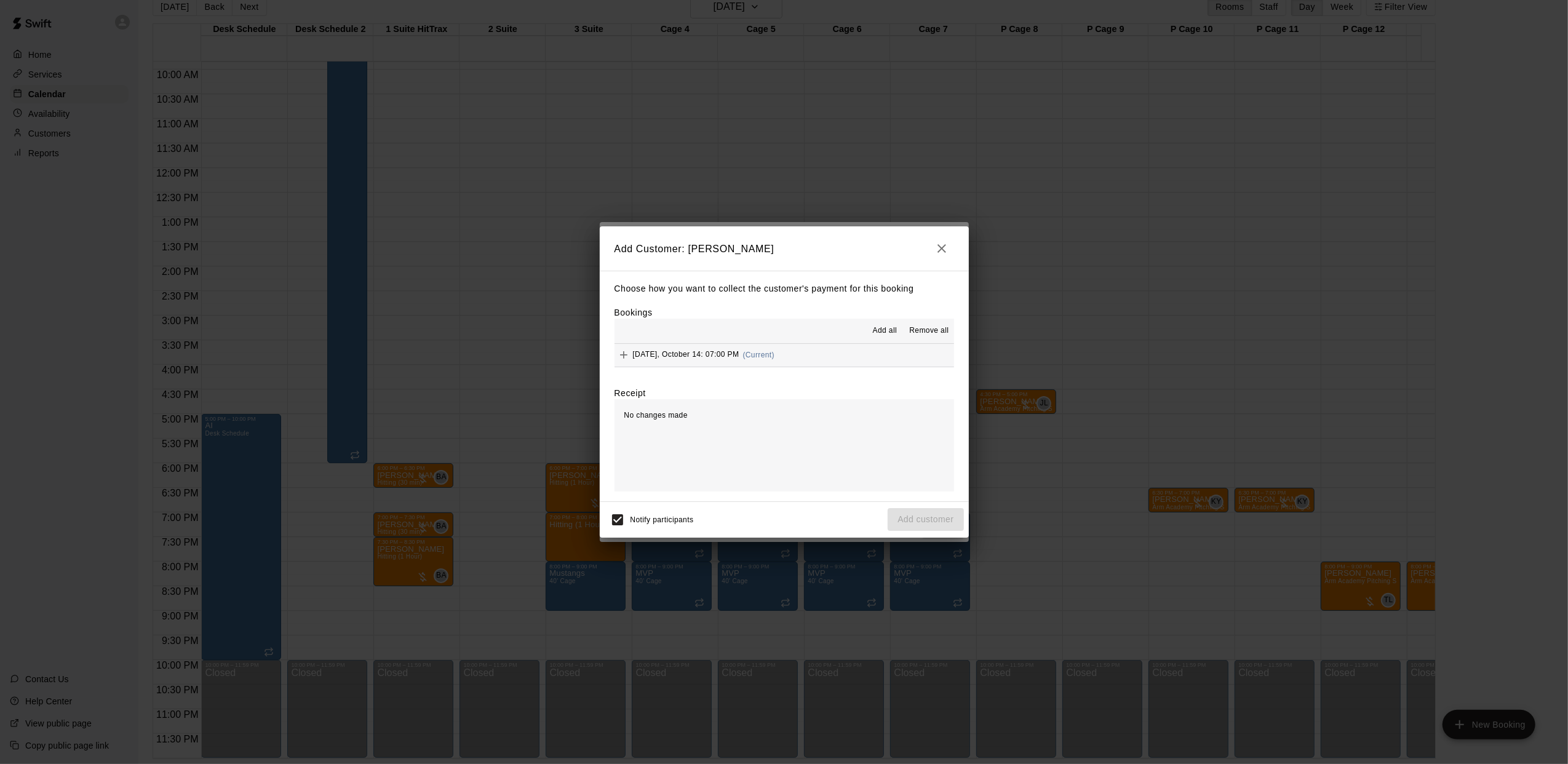
click at [727, 353] on span "[DATE], October 14: 07:00 PM" at bounding box center [686, 355] width 106 height 9
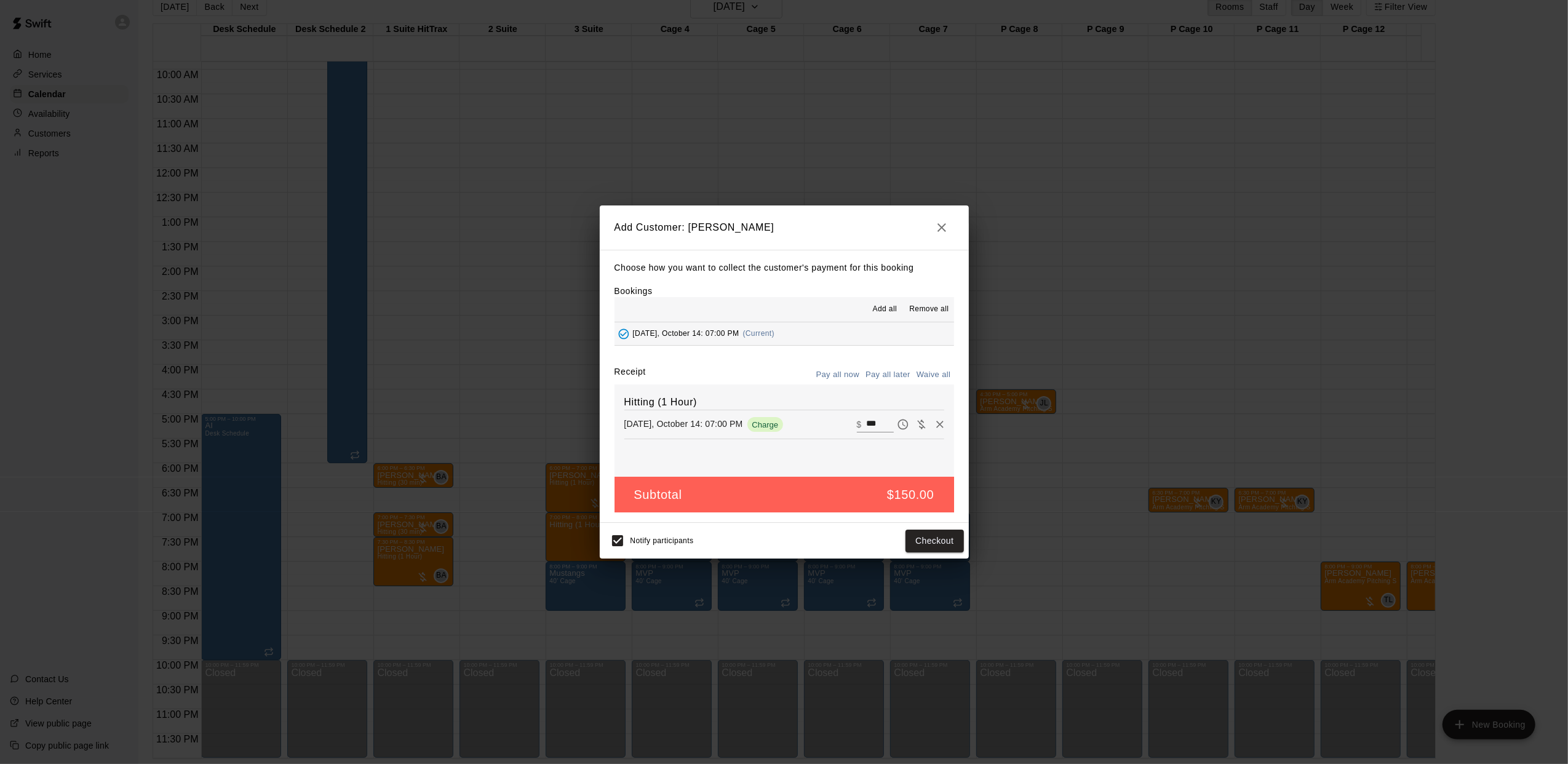
click at [890, 374] on button "Pay all later" at bounding box center [888, 375] width 51 height 19
click at [923, 548] on button "Add customer" at bounding box center [925, 540] width 75 height 23
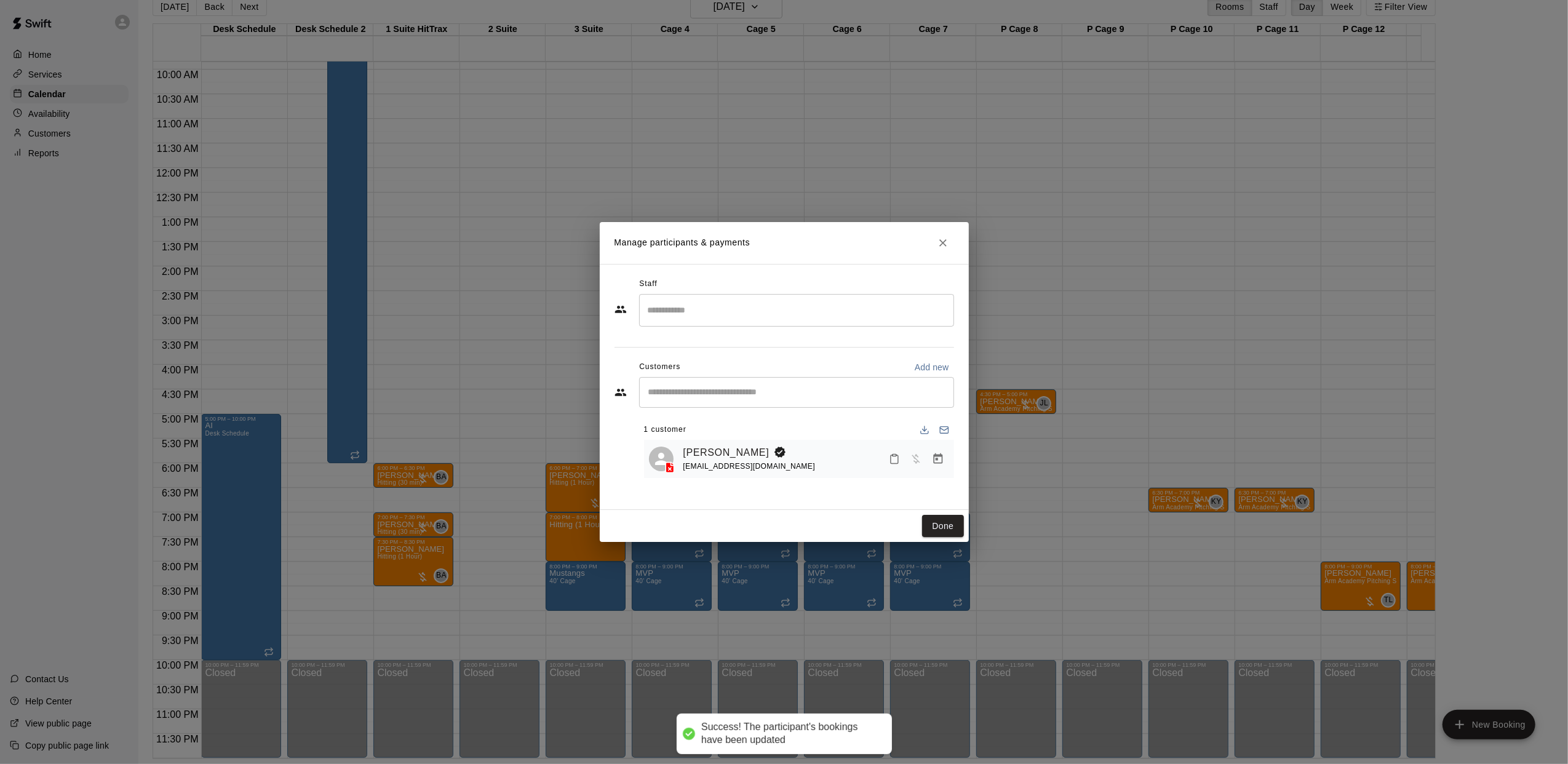
click at [704, 301] on input "Search staff" at bounding box center [797, 309] width 304 height 21
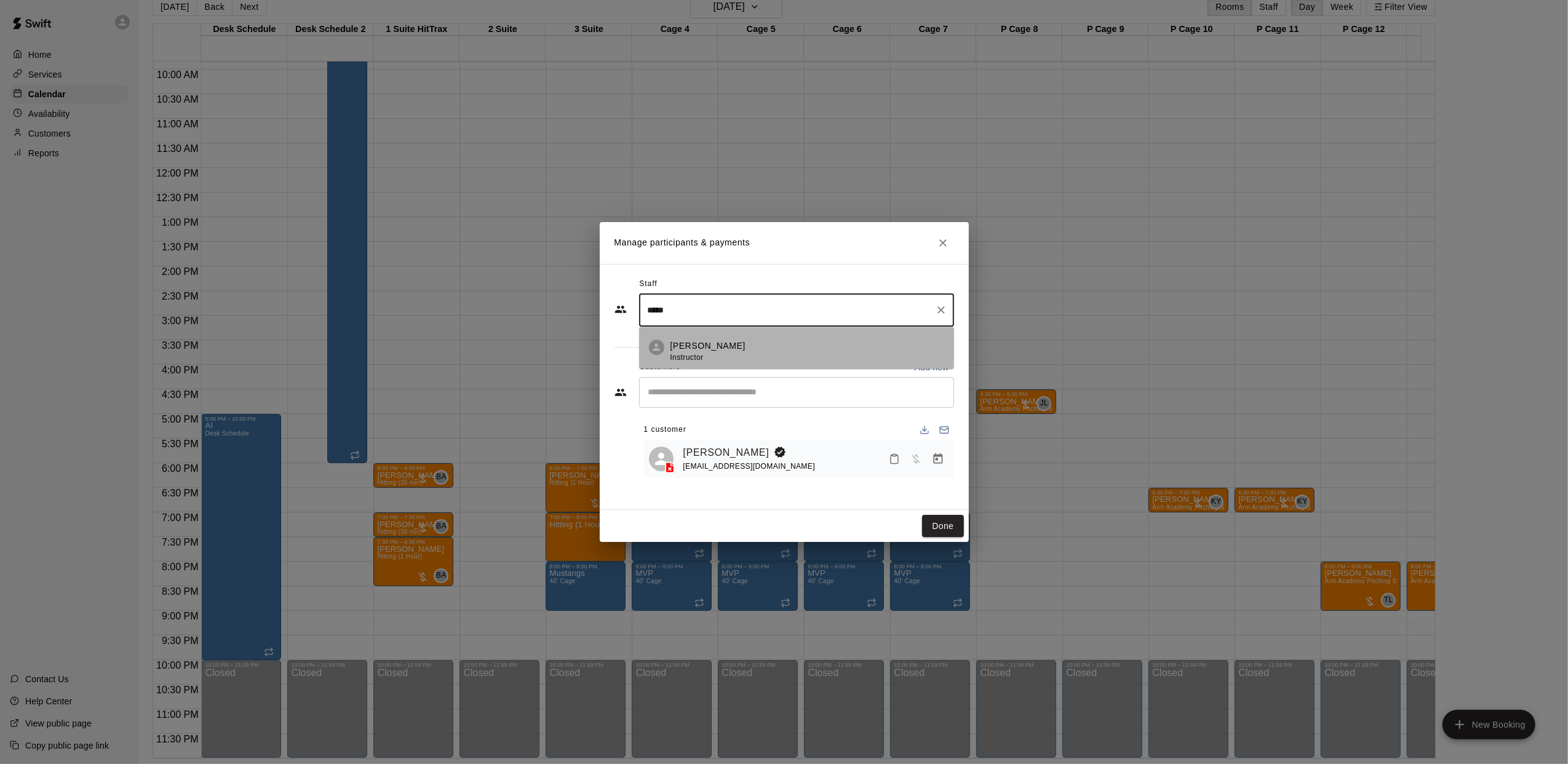
click at [723, 335] on li "[PERSON_NAME] Instructor" at bounding box center [797, 347] width 315 height 42
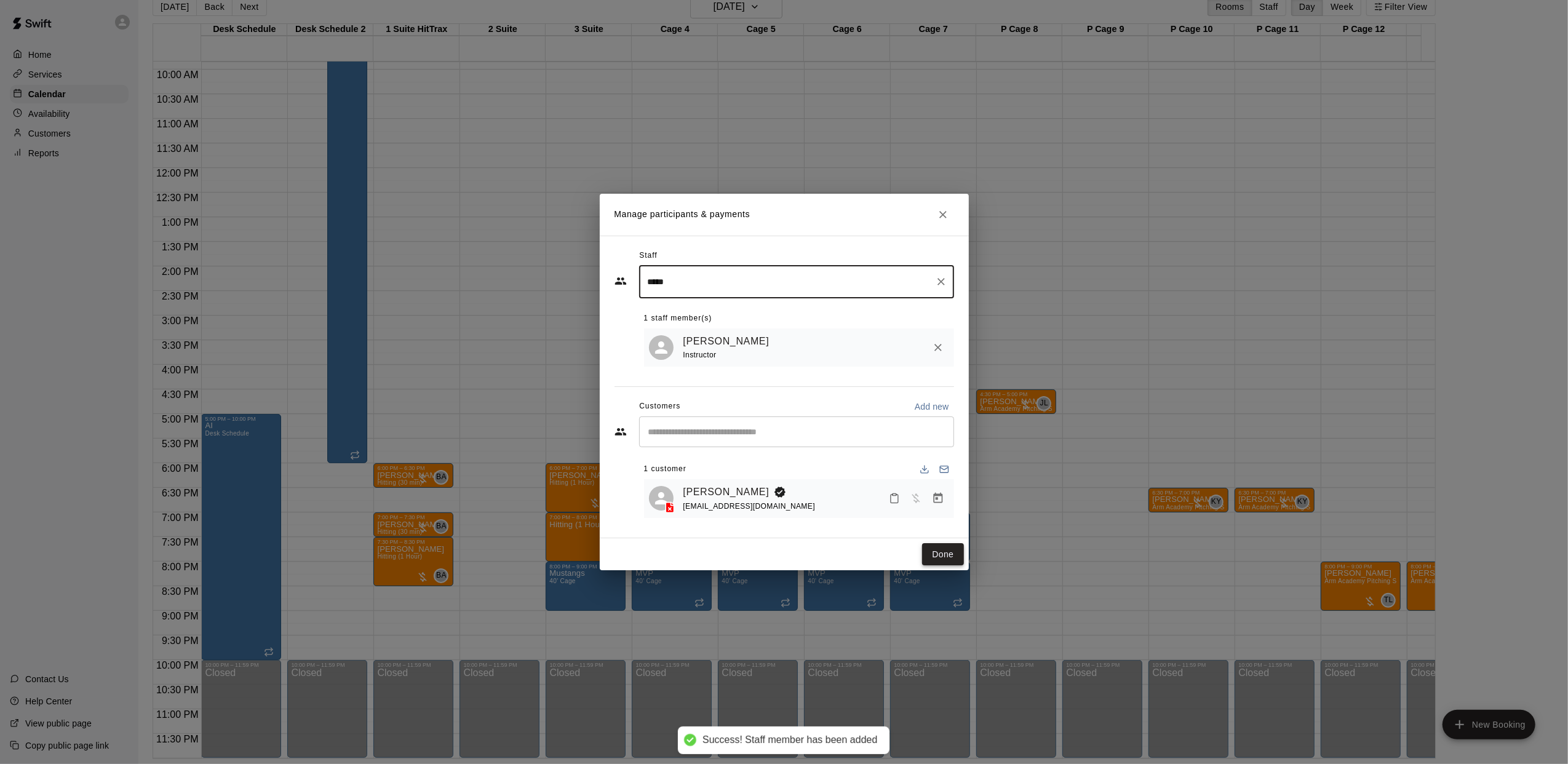
type input "*****"
click at [953, 554] on button "Done" at bounding box center [943, 554] width 41 height 23
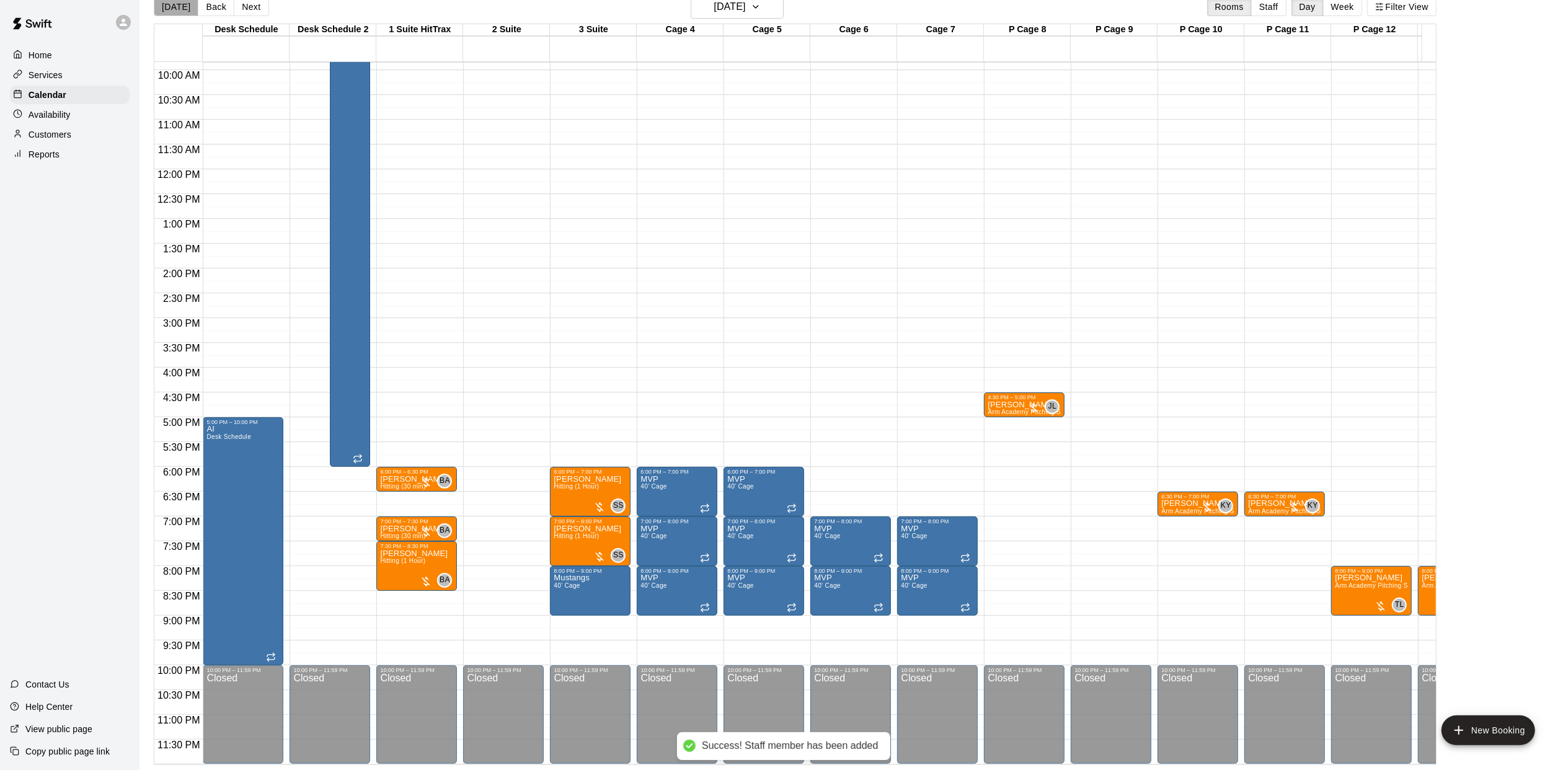
click at [186, 3] on button "[DATE]" at bounding box center [176, 6] width 45 height 19
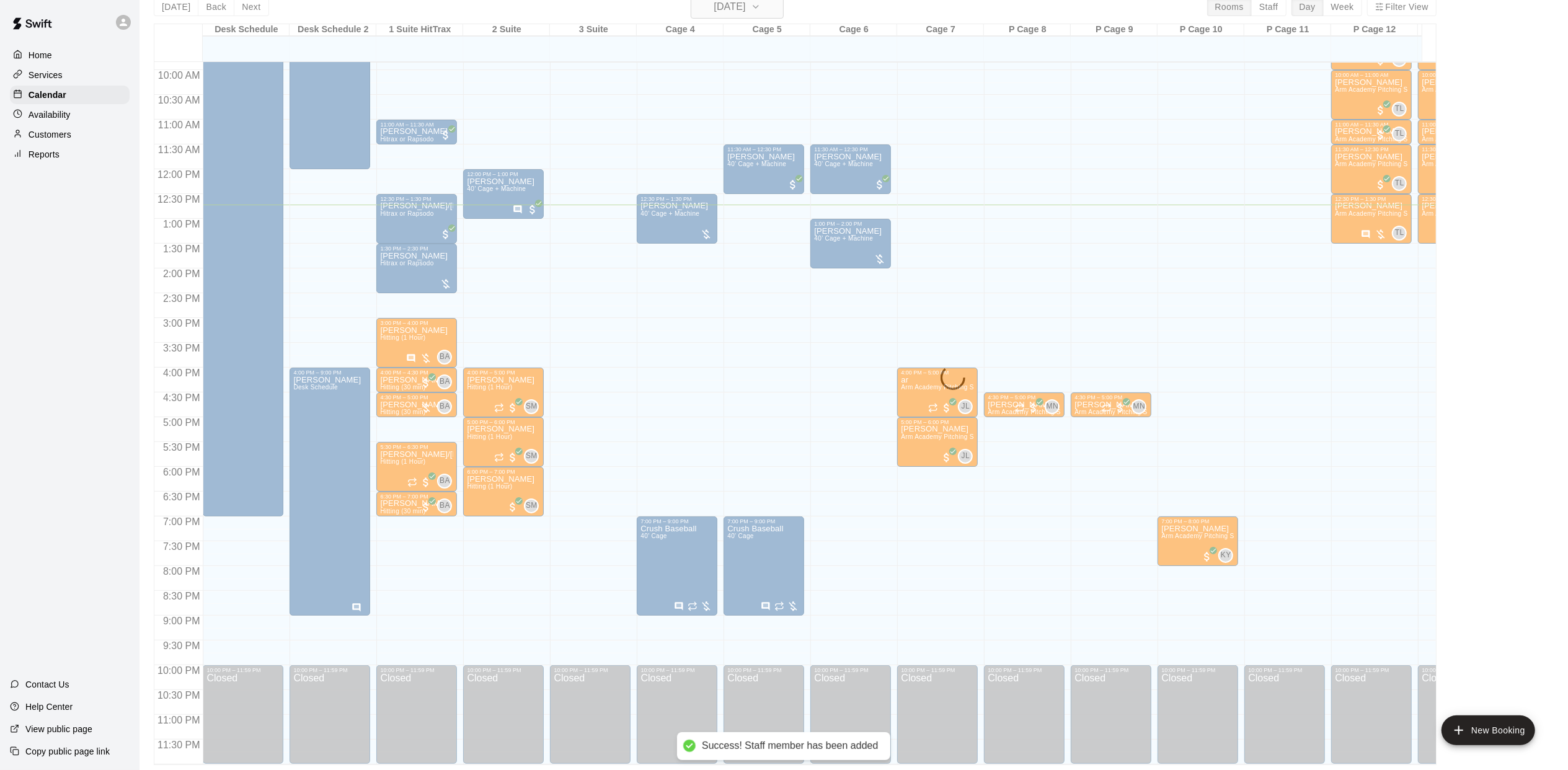
click at [745, 6] on h6 "[DATE]" at bounding box center [729, 6] width 32 height 17
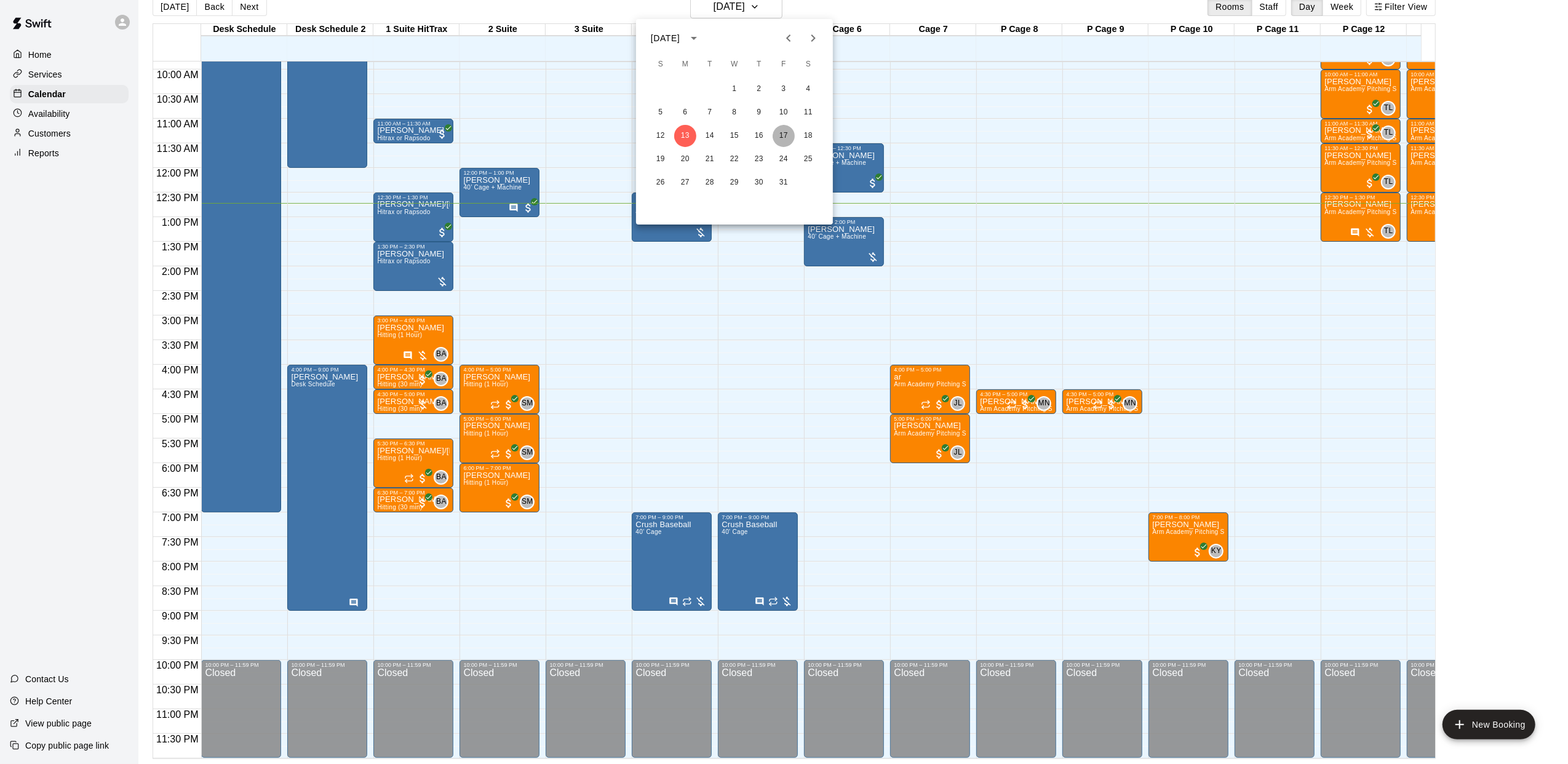
click at [781, 136] on button "17" at bounding box center [784, 136] width 22 height 22
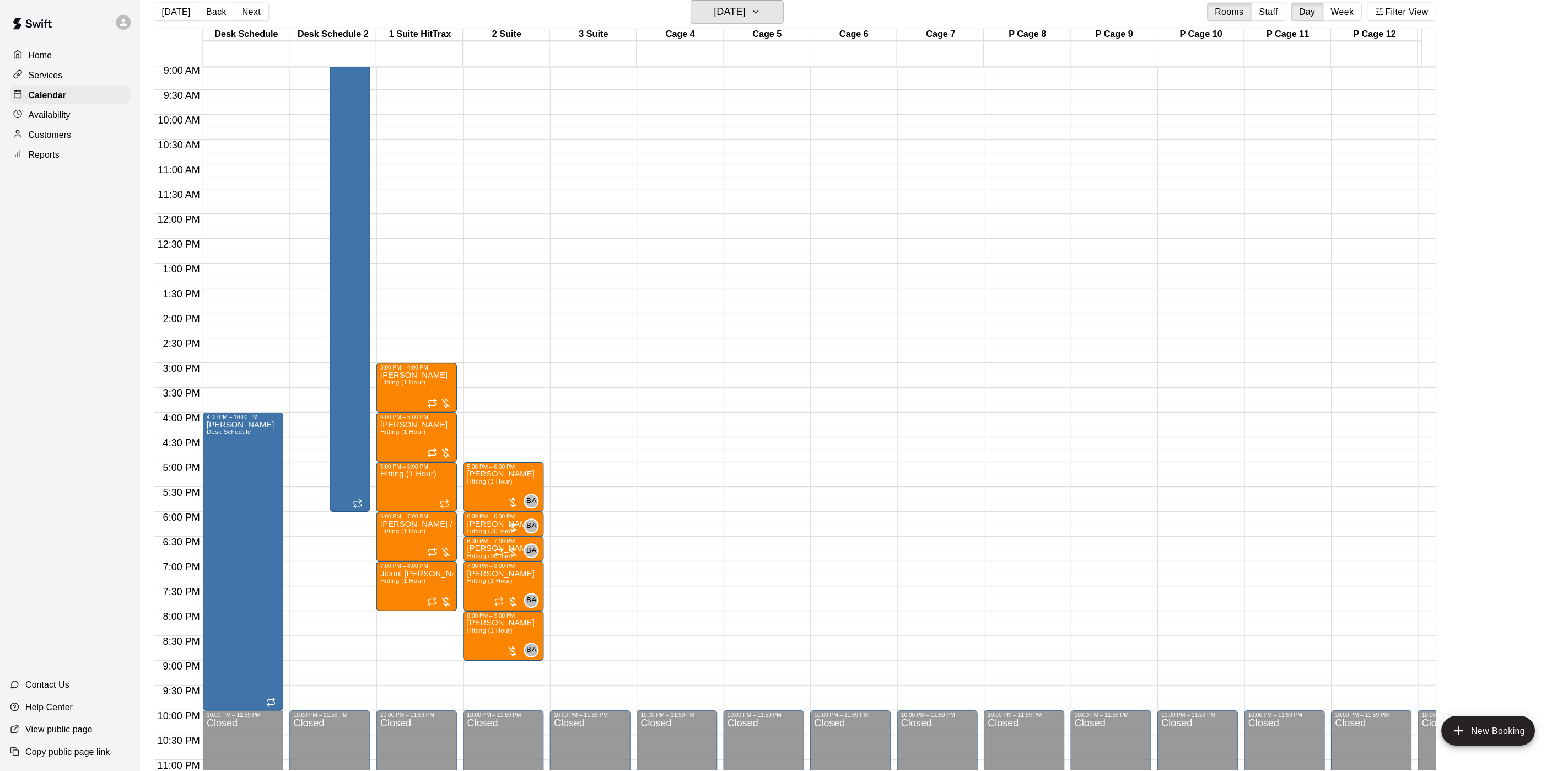
scroll to position [373, 0]
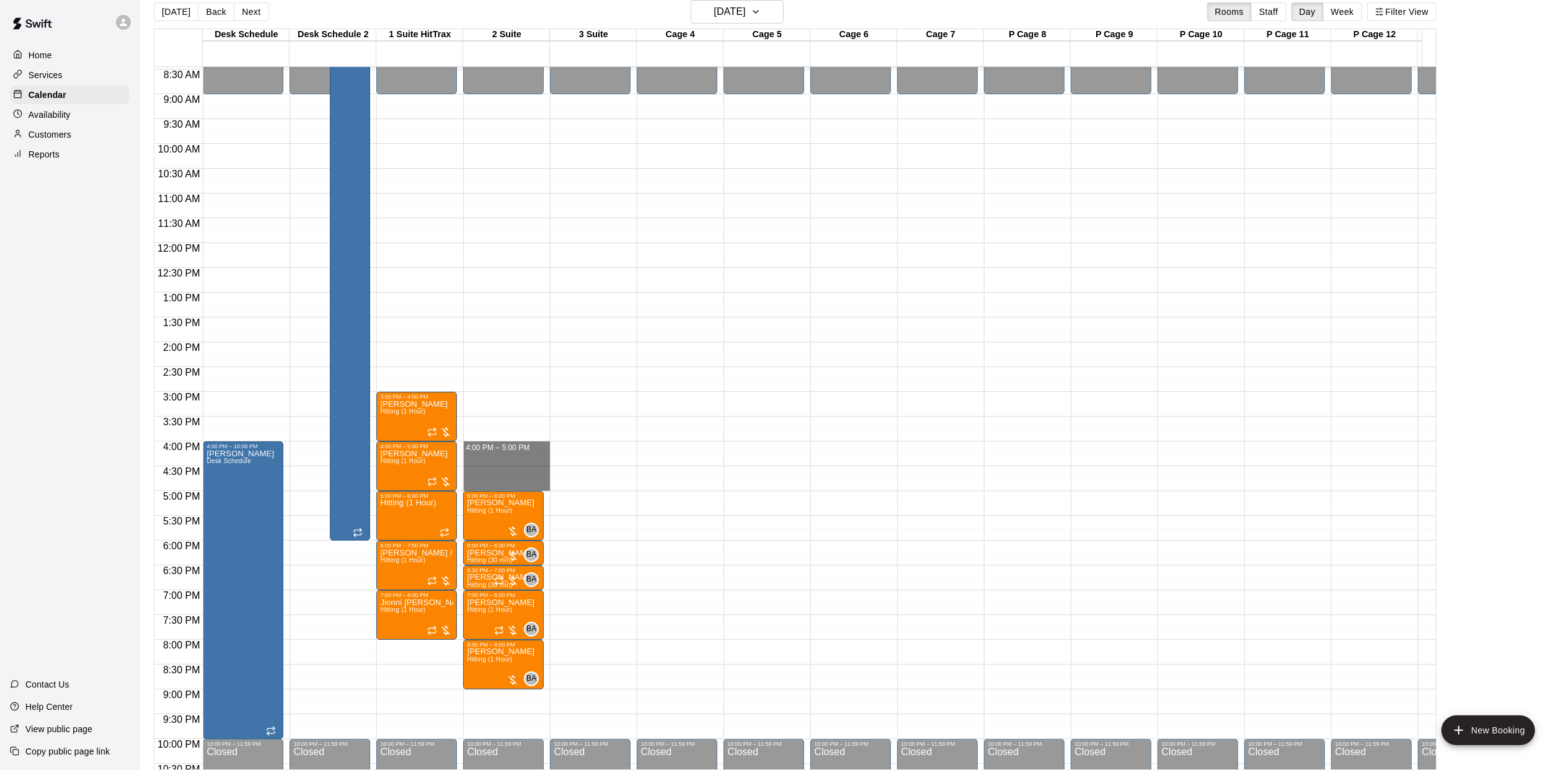
drag, startPoint x: 511, startPoint y: 453, endPoint x: 504, endPoint y: 482, distance: 29.8
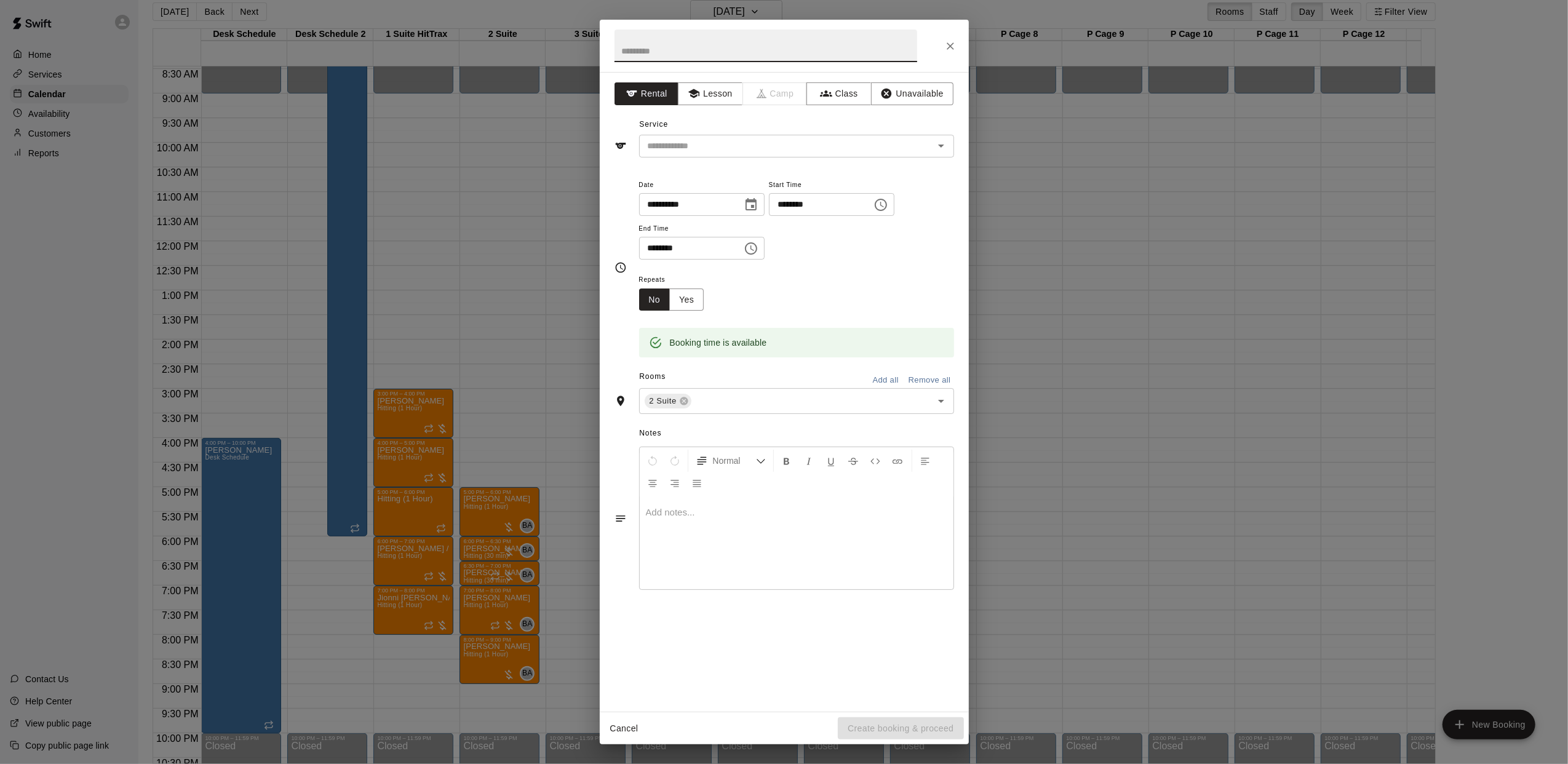
drag, startPoint x: 692, startPoint y: 96, endPoint x: 695, endPoint y: 117, distance: 21.2
click at [693, 96] on icon "button" at bounding box center [694, 94] width 12 height 12
click at [685, 155] on div "​" at bounding box center [797, 146] width 315 height 23
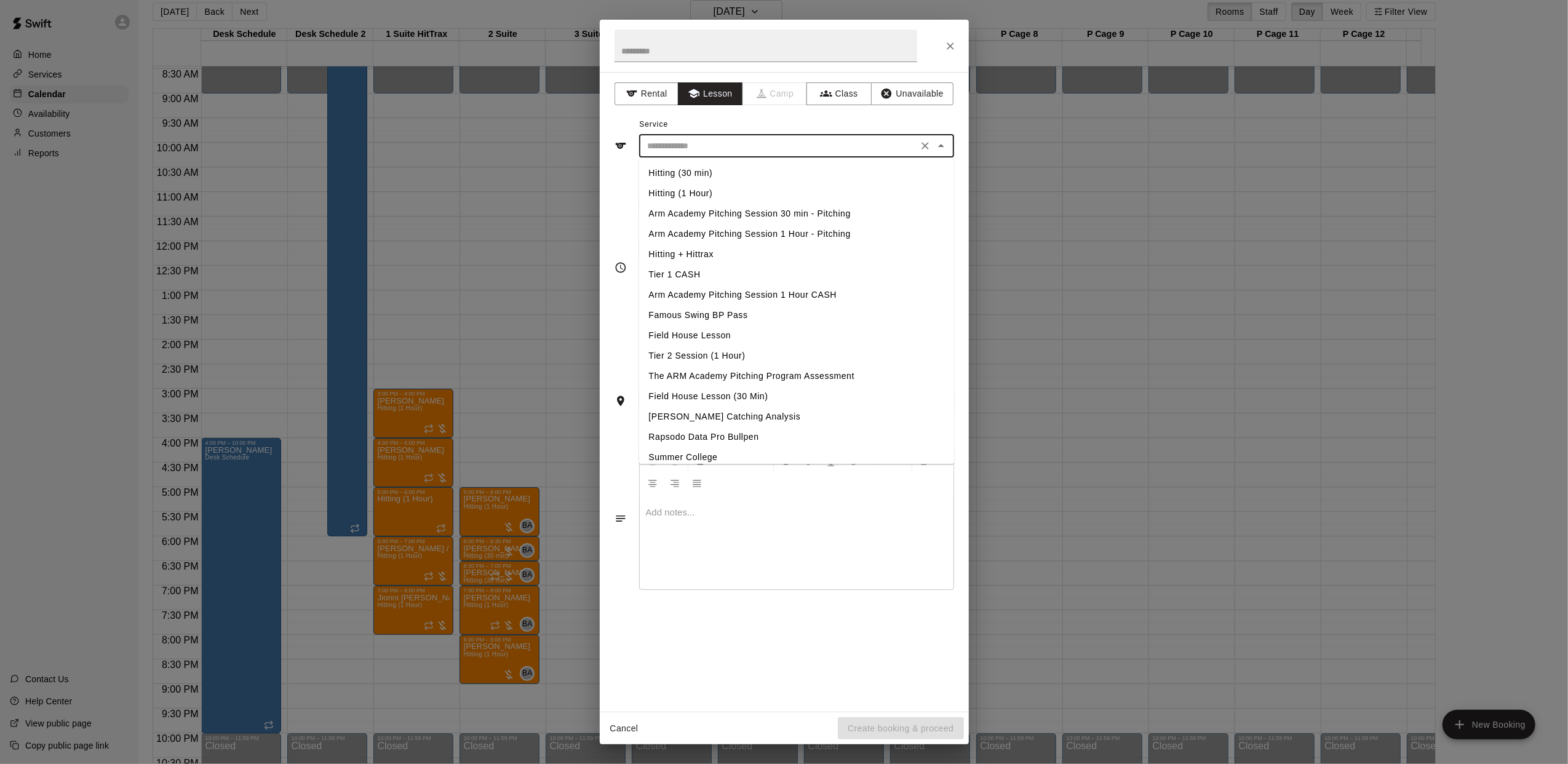
click at [686, 192] on li "Hitting (1 Hour)" at bounding box center [797, 194] width 315 height 21
type input "**********"
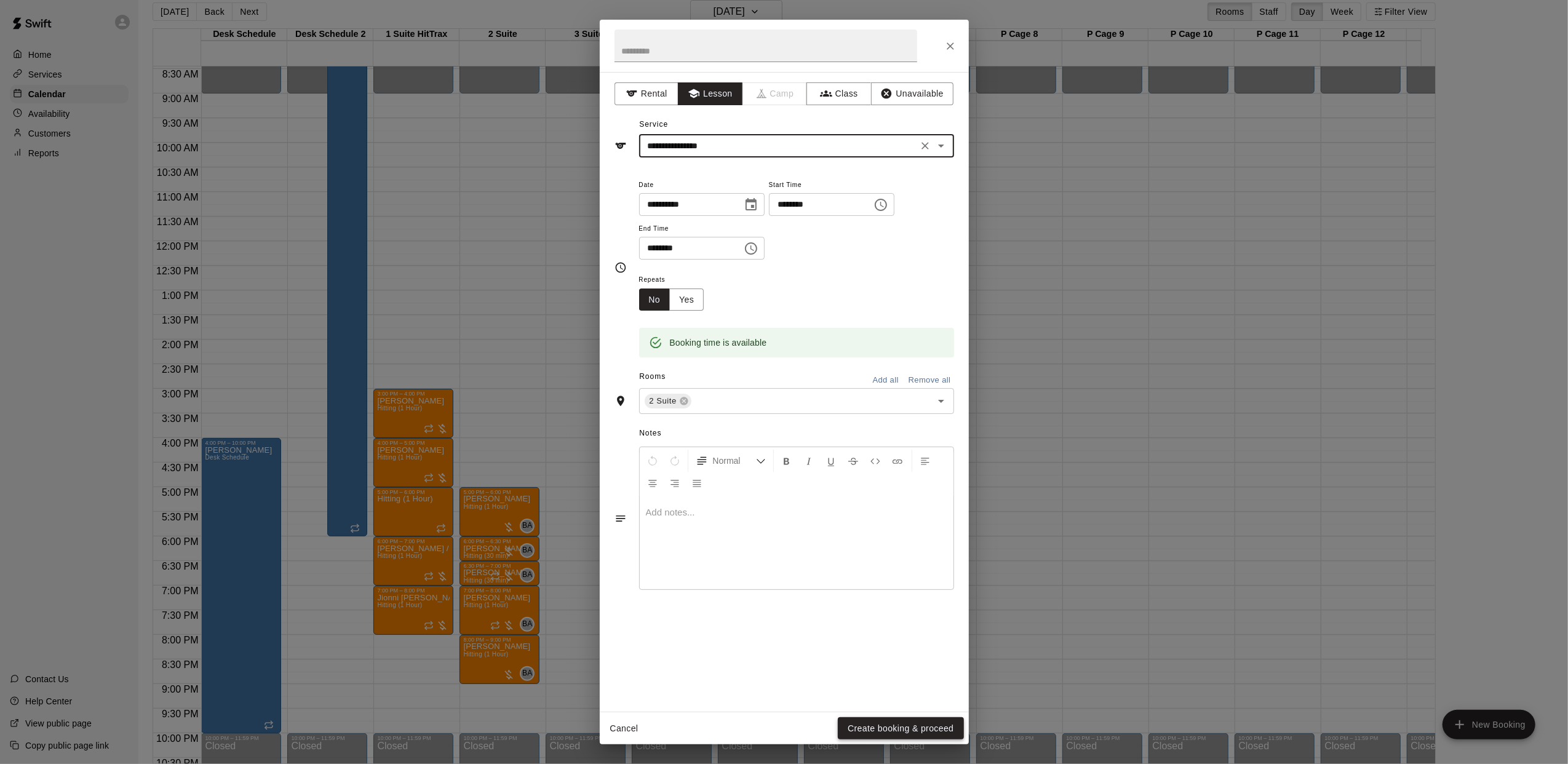
click at [880, 727] on button "Create booking & proceed" at bounding box center [900, 728] width 125 height 23
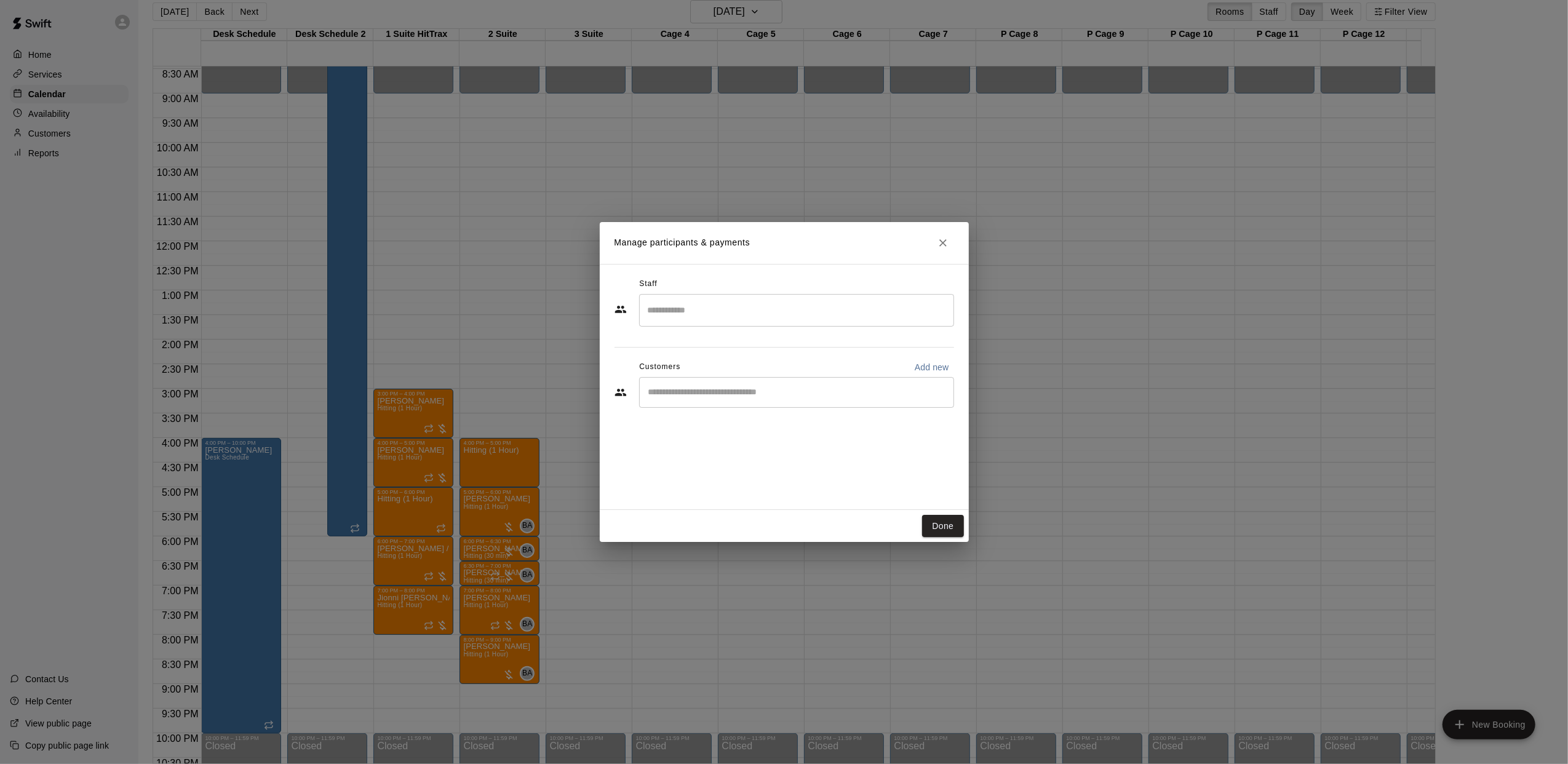
click at [727, 305] on input "Search staff" at bounding box center [797, 309] width 304 height 21
click at [694, 394] on p "[PERSON_NAME]" at bounding box center [708, 387] width 75 height 13
click at [741, 394] on input "Start typing to search customers..." at bounding box center [797, 392] width 304 height 12
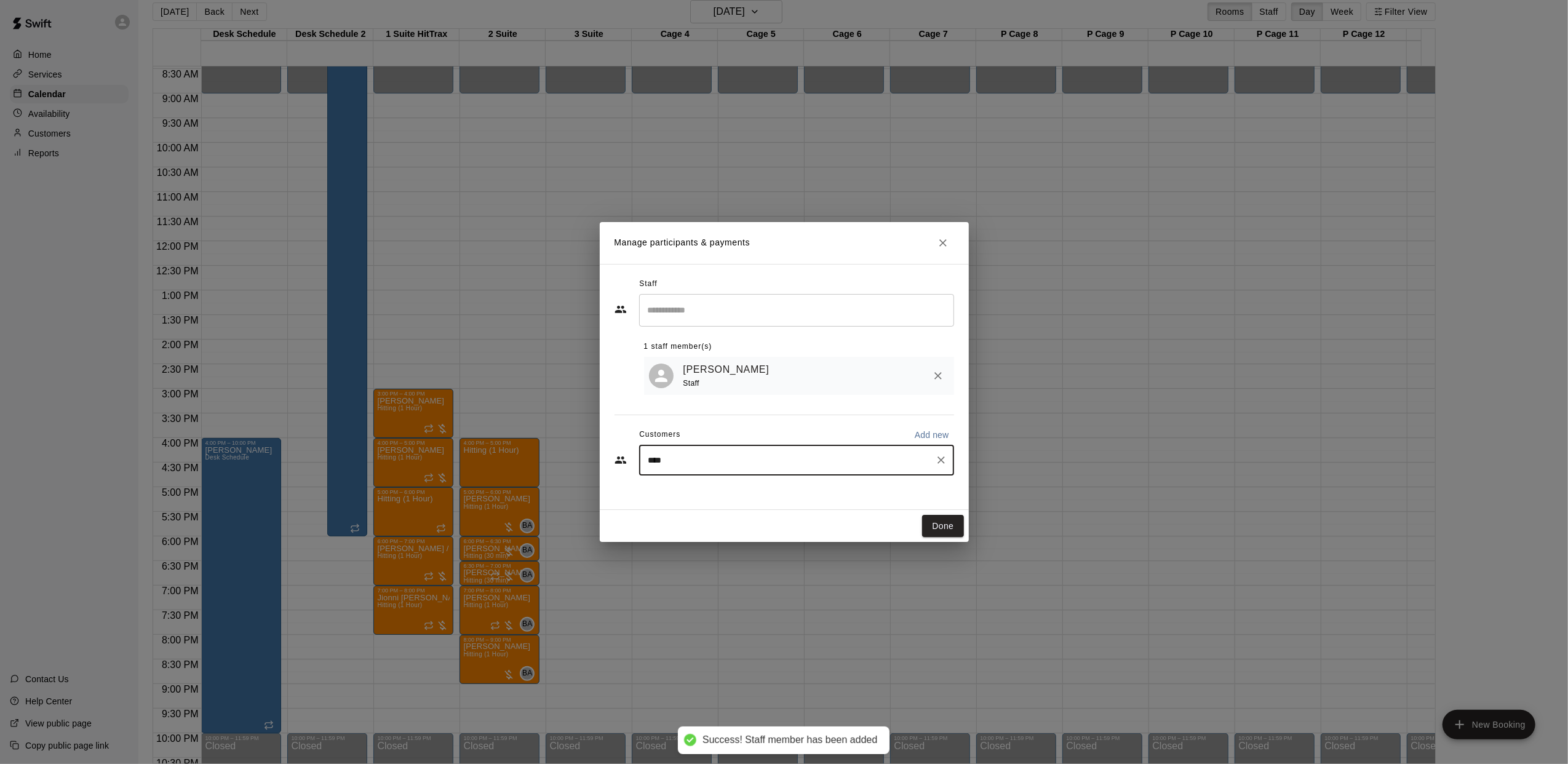
type input "*****"
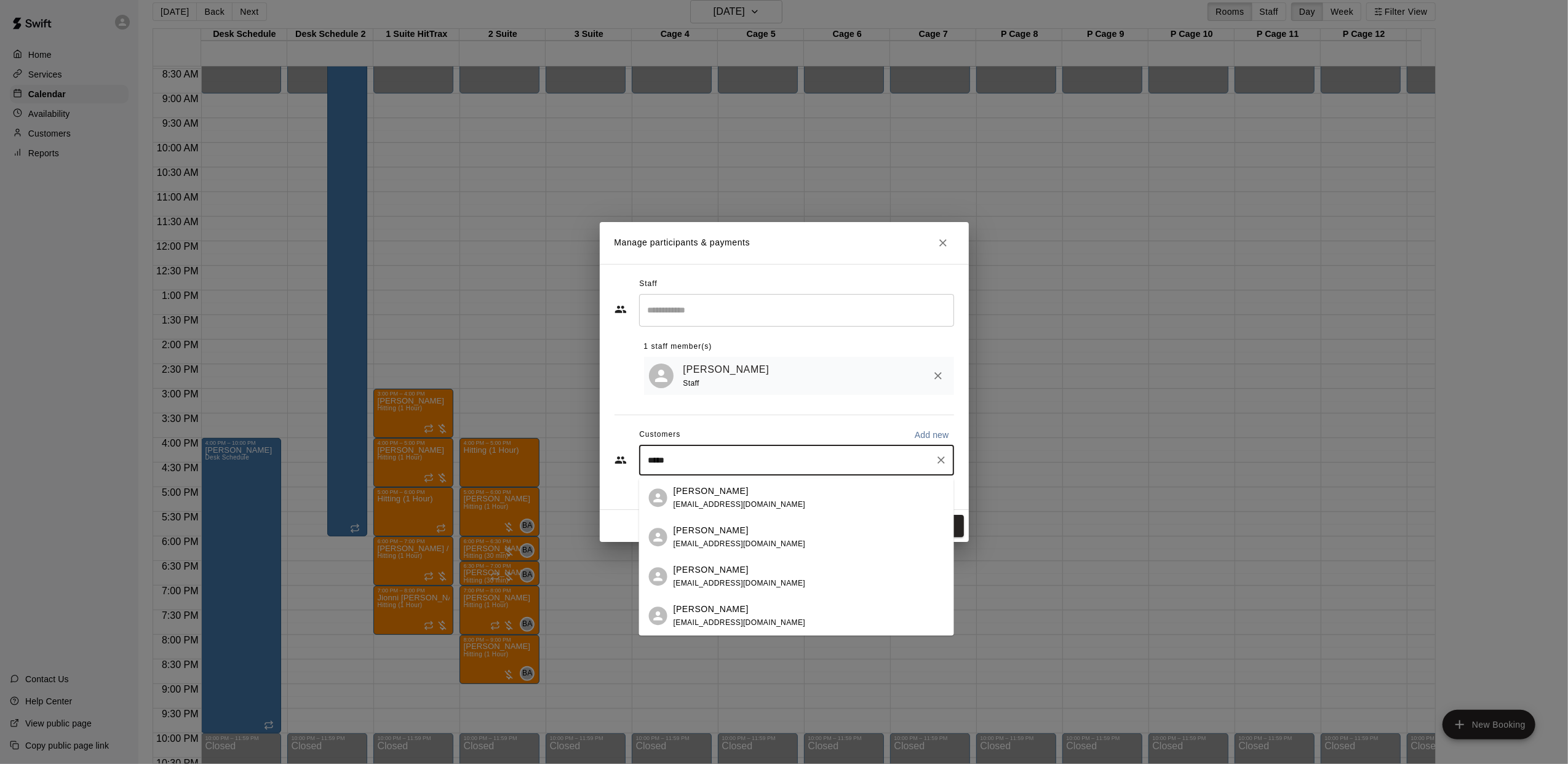
click at [699, 502] on span "[EMAIL_ADDRESS][DOMAIN_NAME]" at bounding box center [740, 504] width 132 height 9
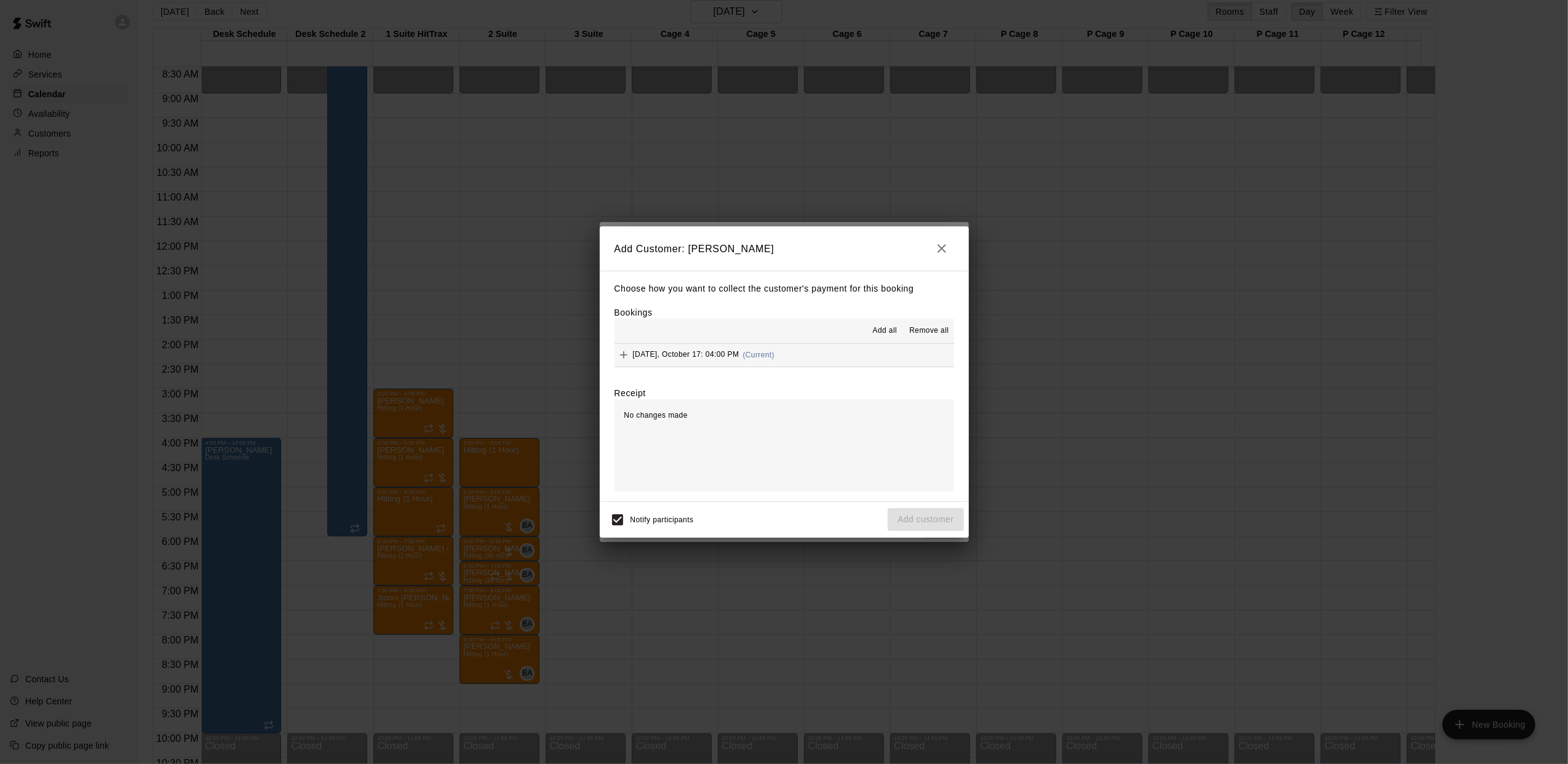
click at [758, 358] on span "(Current)" at bounding box center [759, 355] width 32 height 9
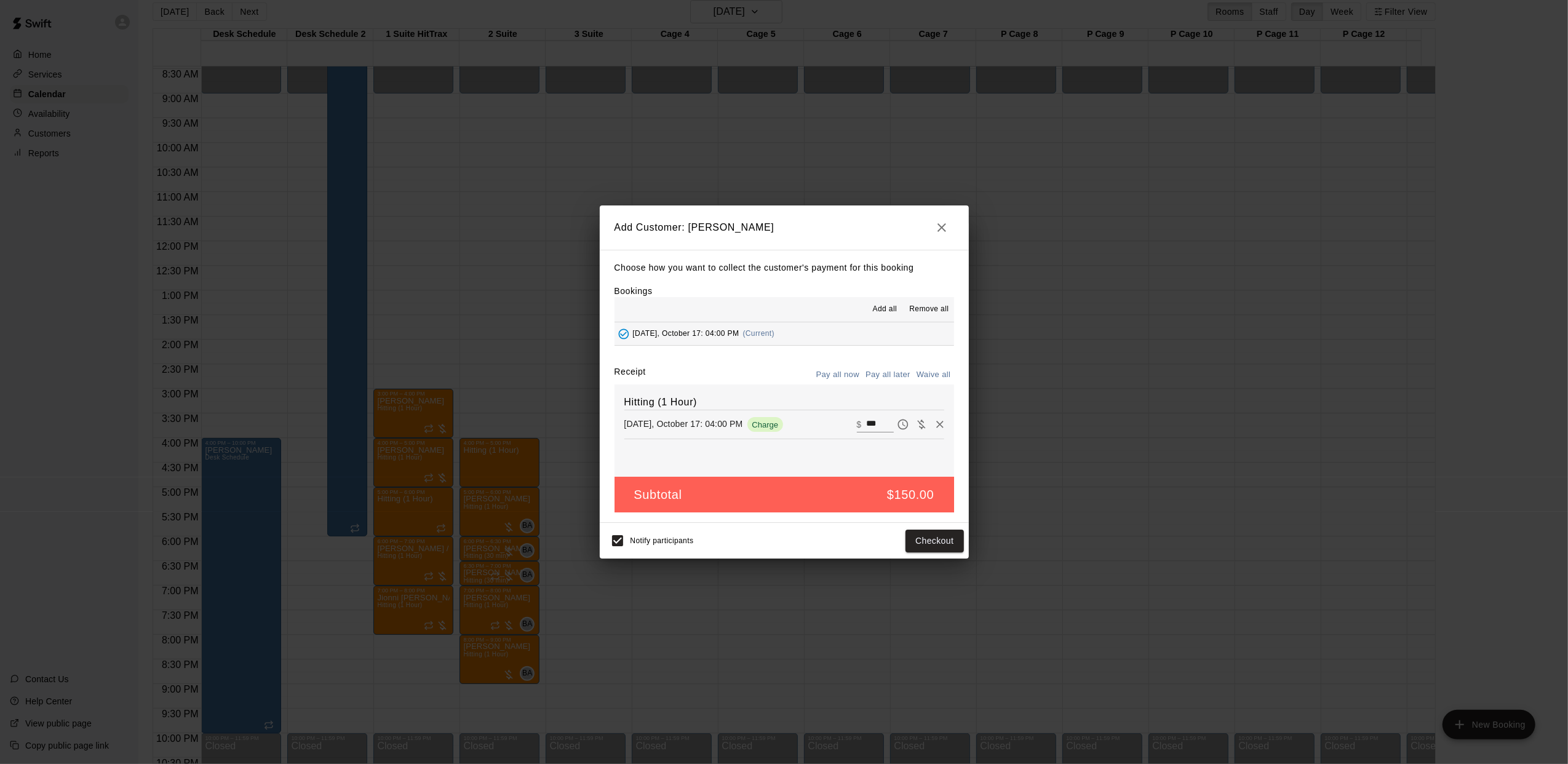
click at [899, 381] on button "Pay all later" at bounding box center [888, 375] width 51 height 19
click at [940, 537] on button "Add customer" at bounding box center [925, 540] width 75 height 23
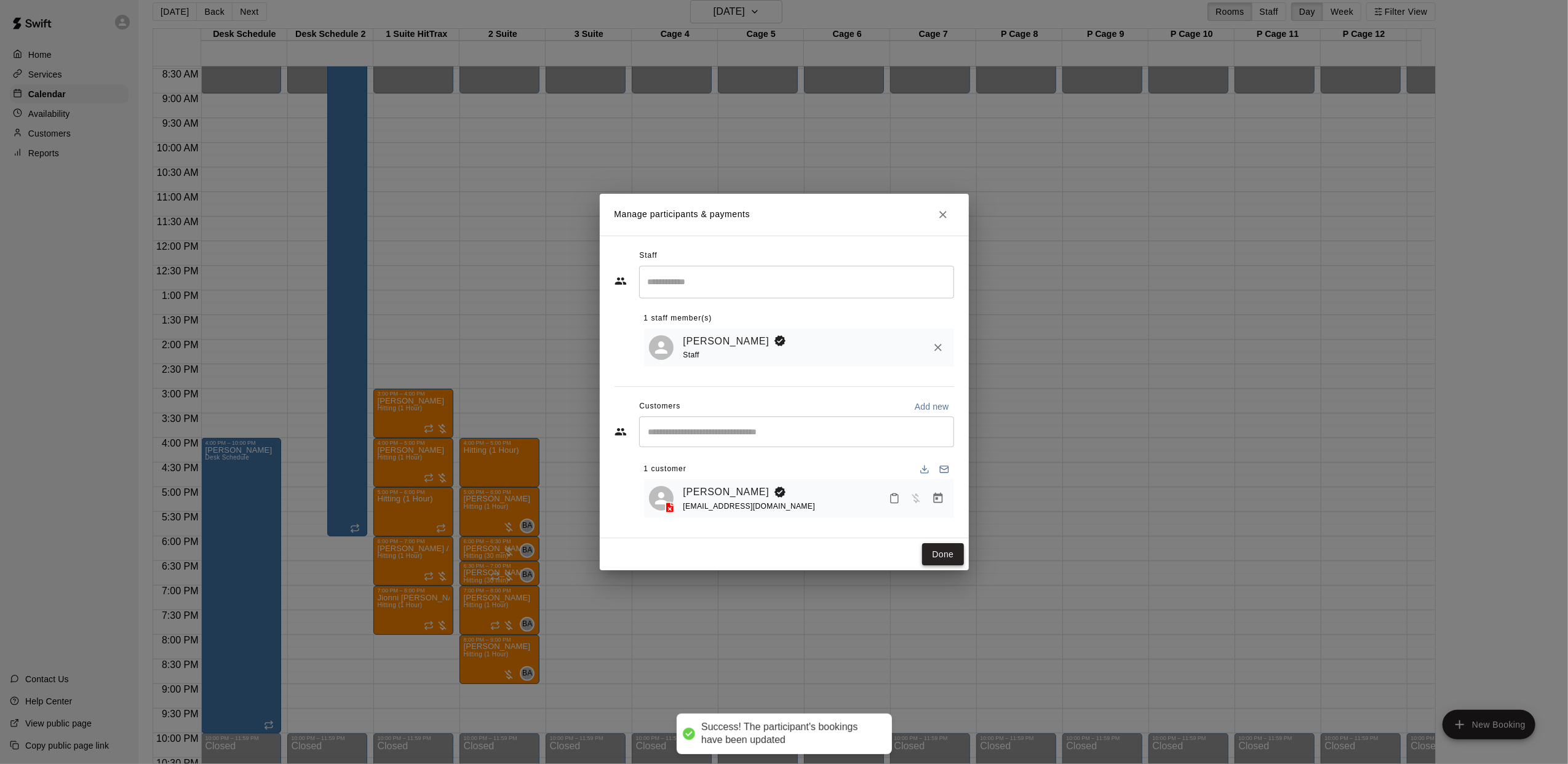
click at [947, 557] on button "Done" at bounding box center [943, 554] width 41 height 23
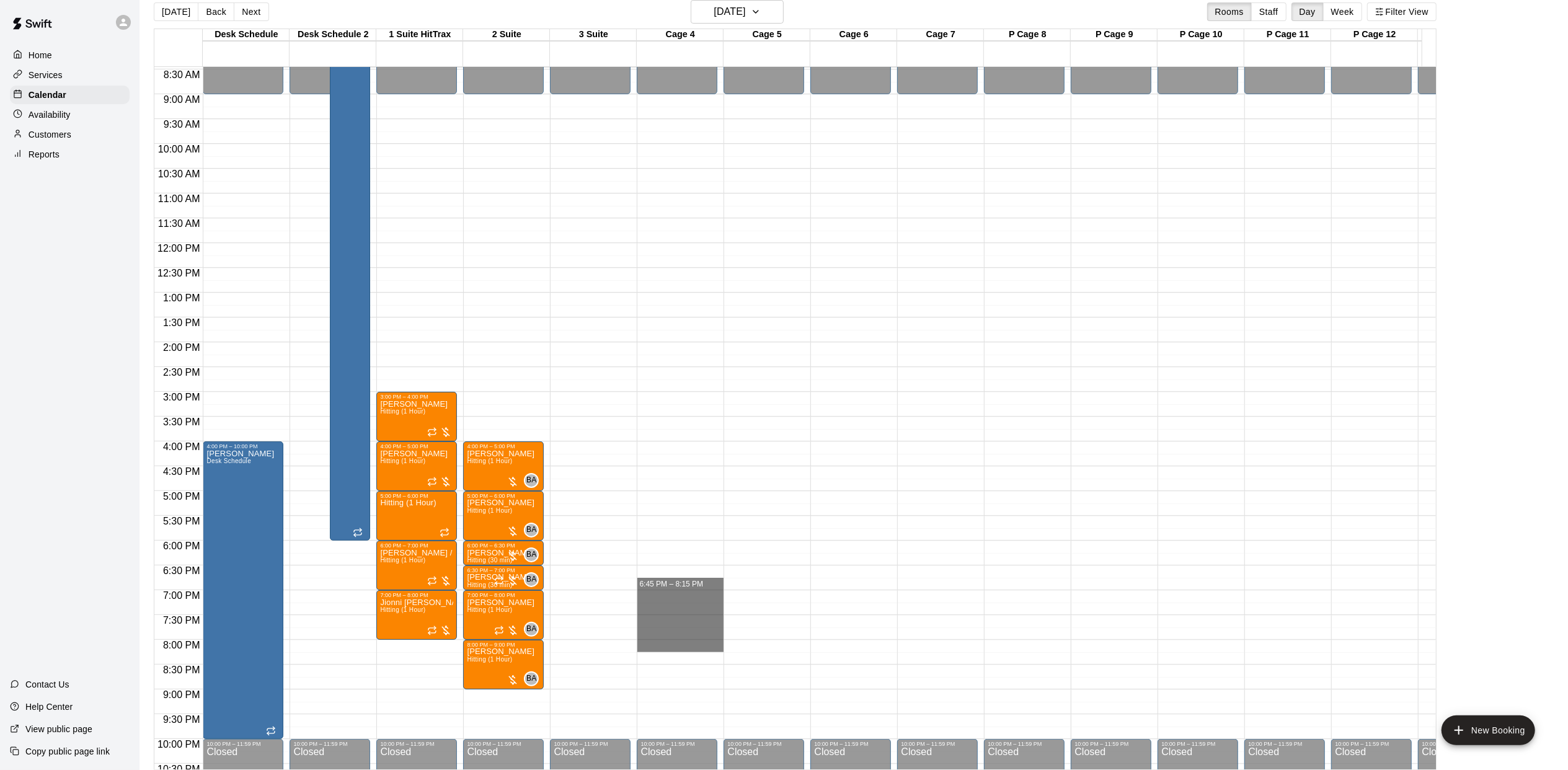
drag, startPoint x: 668, startPoint y: 598, endPoint x: 662, endPoint y: 653, distance: 55.3
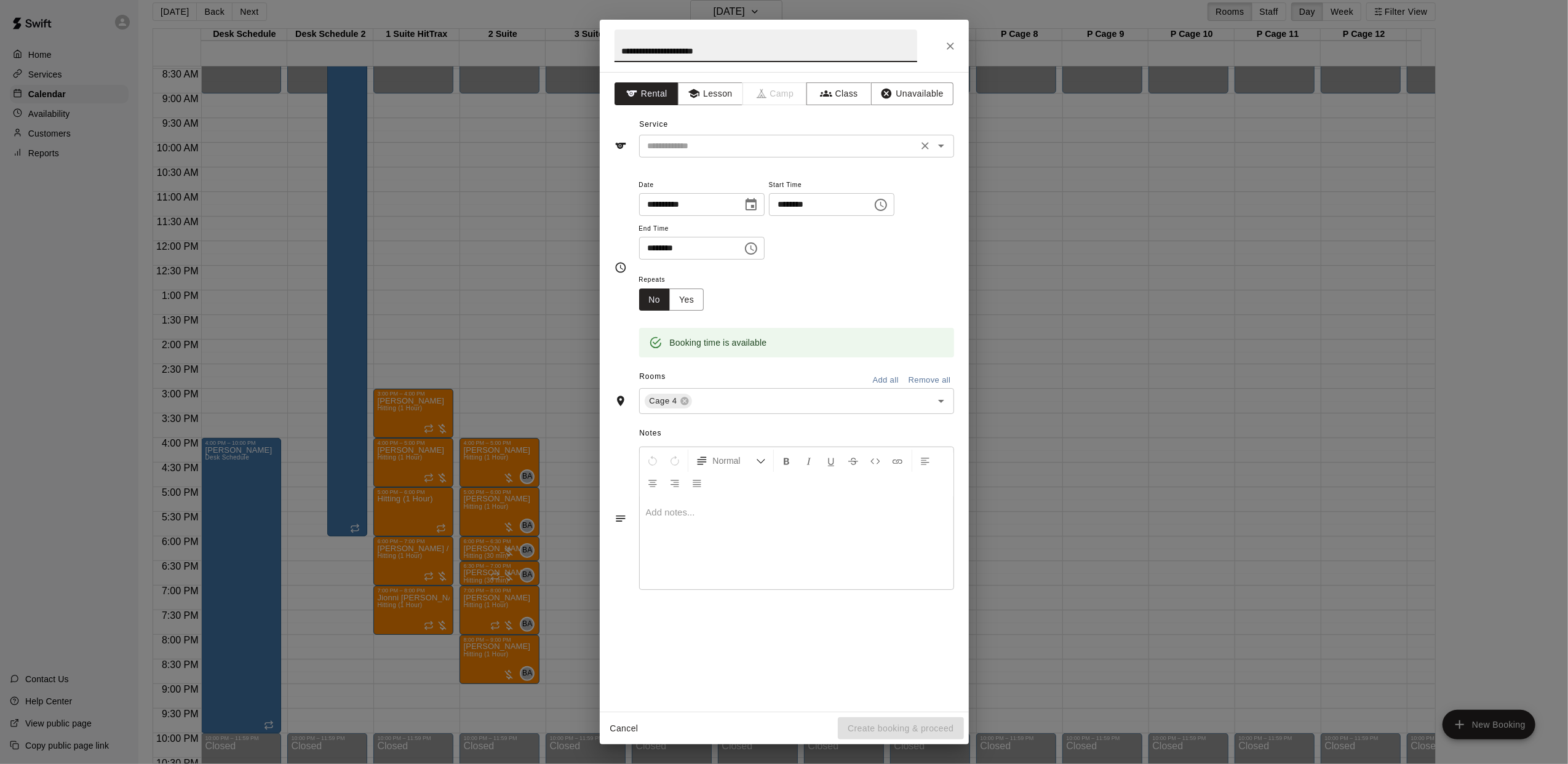
type input "**********"
drag, startPoint x: 665, startPoint y: 141, endPoint x: 677, endPoint y: 145, distance: 12.6
click at [665, 142] on input "text" at bounding box center [779, 146] width 271 height 15
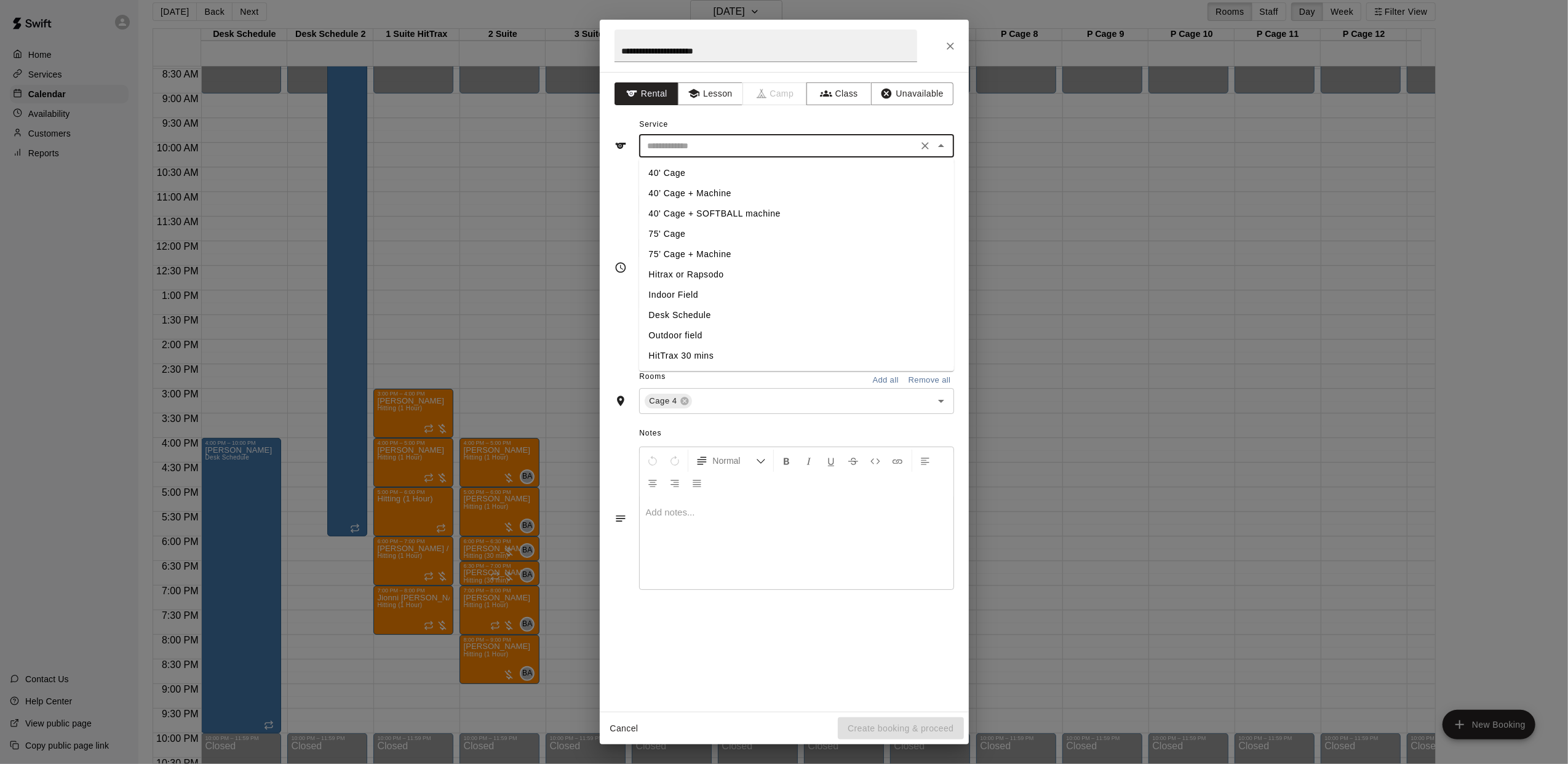
click at [695, 194] on li "40’ Cage + Machine" at bounding box center [797, 194] width 315 height 21
type input "**********"
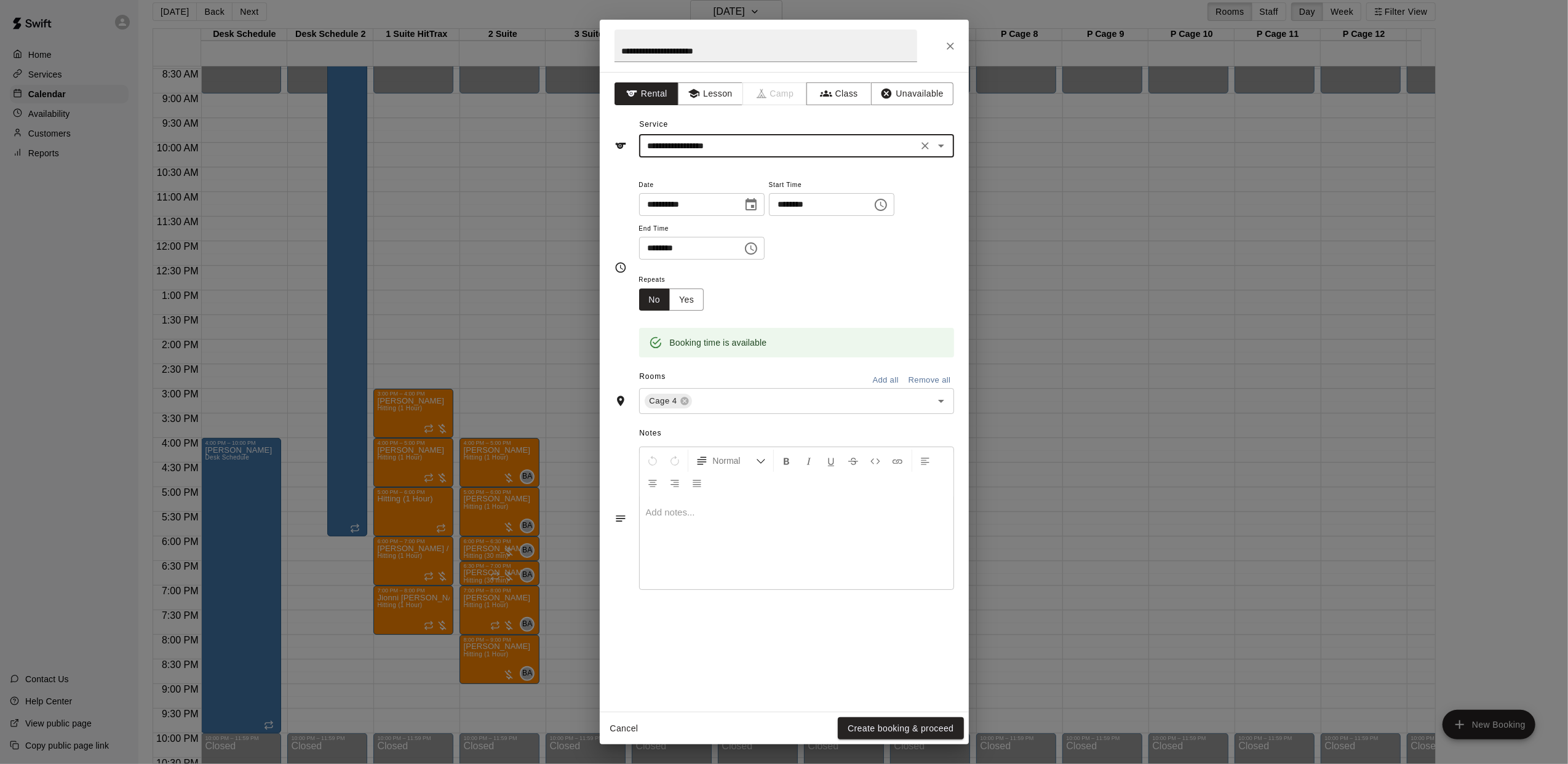
click at [793, 212] on input "********" at bounding box center [817, 204] width 95 height 23
type input "********"
click at [753, 539] on div at bounding box center [797, 543] width 314 height 92
click at [668, 251] on input "********" at bounding box center [686, 248] width 95 height 23
type input "********"
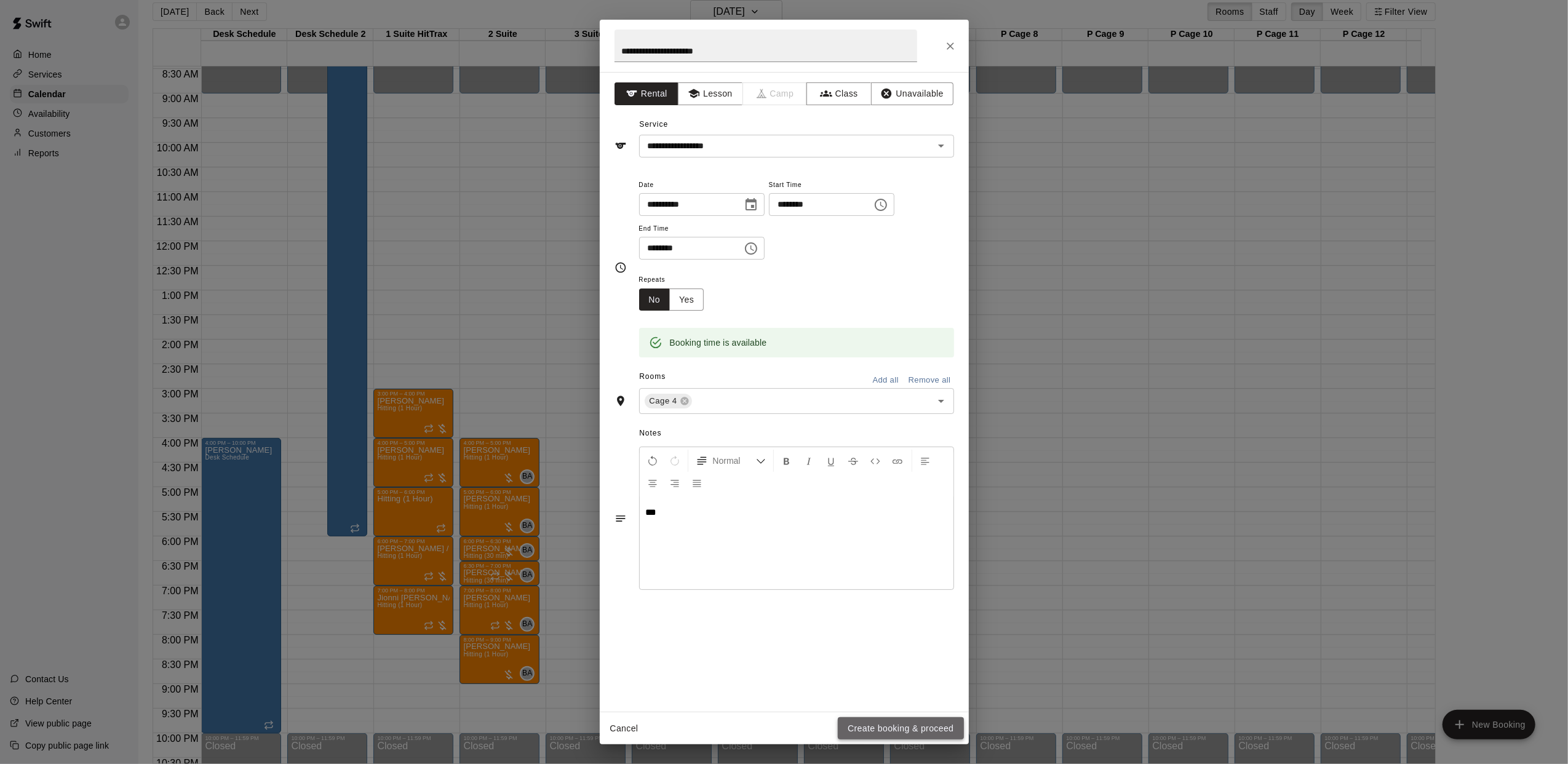
click at [909, 726] on button "Create booking & proceed" at bounding box center [900, 728] width 125 height 23
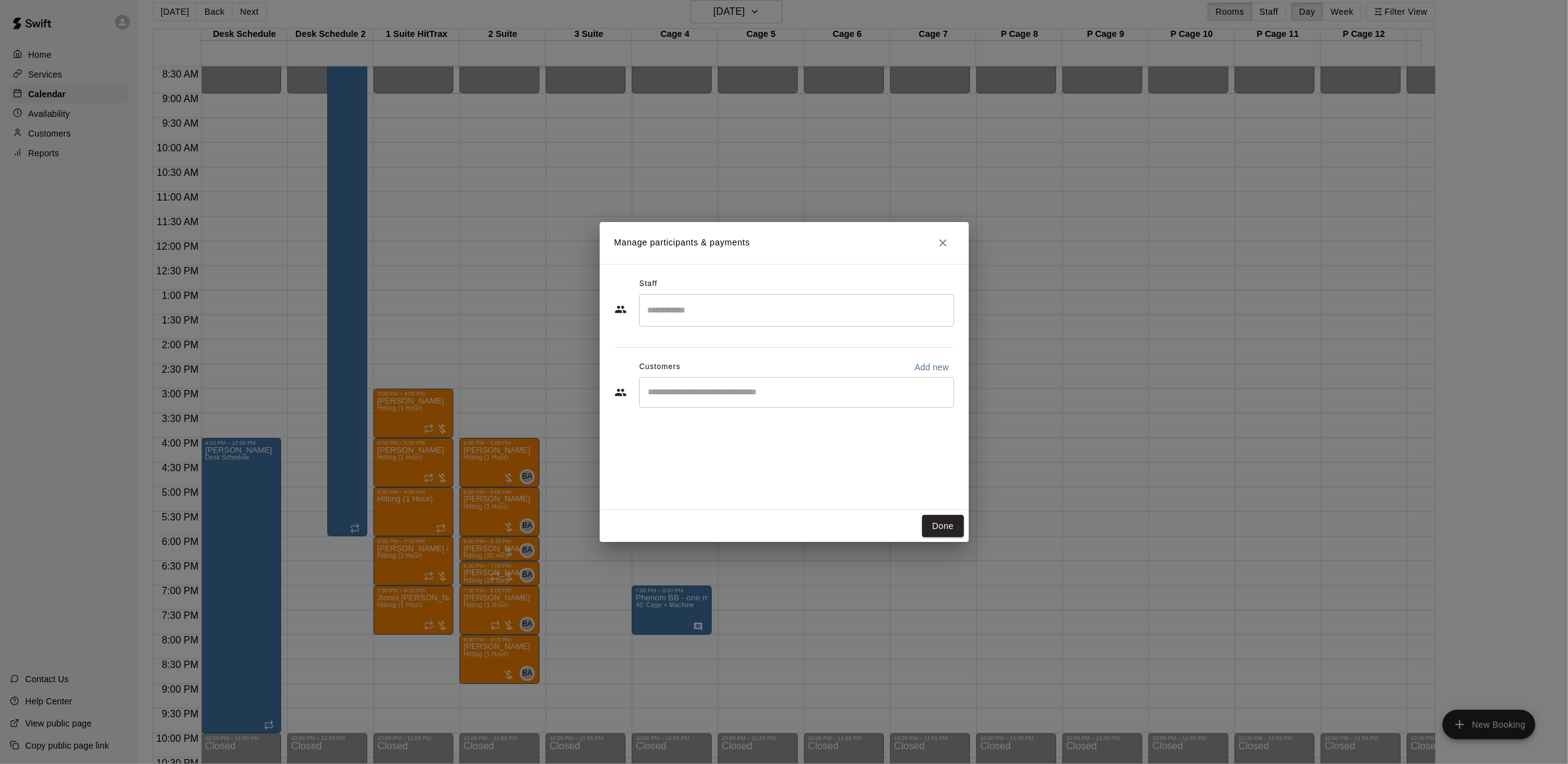
click at [745, 398] on input "Start typing to search customers..." at bounding box center [797, 392] width 304 height 12
type input "******"
click at [736, 420] on p "Phenom Baseball [GEOGRAPHIC_DATA]" at bounding box center [760, 421] width 171 height 13
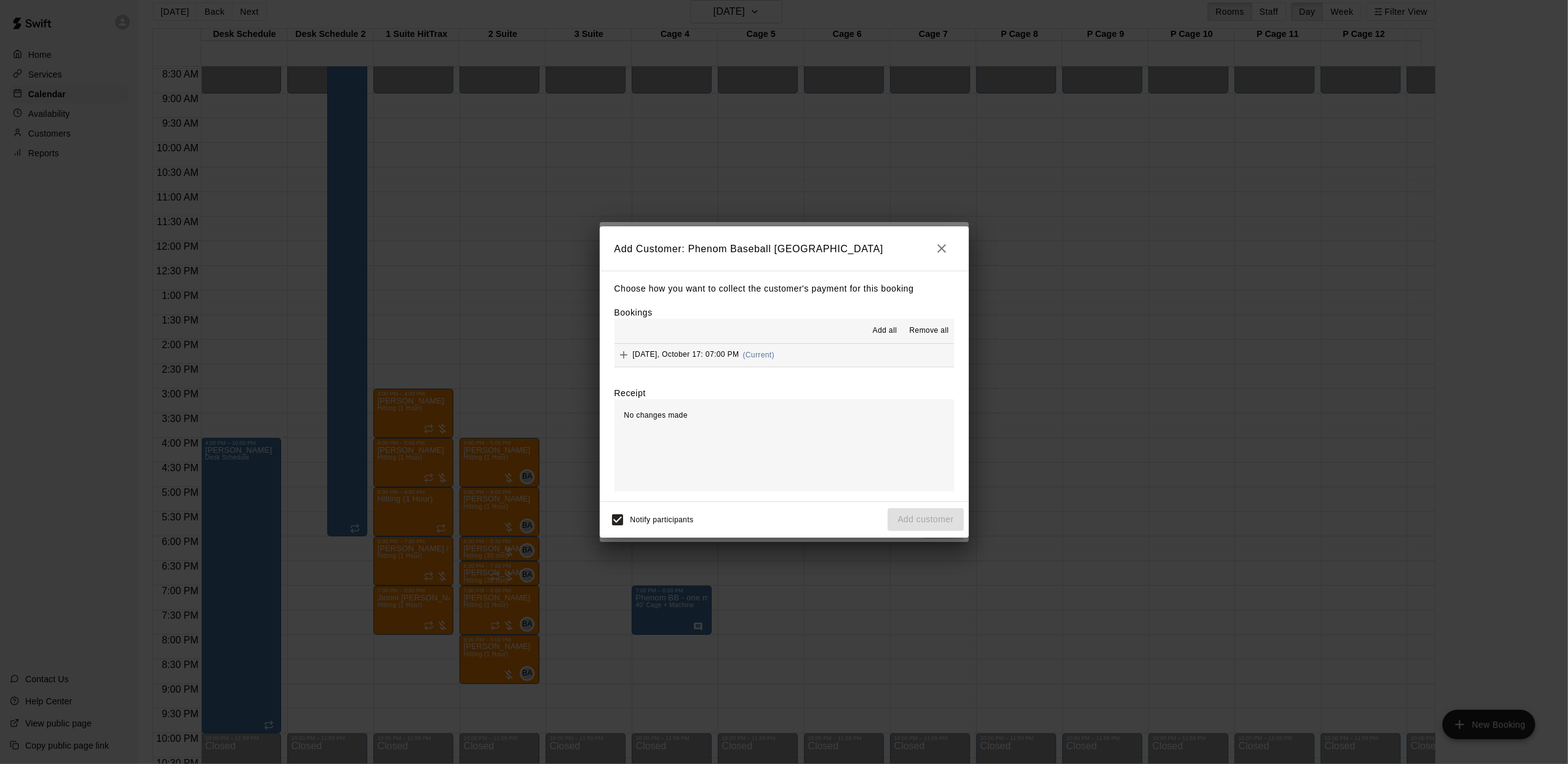
drag, startPoint x: 751, startPoint y: 359, endPoint x: 803, endPoint y: 380, distance: 56.1
click at [752, 359] on div "[DATE], October 17: 07:00 PM (Current)" at bounding box center [695, 355] width 160 height 18
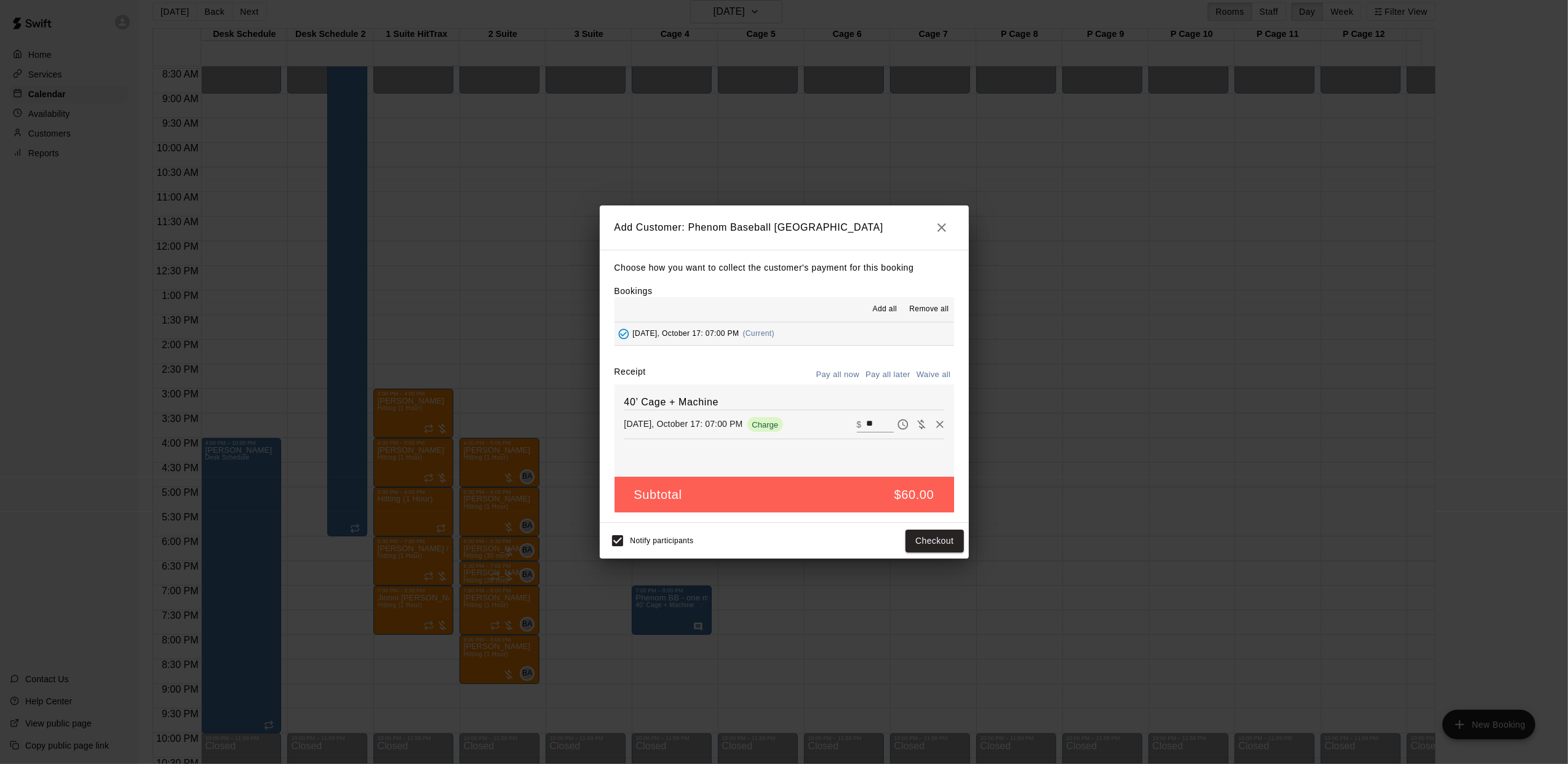
click at [899, 381] on button "Pay all later" at bounding box center [888, 375] width 51 height 19
click at [916, 549] on button "Add customer" at bounding box center [925, 540] width 75 height 23
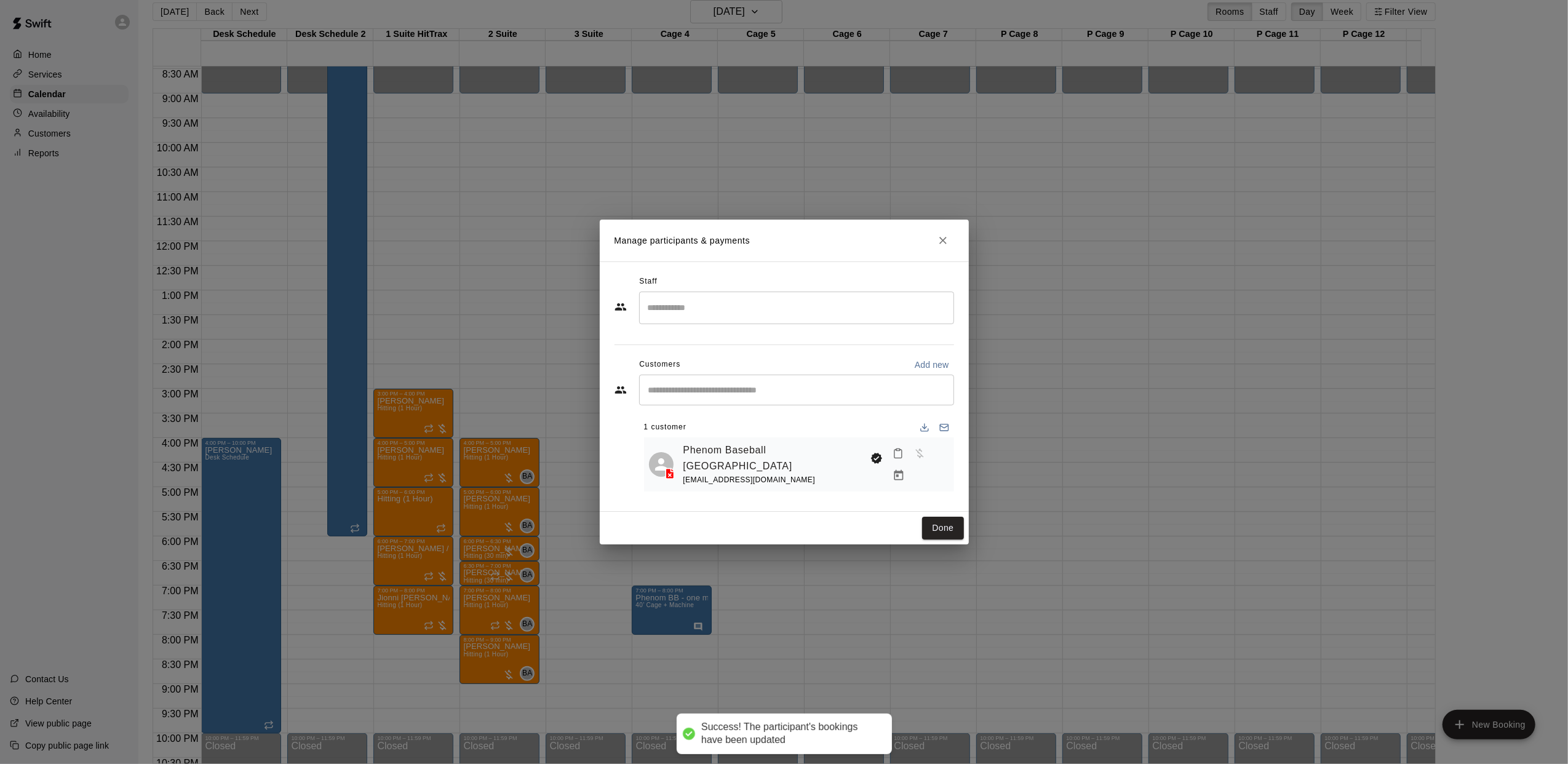
click at [946, 528] on button "Done" at bounding box center [943, 527] width 41 height 23
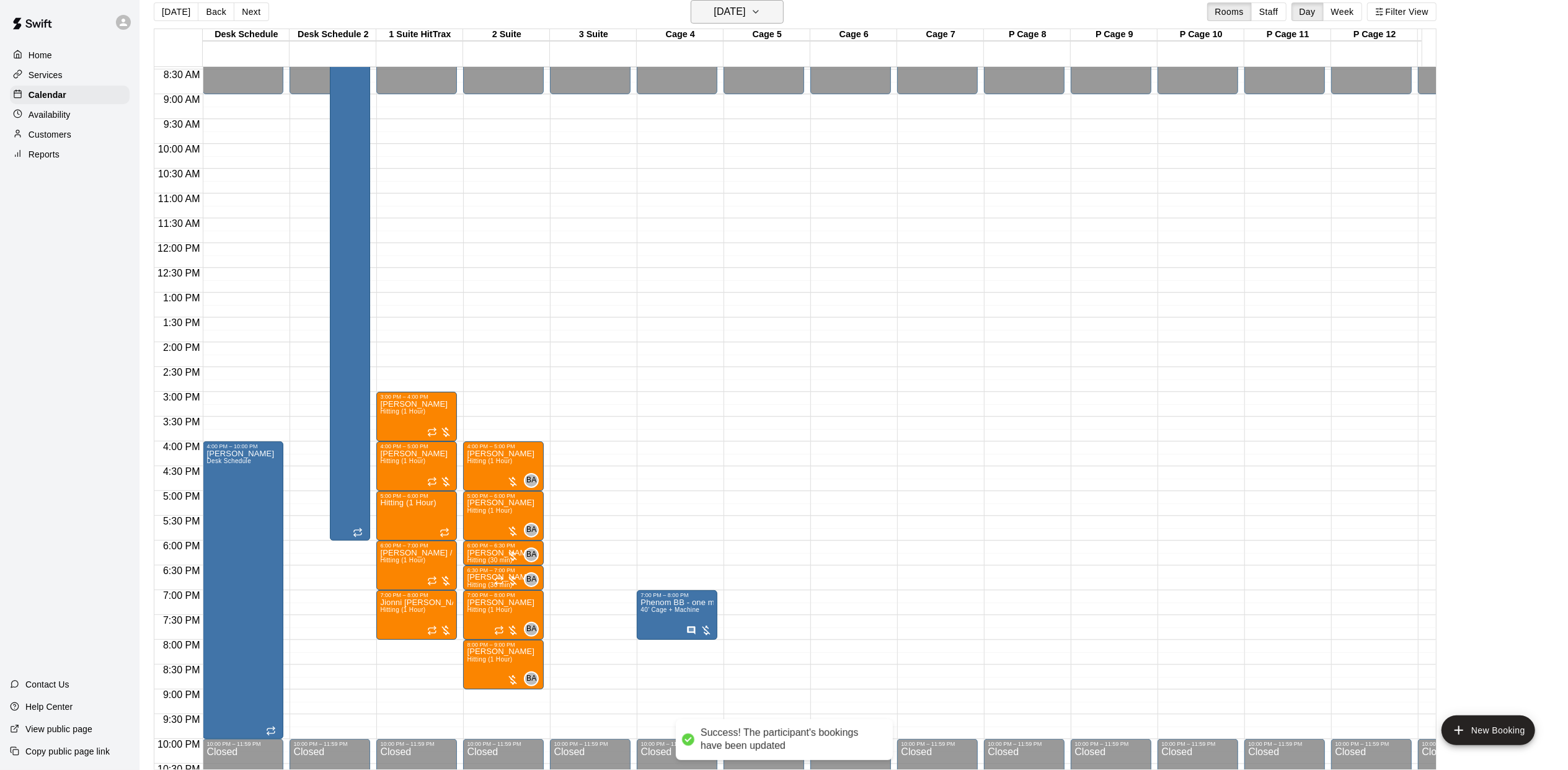
click at [737, 17] on h6 "[DATE]" at bounding box center [729, 11] width 32 height 17
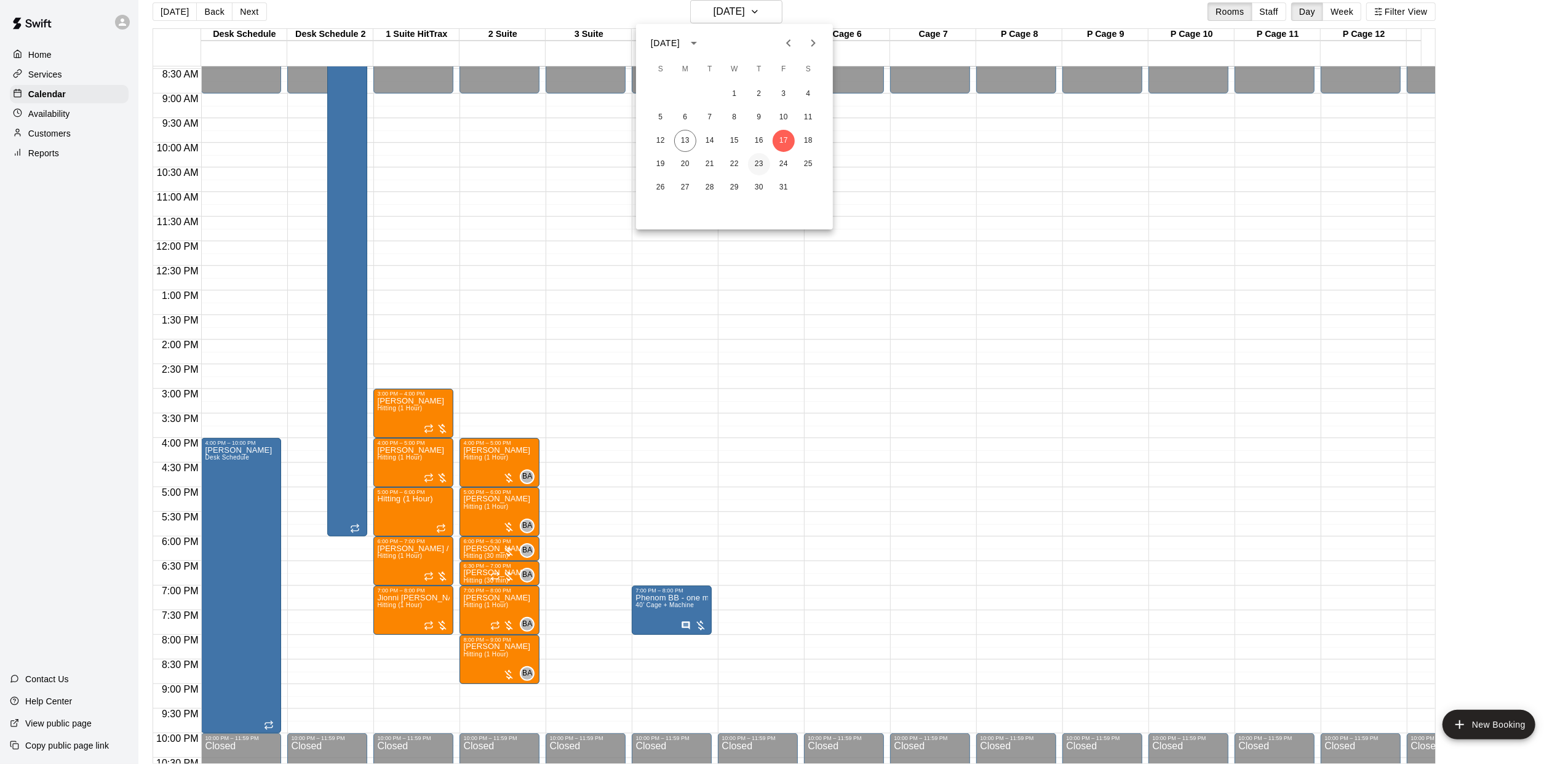
click at [763, 167] on button "23" at bounding box center [759, 164] width 22 height 22
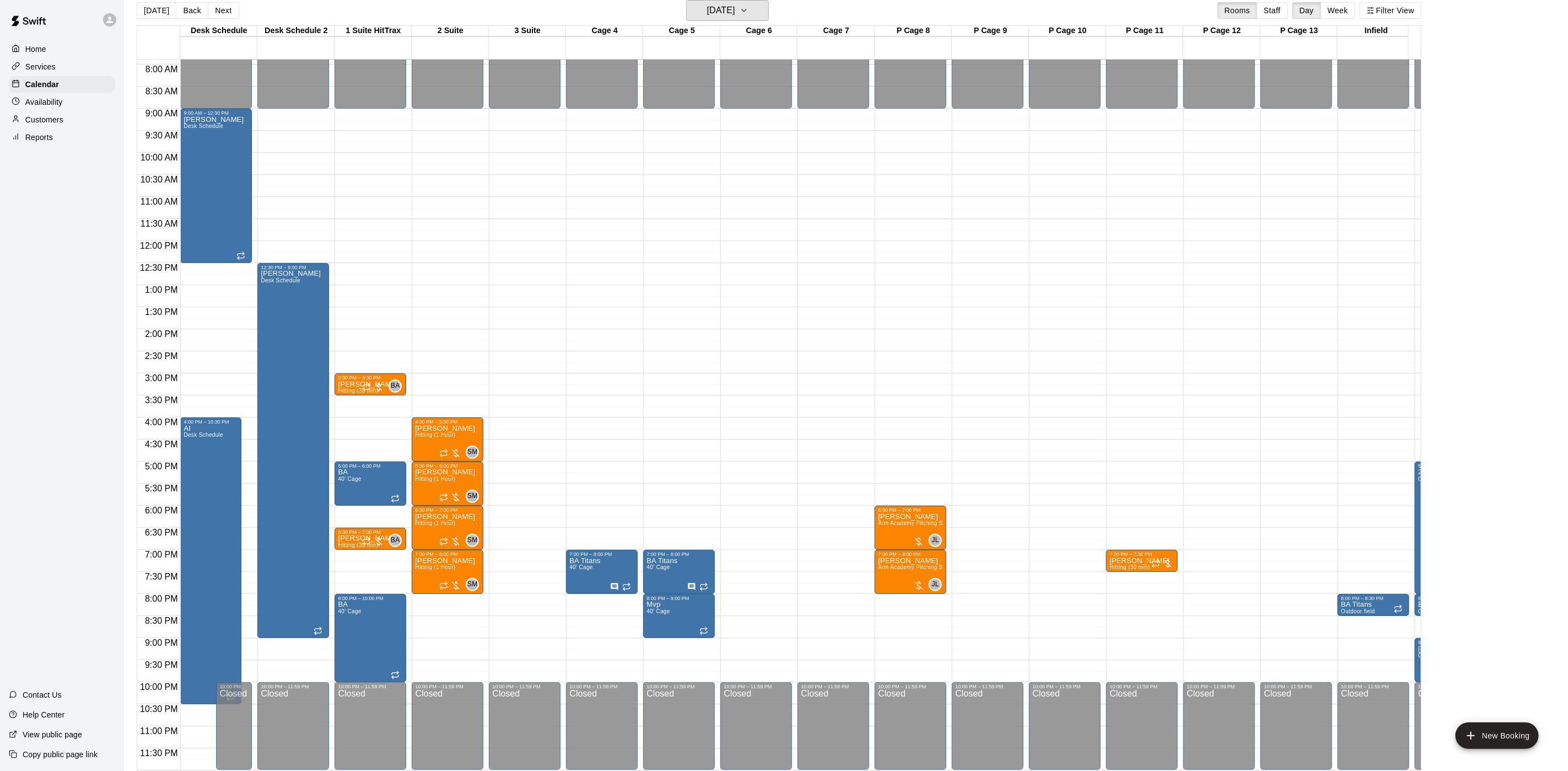
scroll to position [0, 144]
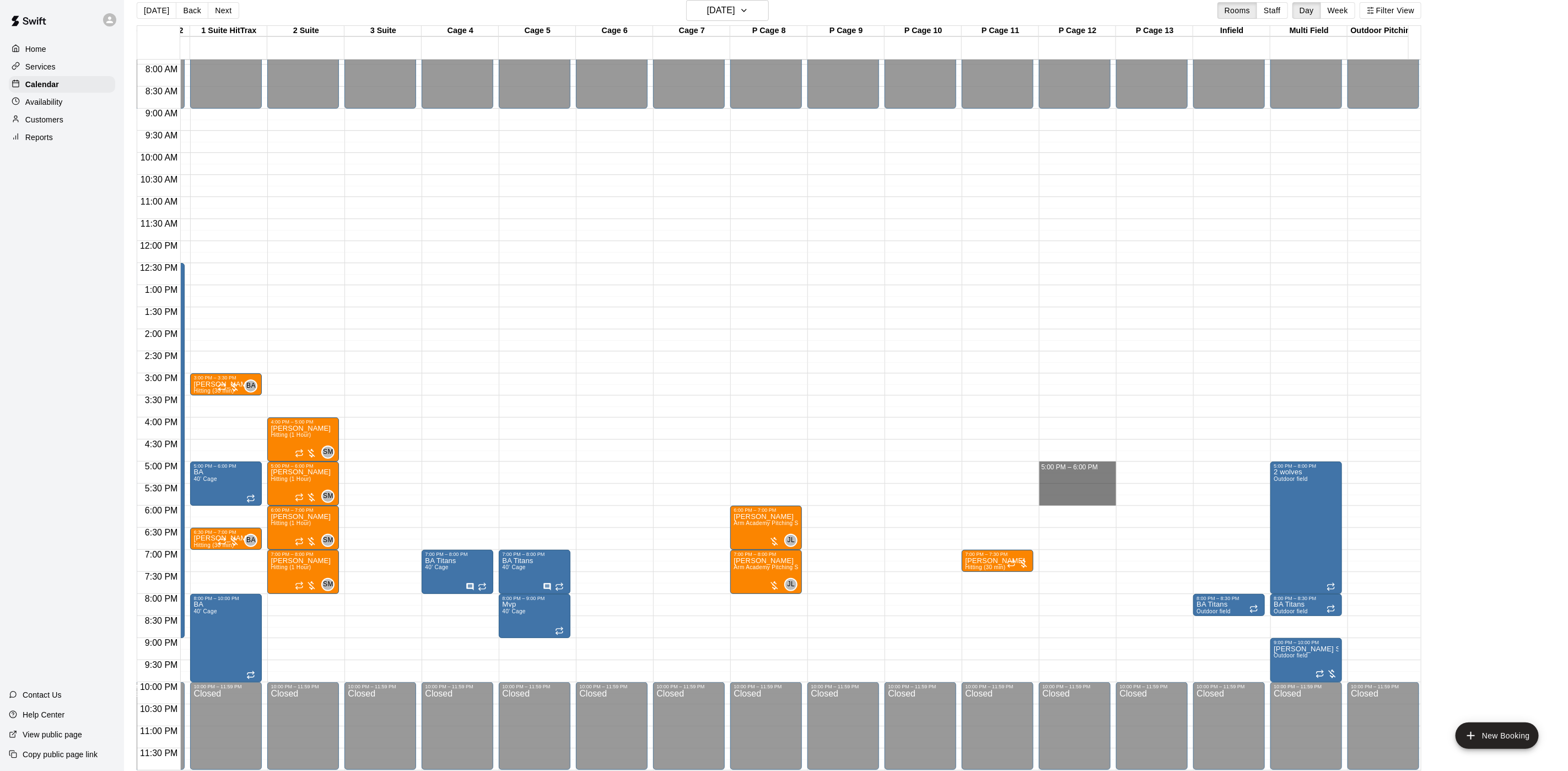
drag, startPoint x: 1052, startPoint y: 454, endPoint x: 1055, endPoint y: 489, distance: 35.1
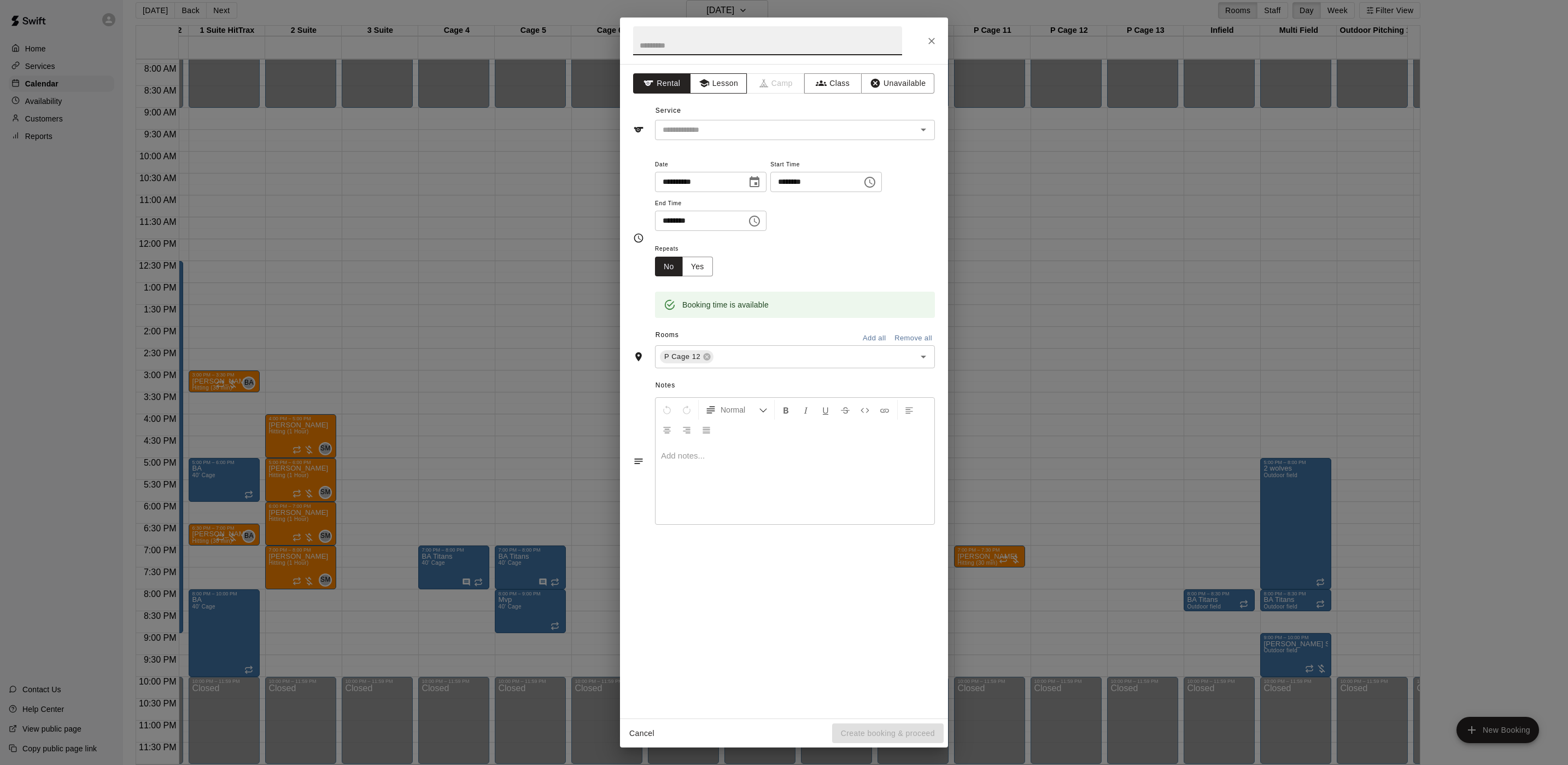
click at [719, 83] on button "Lesson" at bounding box center [719, 83] width 57 height 20
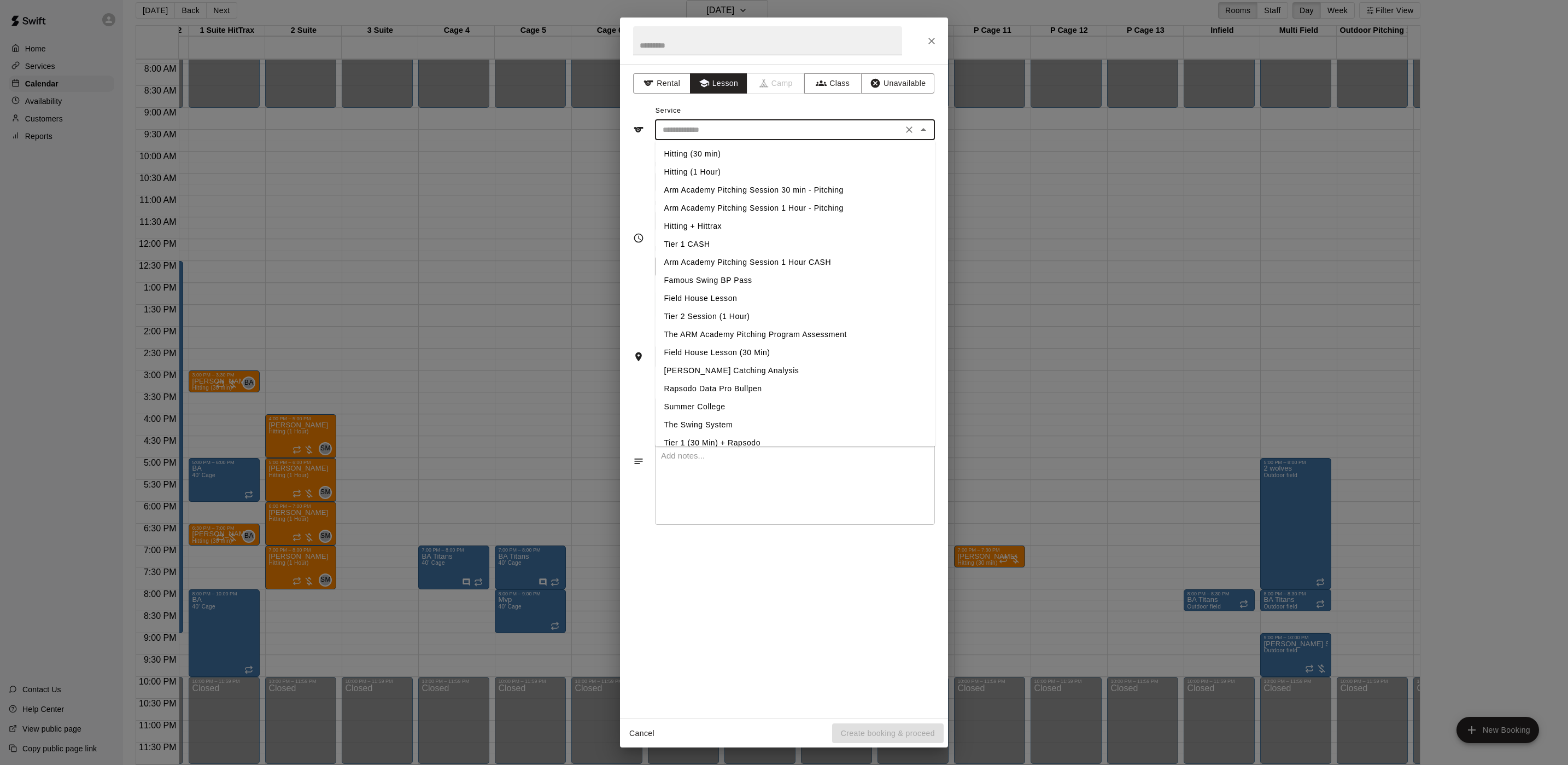
click at [717, 129] on input "text" at bounding box center [779, 130] width 241 height 13
click at [737, 212] on li "Arm Academy Pitching Session 1 Hour - Pitching" at bounding box center [796, 208] width 280 height 18
type input "**********"
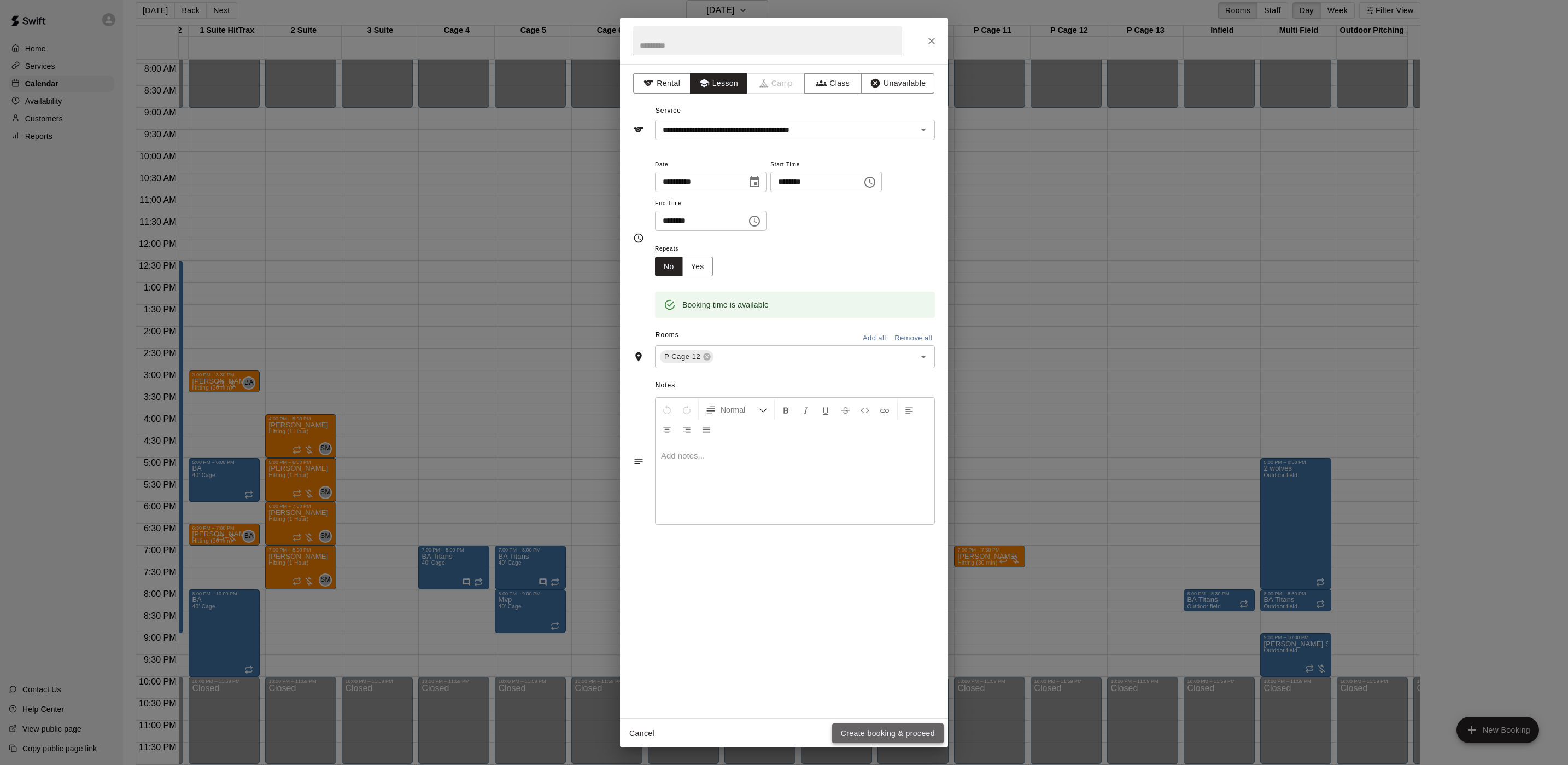
click at [869, 731] on button "Create booking & proceed" at bounding box center [887, 733] width 111 height 20
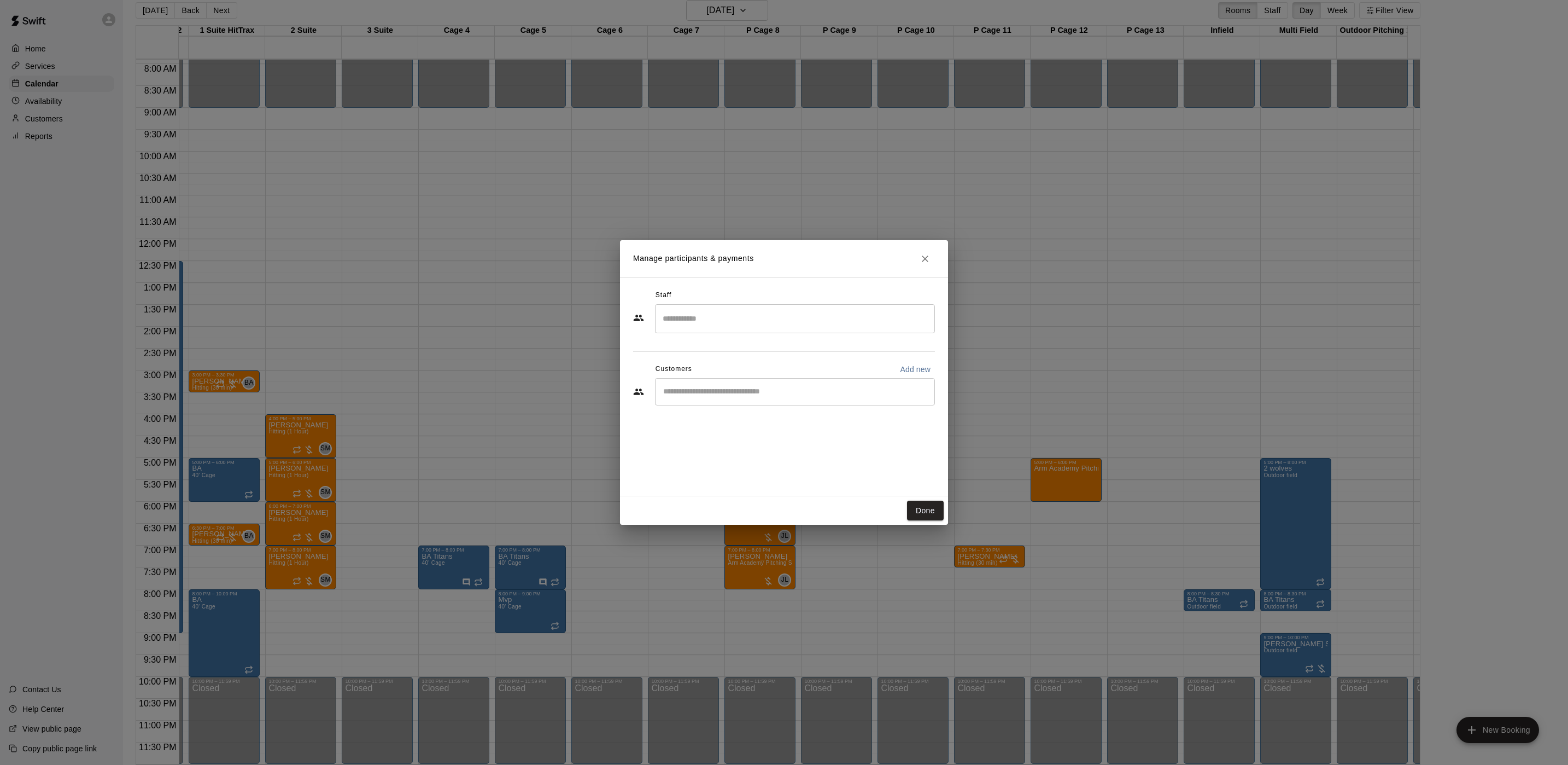
click at [727, 389] on input "Start typing to search customers..." at bounding box center [795, 392] width 270 height 11
type input "*******"
click at [738, 417] on p "[PERSON_NAME]" at bounding box center [719, 417] width 67 height 12
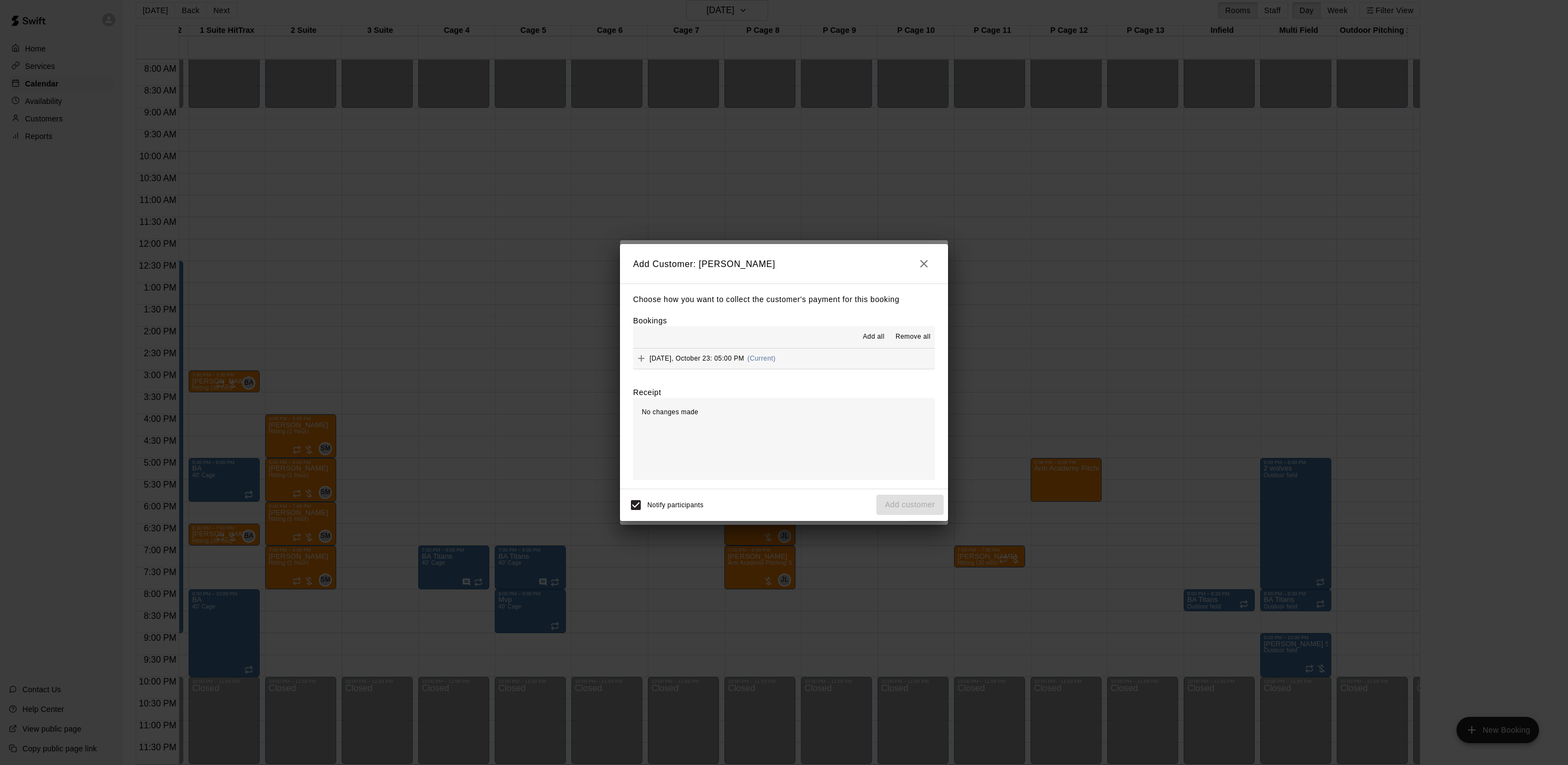
click at [763, 359] on span "(Current)" at bounding box center [761, 358] width 29 height 8
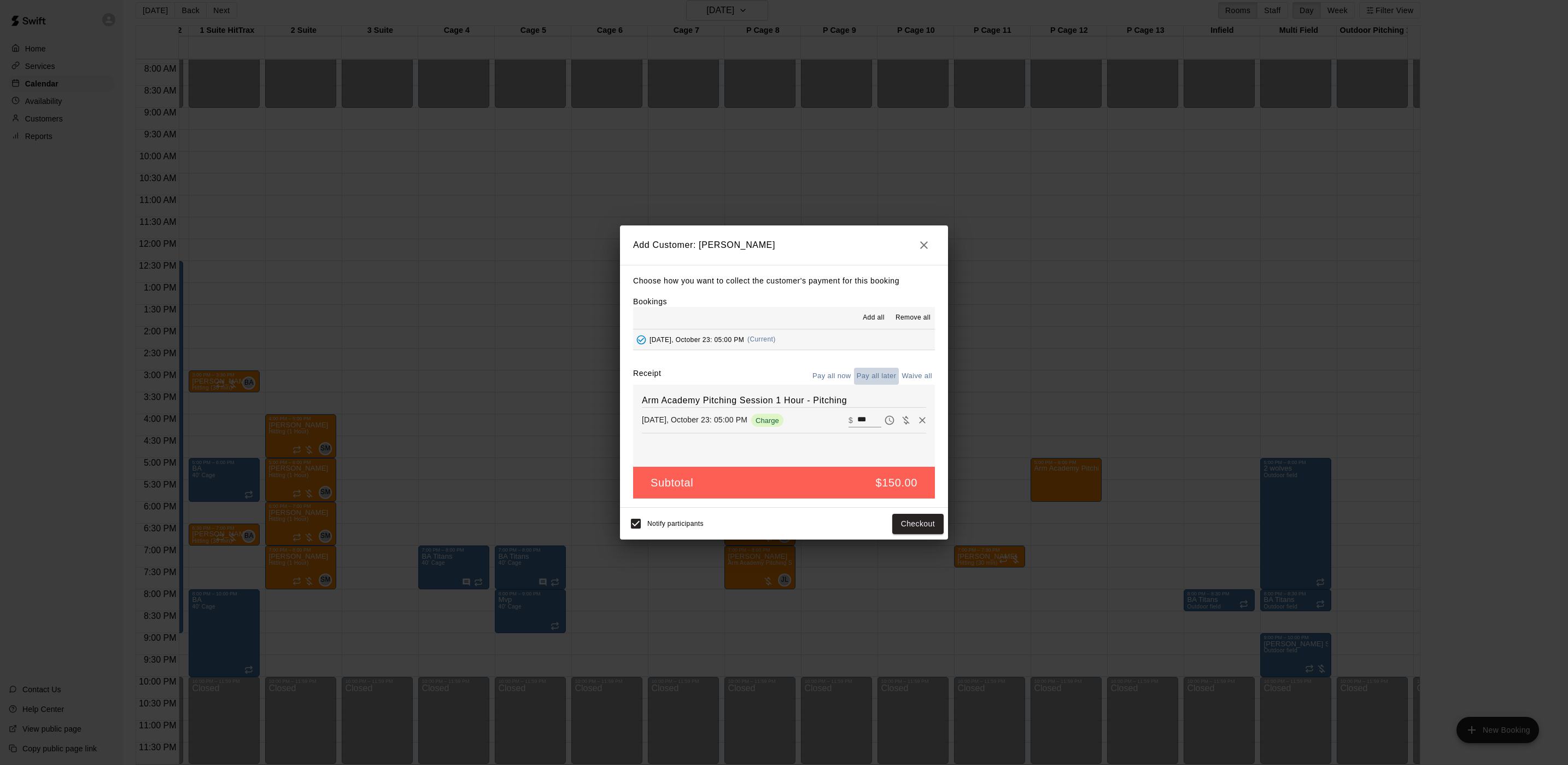
click at [866, 381] on button "Pay all later" at bounding box center [877, 376] width 46 height 17
click at [906, 521] on button "Add customer" at bounding box center [910, 523] width 67 height 20
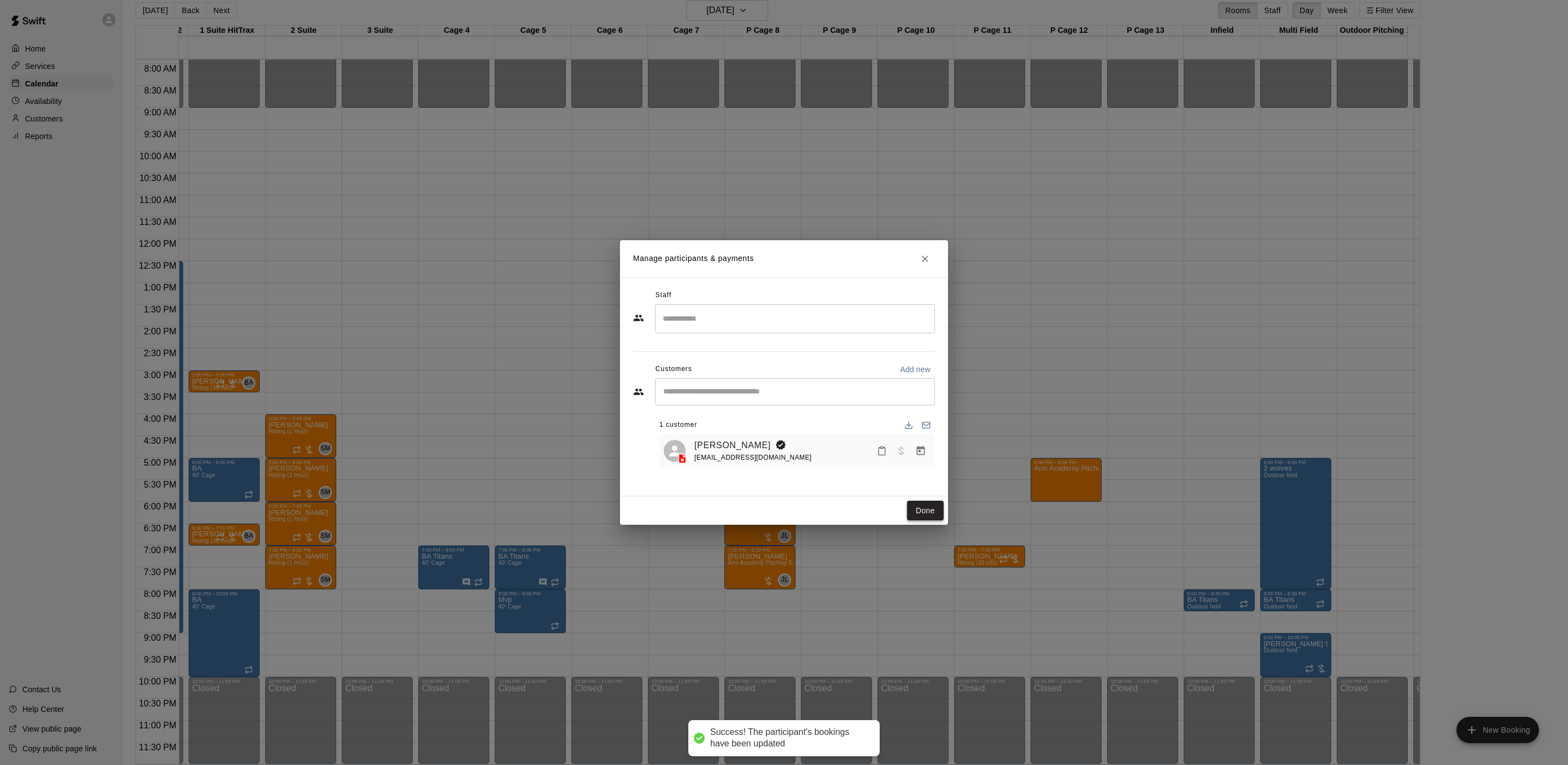
click at [922, 513] on button "Done" at bounding box center [925, 510] width 37 height 20
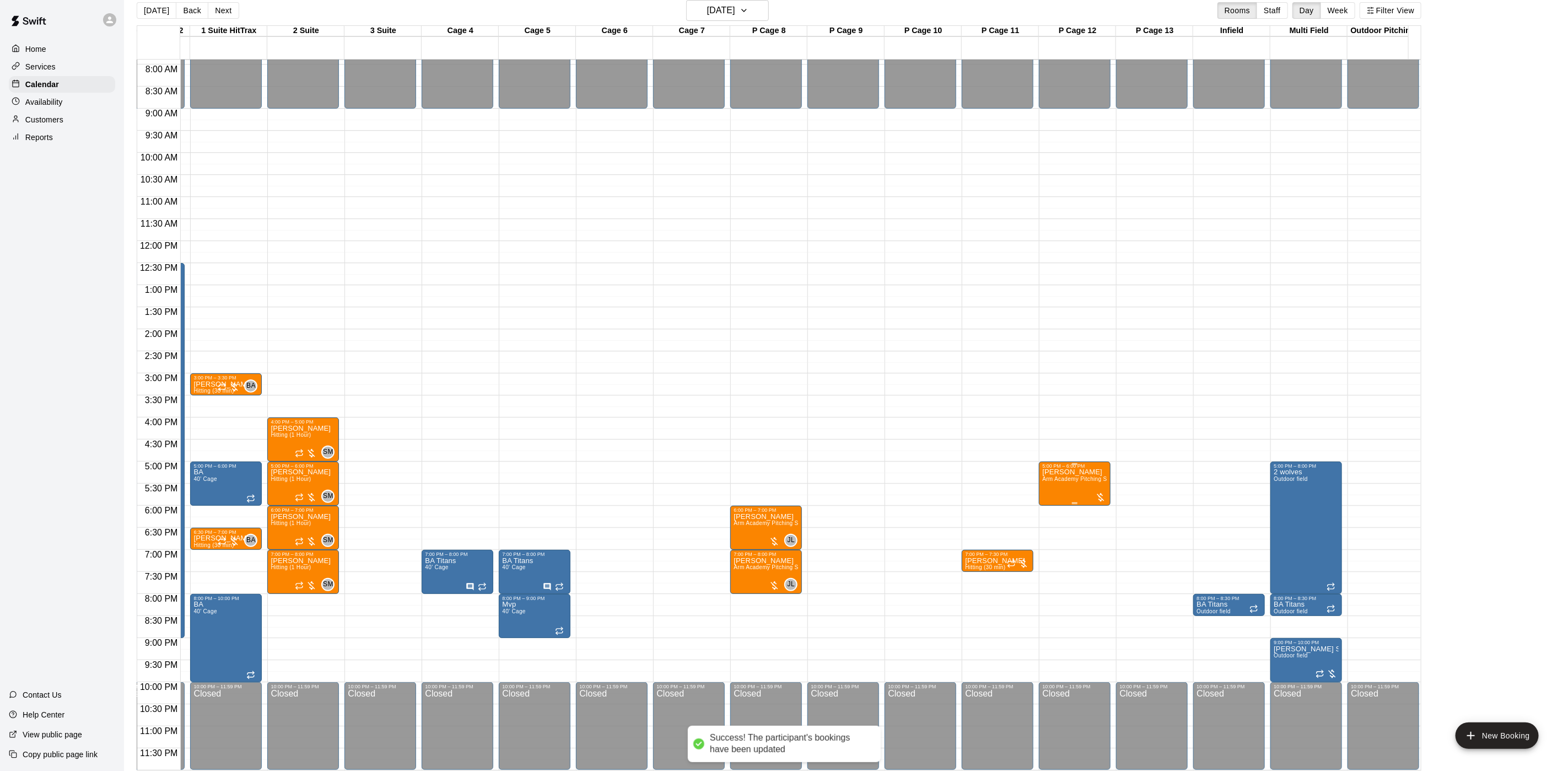
click at [1067, 476] on span "Arm Academy Pitching Session 1 Hour - Pitching" at bounding box center [1106, 479] width 128 height 6
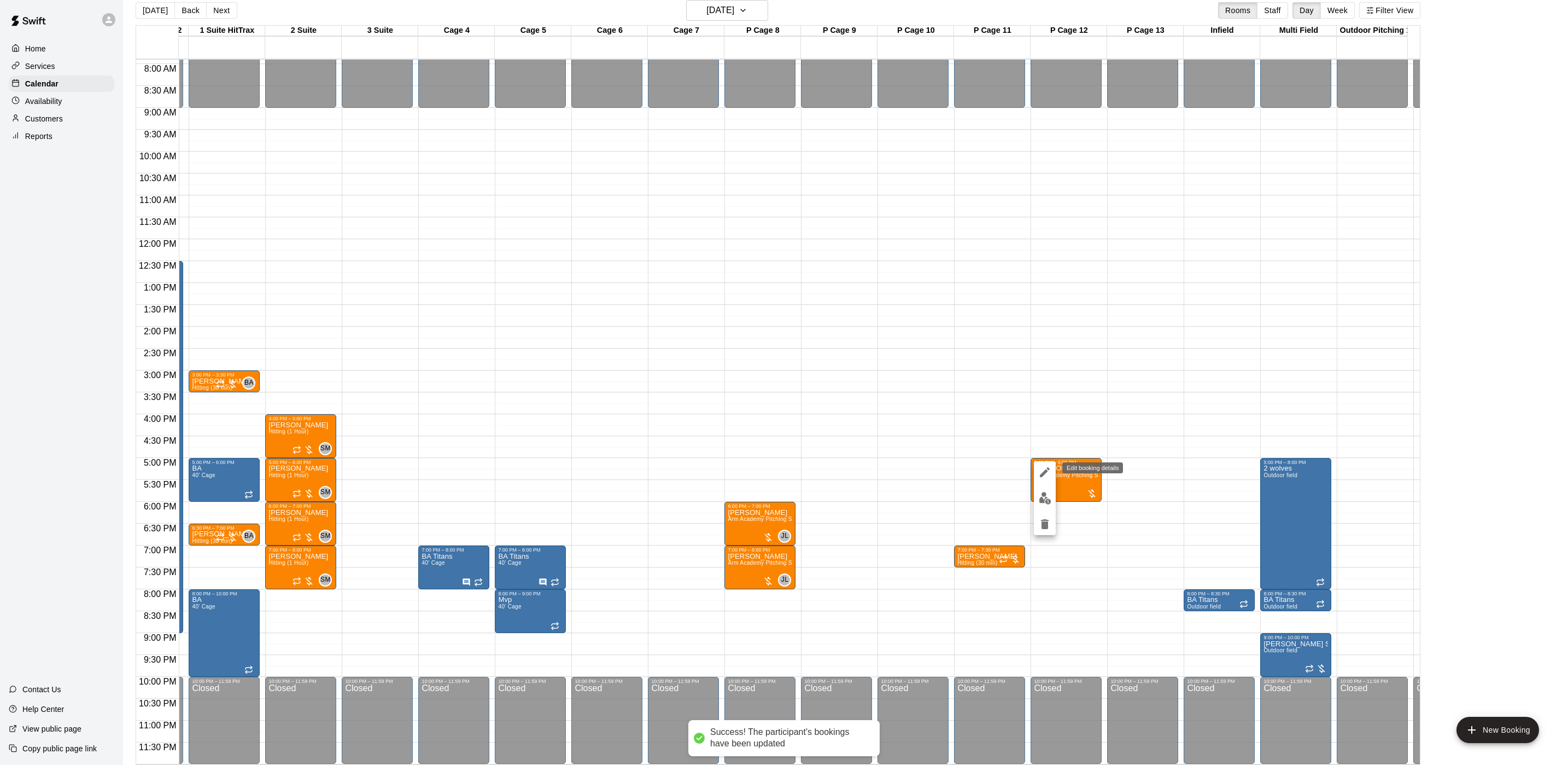
click at [1046, 462] on button "edit" at bounding box center [1045, 472] width 22 height 22
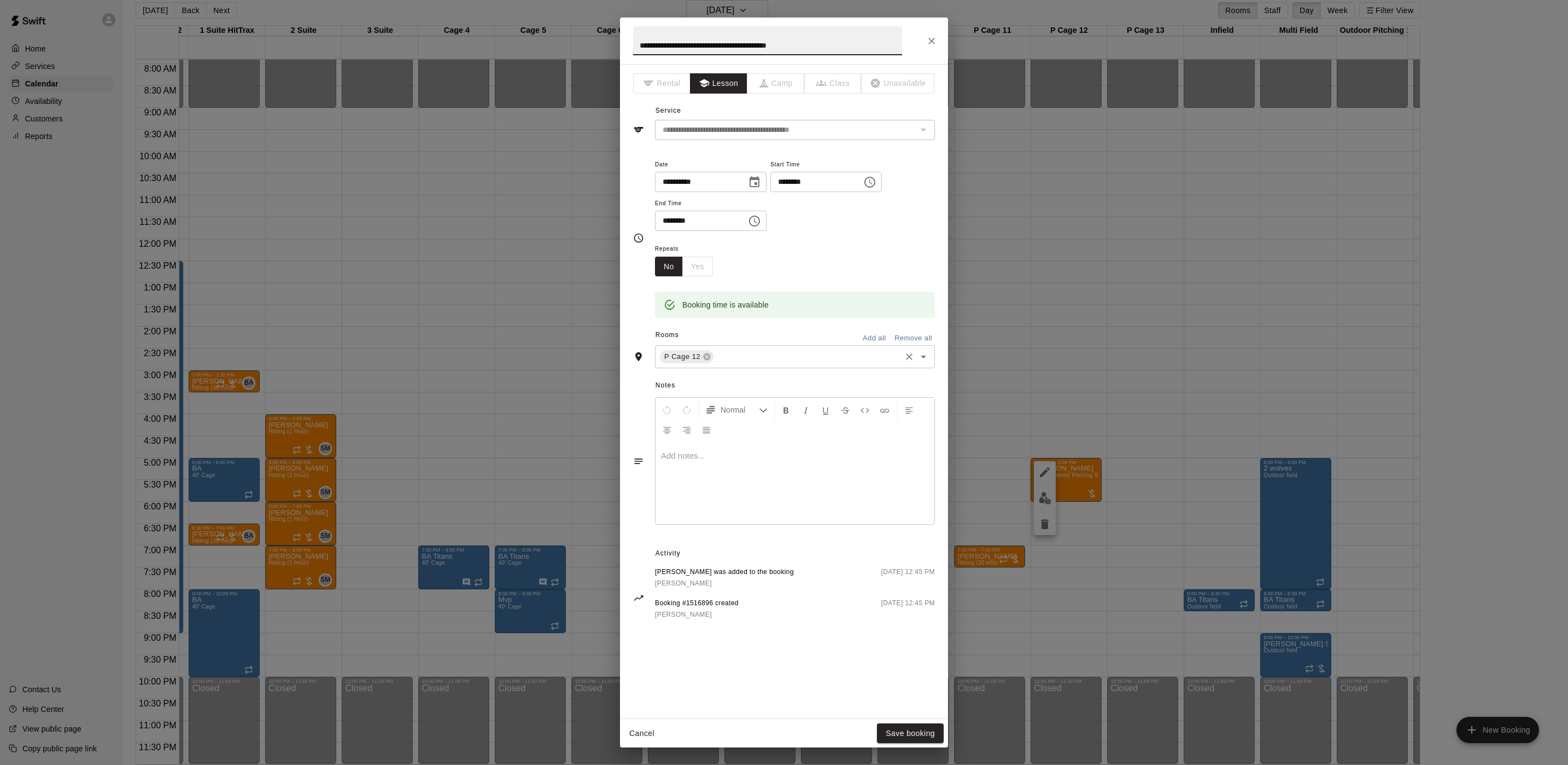
click at [758, 350] on input "text" at bounding box center [807, 357] width 184 height 13
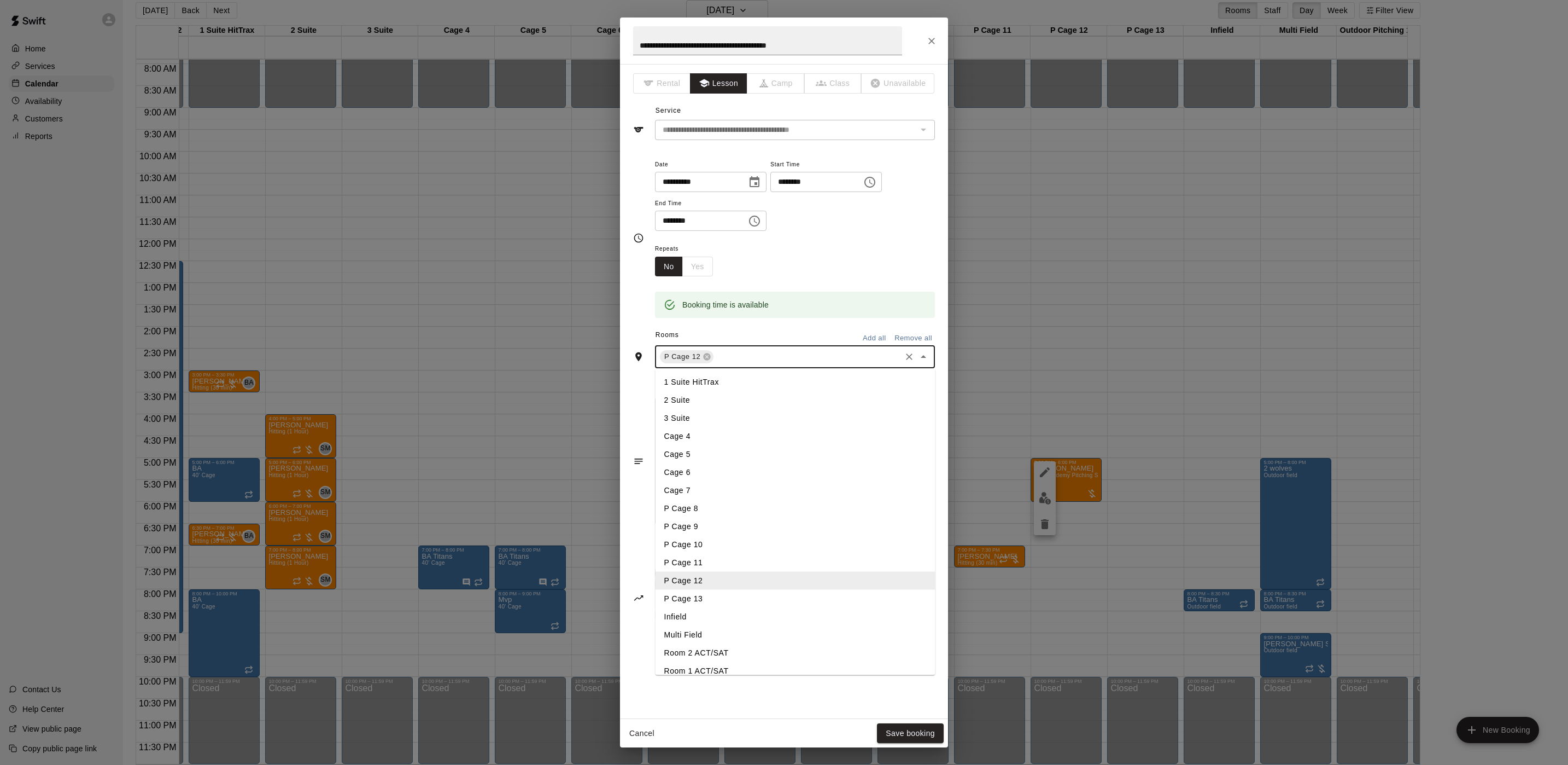
click at [716, 593] on li "P Cage 13" at bounding box center [796, 599] width 280 height 18
click at [899, 733] on button "Save booking" at bounding box center [911, 733] width 67 height 20
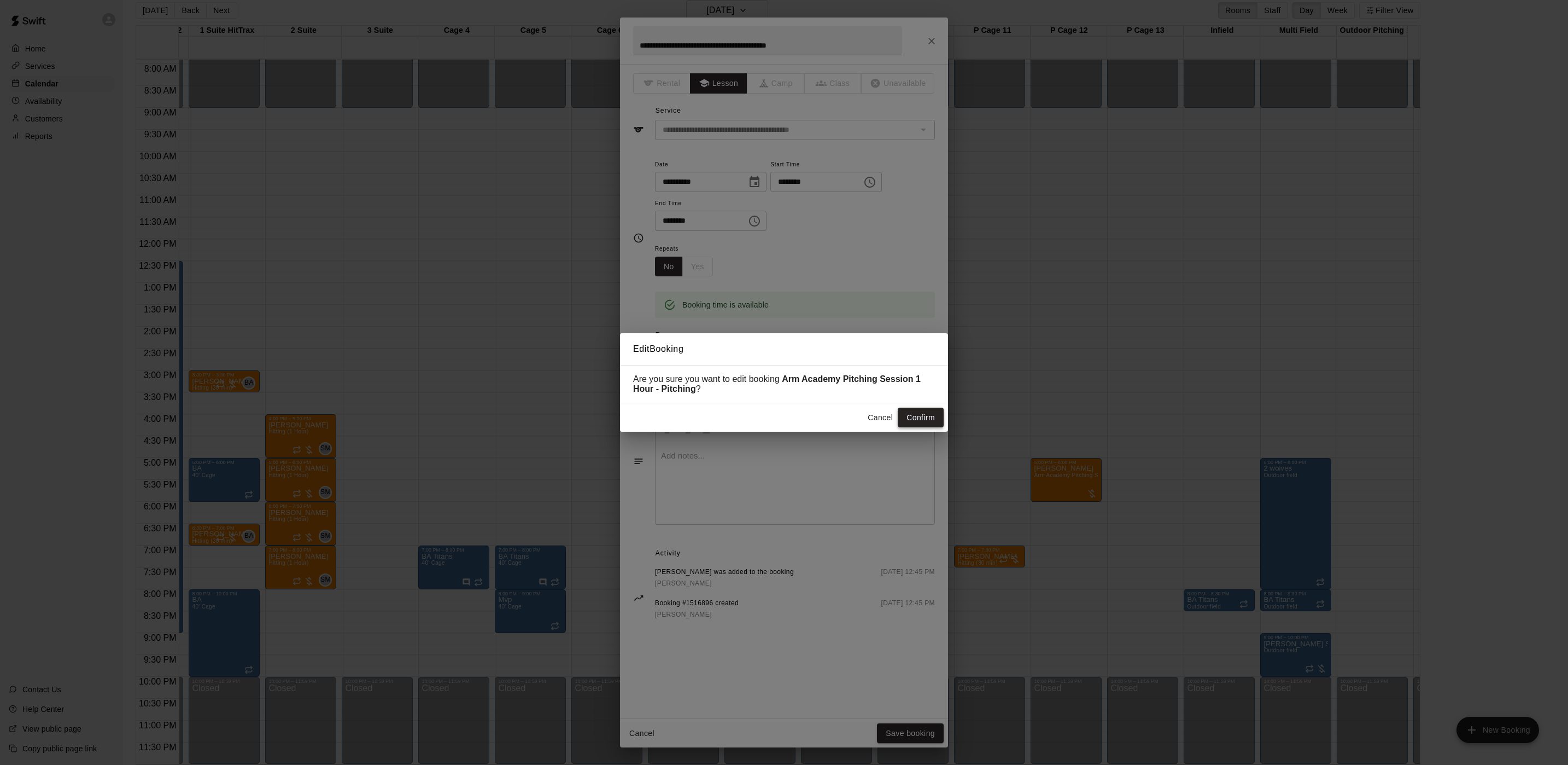
click at [917, 427] on button "Confirm" at bounding box center [920, 417] width 46 height 20
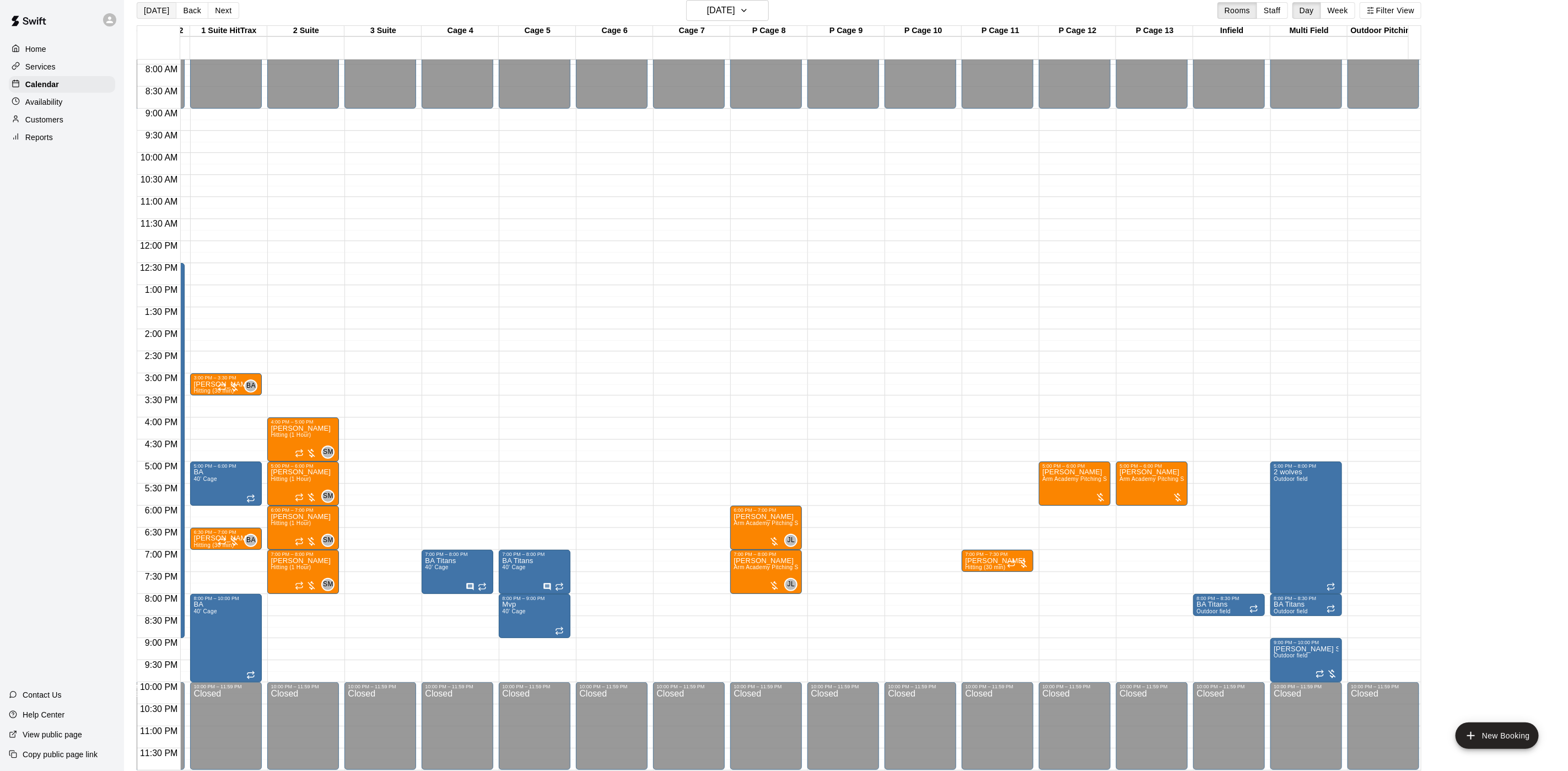
click at [144, 10] on button "[DATE]" at bounding box center [156, 10] width 40 height 17
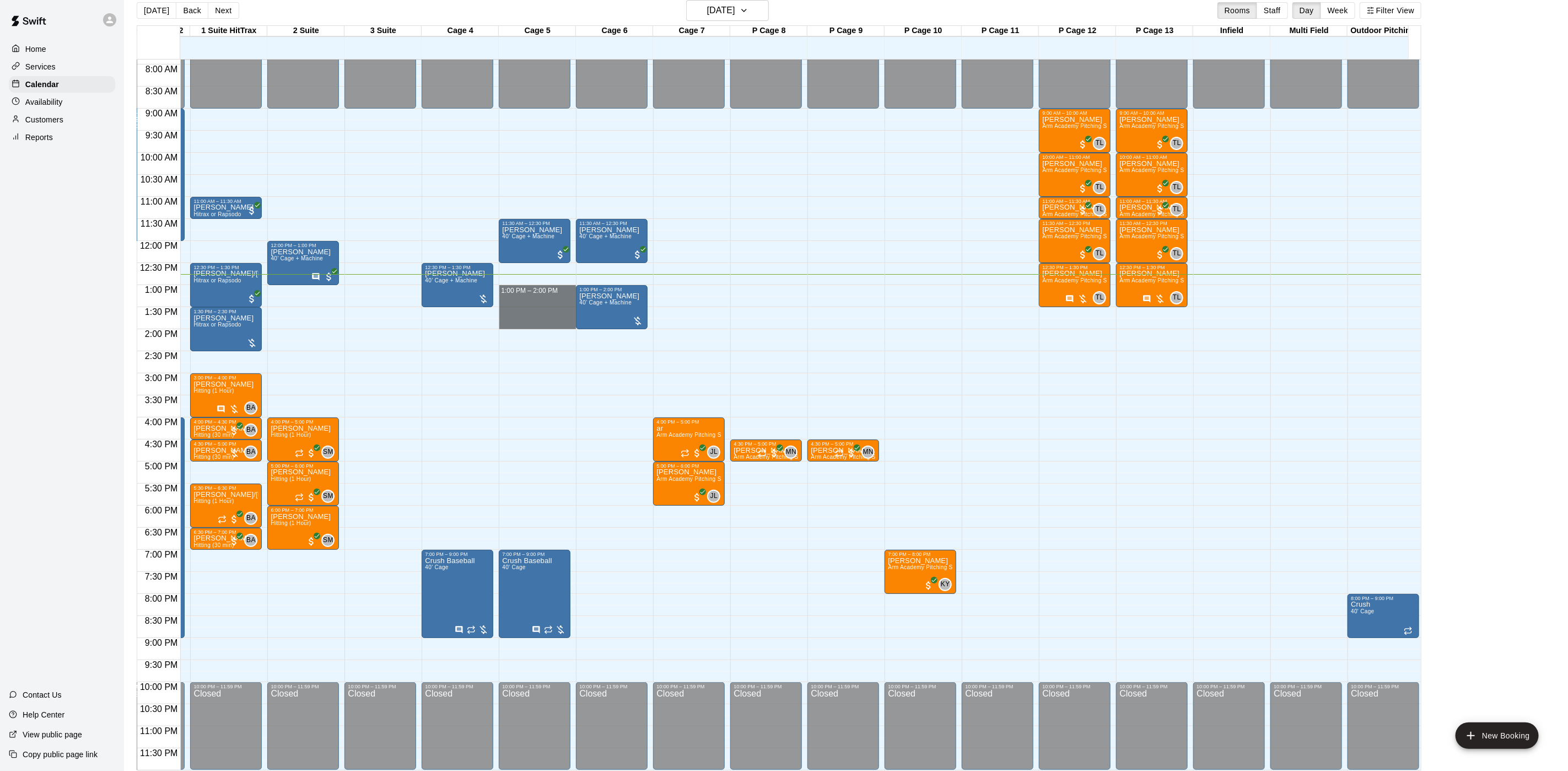
drag, startPoint x: 506, startPoint y: 275, endPoint x: 504, endPoint y: 317, distance: 42.0
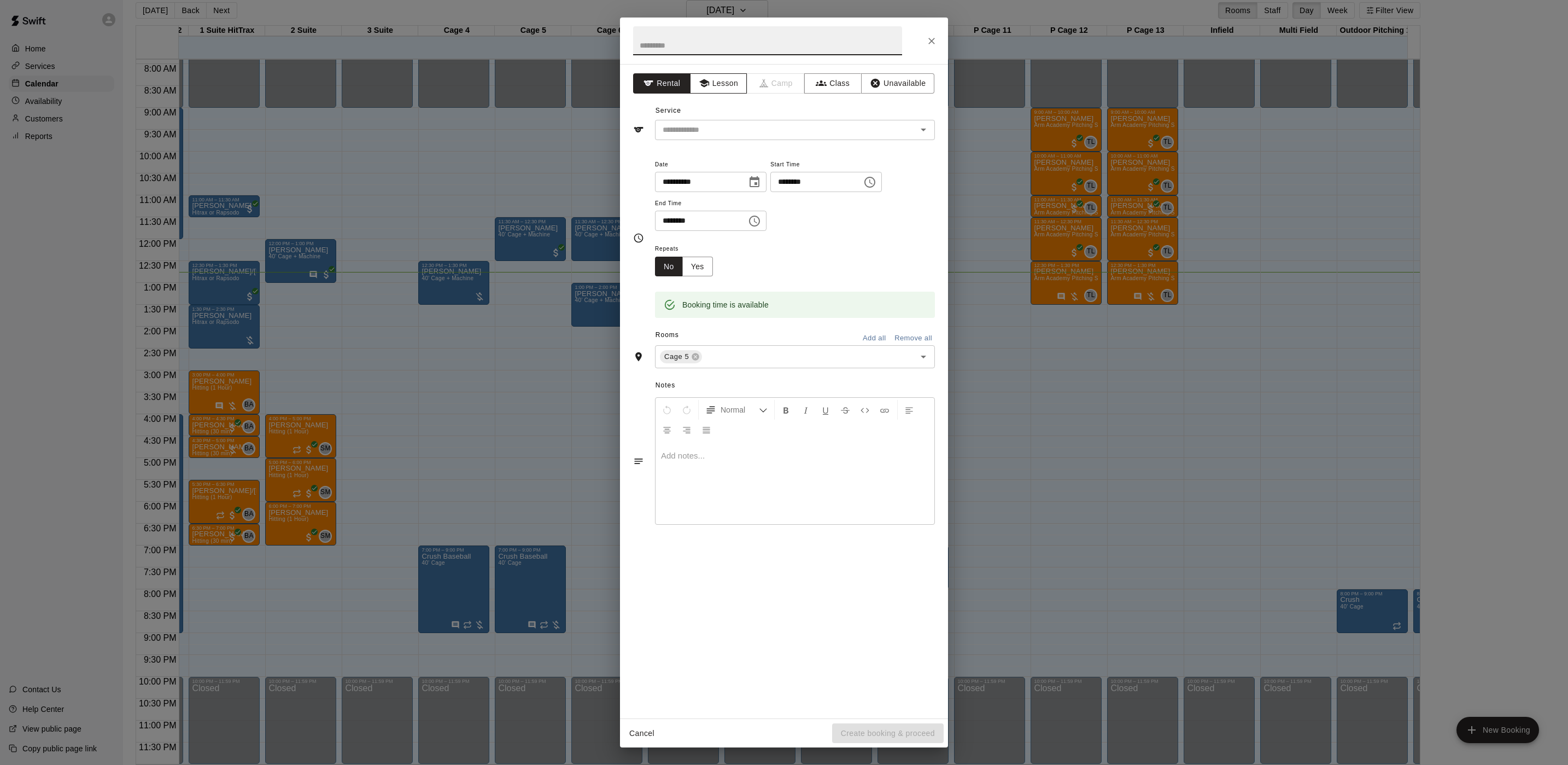
click at [709, 76] on button "Lesson" at bounding box center [719, 83] width 57 height 20
click at [702, 125] on input "text" at bounding box center [779, 130] width 241 height 13
click at [679, 89] on button "Rental" at bounding box center [662, 83] width 57 height 20
click at [683, 132] on input "text" at bounding box center [779, 130] width 241 height 13
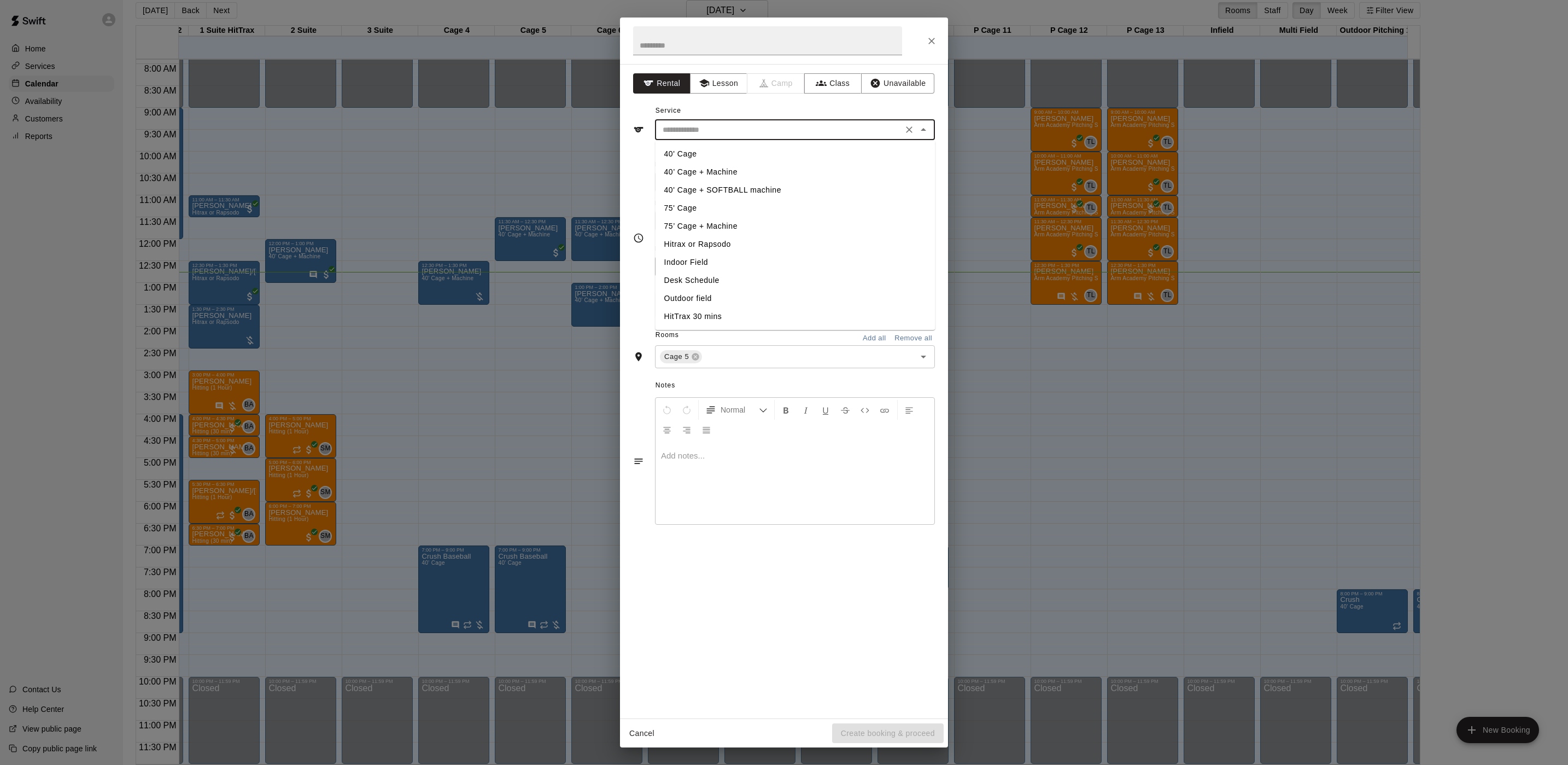
click at [702, 149] on li "40' Cage" at bounding box center [796, 154] width 280 height 18
type input "********"
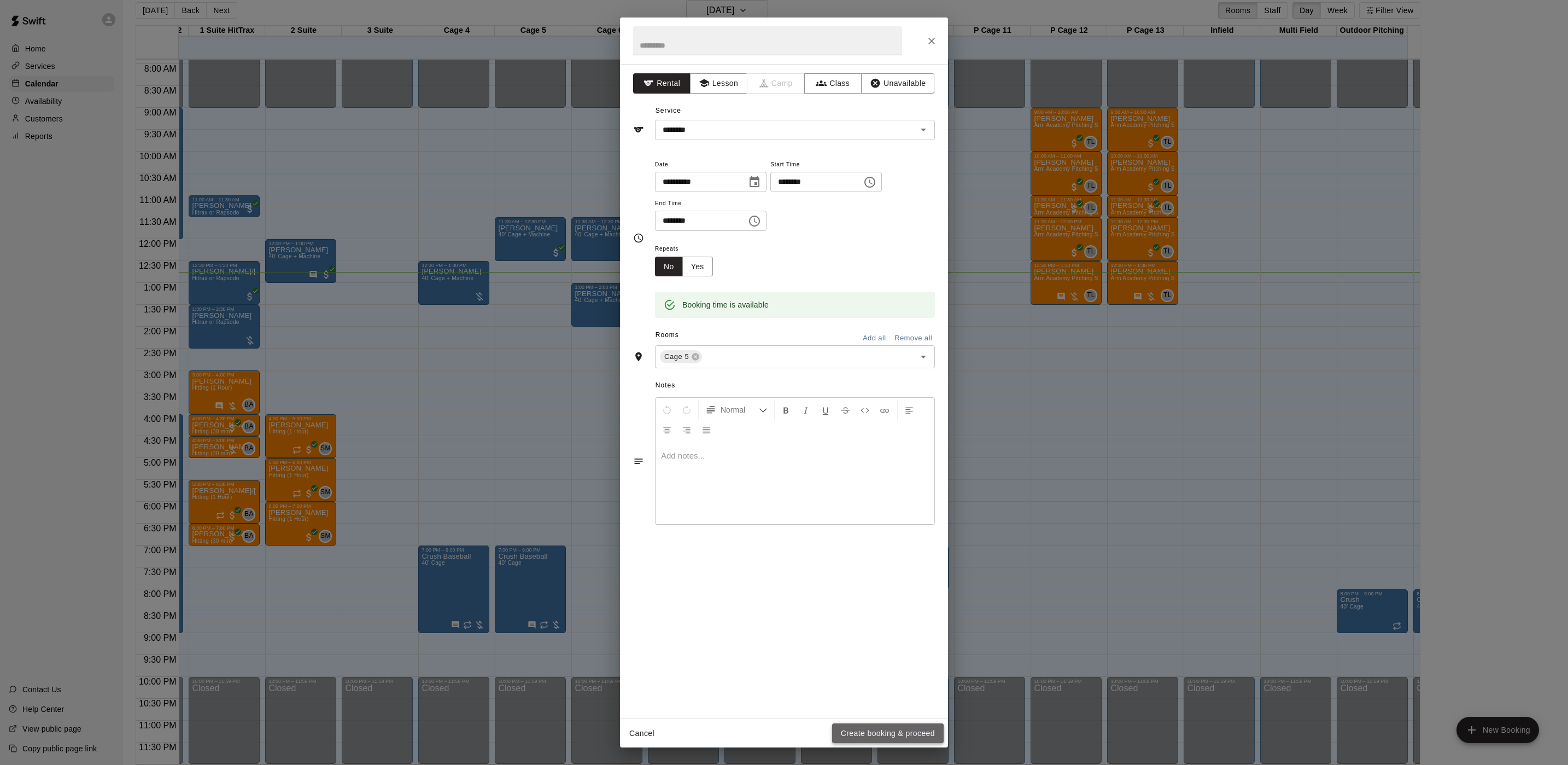
click at [864, 736] on button "Create booking & proceed" at bounding box center [887, 733] width 111 height 20
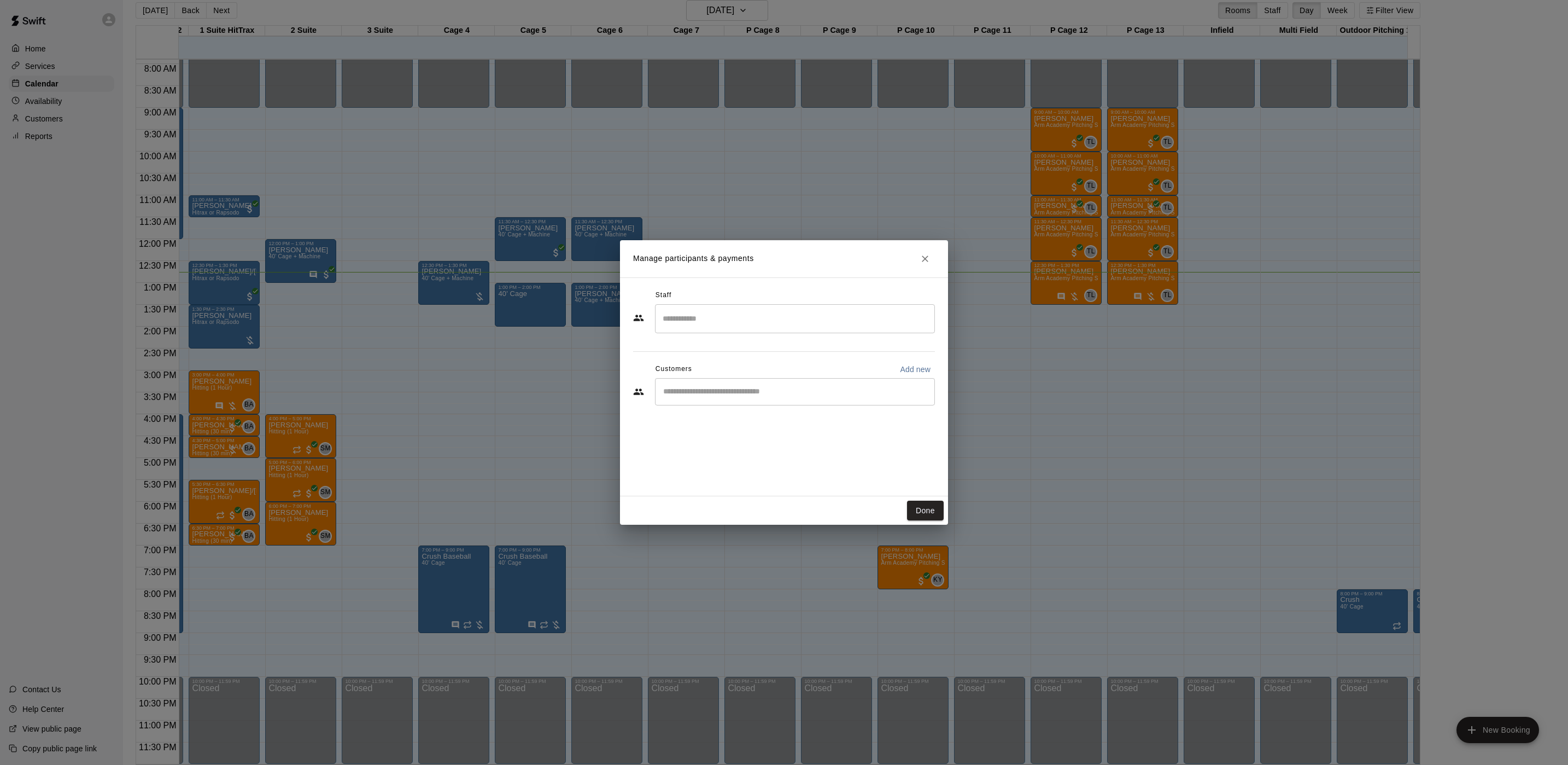
click at [763, 397] on input "Start typing to search customers..." at bounding box center [795, 392] width 270 height 11
type input "*****"
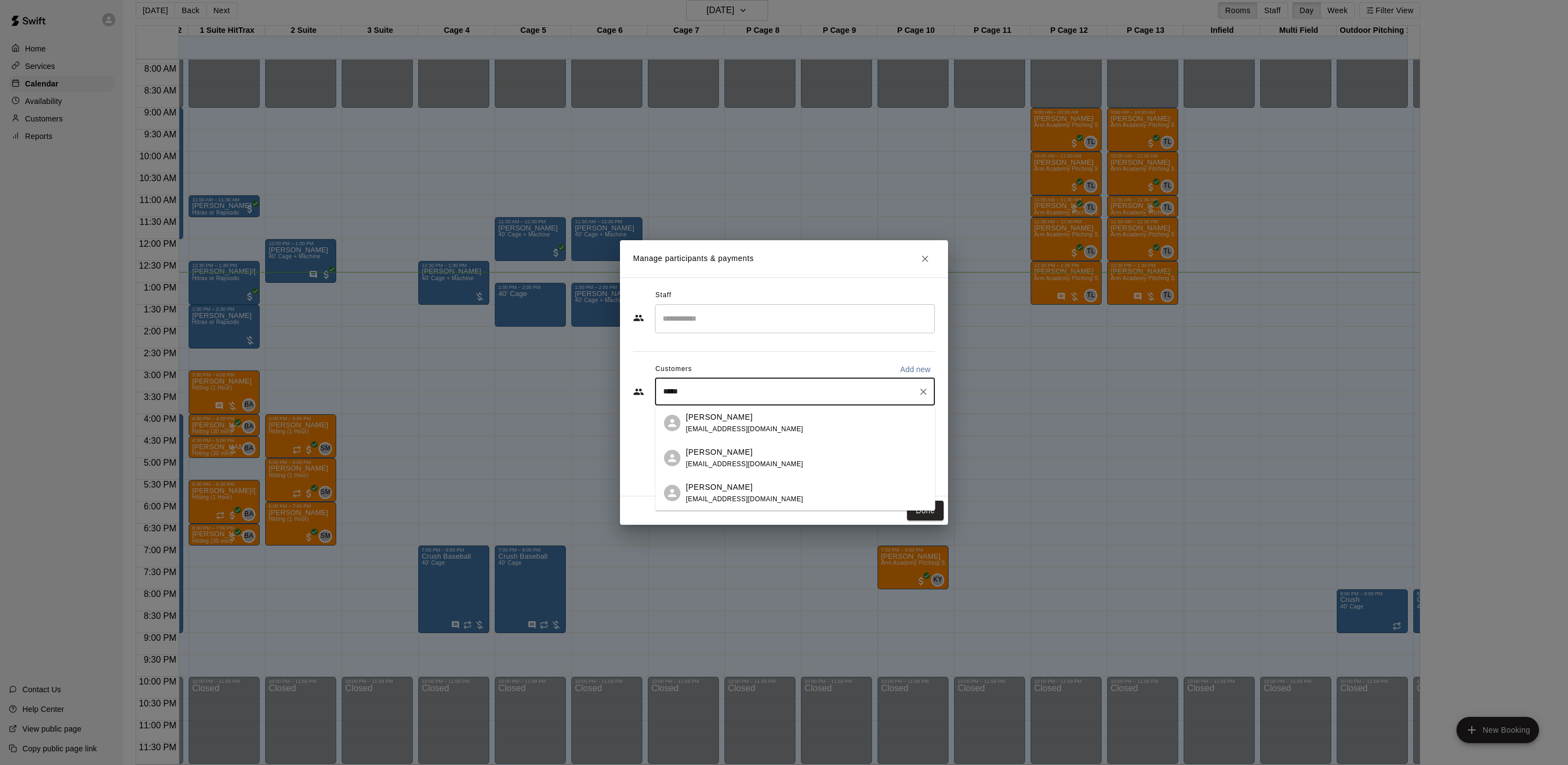
click at [761, 430] on span "[EMAIL_ADDRESS][DOMAIN_NAME]" at bounding box center [744, 429] width 117 height 8
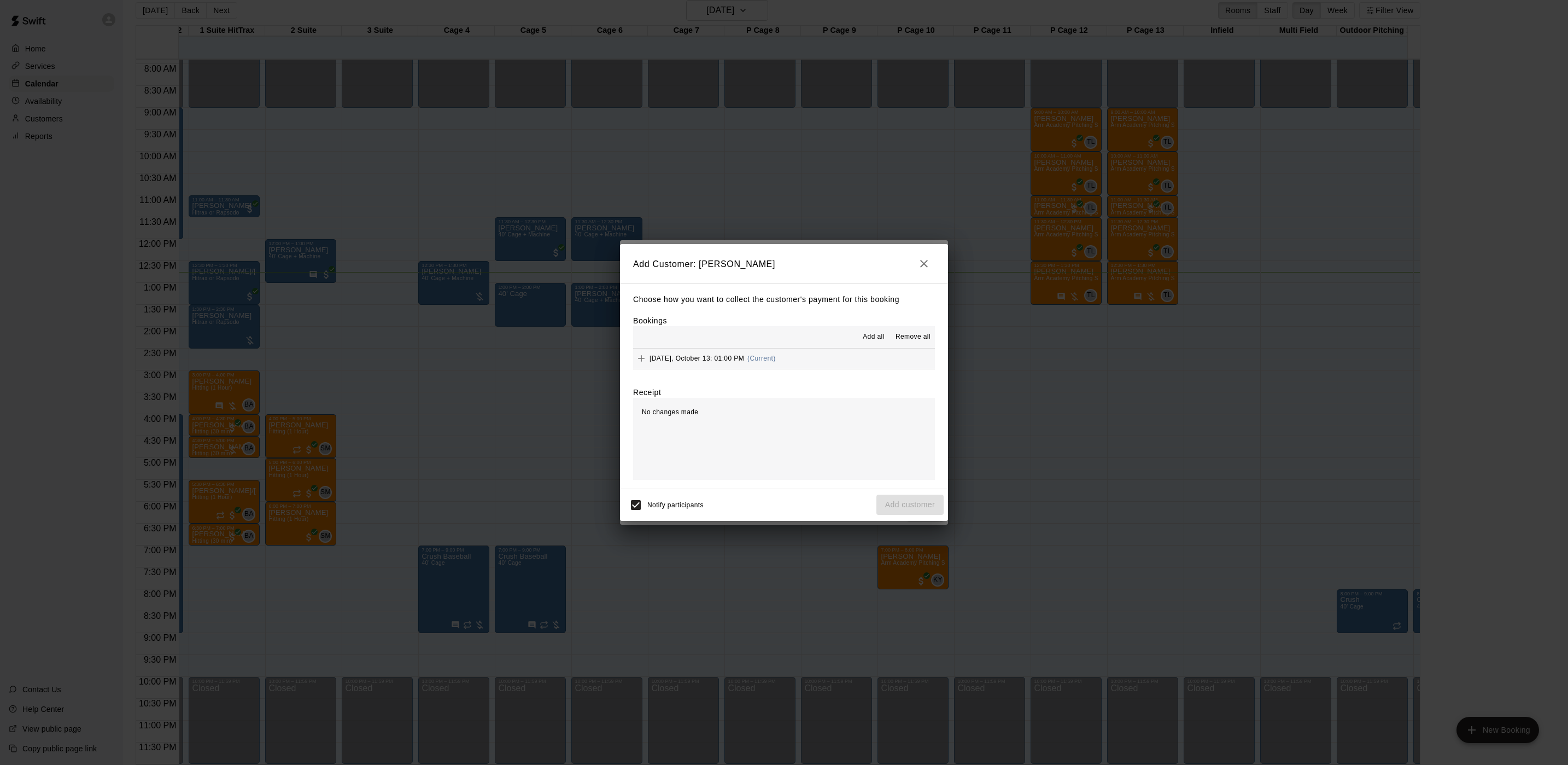
click at [793, 350] on button "[DATE], October 13: 01:00 PM (Current)" at bounding box center [784, 358] width 302 height 20
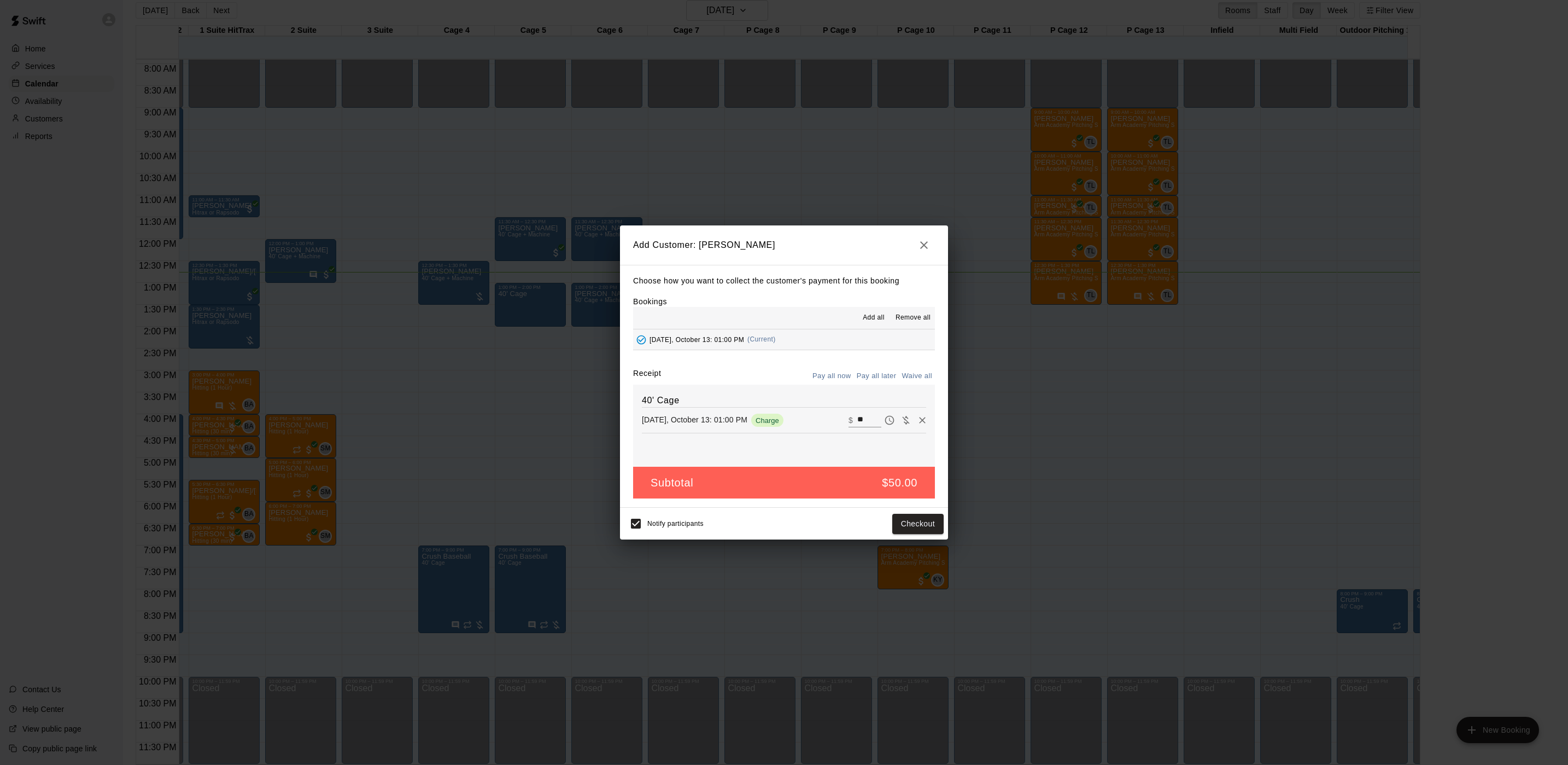
click at [884, 373] on button "Pay all later" at bounding box center [877, 376] width 46 height 17
click at [908, 524] on button "Add customer" at bounding box center [910, 523] width 67 height 20
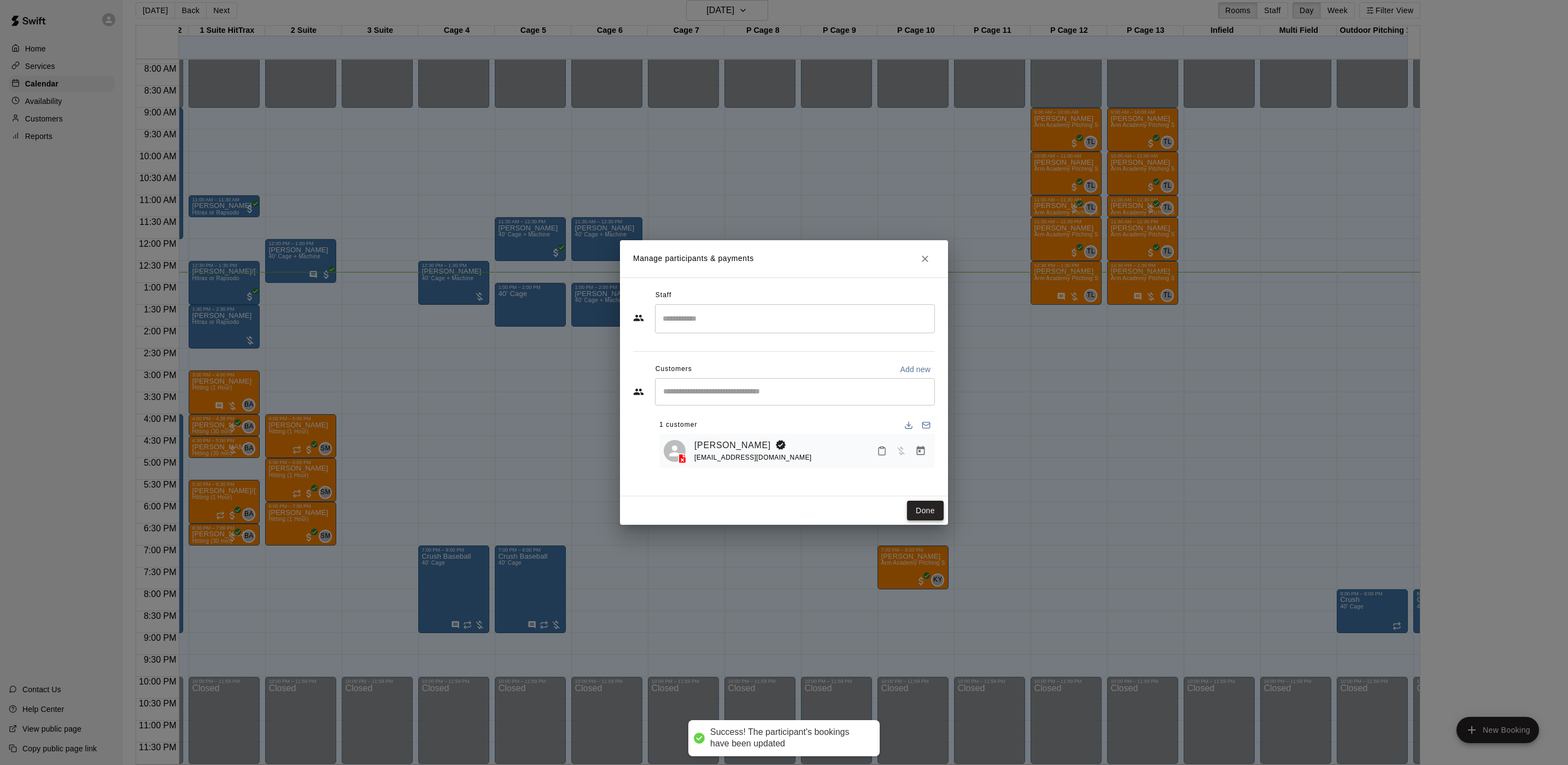
click at [927, 515] on button "Done" at bounding box center [925, 510] width 37 height 20
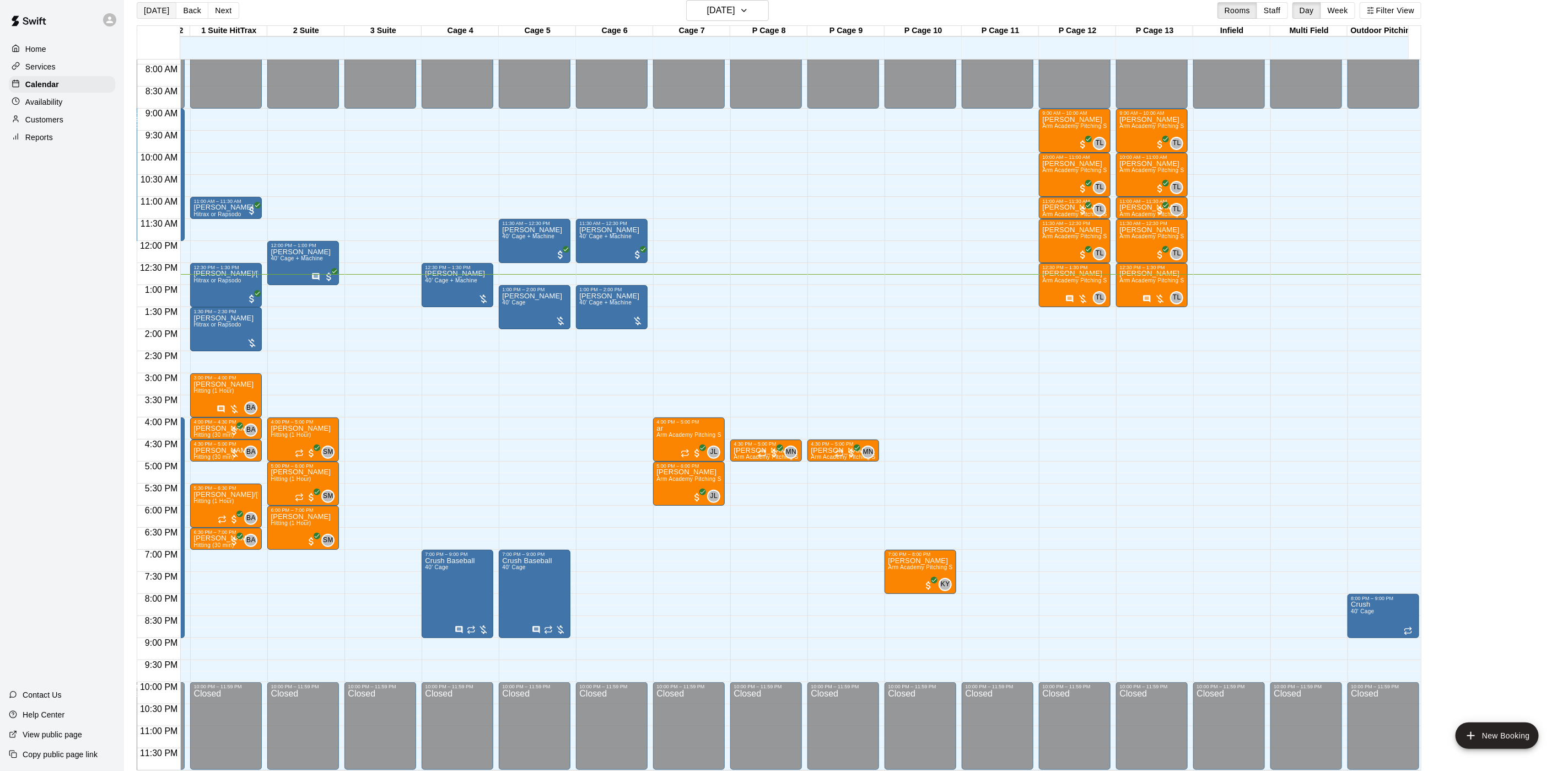
click at [157, 8] on button "[DATE]" at bounding box center [156, 10] width 40 height 17
drag, startPoint x: 582, startPoint y: 770, endPoint x: 489, endPoint y: 783, distance: 93.9
click at [489, 770] on html "Home Services Calendar Availability Customers Reports Contact Us Help Center Vi…" at bounding box center [784, 381] width 1568 height 788
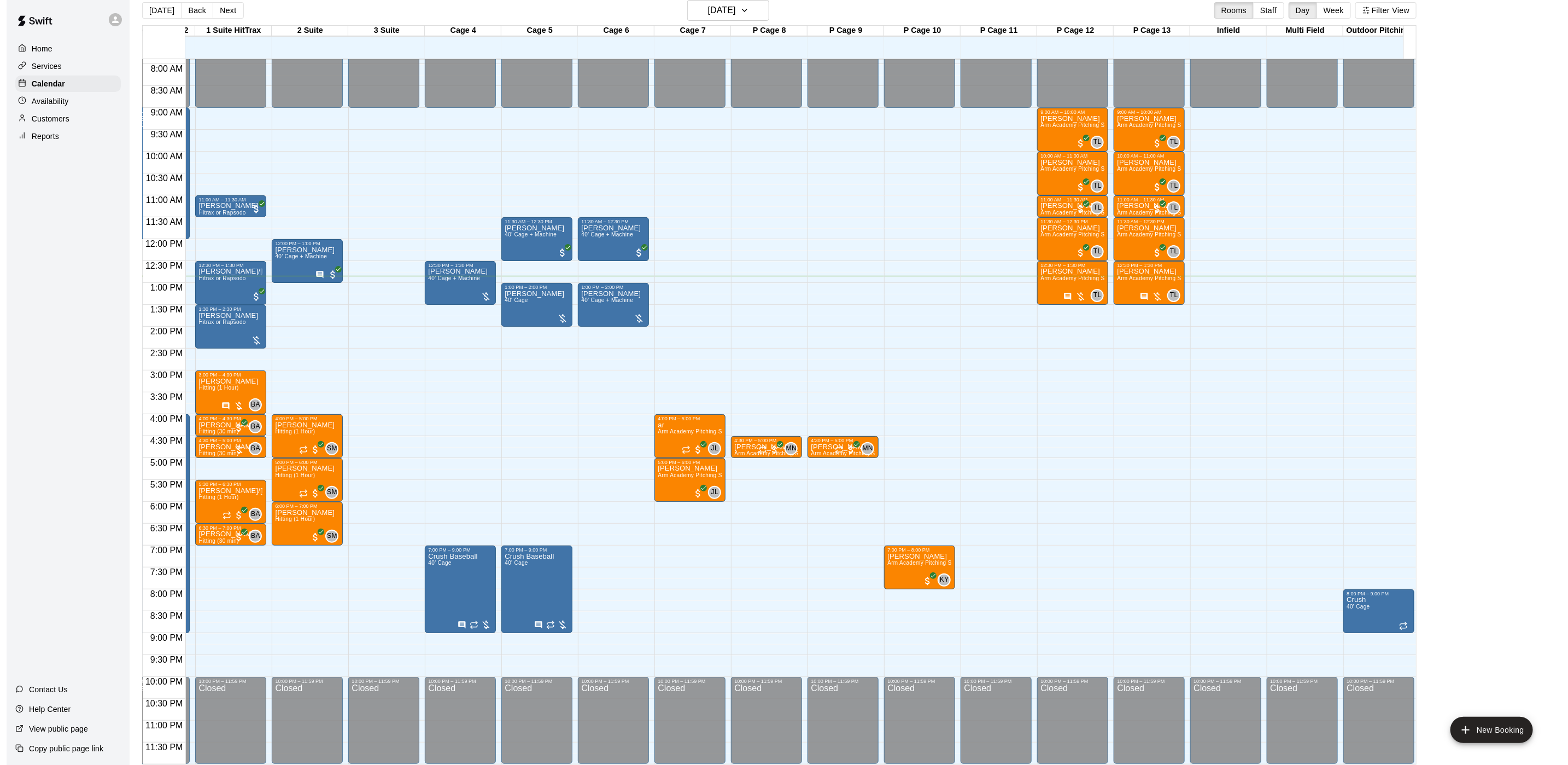
scroll to position [0, 0]
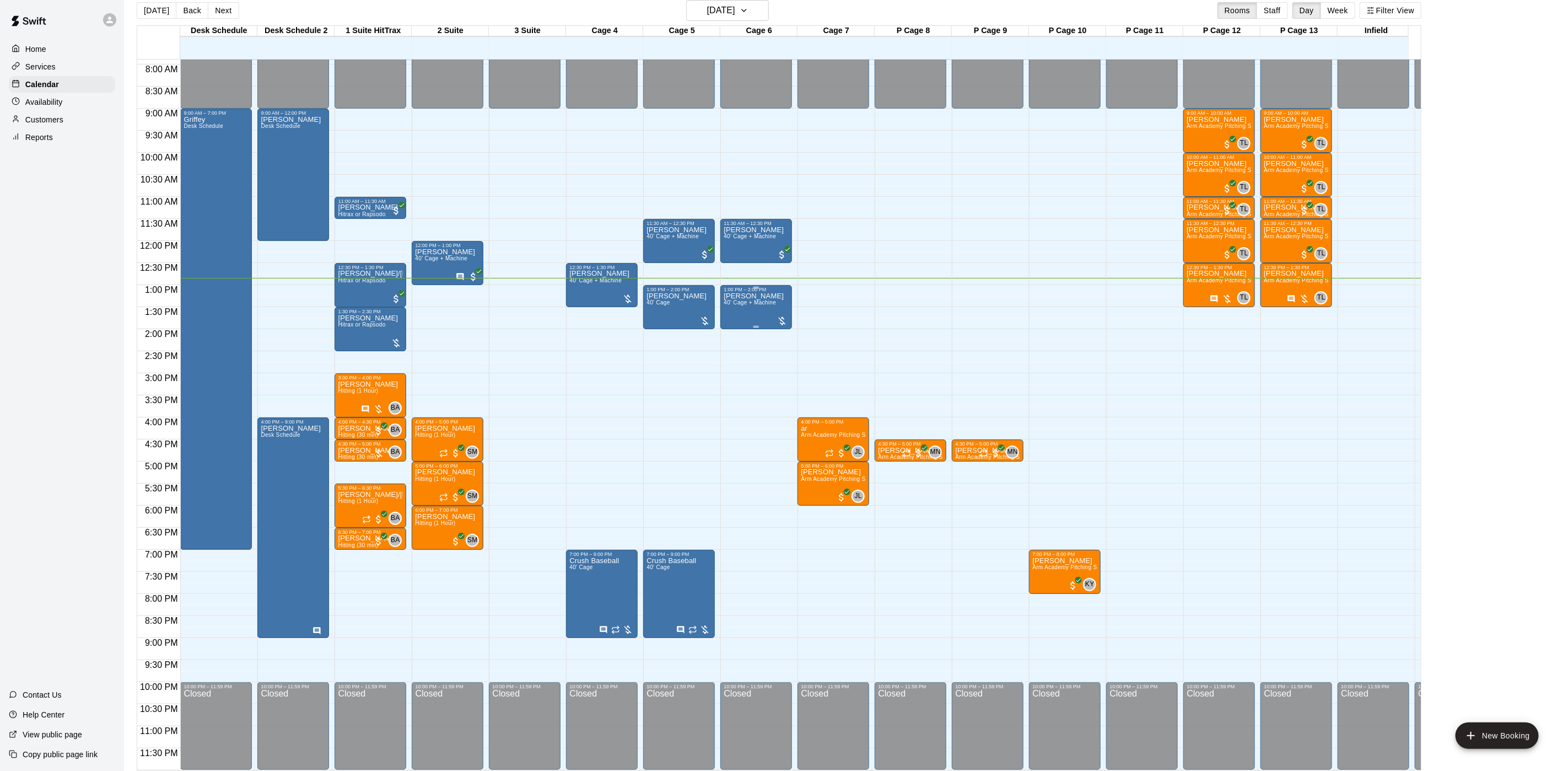
click at [732, 296] on p "[PERSON_NAME]" at bounding box center [754, 296] width 60 height 0
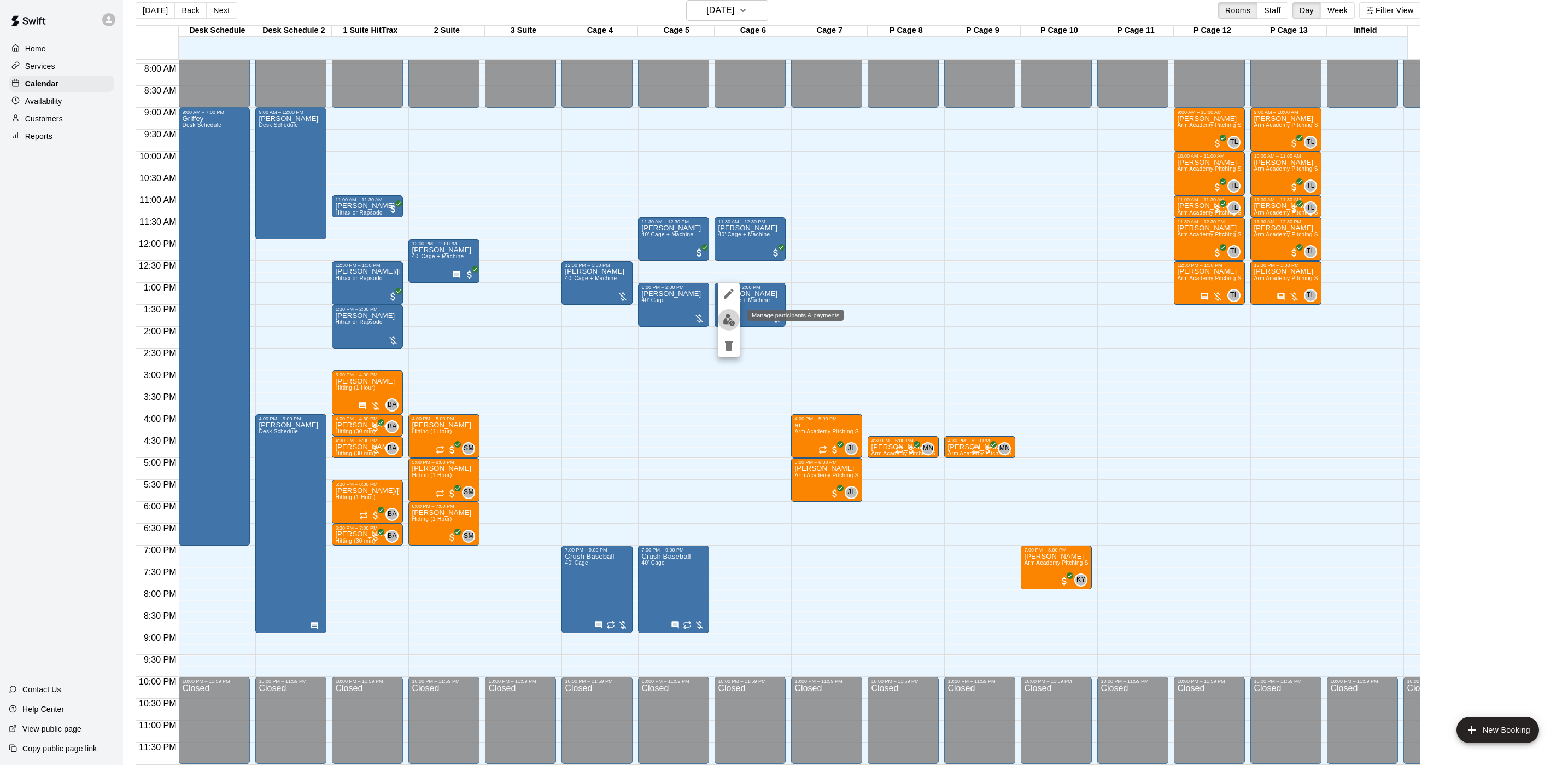
click at [727, 314] on img "edit" at bounding box center [729, 320] width 13 height 13
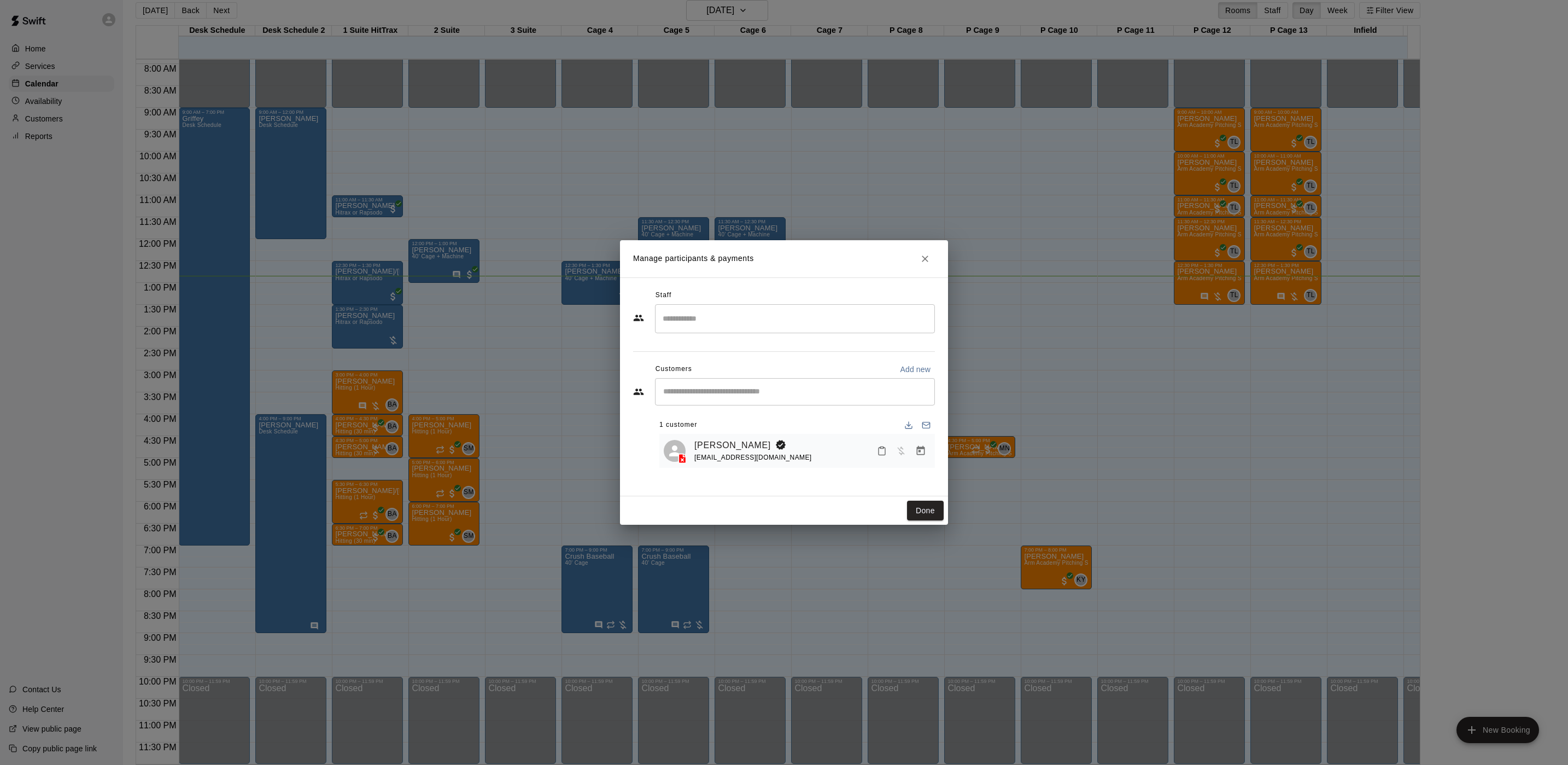
click at [1007, 446] on div "Manage participants & payments Staff ​ Customers Add new ​ 1 customer [PERSON_N…" at bounding box center [784, 382] width 1568 height 765
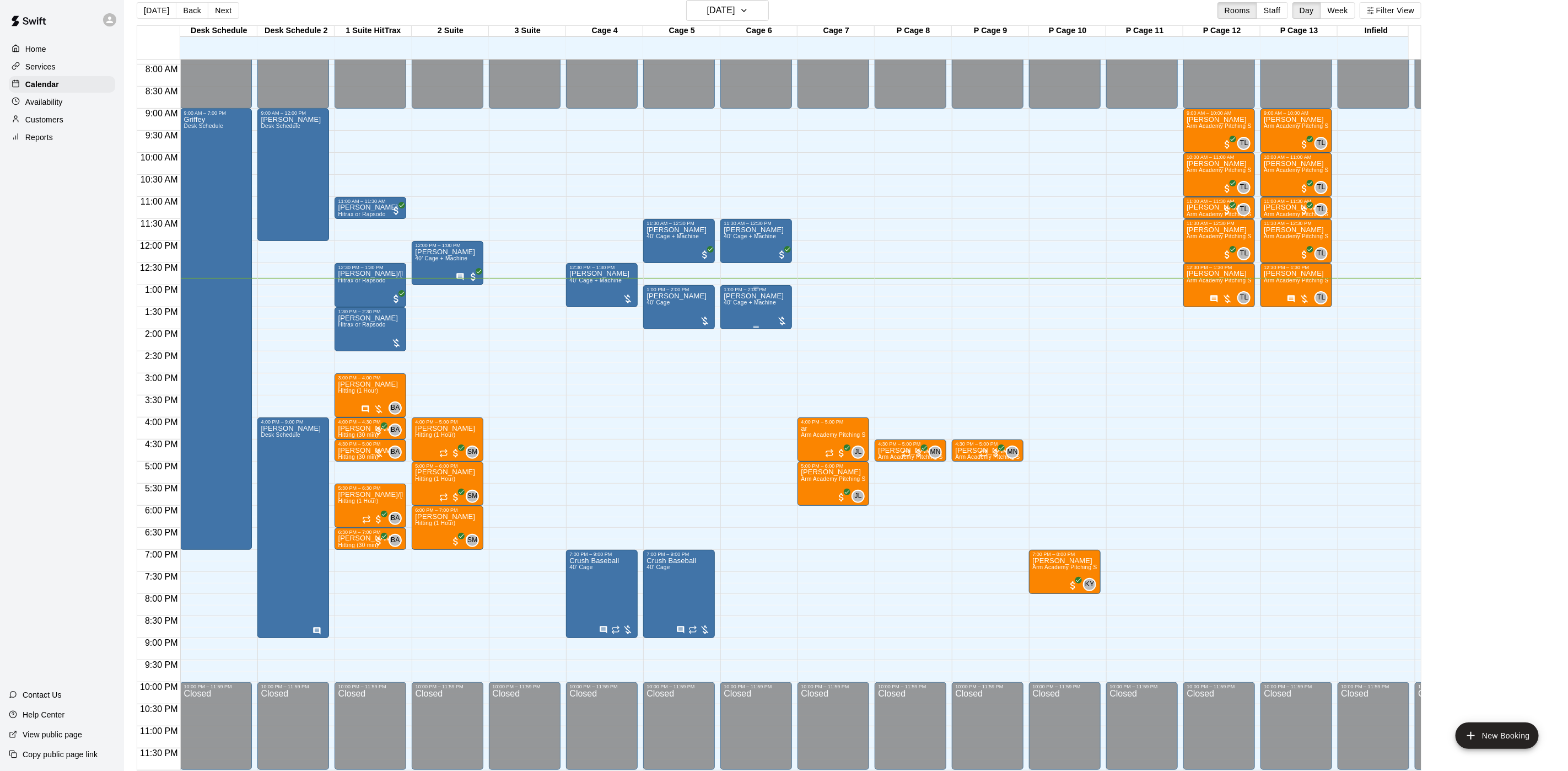
click at [762, 300] on div "[PERSON_NAME] 40’ Cage + Machine" at bounding box center [754, 678] width 60 height 771
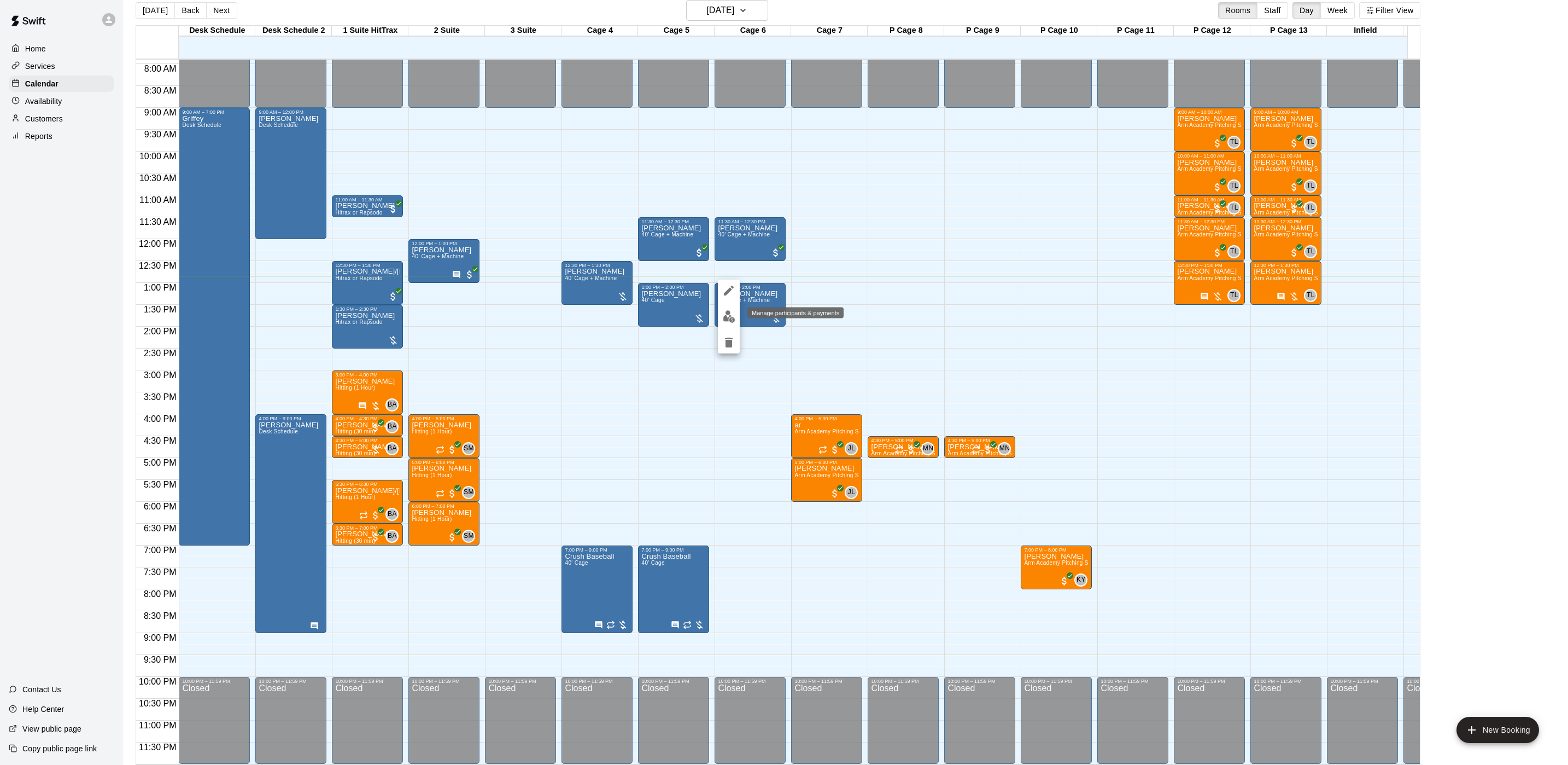
click at [733, 317] on img "edit" at bounding box center [729, 316] width 13 height 13
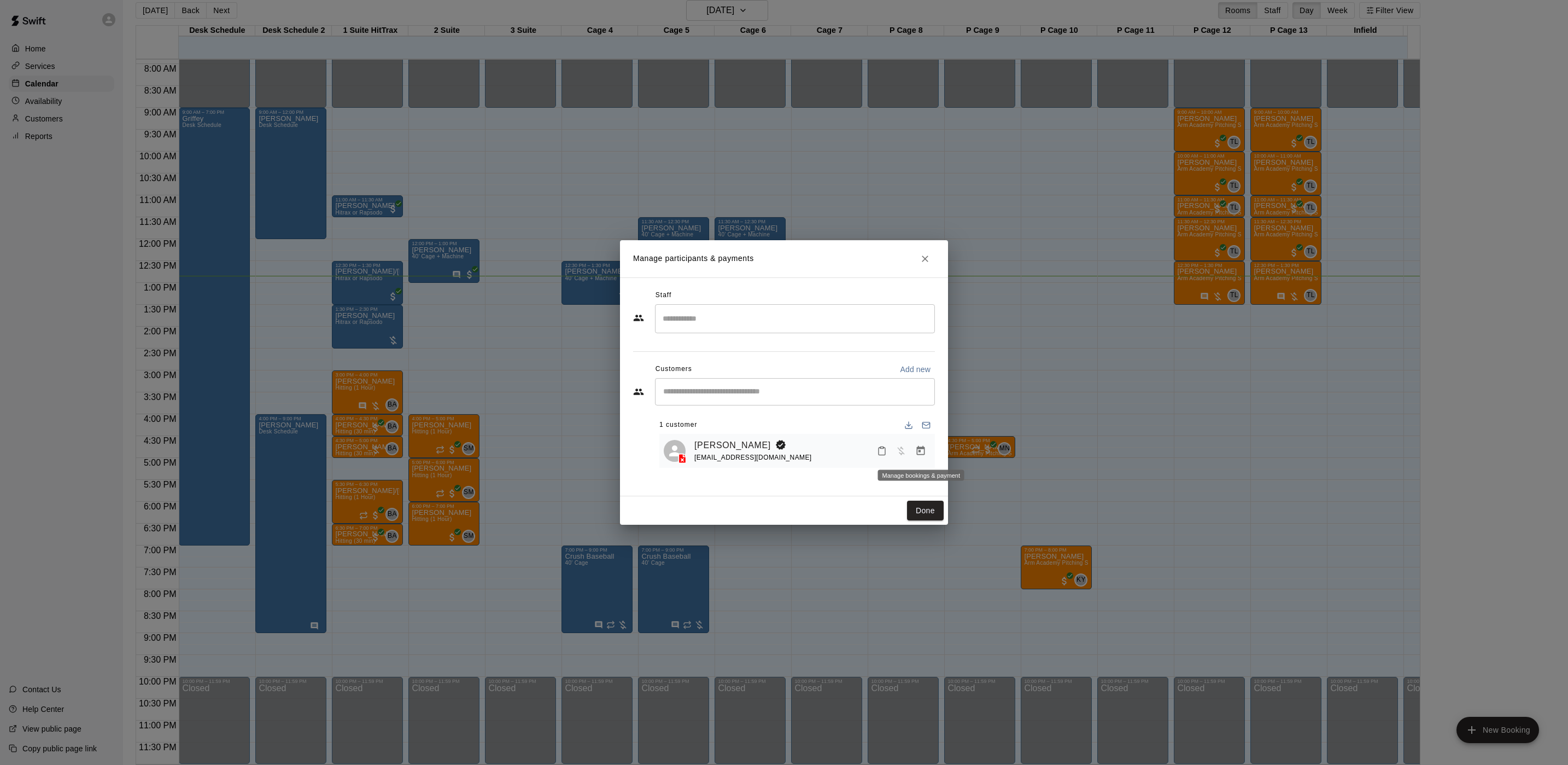
click at [921, 454] on icon "Manage bookings & payment" at bounding box center [921, 451] width 11 height 11
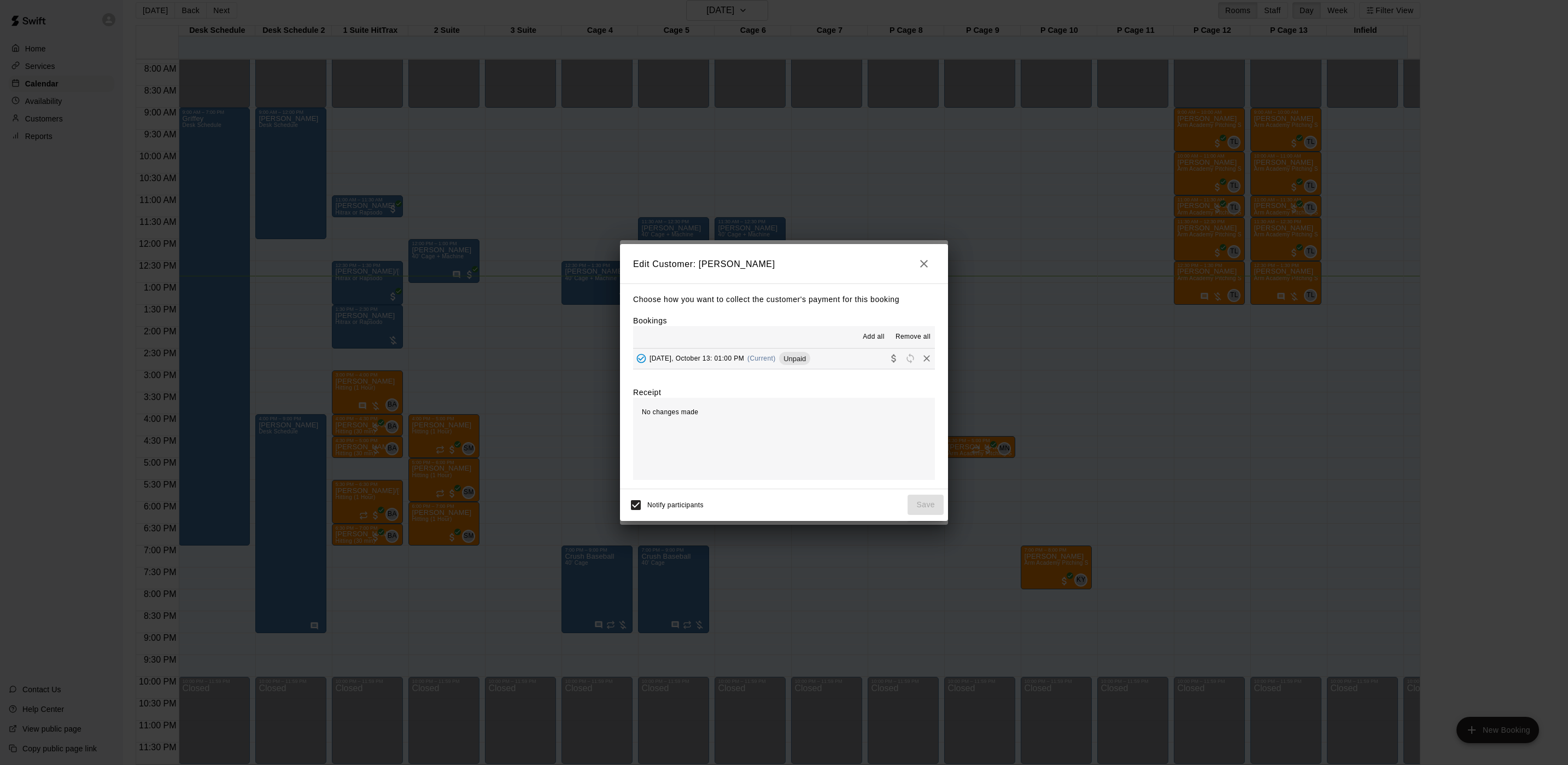
click at [763, 362] on span "(Current)" at bounding box center [761, 358] width 29 height 8
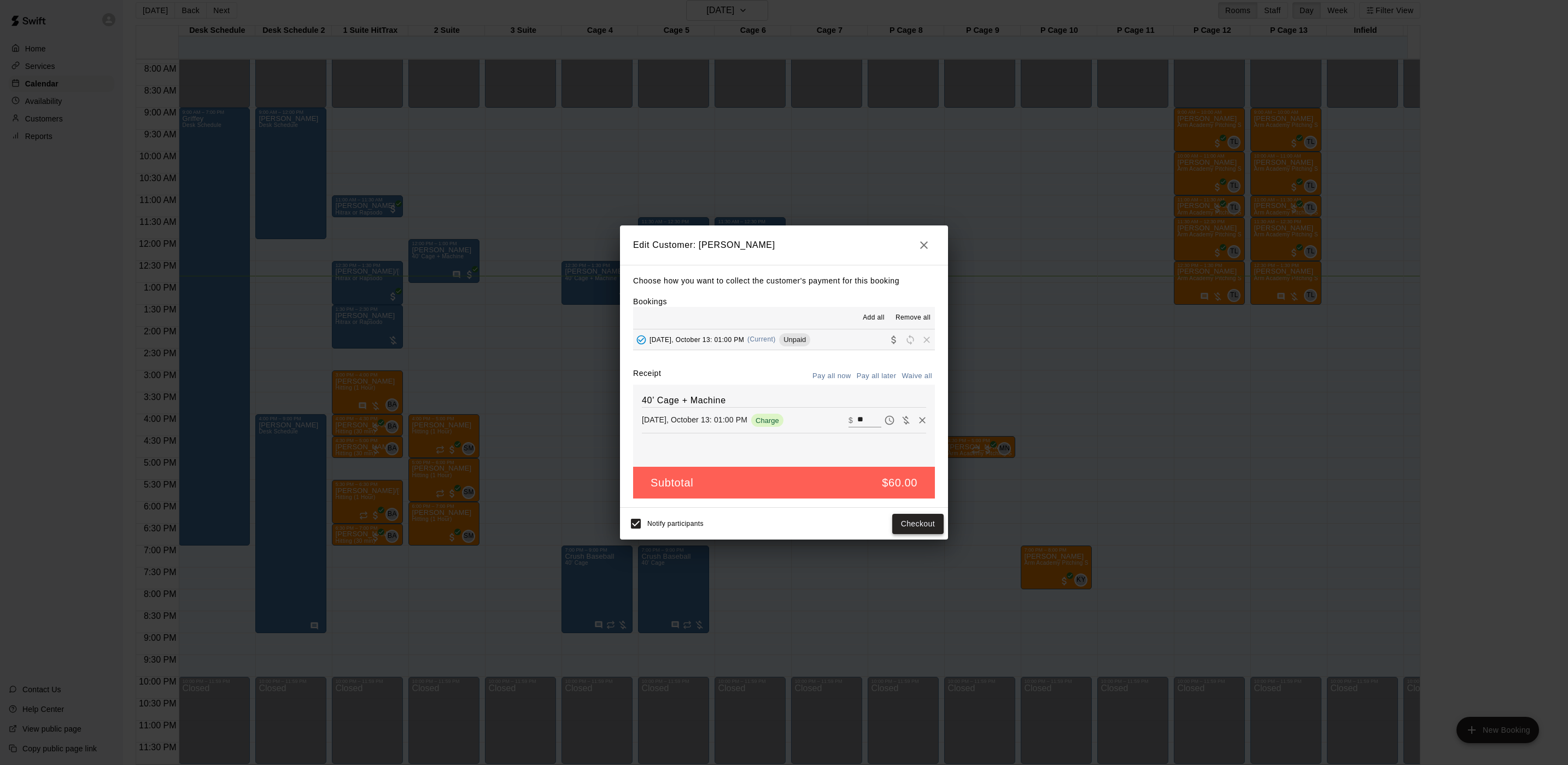
click at [906, 527] on button "Checkout" at bounding box center [918, 523] width 51 height 20
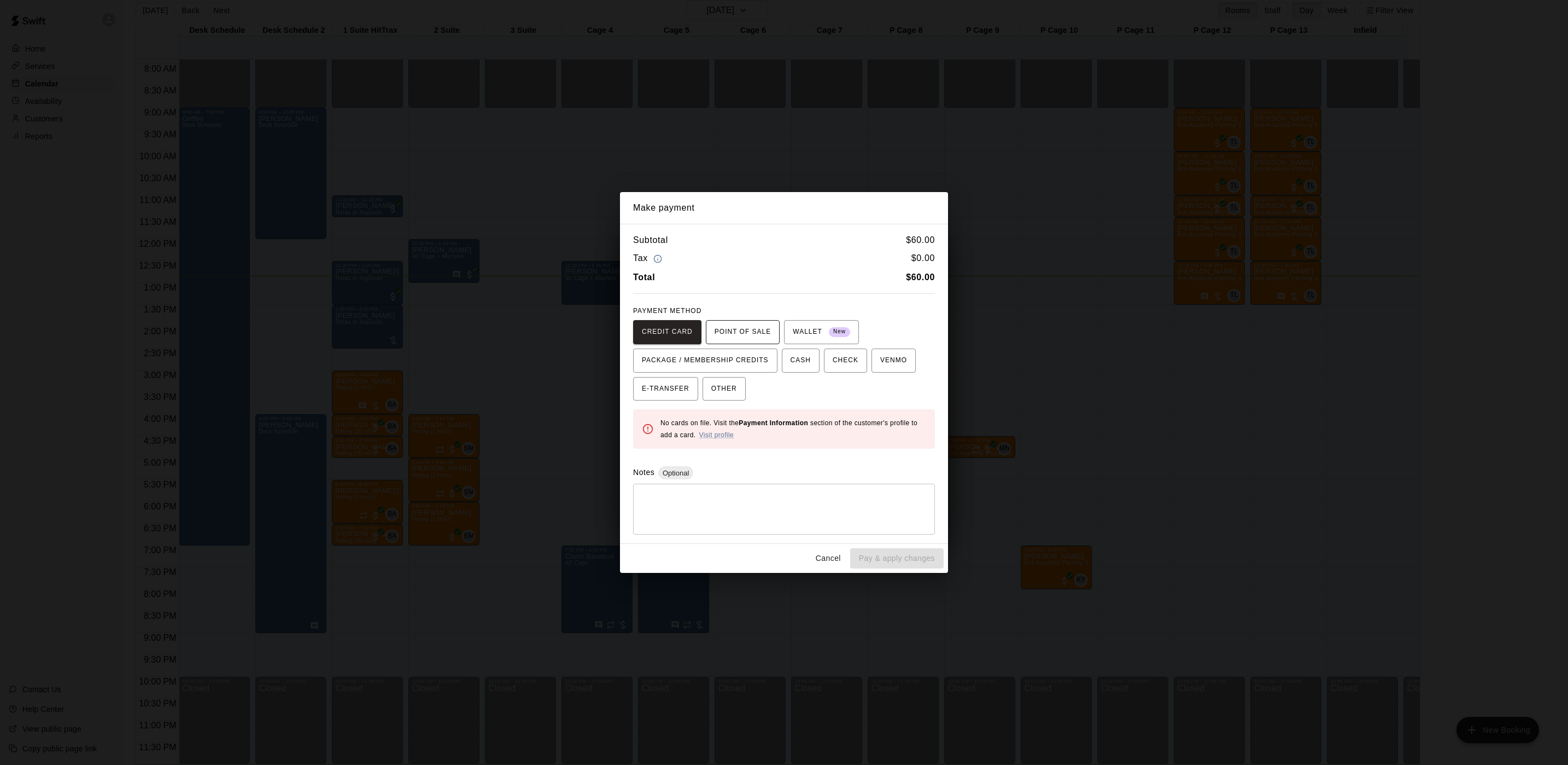
click at [765, 333] on button "POINT OF SALE" at bounding box center [743, 332] width 74 height 24
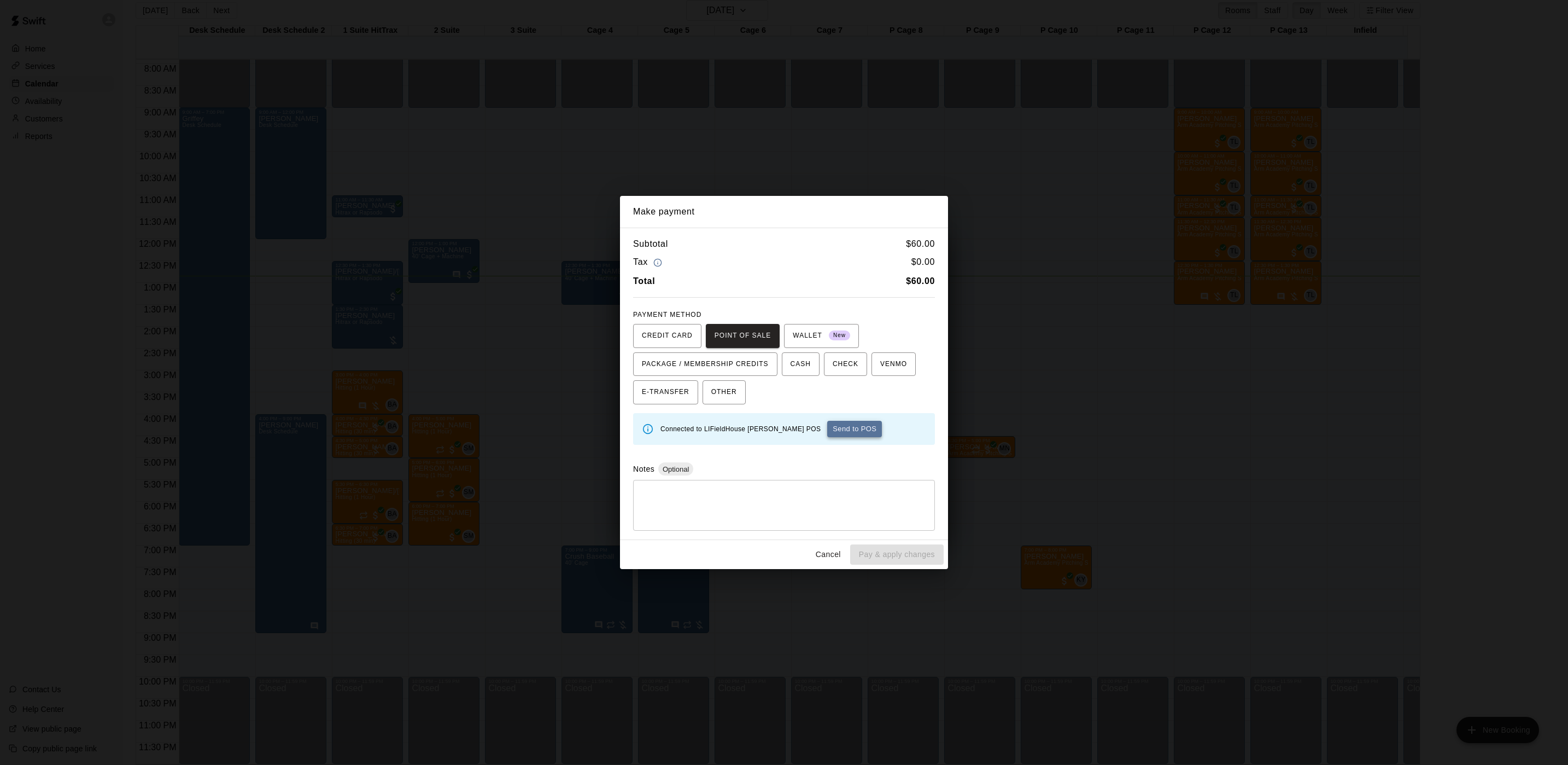
click at [827, 435] on button "Send to POS" at bounding box center [855, 429] width 55 height 16
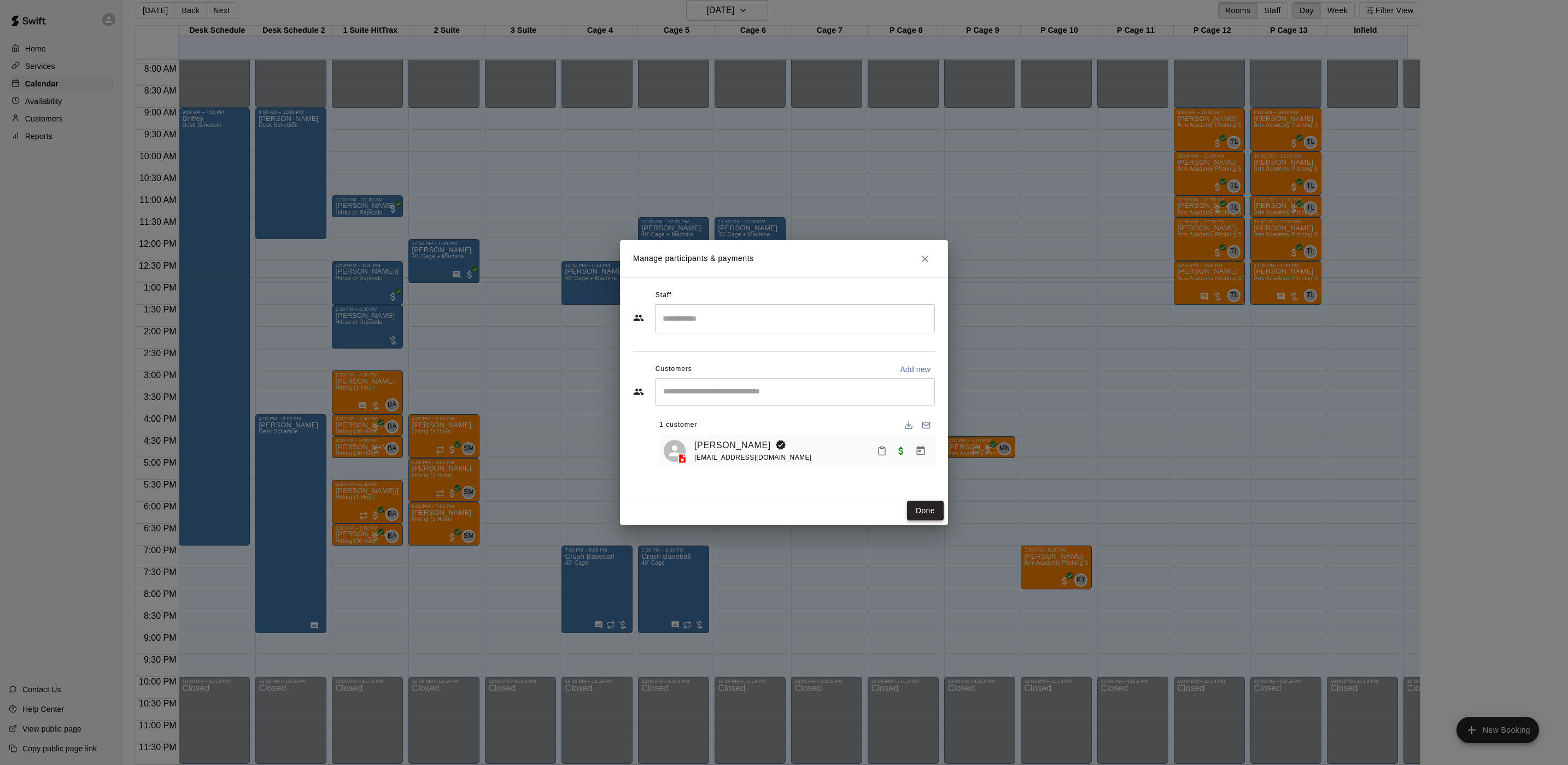
click at [936, 504] on button "Done" at bounding box center [925, 510] width 37 height 20
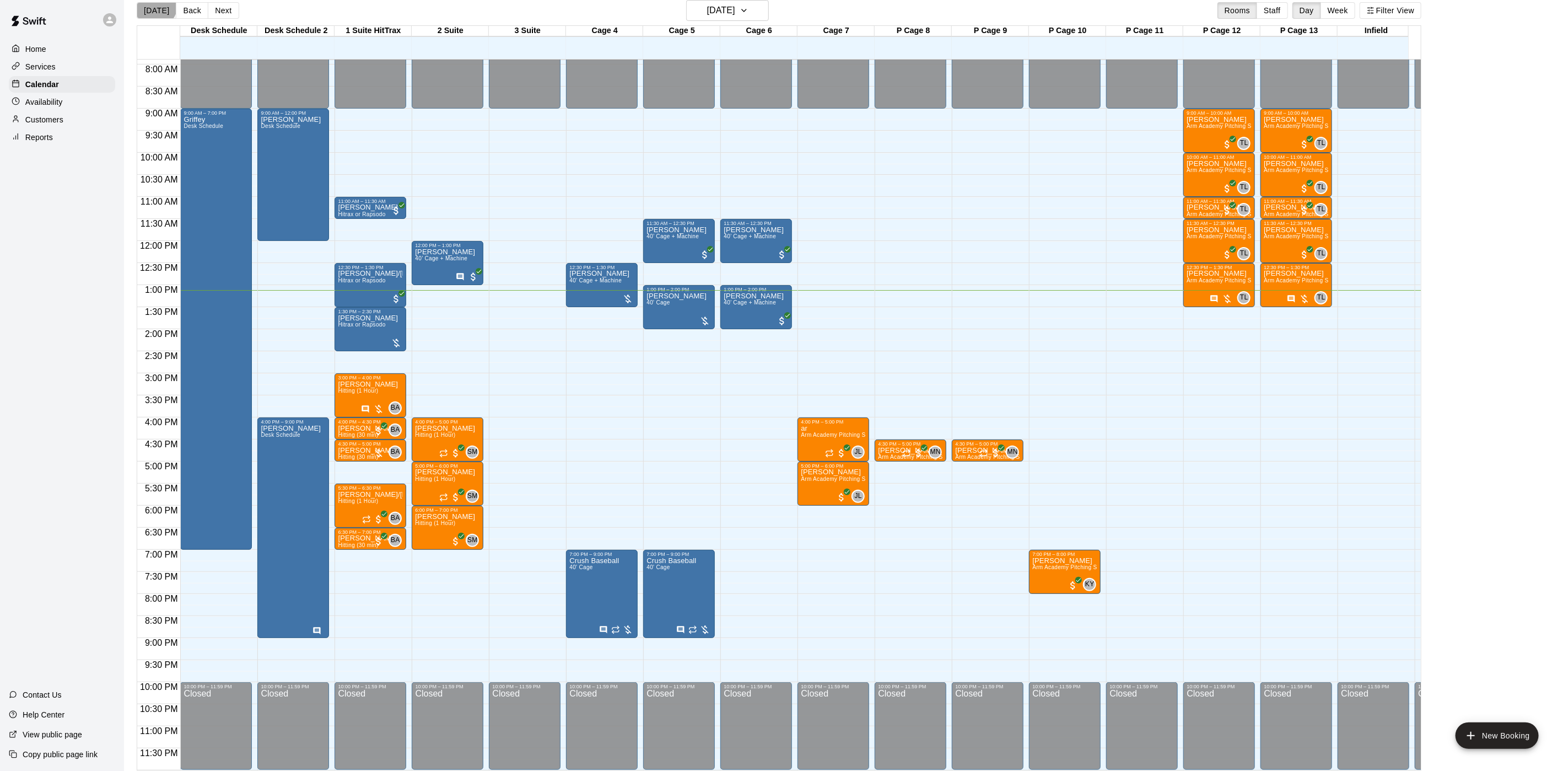
click at [151, 3] on button "[DATE]" at bounding box center [156, 10] width 40 height 17
click at [187, 5] on button "Back" at bounding box center [192, 10] width 33 height 17
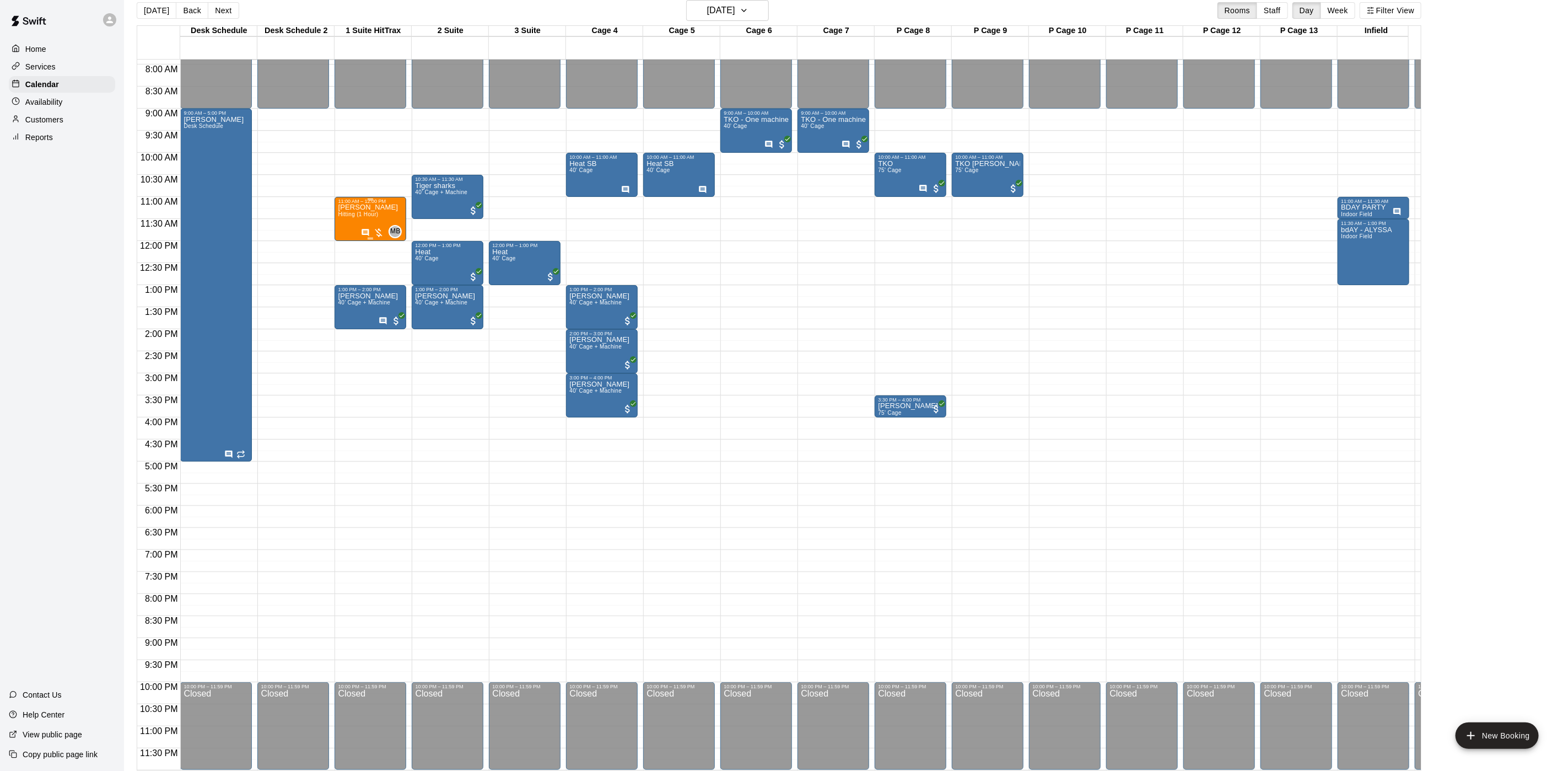
click at [362, 211] on span "Hitting (1 Hour)" at bounding box center [358, 214] width 41 height 6
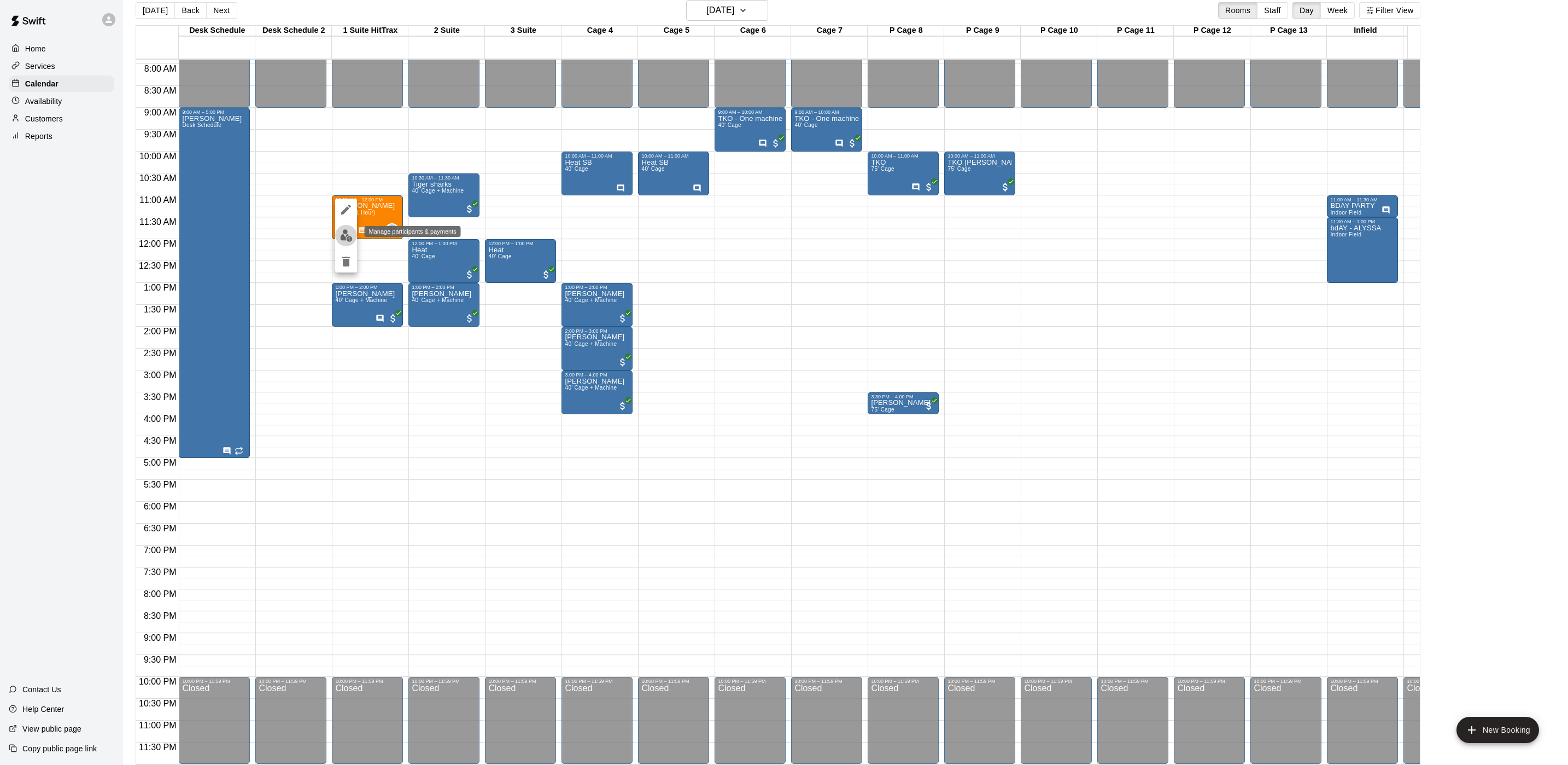
click at [343, 229] on img "edit" at bounding box center [346, 235] width 13 height 13
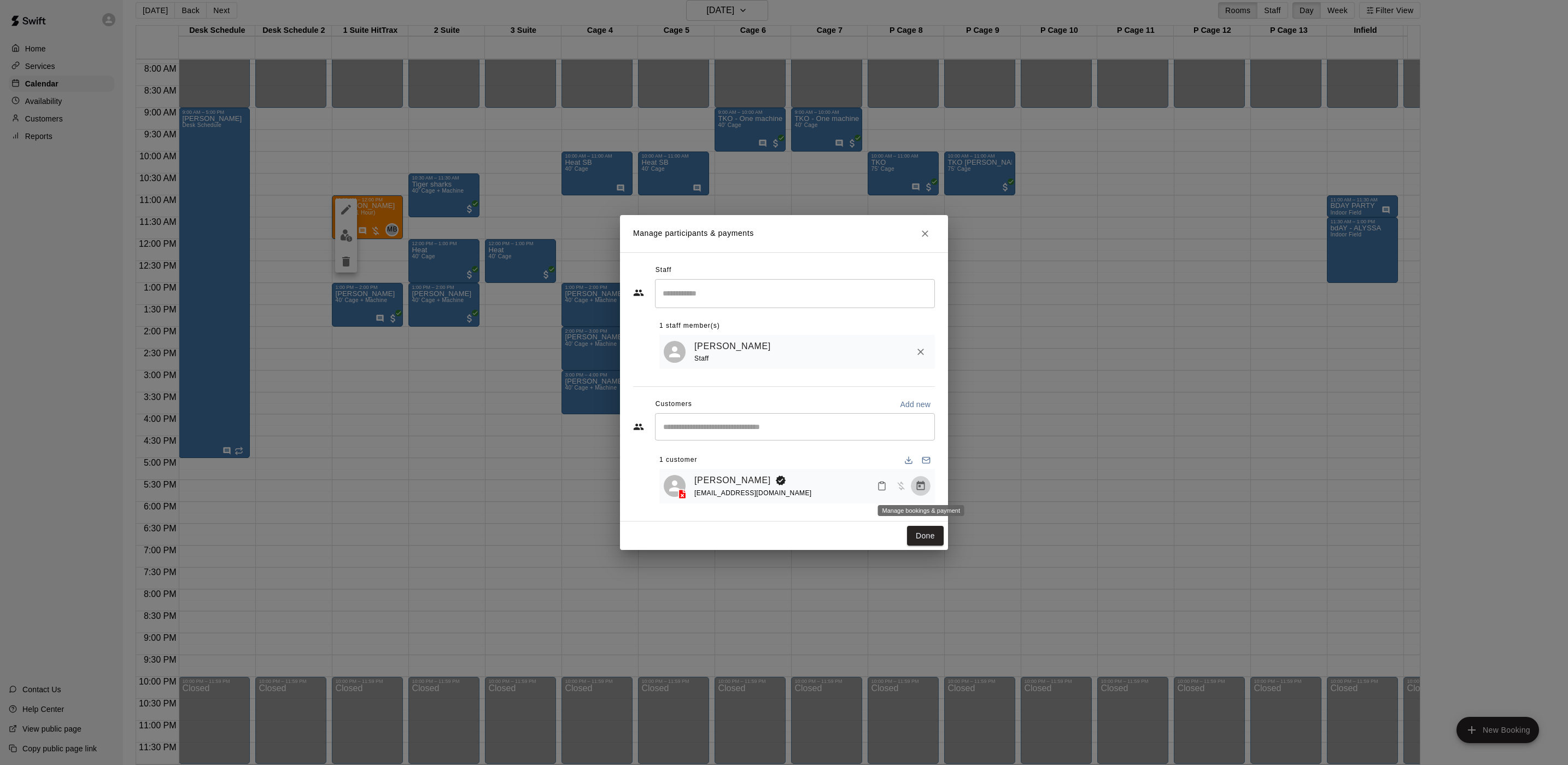
click at [923, 492] on icon "Manage bookings & payment" at bounding box center [921, 486] width 11 height 11
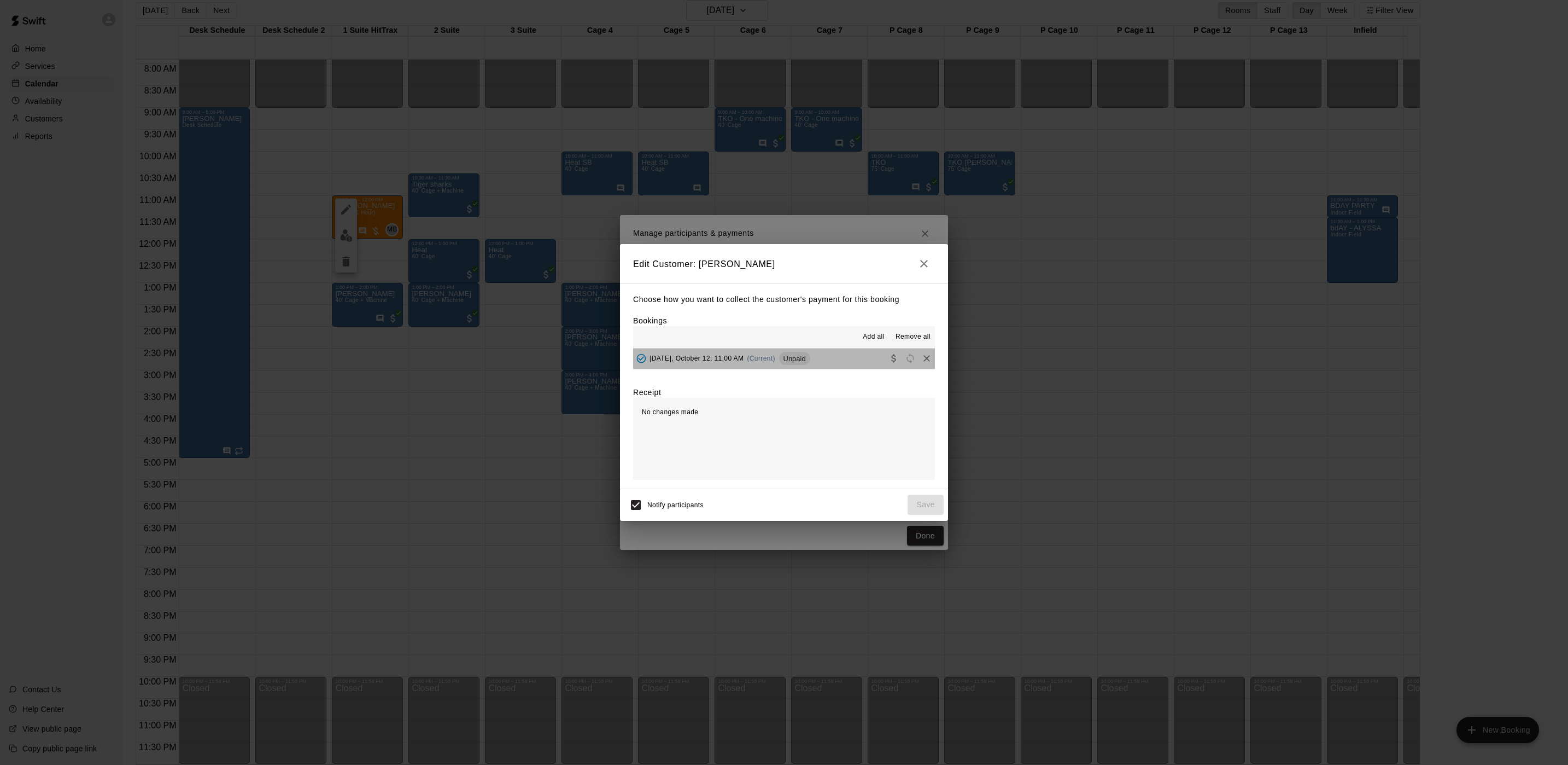
click at [793, 357] on span "Unpaid" at bounding box center [794, 358] width 31 height 8
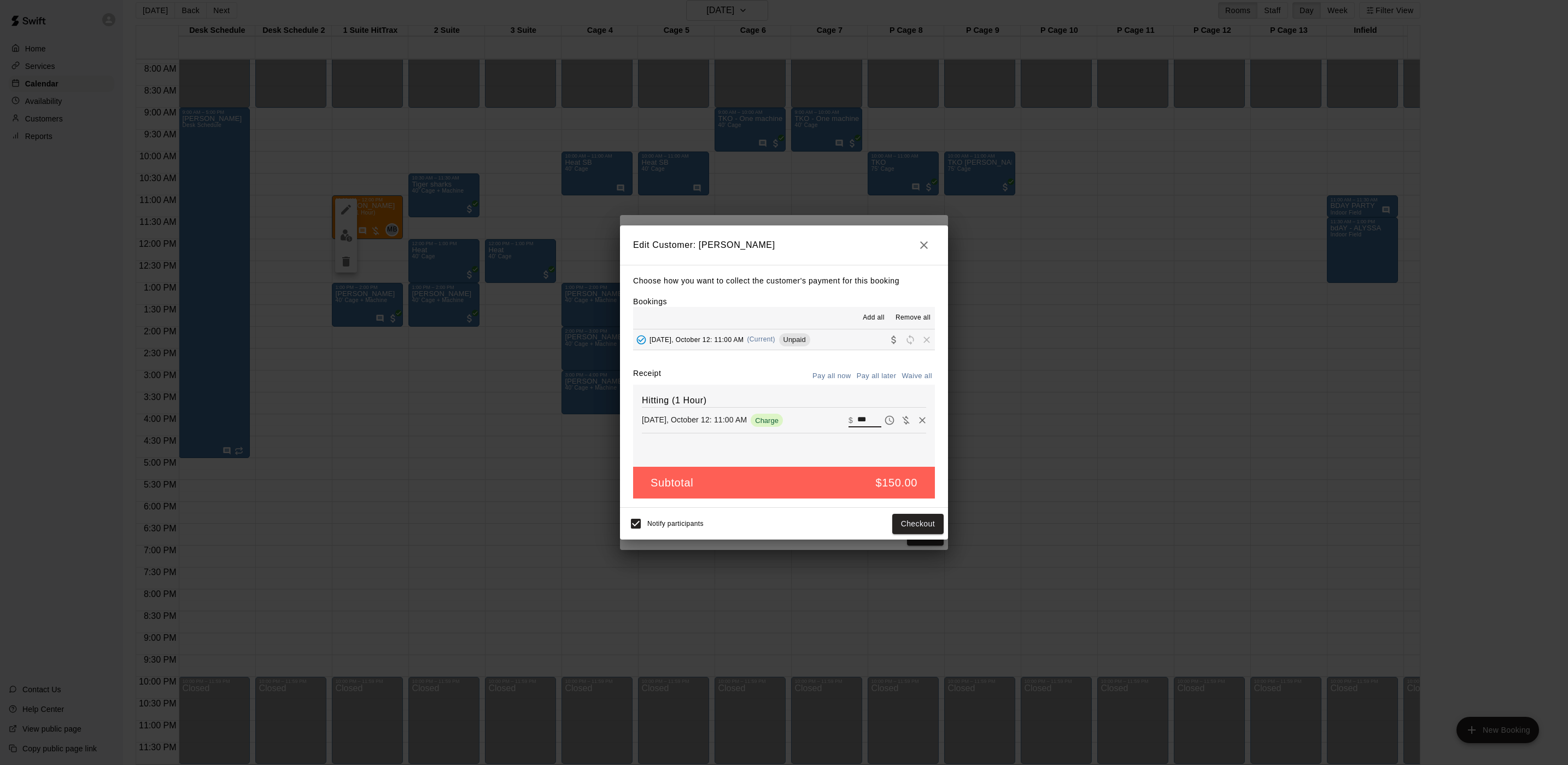
click at [857, 414] on input "***" at bounding box center [869, 420] width 24 height 14
type input "***"
click at [1335, 320] on div "Edit Customer: [PERSON_NAME] Choose how you want to collect the customer's paym…" at bounding box center [784, 382] width 1568 height 765
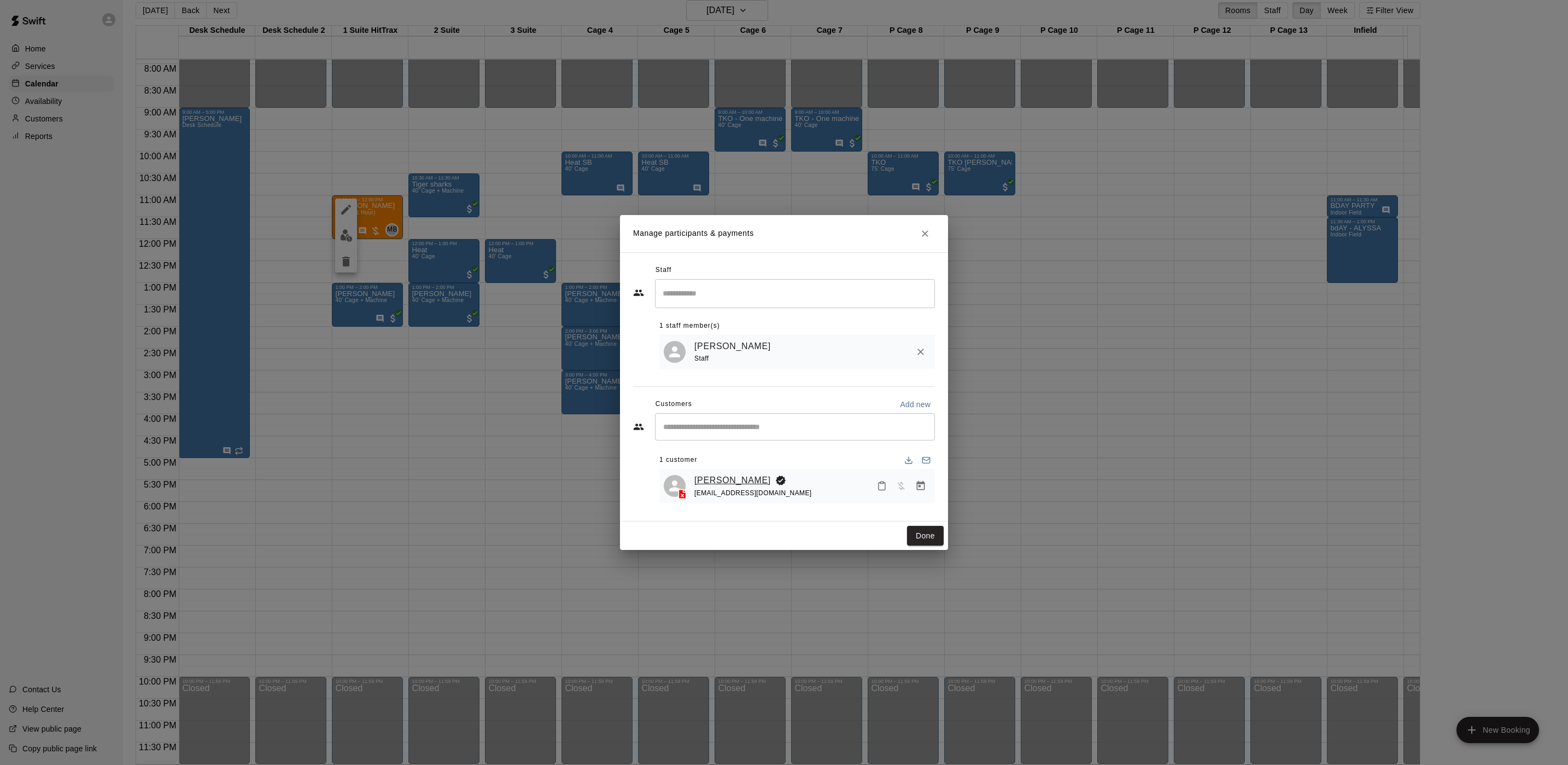
click at [717, 484] on link "[PERSON_NAME]" at bounding box center [733, 480] width 77 height 14
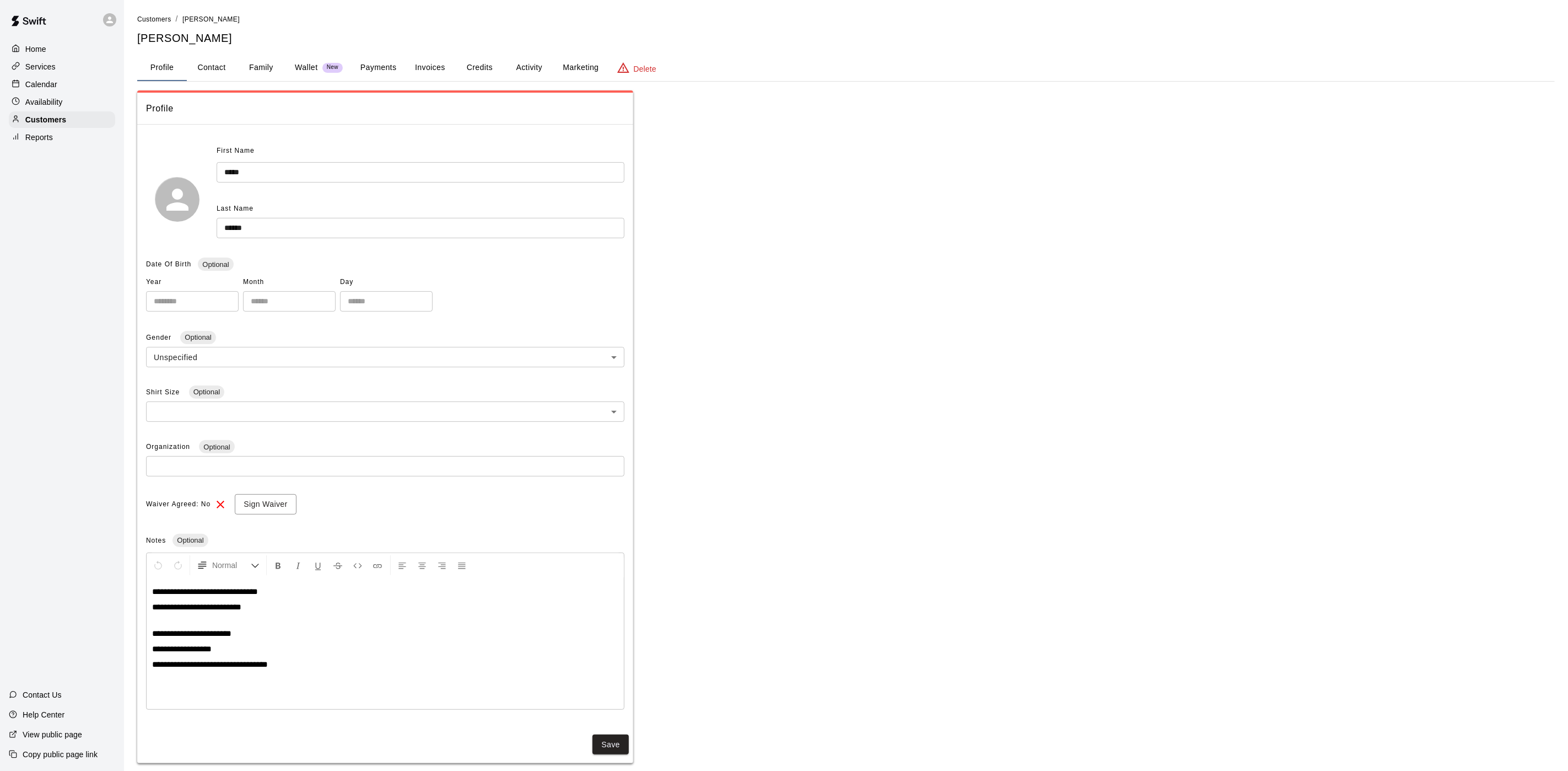
click at [392, 76] on button "Payments" at bounding box center [378, 68] width 53 height 26
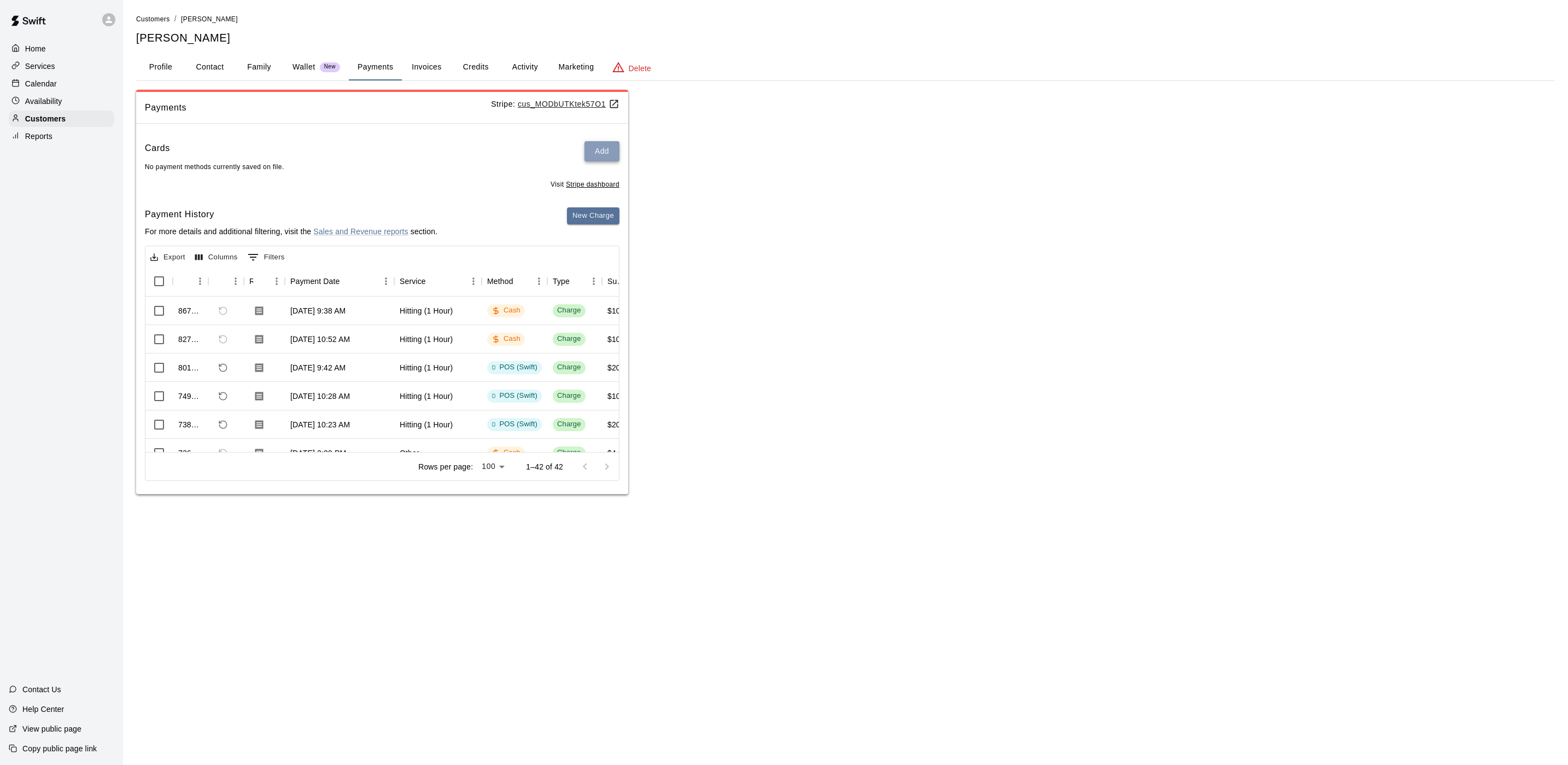
click at [607, 156] on button "Add" at bounding box center [601, 151] width 35 height 20
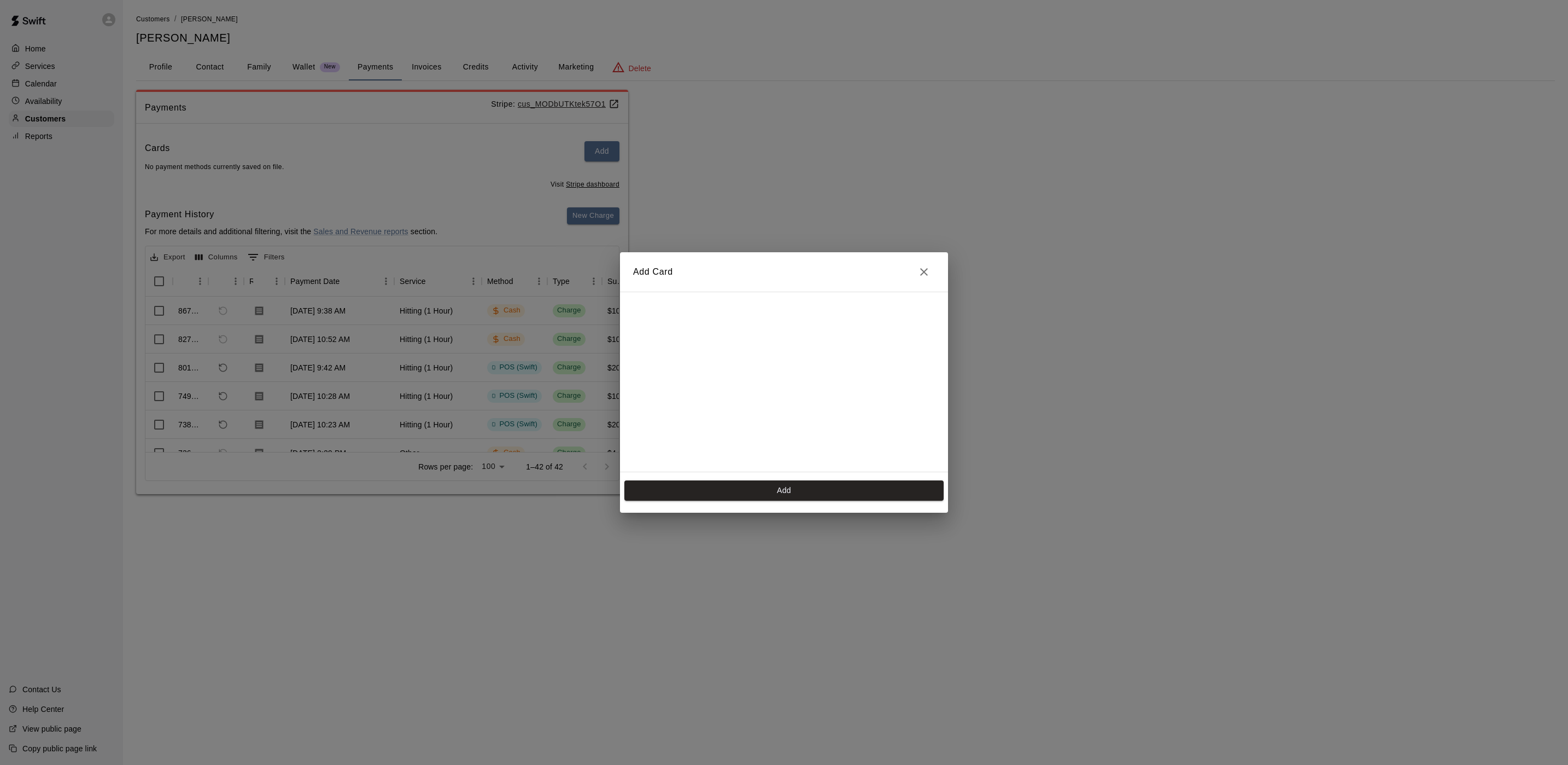
scroll to position [180, 0]
click at [748, 484] on button "Add" at bounding box center [784, 490] width 320 height 20
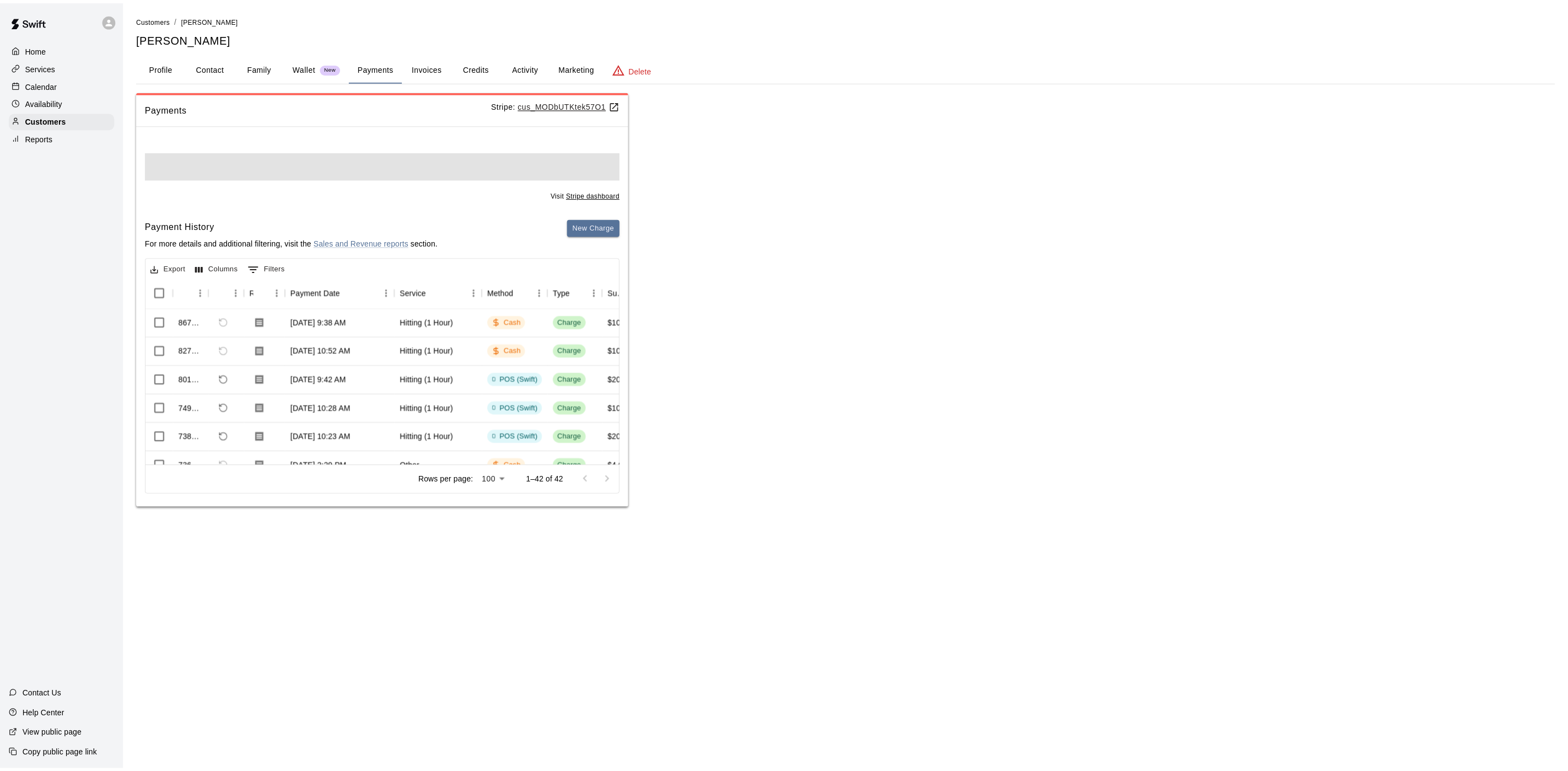
scroll to position [0, 0]
click at [91, 80] on div "Calendar" at bounding box center [61, 84] width 106 height 17
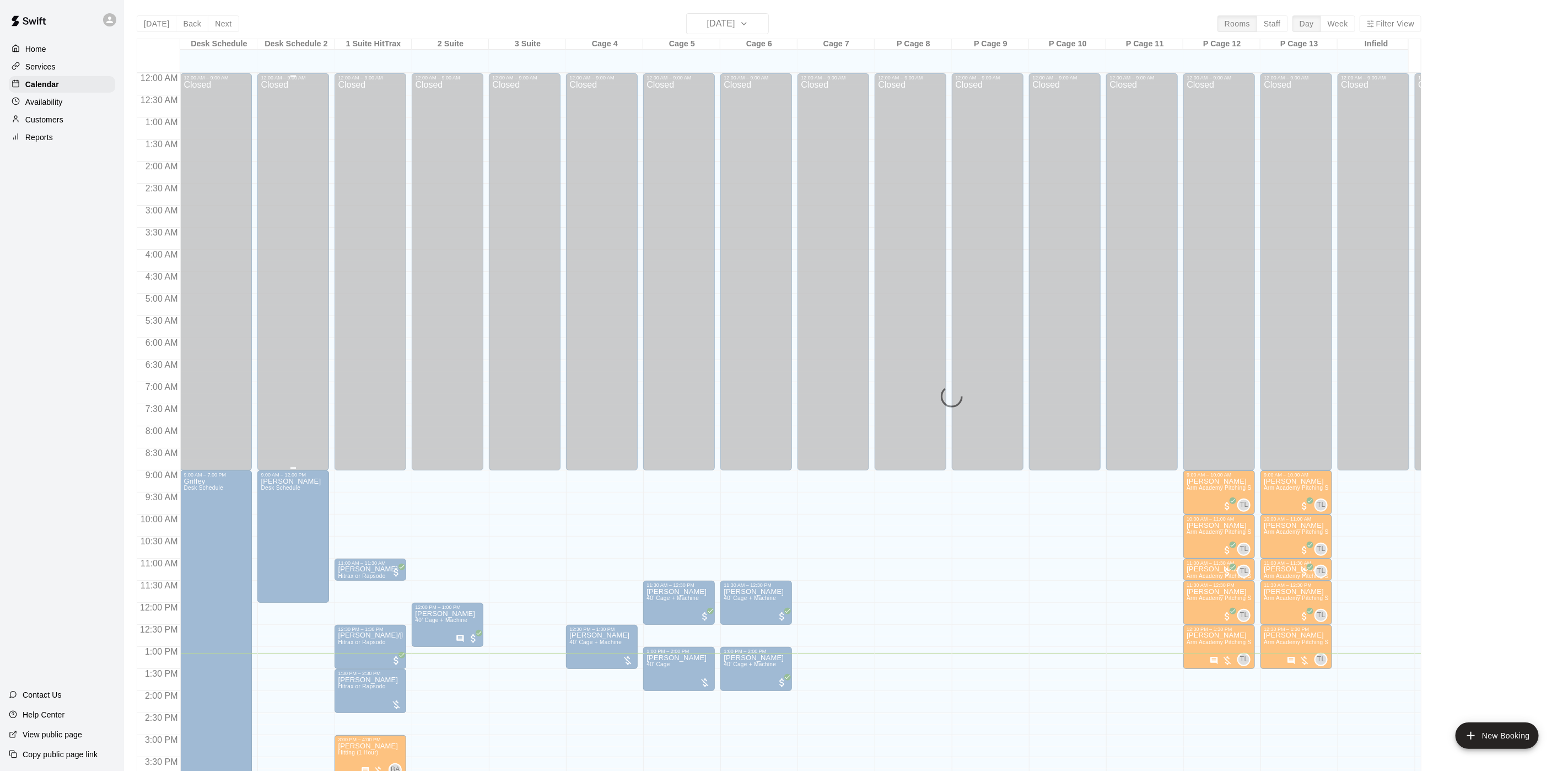
scroll to position [316, 0]
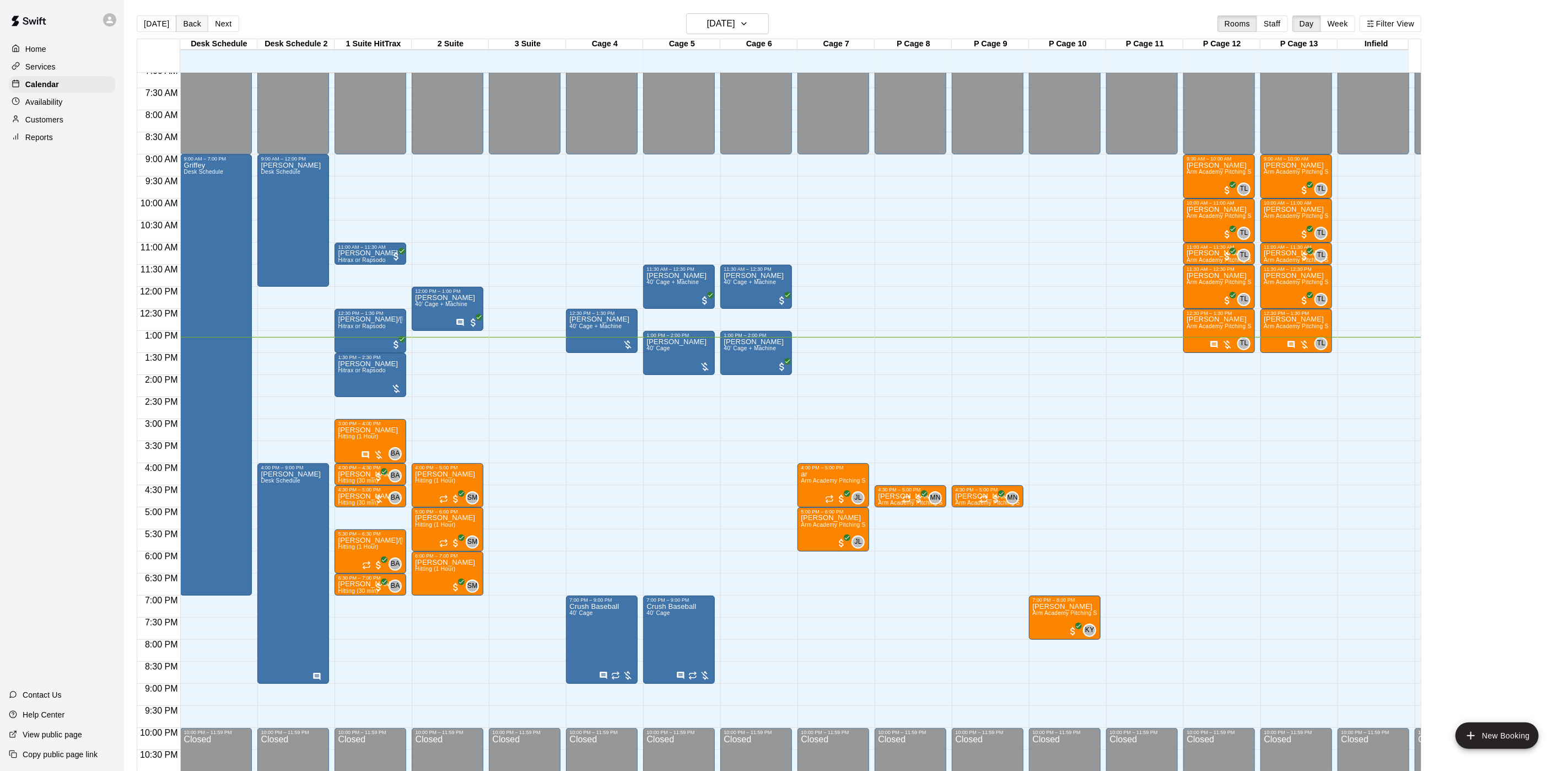
click at [181, 20] on button "Back" at bounding box center [192, 23] width 33 height 17
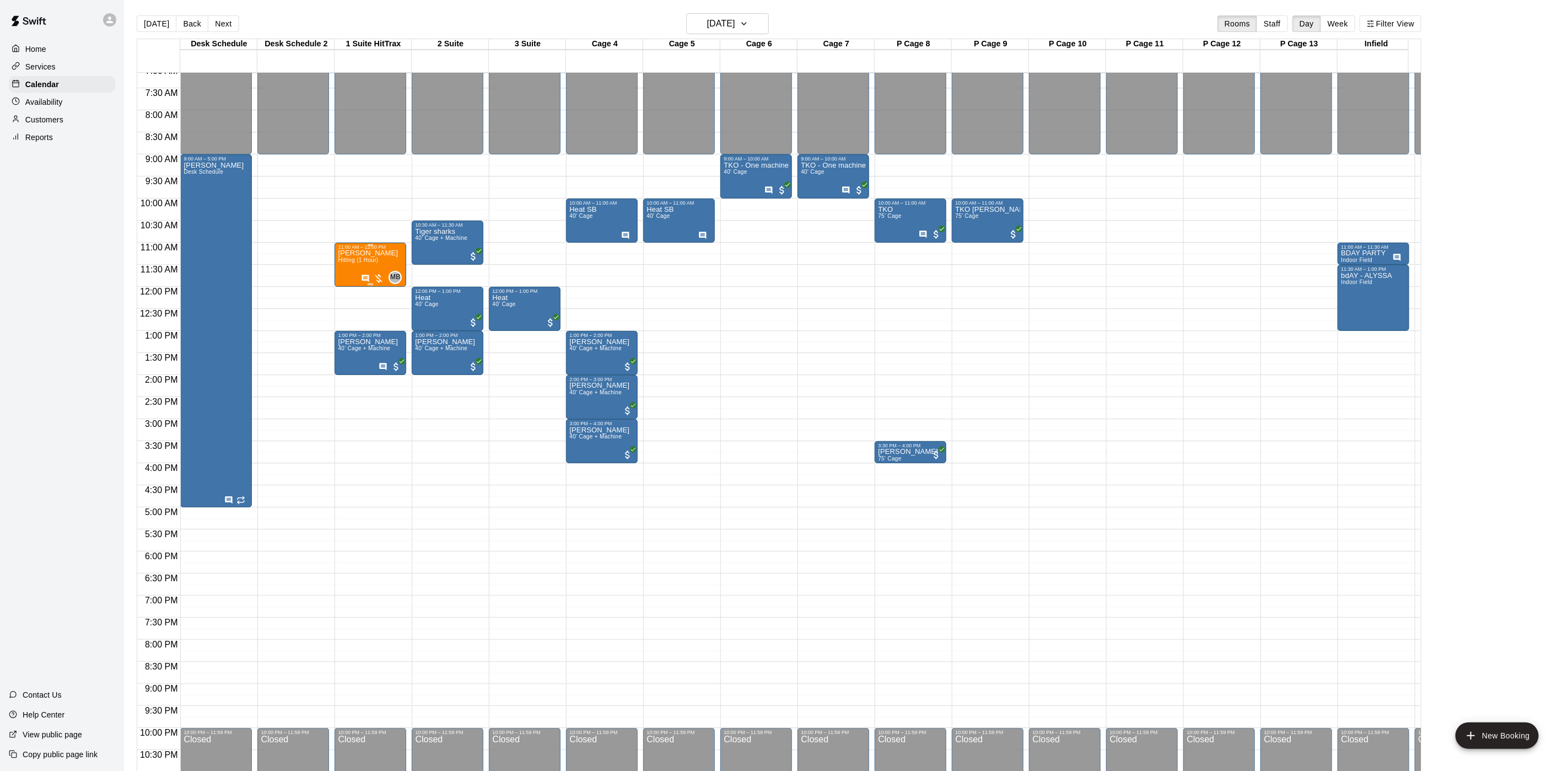
click at [365, 253] on p "[PERSON_NAME]" at bounding box center [368, 253] width 60 height 0
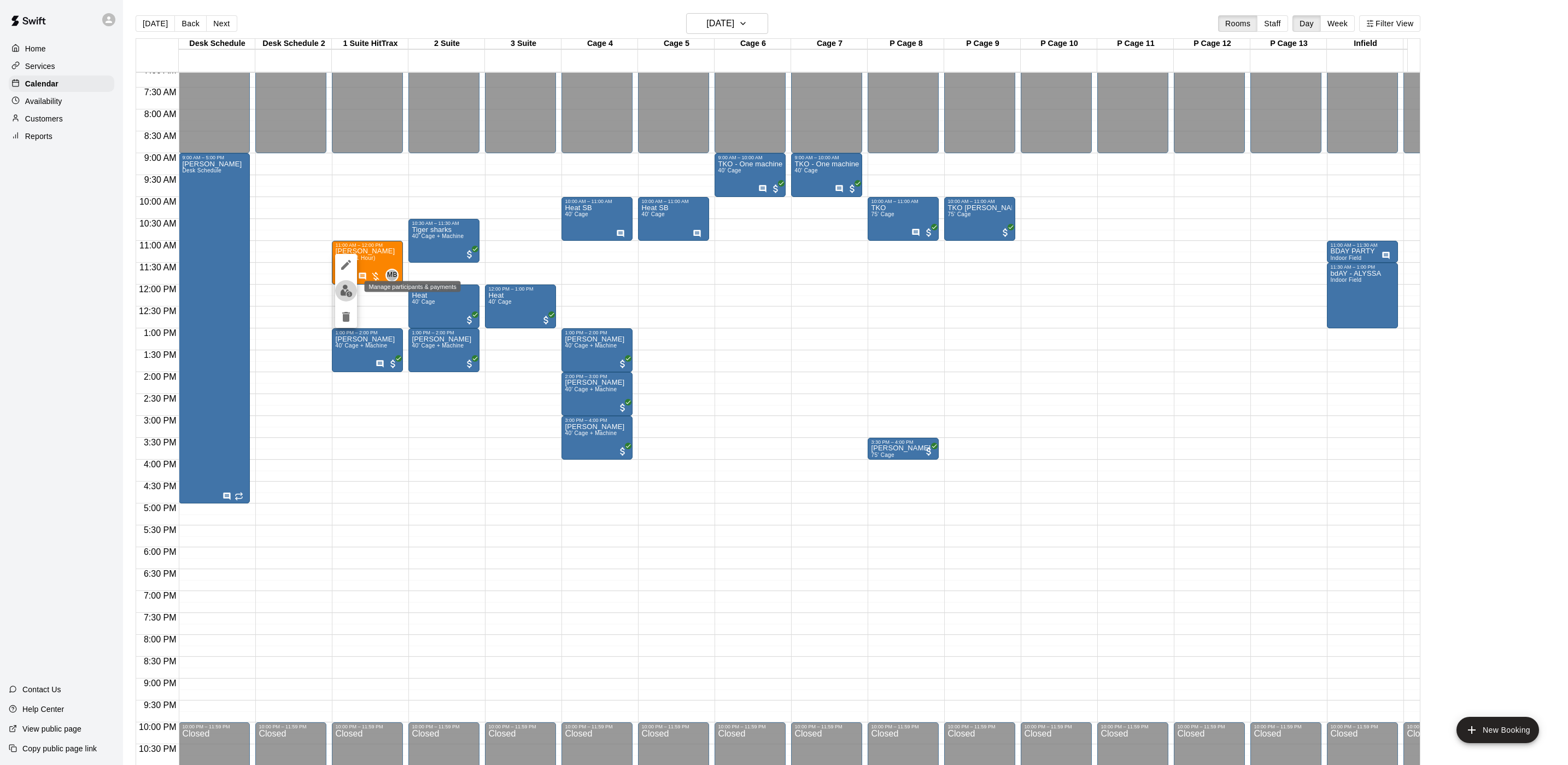
click at [349, 293] on img "edit" at bounding box center [346, 291] width 13 height 13
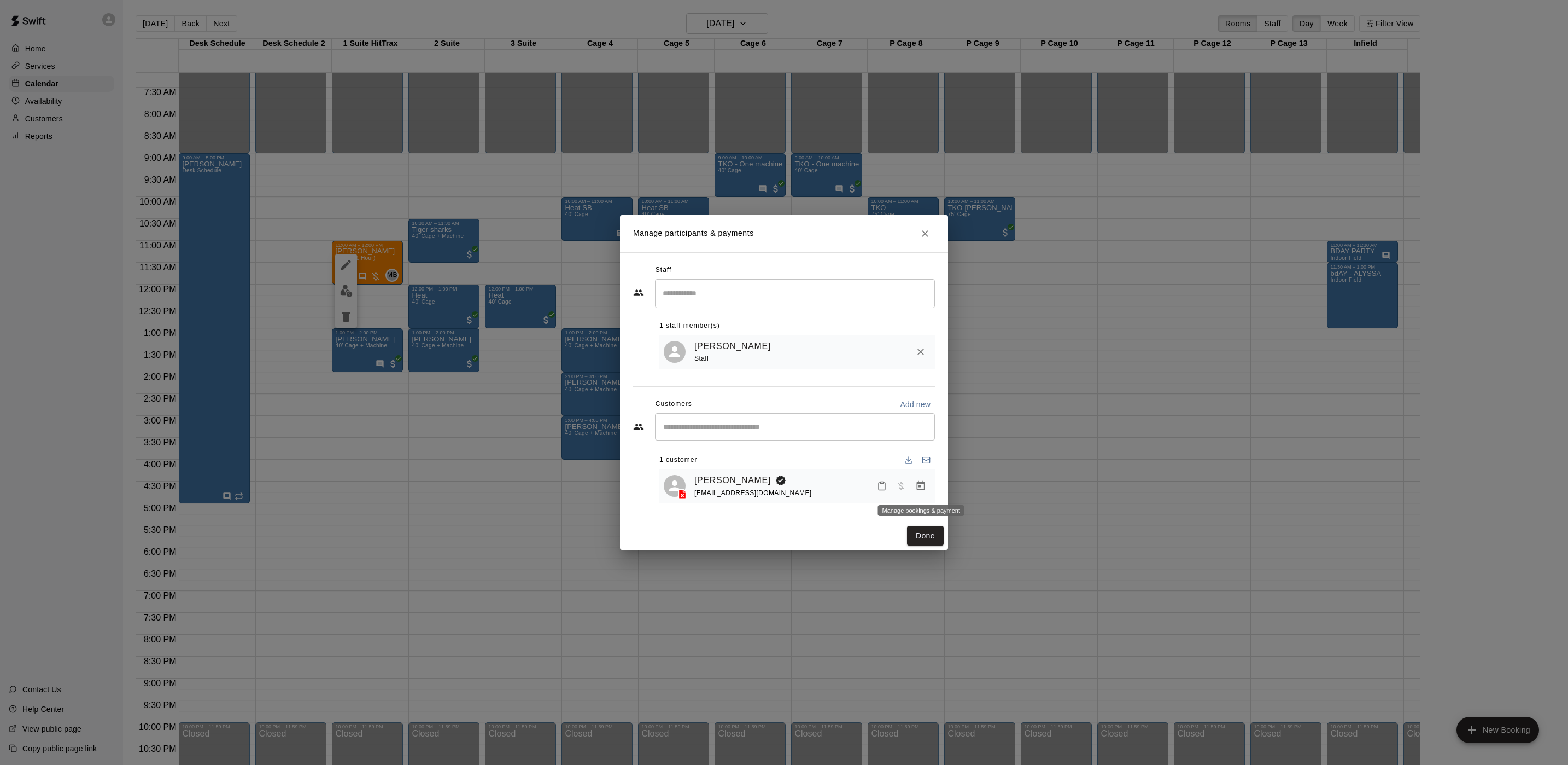
click at [921, 490] on icon "Manage bookings & payment" at bounding box center [921, 486] width 11 height 11
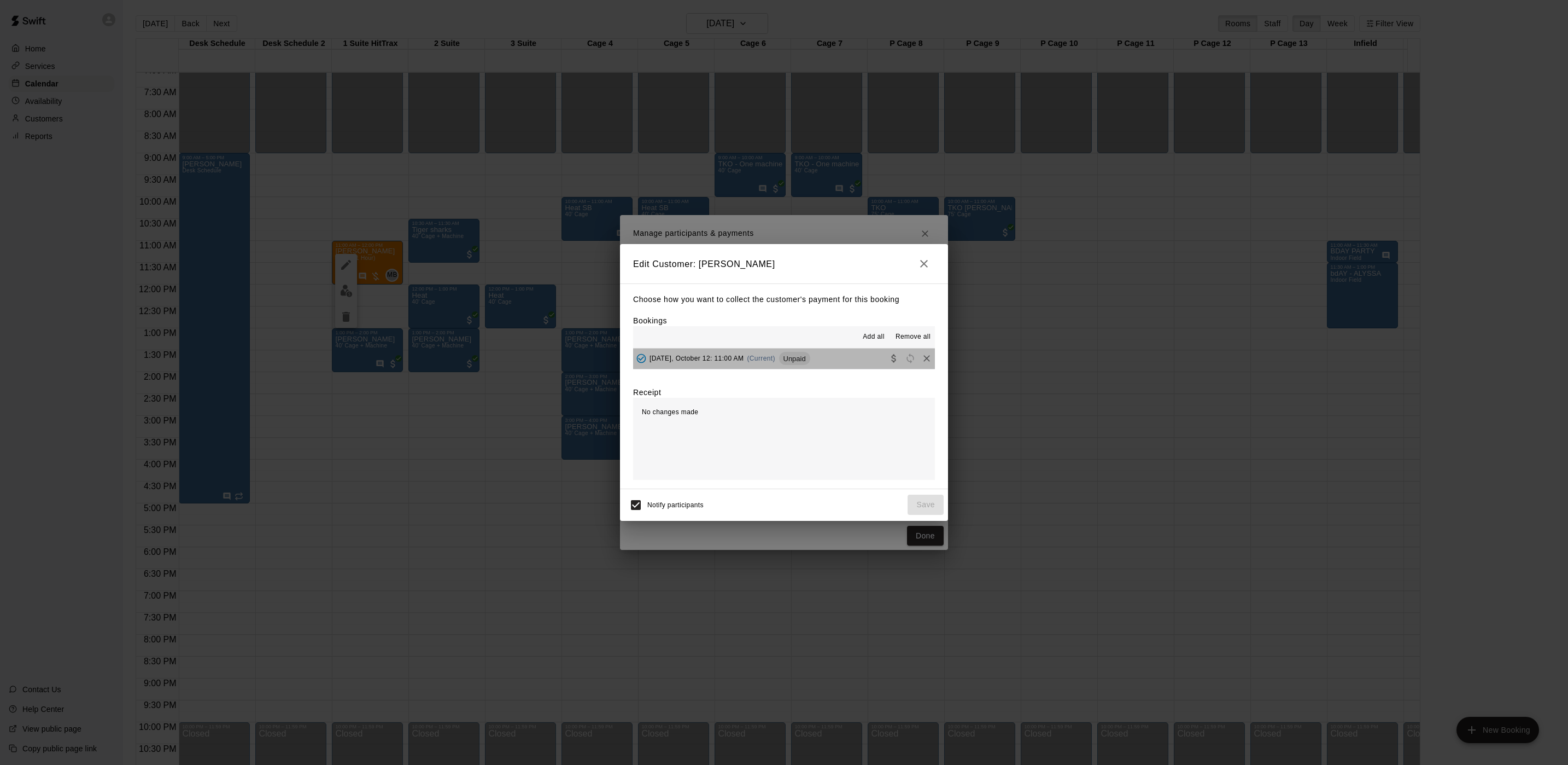
click at [792, 367] on div "[DATE], October 12: 11:00 AM (Current) Unpaid" at bounding box center [721, 358] width 177 height 16
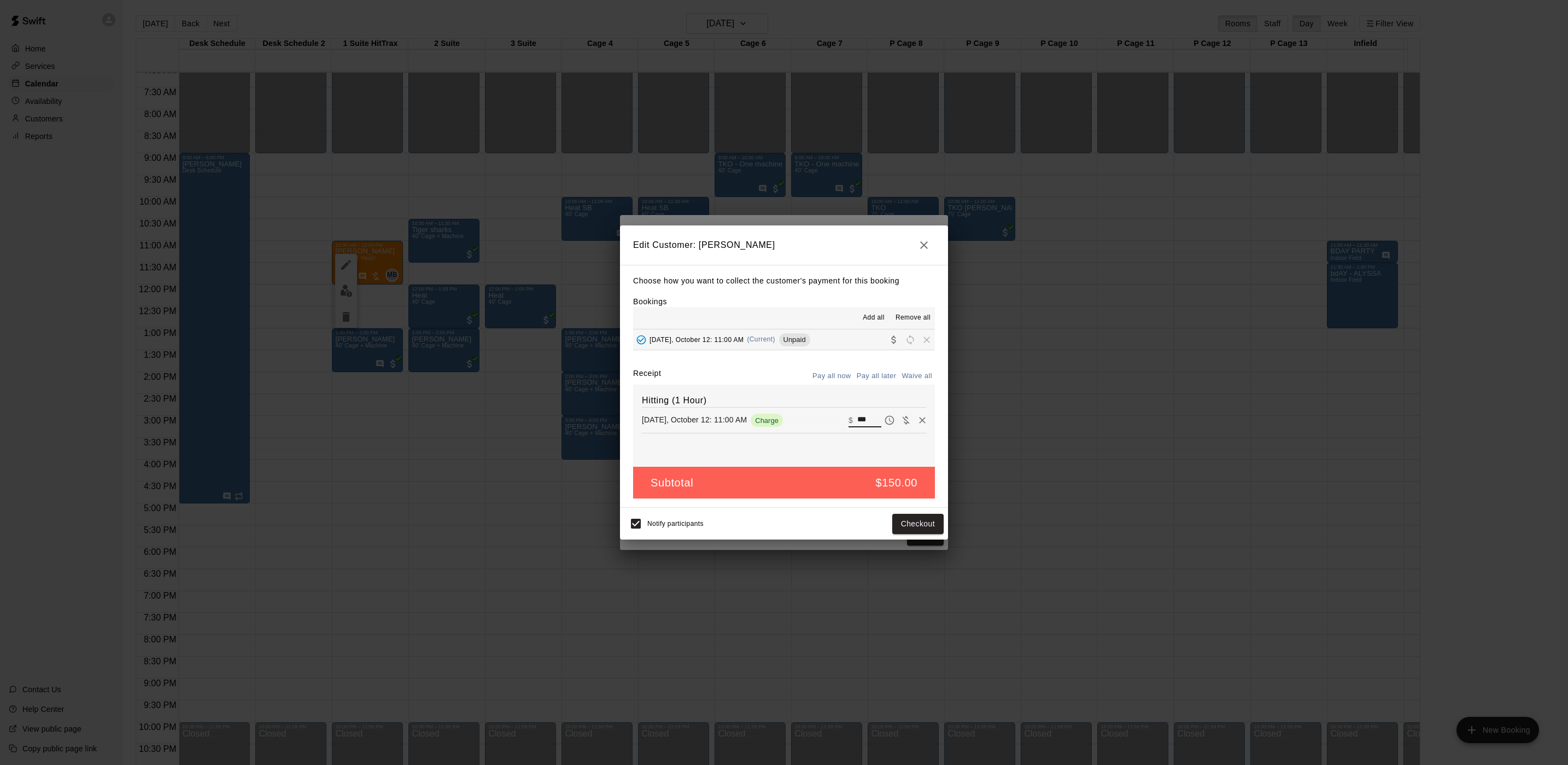
click at [857, 421] on input "***" at bounding box center [869, 420] width 24 height 14
type input "***"
click at [932, 523] on button "Checkout" at bounding box center [918, 523] width 51 height 20
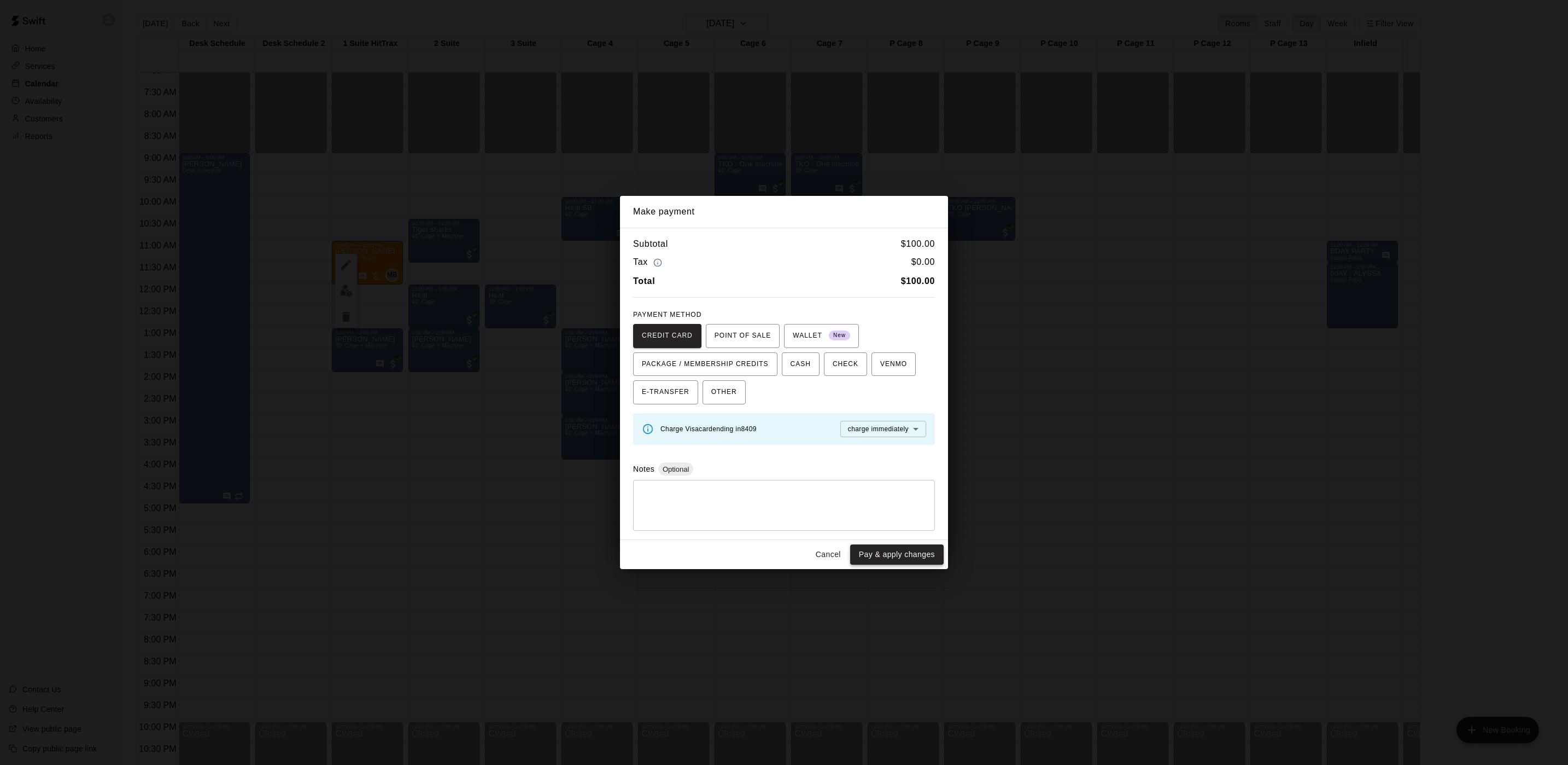
click at [893, 555] on button "Pay & apply changes" at bounding box center [897, 554] width 94 height 20
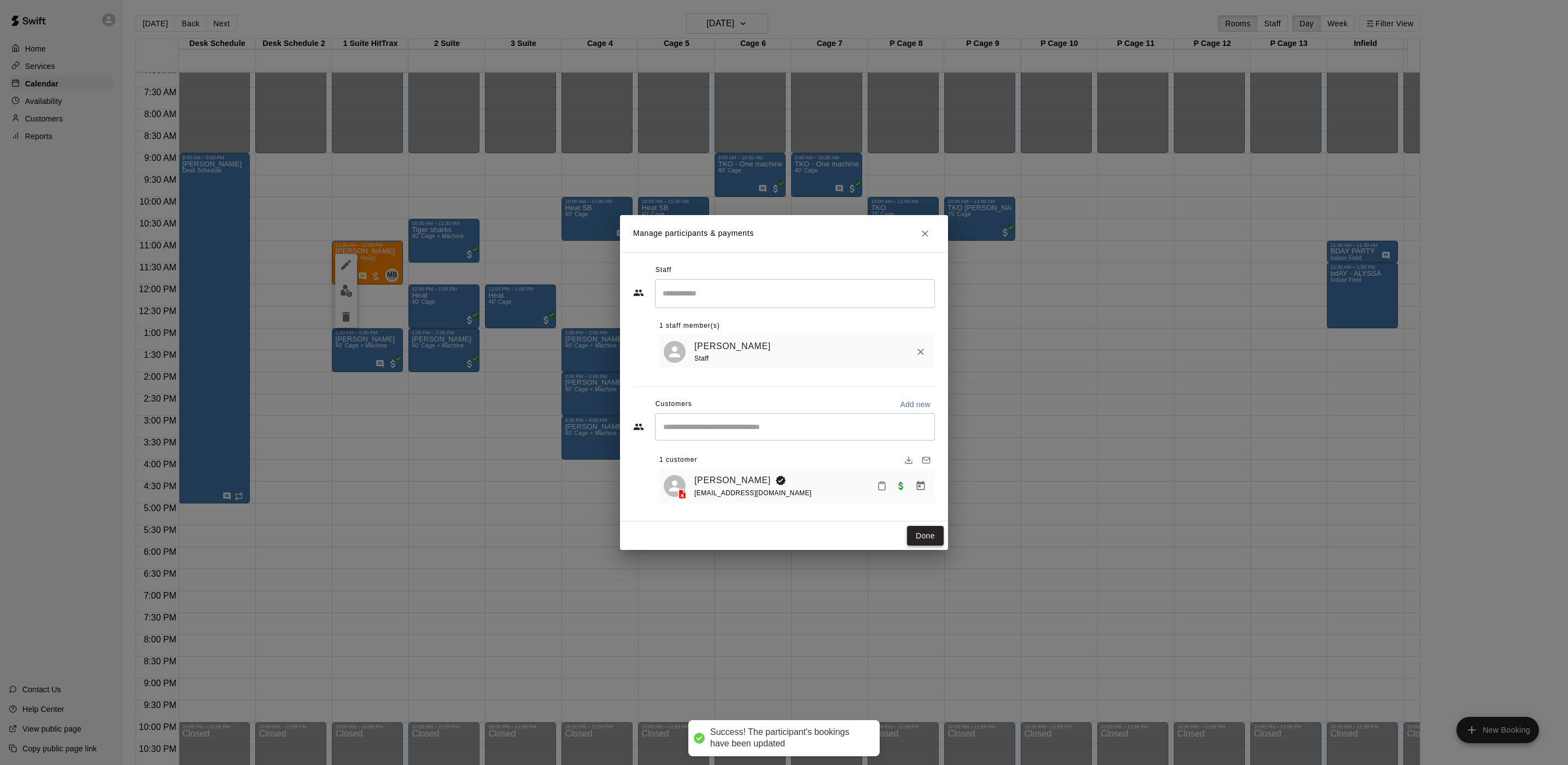
click at [932, 532] on button "Done" at bounding box center [925, 535] width 37 height 20
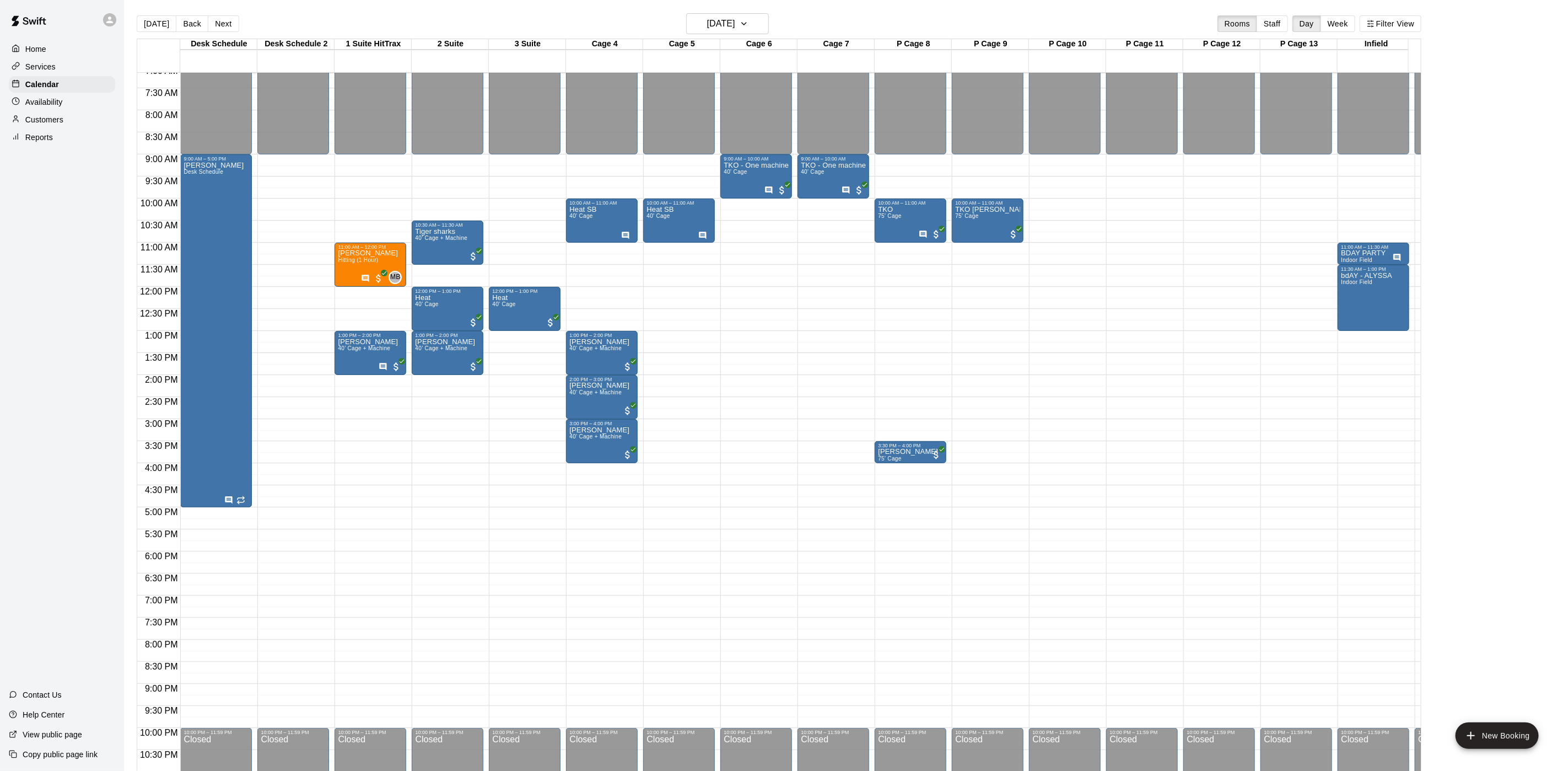
click at [148, 19] on button "[DATE]" at bounding box center [156, 23] width 40 height 17
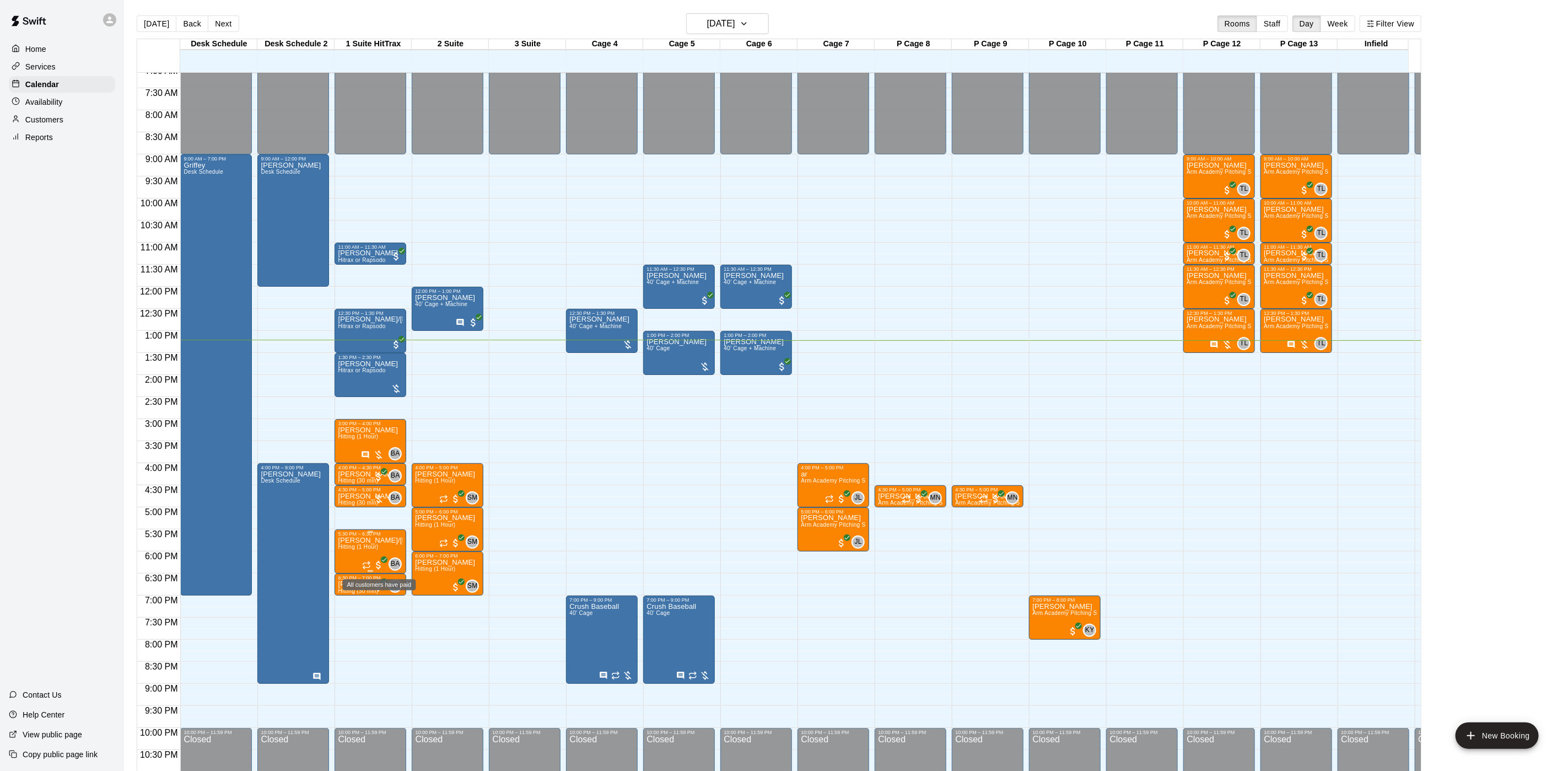
click at [381, 557] on icon "All customers have paid" at bounding box center [384, 559] width 7 height 7
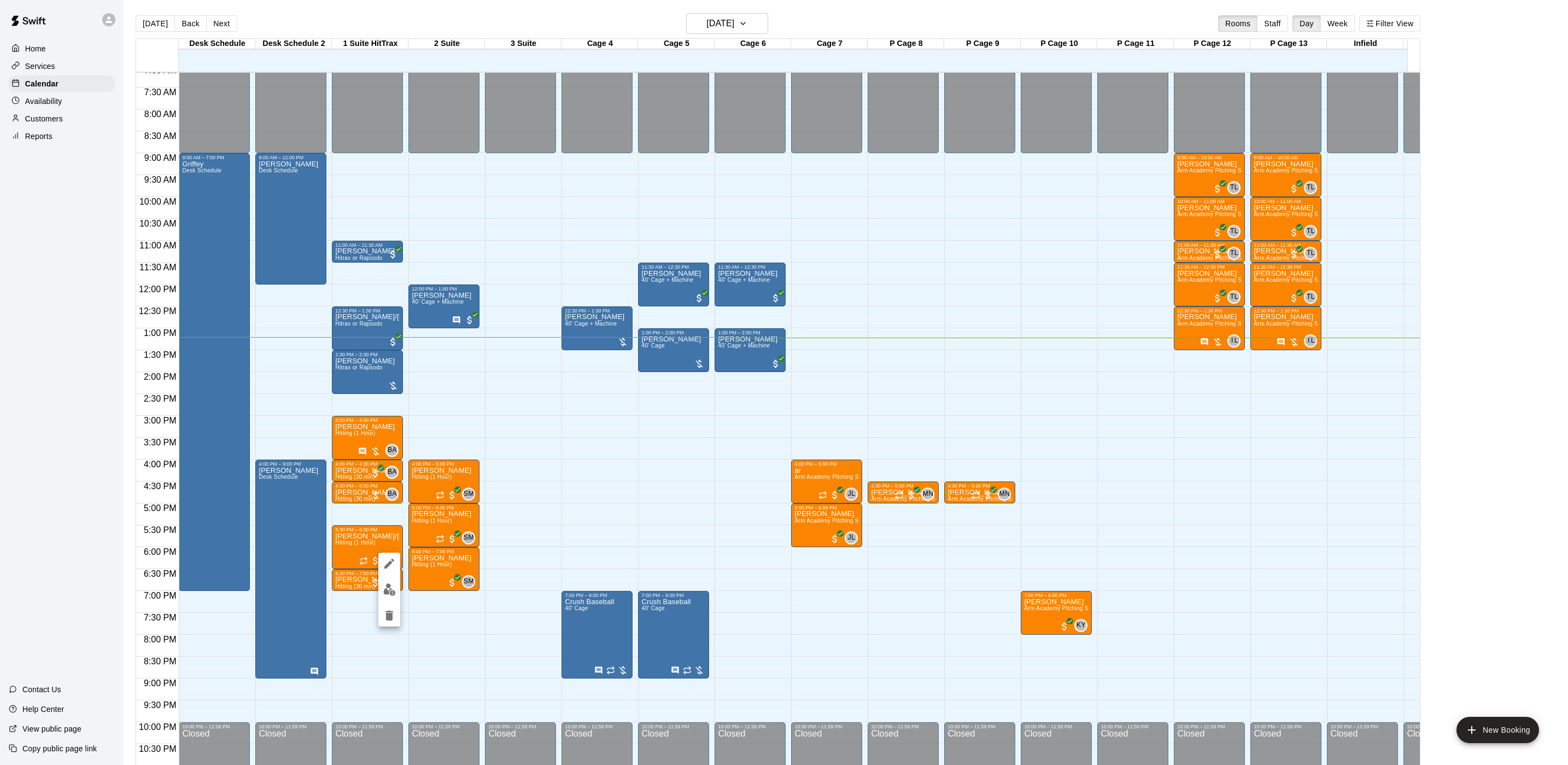
click at [432, 517] on div at bounding box center [784, 382] width 1568 height 765
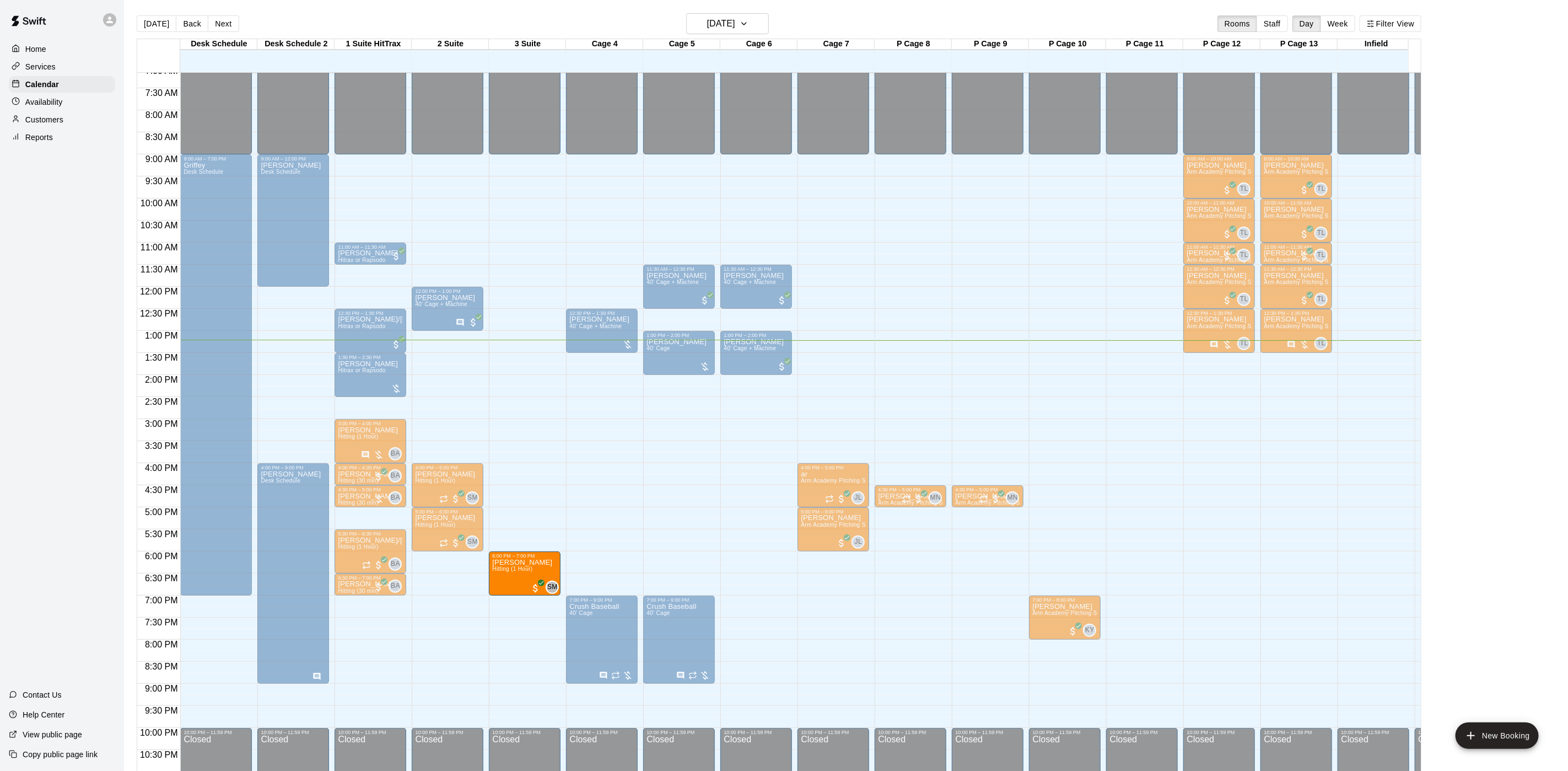
drag, startPoint x: 440, startPoint y: 573, endPoint x: 501, endPoint y: 583, distance: 61.8
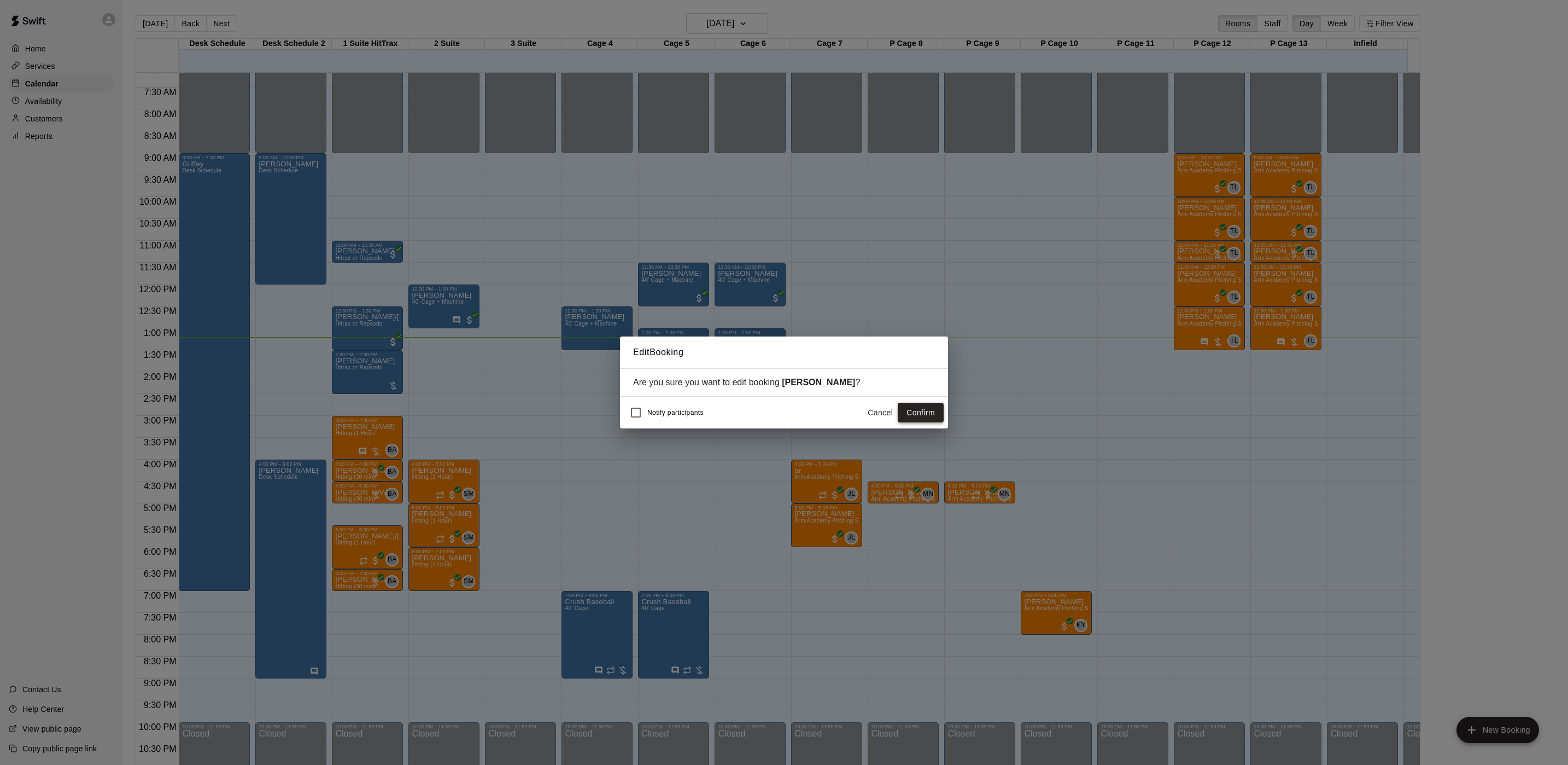
click at [940, 417] on button "Confirm" at bounding box center [920, 412] width 46 height 20
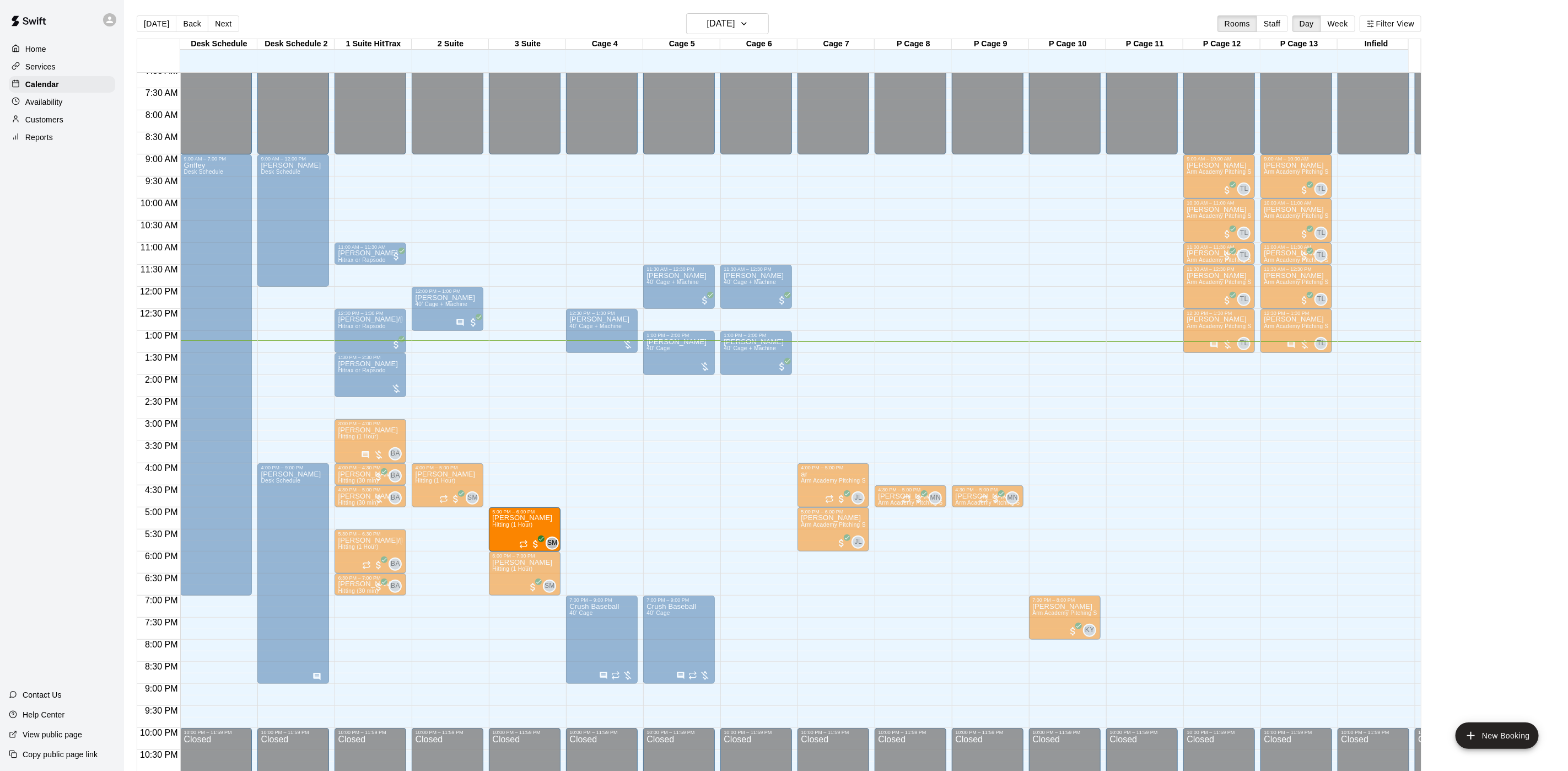
drag, startPoint x: 432, startPoint y: 536, endPoint x: 505, endPoint y: 541, distance: 73.2
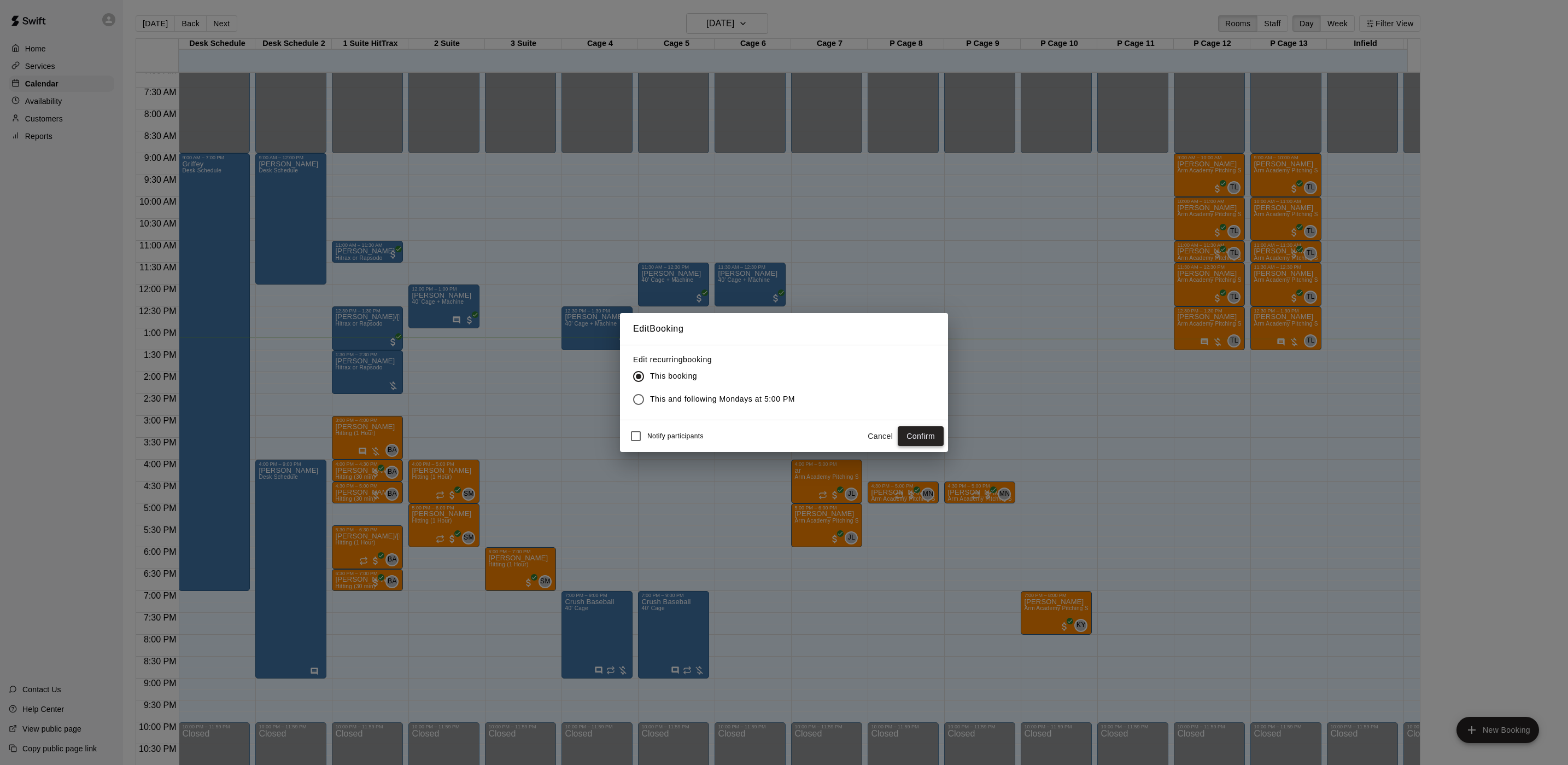
click at [914, 434] on button "Confirm" at bounding box center [920, 436] width 46 height 20
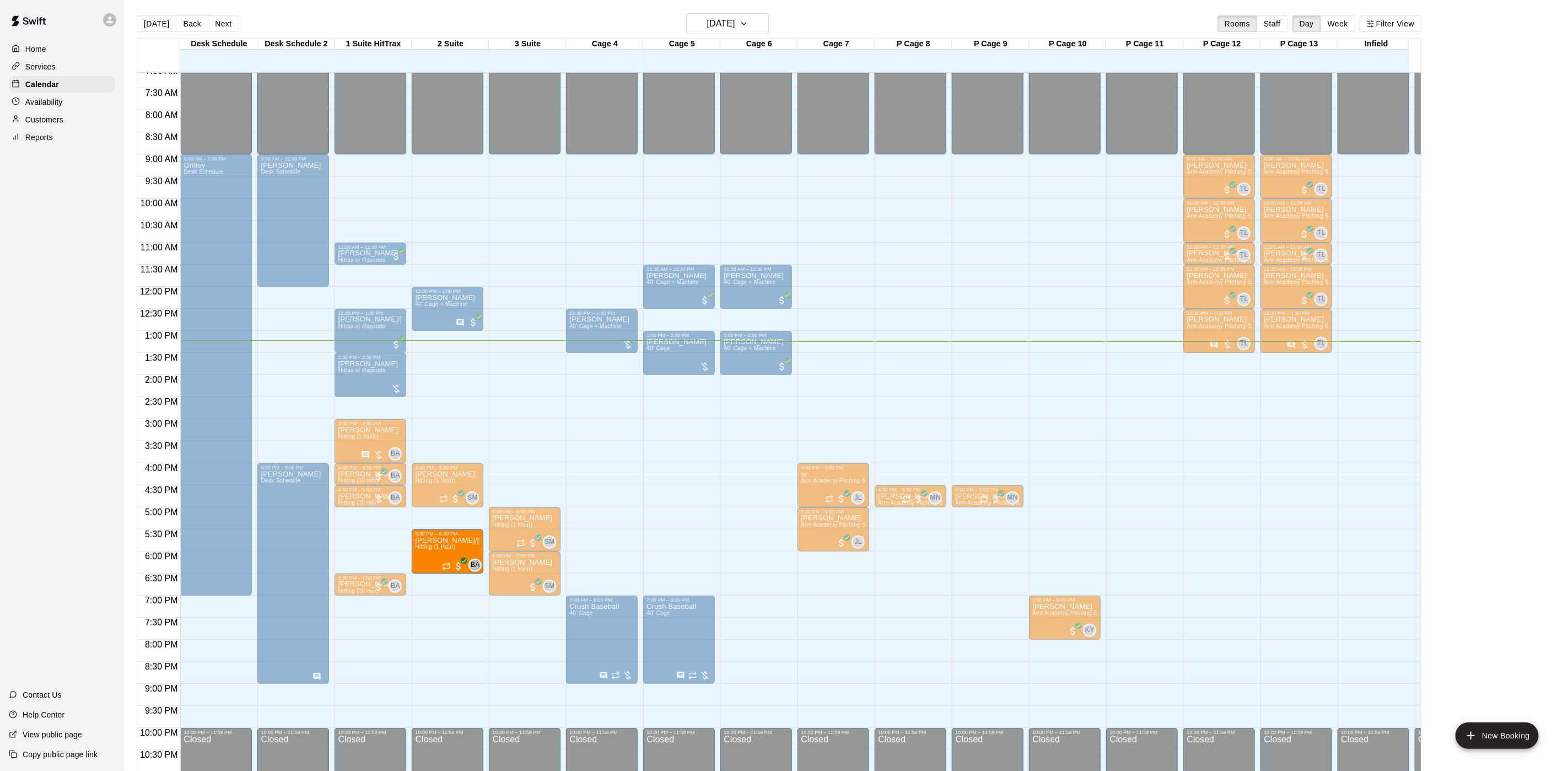
drag, startPoint x: 362, startPoint y: 548, endPoint x: 412, endPoint y: 548, distance: 50.0
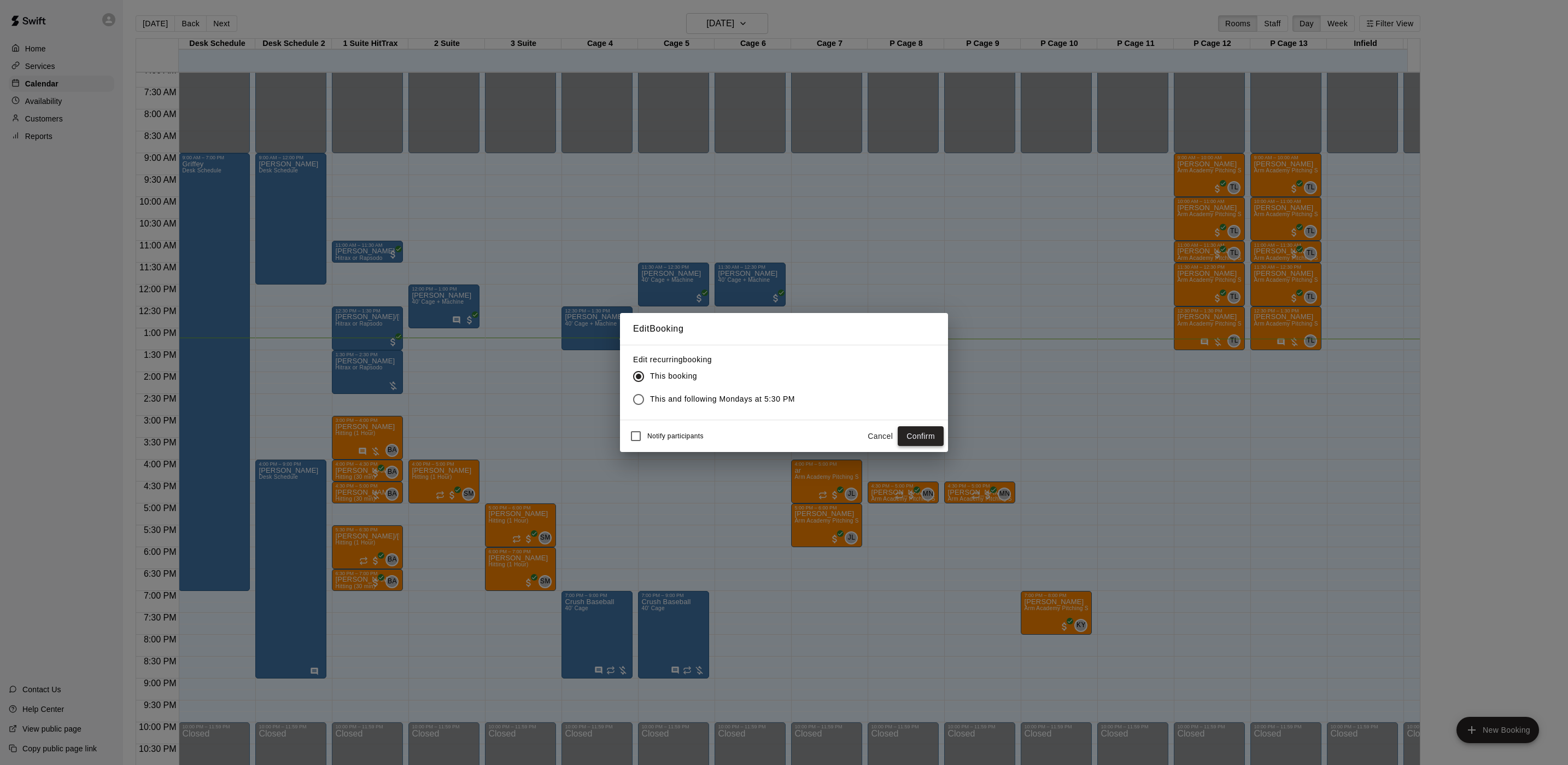
click at [917, 433] on button "Confirm" at bounding box center [920, 436] width 46 height 20
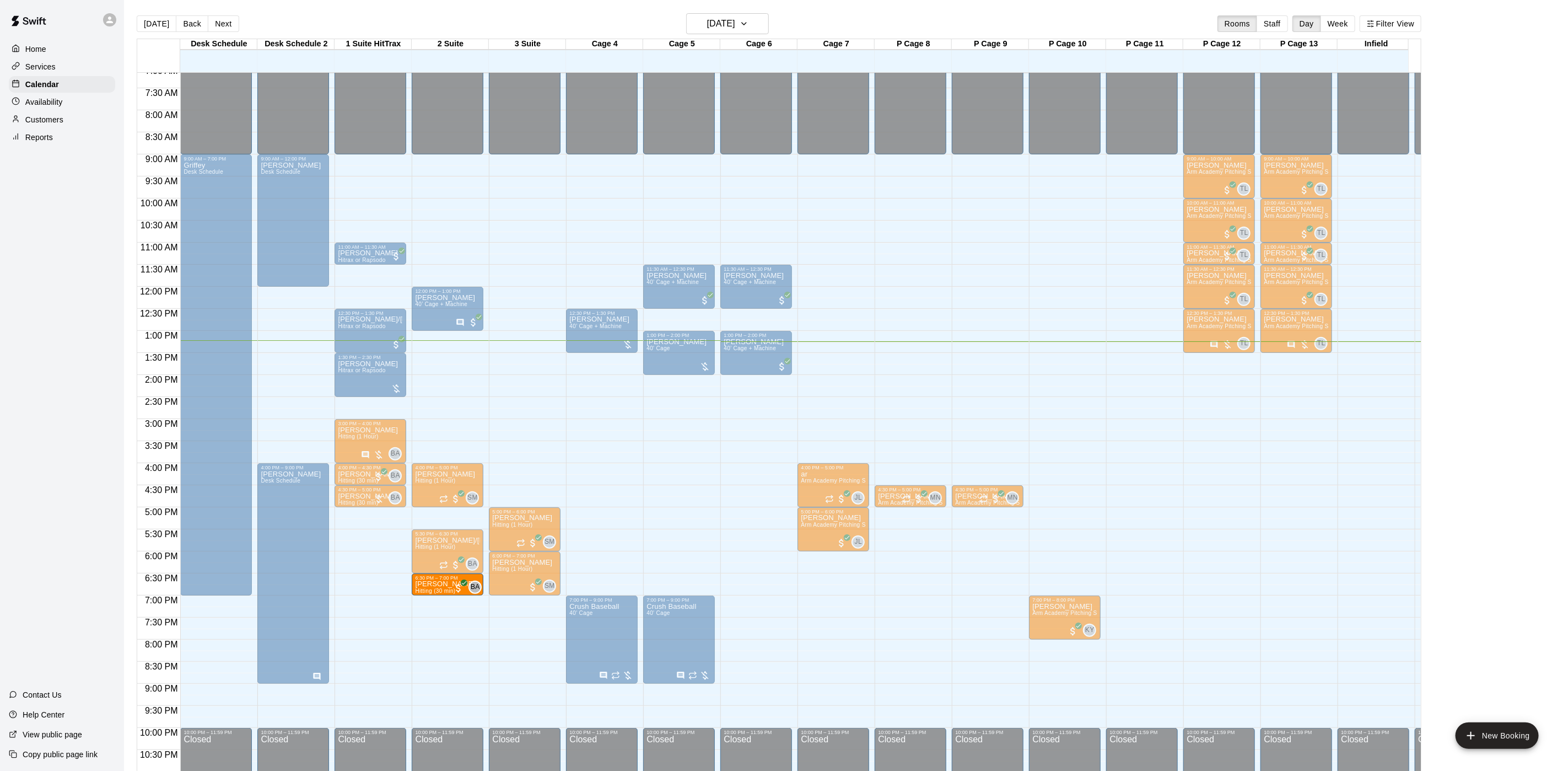
drag, startPoint x: 369, startPoint y: 587, endPoint x: 419, endPoint y: 587, distance: 50.0
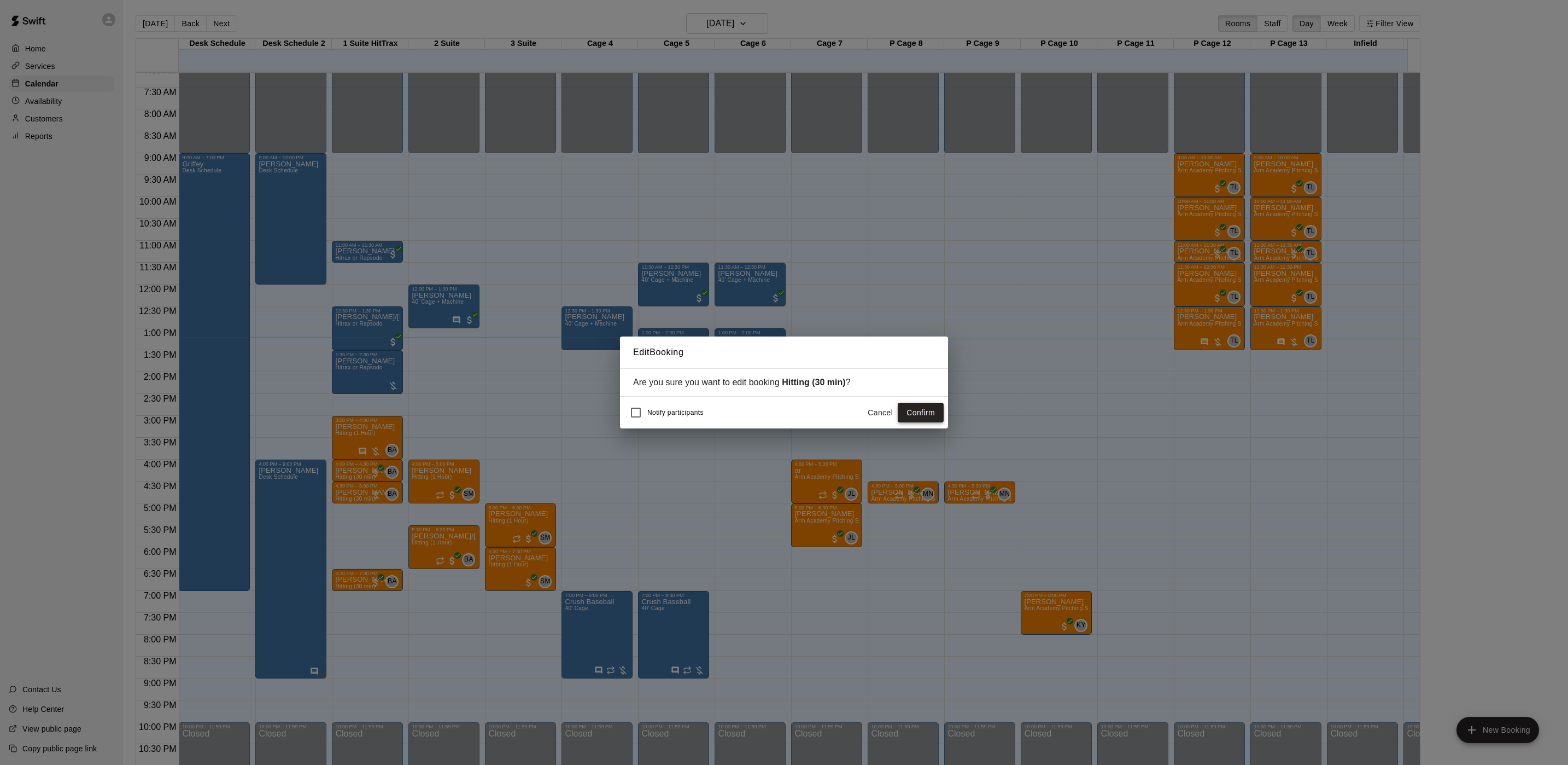
click at [905, 409] on button "Confirm" at bounding box center [920, 412] width 46 height 20
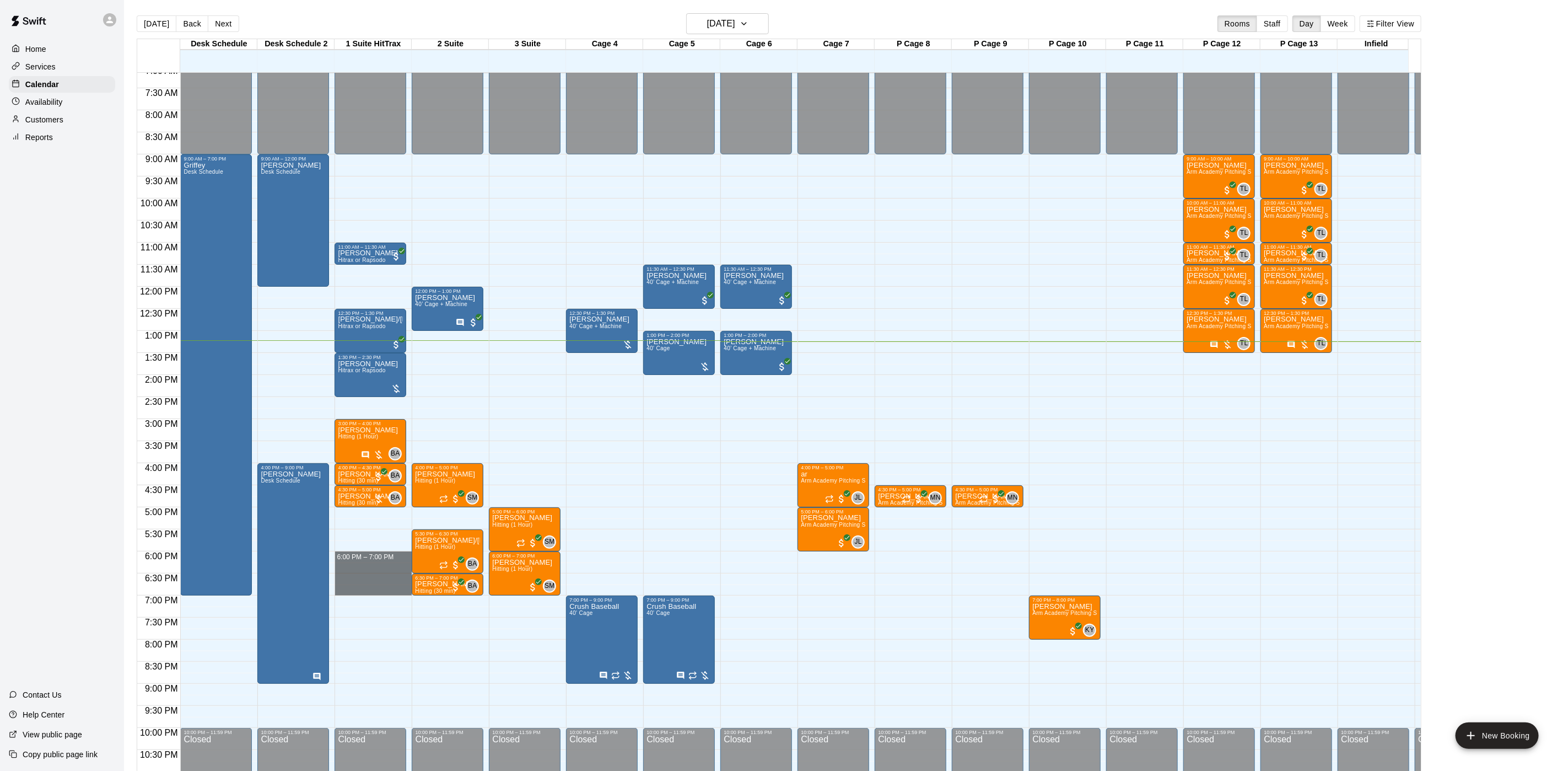
drag, startPoint x: 371, startPoint y: 556, endPoint x: 365, endPoint y: 587, distance: 31.6
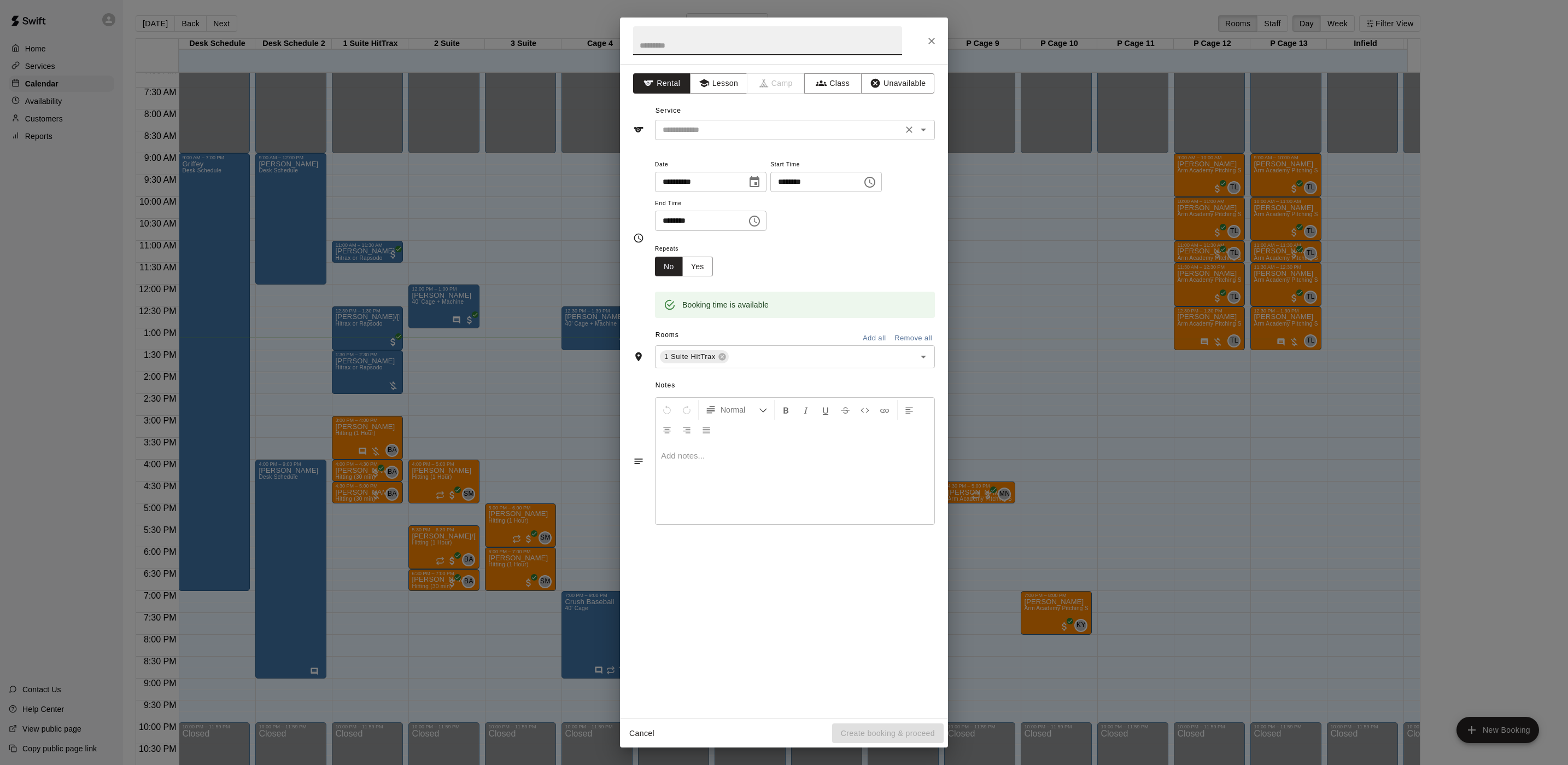
click at [679, 127] on input "text" at bounding box center [779, 130] width 241 height 13
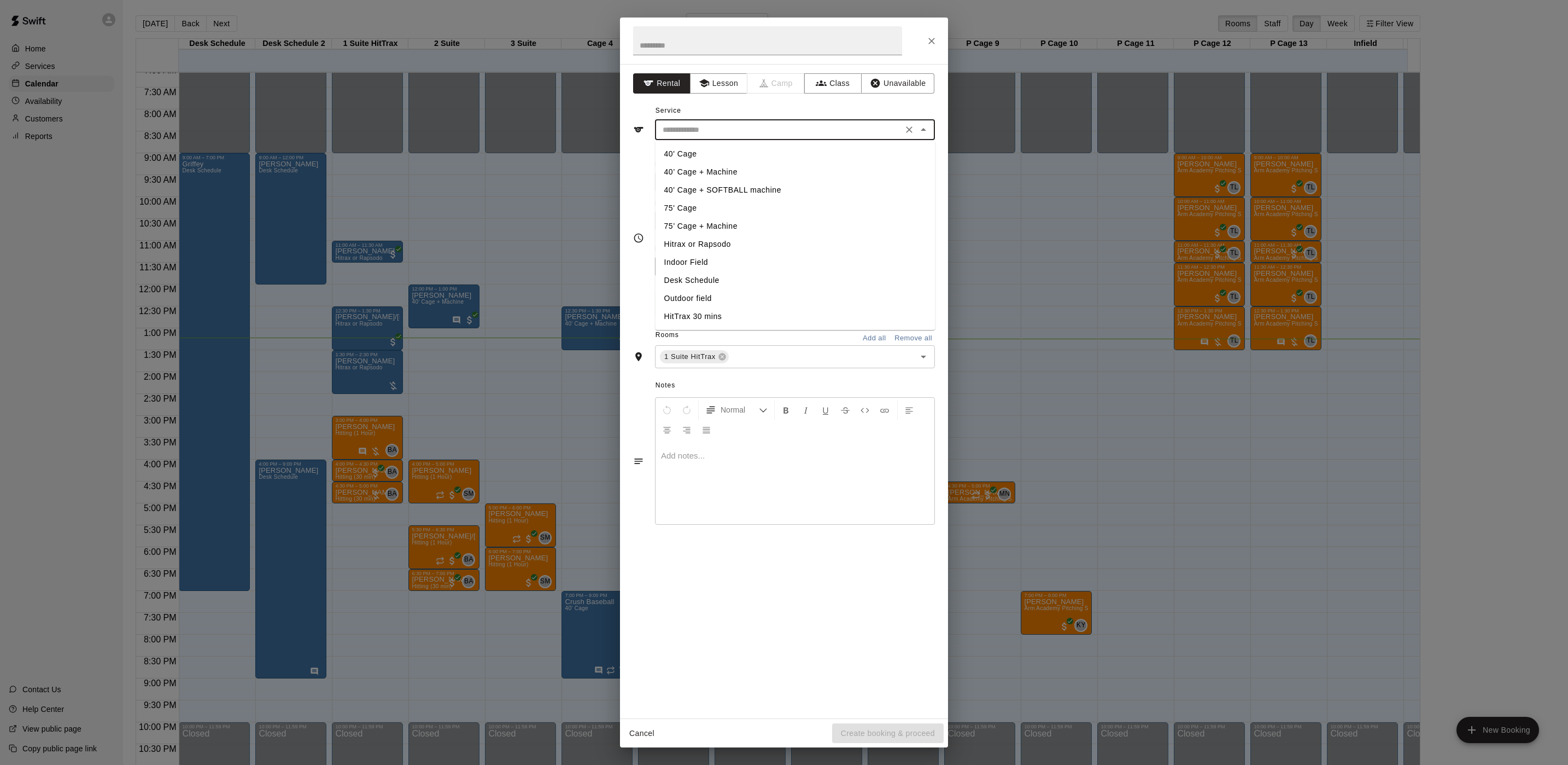
click at [695, 239] on li "Hitrax or Rapsodo" at bounding box center [796, 244] width 280 height 18
type input "**********"
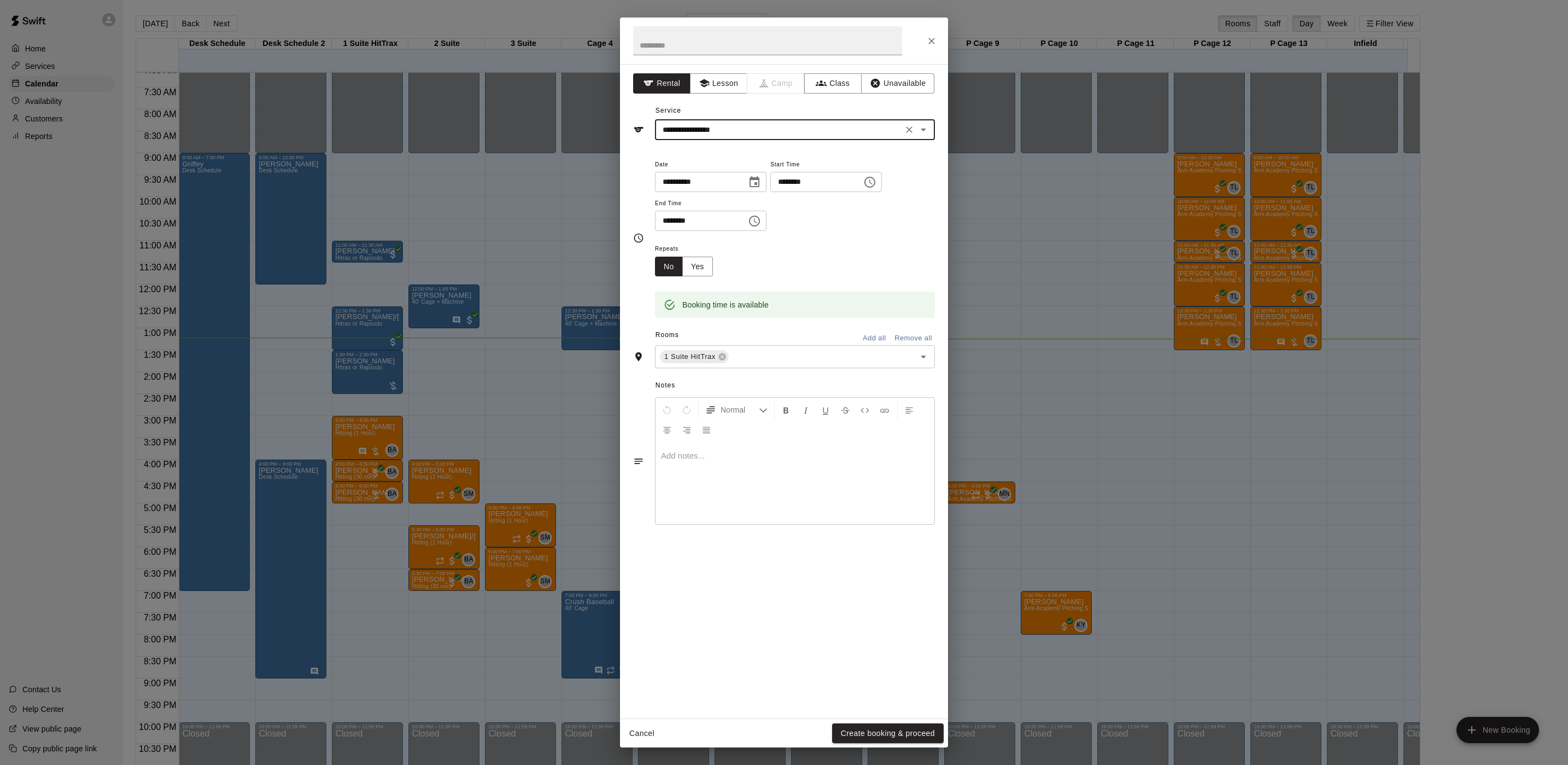
click at [686, 496] on div at bounding box center [795, 483] width 279 height 82
click at [888, 727] on button "Create booking & proceed" at bounding box center [887, 733] width 111 height 20
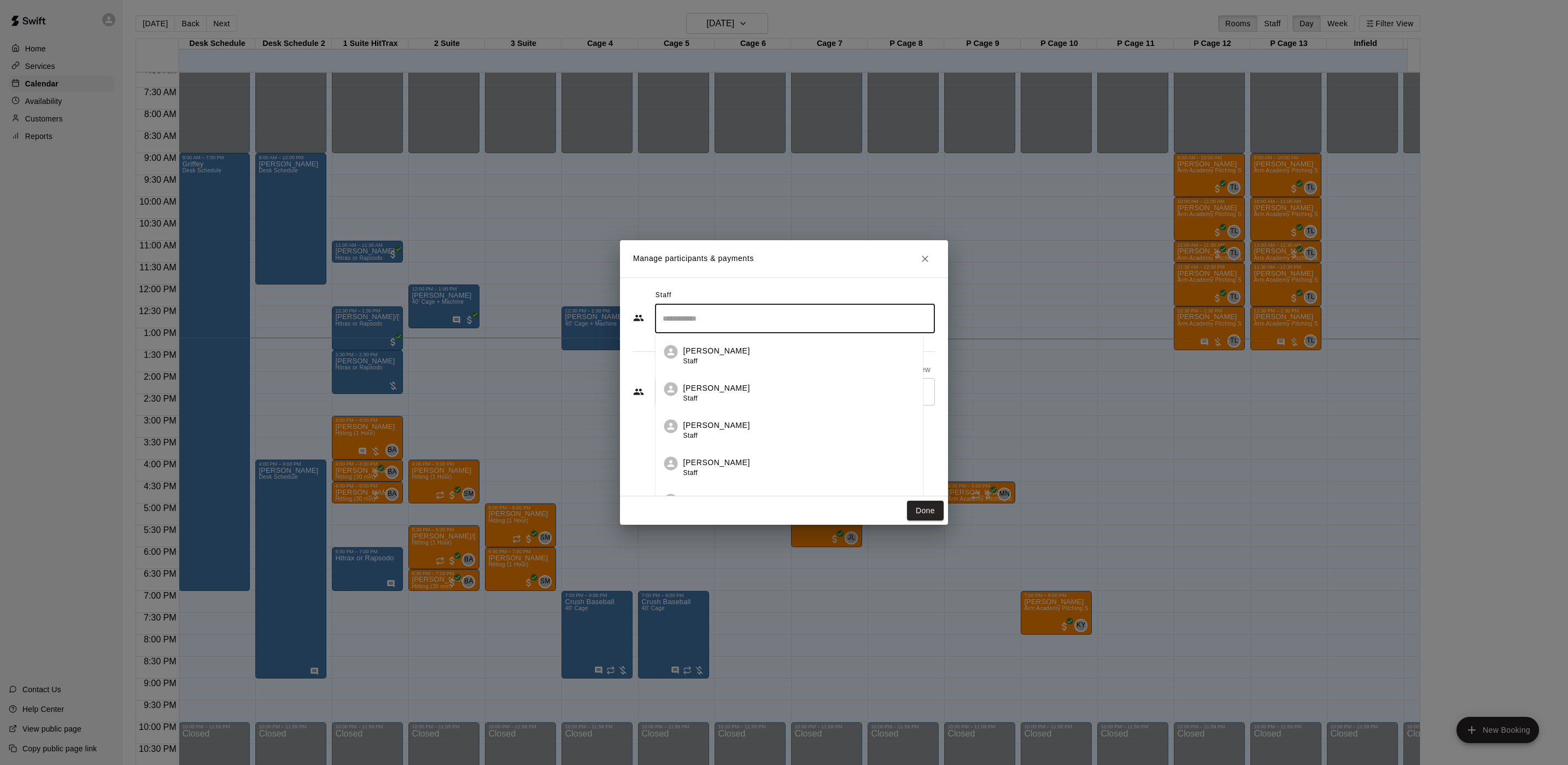
click at [717, 319] on input "Search staff" at bounding box center [795, 318] width 270 height 19
click at [702, 384] on p "[PERSON_NAME]" at bounding box center [717, 388] width 67 height 12
click at [705, 392] on input "Start typing to search customers..." at bounding box center [795, 392] width 270 height 11
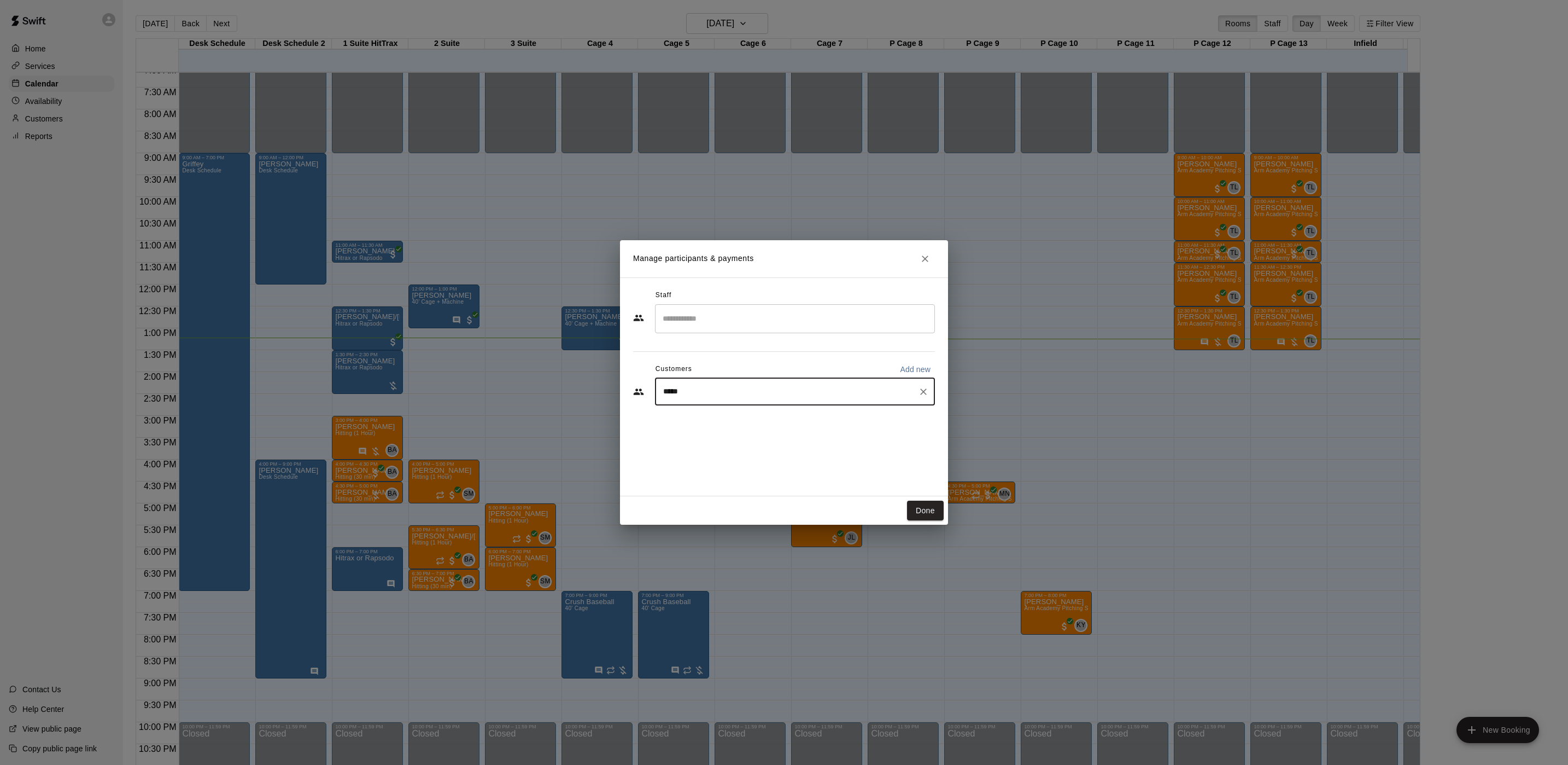
drag, startPoint x: 657, startPoint y: 403, endPoint x: 648, endPoint y: 401, distance: 9.2
click at [652, 403] on div "**** ​" at bounding box center [784, 392] width 302 height 27
click at [663, 393] on input "****" at bounding box center [786, 392] width 254 height 11
type input "*****"
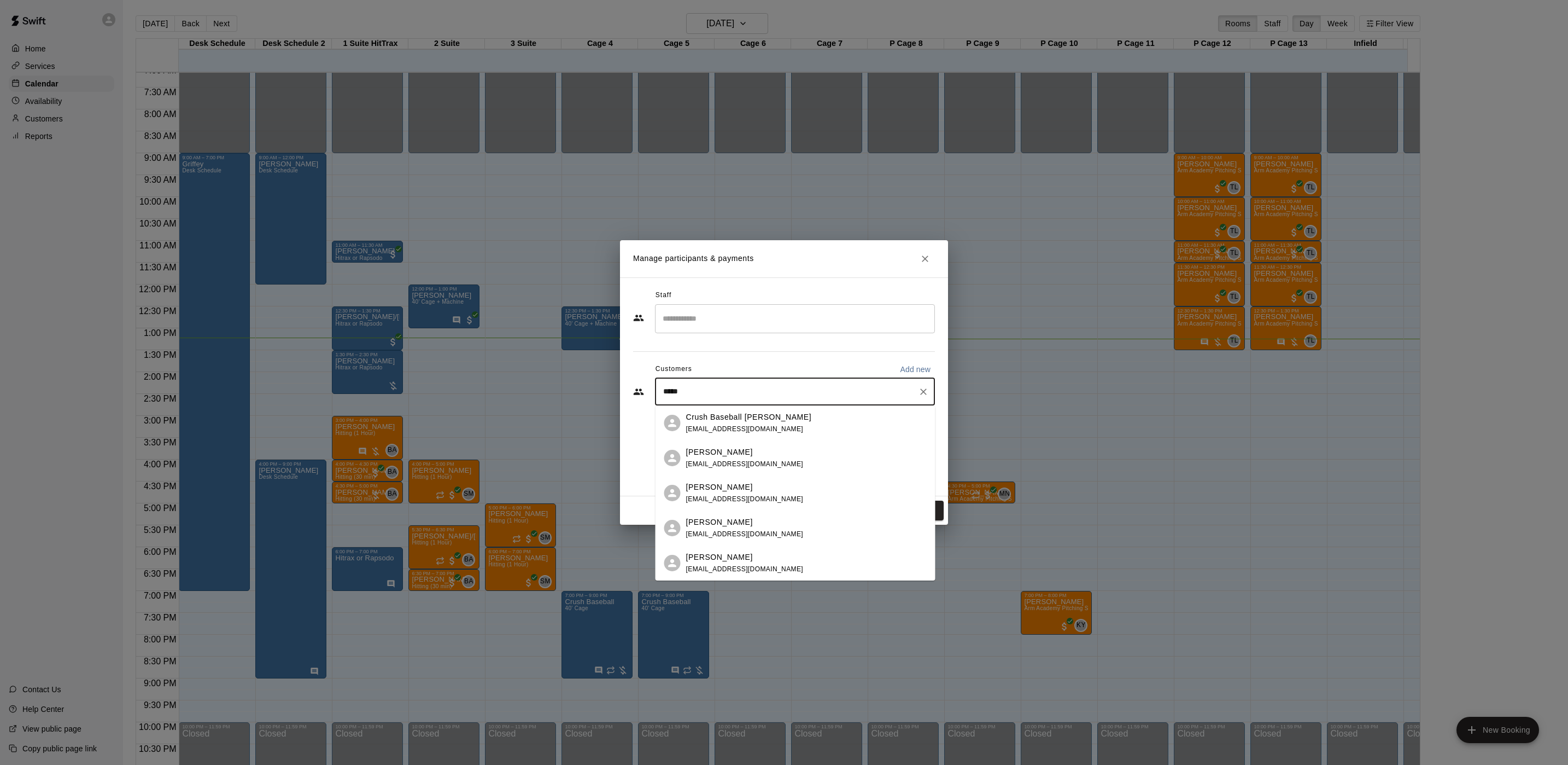
click at [709, 407] on div "Crush Baseball [PERSON_NAME] [EMAIL_ADDRESS][DOMAIN_NAME]" at bounding box center [796, 423] width 280 height 35
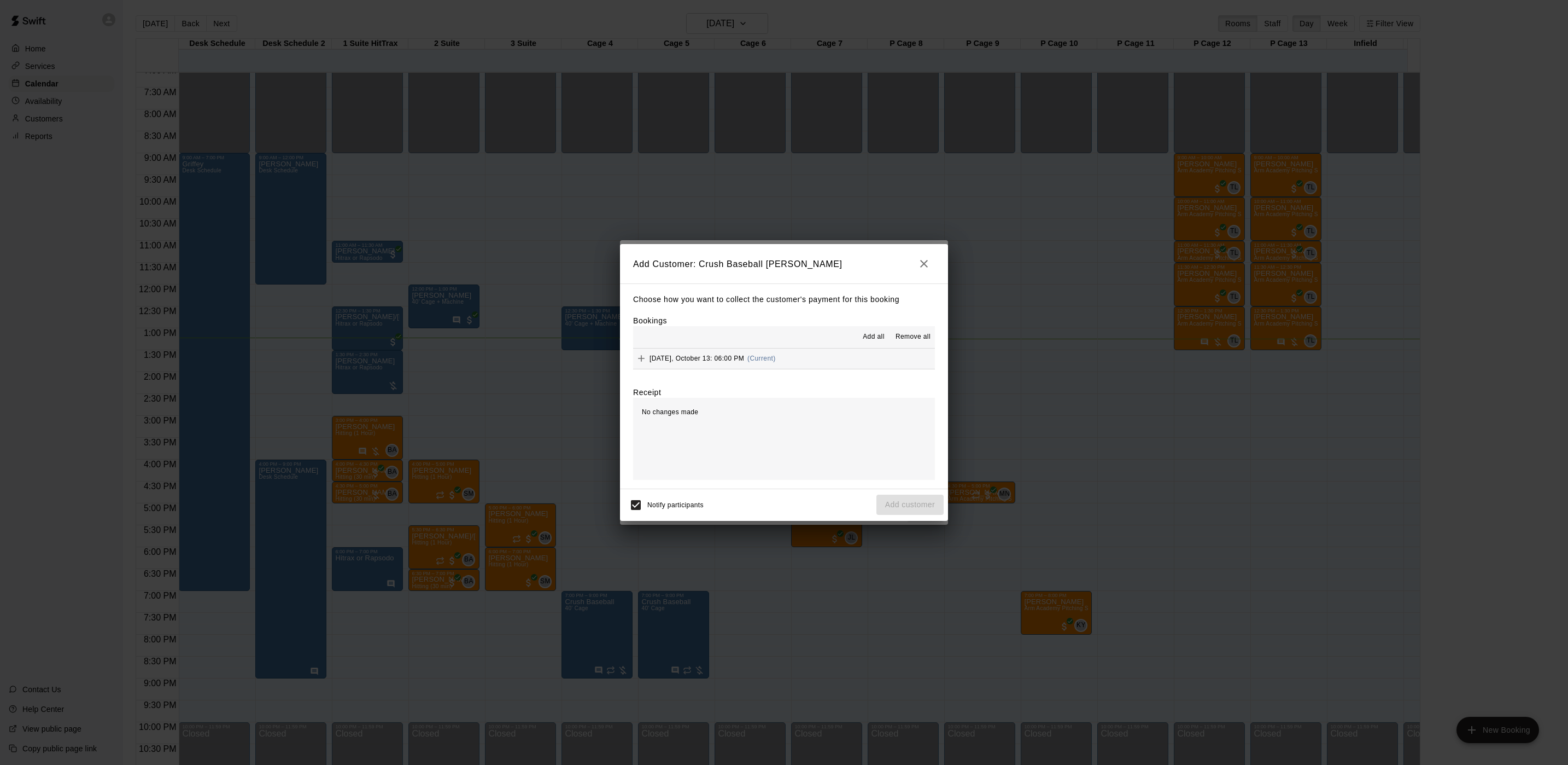
click at [730, 366] on div "[DATE], October 13: 06:00 PM (Current)" at bounding box center [704, 358] width 142 height 16
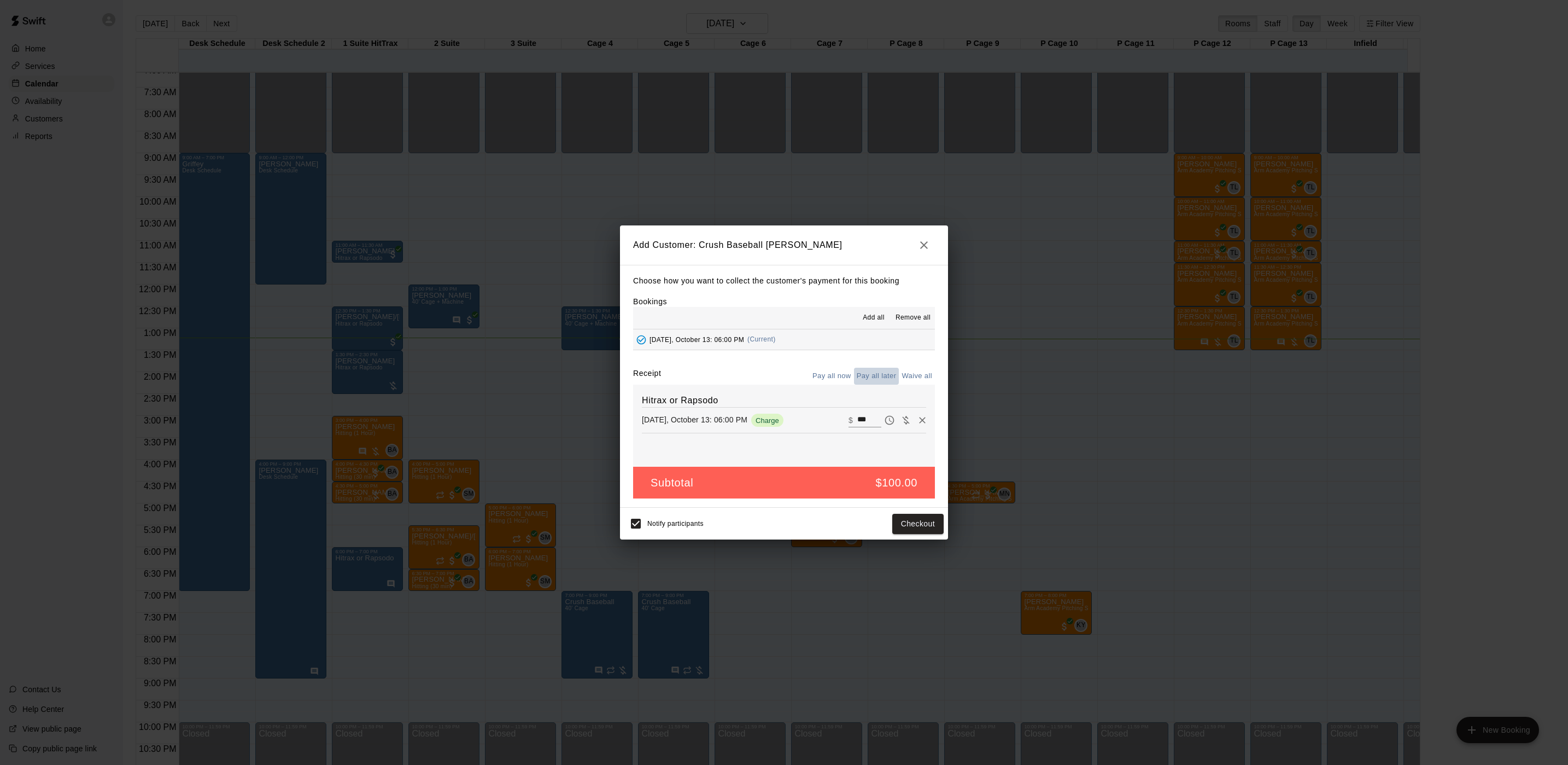
click at [881, 373] on button "Pay all later" at bounding box center [877, 376] width 46 height 17
click at [901, 524] on button "Add customer" at bounding box center [910, 523] width 67 height 20
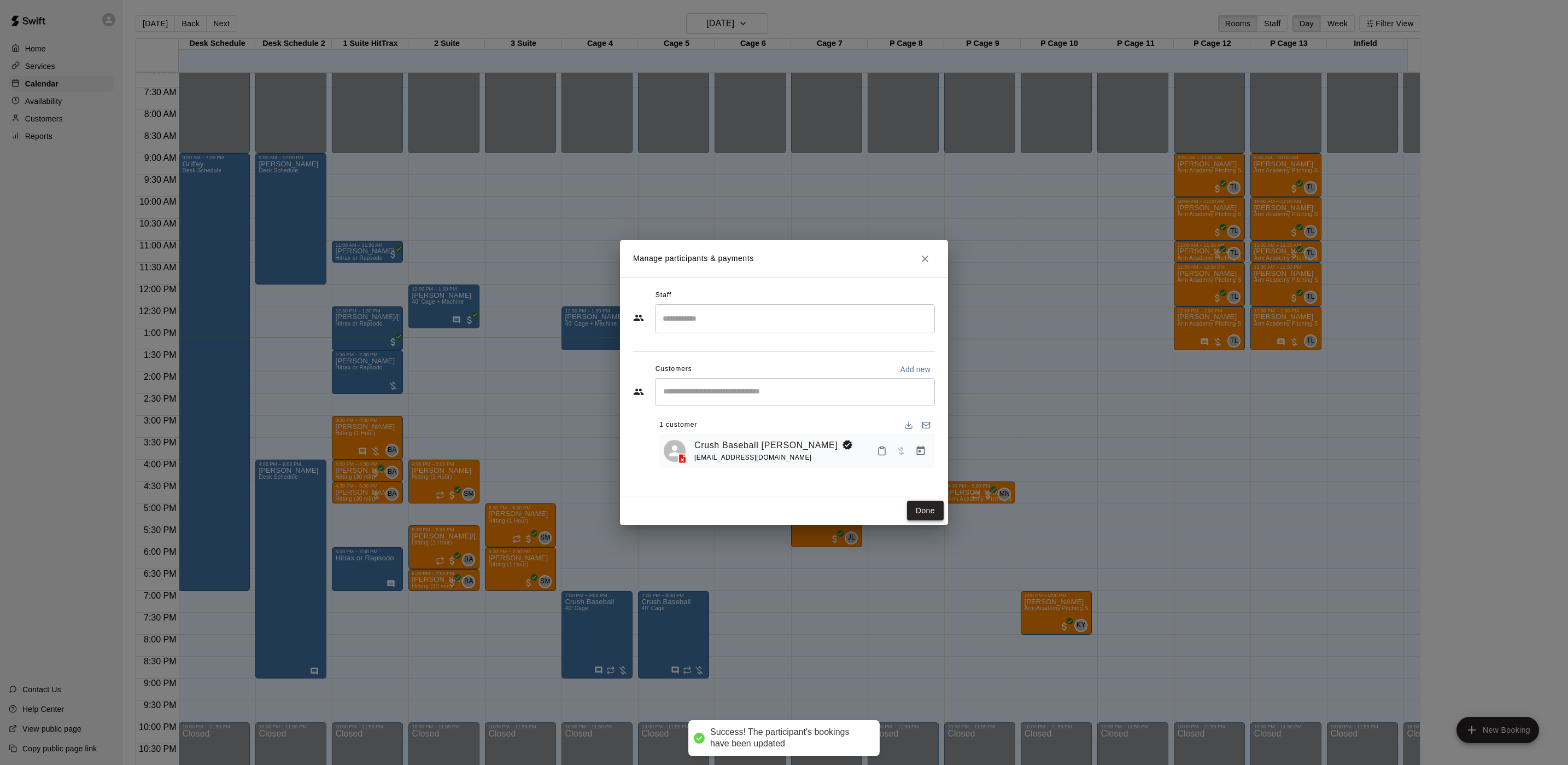
click at [926, 513] on button "Done" at bounding box center [925, 510] width 37 height 20
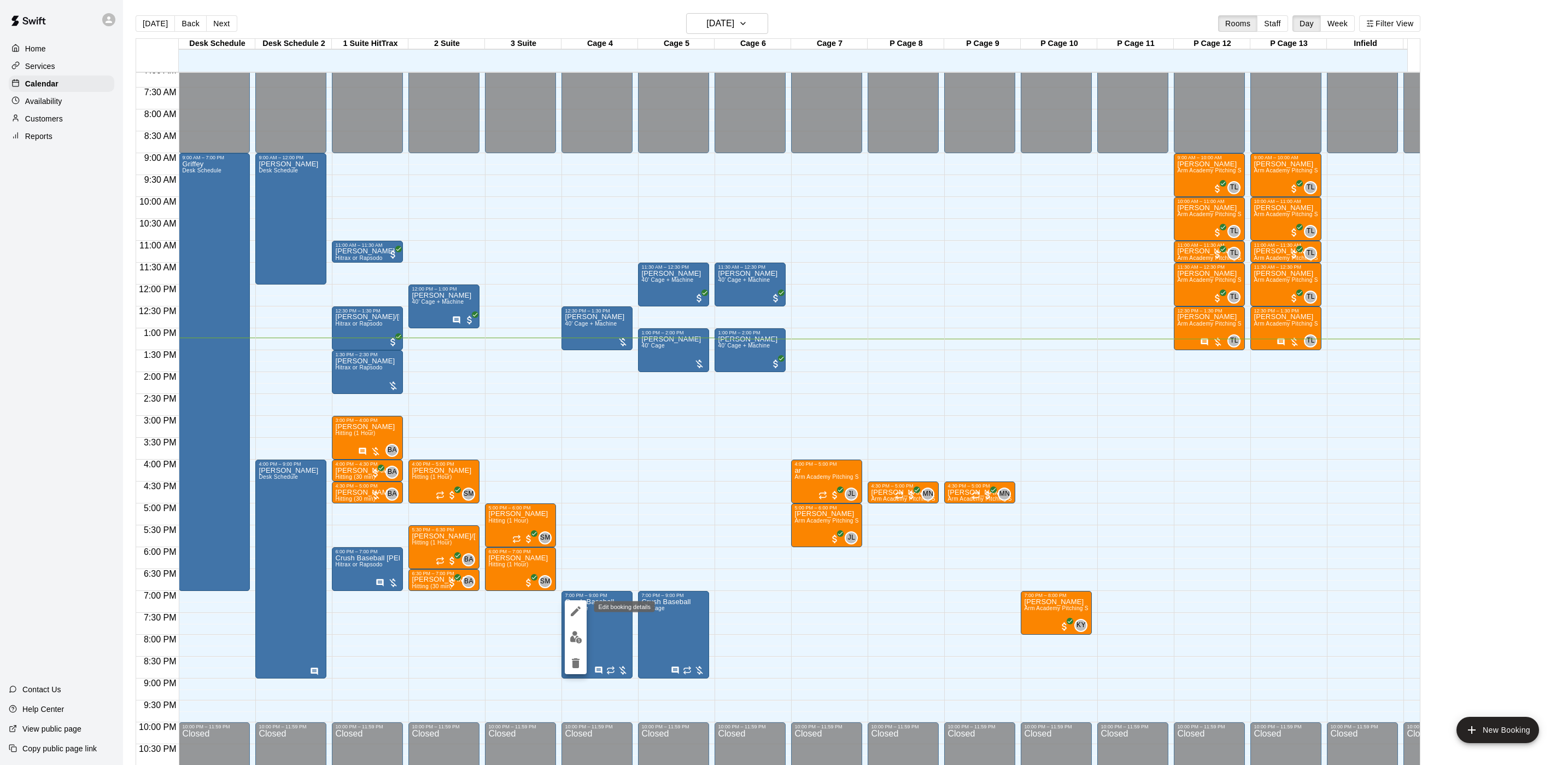
click at [572, 612] on icon "edit" at bounding box center [576, 611] width 13 height 13
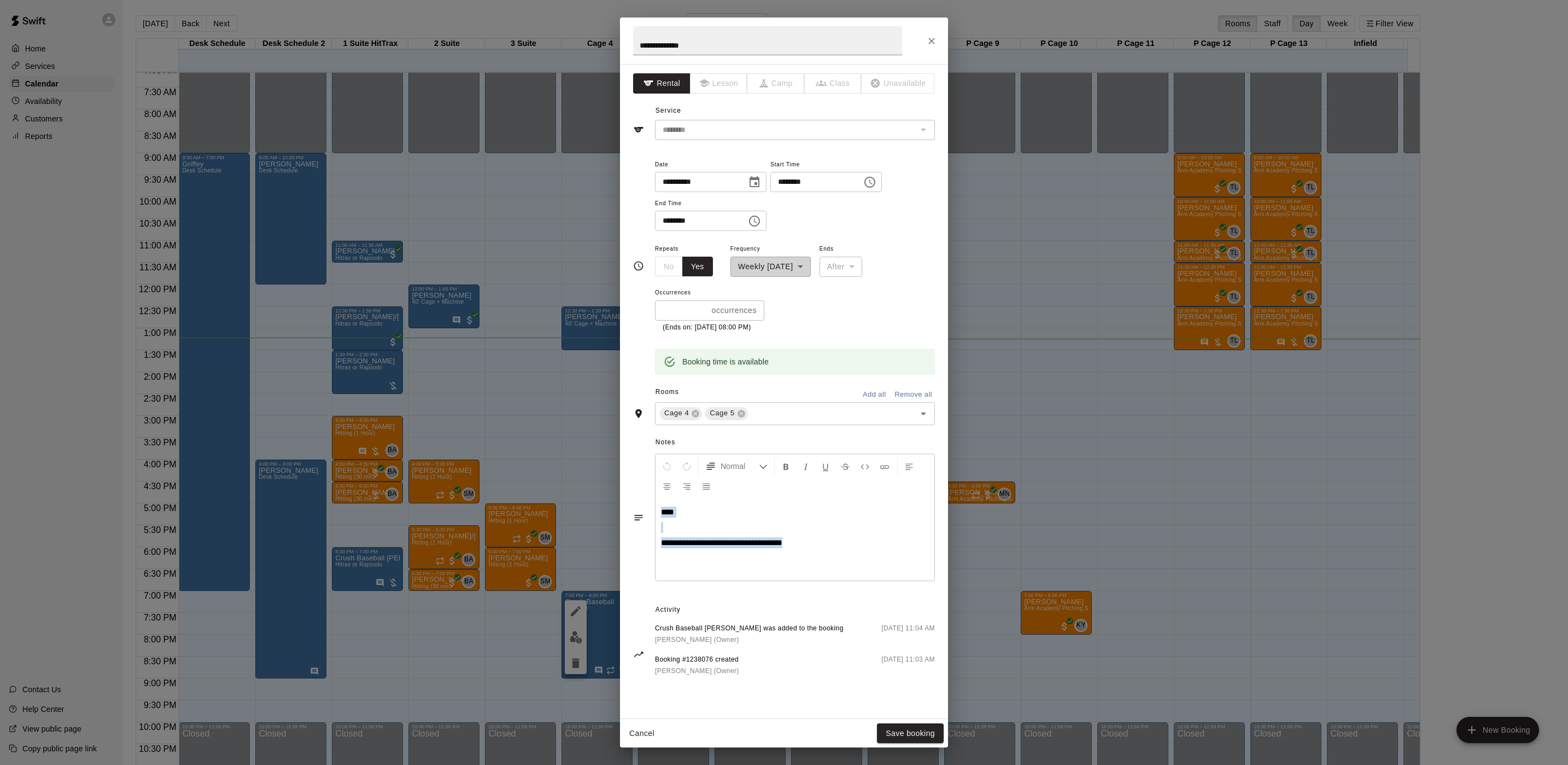
drag, startPoint x: 825, startPoint y: 546, endPoint x: 636, endPoint y: 498, distance: 195.0
click at [636, 498] on div "**********" at bounding box center [784, 517] width 302 height 133
click at [919, 739] on button "Save booking" at bounding box center [911, 733] width 67 height 20
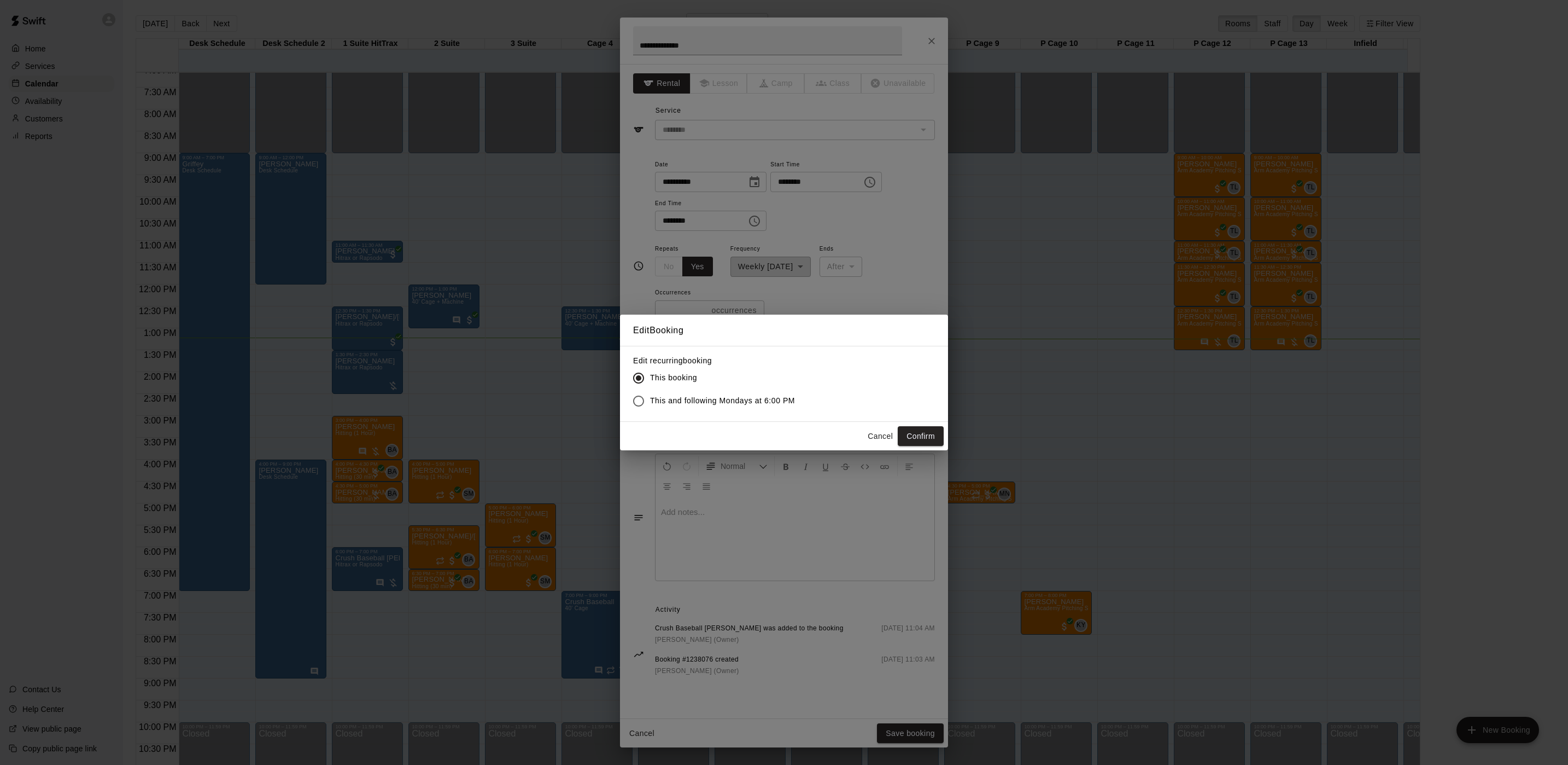
click at [681, 400] on span "This and following Mondays at 6:00 PM" at bounding box center [723, 400] width 145 height 12
click at [920, 431] on button "Confirm" at bounding box center [920, 436] width 46 height 20
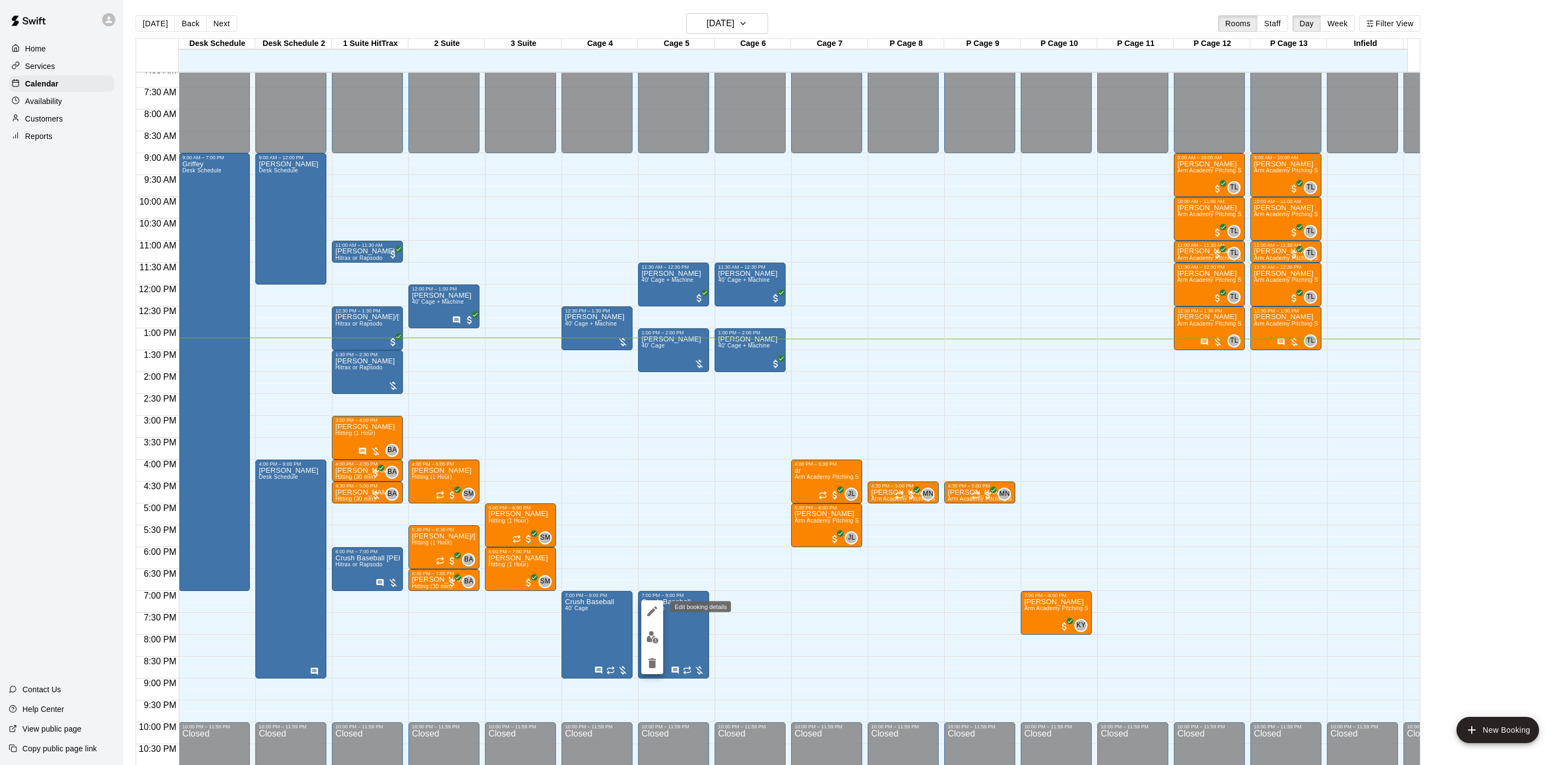
click at [646, 614] on icon "edit" at bounding box center [653, 611] width 13 height 13
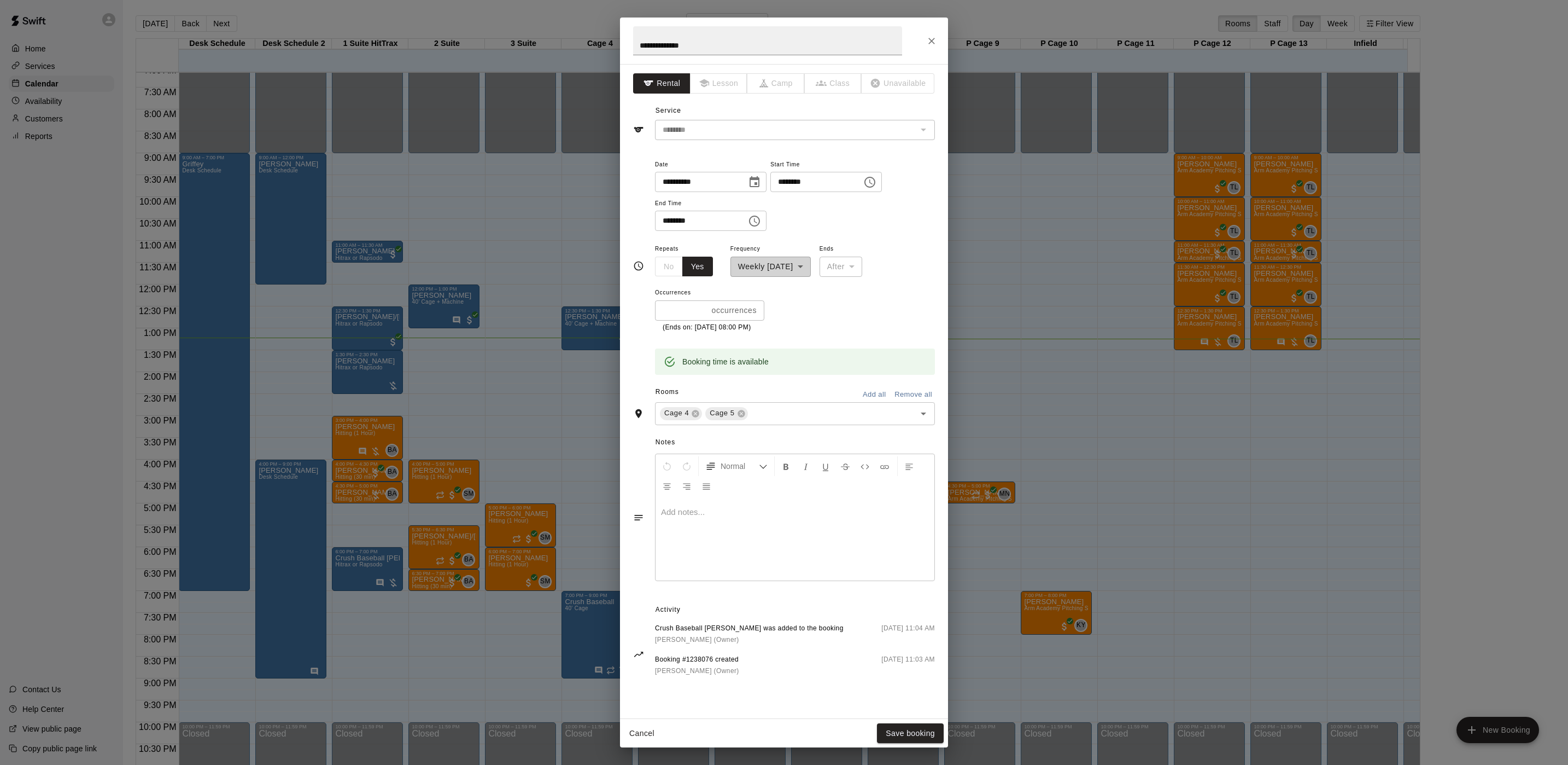
click at [1068, 449] on div "**********" at bounding box center [784, 382] width 1568 height 765
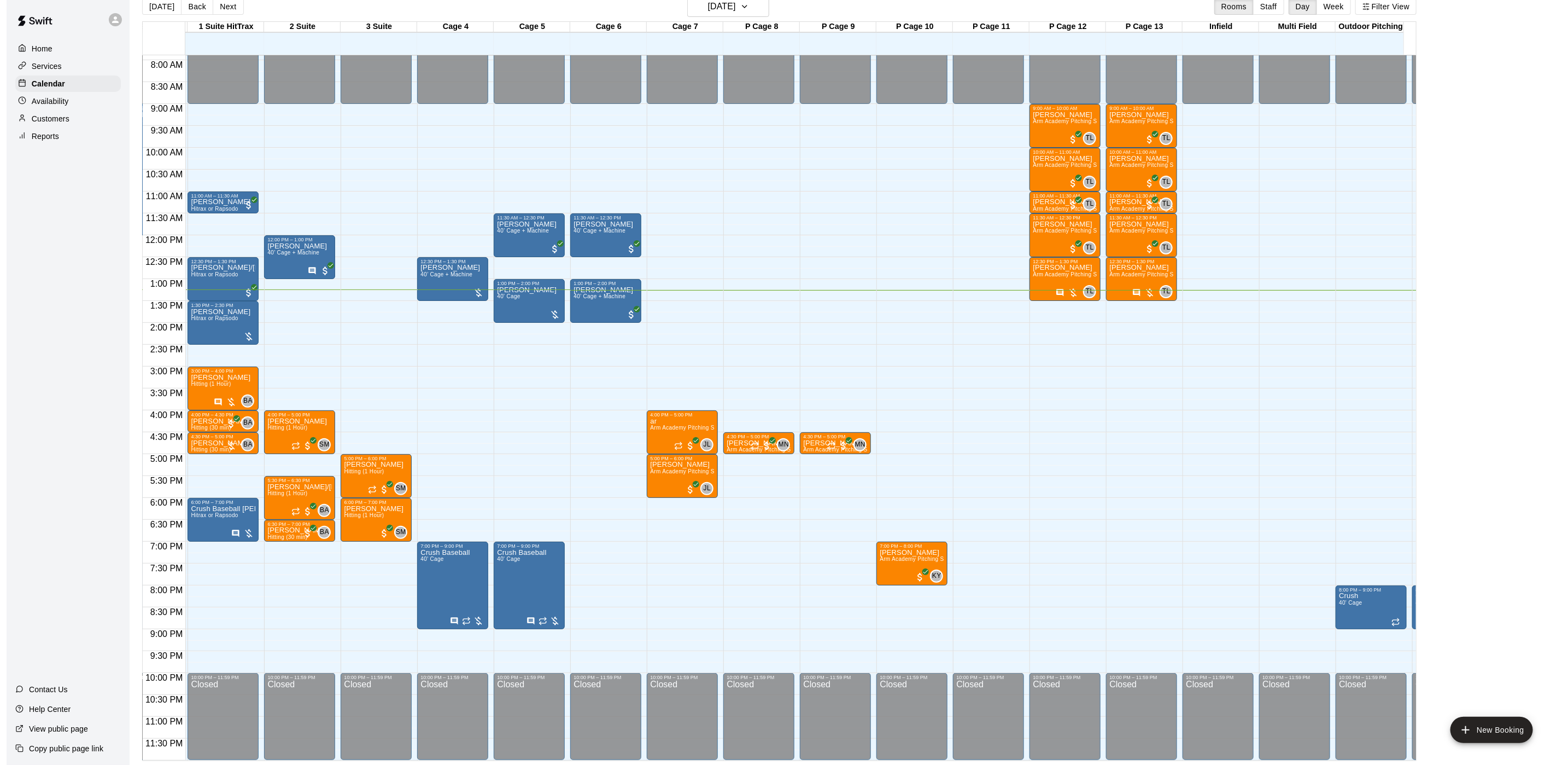
scroll to position [0, 0]
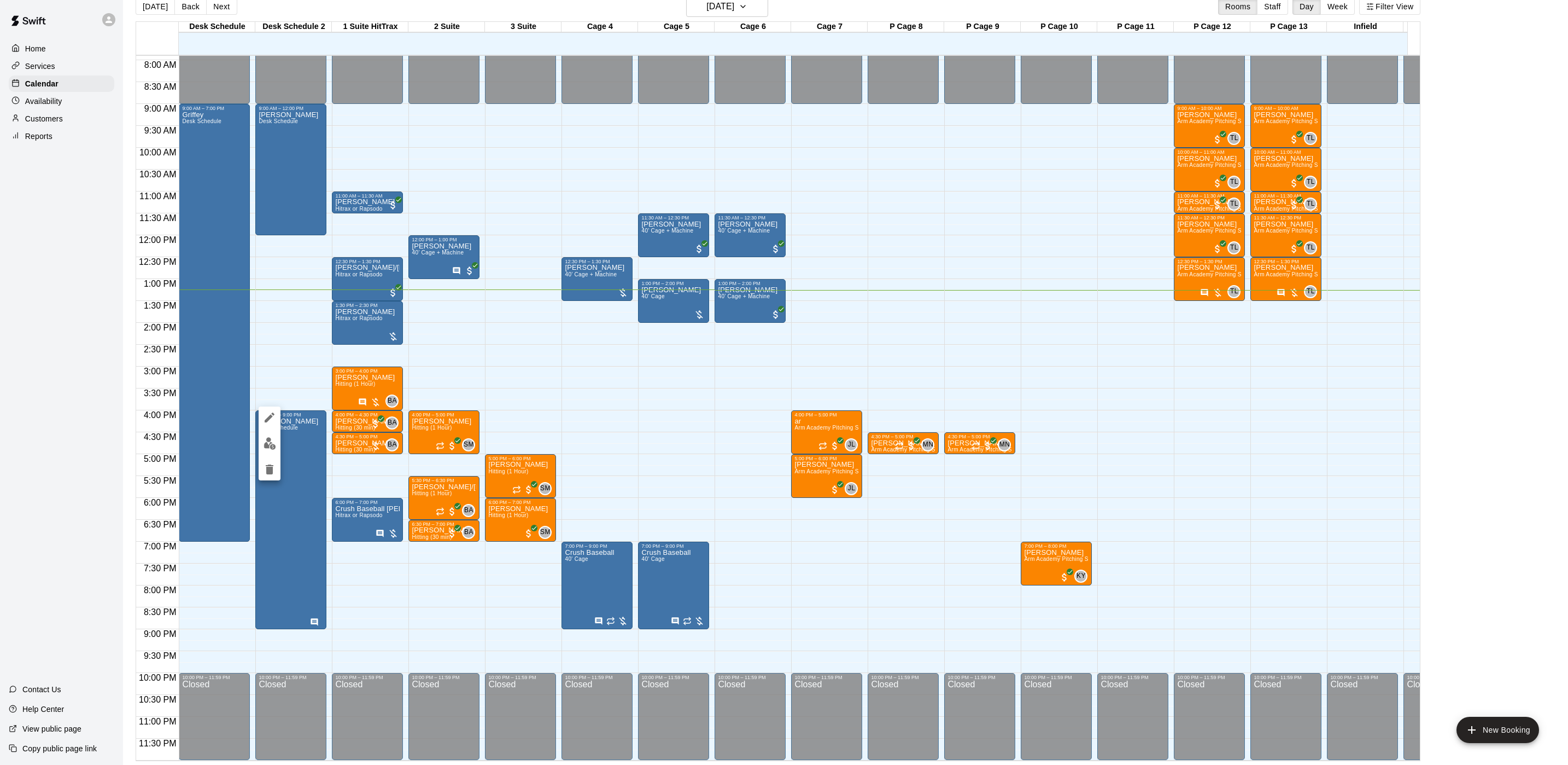
click at [274, 416] on icon "edit" at bounding box center [270, 418] width 13 height 13
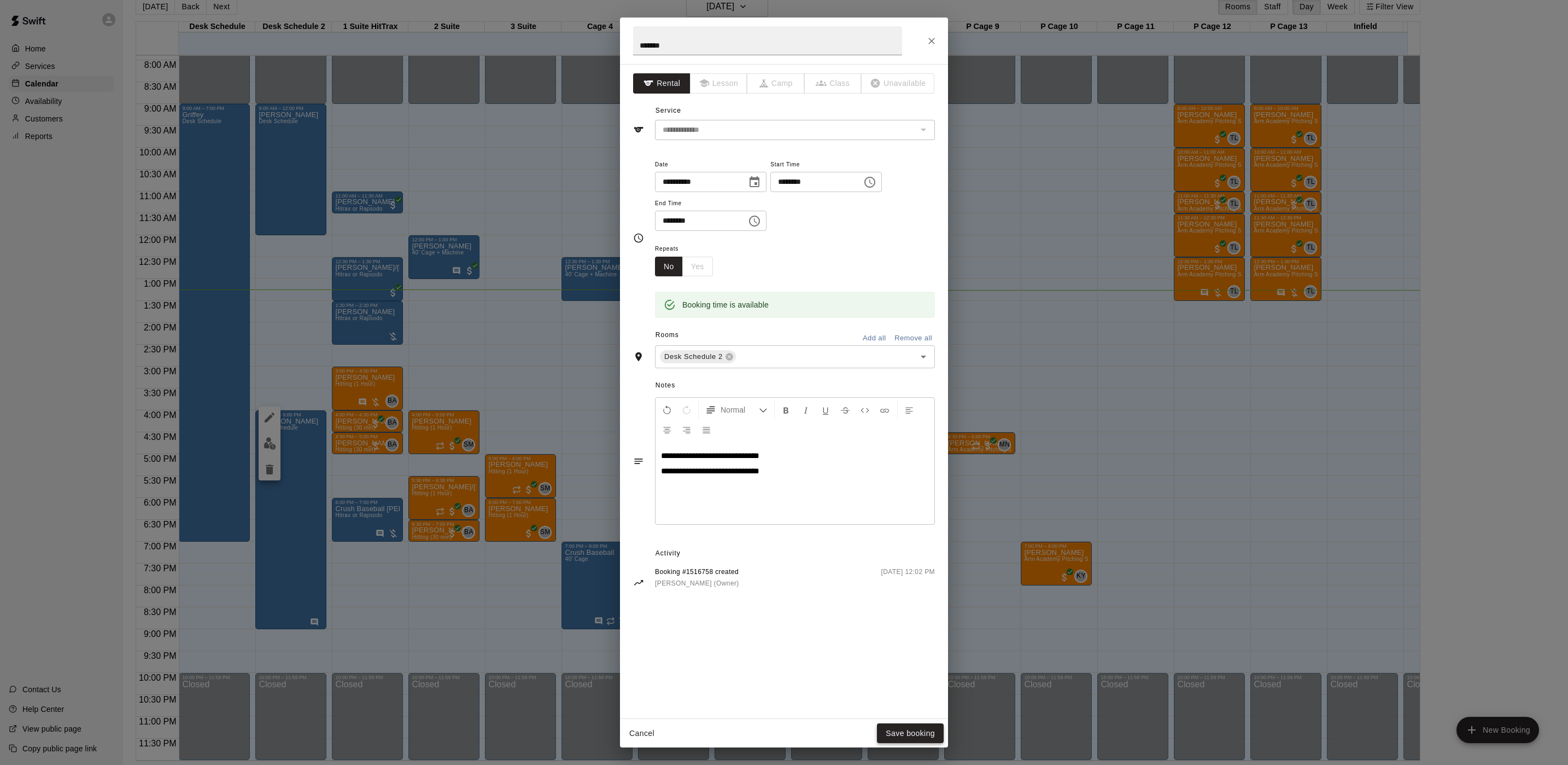
click at [896, 739] on button "Save booking" at bounding box center [911, 733] width 67 height 20
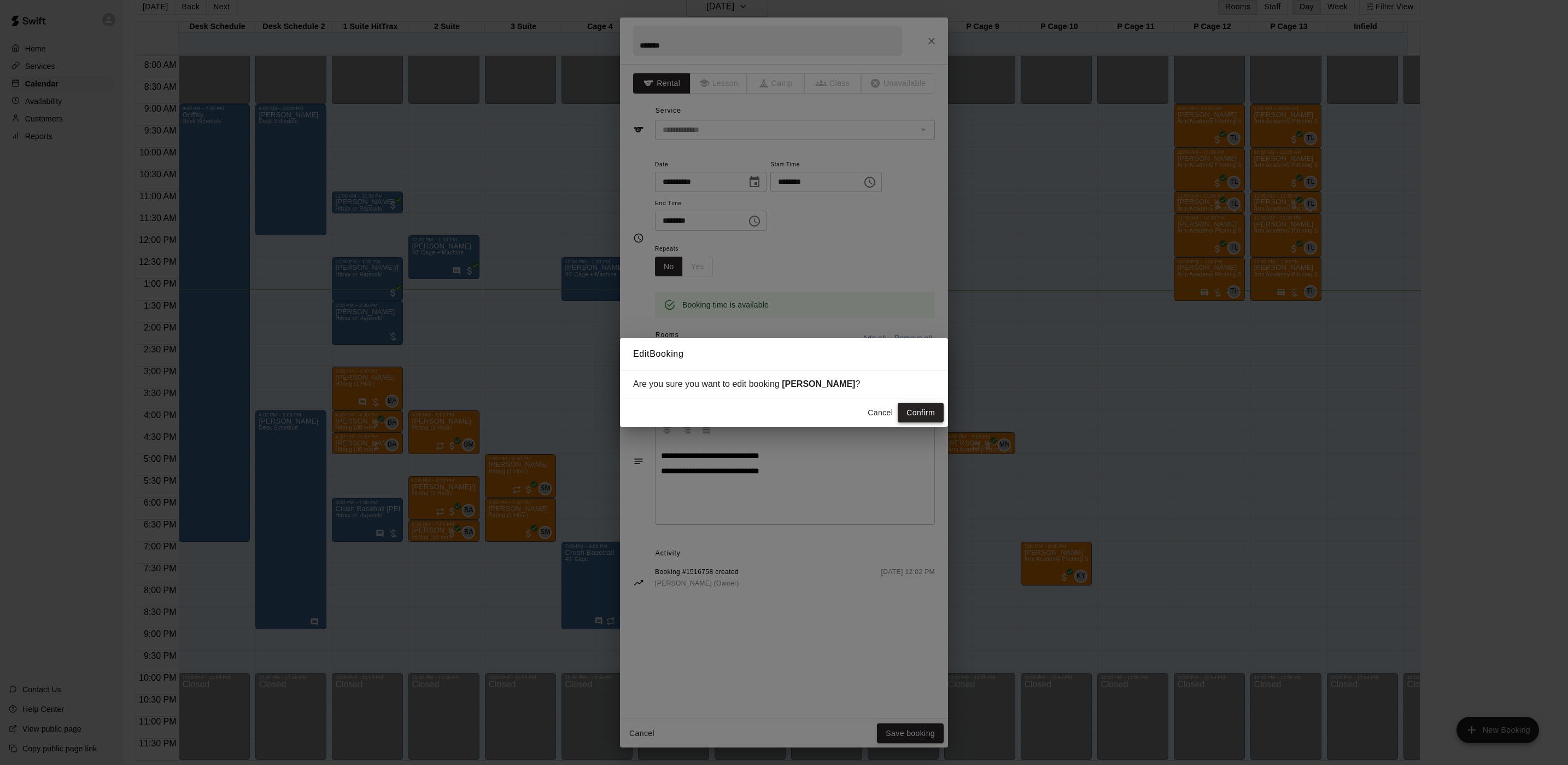
click at [900, 409] on button "Confirm" at bounding box center [920, 412] width 46 height 20
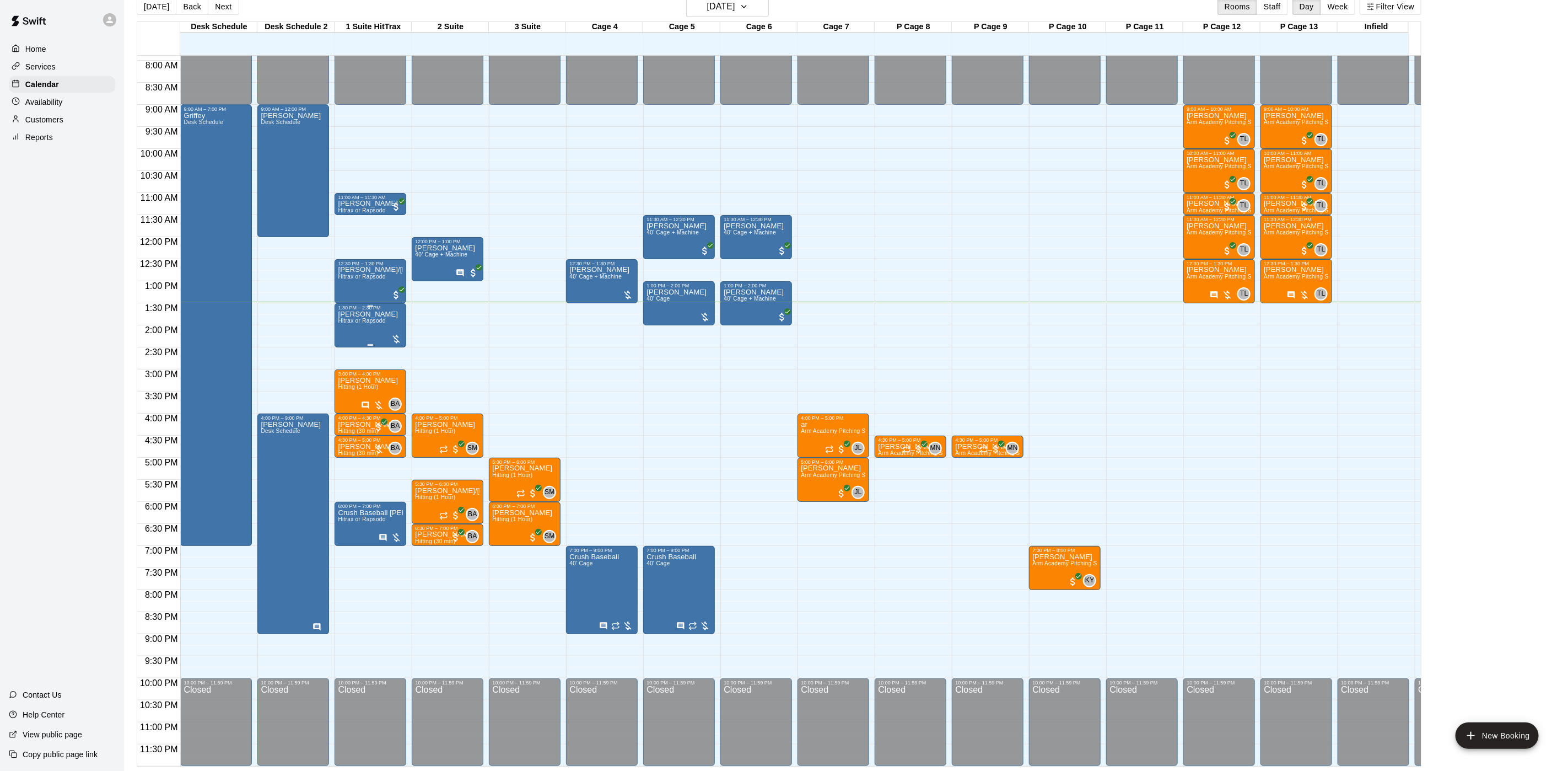
click at [386, 311] on div "[PERSON_NAME] Hitrax or Rapsodo" at bounding box center [371, 696] width 65 height 771
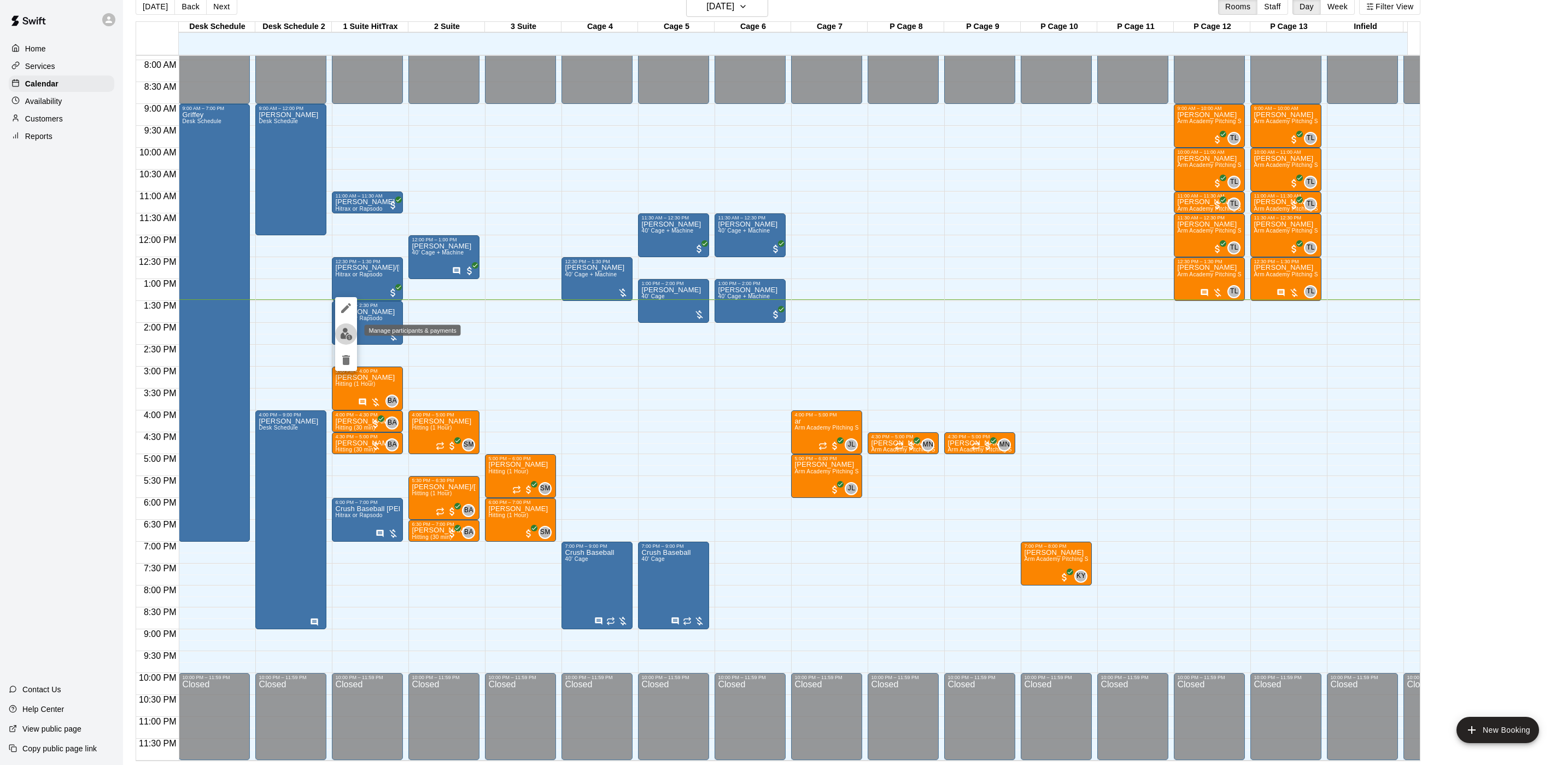
click at [350, 329] on img "edit" at bounding box center [346, 334] width 13 height 13
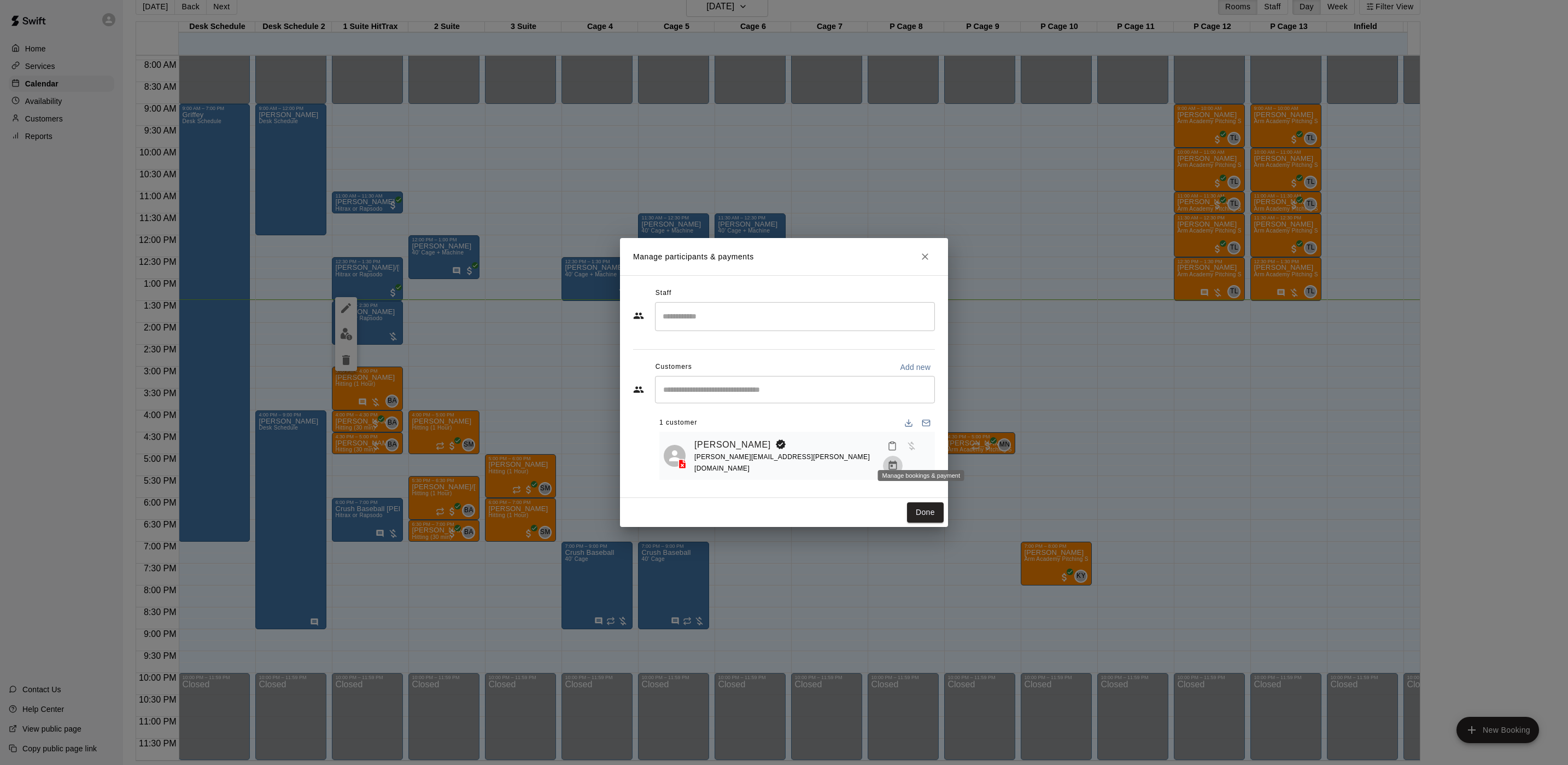
click at [897, 460] on icon "Manage bookings & payment" at bounding box center [892, 465] width 8 height 9
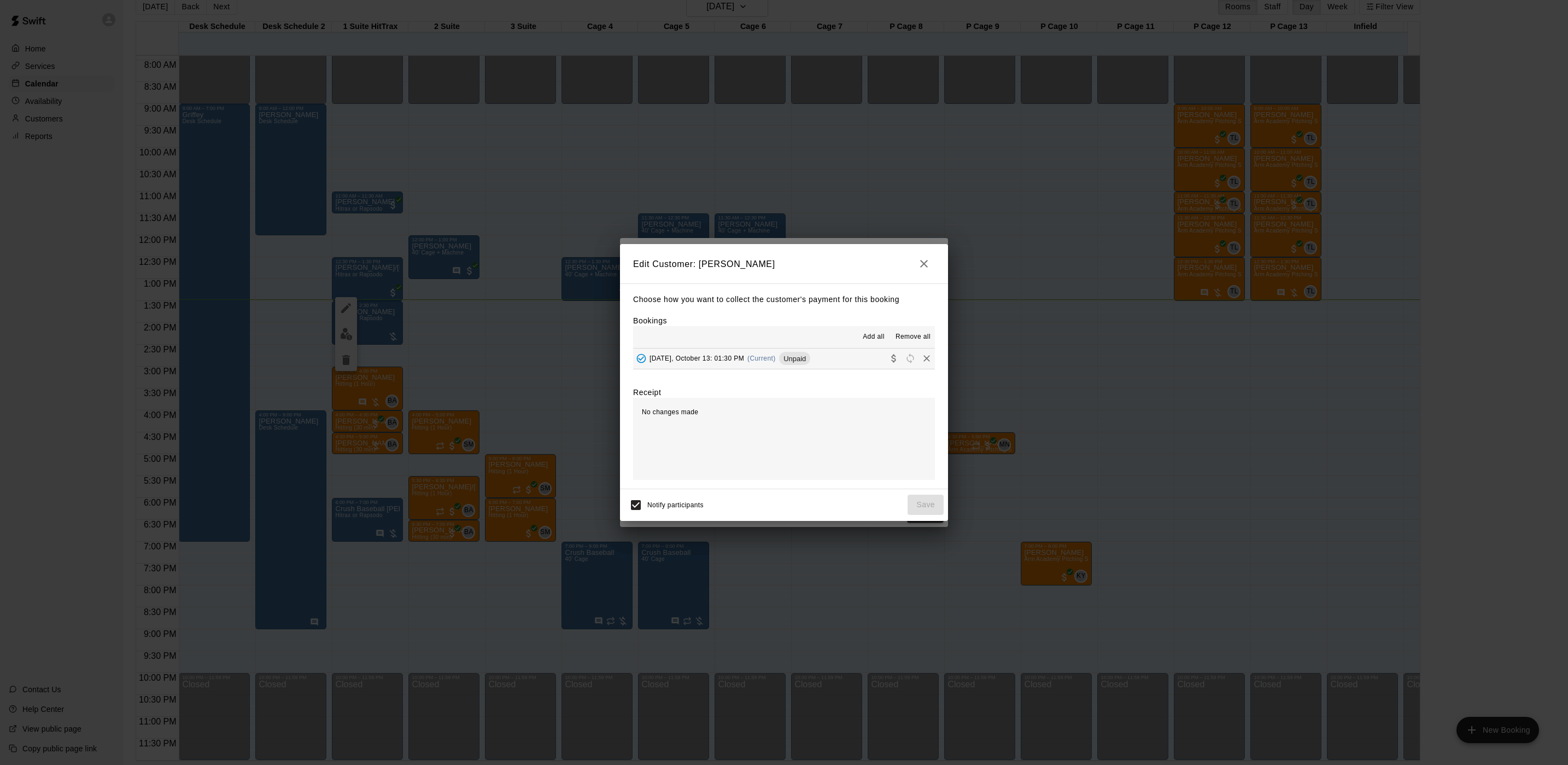
click at [740, 351] on div "[DATE], October 13: 01:30 PM (Current) Unpaid" at bounding box center [721, 358] width 177 height 16
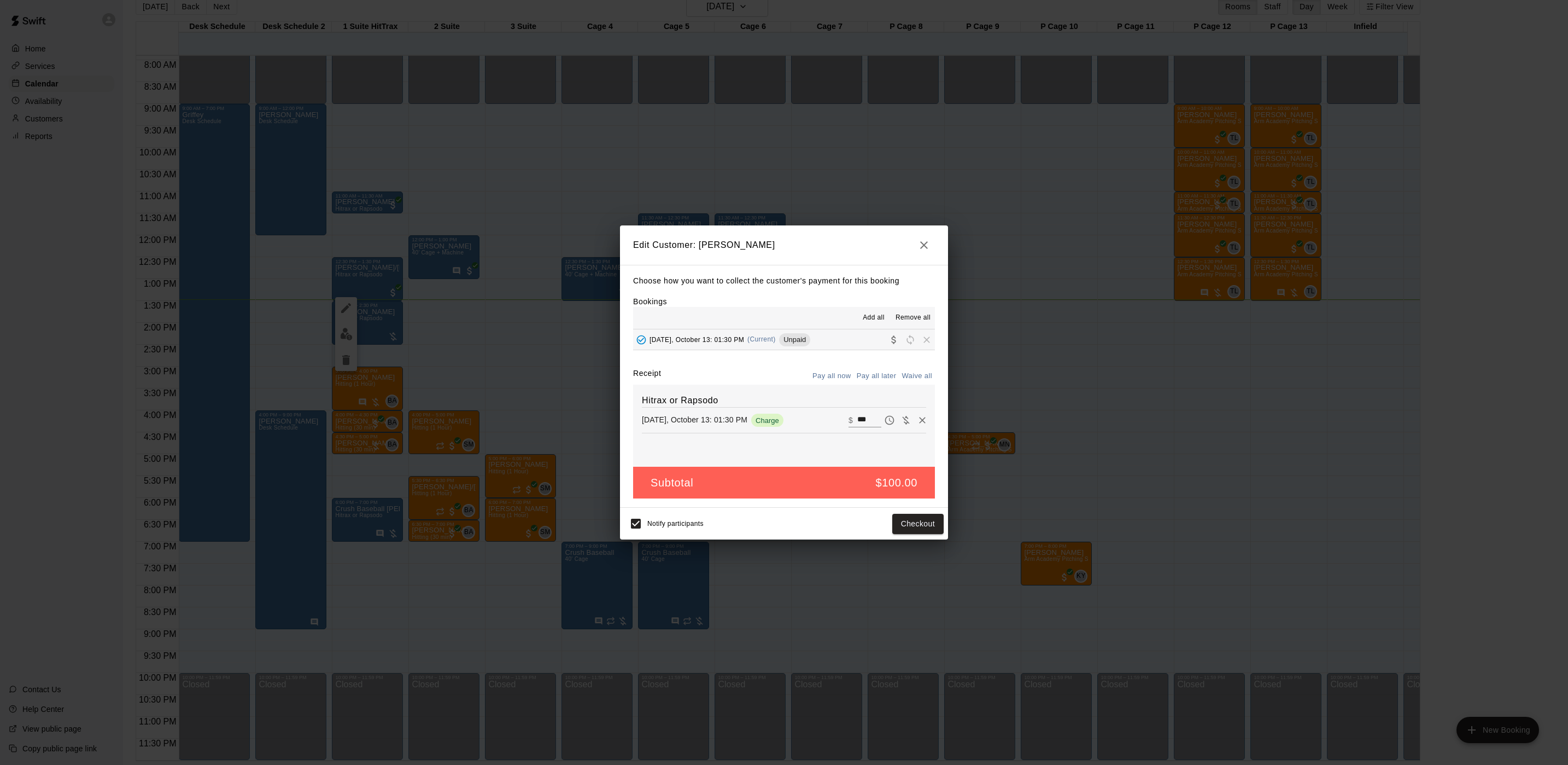
click at [858, 427] on input "***" at bounding box center [869, 420] width 24 height 14
type input "**"
click at [921, 535] on div "Notify participants Checkout" at bounding box center [784, 524] width 320 height 23
click at [909, 523] on button "Checkout" at bounding box center [918, 523] width 51 height 20
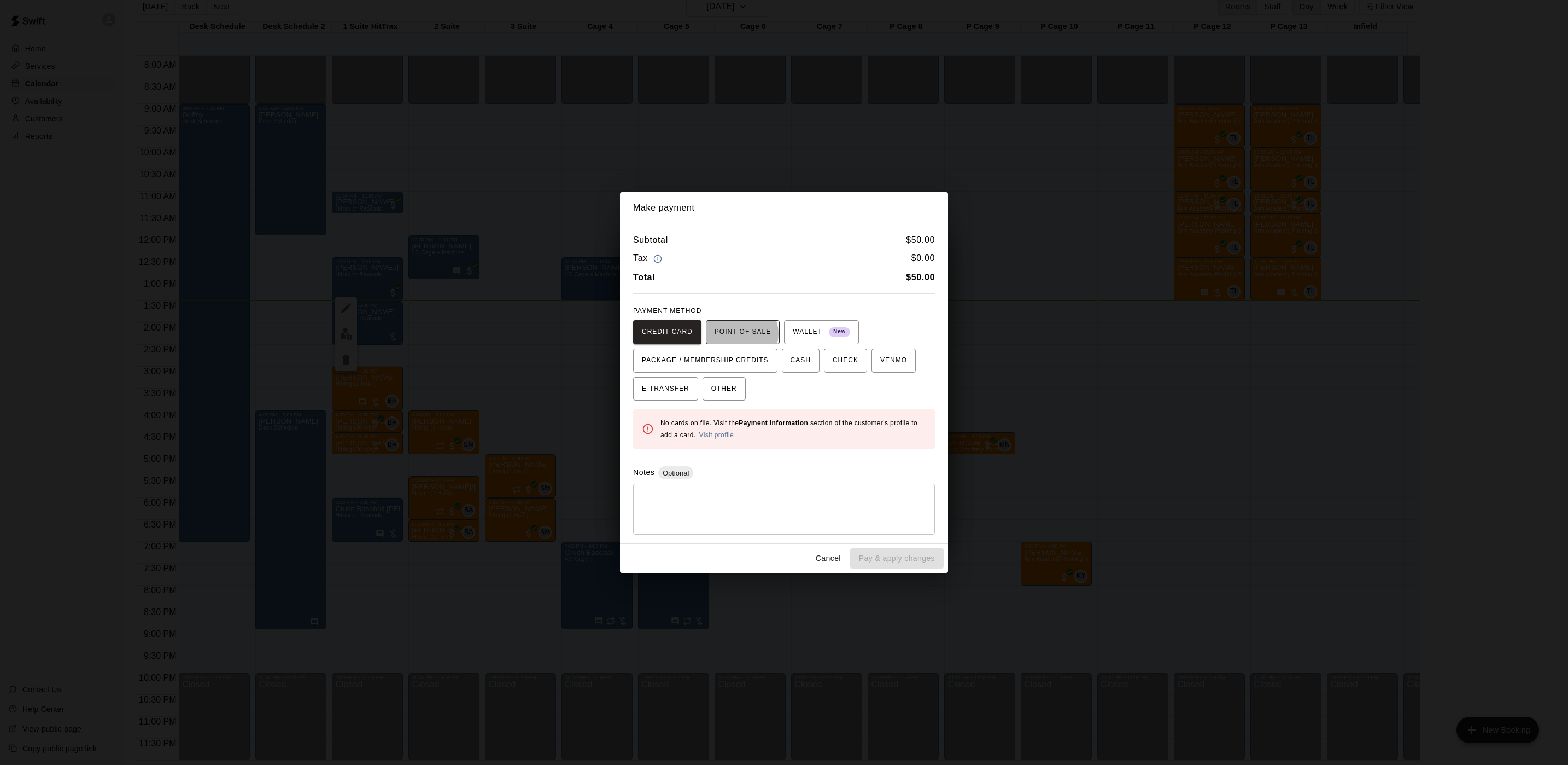
click at [737, 333] on span "POINT OF SALE" at bounding box center [743, 332] width 57 height 18
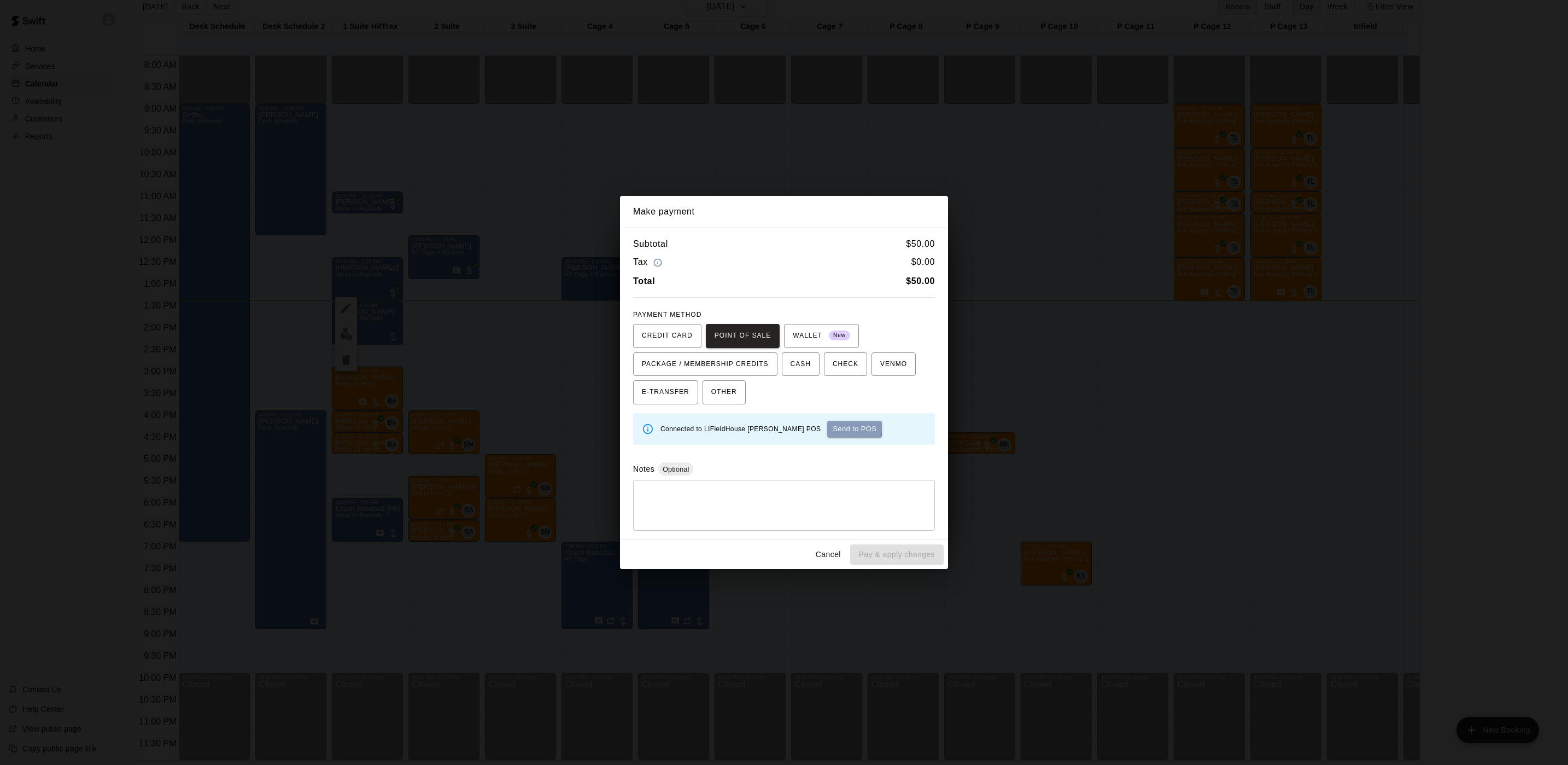
click at [827, 425] on button "Send to POS" at bounding box center [855, 429] width 55 height 16
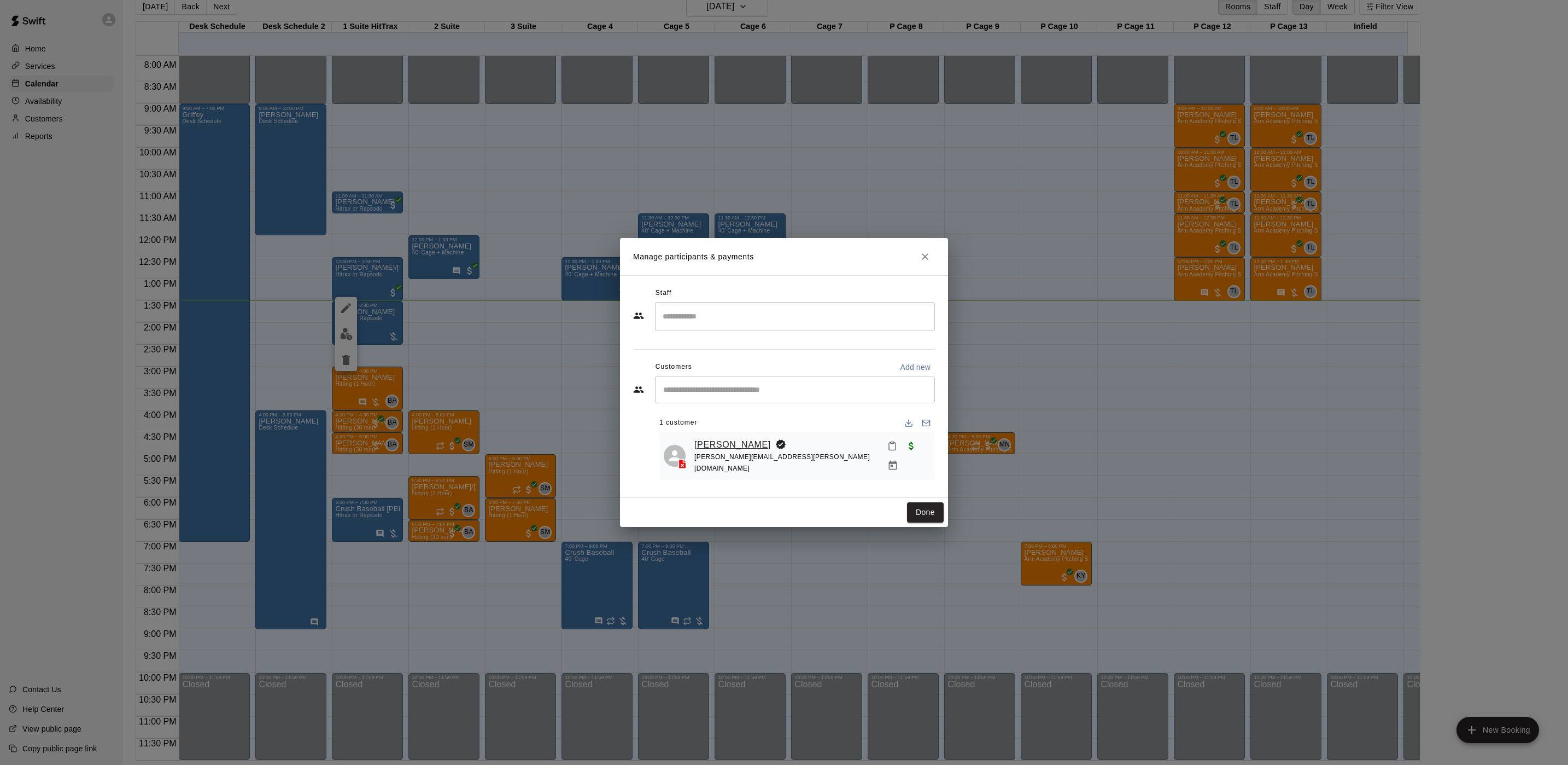
click at [699, 439] on link "[PERSON_NAME]" at bounding box center [733, 445] width 77 height 14
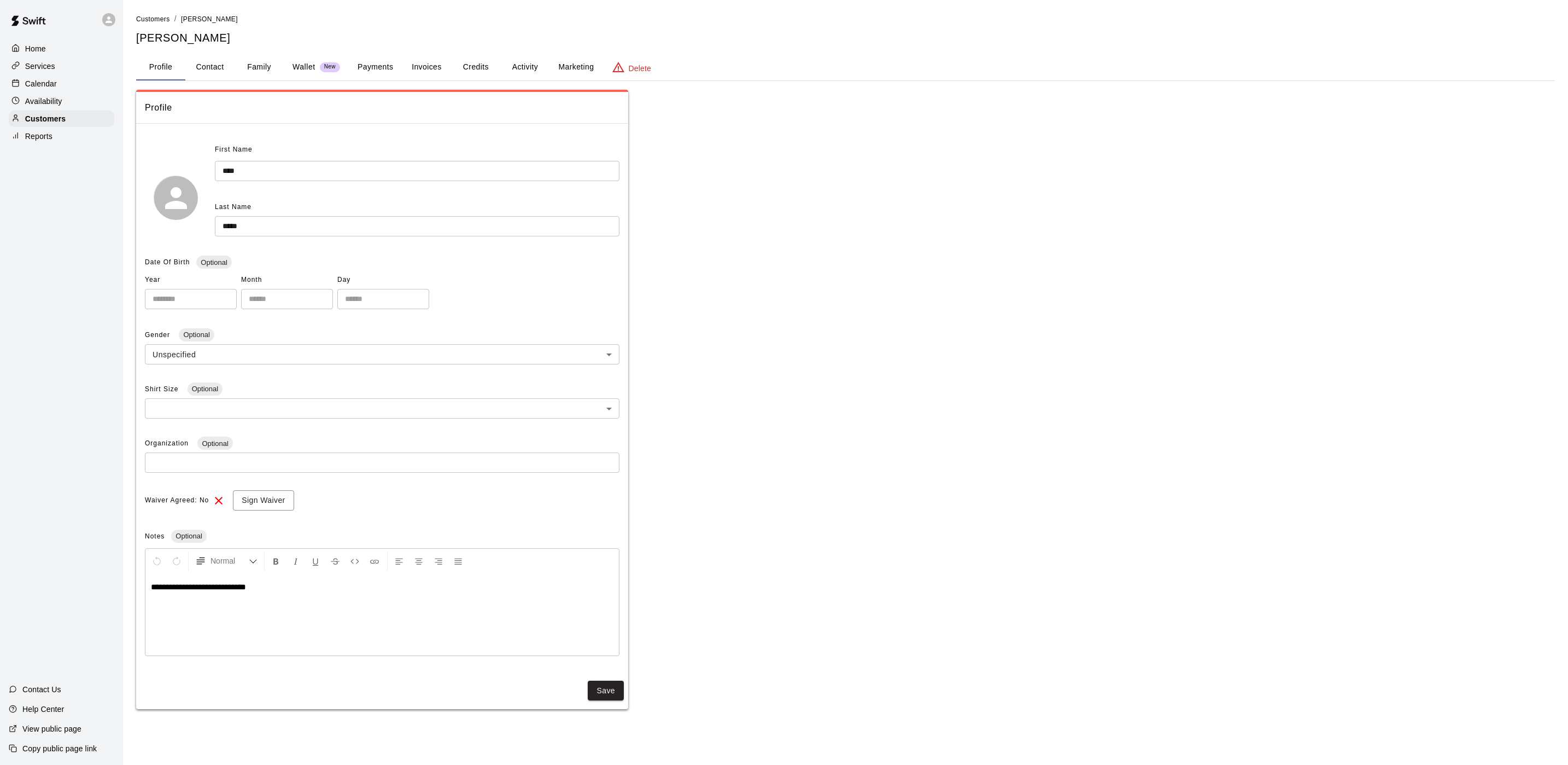
click at [369, 67] on button "Payments" at bounding box center [375, 67] width 53 height 26
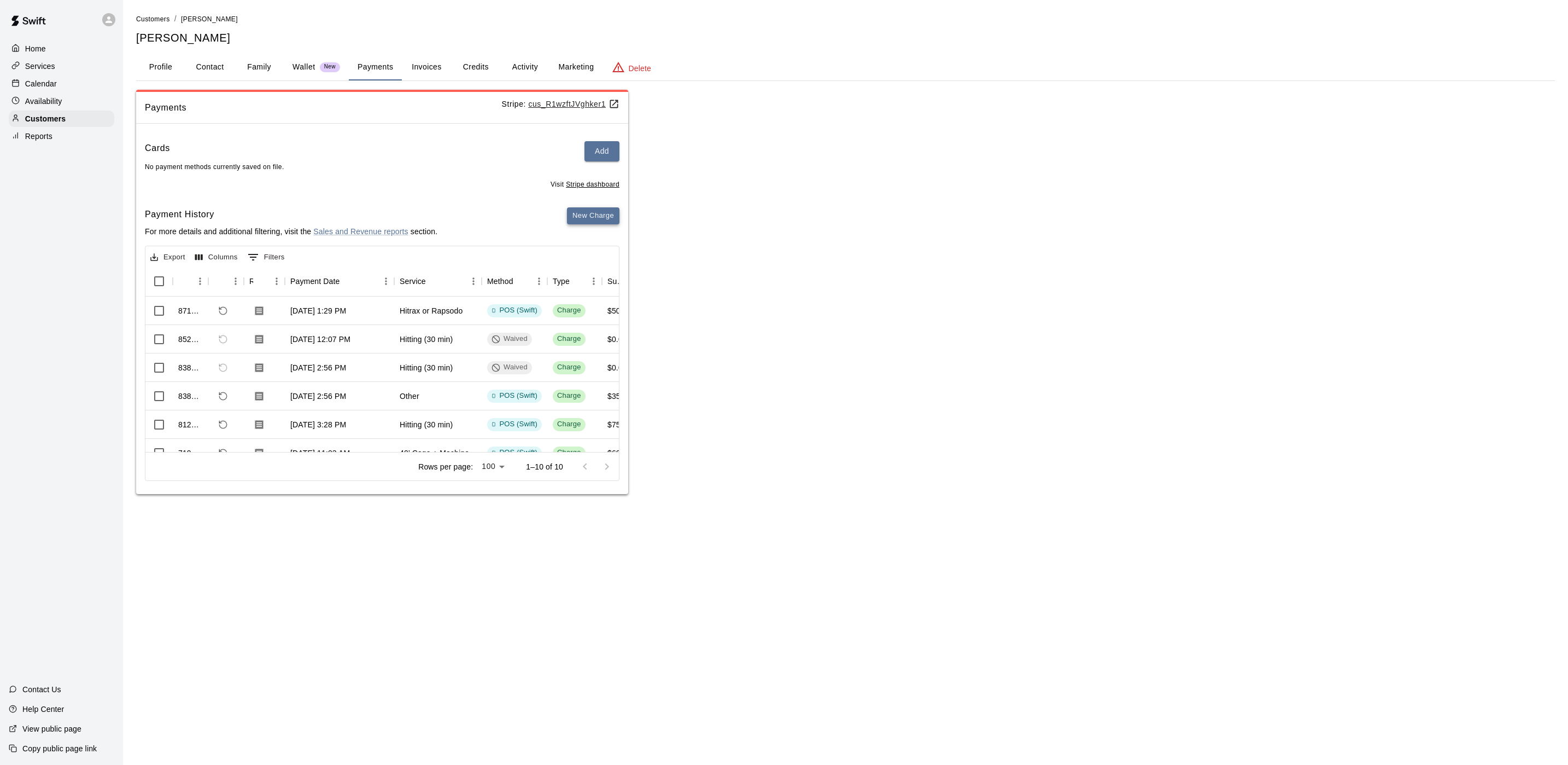
click at [604, 223] on button "New Charge" at bounding box center [593, 216] width 52 height 17
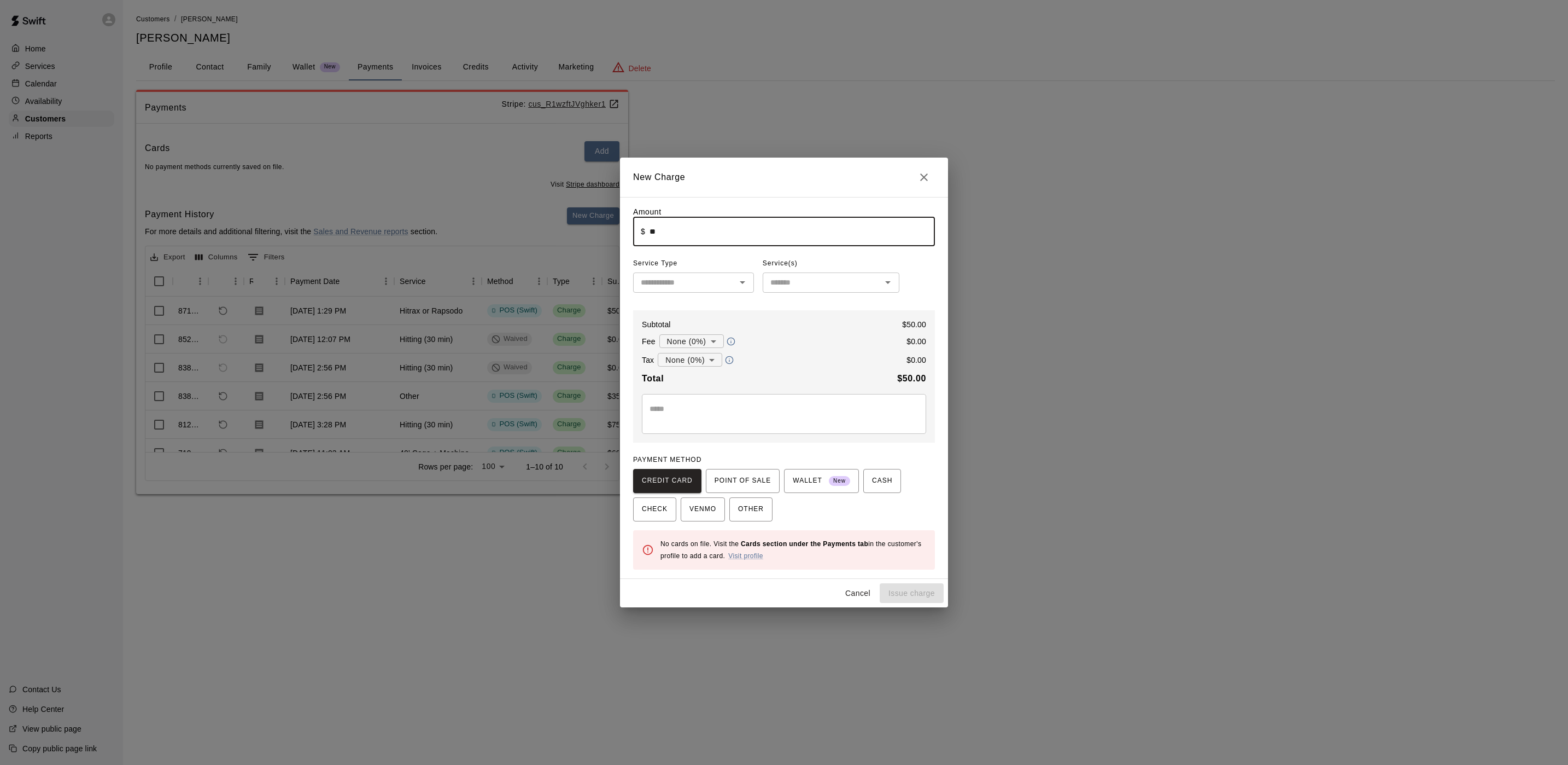
type input "*****"
click at [717, 394] on div "* ​" at bounding box center [783, 414] width 284 height 40
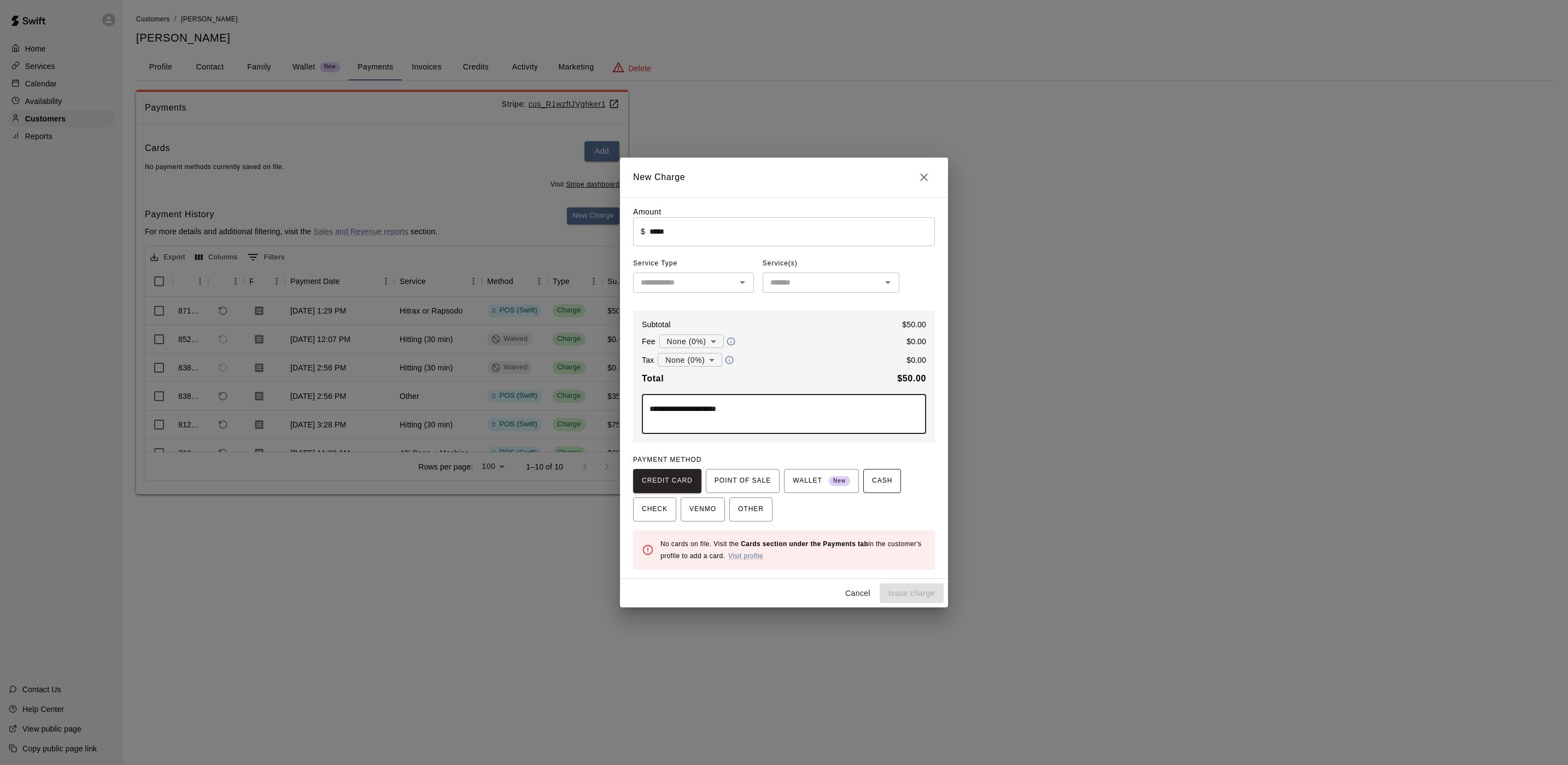
type textarea "**********"
click at [888, 476] on button "CASH" at bounding box center [882, 481] width 38 height 24
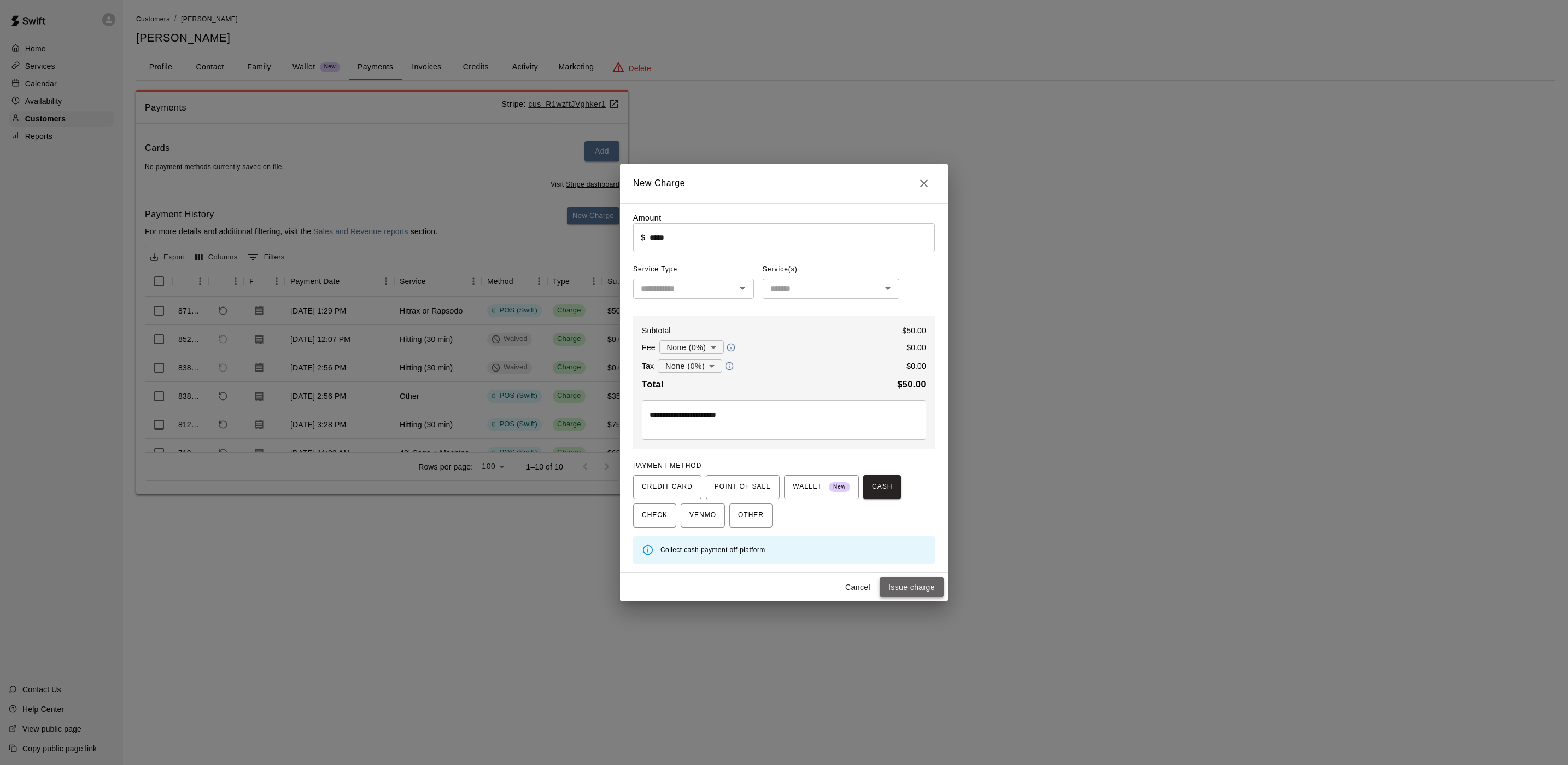
click at [920, 582] on button "Issue charge" at bounding box center [911, 587] width 64 height 20
type input "*"
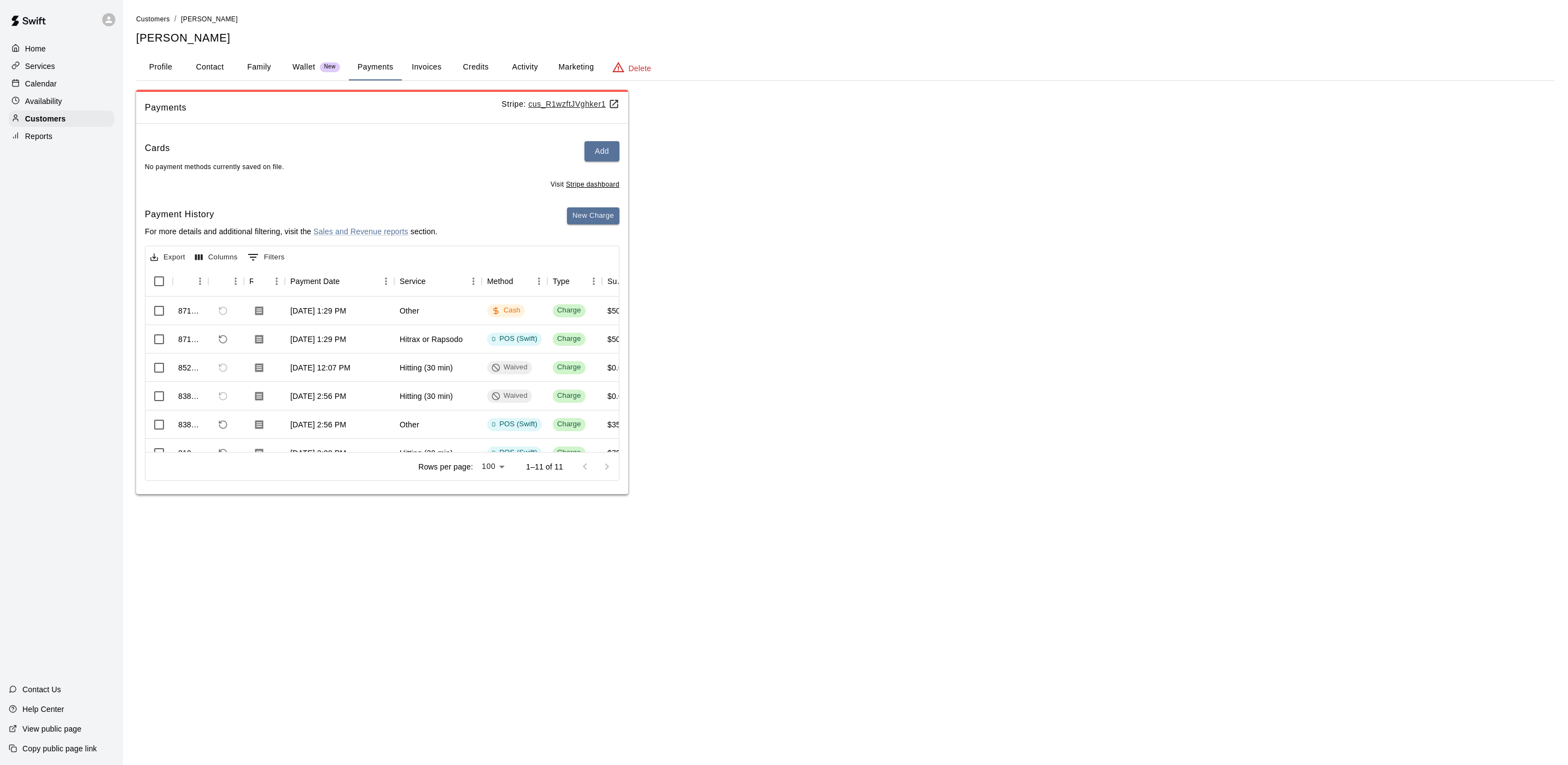
click at [83, 80] on div "Calendar" at bounding box center [61, 83] width 105 height 16
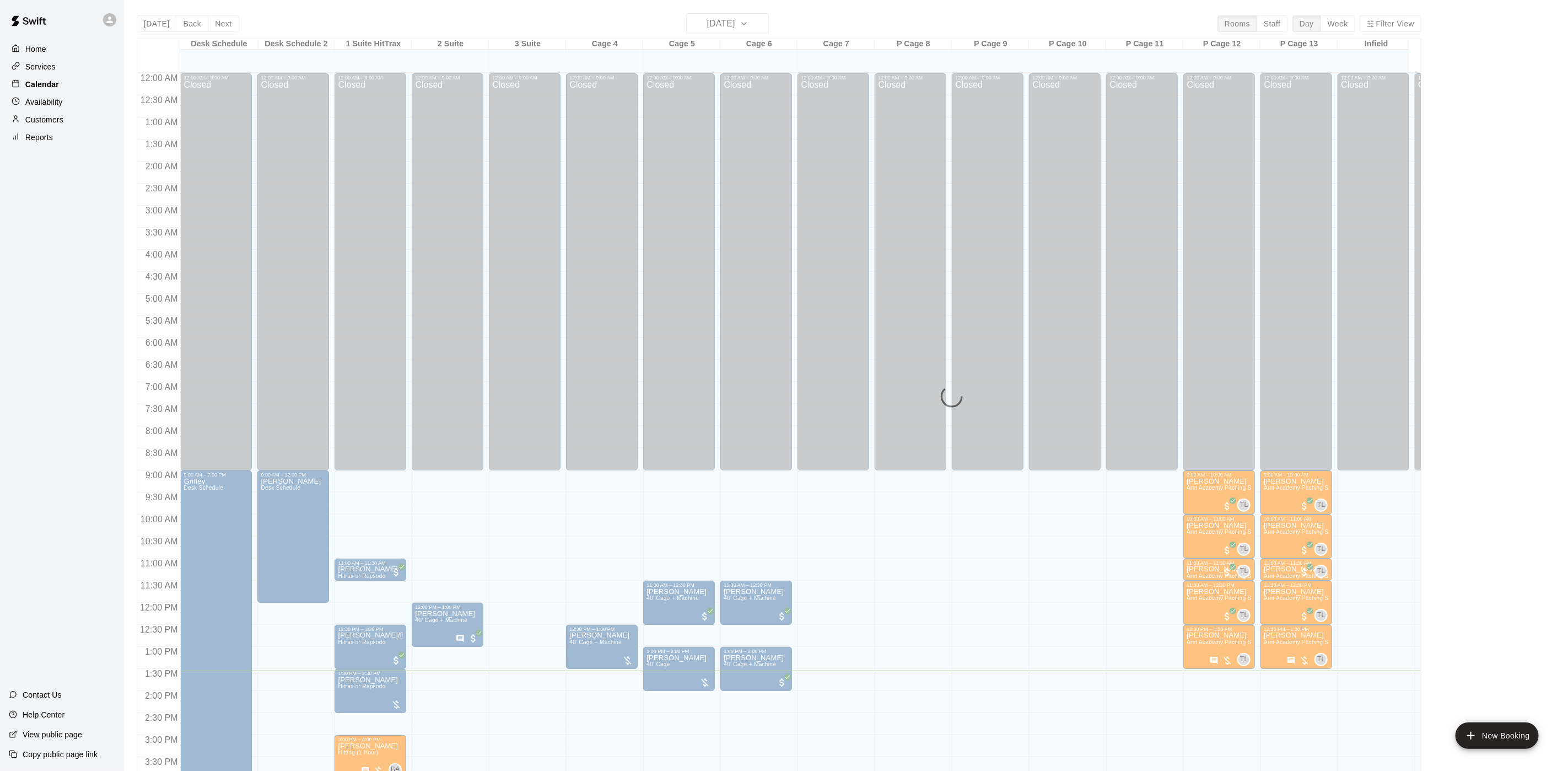
scroll to position [316, 0]
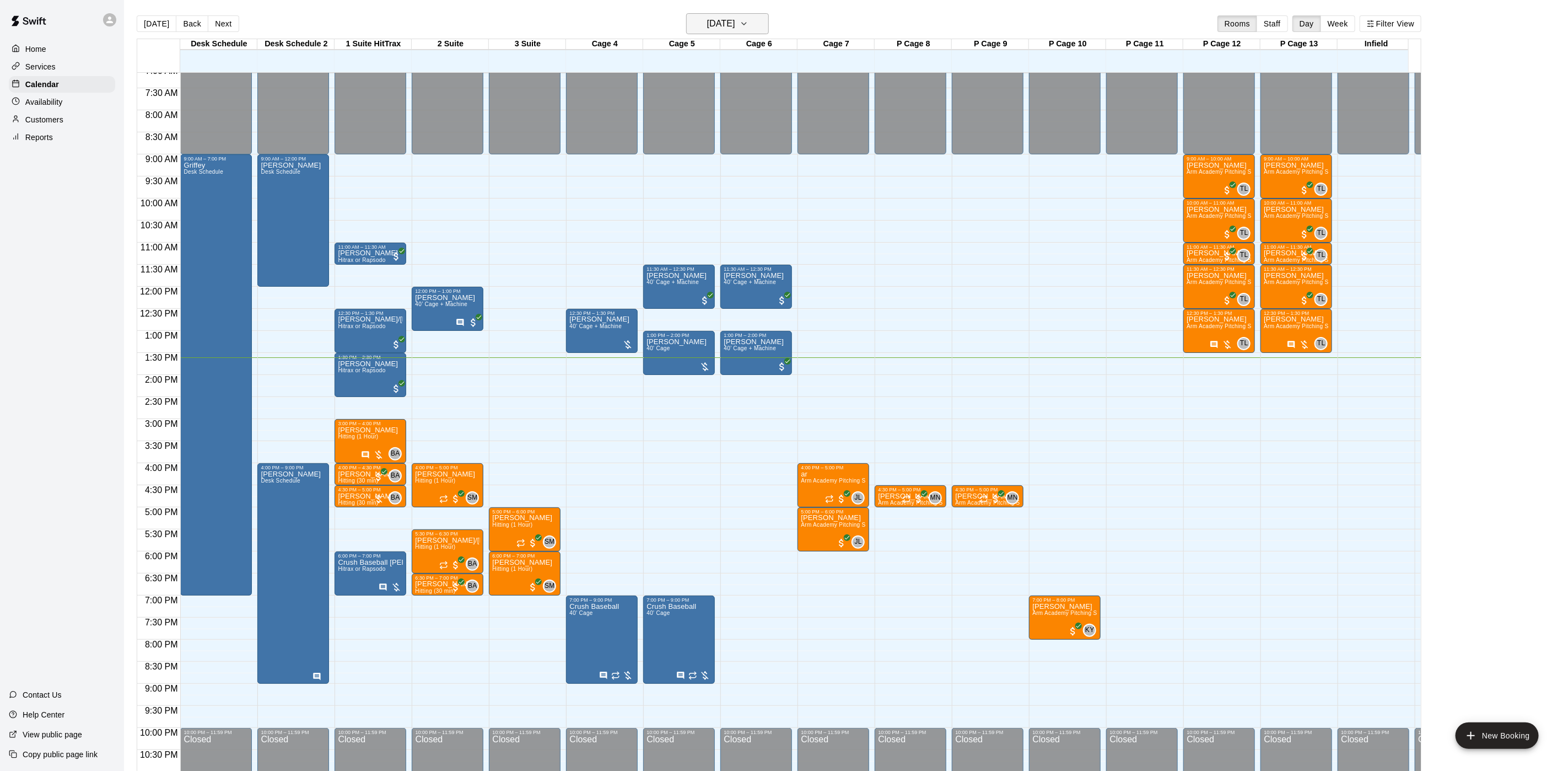
click at [735, 30] on h6 "[DATE]" at bounding box center [721, 23] width 28 height 15
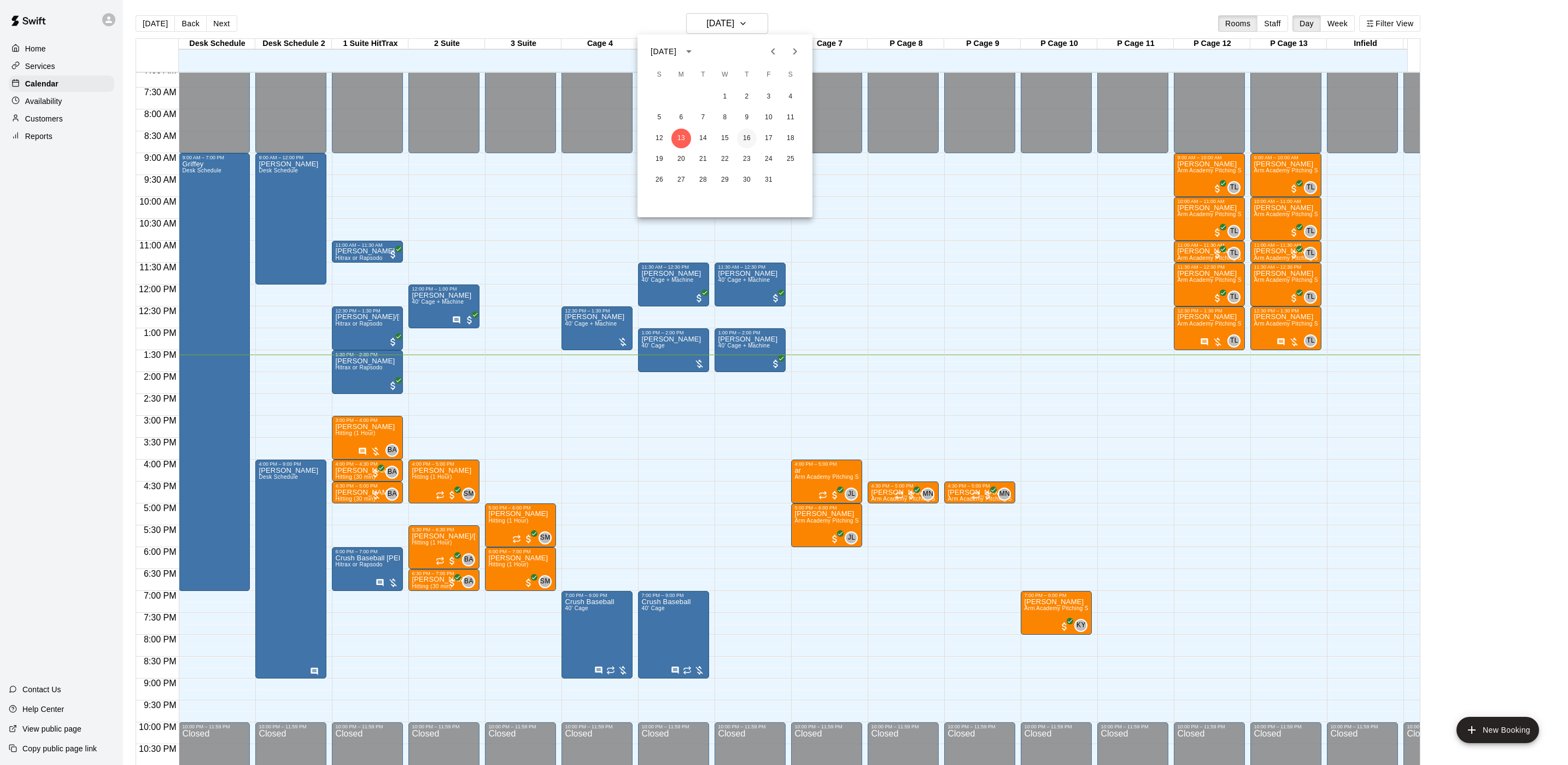
click at [750, 140] on button "16" at bounding box center [747, 138] width 19 height 19
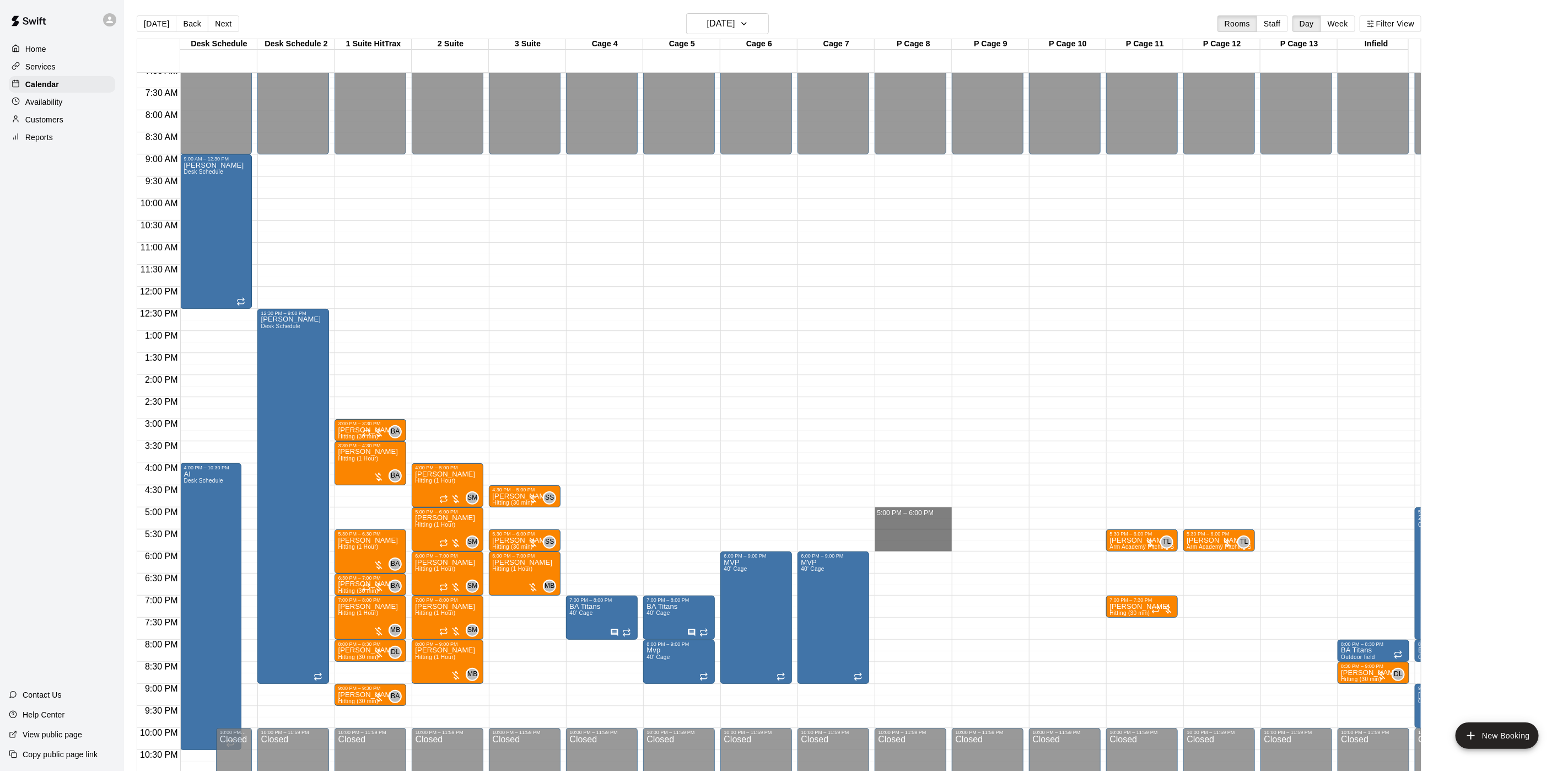
drag, startPoint x: 896, startPoint y: 511, endPoint x: 894, endPoint y: 524, distance: 13.2
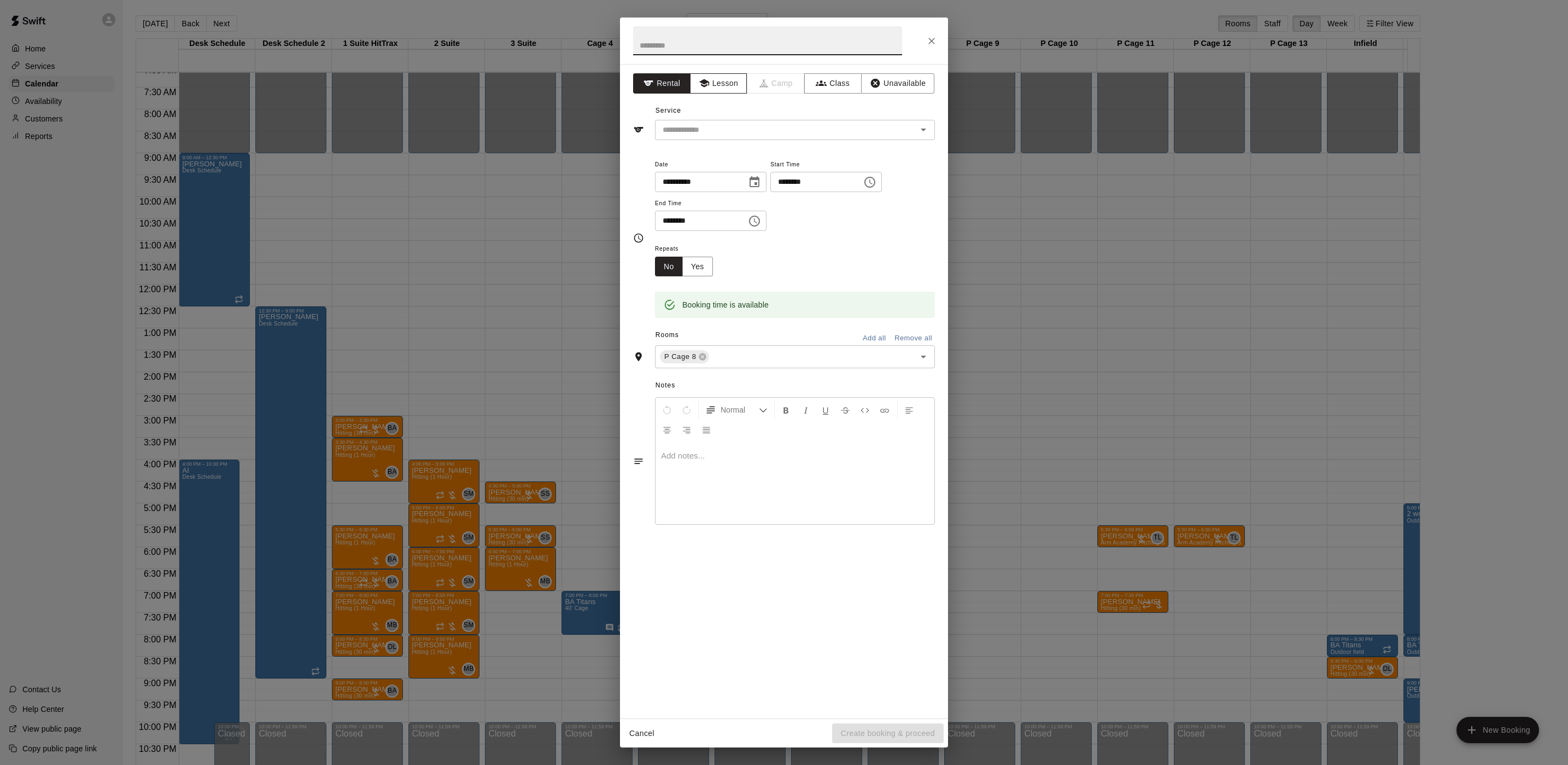
click at [730, 85] on button "Lesson" at bounding box center [719, 83] width 57 height 20
click at [721, 138] on div "​" at bounding box center [795, 130] width 280 height 20
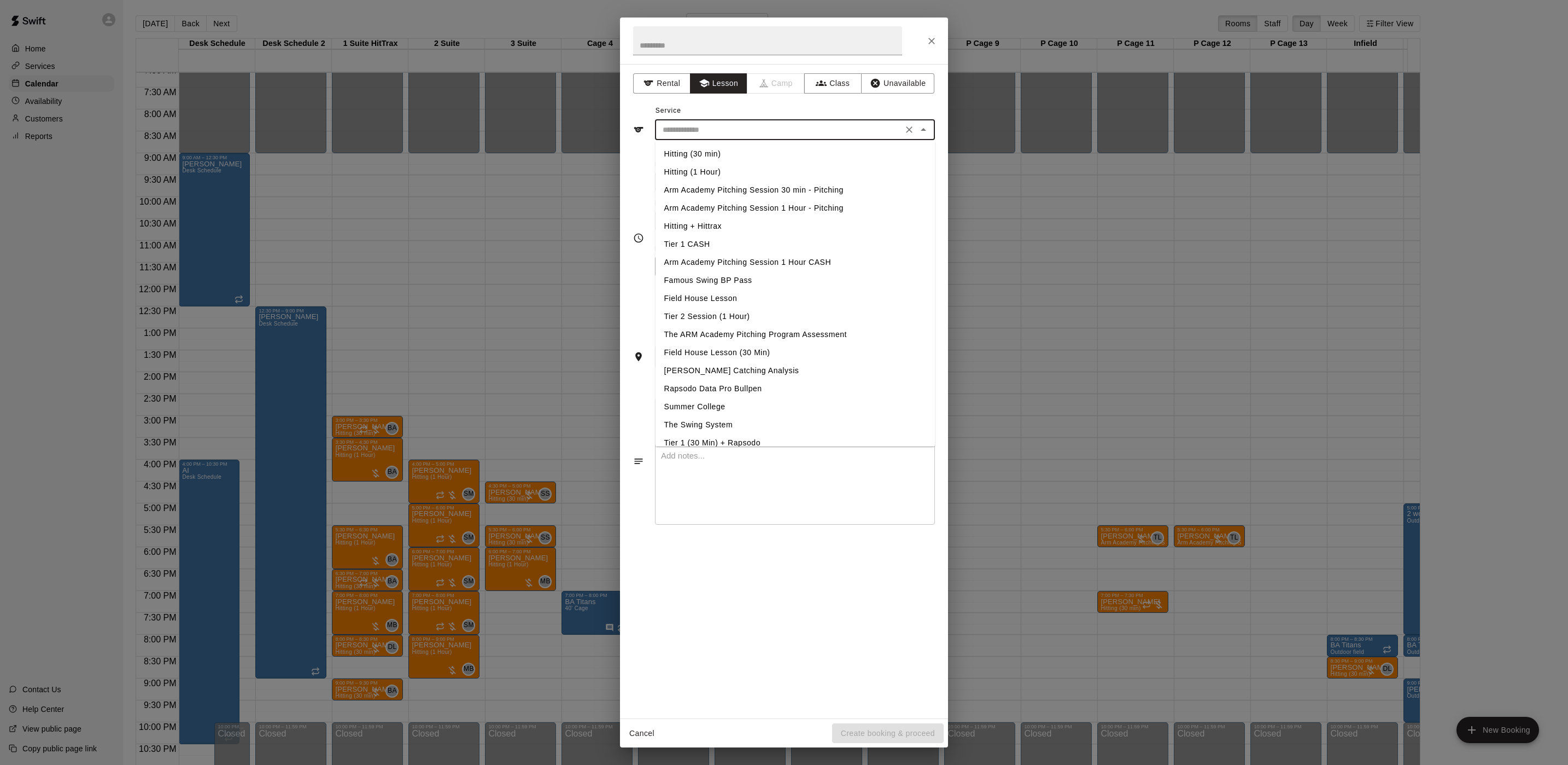
click at [722, 186] on li "Arm Academy Pitching Session 30 min - Pitching" at bounding box center [796, 190] width 280 height 18
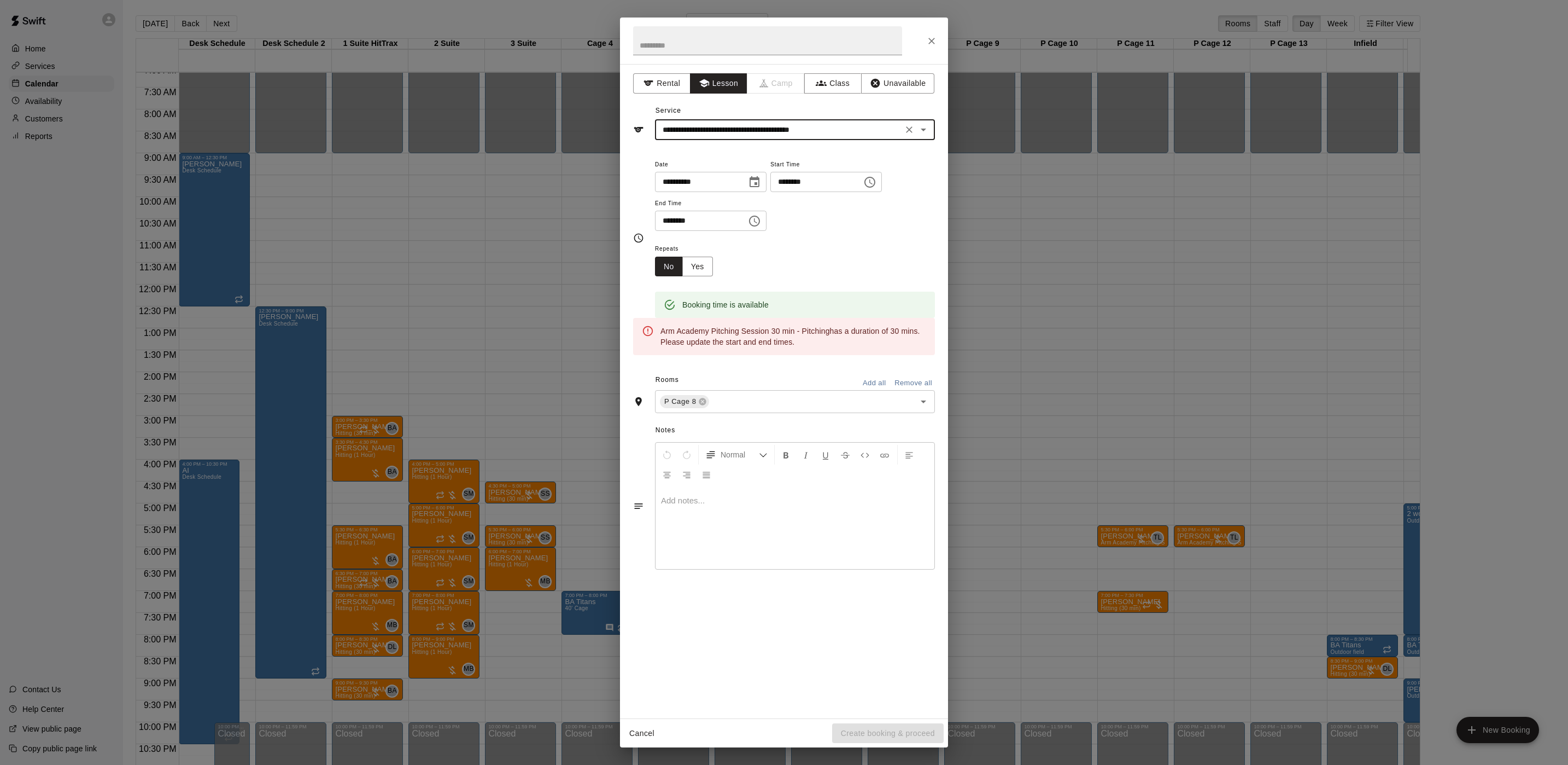
click at [813, 127] on input "**********" at bounding box center [779, 130] width 241 height 13
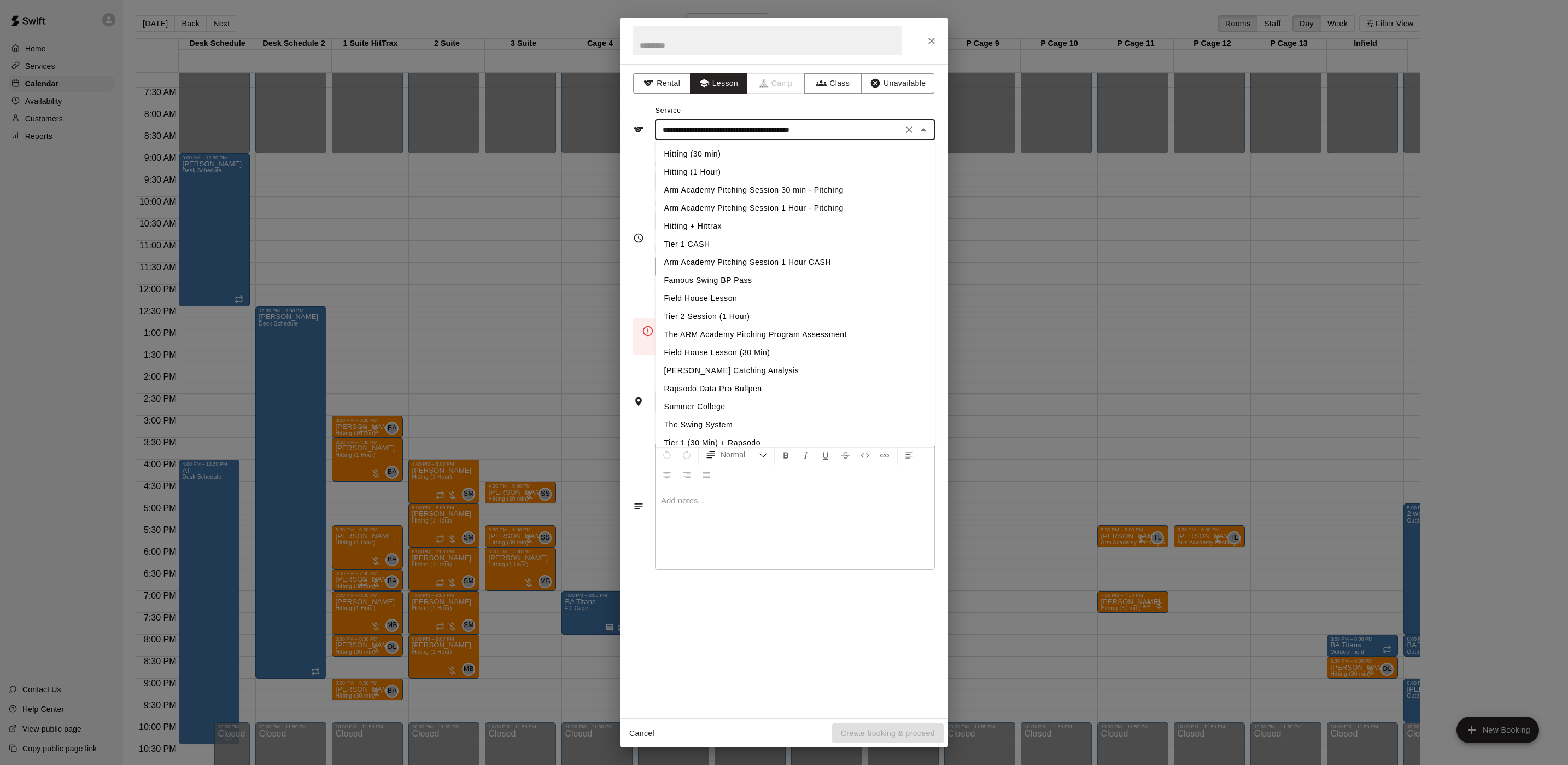
click at [788, 208] on li "Arm Academy Pitching Session 1 Hour - Pitching" at bounding box center [796, 208] width 280 height 18
type input "**********"
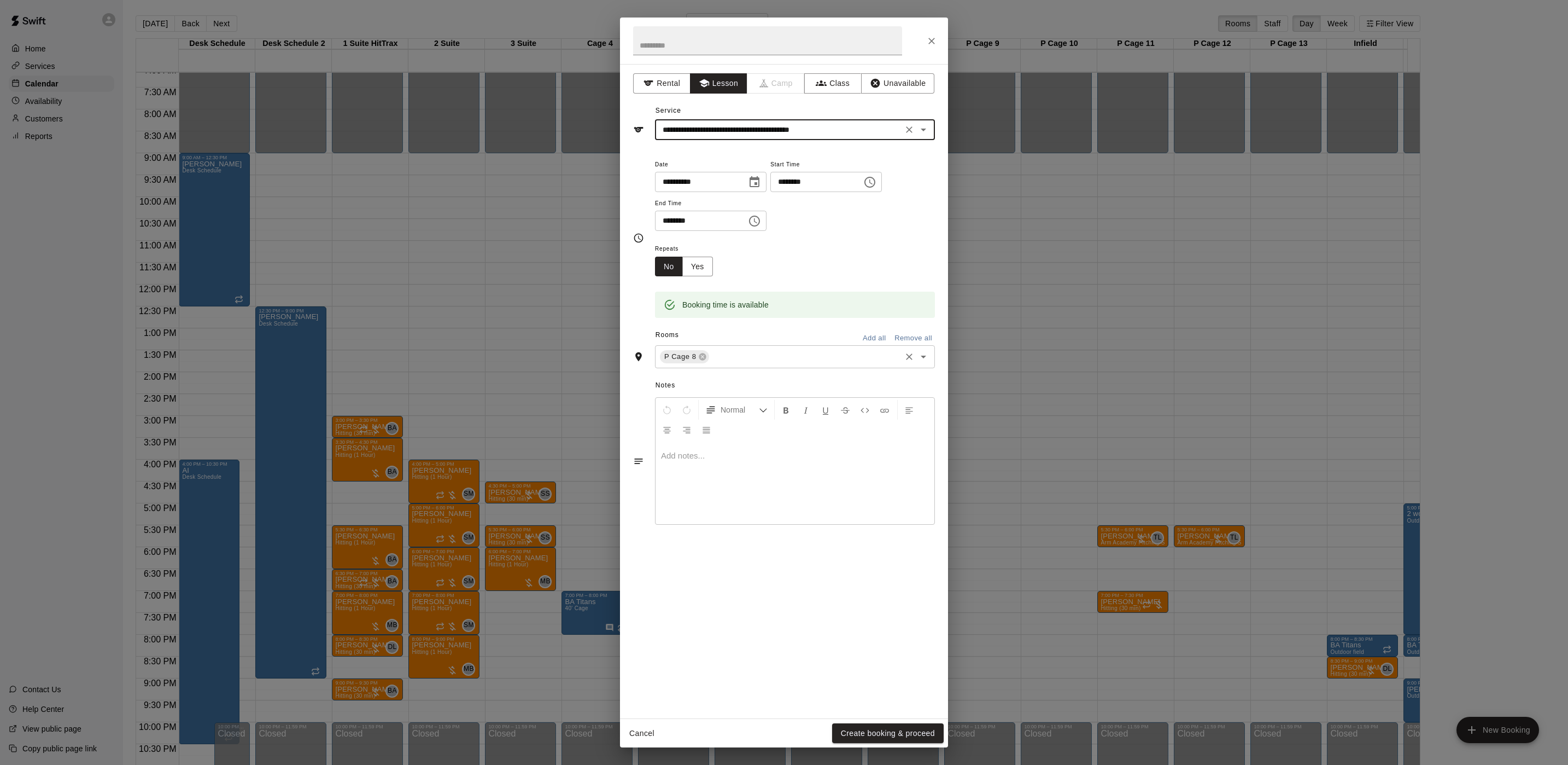
click at [738, 352] on input "text" at bounding box center [805, 357] width 189 height 13
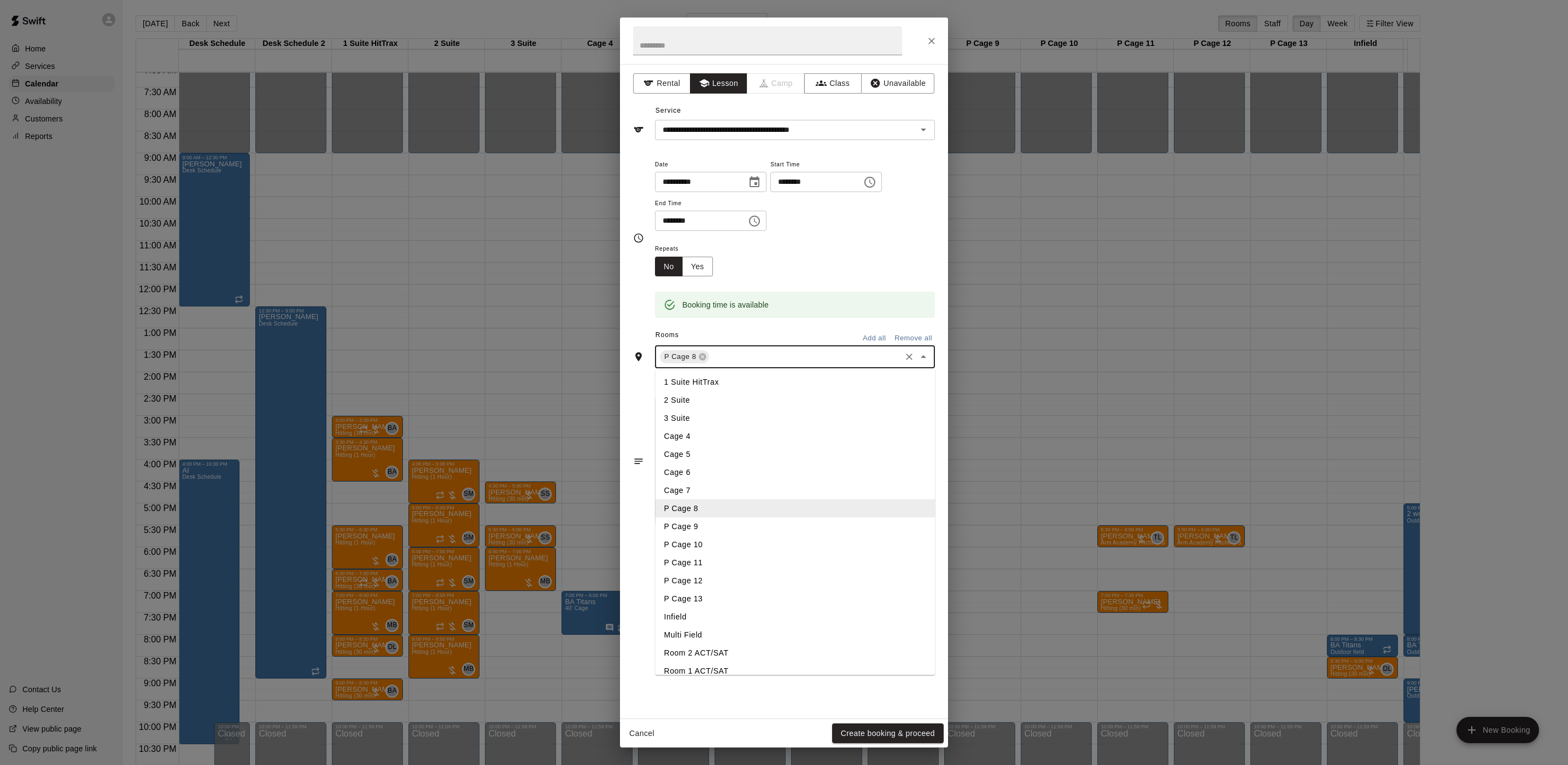
click at [695, 531] on li "P Cage 9" at bounding box center [796, 527] width 280 height 18
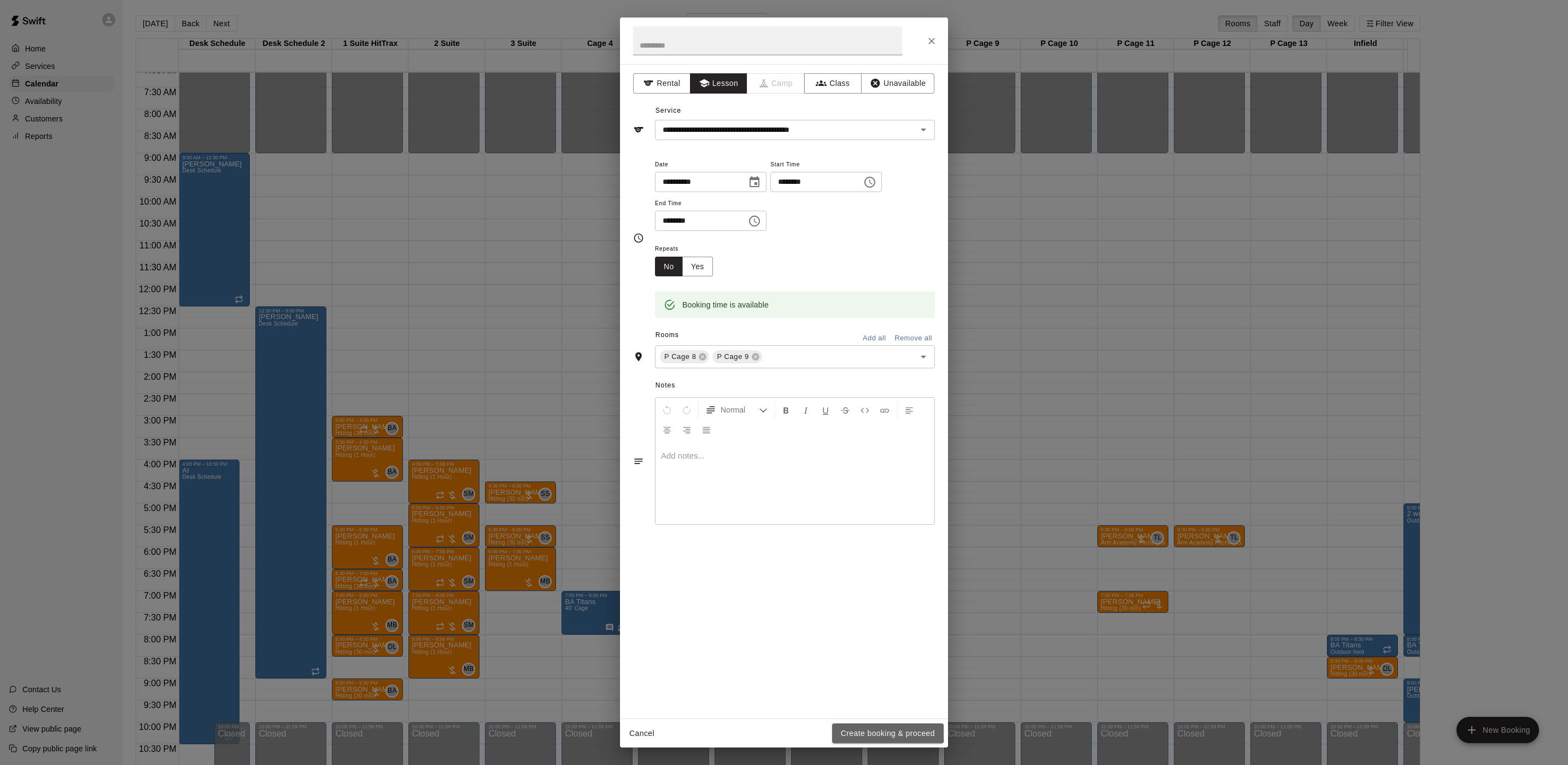
click at [881, 732] on button "Create booking & proceed" at bounding box center [887, 733] width 111 height 20
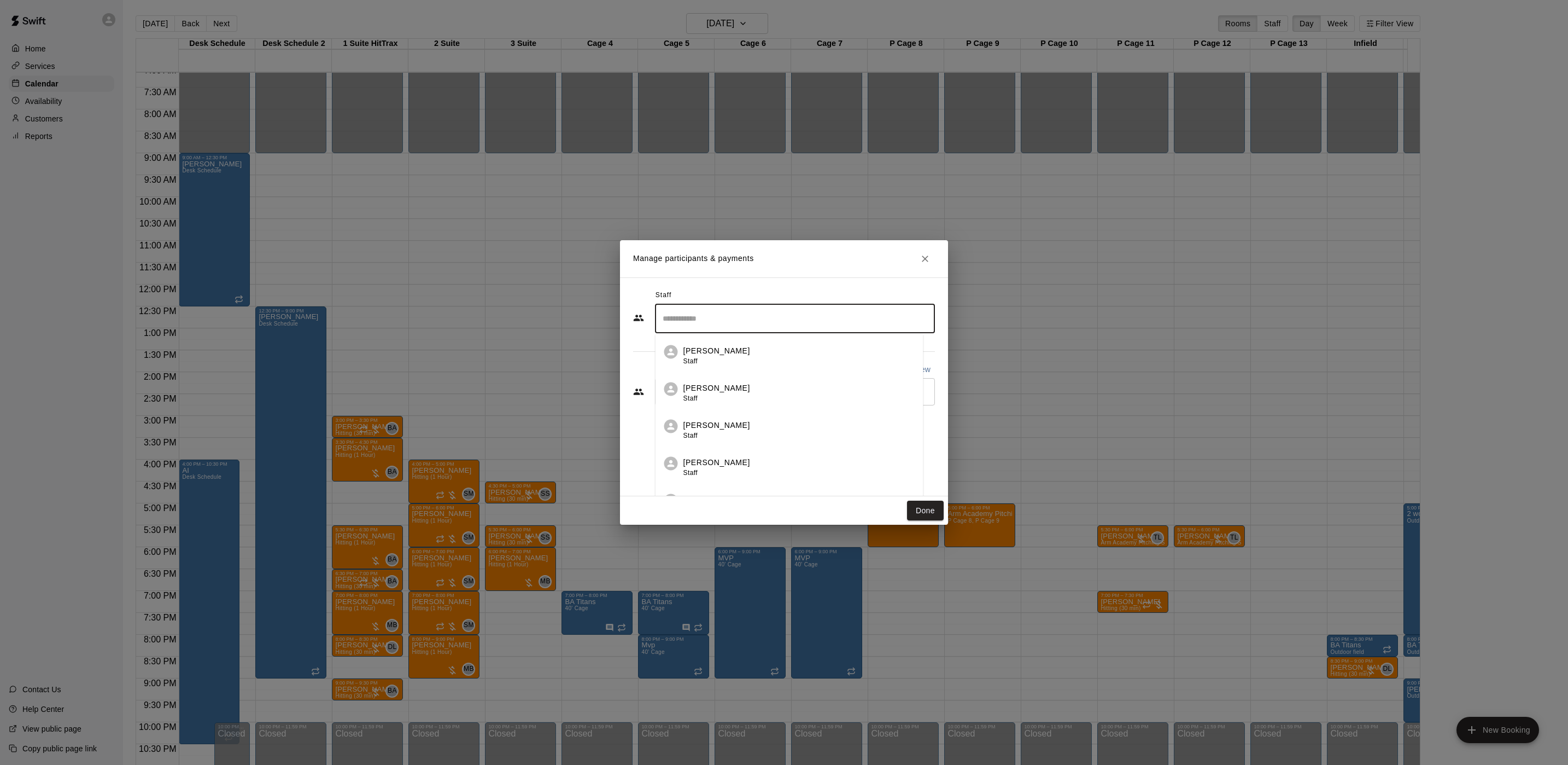
click at [737, 314] on input "Search staff" at bounding box center [795, 318] width 270 height 19
click at [737, 362] on div "[PERSON_NAME] Instructor" at bounding box center [717, 356] width 67 height 21
click at [727, 401] on div "​" at bounding box center [795, 392] width 280 height 27
type input "*******"
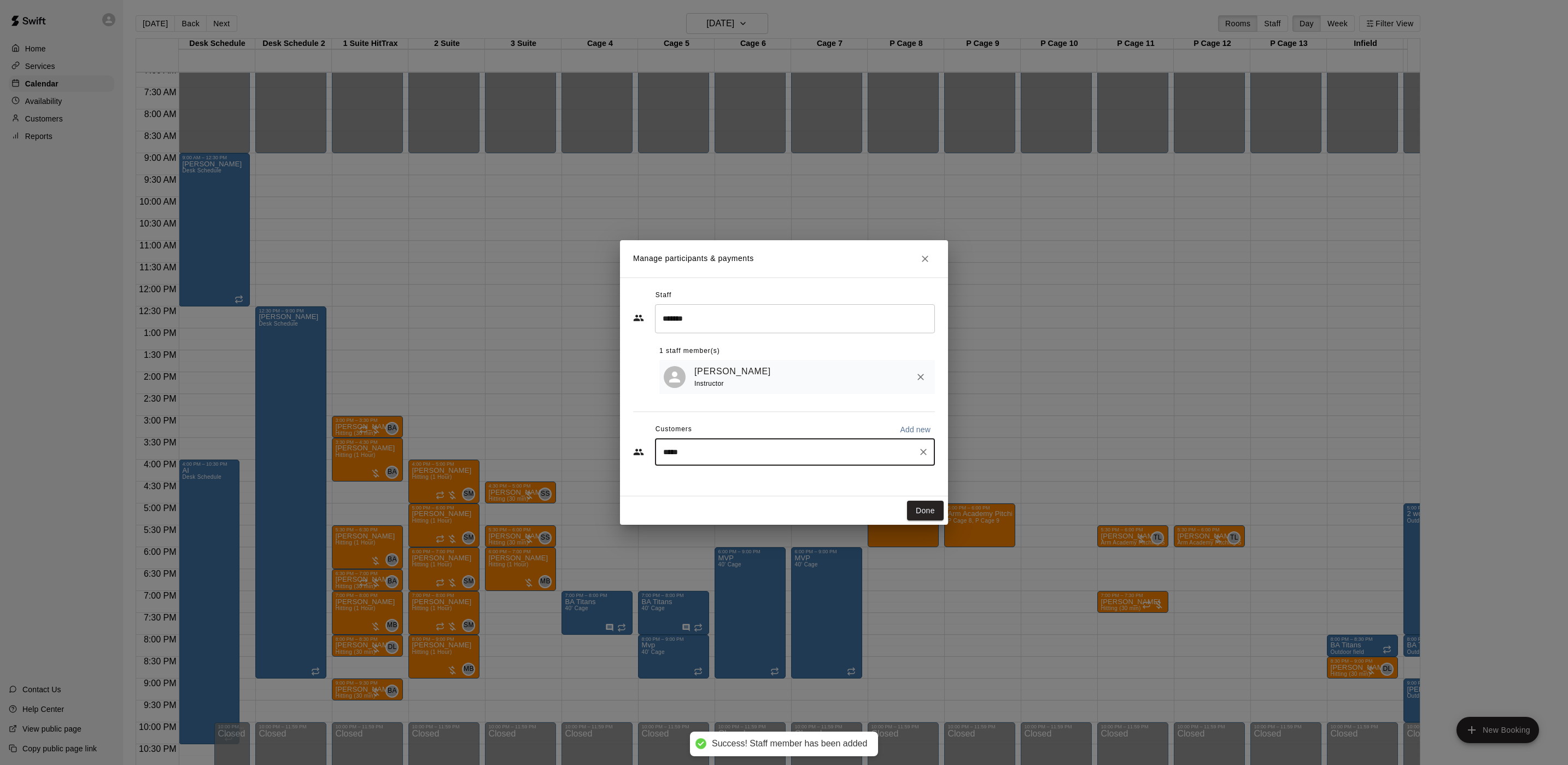
type input "******"
click at [707, 478] on p "[PERSON_NAME]" at bounding box center [719, 479] width 67 height 12
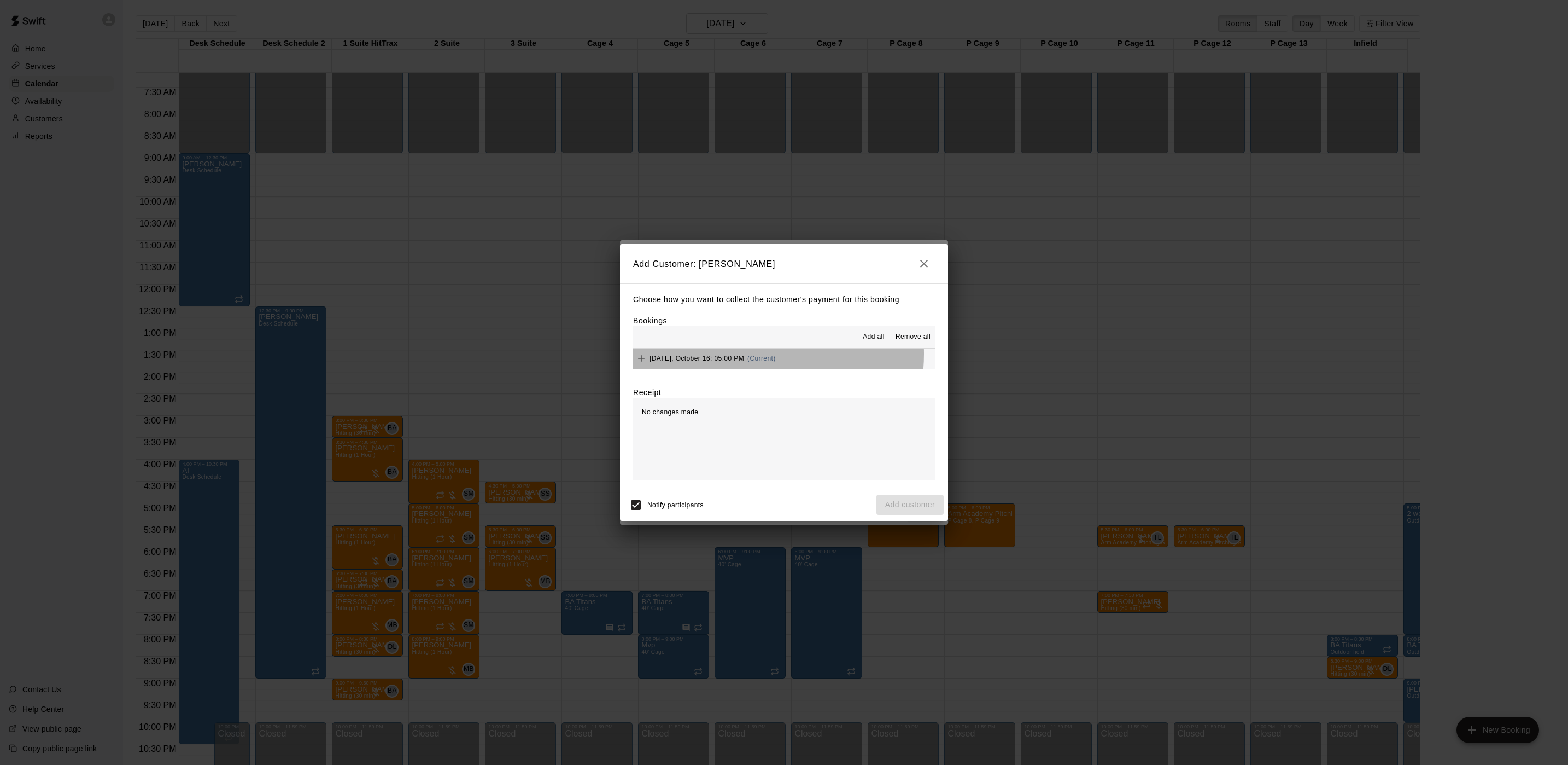
click at [741, 354] on span "[DATE], October 16: 05:00 PM" at bounding box center [696, 358] width 94 height 8
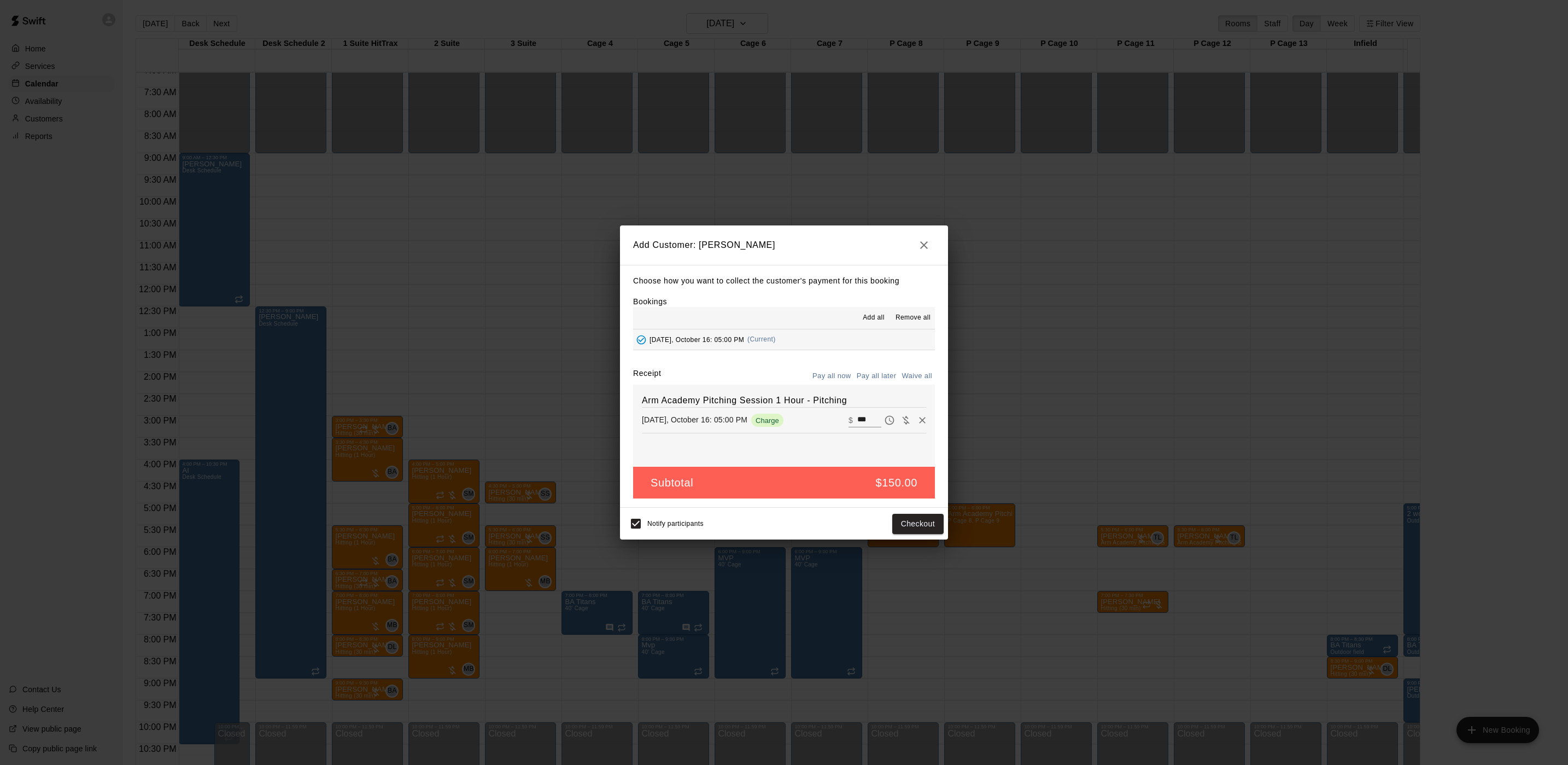
click at [887, 379] on button "Pay all later" at bounding box center [877, 376] width 46 height 17
click at [900, 530] on button "Add customer" at bounding box center [910, 523] width 67 height 20
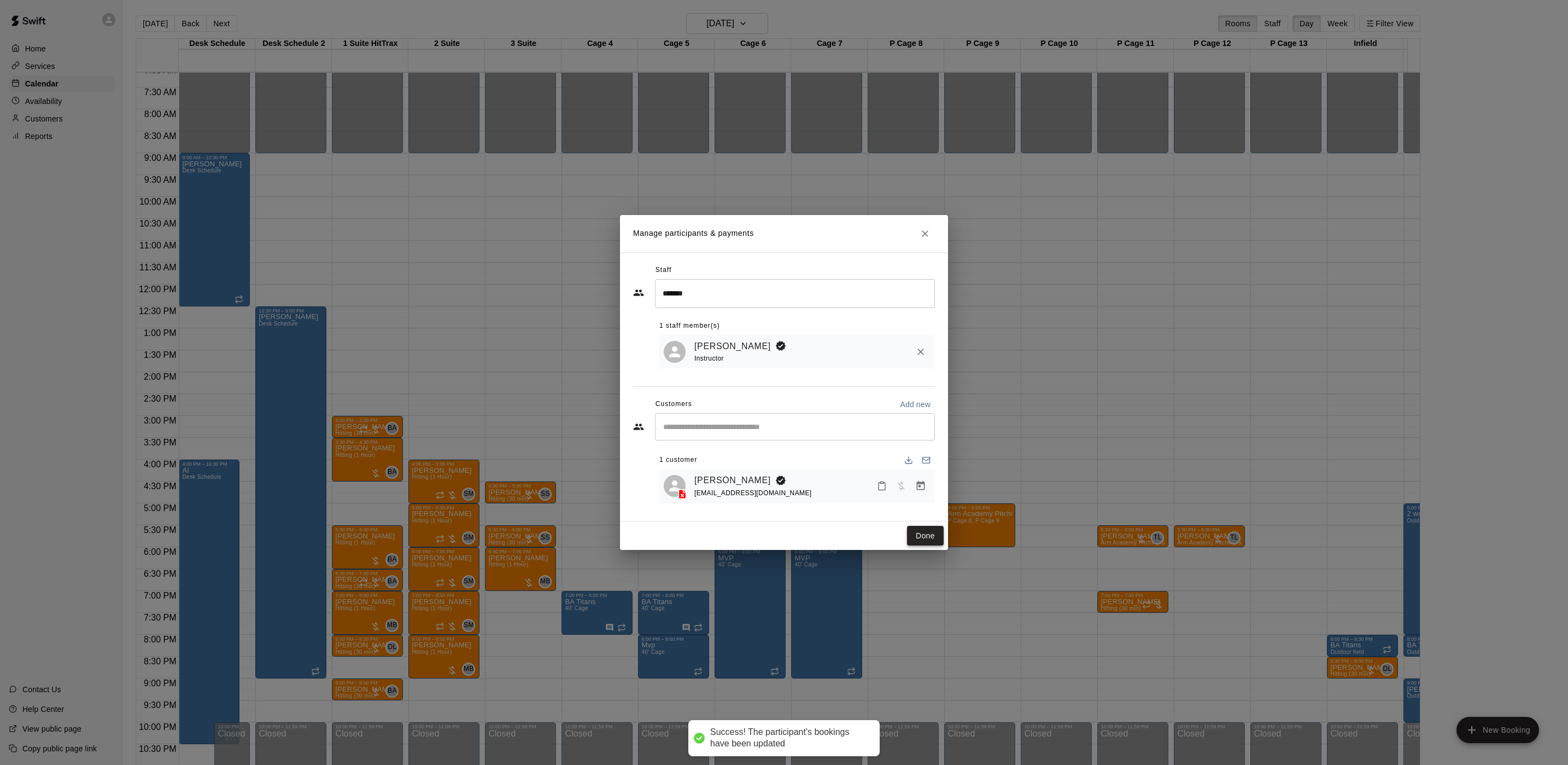
click at [926, 535] on button "Done" at bounding box center [925, 535] width 37 height 20
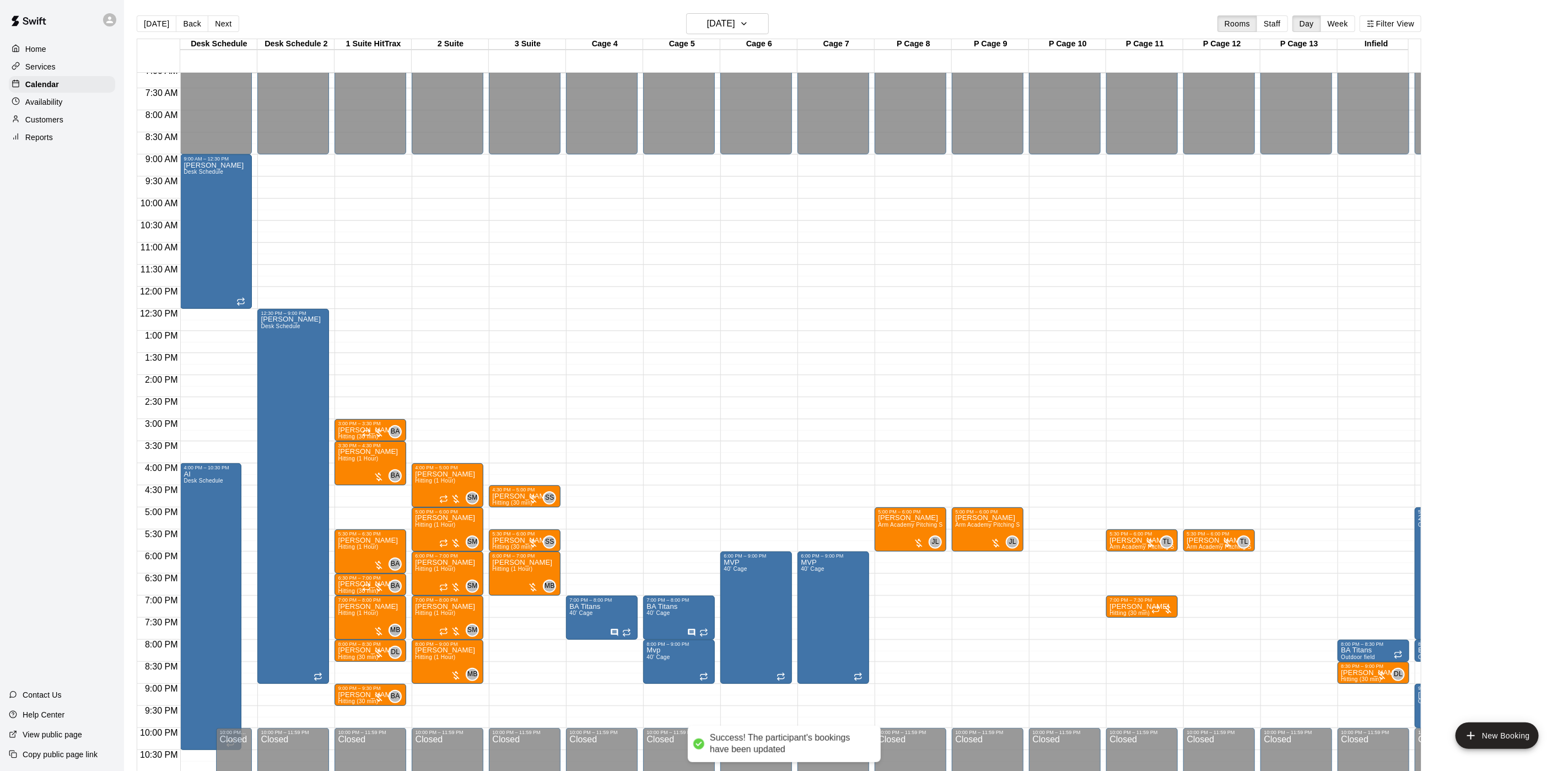
click at [168, 10] on main "[DATE] Back [DATE][DATE] Rooms Staff Day Week Filter View Desk Schedule 16 Thu …" at bounding box center [846, 394] width 1444 height 788
click at [151, 17] on button "[DATE]" at bounding box center [156, 23] width 40 height 17
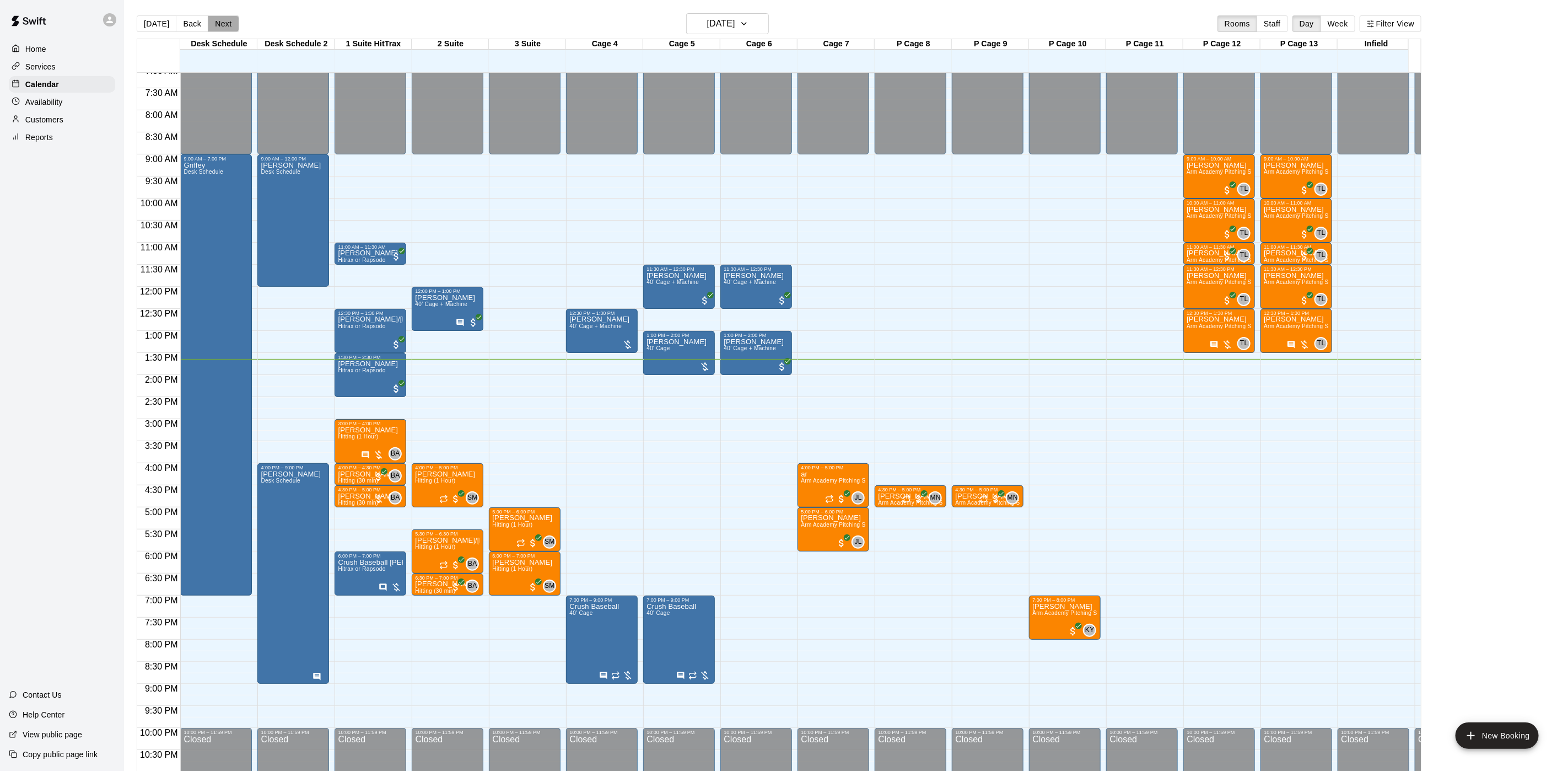
click at [217, 18] on button "Next" at bounding box center [223, 23] width 31 height 17
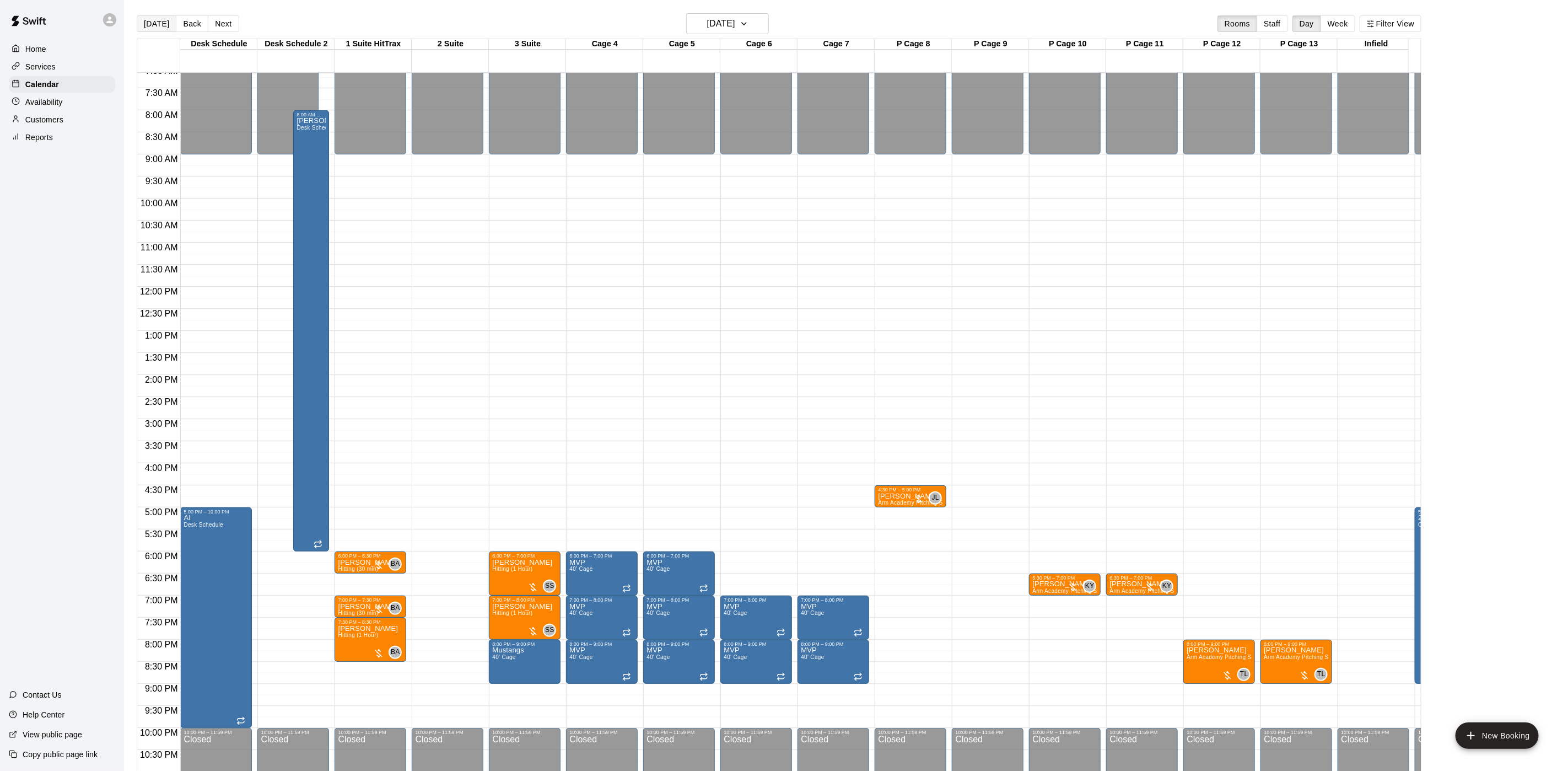
click at [167, 19] on button "[DATE]" at bounding box center [156, 23] width 40 height 17
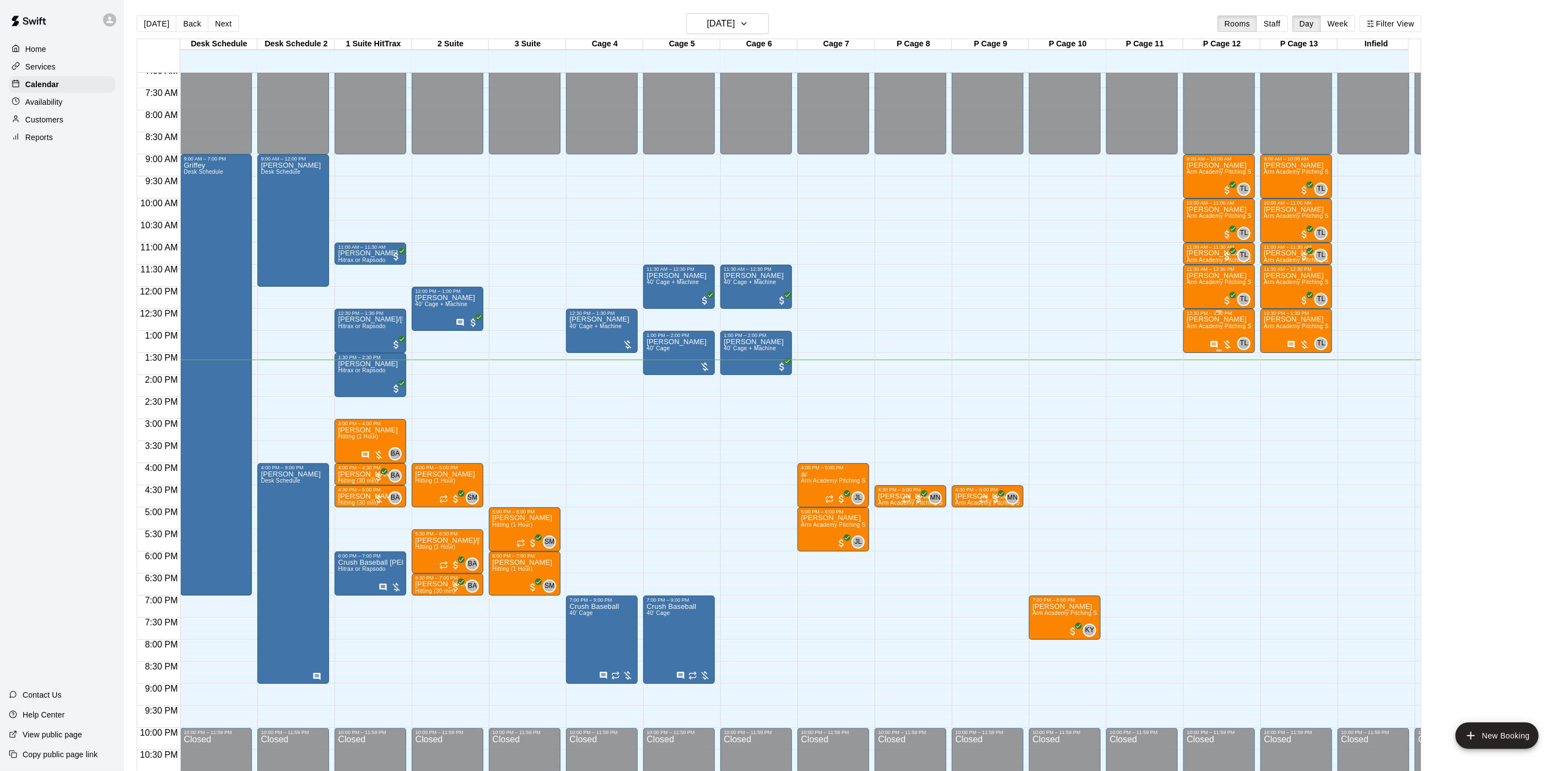
click at [1219, 326] on span "Arm Academy Pitching Session 1 Hour - Pitching" at bounding box center [1251, 326] width 128 height 6
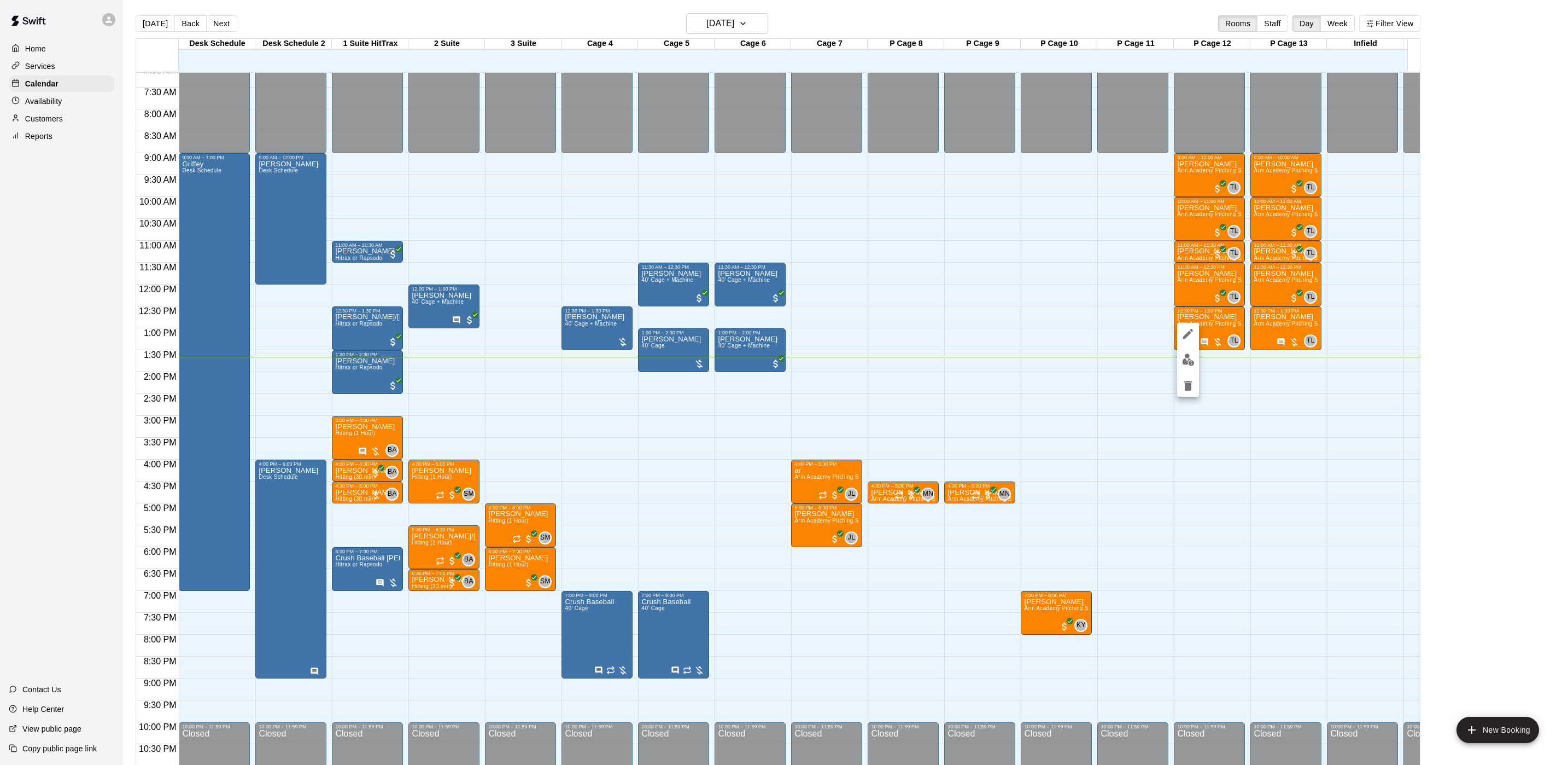
click at [1194, 350] on div at bounding box center [1188, 359] width 22 height 74
click at [1188, 351] on button "edit" at bounding box center [1188, 359] width 22 height 21
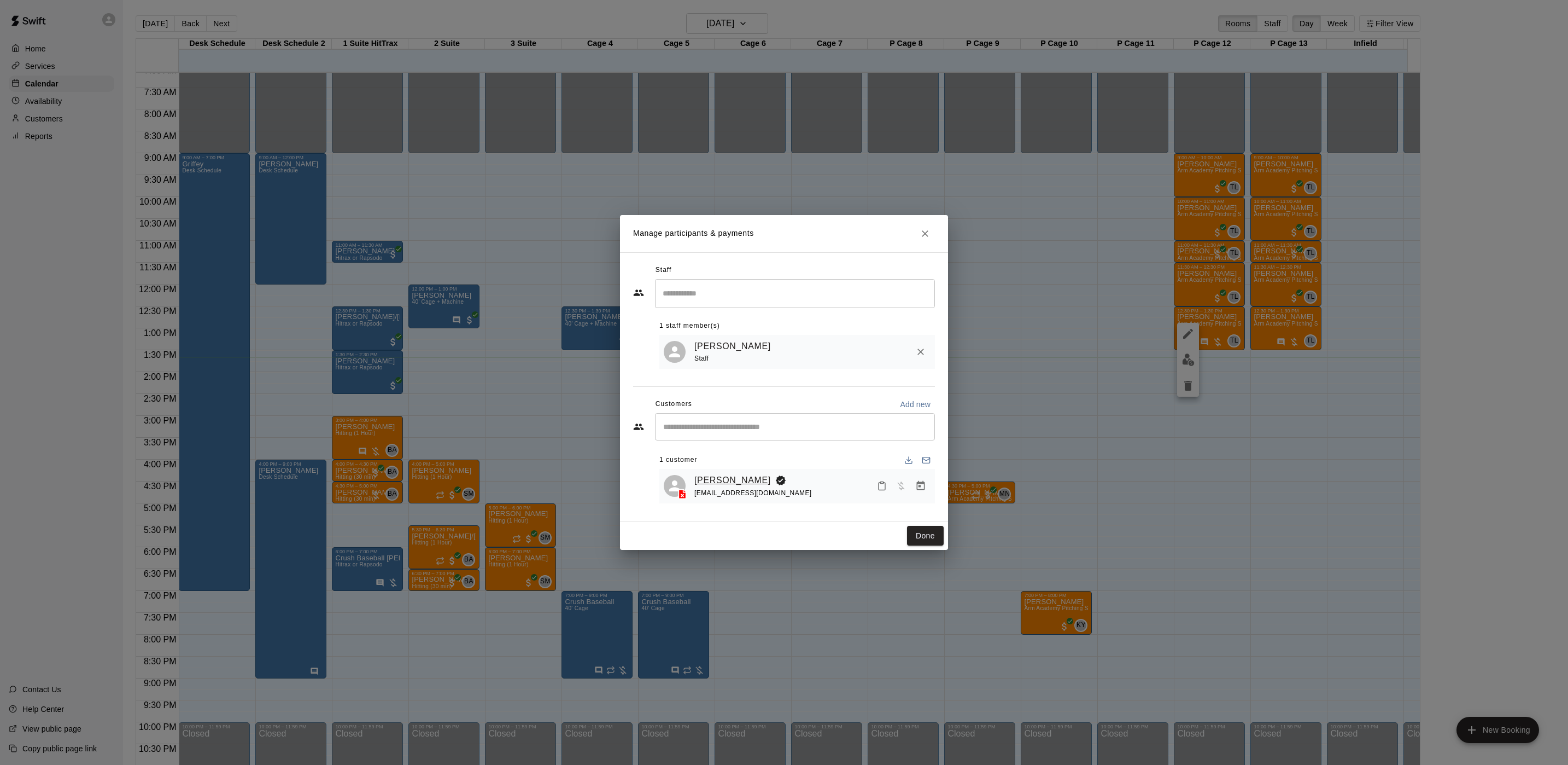
click at [717, 481] on link "[PERSON_NAME]" at bounding box center [733, 480] width 77 height 14
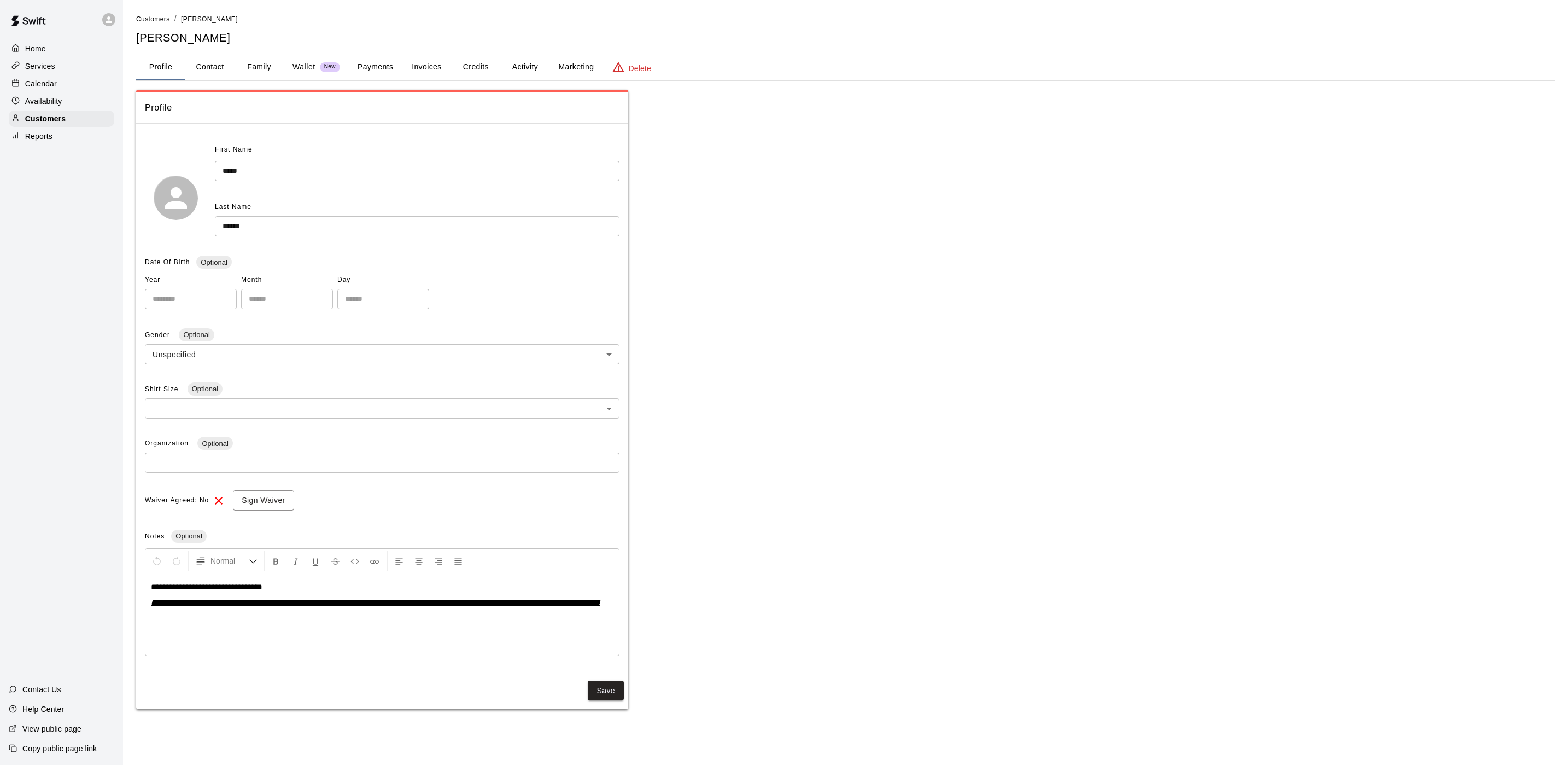
click at [530, 62] on button "Activity" at bounding box center [525, 67] width 49 height 26
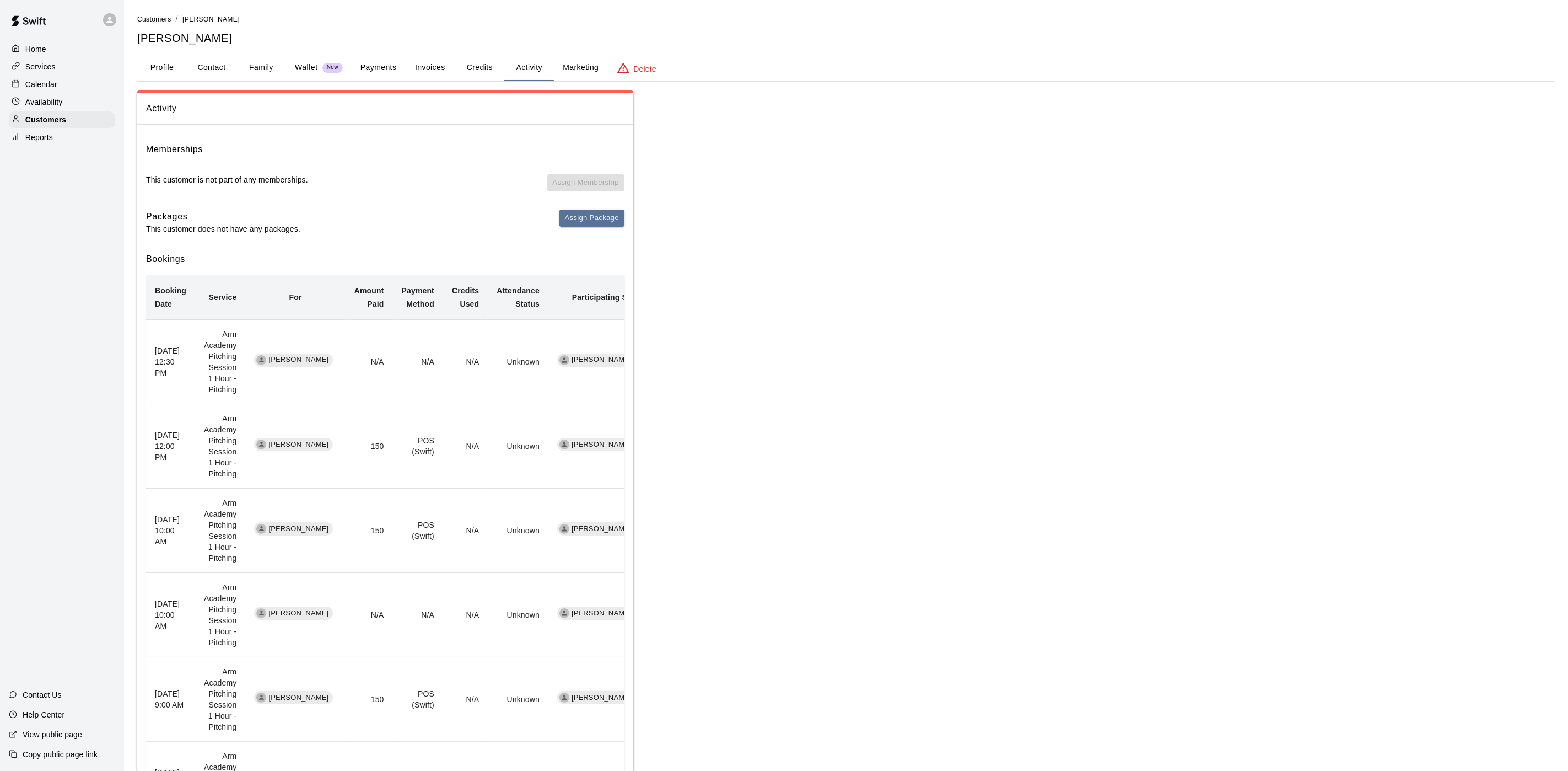
click at [63, 91] on div "Calendar" at bounding box center [61, 84] width 106 height 17
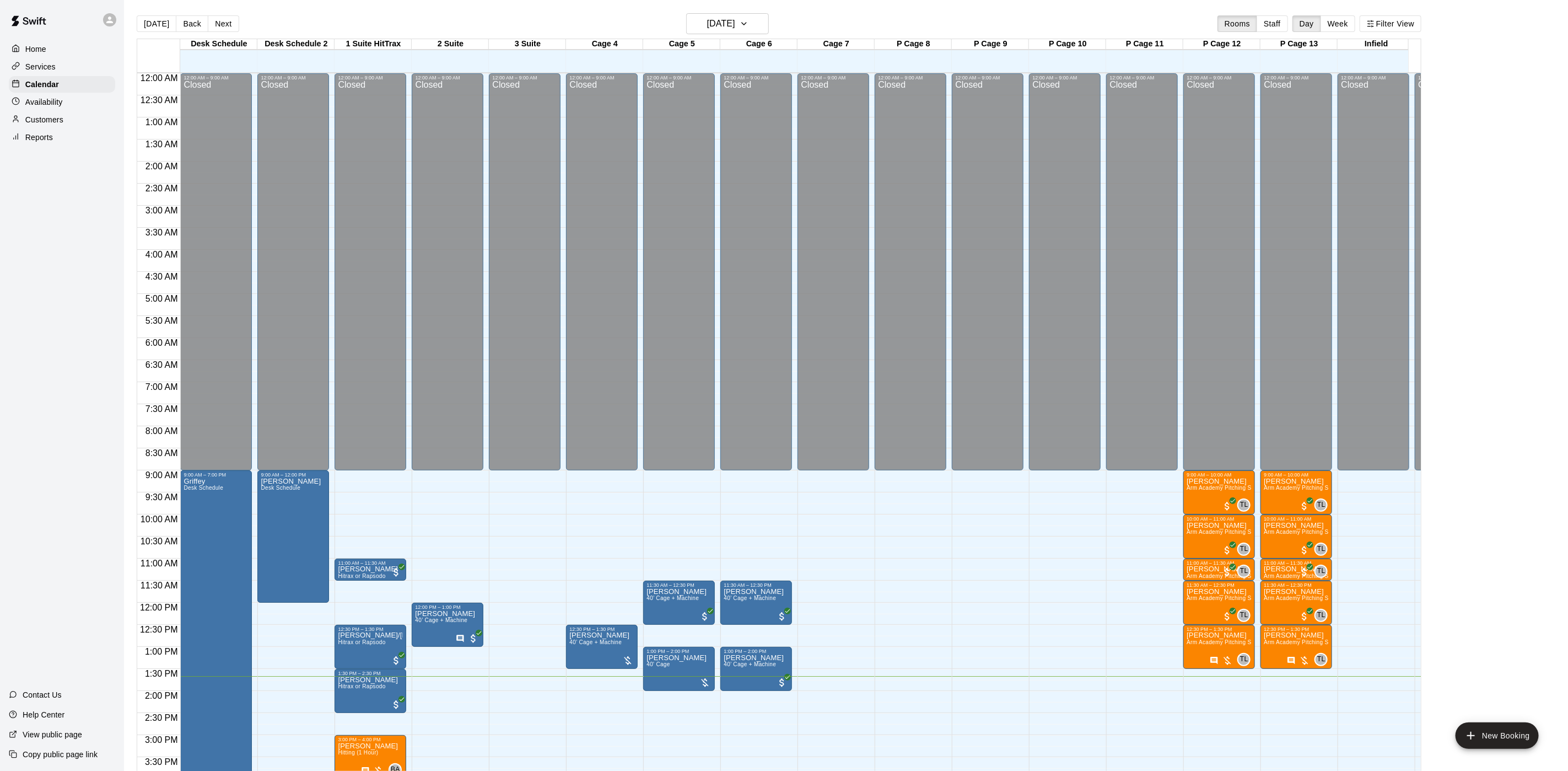
scroll to position [316, 0]
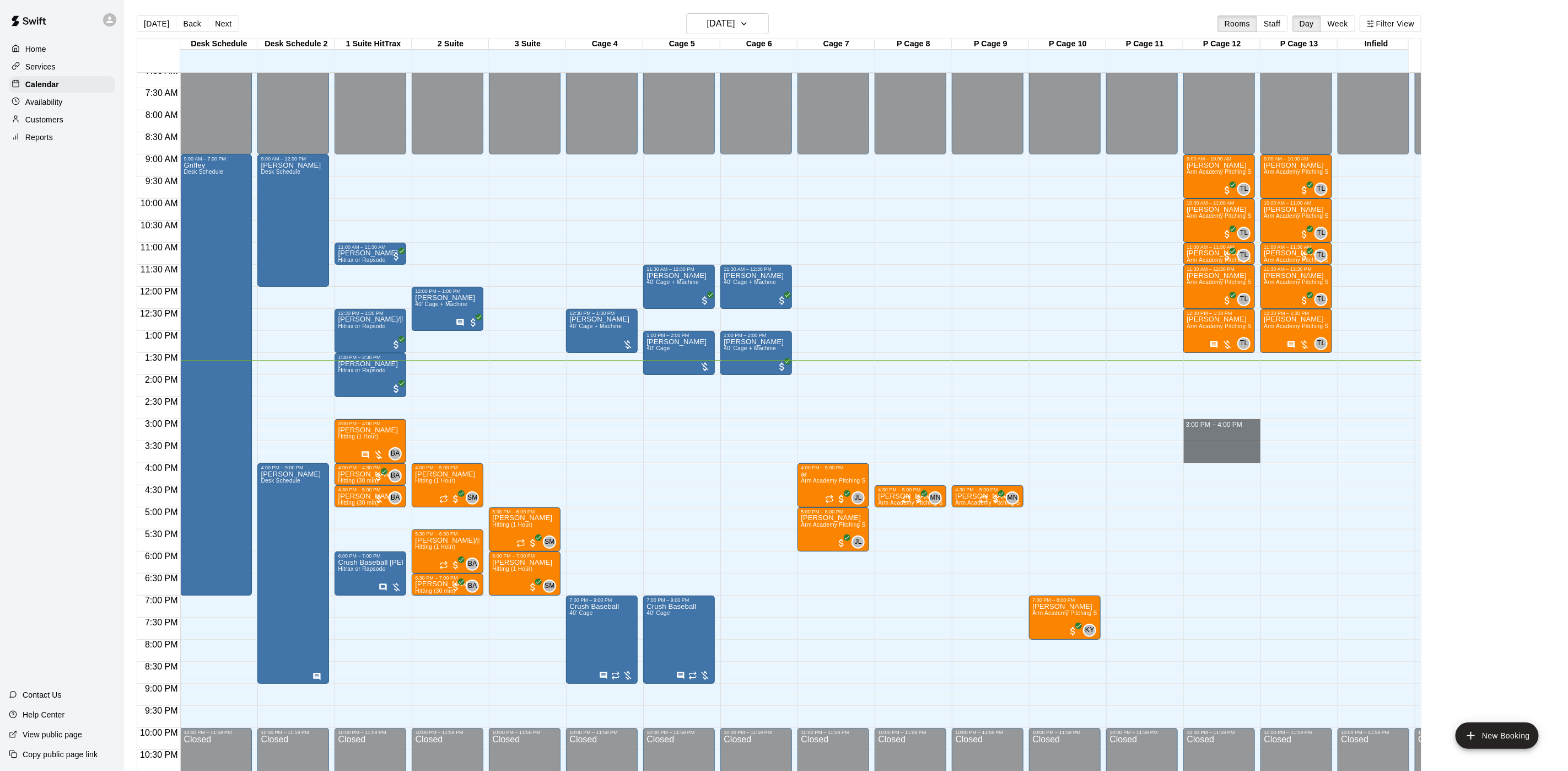
drag, startPoint x: 1197, startPoint y: 424, endPoint x: 1196, endPoint y: 453, distance: 29.0
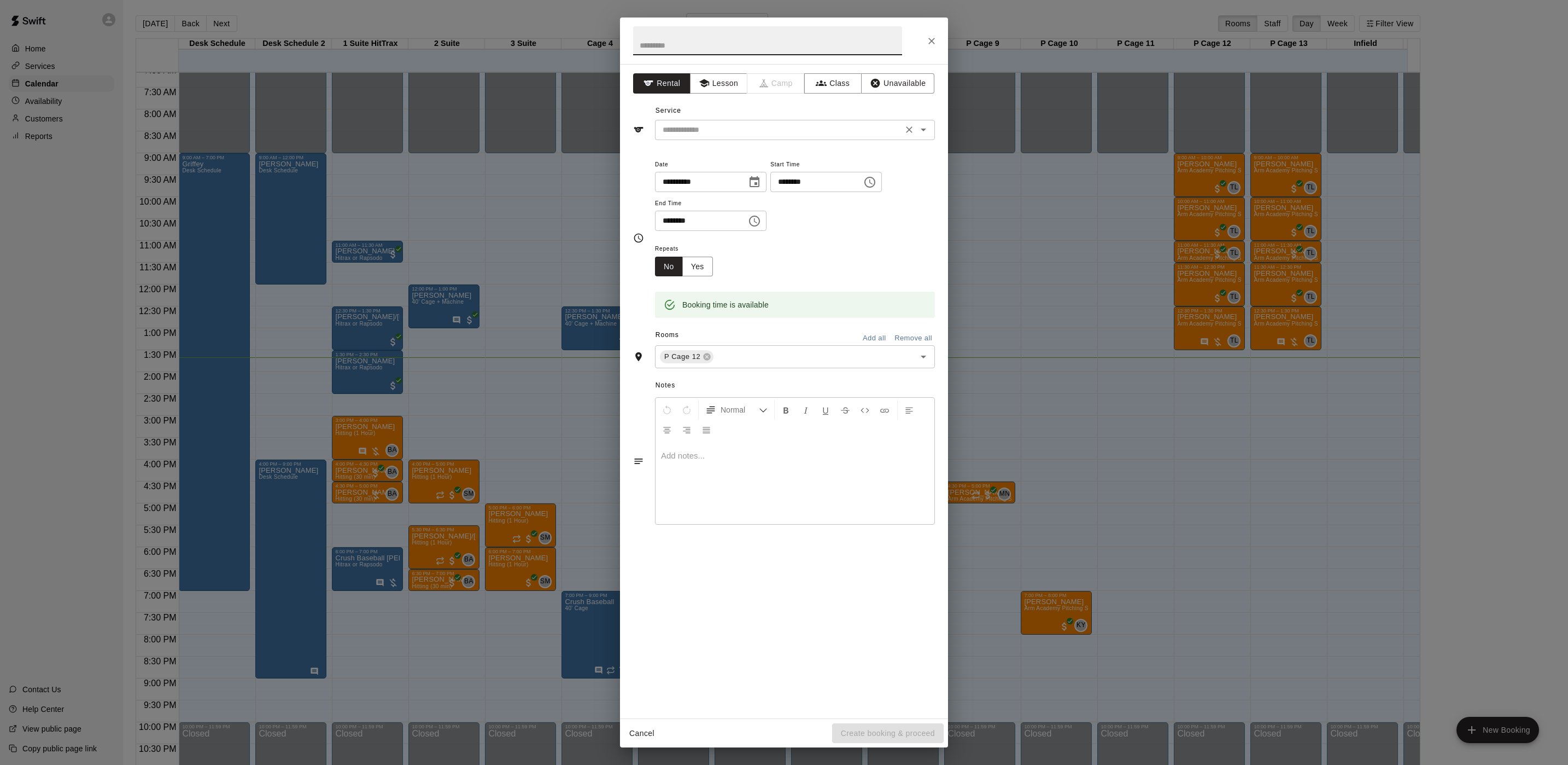
click at [695, 129] on input "text" at bounding box center [779, 130] width 241 height 13
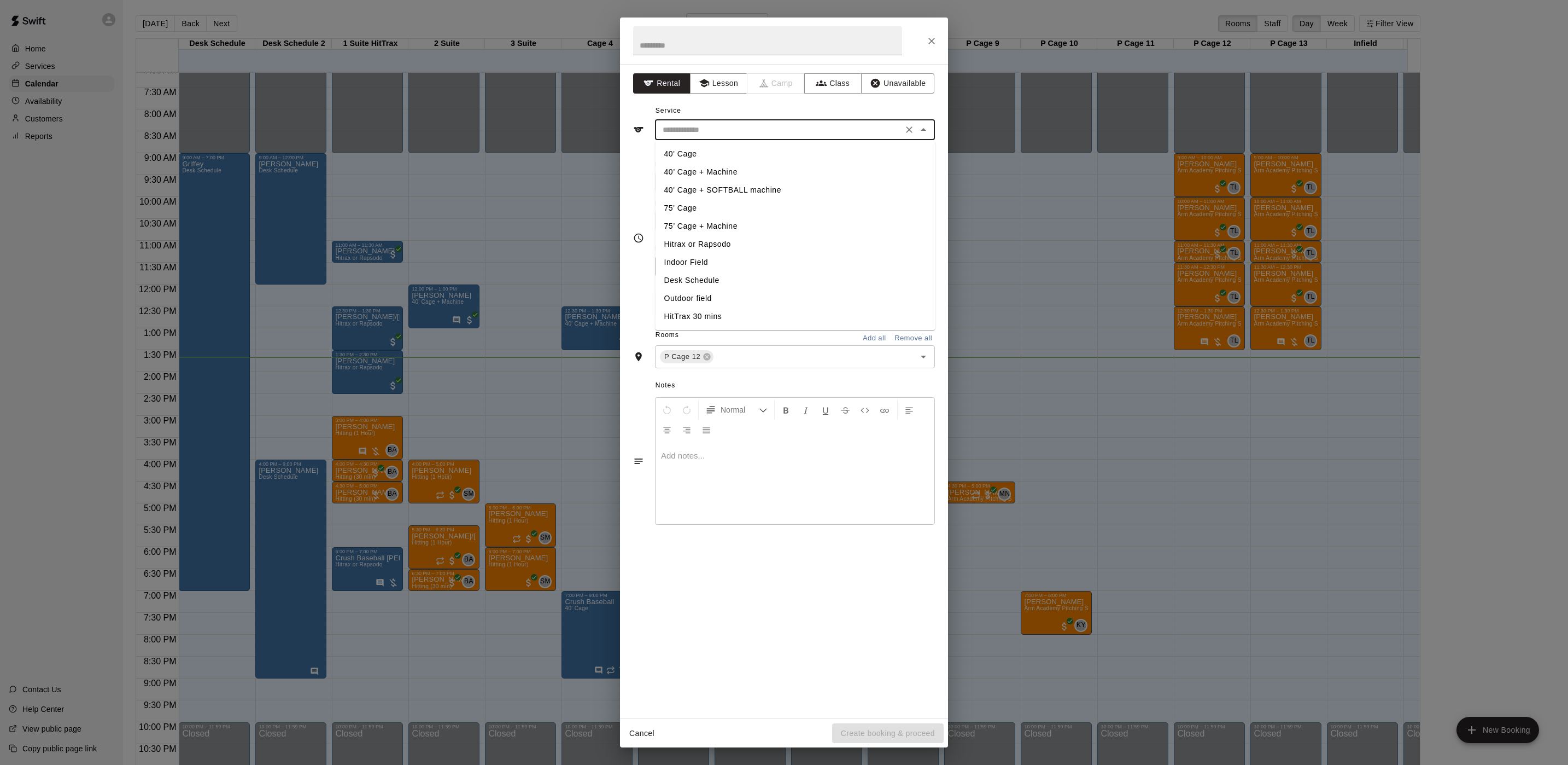
click at [682, 202] on li "75' Cage" at bounding box center [796, 208] width 280 height 18
type input "********"
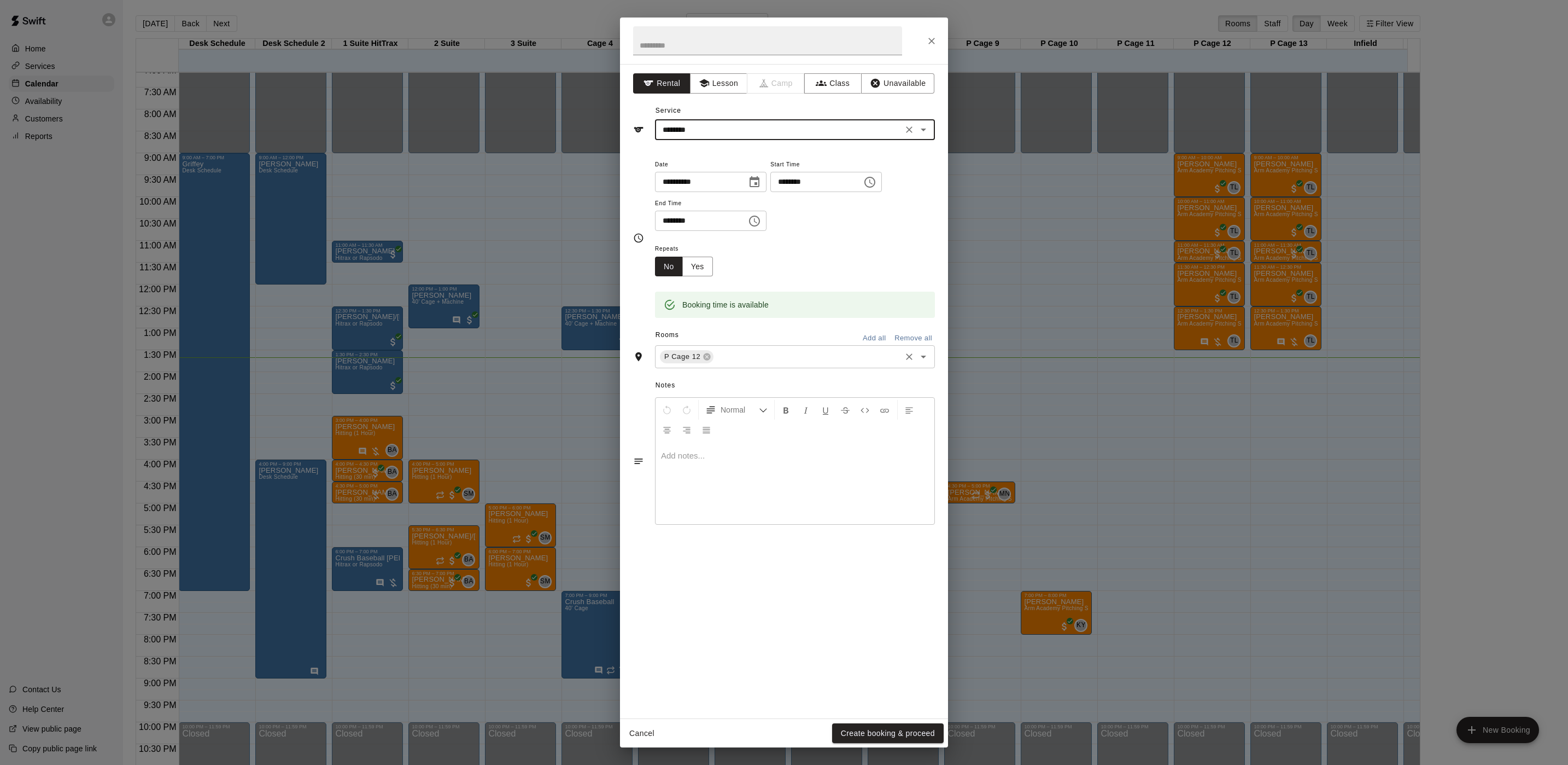
click at [772, 367] on div "P Cage 12 ​" at bounding box center [795, 357] width 280 height 23
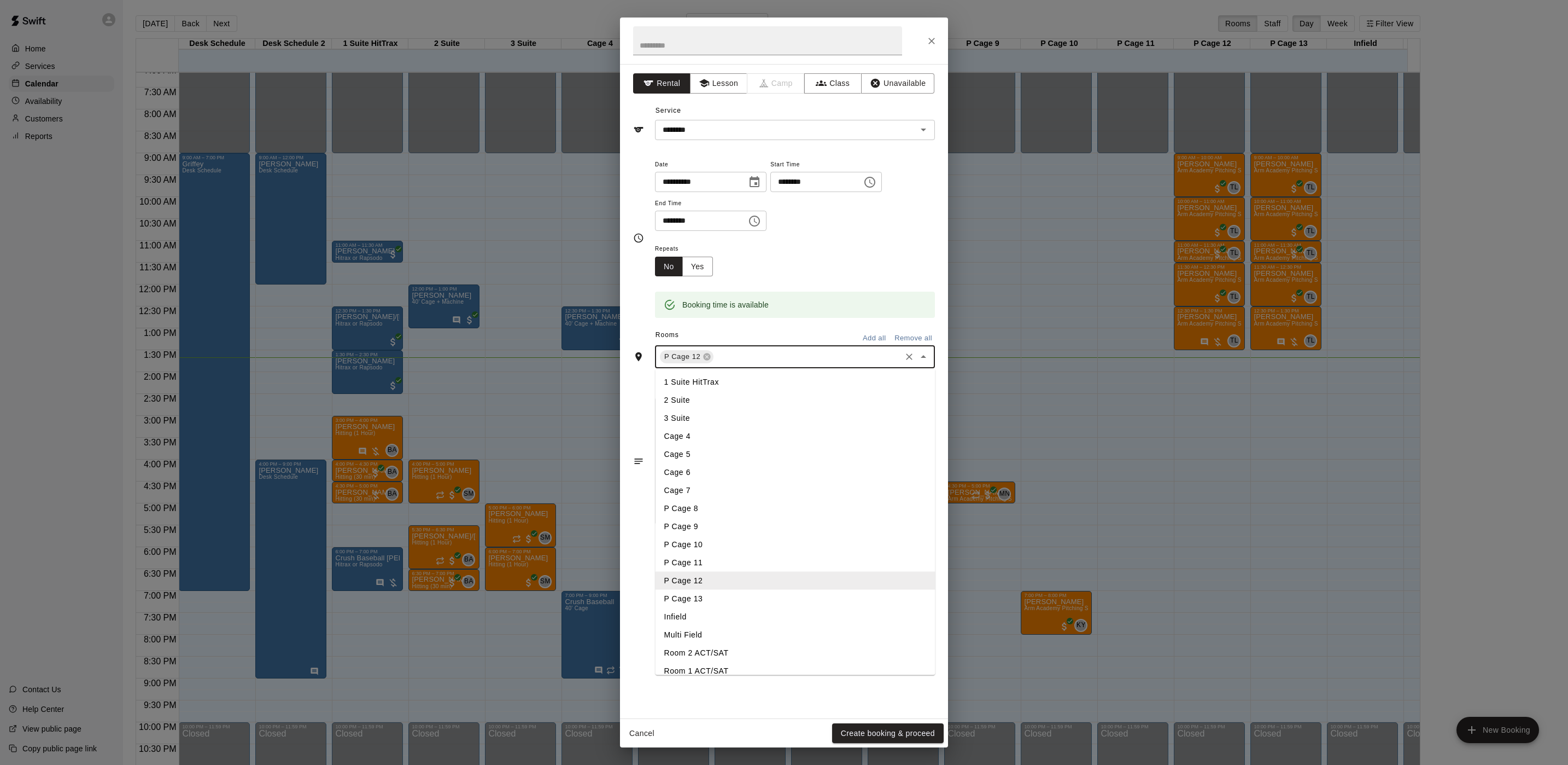
click at [682, 599] on li "P Cage 13" at bounding box center [796, 599] width 280 height 18
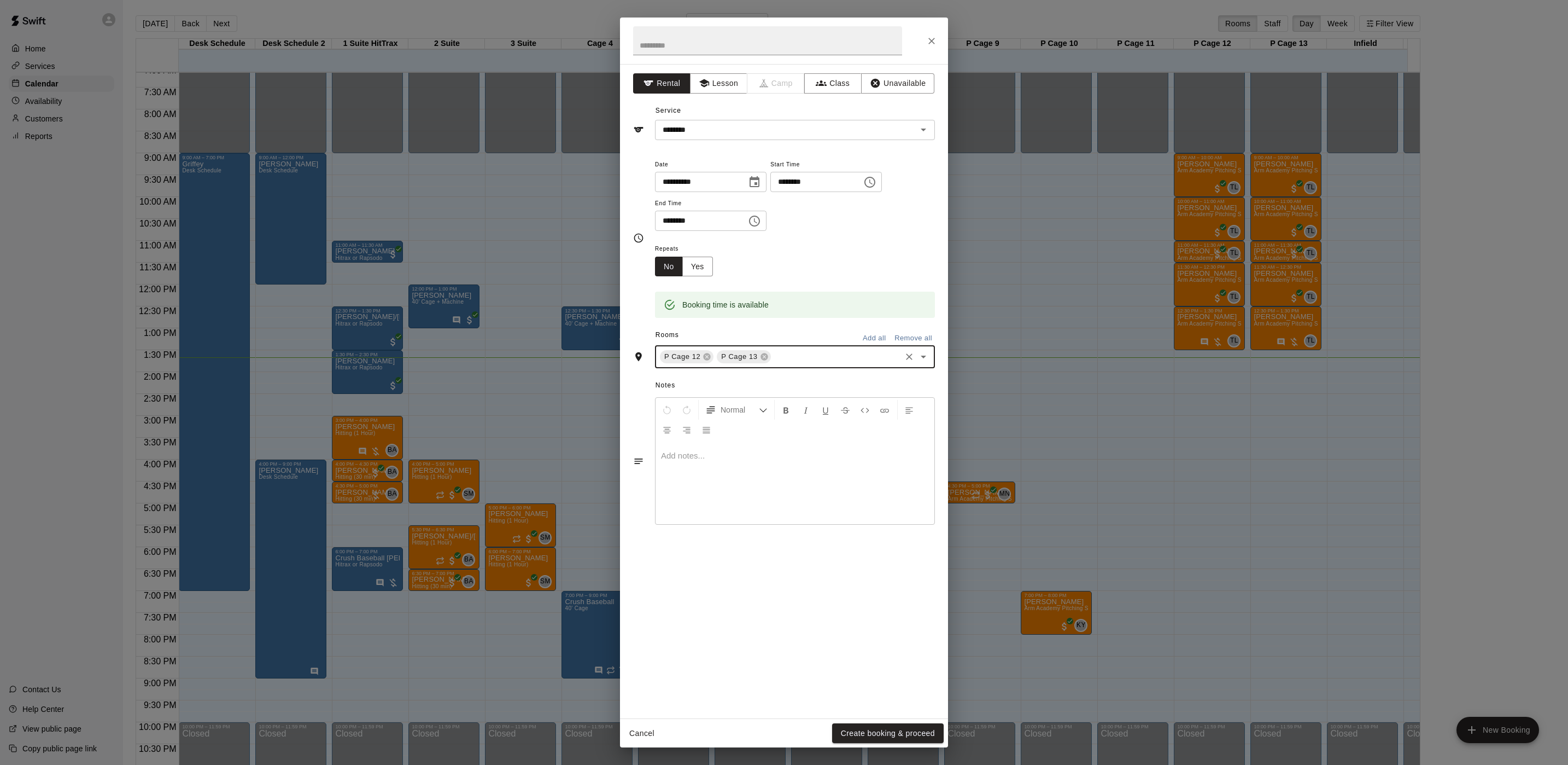
click at [905, 719] on div "Cancel Create booking & proceed" at bounding box center [784, 733] width 328 height 29
click at [905, 726] on button "Create booking & proceed" at bounding box center [887, 733] width 111 height 20
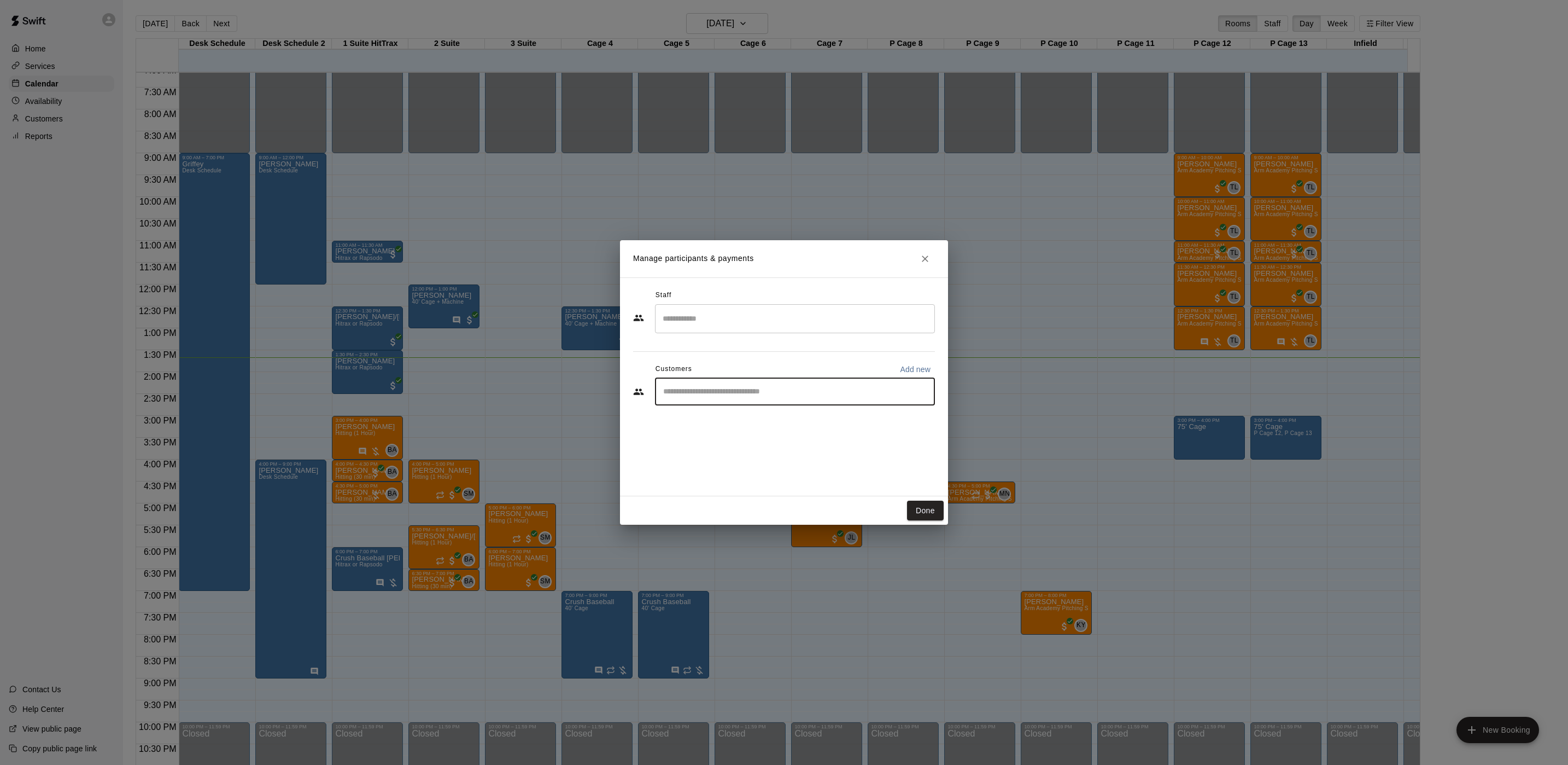
click at [694, 392] on input "Start typing to search customers..." at bounding box center [795, 392] width 270 height 11
type input "********"
click at [761, 416] on div "[PERSON_NAME]" at bounding box center [744, 417] width 117 height 12
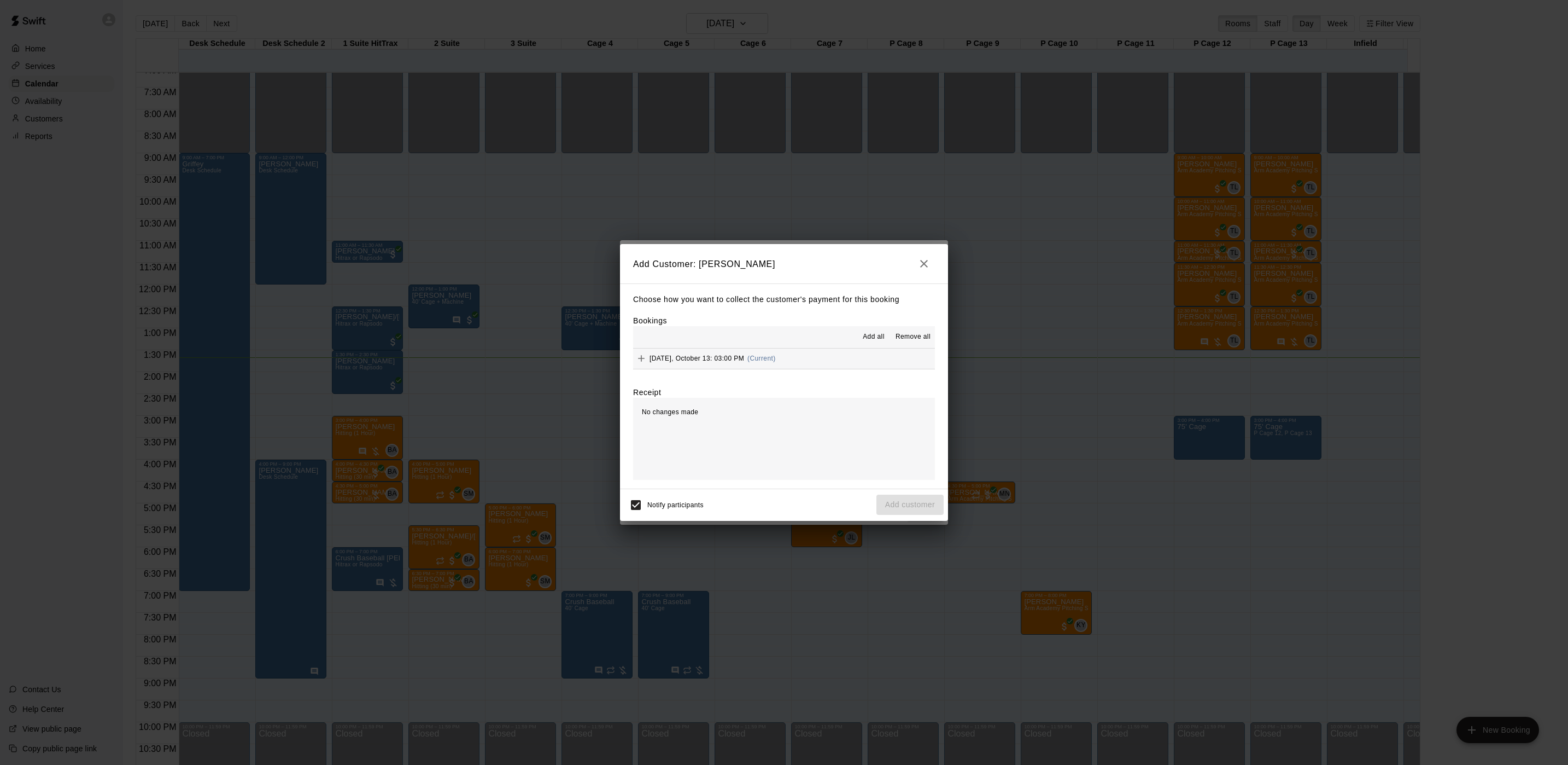
click at [757, 359] on span "(Current)" at bounding box center [761, 358] width 29 height 8
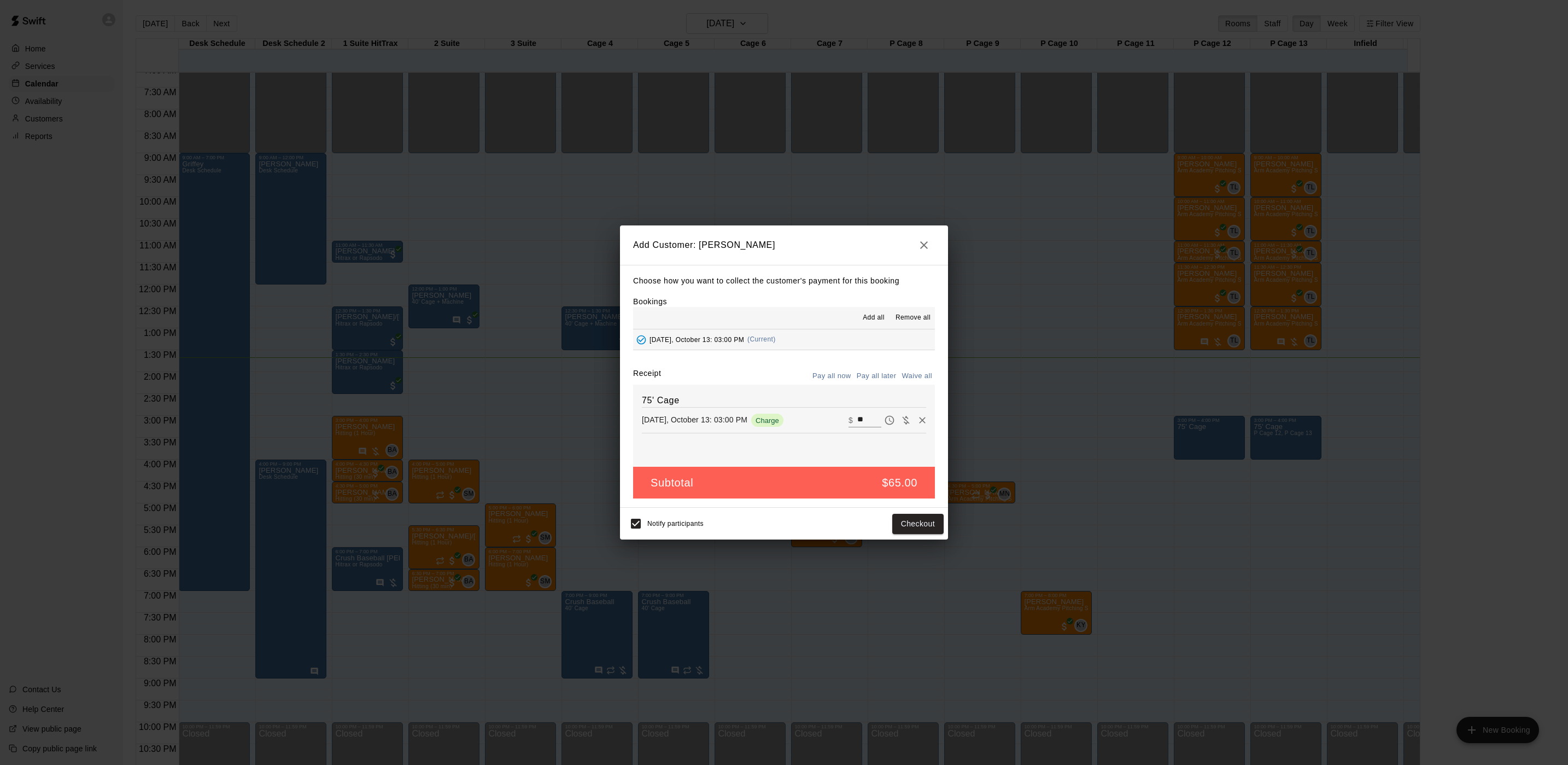
click at [881, 376] on button "Pay all later" at bounding box center [877, 376] width 46 height 17
click at [883, 524] on button "Add customer" at bounding box center [910, 523] width 67 height 20
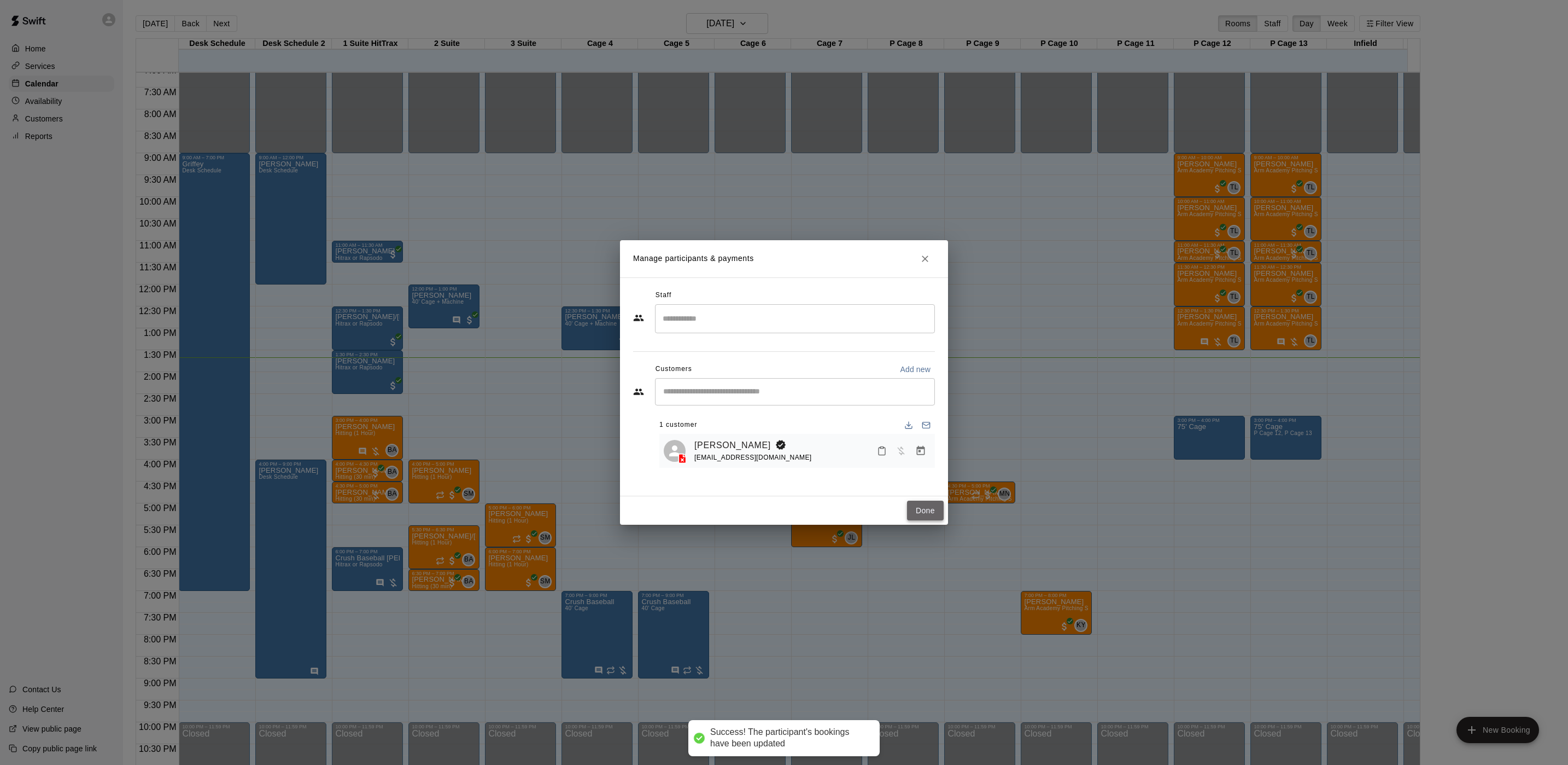
click at [926, 513] on button "Done" at bounding box center [925, 510] width 37 height 20
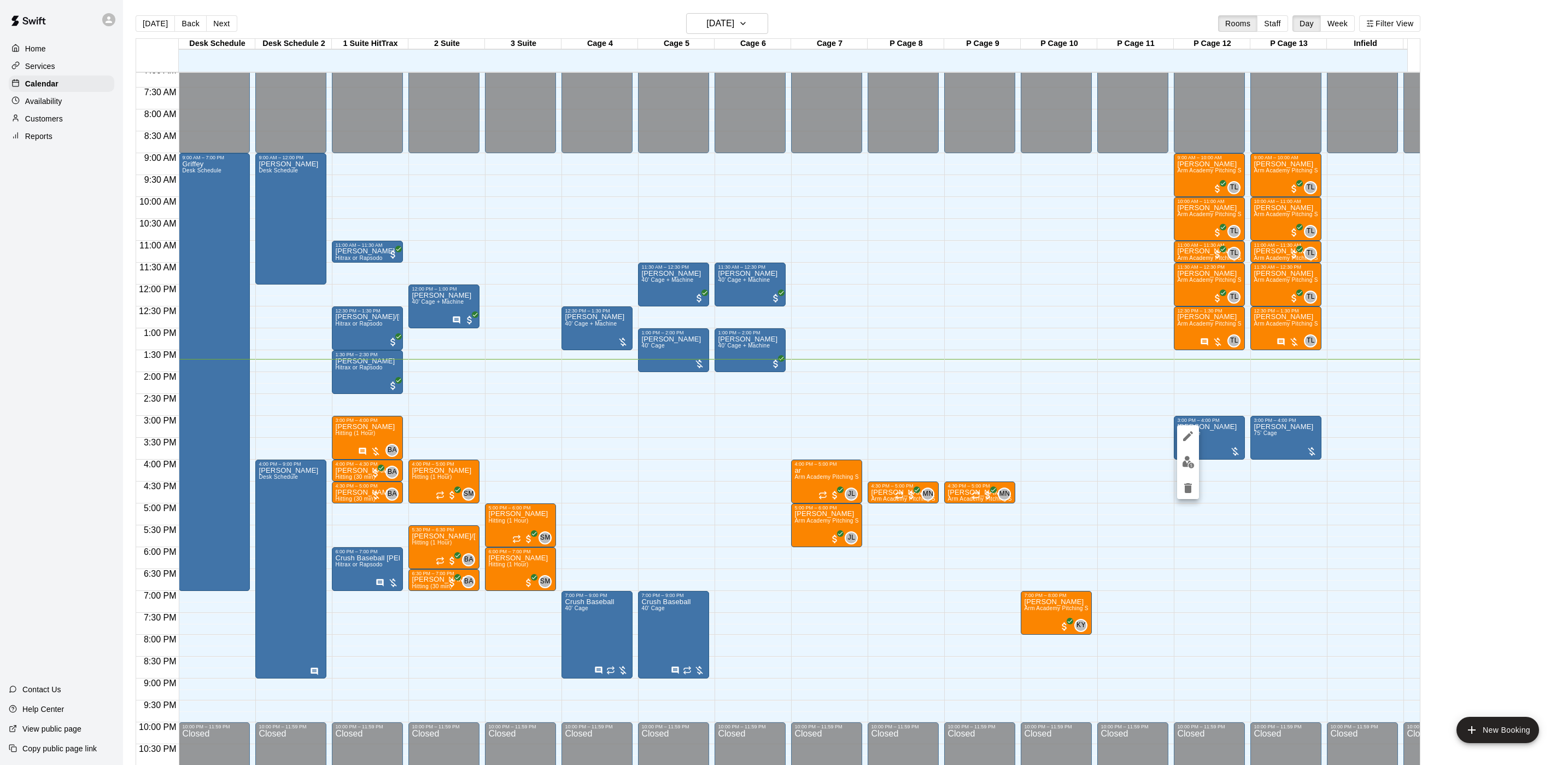
click at [1191, 486] on icon "delete" at bounding box center [1188, 488] width 13 height 13
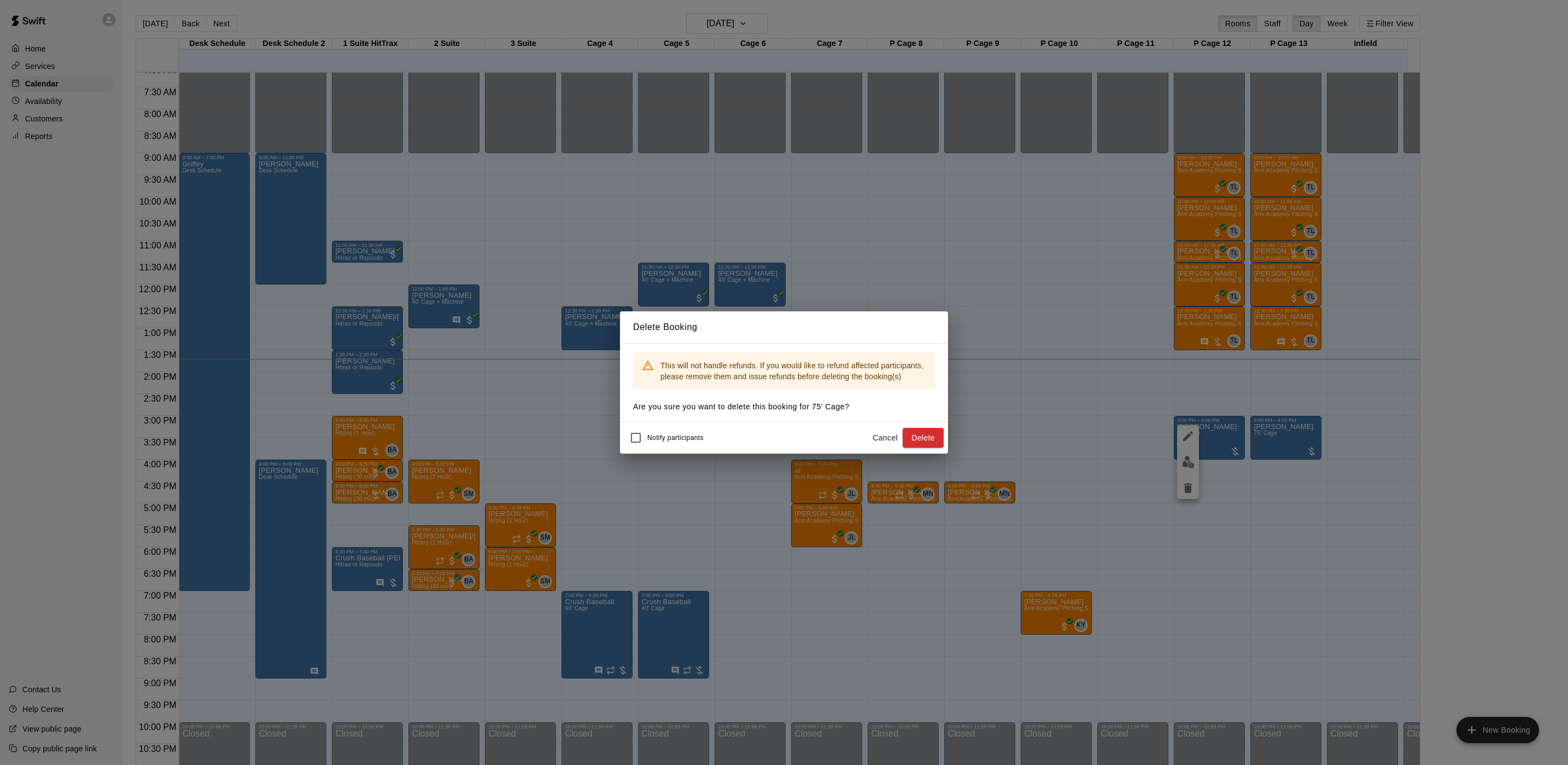
click at [921, 449] on div "Notify participants Cancel Delete" at bounding box center [784, 438] width 328 height 32
click at [926, 442] on button "Delete" at bounding box center [923, 437] width 41 height 20
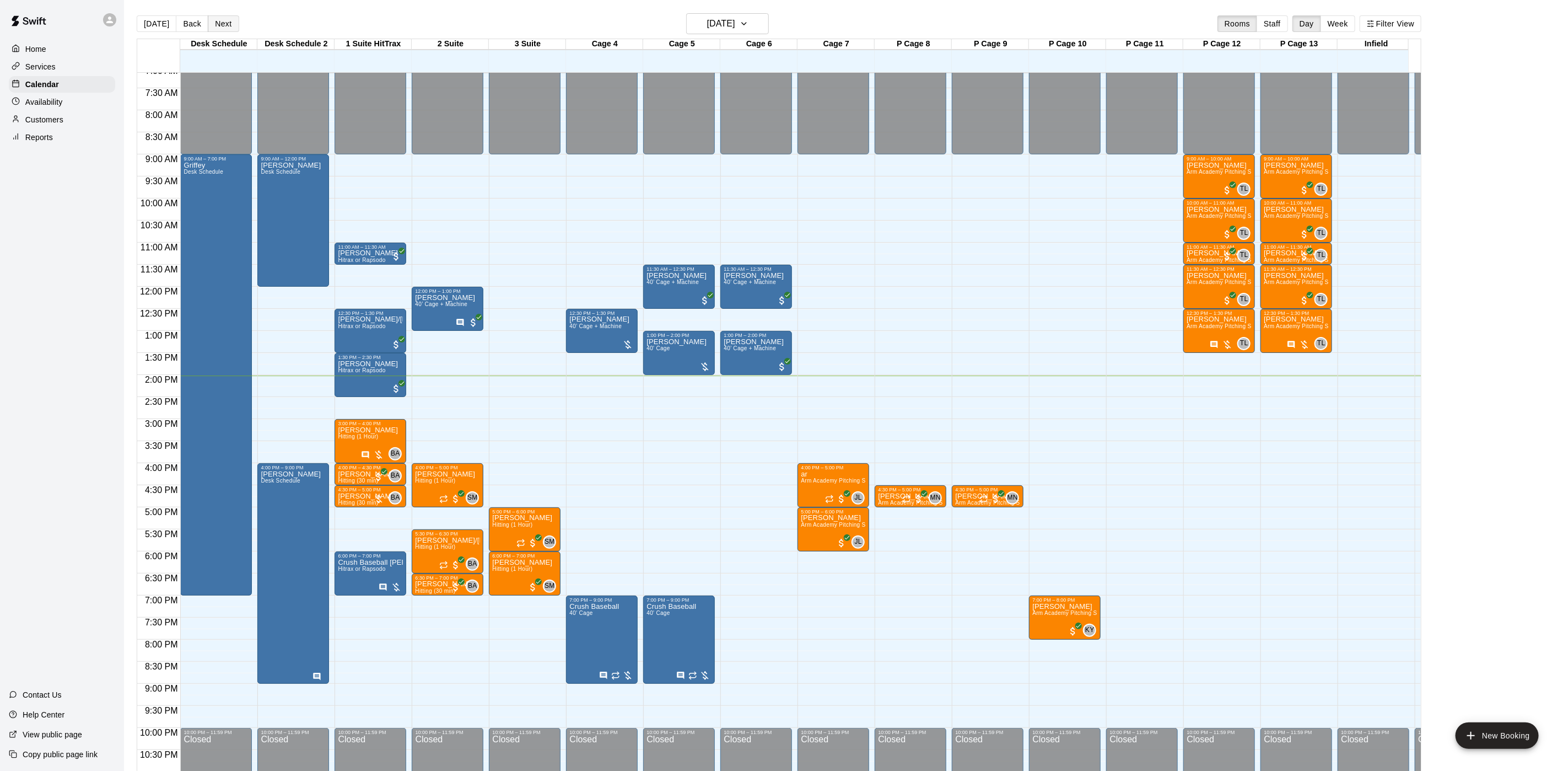
click at [225, 25] on button "Next" at bounding box center [223, 23] width 31 height 17
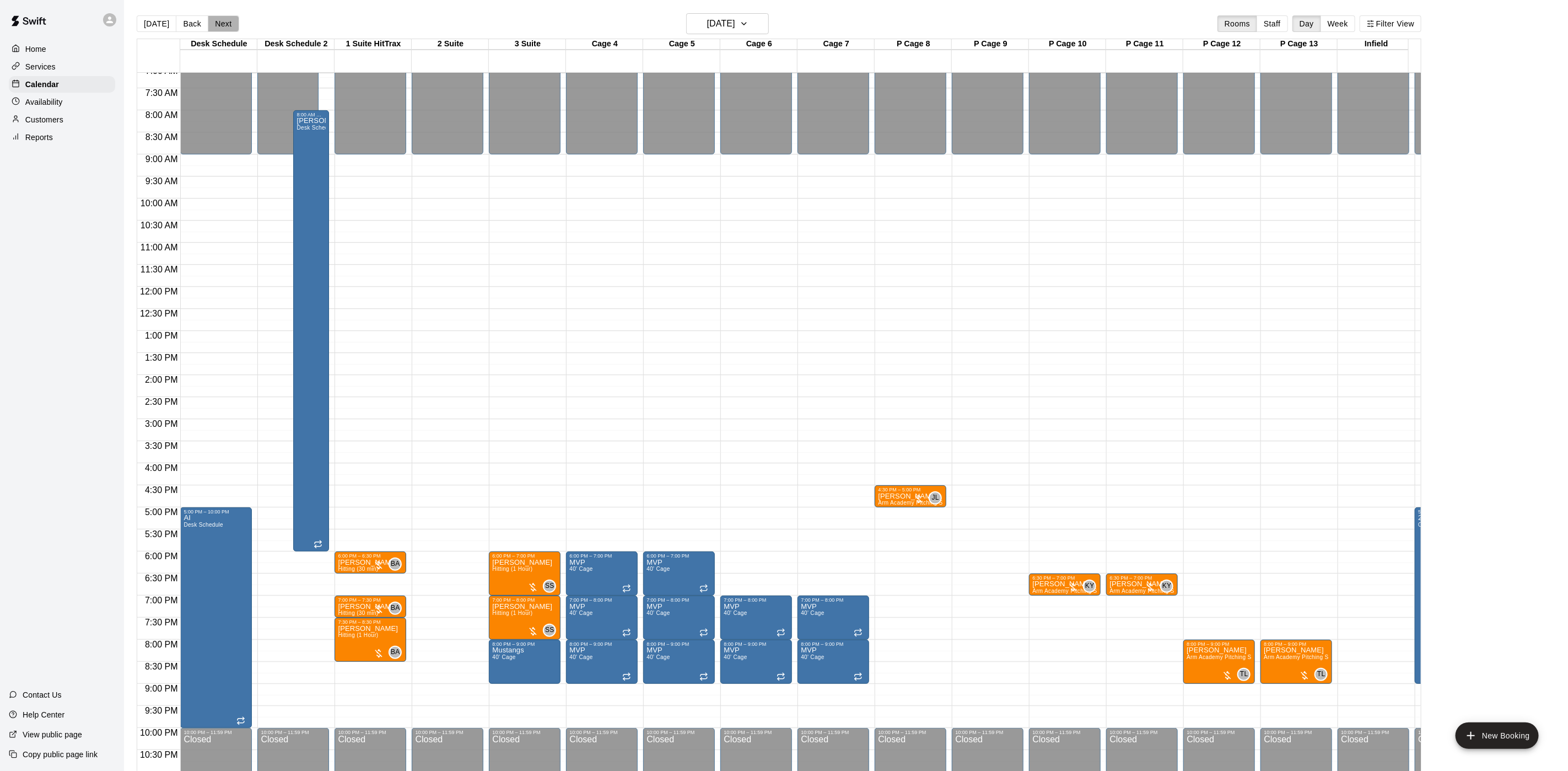
click at [226, 24] on button "Next" at bounding box center [223, 23] width 31 height 17
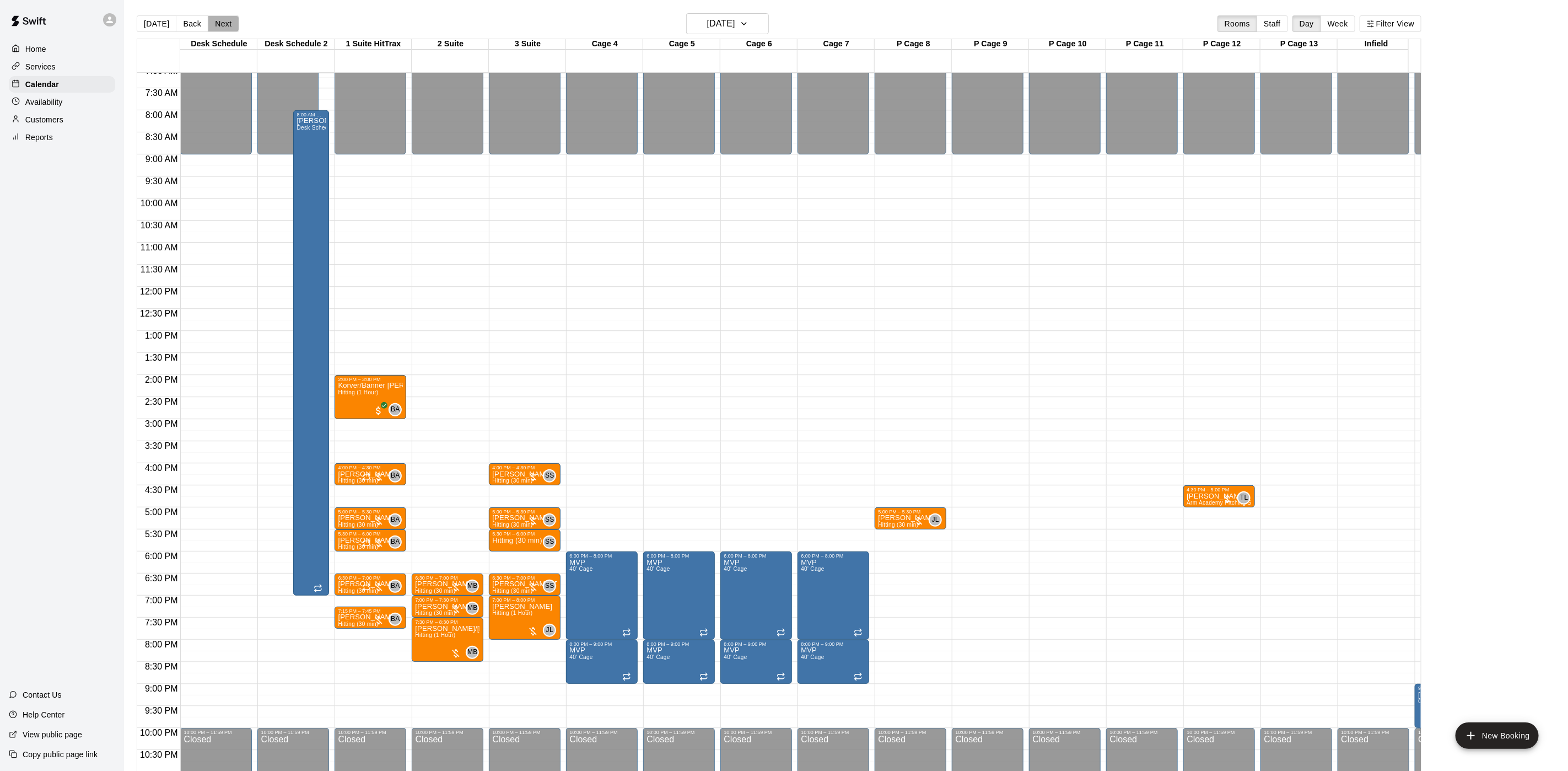
click at [226, 21] on button "Next" at bounding box center [223, 23] width 31 height 17
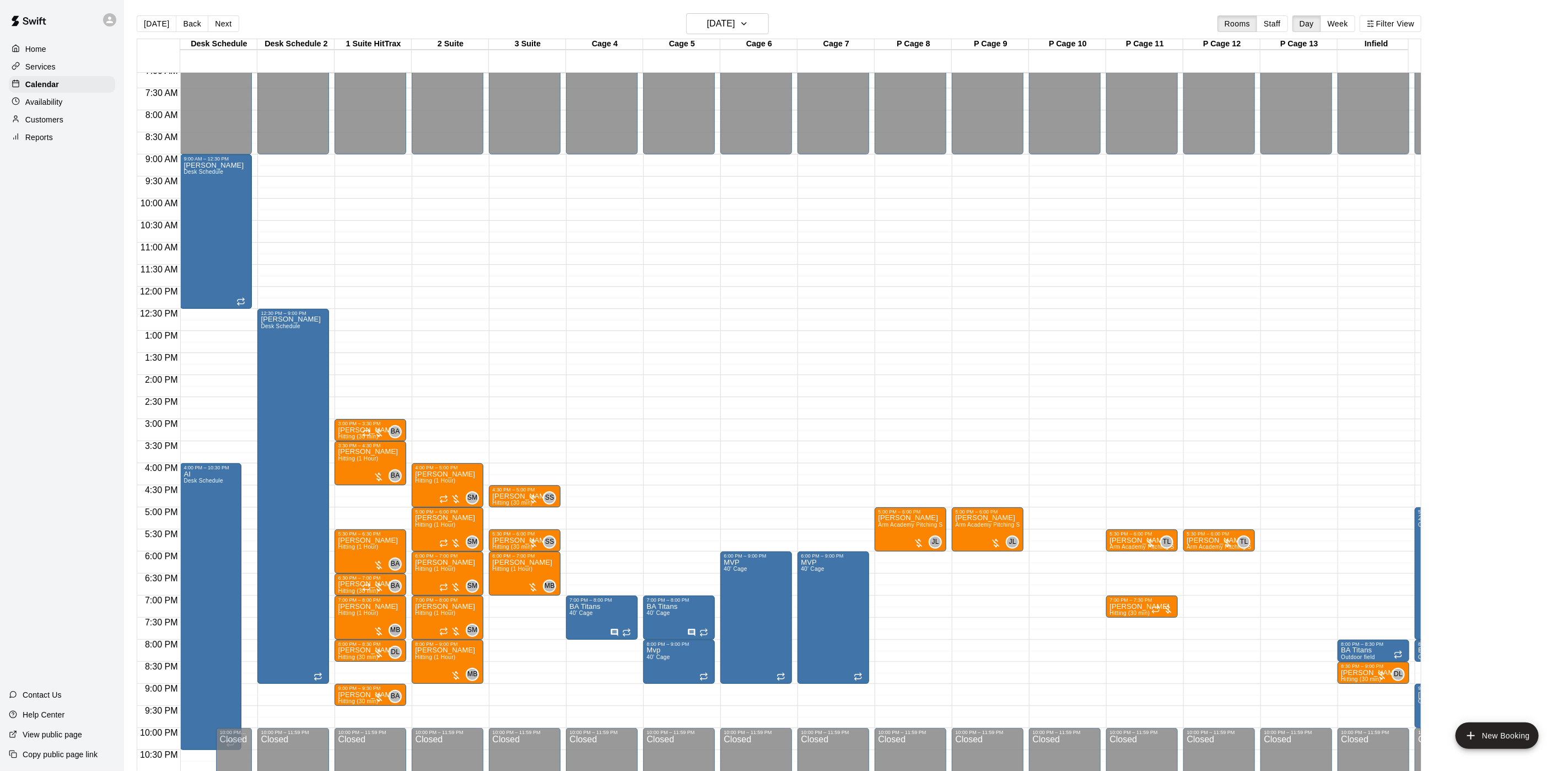
click at [226, 21] on button "Next" at bounding box center [223, 23] width 31 height 17
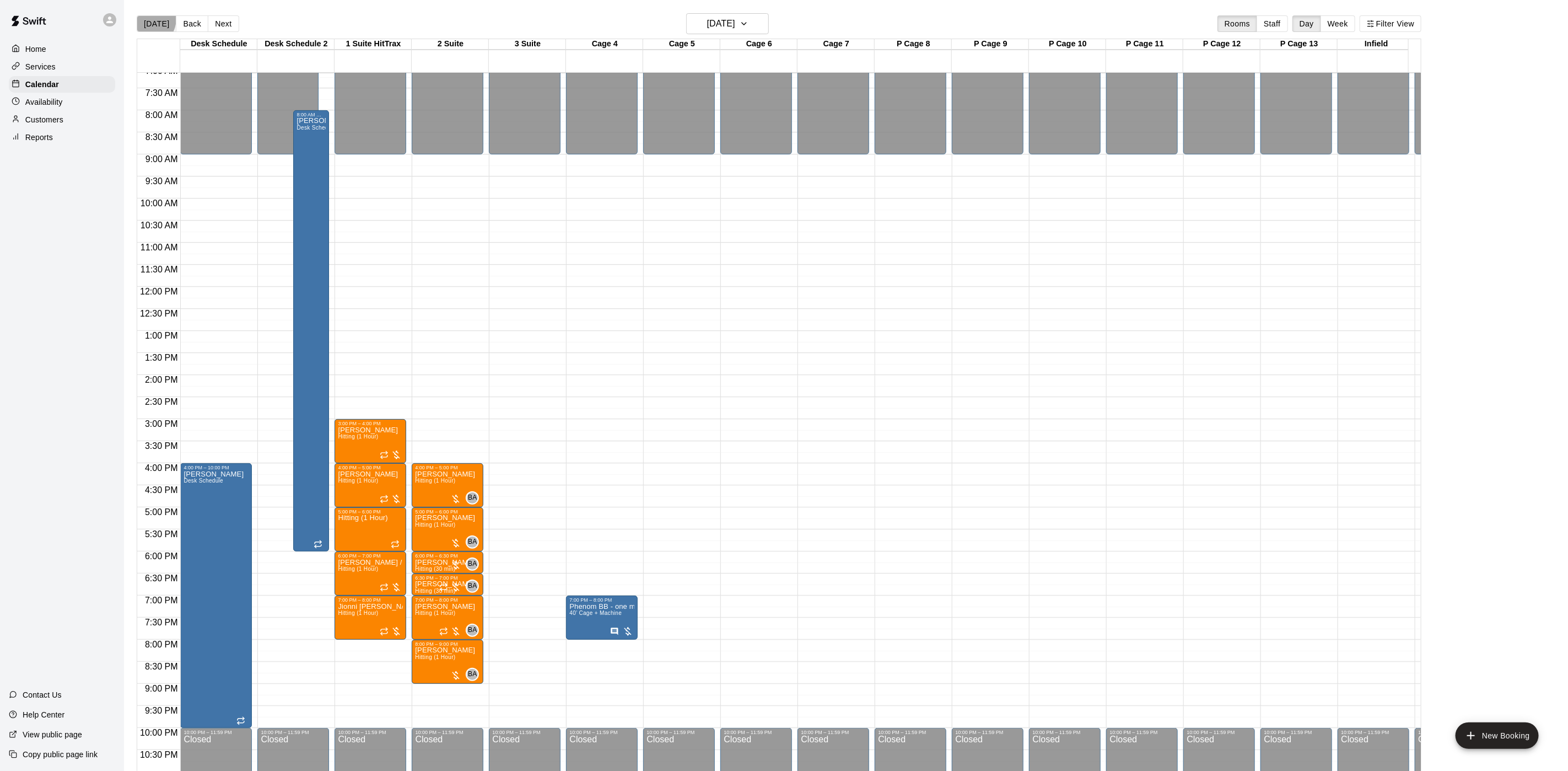
click at [144, 18] on button "[DATE]" at bounding box center [156, 23] width 40 height 17
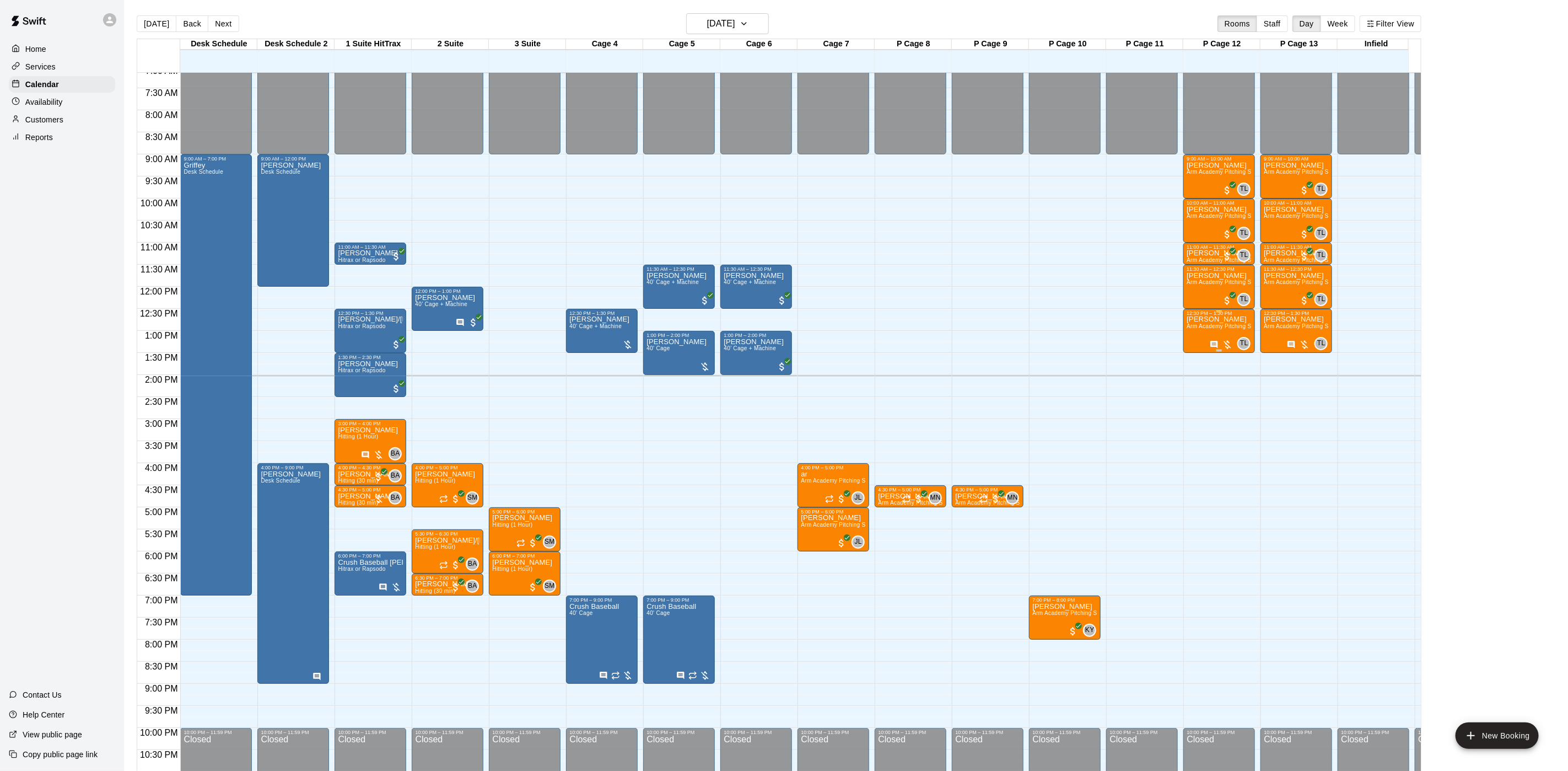
click at [1199, 316] on div "12:30 PM – 1:30 PM" at bounding box center [1219, 313] width 65 height 6
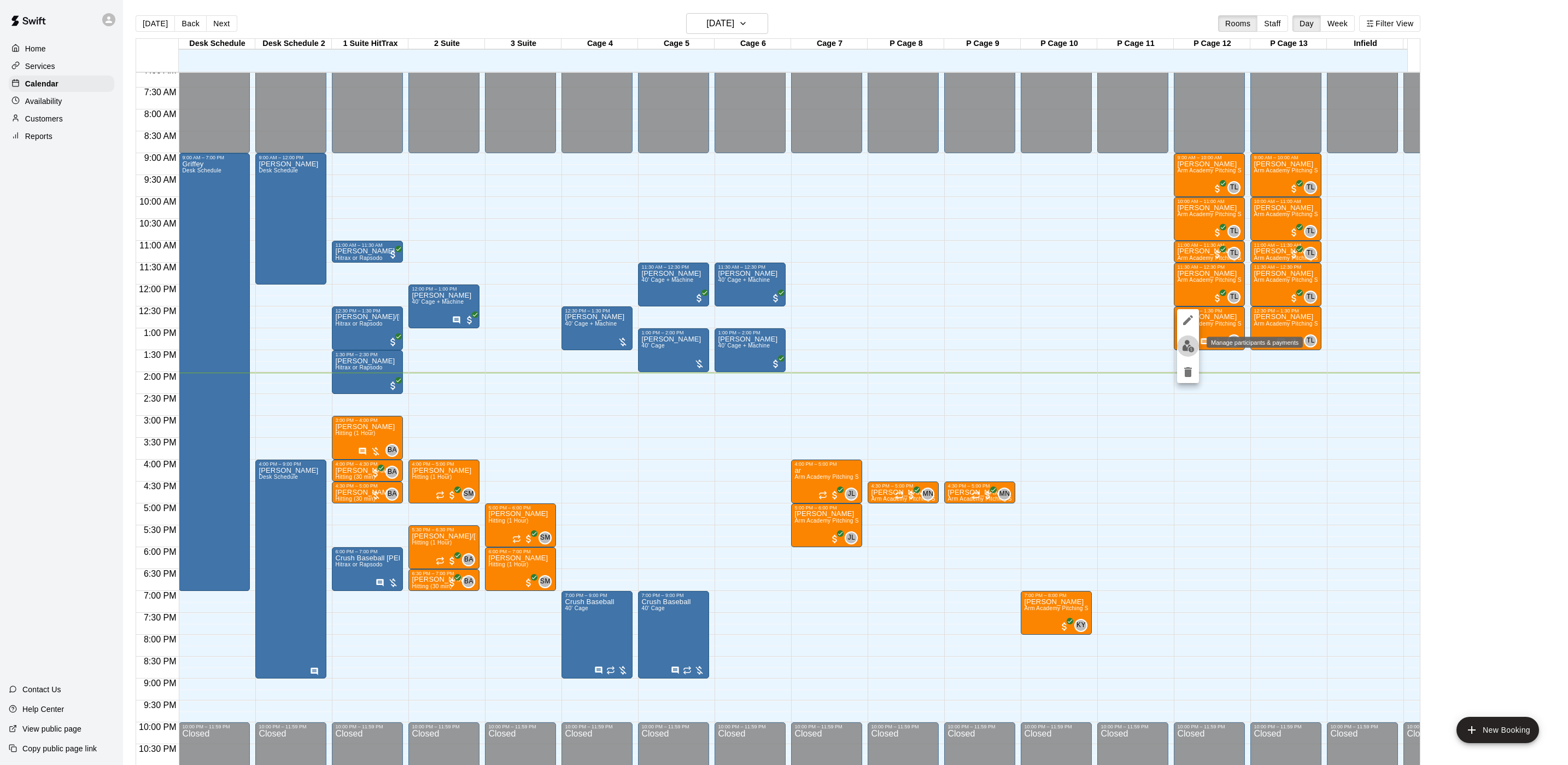
click at [1186, 347] on img "edit" at bounding box center [1188, 346] width 13 height 13
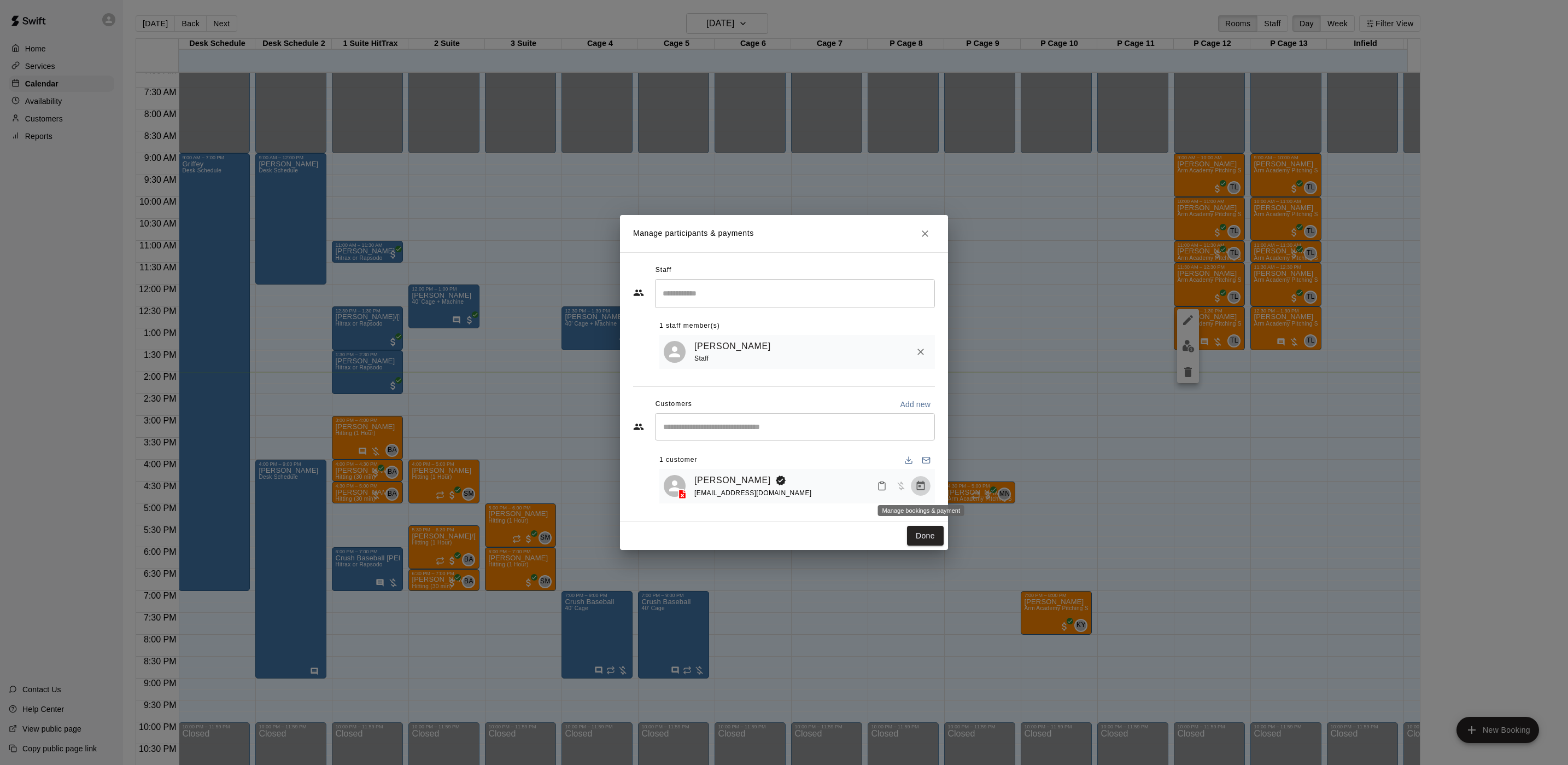
click at [928, 492] on button "Manage bookings & payment" at bounding box center [920, 485] width 19 height 19
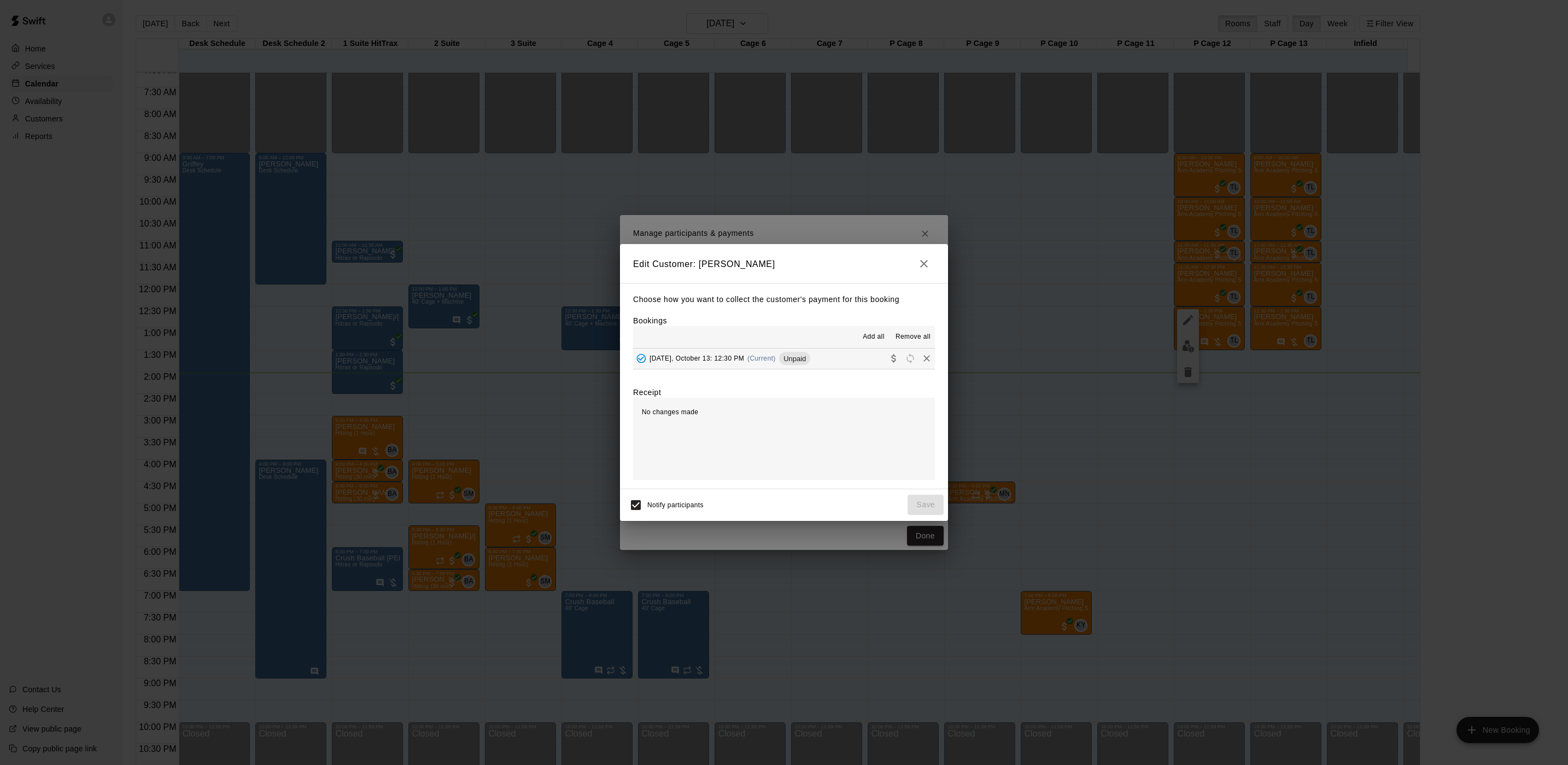
drag, startPoint x: 828, startPoint y: 362, endPoint x: 831, endPoint y: 371, distance: 9.5
click at [827, 362] on button "[DATE], October 13: 12:30 PM (Current) Unpaid" at bounding box center [784, 358] width 302 height 20
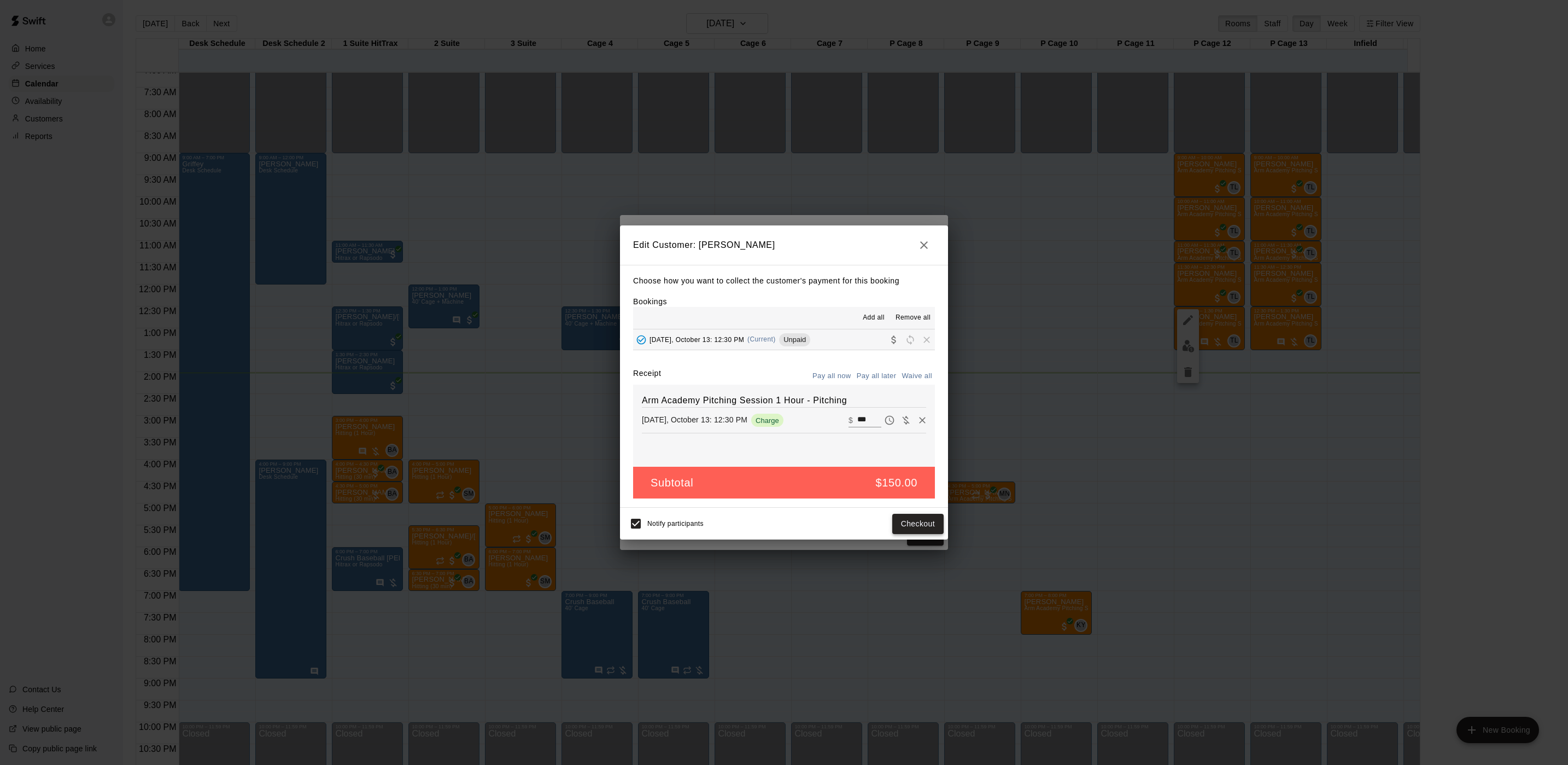
click at [922, 529] on button "Checkout" at bounding box center [918, 523] width 51 height 20
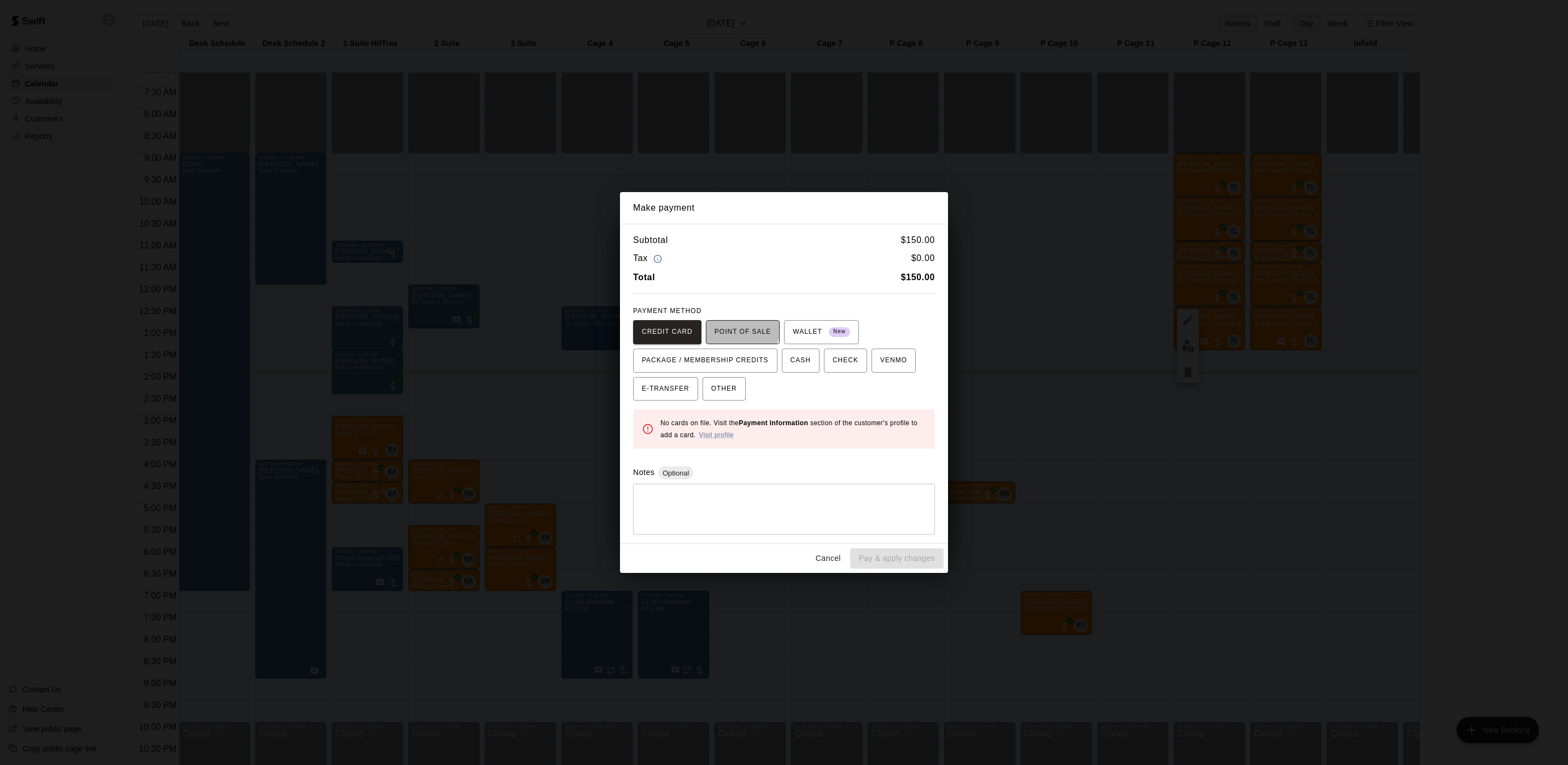
click at [737, 324] on span "POINT OF SALE" at bounding box center [743, 332] width 57 height 18
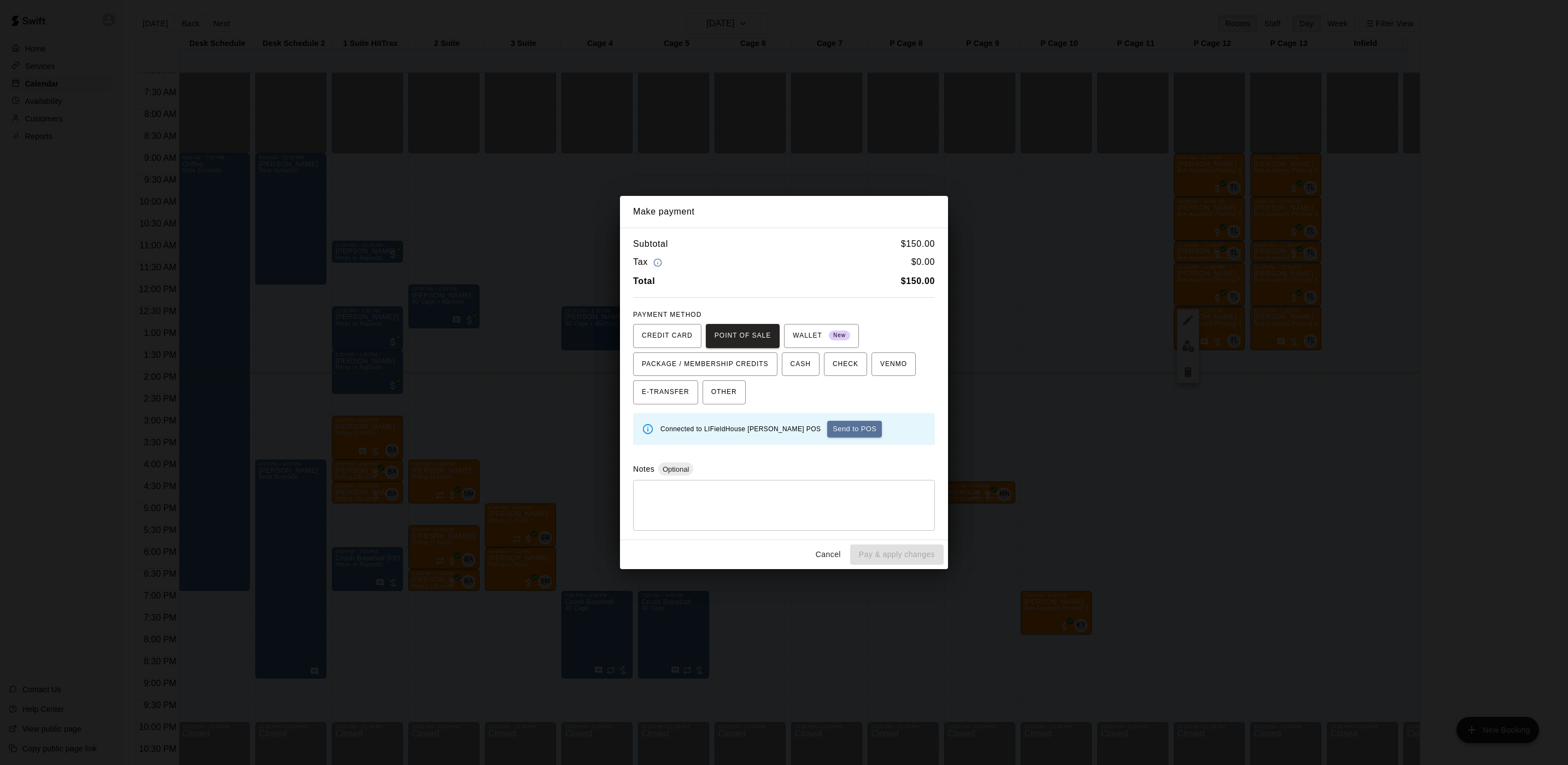
click at [827, 428] on button "Send to POS" at bounding box center [855, 429] width 55 height 16
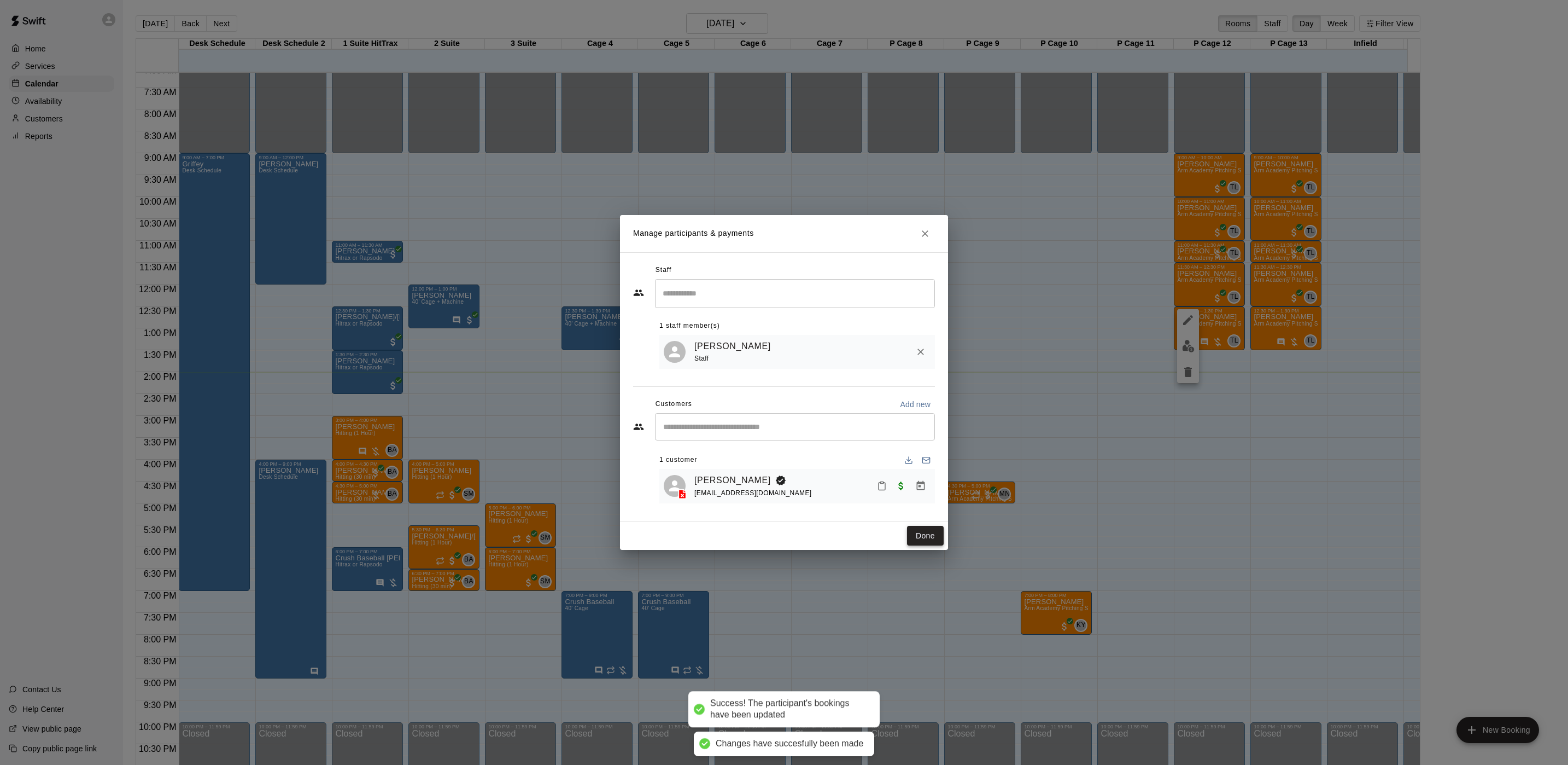
click at [942, 540] on button "Done" at bounding box center [925, 535] width 37 height 20
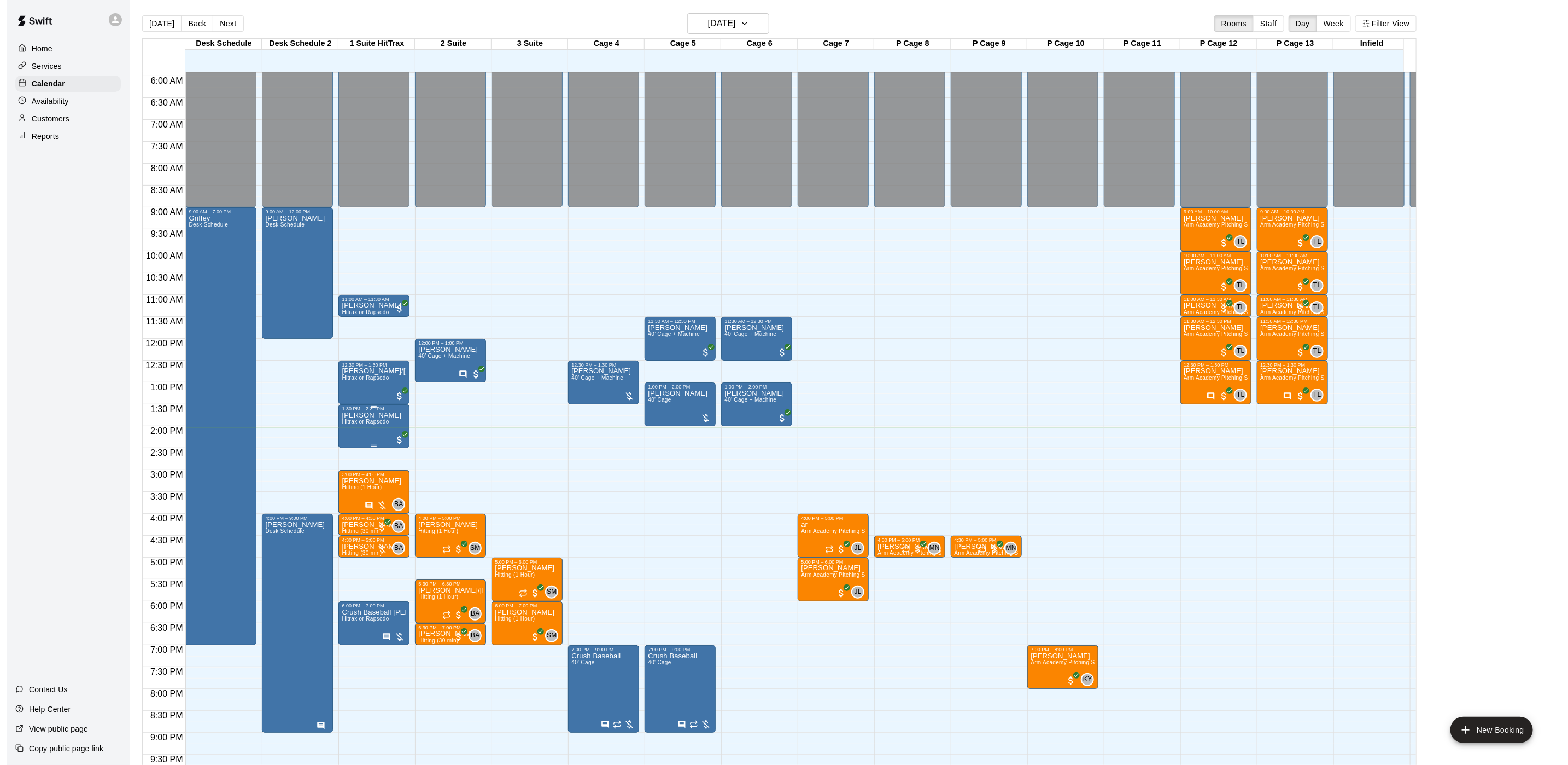
scroll to position [231, 0]
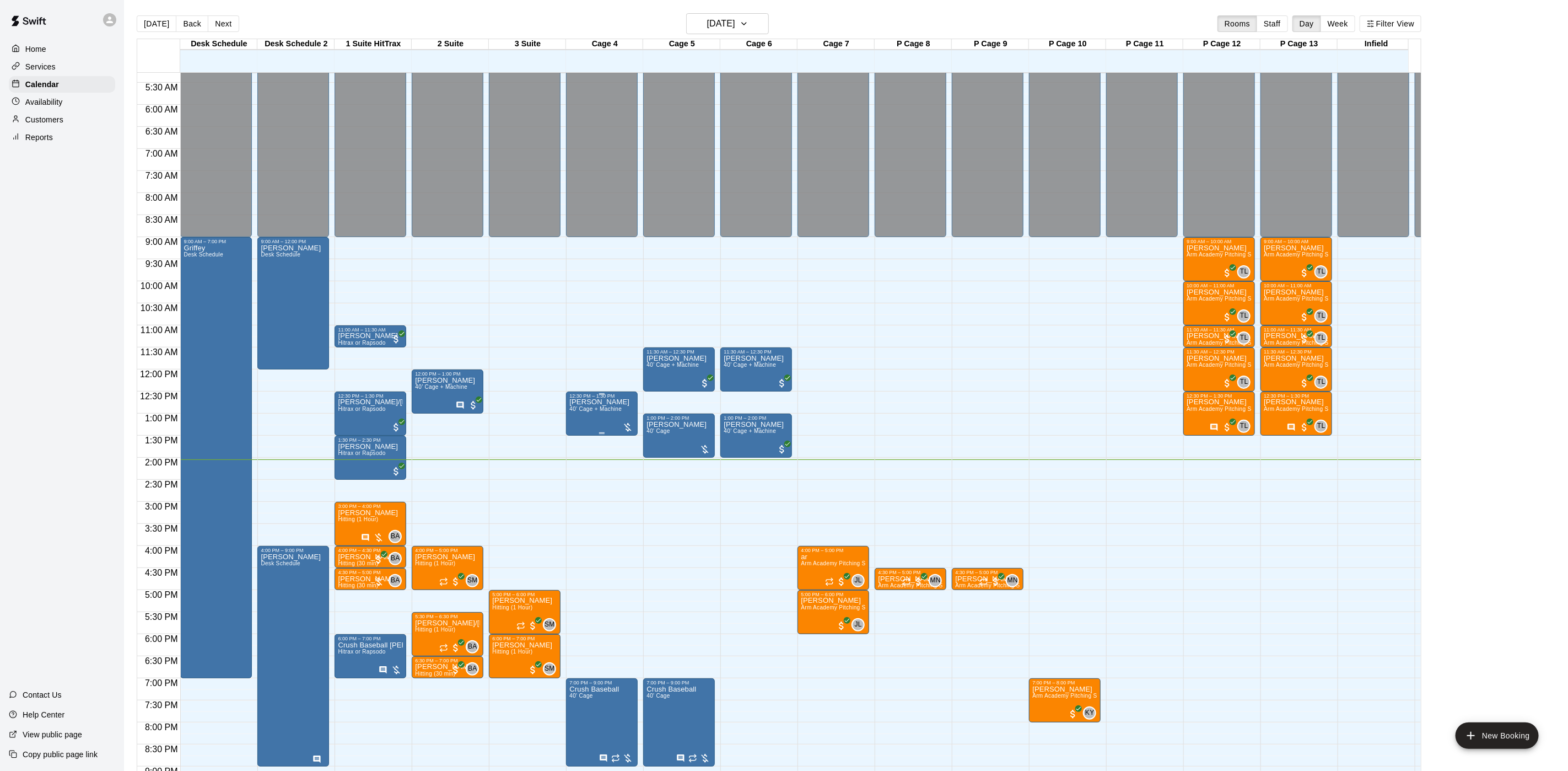
click at [582, 397] on div "12:30 PM – 1:30 PM" at bounding box center [602, 395] width 65 height 6
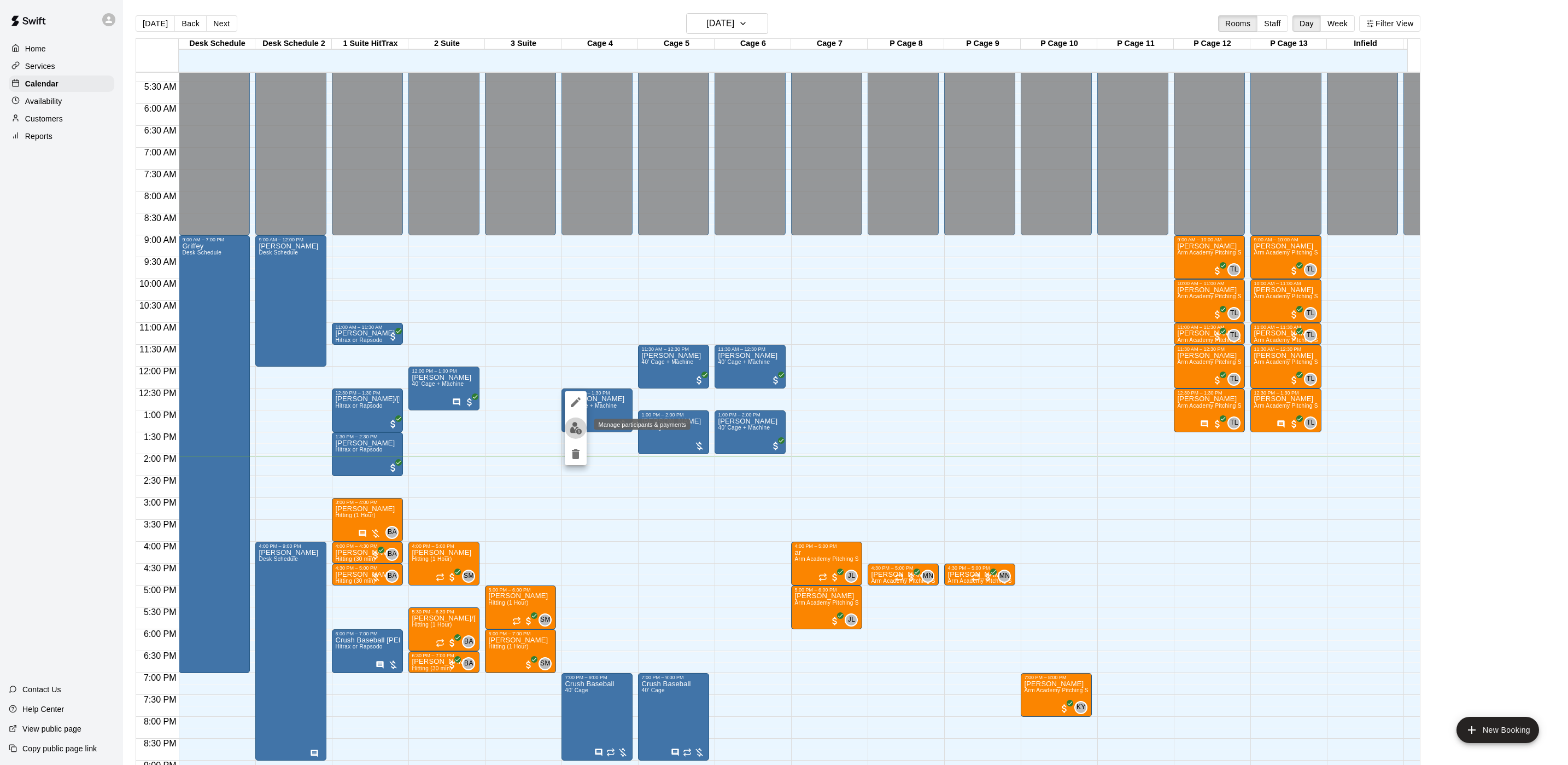
click at [583, 432] on button "edit" at bounding box center [576, 428] width 22 height 21
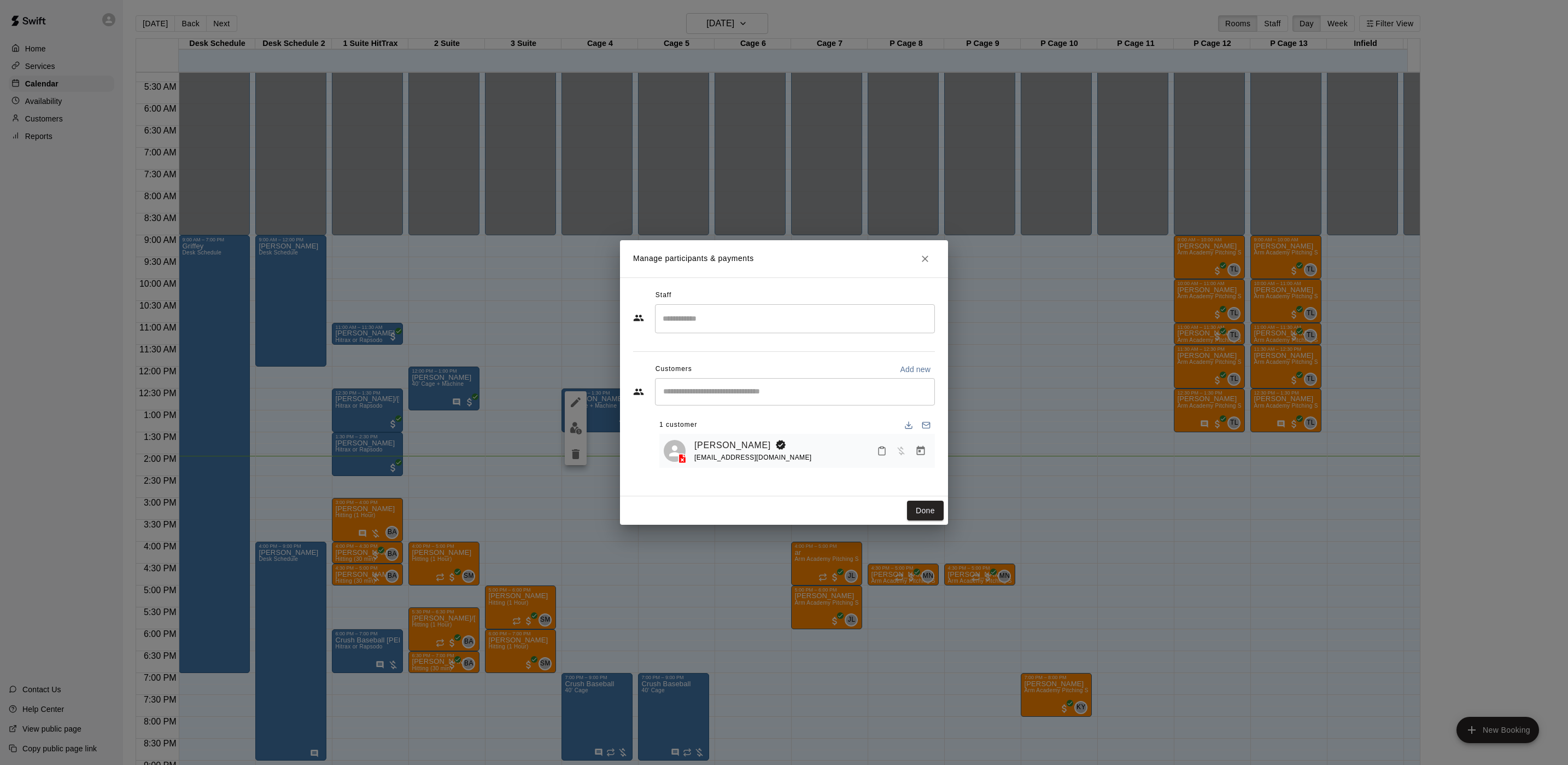
click at [919, 451] on icon "Manage bookings & payment" at bounding box center [920, 450] width 8 height 9
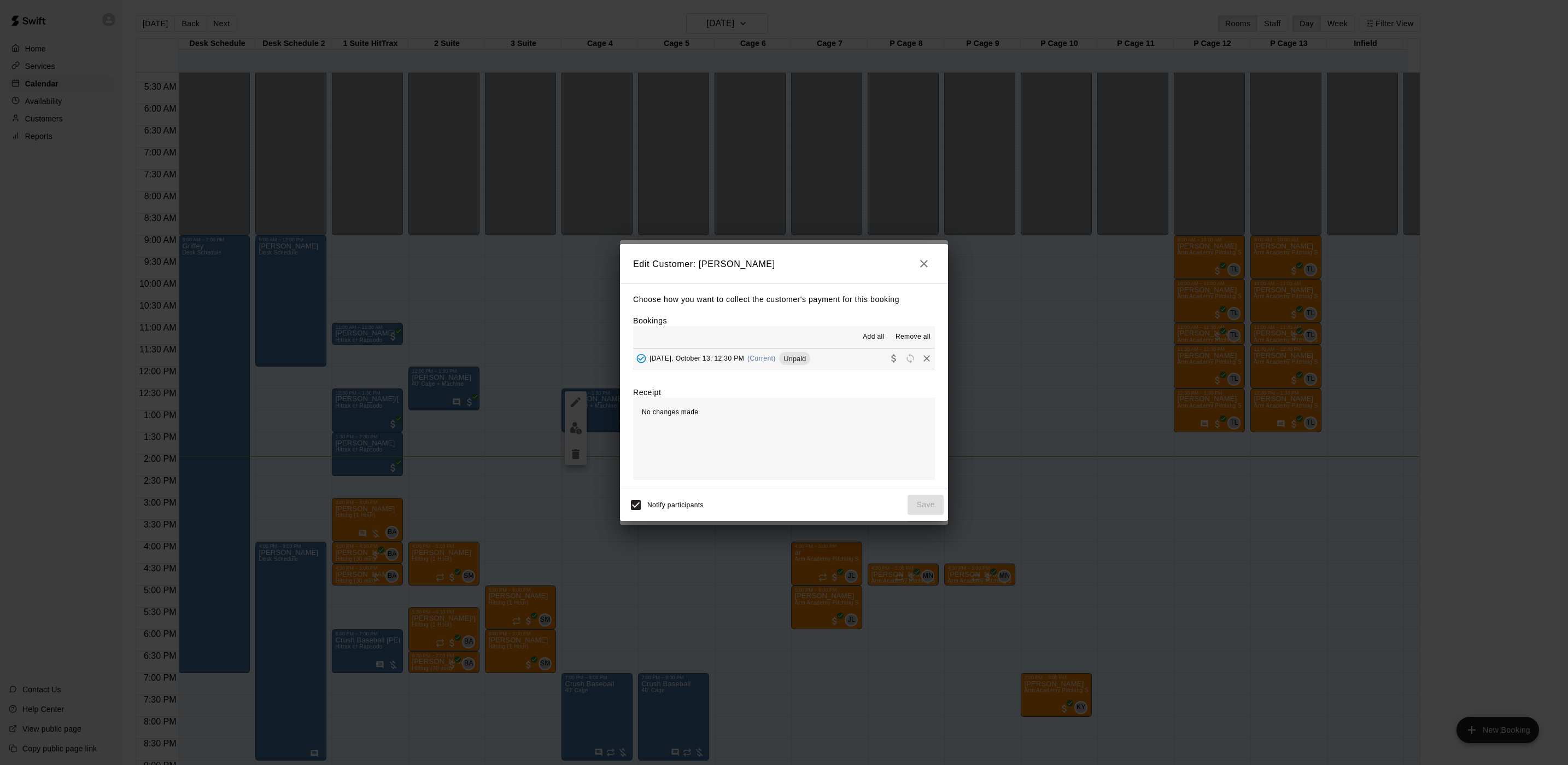
click at [763, 361] on span "(Current)" at bounding box center [761, 358] width 29 height 8
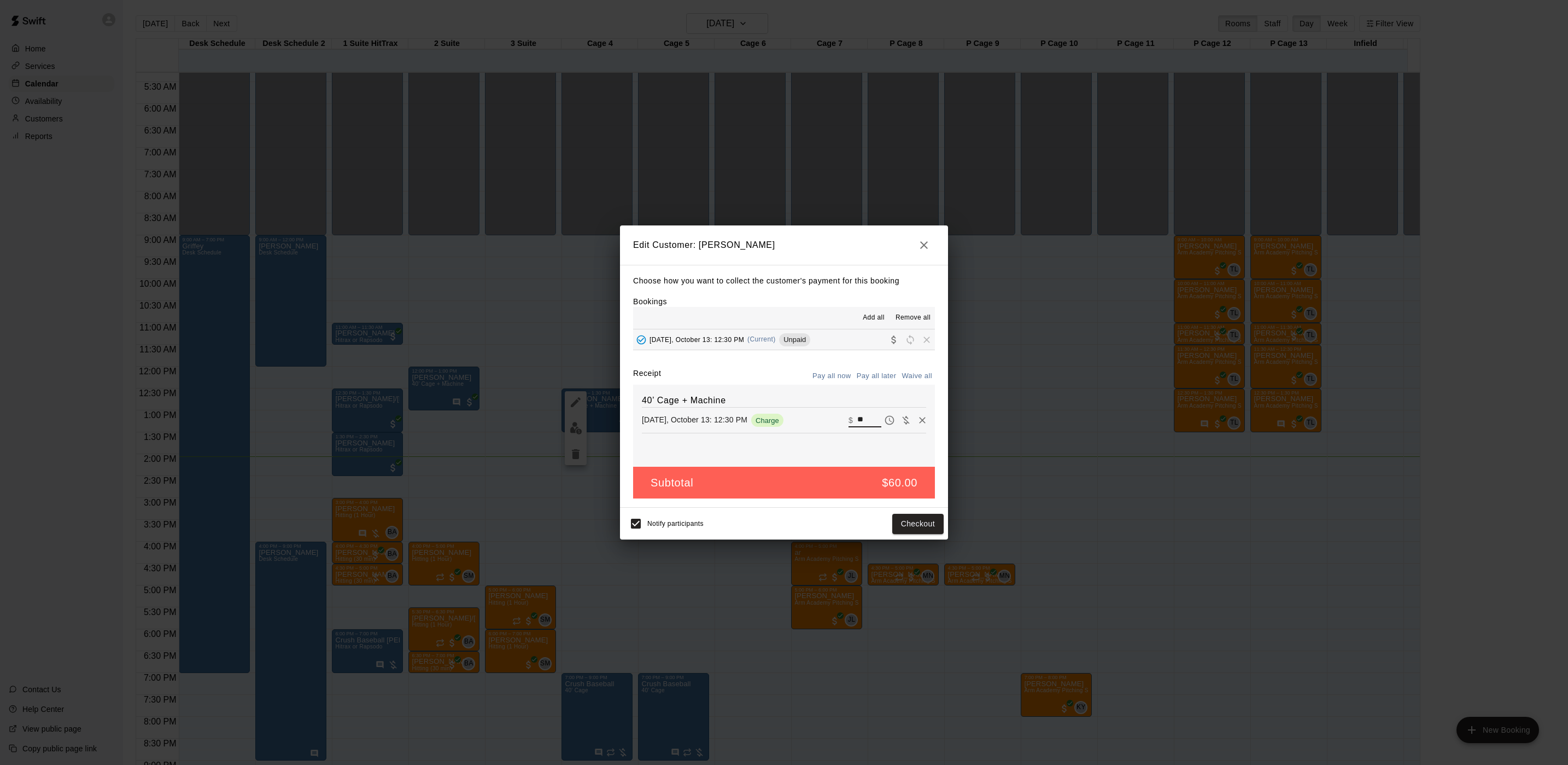
click at [863, 422] on input "**" at bounding box center [869, 420] width 24 height 14
type input "***"
click at [912, 523] on button "Checkout" at bounding box center [918, 523] width 51 height 20
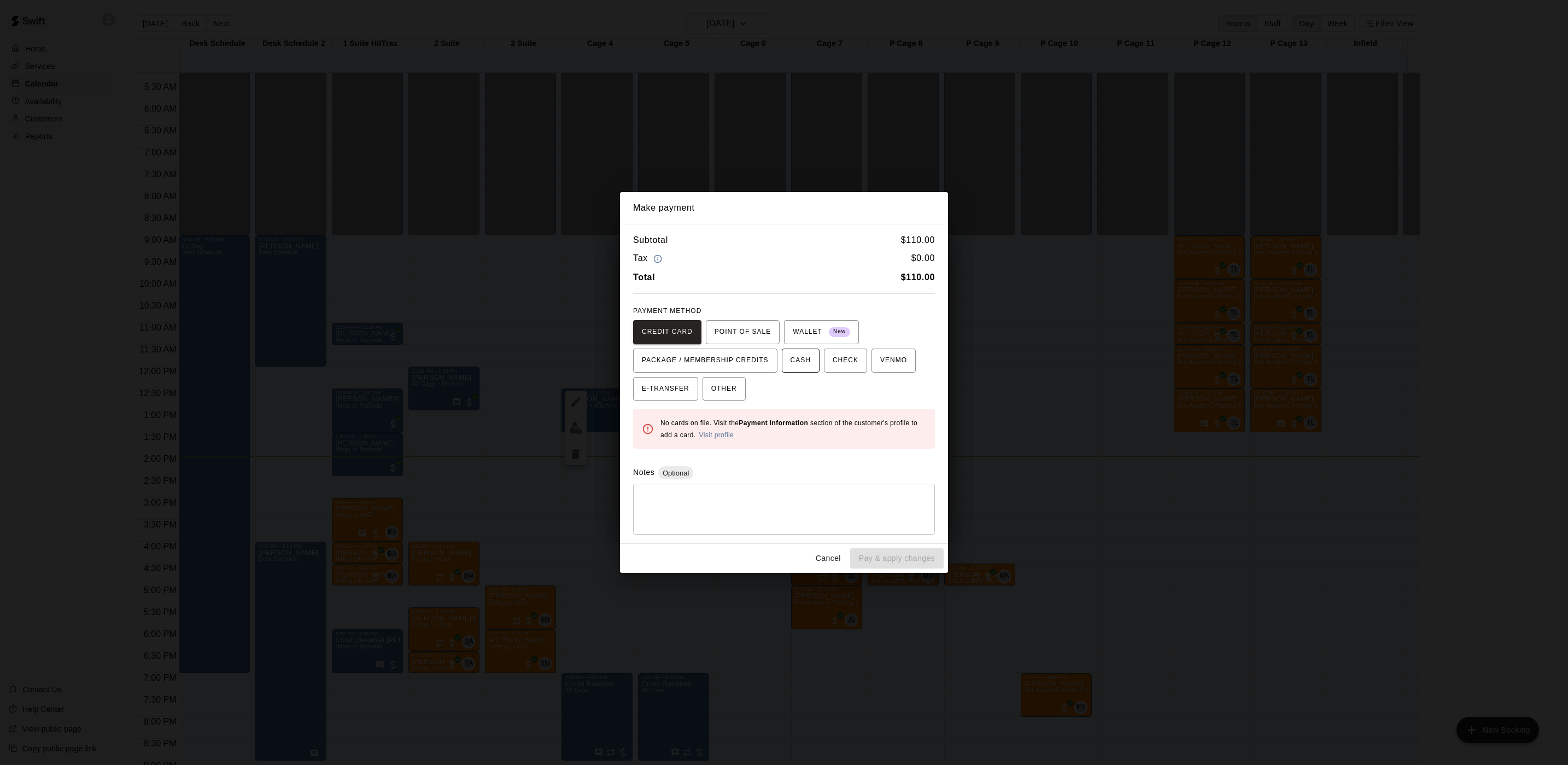
click at [787, 372] on button "CASH" at bounding box center [800, 361] width 38 height 24
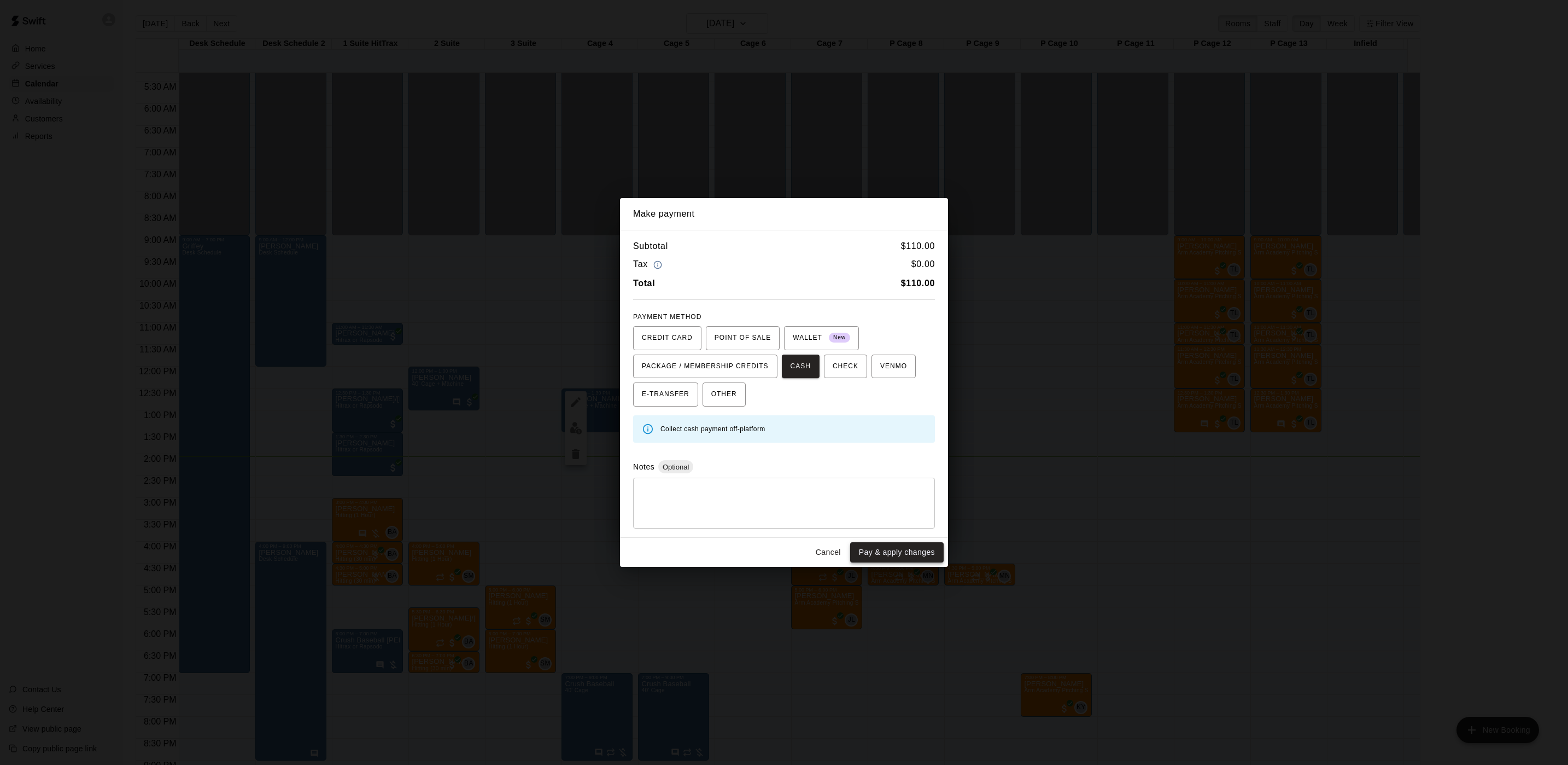
click at [878, 555] on button "Pay & apply changes" at bounding box center [897, 552] width 94 height 20
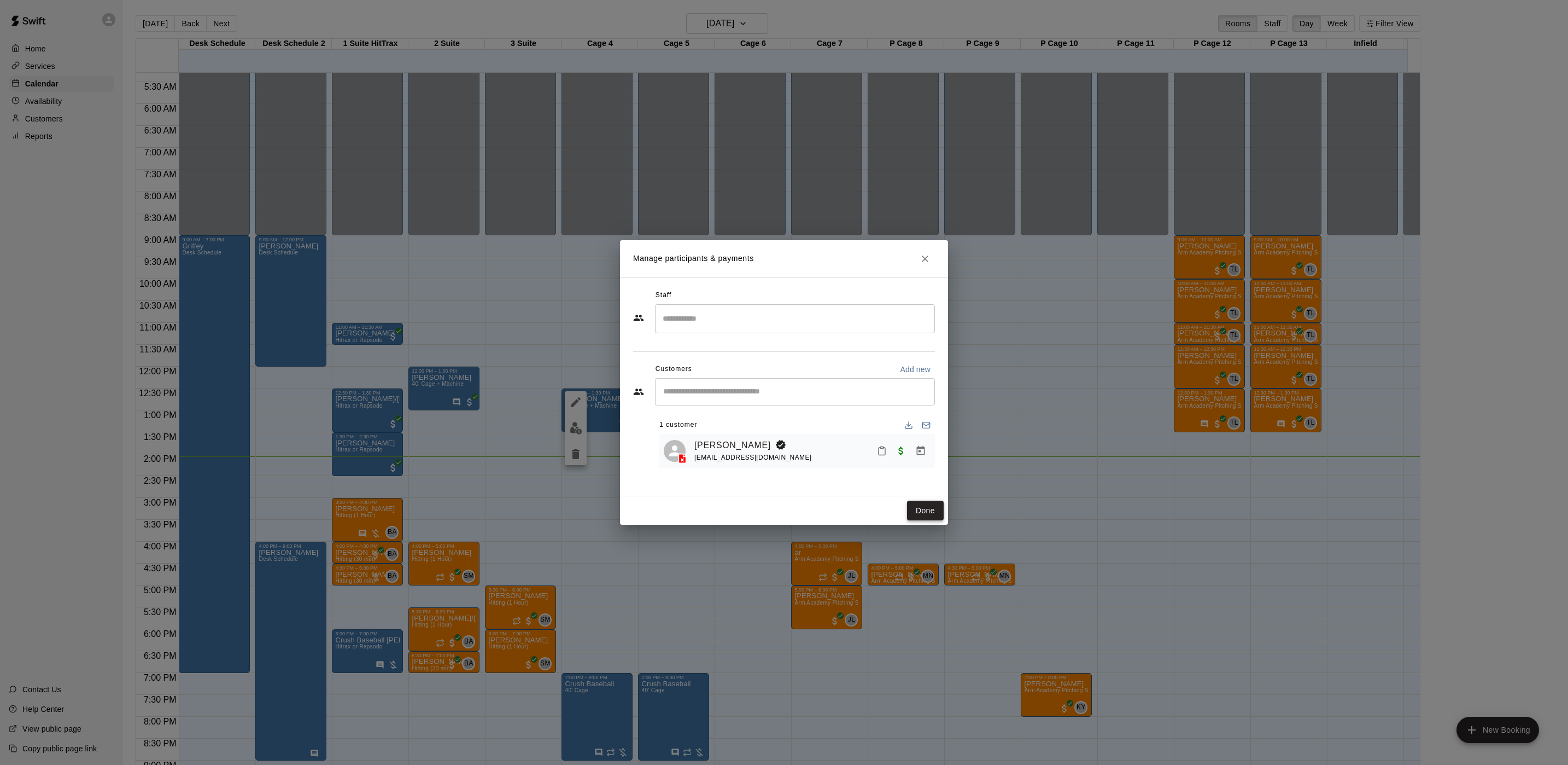
click at [942, 504] on button "Done" at bounding box center [925, 510] width 37 height 20
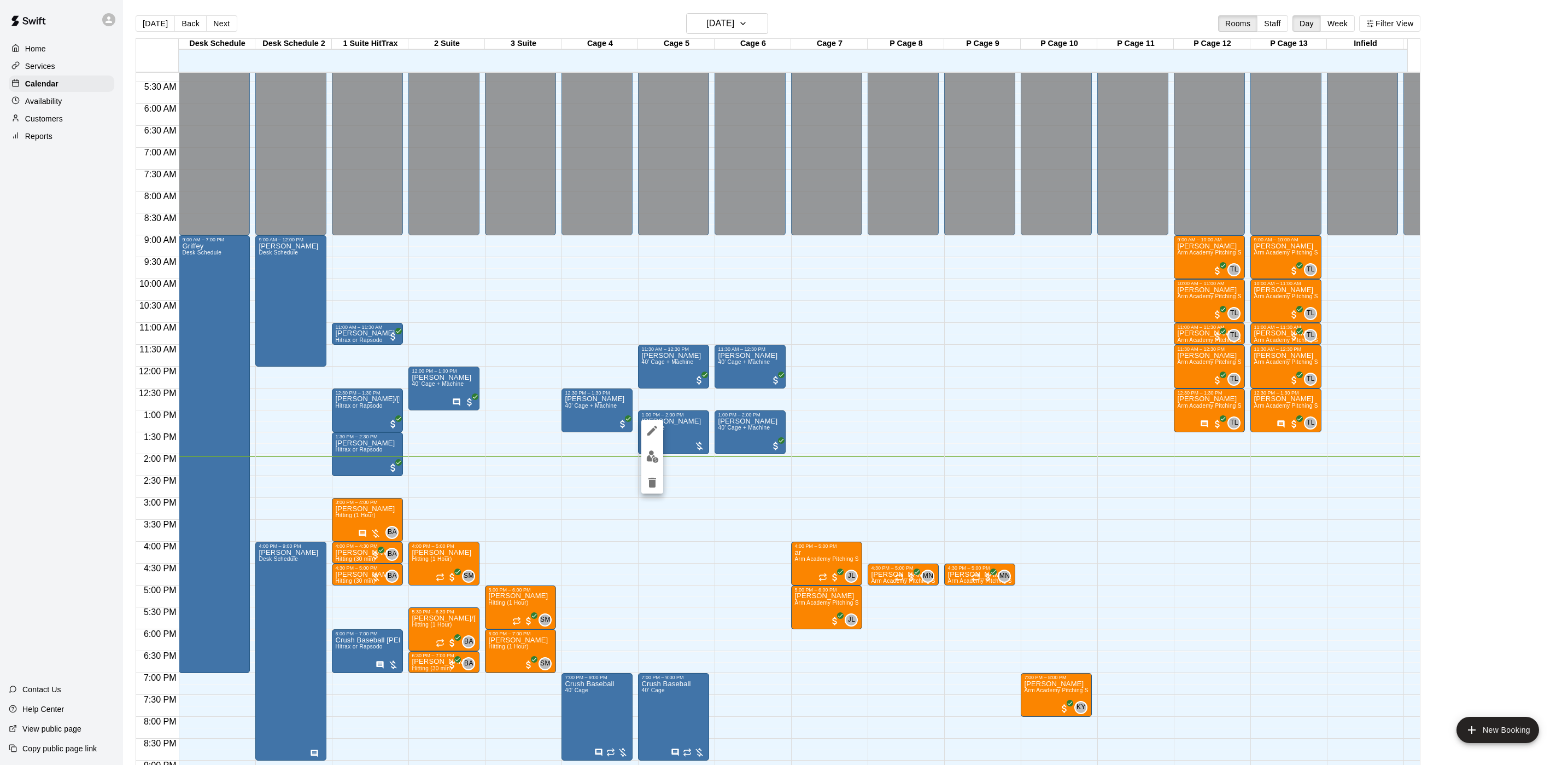
click at [651, 459] on img "edit" at bounding box center [653, 456] width 13 height 13
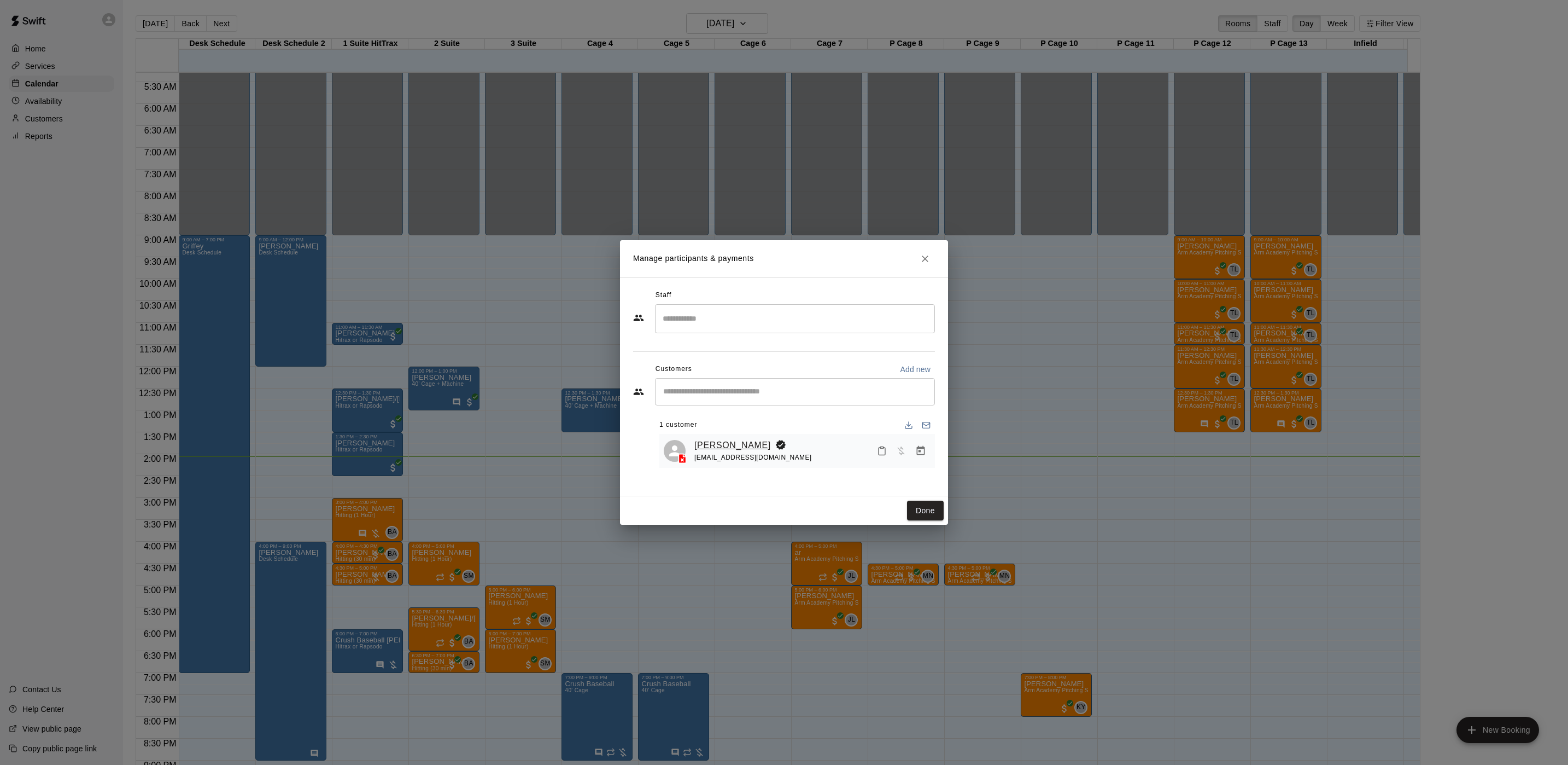
click at [702, 450] on link "[PERSON_NAME]" at bounding box center [733, 445] width 77 height 14
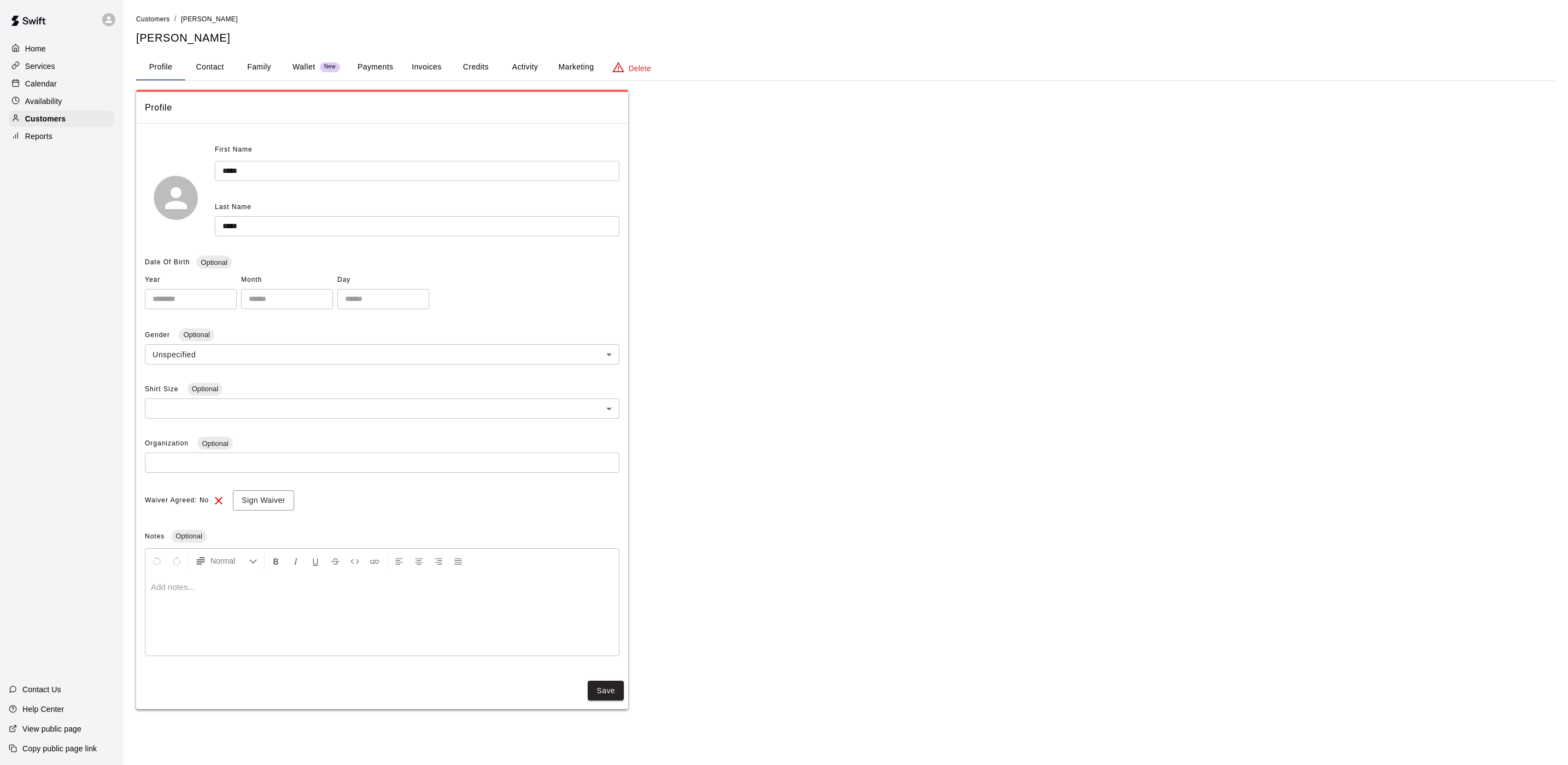
click at [385, 59] on button "Payments" at bounding box center [375, 67] width 53 height 26
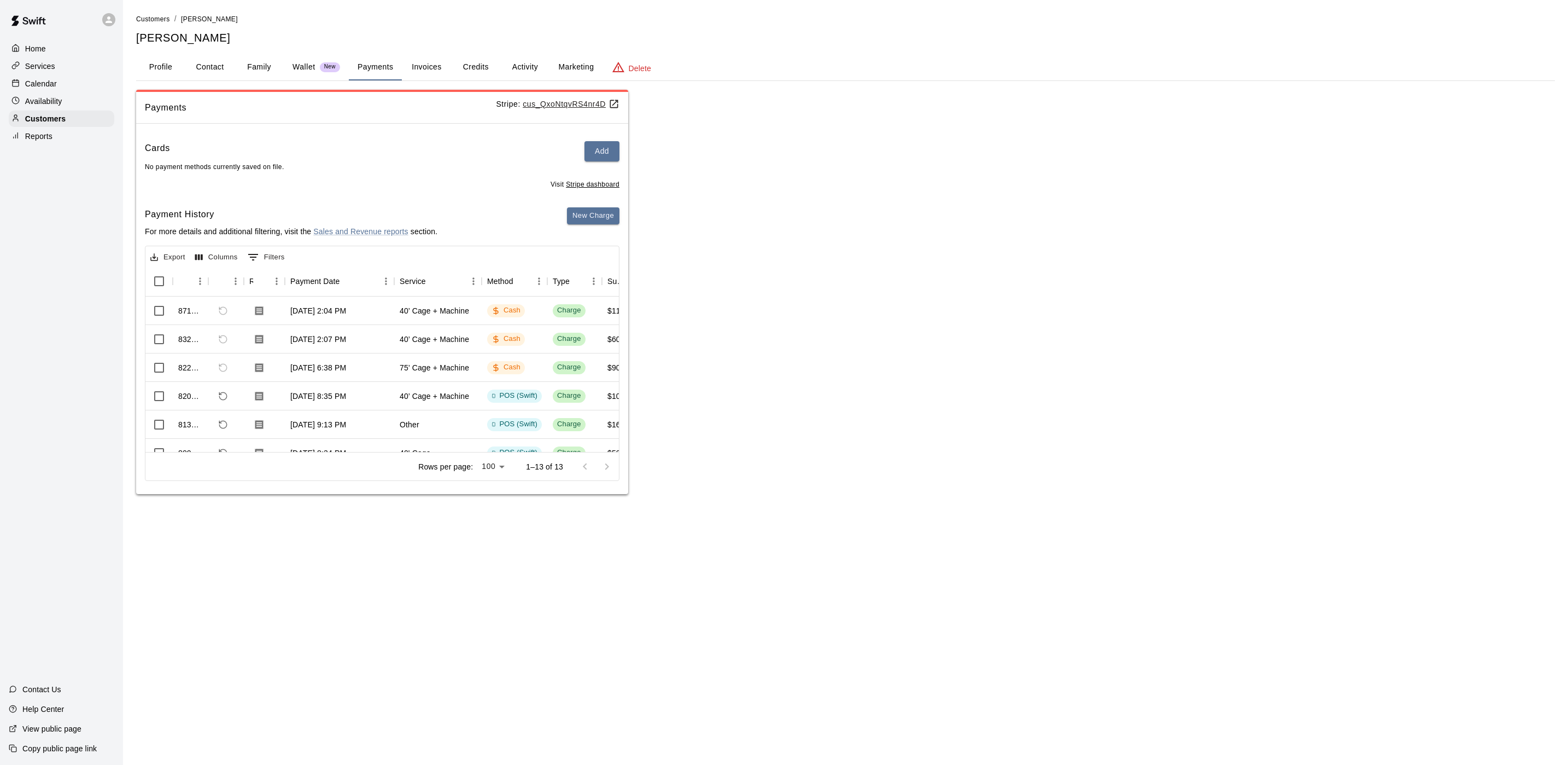
click at [71, 86] on div "Calendar" at bounding box center [61, 83] width 105 height 16
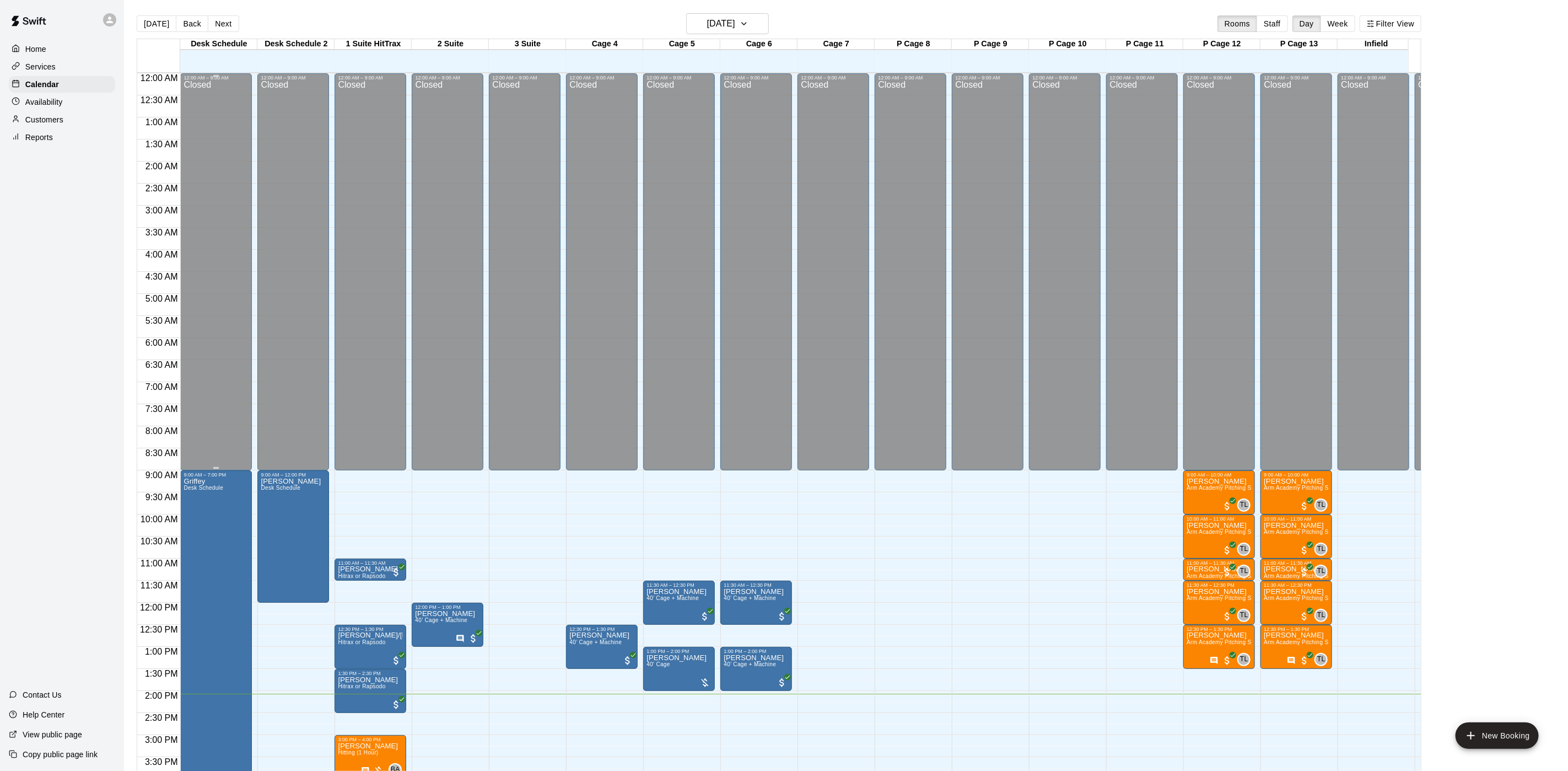
scroll to position [316, 0]
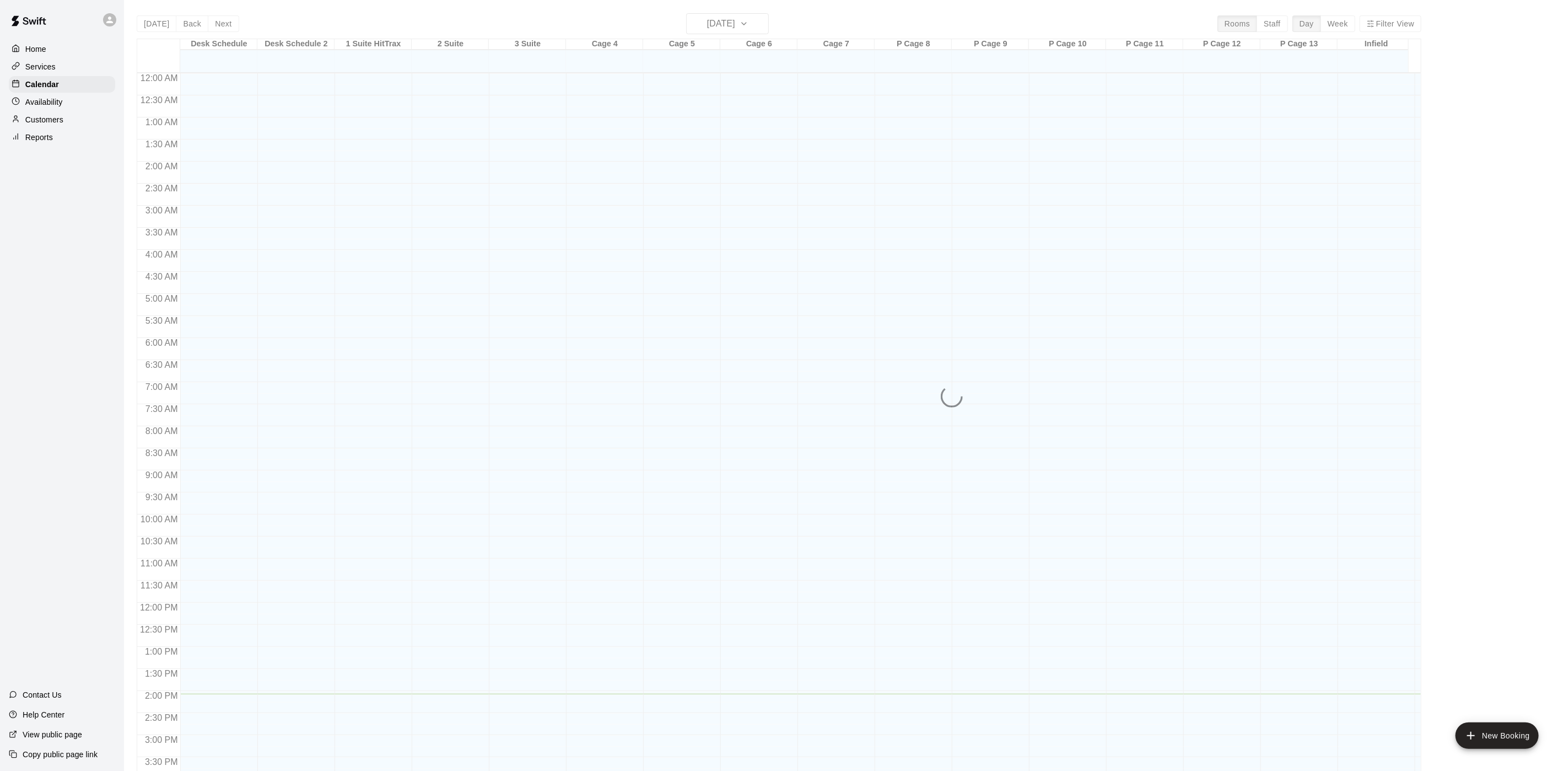
scroll to position [316, 0]
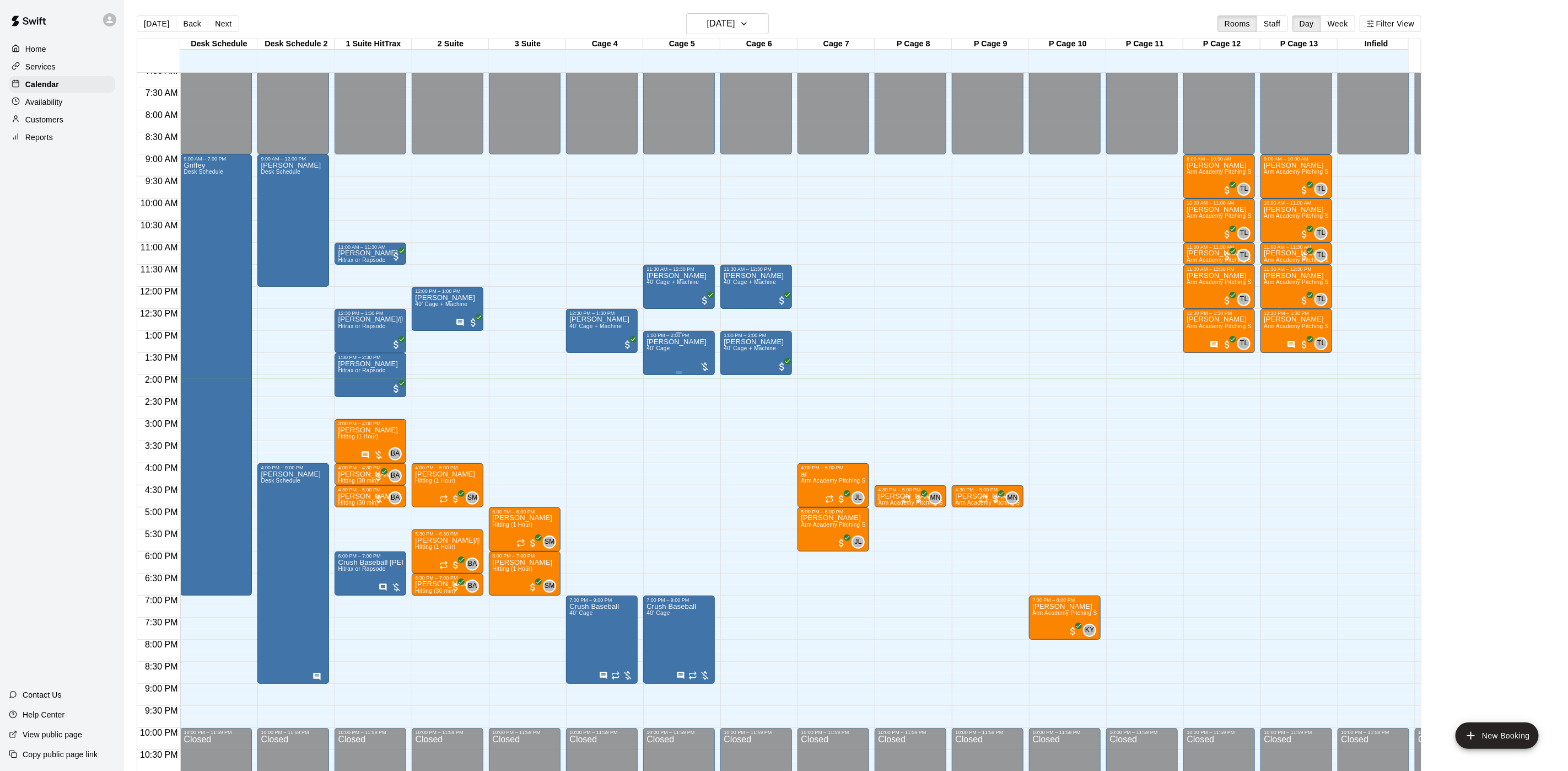
click at [657, 349] on span "40' Cage" at bounding box center [658, 348] width 23 height 6
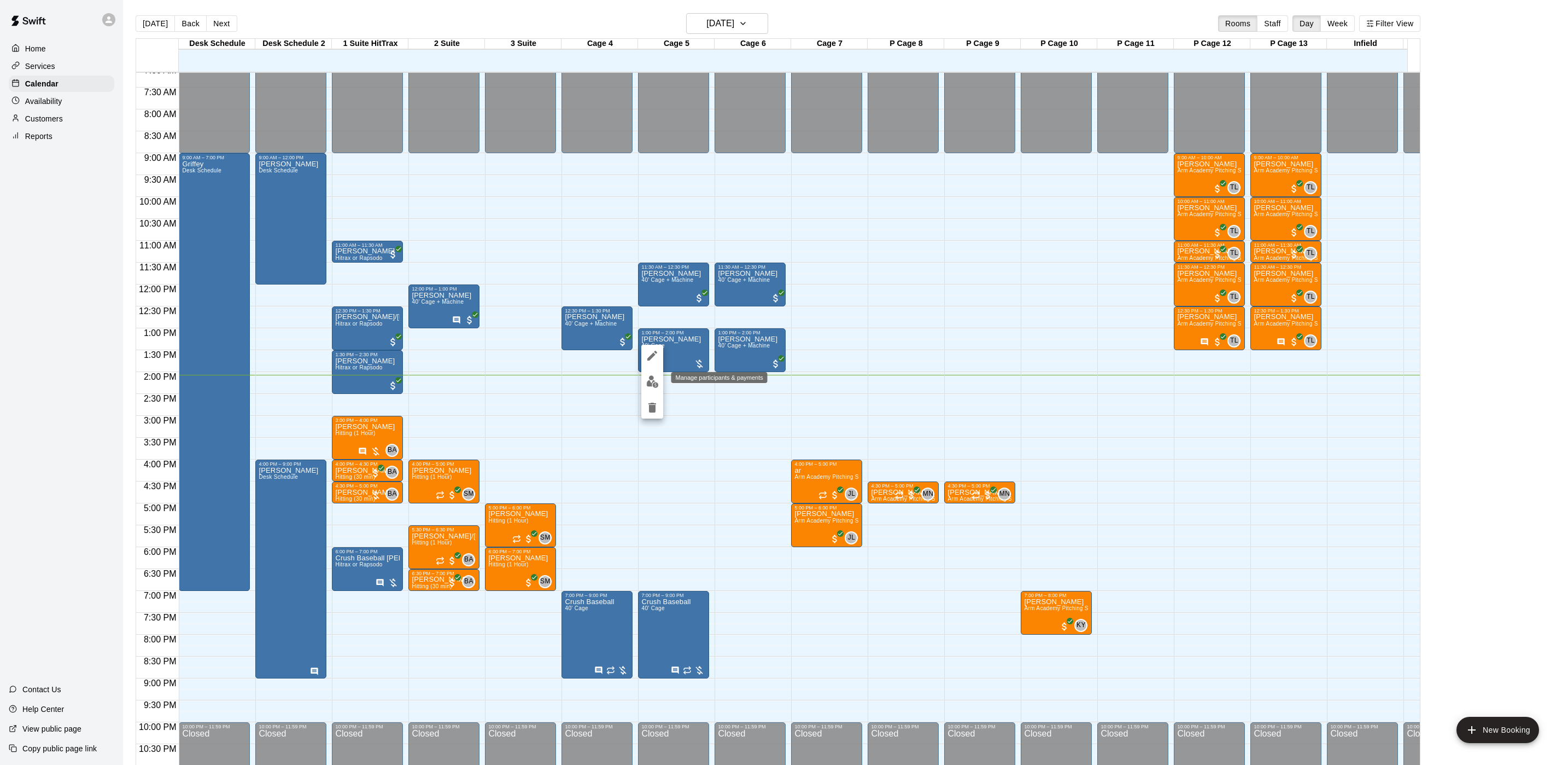
click at [650, 372] on button "edit" at bounding box center [653, 381] width 22 height 21
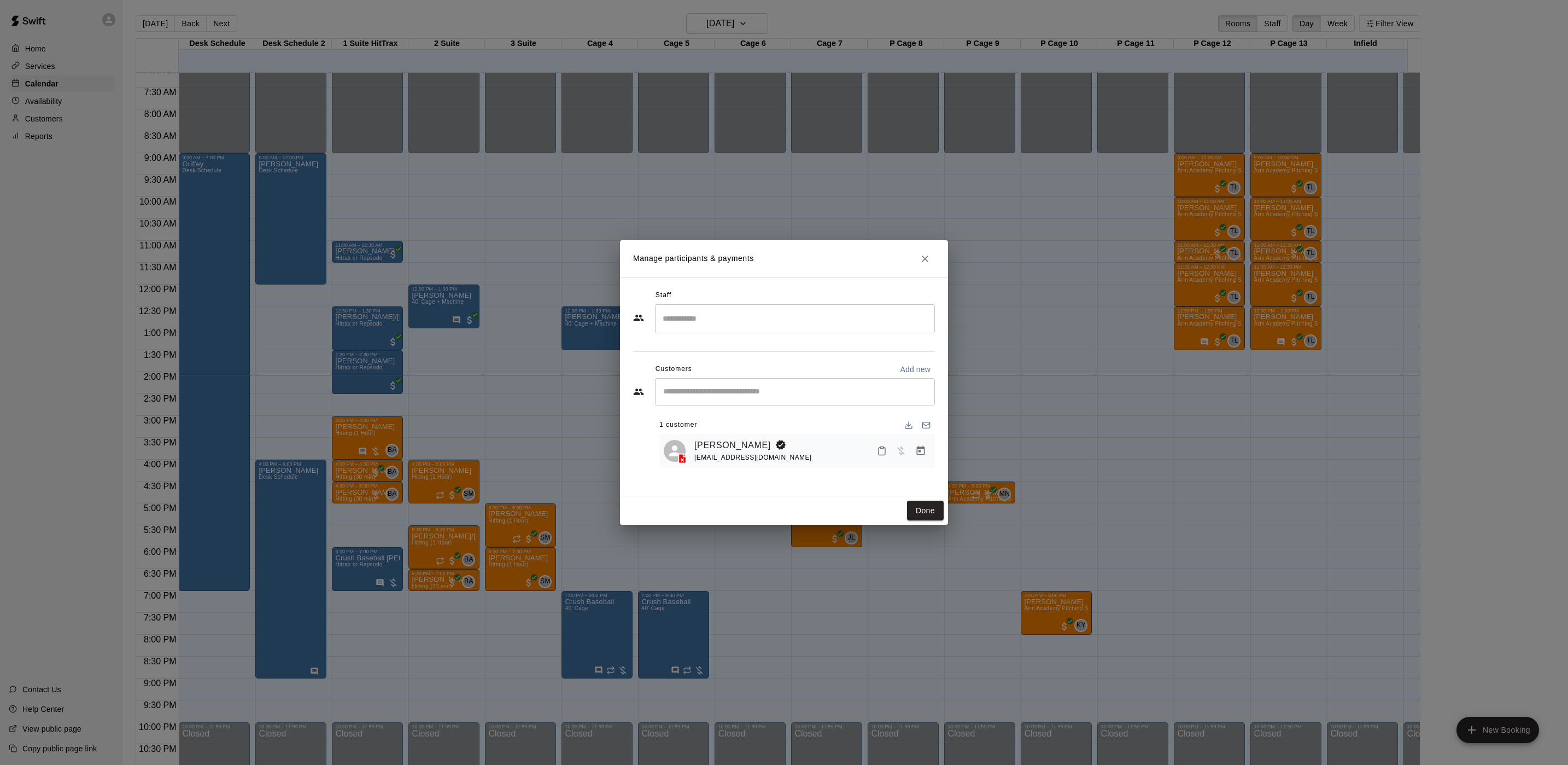
click at [922, 456] on icon "Manage bookings & payment" at bounding box center [921, 451] width 11 height 11
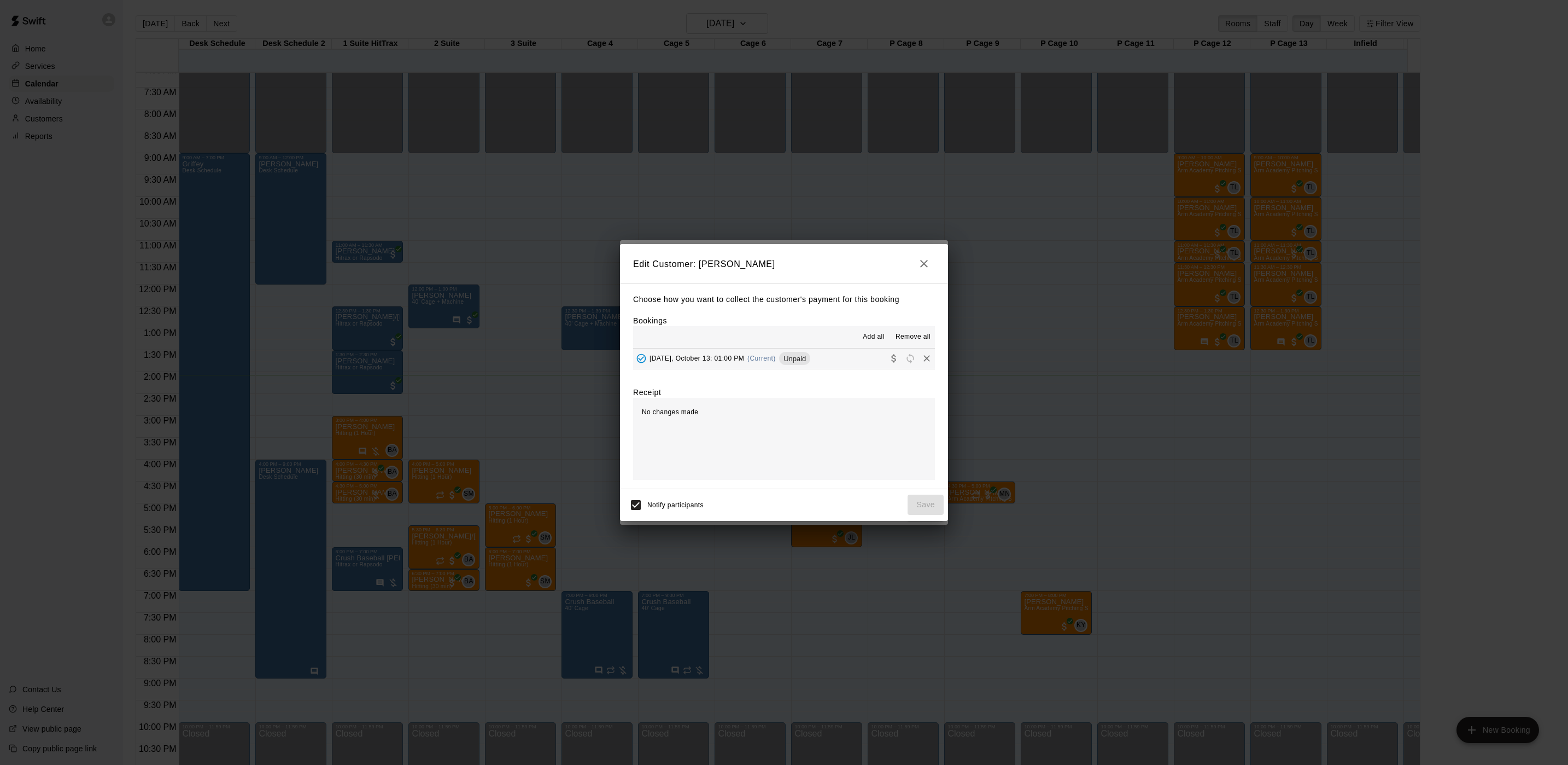
click at [797, 359] on span "Unpaid" at bounding box center [794, 358] width 31 height 8
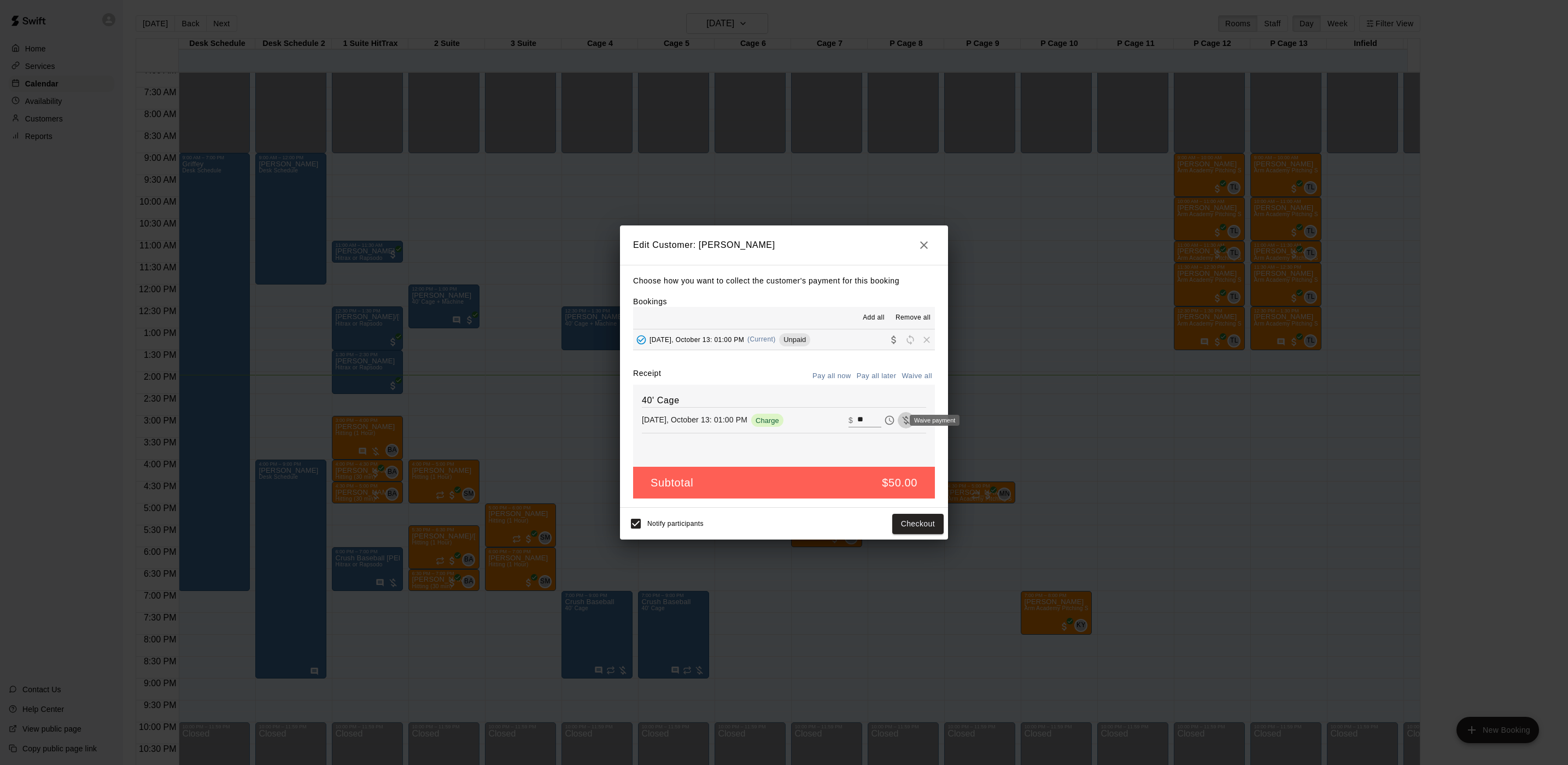
click at [901, 424] on button "Waive payment" at bounding box center [906, 420] width 16 height 16
type input "*"
click at [932, 521] on button "Save" at bounding box center [925, 523] width 36 height 20
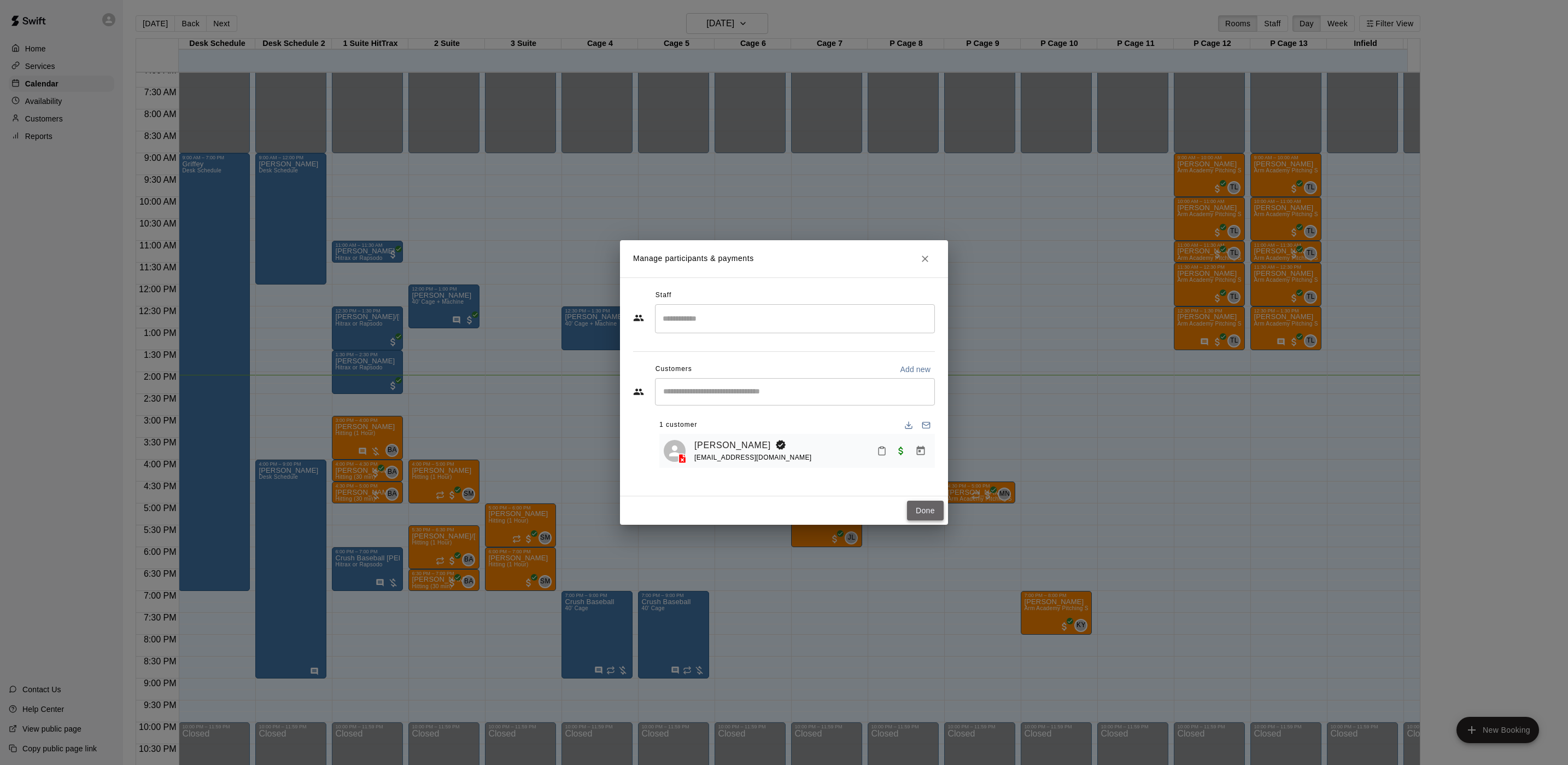
click at [933, 510] on button "Done" at bounding box center [925, 510] width 37 height 20
